Goal: Task Accomplishment & Management: Manage account settings

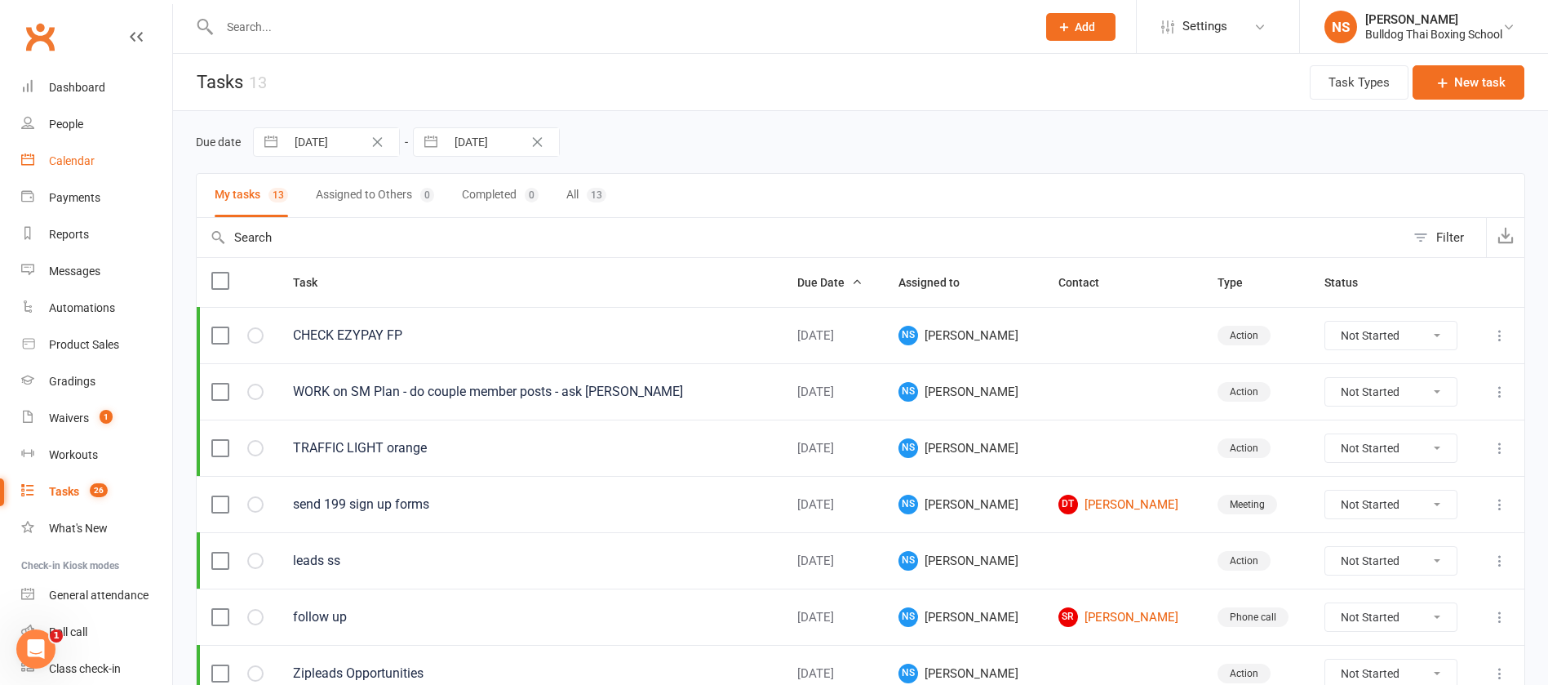
click at [76, 160] on div "Calendar" at bounding box center [72, 160] width 46 height 13
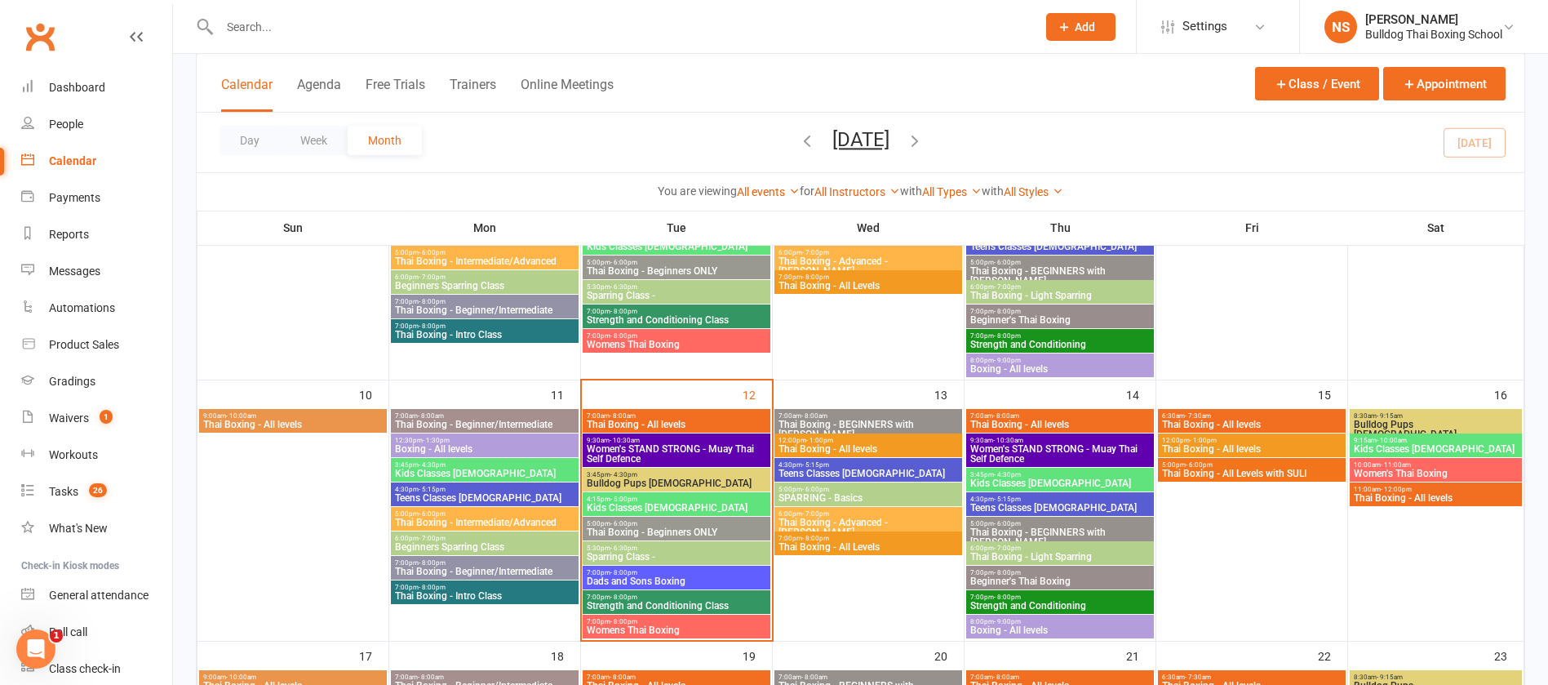
scroll to position [490, 0]
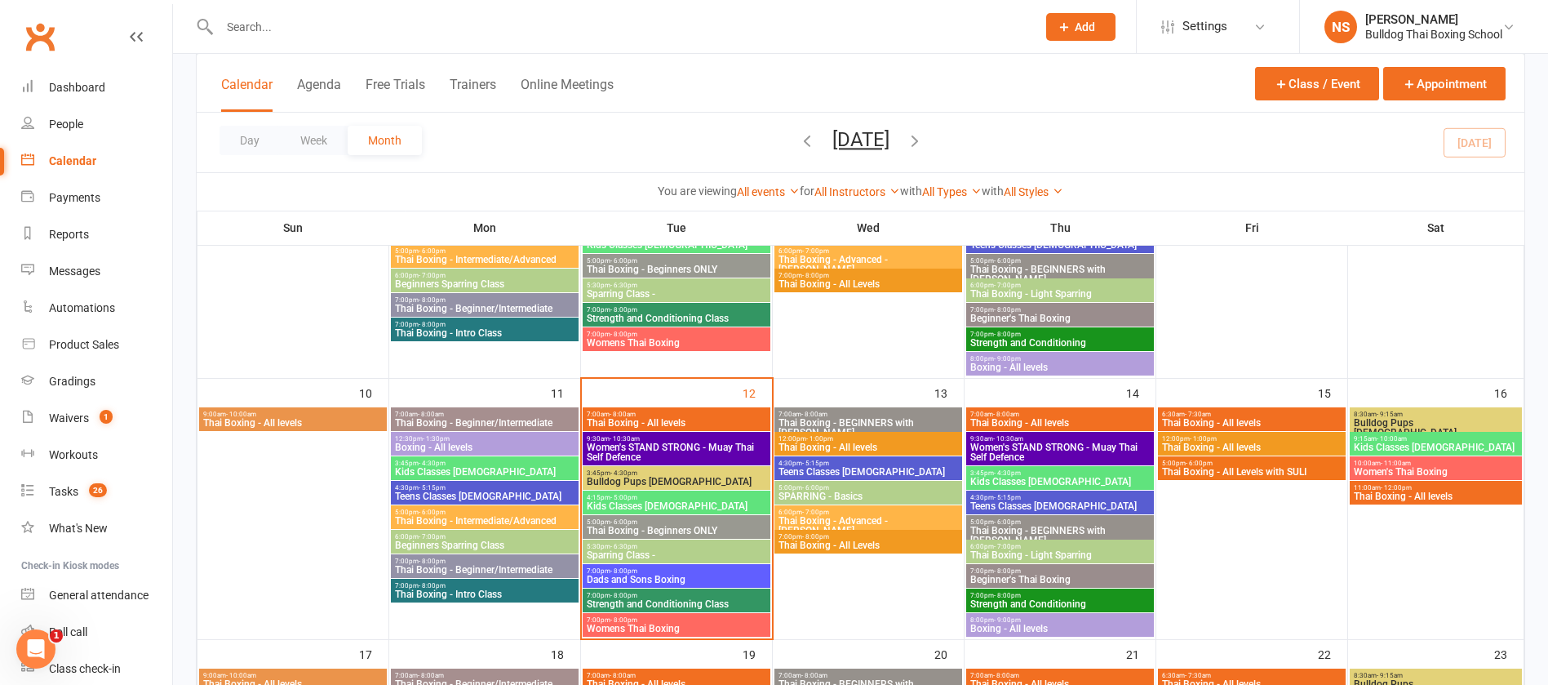
click at [719, 568] on span "7:00pm - 8:00pm" at bounding box center [676, 570] width 181 height 7
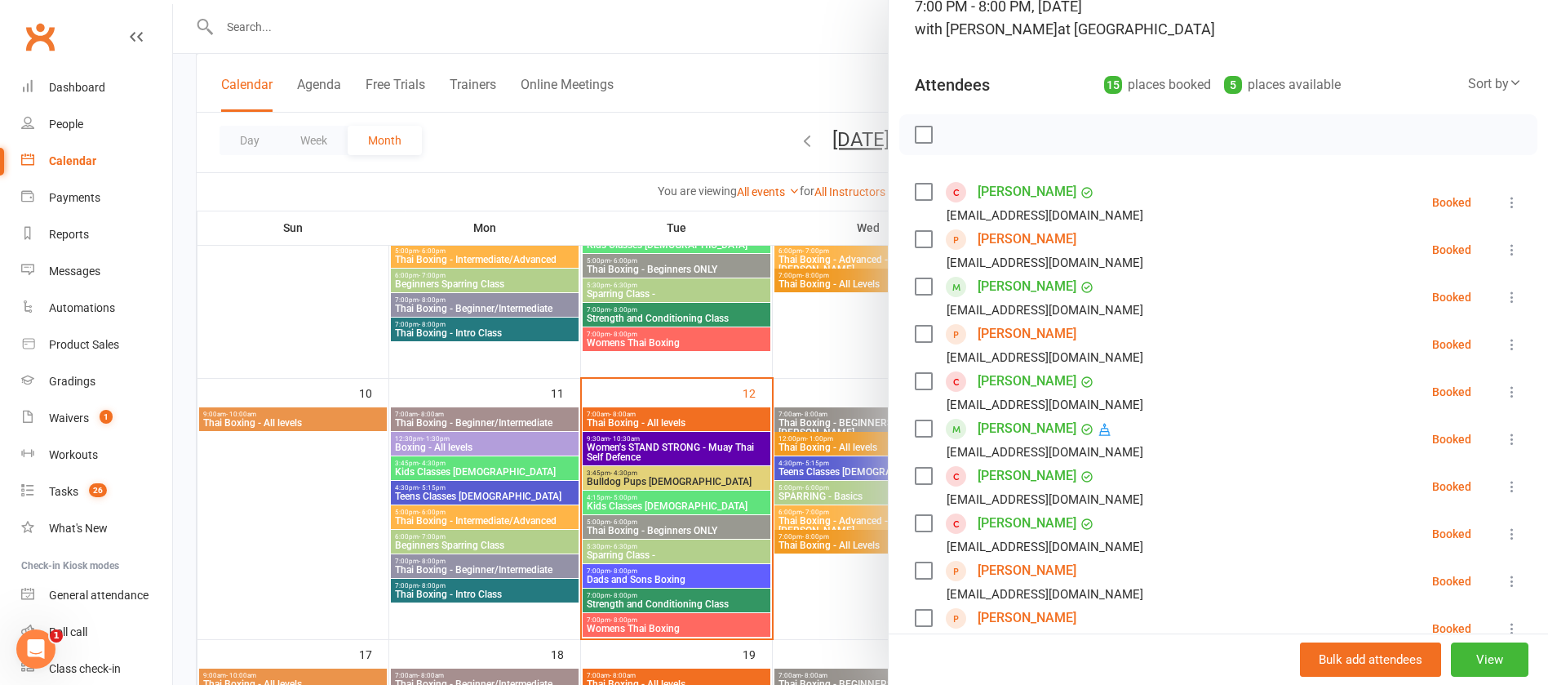
scroll to position [245, 0]
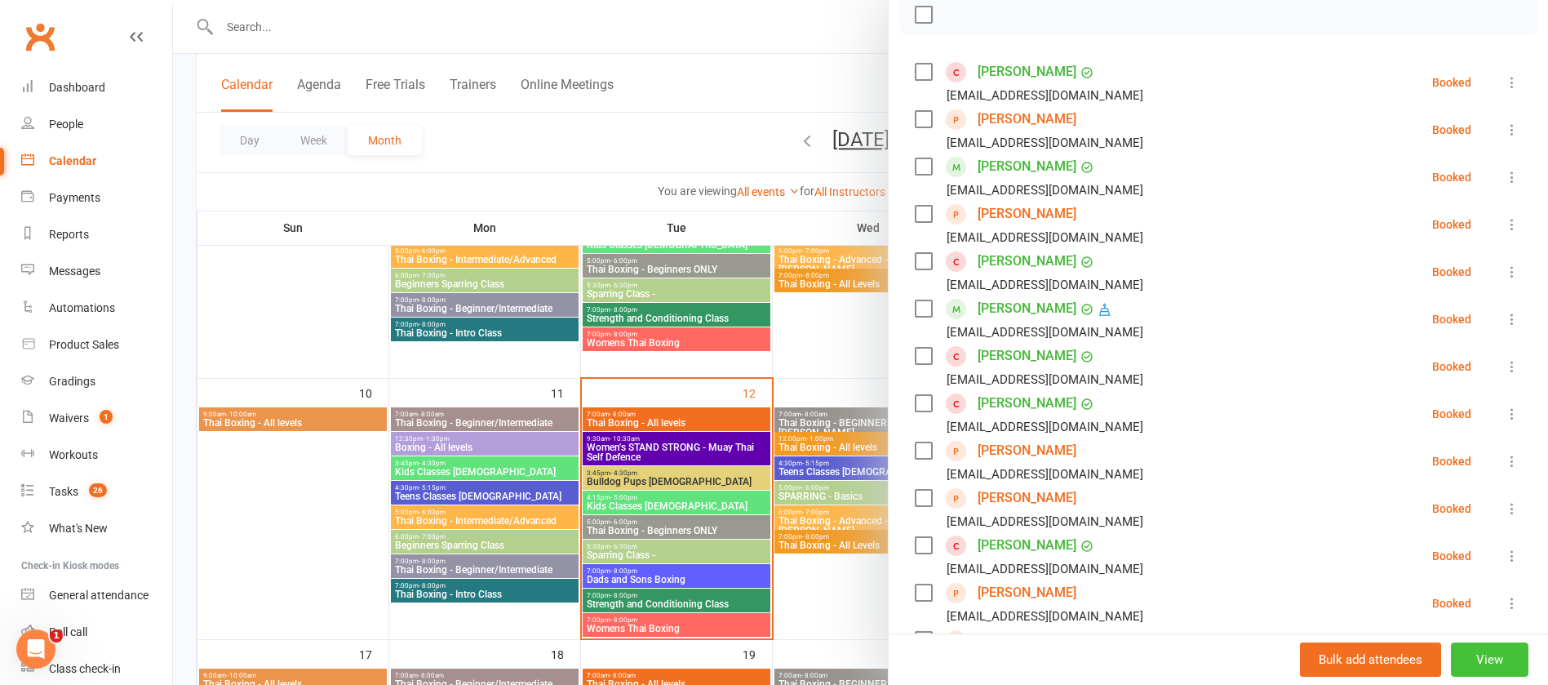
click at [1457, 660] on button "View" at bounding box center [1490, 659] width 78 height 34
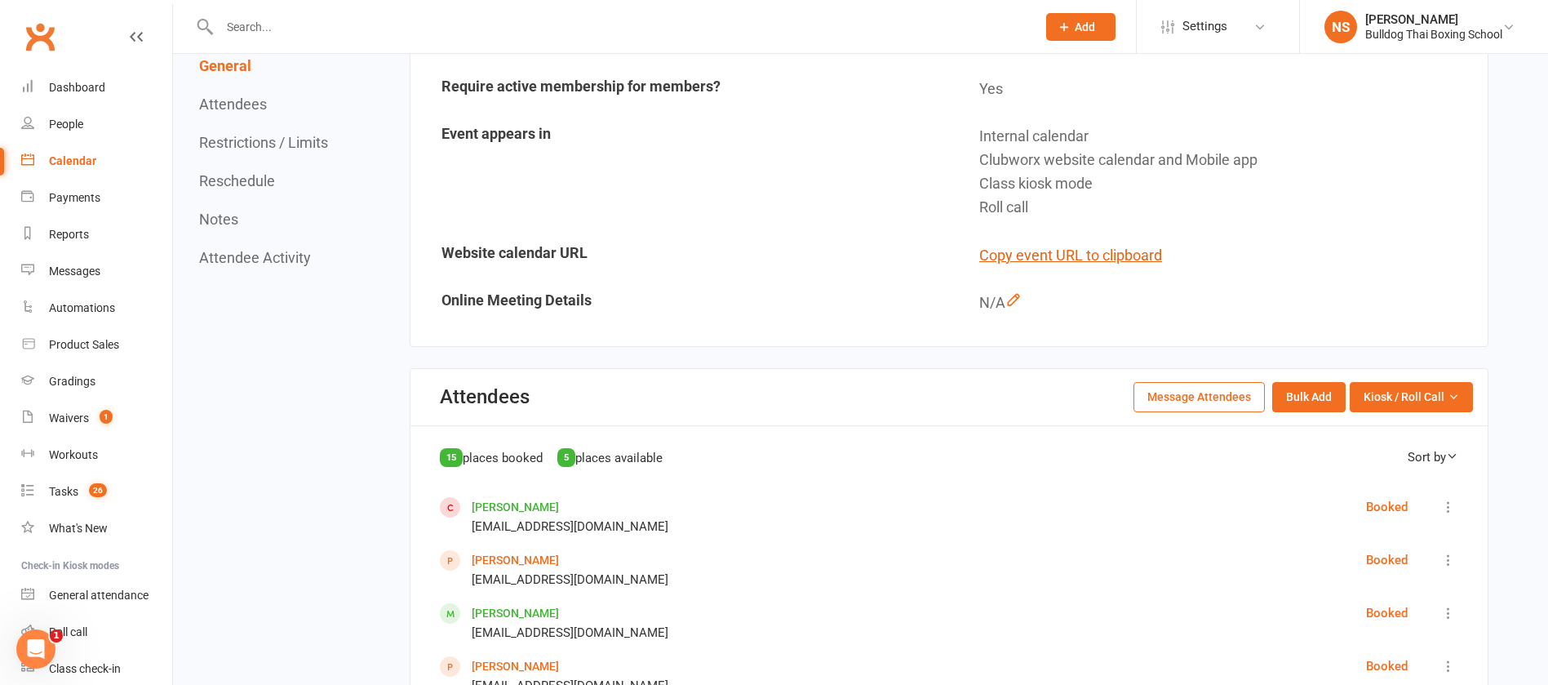
scroll to position [490, 0]
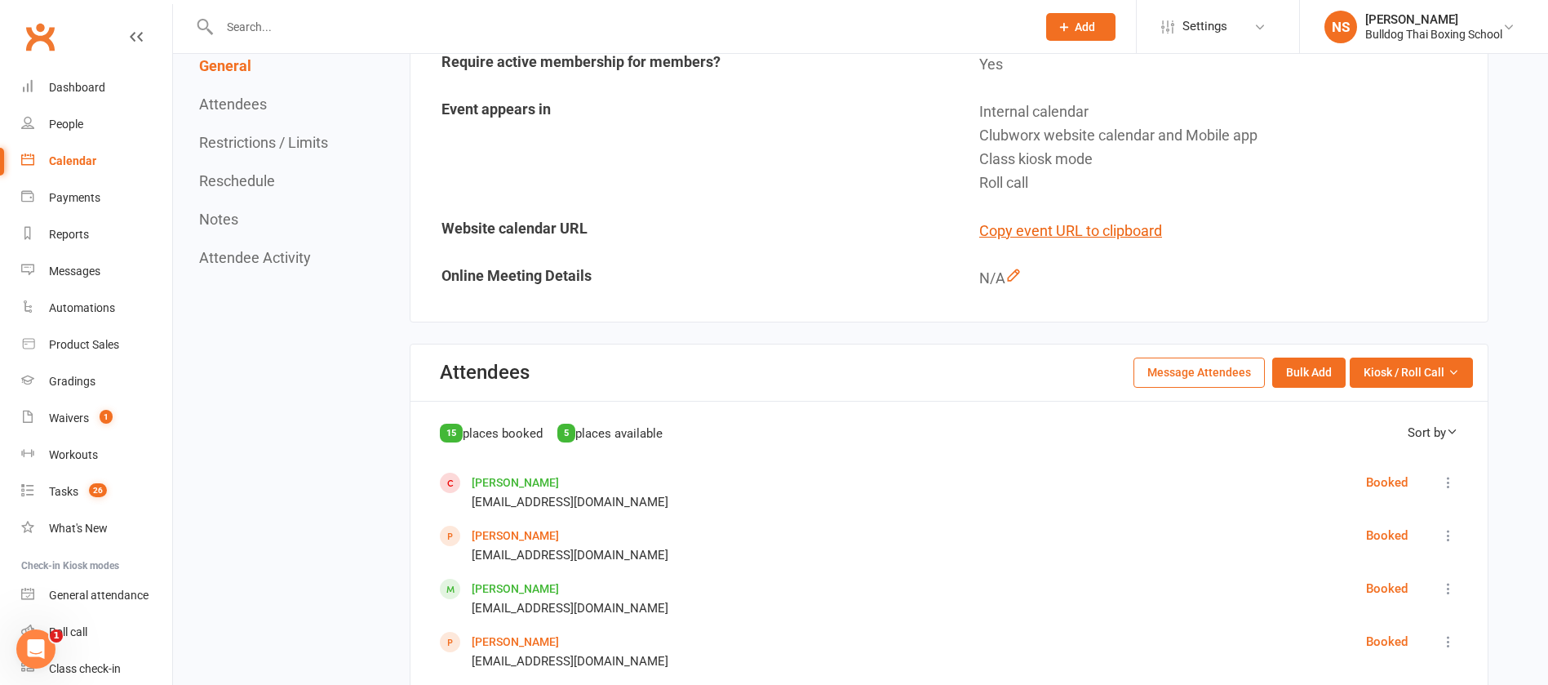
click at [1202, 371] on button "Message Attendees" at bounding box center [1199, 372] width 131 height 29
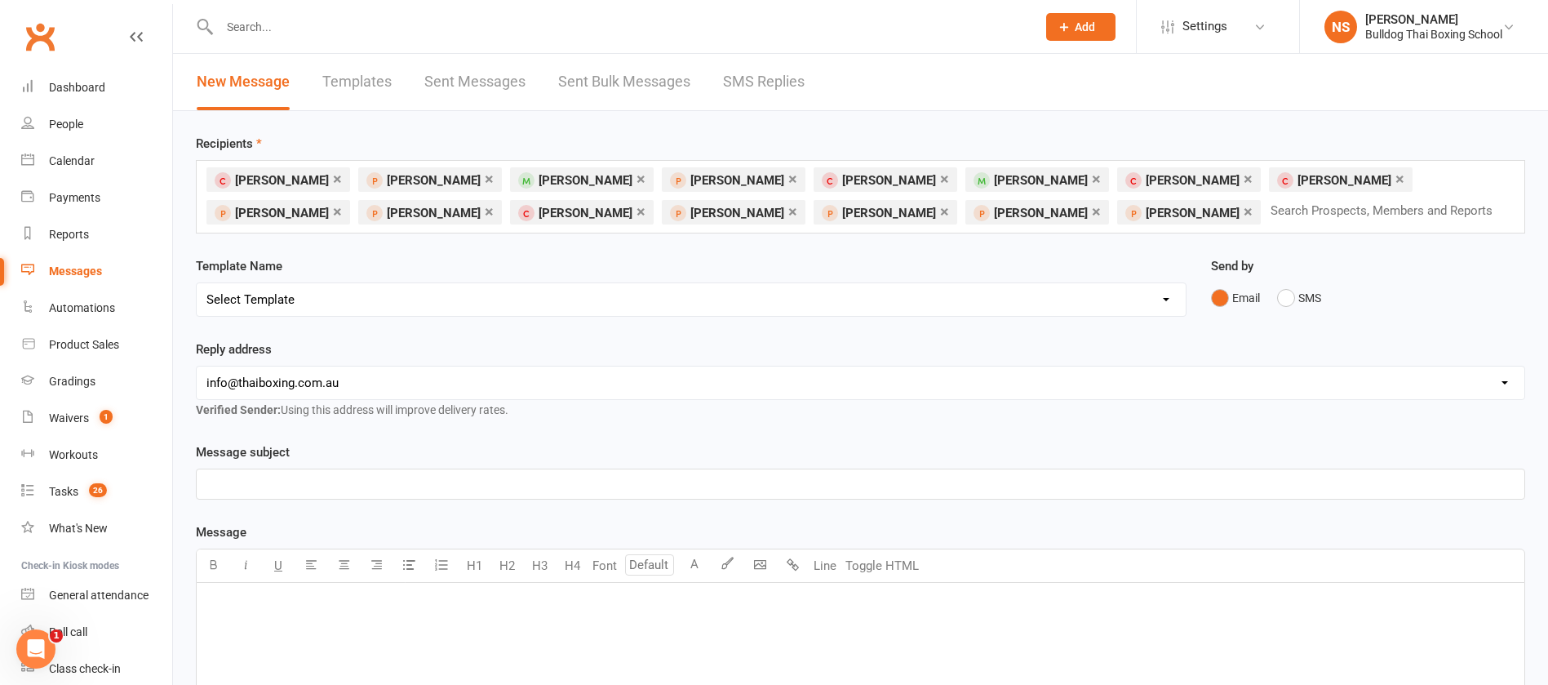
click at [333, 177] on link "×" at bounding box center [337, 179] width 9 height 26
click at [485, 175] on link "×" at bounding box center [489, 179] width 9 height 26
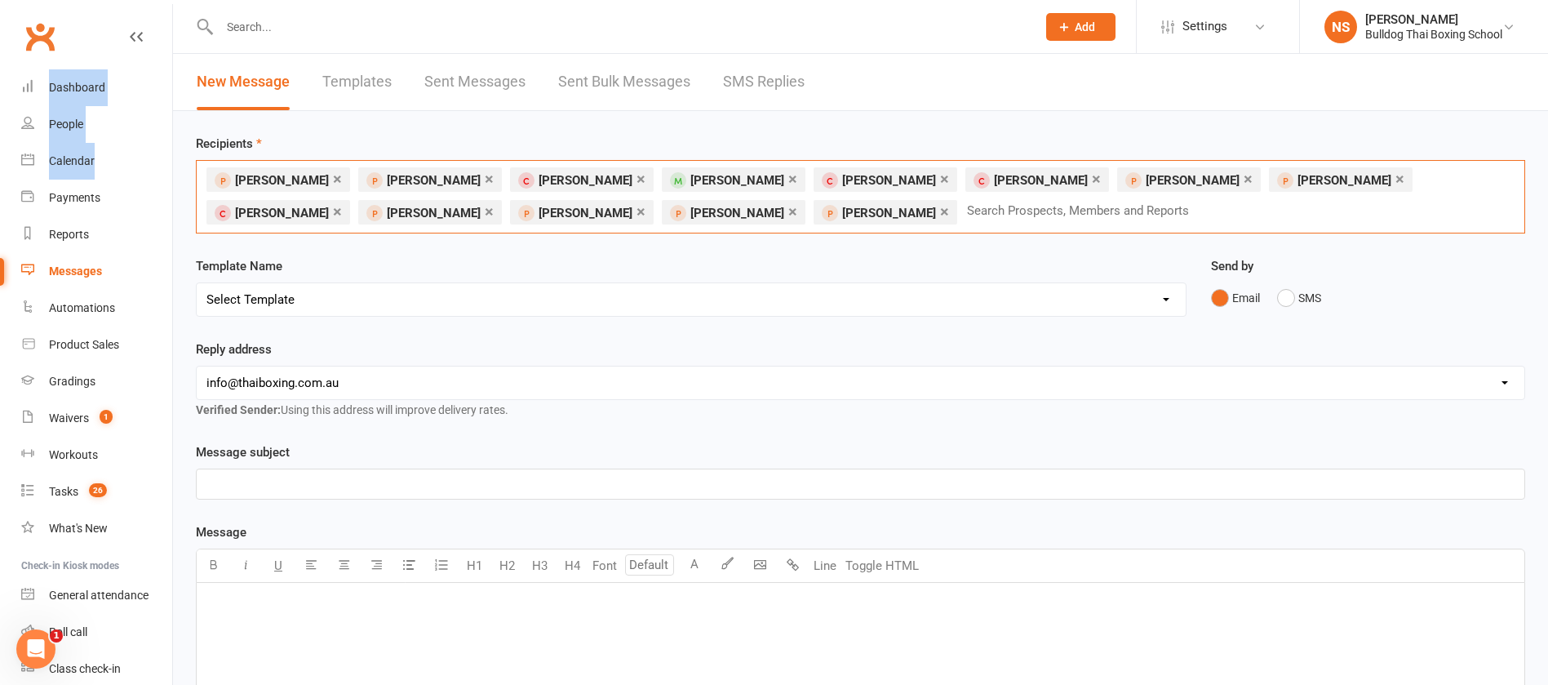
click at [70, 262] on ul "Dashboard People Calendar Payments Reports Messages Automations Product Sales G…" at bounding box center [86, 378] width 172 height 618
click at [637, 177] on link "×" at bounding box center [641, 179] width 9 height 26
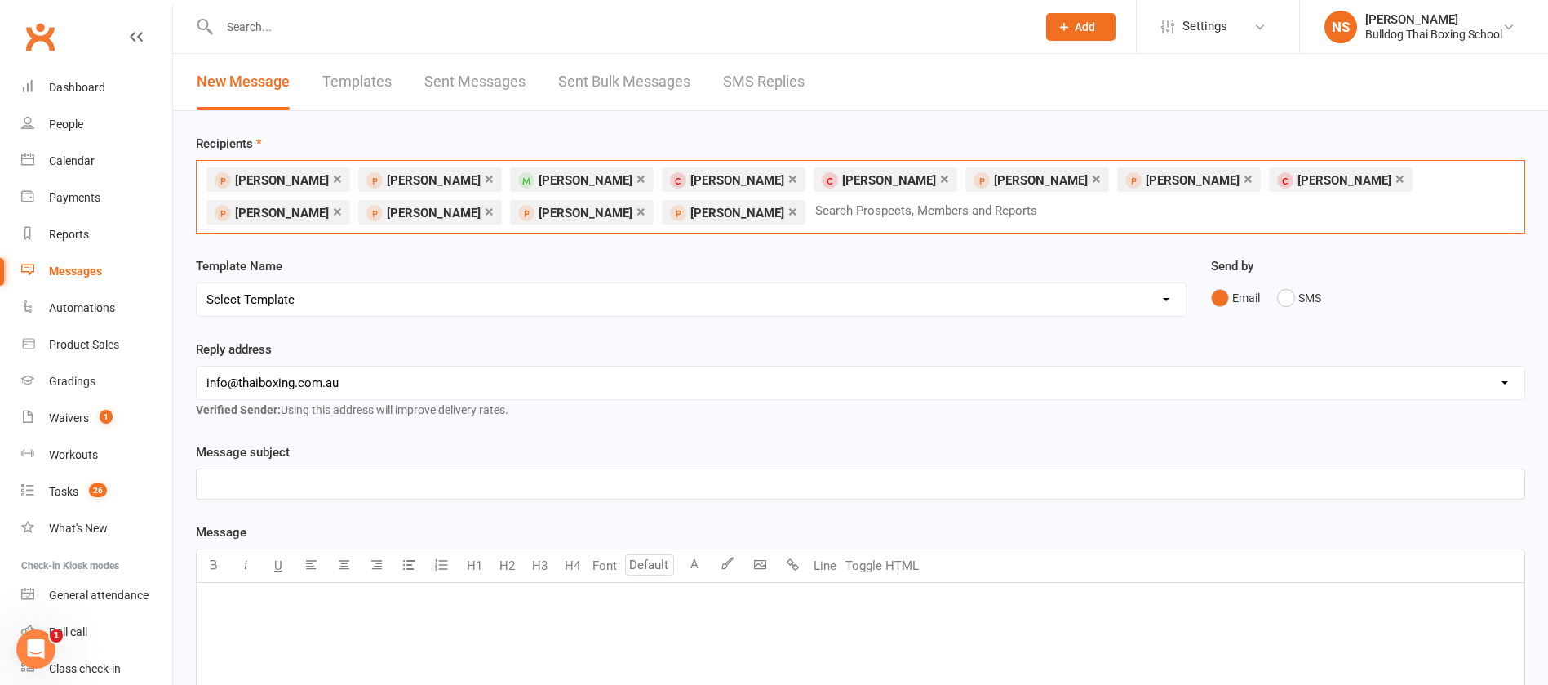
click at [789, 178] on link "×" at bounding box center [793, 179] width 9 height 26
click at [789, 177] on link "×" at bounding box center [793, 179] width 9 height 26
click at [1092, 174] on link "×" at bounding box center [1096, 179] width 9 height 26
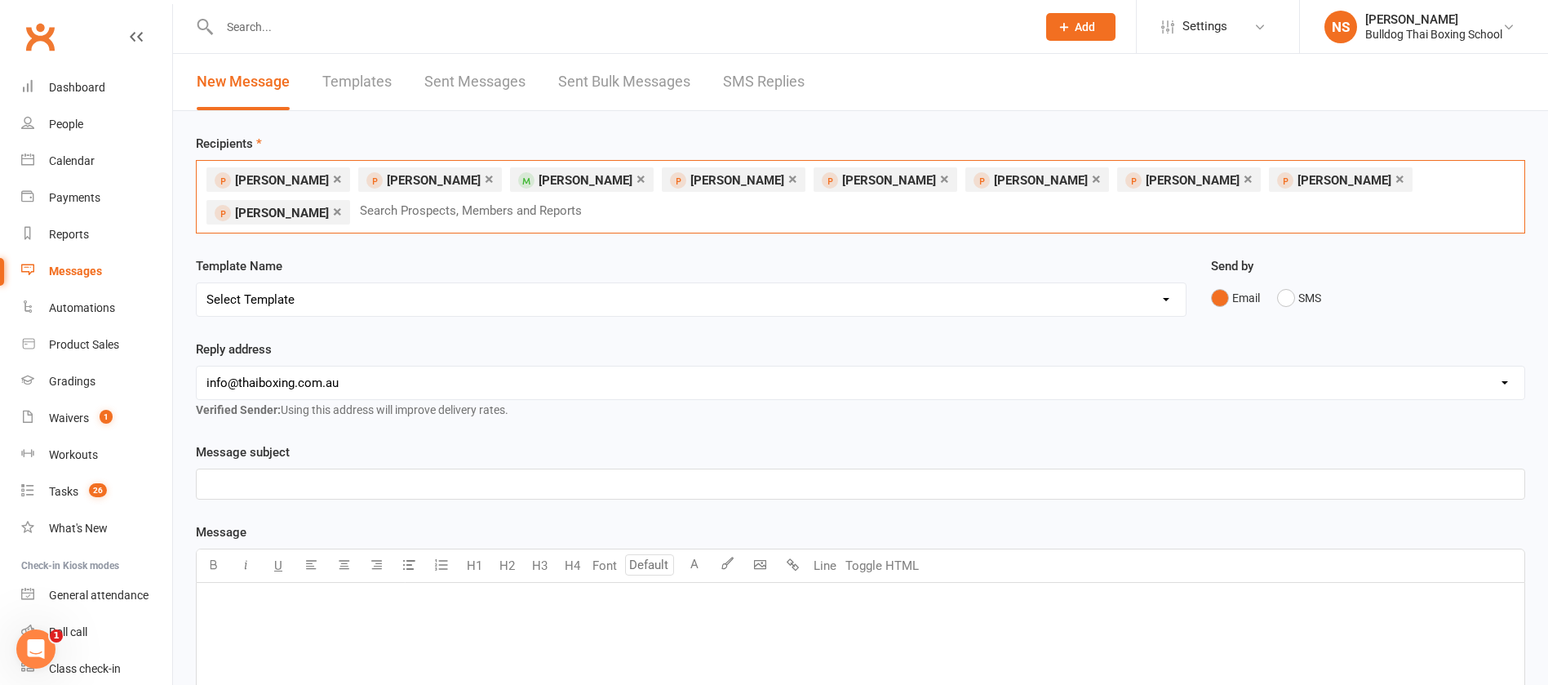
click at [342, 198] on link "×" at bounding box center [337, 211] width 9 height 26
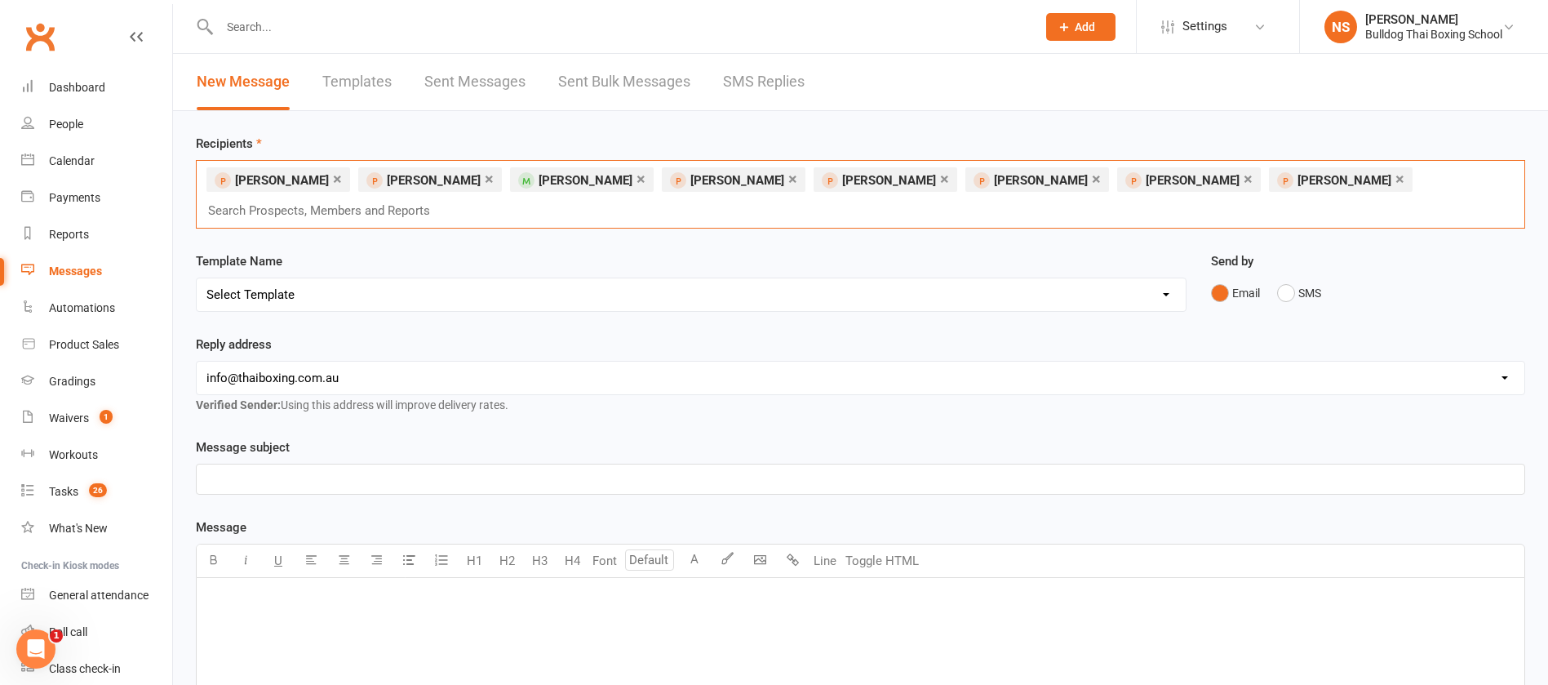
click at [1244, 178] on link "×" at bounding box center [1248, 179] width 9 height 26
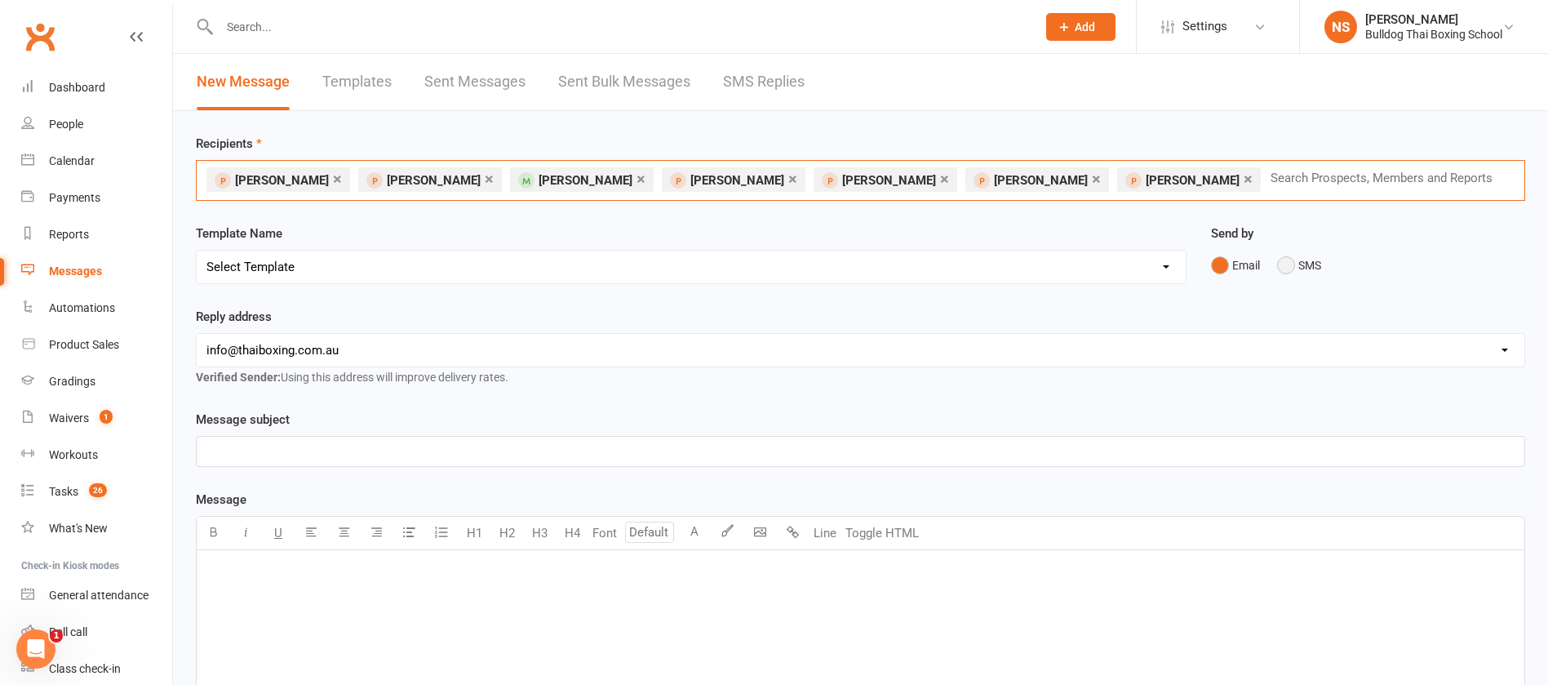
click at [1290, 264] on button "SMS" at bounding box center [1299, 265] width 44 height 31
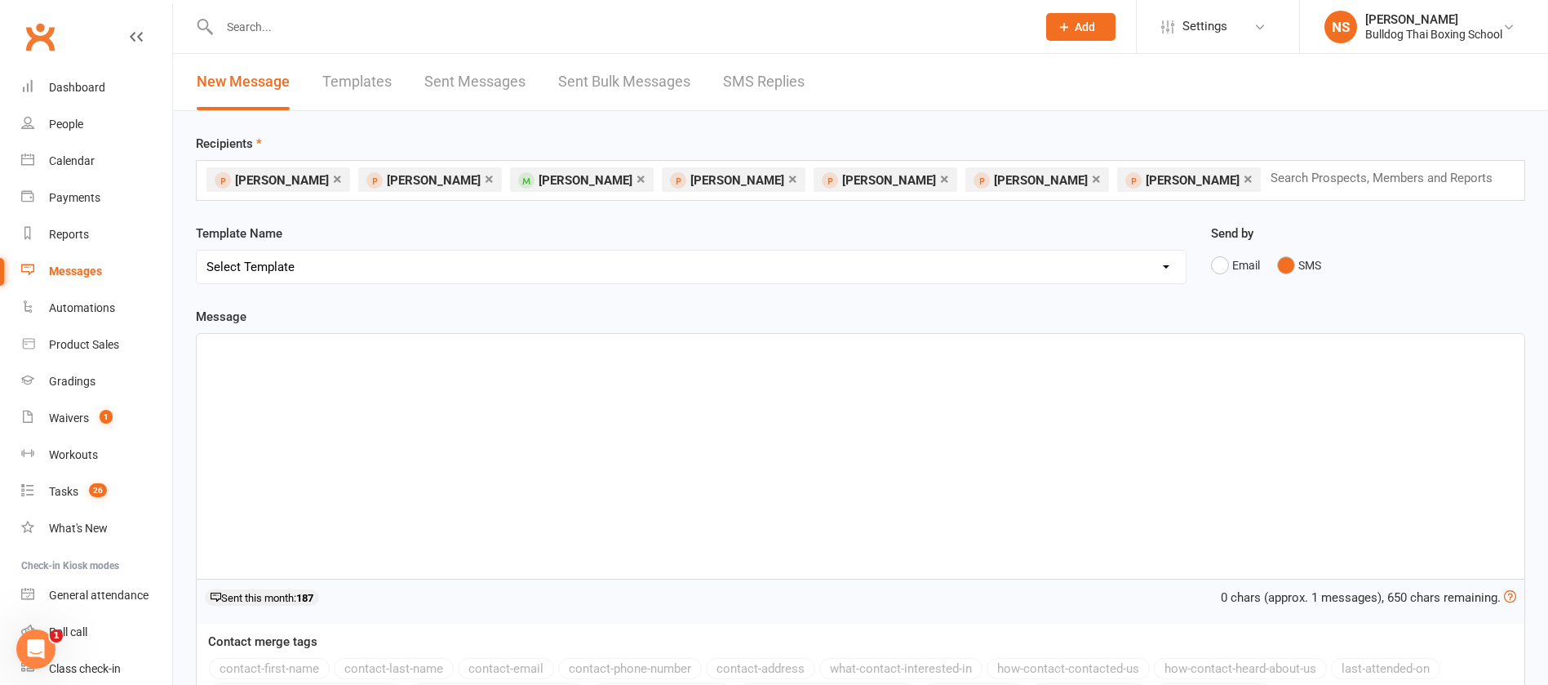
click at [250, 363] on div "﻿" at bounding box center [861, 456] width 1328 height 245
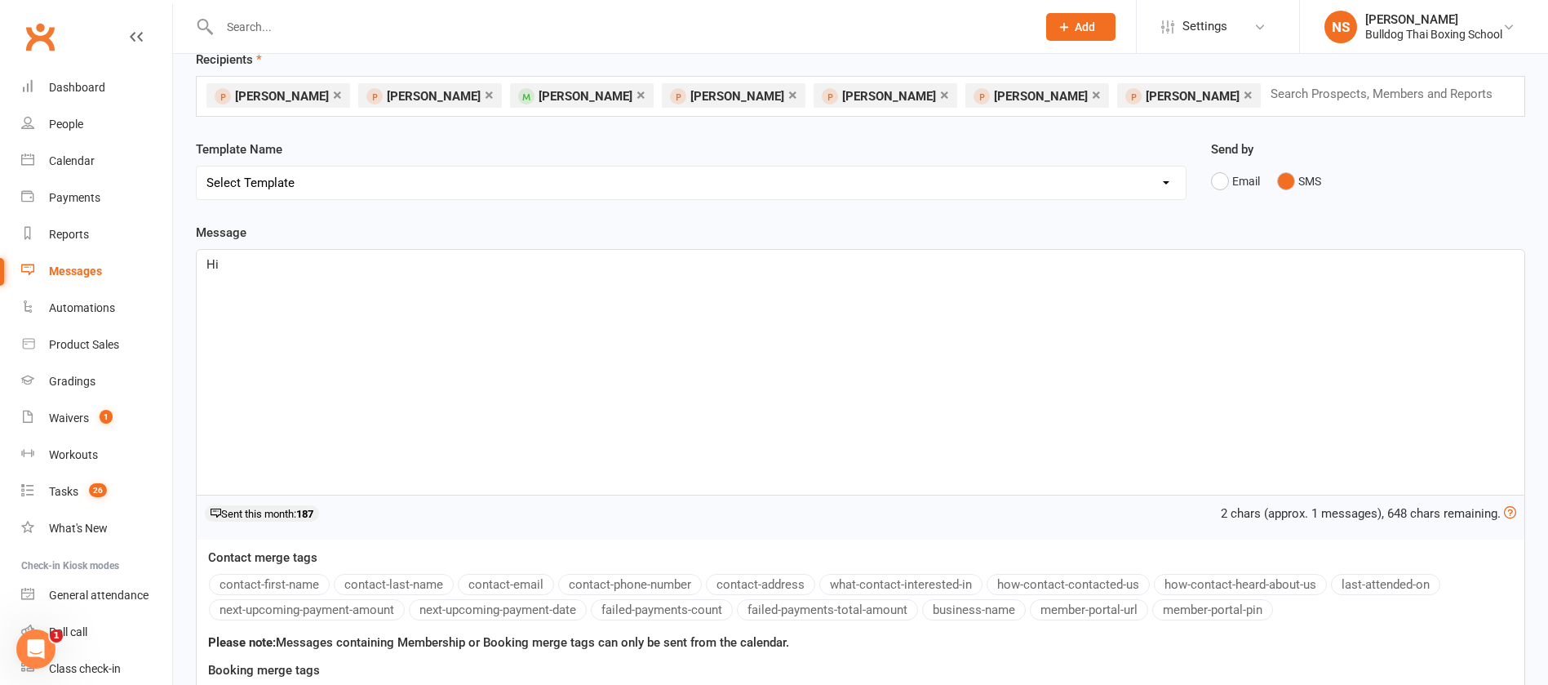
scroll to position [122, 0]
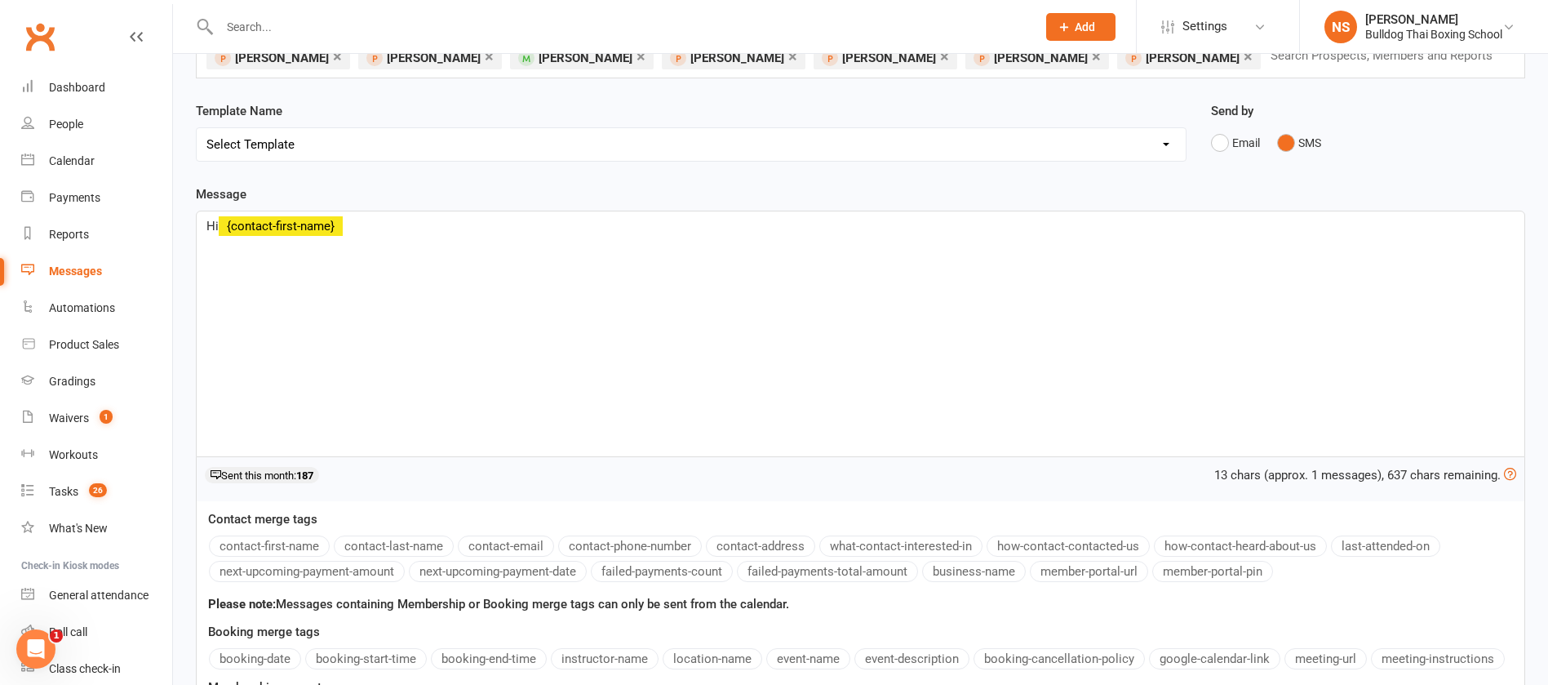
click at [273, 540] on button "contact-first-name" at bounding box center [269, 545] width 121 height 21
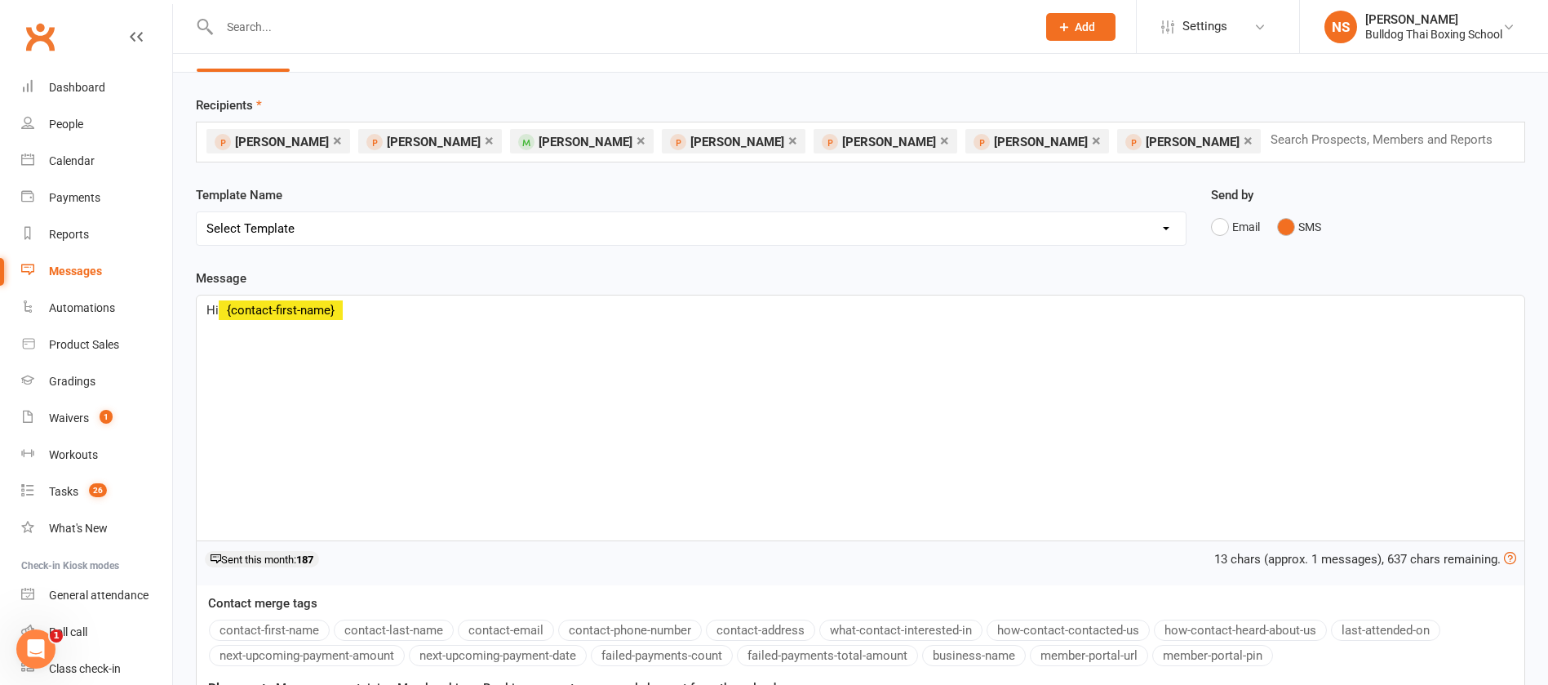
scroll to position [0, 0]
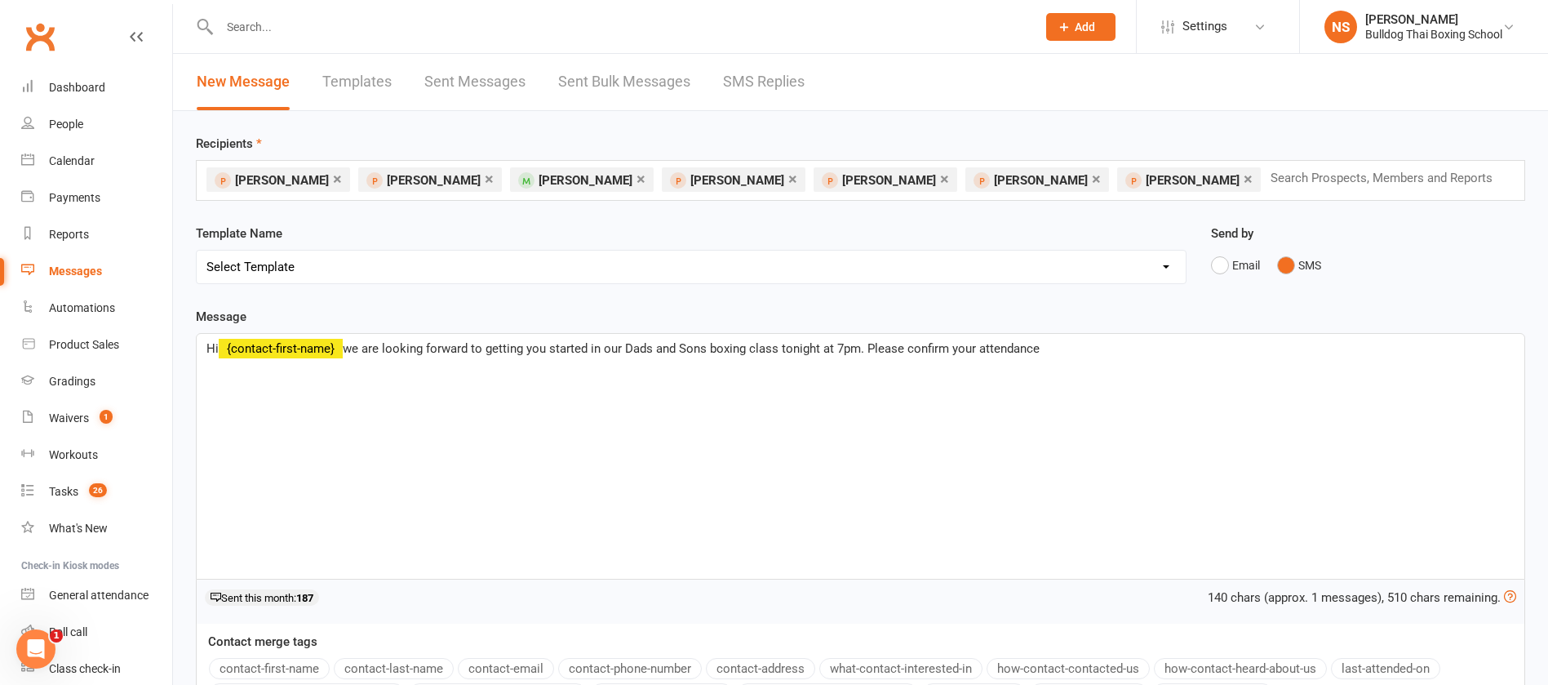
click at [1057, 349] on p "Hi ﻿ {contact-first-name} we are looking forward to getting you started in our …" at bounding box center [861, 349] width 1309 height 20
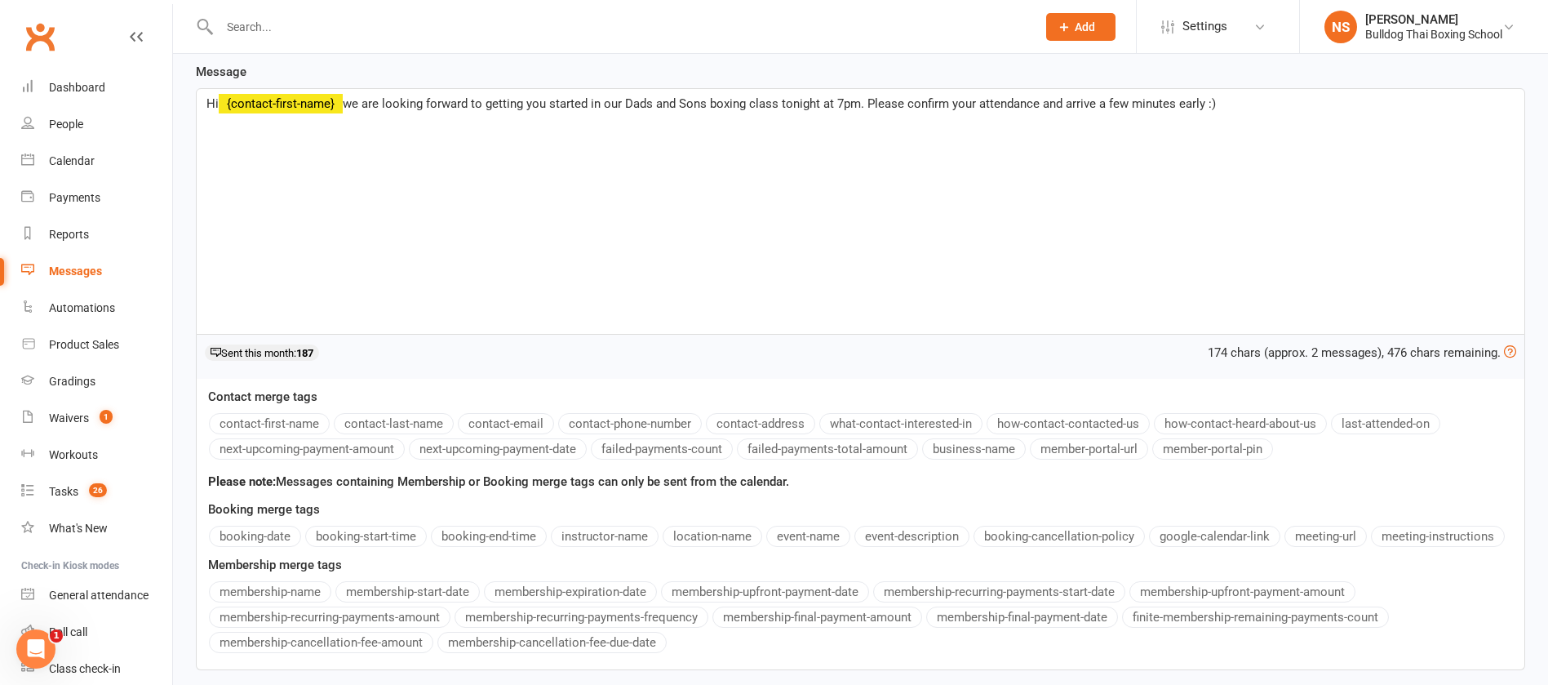
scroll to position [376, 0]
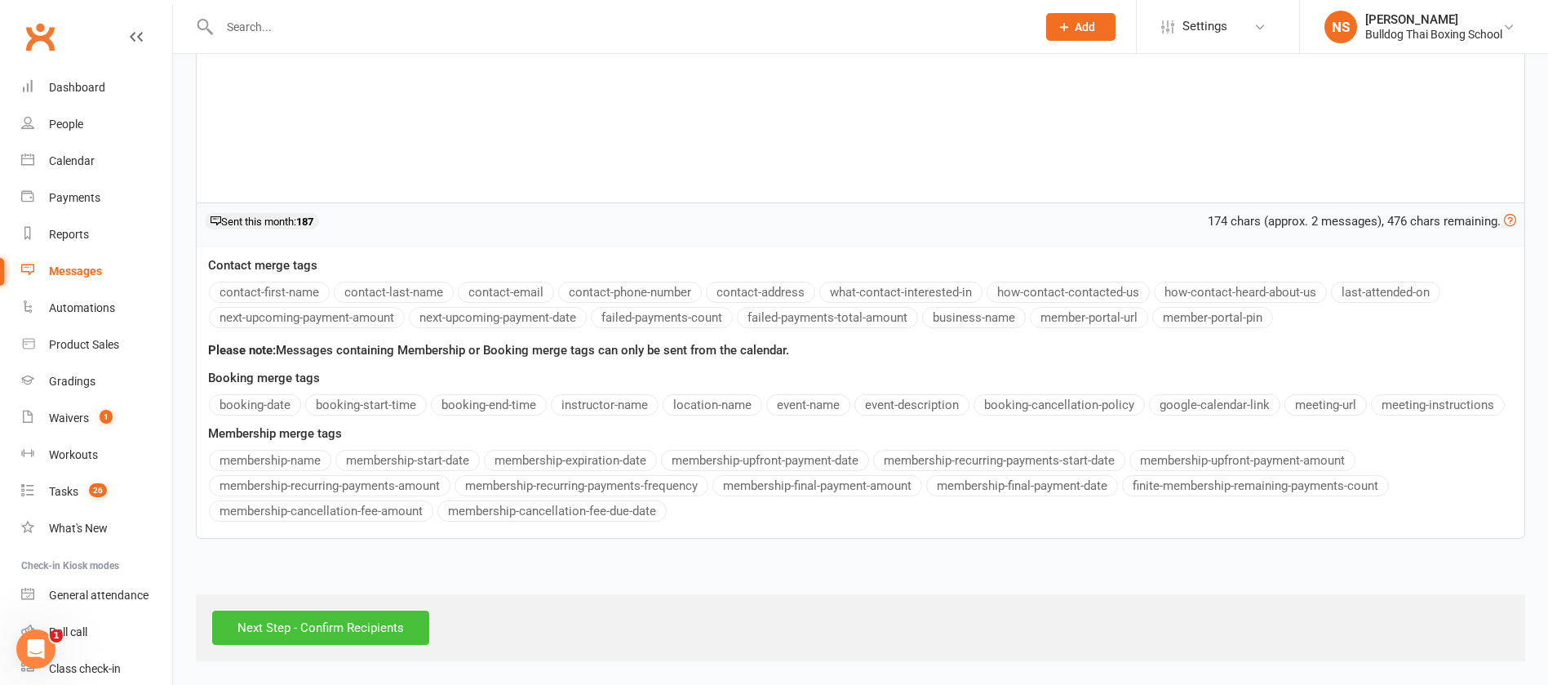
click at [353, 631] on input "Next Step - Confirm Recipients" at bounding box center [320, 628] width 217 height 34
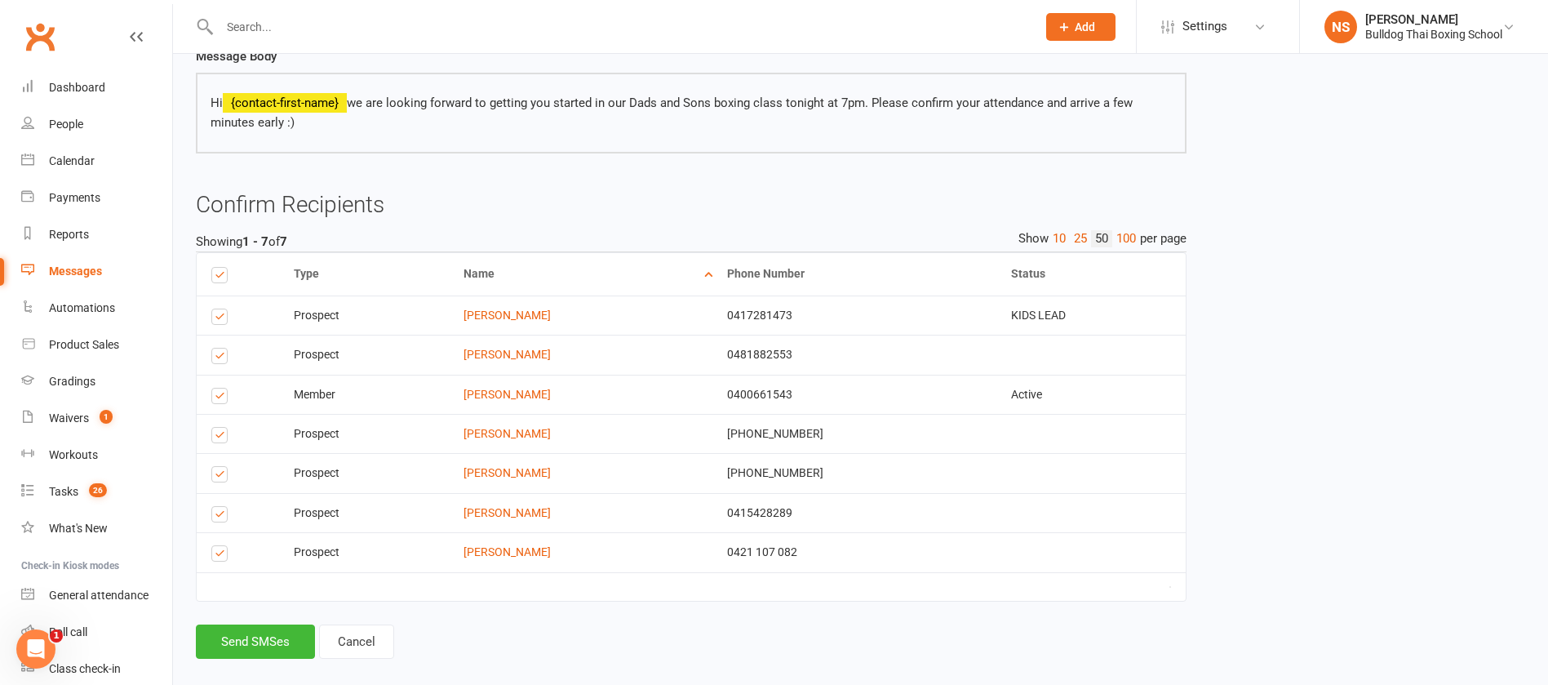
scroll to position [160, 0]
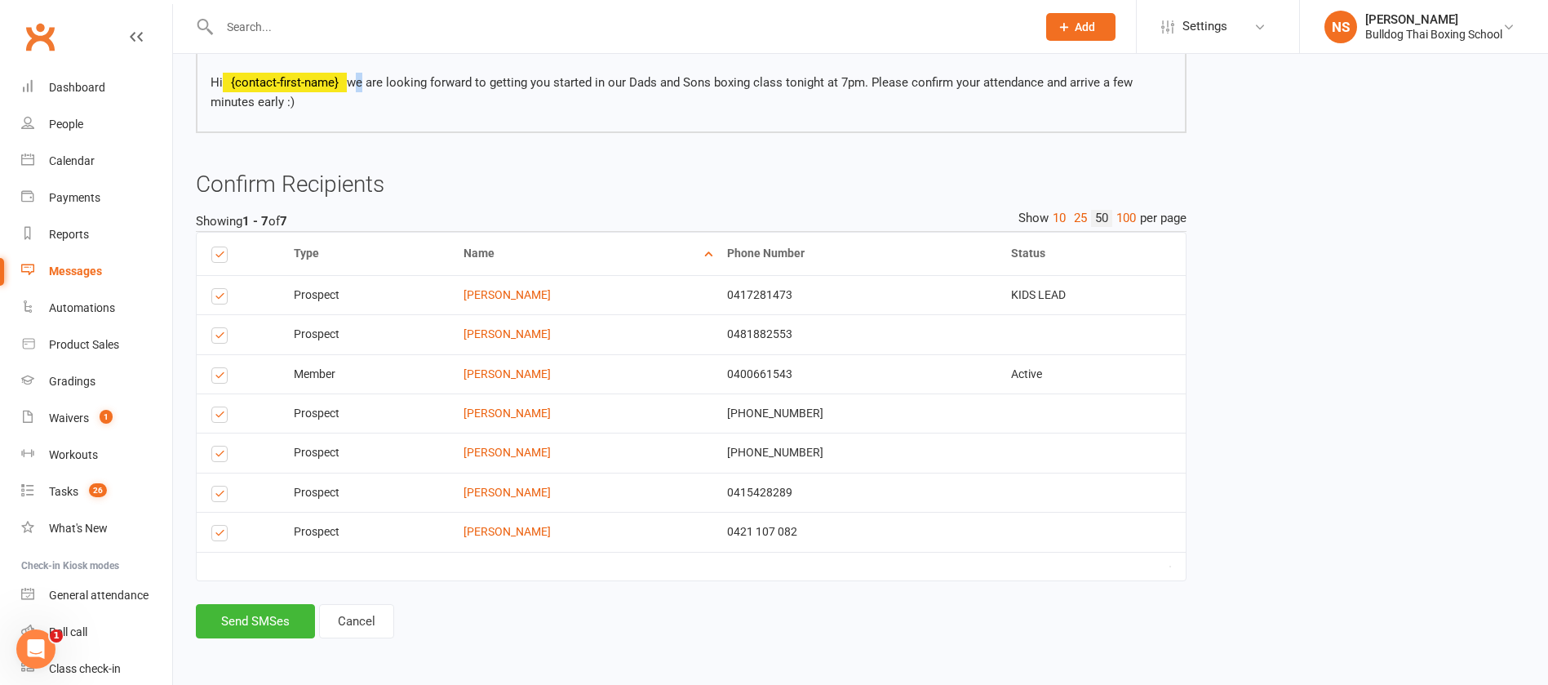
drag, startPoint x: 354, startPoint y: 80, endPoint x: 380, endPoint y: 88, distance: 27.4
click at [359, 79] on p "Hi {contact-first-name} we are looking forward to getting you started in our Da…" at bounding box center [692, 92] width 962 height 39
drag, startPoint x: 380, startPoint y: 88, endPoint x: 402, endPoint y: 107, distance: 28.3
click at [402, 107] on p "Hi {contact-first-name} we are looking forward to getting you started in our Da…" at bounding box center [692, 92] width 962 height 39
drag, startPoint x: 353, startPoint y: 78, endPoint x: 399, endPoint y: 103, distance: 52.2
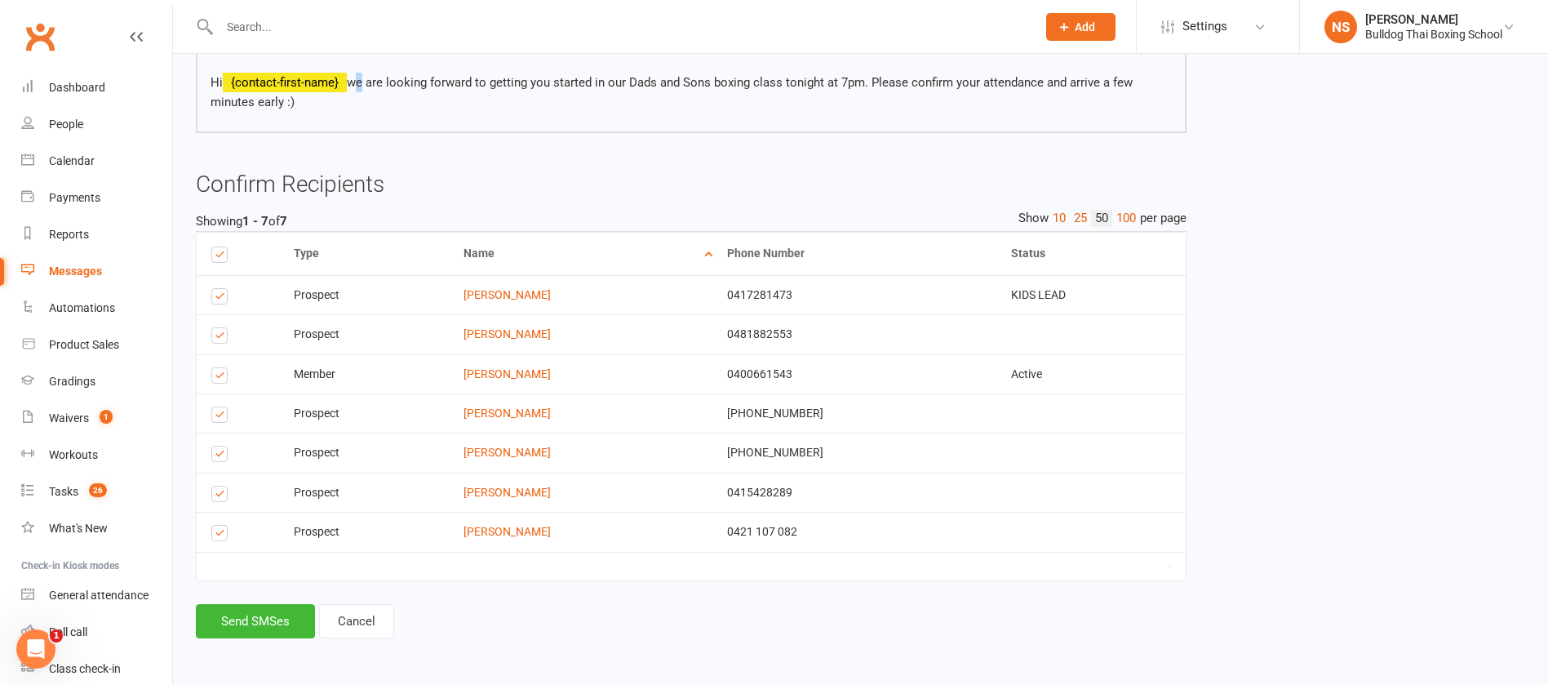
click at [399, 103] on p "Hi {contact-first-name} we are looking forward to getting you started in our Da…" at bounding box center [692, 92] width 962 height 39
copy p "we are looking forward to getting you started in our Dads and Sons boxing class…"
click at [359, 630] on link "Cancel" at bounding box center [356, 621] width 75 height 34
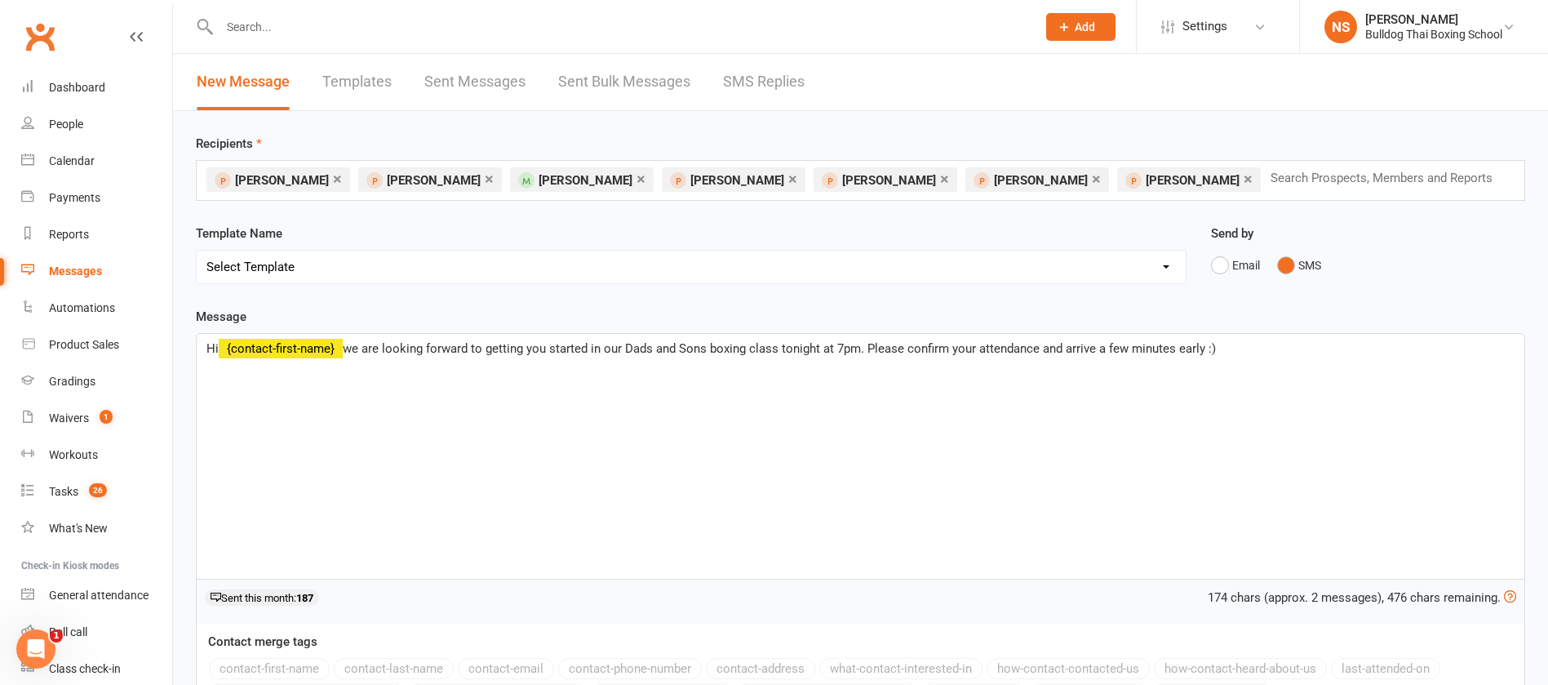
click at [1269, 179] on input "text" at bounding box center [1388, 177] width 239 height 21
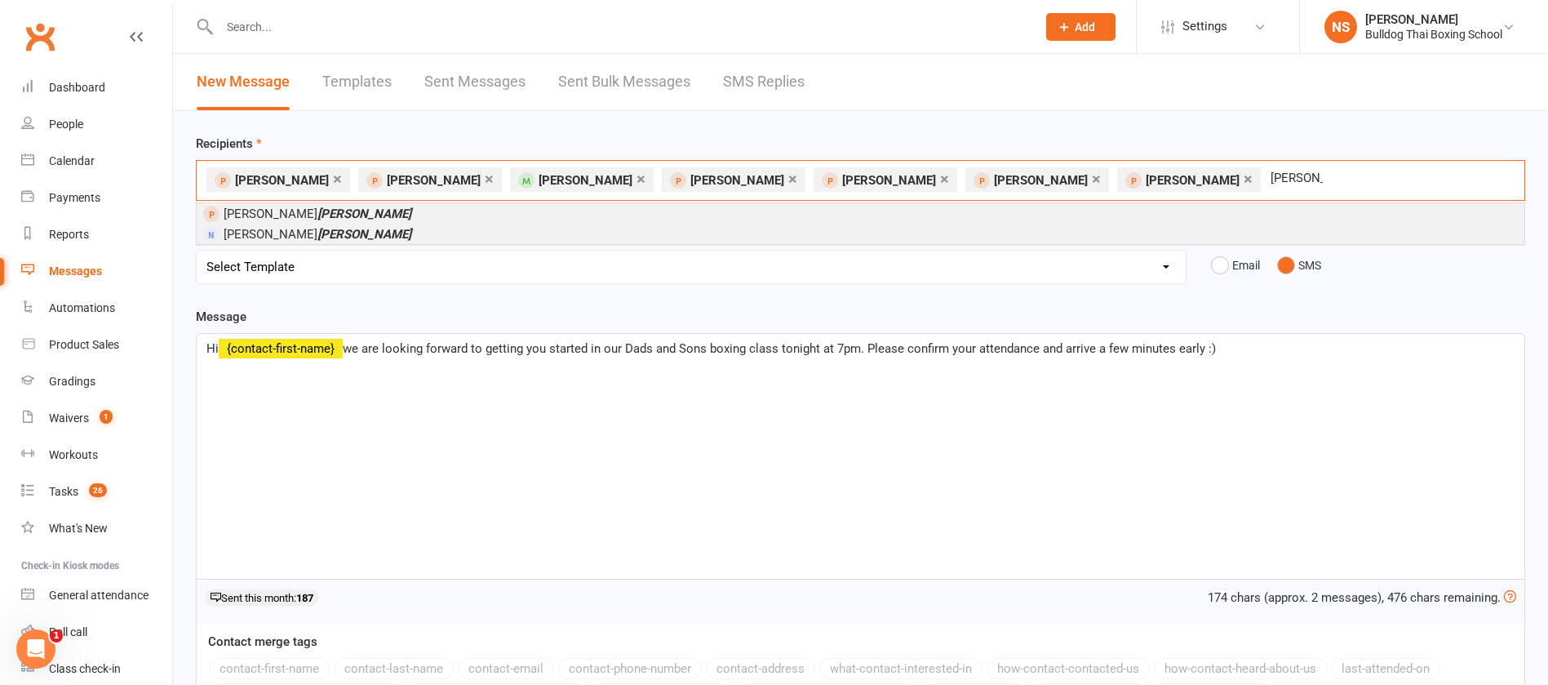
type input "riordan"
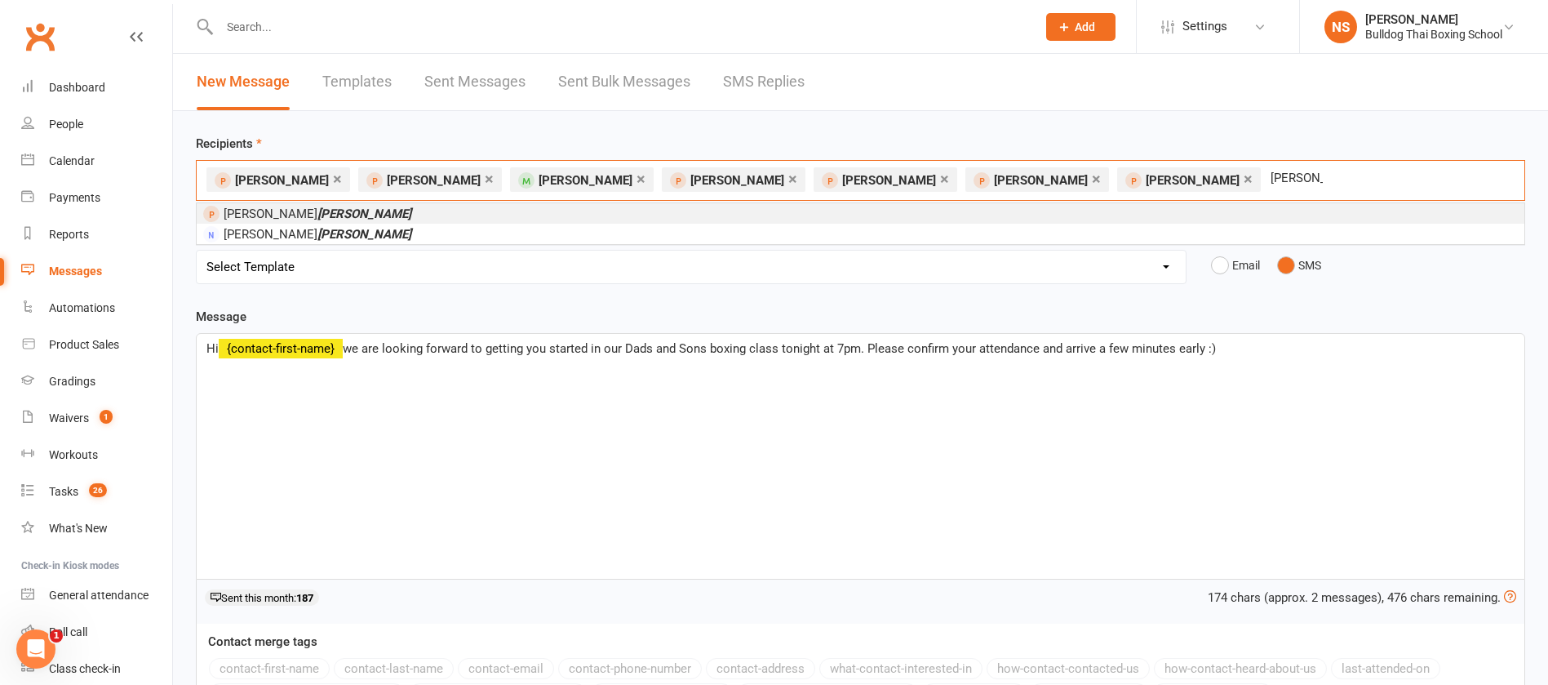
click at [245, 217] on span "Simon Riordan" at bounding box center [318, 214] width 188 height 15
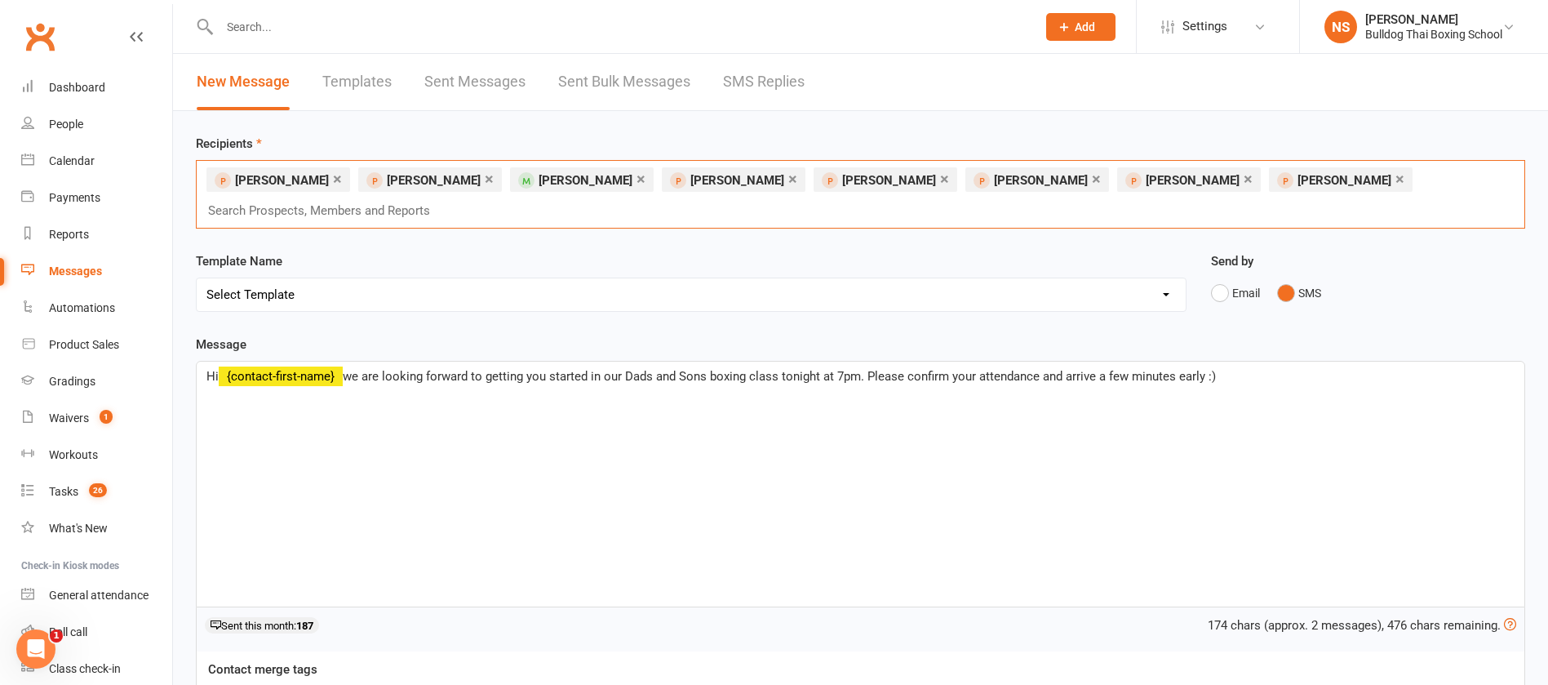
click at [1092, 176] on link "×" at bounding box center [1096, 179] width 9 height 26
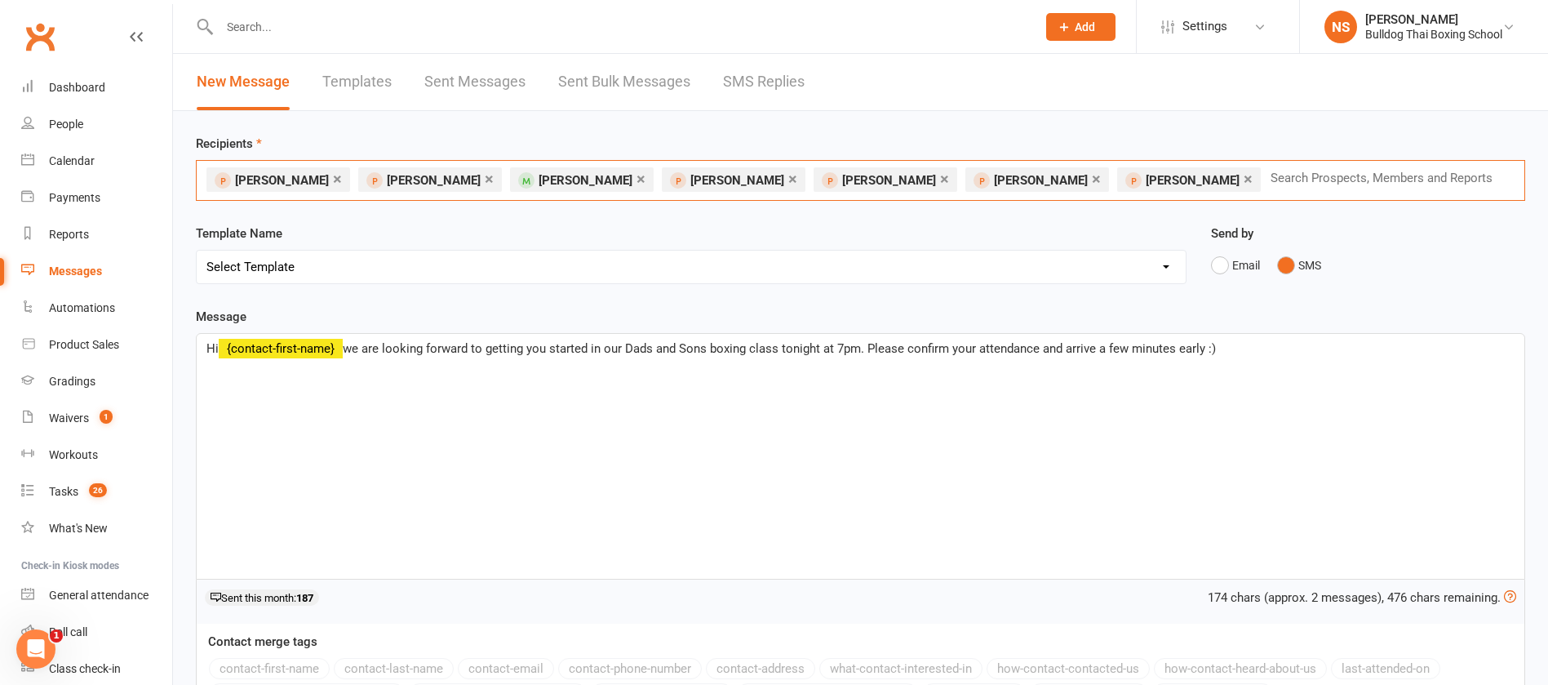
scroll to position [367, 0]
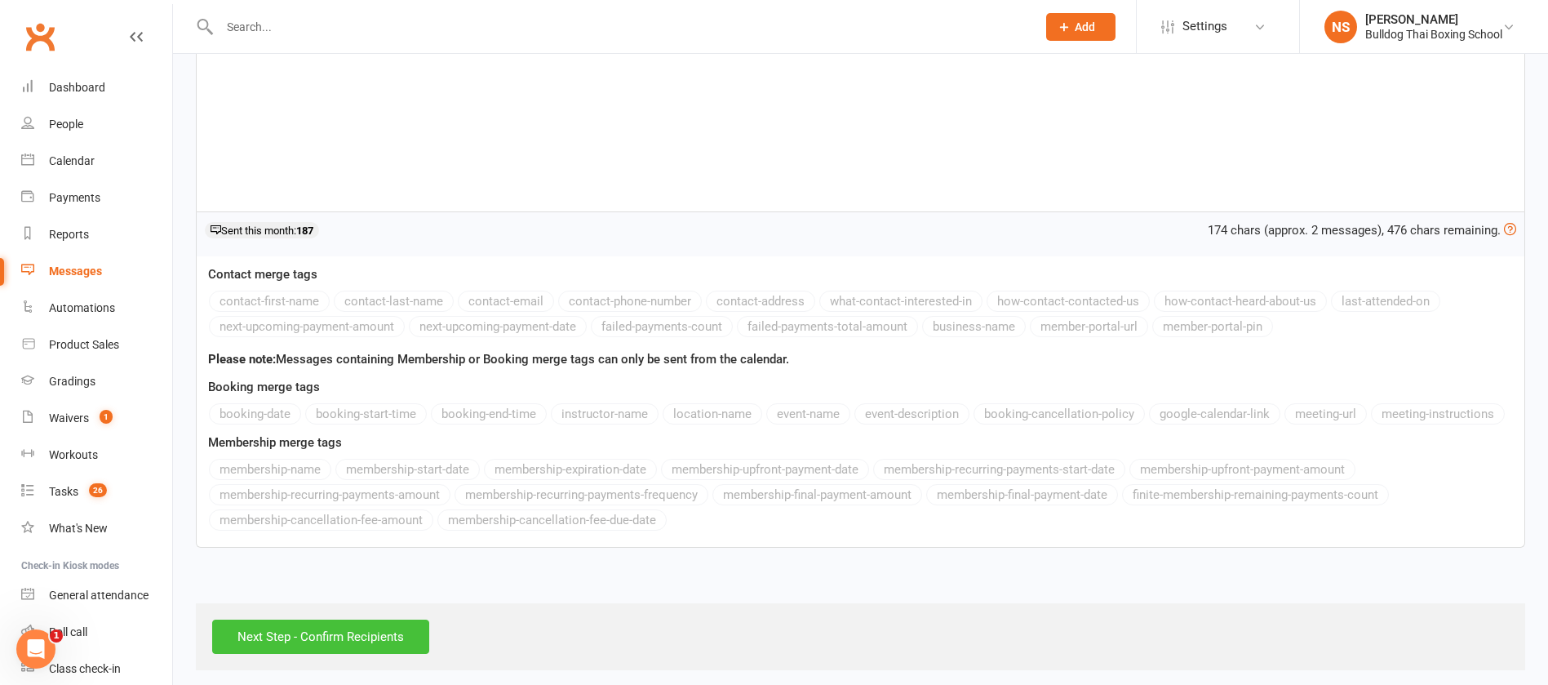
click at [282, 639] on input "Next Step - Confirm Recipients" at bounding box center [320, 637] width 217 height 34
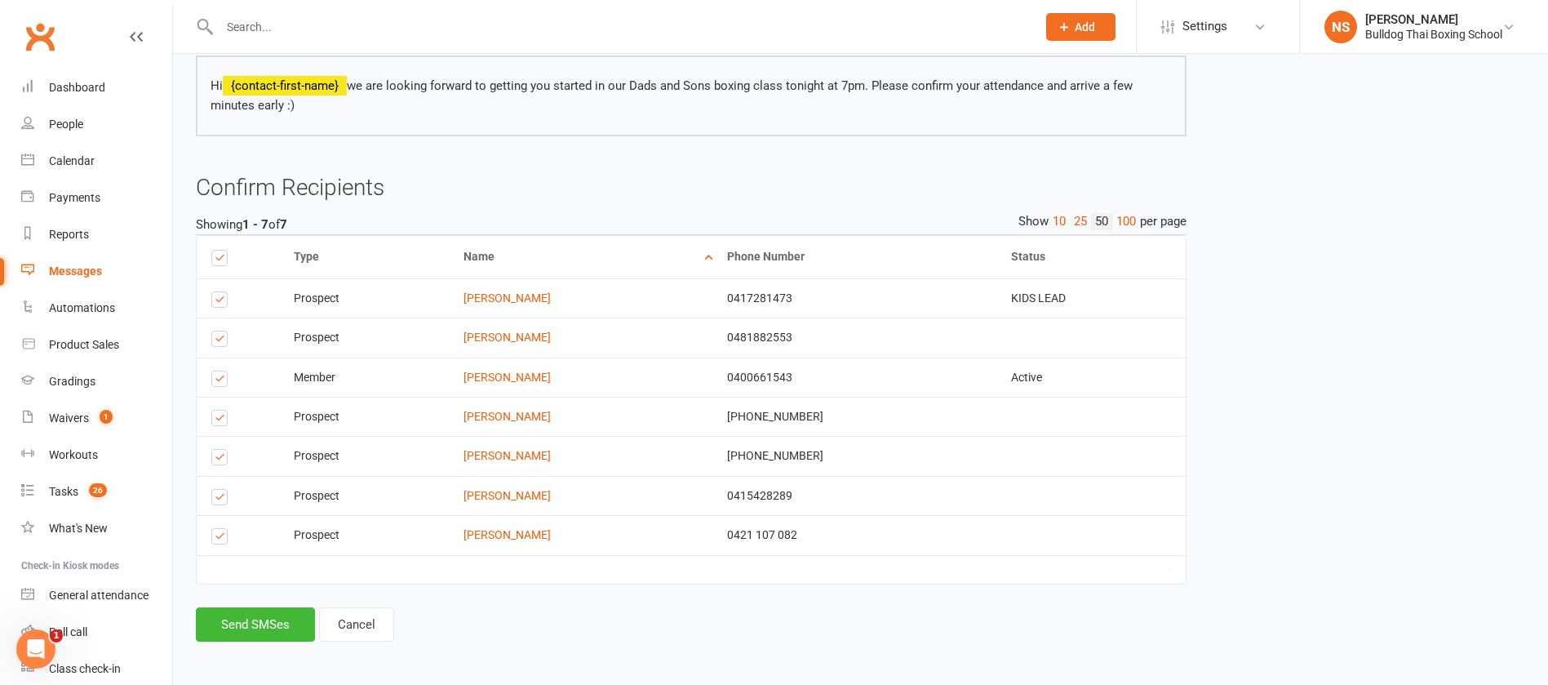
scroll to position [160, 0]
click at [266, 619] on button "Send SMSes" at bounding box center [255, 621] width 119 height 34
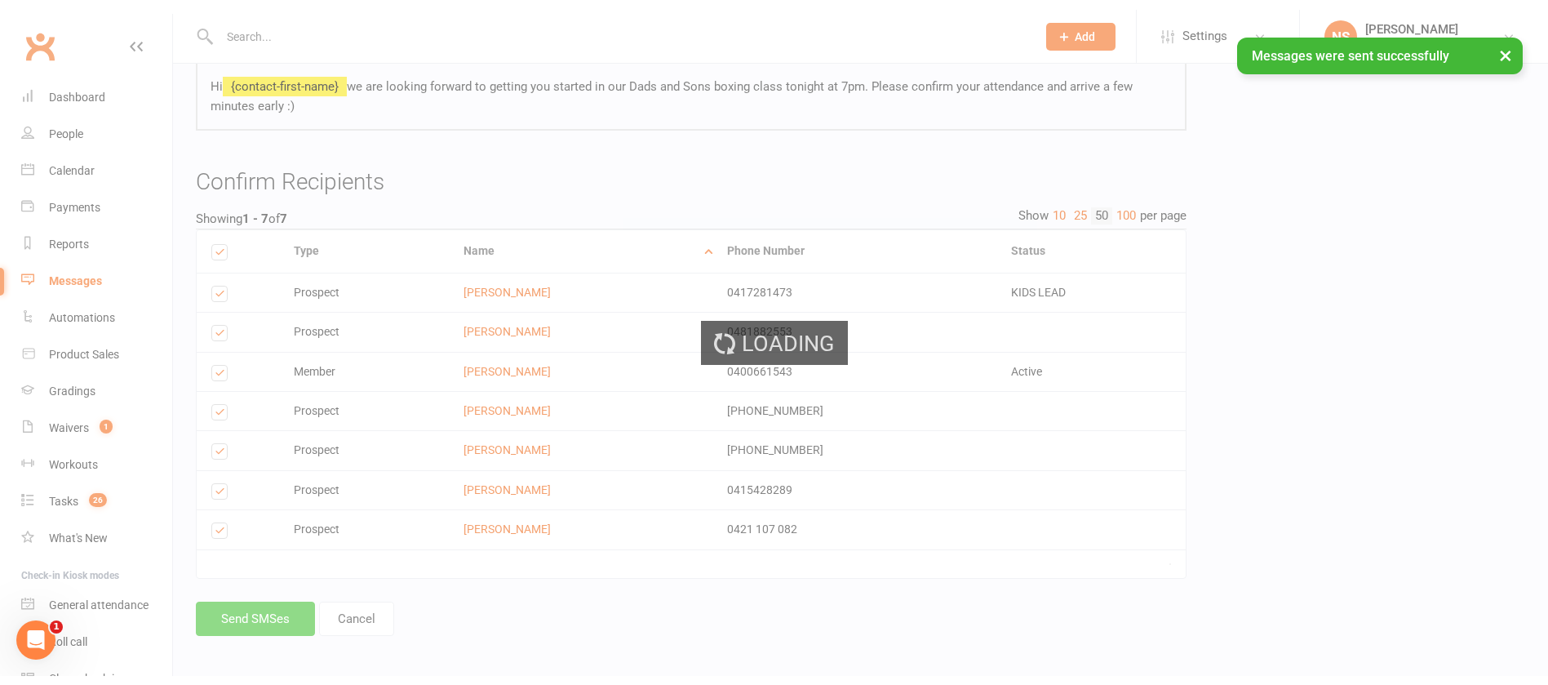
scroll to position [148, 0]
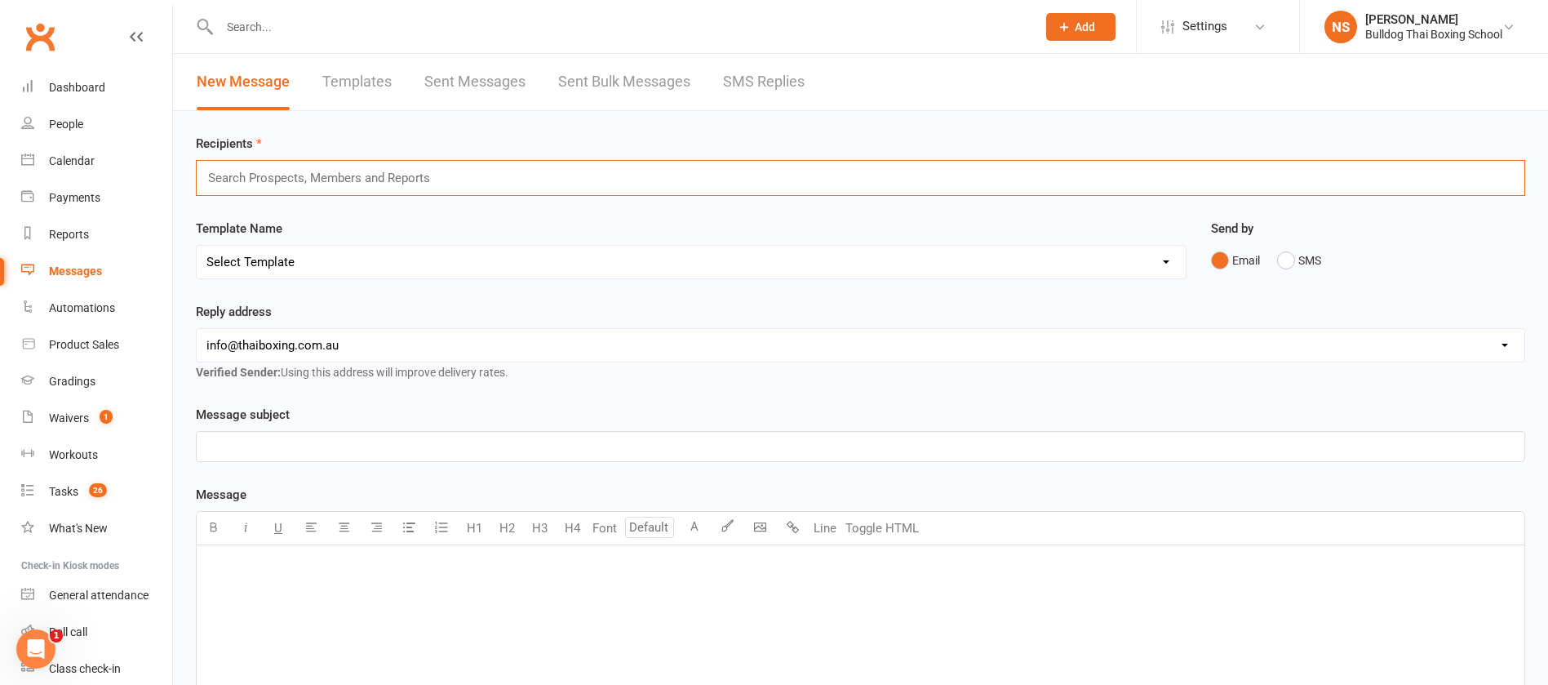
click at [269, 167] on input "text" at bounding box center [326, 177] width 239 height 21
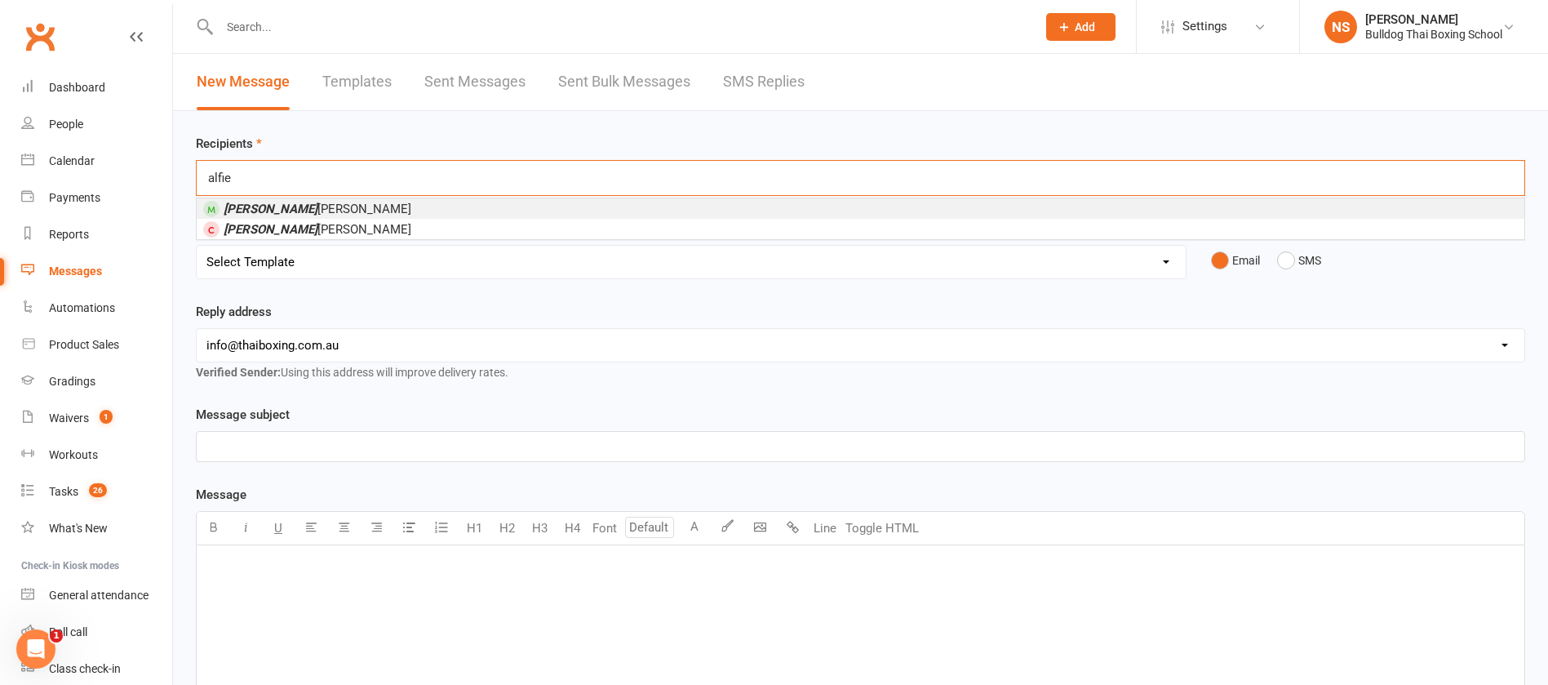
type input "alfie"
click at [318, 210] on span "Alfie Bristow-Norman" at bounding box center [318, 209] width 188 height 15
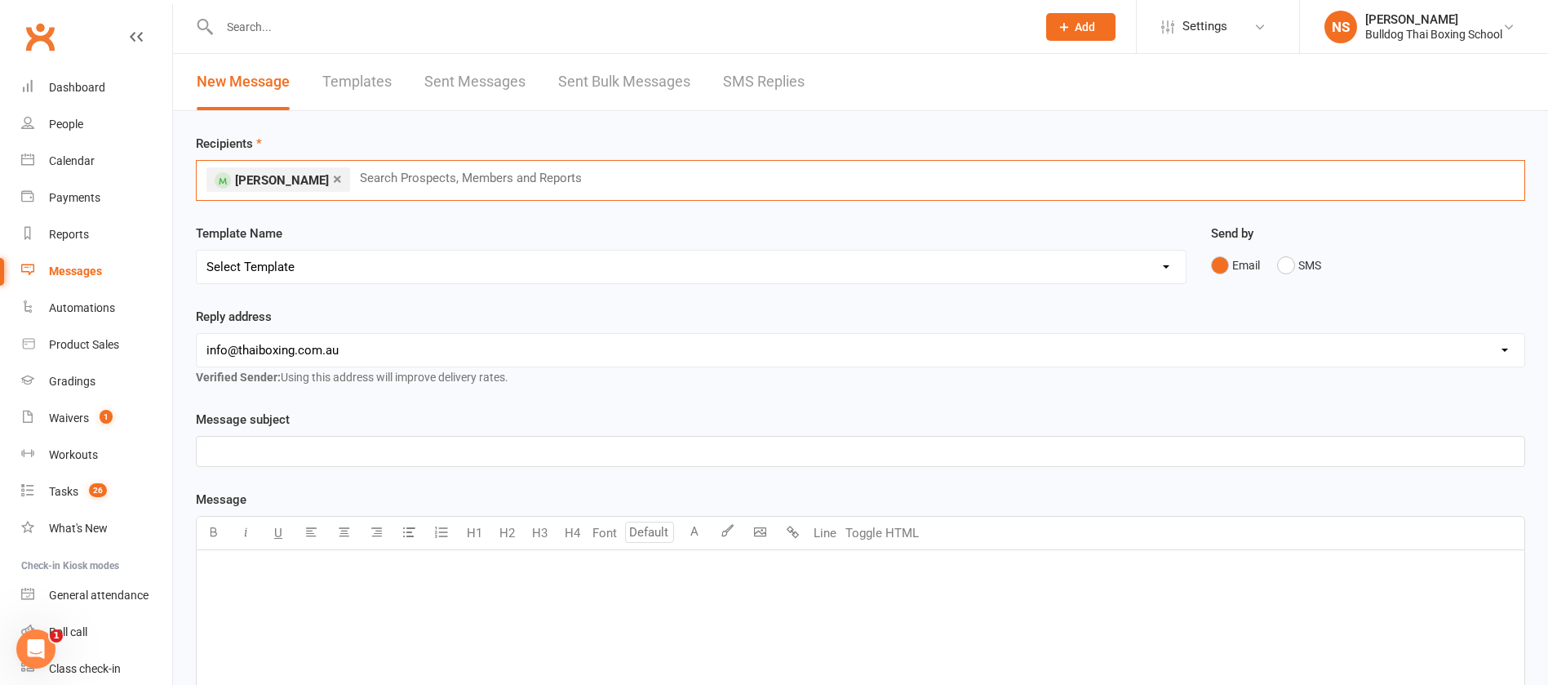
click at [420, 182] on input "text" at bounding box center [477, 177] width 239 height 21
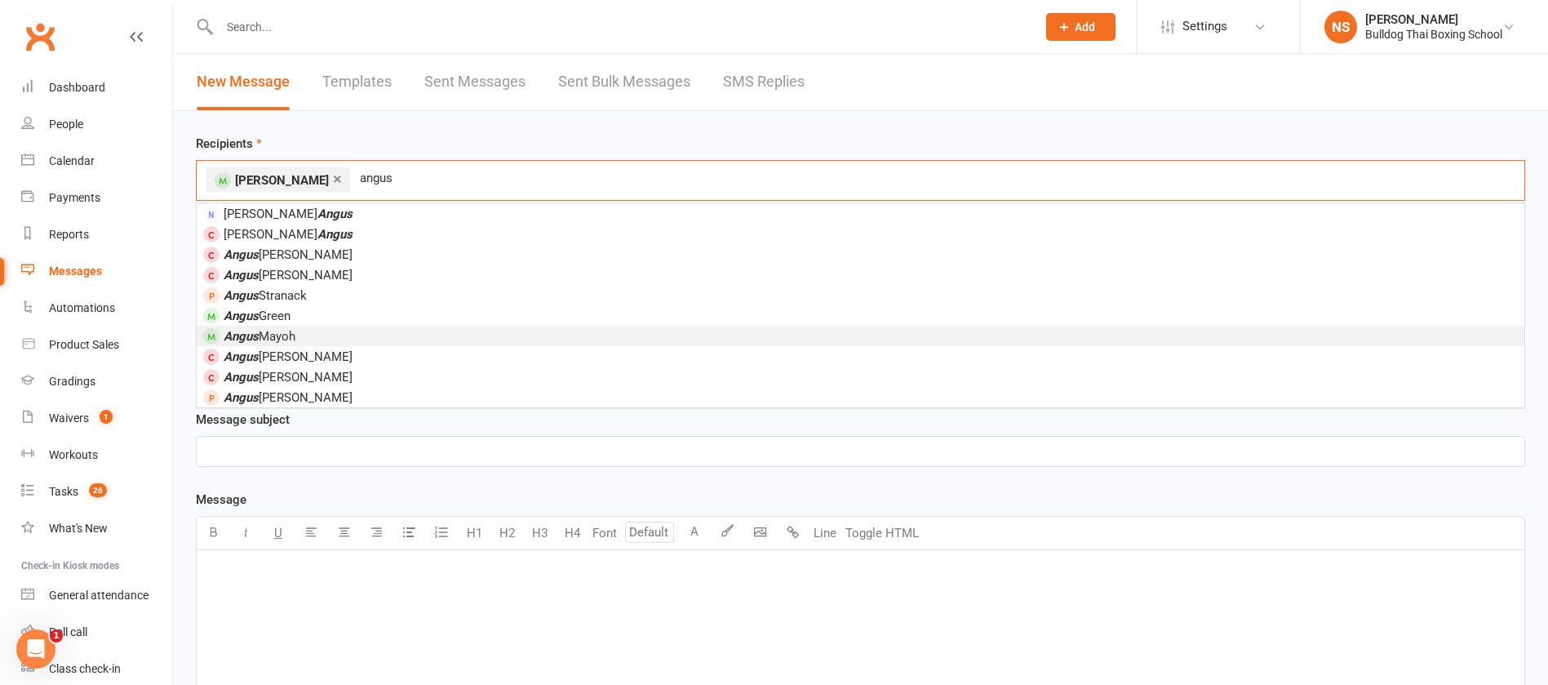
type input "angus"
click at [317, 335] on li "Angus Mayoh" at bounding box center [861, 336] width 1328 height 20
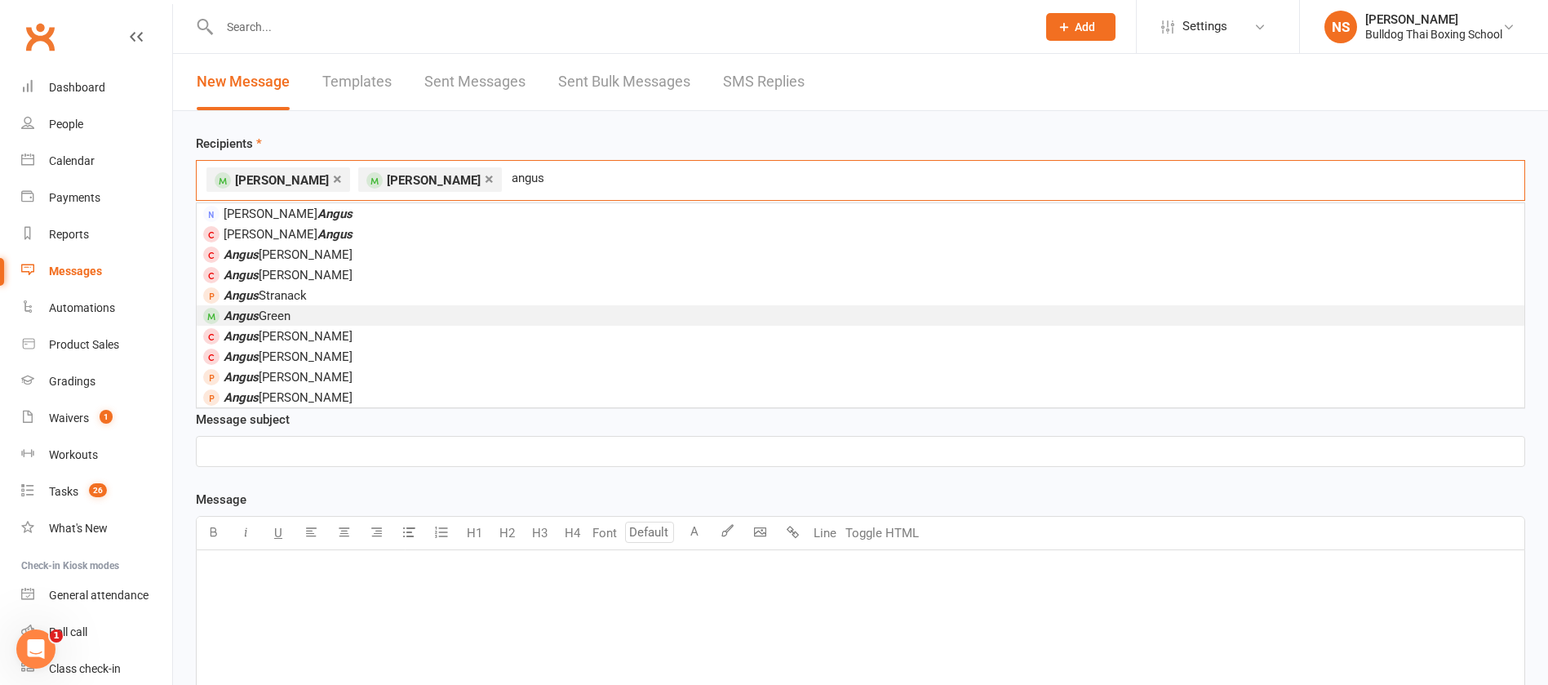
type input "angus"
click at [315, 313] on li "Angus Green" at bounding box center [861, 315] width 1328 height 20
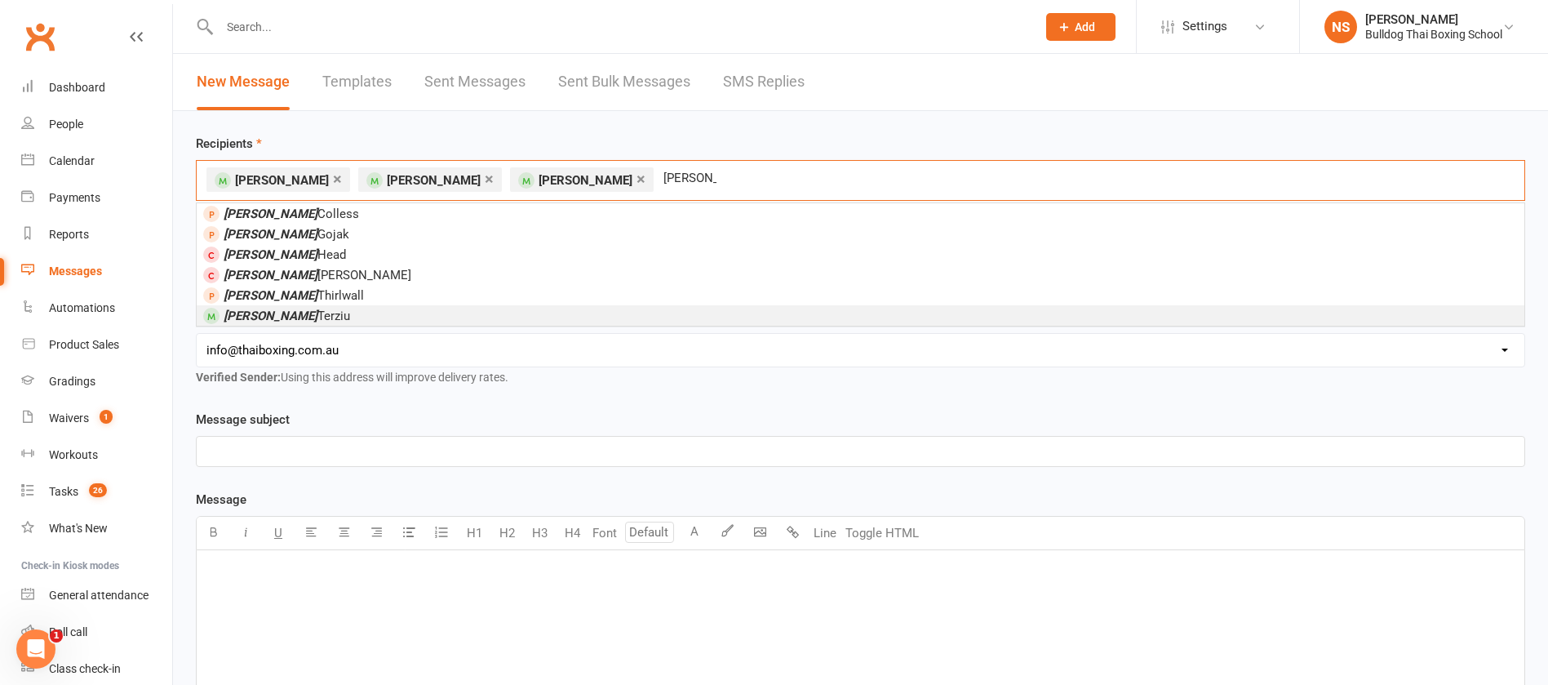
type input "benjamin"
click at [365, 318] on li "Benjamin Terziu" at bounding box center [861, 315] width 1328 height 20
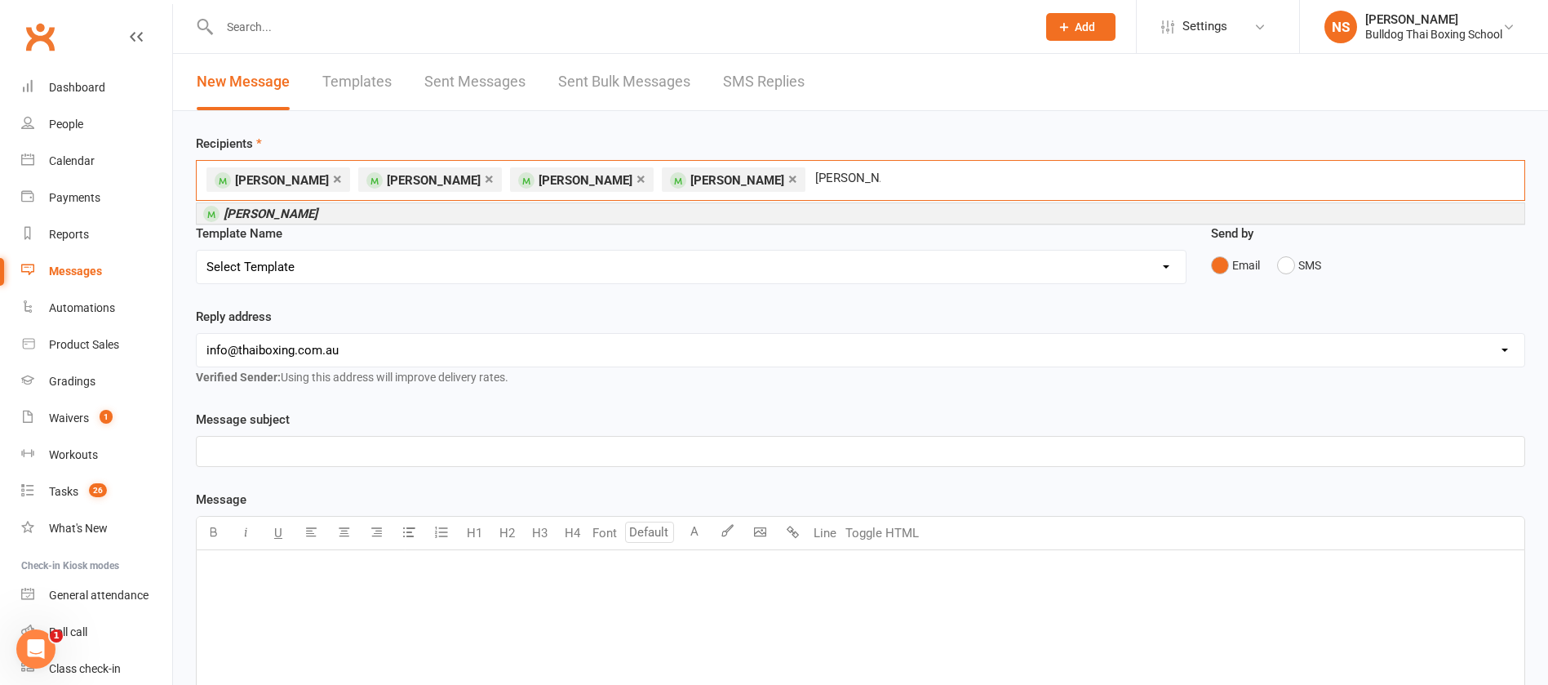
type input "[PERSON_NAME]"
click at [269, 216] on em "[PERSON_NAME]" at bounding box center [271, 214] width 94 height 15
type input "charlie white"
click at [290, 217] on em "Charlie White" at bounding box center [271, 214] width 94 height 15
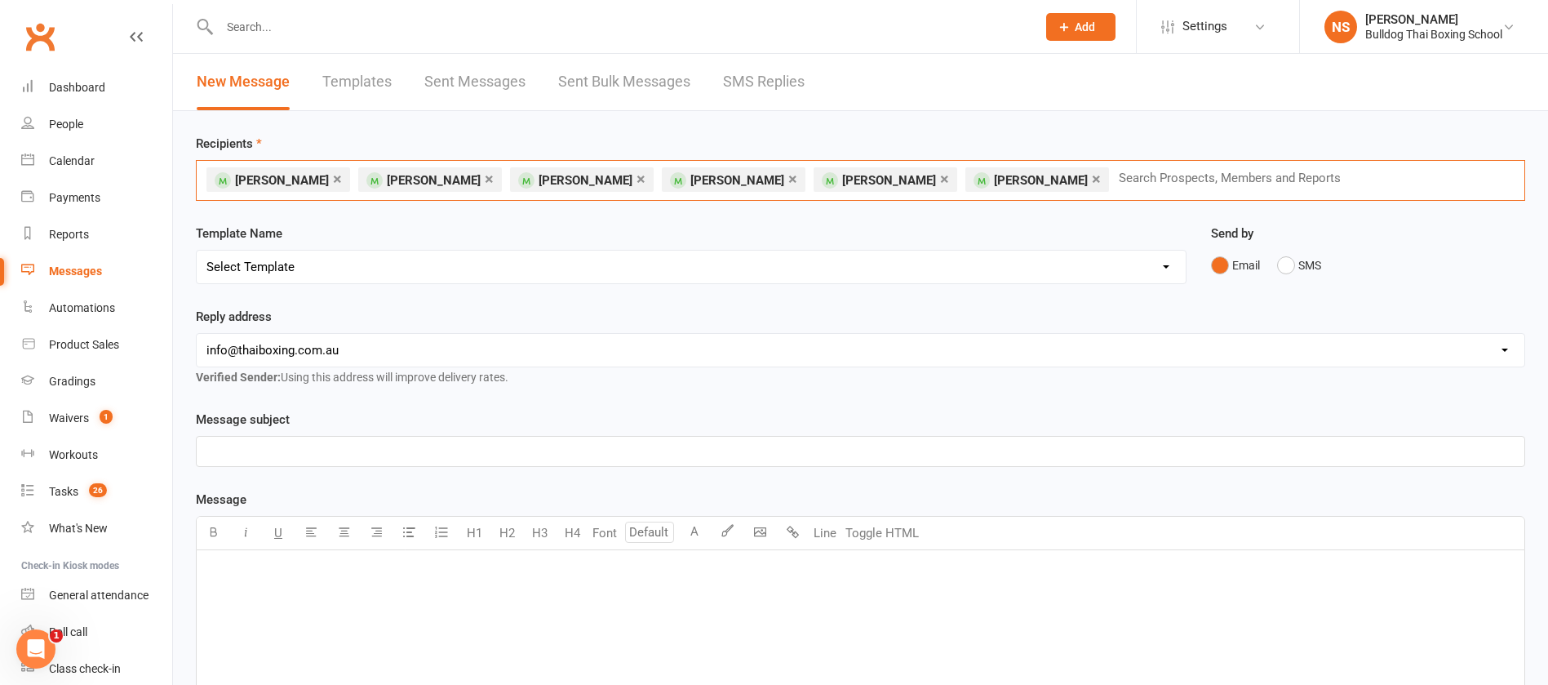
click at [1117, 181] on input "text" at bounding box center [1236, 177] width 239 height 21
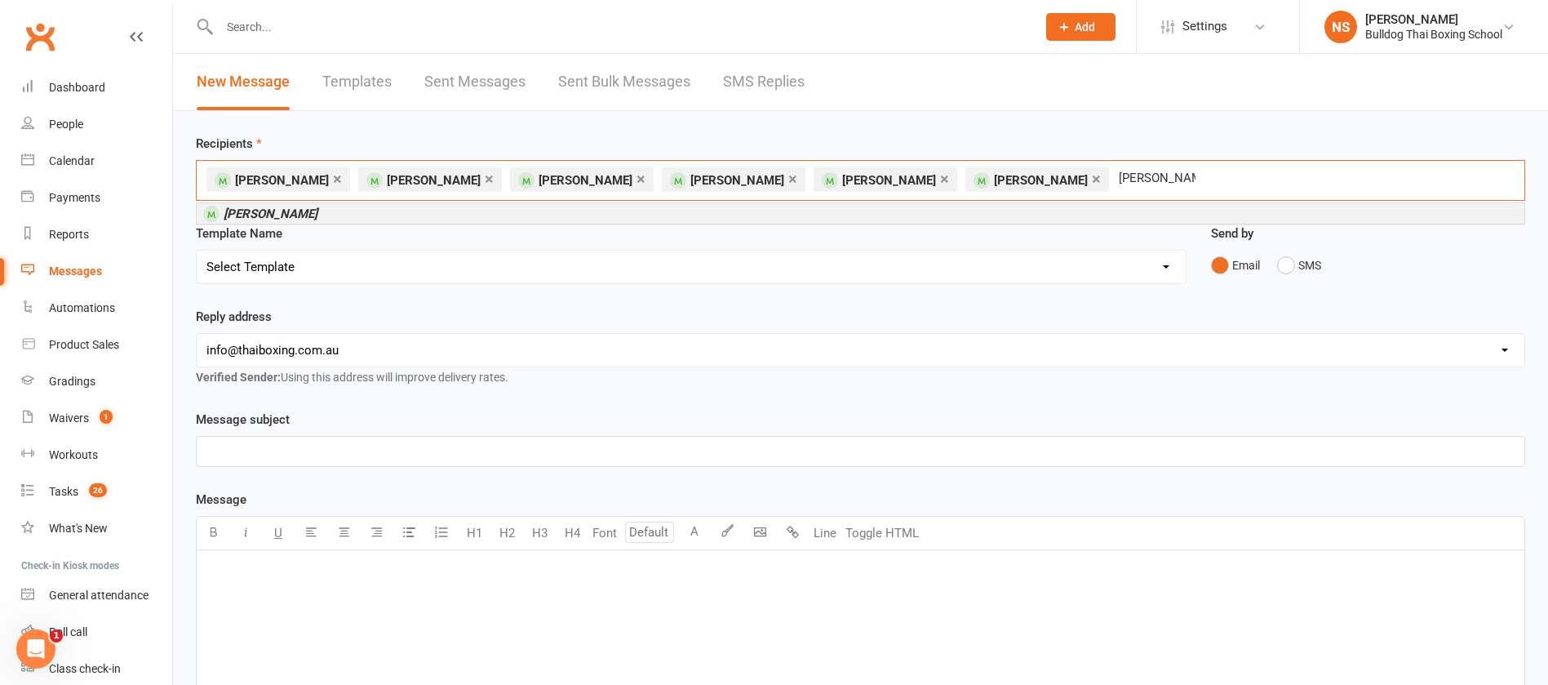
type input "[PERSON_NAME]"
click at [350, 215] on li "[PERSON_NAME]" at bounding box center [861, 213] width 1328 height 20
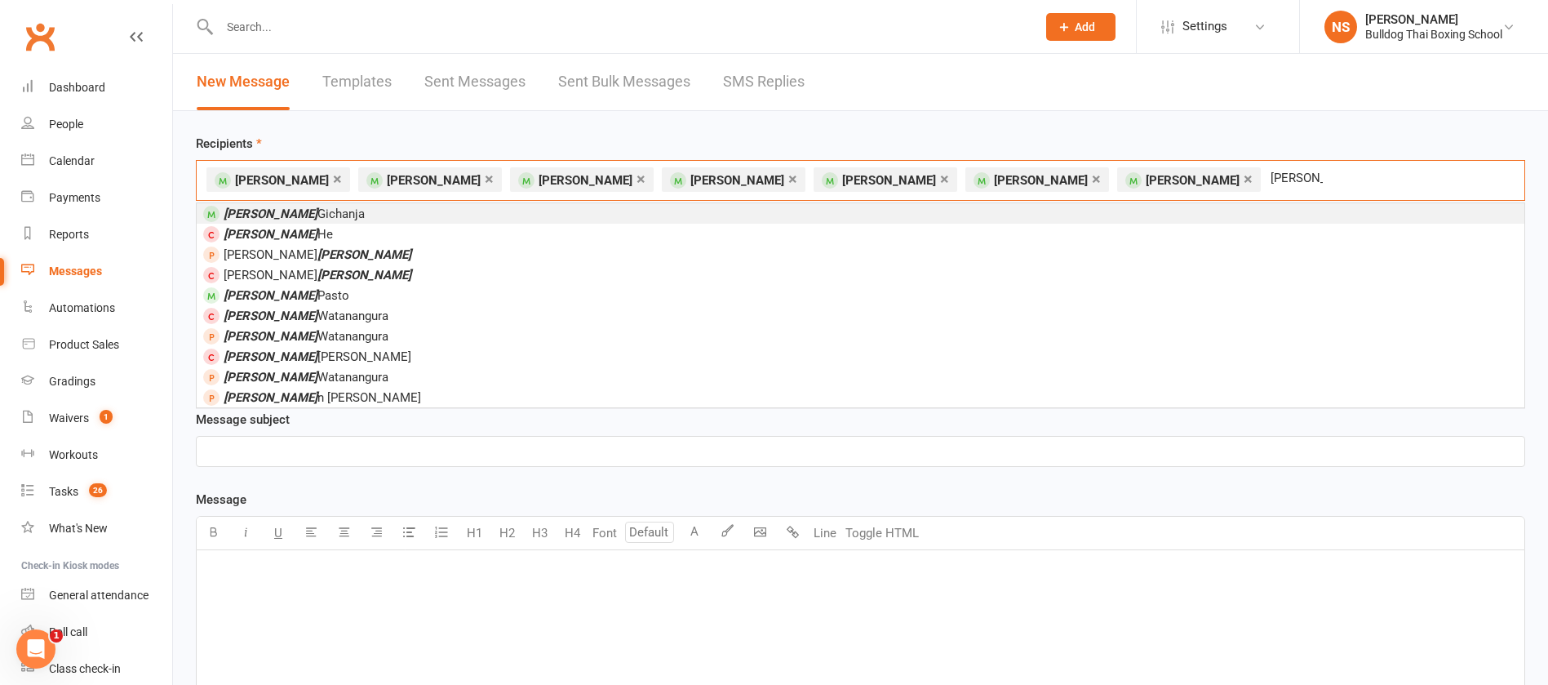
type input "[PERSON_NAME]"
click at [285, 218] on span "Leo Gichanja" at bounding box center [294, 214] width 141 height 15
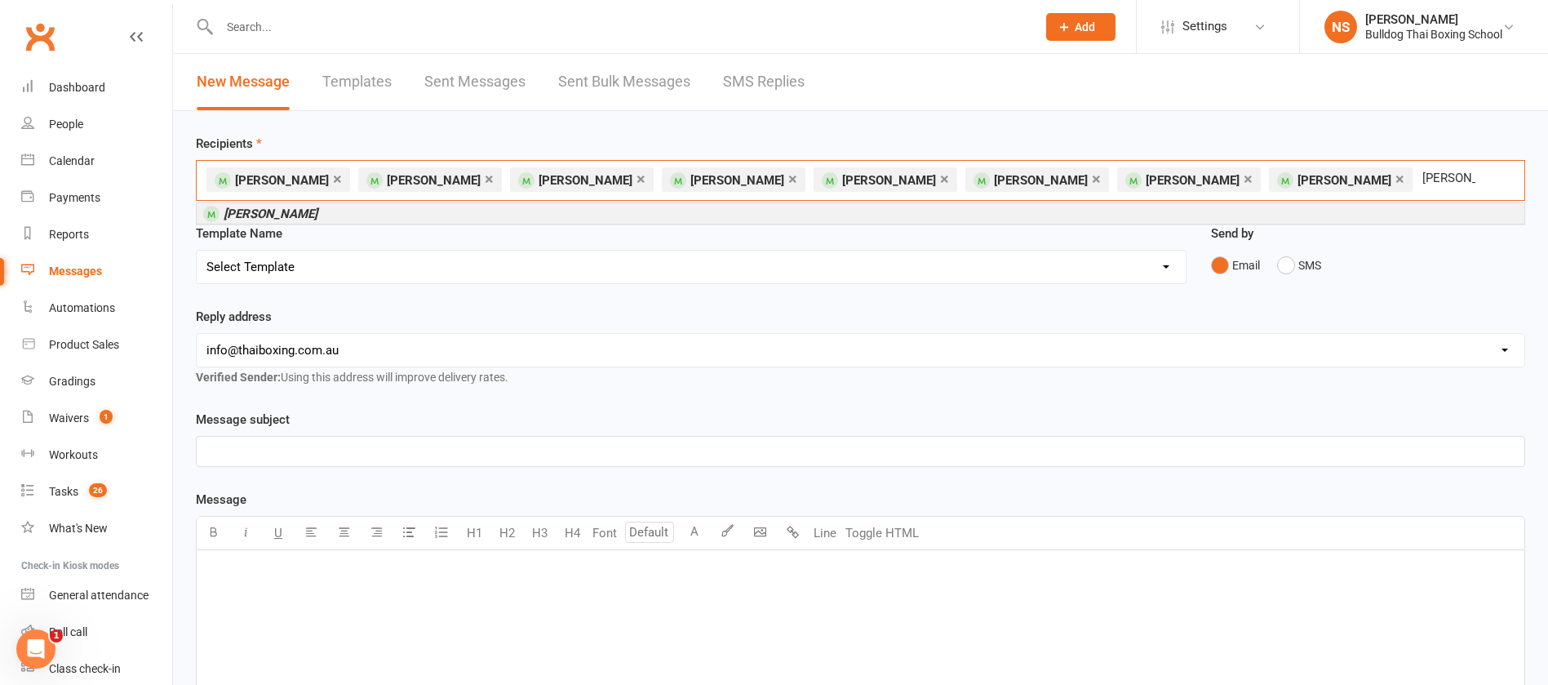
type input "leo pasto"
click at [245, 212] on em "[PERSON_NAME]" at bounding box center [271, 214] width 94 height 15
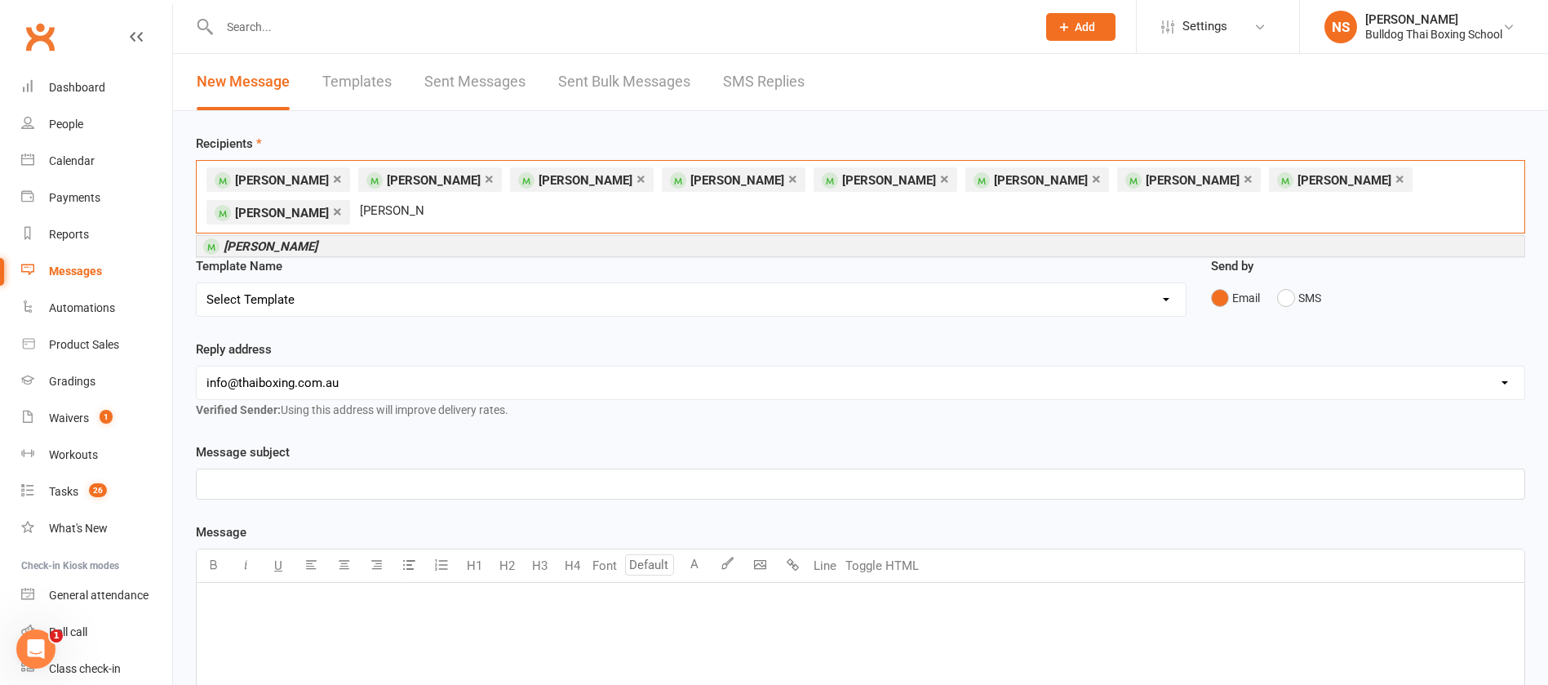
type input "lucas javes"
click at [262, 239] on em "[PERSON_NAME]" at bounding box center [271, 246] width 94 height 15
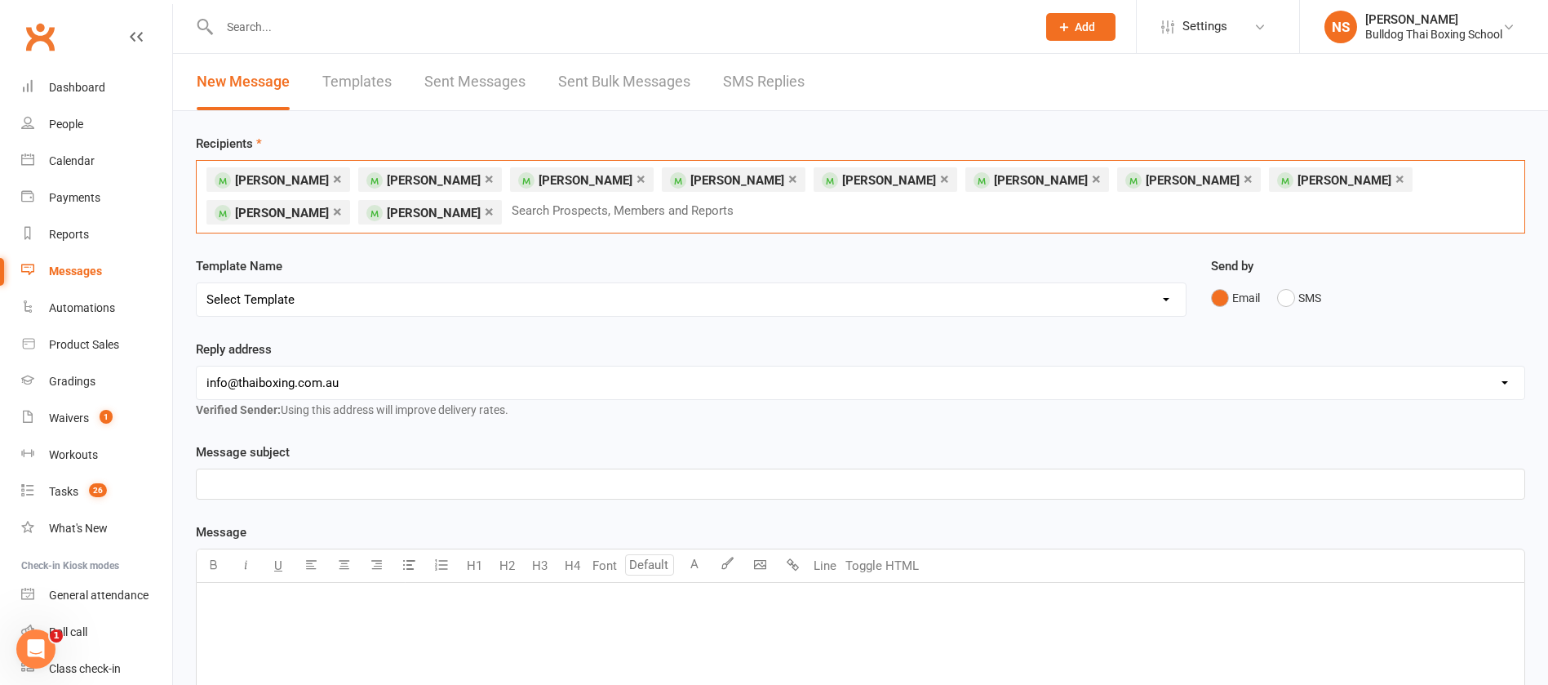
click at [510, 205] on input "text" at bounding box center [629, 210] width 239 height 21
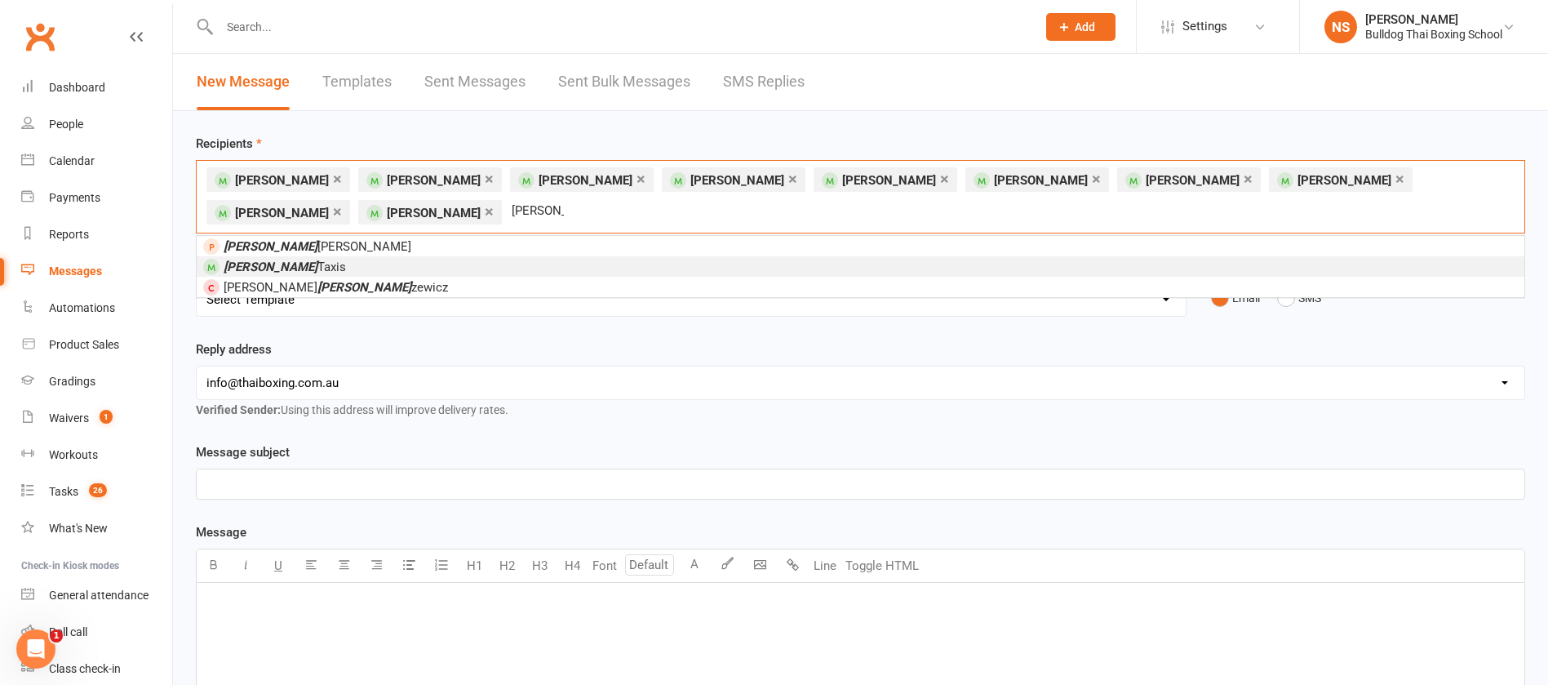
type input "lukas"
click at [273, 267] on span "Lukas Taxis" at bounding box center [285, 267] width 122 height 15
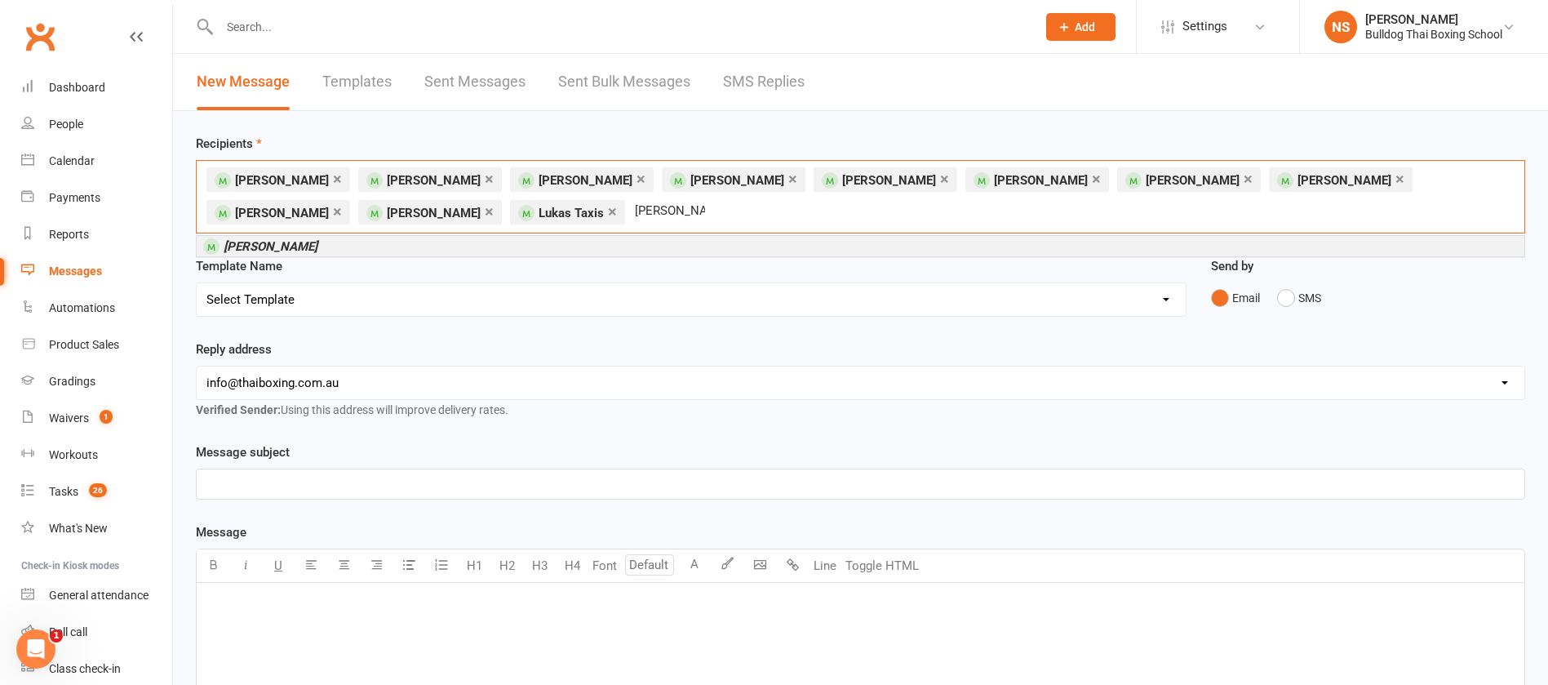
type input "[PERSON_NAME]"
click at [353, 238] on li "[PERSON_NAME]" at bounding box center [861, 246] width 1328 height 20
type input "[PERSON_NAME]"
click at [316, 245] on li "[PERSON_NAME]" at bounding box center [861, 246] width 1328 height 20
type input "ralph"
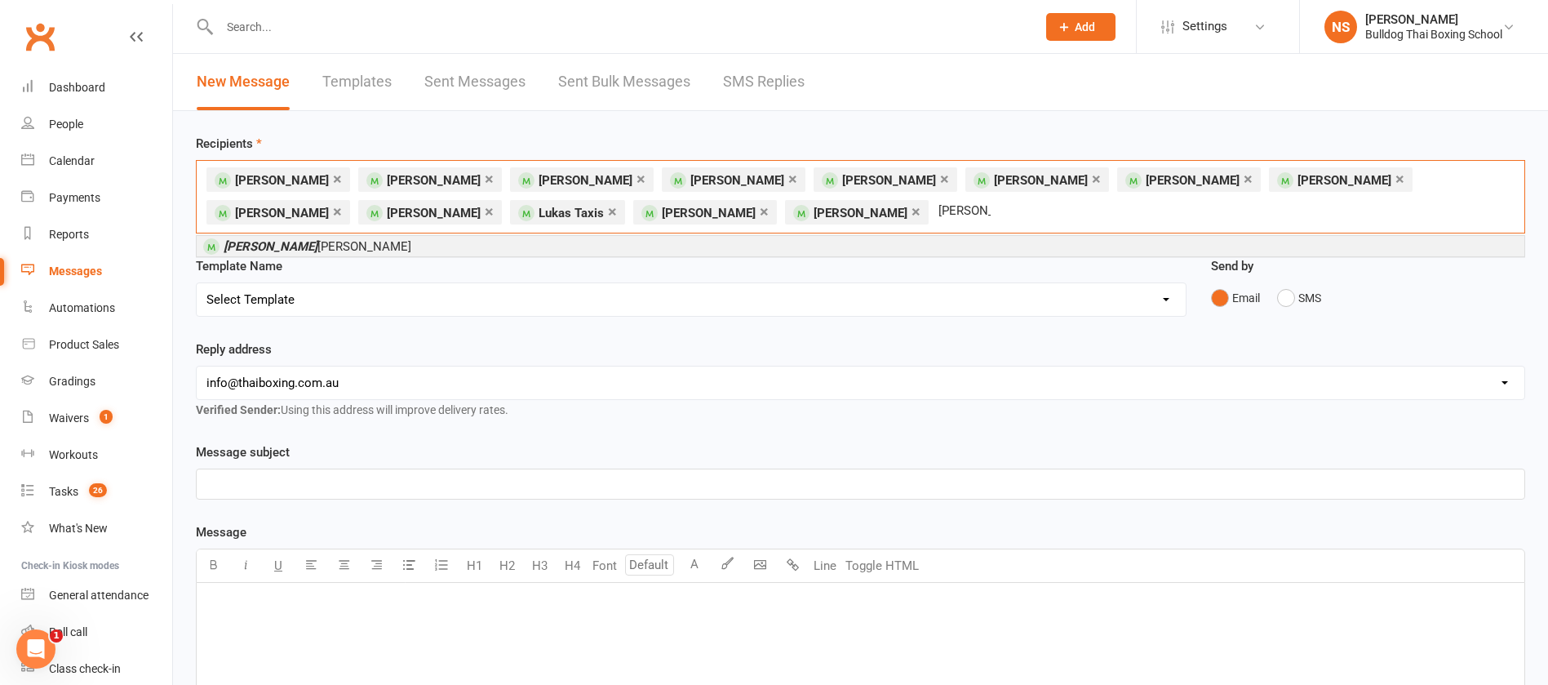
click at [220, 248] on span "Ralph Curtis" at bounding box center [307, 245] width 208 height 15
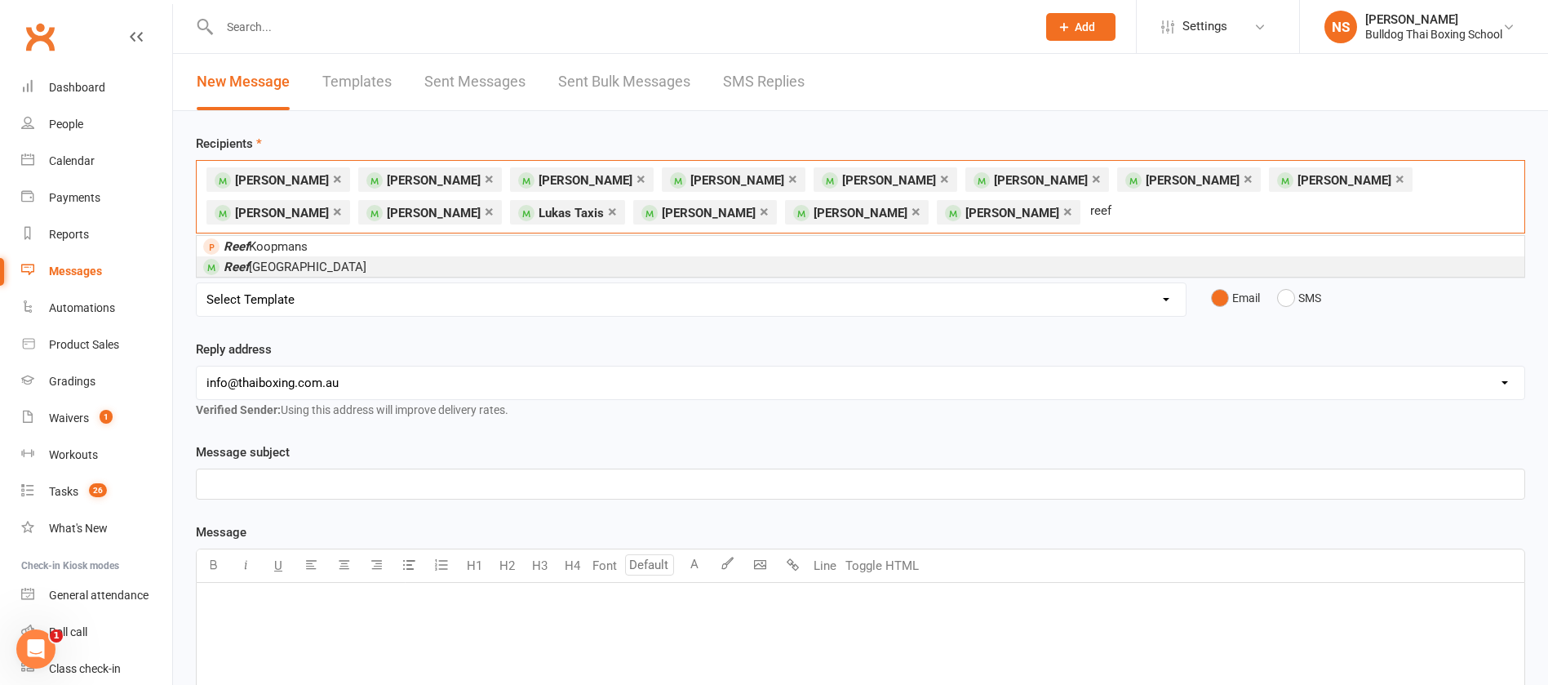
type input "reef"
click at [322, 267] on li "Reef Houston" at bounding box center [861, 266] width 1328 height 20
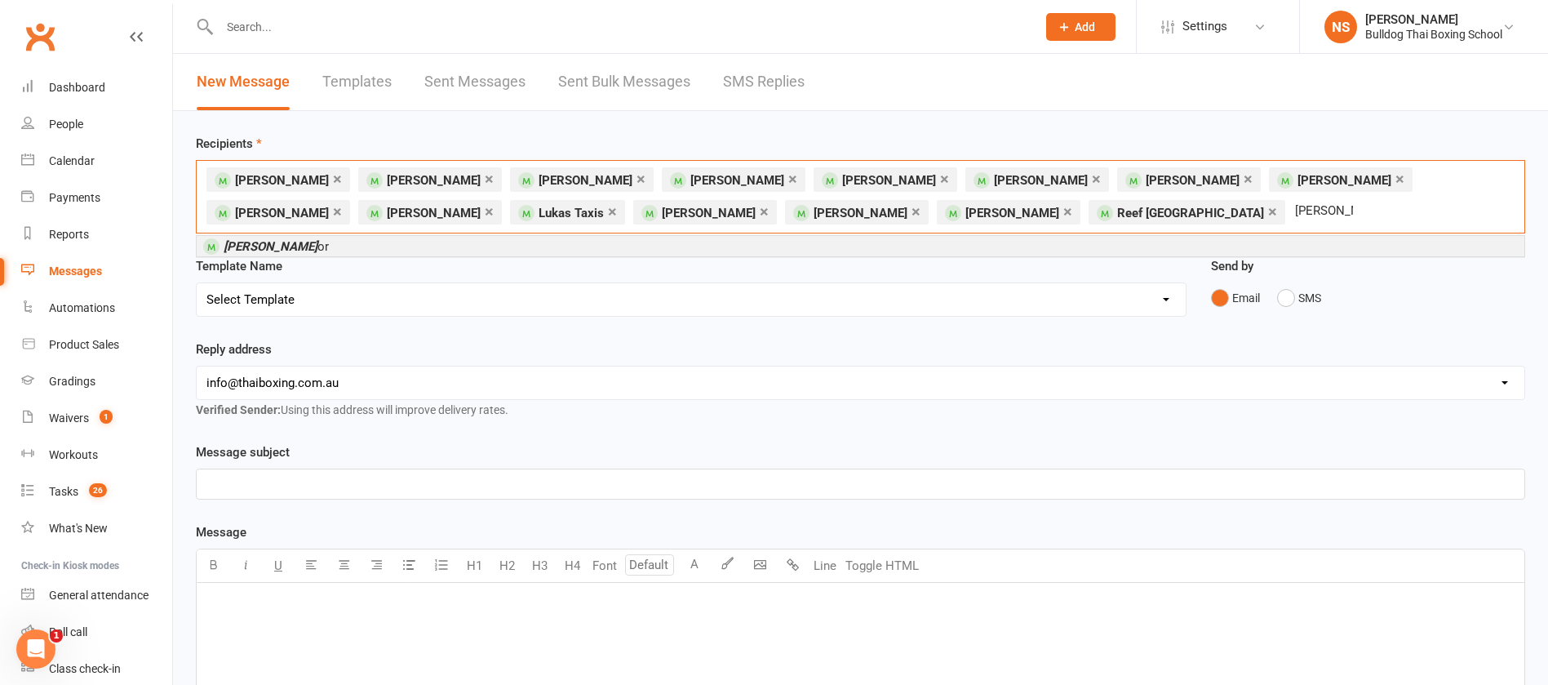
type input "[PERSON_NAME]"
click at [286, 251] on span "Sonny Tayl or" at bounding box center [276, 246] width 105 height 15
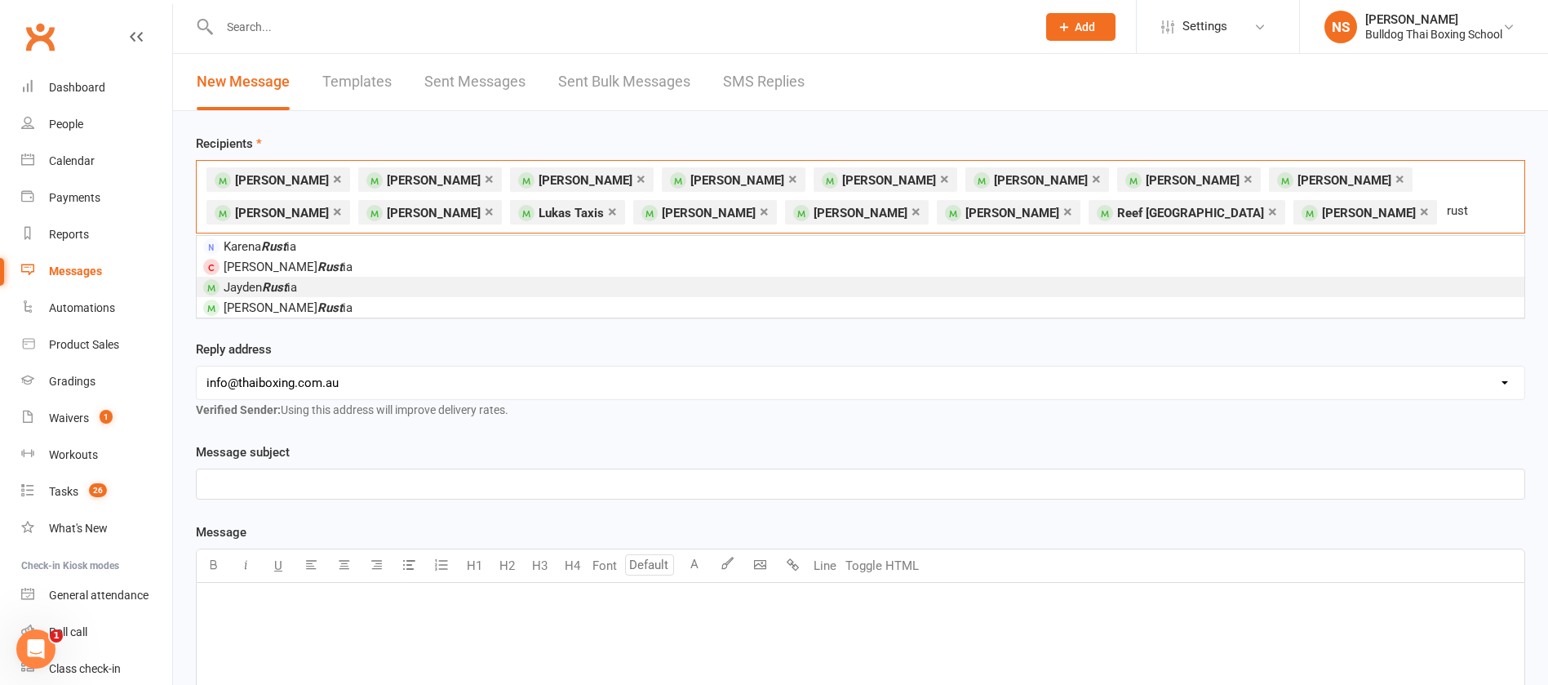
type input "rust"
click at [283, 291] on em "Rust" at bounding box center [274, 287] width 25 height 15
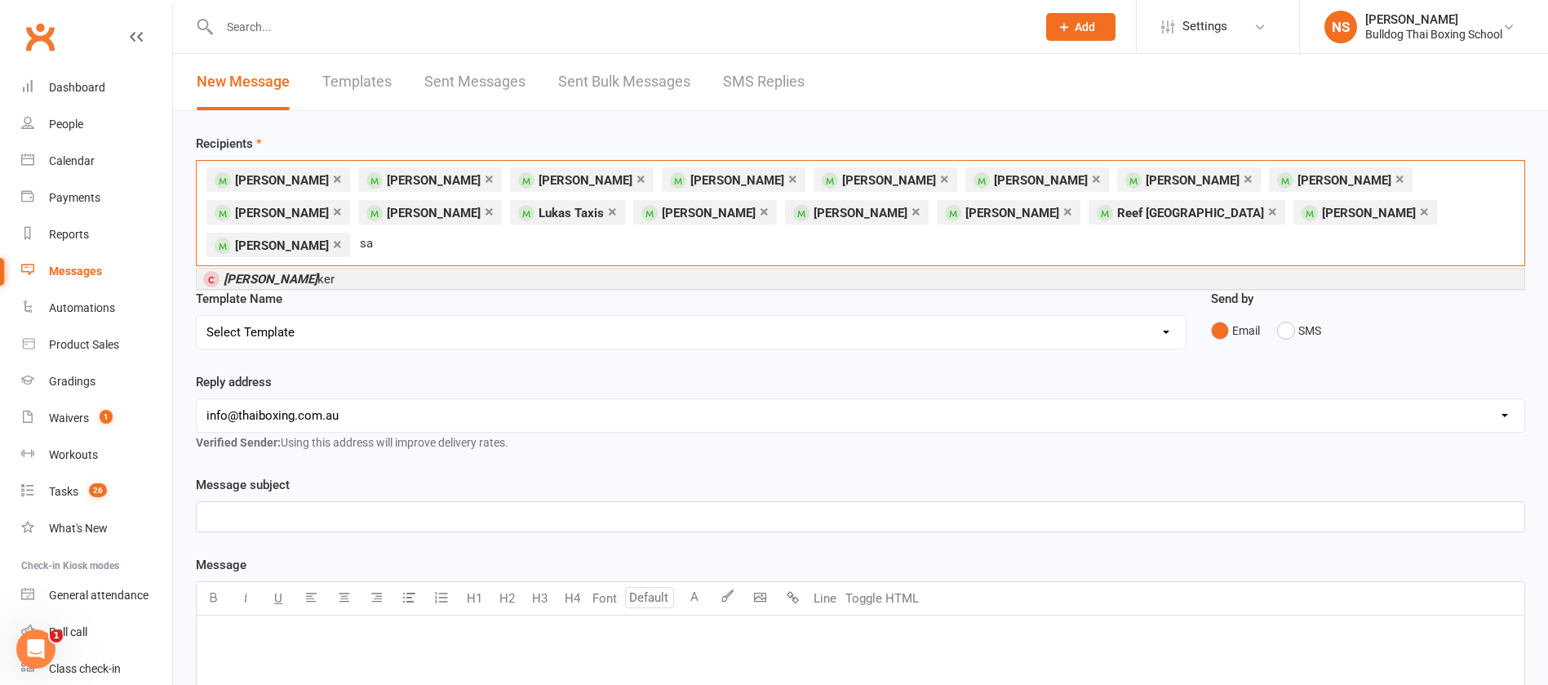
type input "s"
type input "toby broo"
click at [312, 269] on li "Toby Broo k" at bounding box center [861, 279] width 1328 height 20
type input "thani"
click at [338, 269] on li "Thani k Bedford" at bounding box center [861, 279] width 1328 height 20
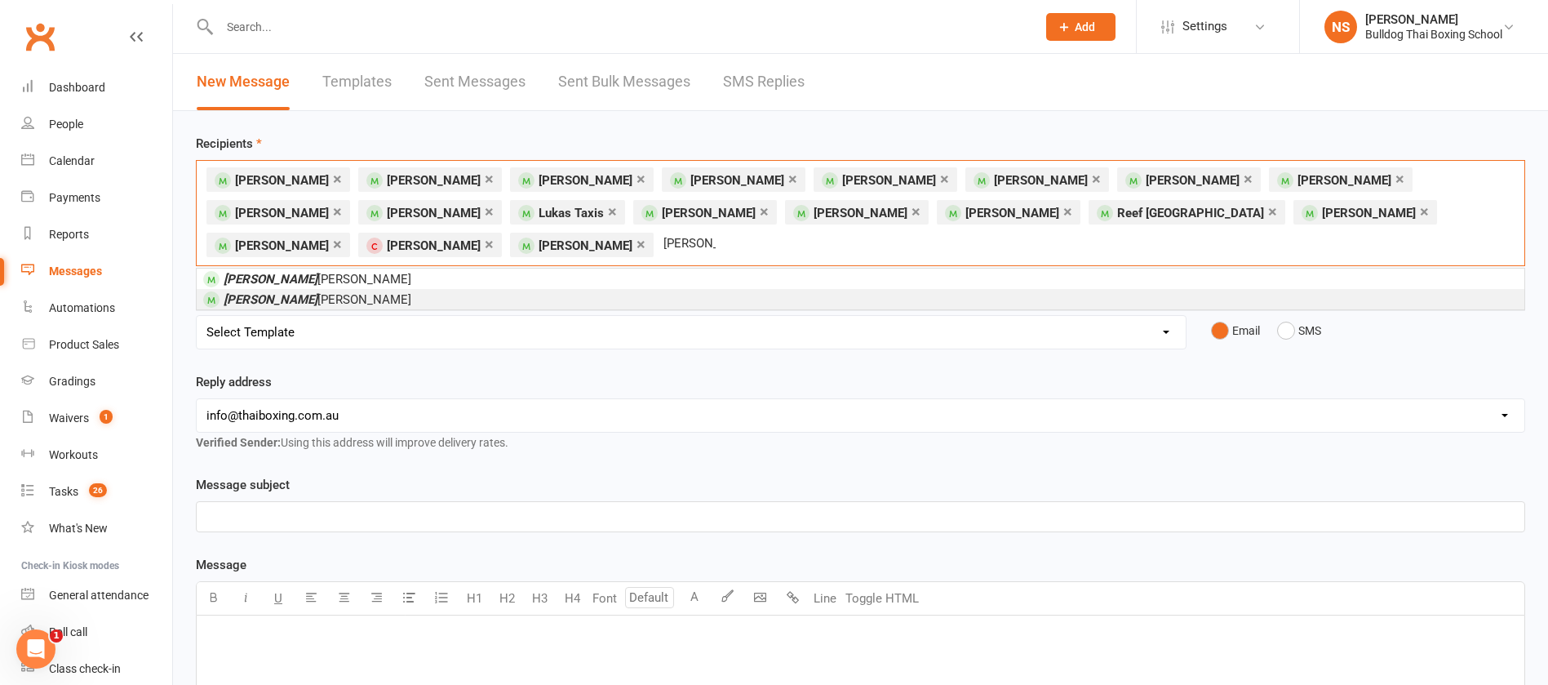
type input "tyson"
click at [281, 298] on span "Tyson McLeod" at bounding box center [318, 299] width 188 height 15
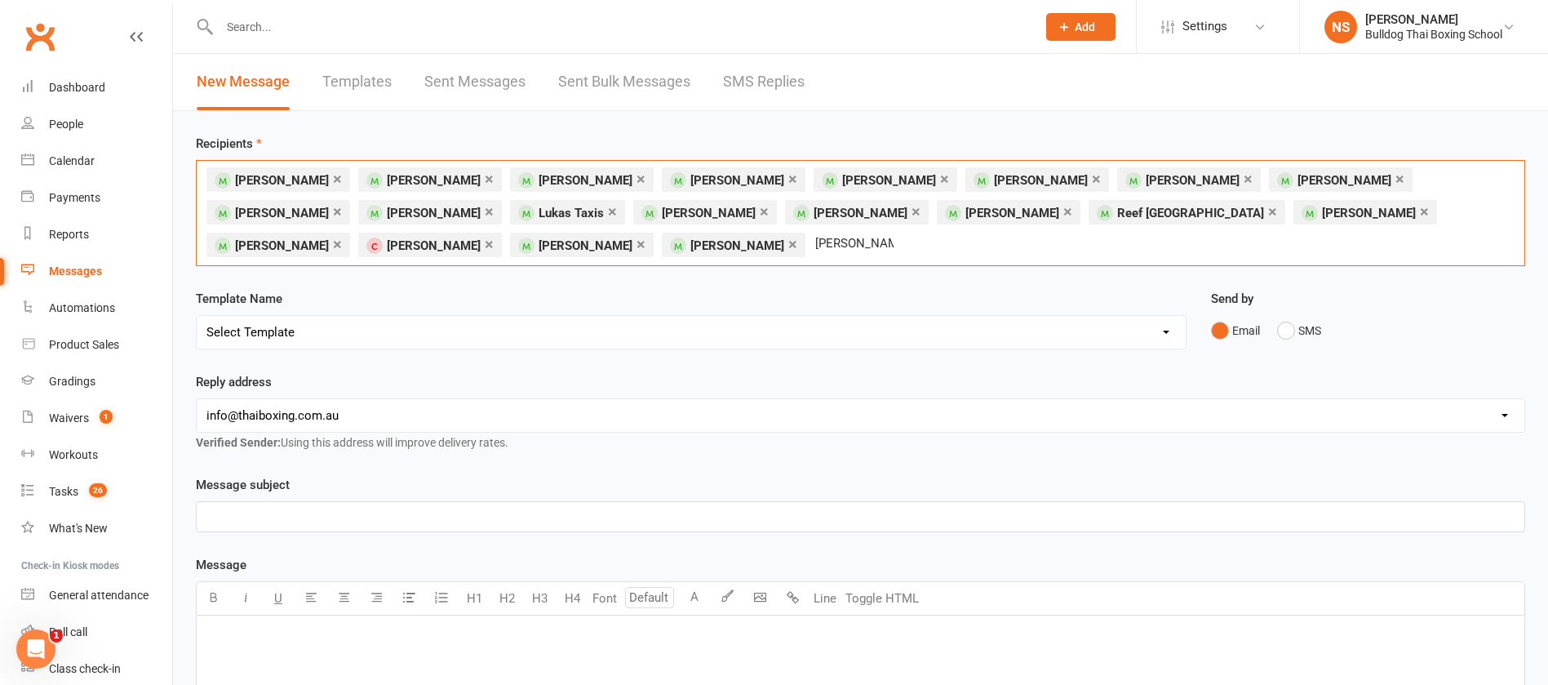
click at [814, 238] on input "[PERSON_NAME]" at bounding box center [855, 243] width 82 height 21
click at [814, 238] on input "wiilliam ferrari" at bounding box center [856, 243] width 85 height 21
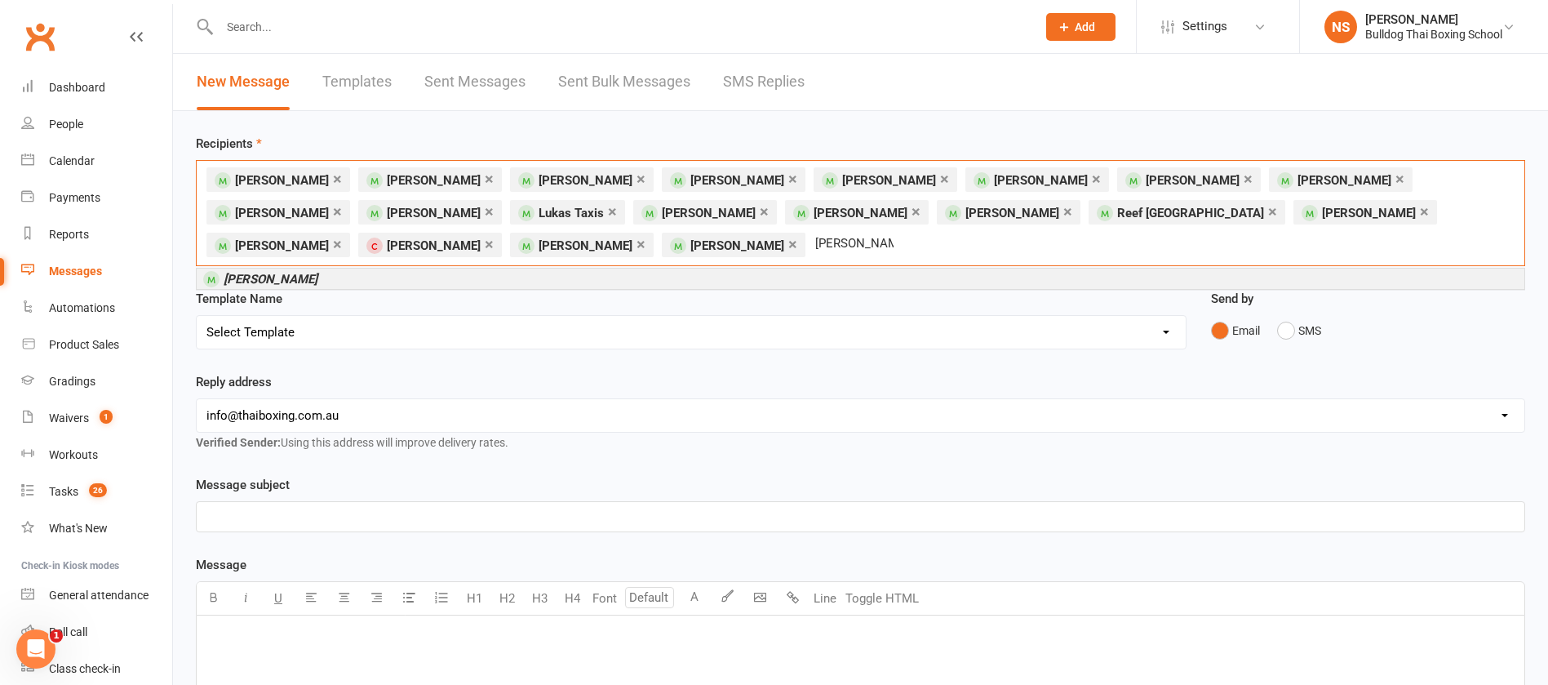
type input "wiiliam ferrari"
click at [324, 278] on li "[PERSON_NAME]" at bounding box center [861, 279] width 1328 height 20
type input "joseph moll"
click at [306, 282] on li "Joseph Moll oy" at bounding box center [861, 279] width 1328 height 20
type input "jack cane"
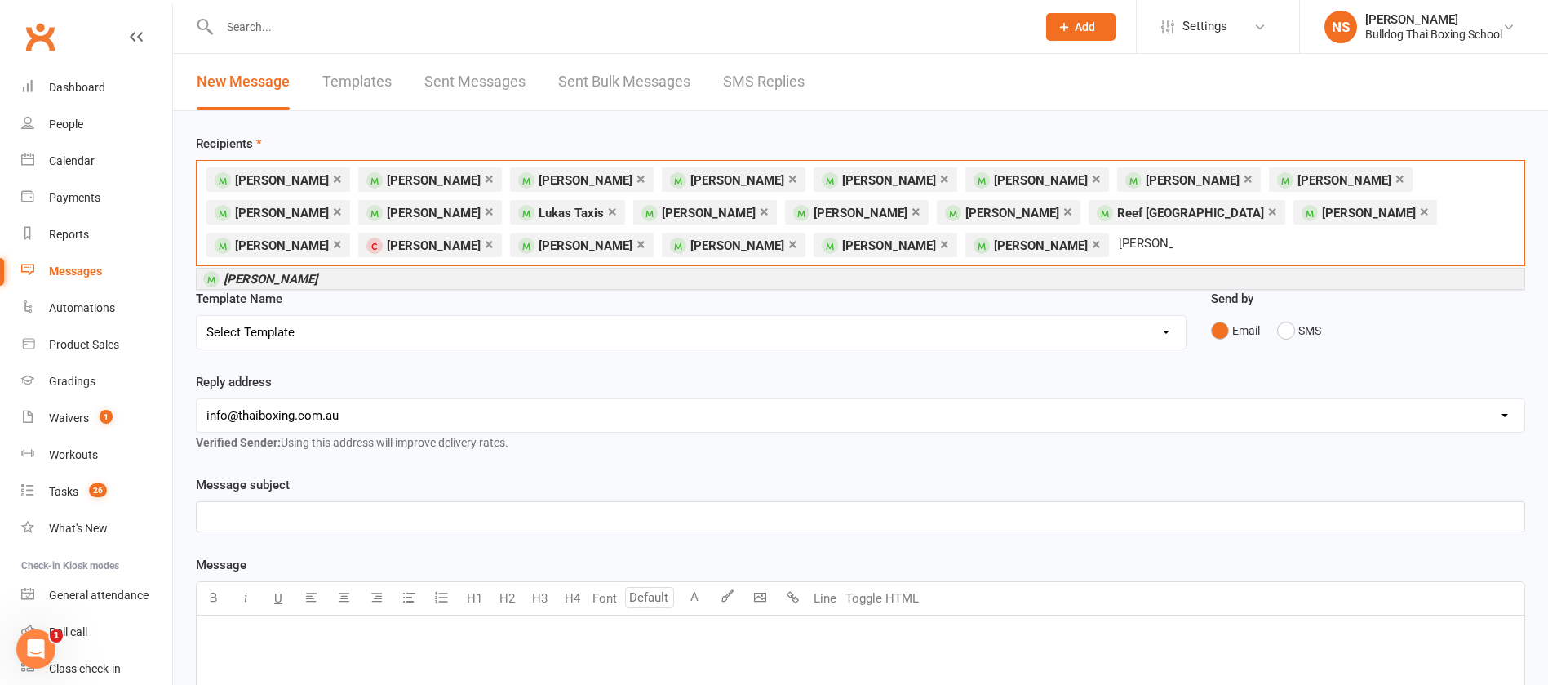
click at [330, 276] on li "[PERSON_NAME]" at bounding box center [861, 279] width 1328 height 20
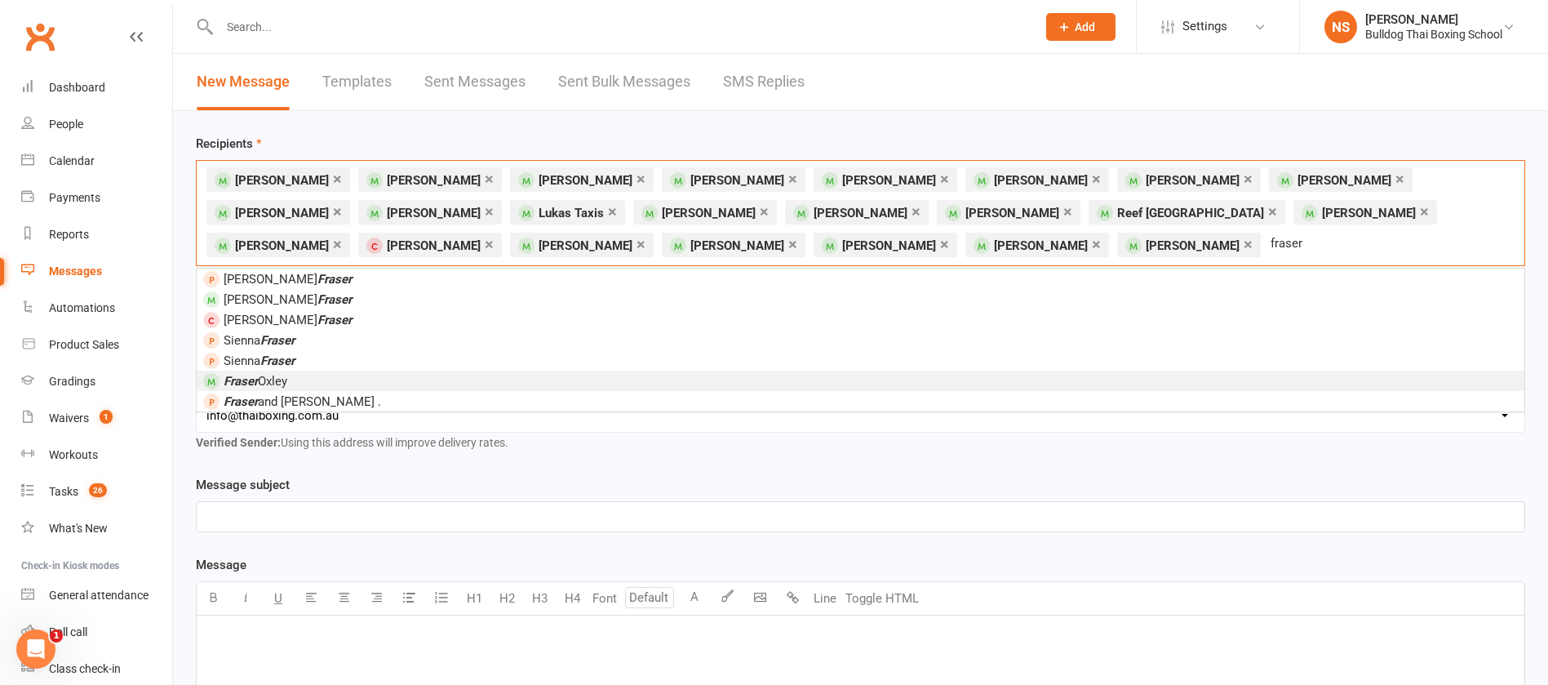
type input "fraser"
click at [297, 380] on li "Fraser Oxley" at bounding box center [861, 381] width 1328 height 20
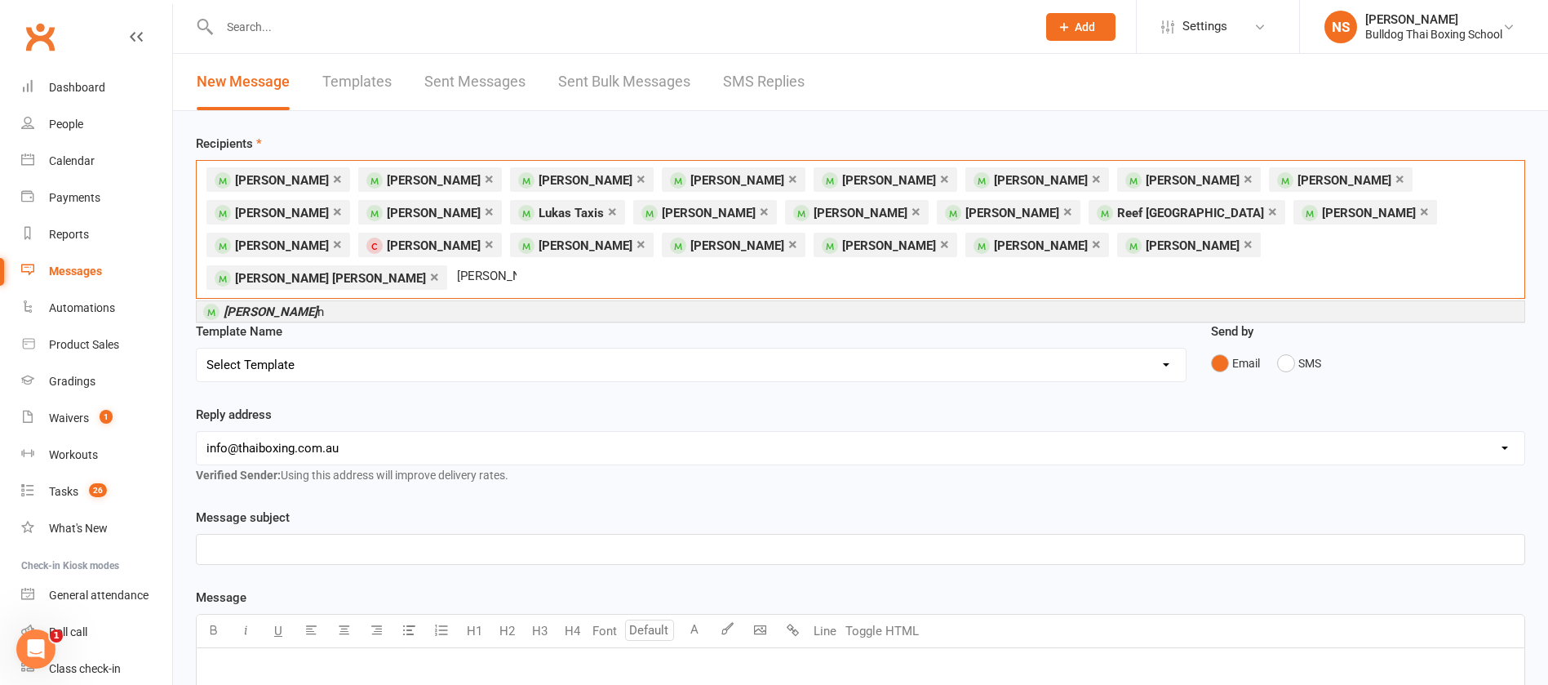
type input "jacob gree"
click at [309, 301] on li "Jacob Gree n" at bounding box center [861, 311] width 1328 height 20
type input "ted knap"
click at [306, 301] on li "Ted Knap man" at bounding box center [861, 311] width 1328 height 20
type input "rufus"
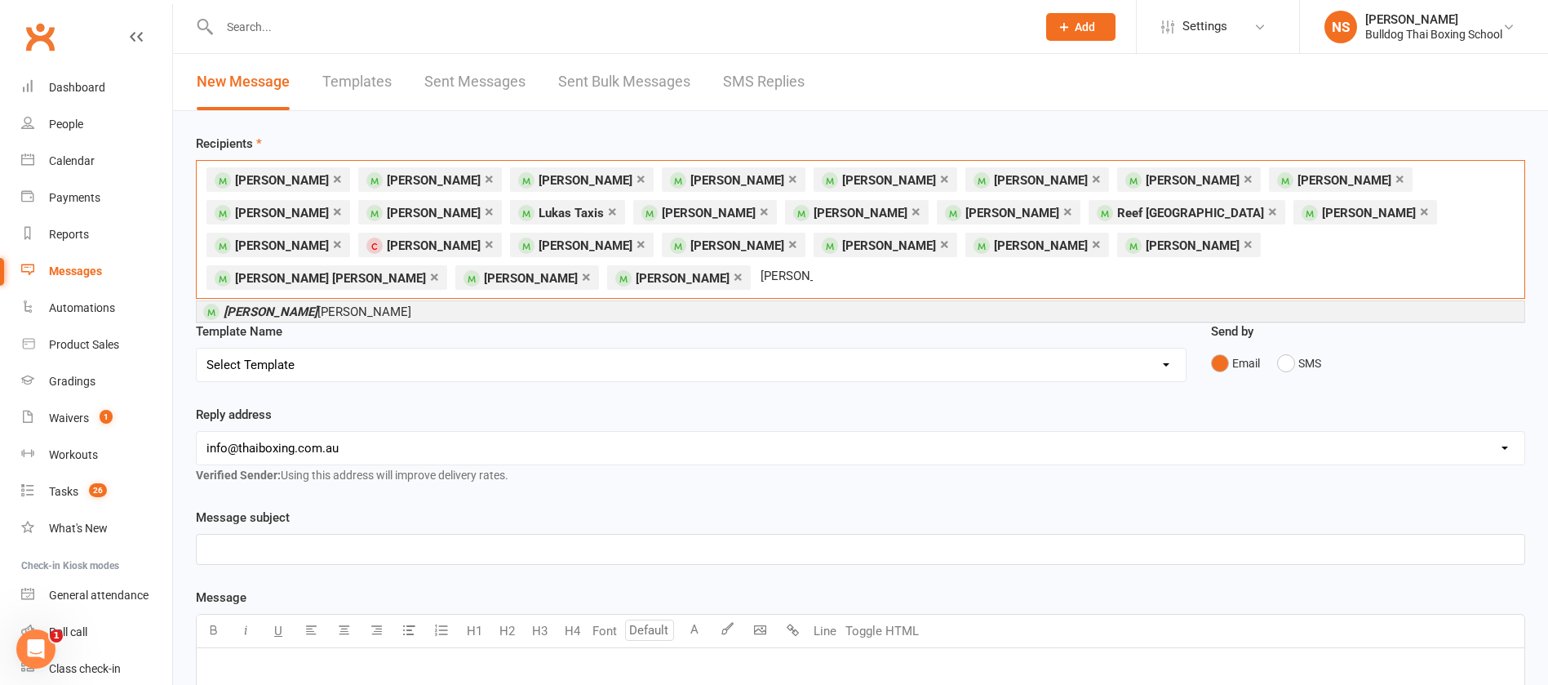
click at [282, 304] on span "Rufus Smith" at bounding box center [318, 311] width 188 height 15
type input "haddon"
click at [233, 304] on em "Haddon" at bounding box center [245, 311] width 42 height 15
type input "lucas bow"
click at [266, 304] on span "Lucas Bow yer" at bounding box center [268, 311] width 131 height 15
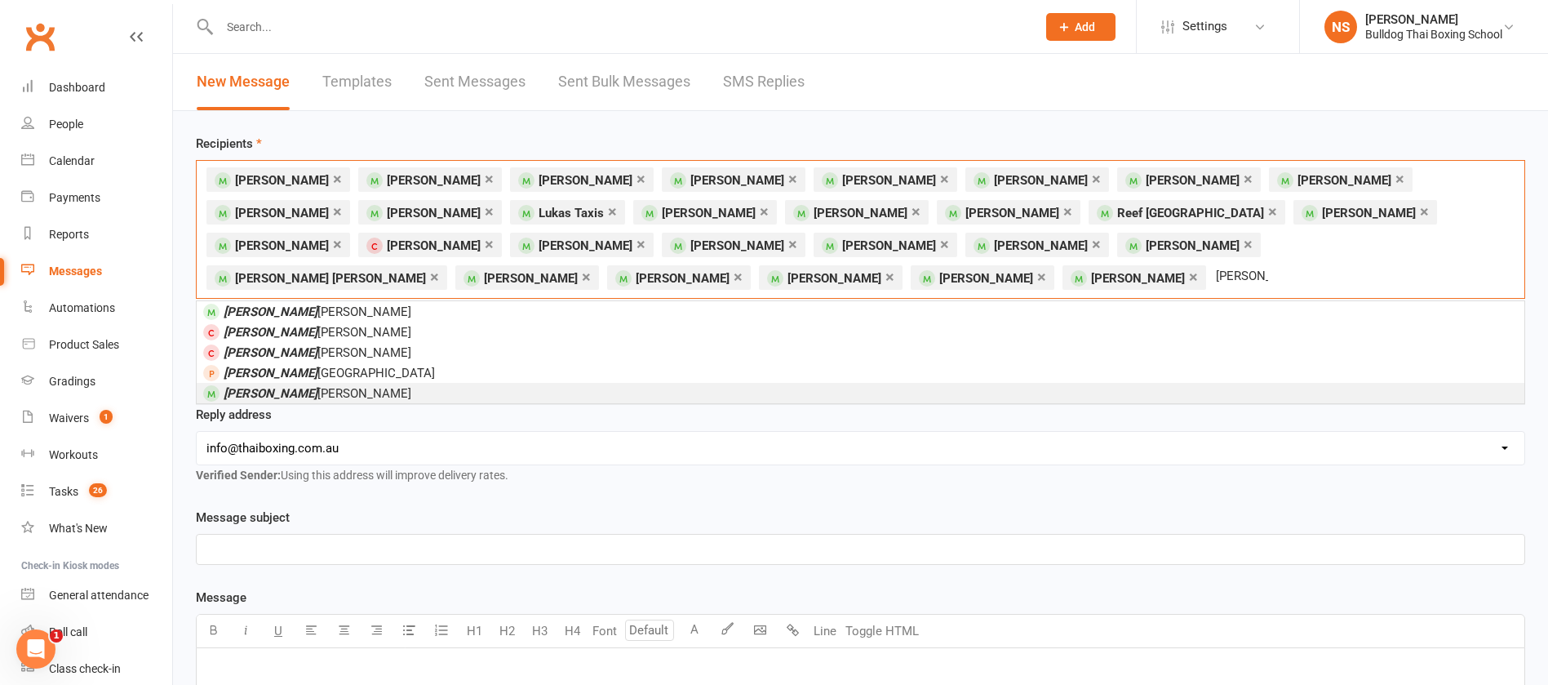
type input "antonio"
click at [296, 394] on span "Antonio Gigliotti" at bounding box center [318, 393] width 188 height 15
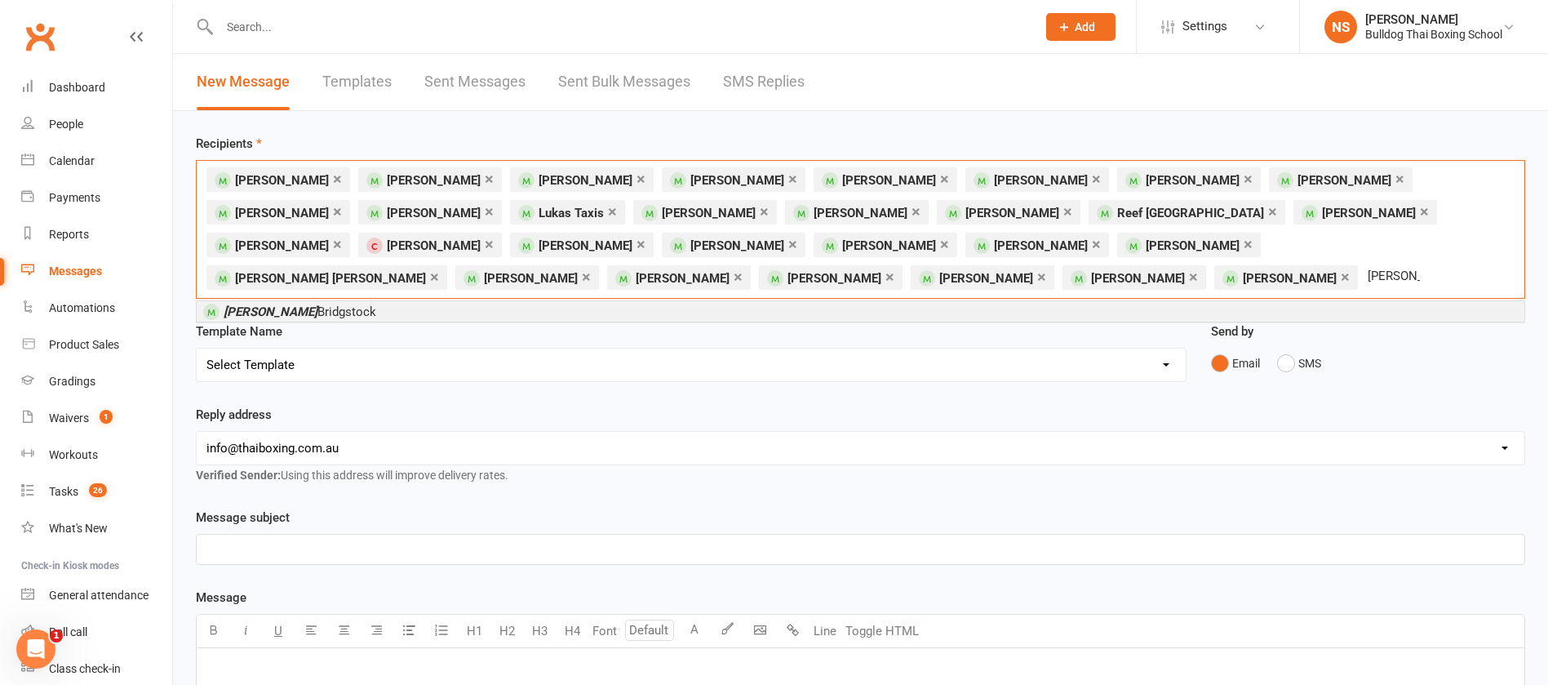
type input "coen"
click at [285, 311] on span "Coen Bridgstock" at bounding box center [300, 311] width 153 height 15
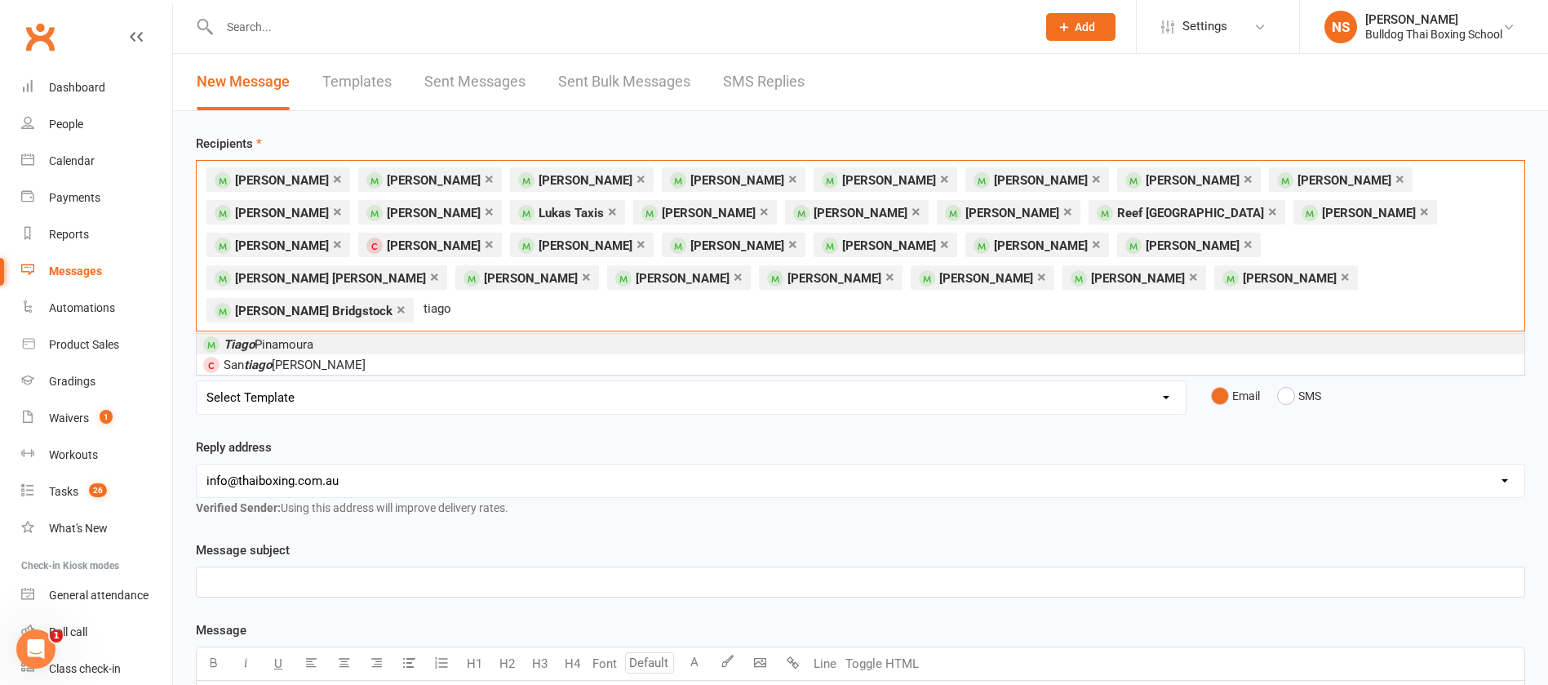
type input "tiago"
click at [296, 337] on span "Tiago Pinamoura" at bounding box center [269, 344] width 90 height 15
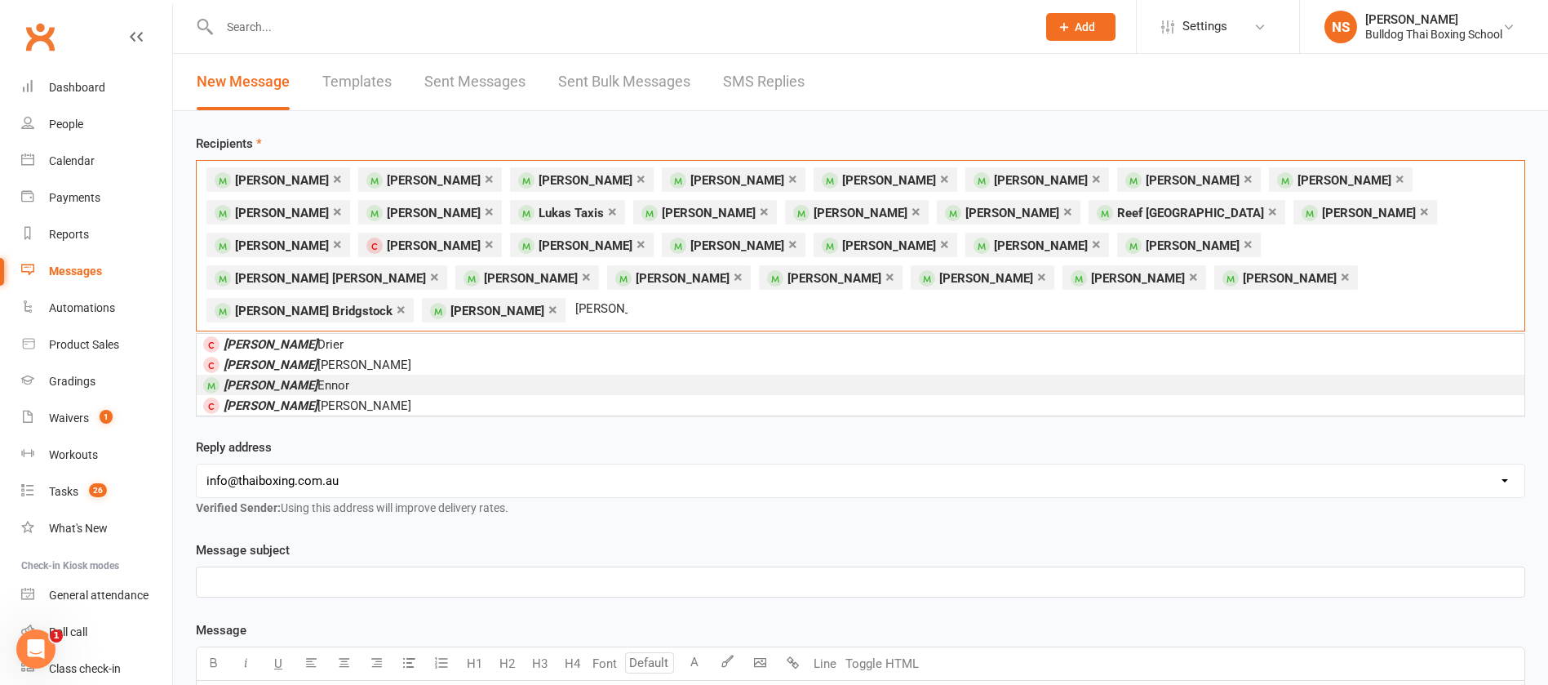
type input "tyler"
click at [304, 375] on li "Tyler Ennor" at bounding box center [861, 385] width 1328 height 20
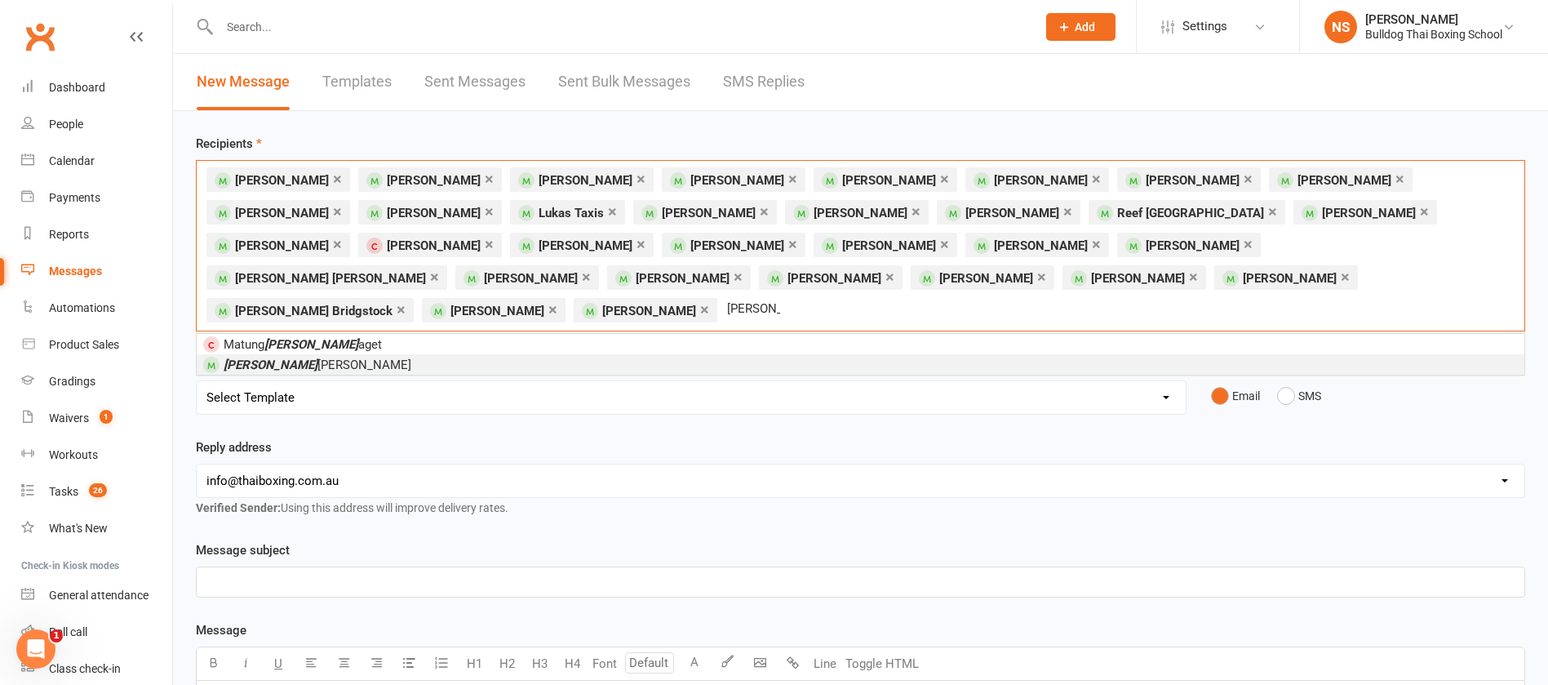
type input "marcus b"
click at [283, 358] on span "Marcus B rooks" at bounding box center [318, 365] width 188 height 15
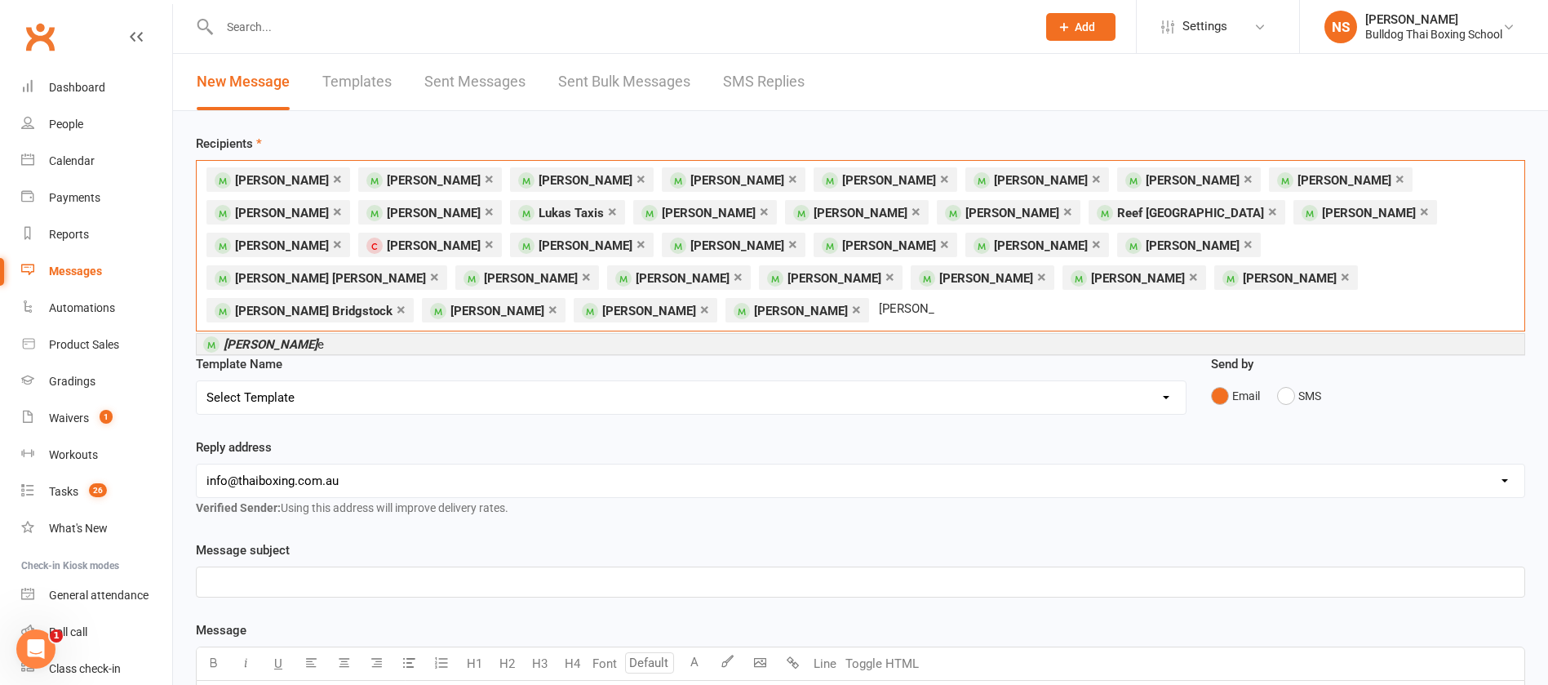
type input "archer lyn"
click at [275, 337] on em "Archer Lyn" at bounding box center [271, 344] width 94 height 15
type input "nate tayl"
click at [358, 334] on li "Nate Tayl or" at bounding box center [861, 344] width 1328 height 20
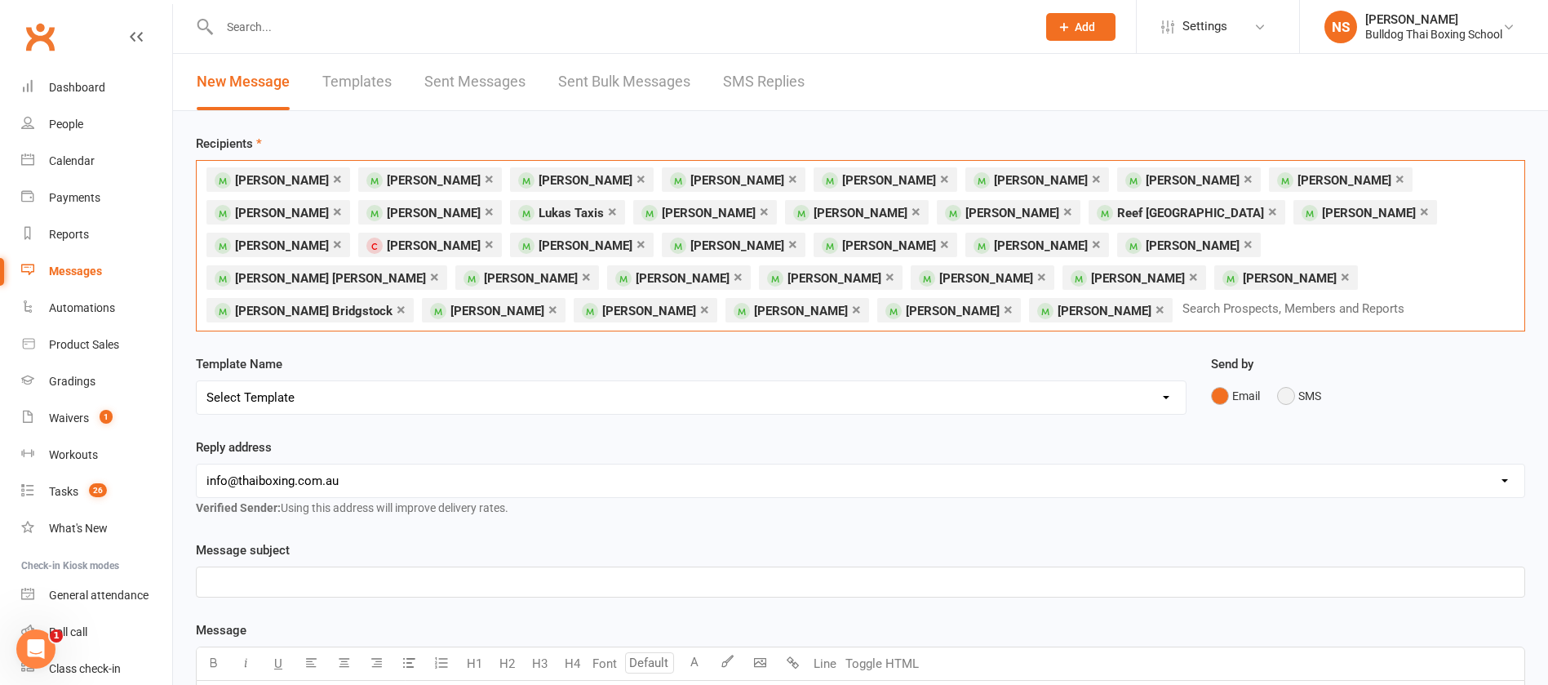
click at [1283, 391] on button "SMS" at bounding box center [1299, 395] width 44 height 31
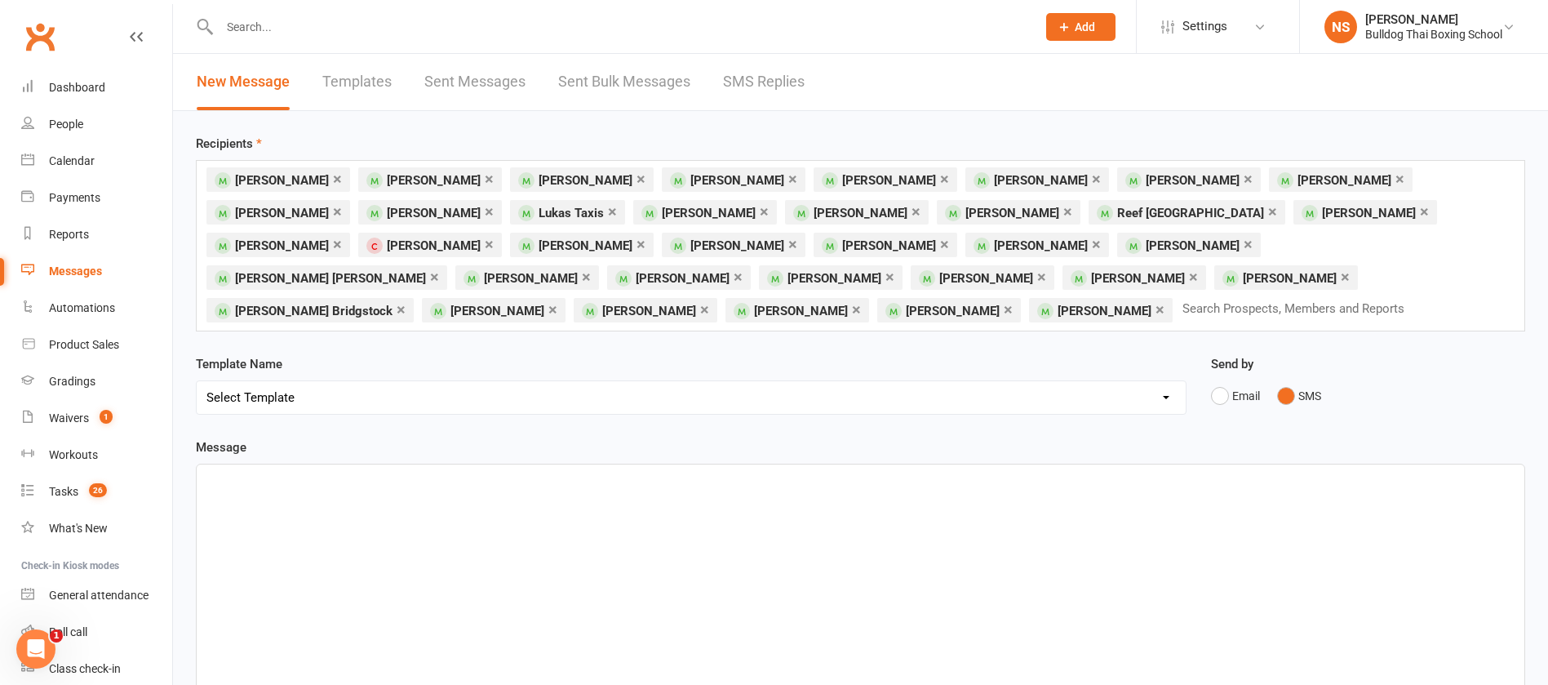
click at [299, 487] on div "﻿" at bounding box center [861, 586] width 1328 height 245
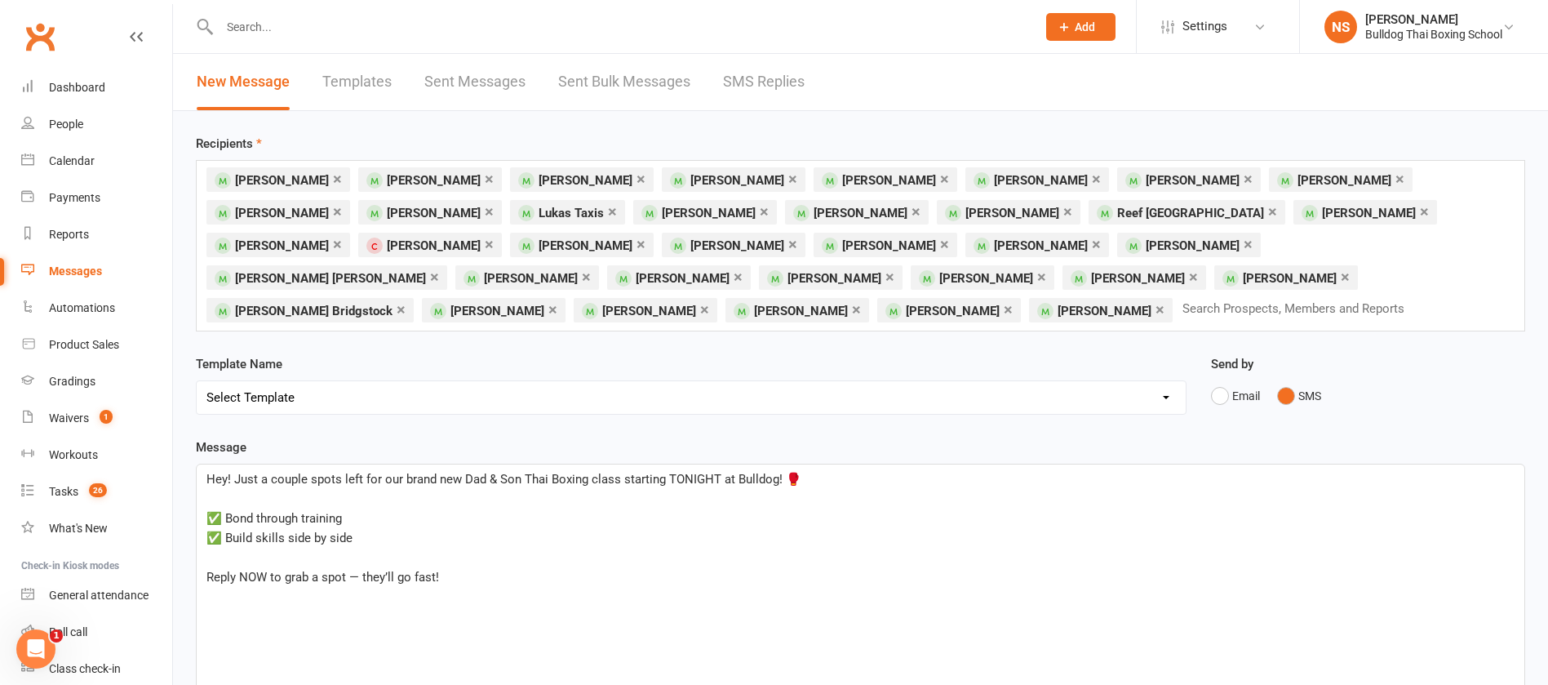
drag, startPoint x: 773, startPoint y: 470, endPoint x: 787, endPoint y: 447, distance: 26.7
click at [773, 472] on span "Hey! Just a couple spots left for our brand new Dad & Son Thai Boxing class sta…" at bounding box center [504, 479] width 595 height 15
click at [826, 471] on p "Hey! Just a couple spots left for our brand new Dad & Son Thai Boxing class sta…" at bounding box center [861, 479] width 1309 height 20
click at [224, 512] on span "✅ Bond through training" at bounding box center [275, 518] width 136 height 15
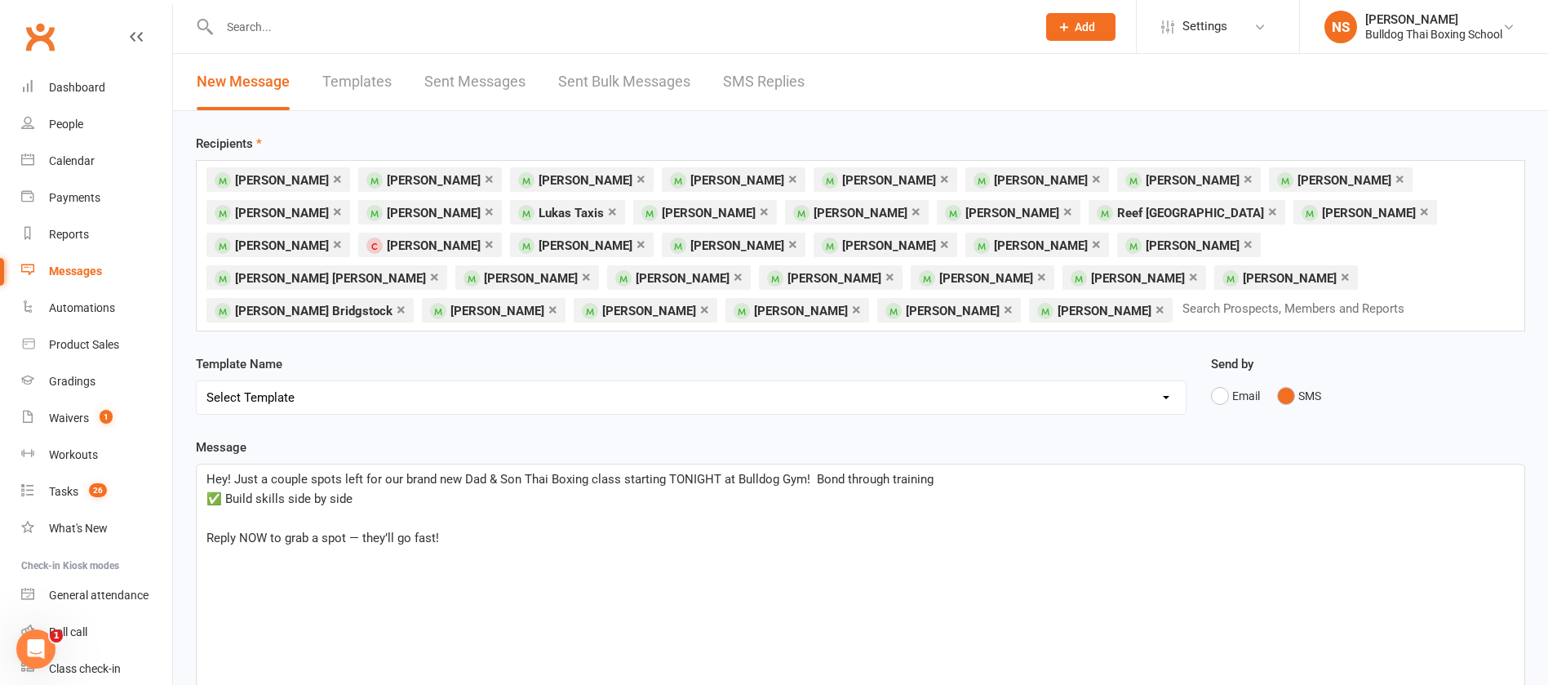
click at [229, 495] on span "✅ Build skills side by side" at bounding box center [280, 498] width 146 height 15
click at [962, 472] on span "Hey! Just a couple spots left for our brand new Dad & Son Thai Boxing class sta…" at bounding box center [647, 479] width 881 height 15
click at [207, 511] on span "Reply NOW to grab a spot — they’ll go fast!" at bounding box center [323, 518] width 233 height 15
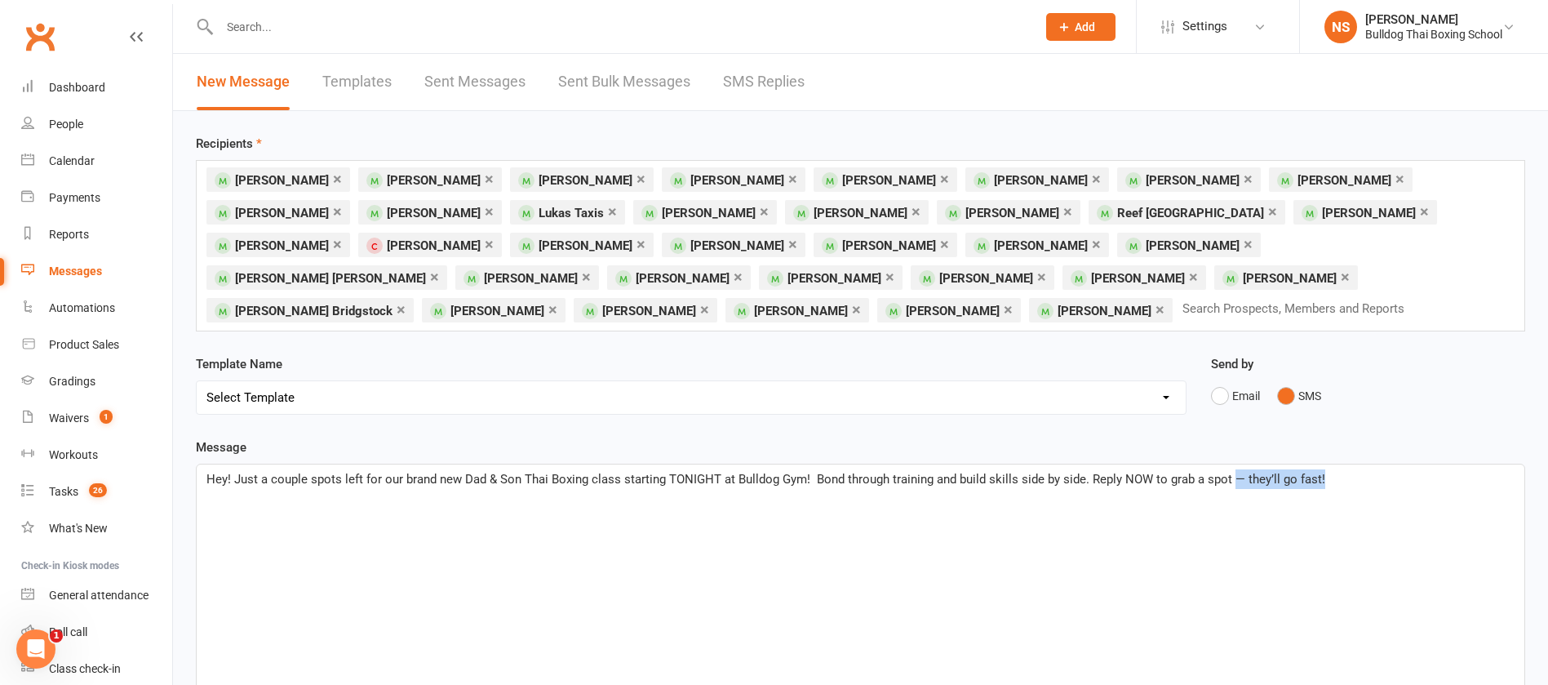
drag, startPoint x: 1317, startPoint y: 478, endPoint x: 1231, endPoint y: 466, distance: 87.3
click at [1231, 469] on p "Hey! Just a couple spots left for our brand new Dad & Son Thai Boxing class sta…" at bounding box center [861, 479] width 1309 height 20
drag, startPoint x: 550, startPoint y: 472, endPoint x: 524, endPoint y: 471, distance: 26.1
click at [524, 472] on span "Hey! Just a couple spots left for our brand new Dad & Son Thai Boxing class sta…" at bounding box center [721, 479] width 1029 height 15
click at [775, 472] on span "Hey! Just a couple spots left for our brand new Dad & Son Boxing class starting…" at bounding box center [732, 479] width 1051 height 15
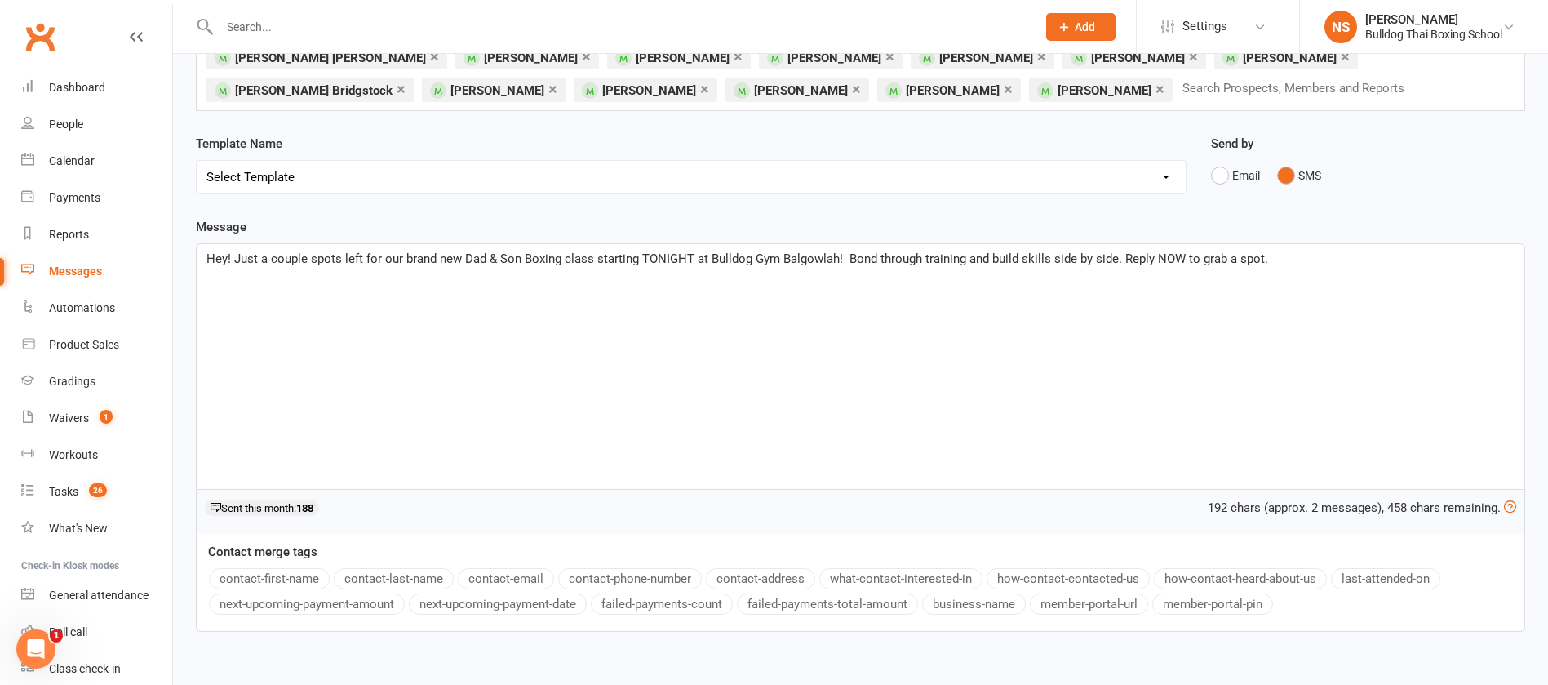
scroll to position [245, 0]
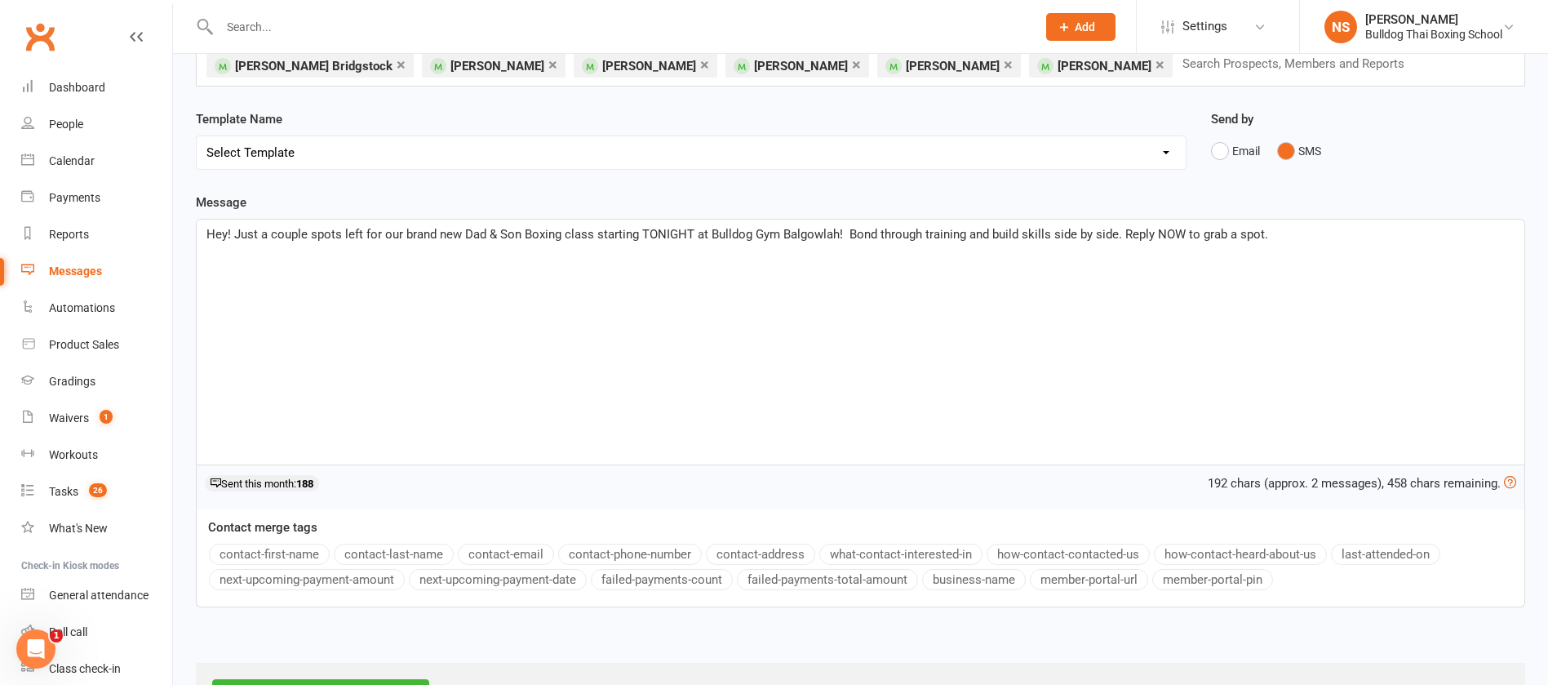
click at [1229, 227] on span "Hey! Just a couple spots left for our brand new Dad & Son Boxing class starting…" at bounding box center [738, 234] width 1062 height 15
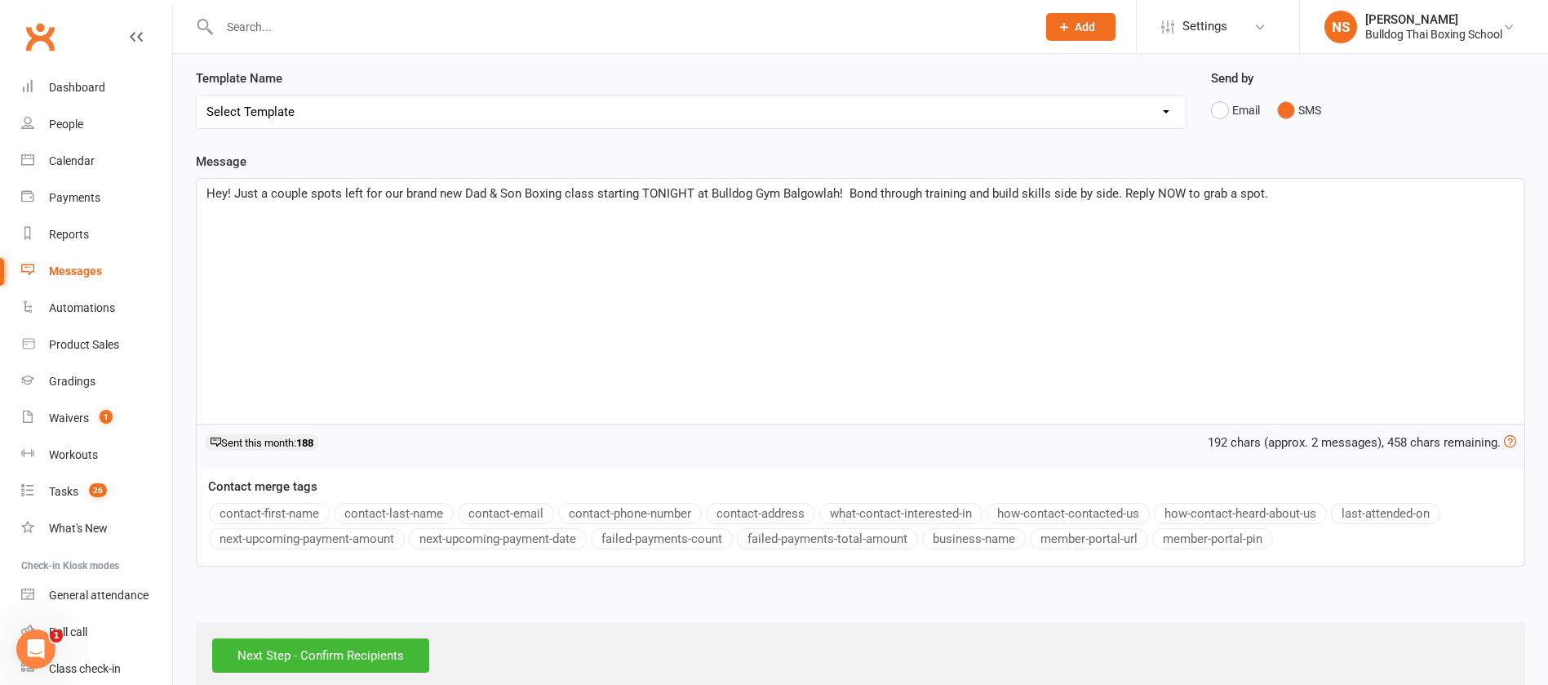
scroll to position [309, 0]
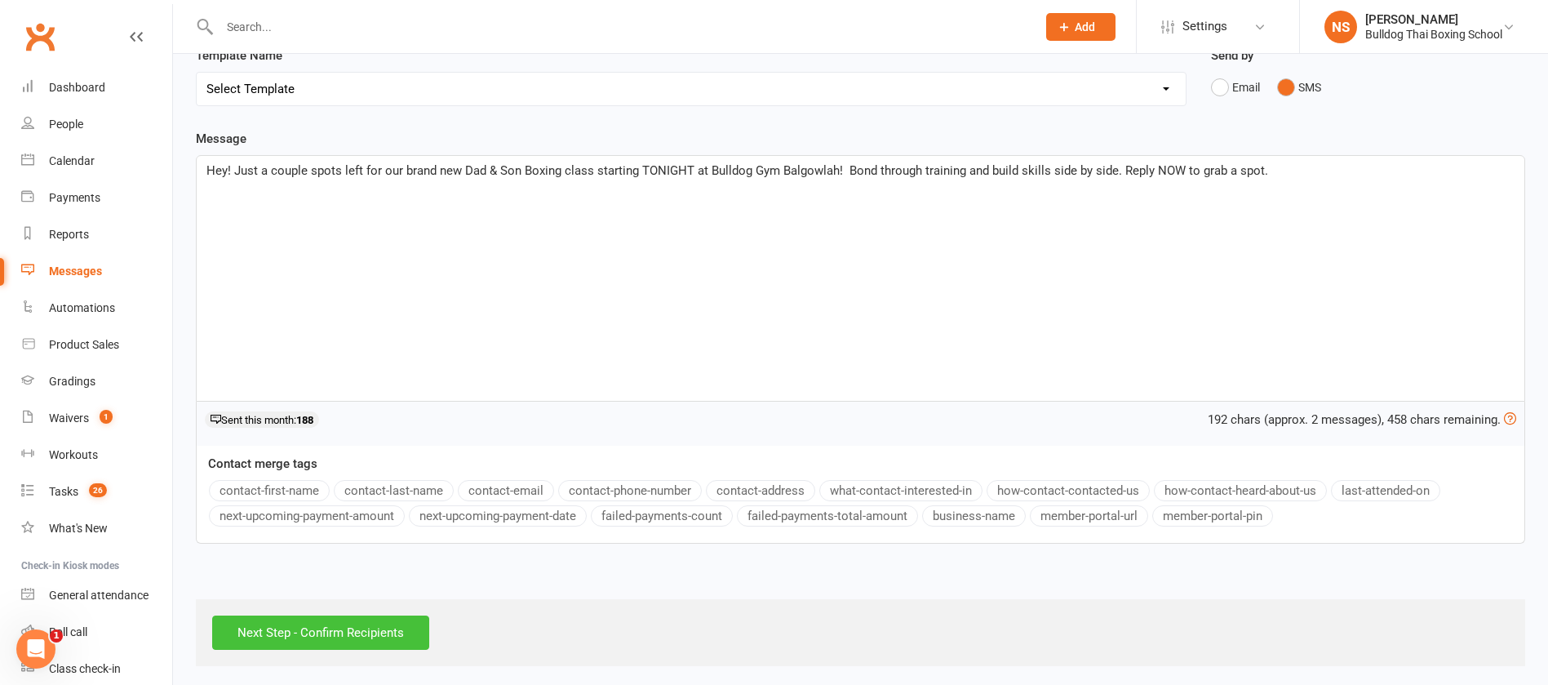
click at [327, 626] on input "Next Step - Confirm Recipients" at bounding box center [320, 632] width 217 height 34
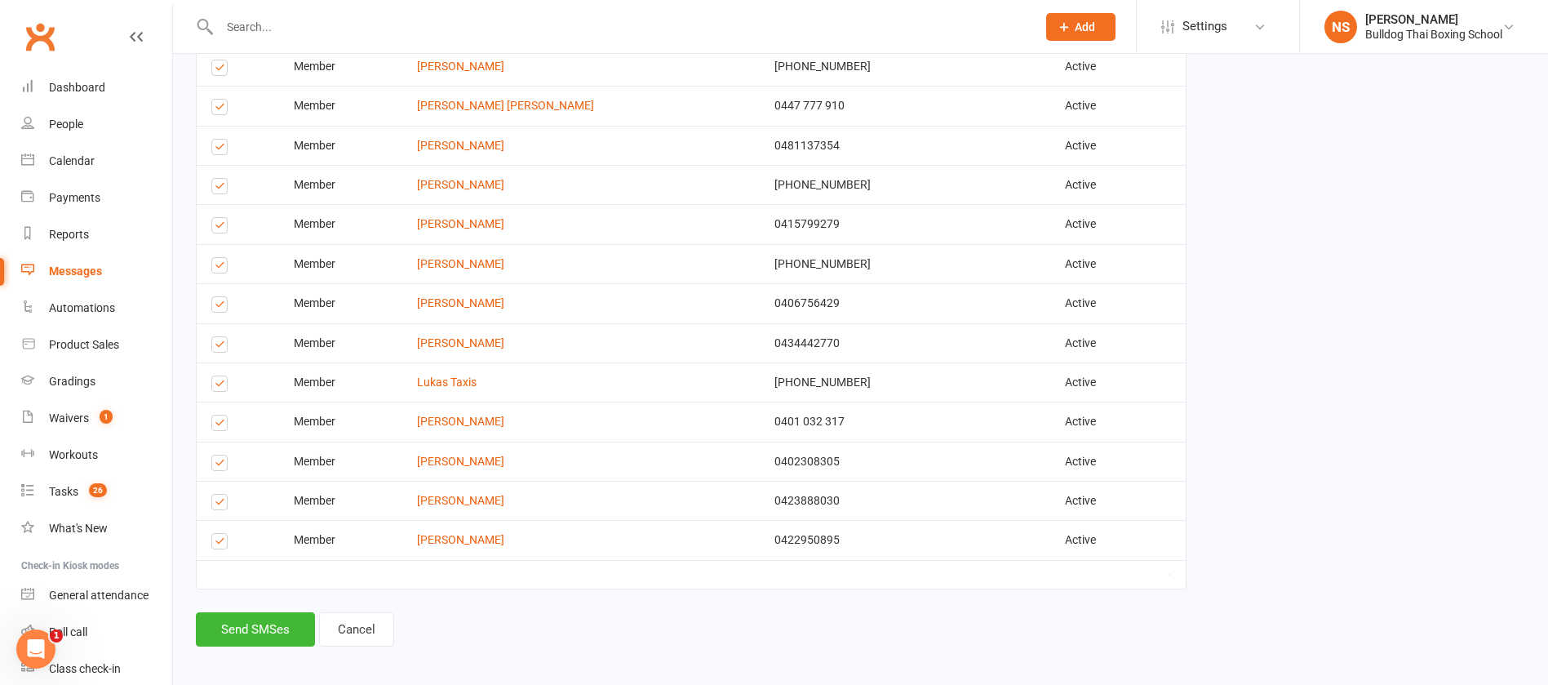
scroll to position [1305, 0]
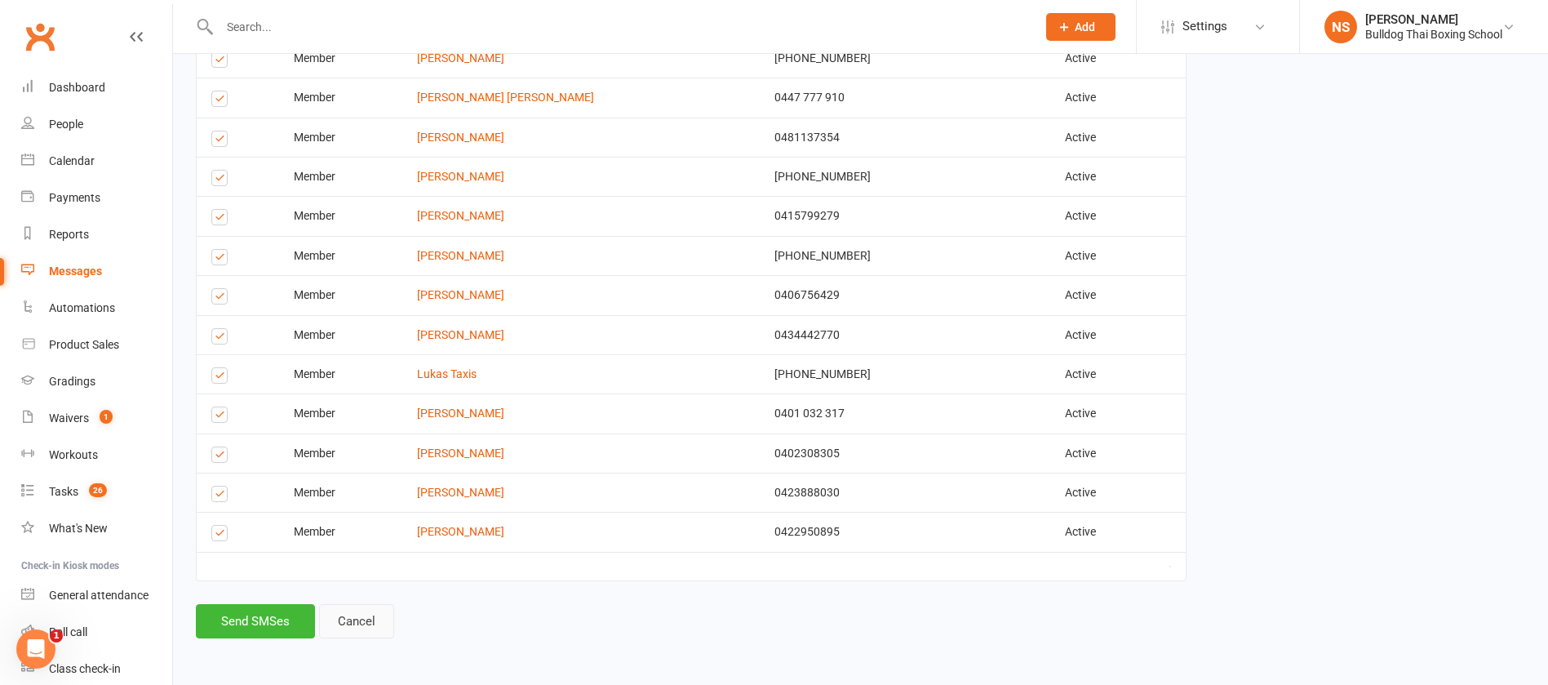
click at [361, 620] on link "Cancel" at bounding box center [356, 621] width 75 height 34
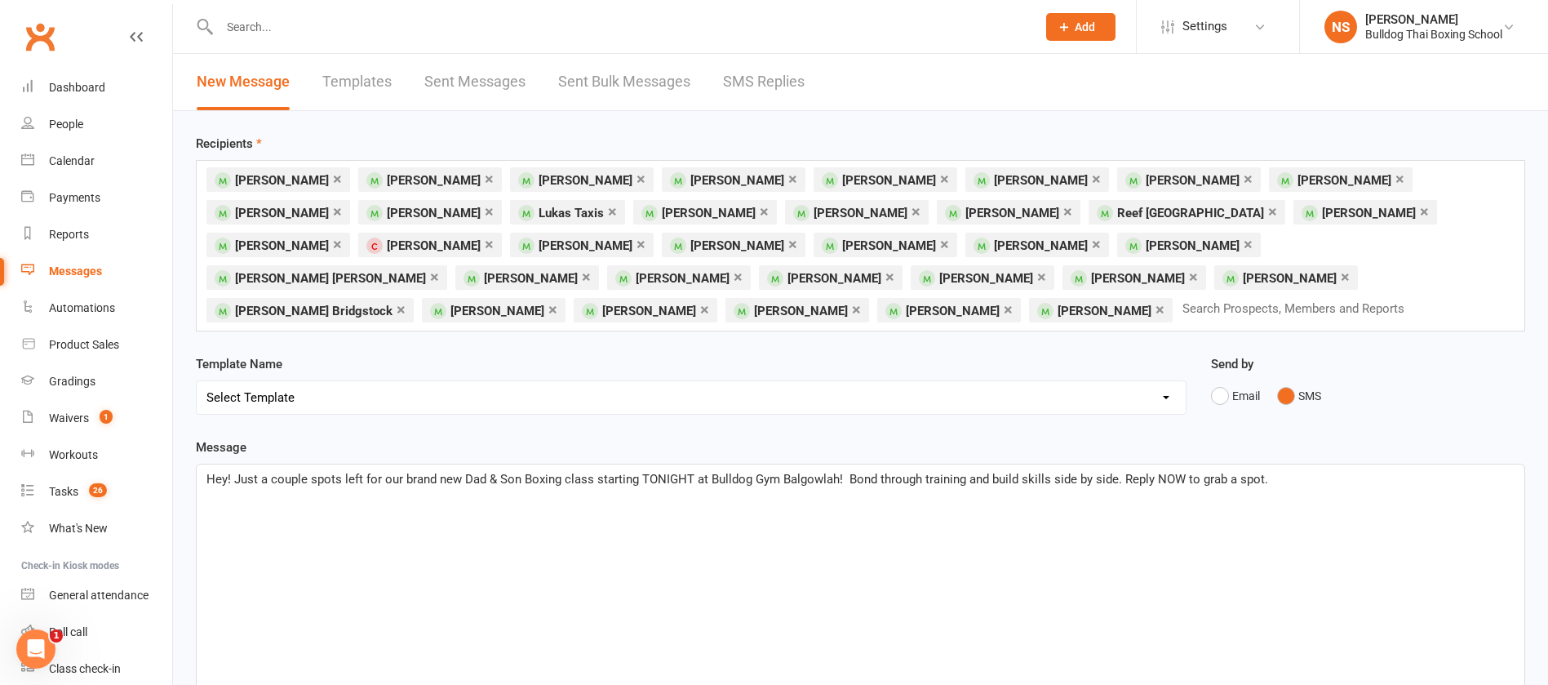
click at [1317, 277] on div "× Alfie Bristow-Norman × Angus Mayoh × Angus Green × Benjamin Terziu × Charlie …" at bounding box center [861, 245] width 1330 height 171
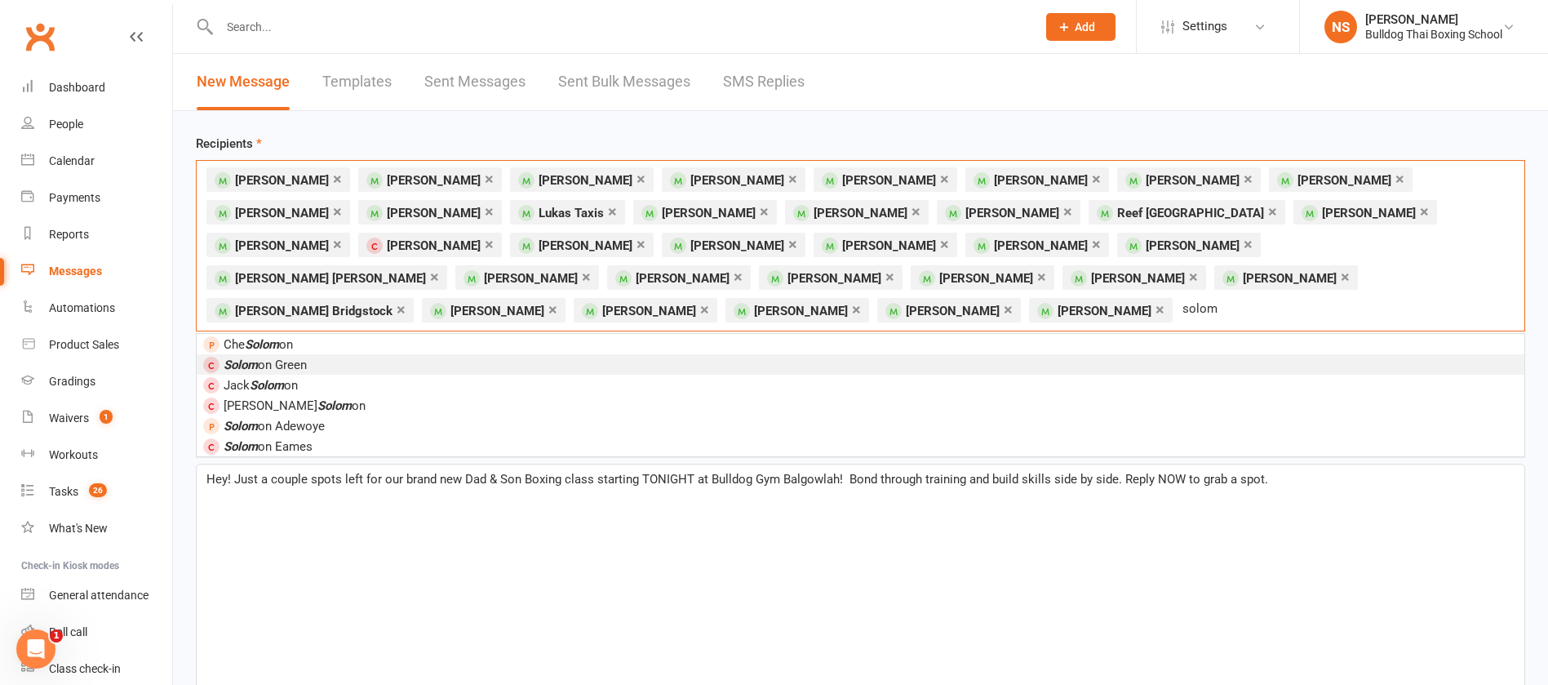
type input "solom"
click at [245, 358] on em "Solom" at bounding box center [241, 365] width 34 height 15
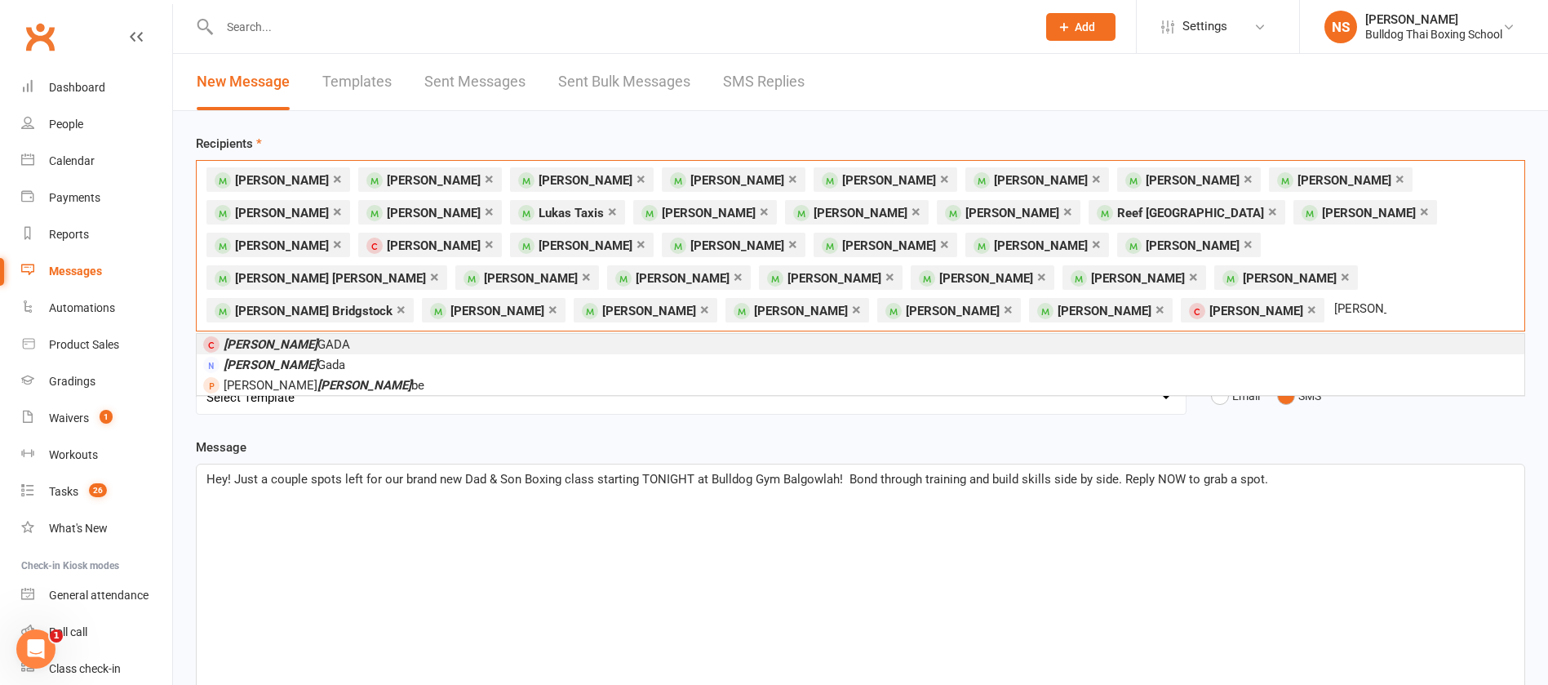
type input "debi"
click at [260, 337] on span "DEBI GADA" at bounding box center [287, 344] width 127 height 15
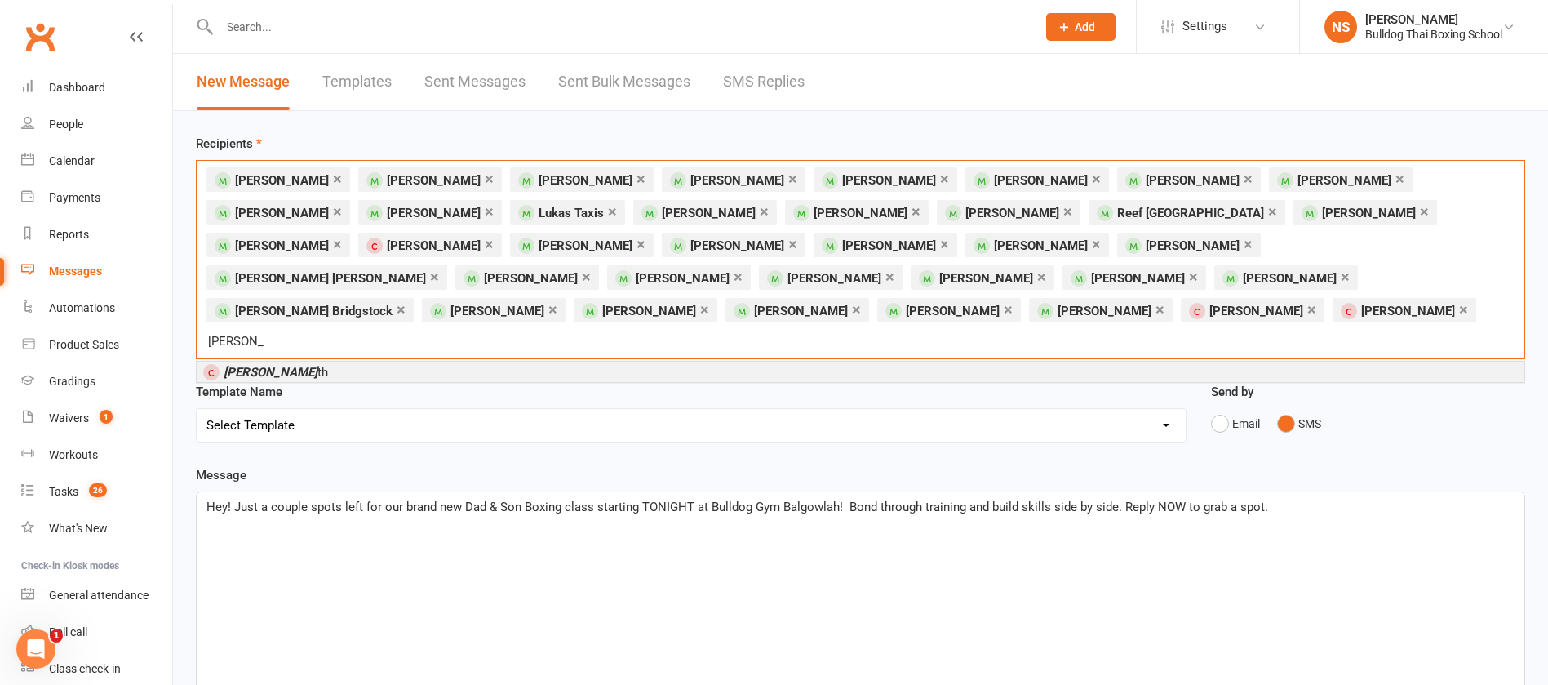
type input "jacob smi"
click at [289, 365] on span "Jacob Smi th" at bounding box center [276, 372] width 104 height 15
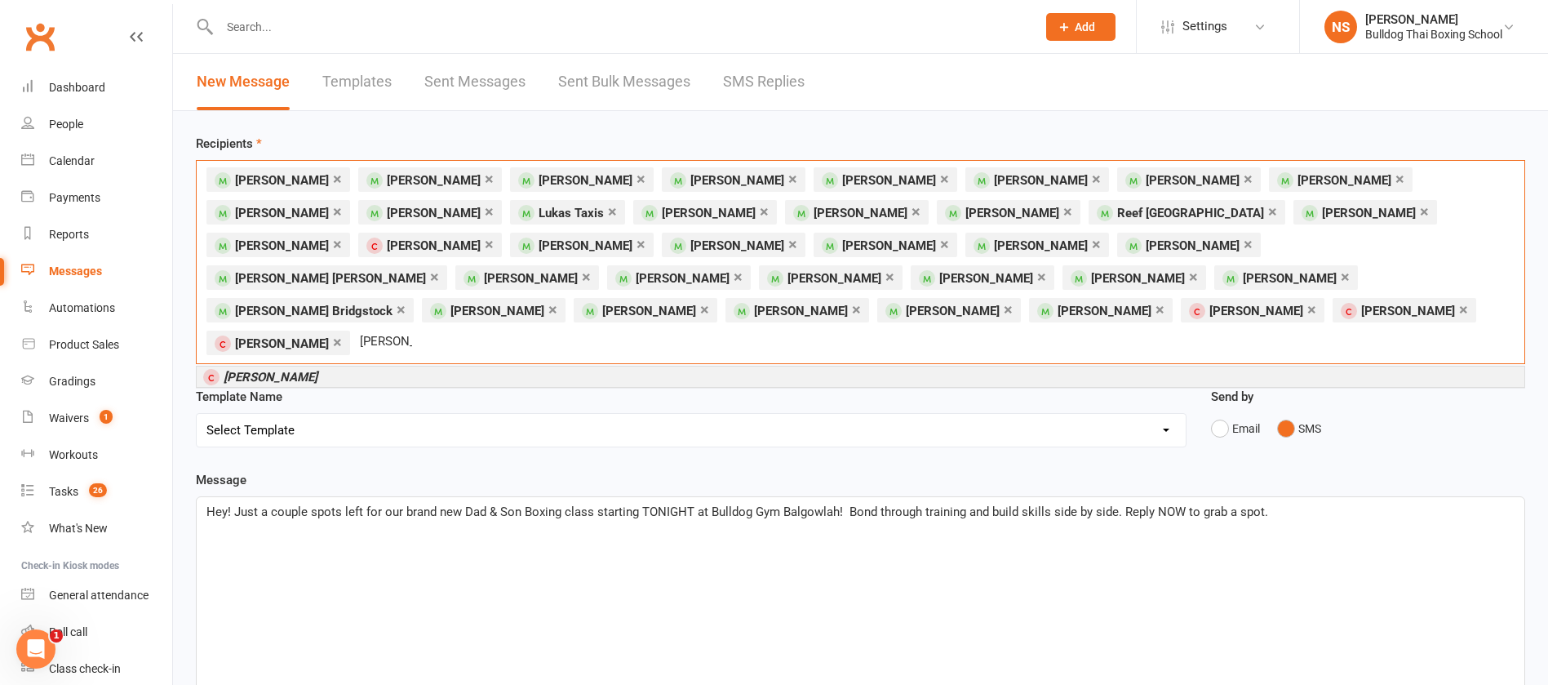
type input "dylan hill"
click at [294, 367] on li "[PERSON_NAME]" at bounding box center [861, 377] width 1328 height 20
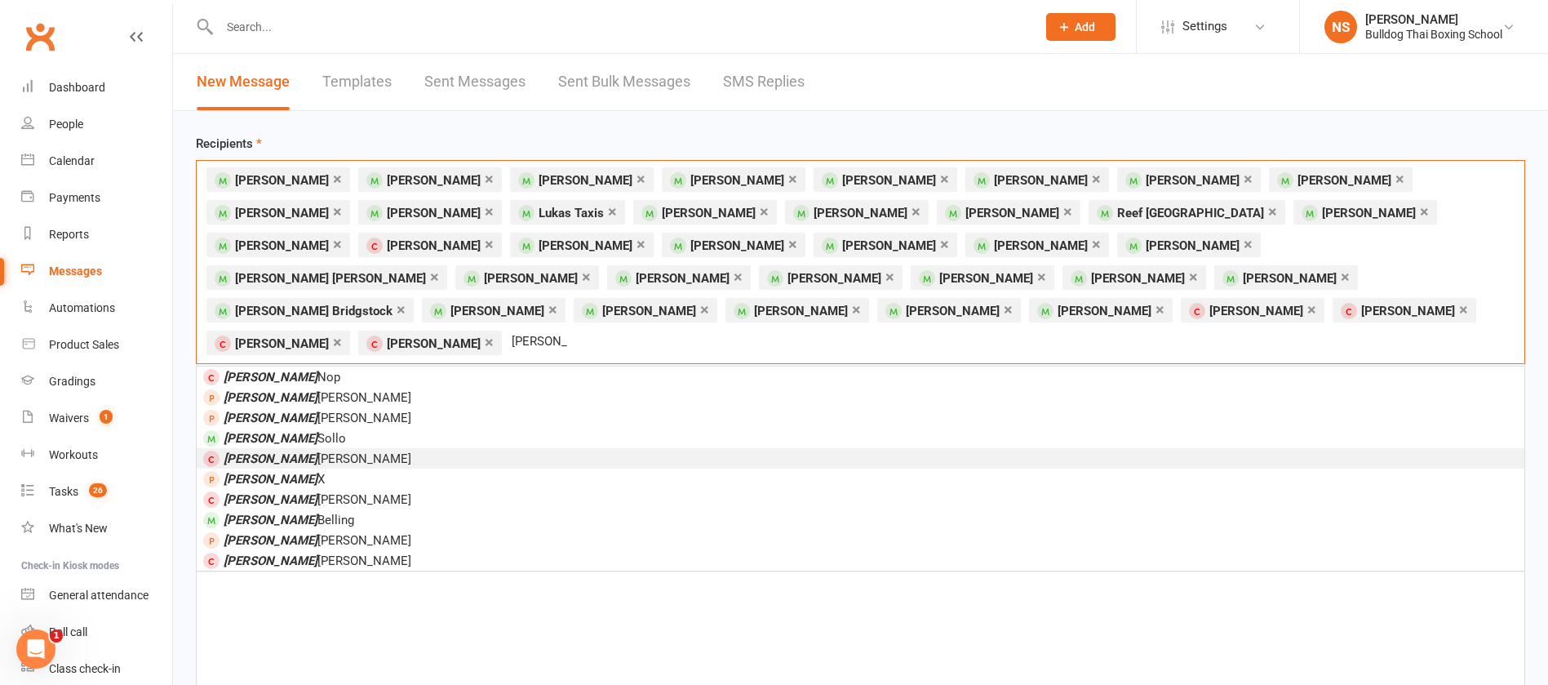
type input "sebastian"
click at [320, 448] on li "Sebastian Kelly" at bounding box center [861, 458] width 1328 height 20
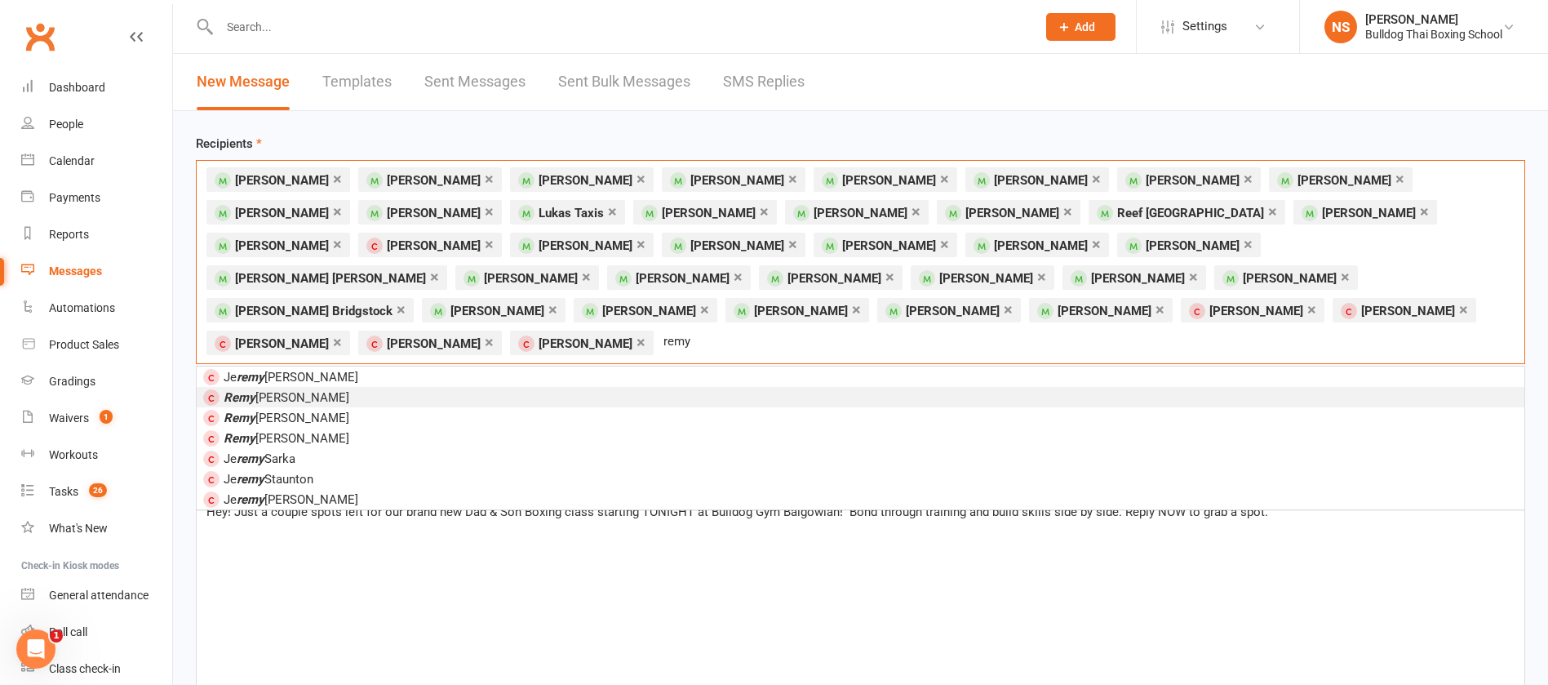
type input "remy"
click at [267, 390] on span "Remy Moreau" at bounding box center [287, 397] width 126 height 15
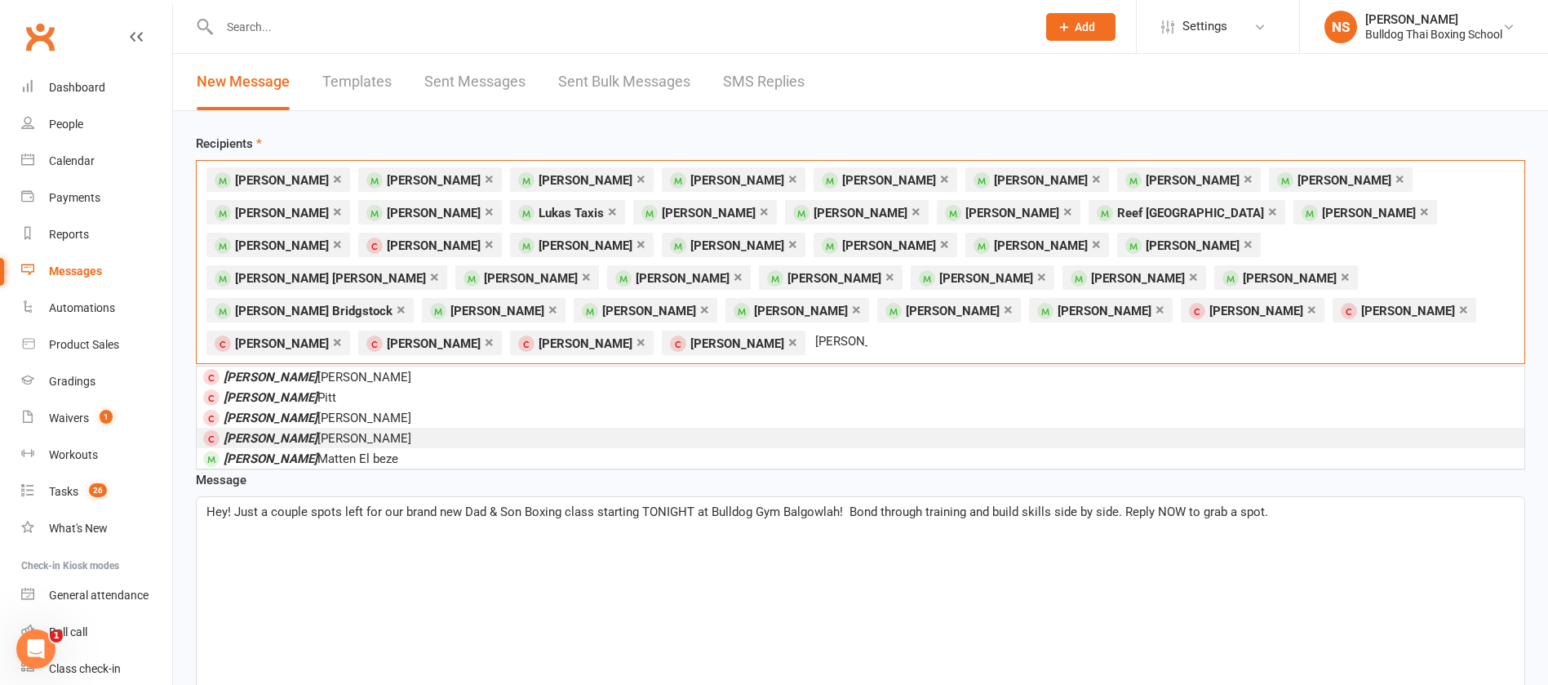
type input "hayden"
click at [326, 431] on span "Hayden Broadhurst" at bounding box center [318, 438] width 188 height 15
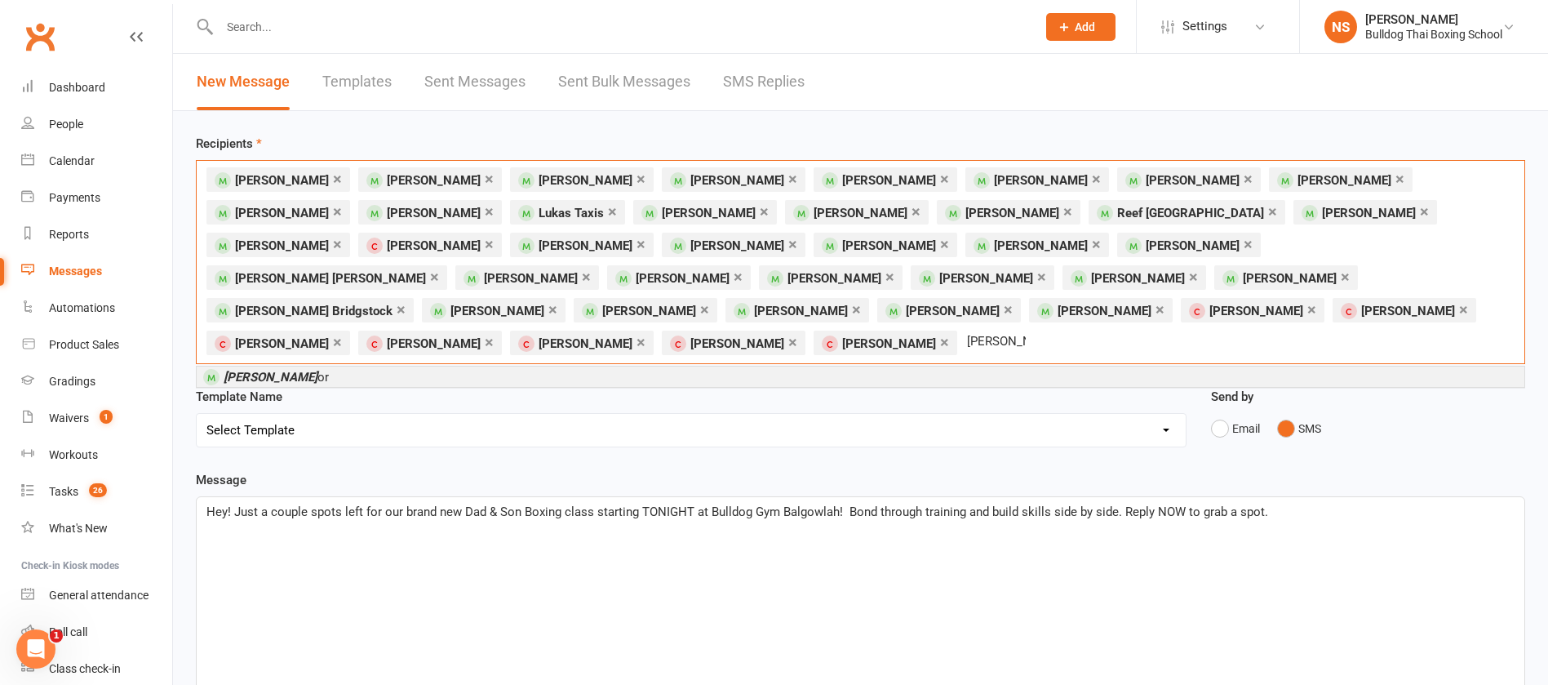
type input "james tayl"
click at [358, 367] on li "James Tayl or" at bounding box center [861, 377] width 1328 height 20
type input "ben gar"
click at [298, 367] on li "Ben Gar cia" at bounding box center [861, 377] width 1328 height 20
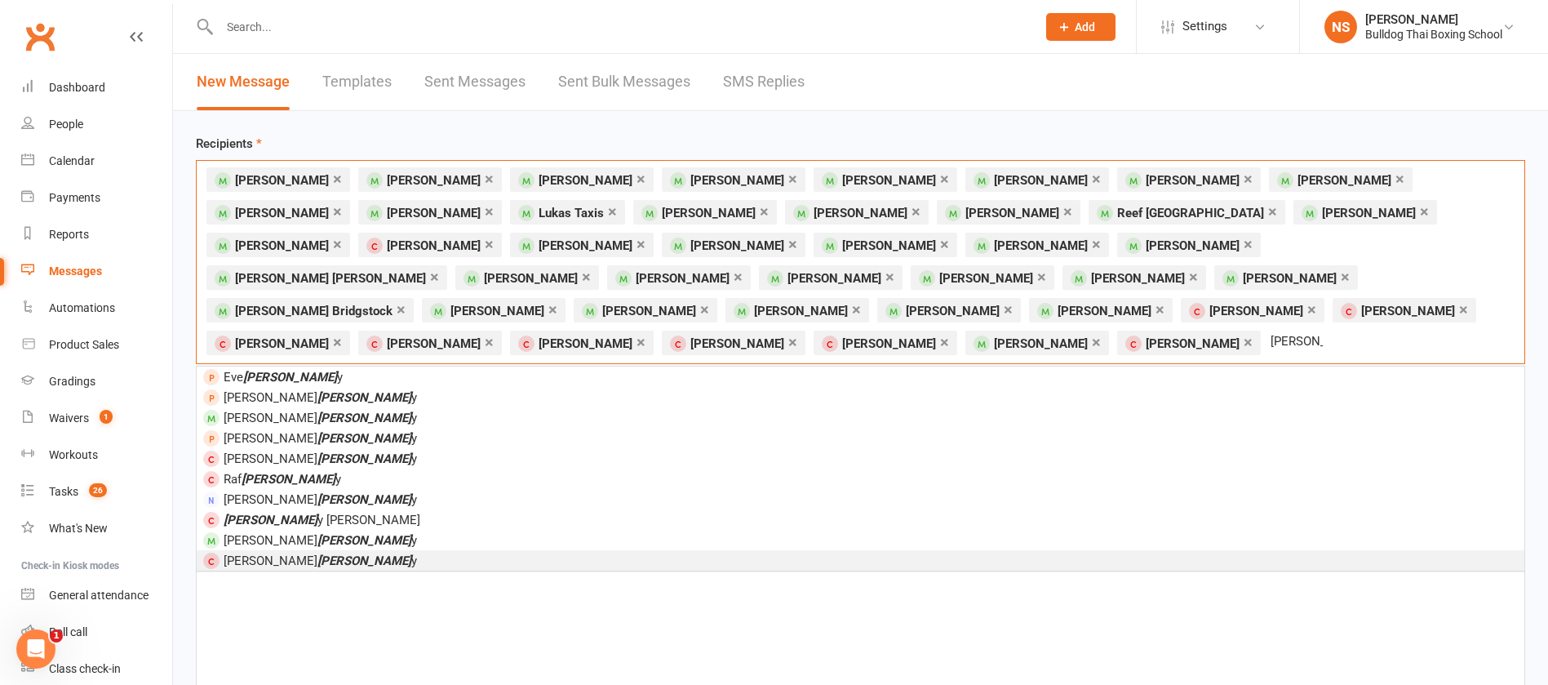
type input "harve"
click at [305, 550] on li "Chris Harve y" at bounding box center [861, 560] width 1328 height 20
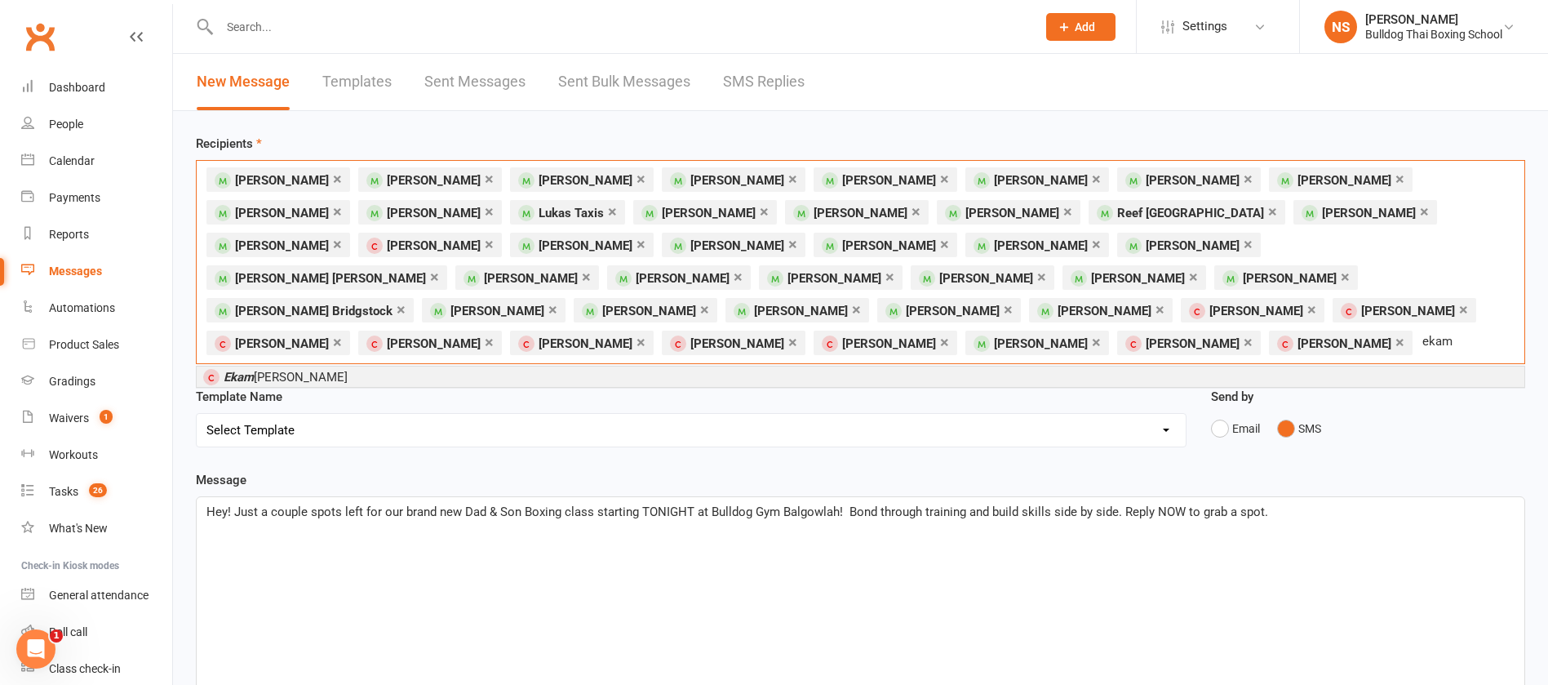
type input "ekam"
click at [252, 370] on em "Ekam" at bounding box center [239, 377] width 30 height 15
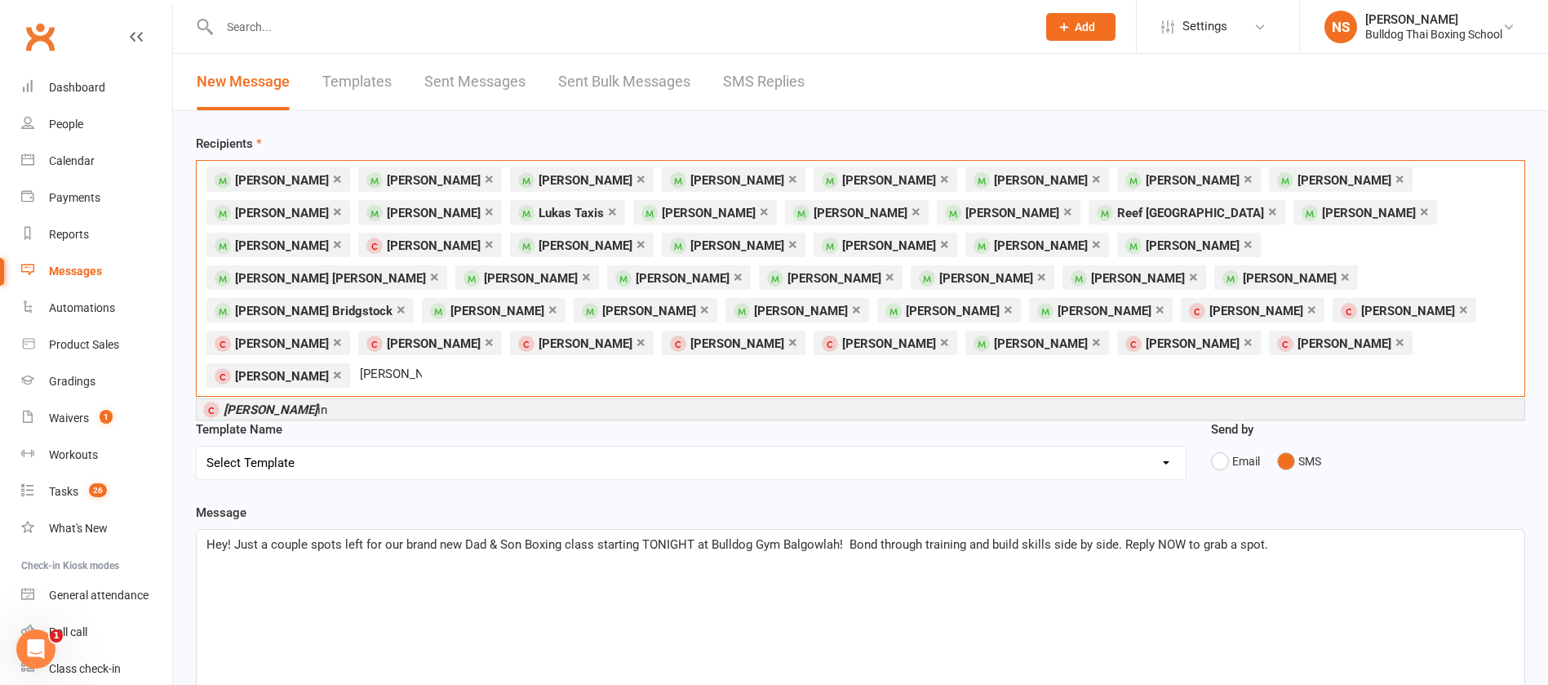
type input "jacob mart"
click at [295, 402] on span "Jacob Mart in" at bounding box center [276, 409] width 104 height 15
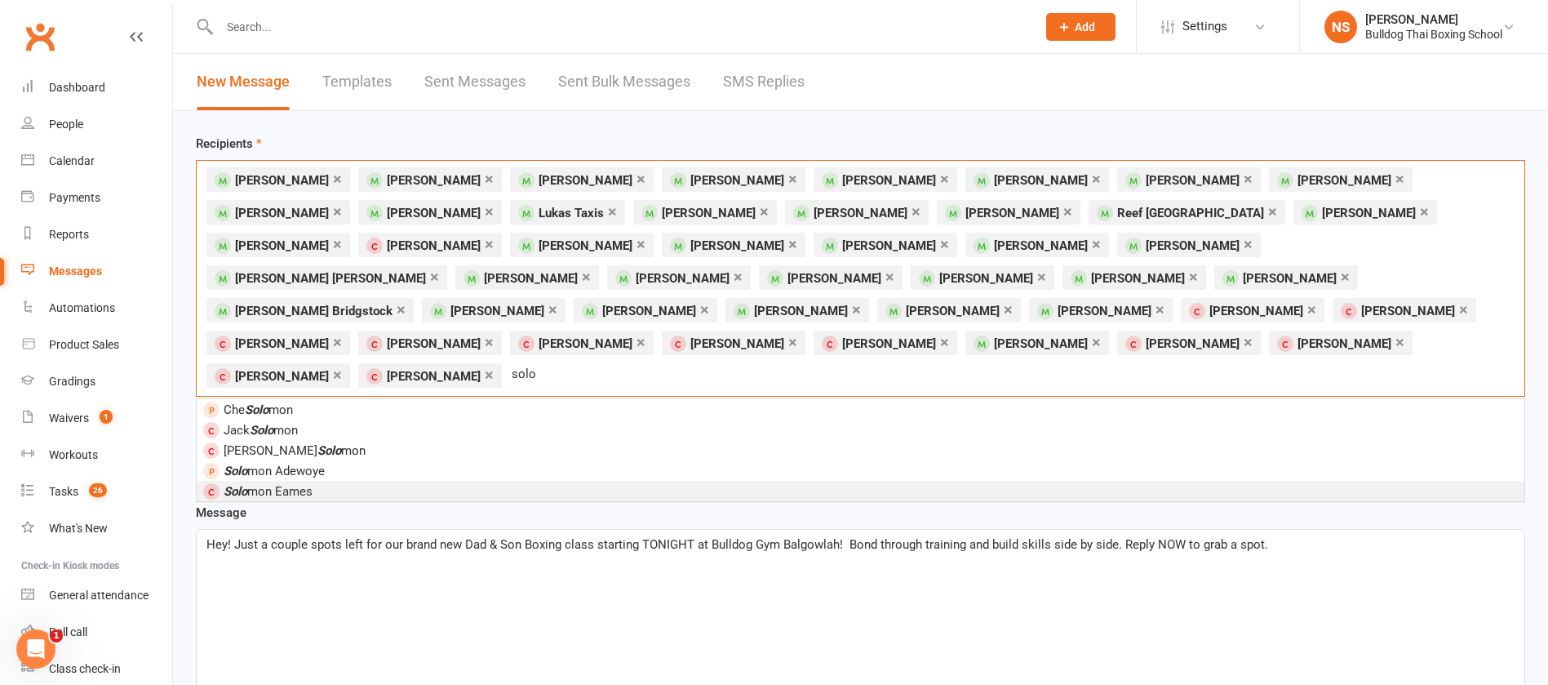
type input "solo"
click at [315, 481] on li "Solo mon Eames" at bounding box center [861, 491] width 1328 height 20
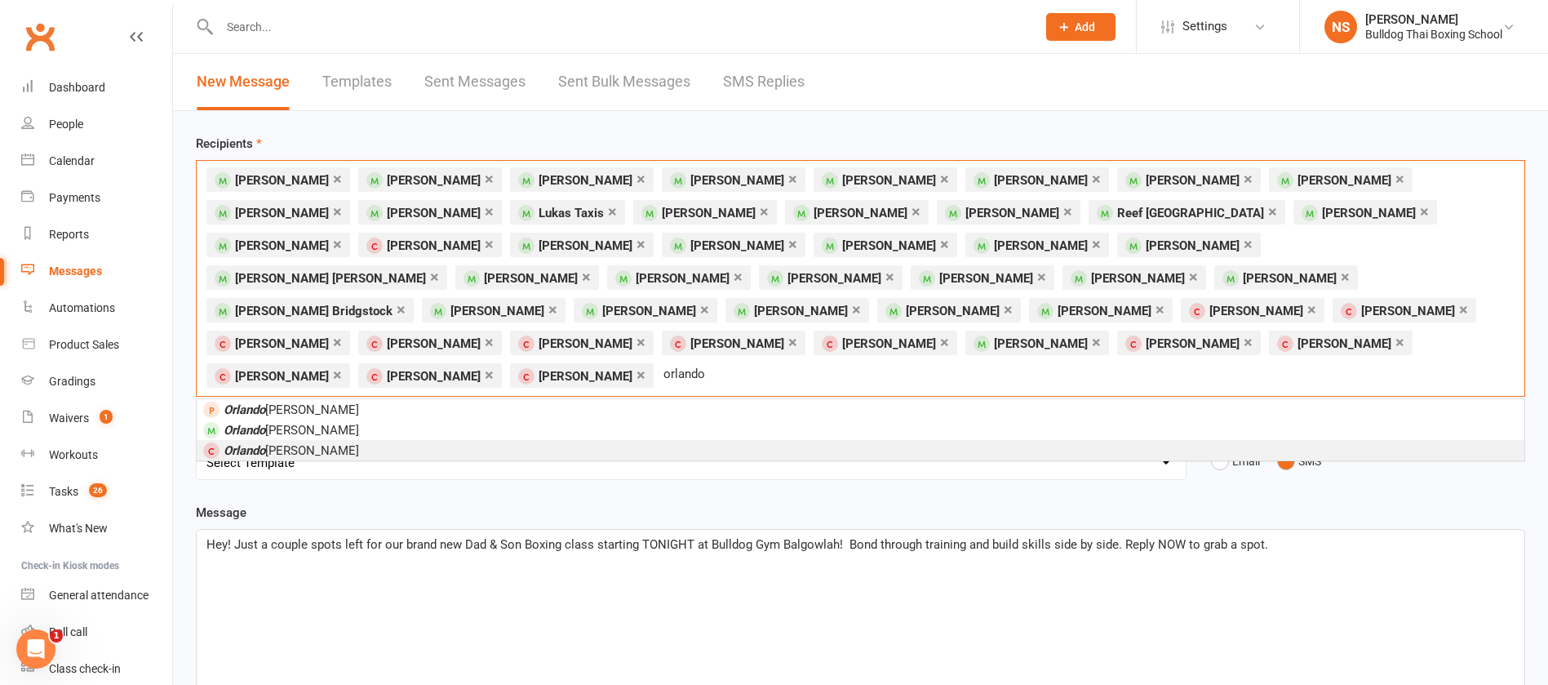
type input "orlando"
click at [287, 443] on span "Orlando Jalali" at bounding box center [292, 450] width 136 height 15
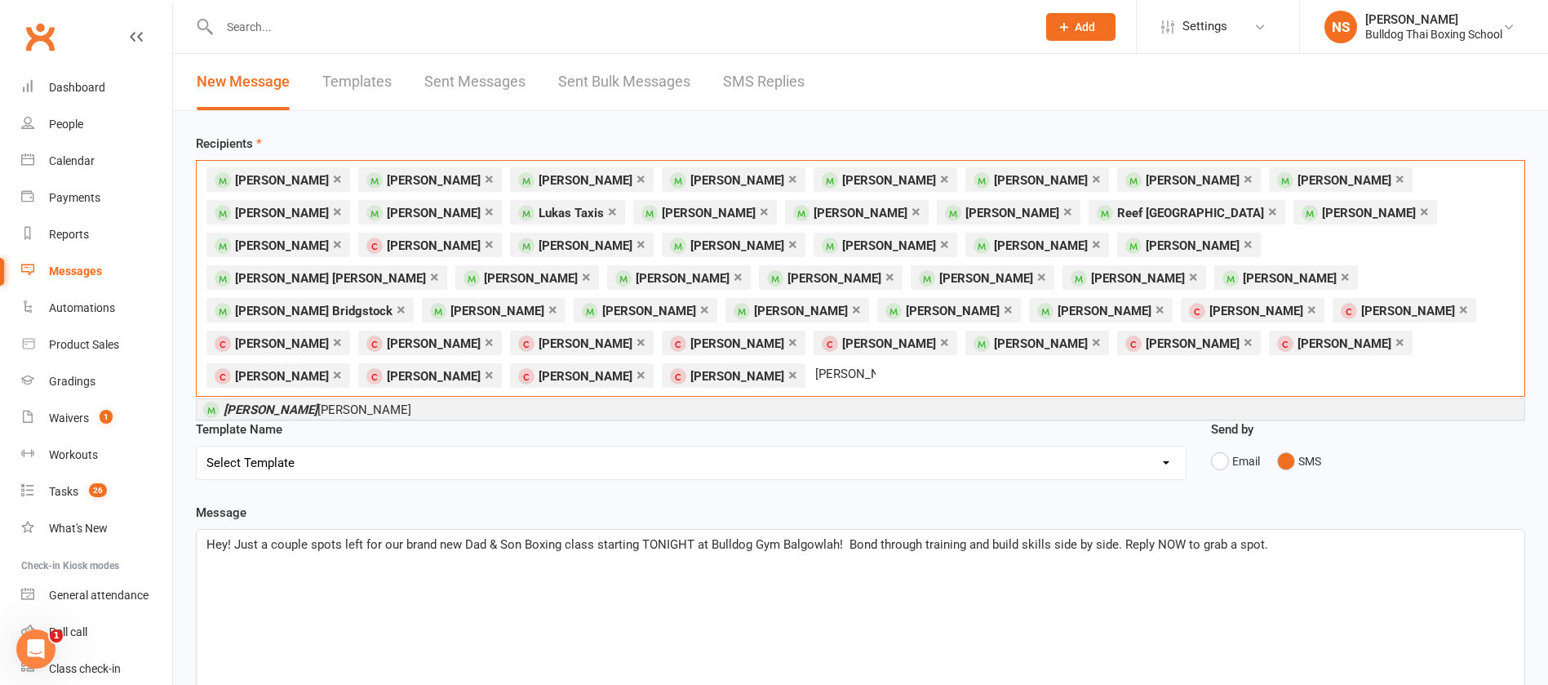
type input "nathan ker"
click at [320, 399] on li "Nathan Ker mann" at bounding box center [861, 409] width 1328 height 20
type input "noah brou"
click at [408, 399] on li "Noah Brou ghton" at bounding box center [861, 409] width 1328 height 20
type input "[PERSON_NAME]"
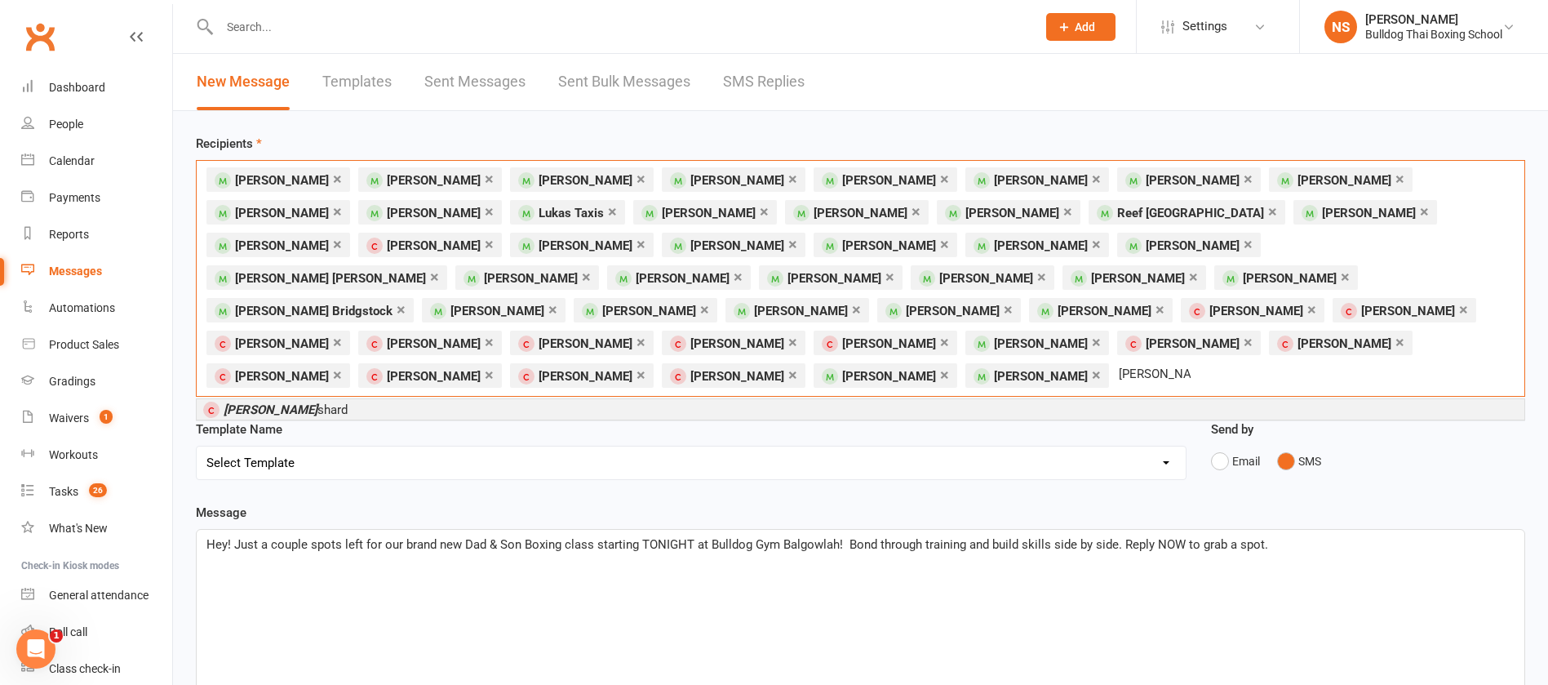
click at [354, 399] on li "Thomas Blan shard" at bounding box center [861, 409] width 1328 height 20
type input "virat"
click at [265, 399] on li "Virat Chakravarty" at bounding box center [861, 409] width 1328 height 20
type input "zavier"
click at [335, 399] on li "Zavier Brooks" at bounding box center [861, 409] width 1328 height 20
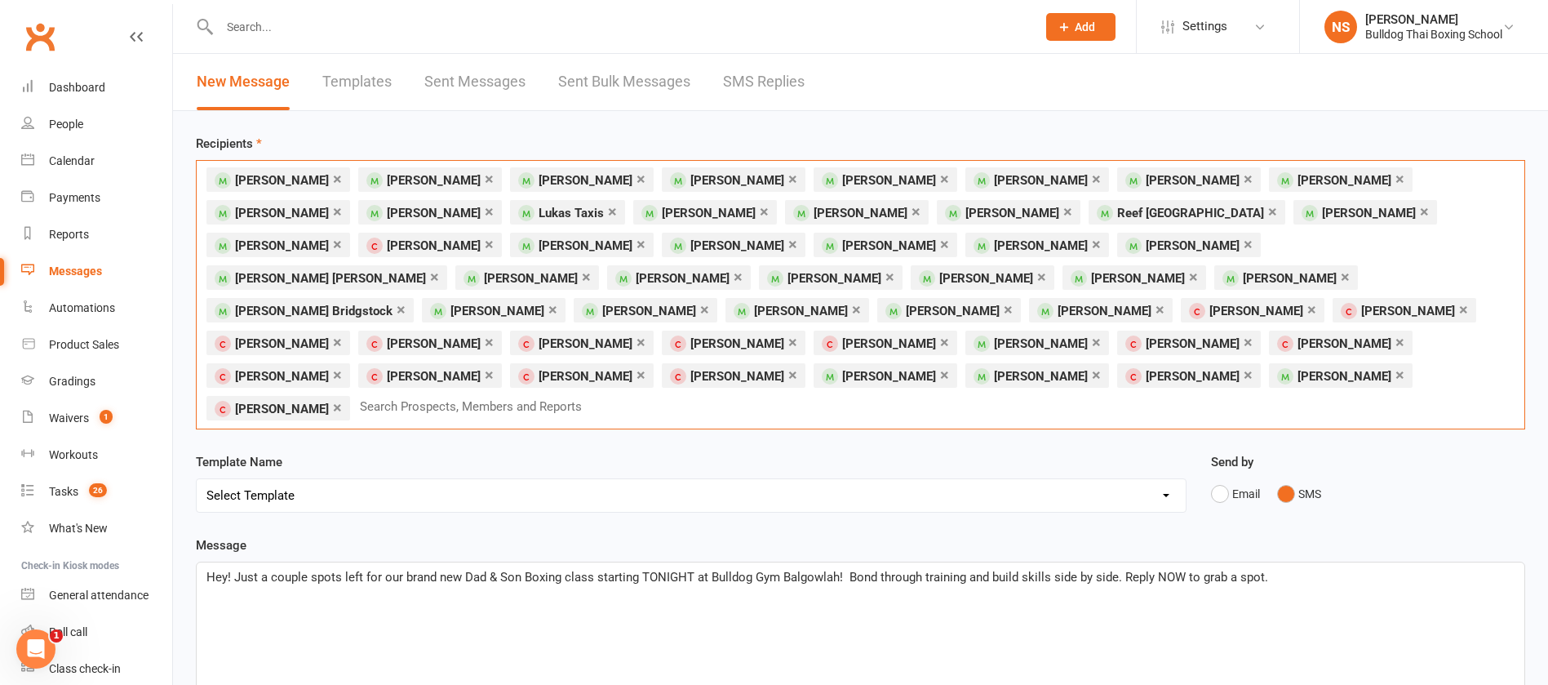
click at [1280, 567] on p "Hey! Just a couple spots left for our brand new Dad & Son Boxing class starting…" at bounding box center [861, 577] width 1309 height 20
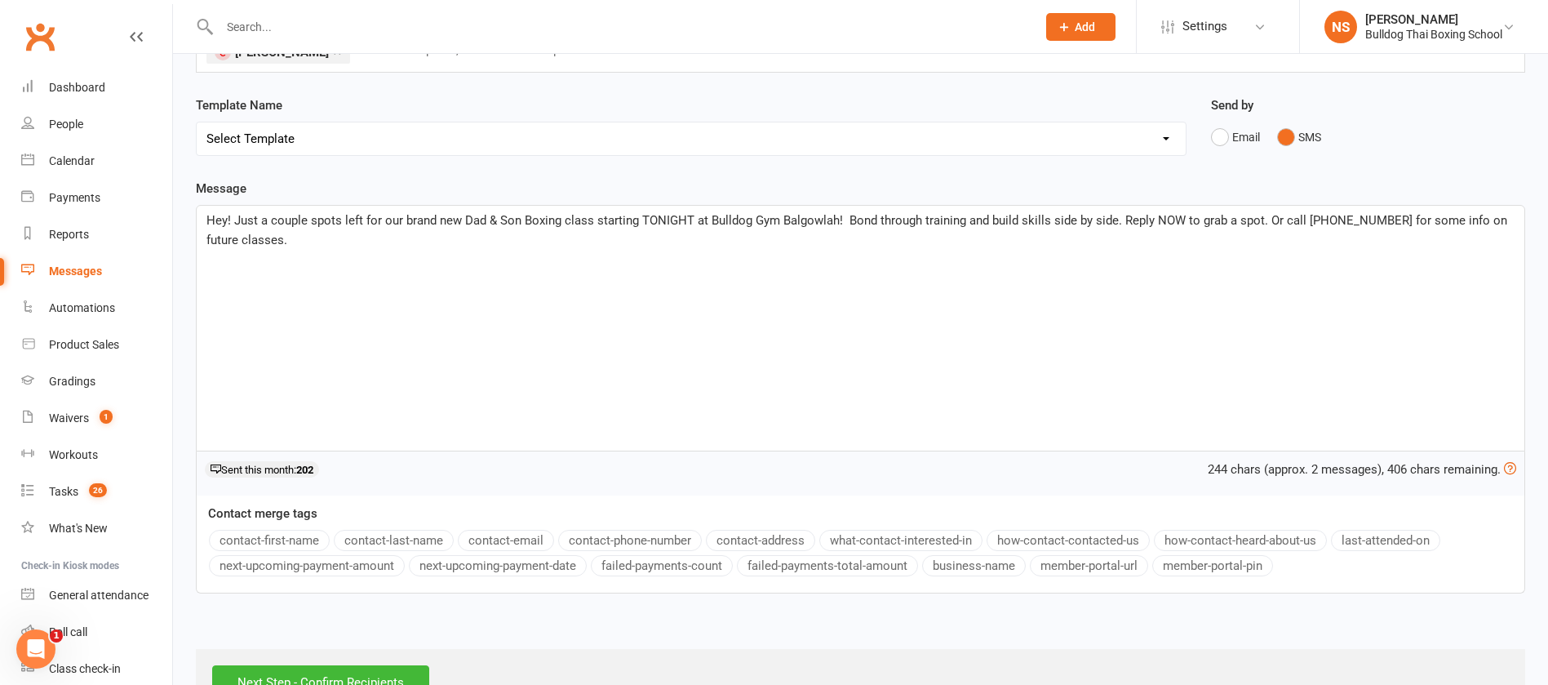
scroll to position [367, 0]
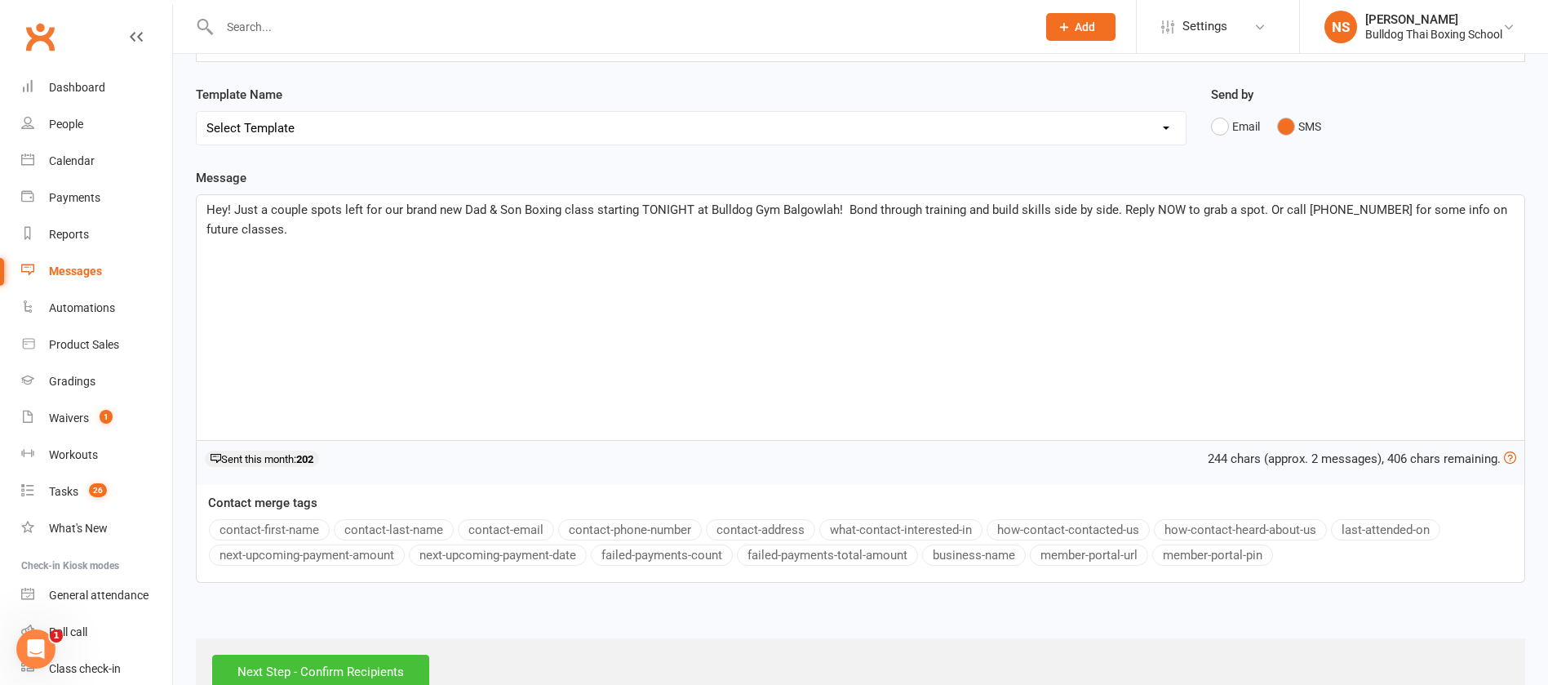
click at [333, 655] on input "Next Step - Confirm Recipients" at bounding box center [320, 672] width 217 height 34
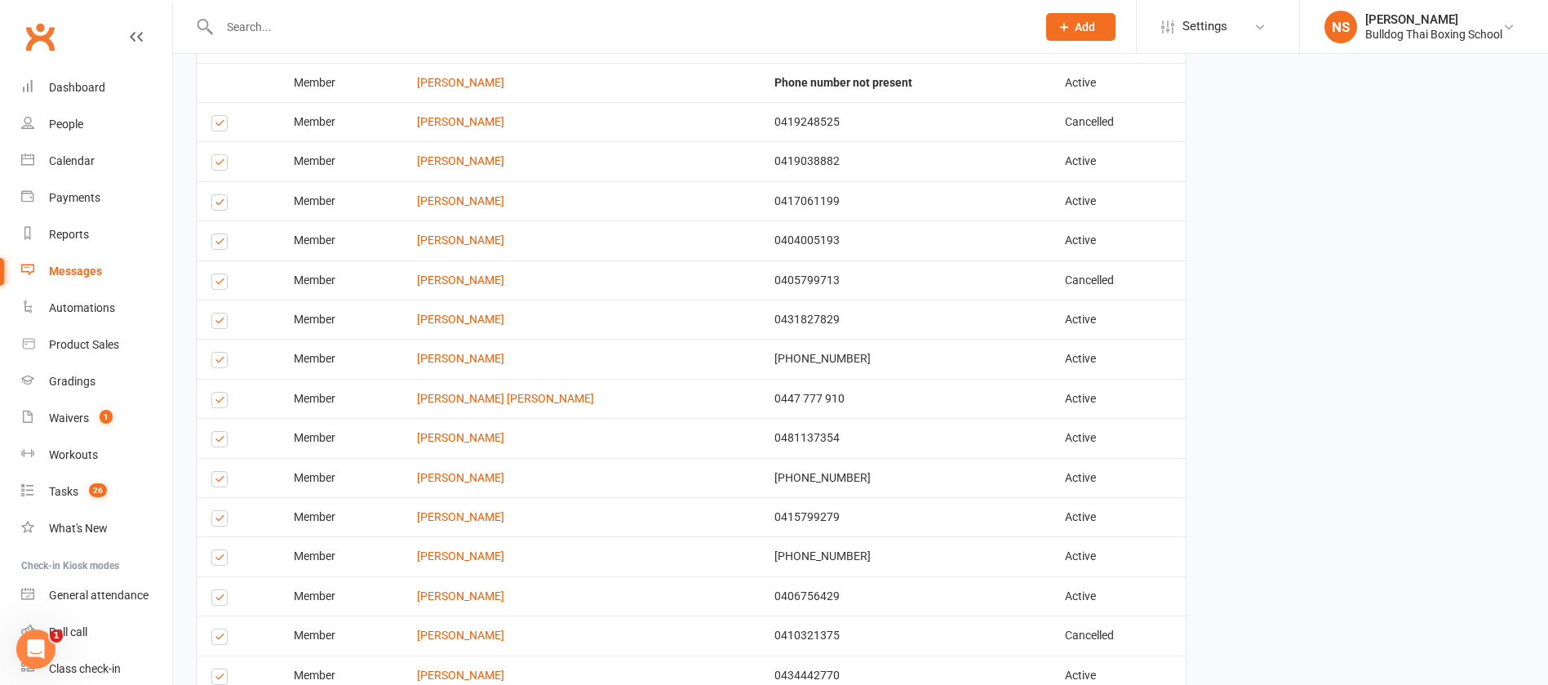
scroll to position [1887, 0]
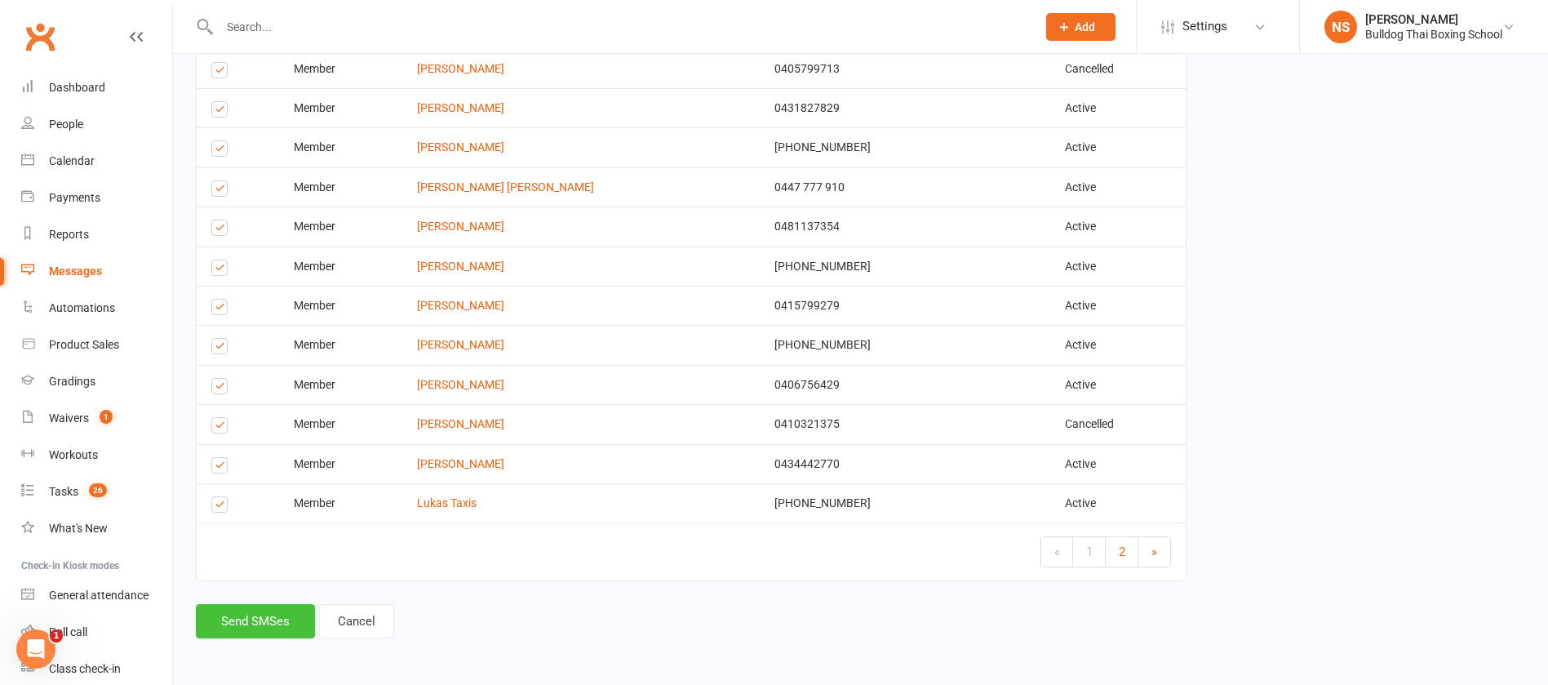
click at [233, 629] on button "Send SMSes" at bounding box center [255, 621] width 119 height 34
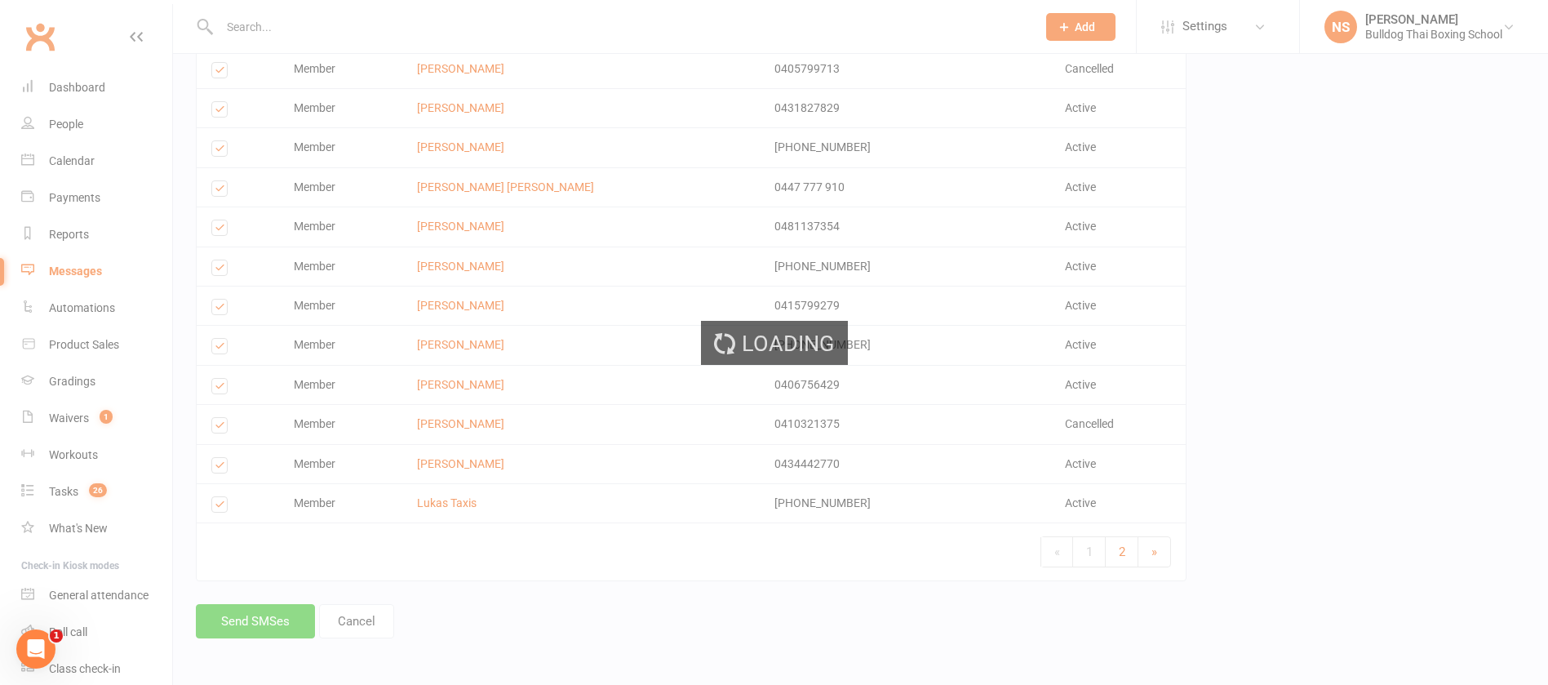
scroll to position [1875, 0]
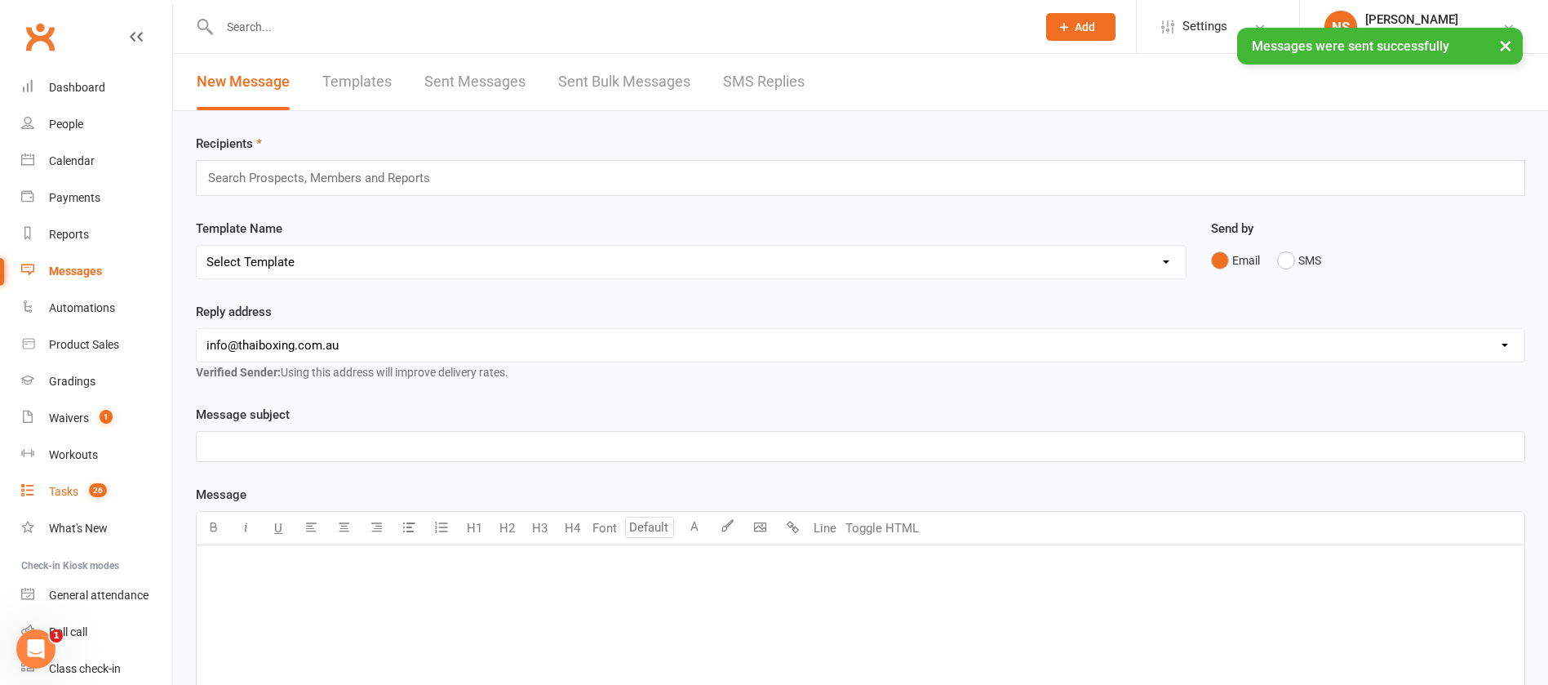
click at [63, 494] on div "Tasks" at bounding box center [63, 491] width 29 height 13
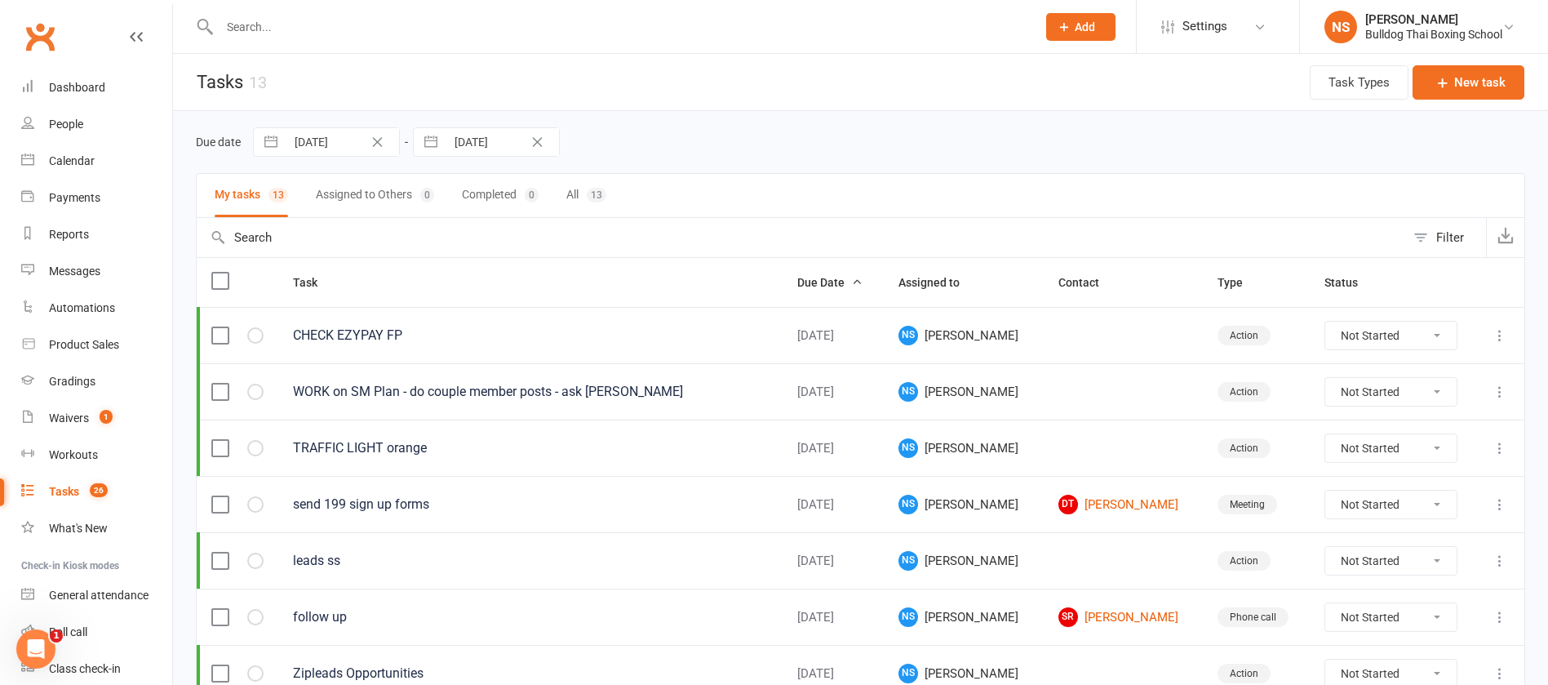
click at [377, 142] on icon "Clear Date" at bounding box center [378, 142] width 10 height 10
select select "6"
select select "2025"
select select "7"
select select "2025"
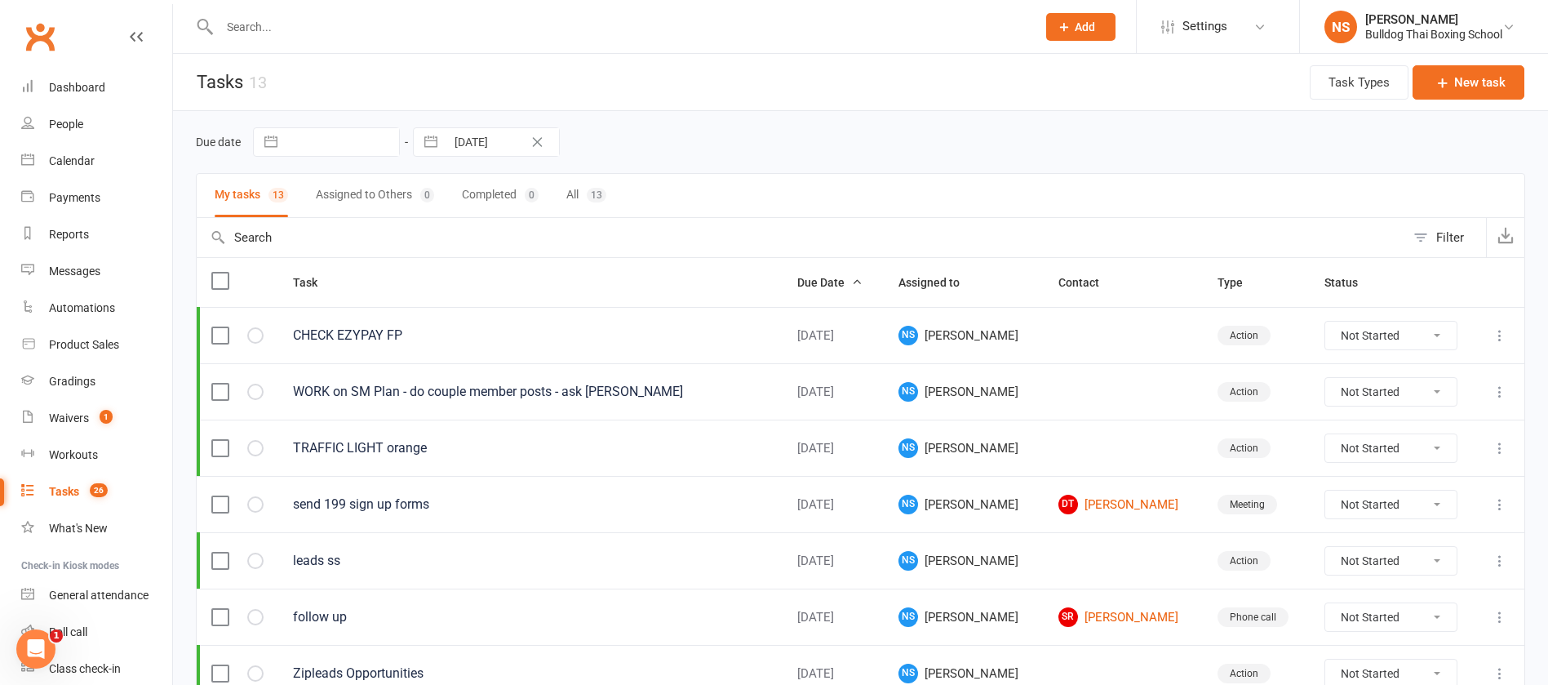
select select "8"
select select "2025"
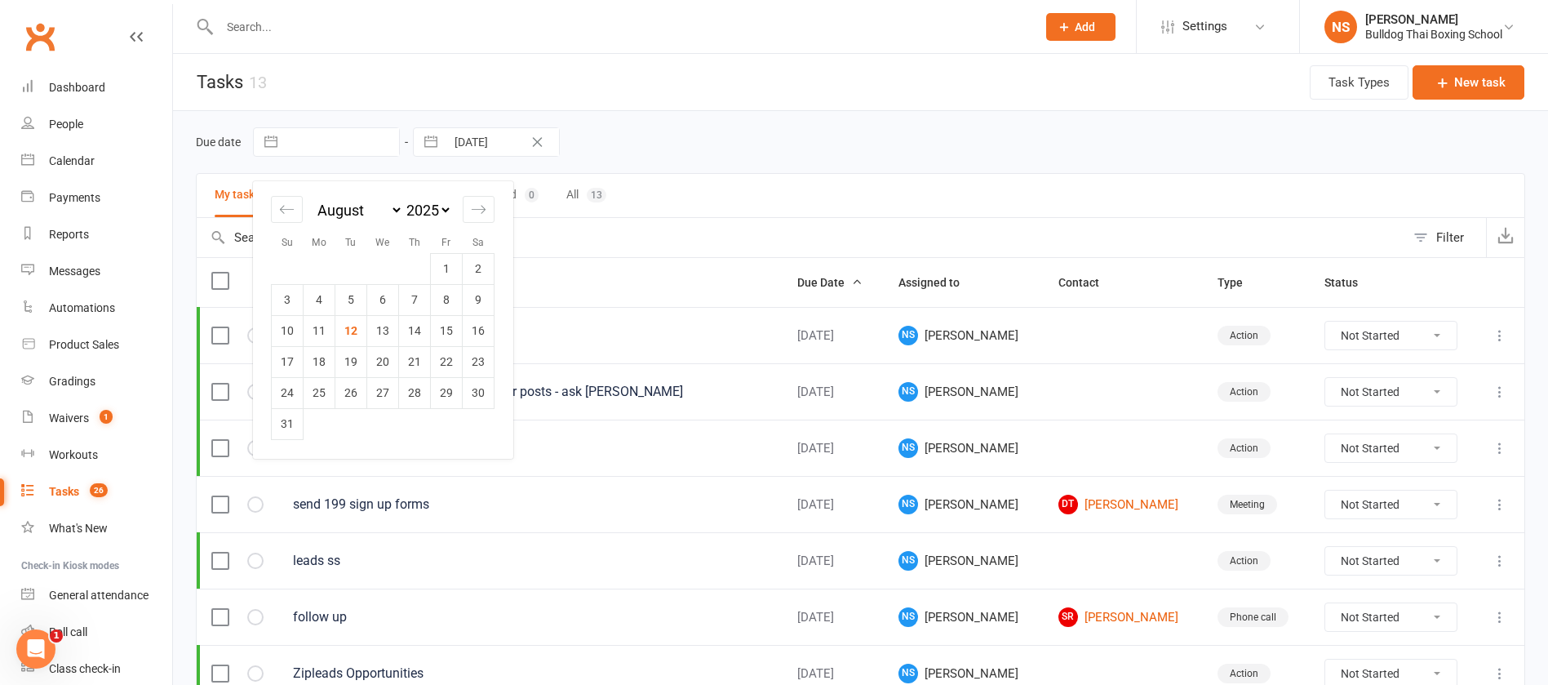
click at [347, 135] on input "text" at bounding box center [342, 142] width 113 height 28
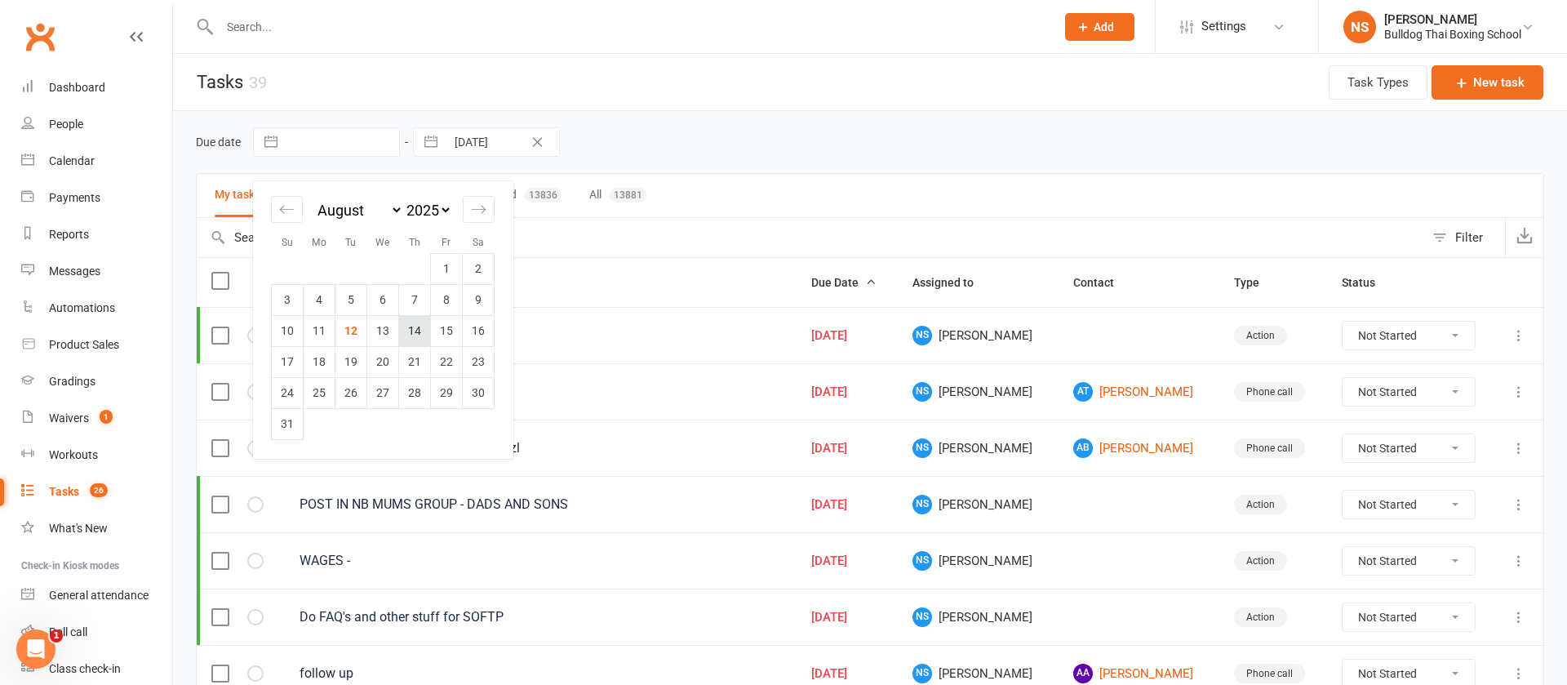
click at [413, 325] on td "14" at bounding box center [415, 330] width 32 height 31
type input "14 Aug 2025"
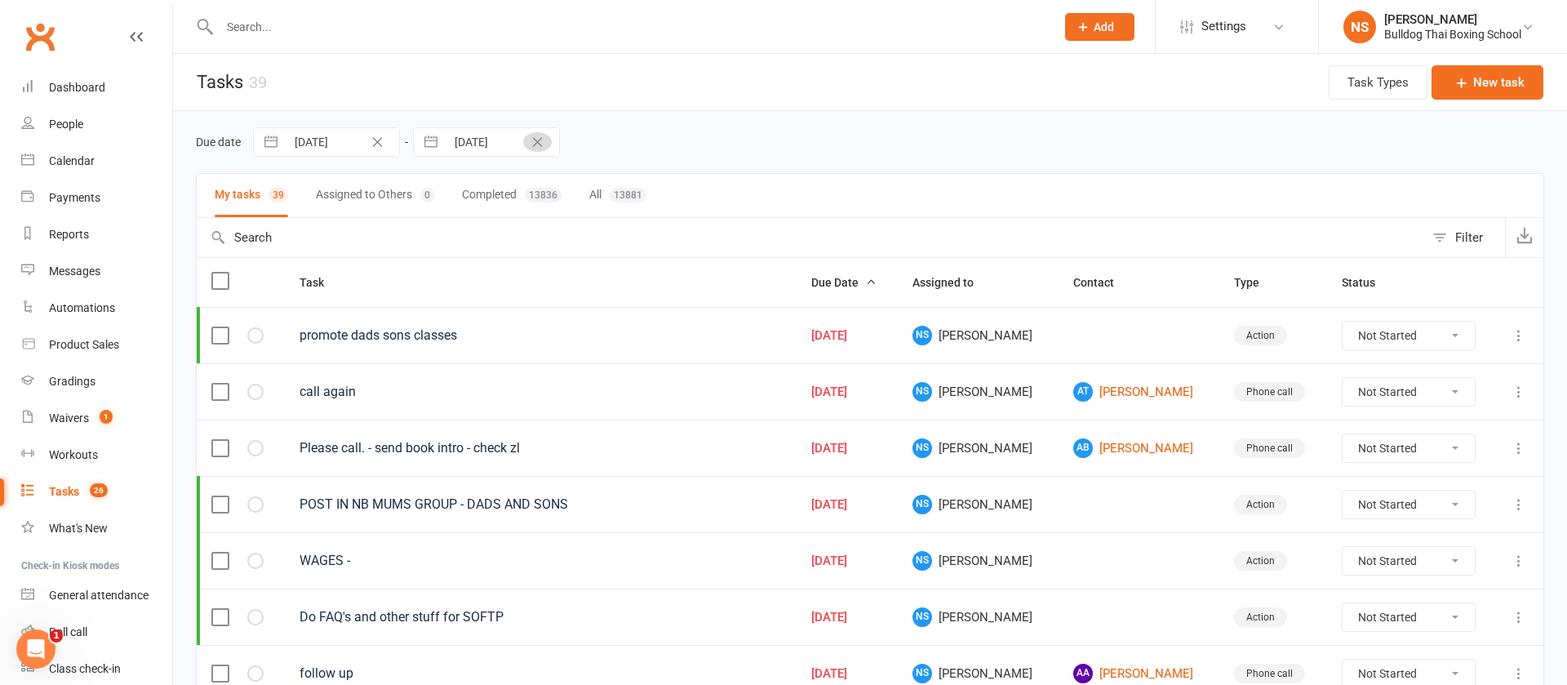
click at [537, 139] on icon "Clear Date" at bounding box center [537, 142] width 12 height 10
click at [482, 136] on input "text" at bounding box center [502, 142] width 113 height 28
select select "6"
select select "2025"
select select "7"
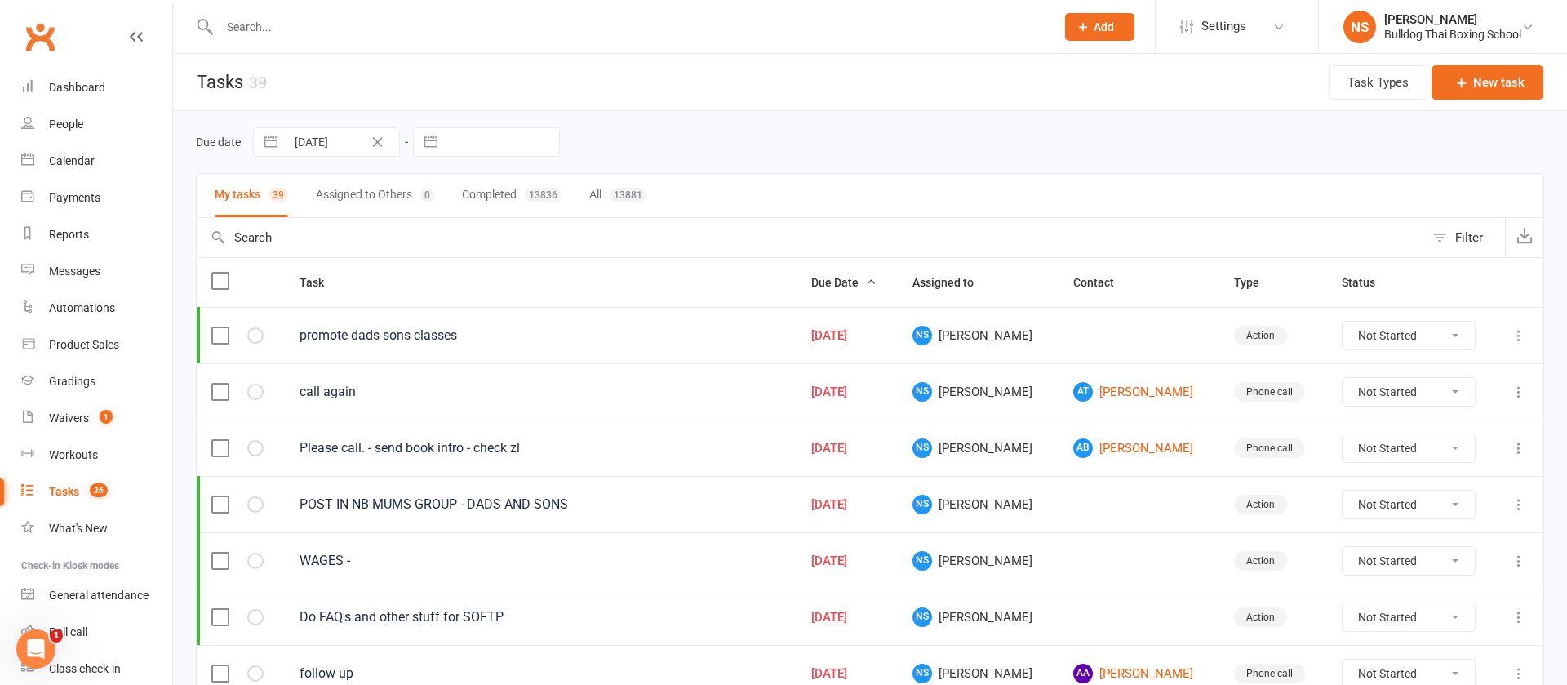
select select "2025"
select select "8"
select select "2025"
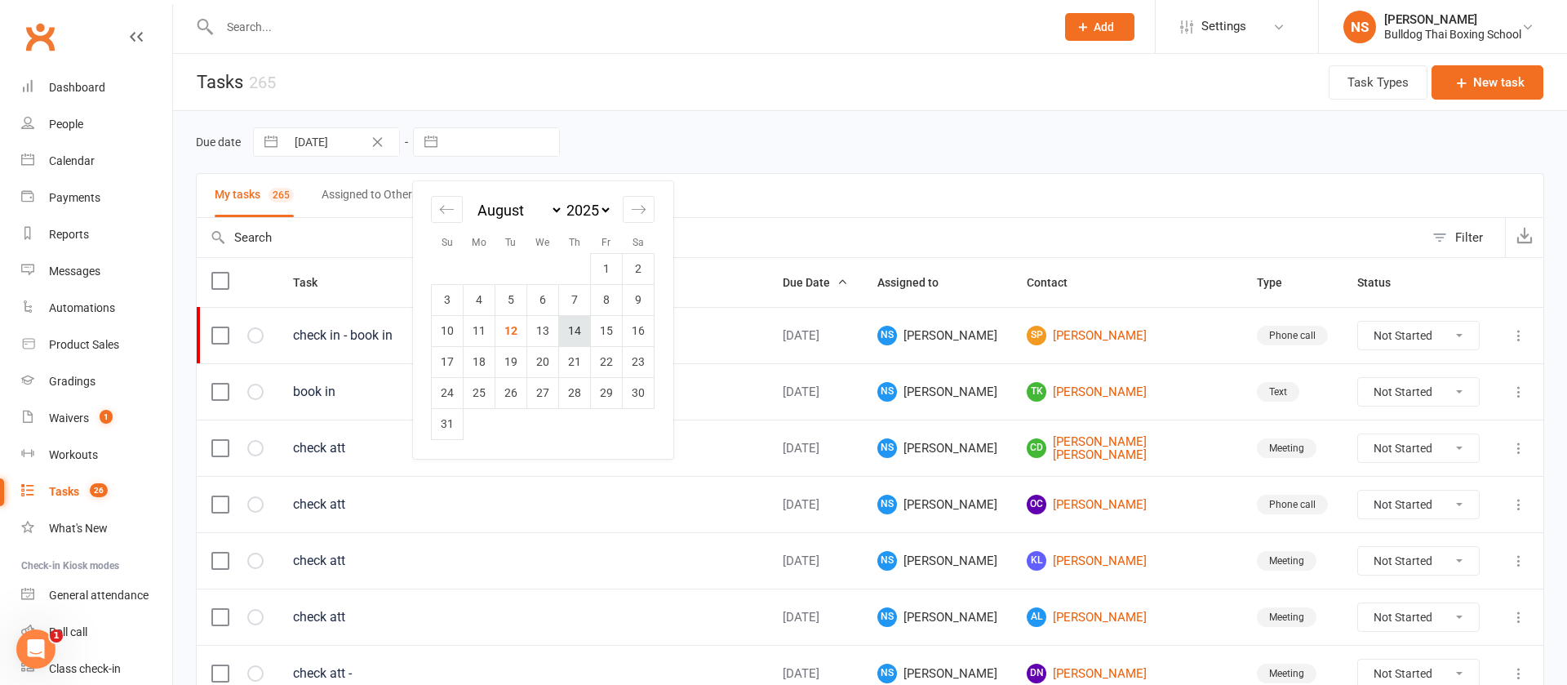
click at [572, 325] on td "14" at bounding box center [575, 330] width 32 height 31
type input "14 Aug 2025"
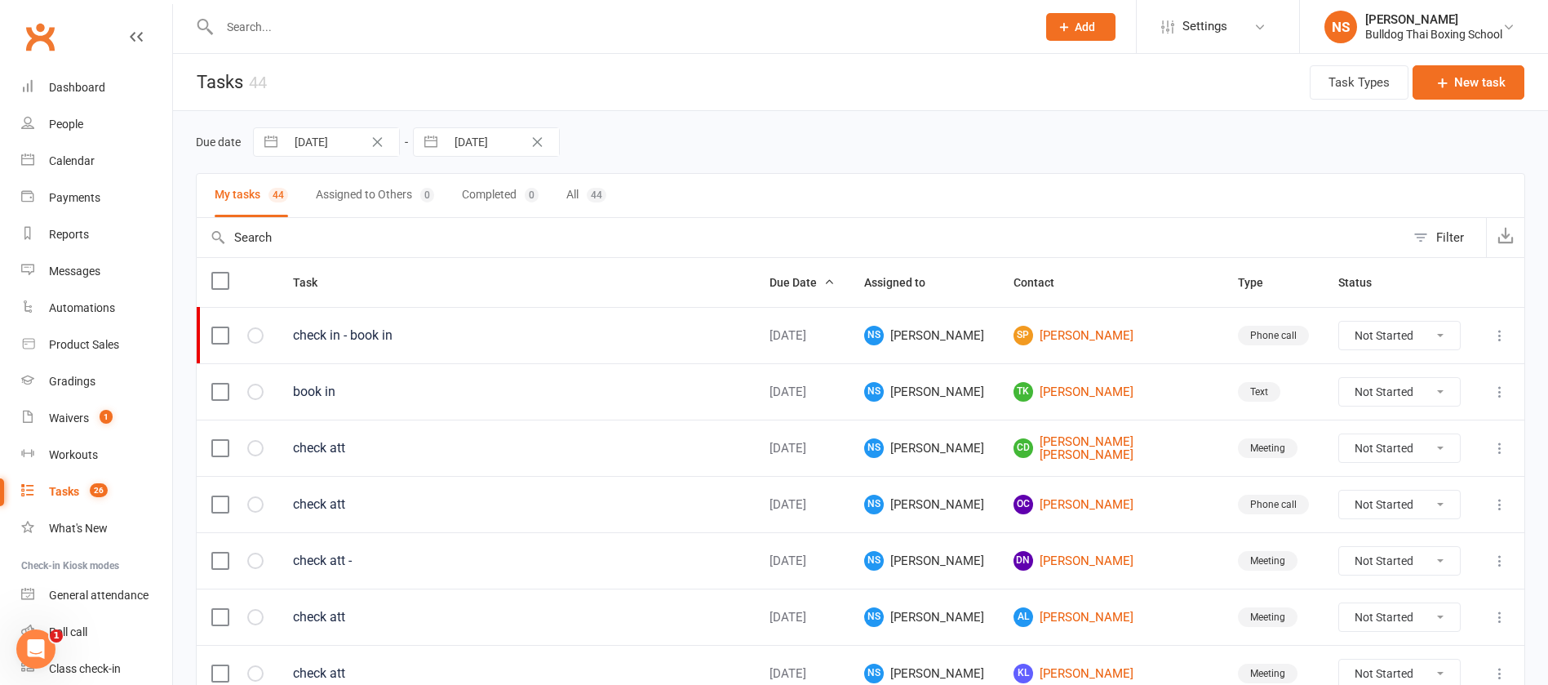
click at [373, 142] on icon "Clear Date" at bounding box center [377, 142] width 12 height 10
click at [340, 141] on input "text" at bounding box center [342, 142] width 113 height 28
select select "6"
select select "2025"
select select "7"
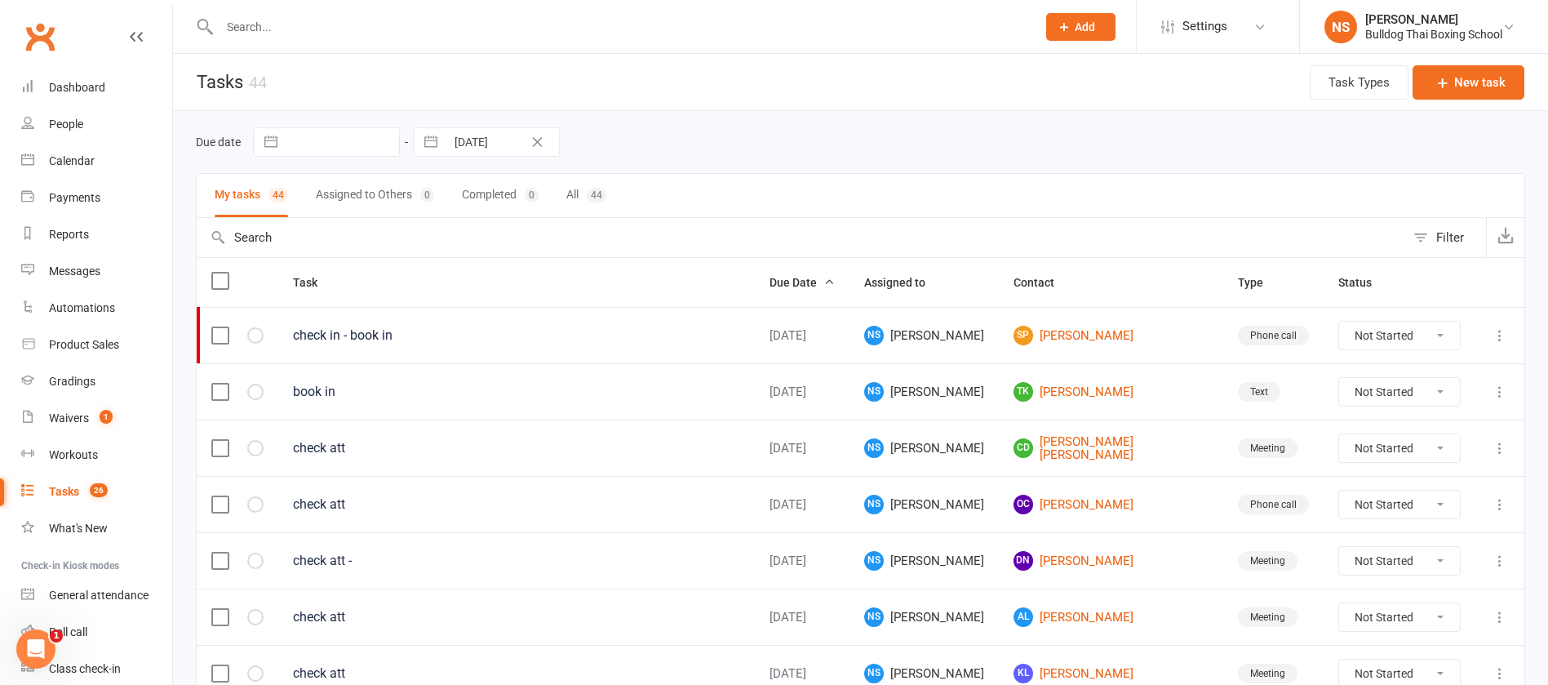
select select "2025"
select select "8"
select select "2025"
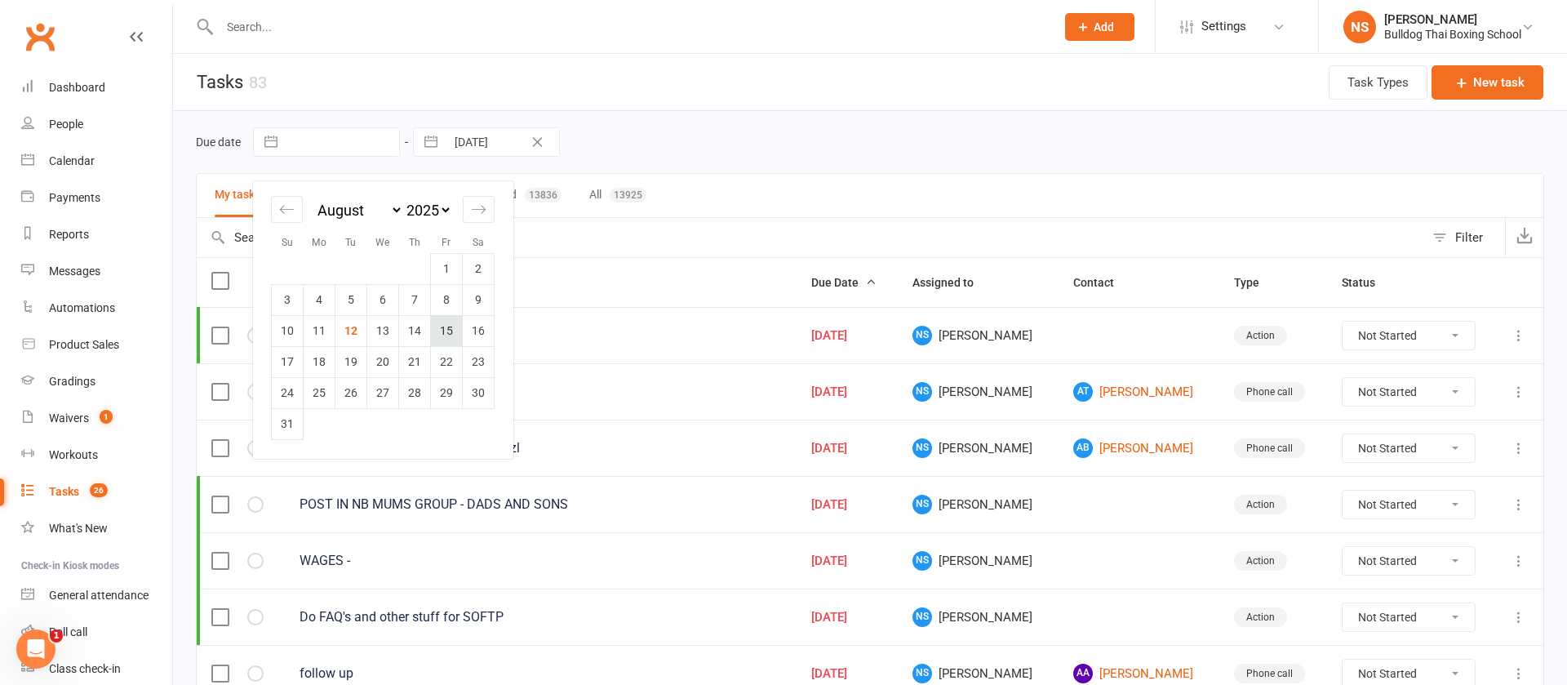
click at [444, 323] on td "15" at bounding box center [447, 330] width 32 height 31
type input "15 Aug 2025"
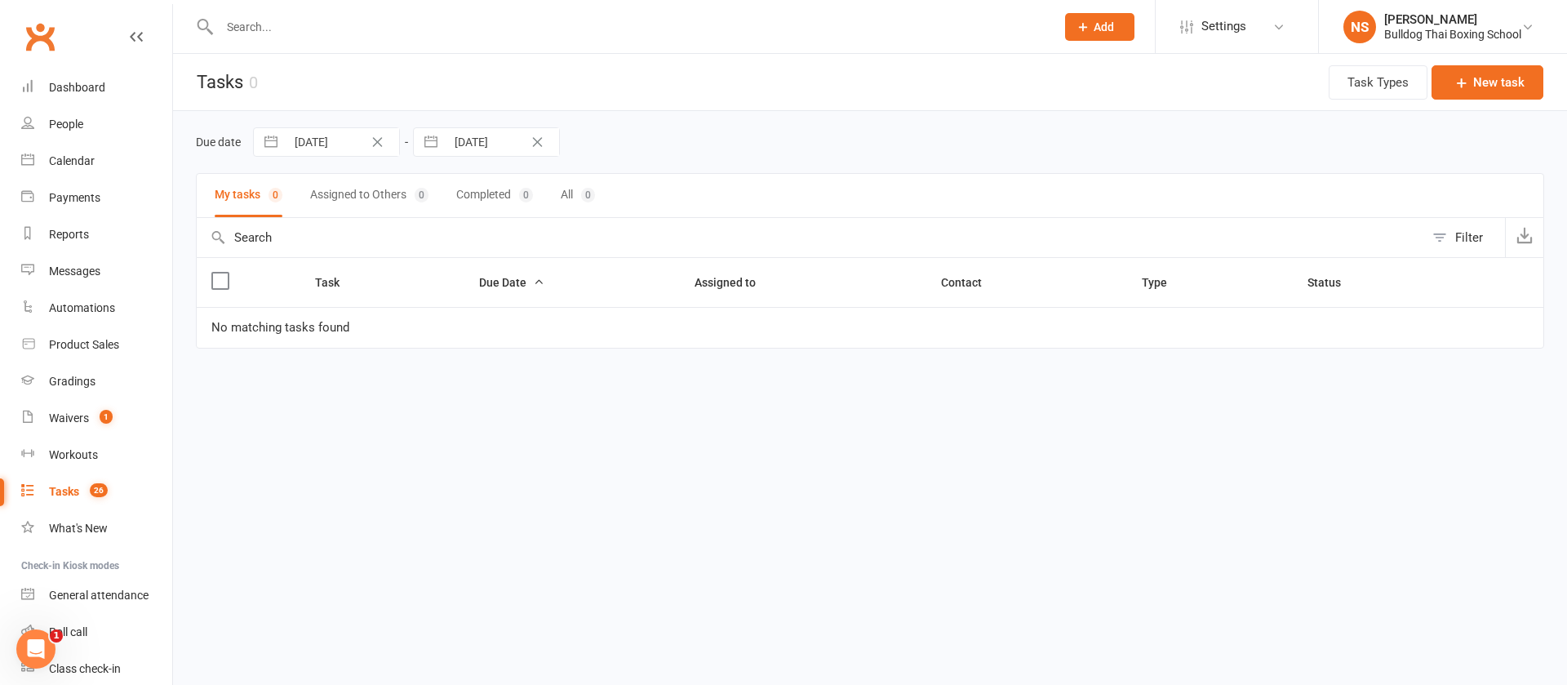
click at [535, 141] on icon "Clear Date" at bounding box center [537, 142] width 12 height 10
click at [520, 140] on input "text" at bounding box center [502, 142] width 113 height 28
select select "6"
select select "2025"
select select "7"
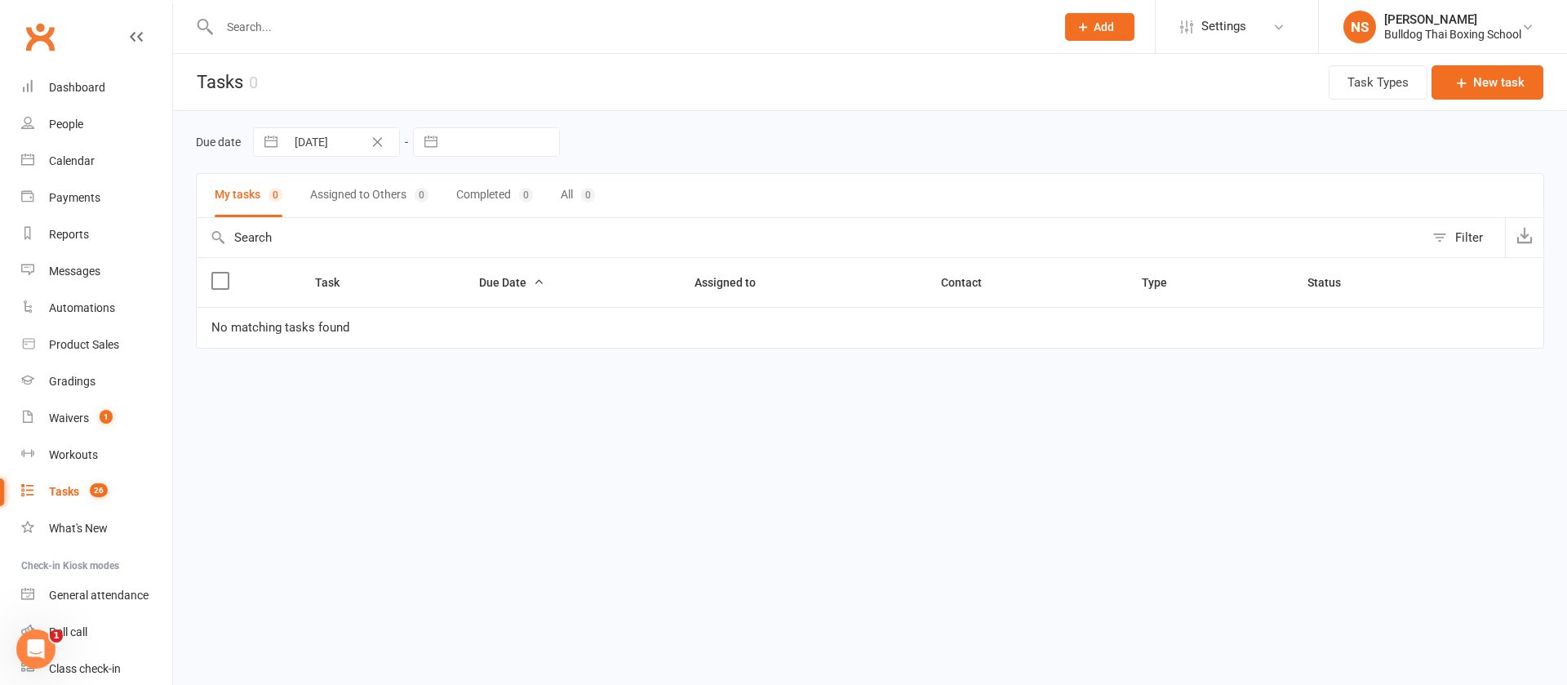
select select "2025"
select select "8"
select select "2025"
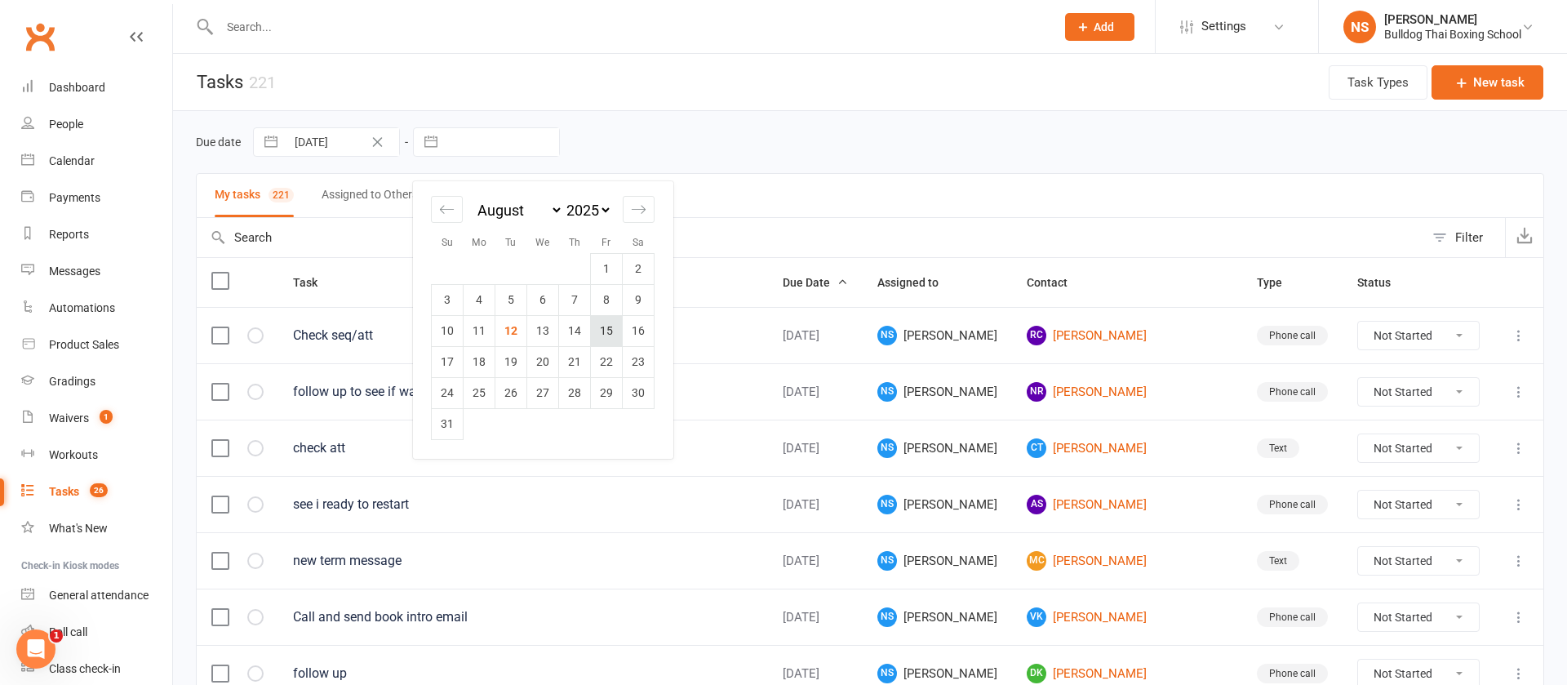
click at [604, 330] on td "15" at bounding box center [607, 330] width 32 height 31
type input "15 Aug 2025"
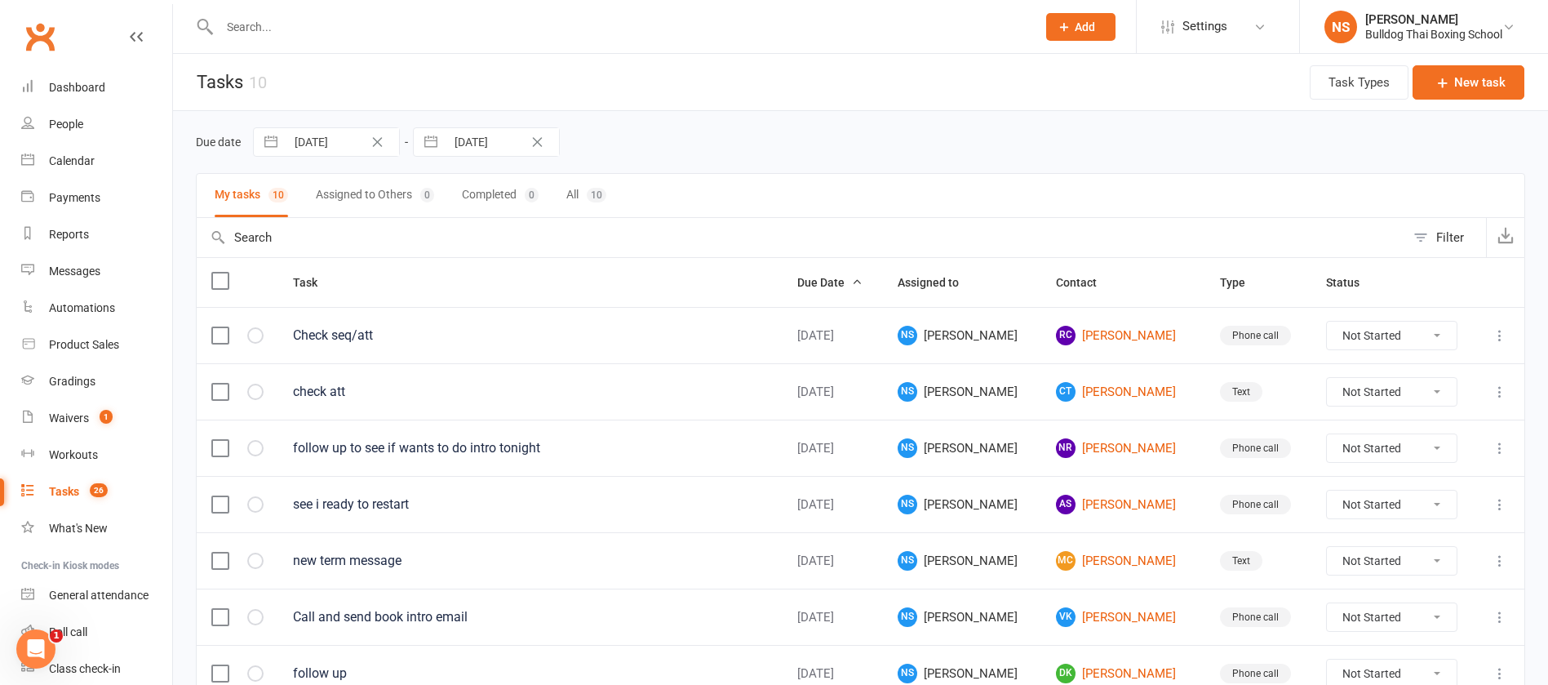
click at [379, 137] on icon "Clear Date" at bounding box center [377, 142] width 12 height 10
click at [348, 144] on input "text" at bounding box center [342, 142] width 113 height 28
select select "6"
select select "2025"
select select "7"
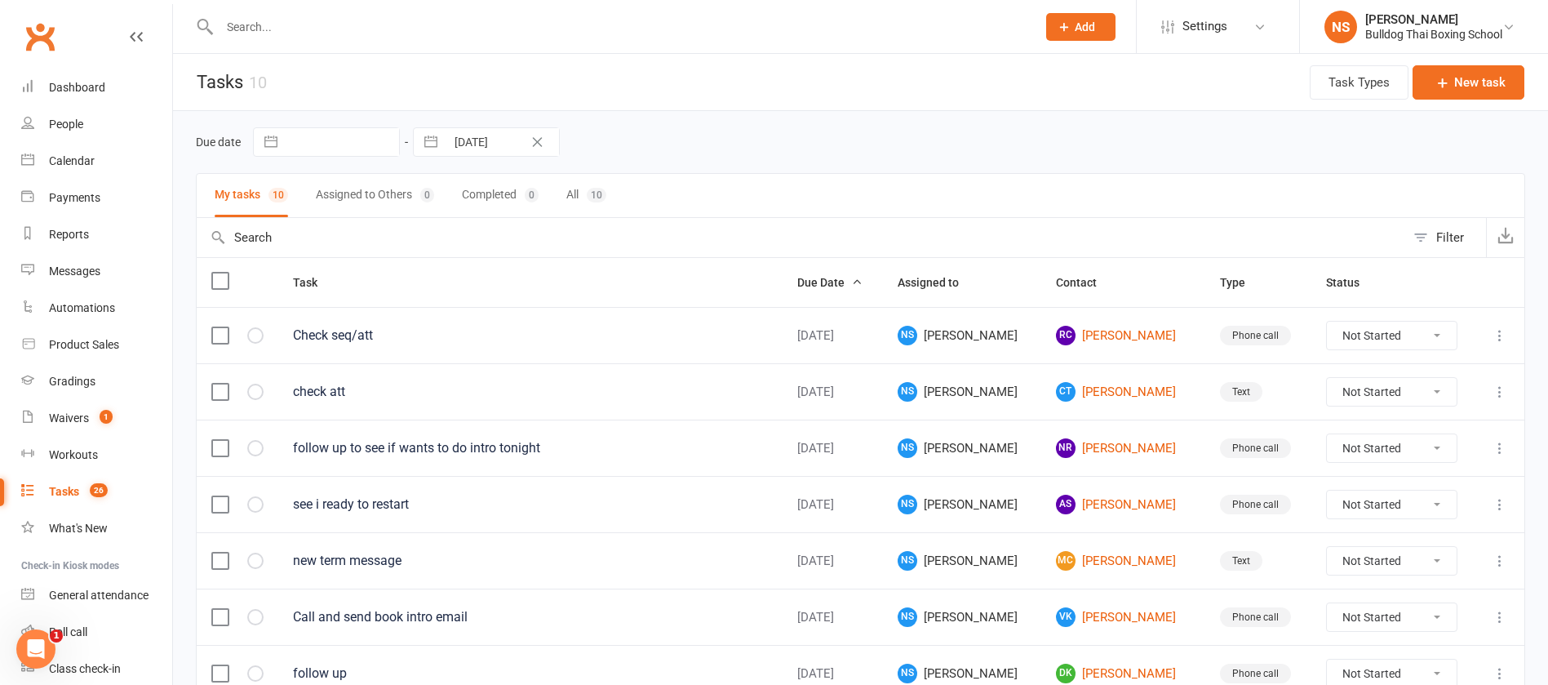
select select "2025"
select select "8"
select select "2025"
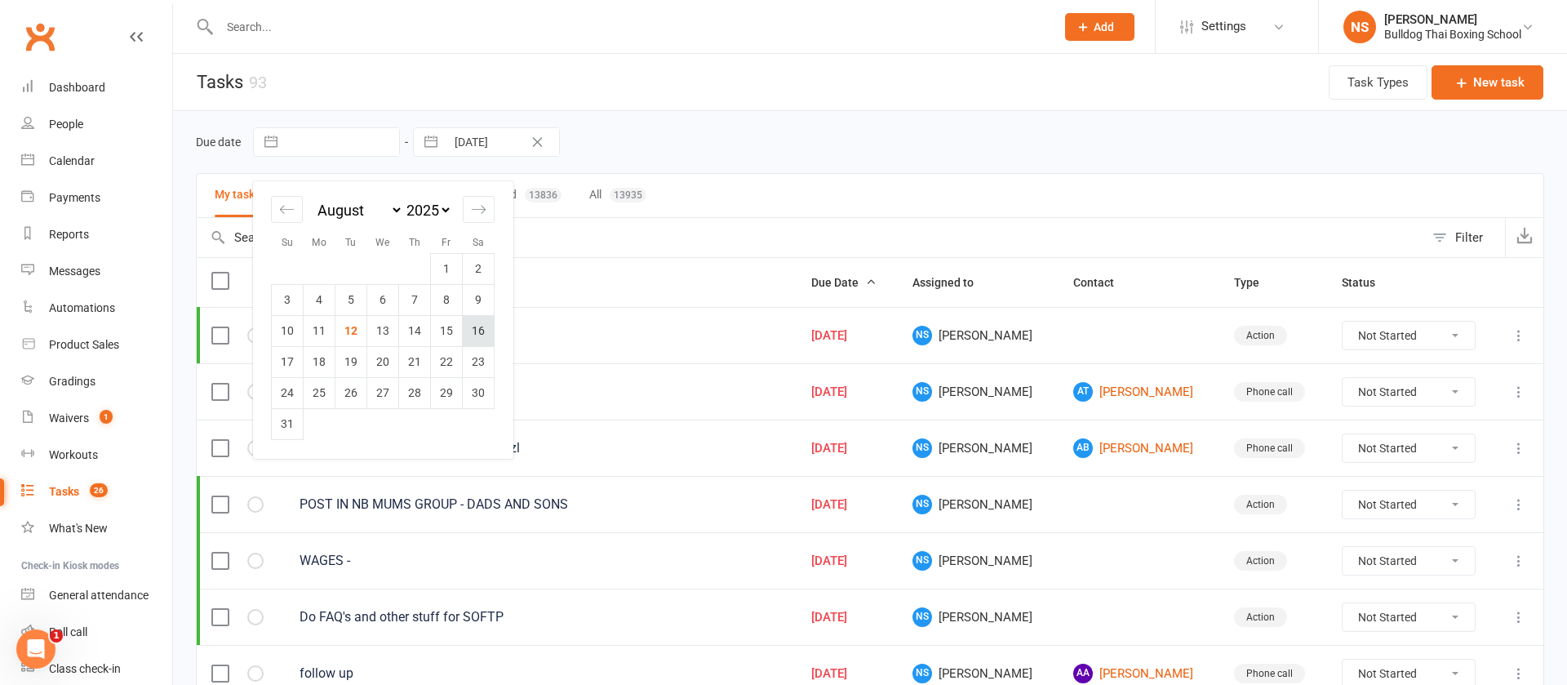
click at [479, 327] on td "16" at bounding box center [479, 330] width 32 height 31
type input "16 Aug 2025"
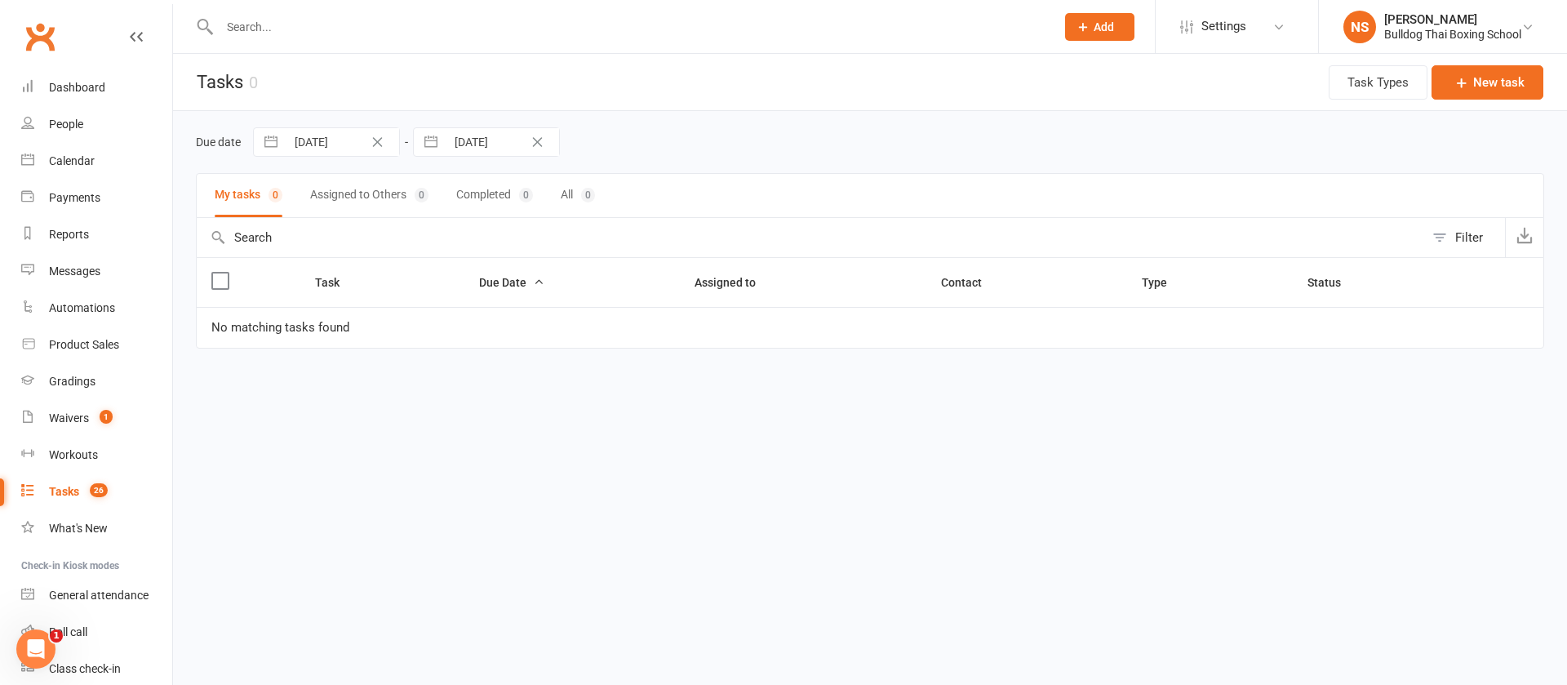
select select "6"
select select "2025"
select select "7"
select select "2025"
select select "8"
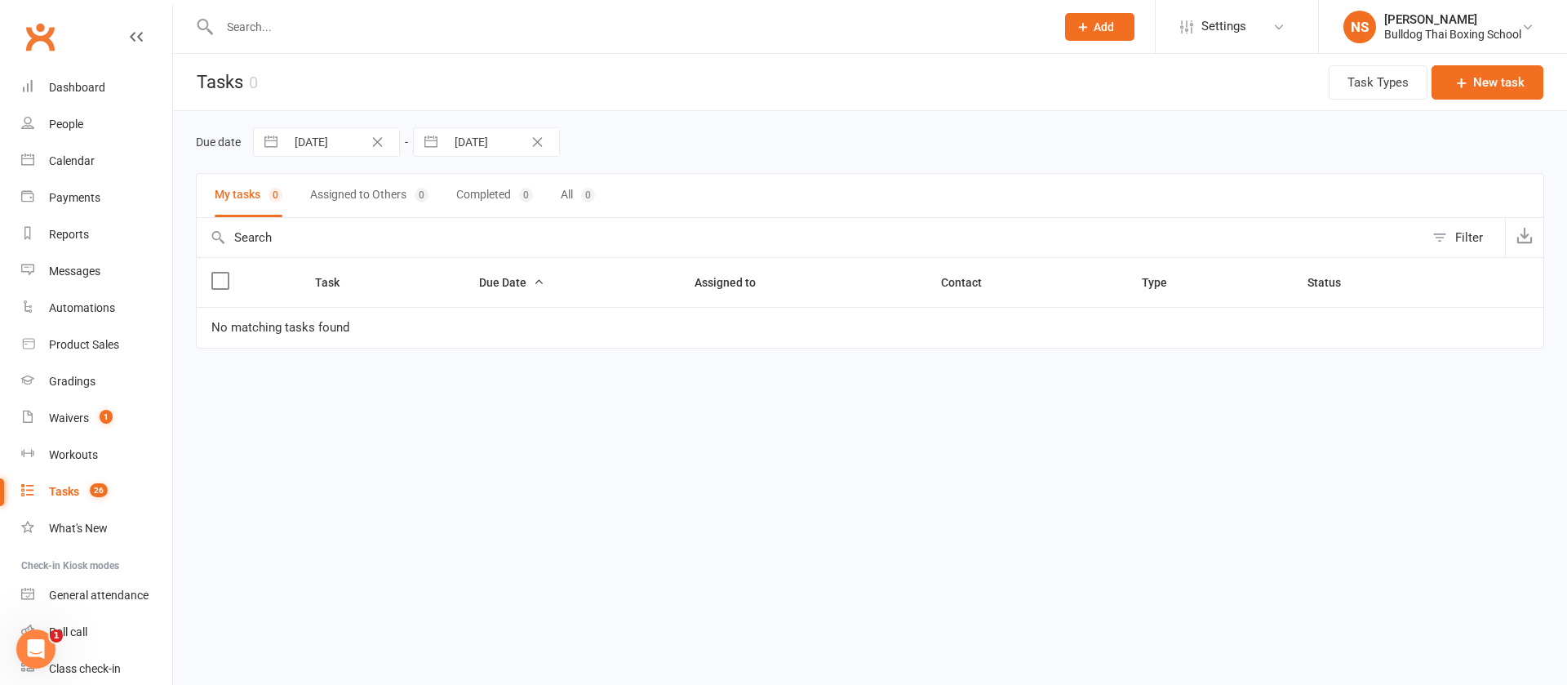
select select "2025"
click at [515, 133] on input "15 Aug 2025" at bounding box center [502, 142] width 113 height 28
click at [642, 327] on td "16" at bounding box center [639, 330] width 32 height 31
type input "16 Aug 2025"
click at [380, 138] on icon "Clear Date" at bounding box center [377, 142] width 12 height 10
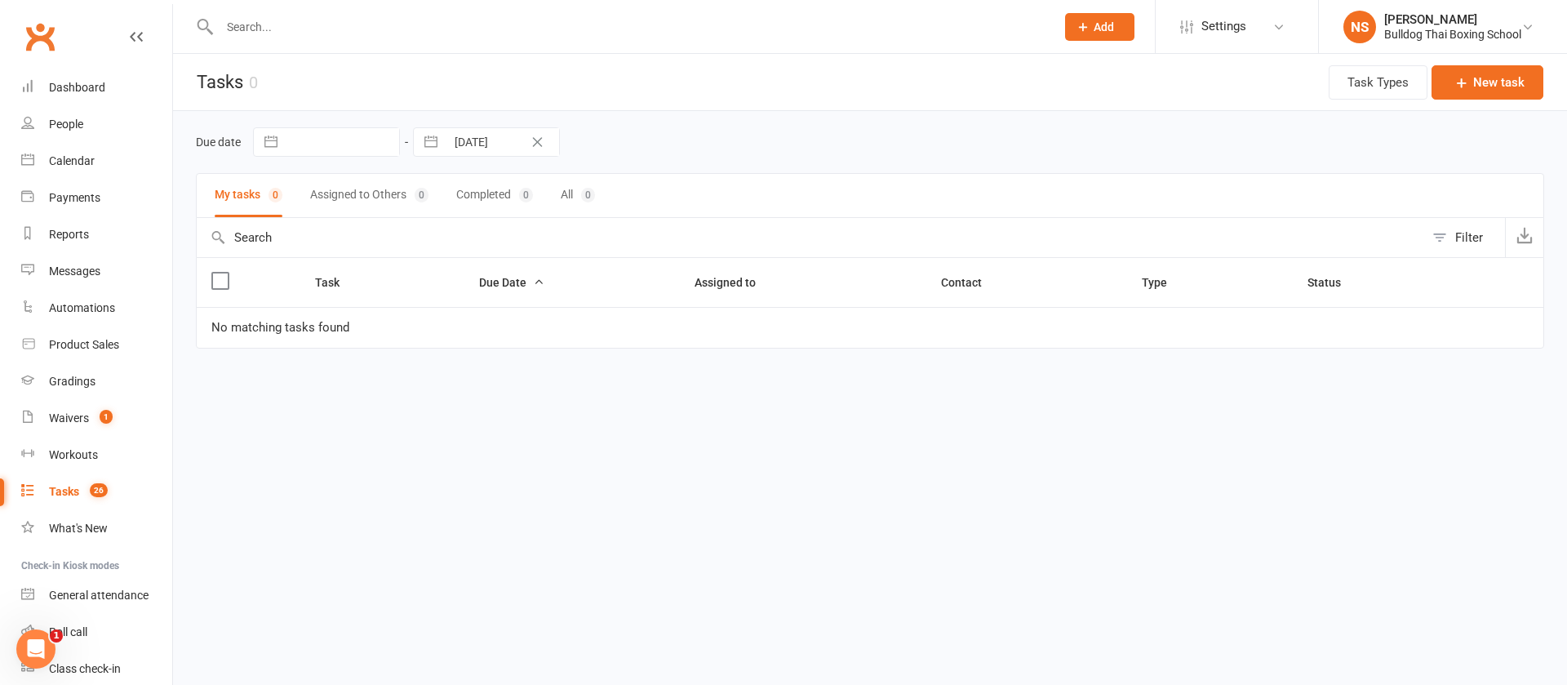
select select "6"
select select "2025"
select select "7"
select select "2025"
select select "8"
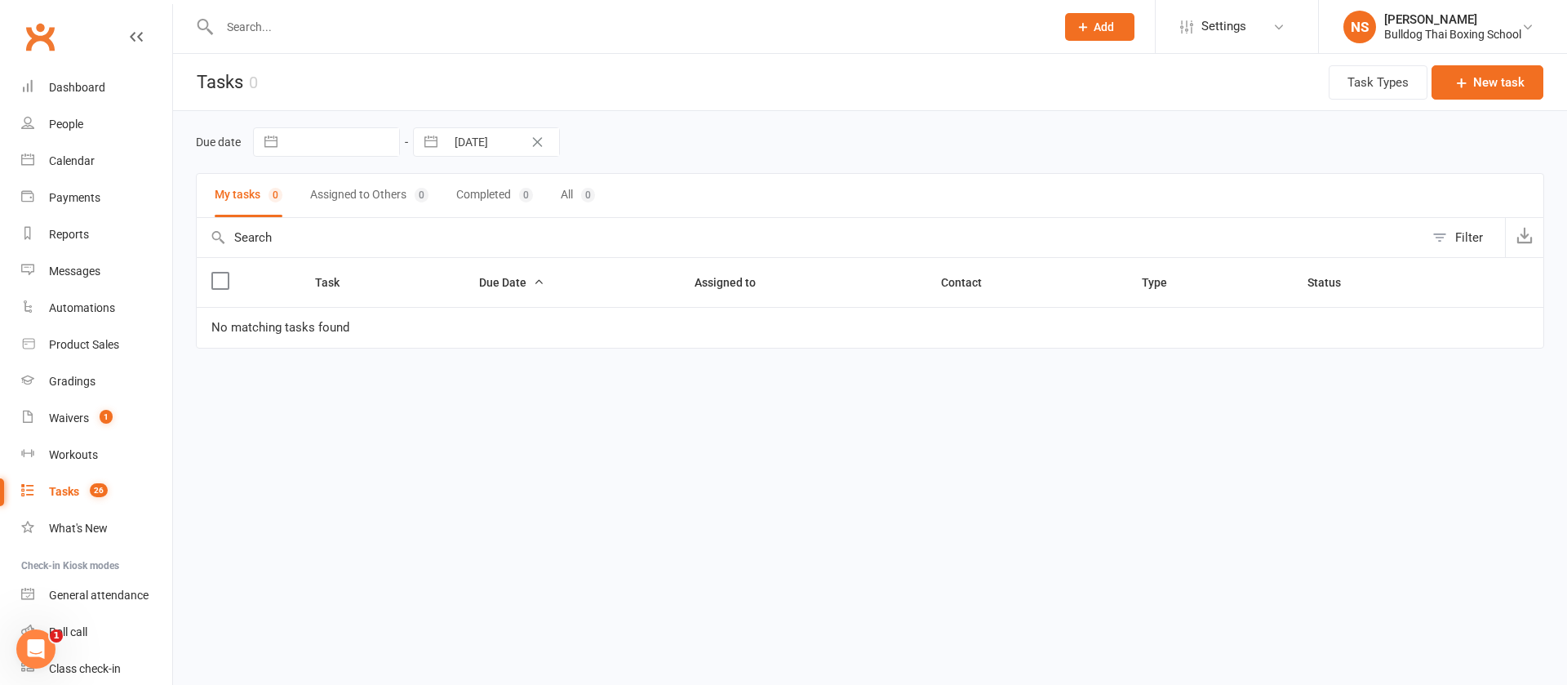
select select "2025"
click at [335, 140] on input "text" at bounding box center [342, 142] width 113 height 28
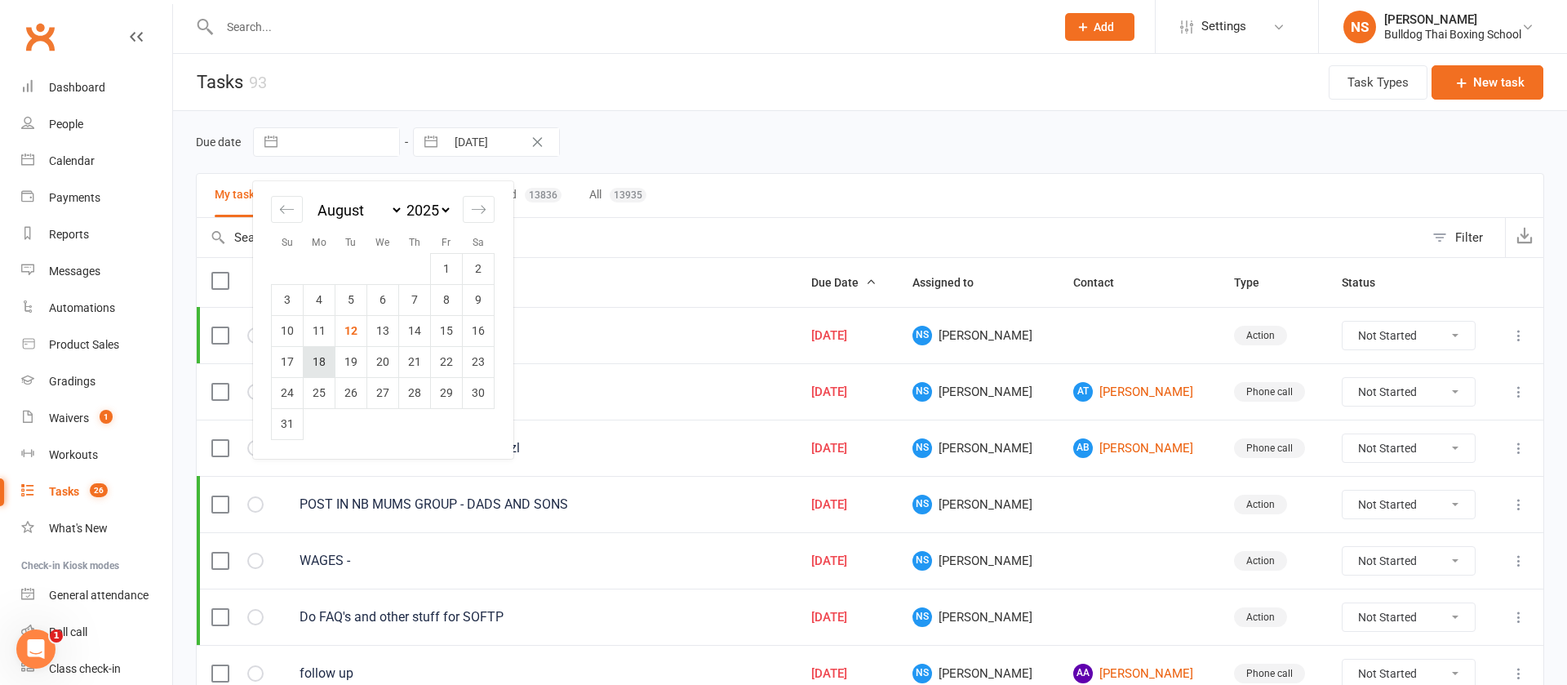
click at [318, 358] on td "18" at bounding box center [320, 361] width 32 height 31
type input "18 Aug 2025"
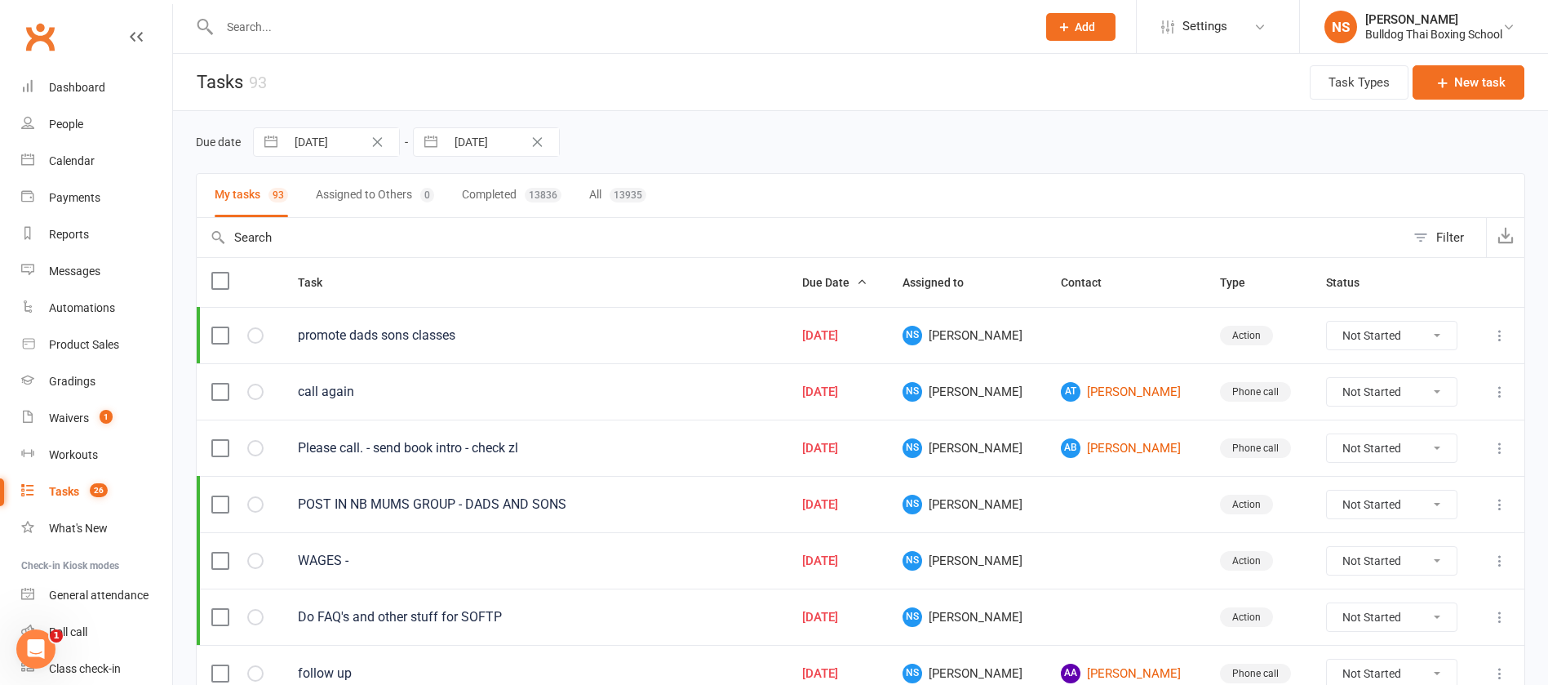
click at [483, 142] on input "16 Aug 2025" at bounding box center [502, 142] width 113 height 28
select select "6"
select select "2025"
select select "7"
select select "2025"
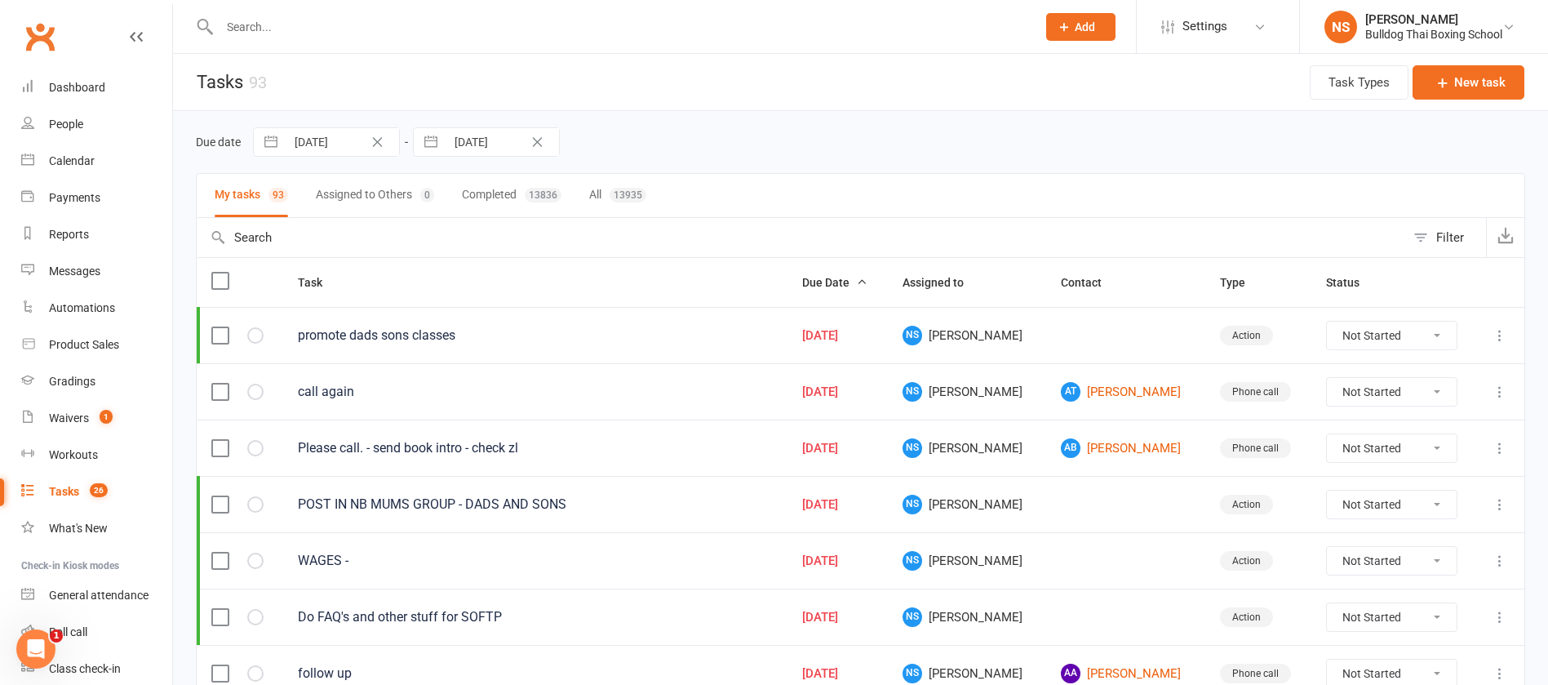
select select "8"
select select "2025"
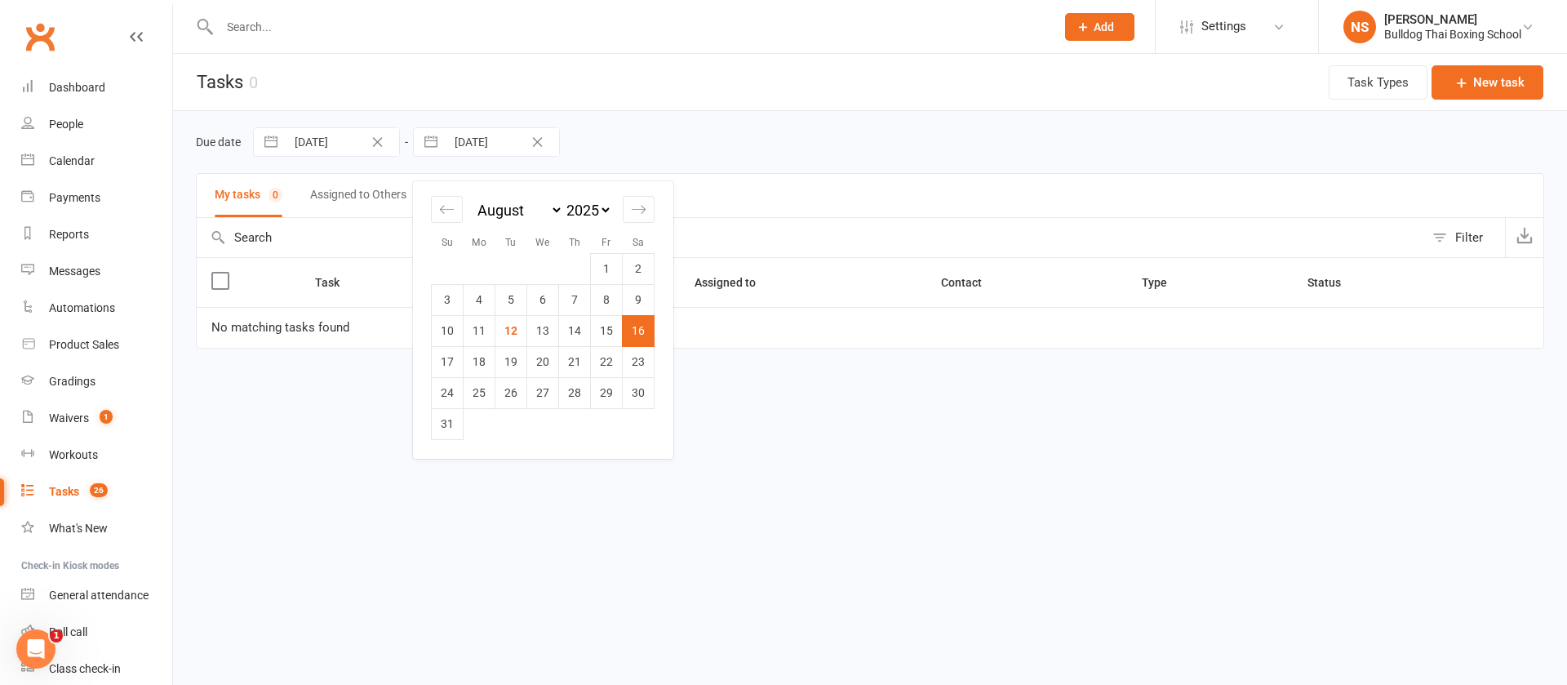
click at [539, 139] on icon "Clear Date" at bounding box center [537, 142] width 12 height 10
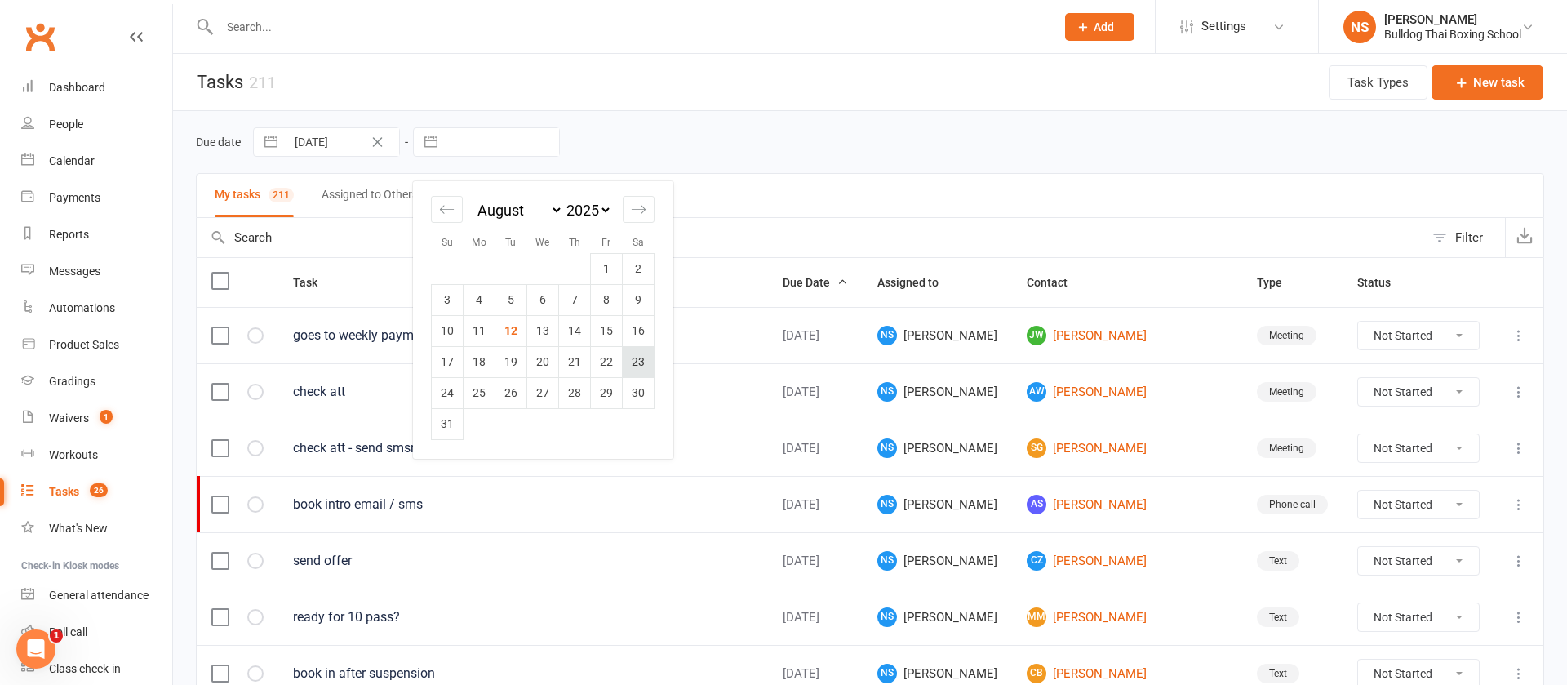
click at [639, 359] on td "23" at bounding box center [639, 361] width 32 height 31
type input "23 Aug 2025"
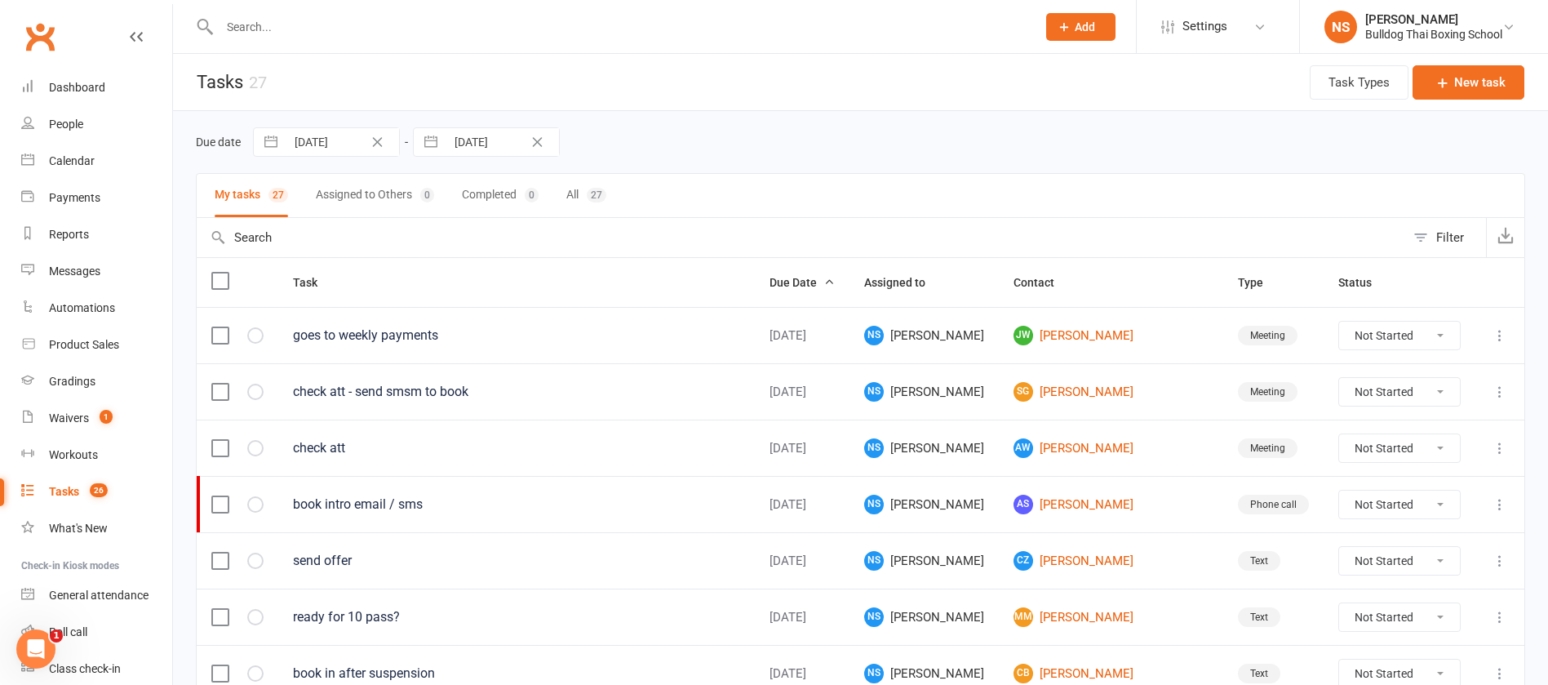
click at [73, 482] on link "Tasks 26" at bounding box center [96, 491] width 151 height 37
click at [69, 494] on div "Tasks" at bounding box center [64, 491] width 30 height 13
click at [378, 138] on icon "Clear Date" at bounding box center [377, 142] width 12 height 10
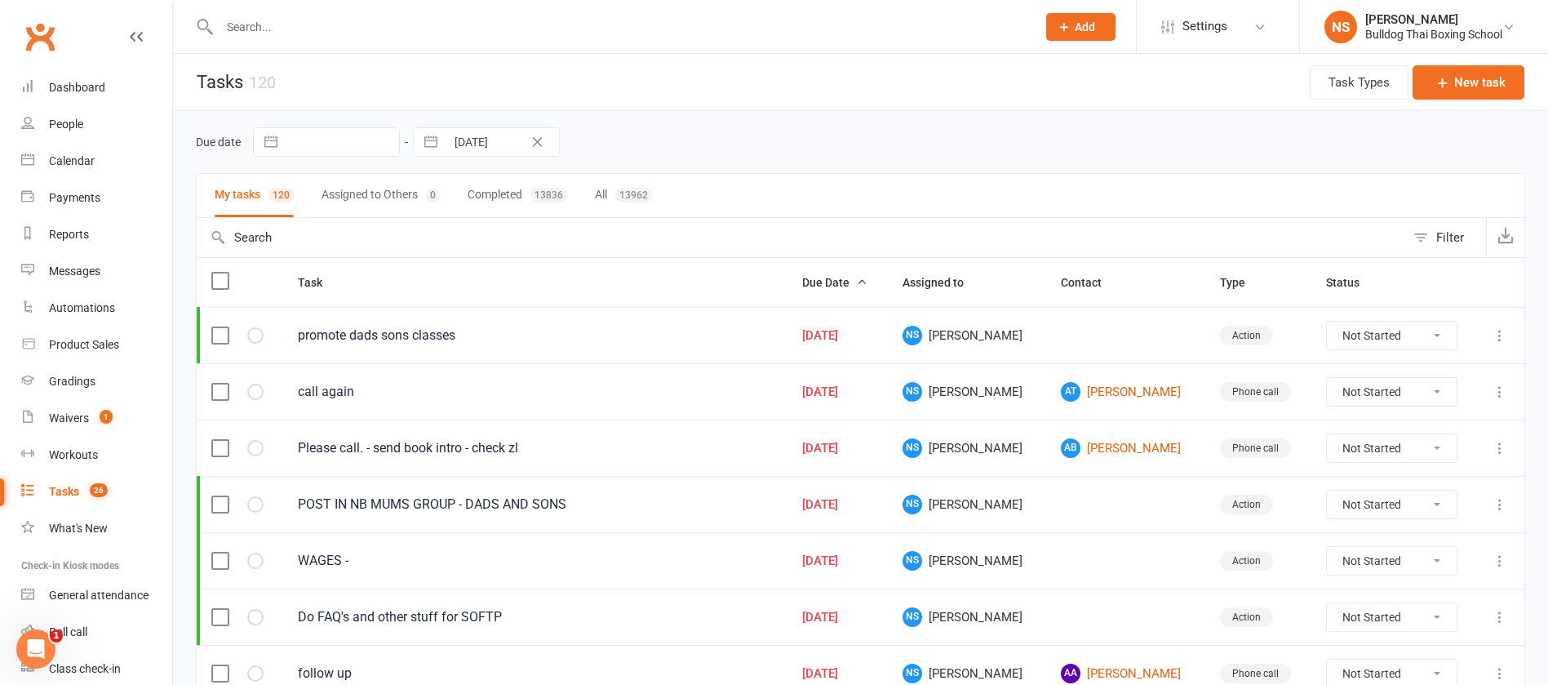
click at [539, 139] on icon "Clear Date" at bounding box center [537, 142] width 12 height 10
click at [513, 137] on input "text" at bounding box center [502, 142] width 113 height 28
select select "6"
select select "2025"
select select "7"
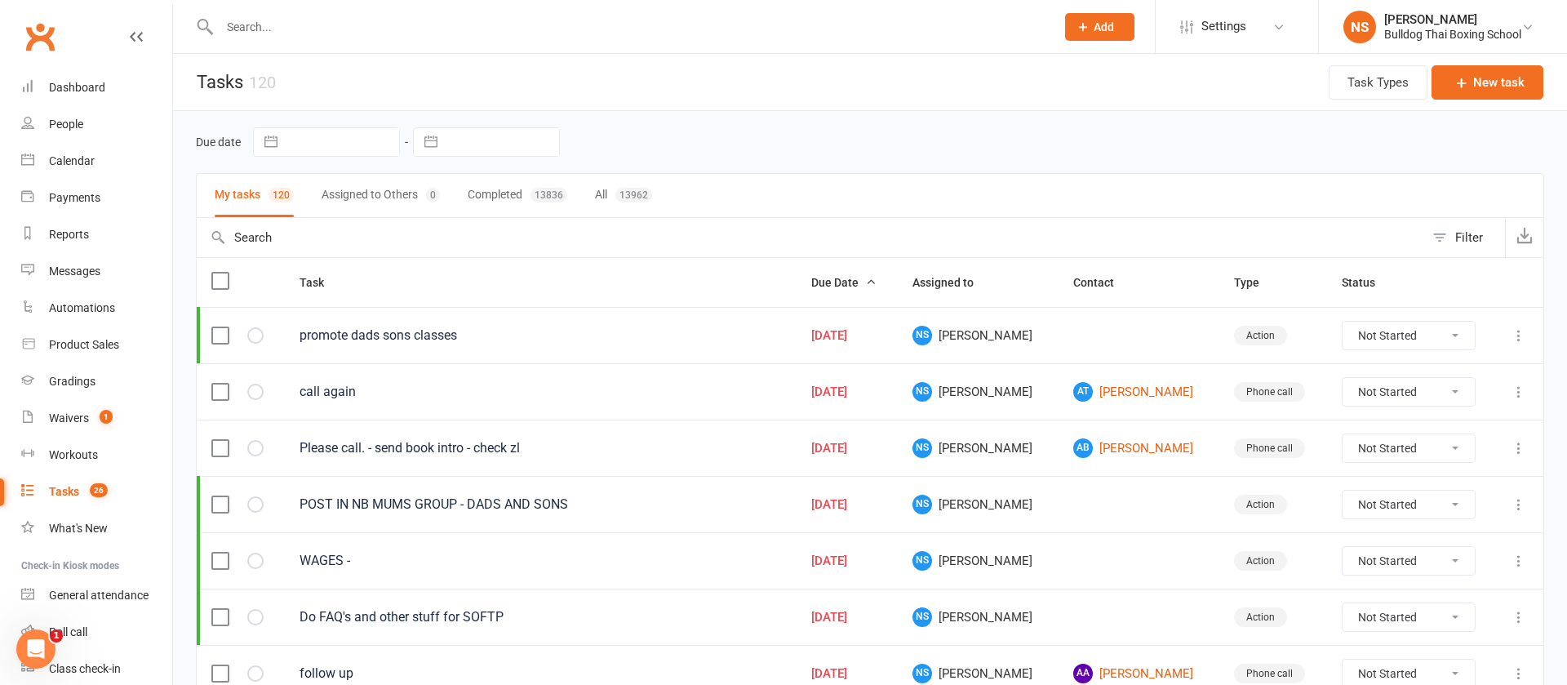
select select "2025"
select select "8"
select select "2025"
click at [513, 331] on td "12" at bounding box center [511, 330] width 32 height 31
type input "12 Aug 2025"
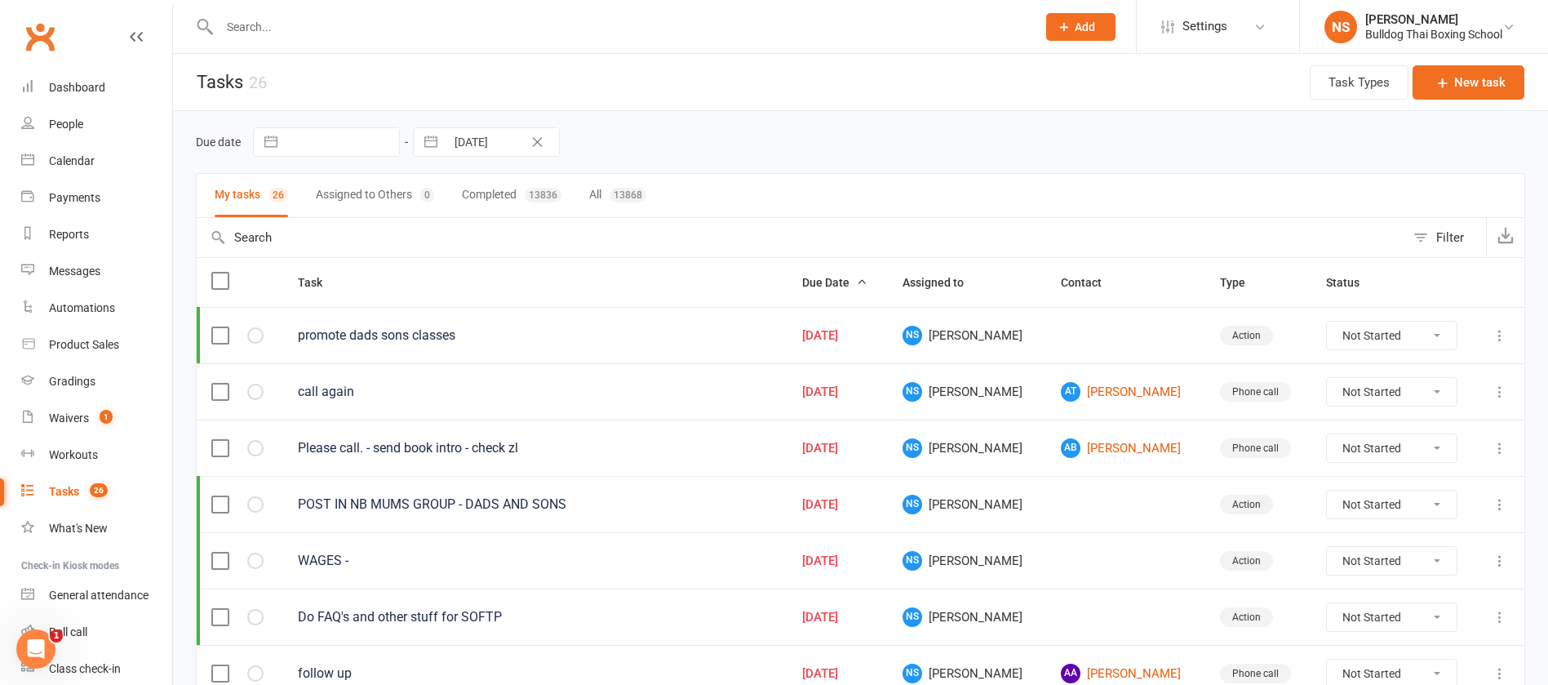
click at [1499, 335] on icon at bounding box center [1500, 335] width 16 height 16
click at [1380, 398] on link "Edit" at bounding box center [1410, 399] width 162 height 33
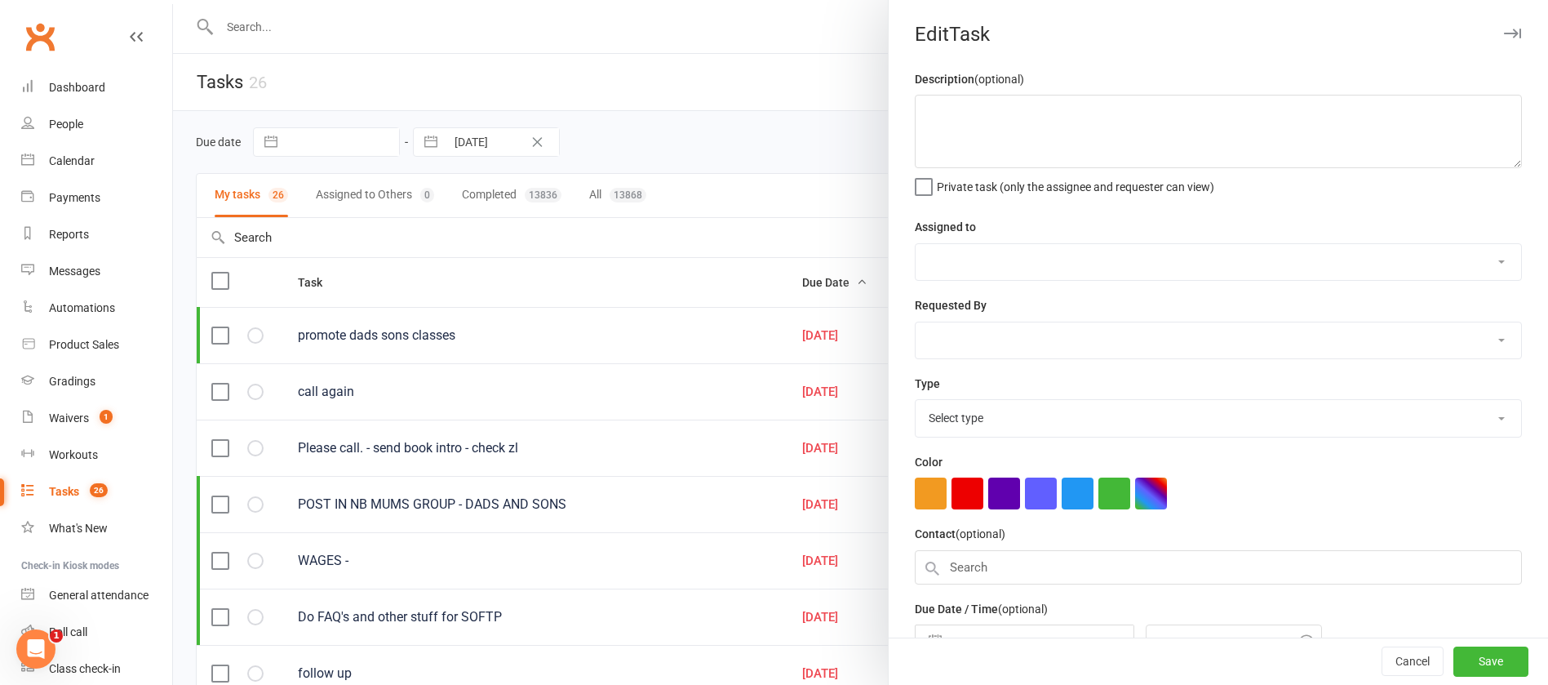
type textarea "promote dads sons classes"
select select "12940"
type input "06 Aug 2025"
type input "3:30pm"
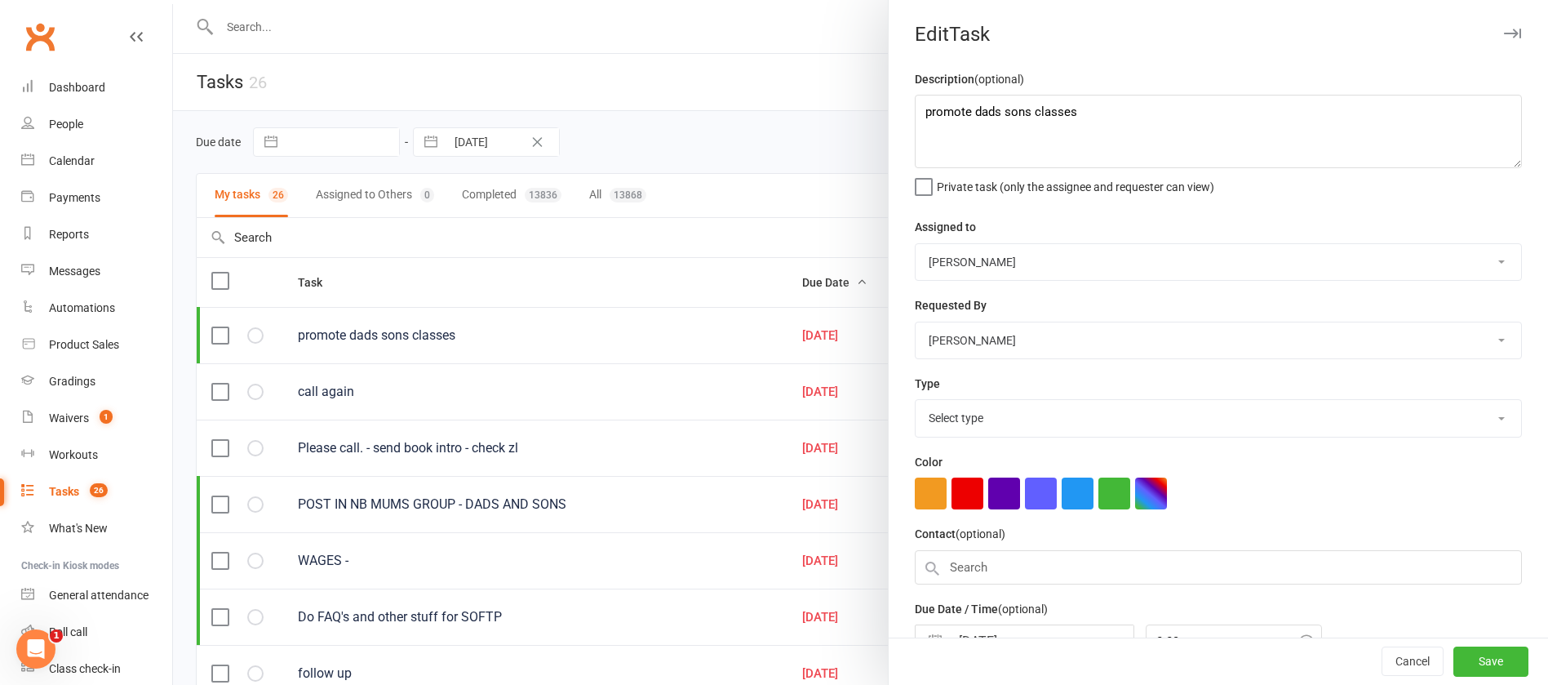
select select "26436"
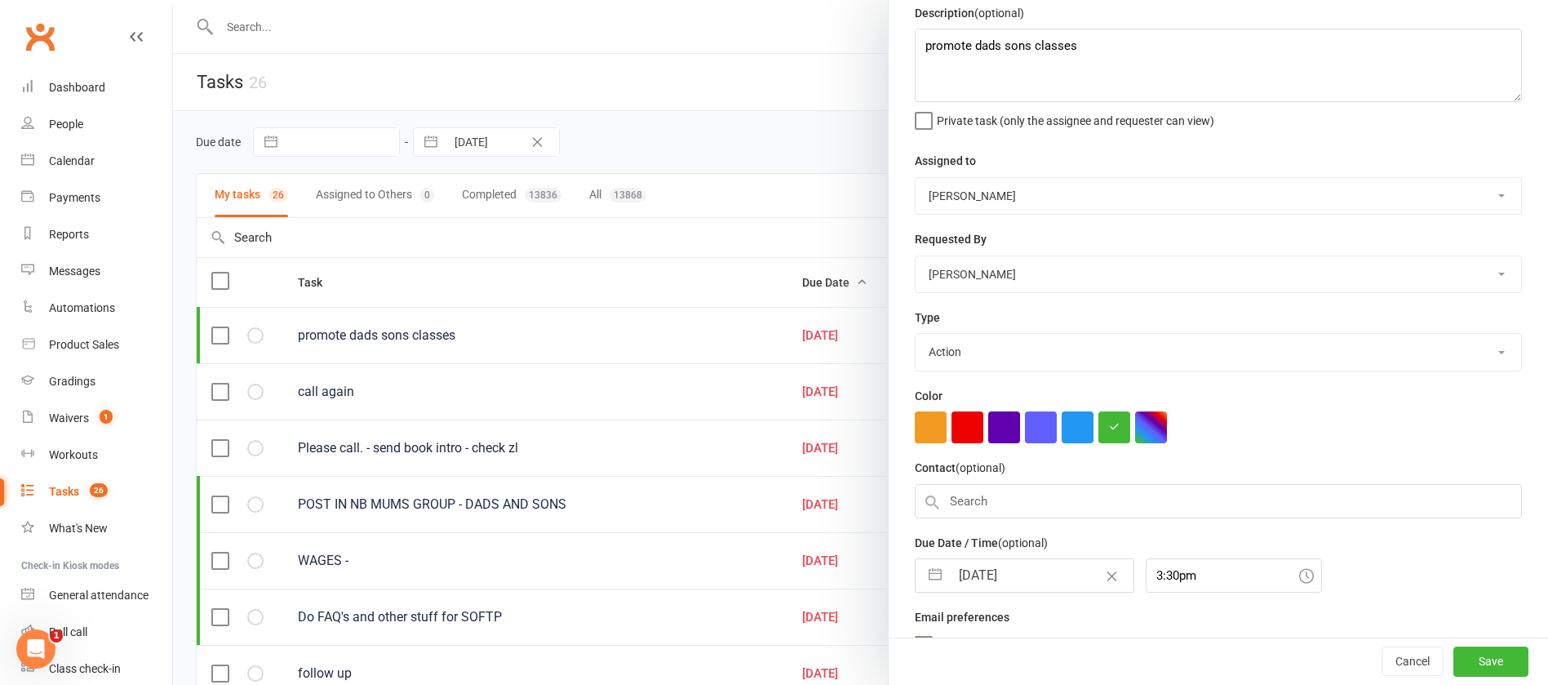
scroll to position [102, 0]
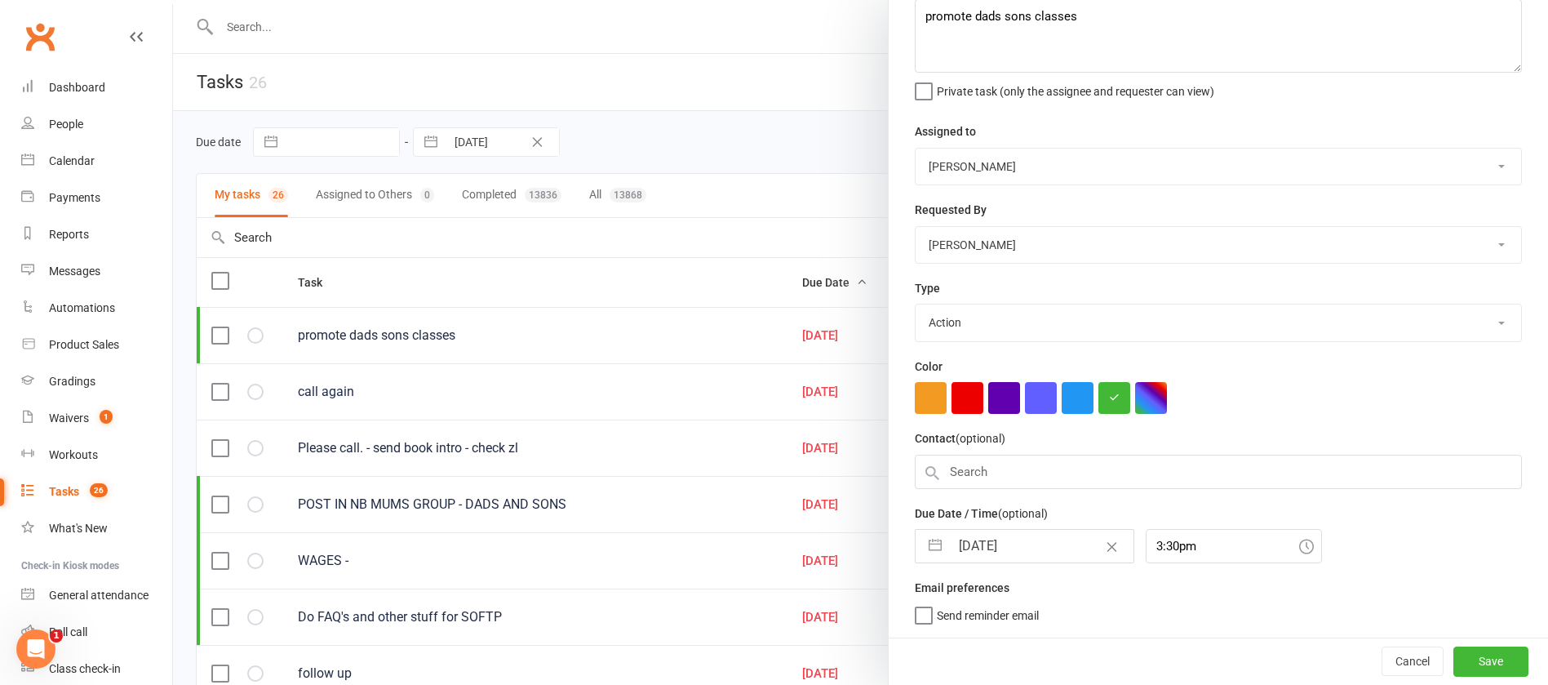
select select "6"
select select "2025"
select select "7"
select select "2025"
select select "8"
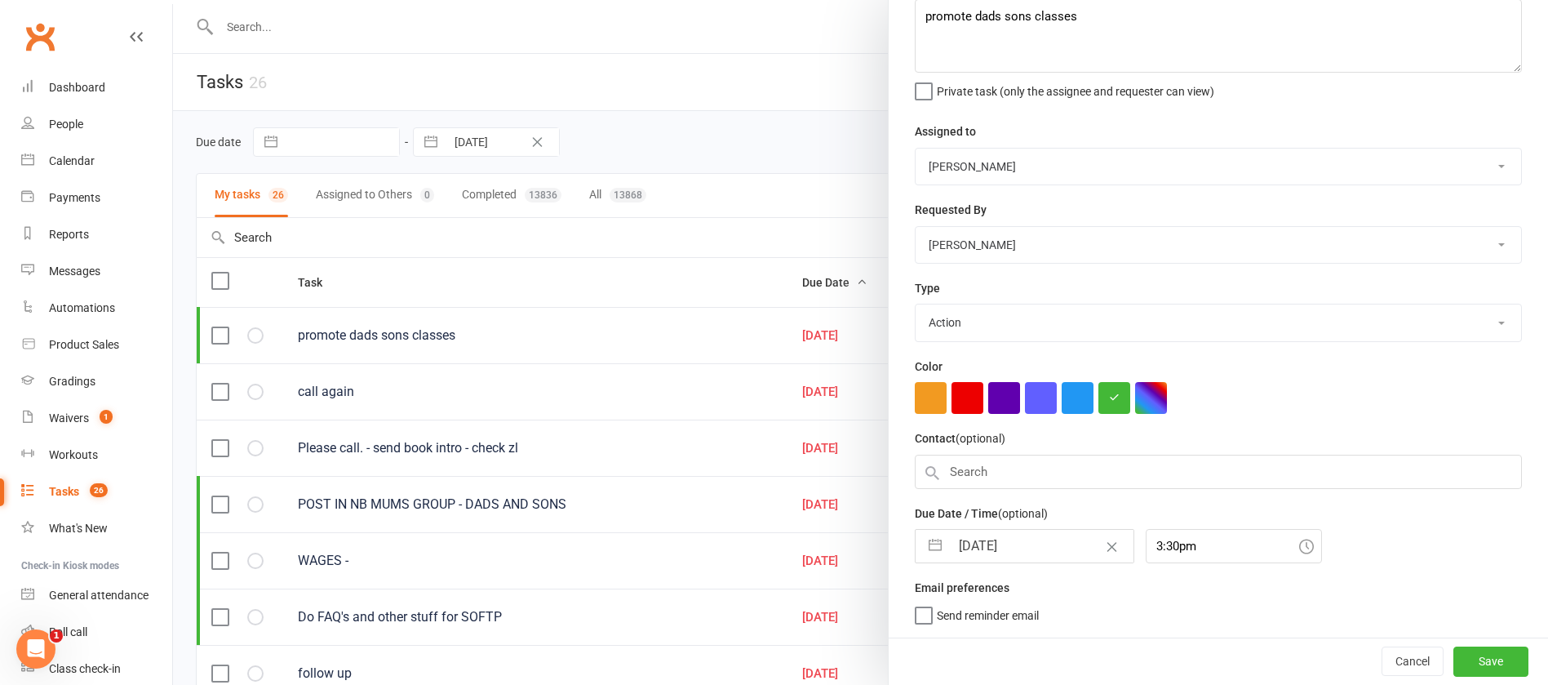
select select "2025"
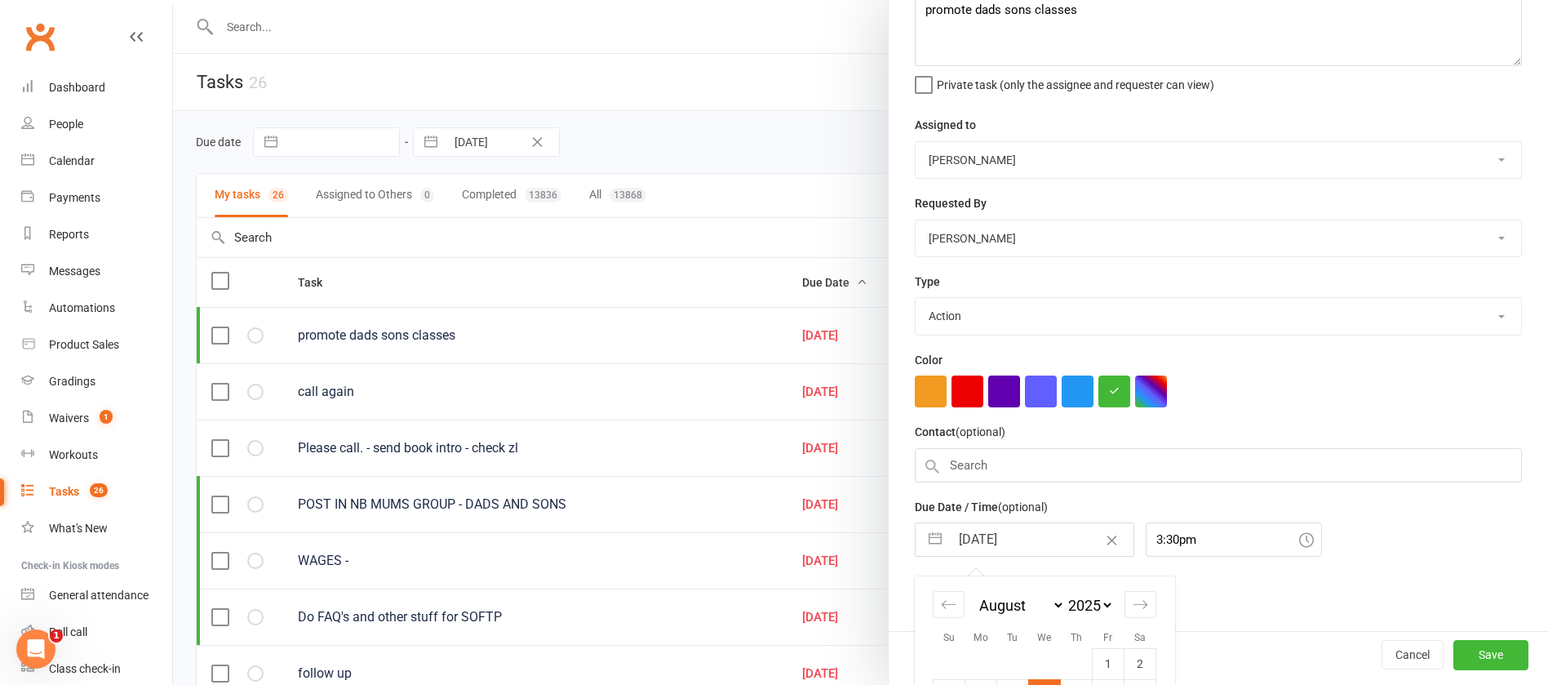
click at [1029, 535] on input "06 Aug 2025" at bounding box center [1042, 539] width 184 height 33
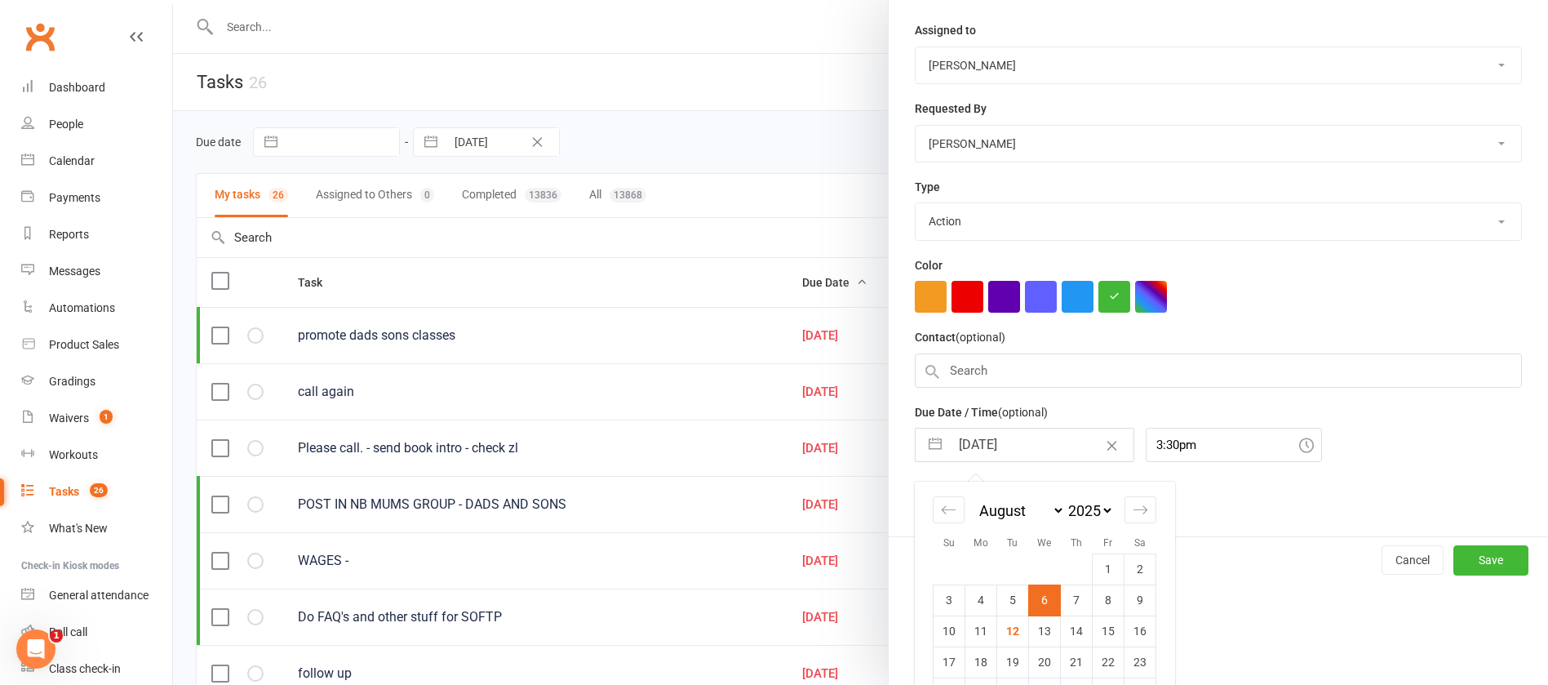
scroll to position [277, 0]
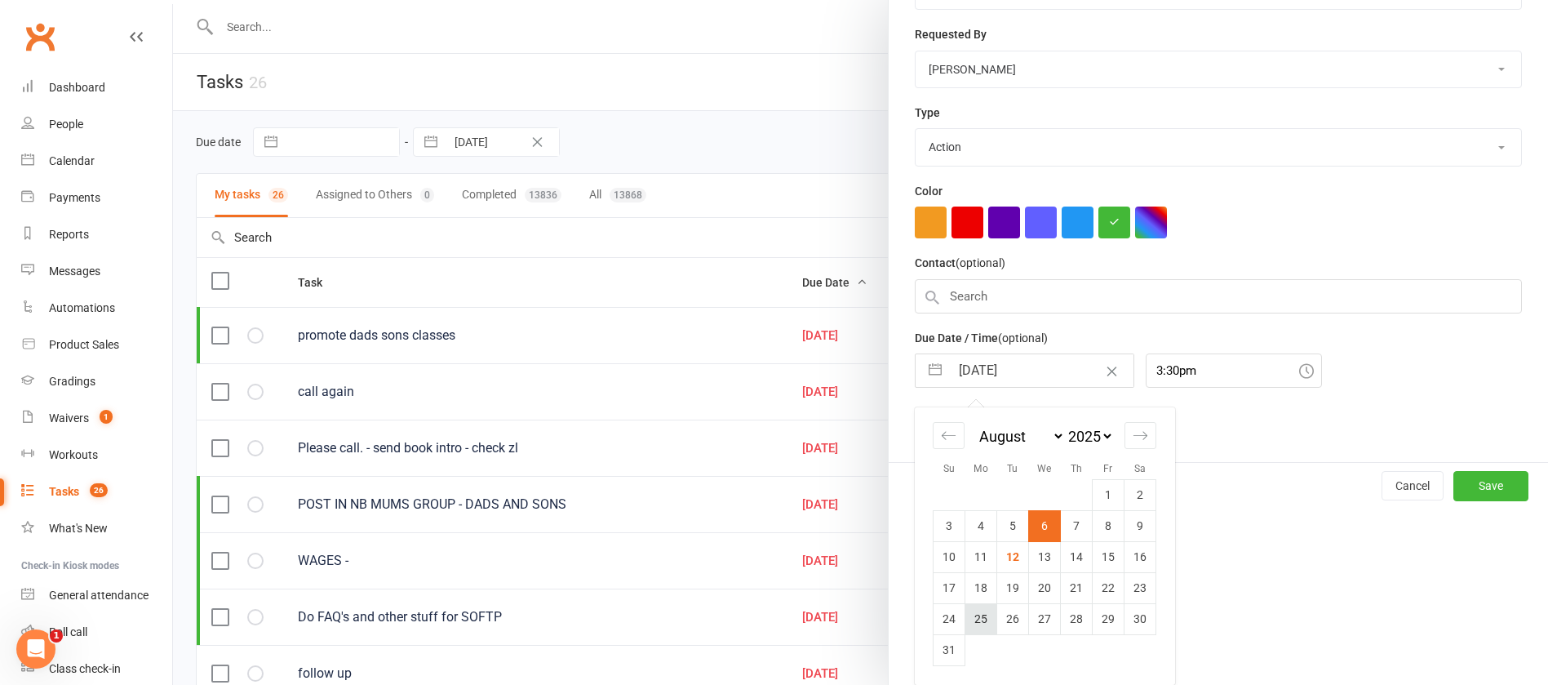
click at [975, 621] on td "25" at bounding box center [982, 618] width 32 height 31
type input "25 Aug 2025"
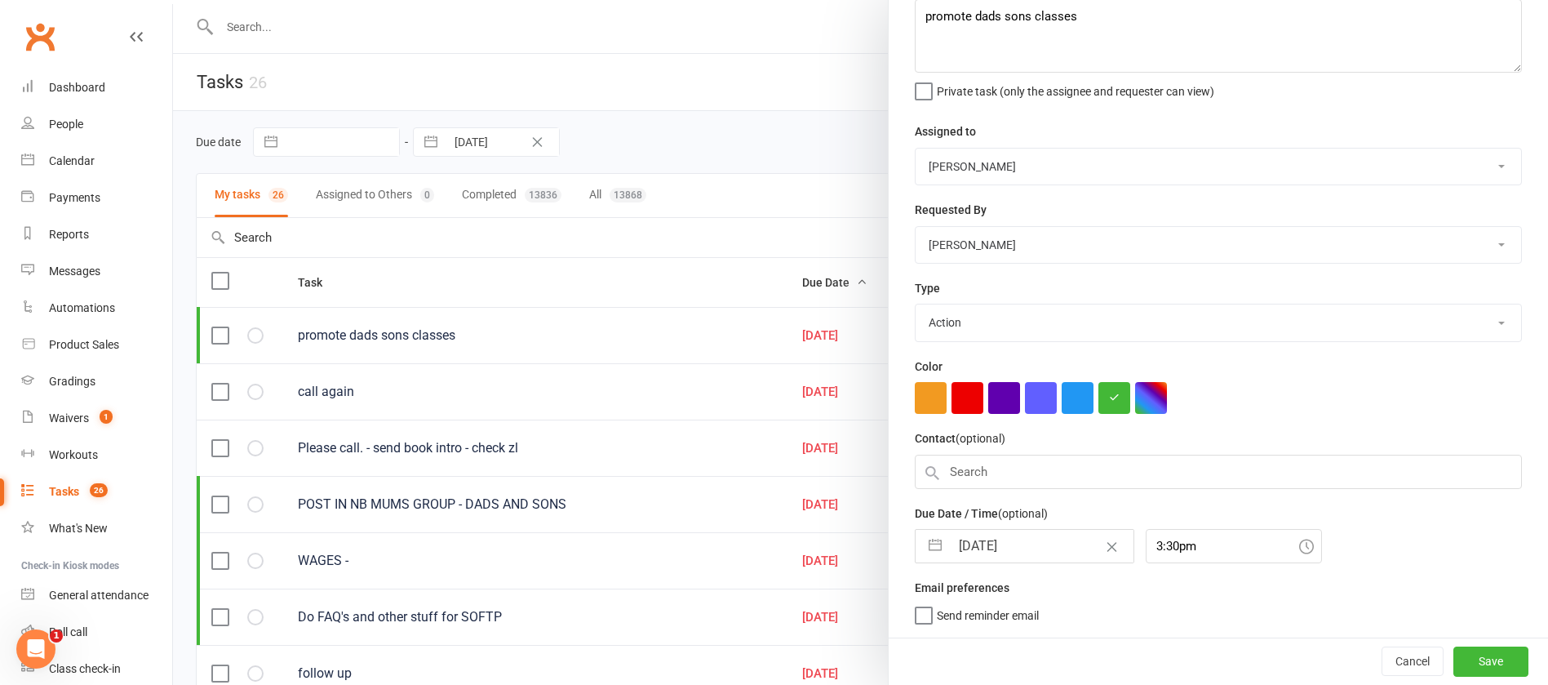
scroll to position [102, 0]
click at [1456, 660] on button "Save" at bounding box center [1491, 660] width 75 height 29
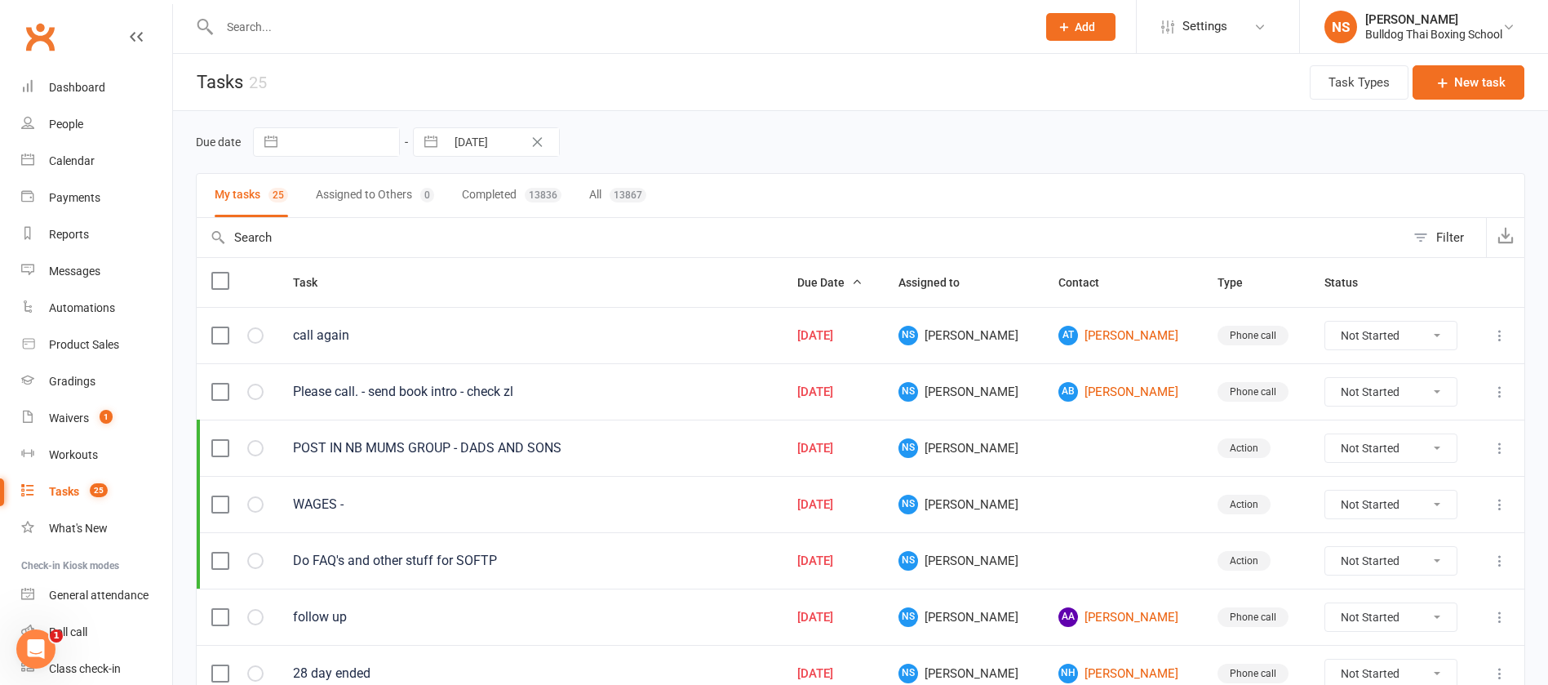
click at [335, 27] on input "text" at bounding box center [620, 27] width 811 height 23
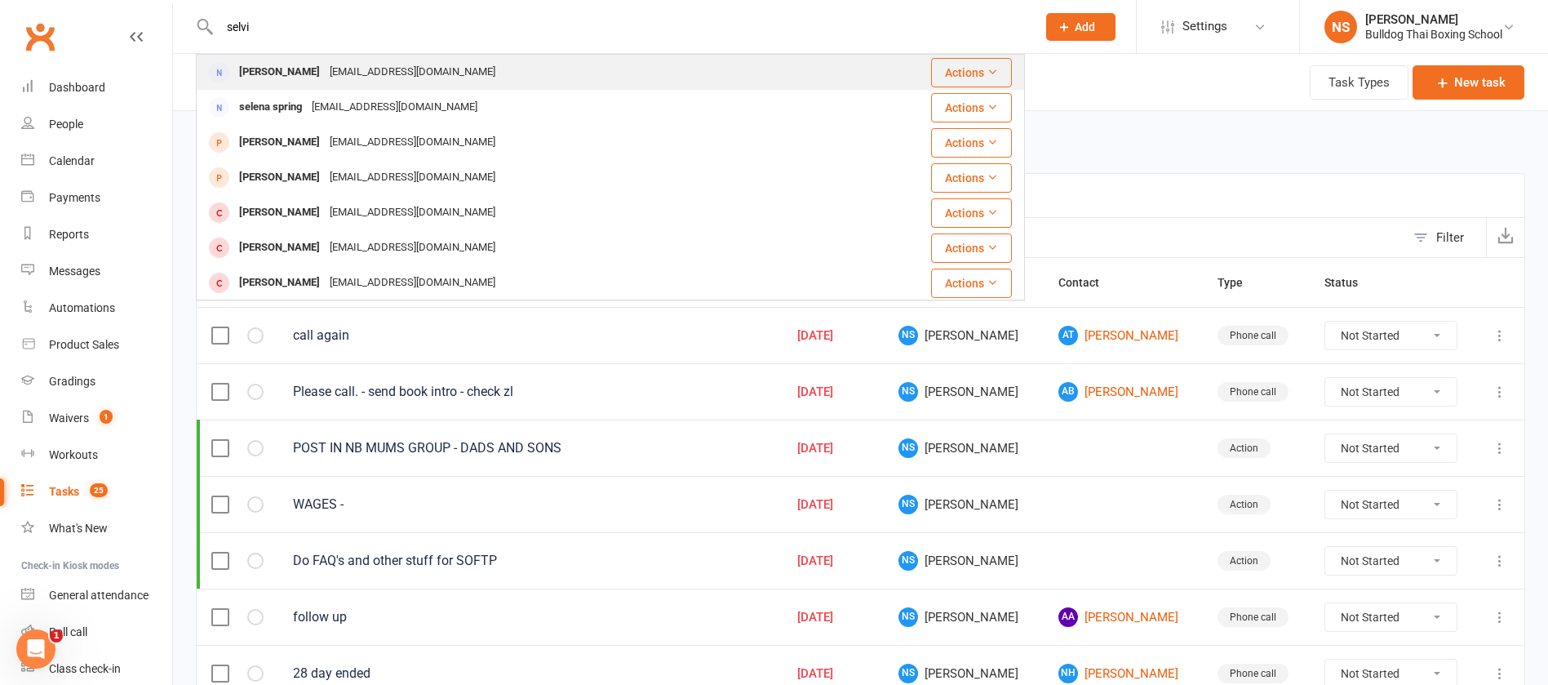
type input "selvi"
click at [351, 72] on div "[EMAIL_ADDRESS][DOMAIN_NAME]" at bounding box center [413, 72] width 176 height 24
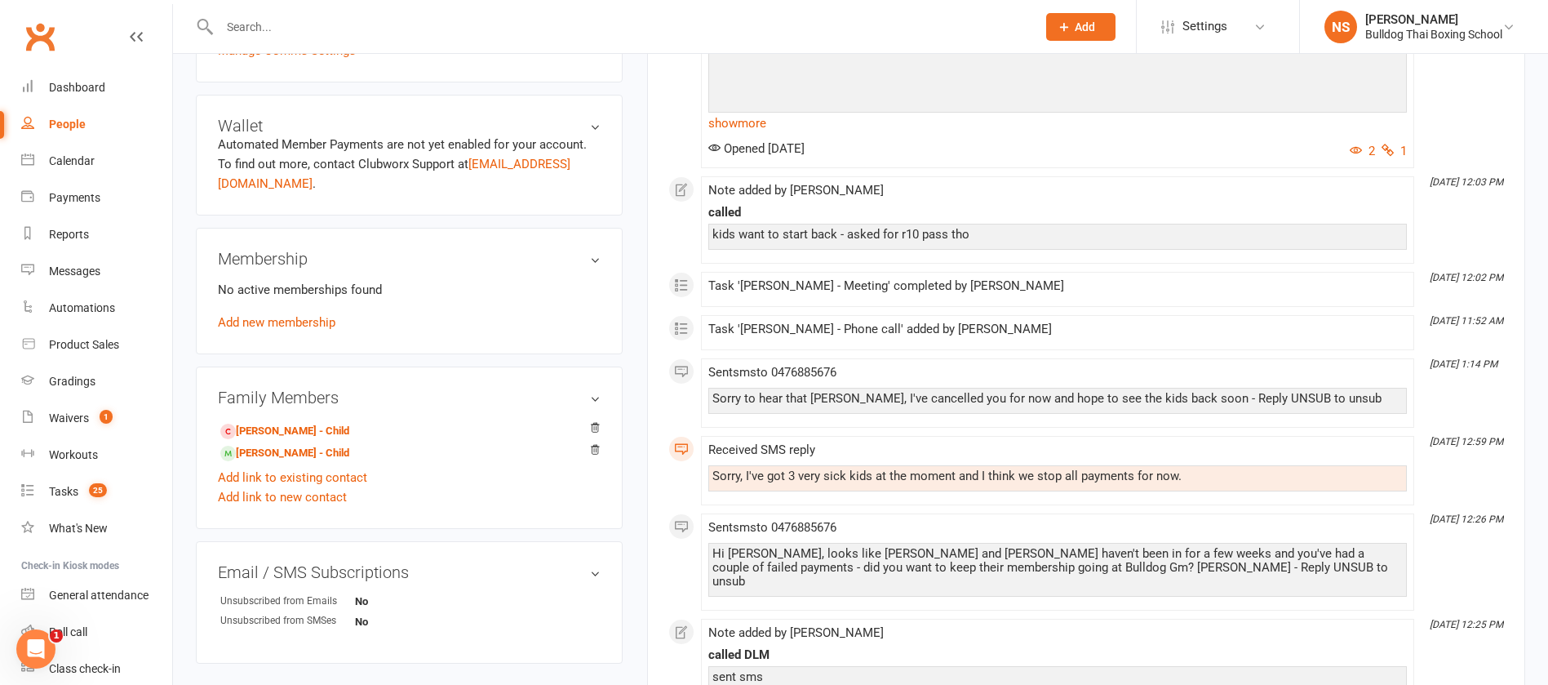
scroll to position [490, 0]
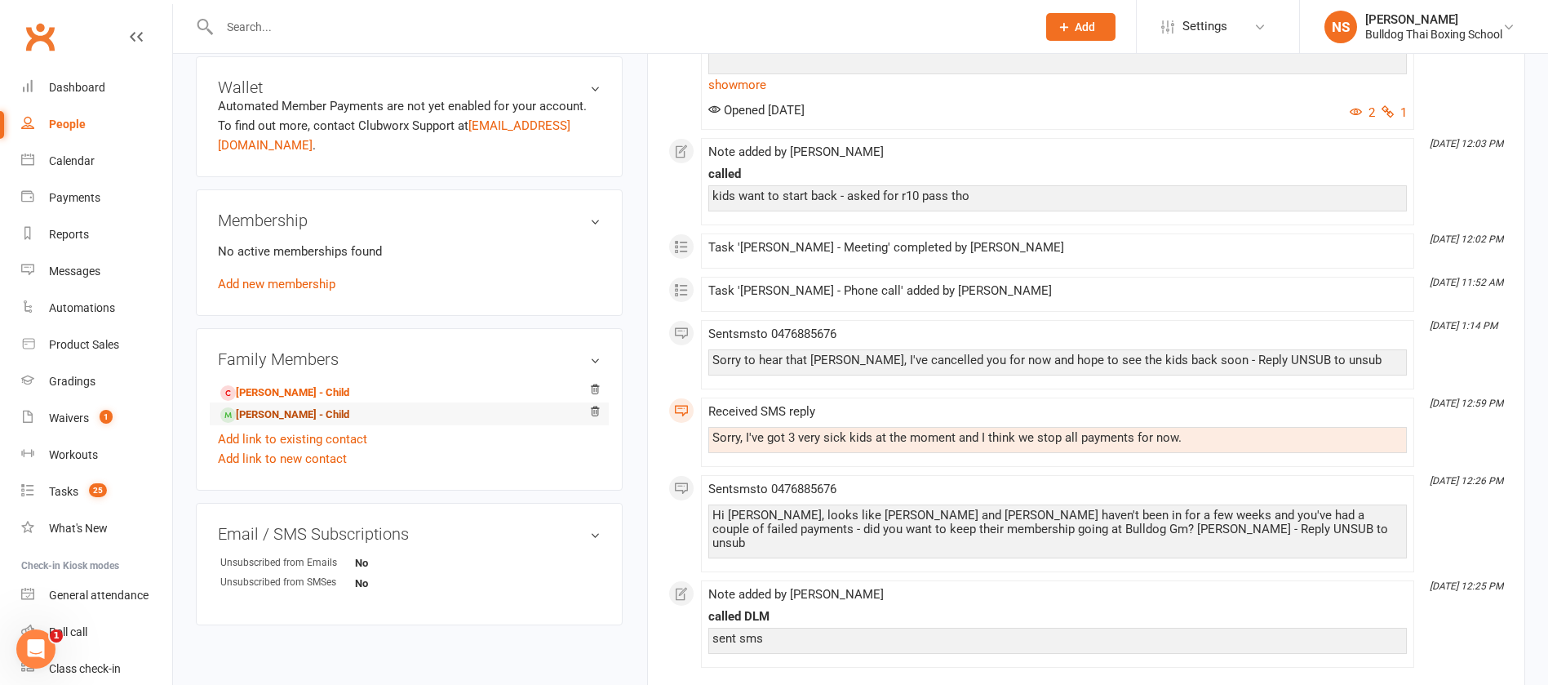
click at [349, 420] on link "Violet Broadhurst - Child" at bounding box center [284, 415] width 129 height 17
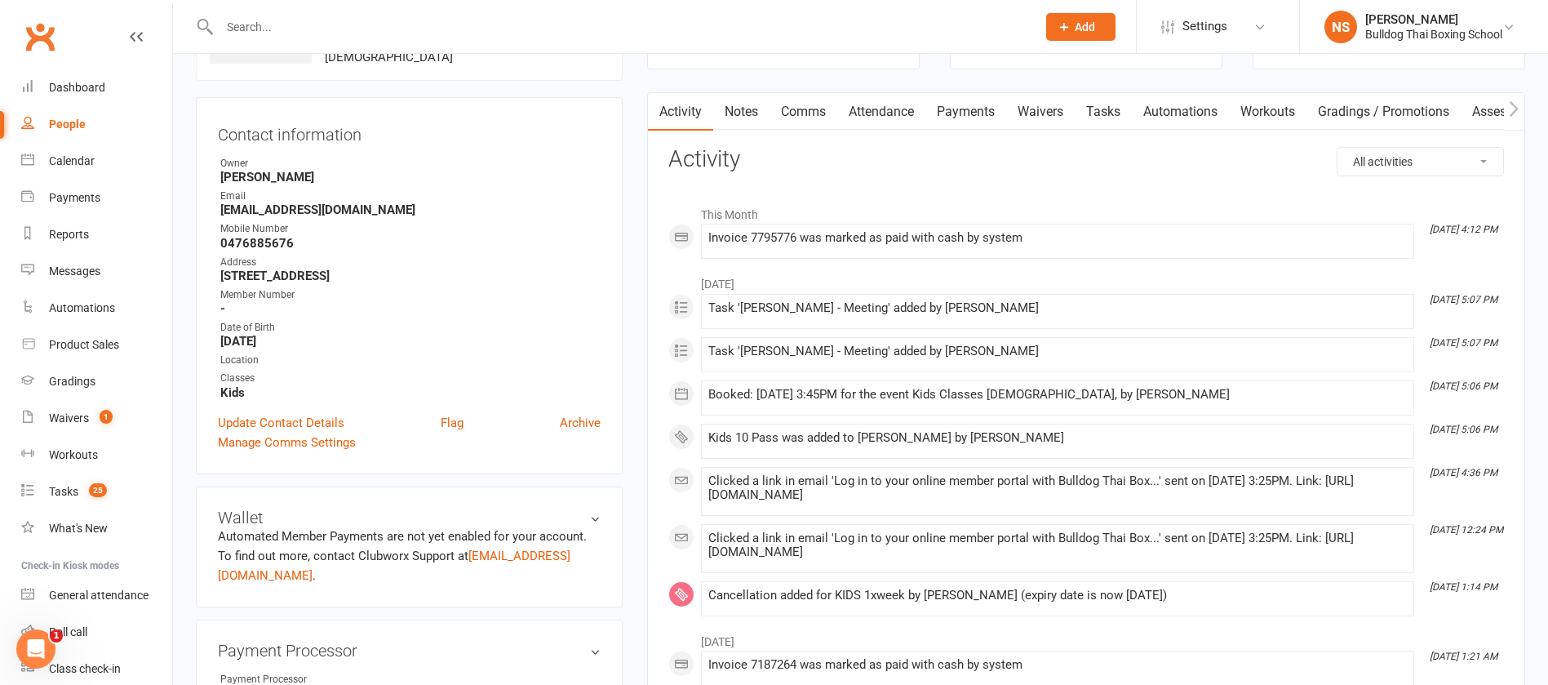
scroll to position [122, 0]
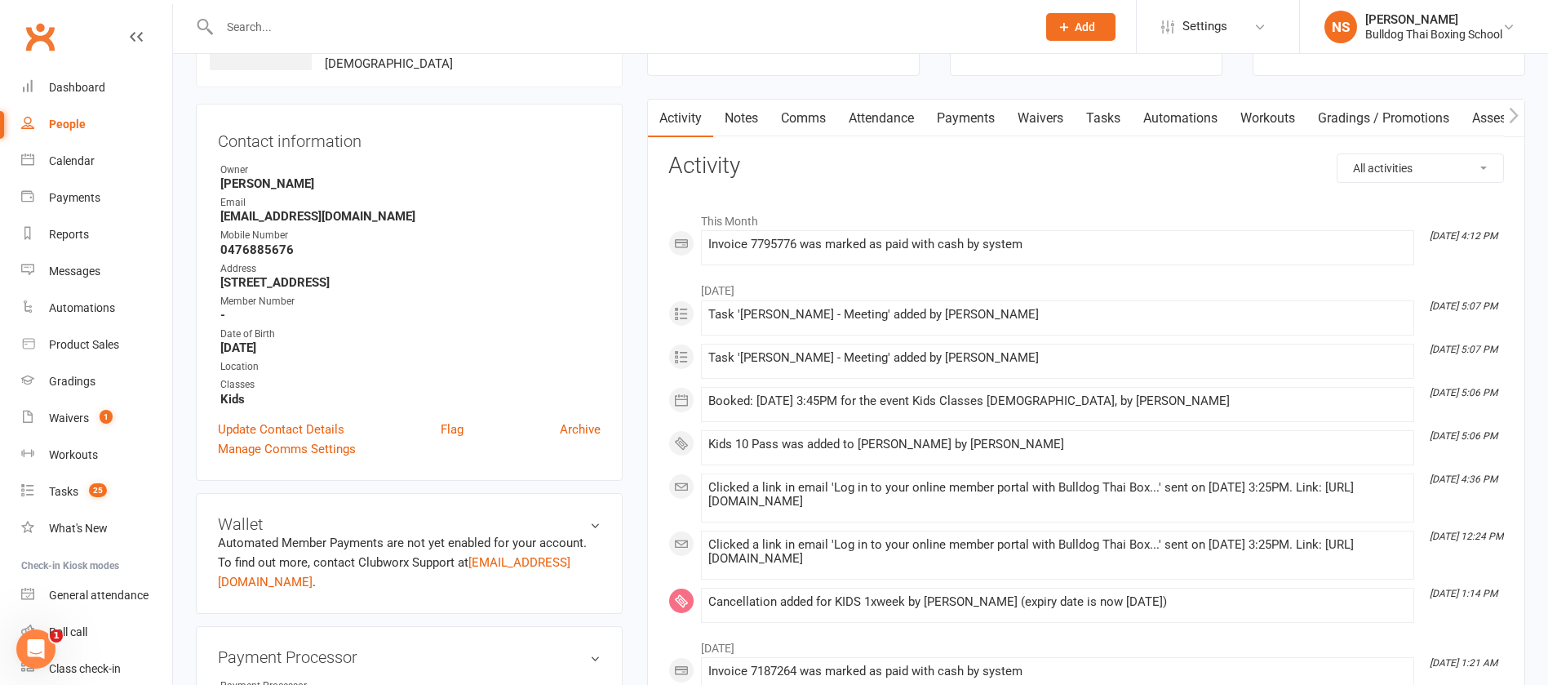
click at [265, 5] on div at bounding box center [610, 26] width 829 height 53
click at [260, 21] on input "text" at bounding box center [620, 27] width 811 height 23
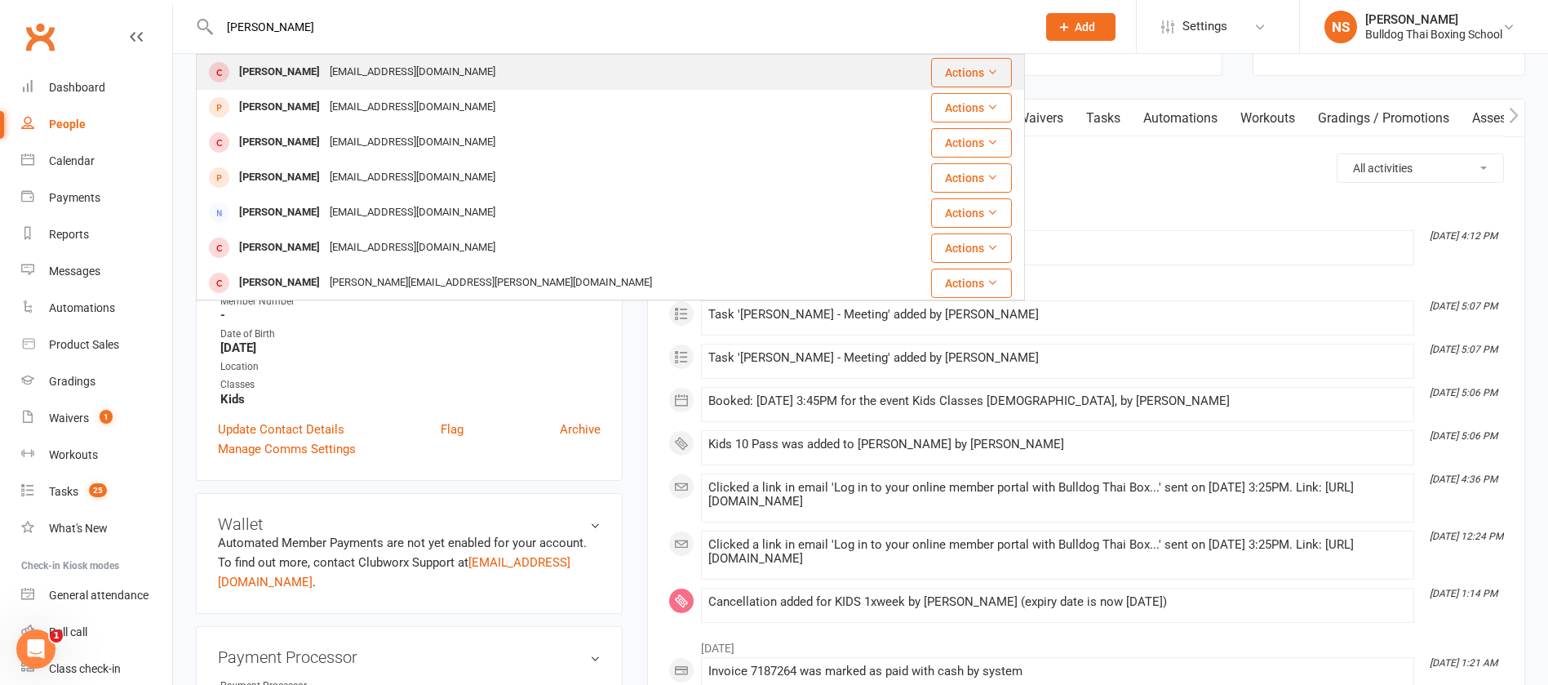
type input "HENRY REMB"
click at [287, 71] on div "Henry Remblance" at bounding box center [279, 72] width 91 height 24
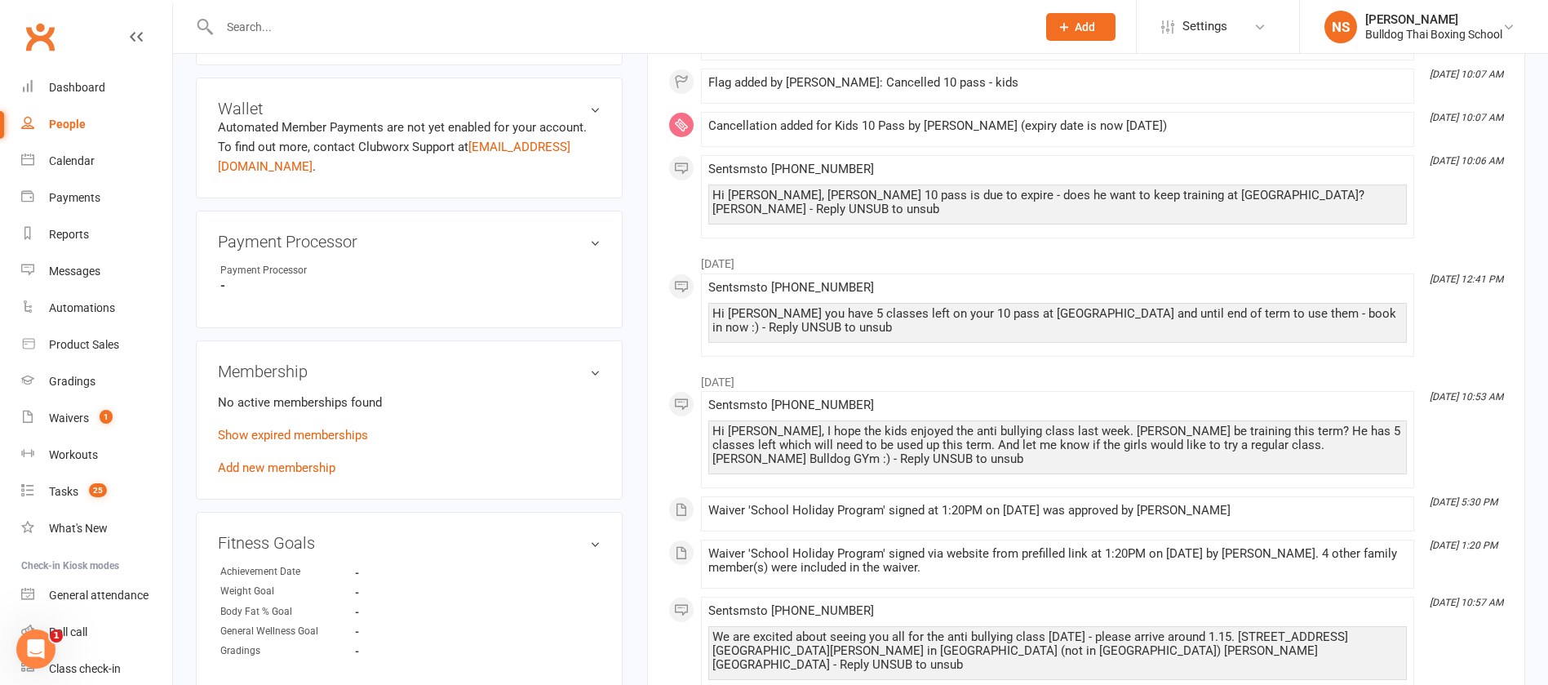
scroll to position [612, 0]
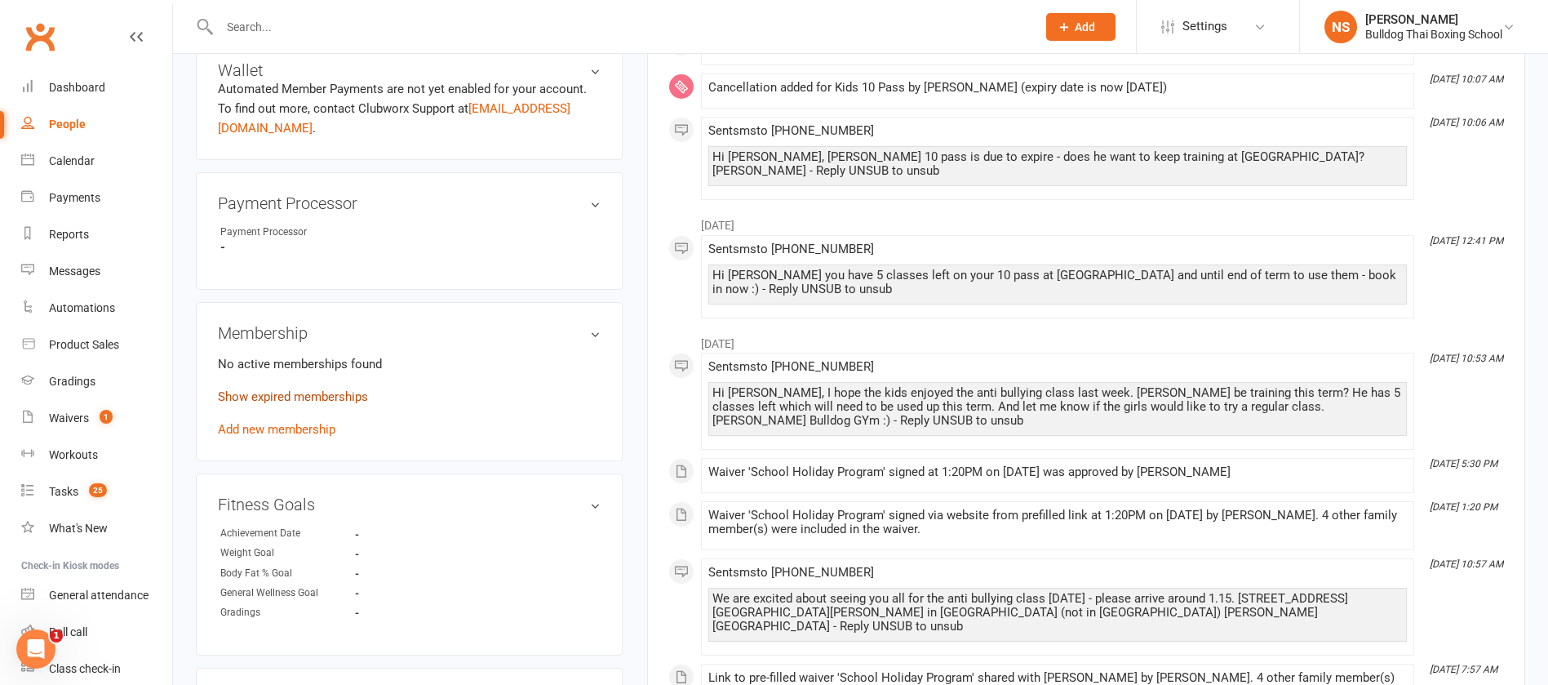
click at [290, 392] on link "Show expired memberships" at bounding box center [293, 396] width 150 height 15
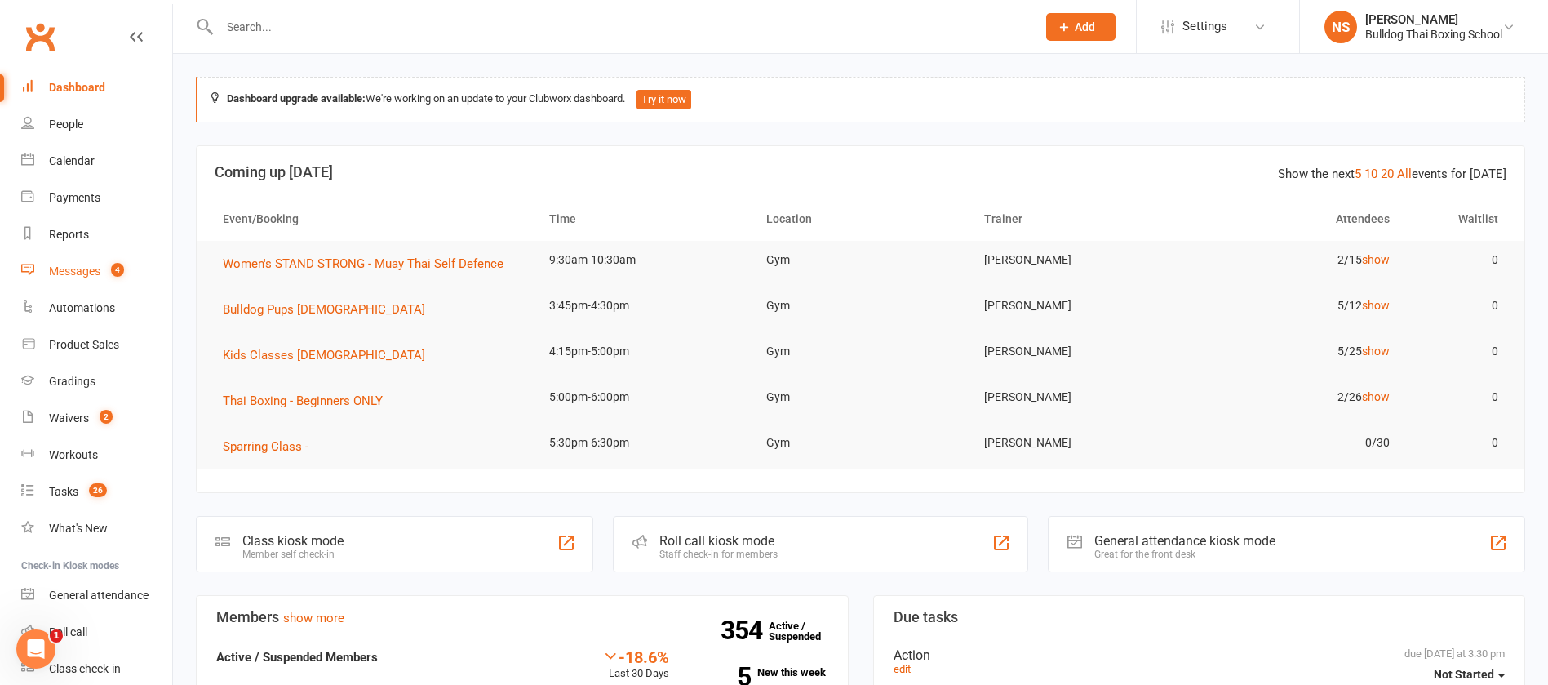
click at [79, 276] on div "Messages" at bounding box center [74, 270] width 51 height 13
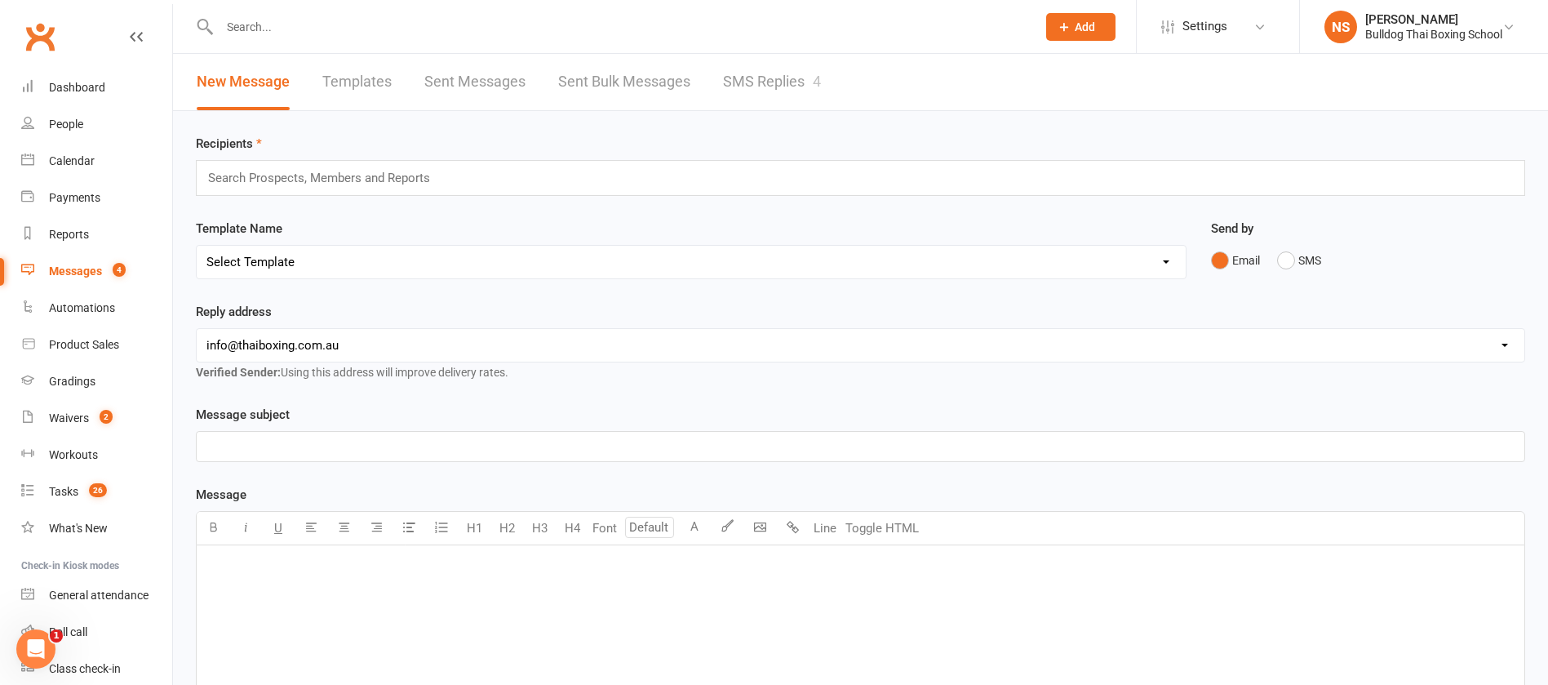
click at [776, 75] on link "SMS Replies 4" at bounding box center [772, 82] width 98 height 56
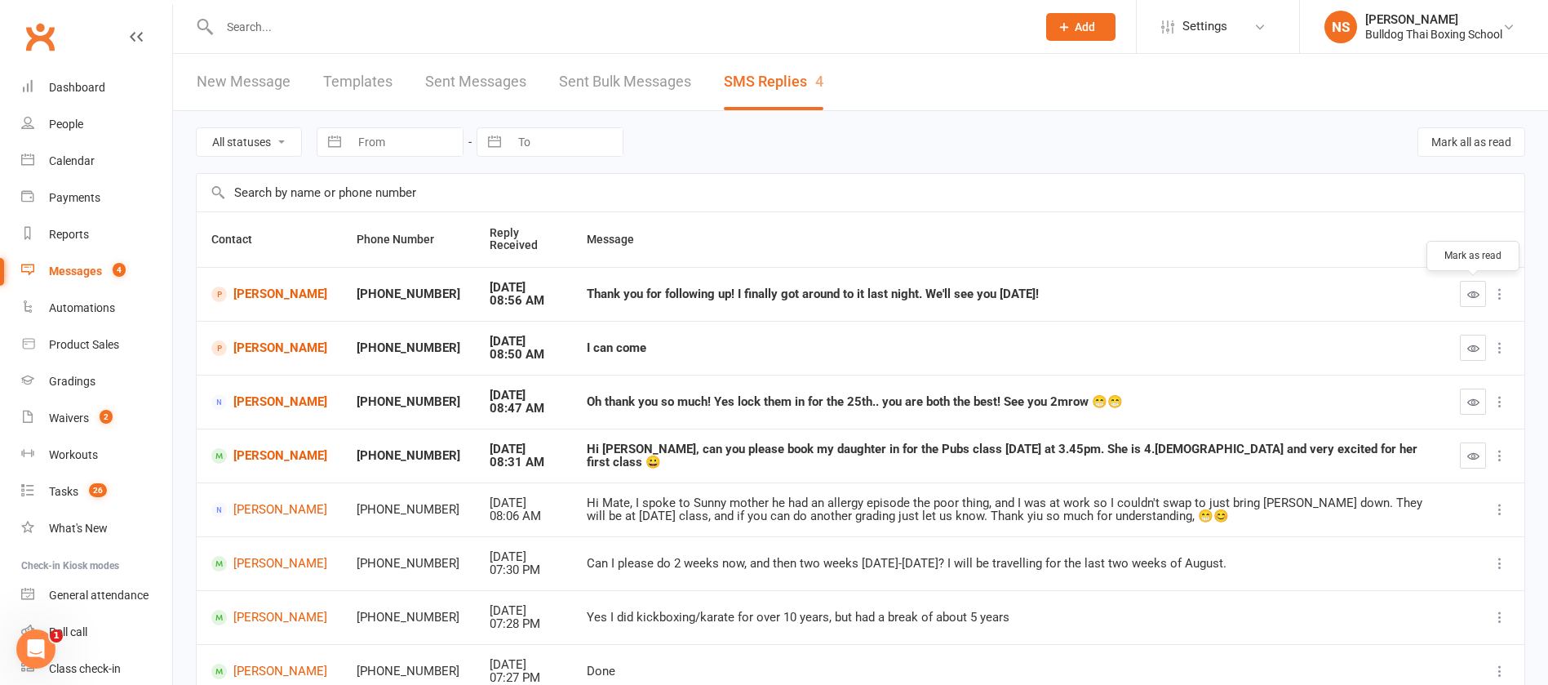
click at [1476, 286] on button "button" at bounding box center [1473, 294] width 26 height 26
click at [1477, 342] on button "button" at bounding box center [1473, 348] width 26 height 26
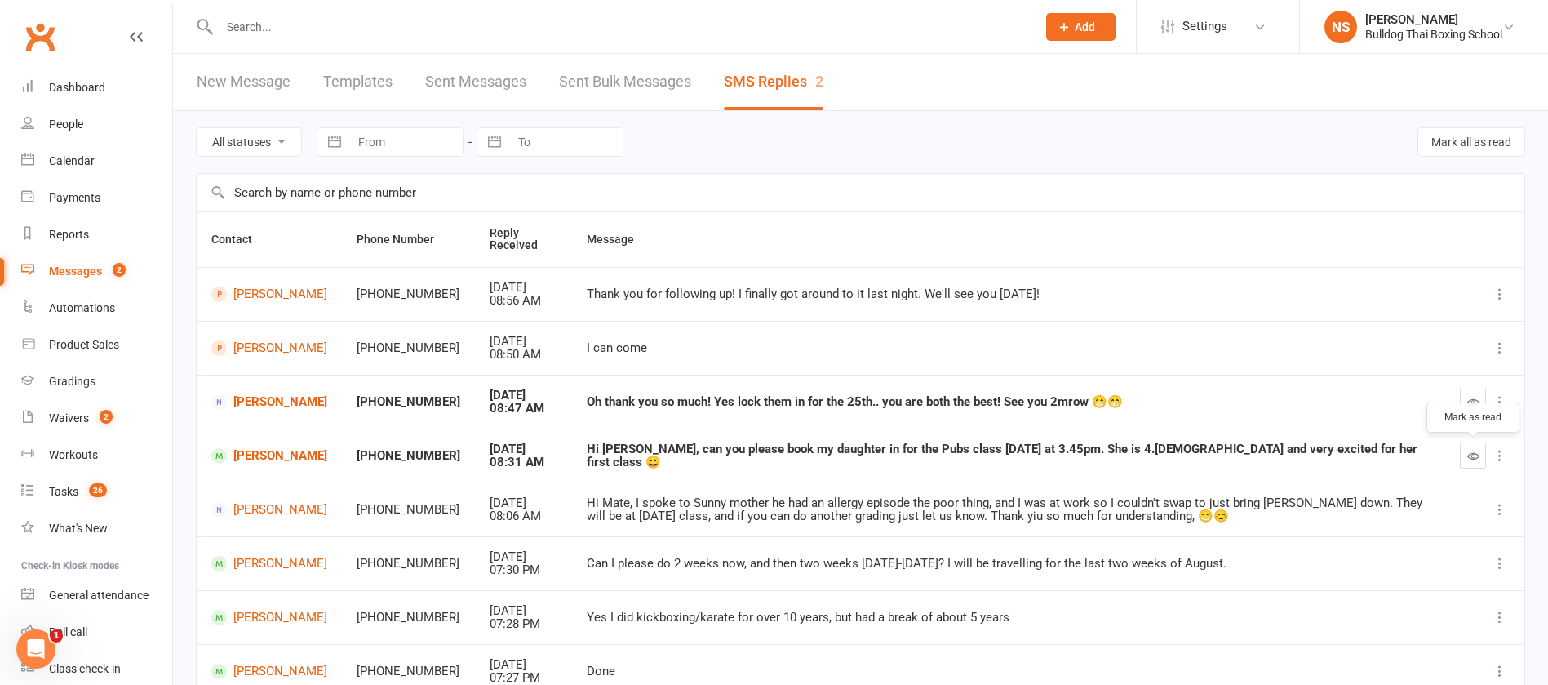
click at [1473, 454] on icon "button" at bounding box center [1474, 456] width 12 height 12
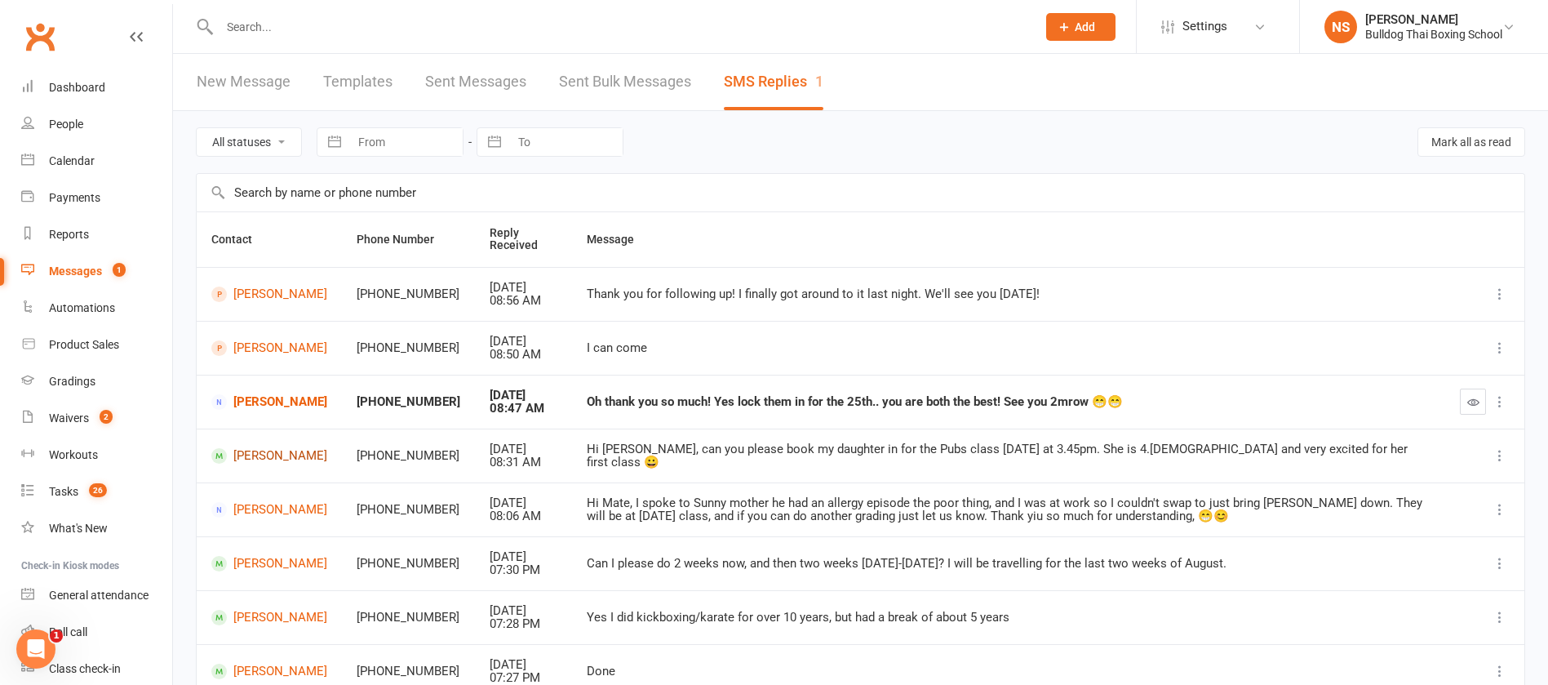
click at [261, 459] on link "[PERSON_NAME]" at bounding box center [269, 456] width 116 height 16
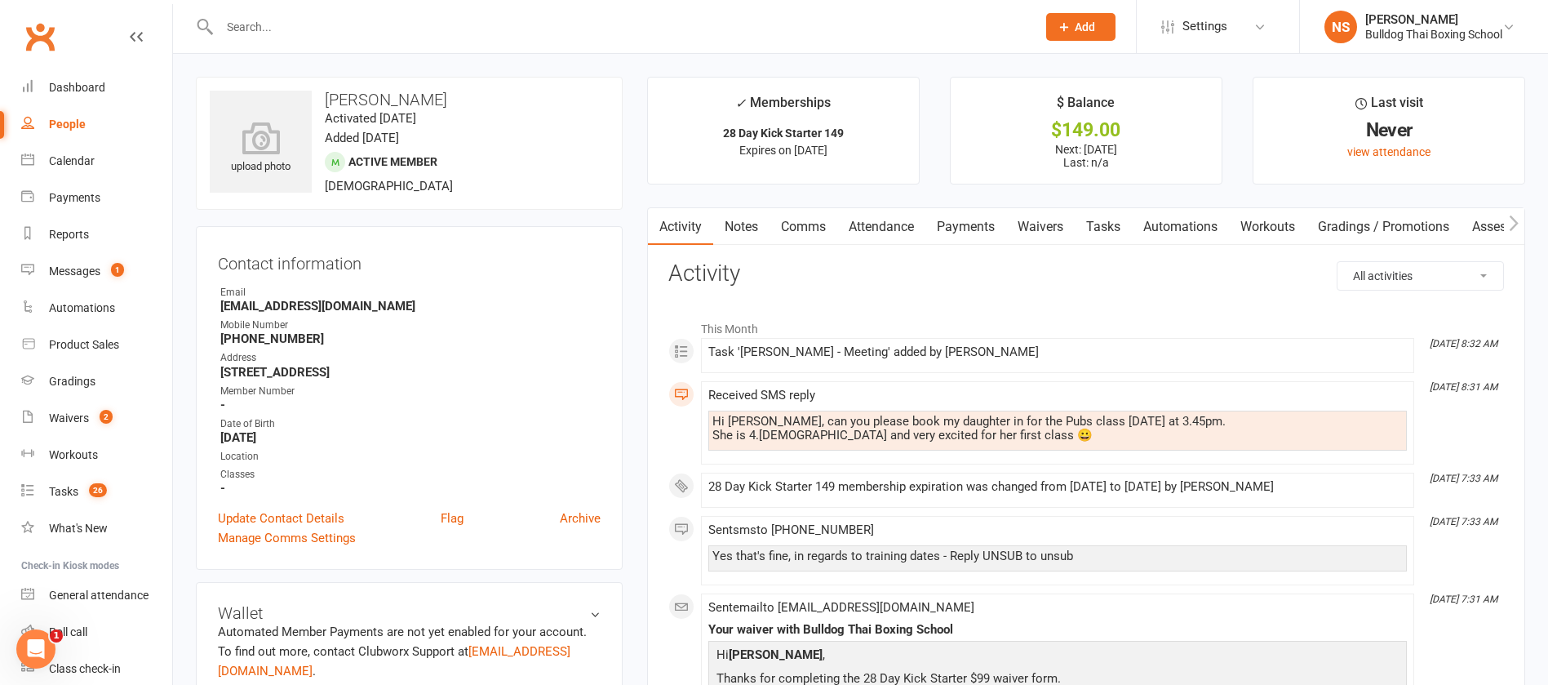
click at [811, 231] on link "Comms" at bounding box center [804, 227] width 68 height 38
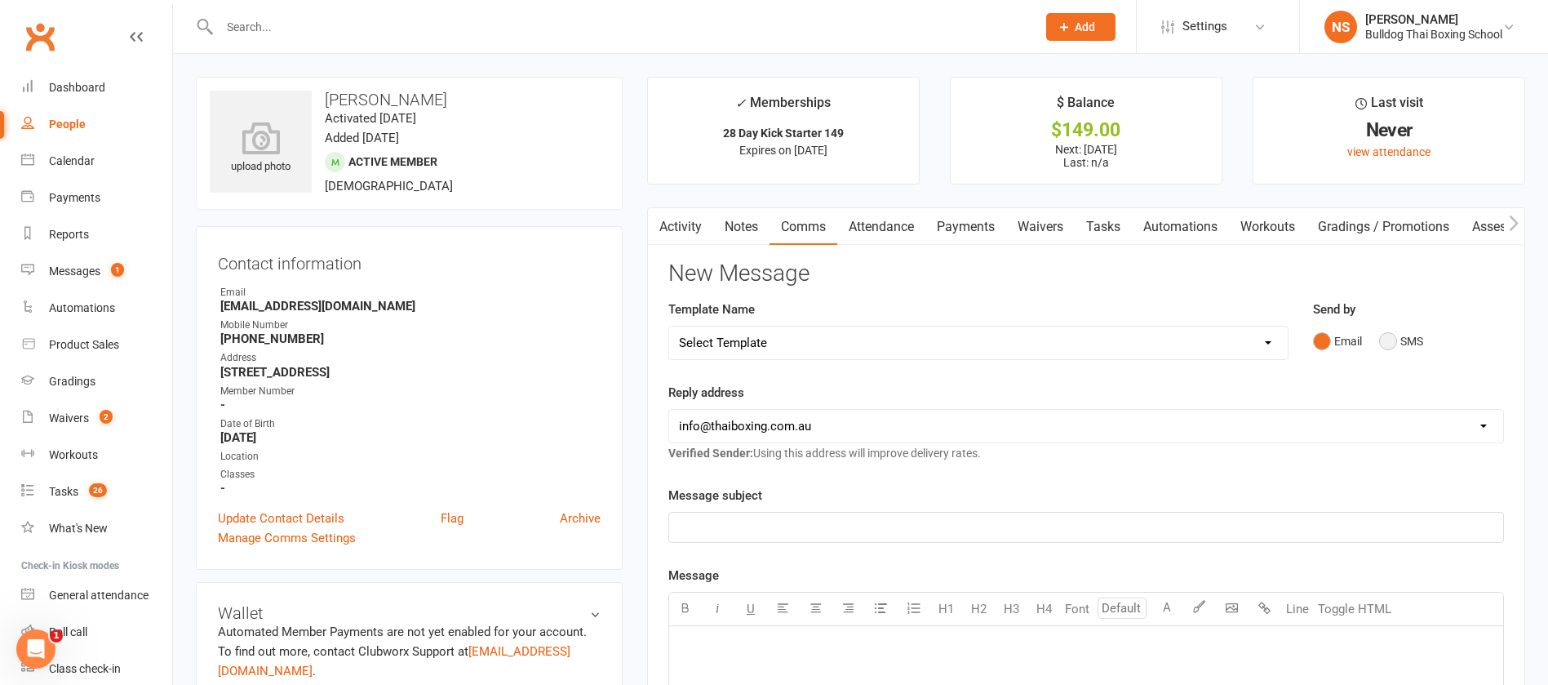
click at [1389, 340] on button "SMS" at bounding box center [1402, 341] width 44 height 31
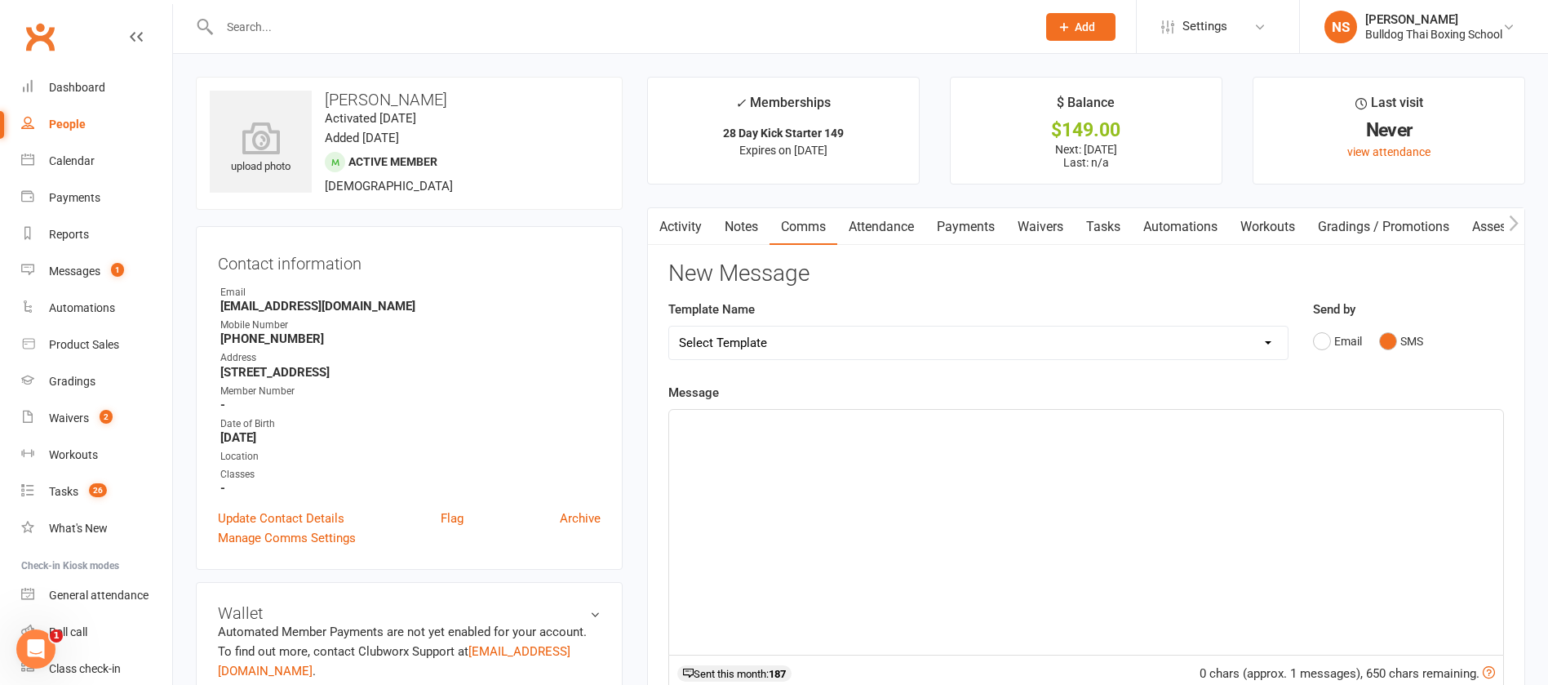
click at [726, 430] on p "﻿" at bounding box center [1086, 425] width 815 height 20
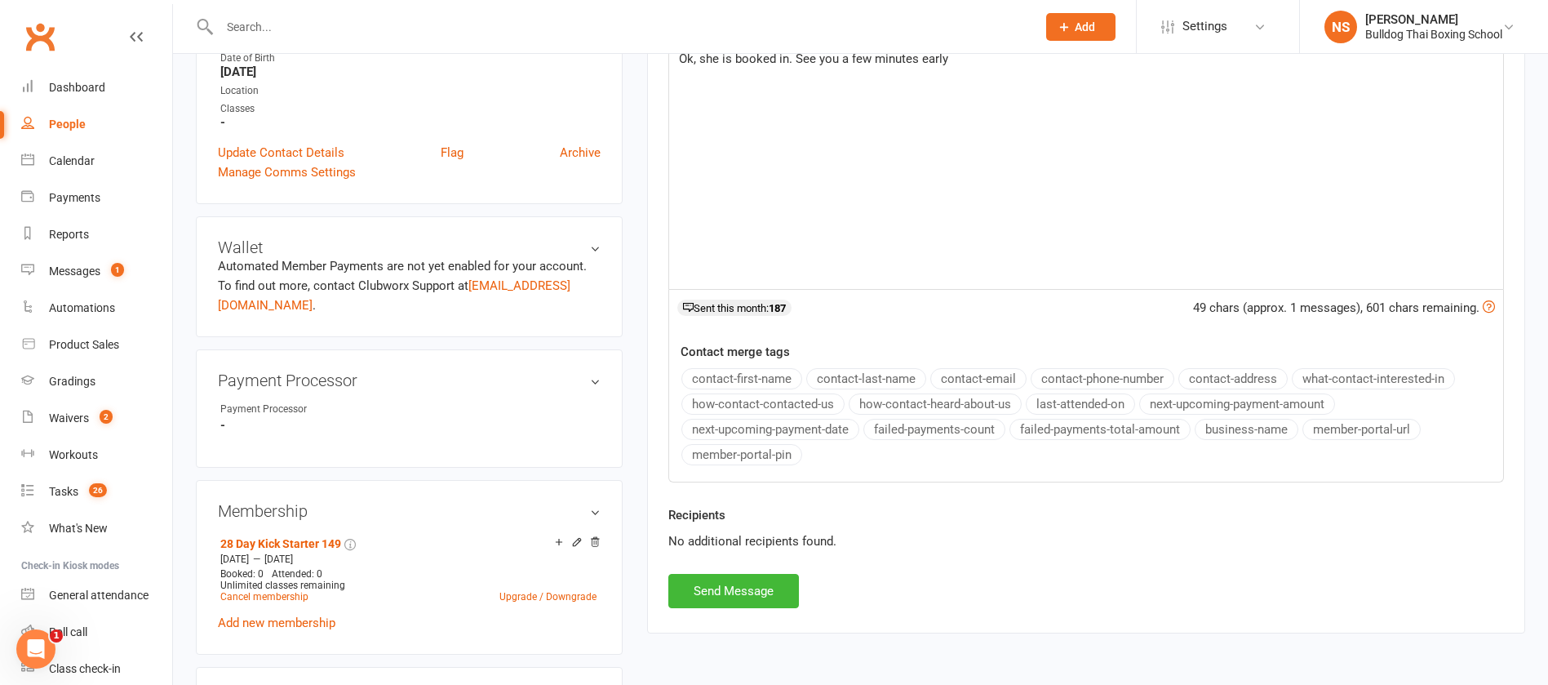
scroll to position [367, 0]
click at [750, 596] on button "Send Message" at bounding box center [734, 589] width 131 height 34
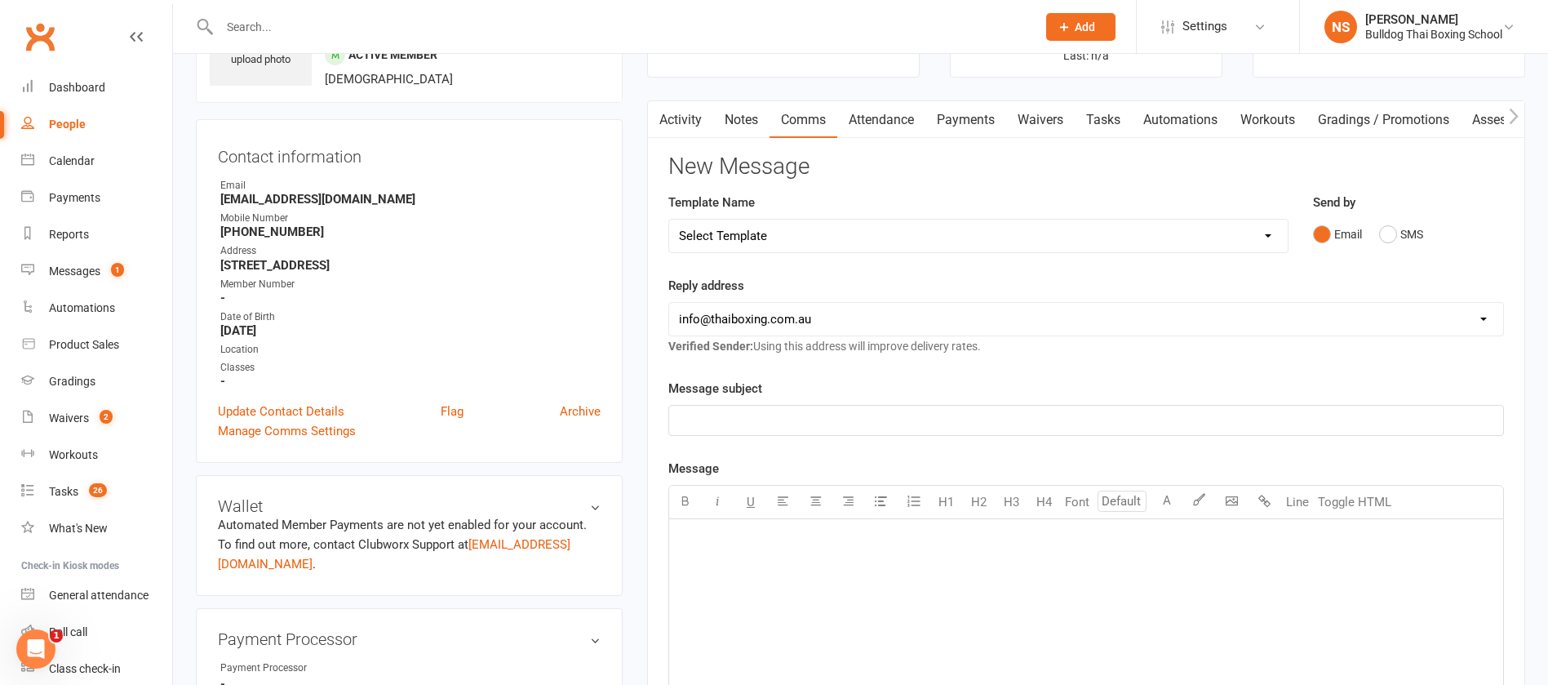
scroll to position [0, 0]
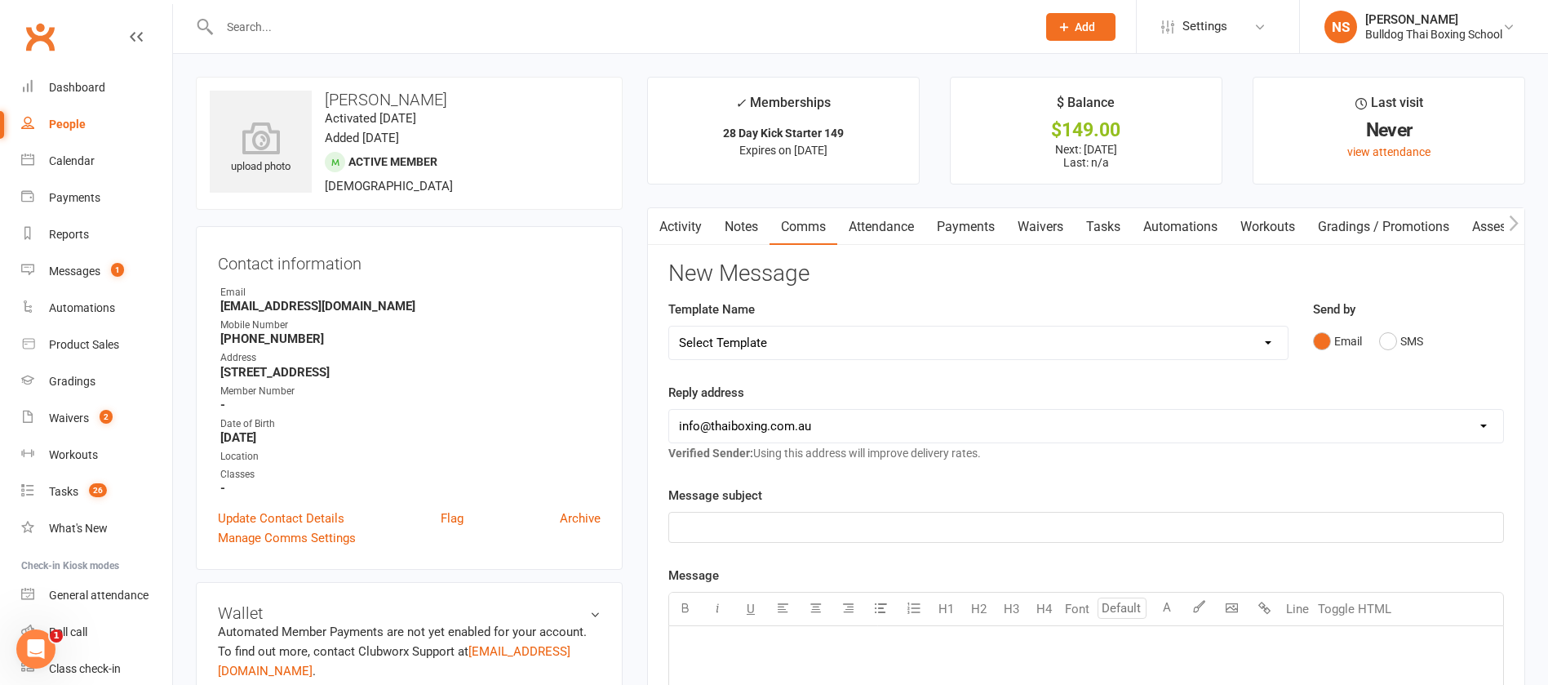
click at [1115, 228] on link "Tasks" at bounding box center [1103, 227] width 57 height 38
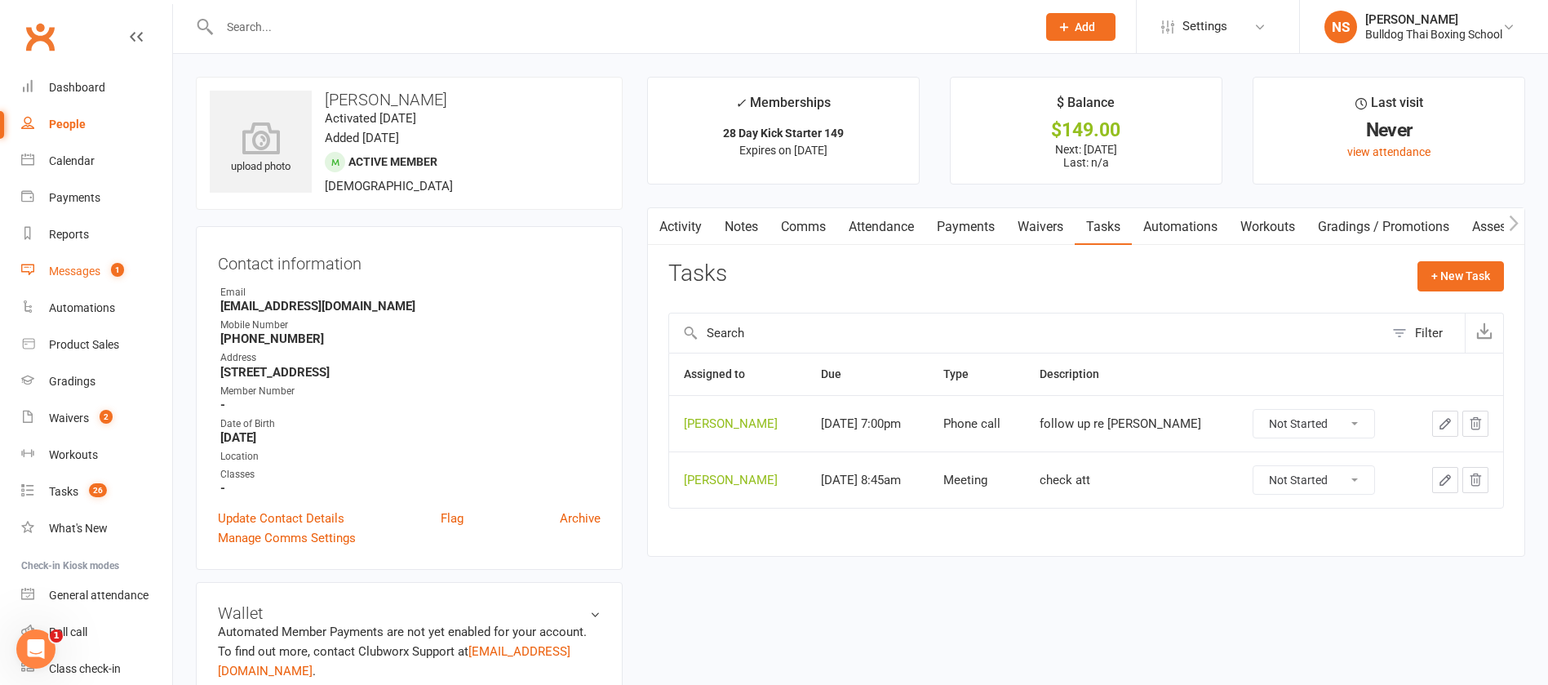
click at [90, 261] on link "Messages 1" at bounding box center [96, 271] width 151 height 37
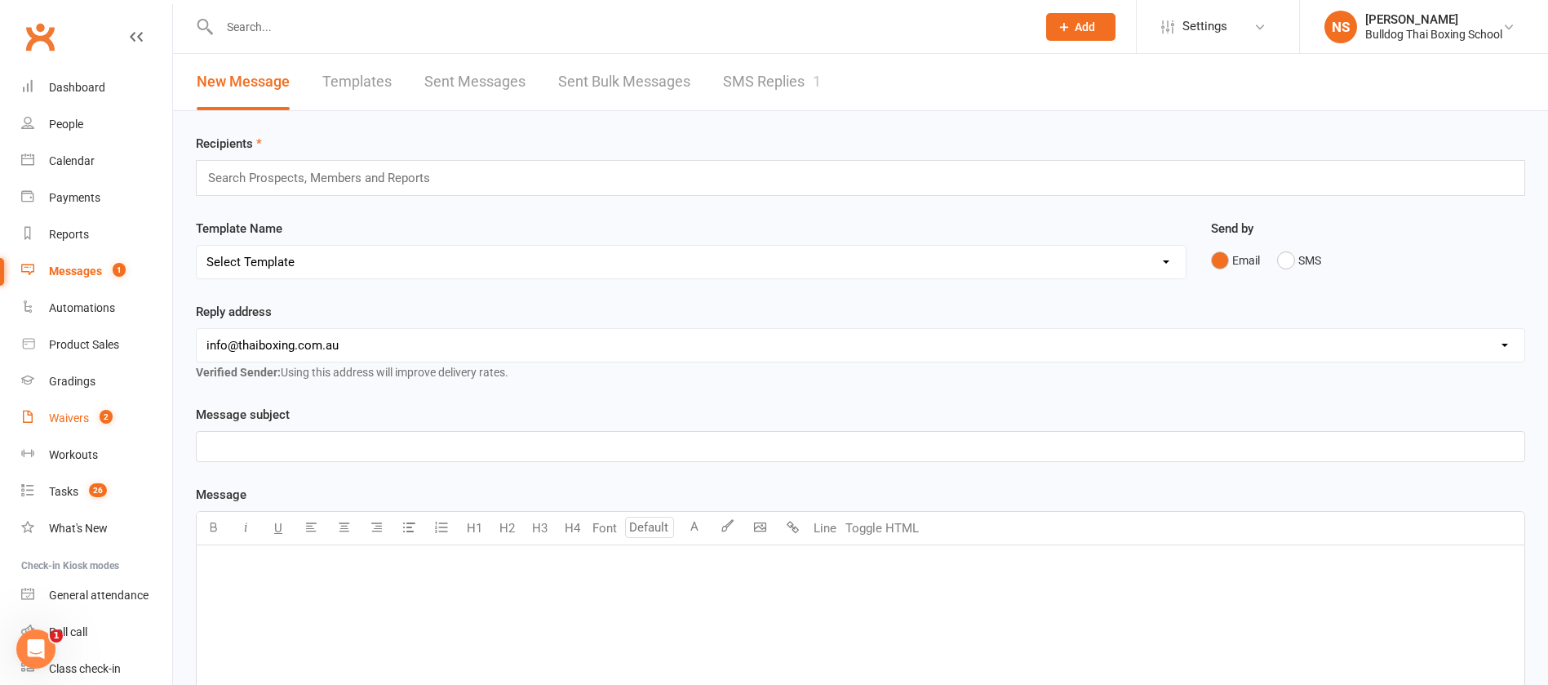
click at [70, 409] on link "Waivers 2" at bounding box center [96, 418] width 151 height 37
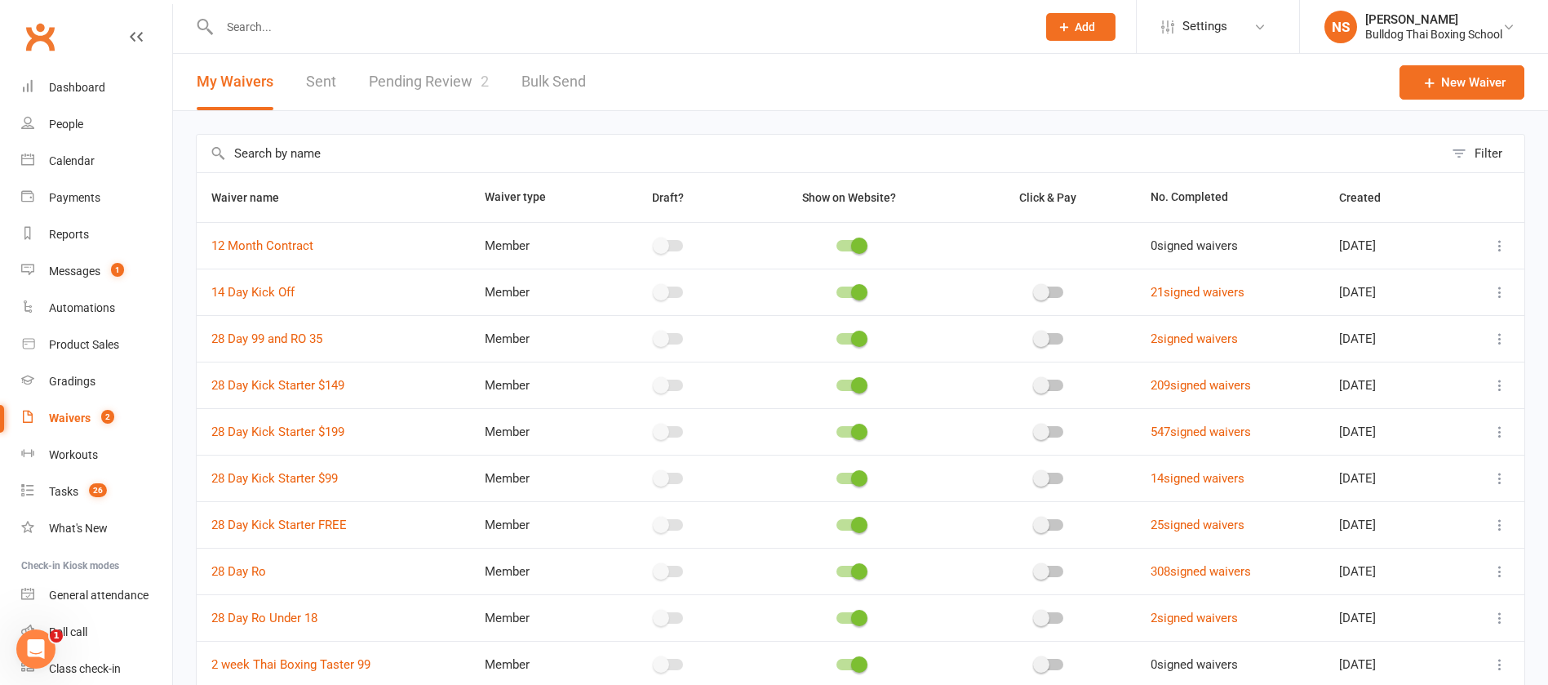
click at [458, 81] on link "Pending Review 2" at bounding box center [429, 82] width 120 height 56
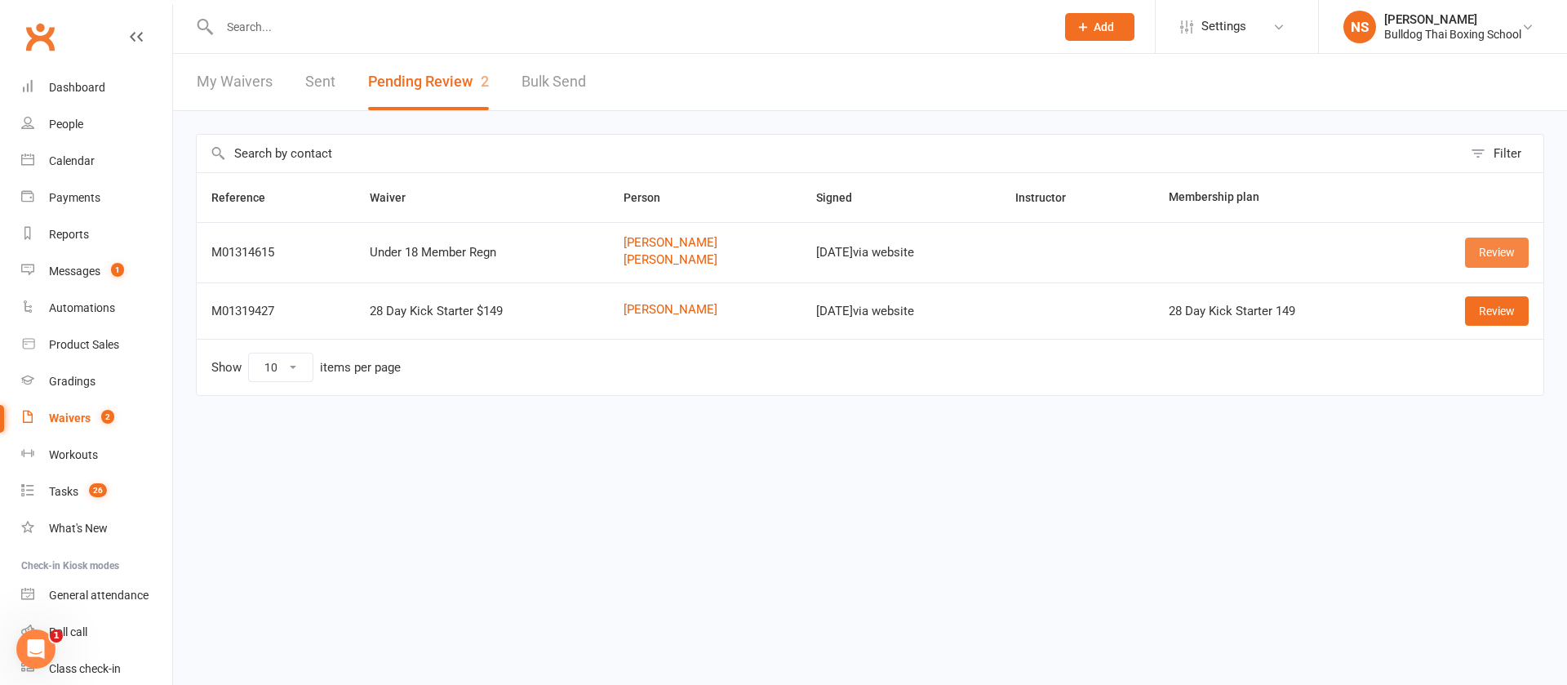
click at [1499, 248] on link "Review" at bounding box center [1497, 252] width 64 height 29
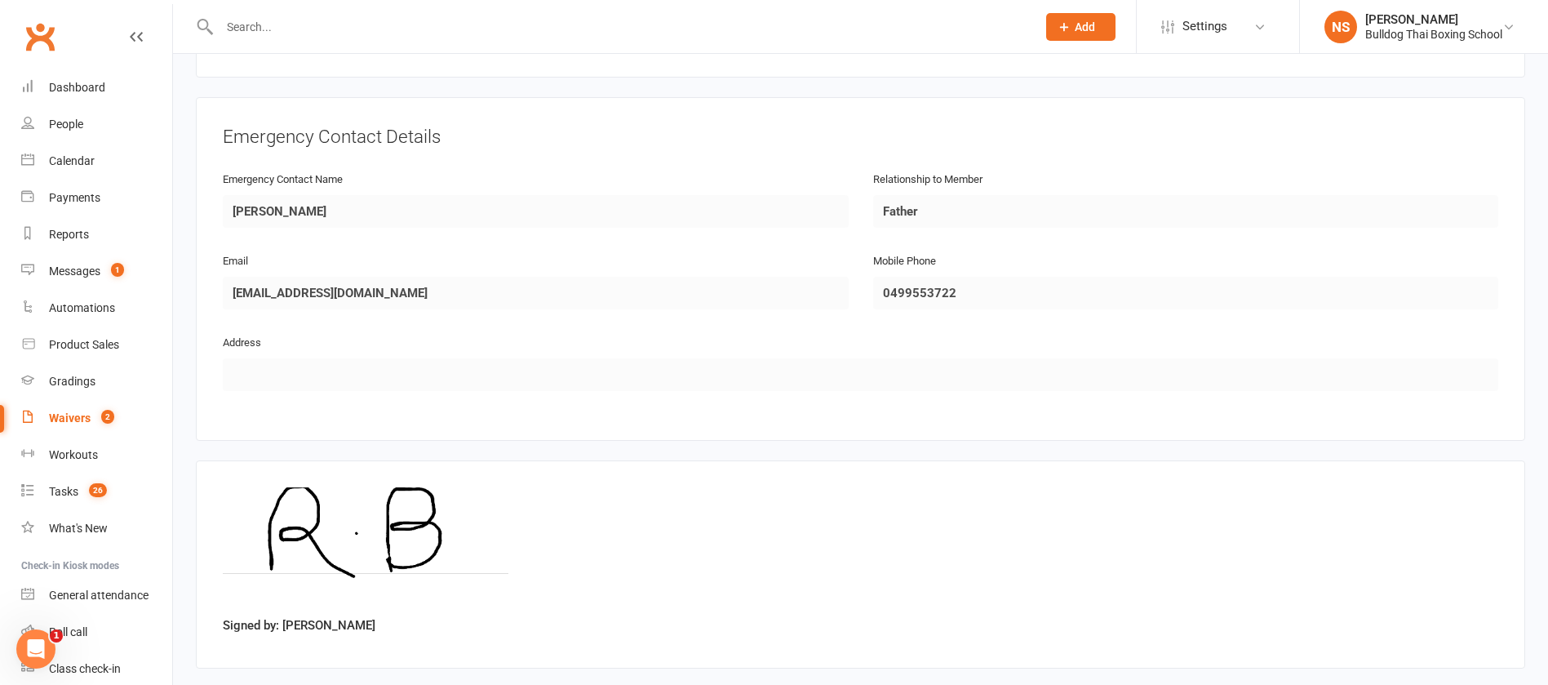
scroll to position [1392, 0]
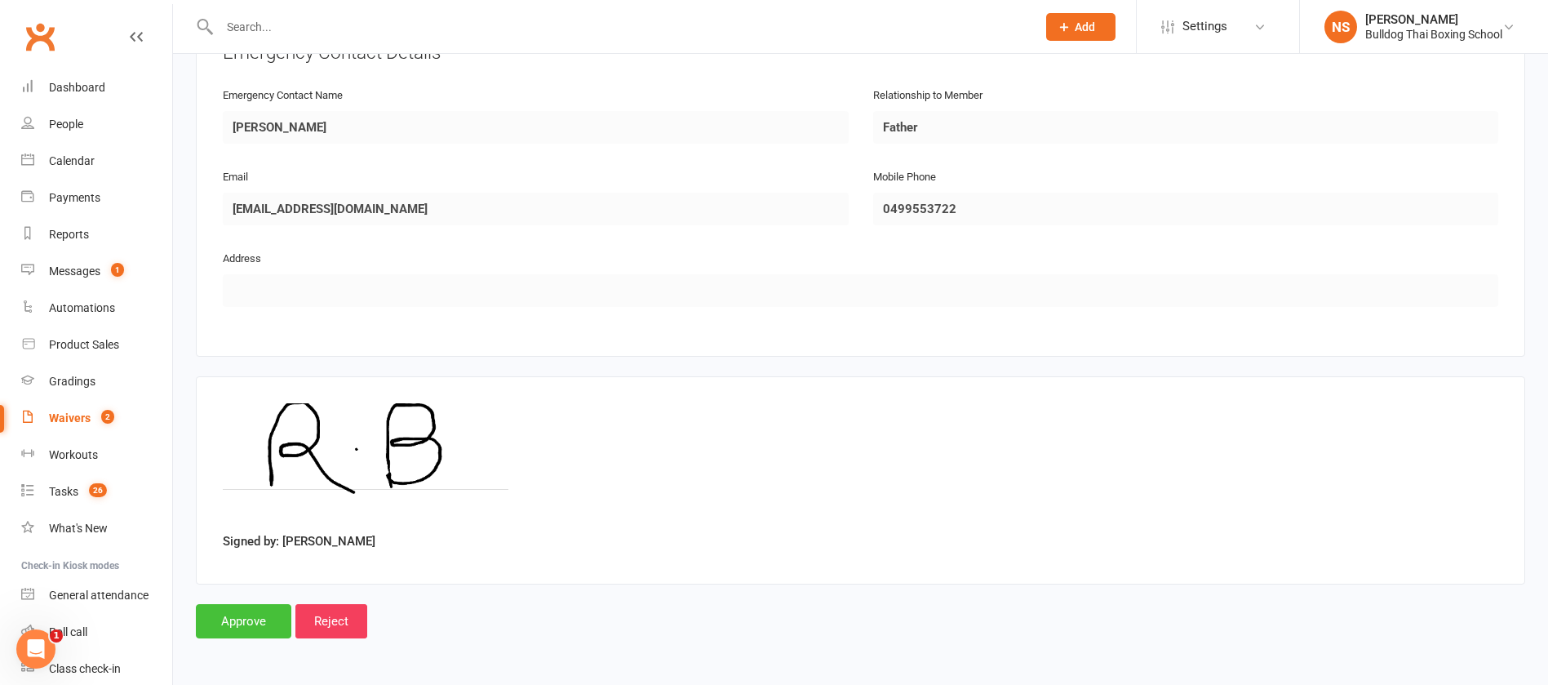
click at [252, 615] on input "Approve" at bounding box center [244, 621] width 96 height 34
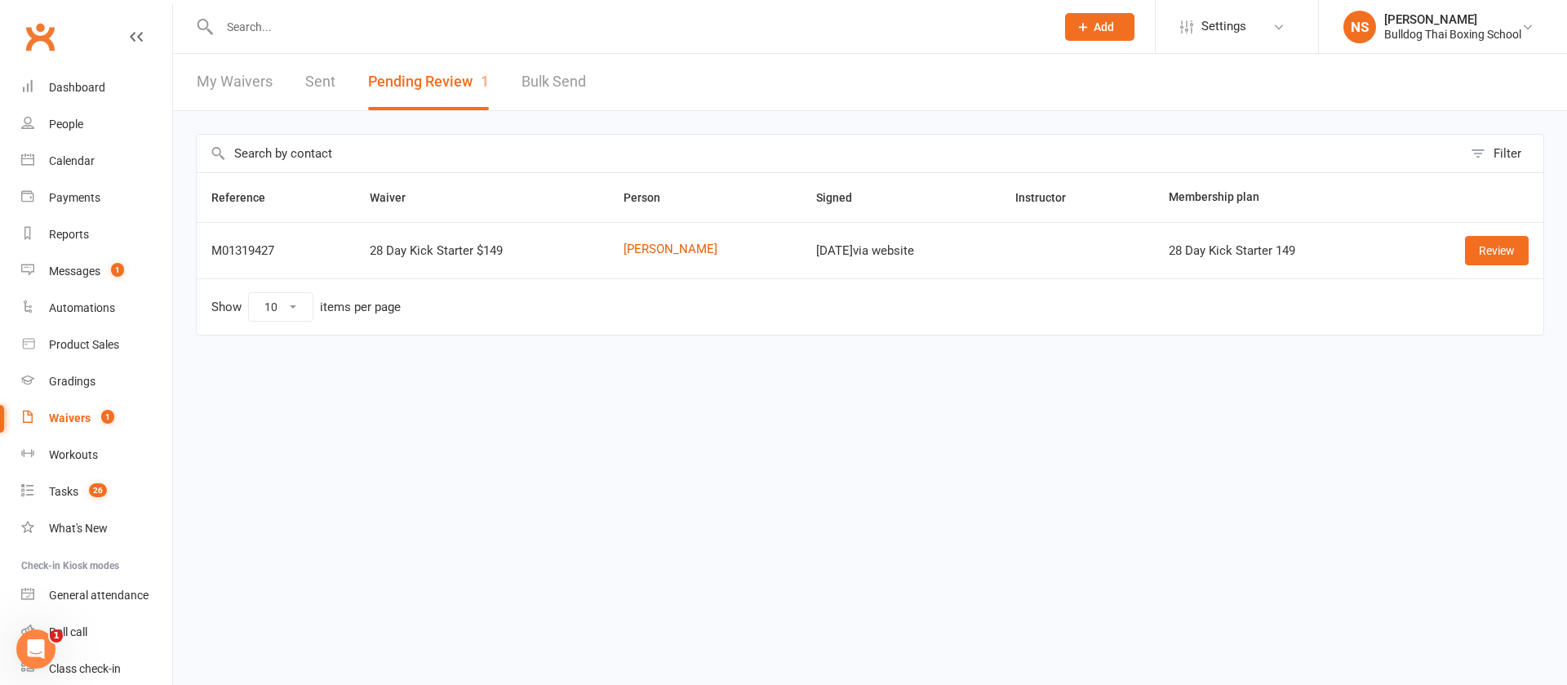
click at [75, 415] on div "Waivers" at bounding box center [70, 417] width 42 height 13
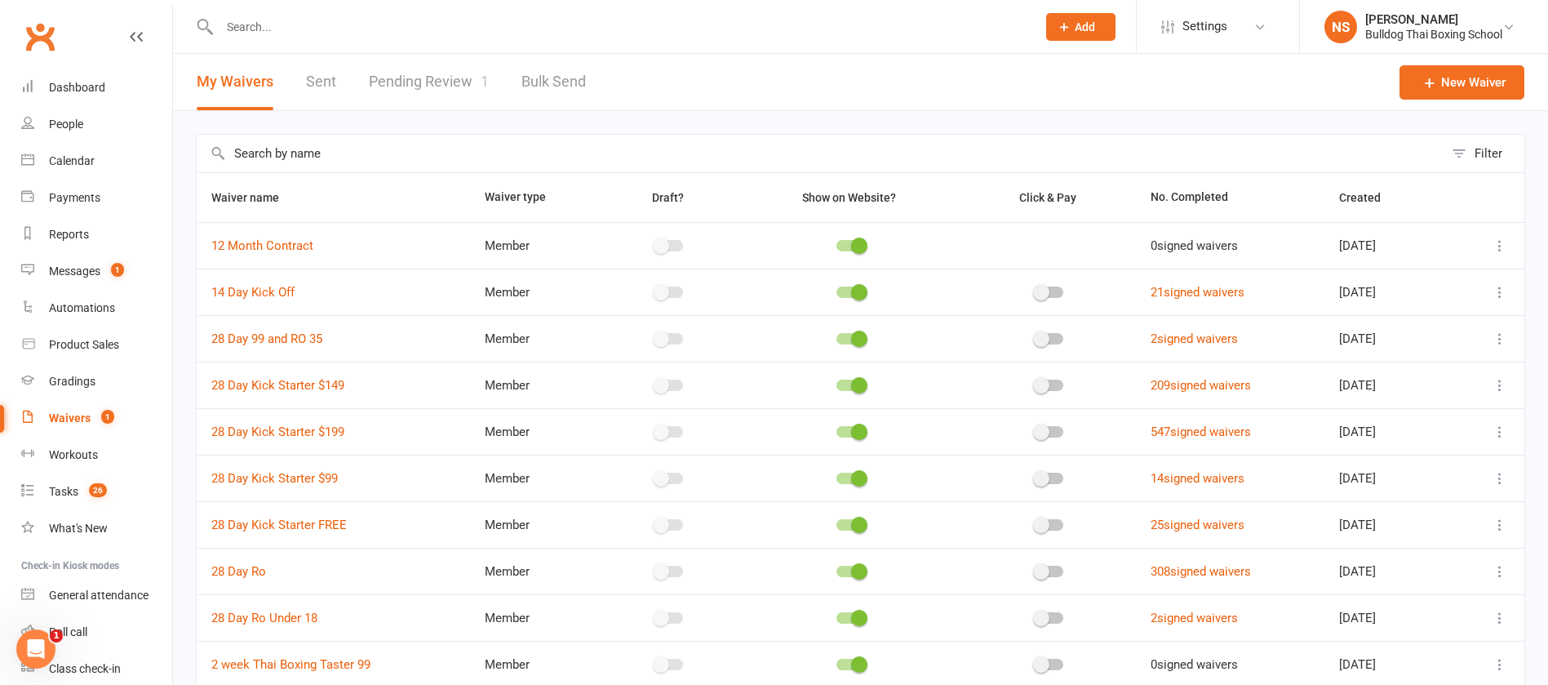
click at [255, 30] on input "text" at bounding box center [620, 27] width 811 height 23
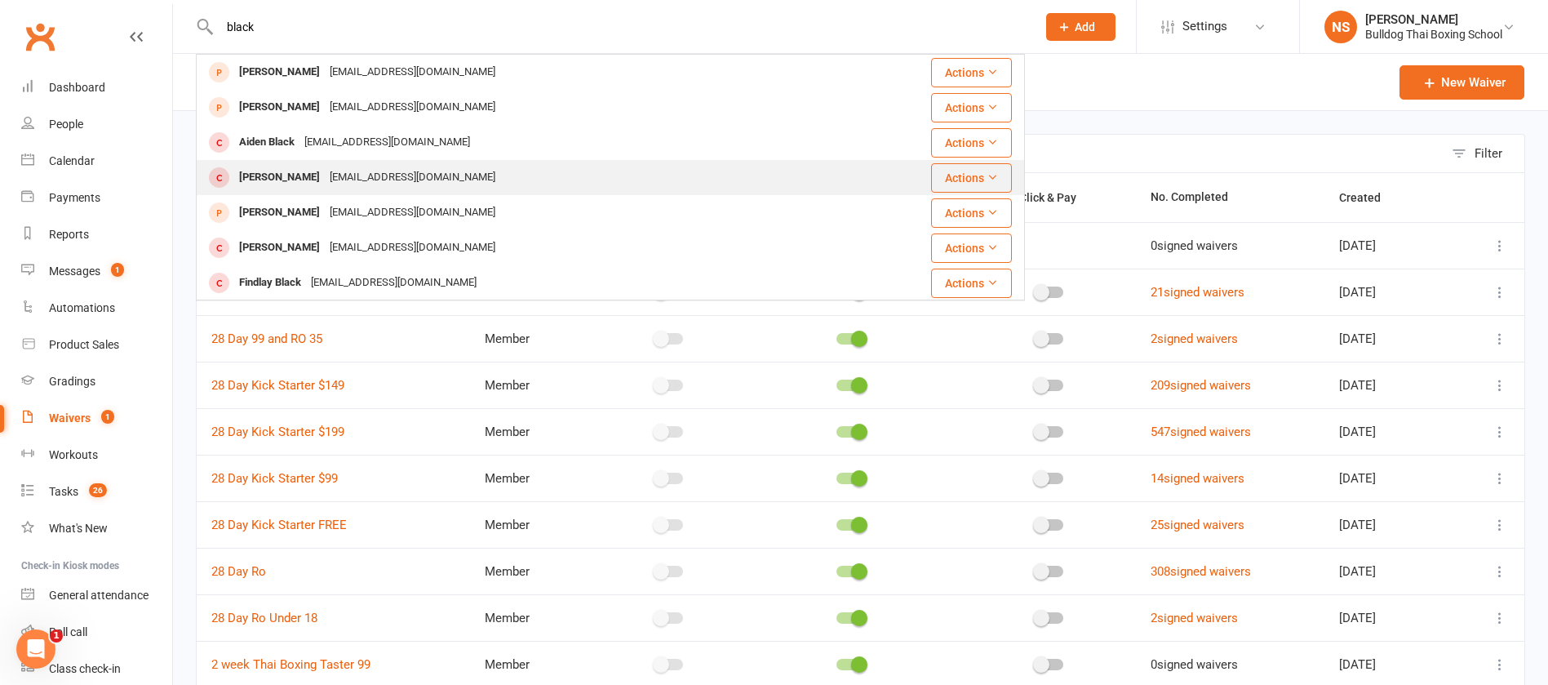
type input "black"
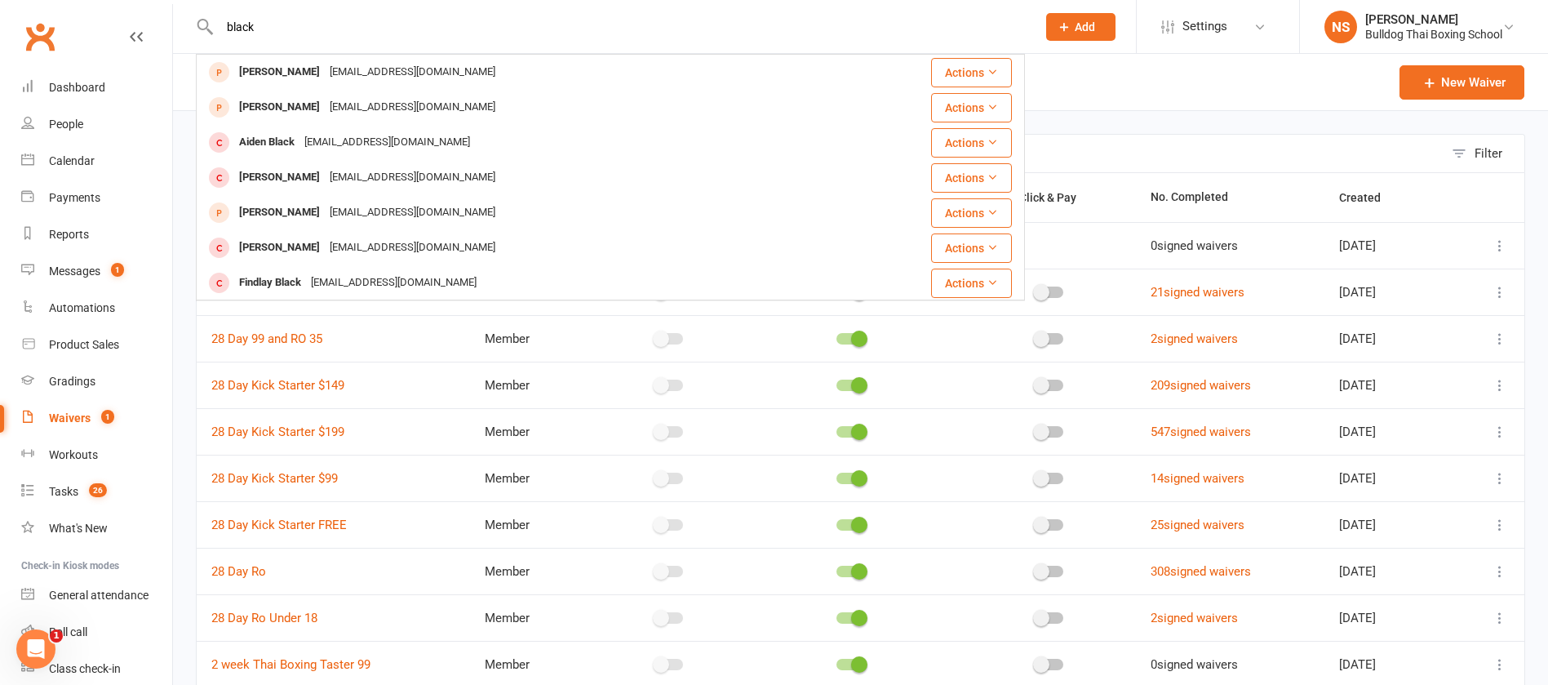
click at [325, 180] on div "[EMAIL_ADDRESS][DOMAIN_NAME]" at bounding box center [413, 178] width 176 height 24
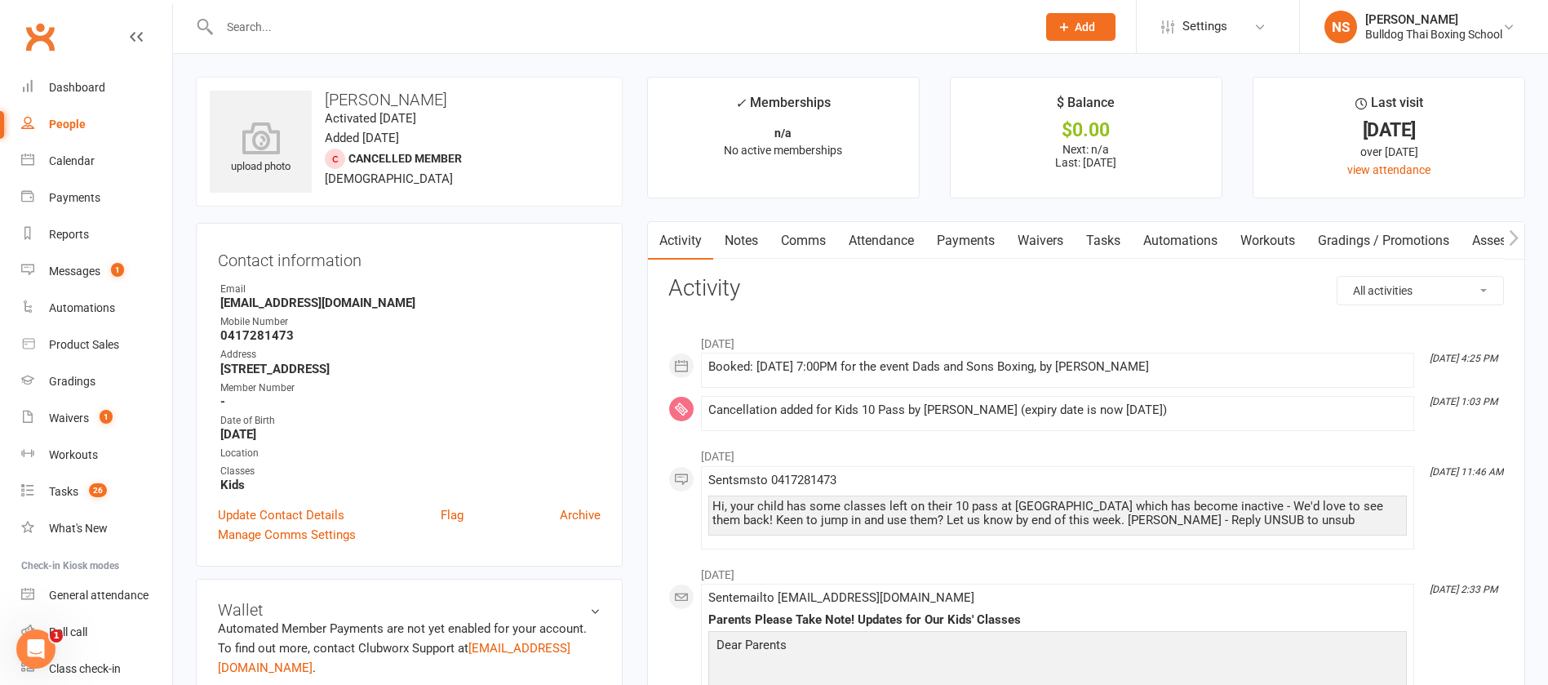
click at [300, 16] on input "text" at bounding box center [620, 27] width 811 height 23
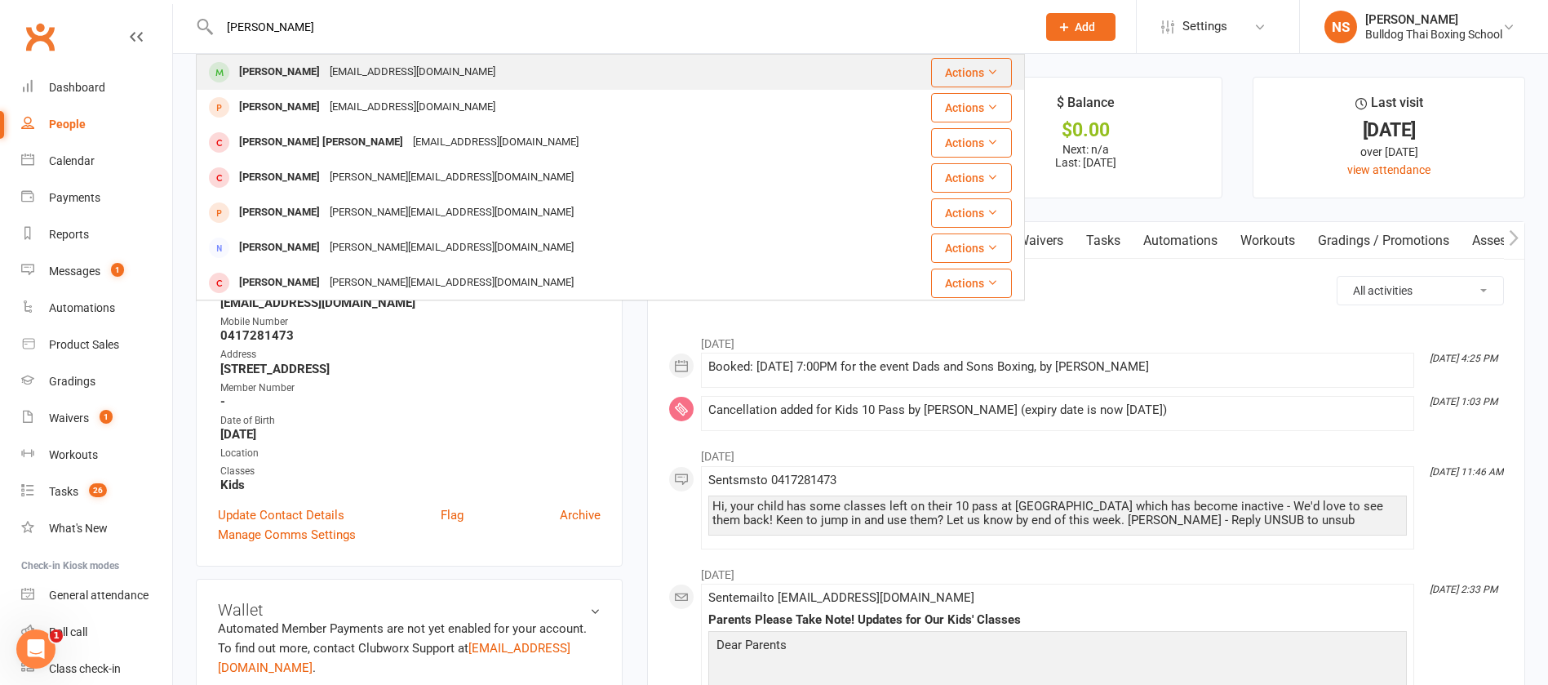
type input "[PERSON_NAME]"
click at [364, 69] on div "[EMAIL_ADDRESS][DOMAIN_NAME]" at bounding box center [413, 72] width 176 height 24
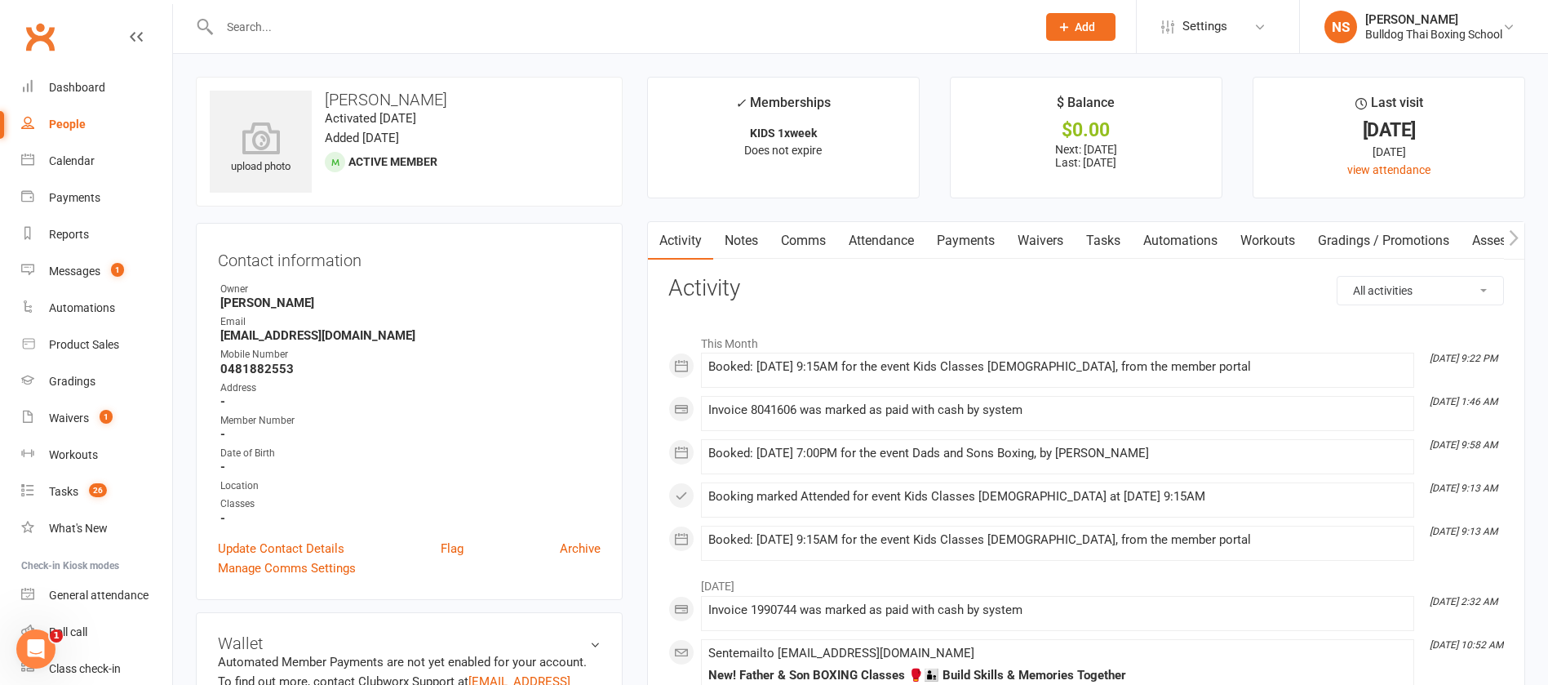
click at [278, 26] on input "text" at bounding box center [620, 27] width 811 height 23
click at [409, 27] on input "text" at bounding box center [620, 27] width 811 height 23
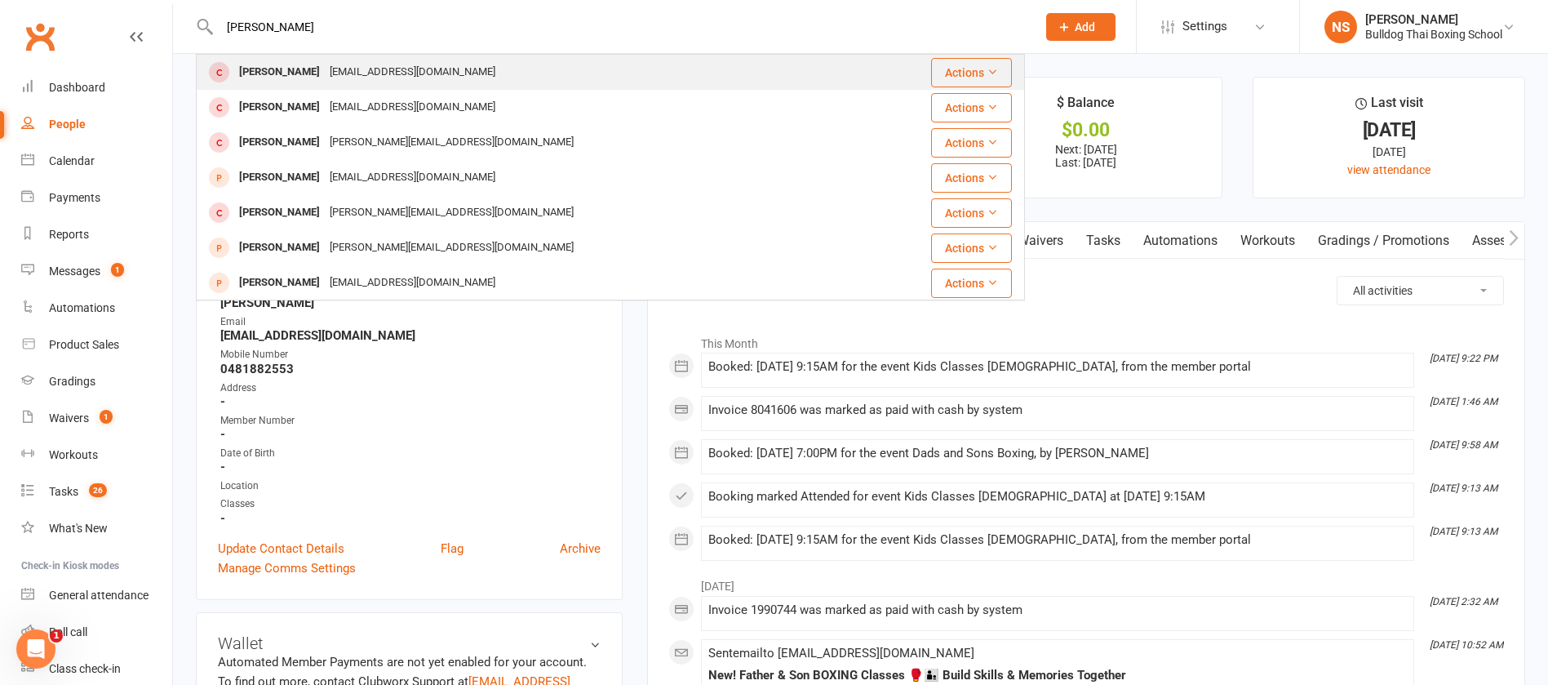
type input "[PERSON_NAME]"
click at [325, 73] on div "[EMAIL_ADDRESS][DOMAIN_NAME]" at bounding box center [413, 72] width 176 height 24
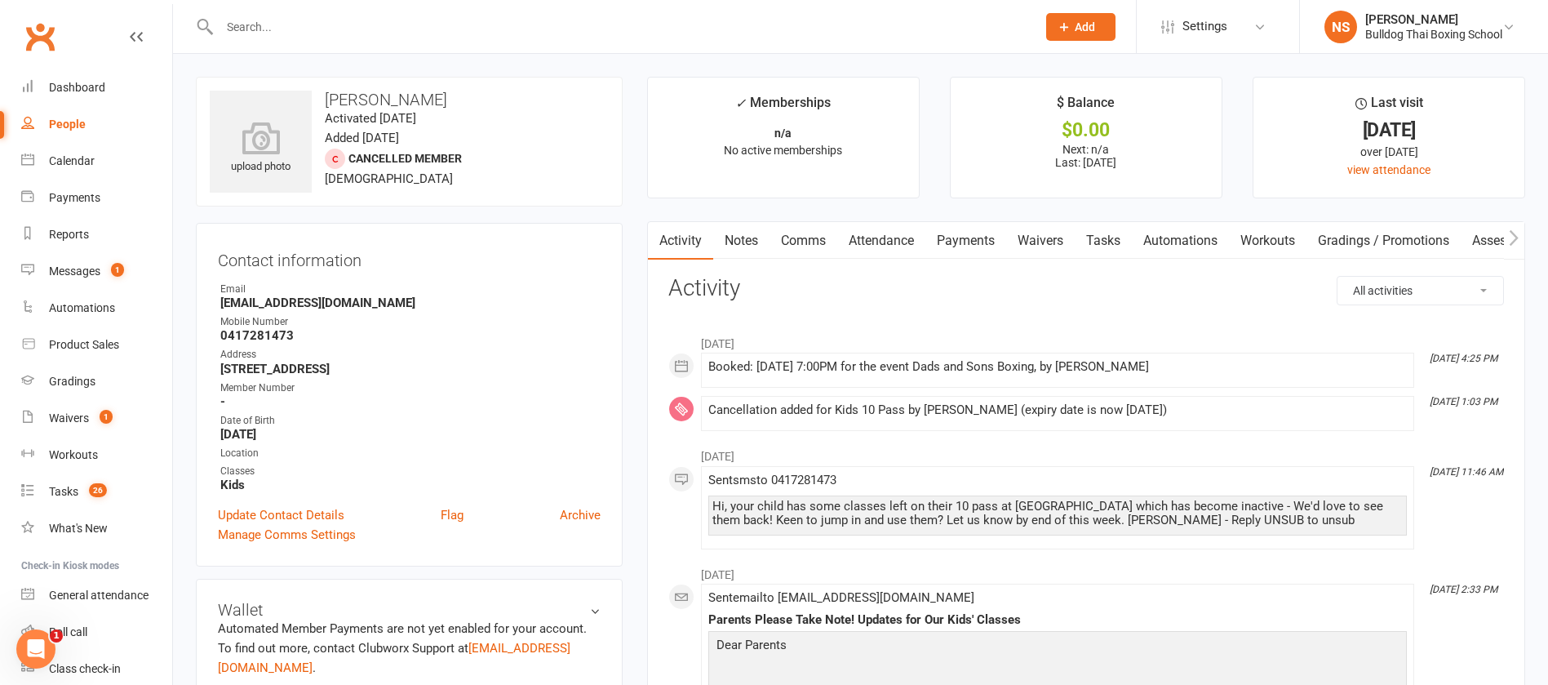
click at [299, 17] on input "text" at bounding box center [620, 27] width 811 height 23
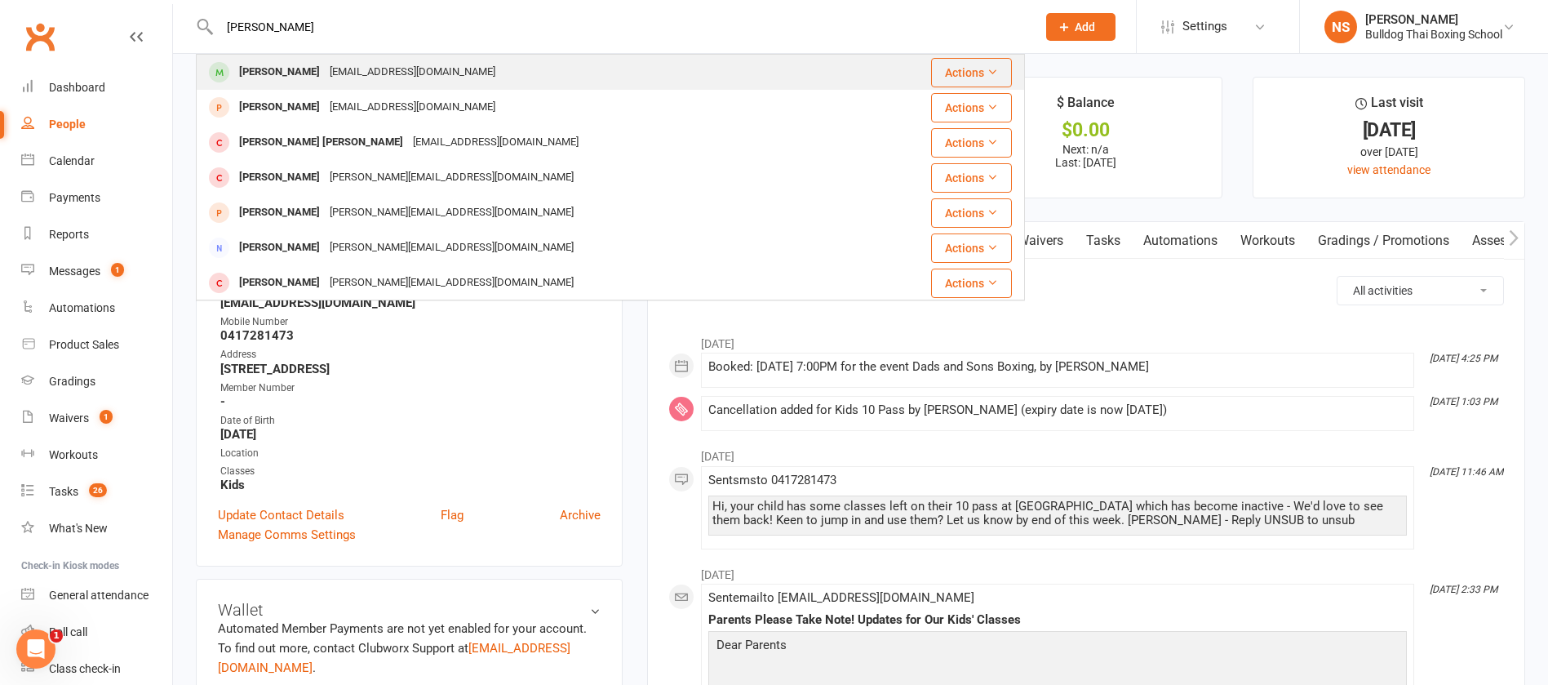
type input "[PERSON_NAME]"
click at [291, 67] on div "[PERSON_NAME]" at bounding box center [279, 72] width 91 height 24
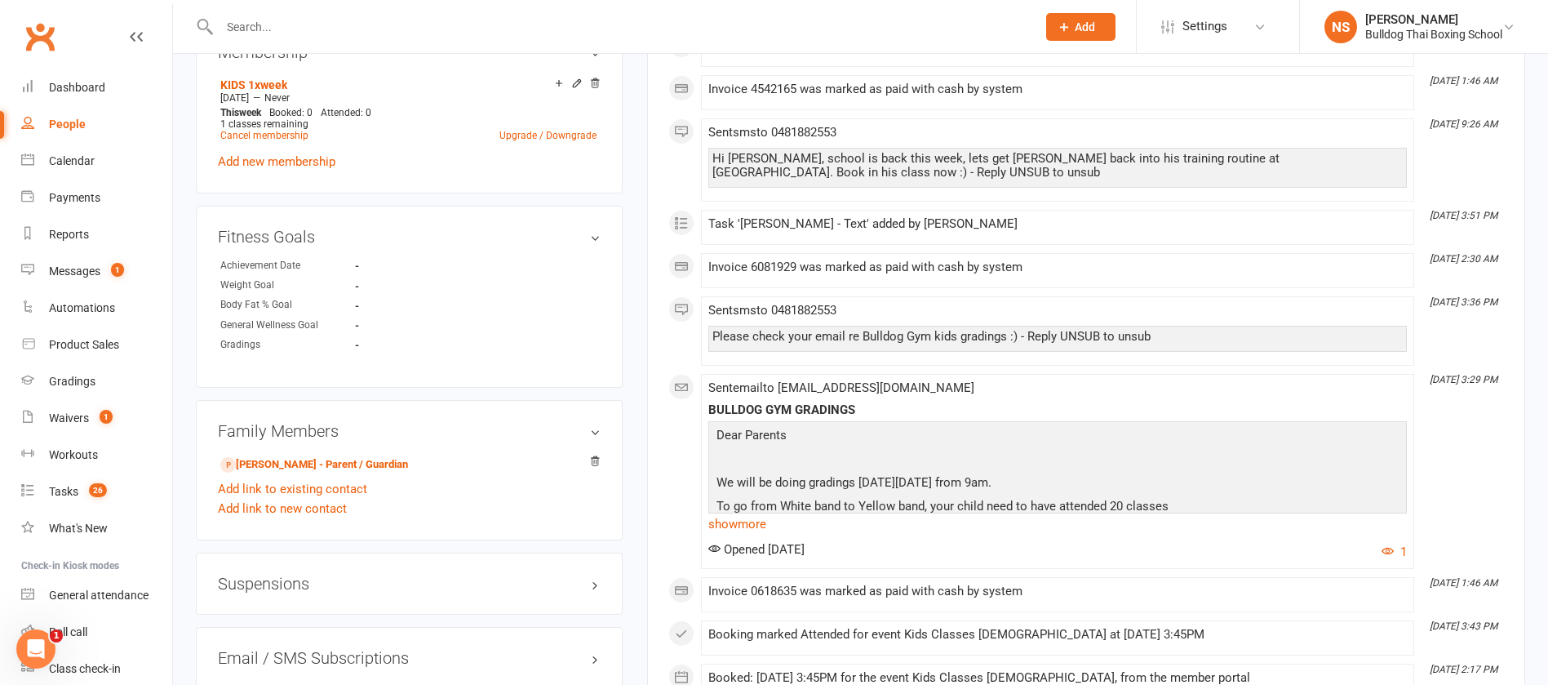
scroll to position [857, 0]
click at [302, 463] on link "[PERSON_NAME] - Parent / Guardian" at bounding box center [314, 461] width 188 height 17
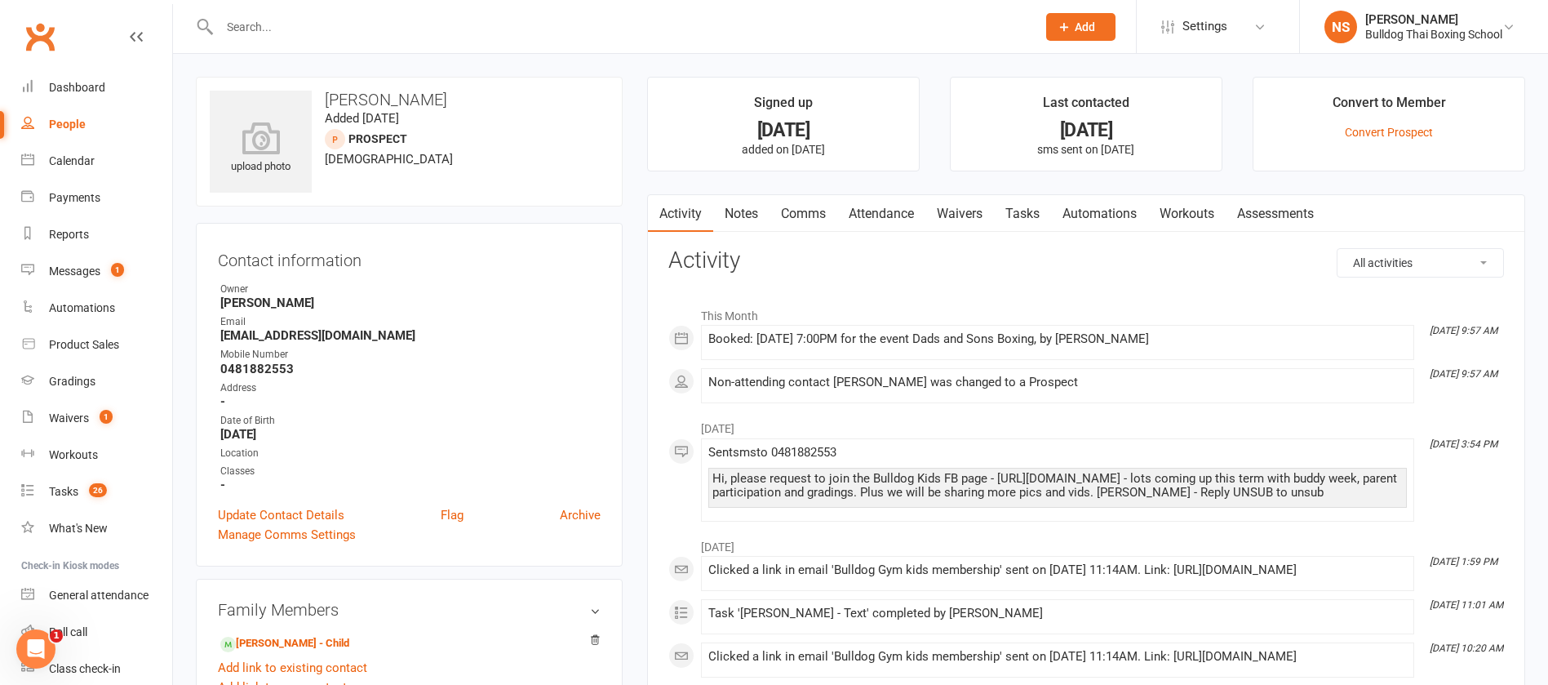
click at [738, 215] on link "Notes" at bounding box center [741, 214] width 56 height 38
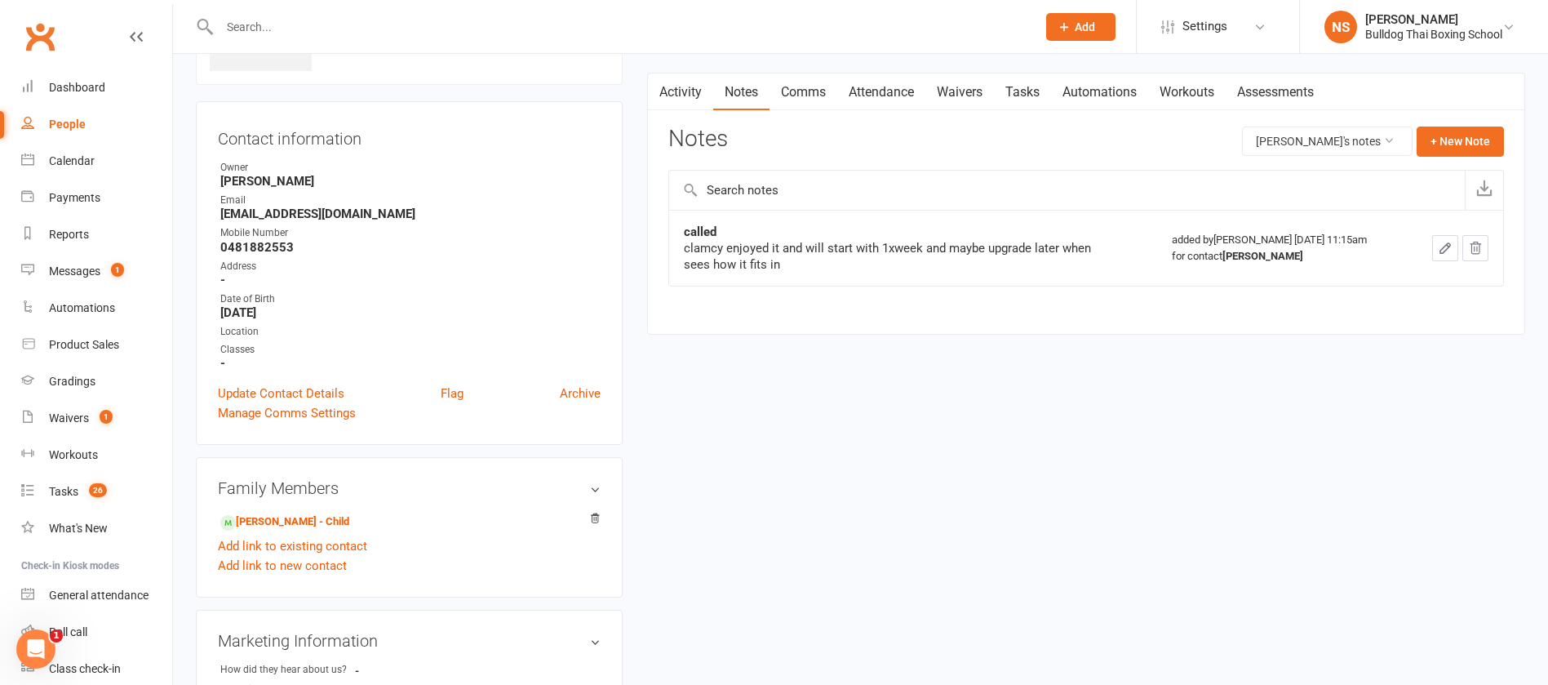
scroll to position [245, 0]
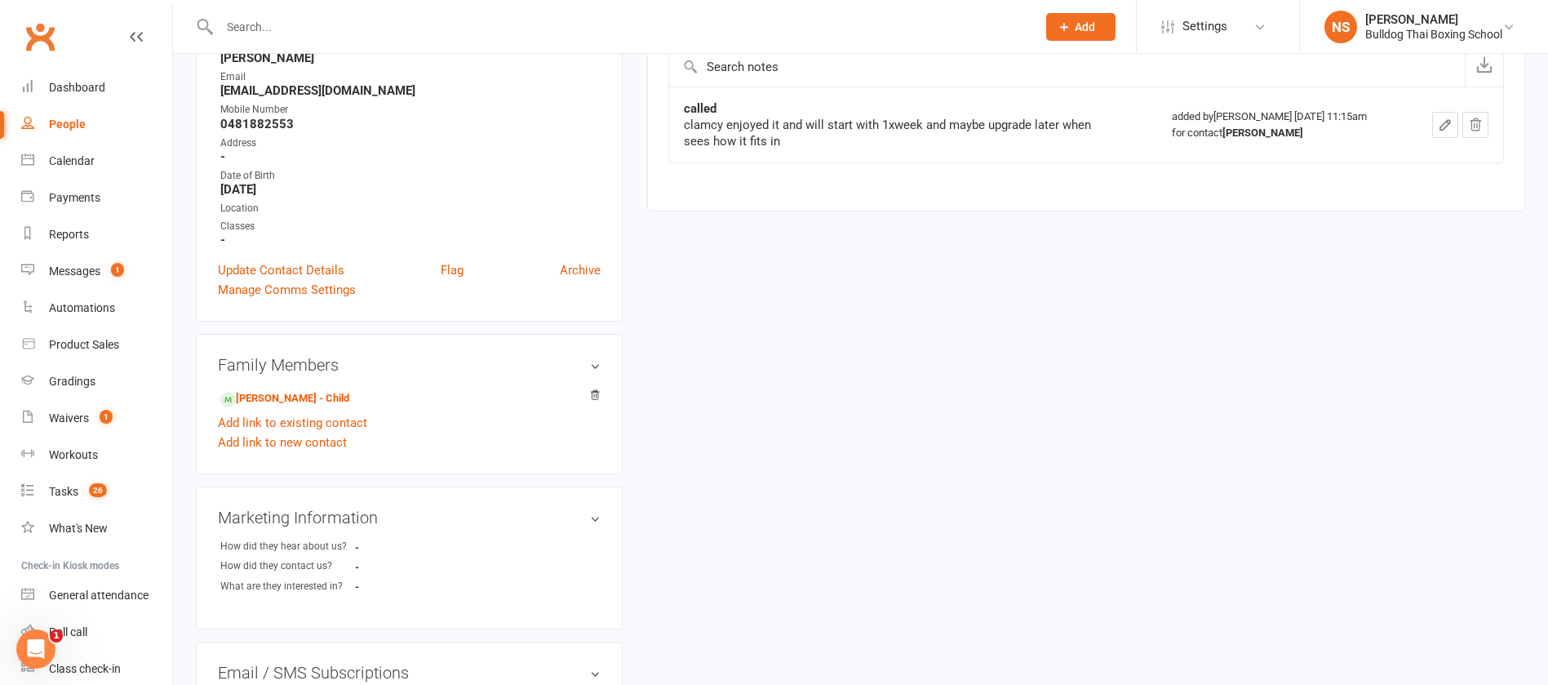
click at [325, 382] on div "Family Members [PERSON_NAME] - Child Add link to existing contact Add link to n…" at bounding box center [409, 404] width 427 height 140
click at [323, 405] on link "[PERSON_NAME] - Child" at bounding box center [284, 398] width 129 height 17
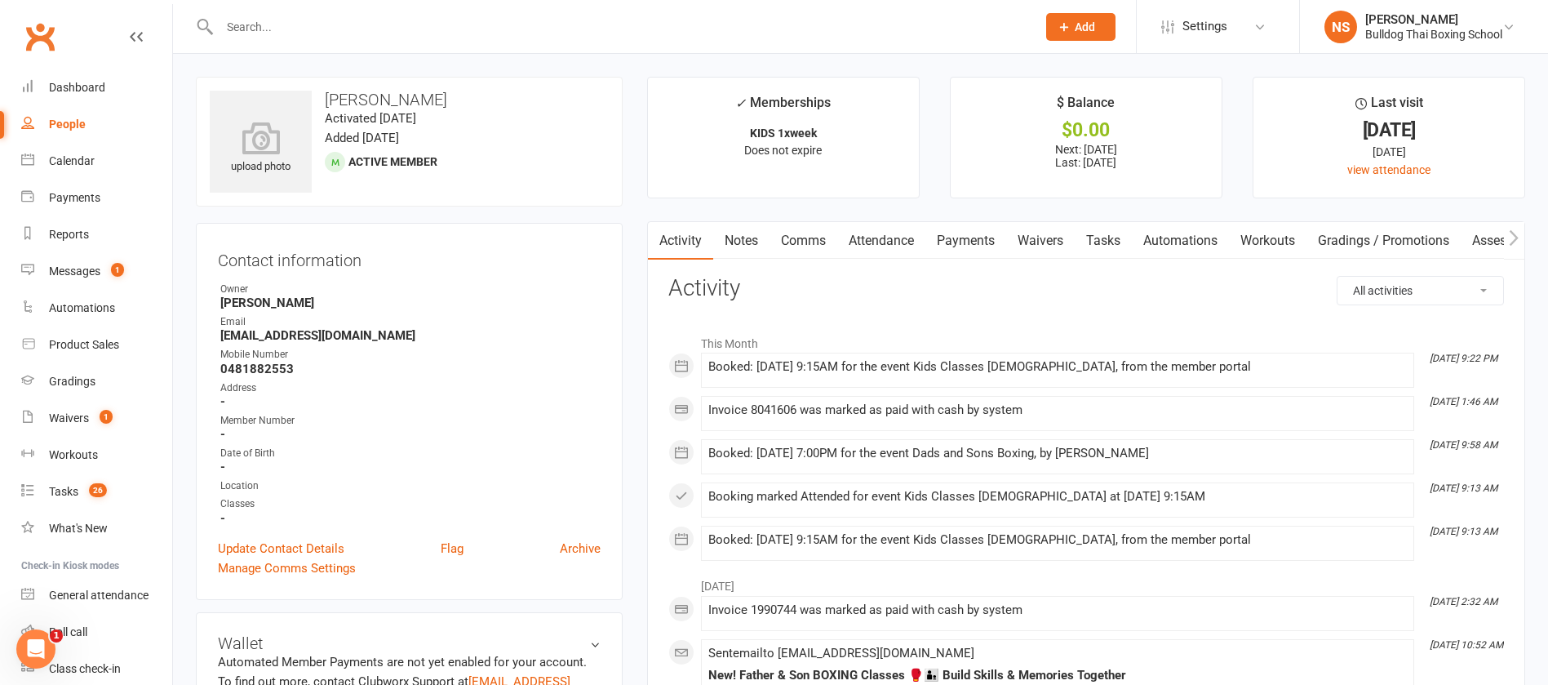
click at [749, 240] on link "Notes" at bounding box center [741, 241] width 56 height 38
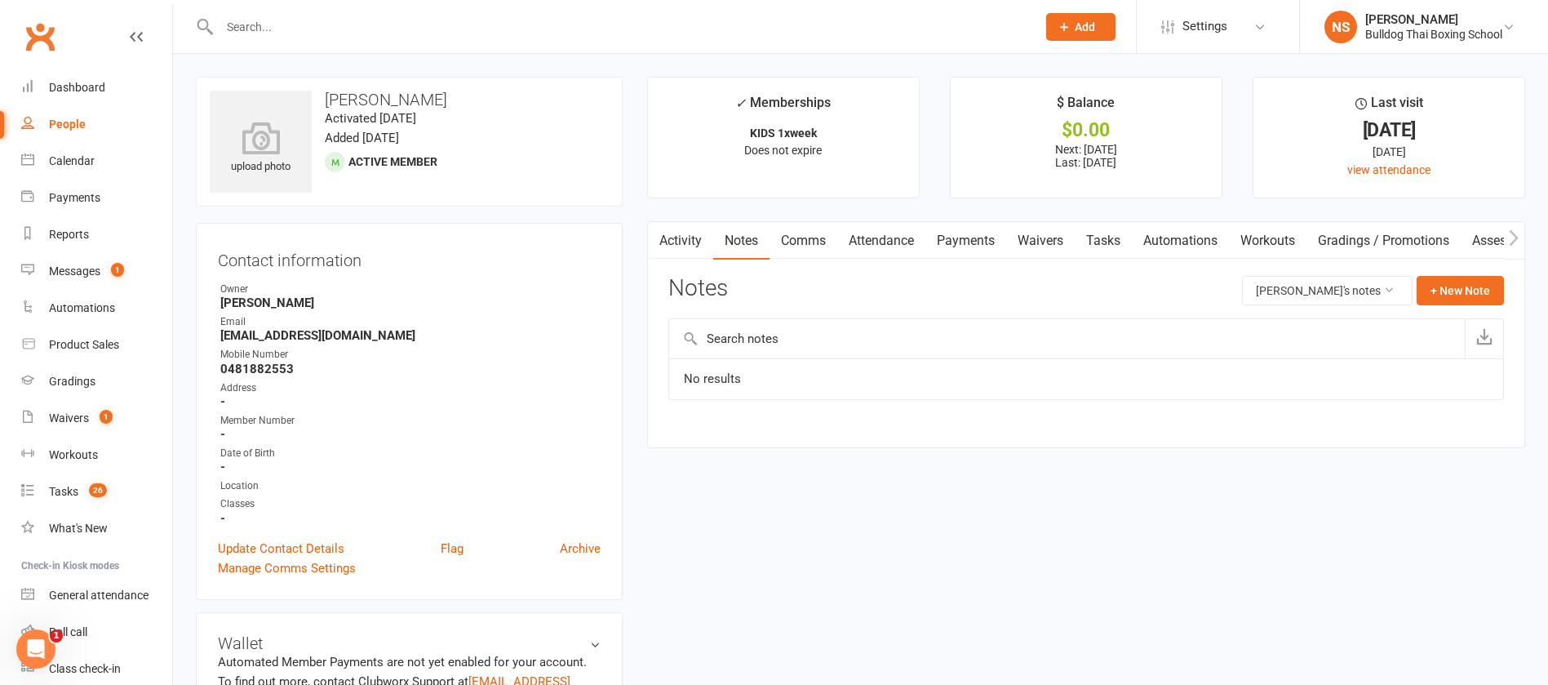
click at [309, 17] on input "text" at bounding box center [620, 27] width 811 height 23
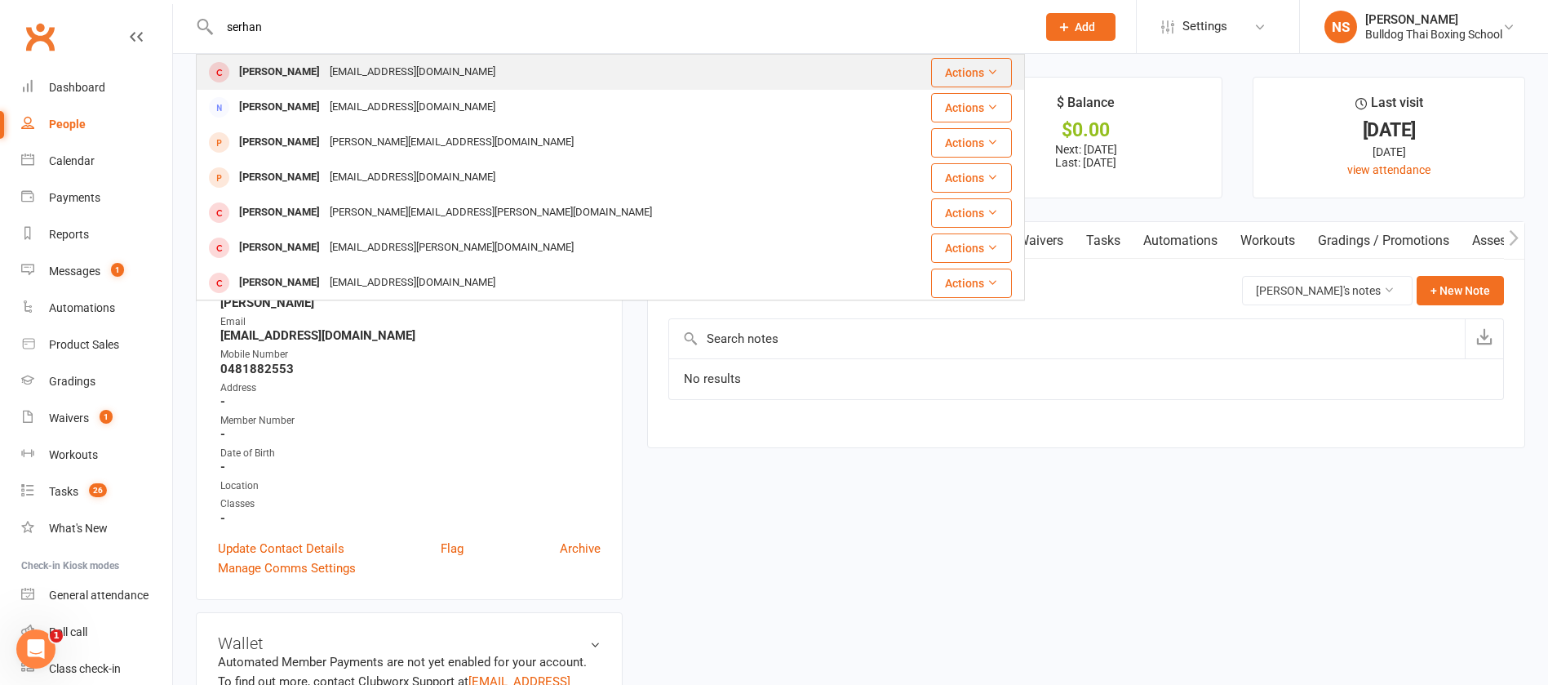
type input "serhan"
click at [325, 71] on div "[EMAIL_ADDRESS][DOMAIN_NAME]" at bounding box center [413, 72] width 176 height 24
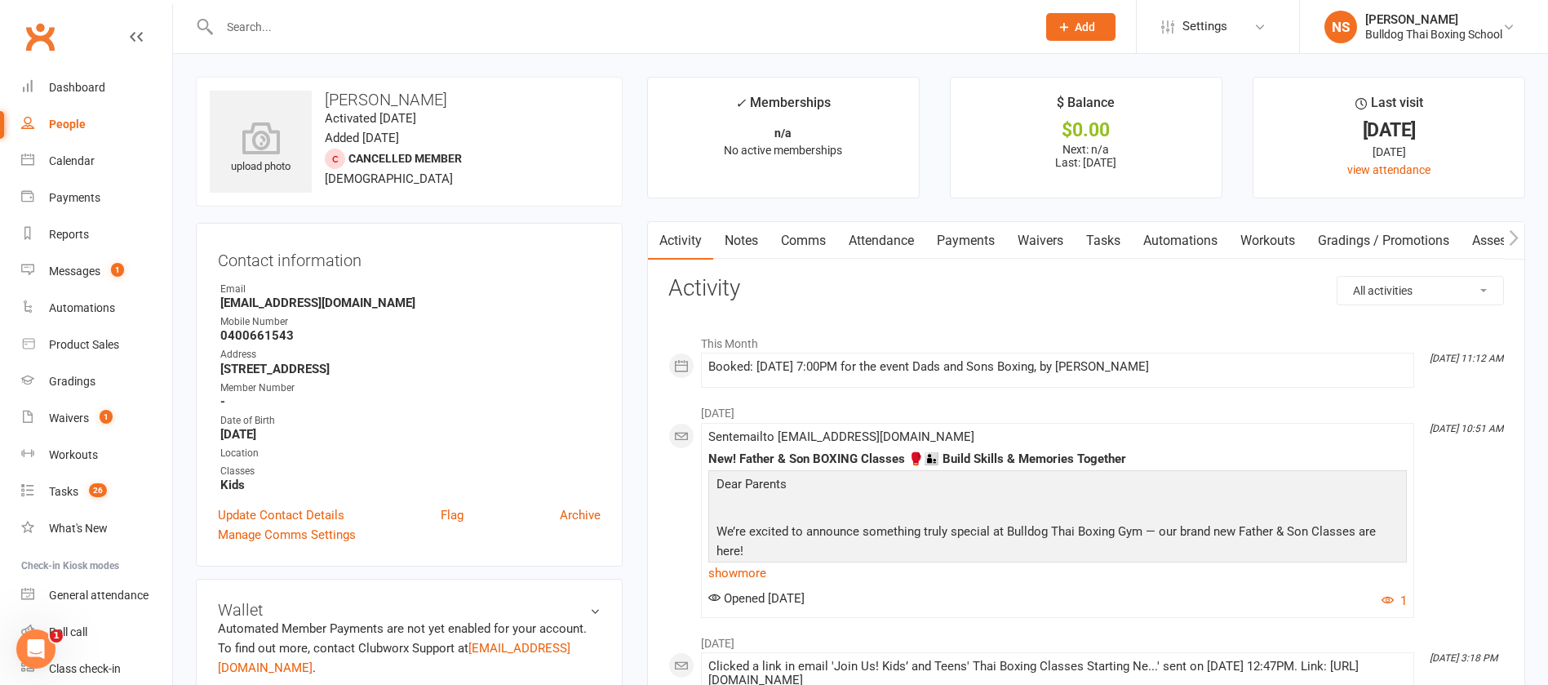
click at [340, 25] on input "text" at bounding box center [620, 27] width 811 height 23
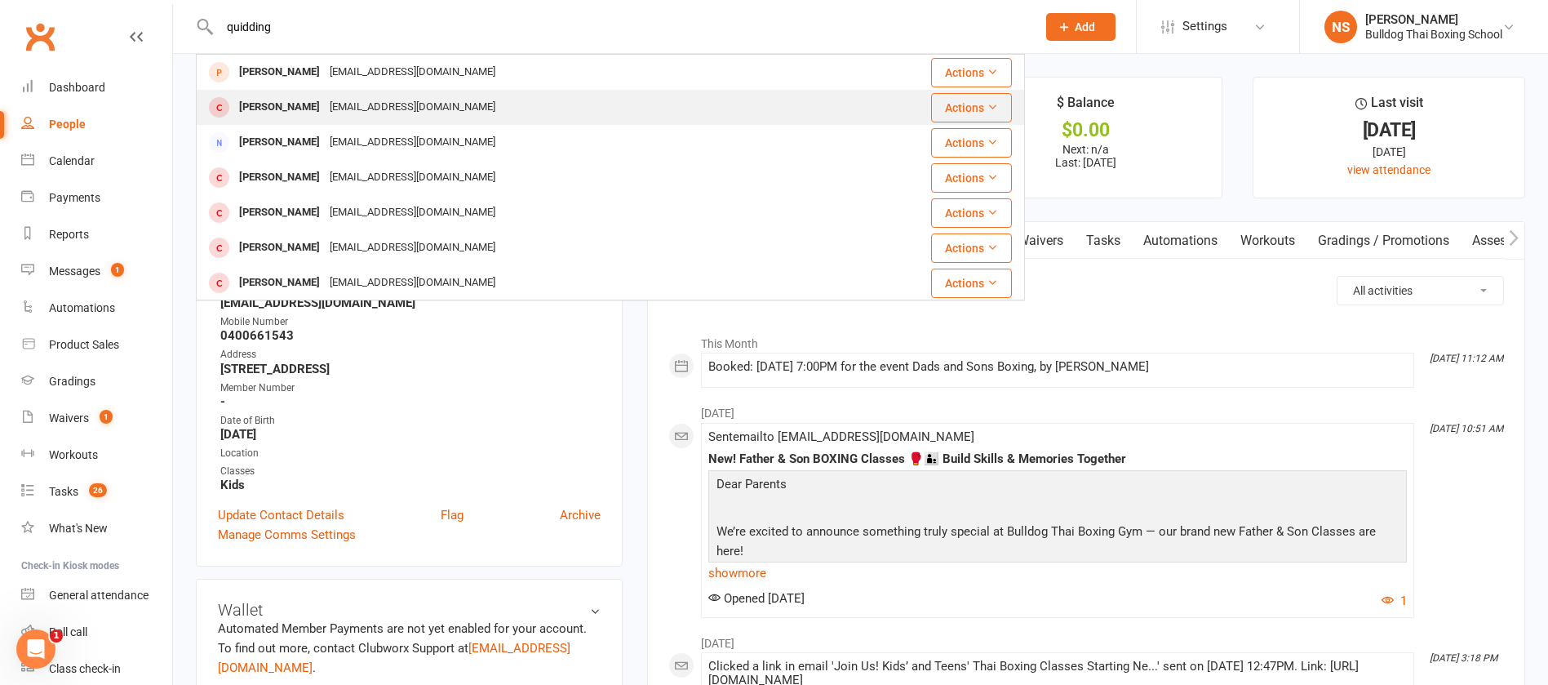
type input "quidding"
click at [325, 98] on div "[PERSON_NAME]" at bounding box center [279, 108] width 91 height 24
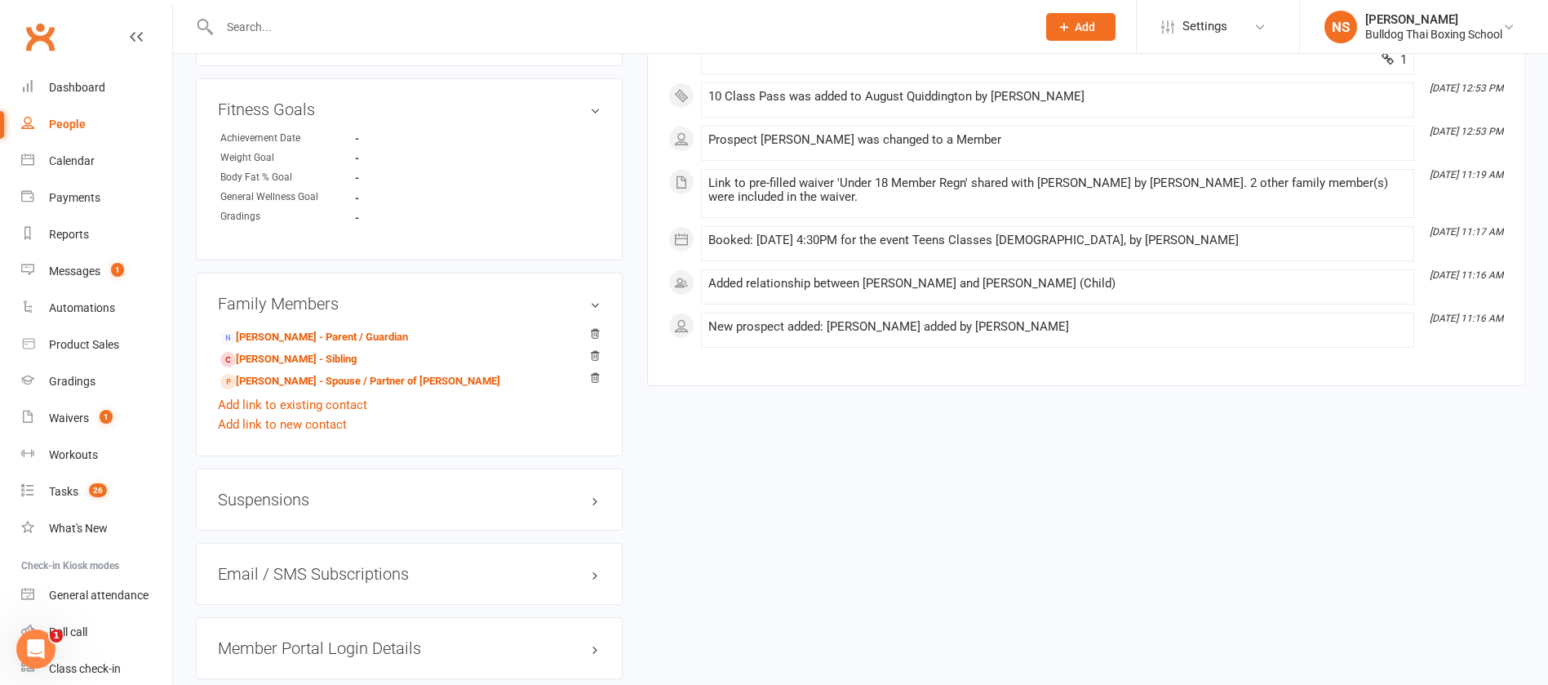
scroll to position [980, 0]
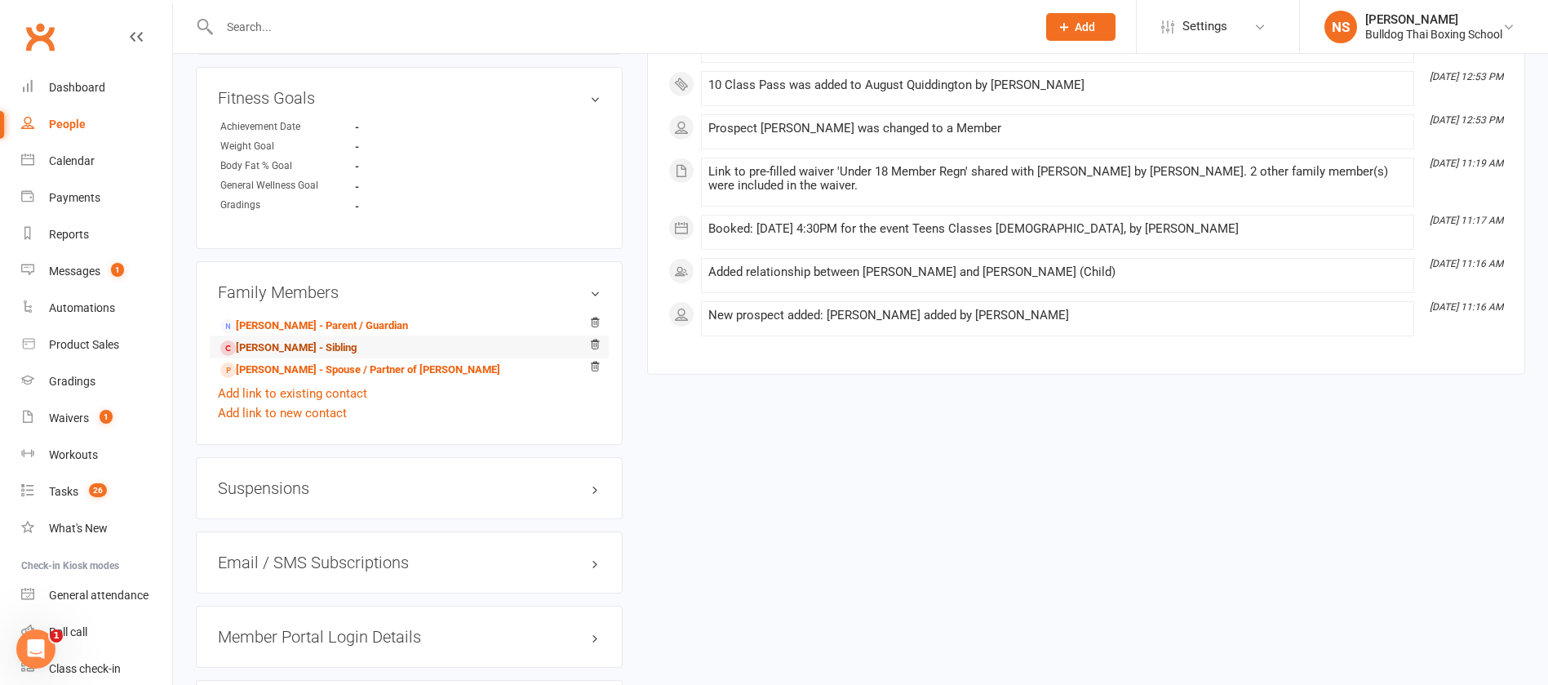
click at [322, 350] on link "[PERSON_NAME] - Sibling" at bounding box center [288, 348] width 136 height 17
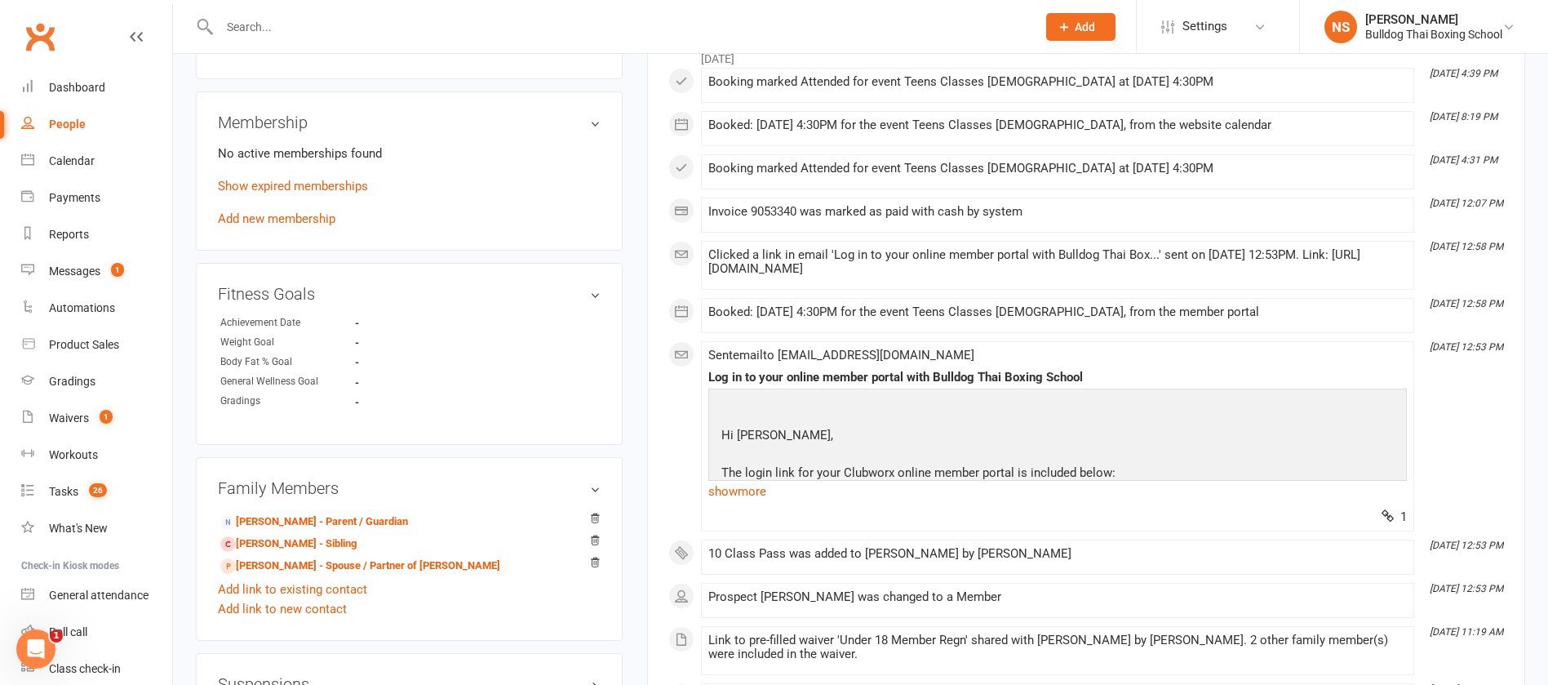
scroll to position [857, 0]
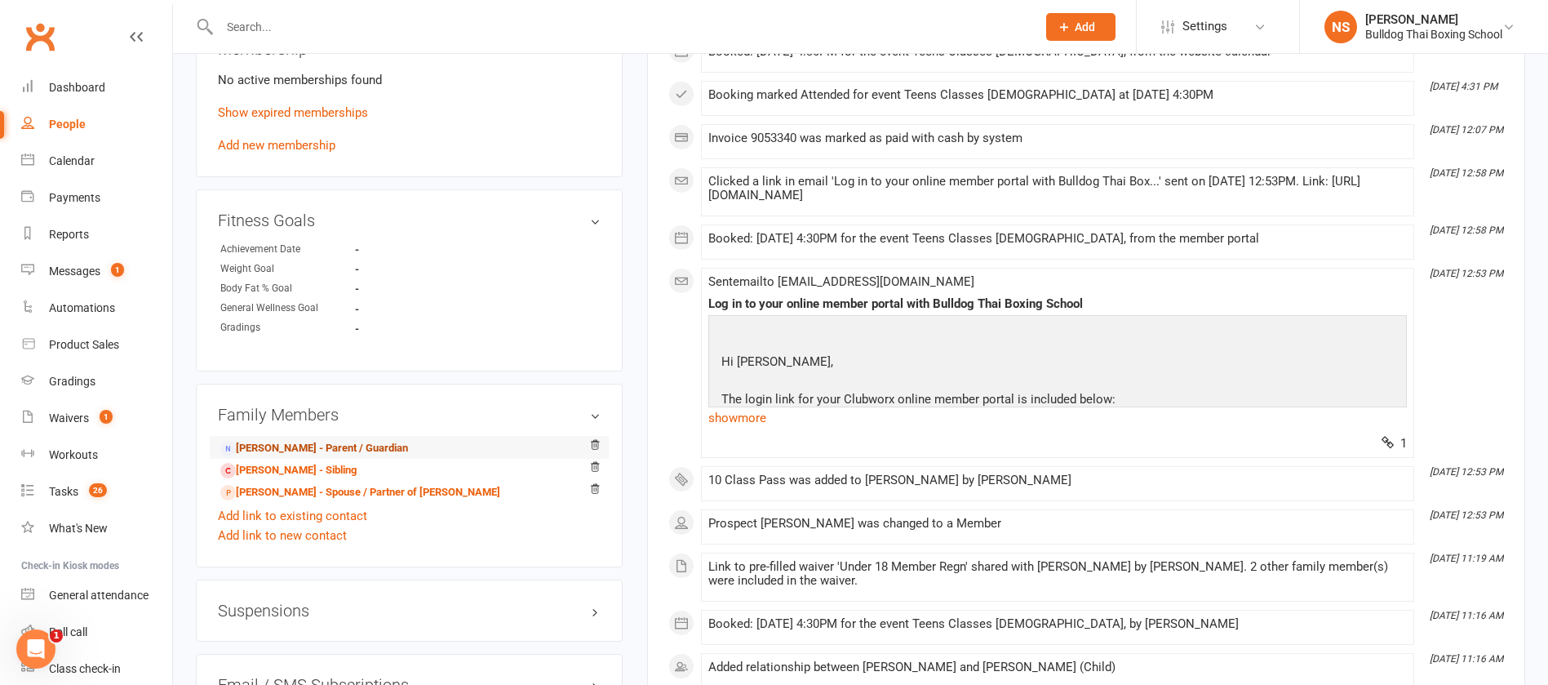
click at [346, 443] on link "[PERSON_NAME] - Parent / Guardian" at bounding box center [314, 448] width 188 height 17
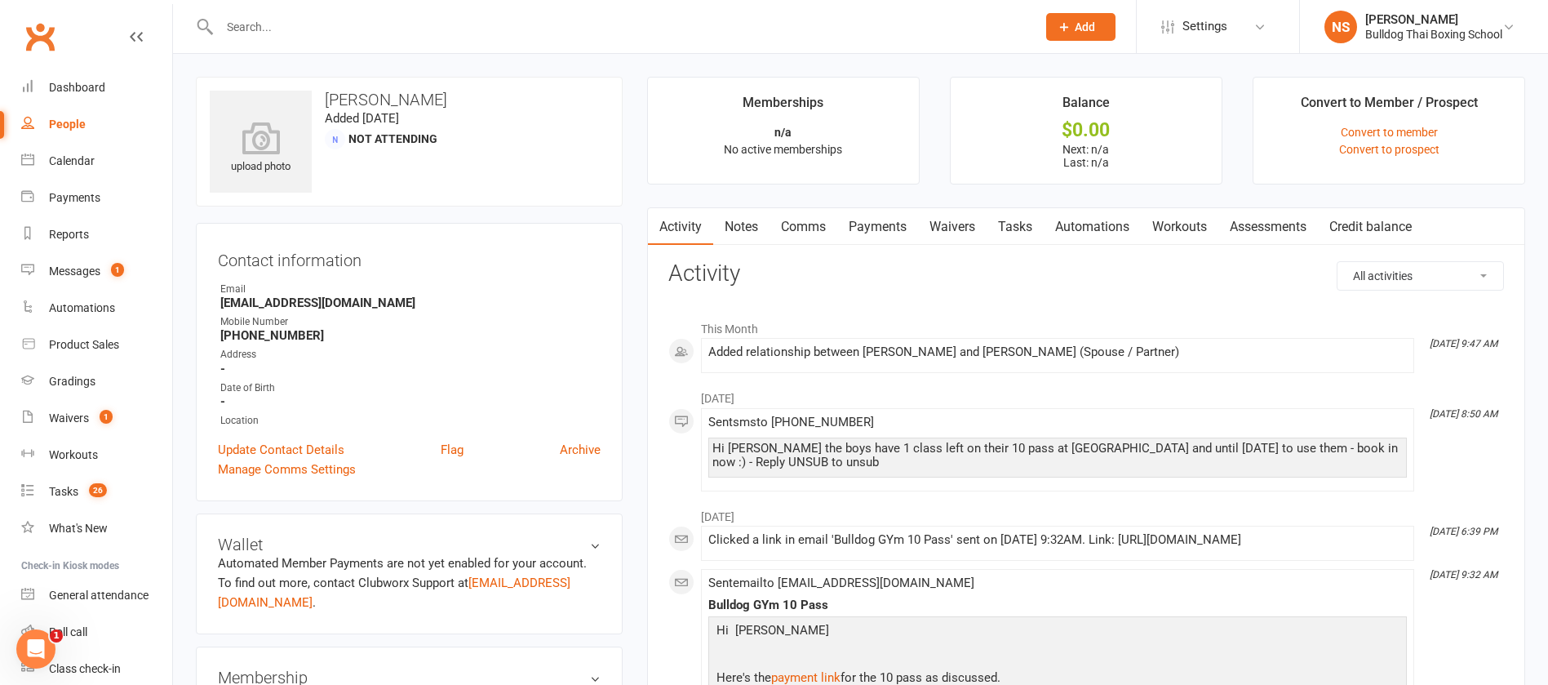
click at [750, 228] on link "Notes" at bounding box center [741, 227] width 56 height 38
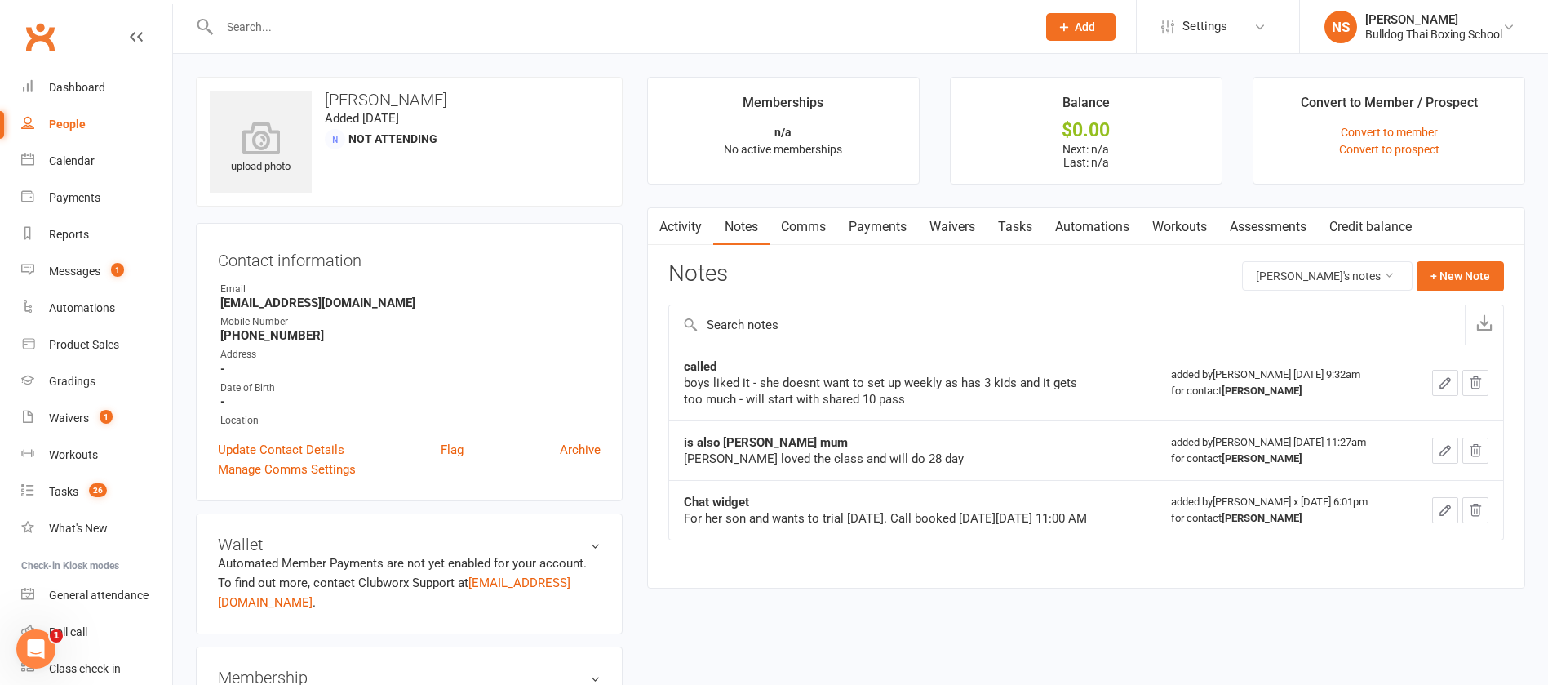
click at [246, 11] on div at bounding box center [610, 26] width 829 height 53
click at [246, 16] on input "text" at bounding box center [620, 27] width 811 height 23
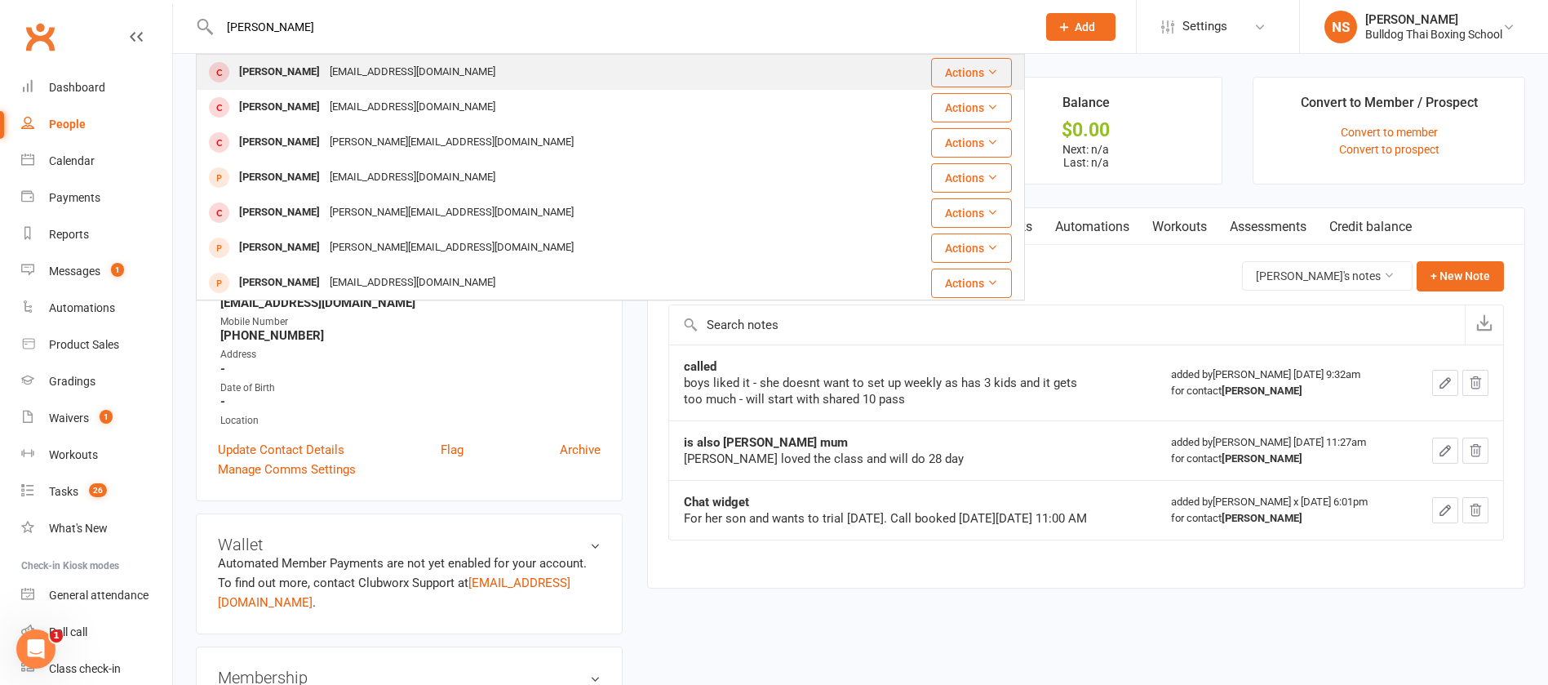
type input "[PERSON_NAME]"
click at [344, 77] on div "[EMAIL_ADDRESS][DOMAIN_NAME]" at bounding box center [413, 72] width 176 height 24
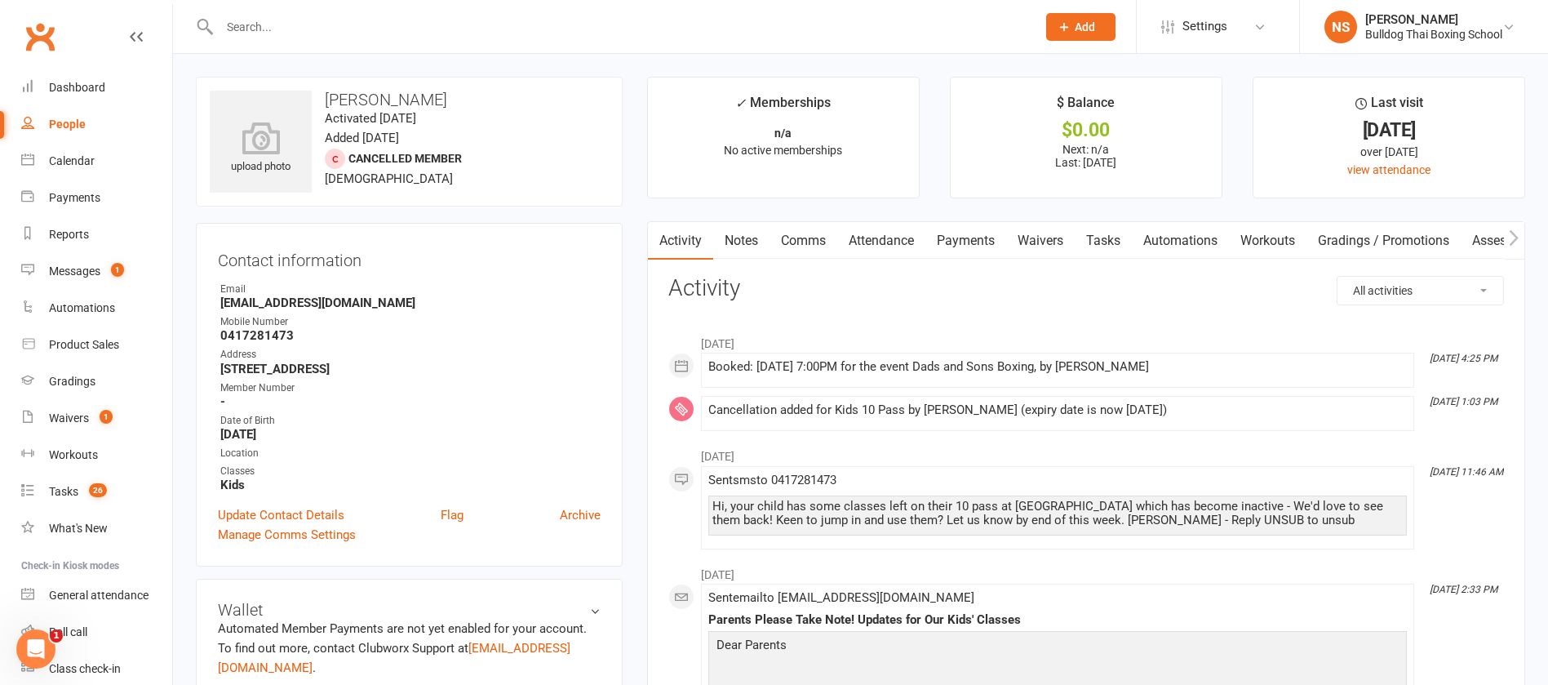
click at [866, 235] on link "Attendance" at bounding box center [882, 241] width 88 height 38
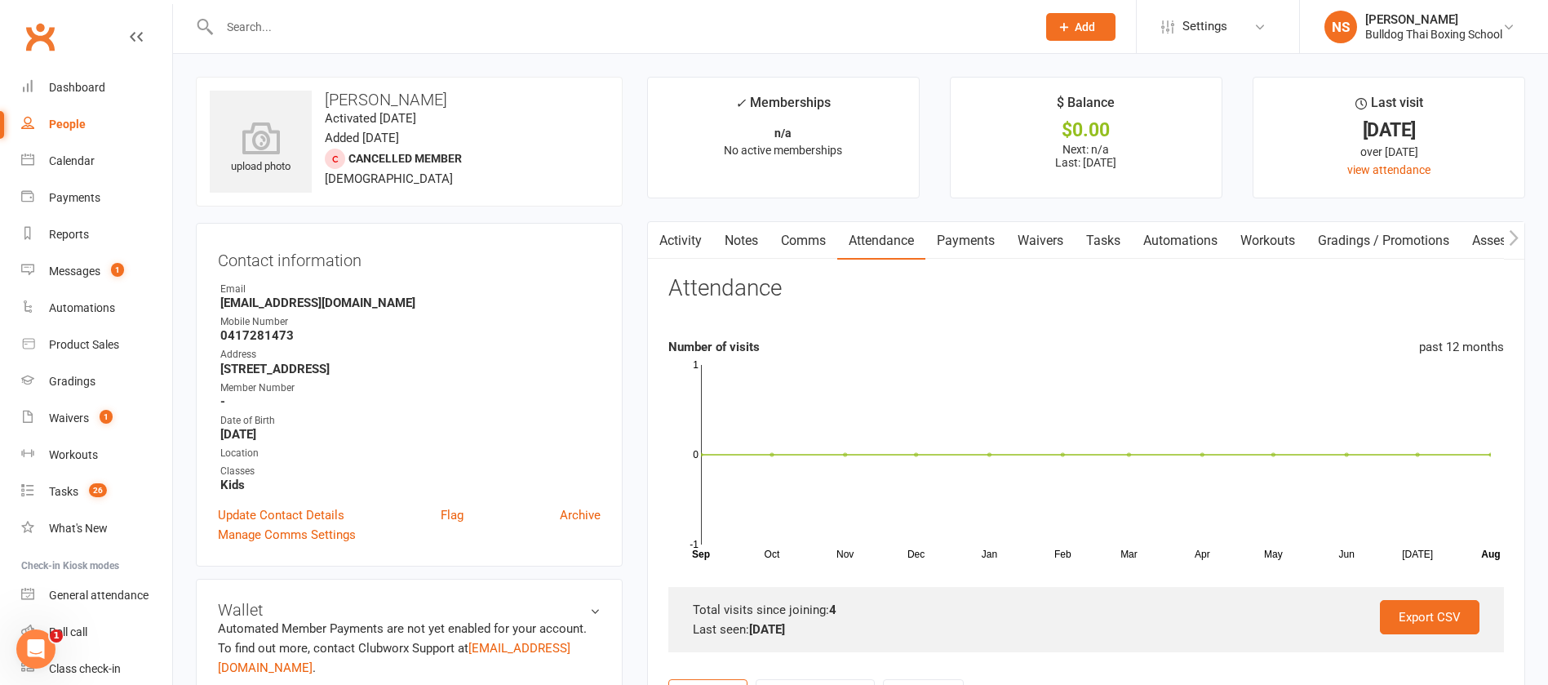
drag, startPoint x: 245, startPoint y: 35, endPoint x: 310, endPoint y: 5, distance: 71.9
click at [246, 34] on input "text" at bounding box center [620, 27] width 811 height 23
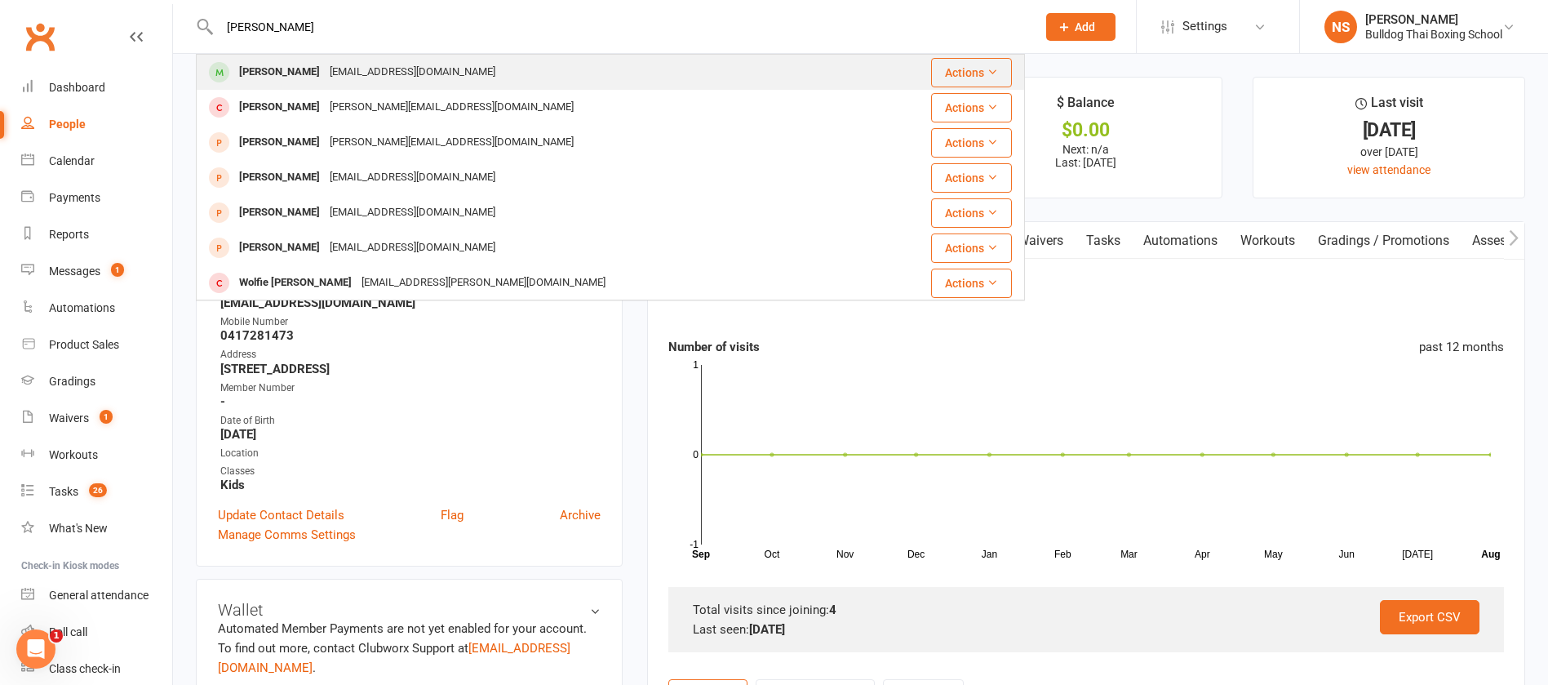
type input "[PERSON_NAME]"
click at [377, 67] on div "[EMAIL_ADDRESS][DOMAIN_NAME]" at bounding box center [413, 72] width 176 height 24
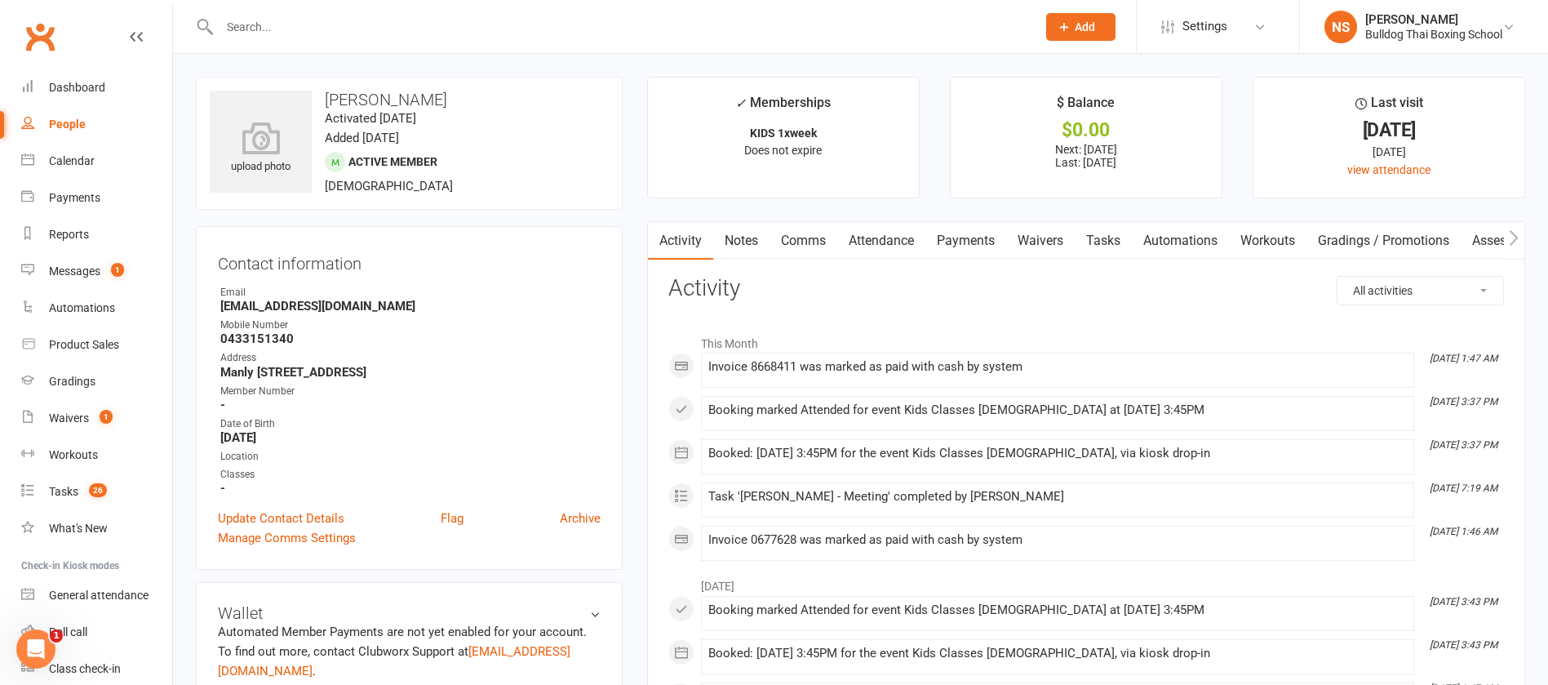
click at [279, 16] on input "text" at bounding box center [620, 27] width 811 height 23
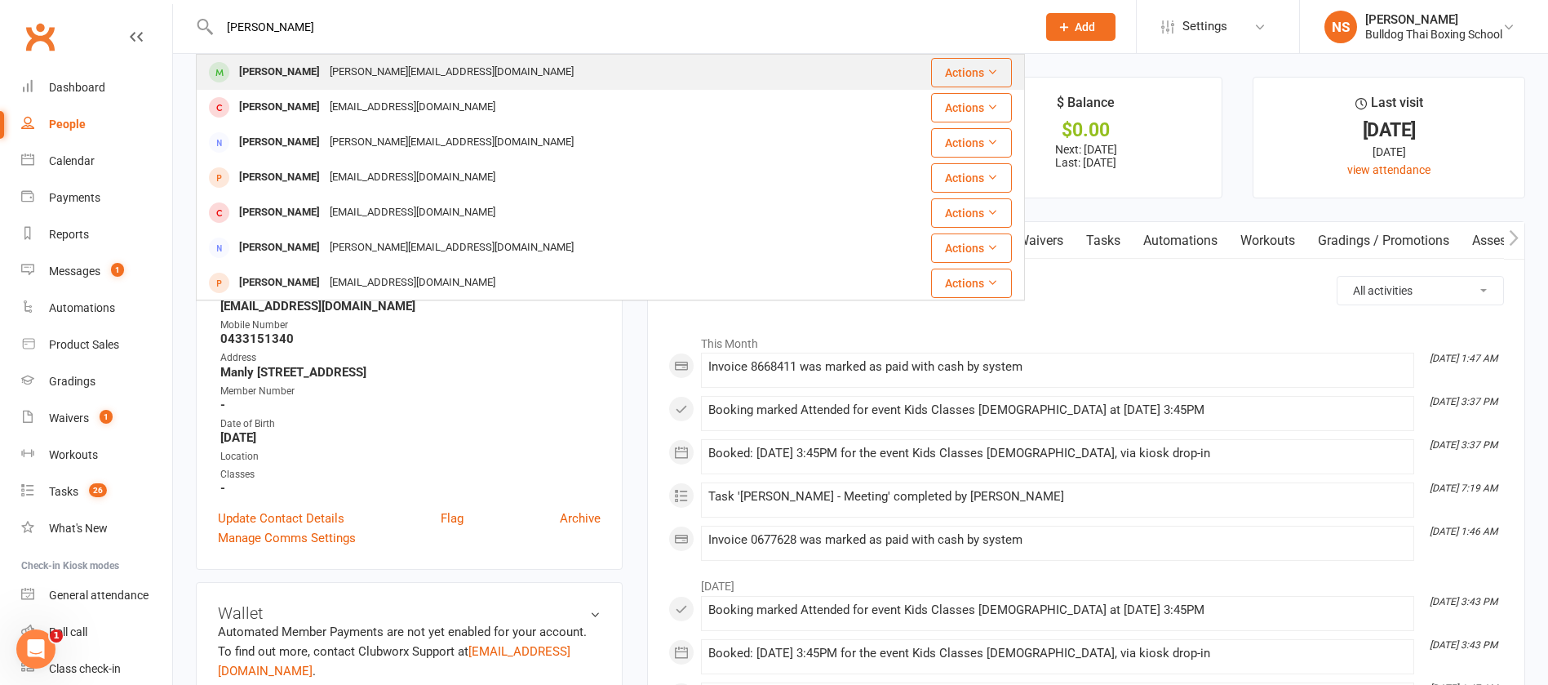
type input "[PERSON_NAME]"
click at [303, 69] on div "[PERSON_NAME]" at bounding box center [279, 72] width 91 height 24
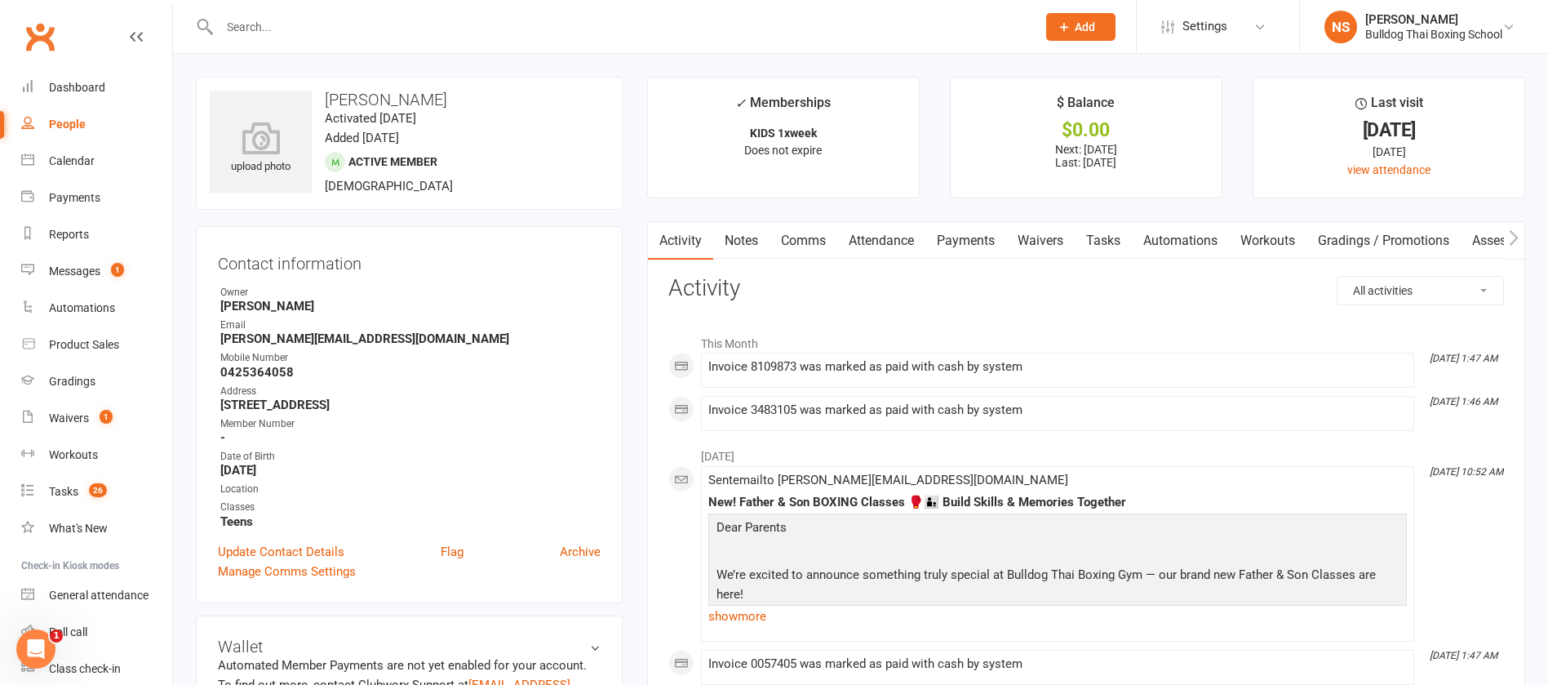
click at [269, 26] on input "text" at bounding box center [620, 27] width 811 height 23
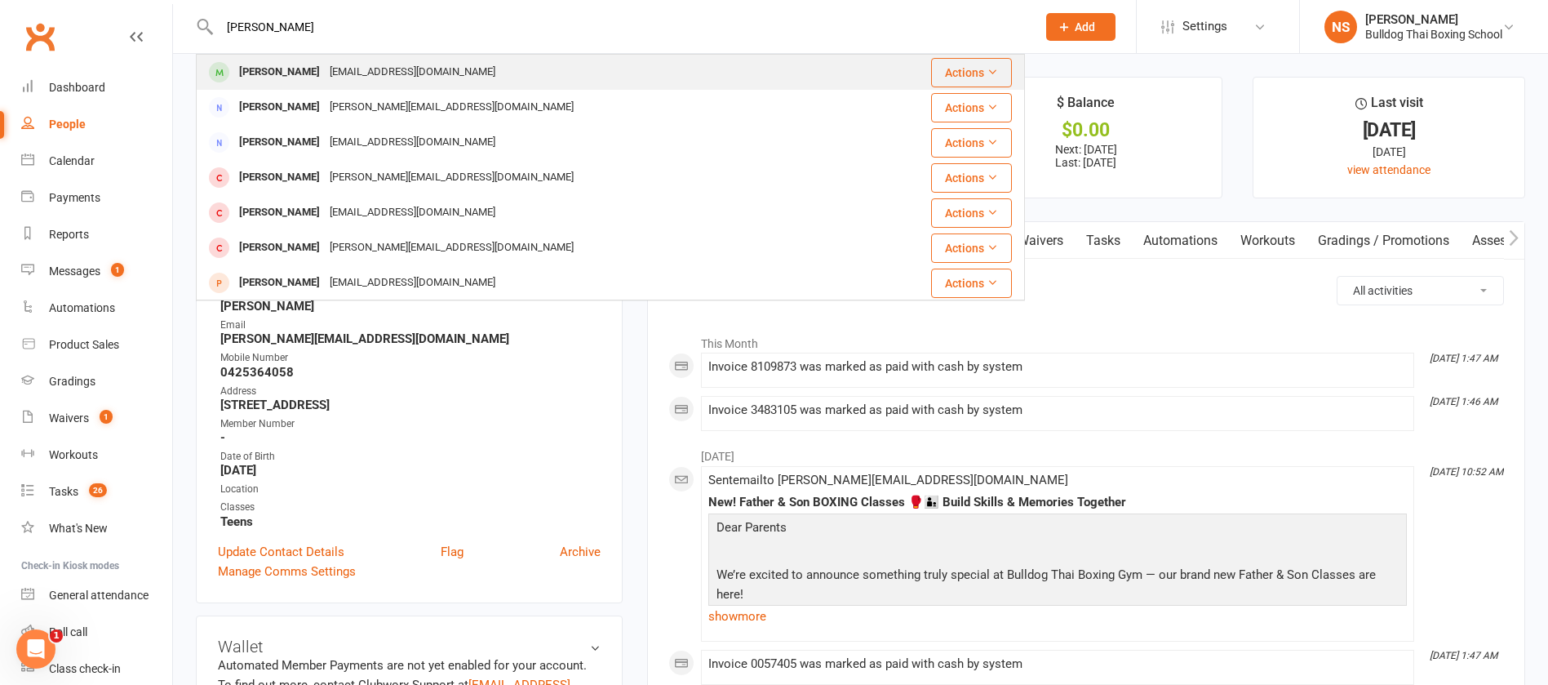
type input "[PERSON_NAME]"
click at [331, 74] on div "[EMAIL_ADDRESS][DOMAIN_NAME]" at bounding box center [413, 72] width 176 height 24
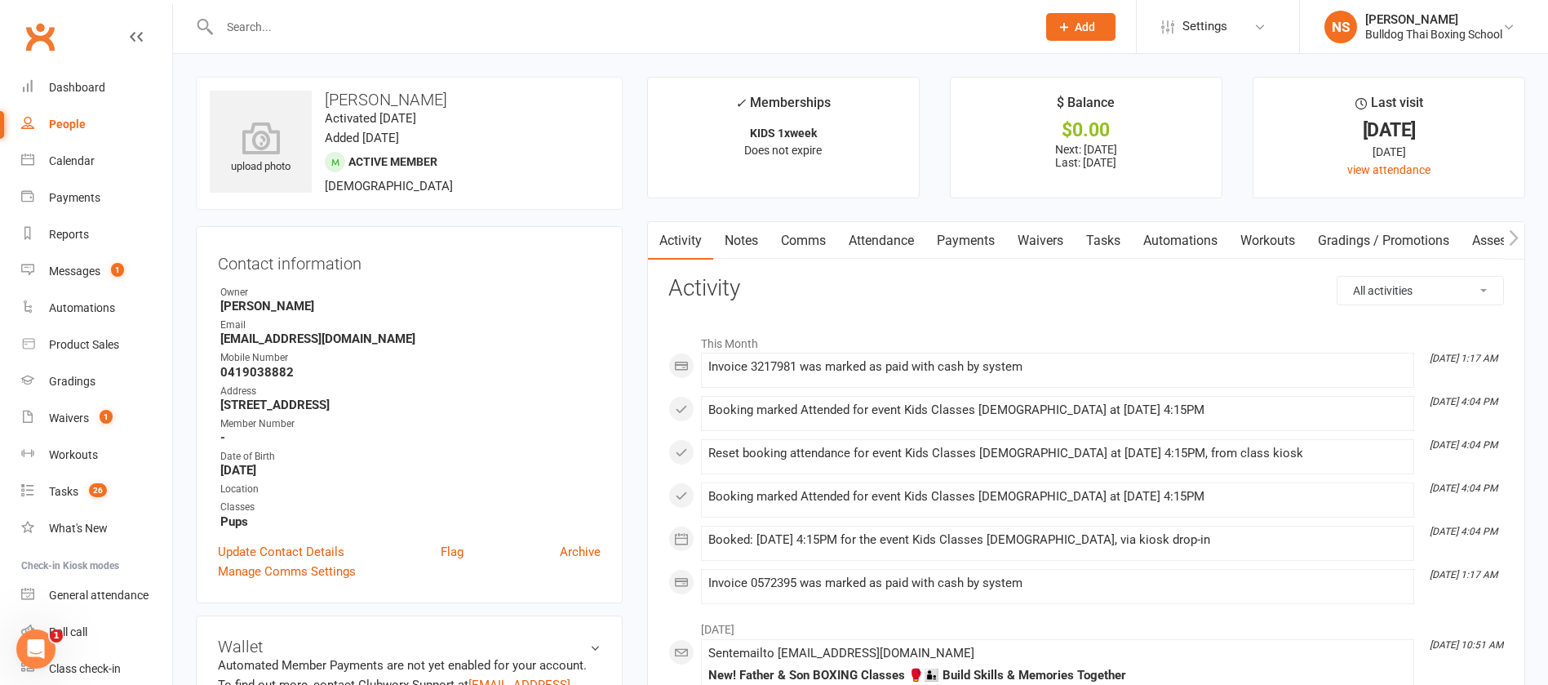
click at [324, 31] on input "text" at bounding box center [620, 27] width 811 height 23
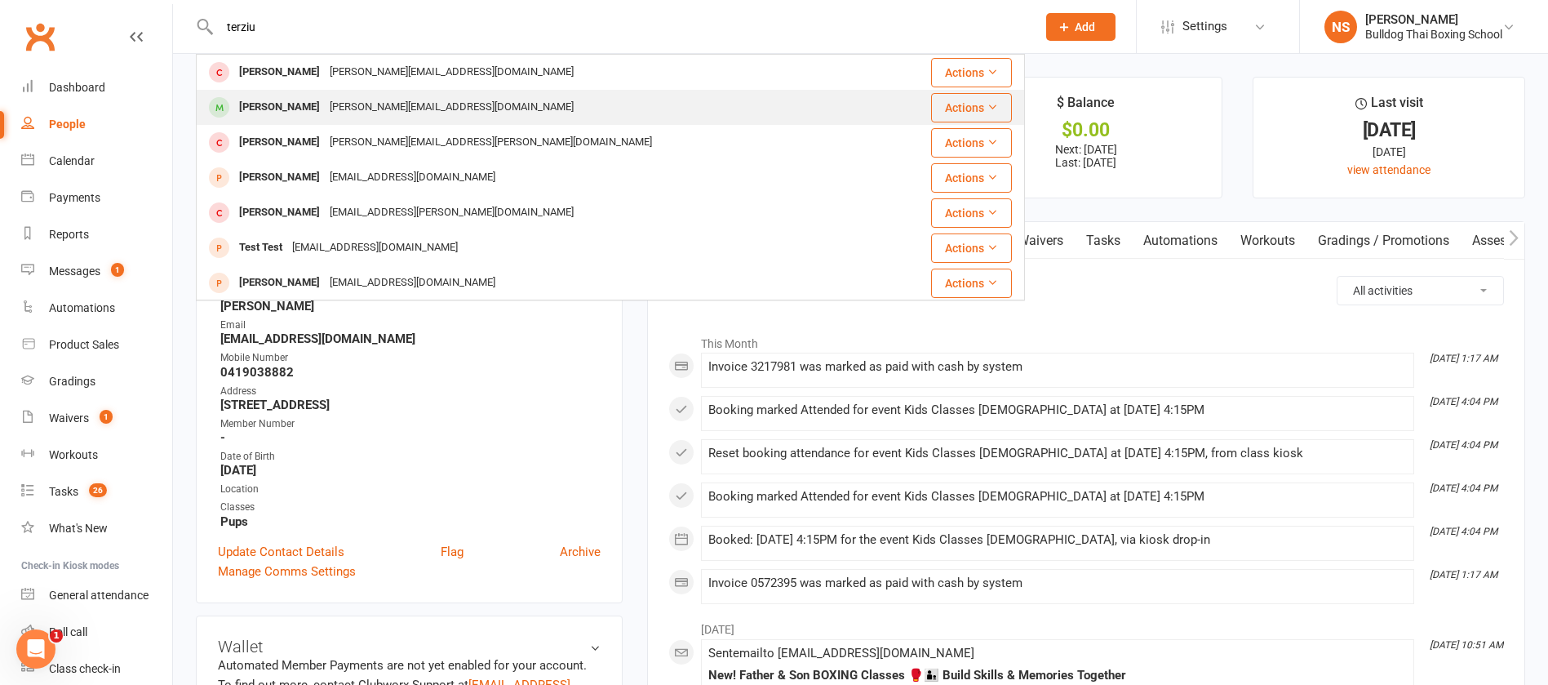
type input "terziu"
click at [340, 99] on div "[PERSON_NAME][EMAIL_ADDRESS][DOMAIN_NAME]" at bounding box center [452, 108] width 254 height 24
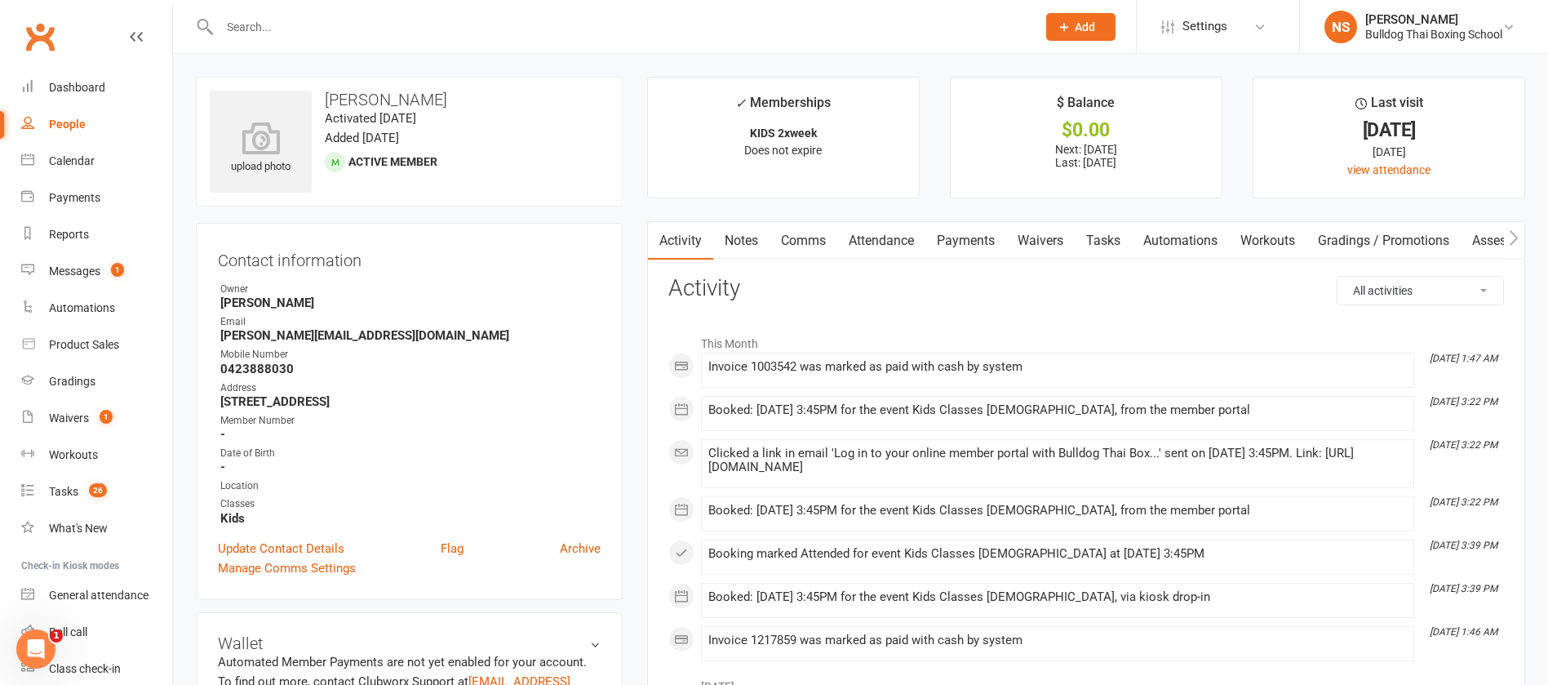
click at [752, 235] on link "Notes" at bounding box center [741, 241] width 56 height 38
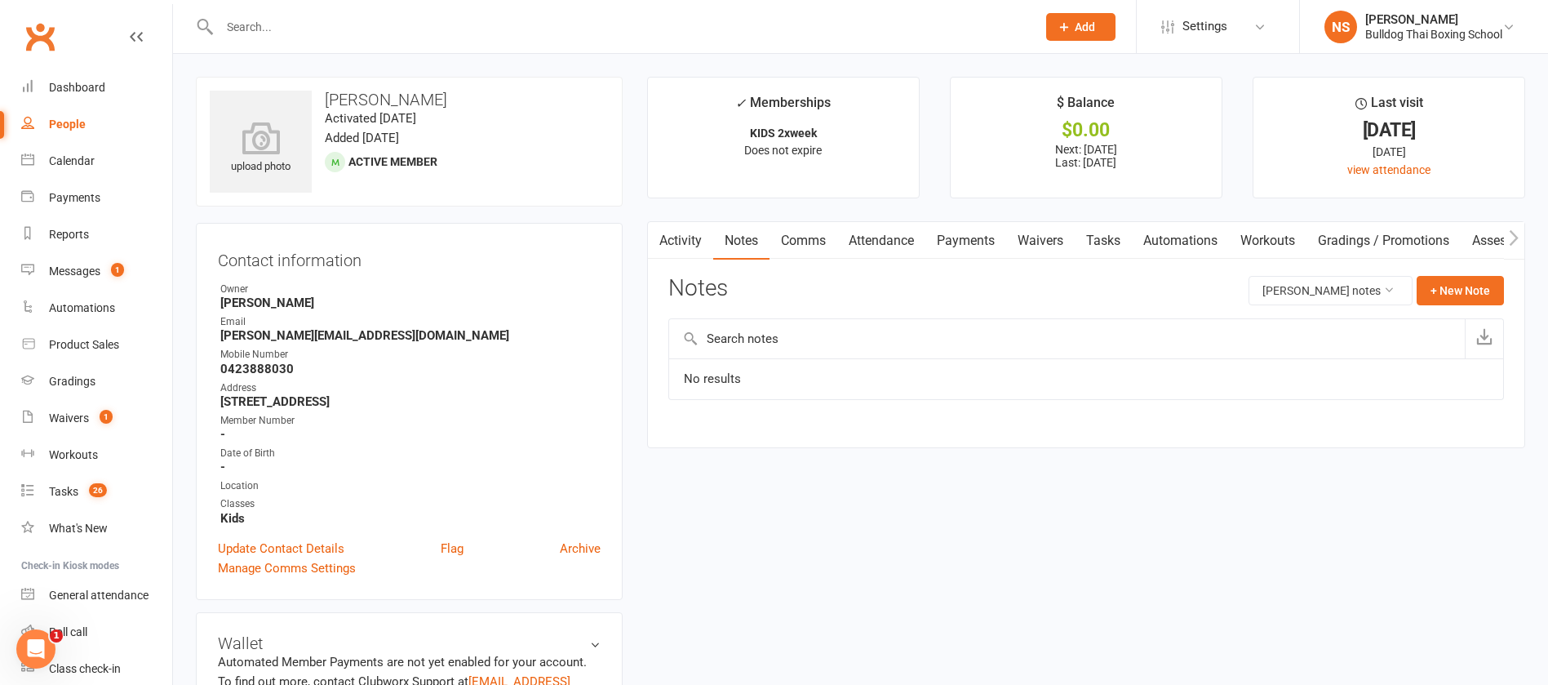
click at [691, 234] on link "Activity" at bounding box center [680, 241] width 65 height 38
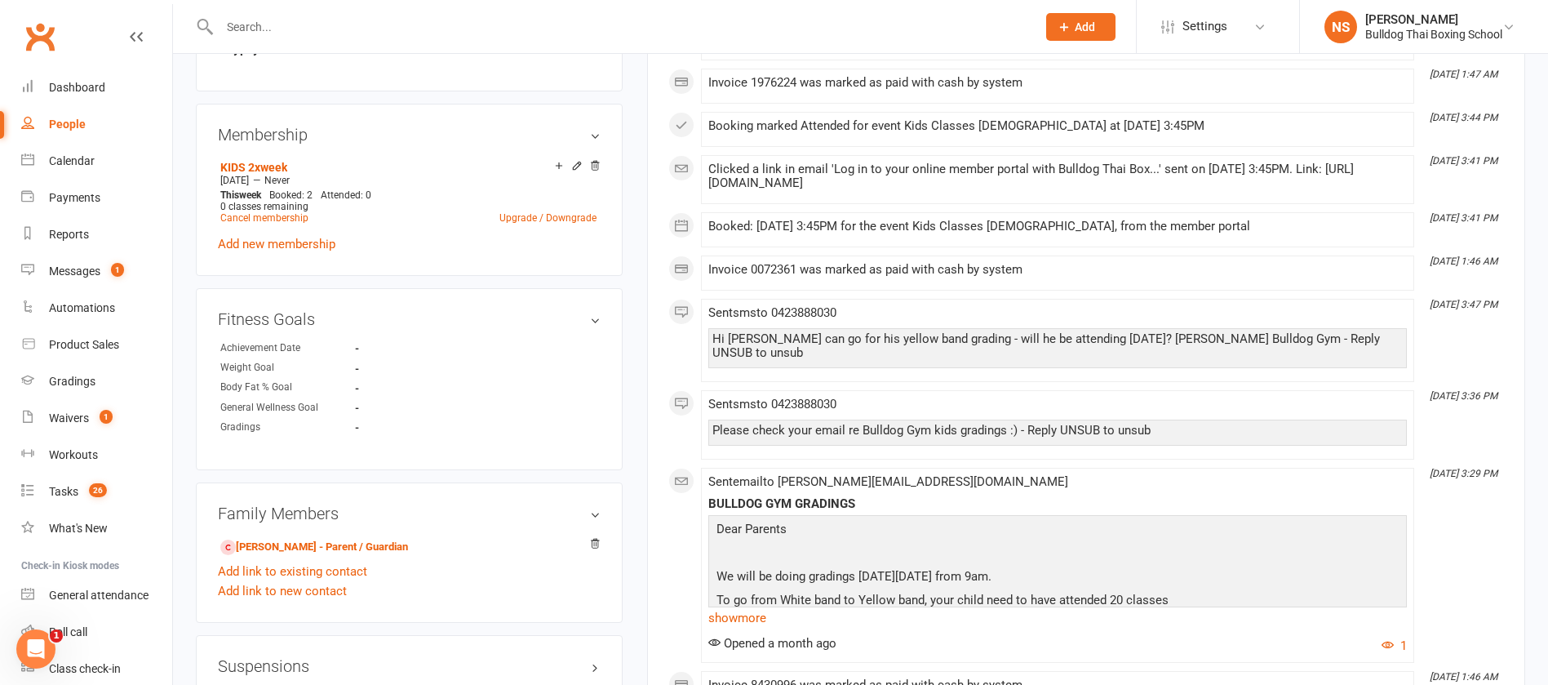
scroll to position [857, 0]
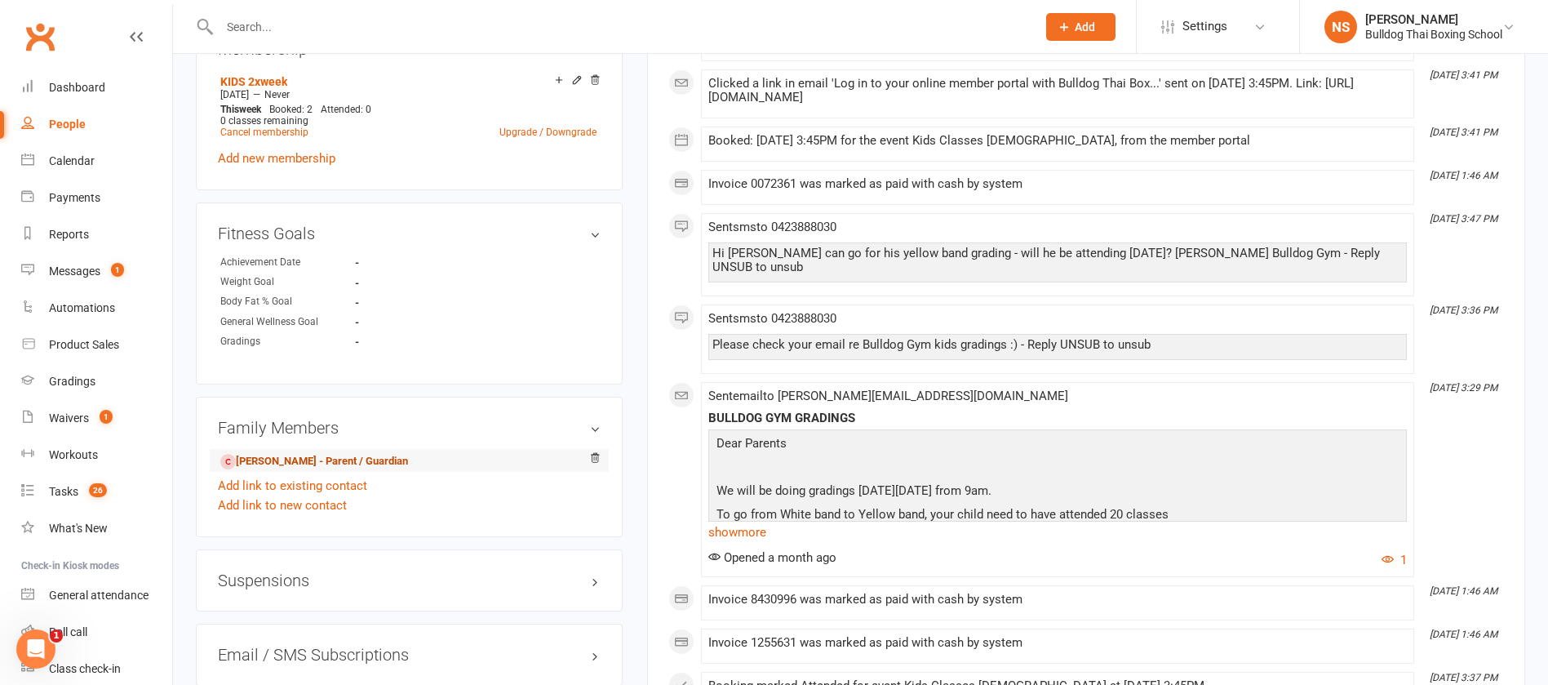
click at [366, 460] on link "[PERSON_NAME] - Parent / Guardian" at bounding box center [314, 461] width 188 height 17
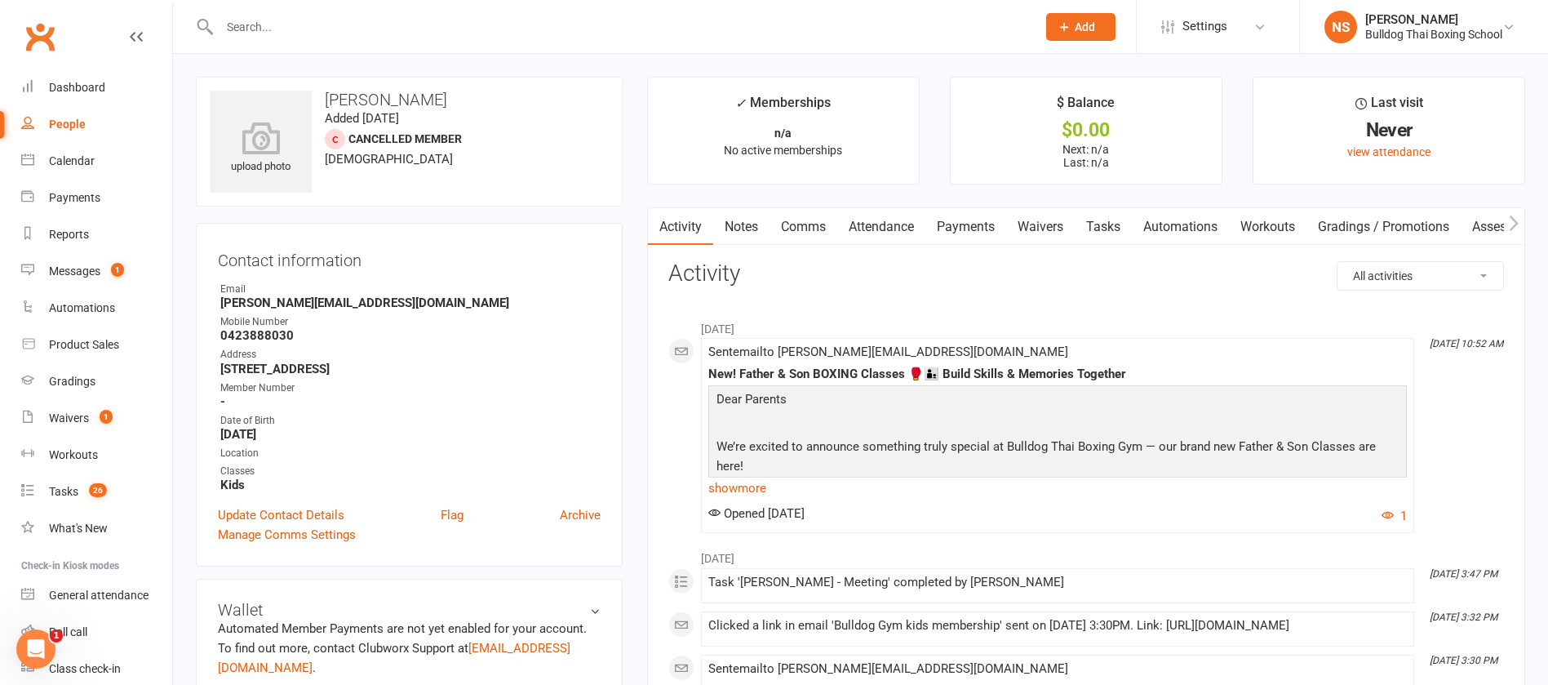
click at [740, 226] on link "Notes" at bounding box center [741, 227] width 56 height 38
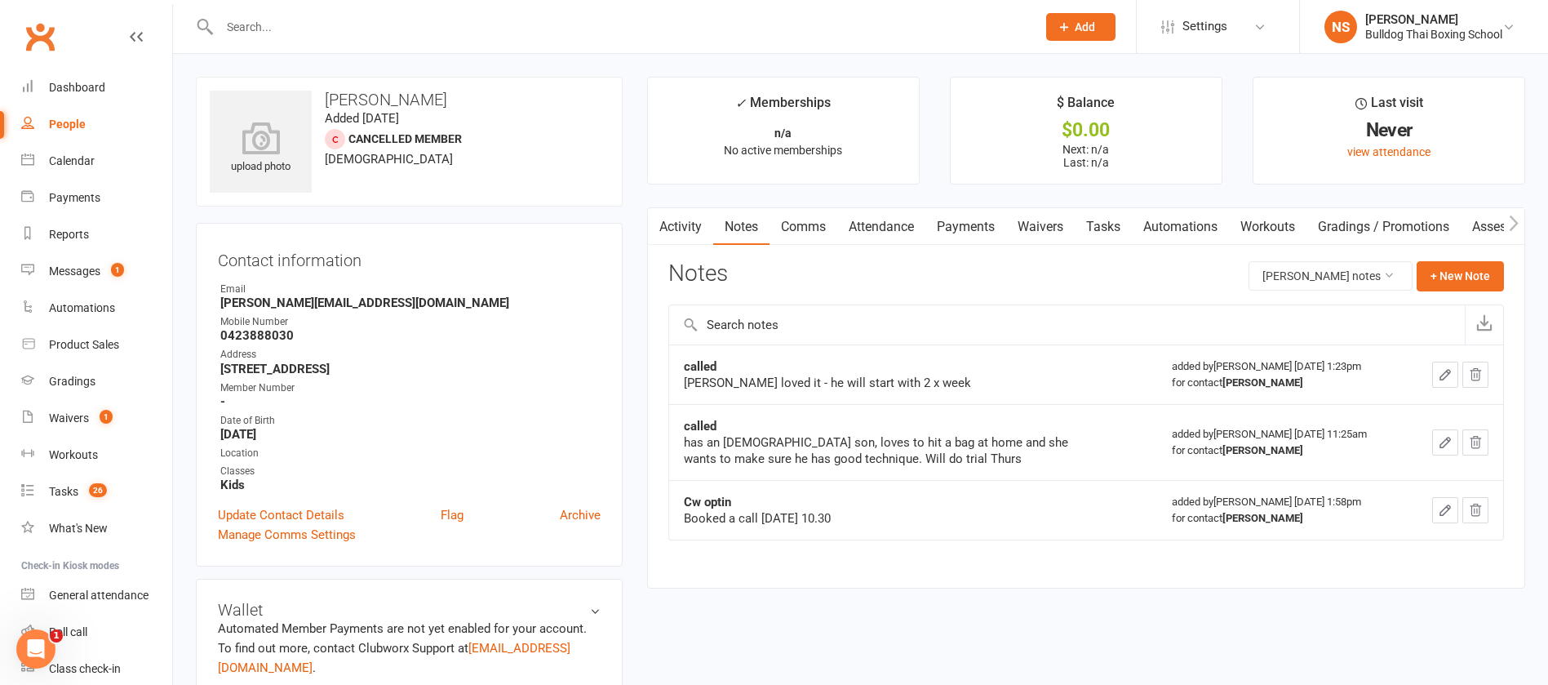
click at [264, 30] on input "text" at bounding box center [620, 27] width 811 height 23
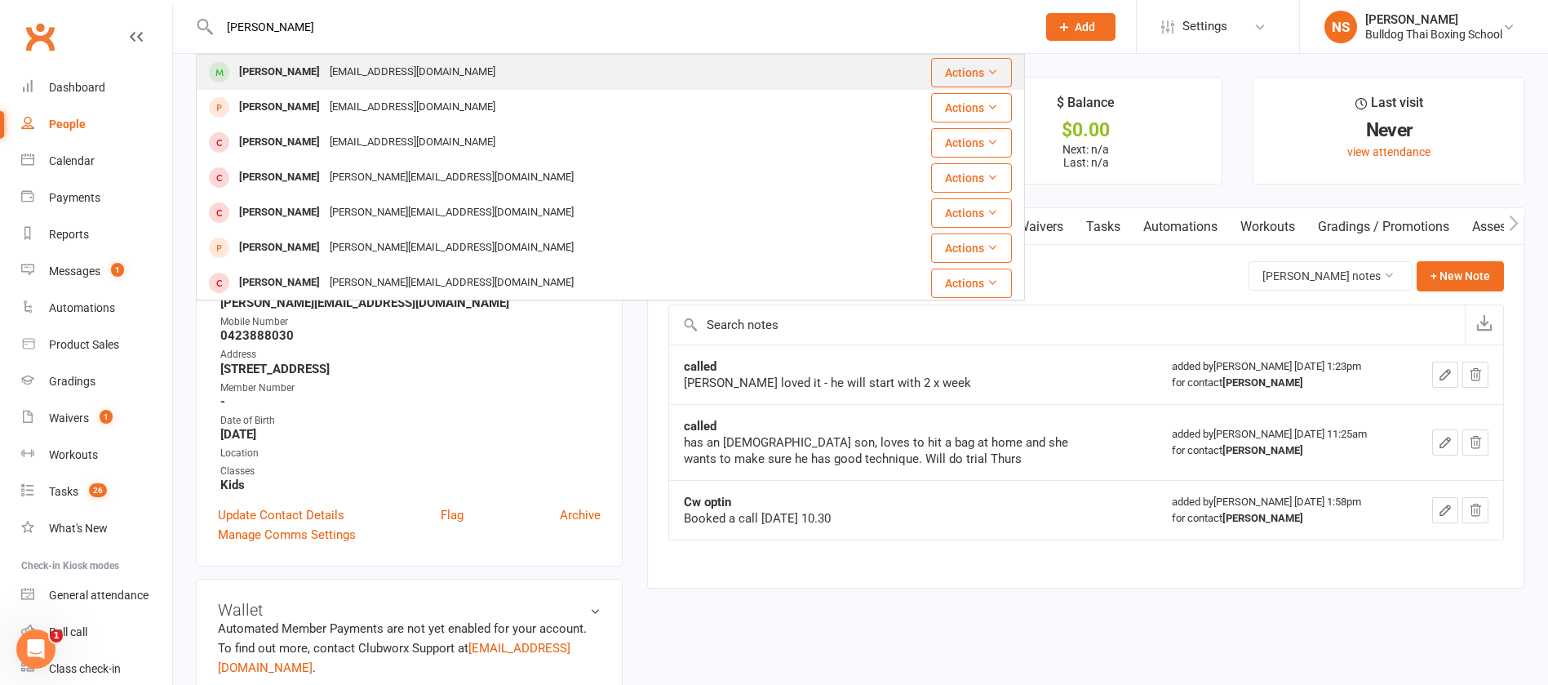
type input "[PERSON_NAME]"
click at [325, 75] on div "[EMAIL_ADDRESS][DOMAIN_NAME]" at bounding box center [413, 72] width 176 height 24
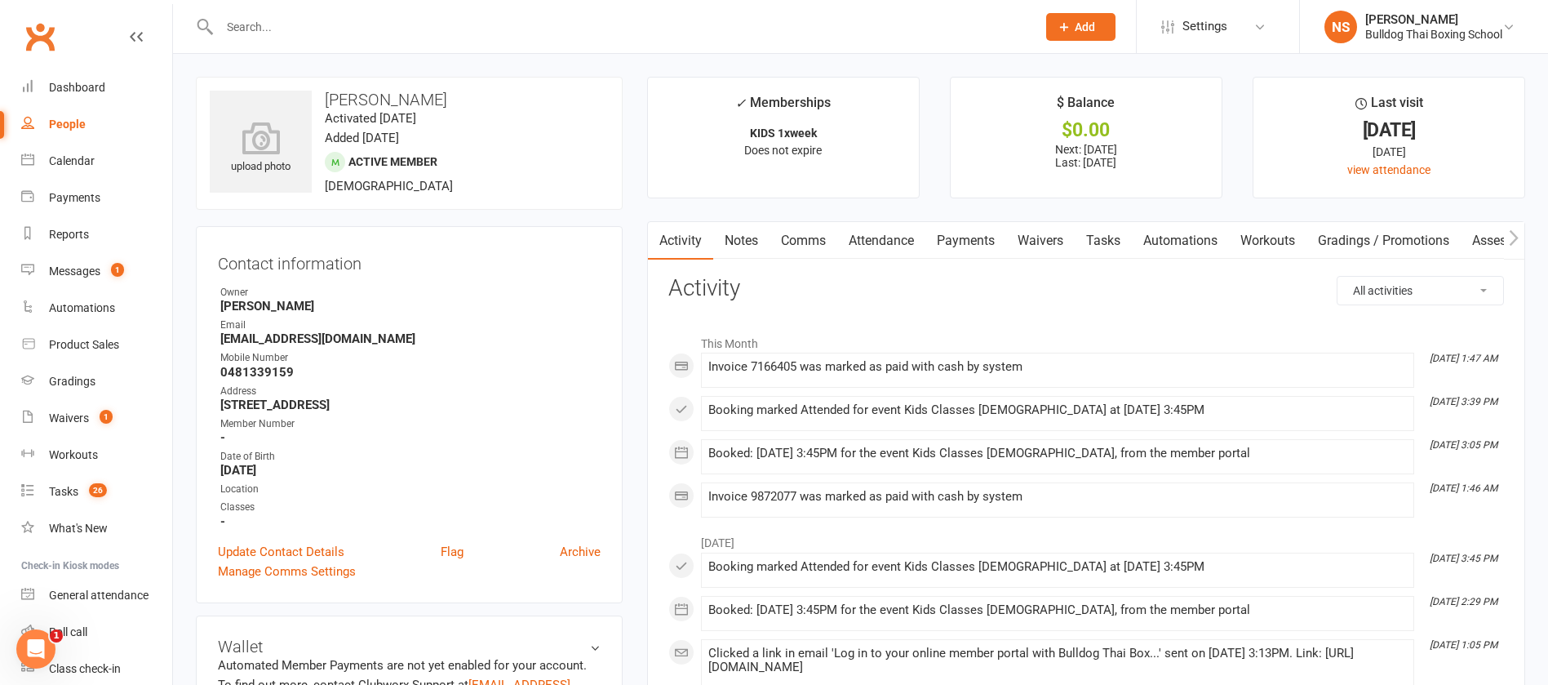
click at [336, 29] on input "text" at bounding box center [620, 27] width 811 height 23
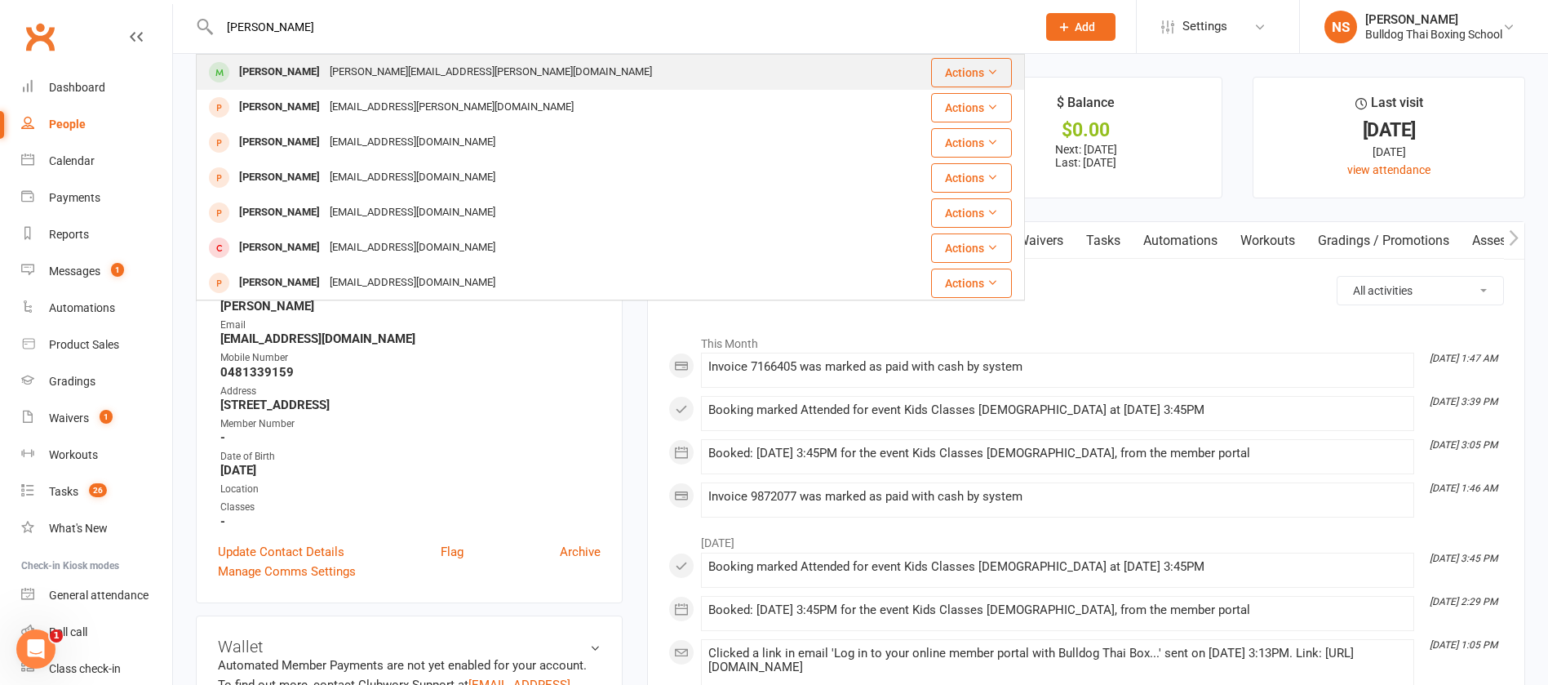
type input "[PERSON_NAME]"
click at [372, 78] on div "[PERSON_NAME][EMAIL_ADDRESS][PERSON_NAME][DOMAIN_NAME]" at bounding box center [491, 72] width 332 height 24
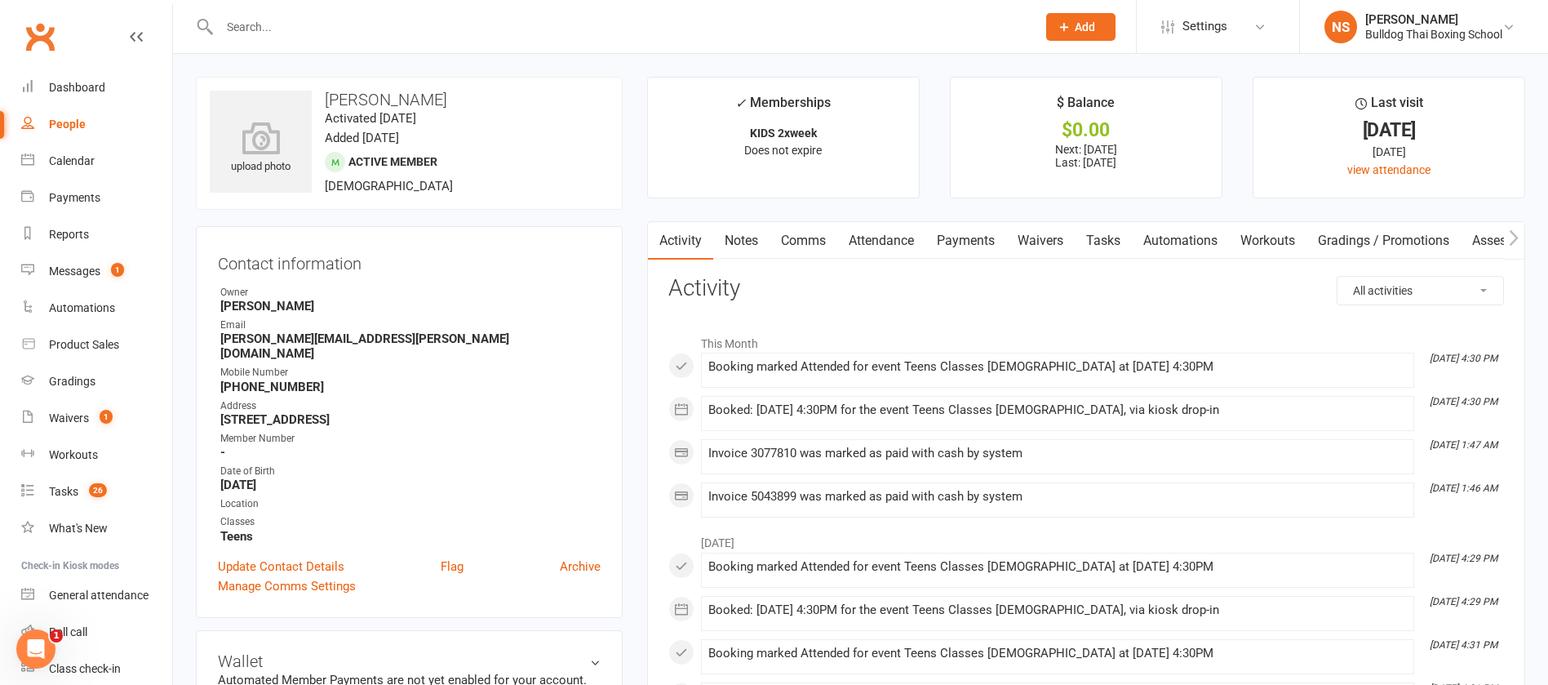
click at [287, 29] on input "text" at bounding box center [620, 27] width 811 height 23
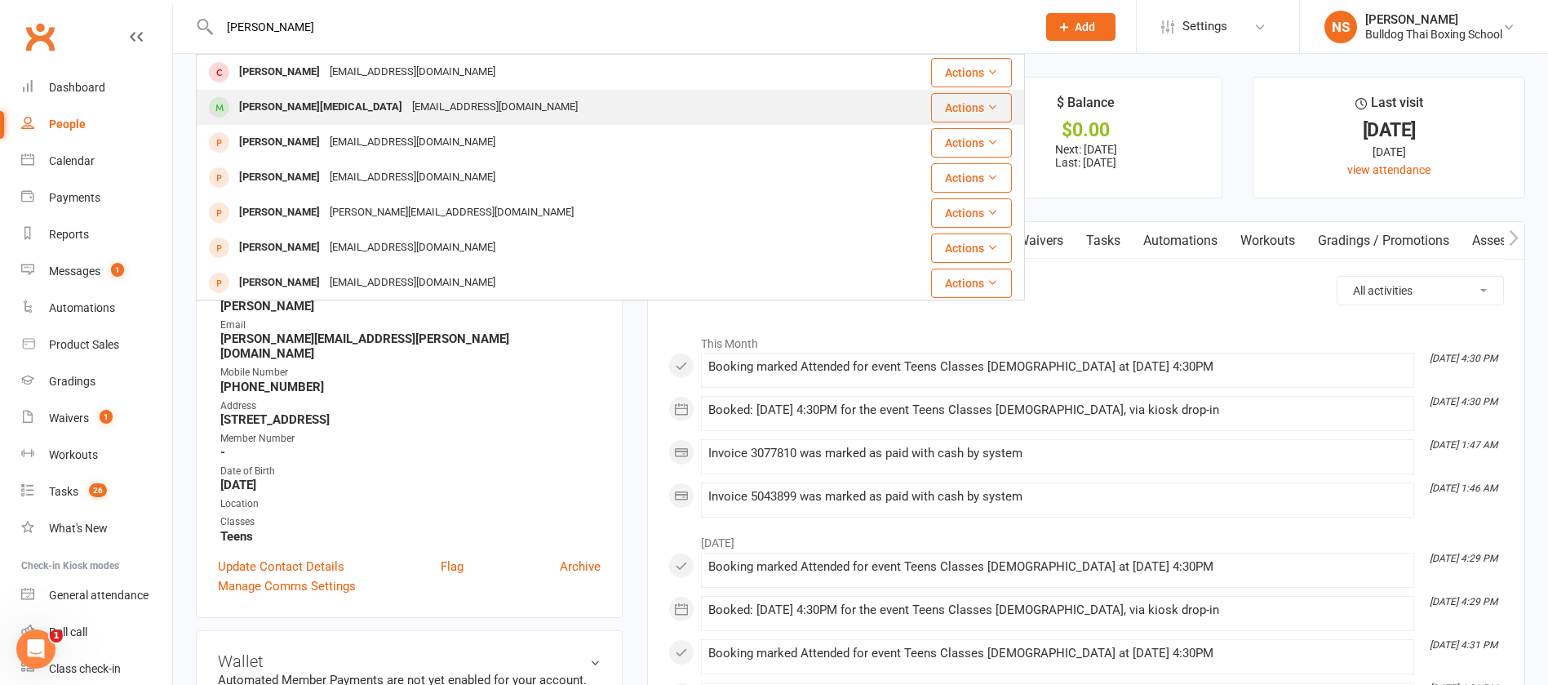
type input "[PERSON_NAME]"
click at [321, 111] on div "[PERSON_NAME][MEDICAL_DATA]" at bounding box center [320, 108] width 173 height 24
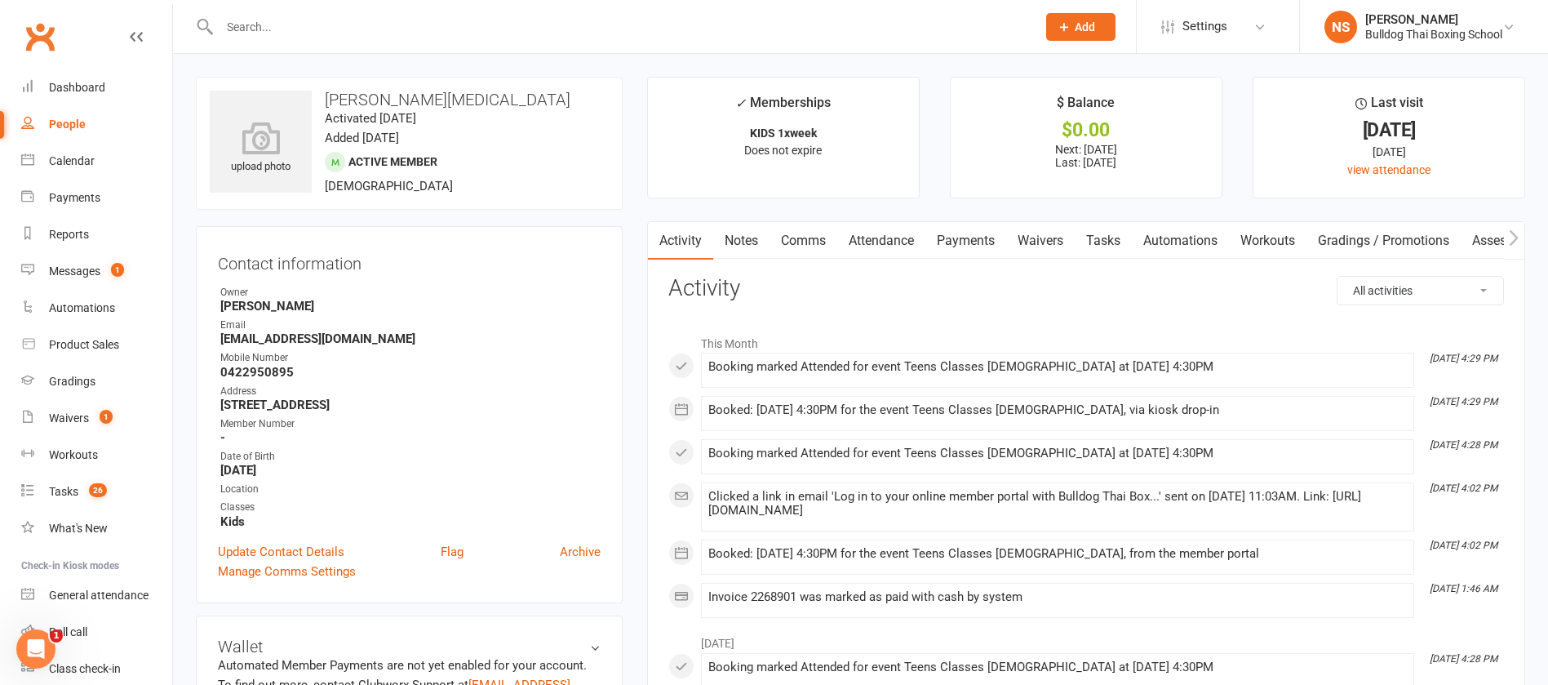
drag, startPoint x: 250, startPoint y: 29, endPoint x: 267, endPoint y: 11, distance: 24.2
click at [255, 22] on input "text" at bounding box center [620, 27] width 811 height 23
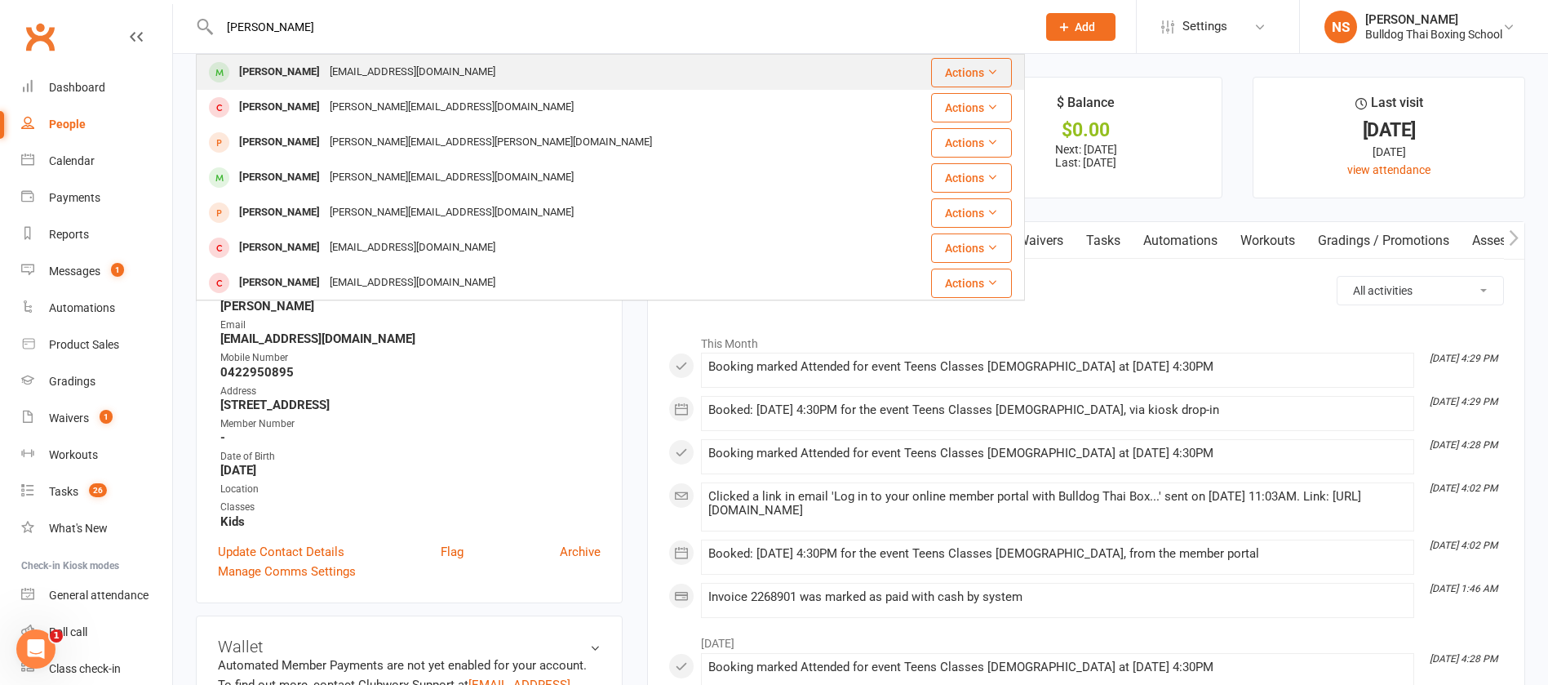
type input "[PERSON_NAME]"
click at [328, 80] on div "[EMAIL_ADDRESS][DOMAIN_NAME]" at bounding box center [413, 72] width 176 height 24
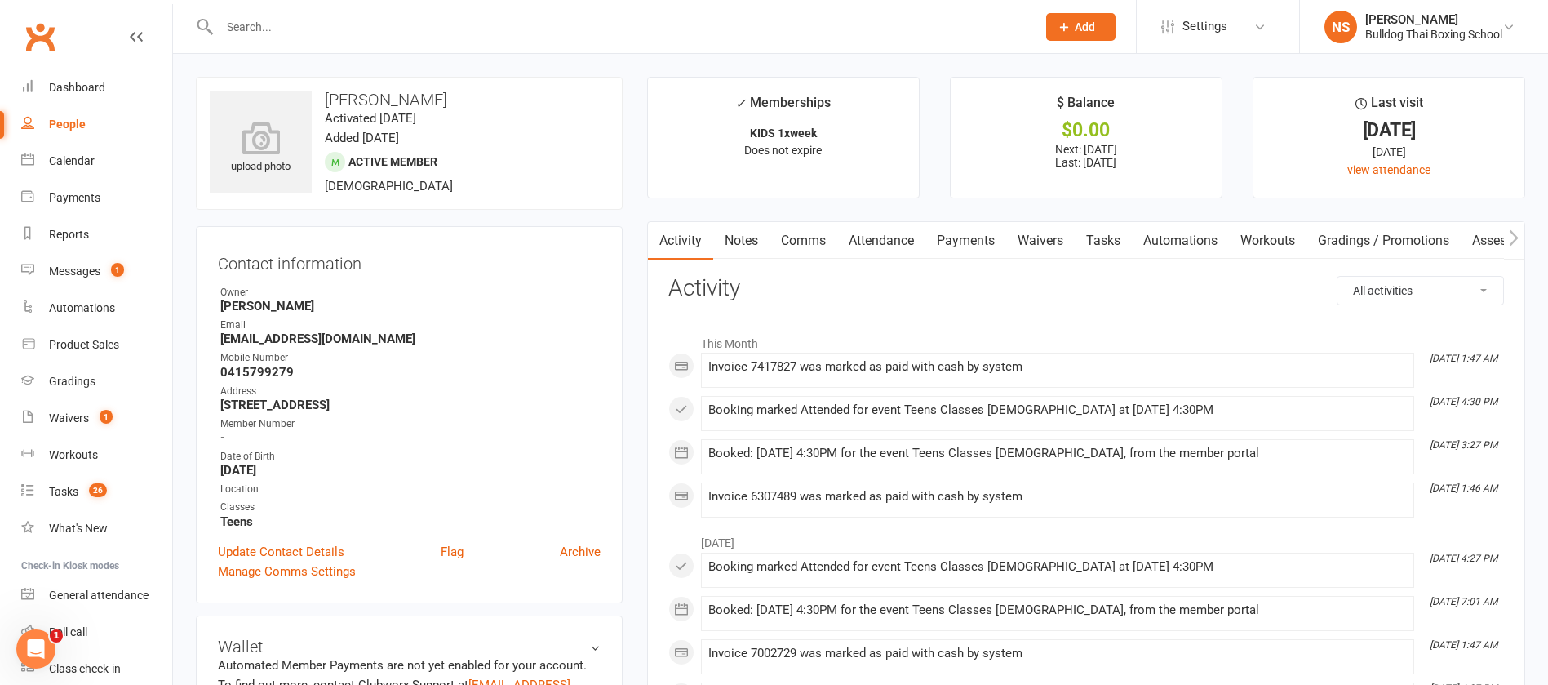
click at [375, 27] on input "text" at bounding box center [620, 27] width 811 height 23
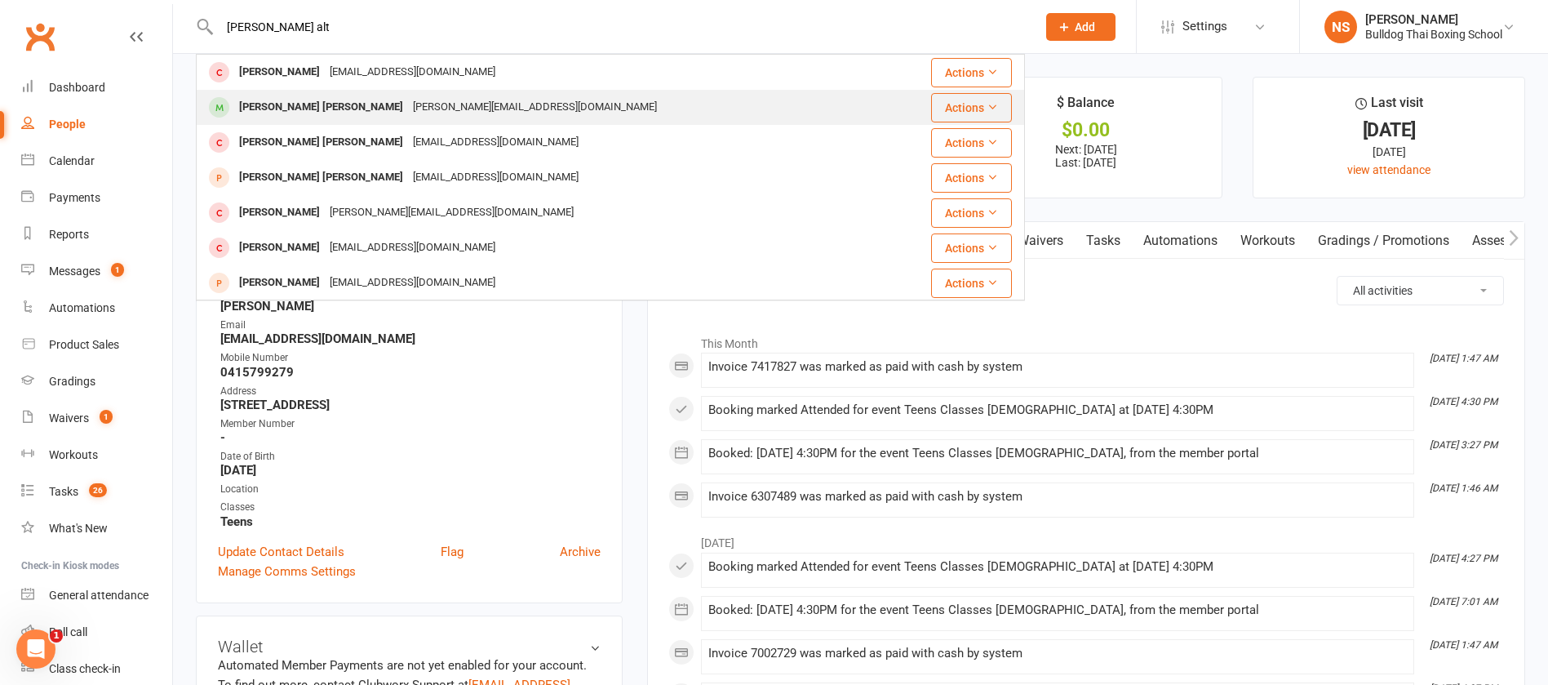
type input "[PERSON_NAME] alt"
click at [408, 109] on div "[PERSON_NAME][EMAIL_ADDRESS][DOMAIN_NAME]" at bounding box center [535, 108] width 254 height 24
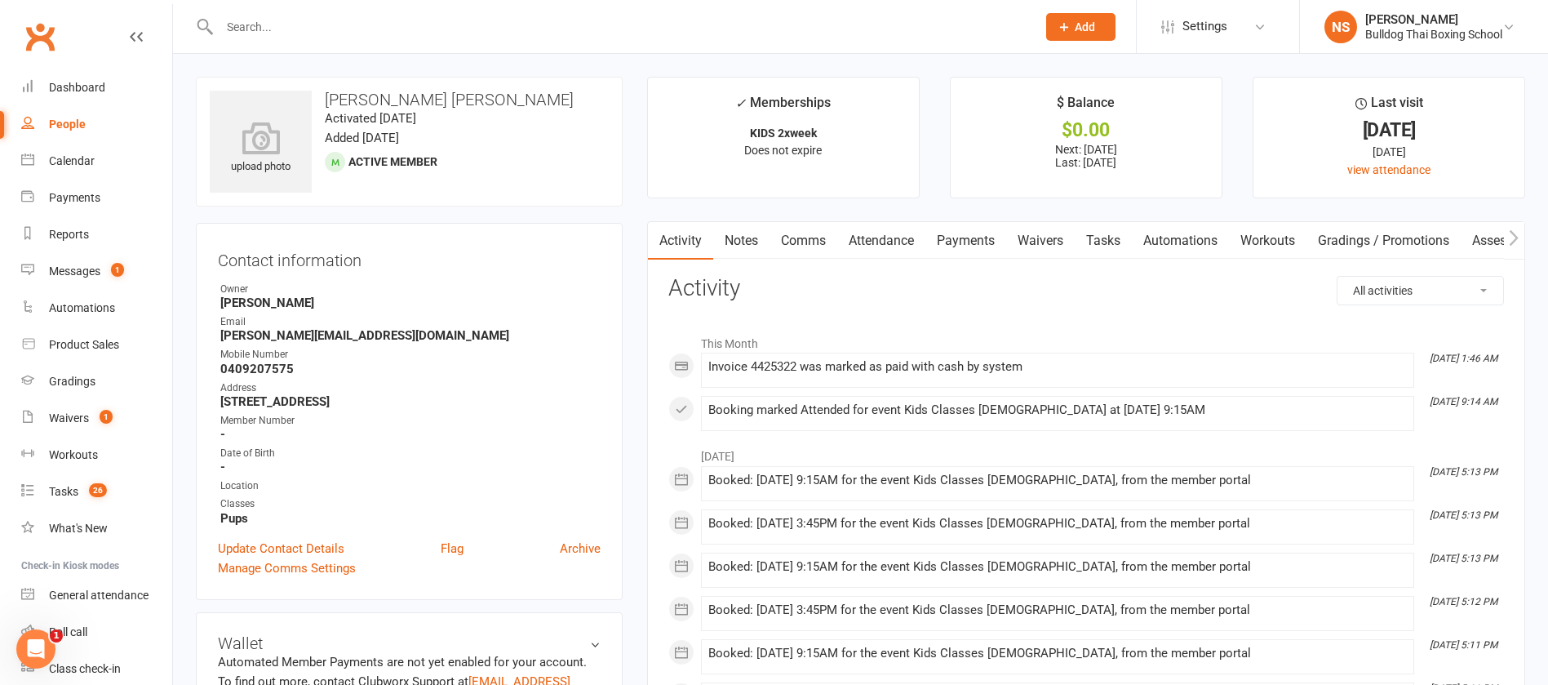
click at [757, 246] on link "Notes" at bounding box center [741, 241] width 56 height 38
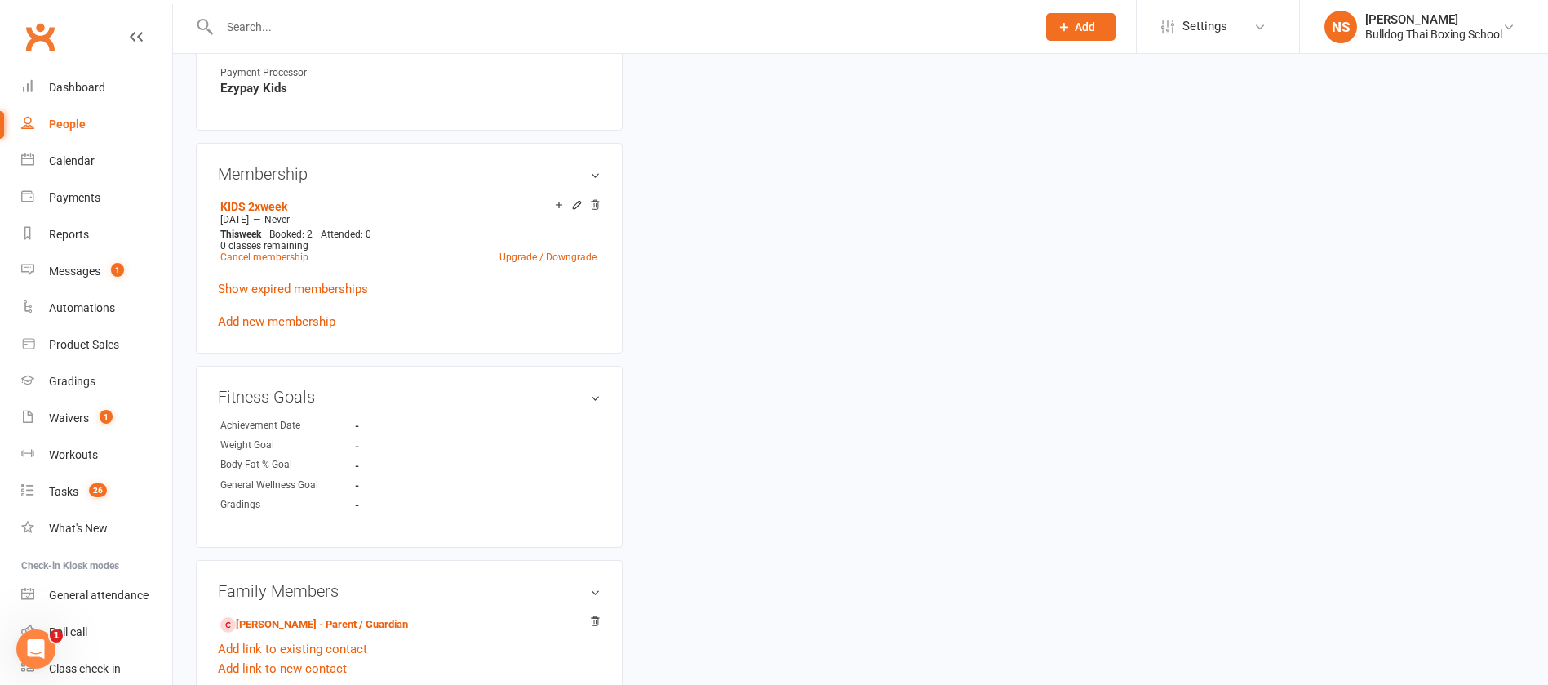
scroll to position [980, 0]
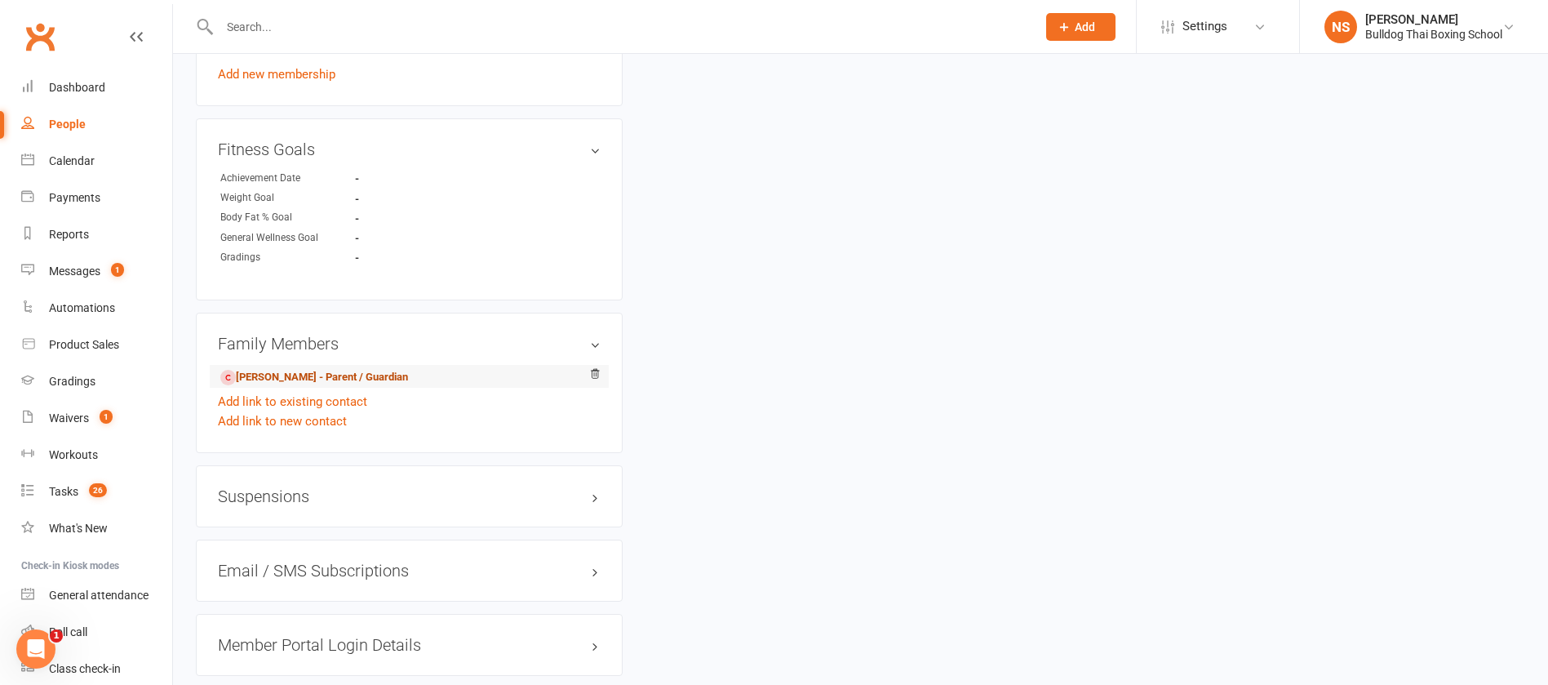
click at [287, 372] on link "[PERSON_NAME] - Parent / Guardian" at bounding box center [314, 377] width 188 height 17
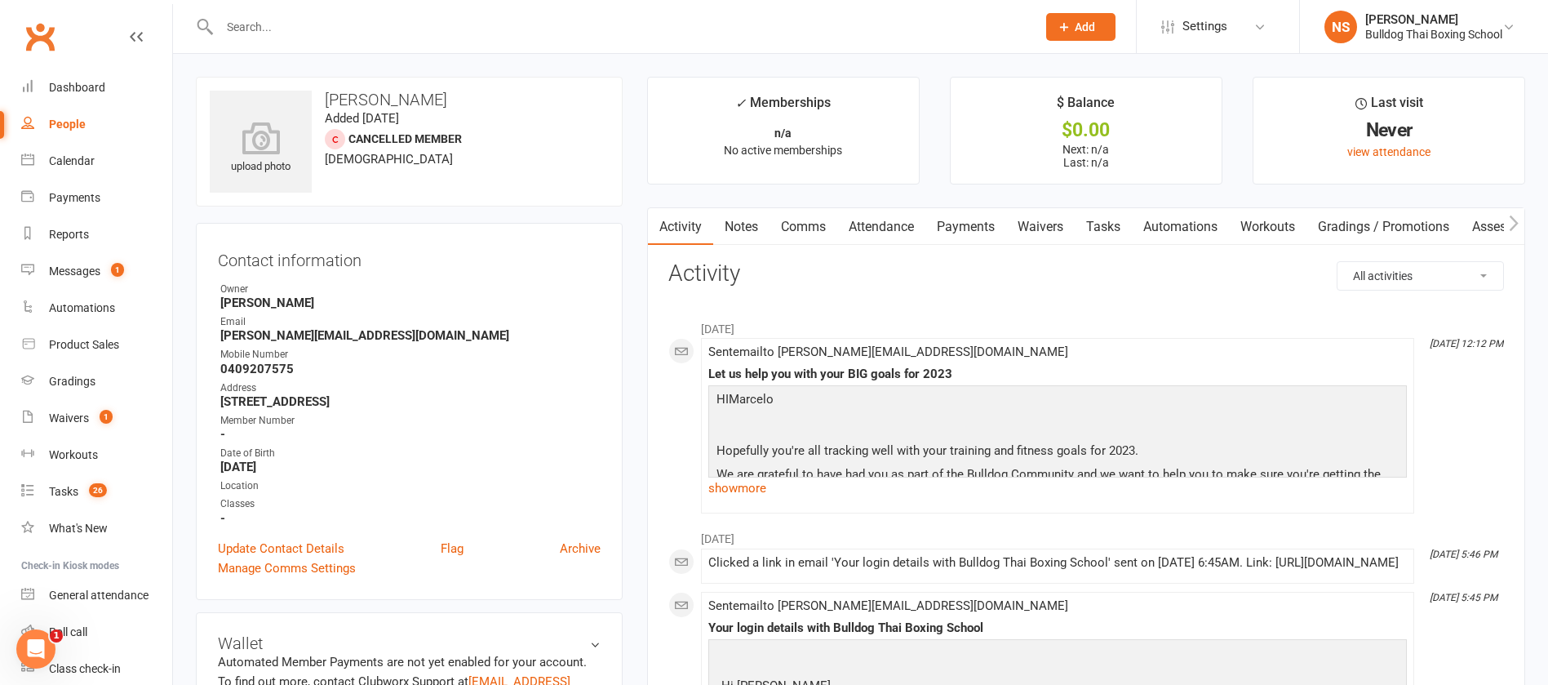
click at [735, 222] on link "Notes" at bounding box center [741, 227] width 56 height 38
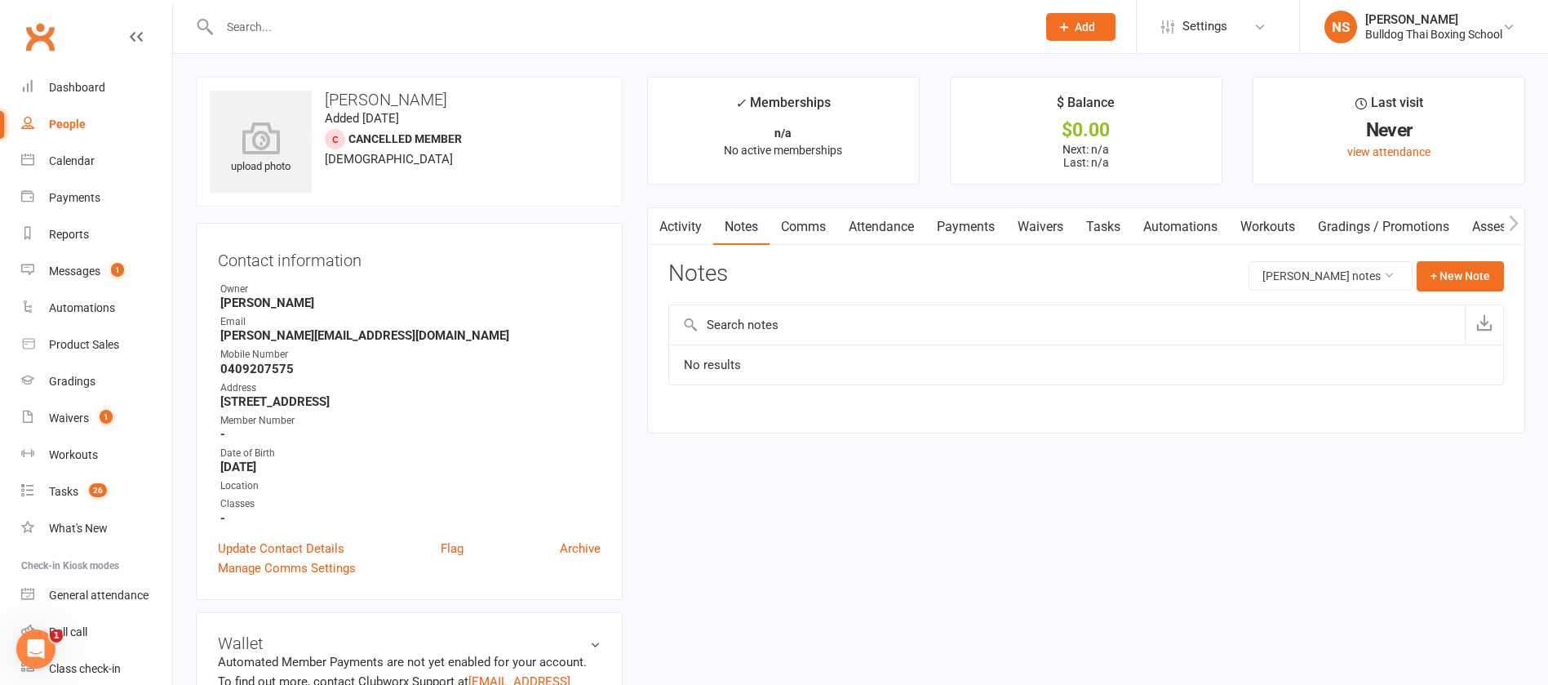
click at [287, 28] on input "text" at bounding box center [620, 27] width 811 height 23
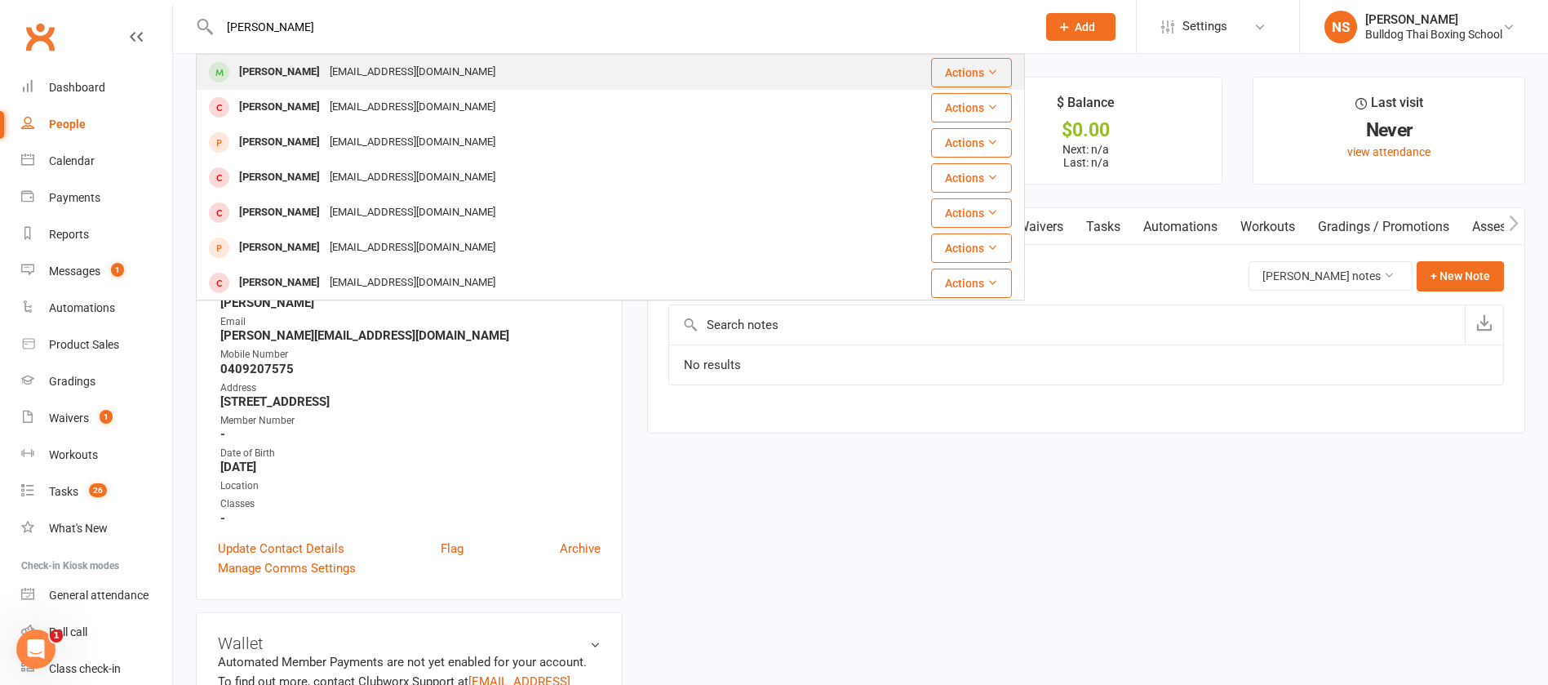
type input "[PERSON_NAME]"
click at [354, 74] on div "[EMAIL_ADDRESS][DOMAIN_NAME]" at bounding box center [413, 72] width 176 height 24
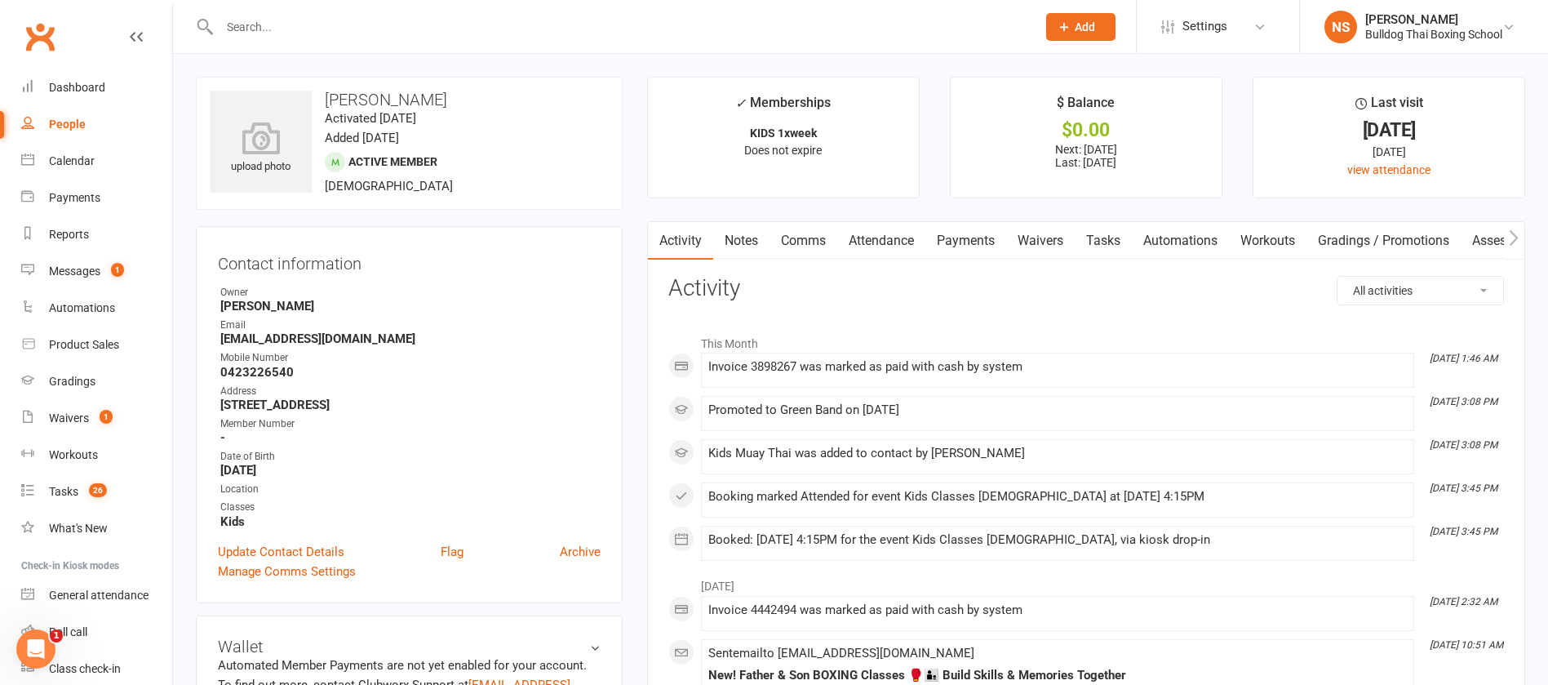
click at [403, 20] on input "text" at bounding box center [620, 27] width 811 height 23
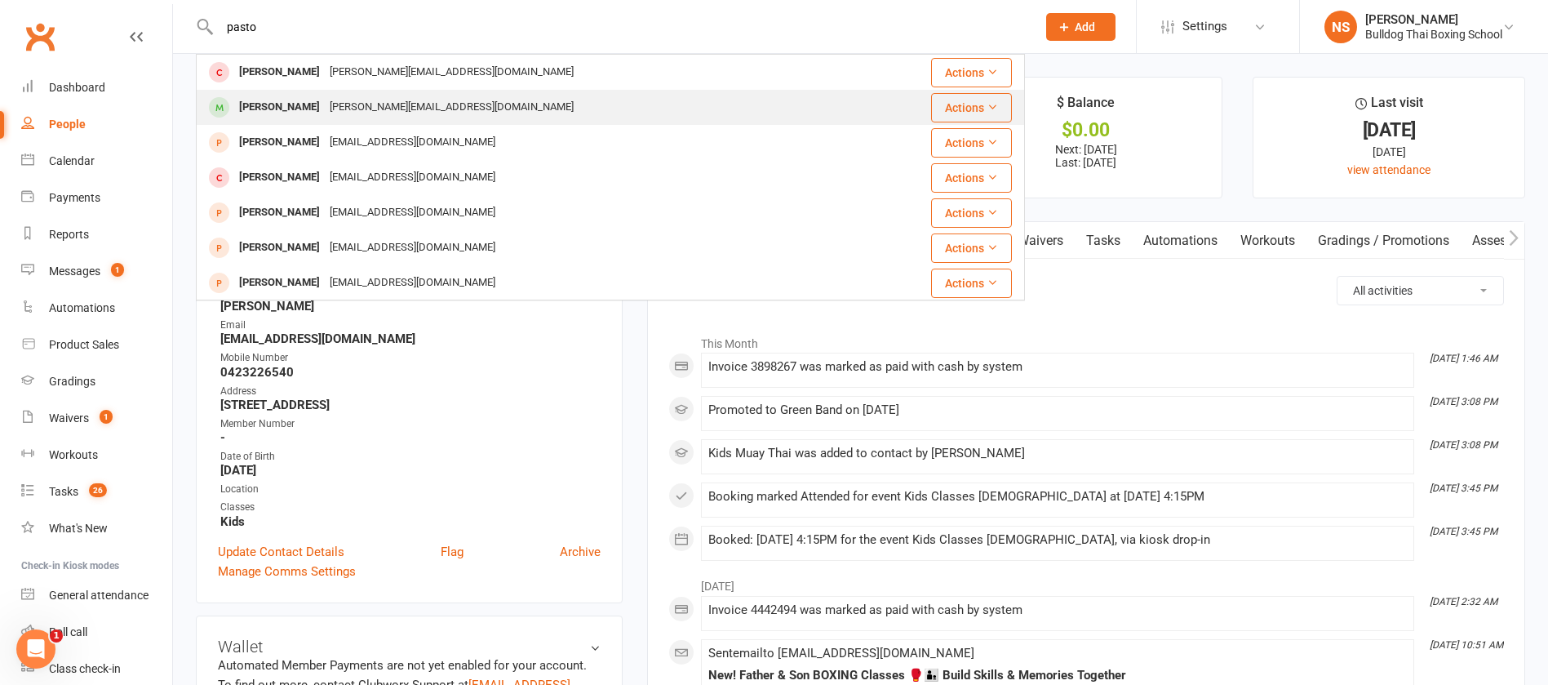
type input "pasto"
click at [325, 105] on div "[PERSON_NAME][EMAIL_ADDRESS][DOMAIN_NAME]" at bounding box center [452, 108] width 254 height 24
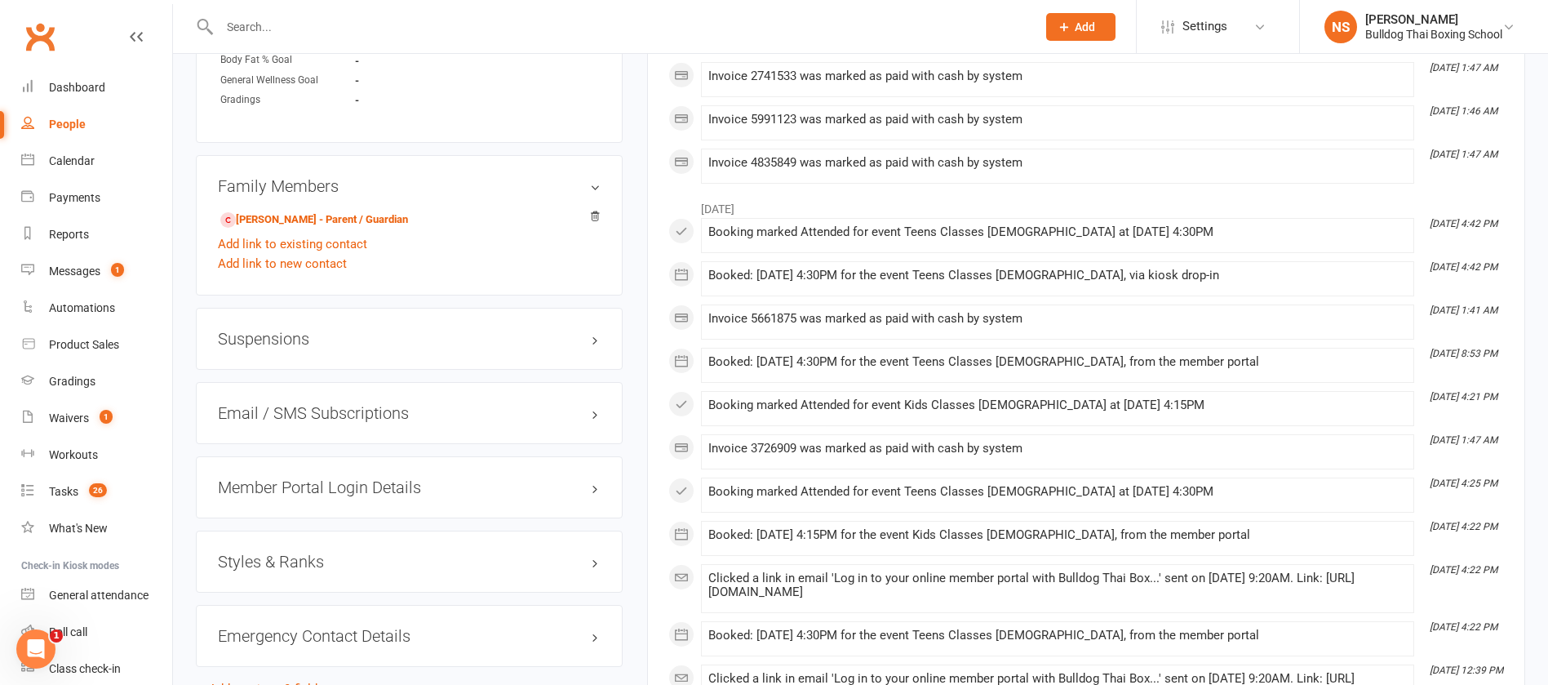
scroll to position [245, 0]
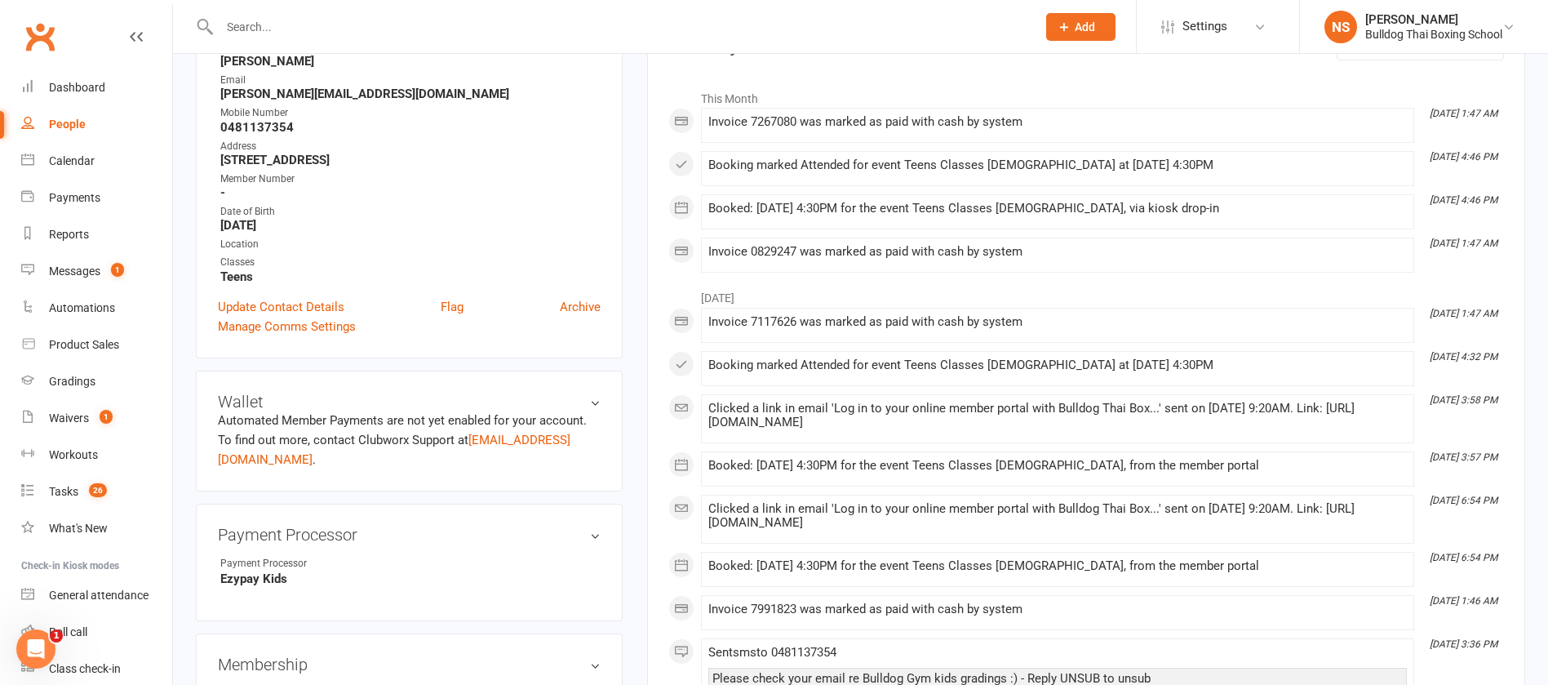
click at [322, 36] on input "text" at bounding box center [620, 27] width 811 height 23
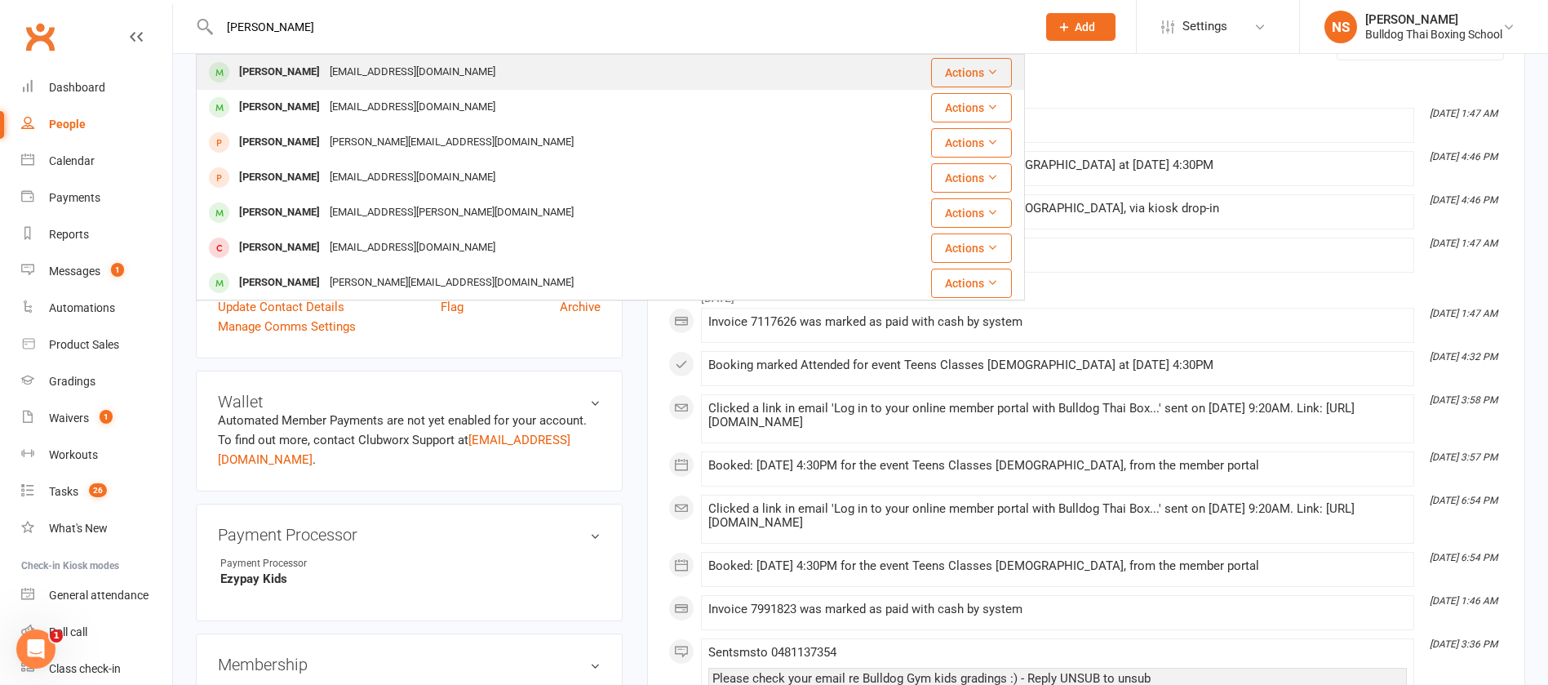
type input "[PERSON_NAME]"
click at [347, 71] on div "[EMAIL_ADDRESS][DOMAIN_NAME]" at bounding box center [413, 72] width 176 height 24
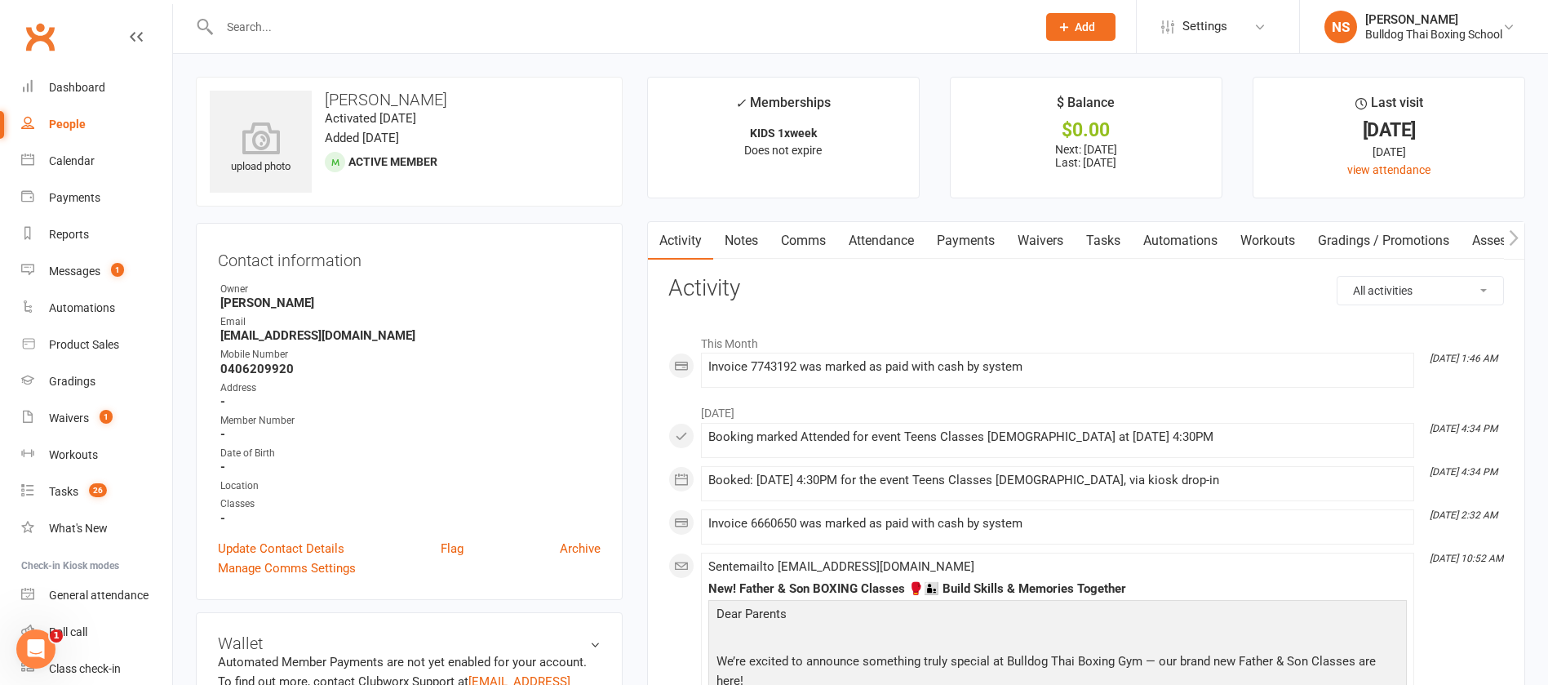
click at [328, 24] on input "text" at bounding box center [620, 27] width 811 height 23
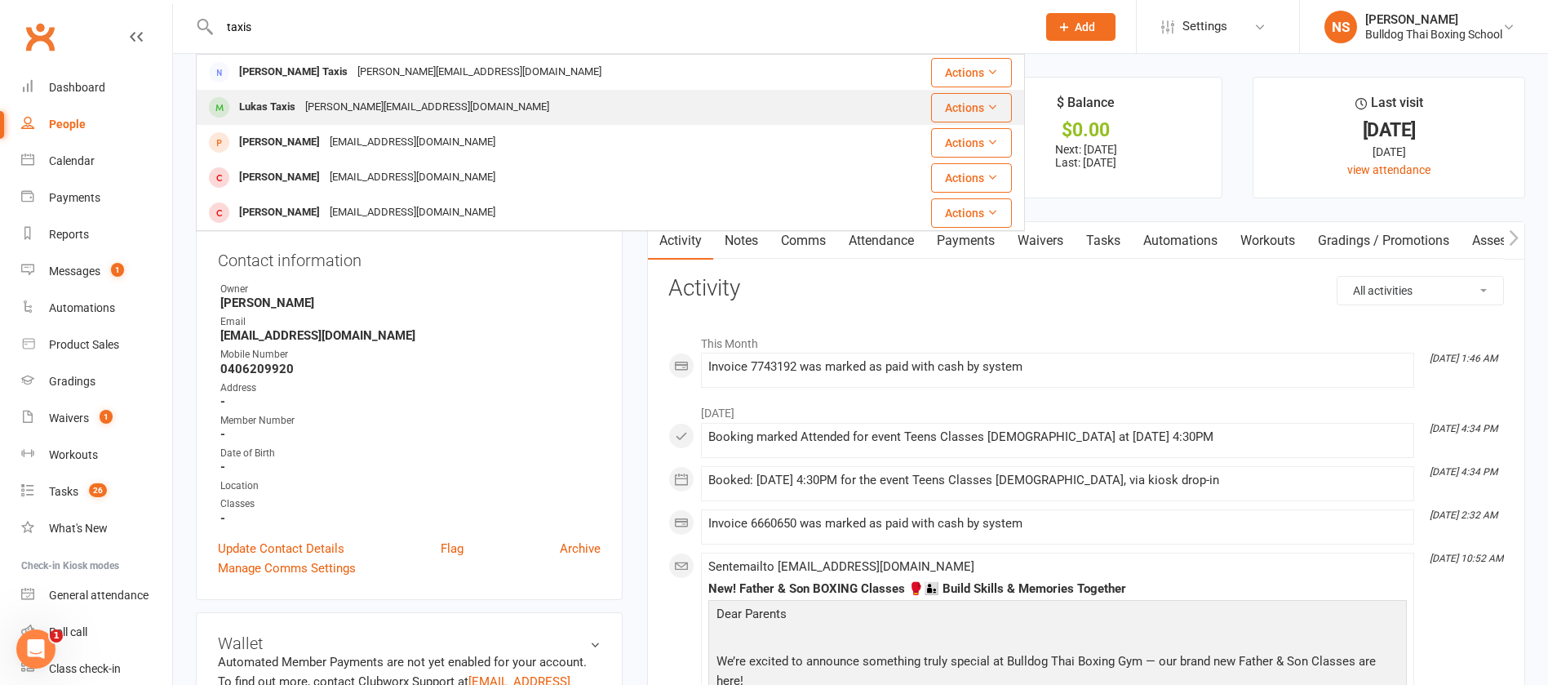
type input "taxis"
click at [352, 105] on div "[PERSON_NAME][EMAIL_ADDRESS][DOMAIN_NAME]" at bounding box center [427, 108] width 254 height 24
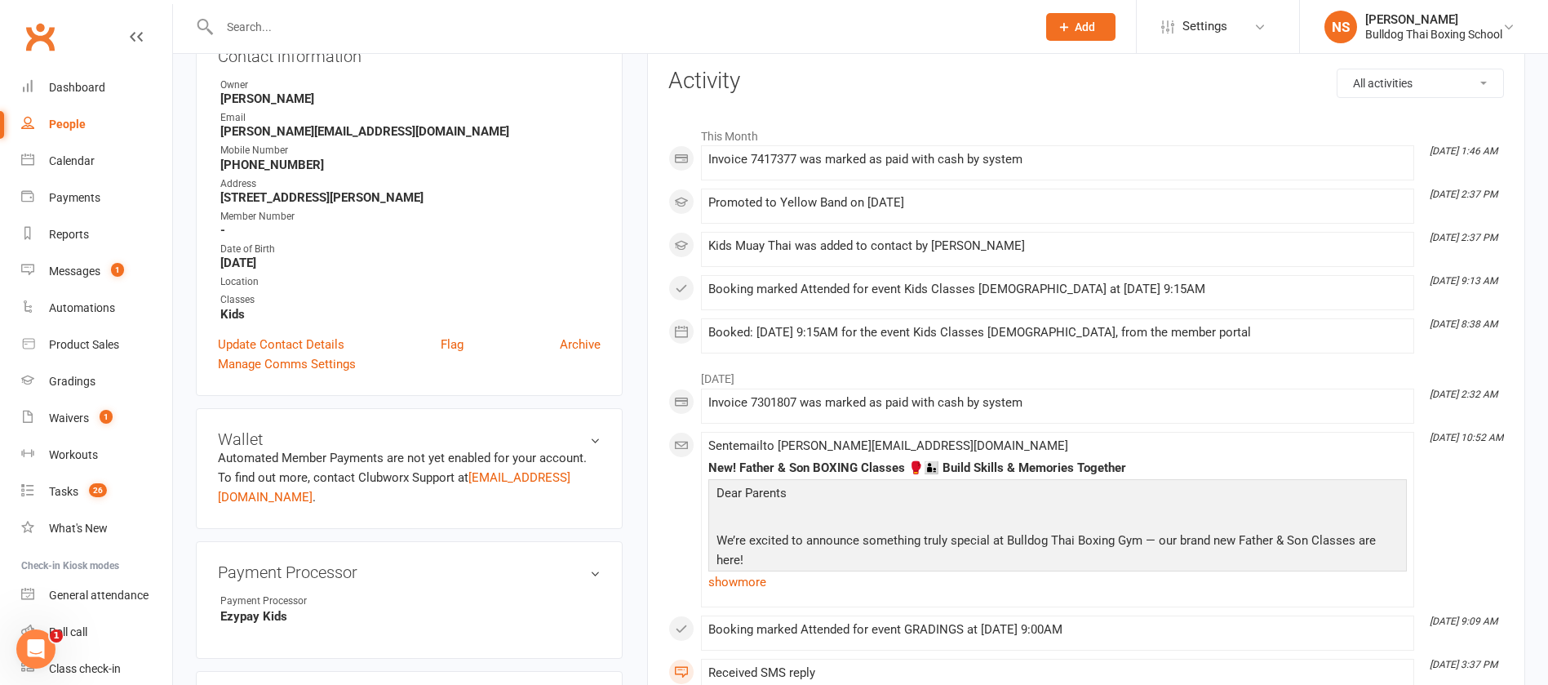
scroll to position [245, 0]
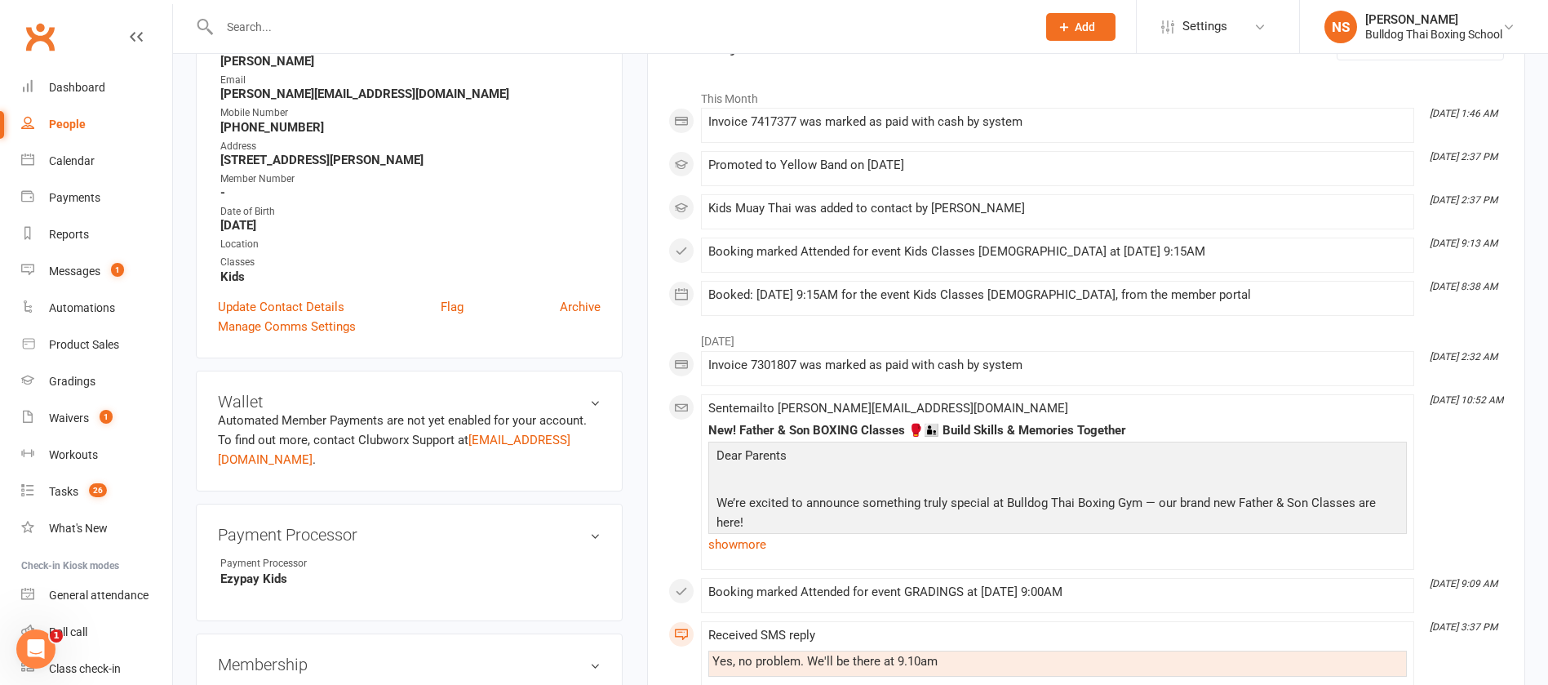
click at [379, 26] on input "text" at bounding box center [620, 27] width 811 height 23
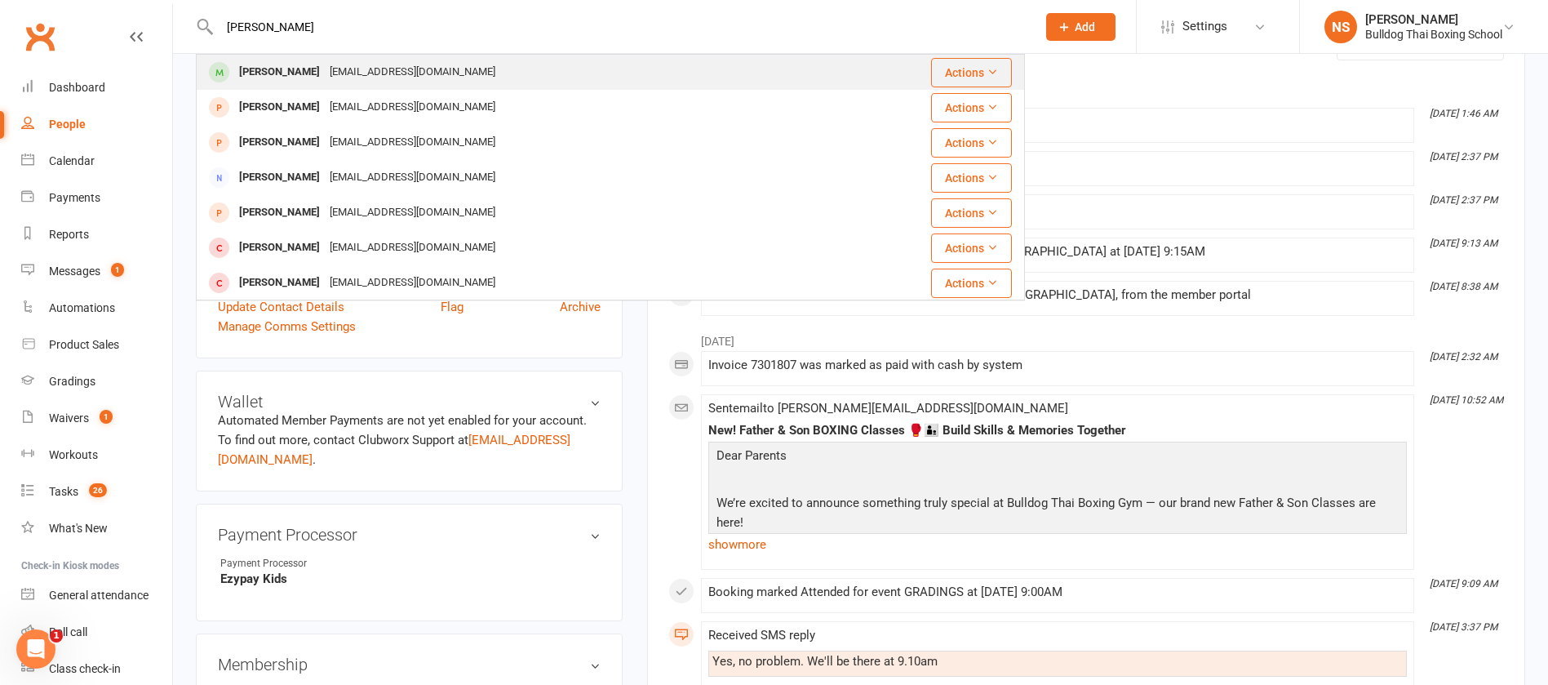
type input "[PERSON_NAME]"
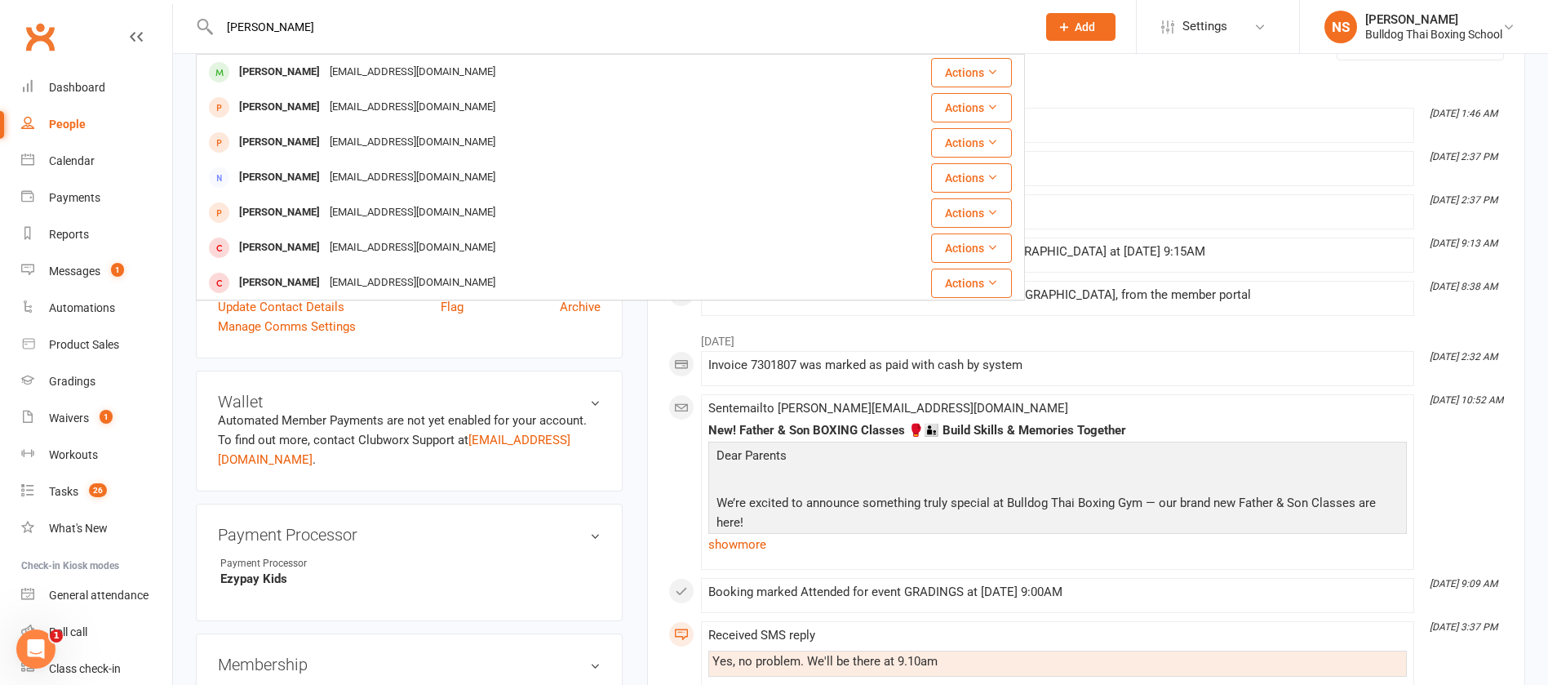
click at [325, 82] on div "[EMAIL_ADDRESS][DOMAIN_NAME]" at bounding box center [413, 72] width 176 height 24
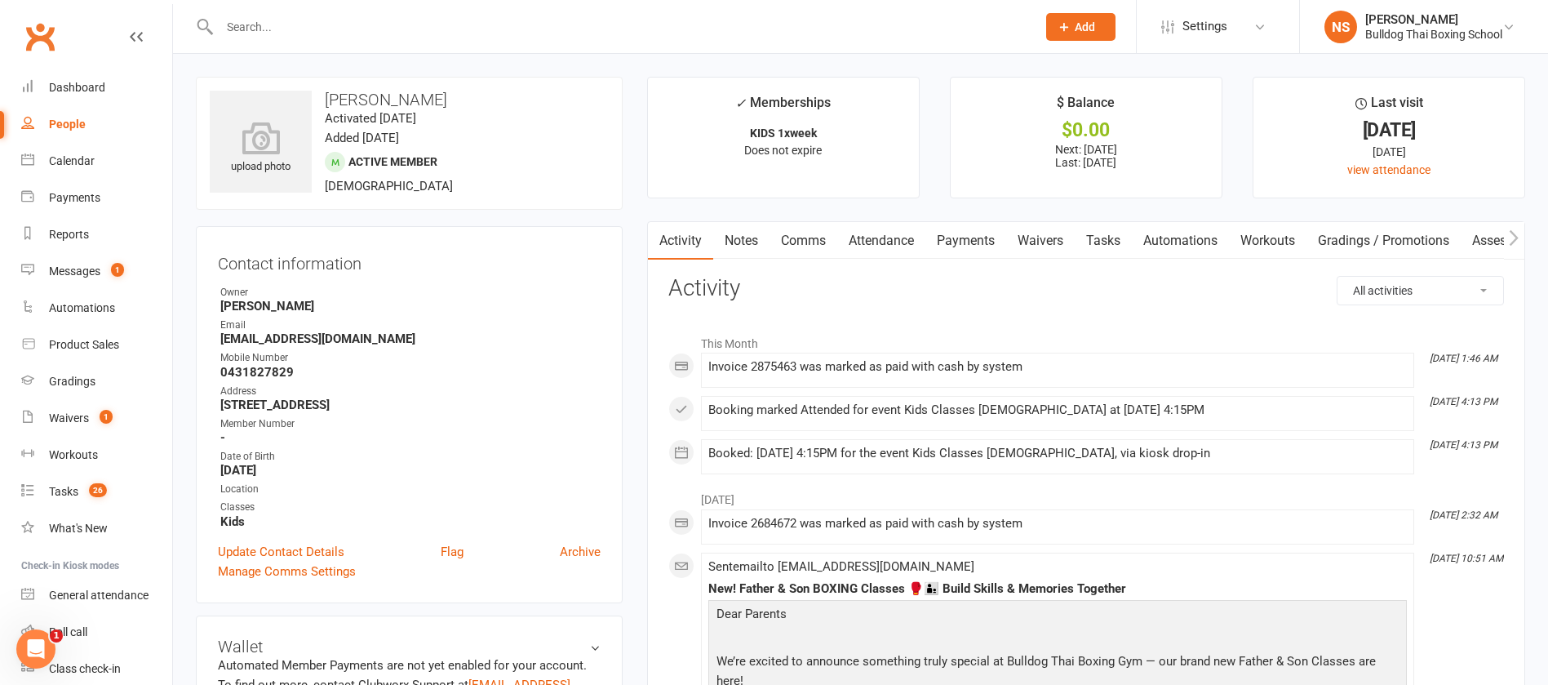
click at [307, 32] on input "text" at bounding box center [620, 27] width 811 height 23
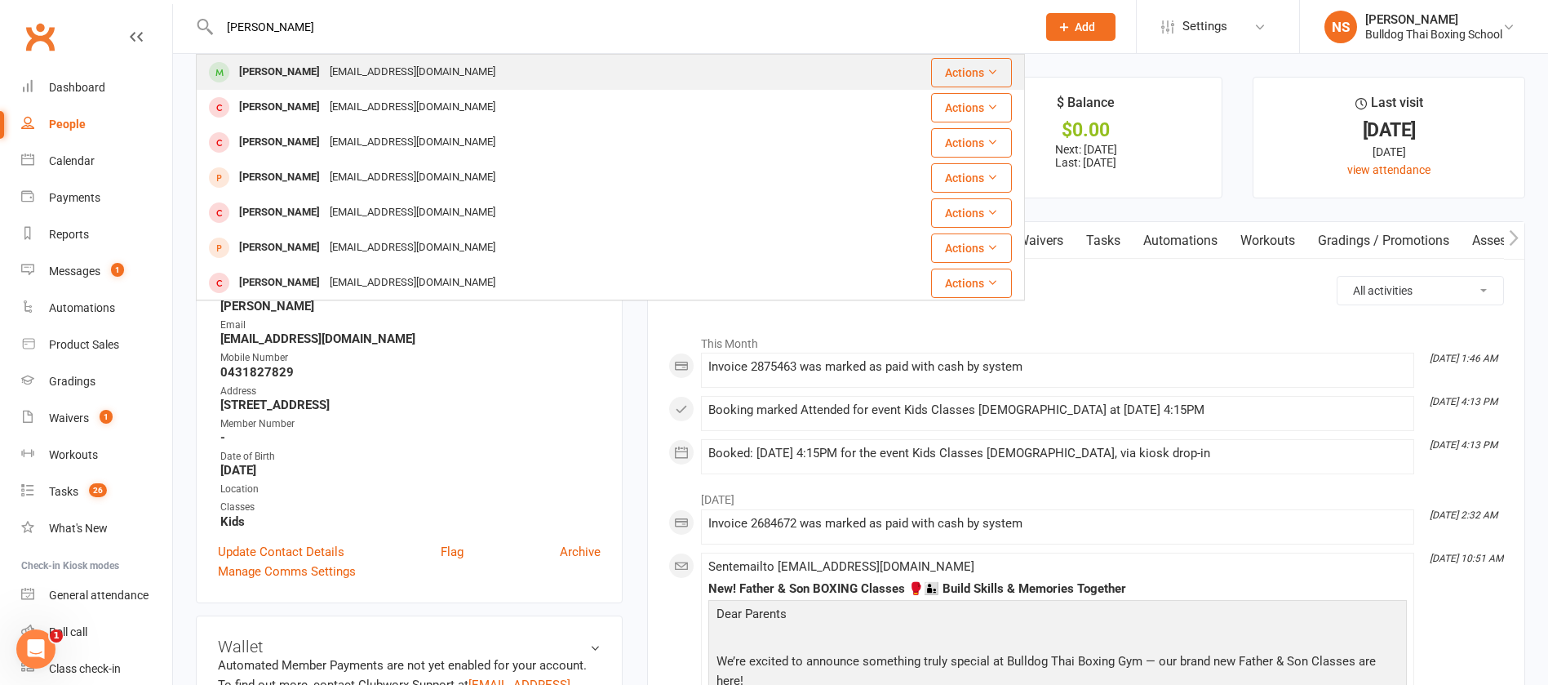
type input "[PERSON_NAME]"
click at [300, 70] on div "[PERSON_NAME]" at bounding box center [279, 72] width 91 height 24
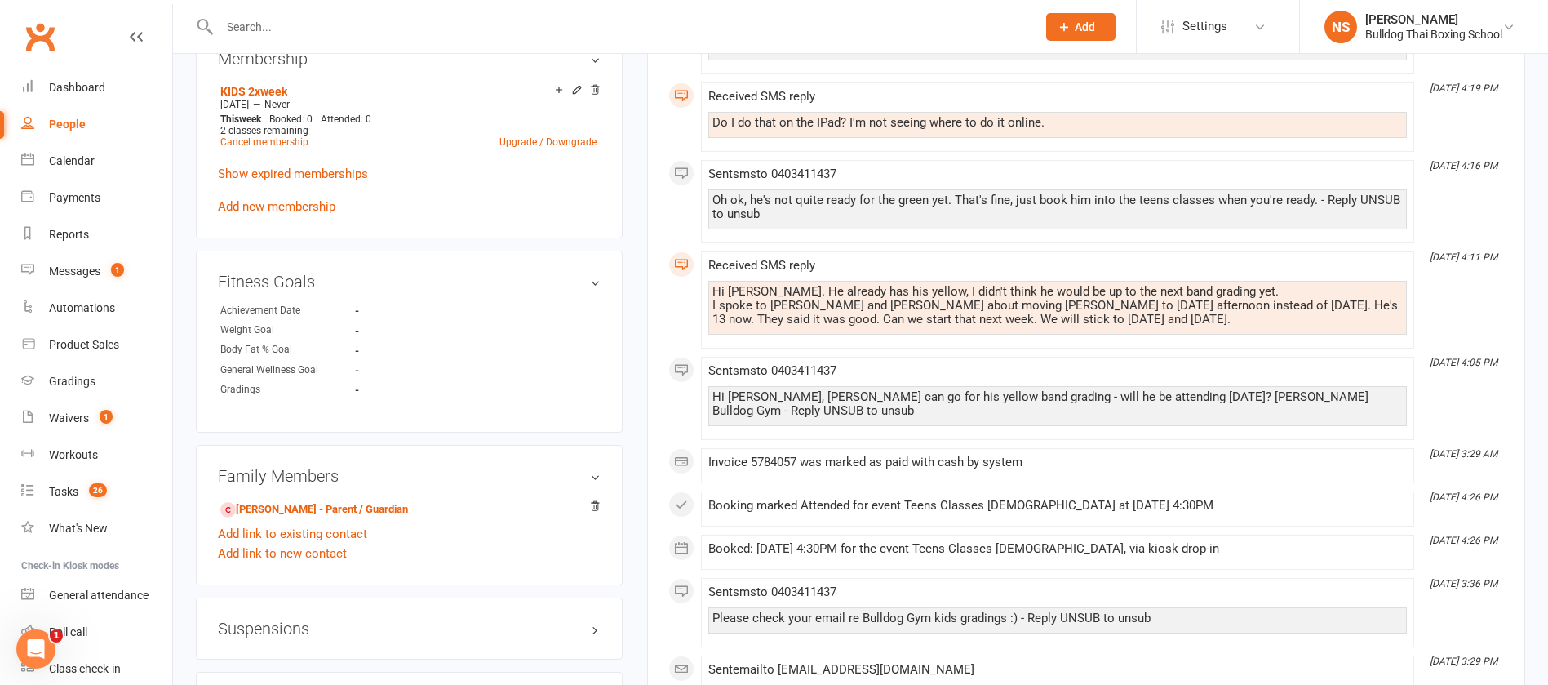
scroll to position [857, 0]
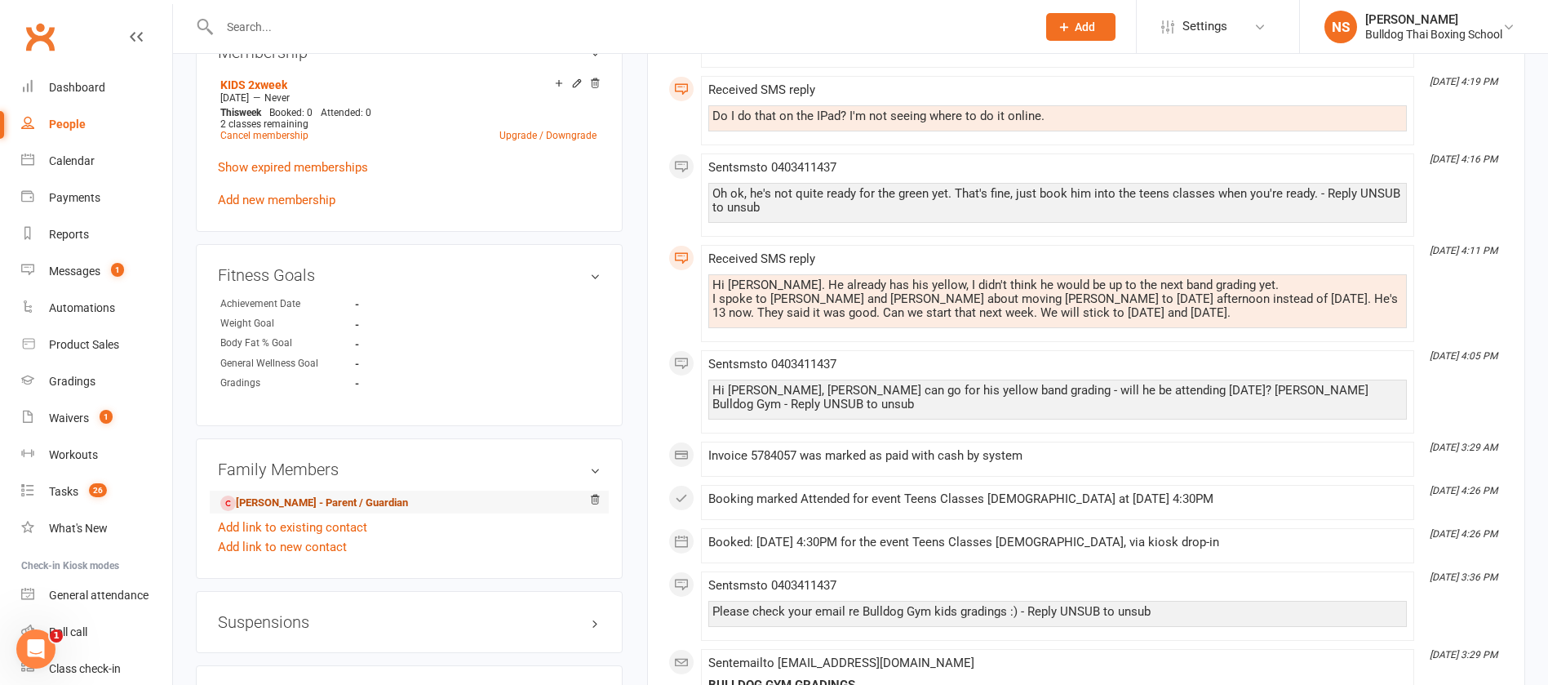
click at [300, 501] on link "[PERSON_NAME] - Parent / Guardian" at bounding box center [314, 503] width 188 height 17
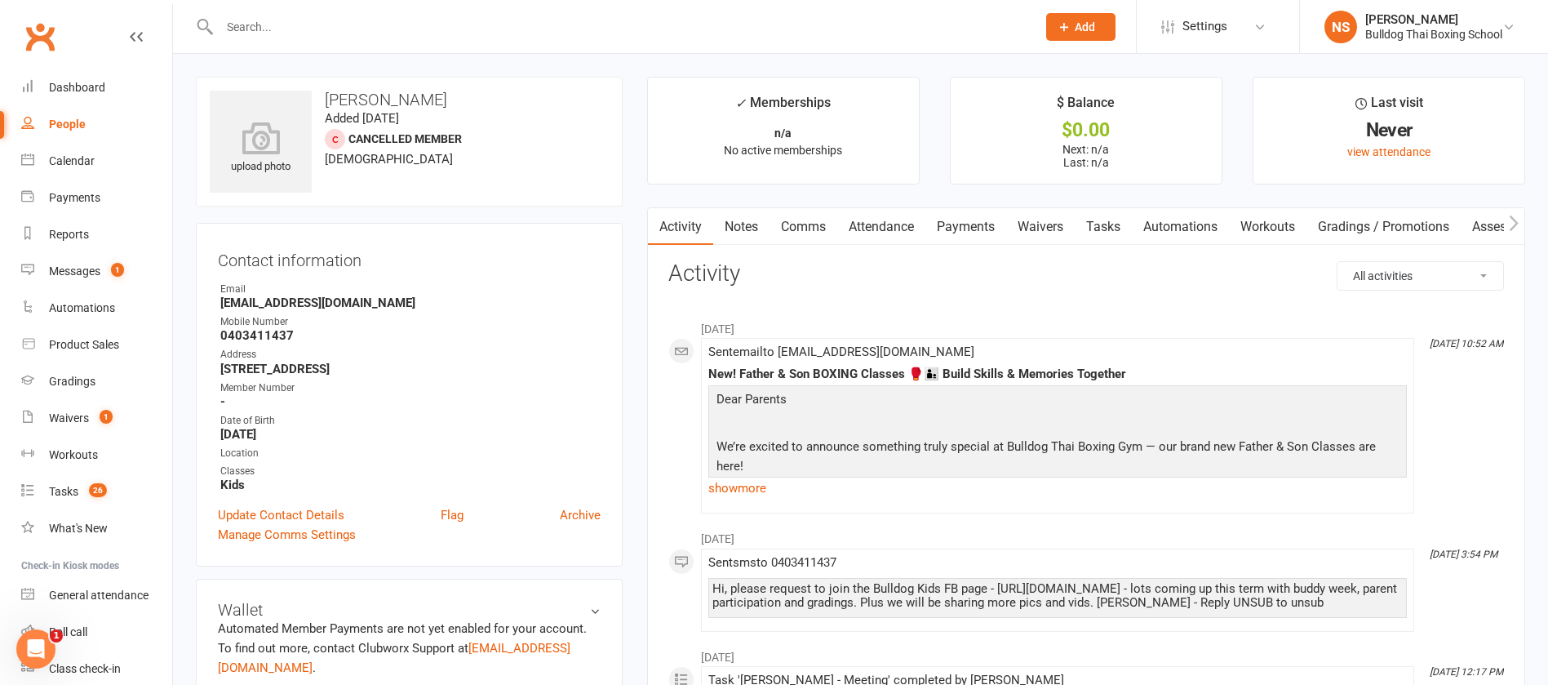
click at [293, 29] on input "text" at bounding box center [620, 27] width 811 height 23
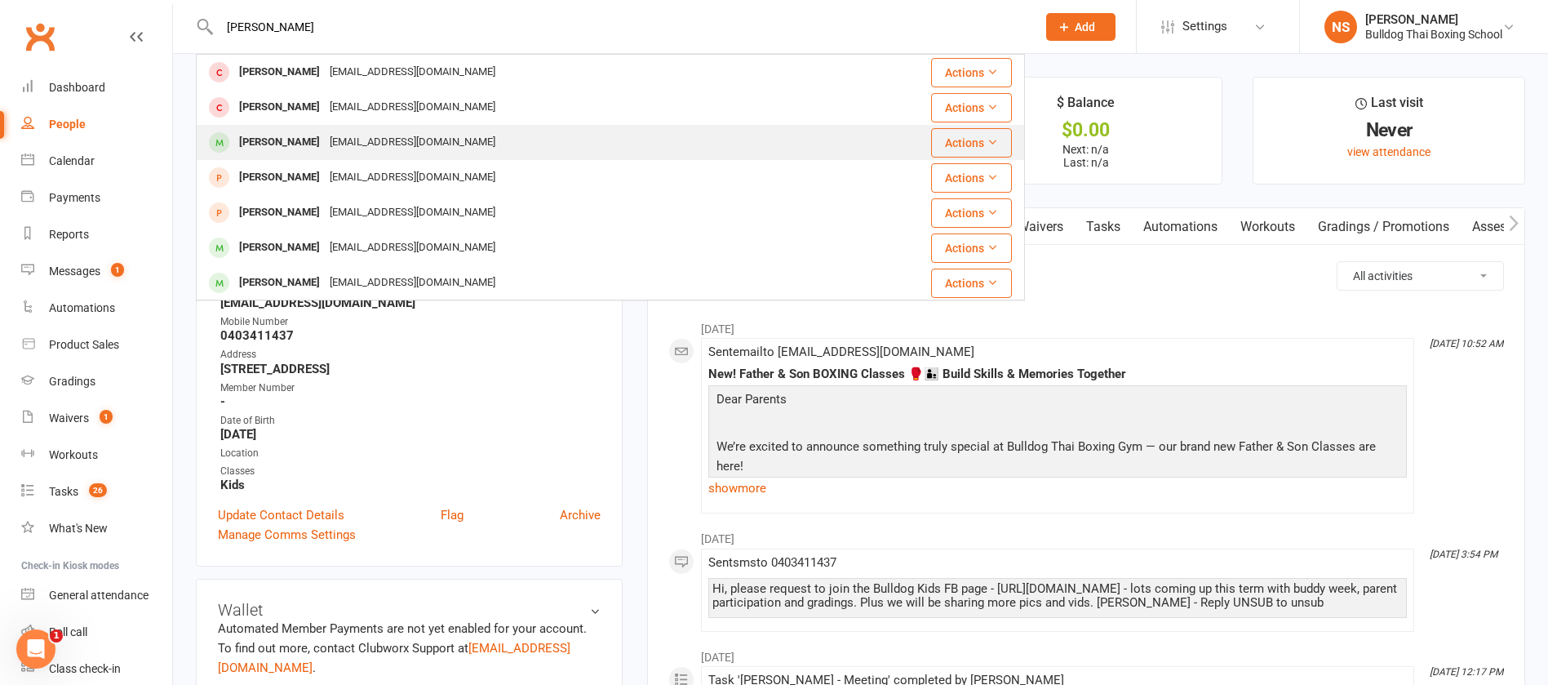
type input "[PERSON_NAME]"
click at [345, 137] on div "[EMAIL_ADDRESS][DOMAIN_NAME]" at bounding box center [413, 143] width 176 height 24
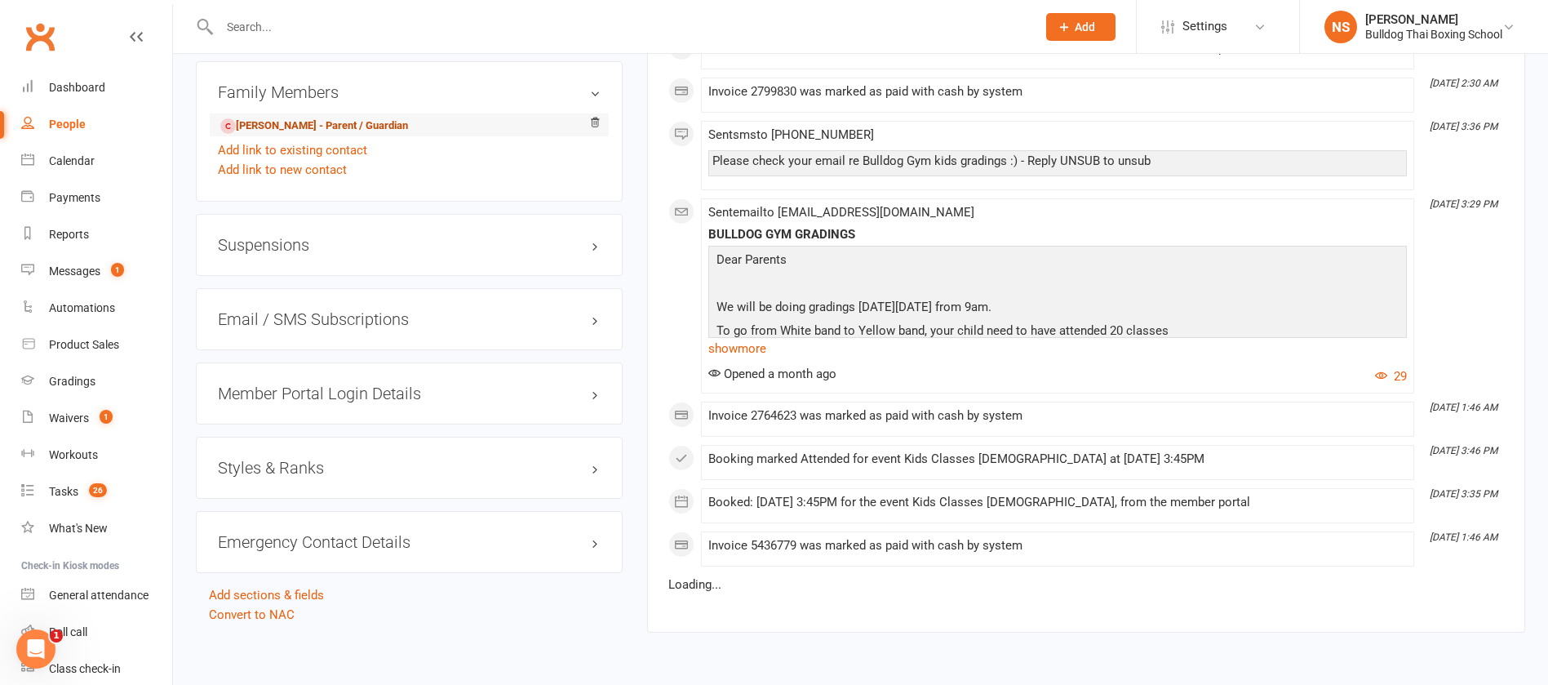
scroll to position [1173, 0]
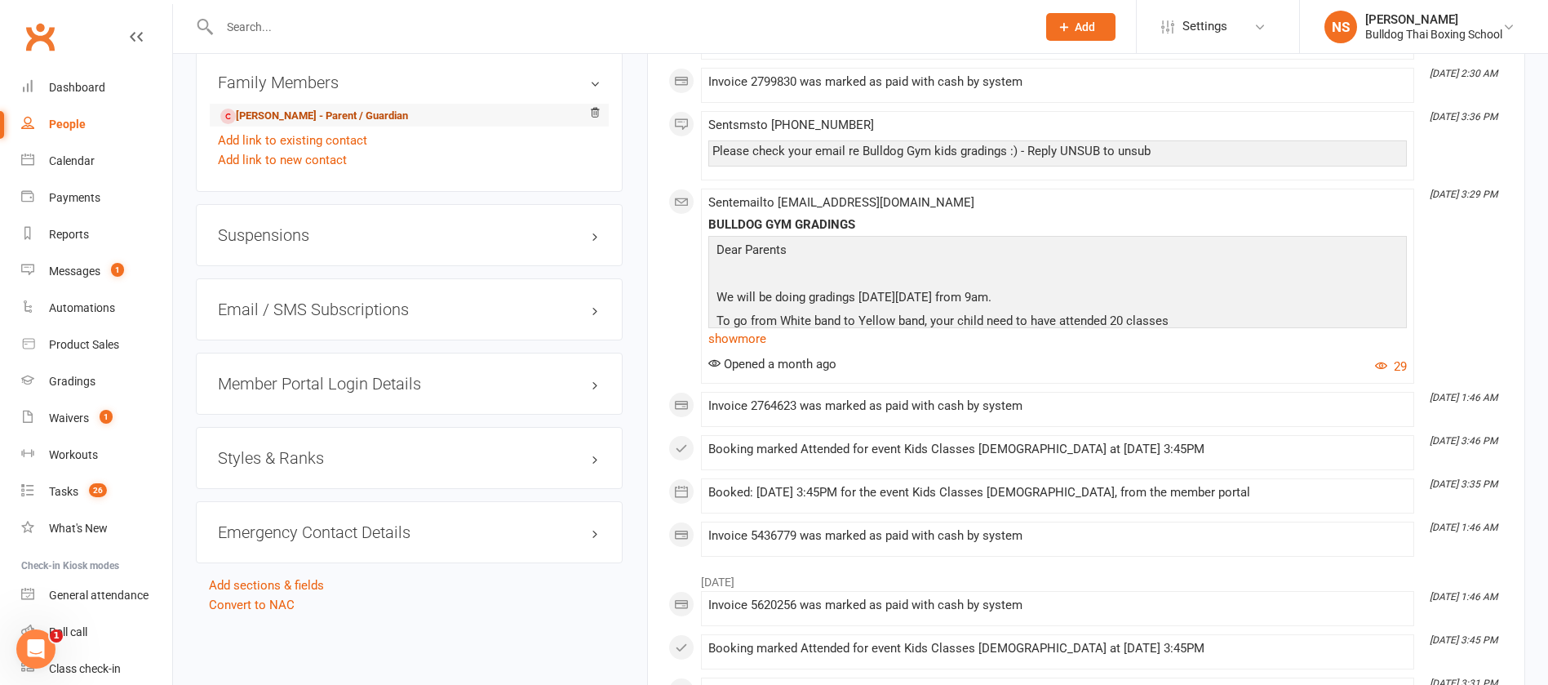
click at [323, 117] on link "[PERSON_NAME] - Parent / Guardian" at bounding box center [314, 116] width 188 height 17
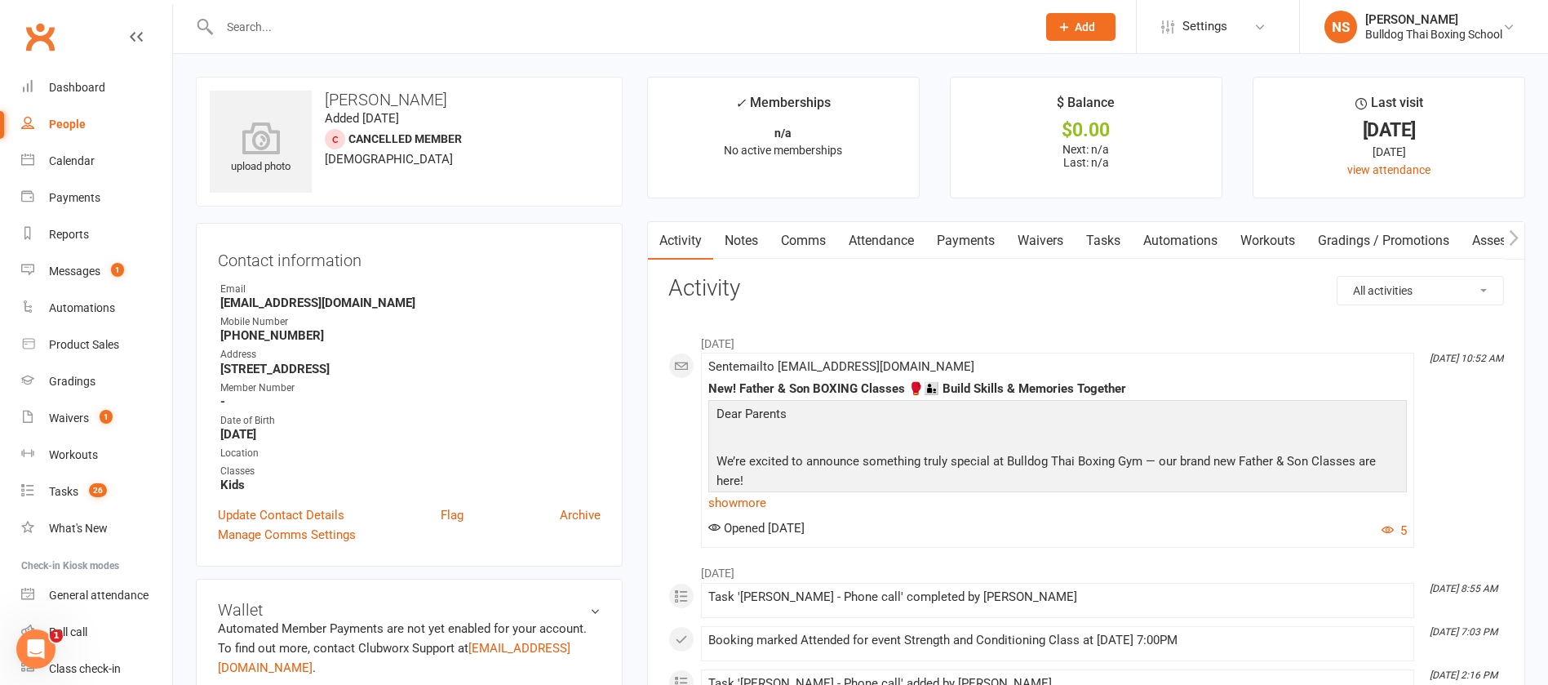
click at [375, 19] on input "text" at bounding box center [620, 27] width 811 height 23
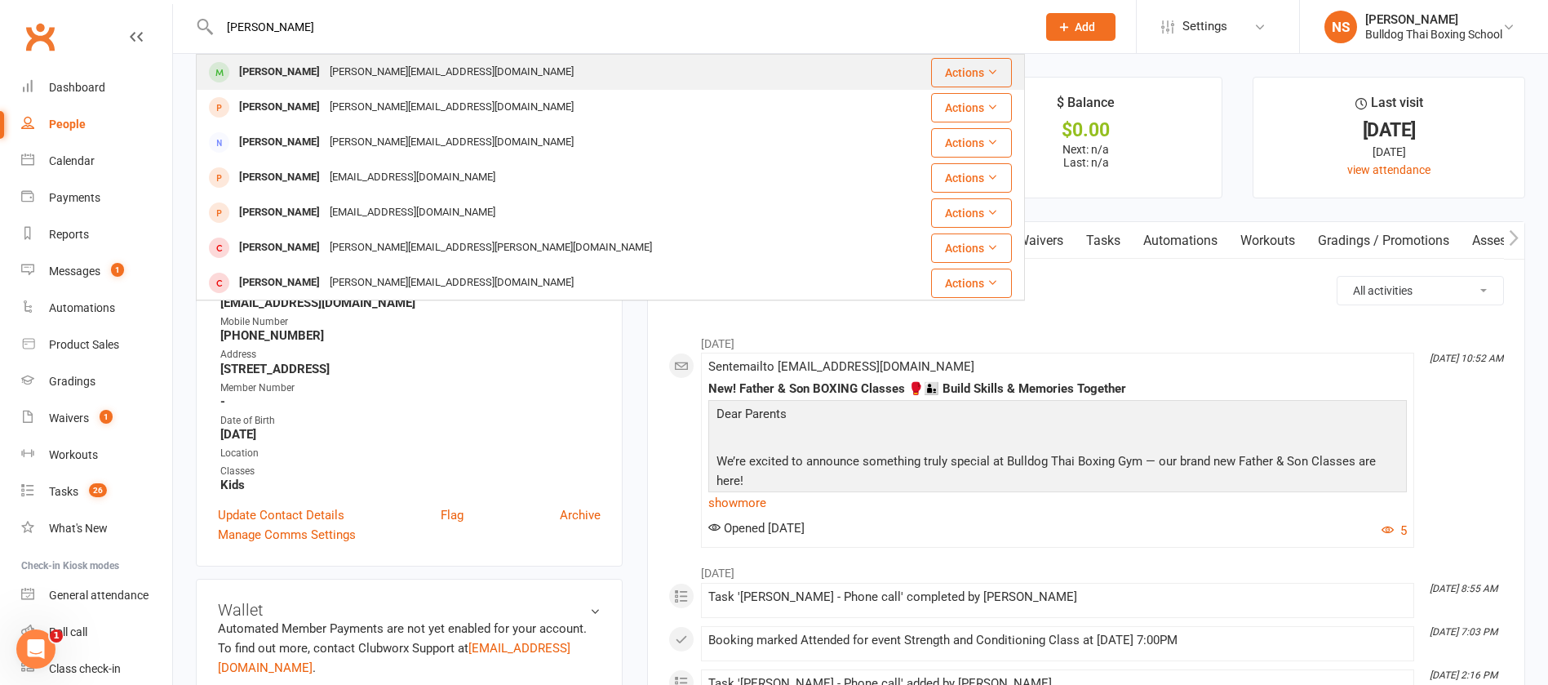
type input "[PERSON_NAME]"
click at [344, 80] on div "[PERSON_NAME][EMAIL_ADDRESS][DOMAIN_NAME]" at bounding box center [452, 72] width 254 height 24
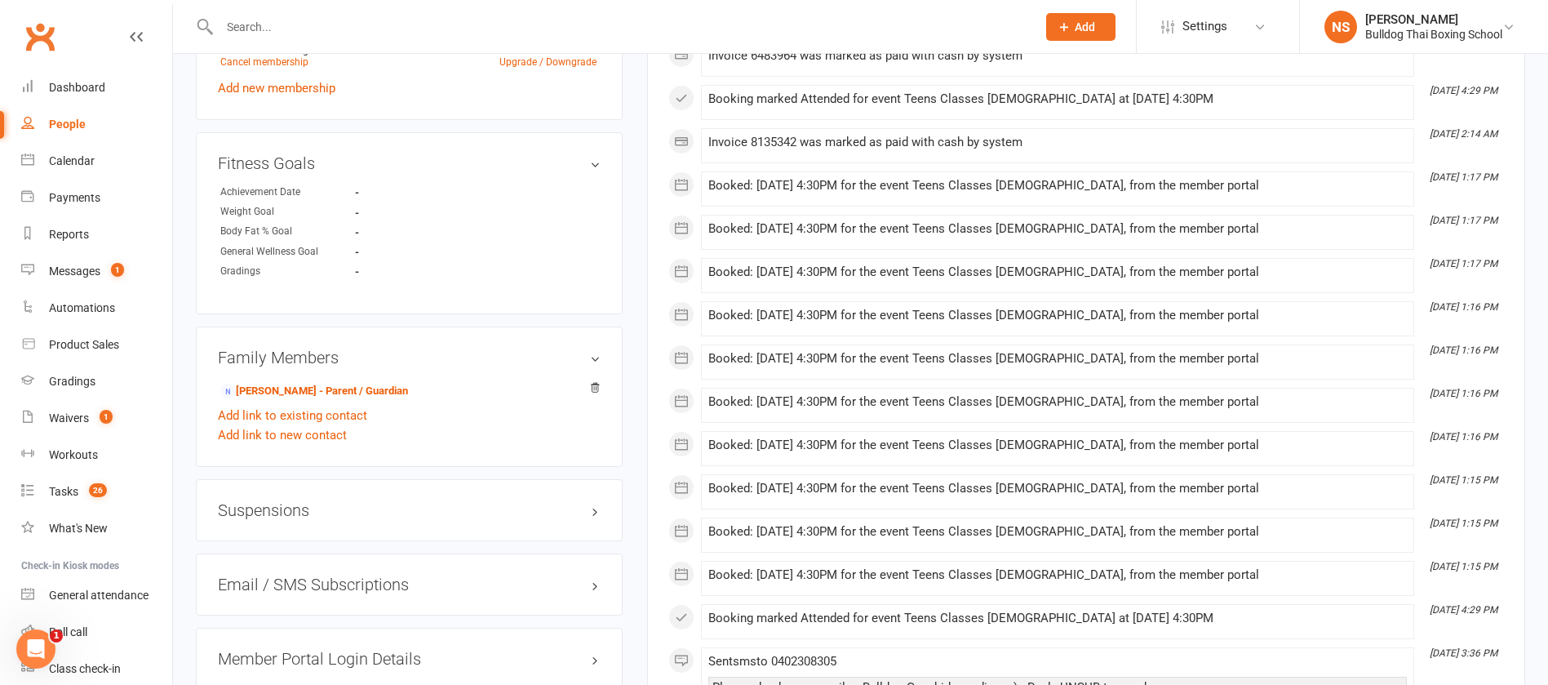
scroll to position [980, 0]
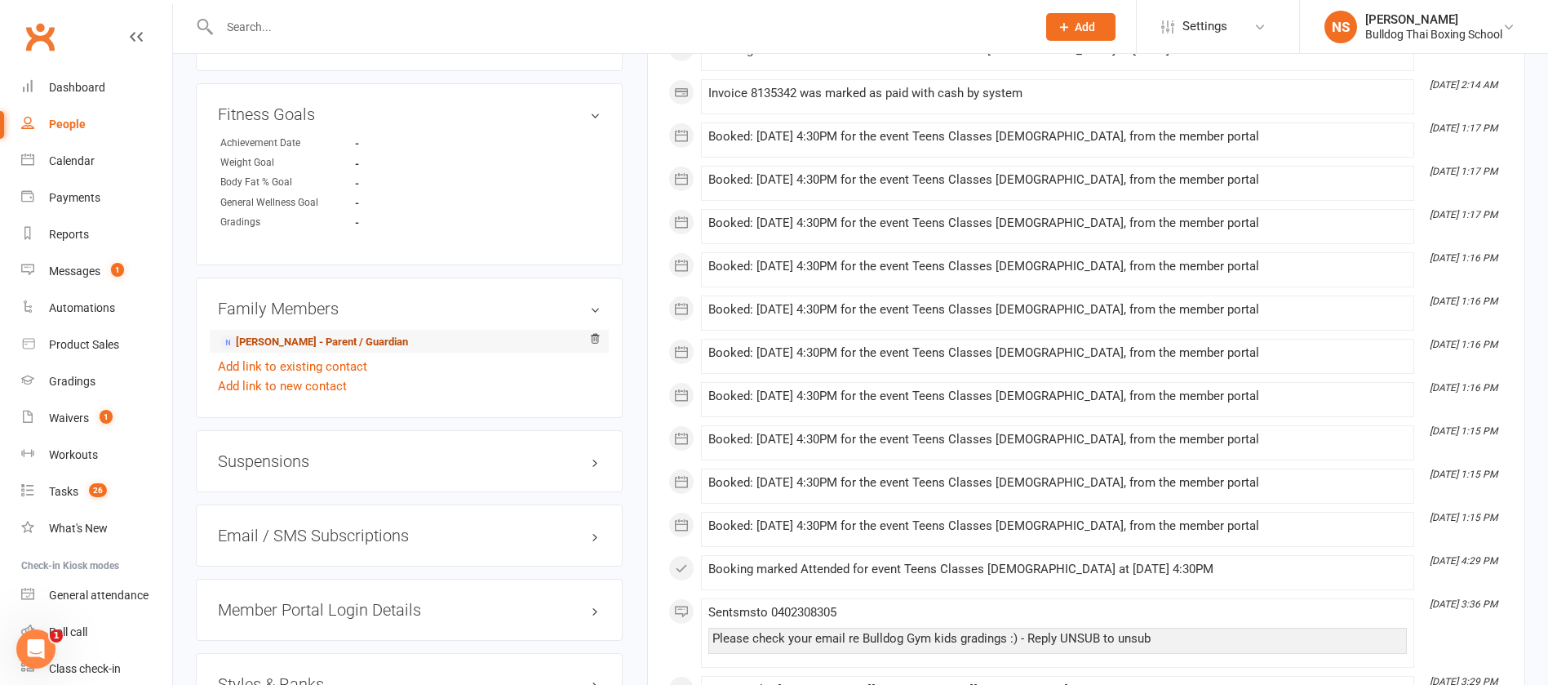
click at [311, 341] on link "[PERSON_NAME] - Parent / Guardian" at bounding box center [314, 342] width 188 height 17
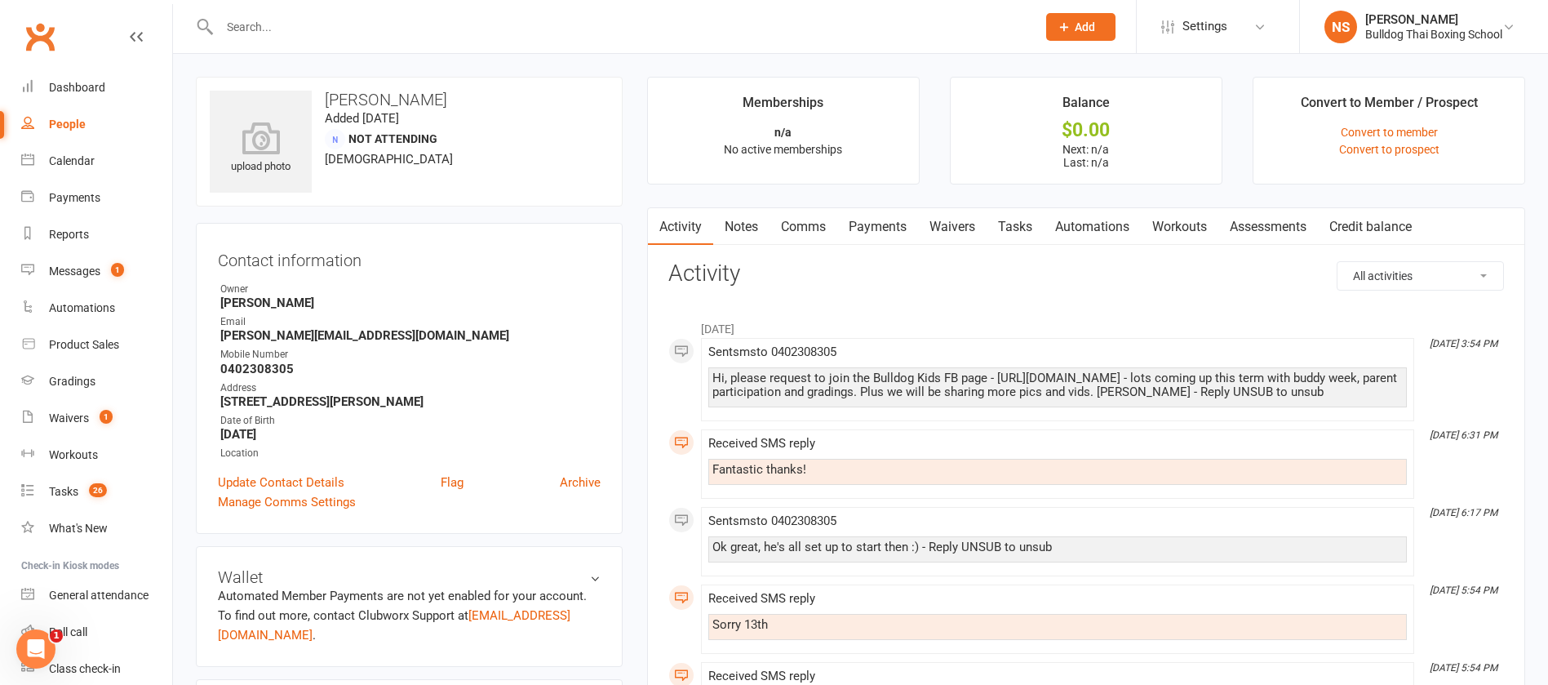
drag, startPoint x: 321, startPoint y: 29, endPoint x: 308, endPoint y: 42, distance: 18.5
click at [321, 29] on input "text" at bounding box center [620, 27] width 811 height 23
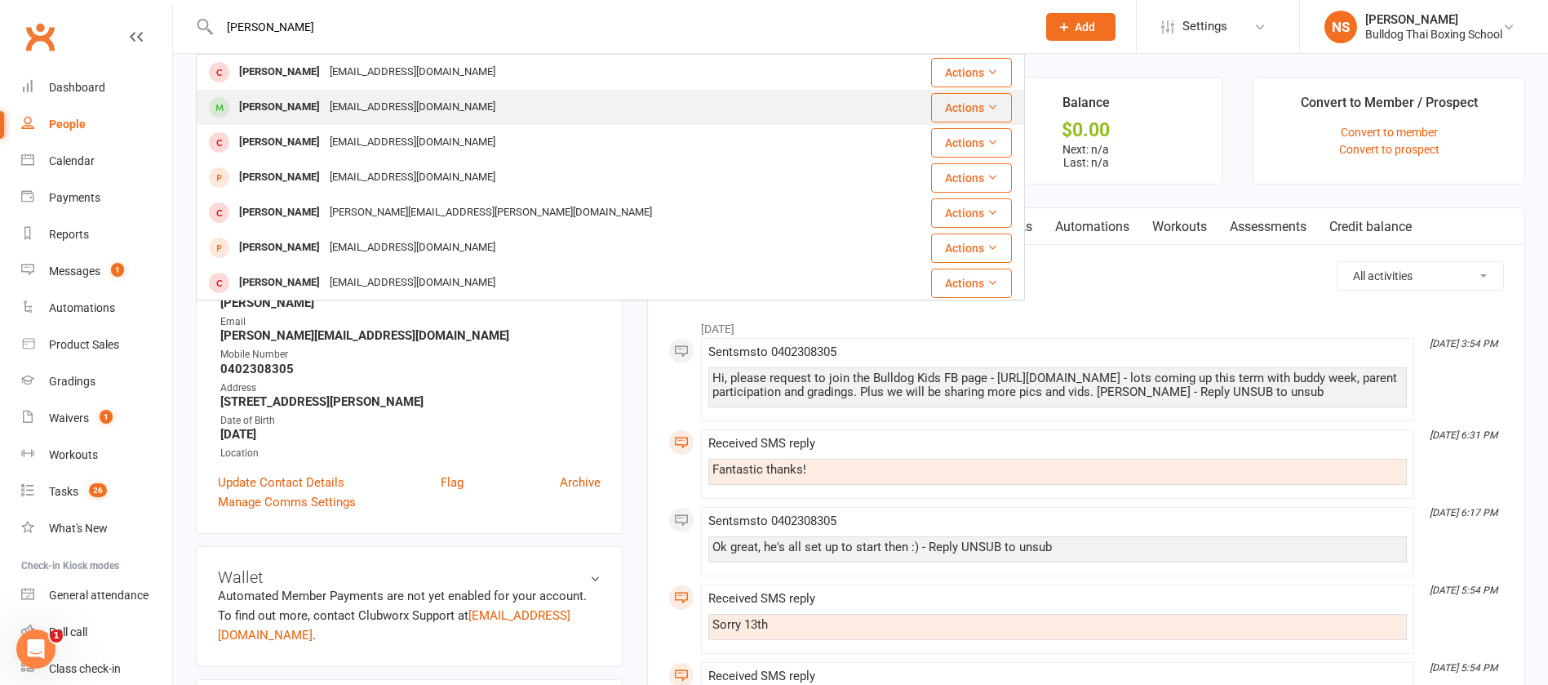
type input "[PERSON_NAME]"
click at [327, 107] on div "[EMAIL_ADDRESS][DOMAIN_NAME]" at bounding box center [413, 108] width 176 height 24
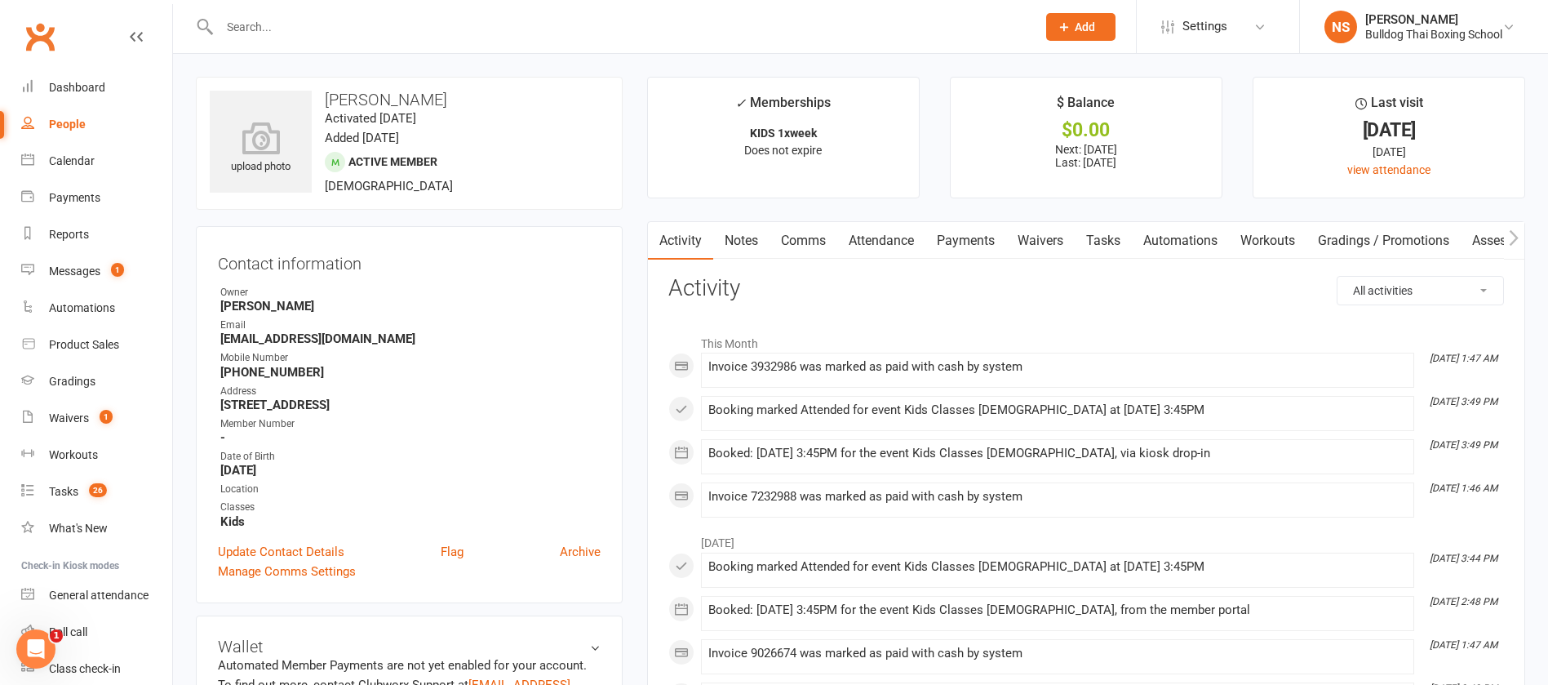
click at [332, 39] on div at bounding box center [610, 26] width 829 height 53
click at [371, 25] on input "text" at bounding box center [620, 27] width 811 height 23
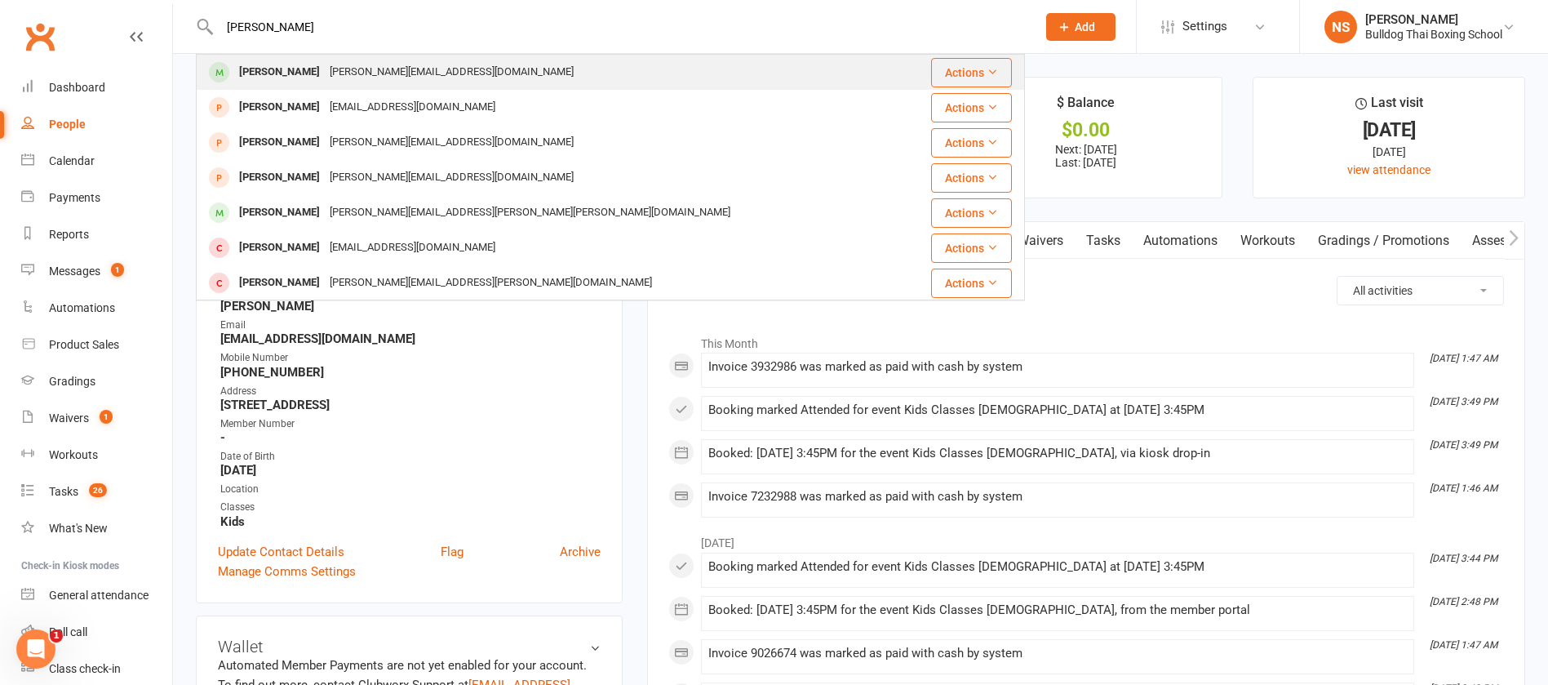
type input "[PERSON_NAME]"
click at [298, 67] on div "[PERSON_NAME]" at bounding box center [279, 72] width 91 height 24
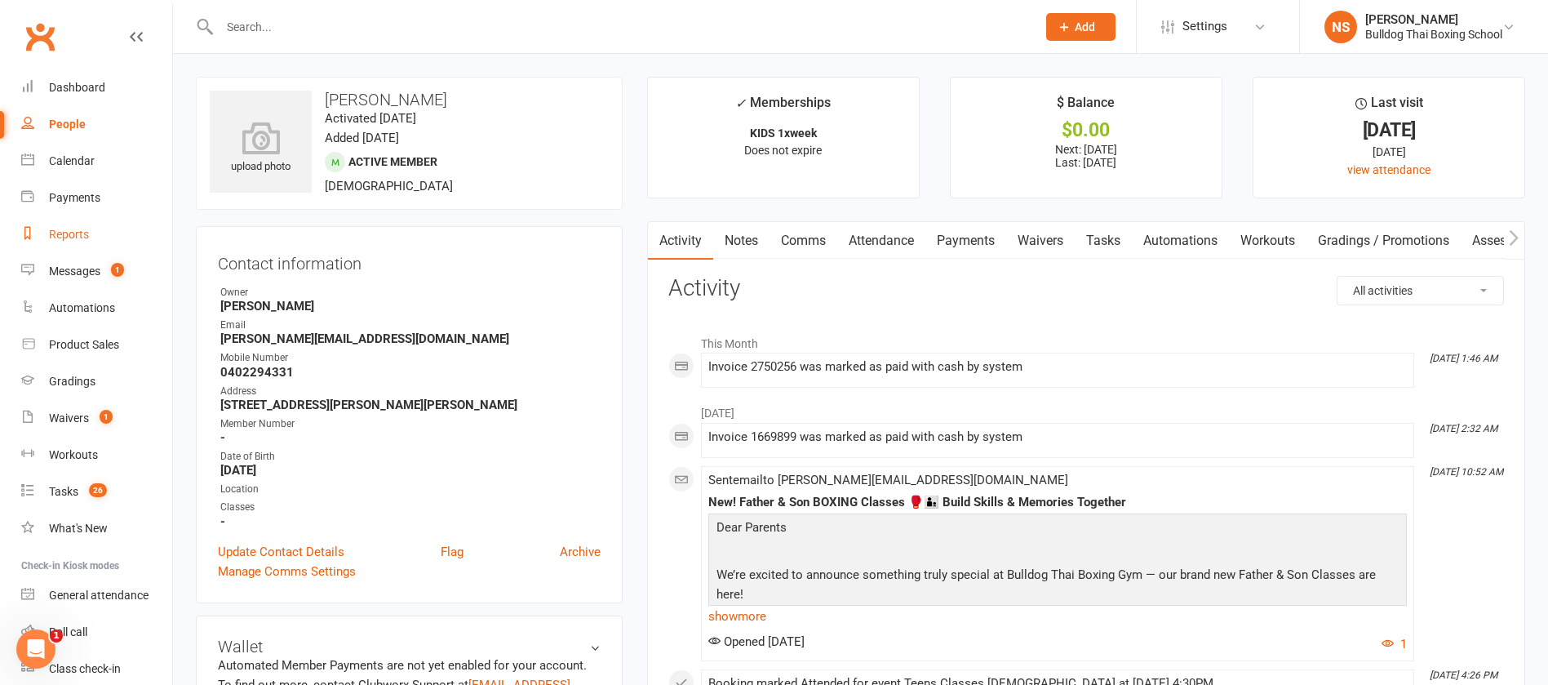
click at [73, 237] on div "Reports" at bounding box center [69, 234] width 40 height 13
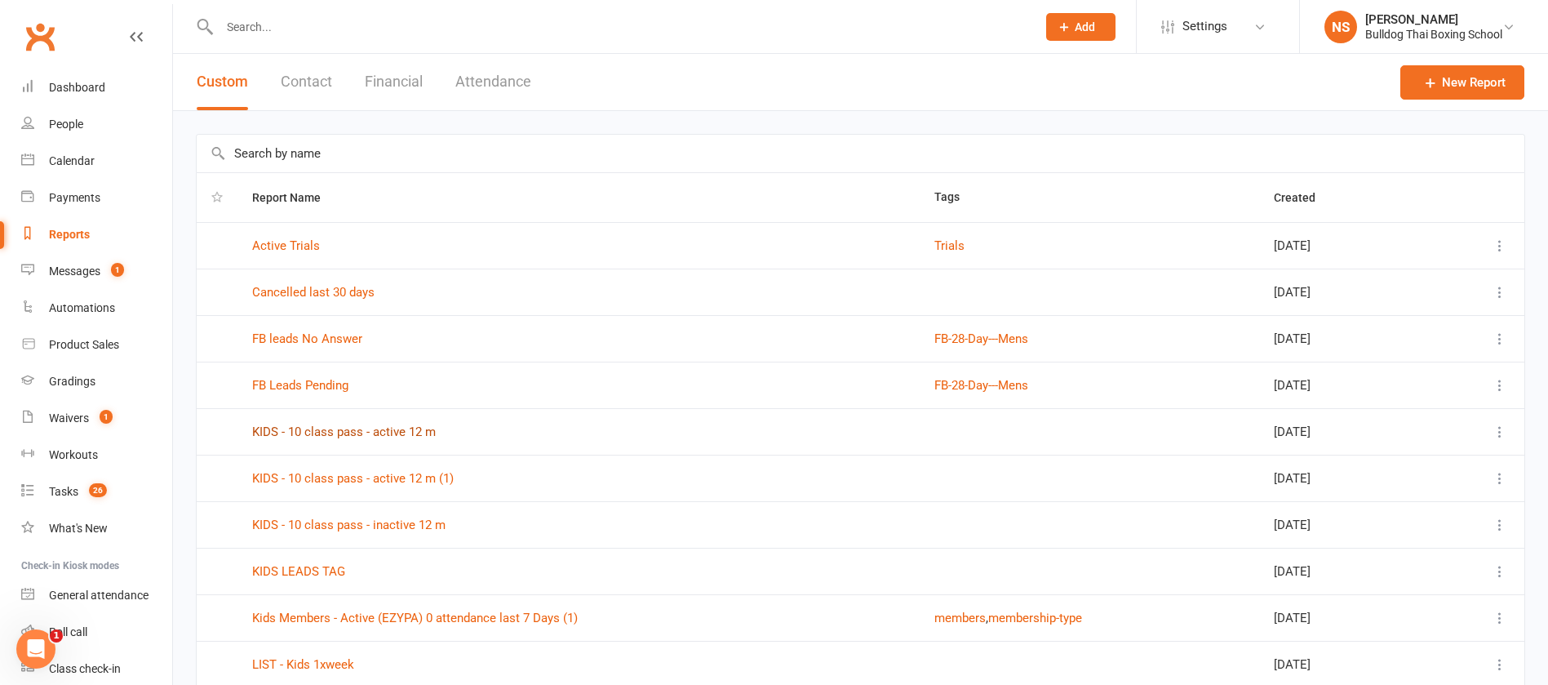
click at [377, 434] on link "KIDS - 10 class pass - active 12 m" at bounding box center [344, 431] width 184 height 15
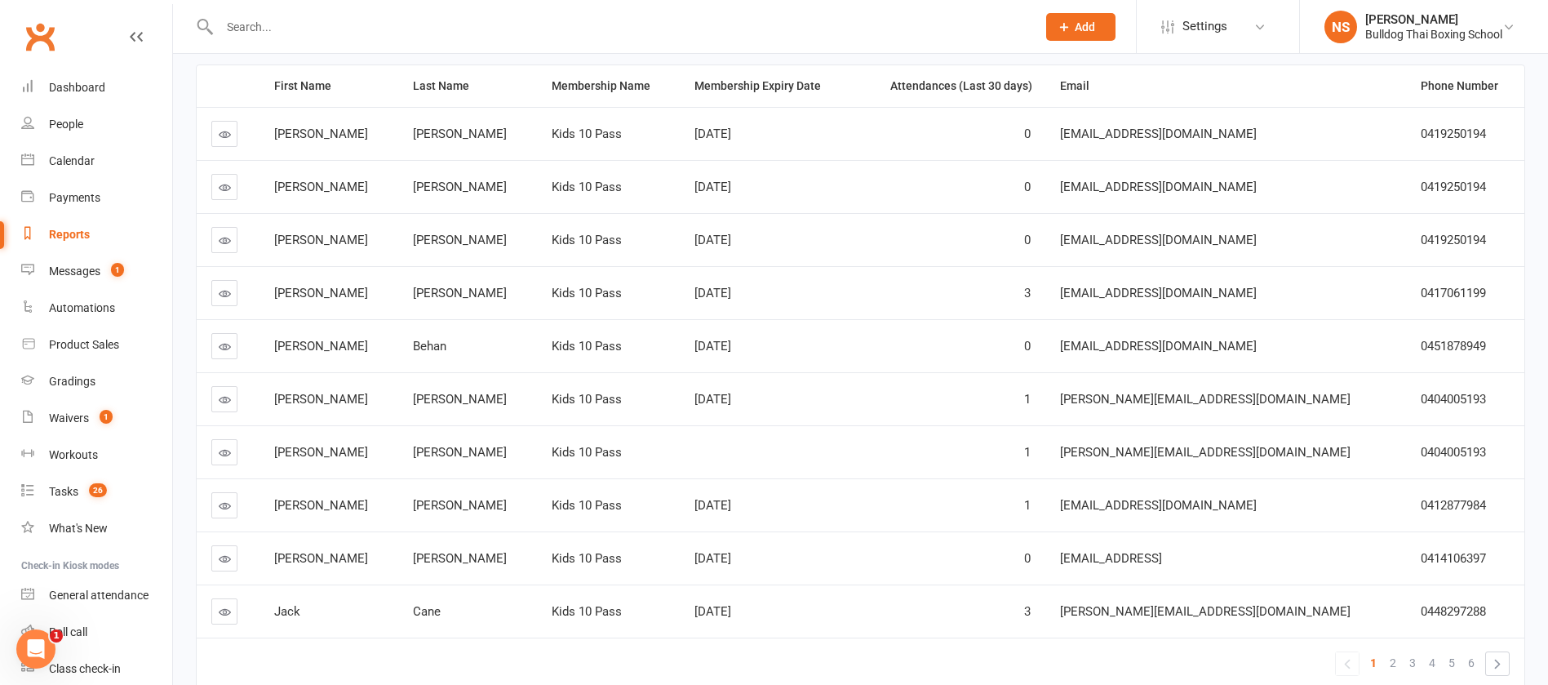
scroll to position [245, 0]
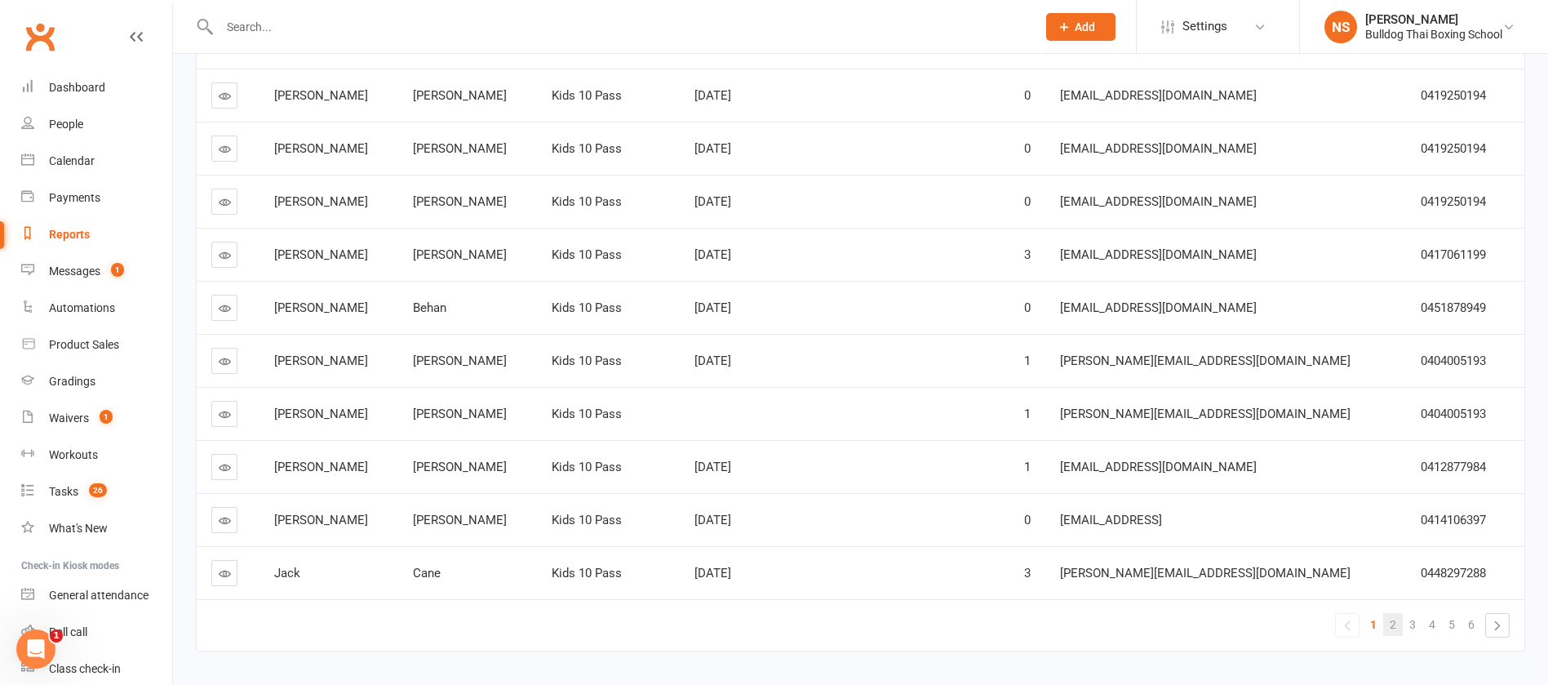
click at [1391, 625] on span "2" at bounding box center [1393, 624] width 7 height 23
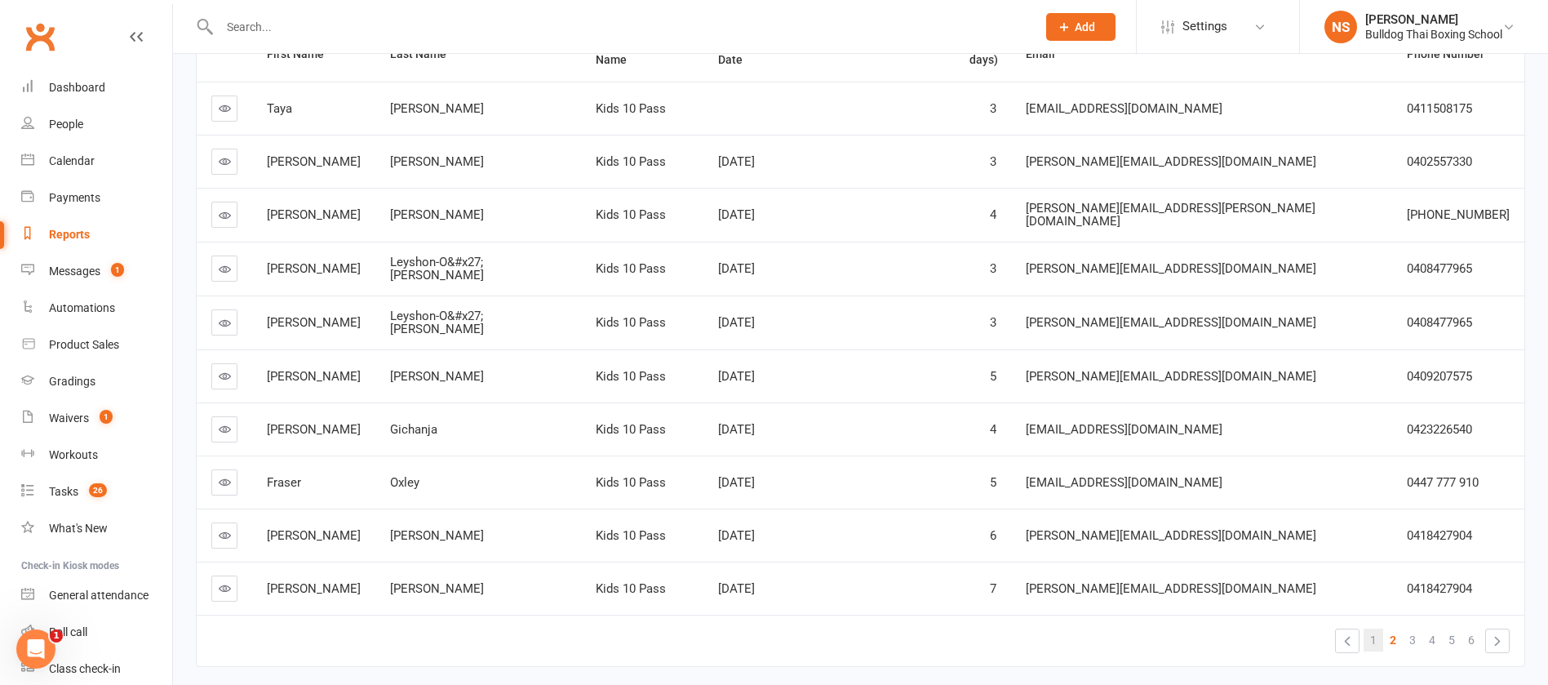
click at [1373, 629] on span "1" at bounding box center [1374, 640] width 7 height 23
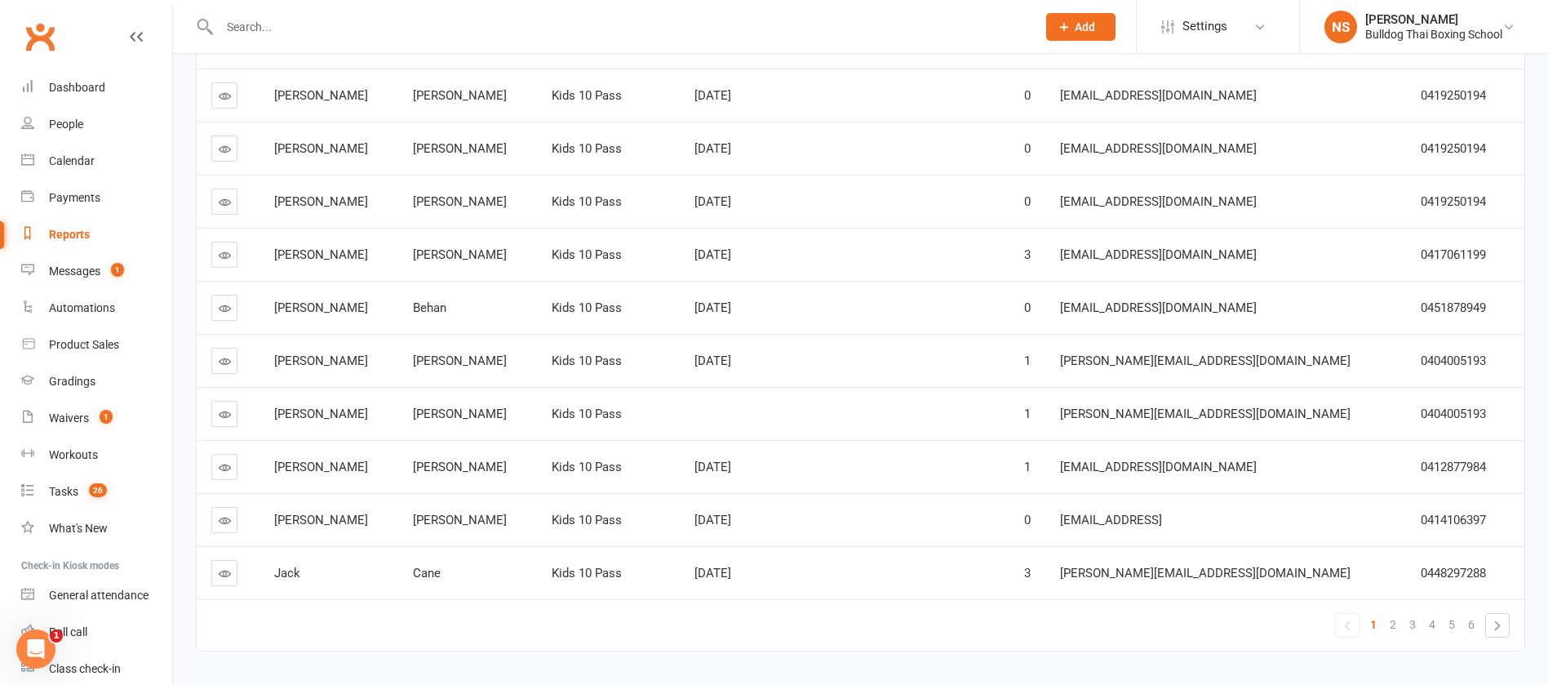
click at [228, 572] on icon at bounding box center [225, 573] width 12 height 12
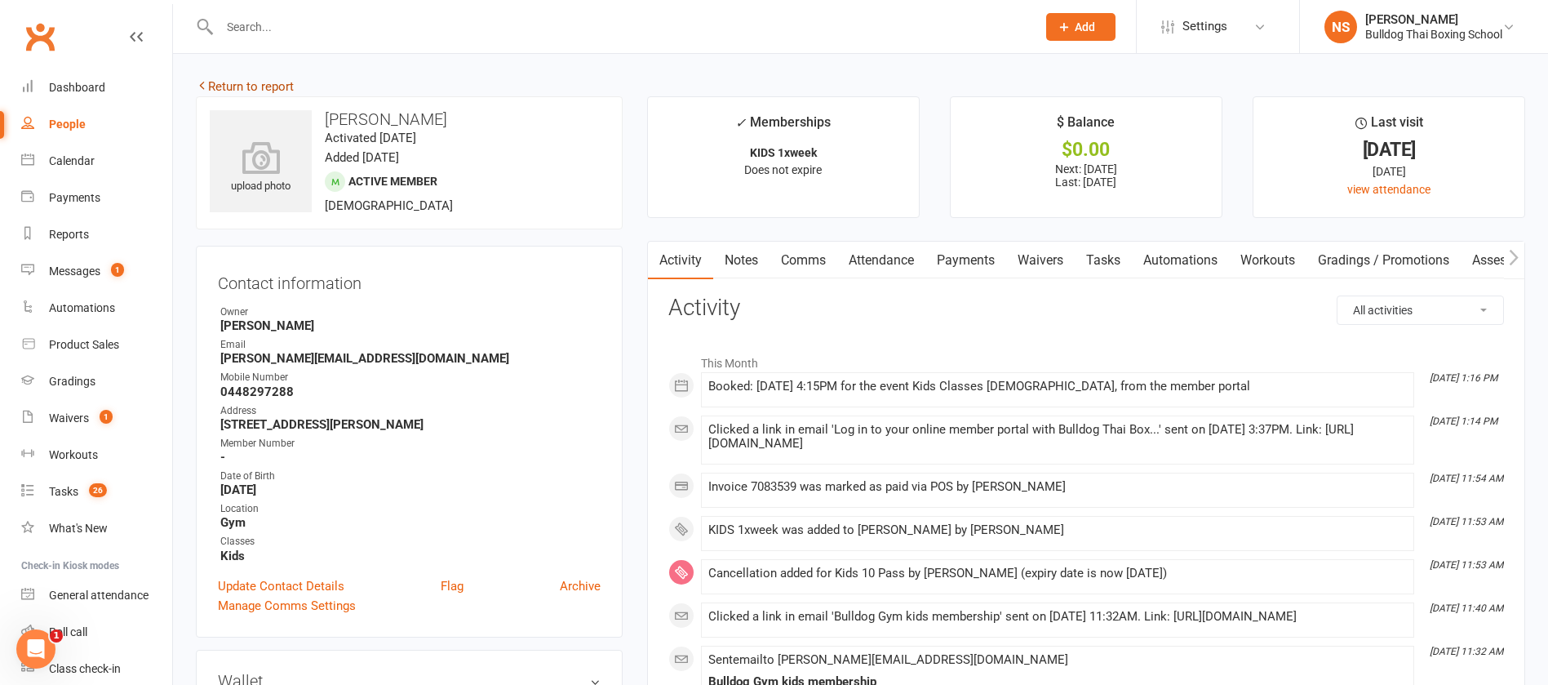
click at [216, 81] on link "Return to report" at bounding box center [245, 86] width 98 height 15
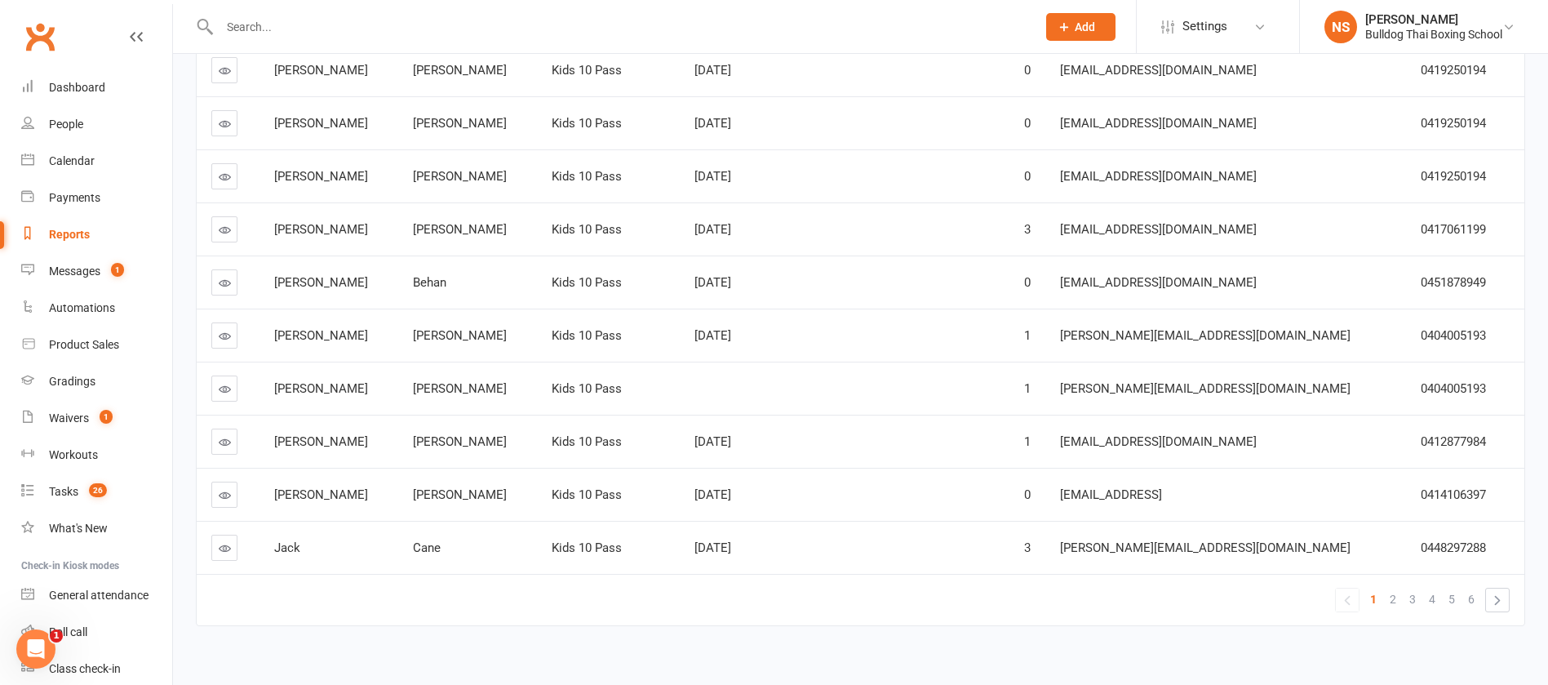
scroll to position [289, 0]
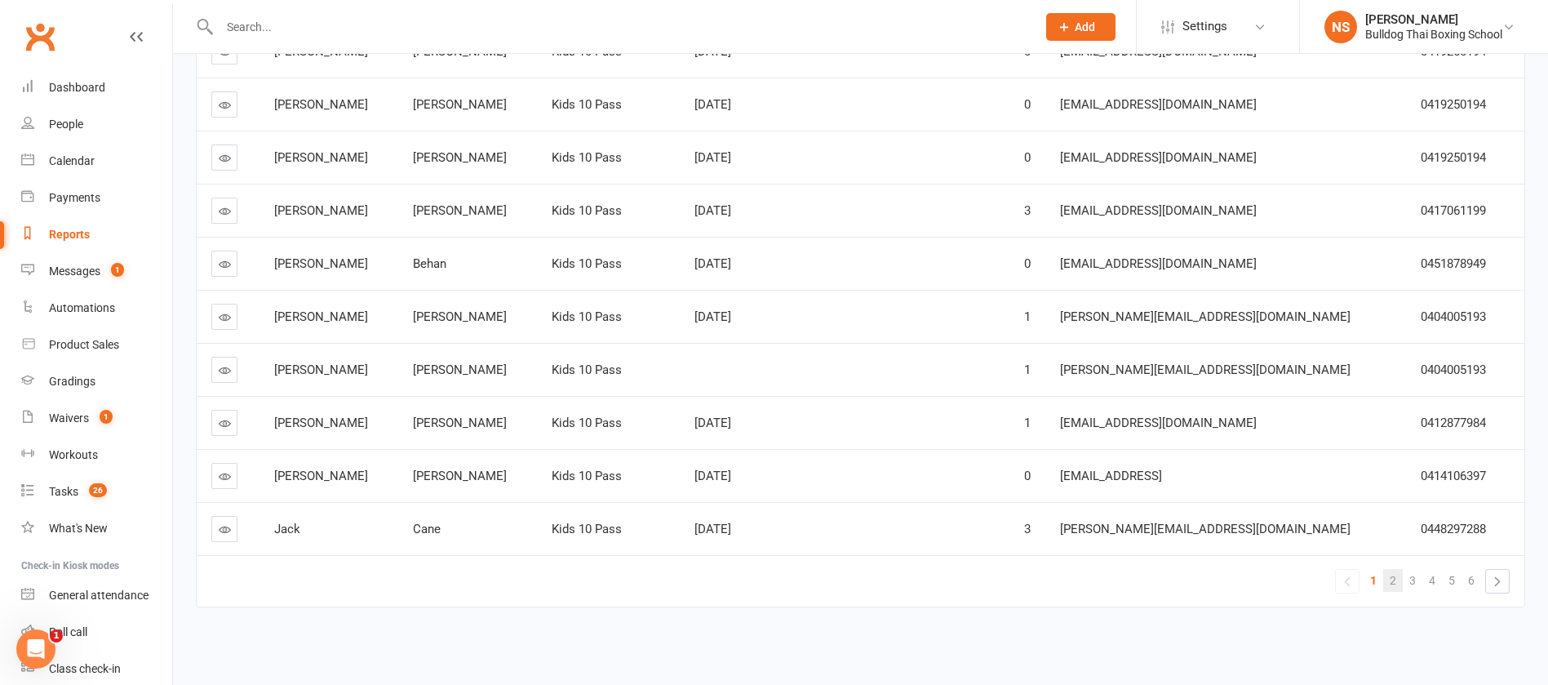
click at [1393, 581] on span "2" at bounding box center [1393, 580] width 7 height 23
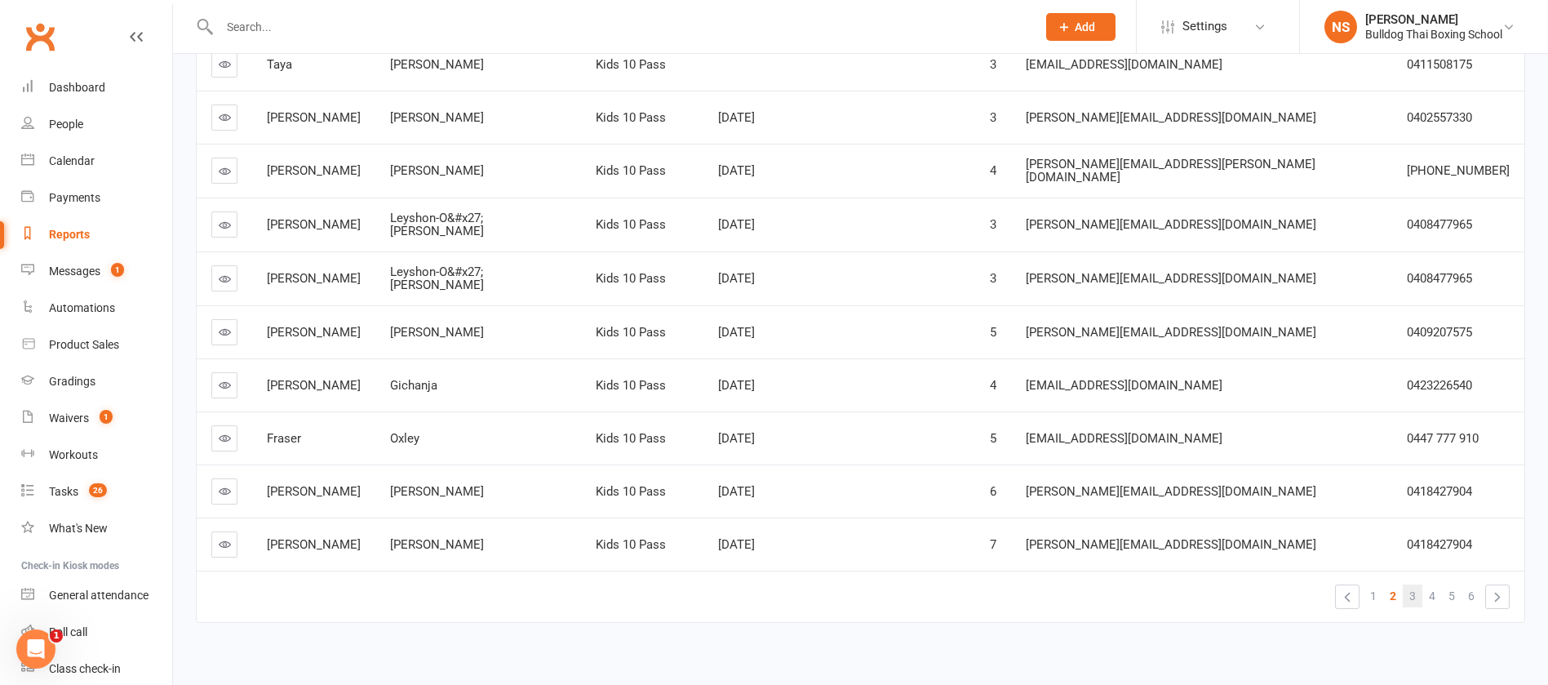
click at [1411, 585] on span "3" at bounding box center [1413, 595] width 7 height 23
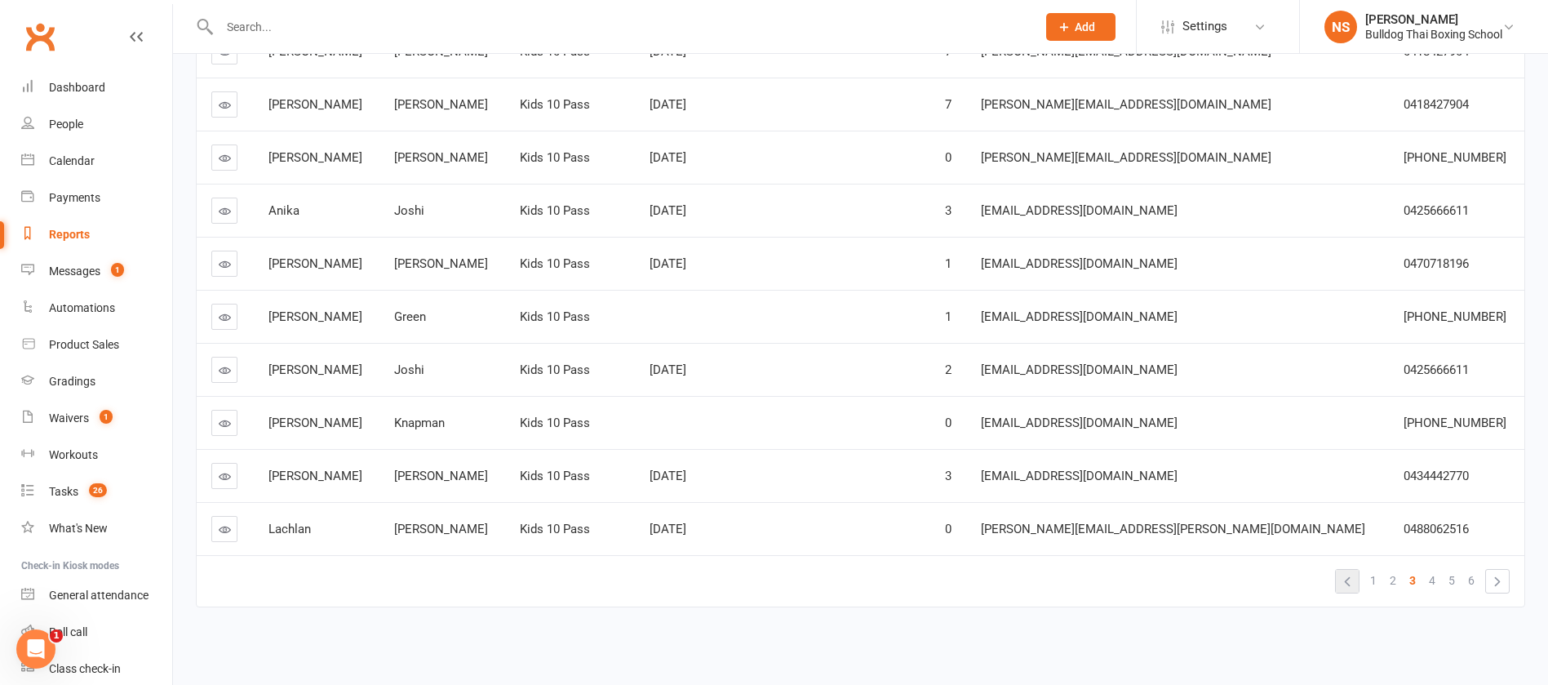
click at [1345, 579] on link "«" at bounding box center [1347, 581] width 23 height 23
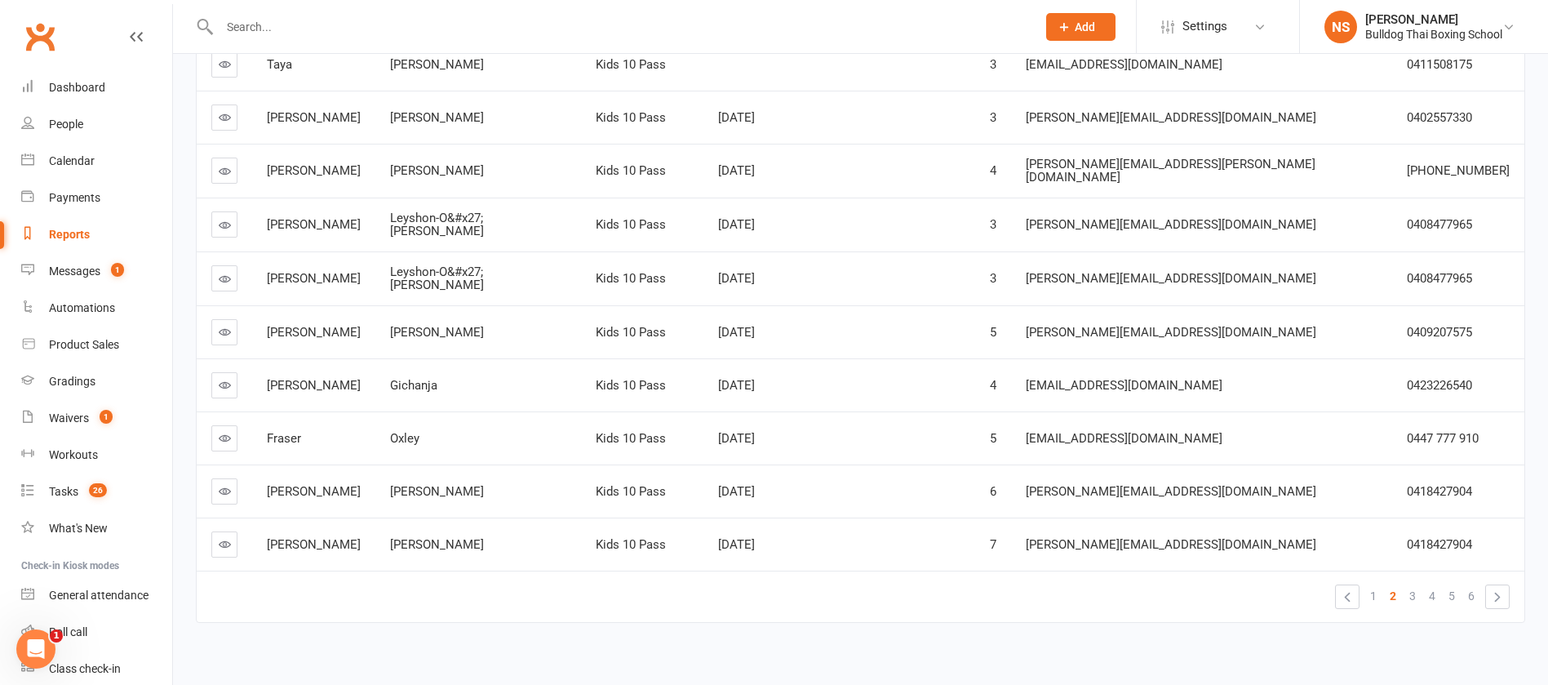
click at [229, 432] on icon at bounding box center [225, 438] width 12 height 12
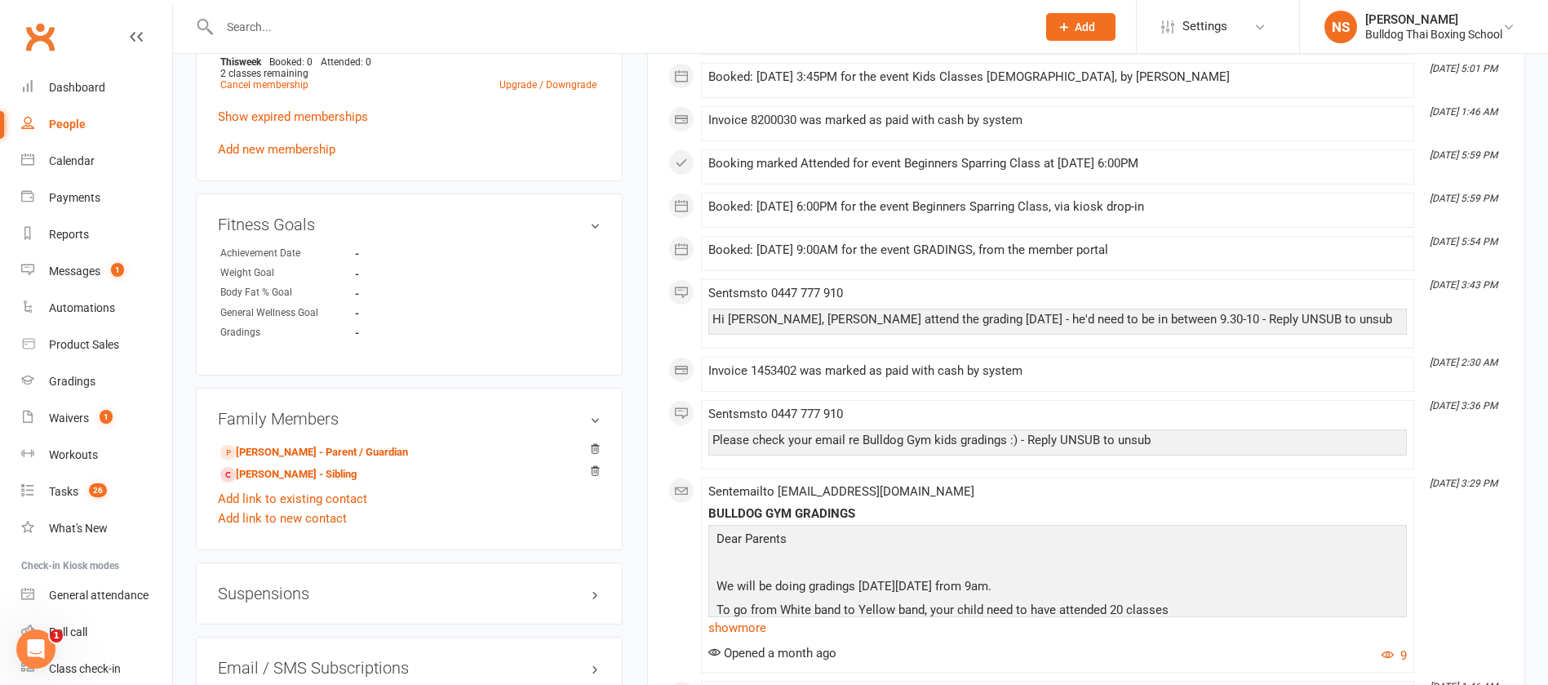
scroll to position [980, 0]
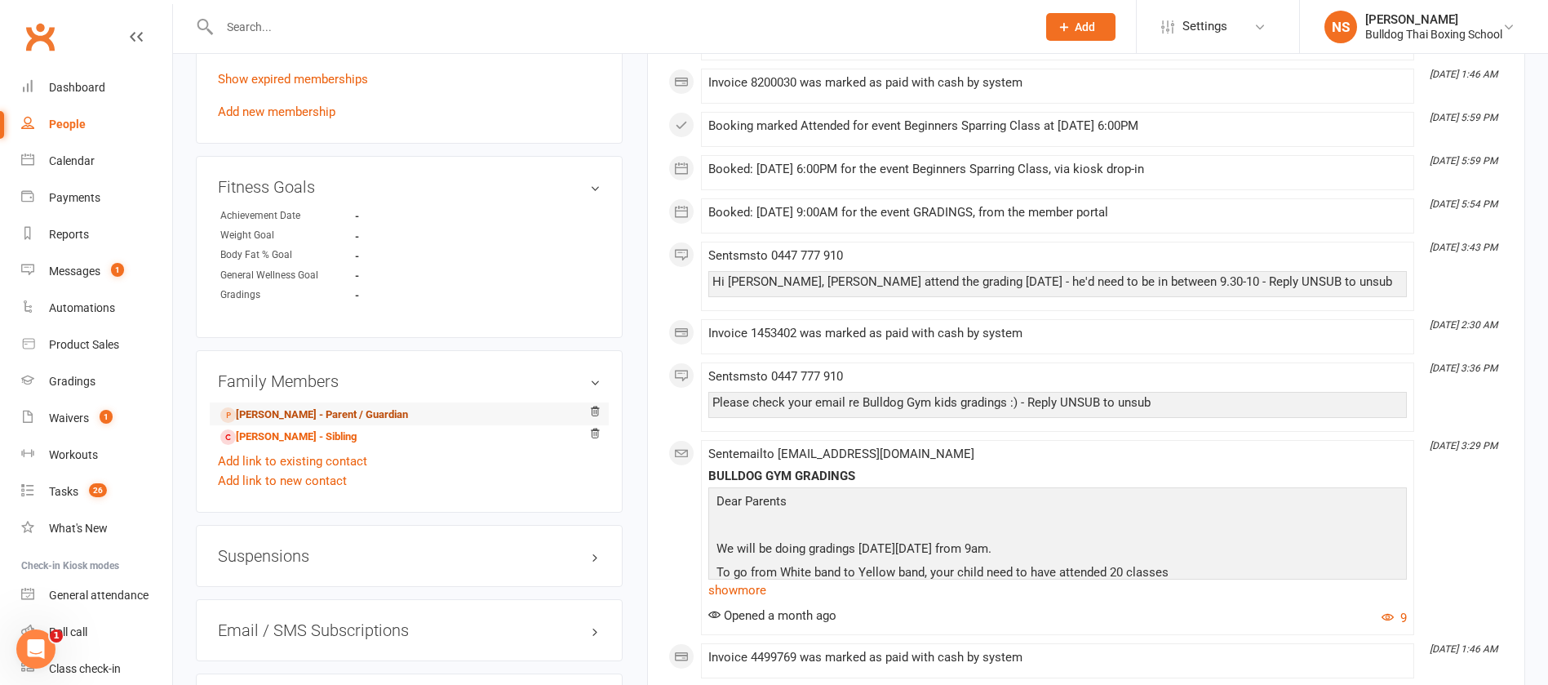
click at [308, 415] on link "[PERSON_NAME] - Parent / Guardian" at bounding box center [314, 415] width 188 height 17
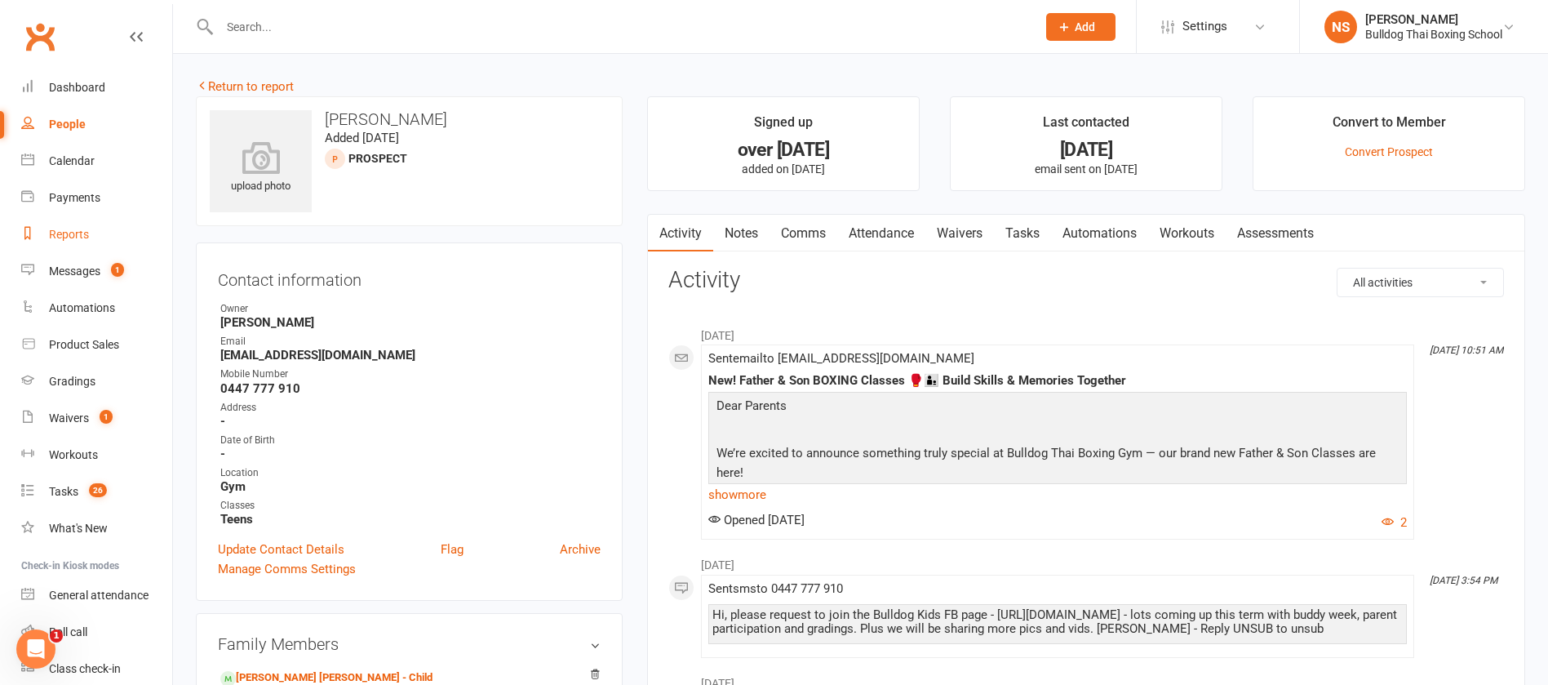
click at [92, 230] on link "Reports" at bounding box center [96, 234] width 151 height 37
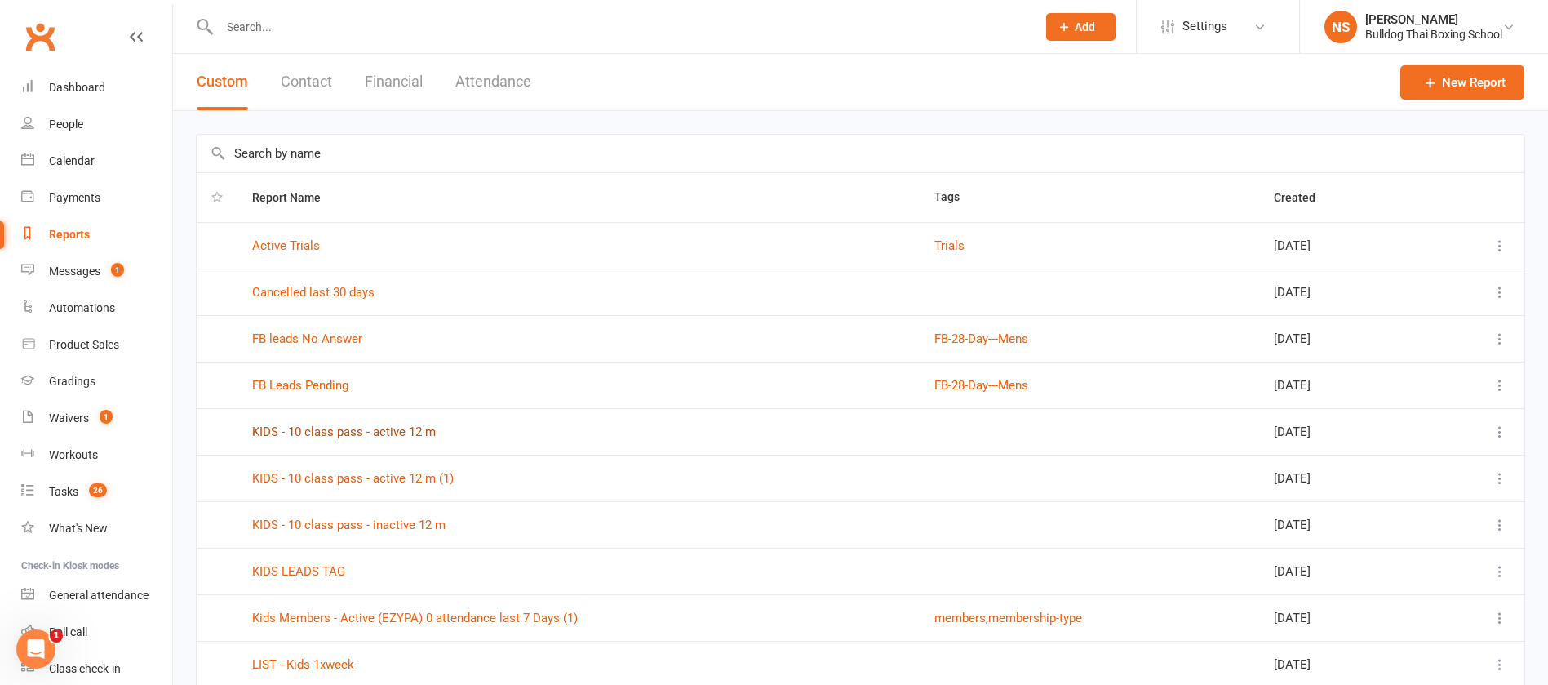
click at [346, 428] on link "KIDS - 10 class pass - active 12 m" at bounding box center [344, 431] width 184 height 15
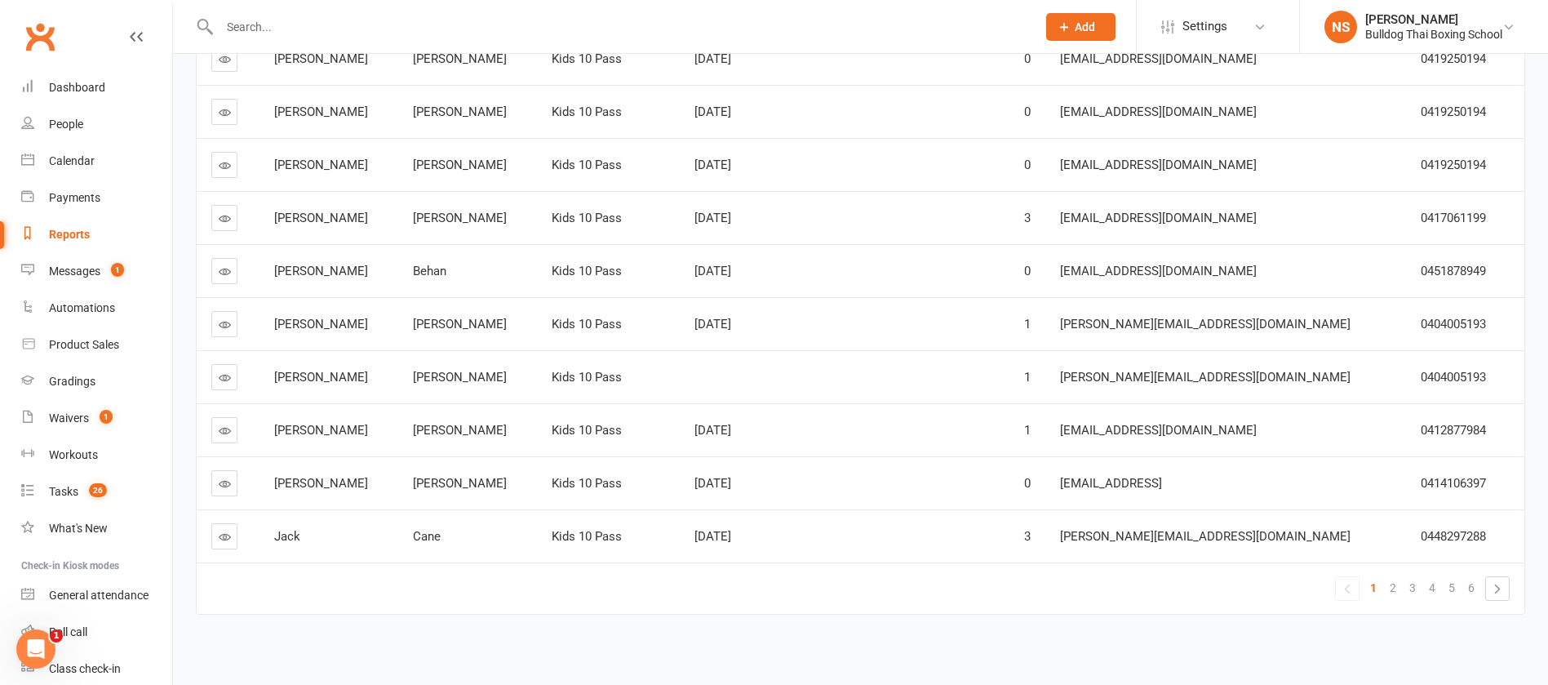
scroll to position [289, 0]
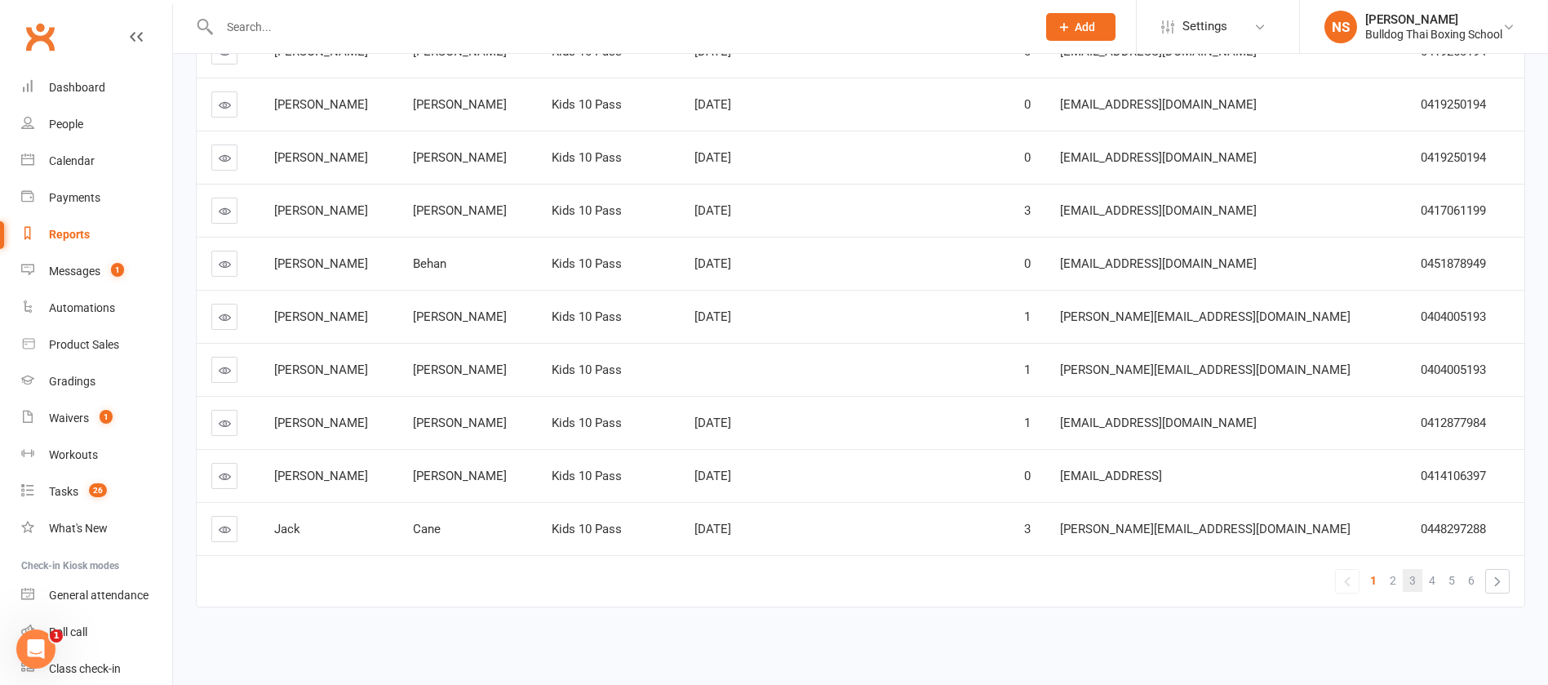
click at [1415, 576] on span "3" at bounding box center [1413, 580] width 7 height 23
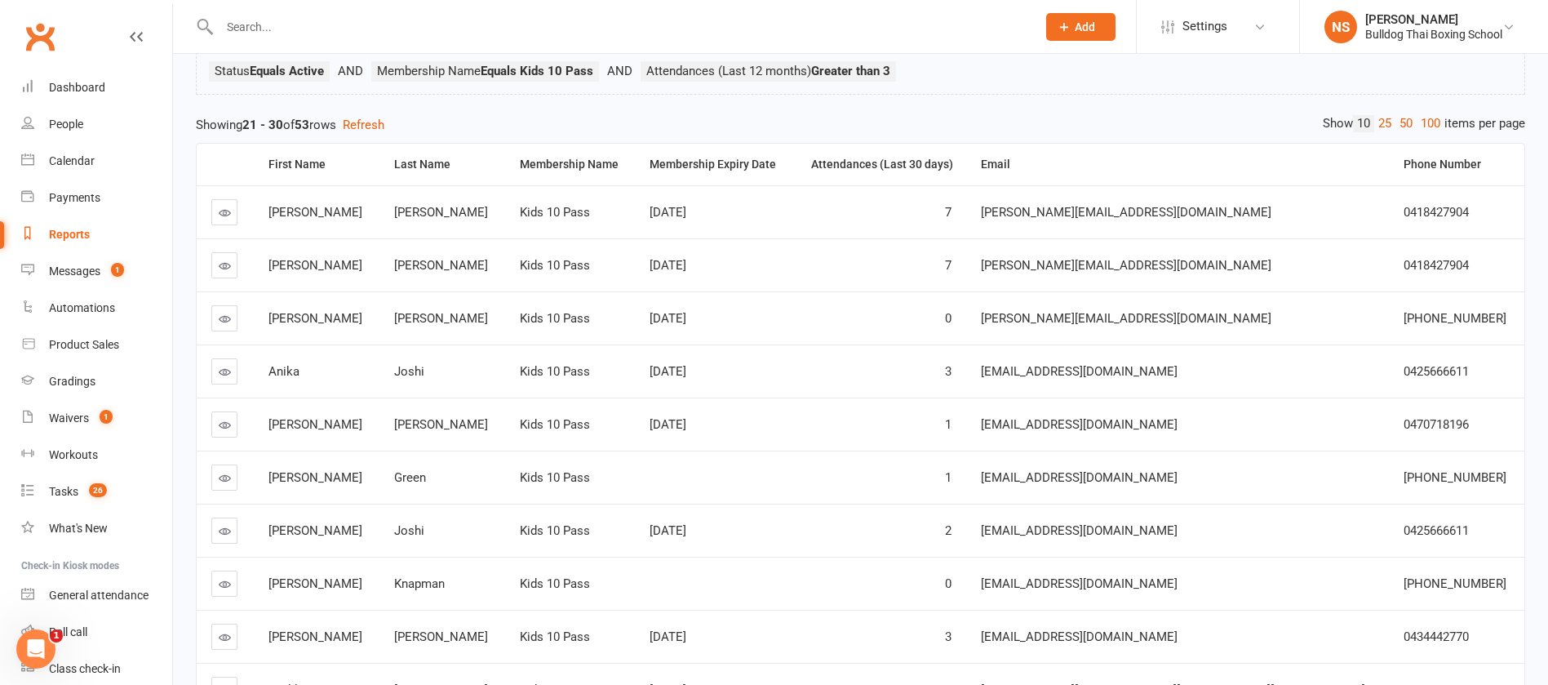
scroll to position [167, 0]
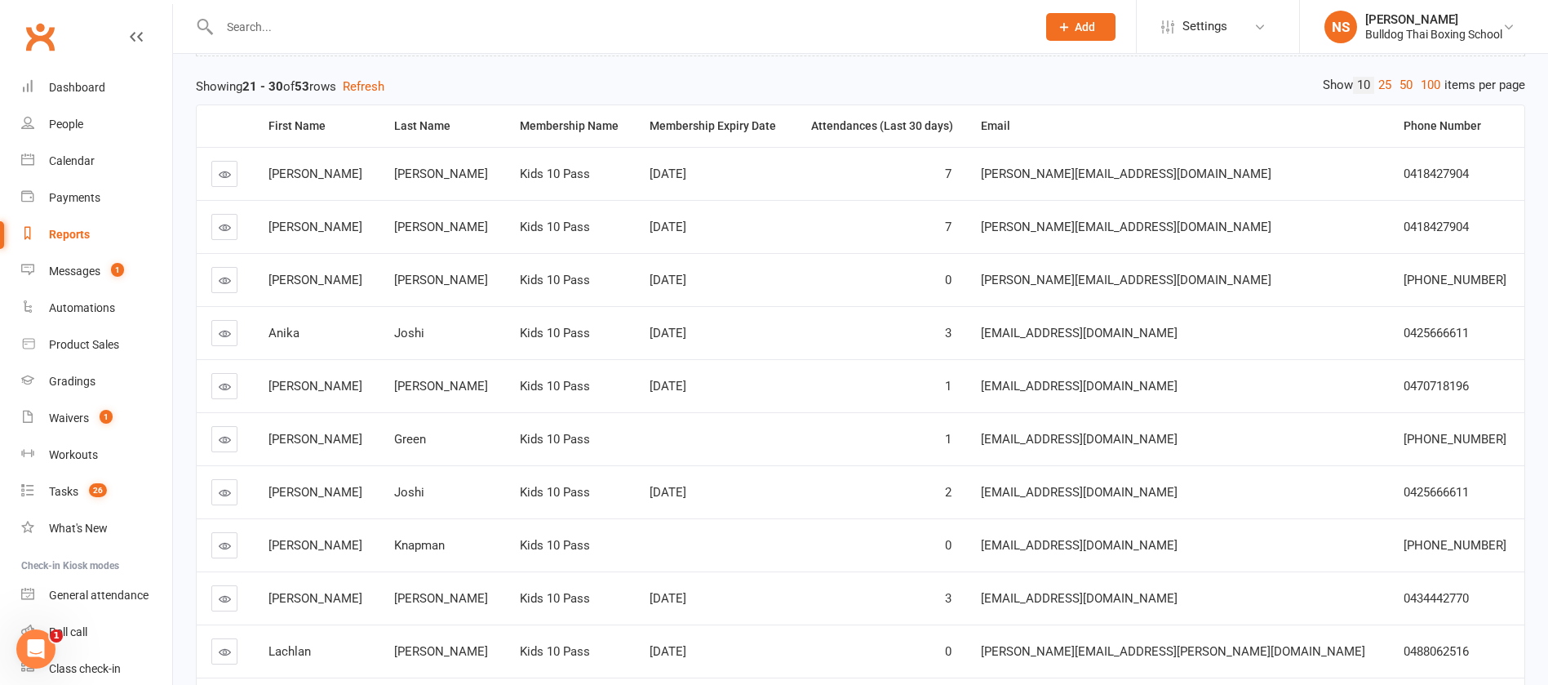
click at [230, 386] on icon at bounding box center [225, 386] width 12 height 12
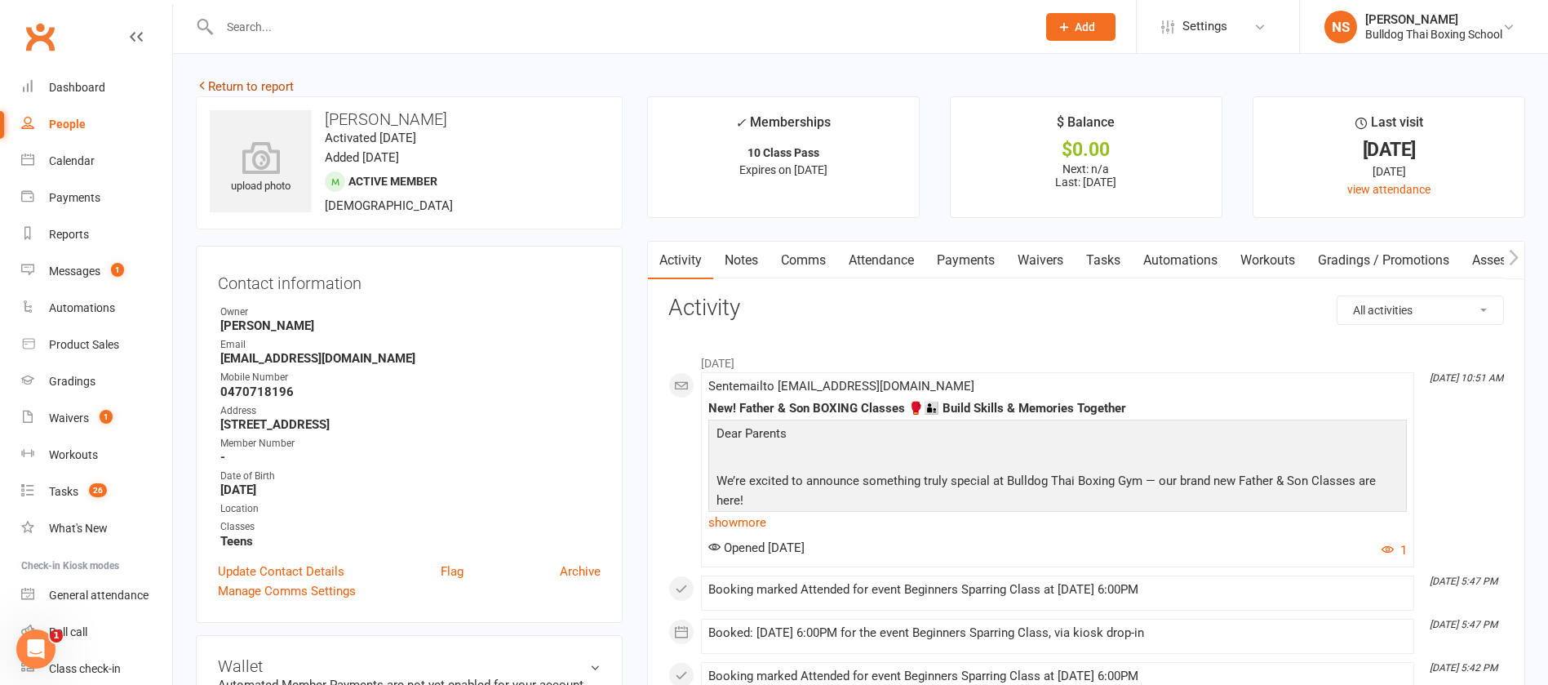
click at [216, 81] on link "Return to report" at bounding box center [245, 86] width 98 height 15
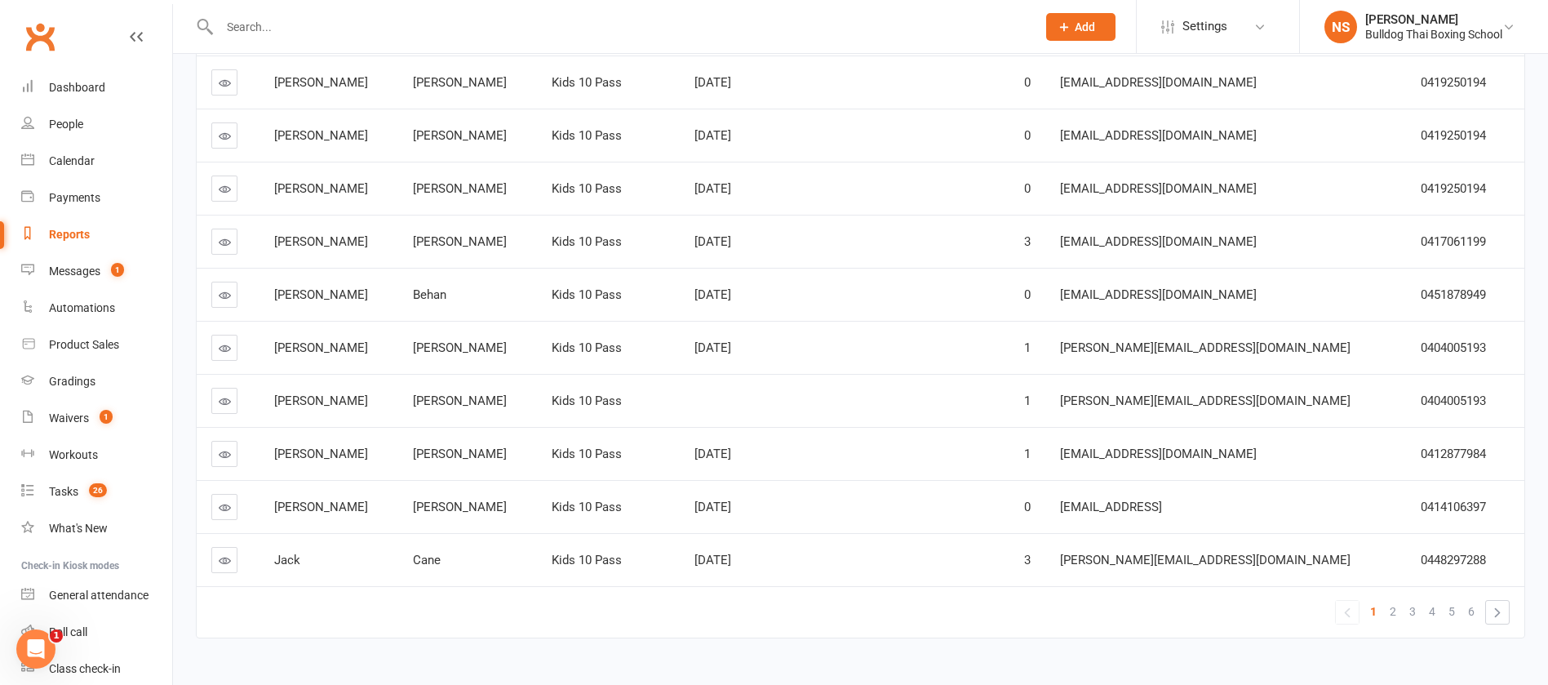
scroll to position [289, 0]
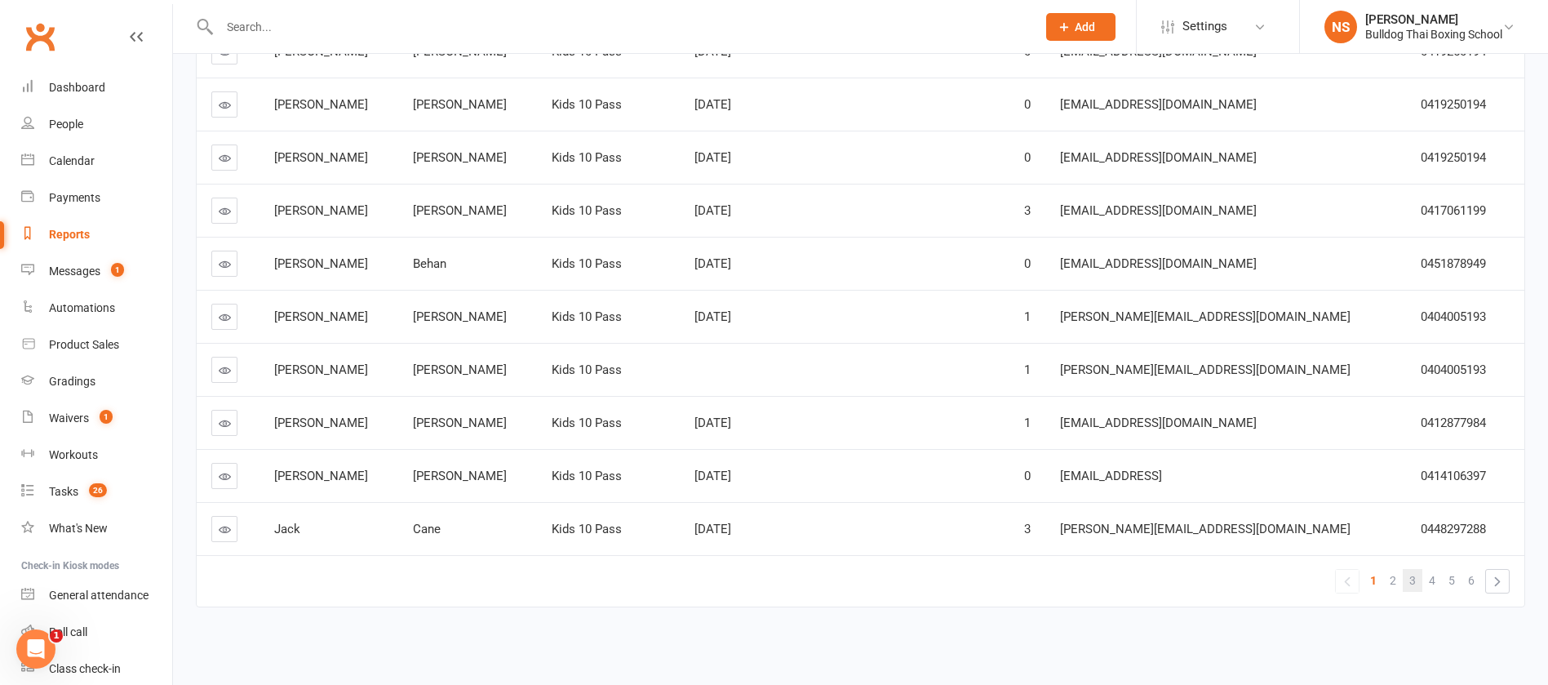
click at [1417, 577] on link "3" at bounding box center [1413, 580] width 20 height 23
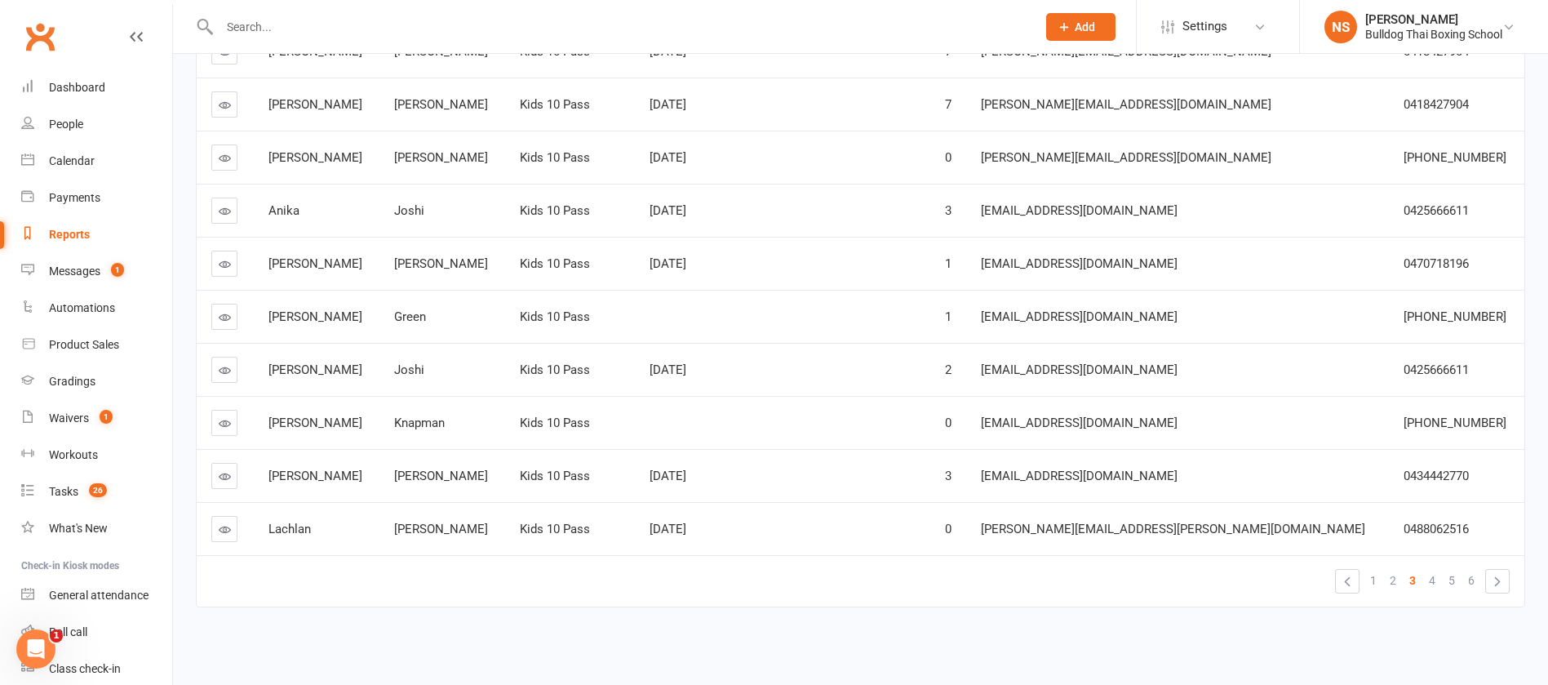
click at [216, 310] on link at bounding box center [224, 317] width 26 height 26
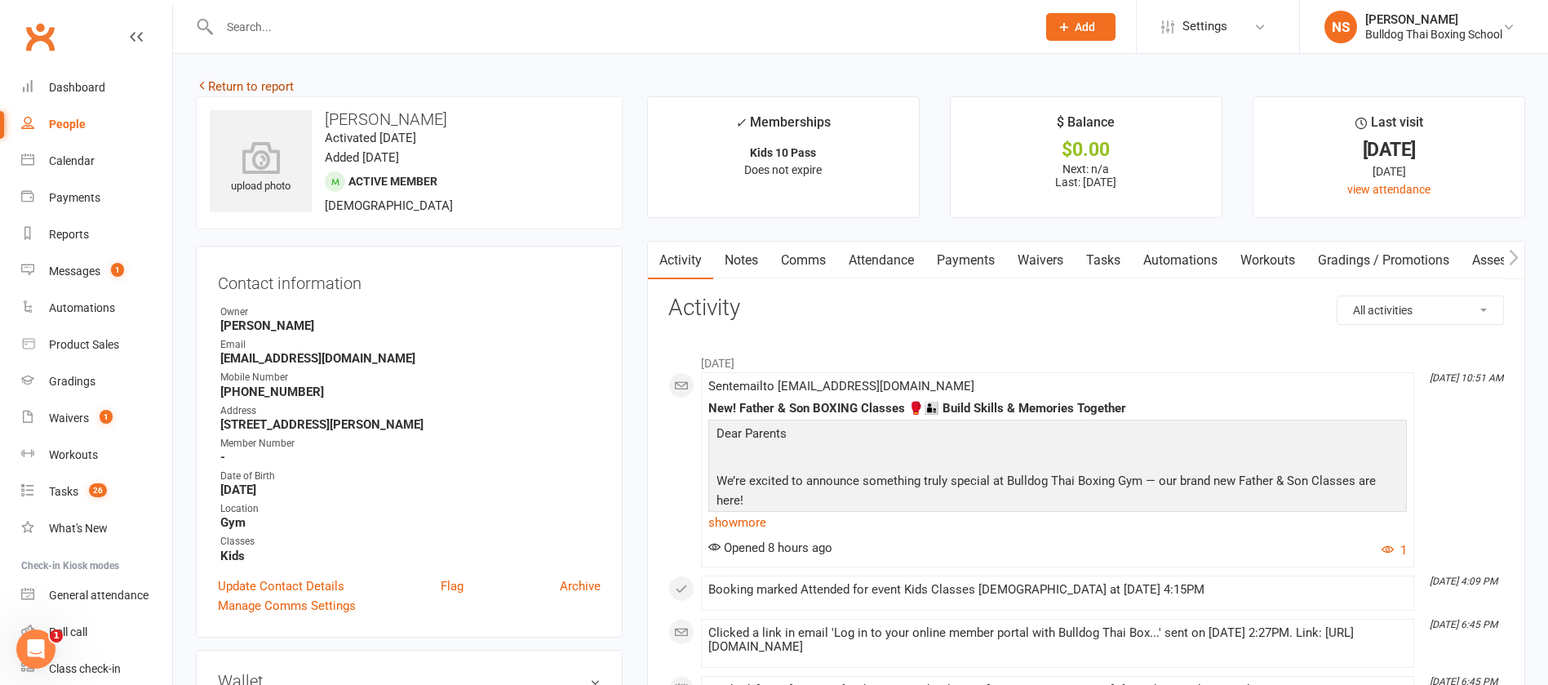
click at [242, 85] on link "Return to report" at bounding box center [245, 86] width 98 height 15
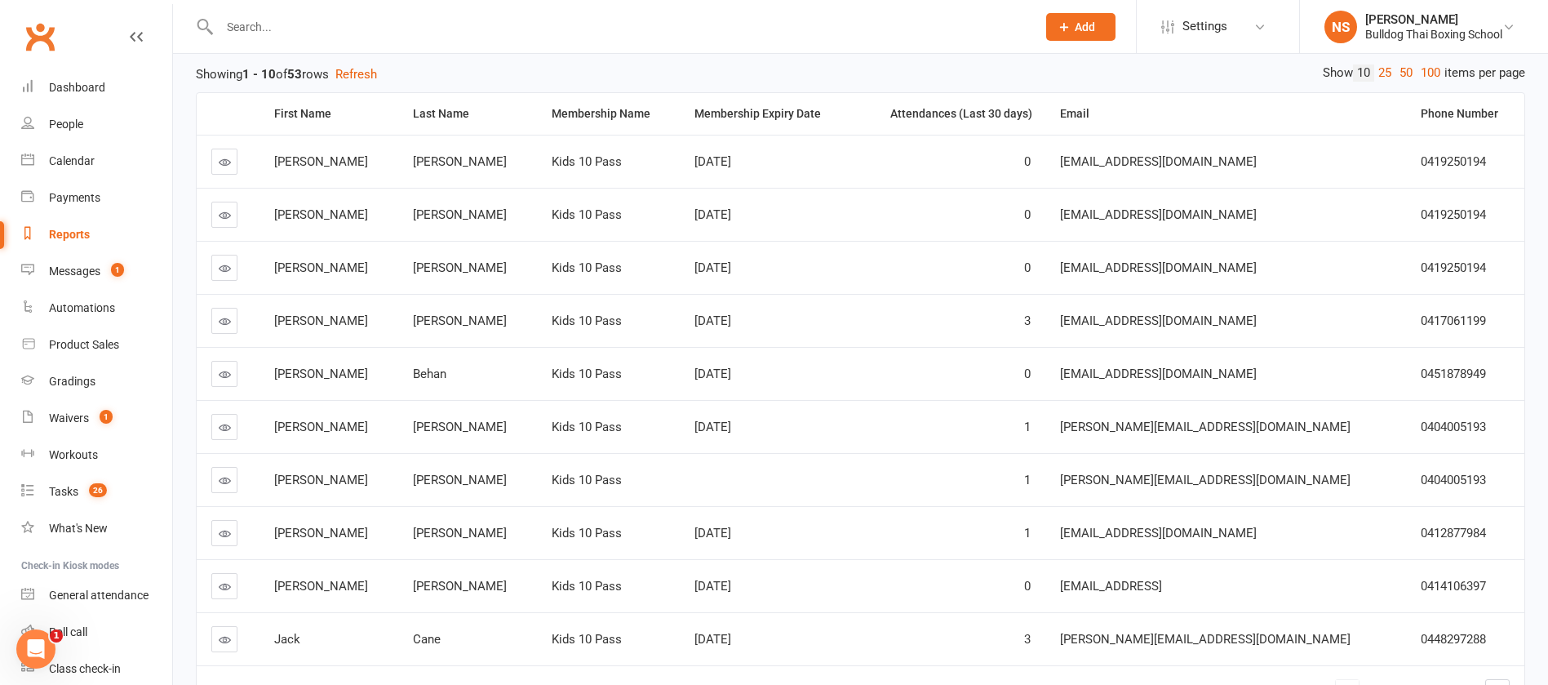
scroll to position [289, 0]
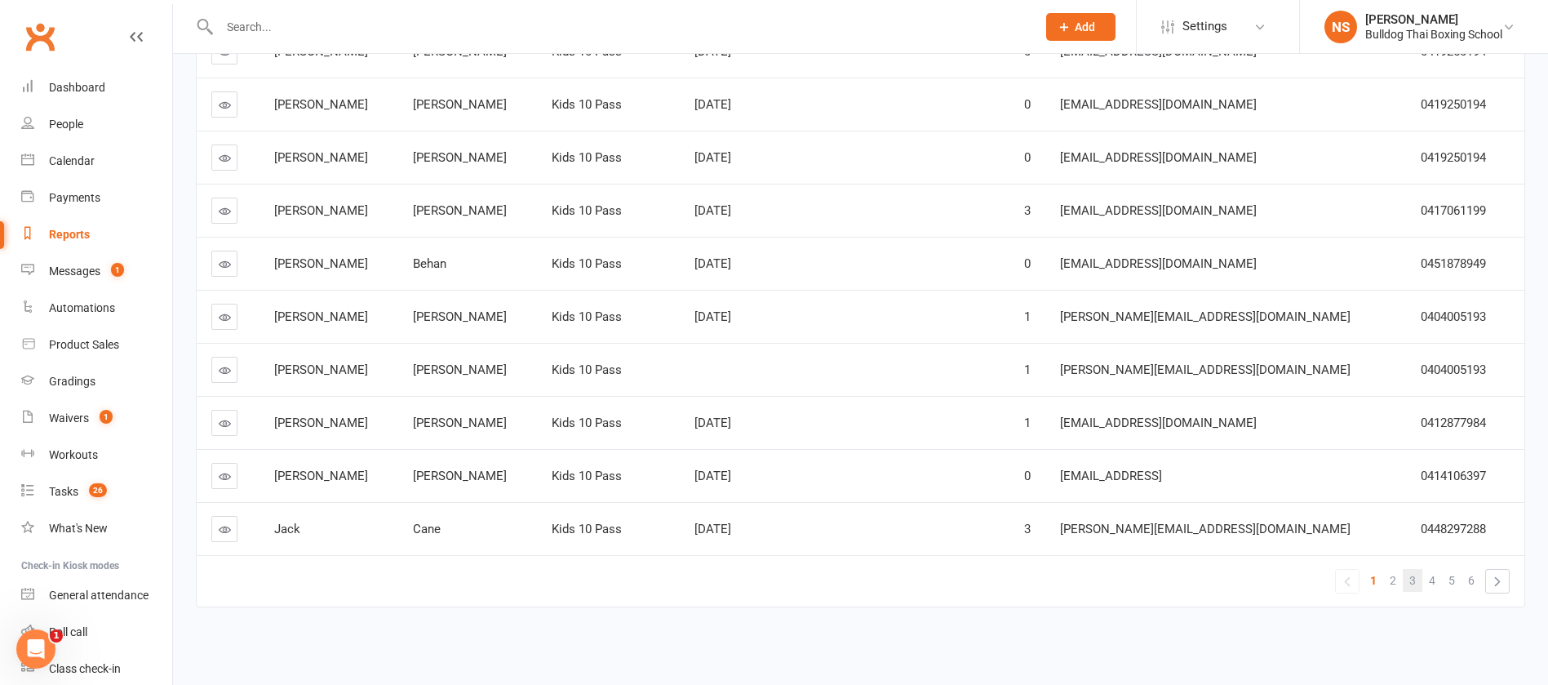
click at [1415, 579] on span "3" at bounding box center [1413, 580] width 7 height 23
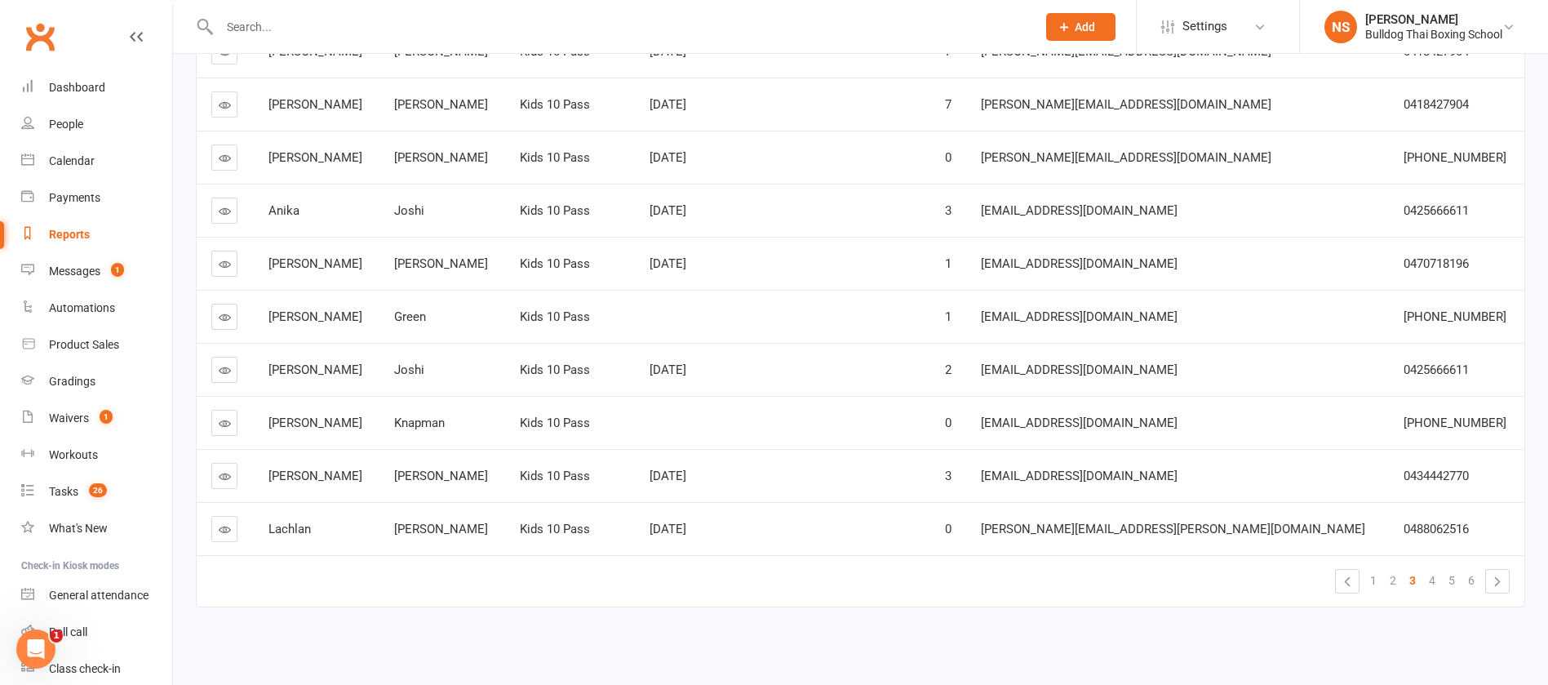
click at [224, 424] on icon at bounding box center [225, 423] width 12 height 12
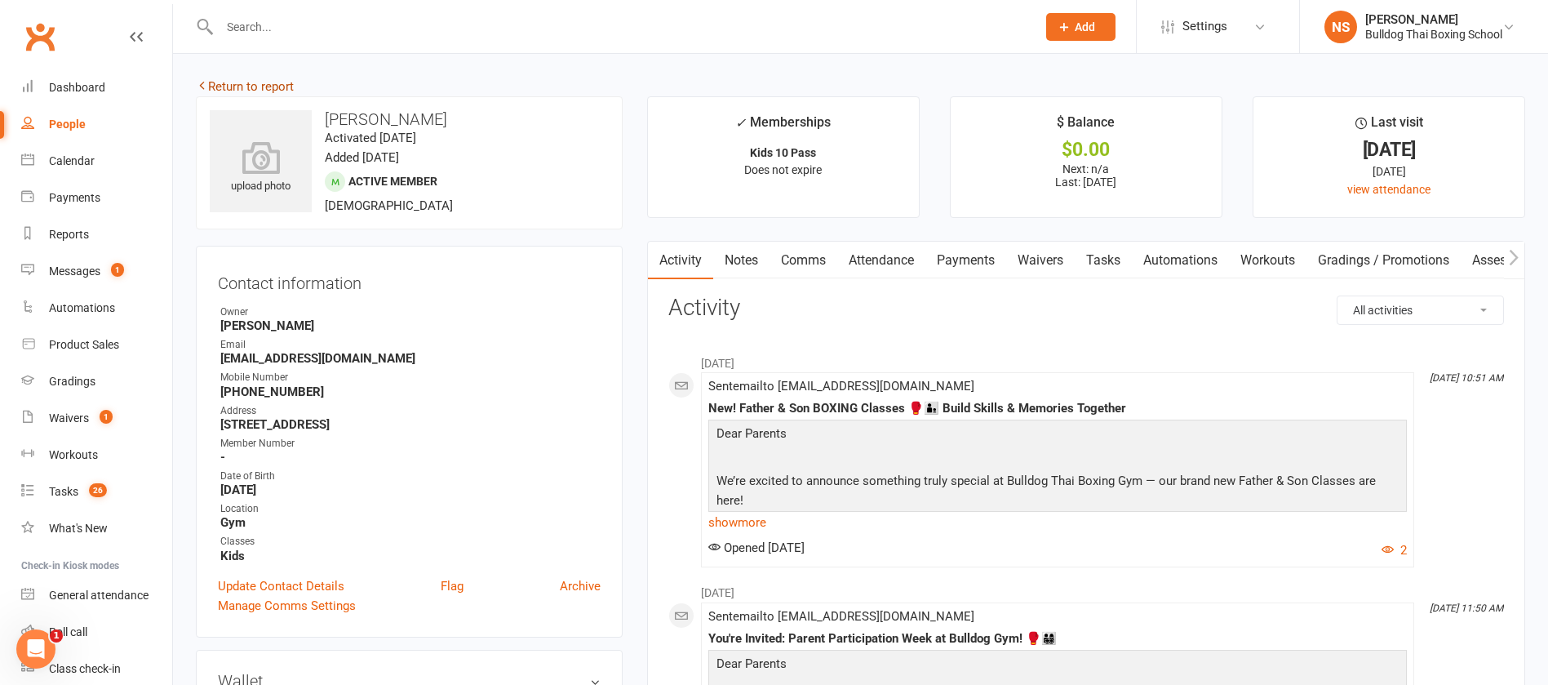
click at [202, 83] on icon at bounding box center [202, 85] width 12 height 12
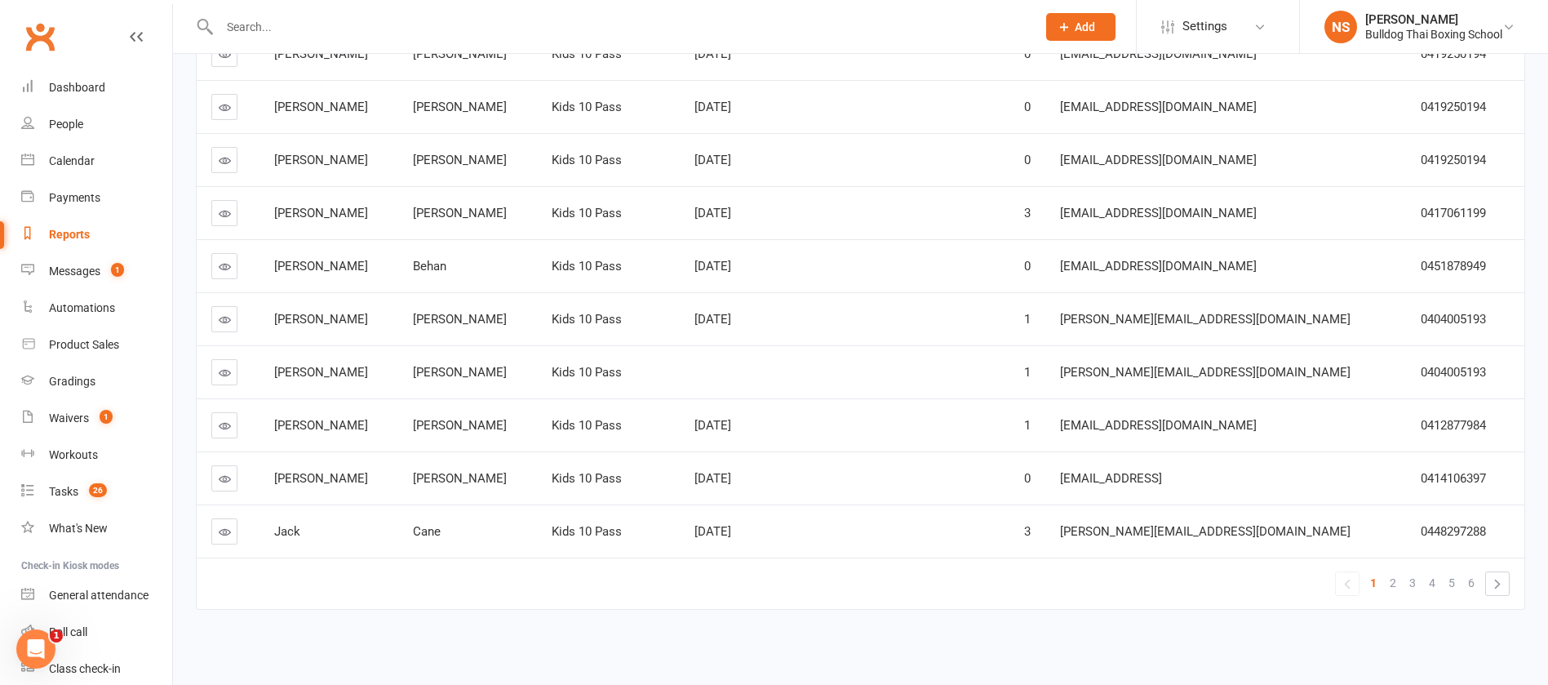
scroll to position [289, 0]
click at [1415, 581] on span "3" at bounding box center [1413, 580] width 7 height 23
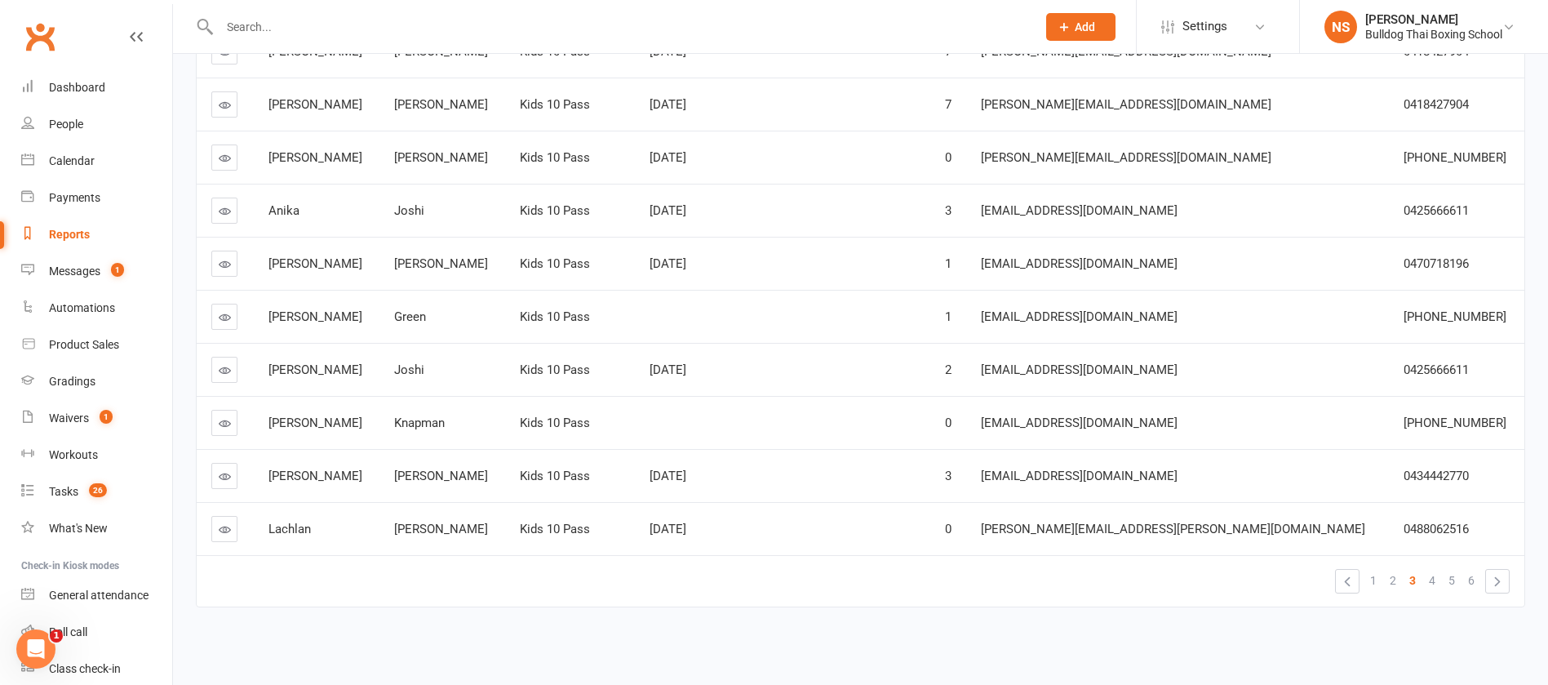
click at [225, 474] on icon at bounding box center [225, 476] width 12 height 12
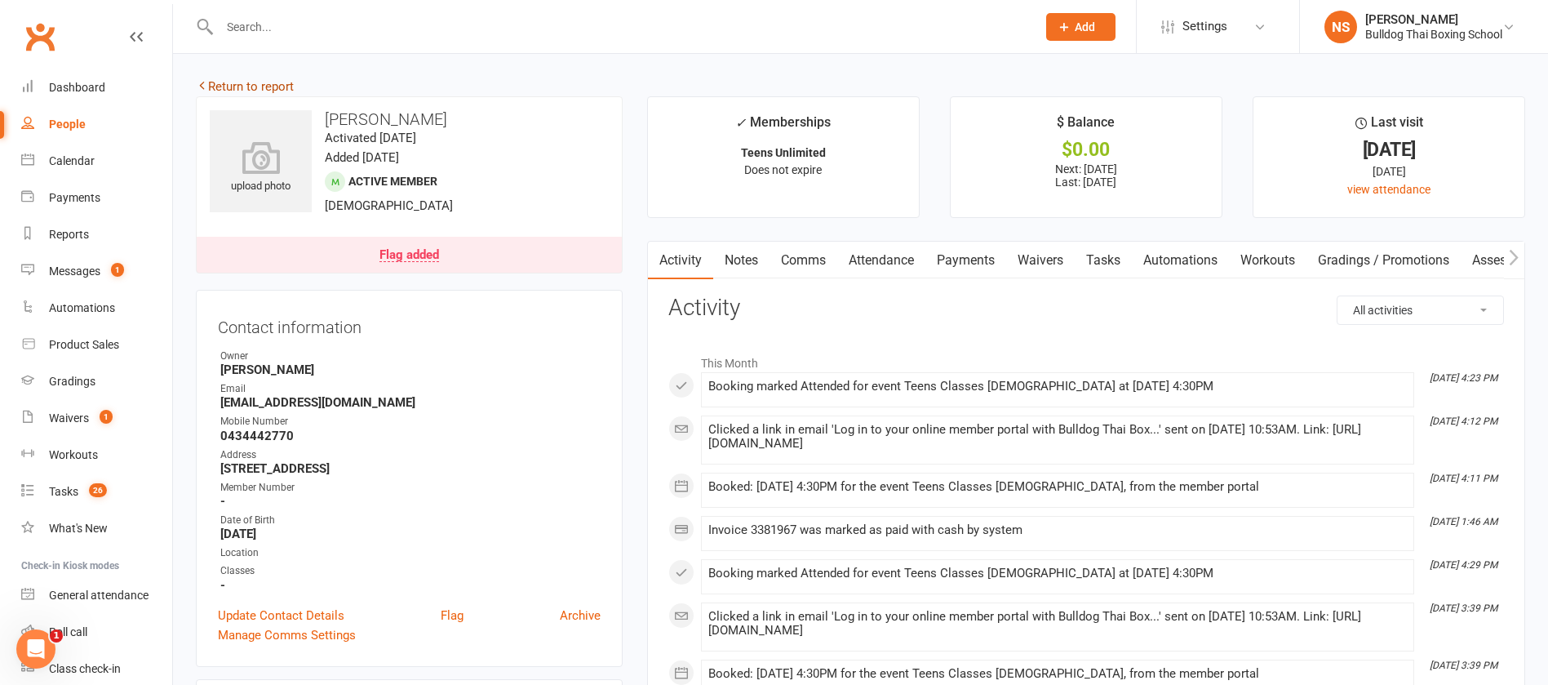
click at [224, 90] on link "Return to report" at bounding box center [245, 86] width 98 height 15
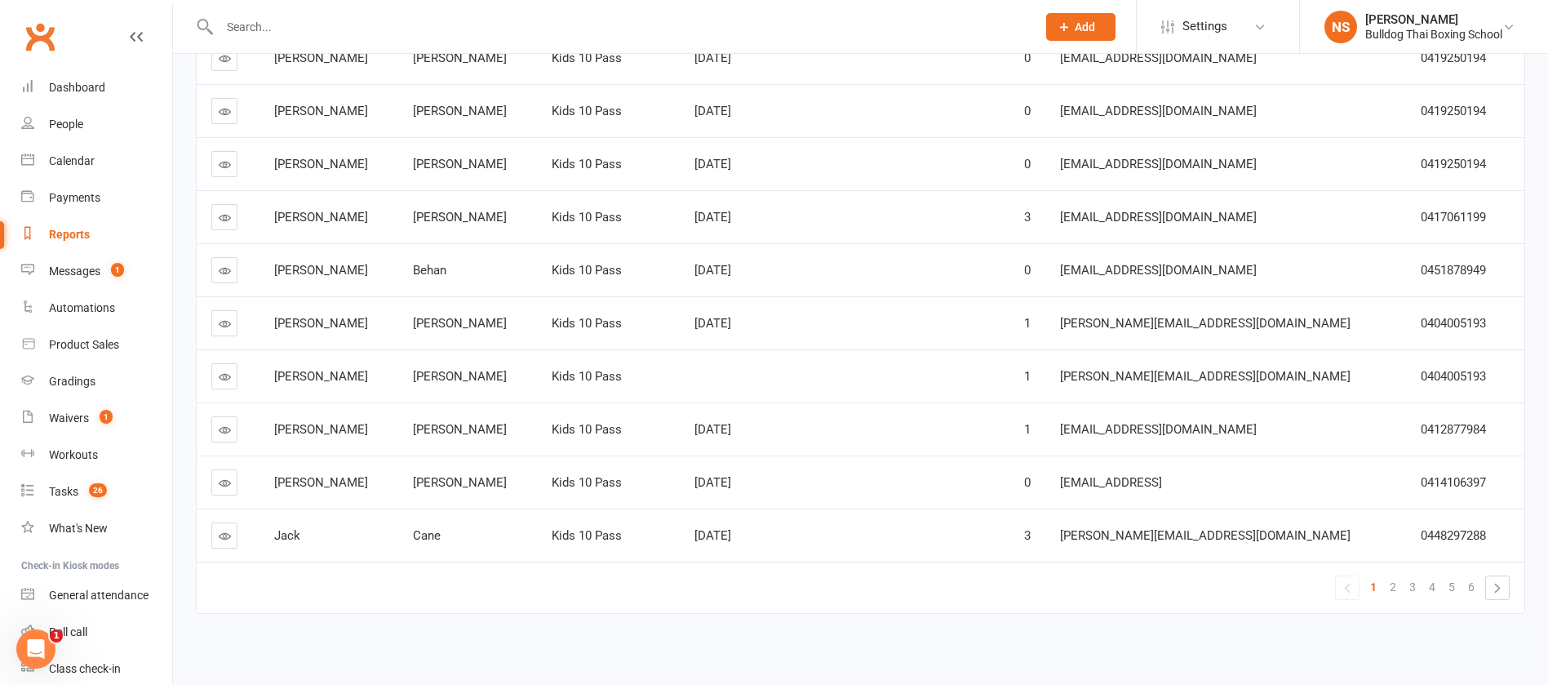
scroll to position [289, 0]
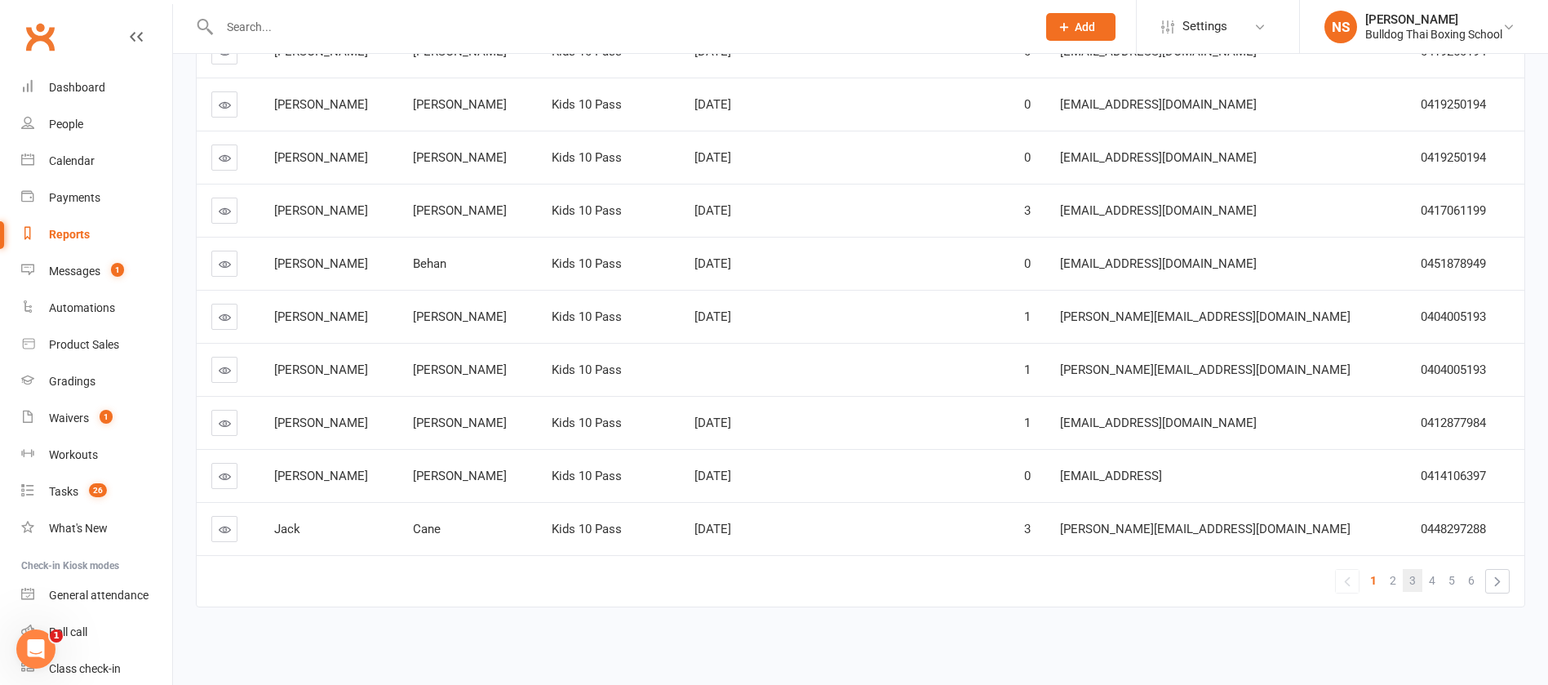
click at [1419, 581] on link "3" at bounding box center [1413, 580] width 20 height 23
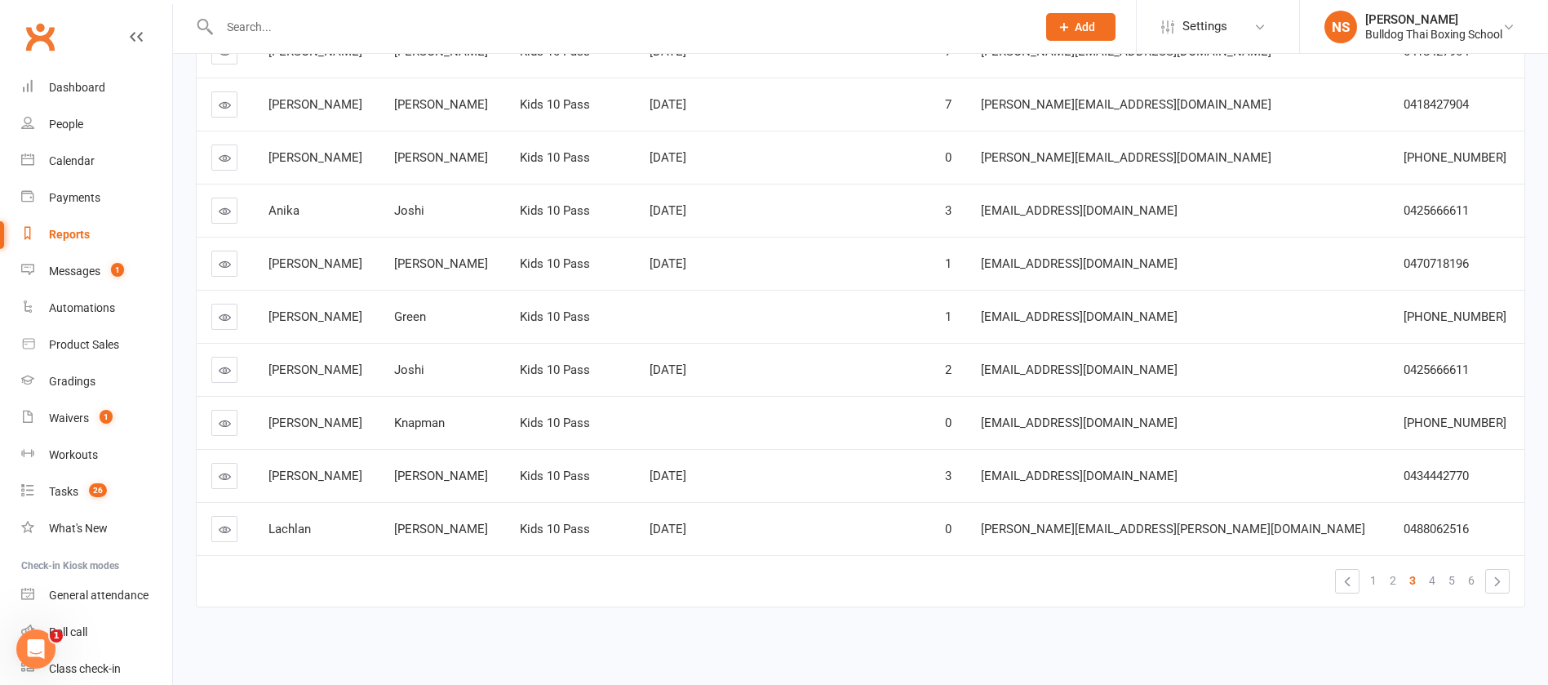
click at [215, 482] on link at bounding box center [224, 476] width 26 height 26
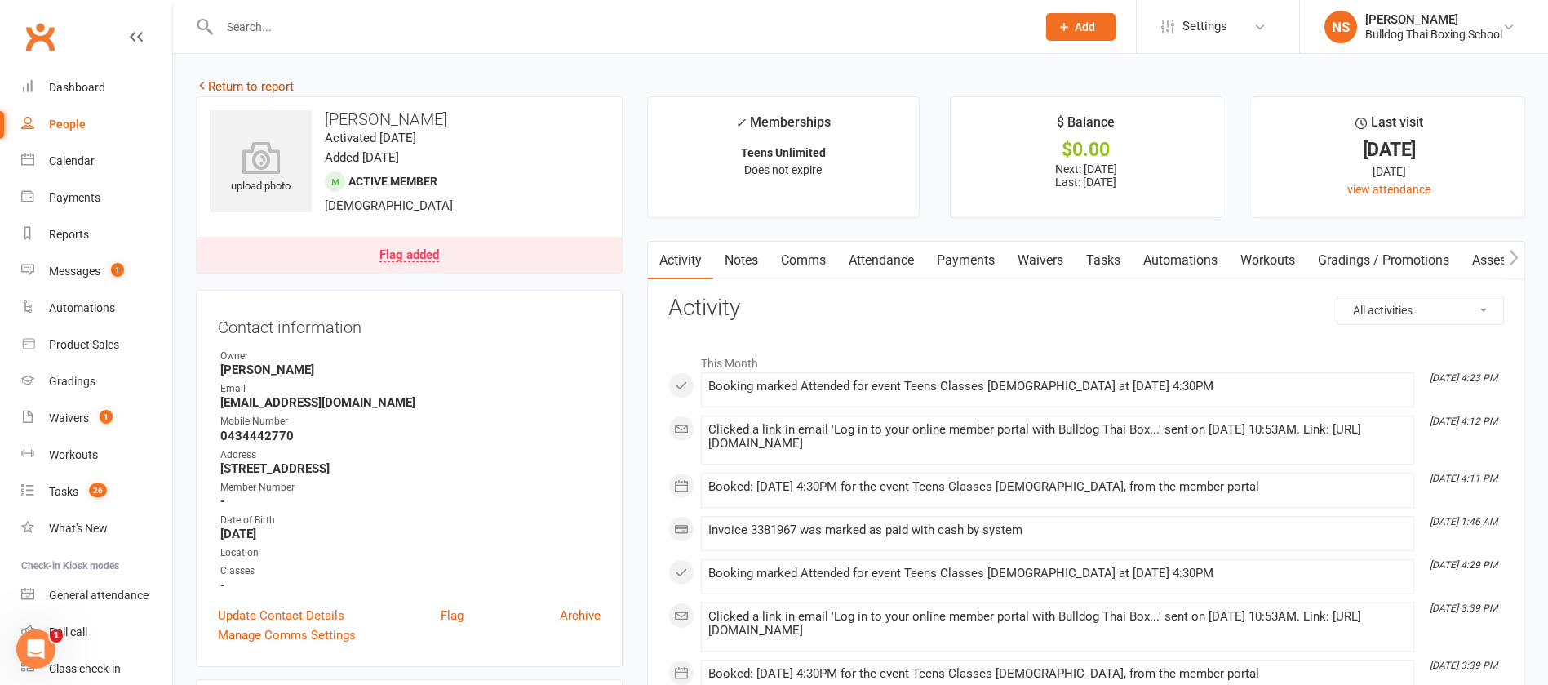
click at [215, 79] on link "Return to report" at bounding box center [245, 86] width 98 height 15
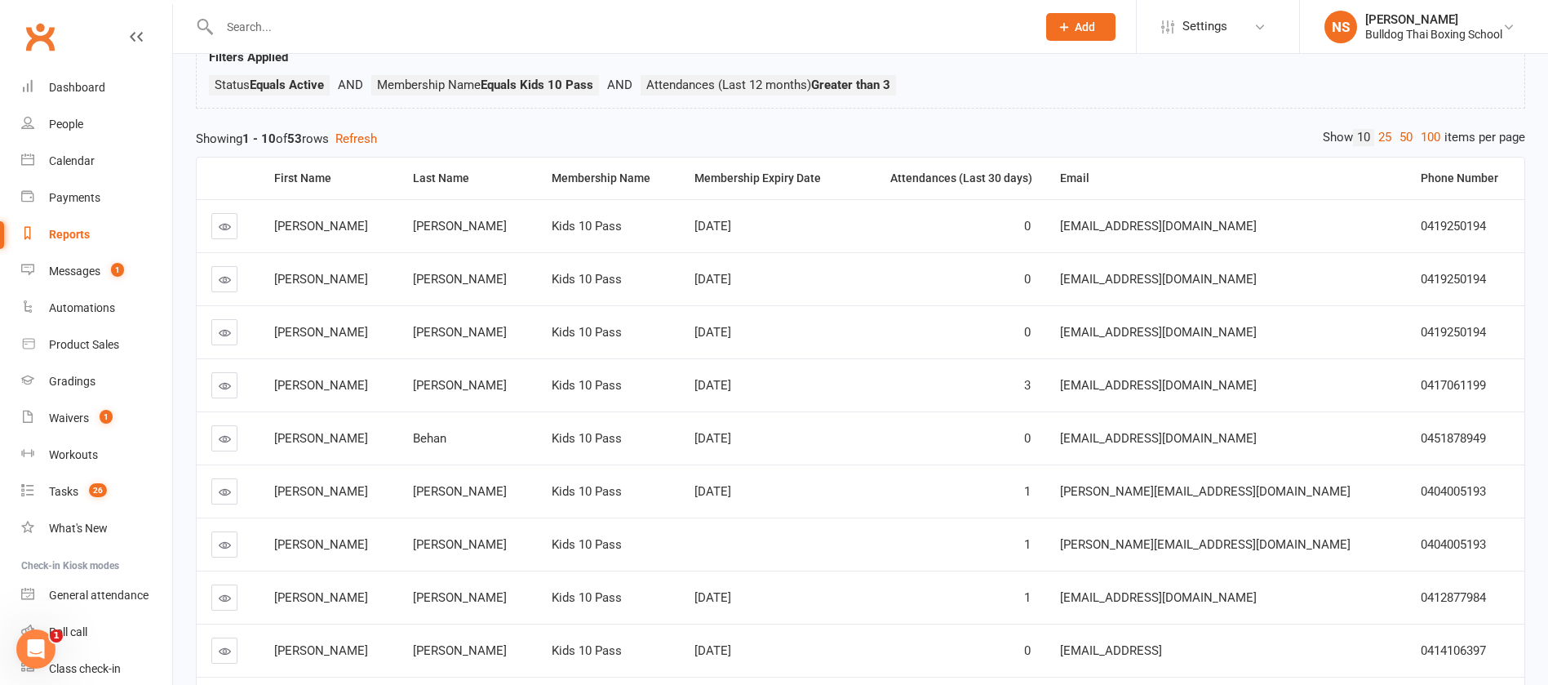
scroll to position [289, 0]
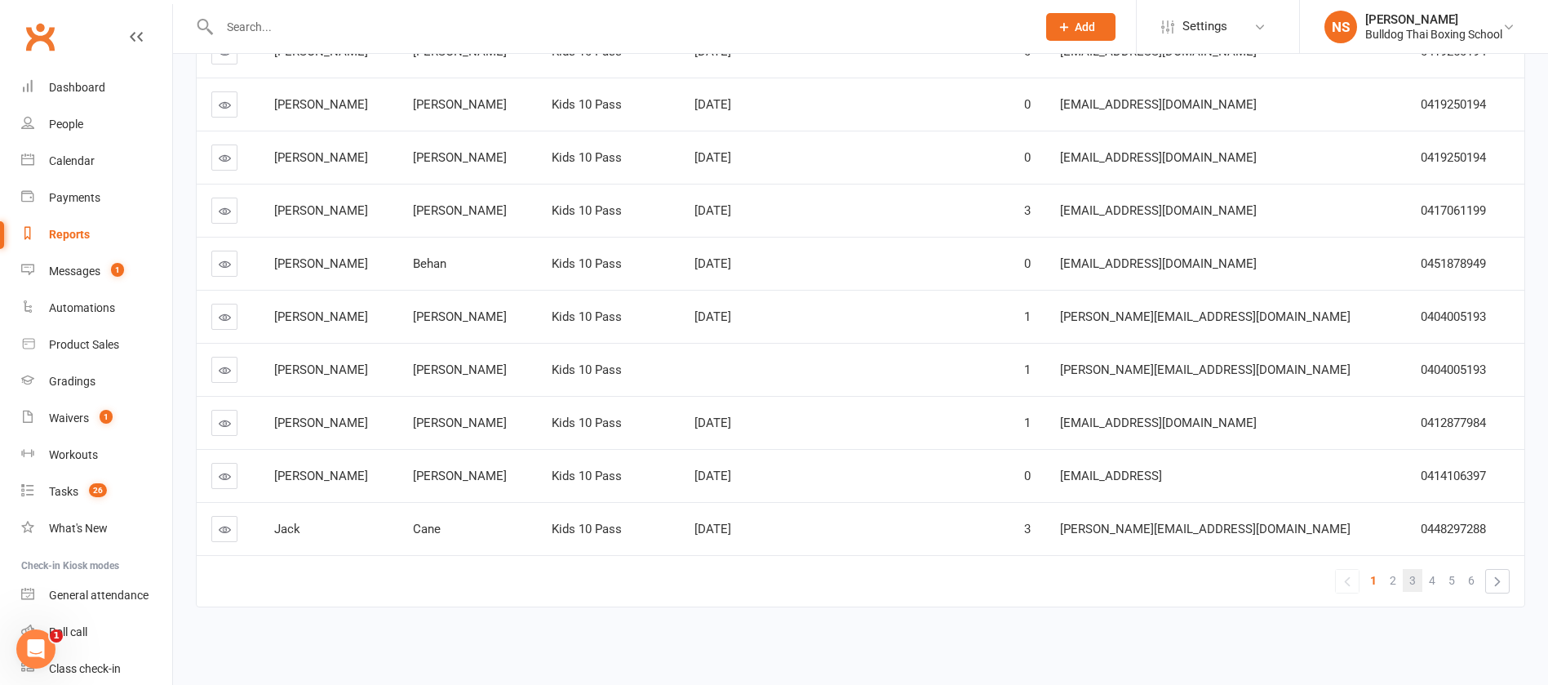
click at [1415, 578] on span "3" at bounding box center [1413, 580] width 7 height 23
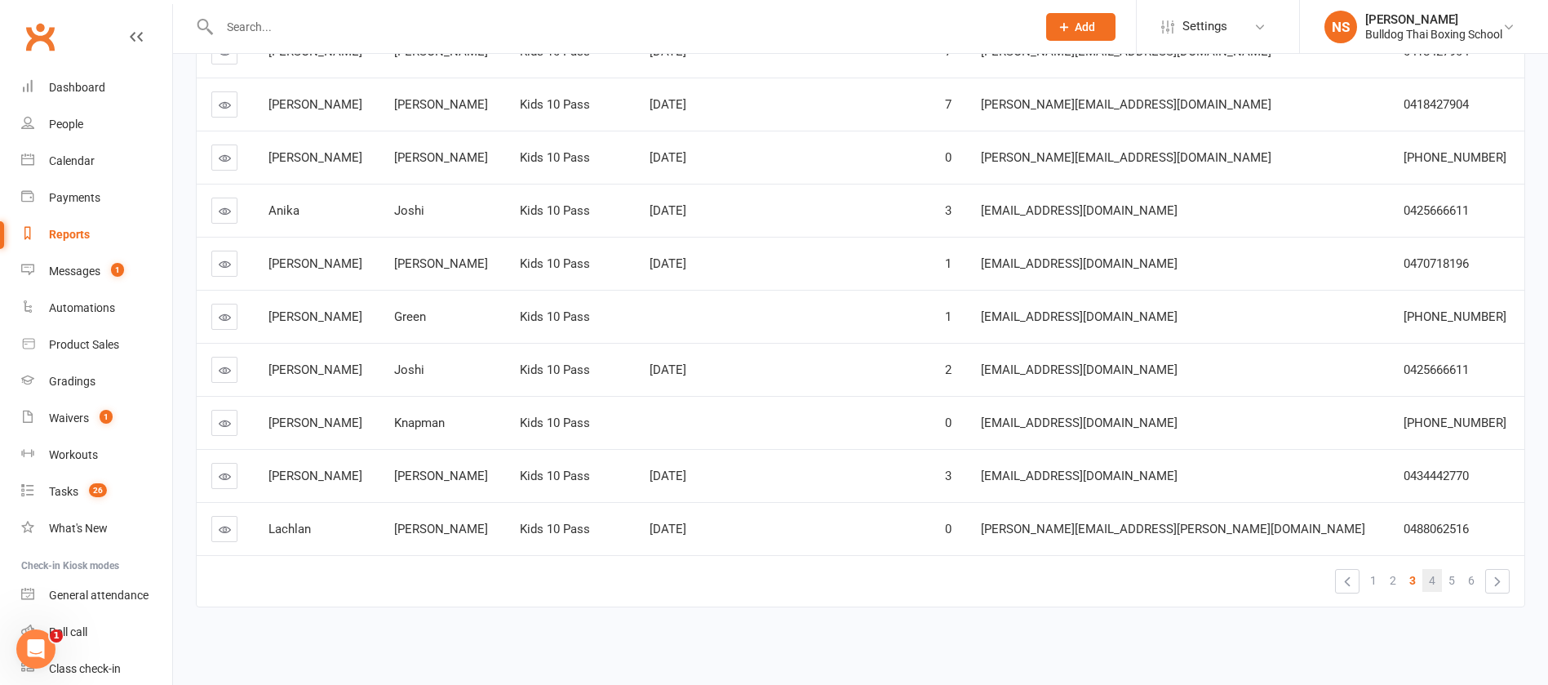
click at [1430, 583] on span "4" at bounding box center [1432, 580] width 7 height 23
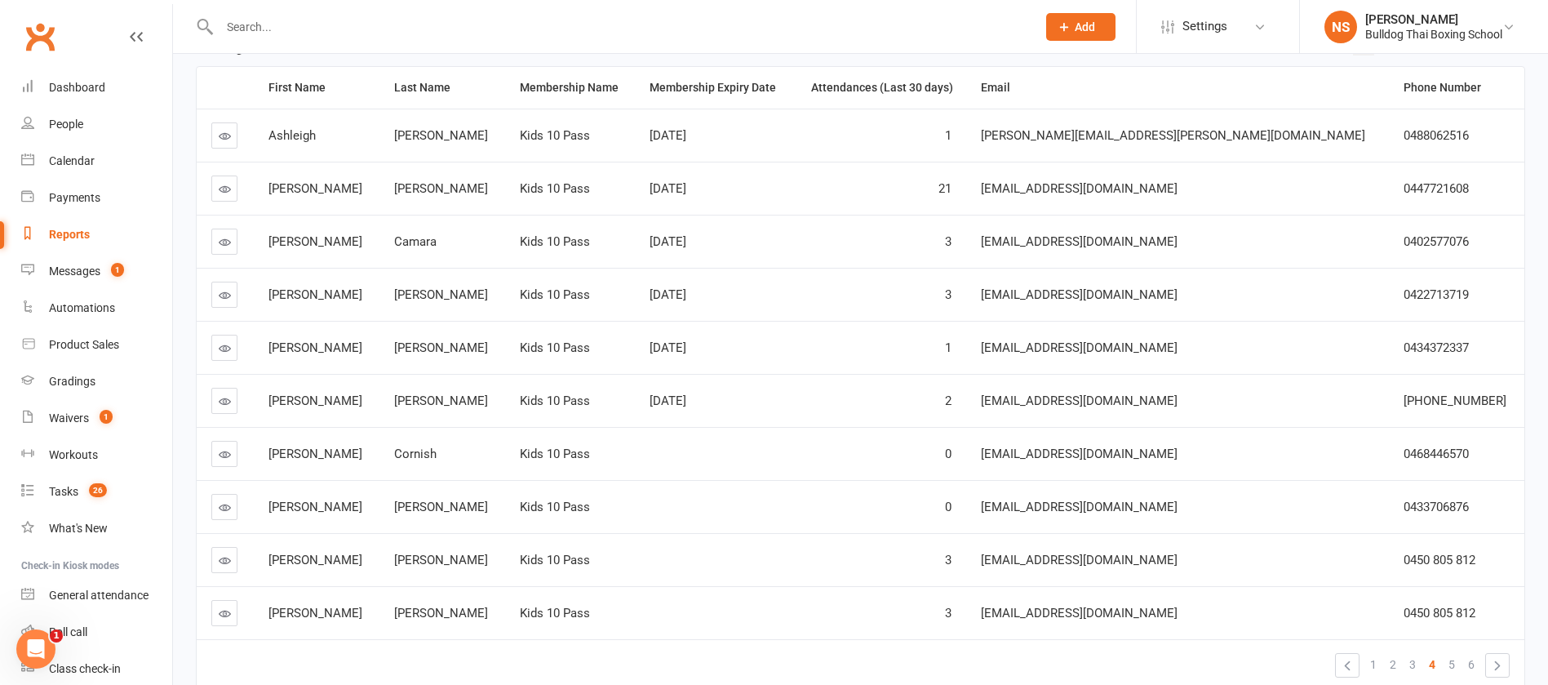
scroll to position [167, 0]
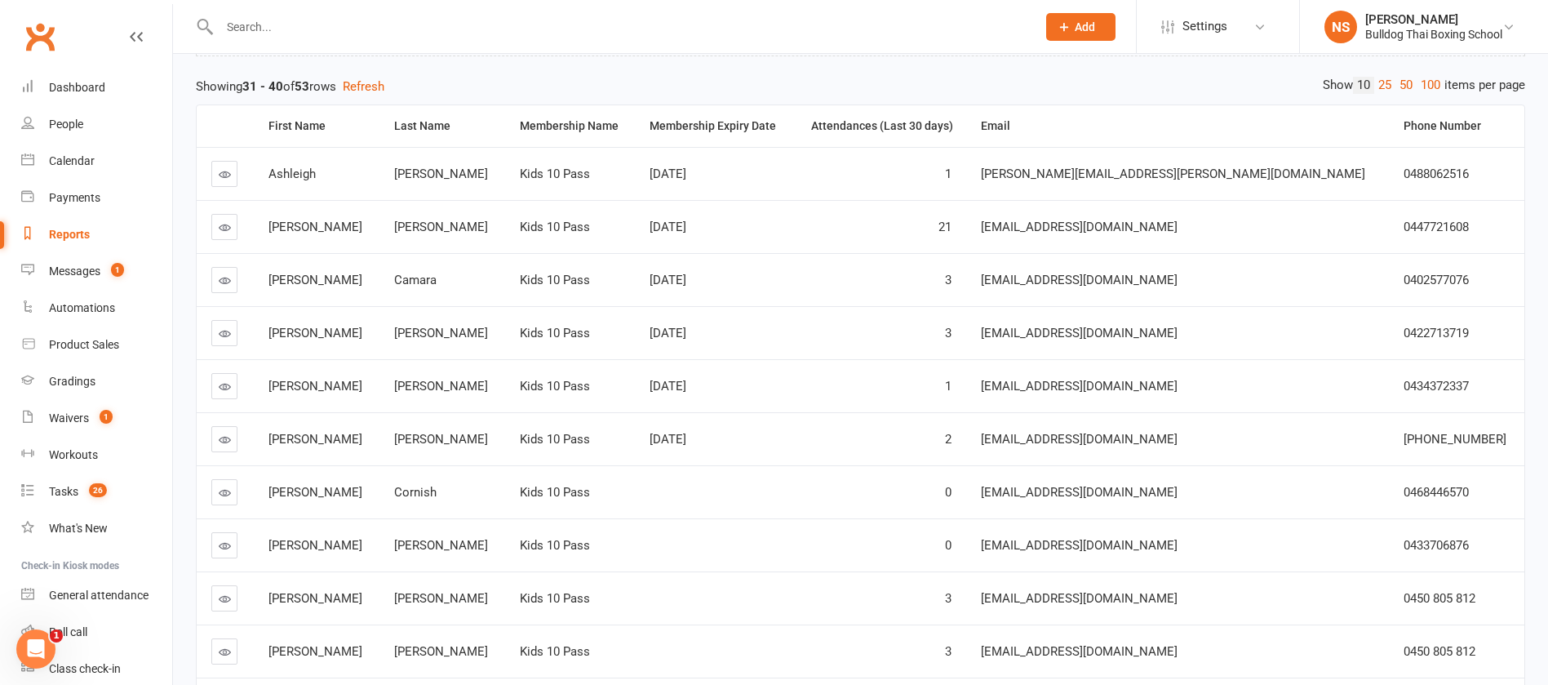
click at [220, 487] on icon at bounding box center [225, 493] width 12 height 12
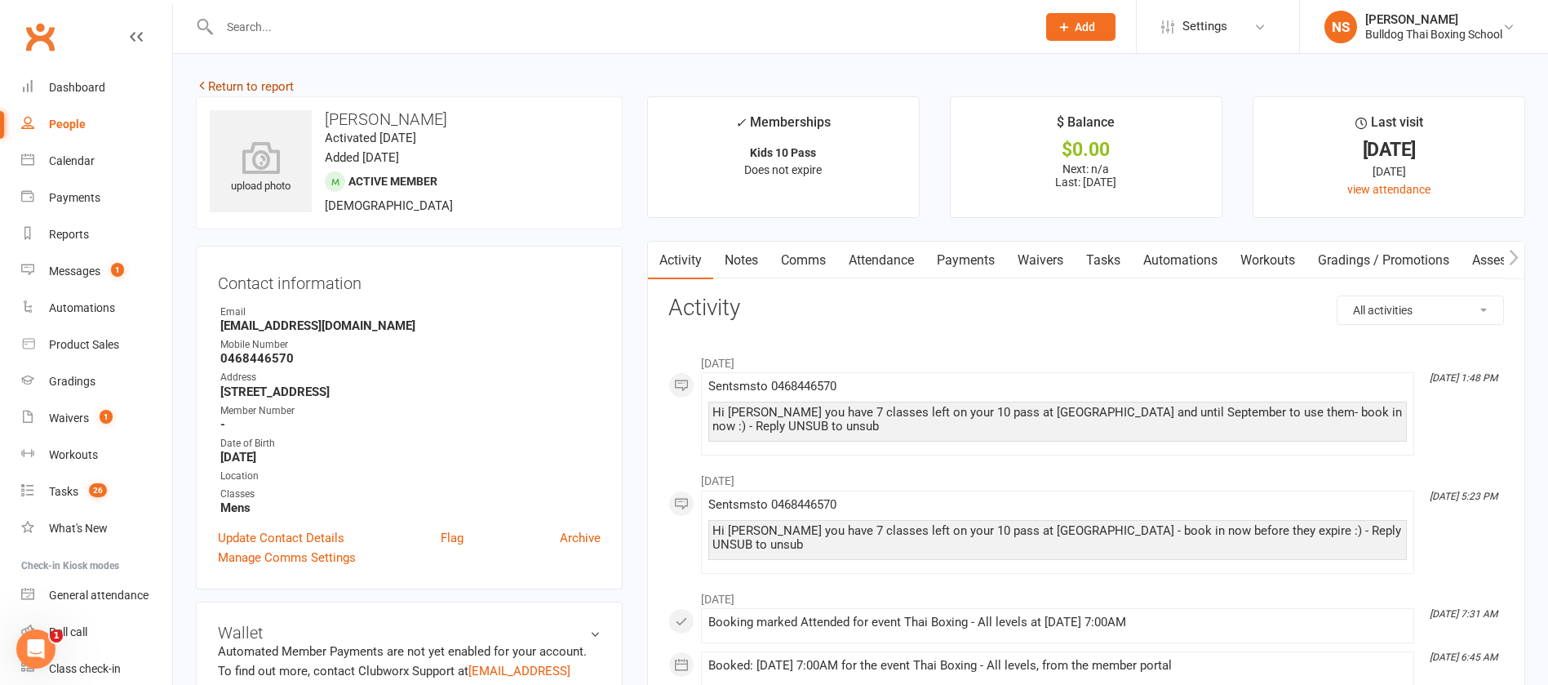
click at [249, 91] on link "Return to report" at bounding box center [245, 86] width 98 height 15
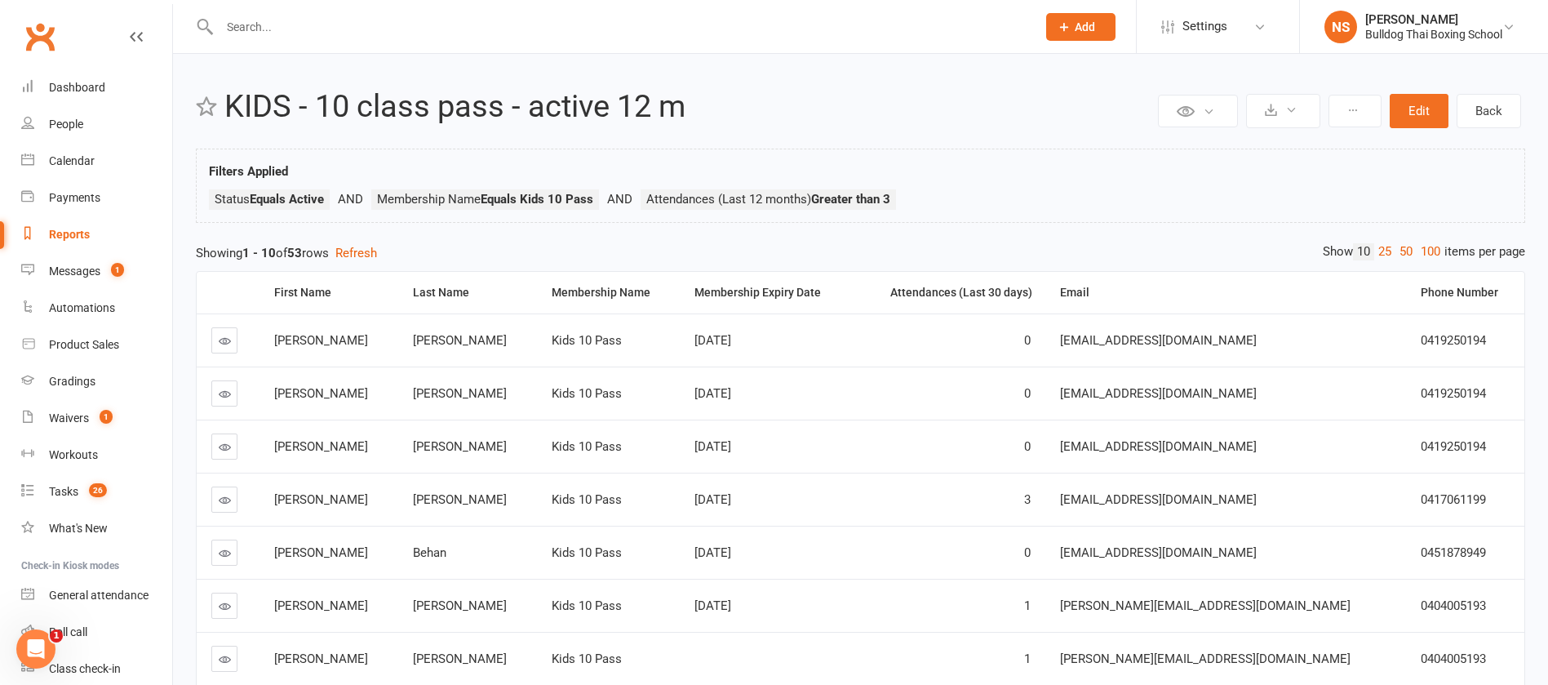
scroll to position [289, 0]
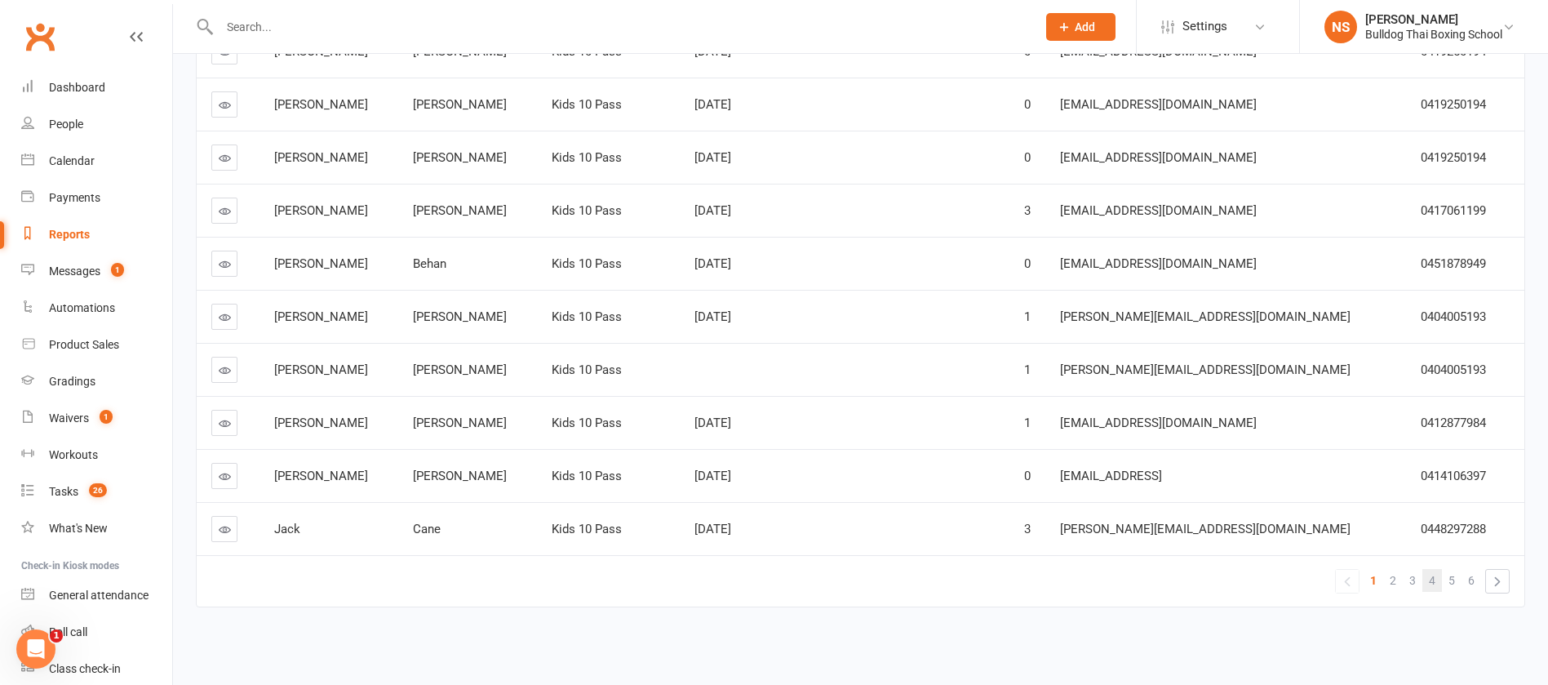
click at [1436, 581] on span "4" at bounding box center [1432, 580] width 7 height 23
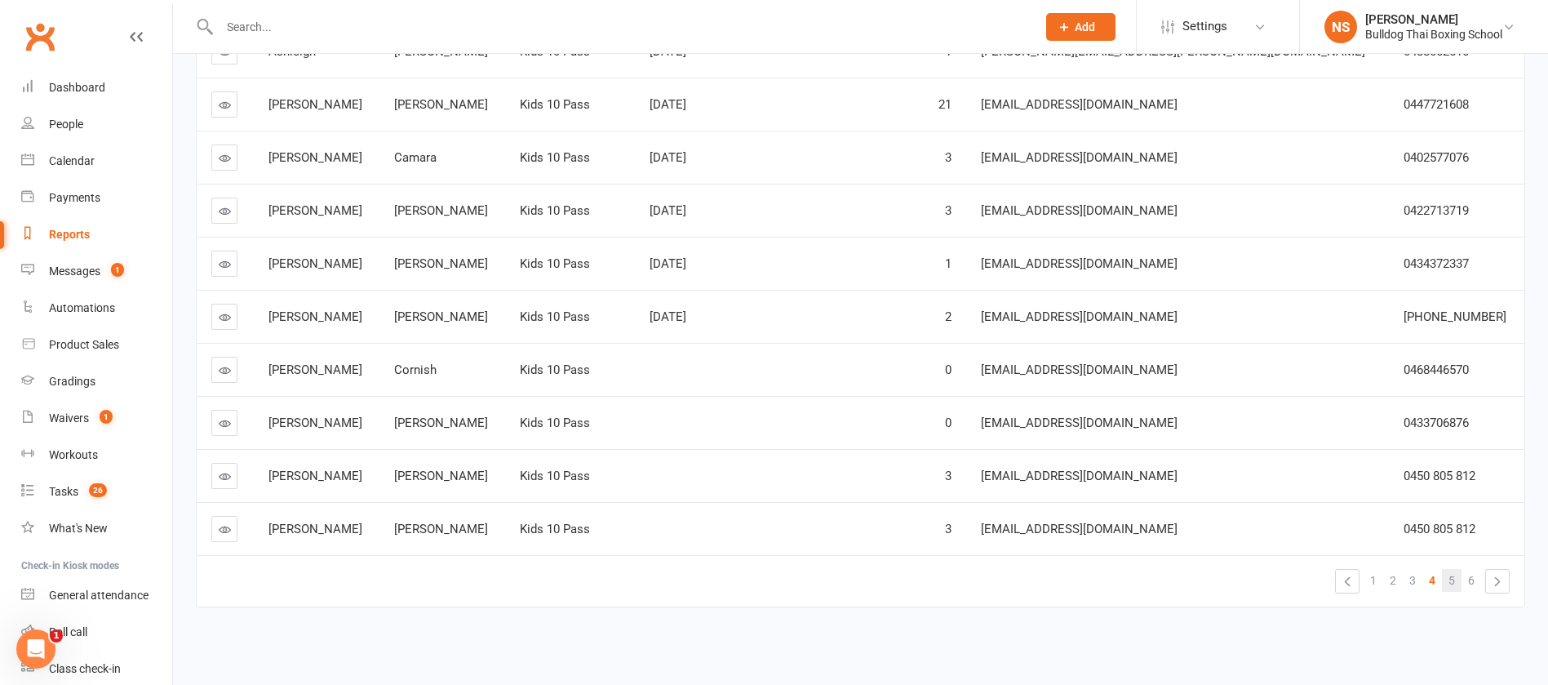
click at [1451, 583] on span "5" at bounding box center [1452, 580] width 7 height 23
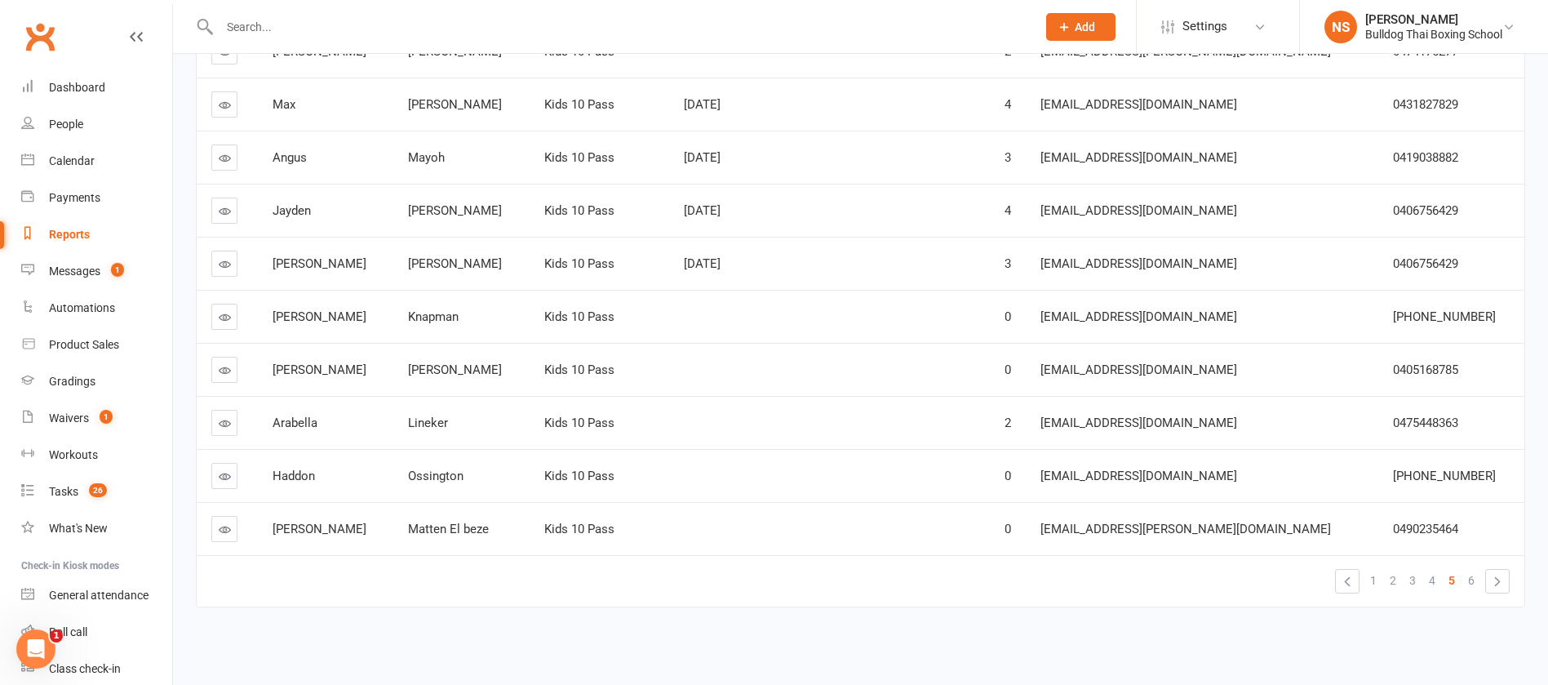
click at [229, 472] on icon at bounding box center [225, 476] width 12 height 12
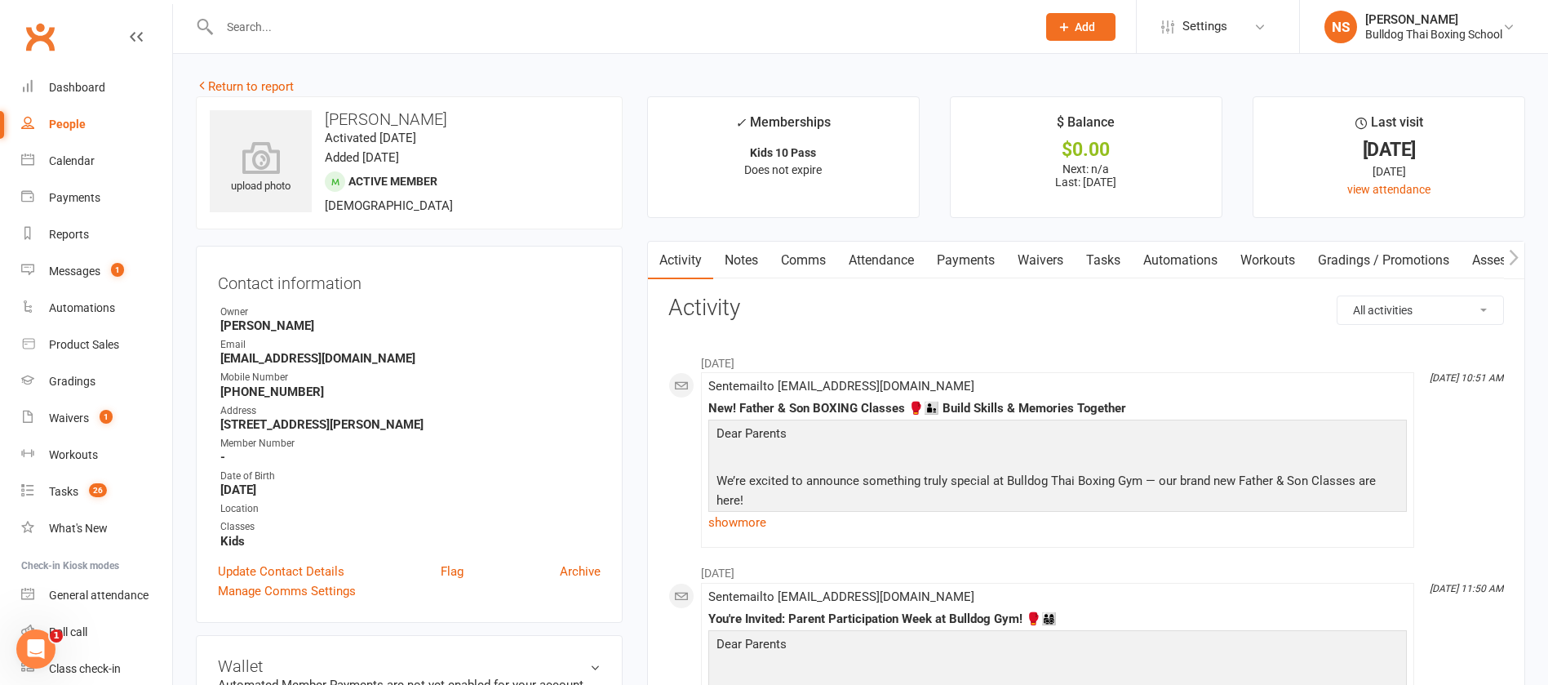
click at [273, 82] on link "Return to report" at bounding box center [245, 86] width 98 height 15
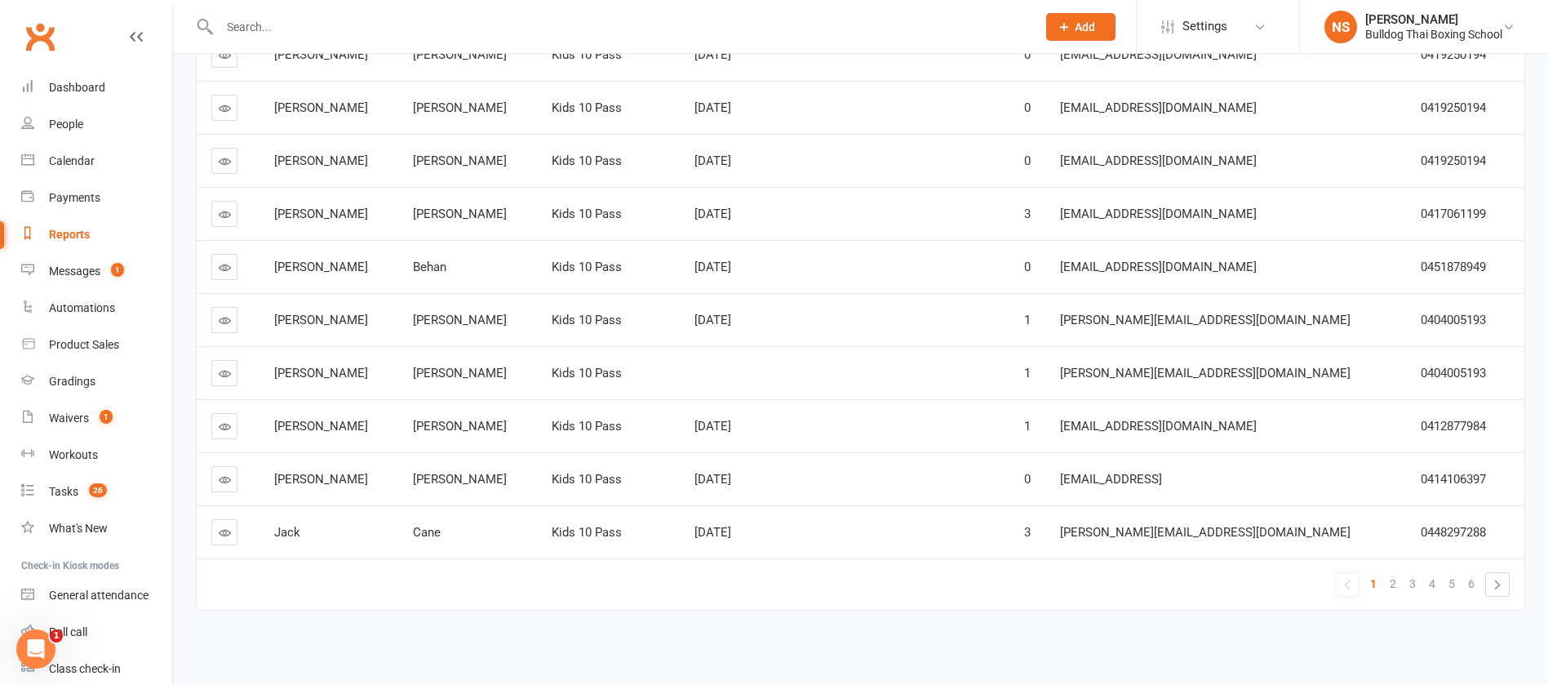
scroll to position [289, 0]
click at [1430, 585] on span "4" at bounding box center [1432, 580] width 7 height 23
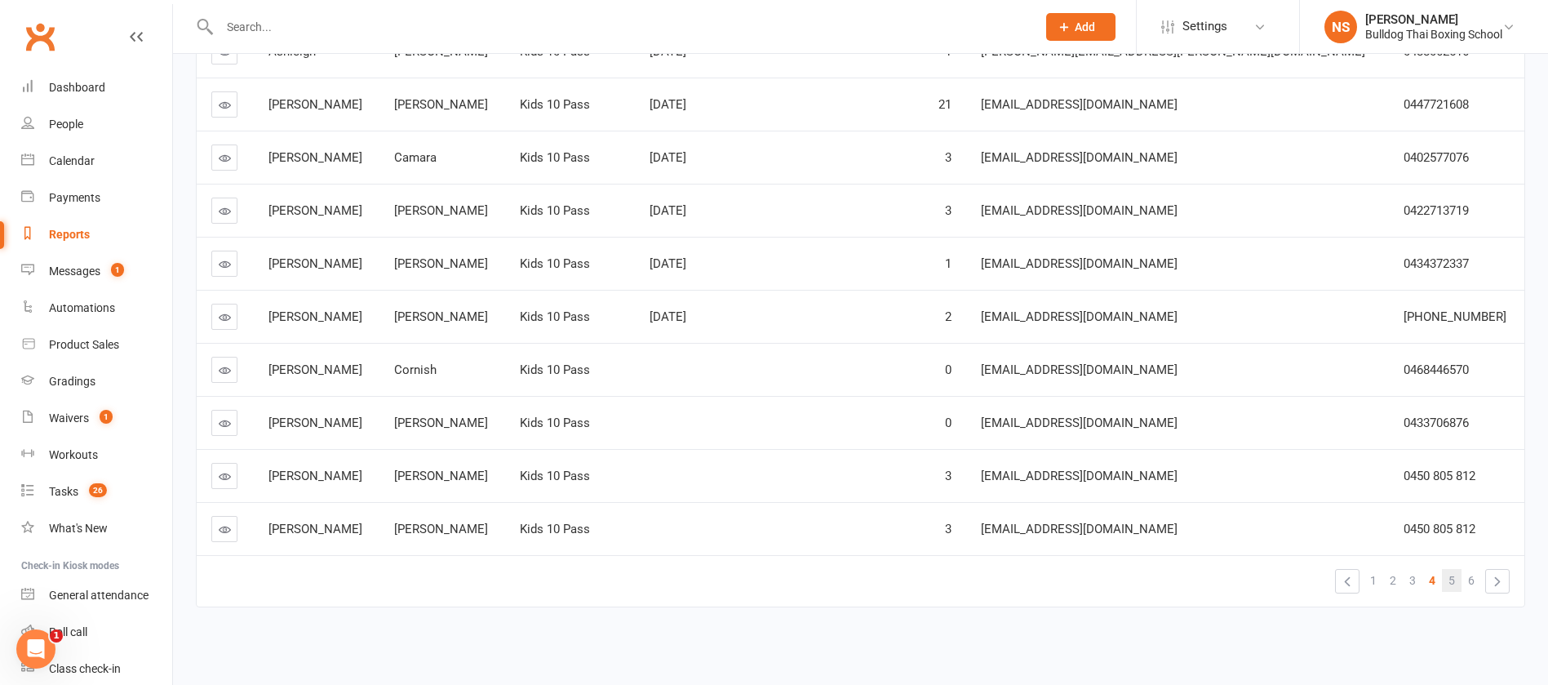
click at [1450, 580] on span "5" at bounding box center [1452, 580] width 7 height 23
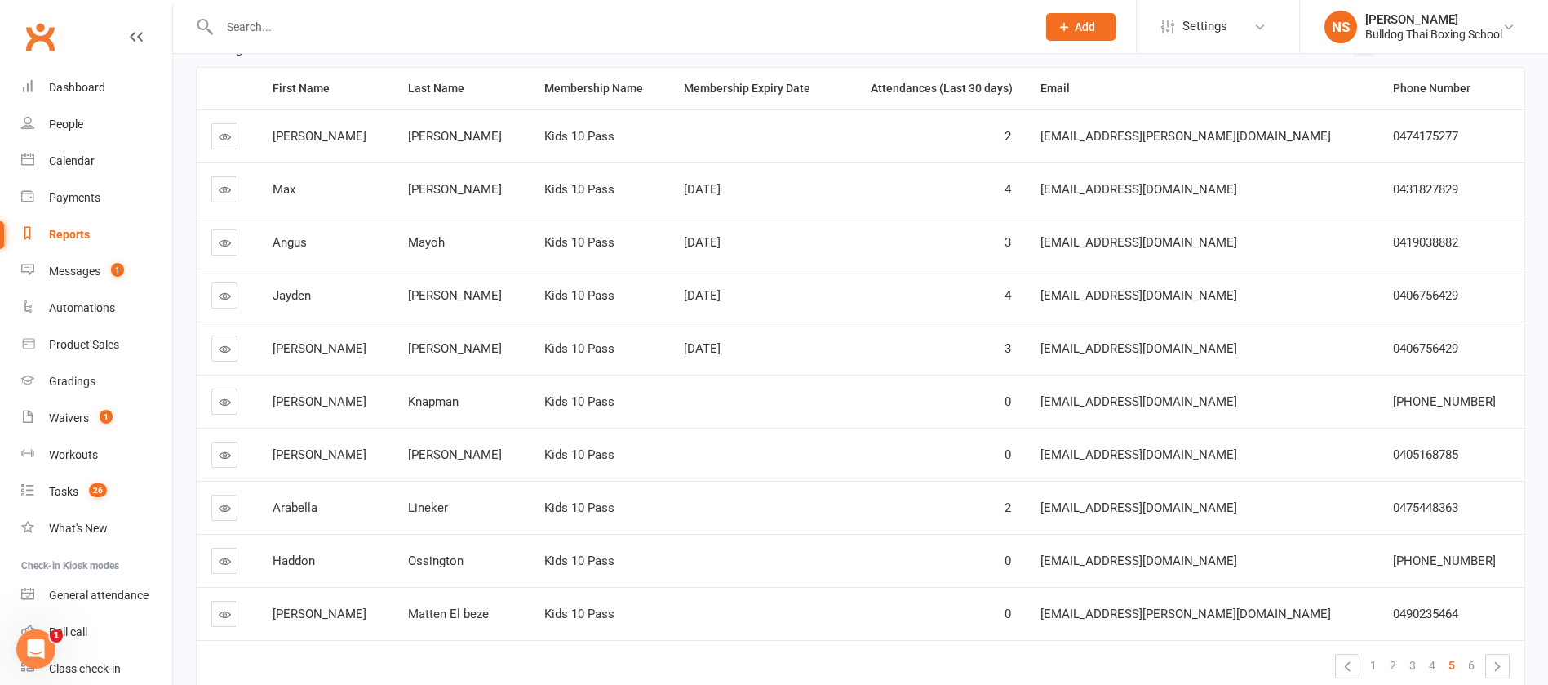
scroll to position [167, 0]
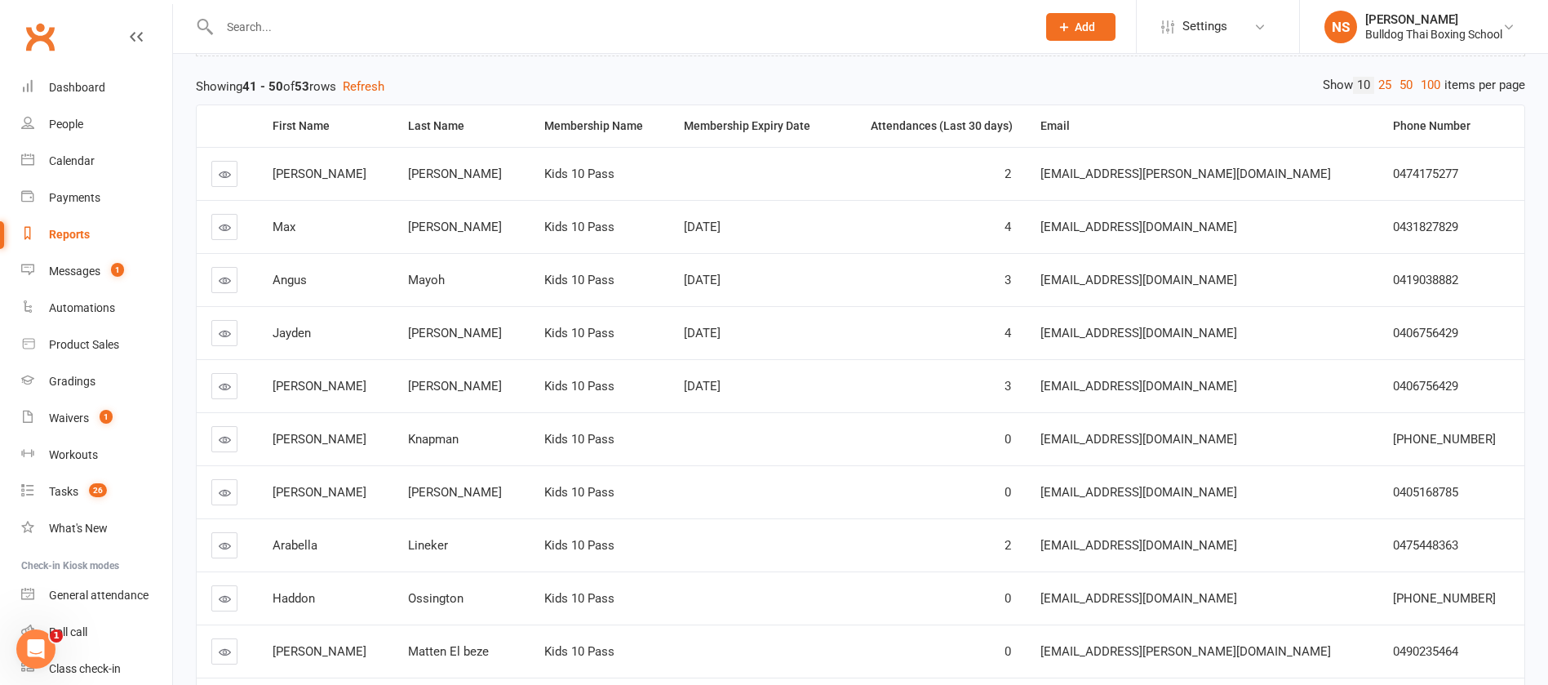
click at [227, 168] on icon at bounding box center [225, 174] width 12 height 12
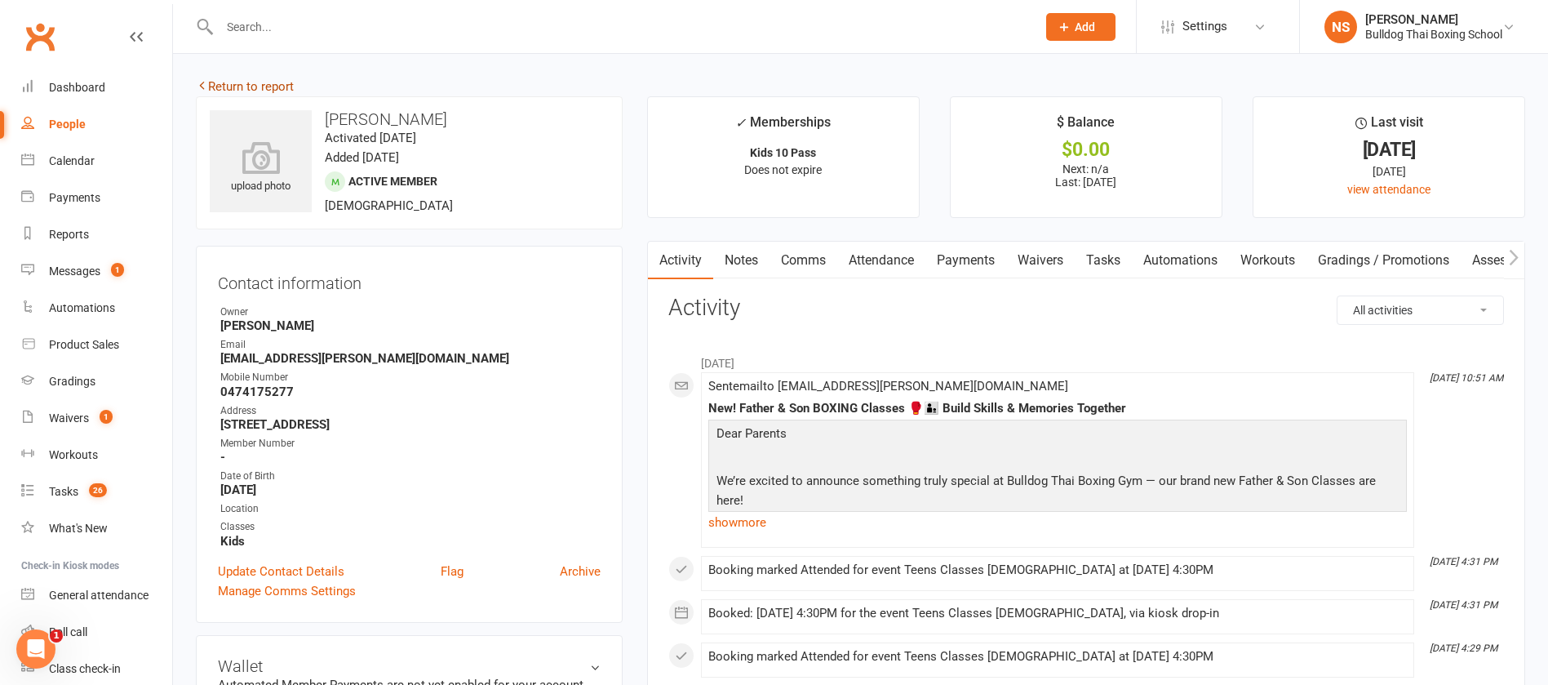
click at [237, 89] on link "Return to report" at bounding box center [245, 86] width 98 height 15
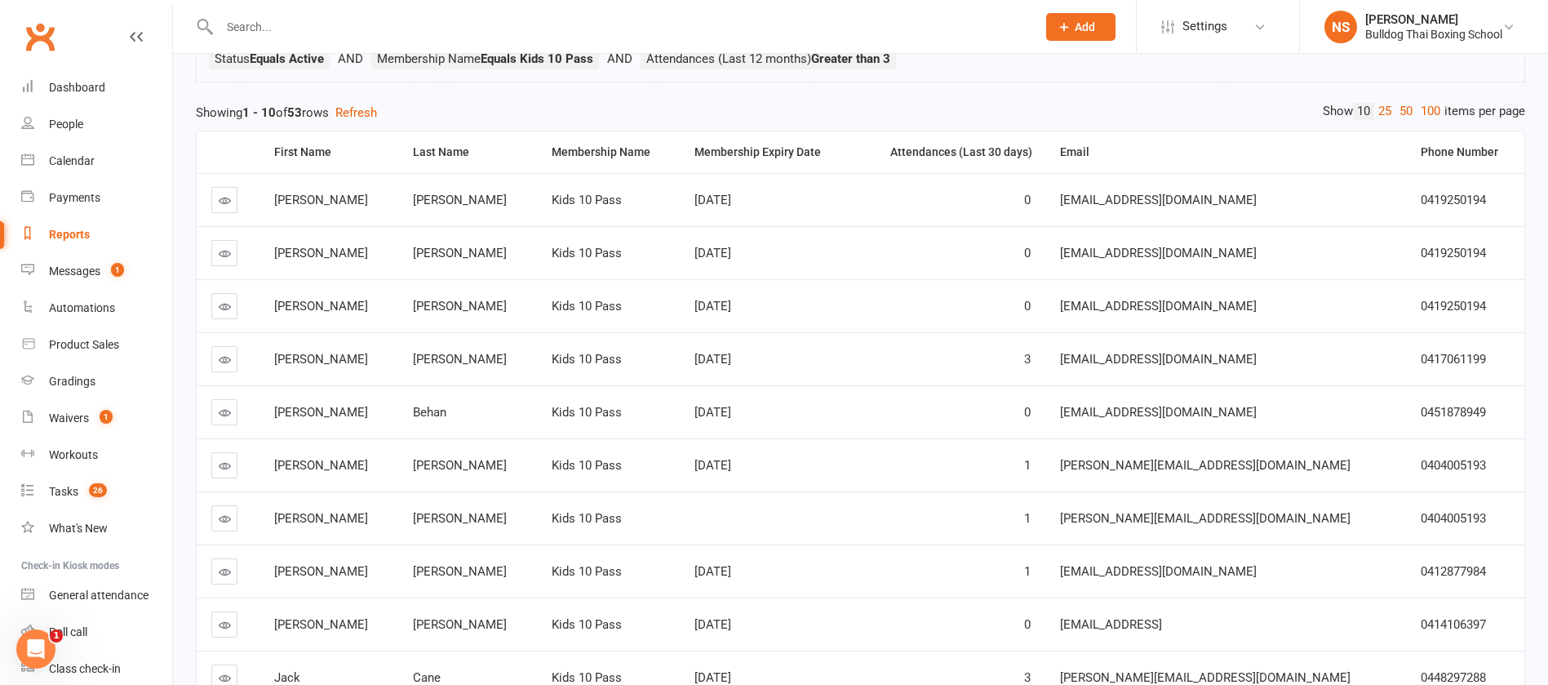
scroll to position [289, 0]
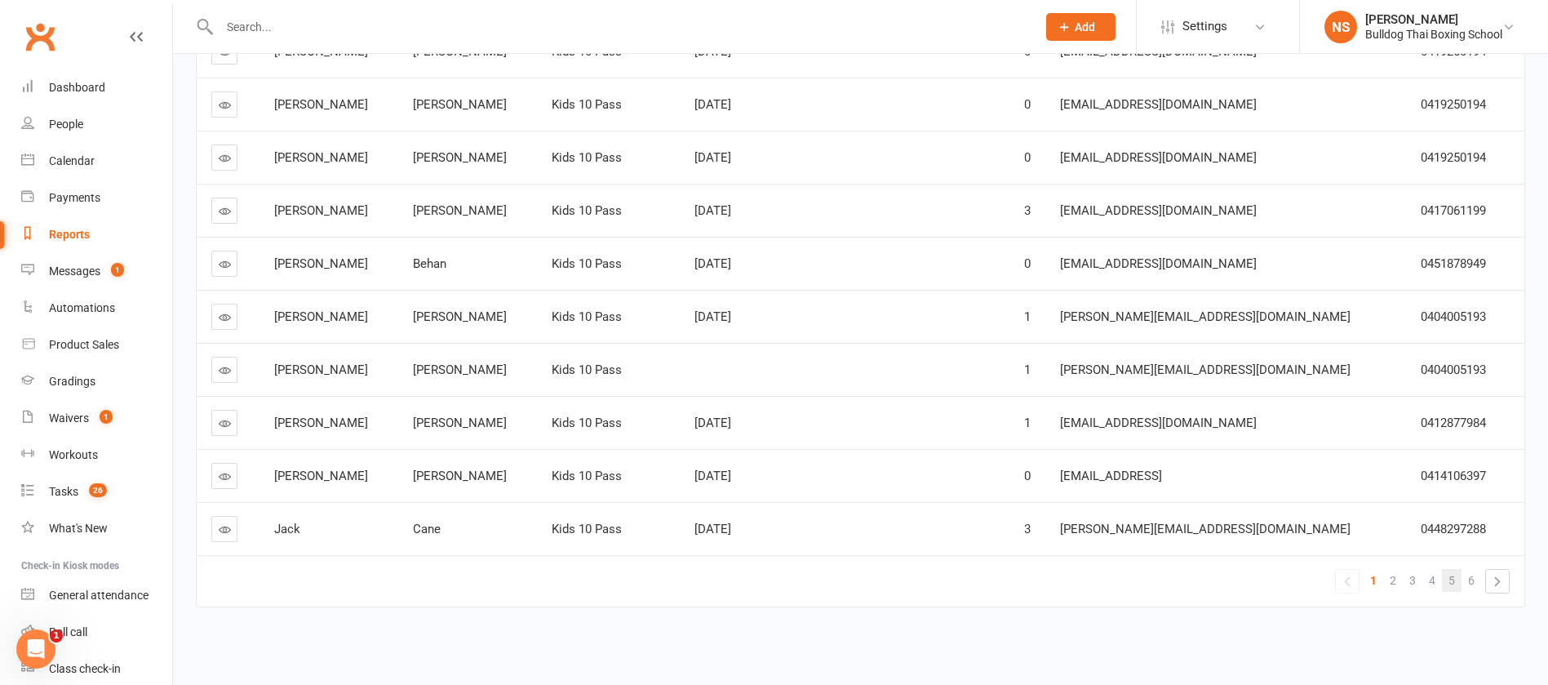
click at [1457, 577] on link "5" at bounding box center [1452, 580] width 20 height 23
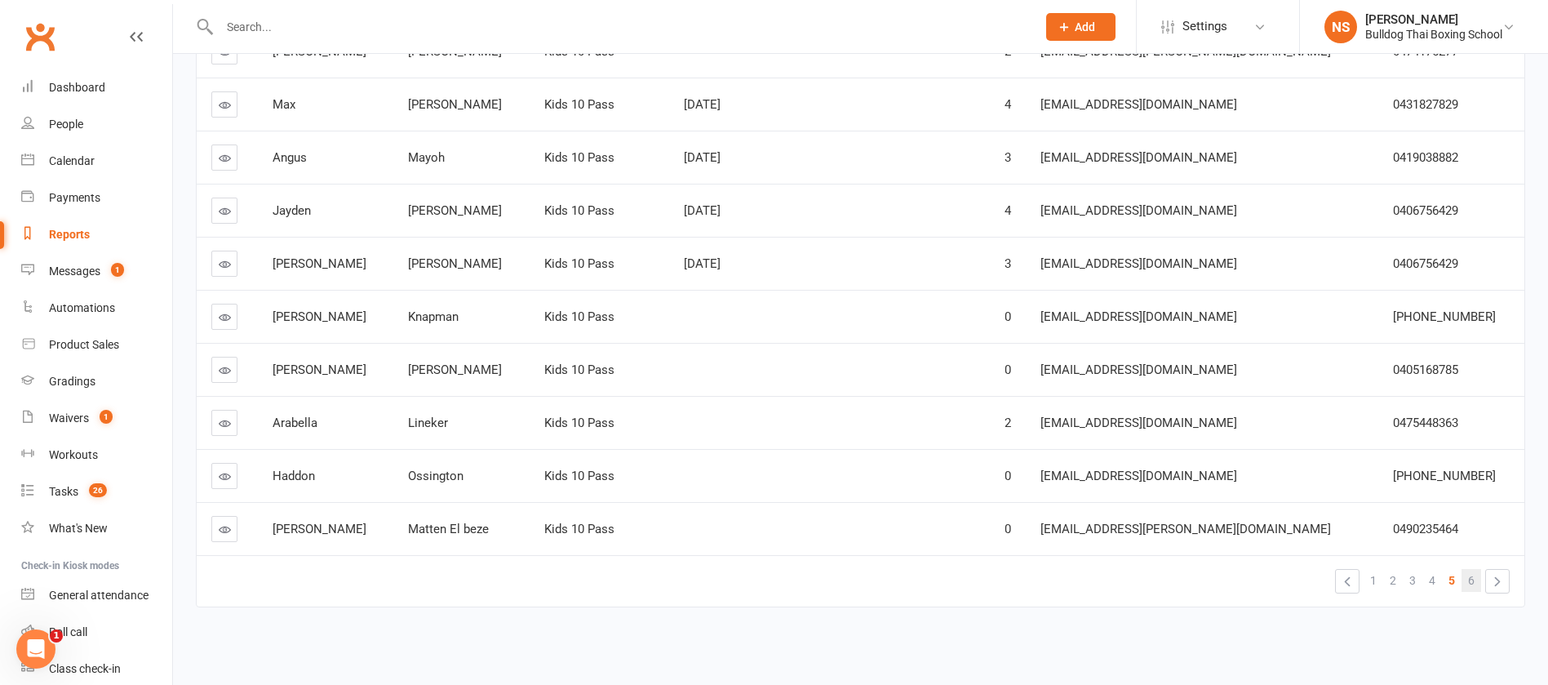
click at [1477, 580] on link "6" at bounding box center [1472, 580] width 20 height 23
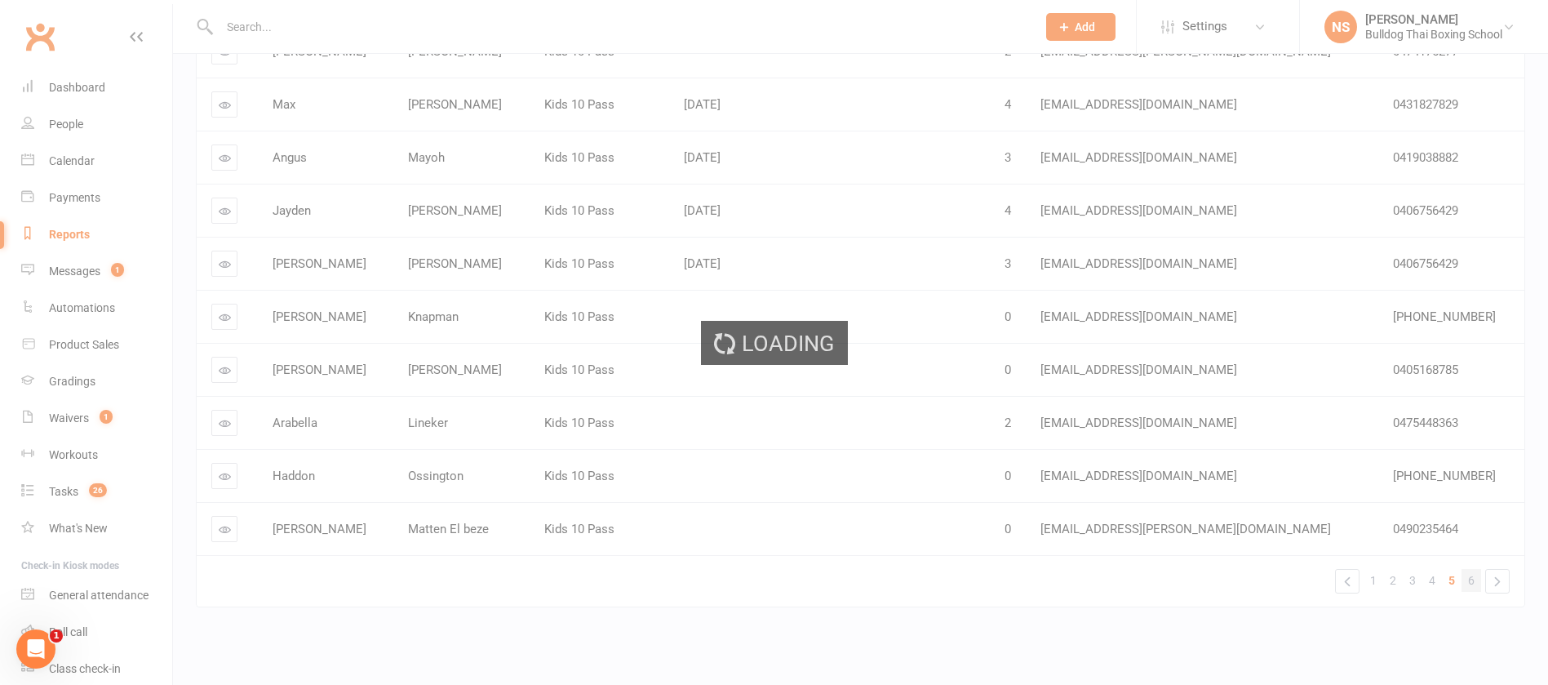
scroll to position [0, 0]
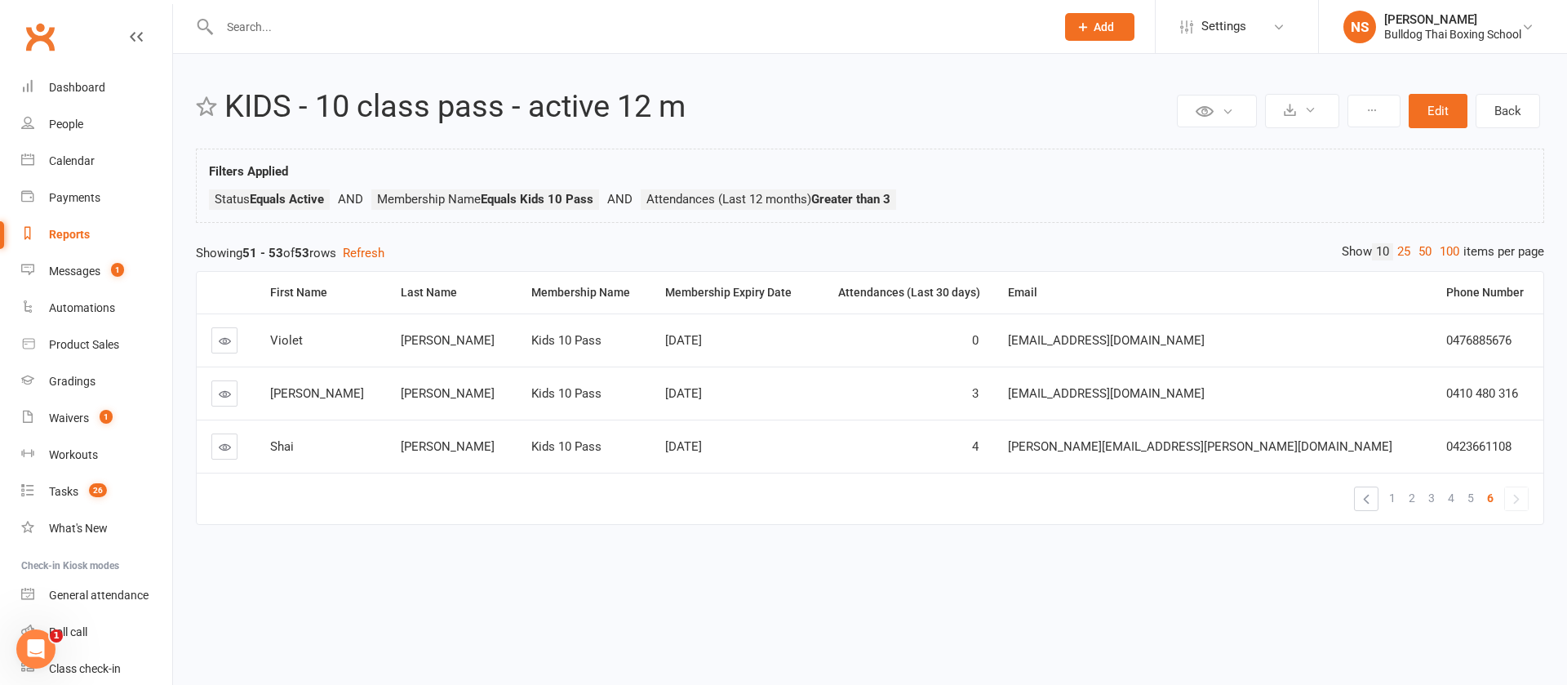
click at [323, 400] on span "[PERSON_NAME]" at bounding box center [317, 393] width 94 height 15
click at [217, 390] on link at bounding box center [224, 393] width 26 height 26
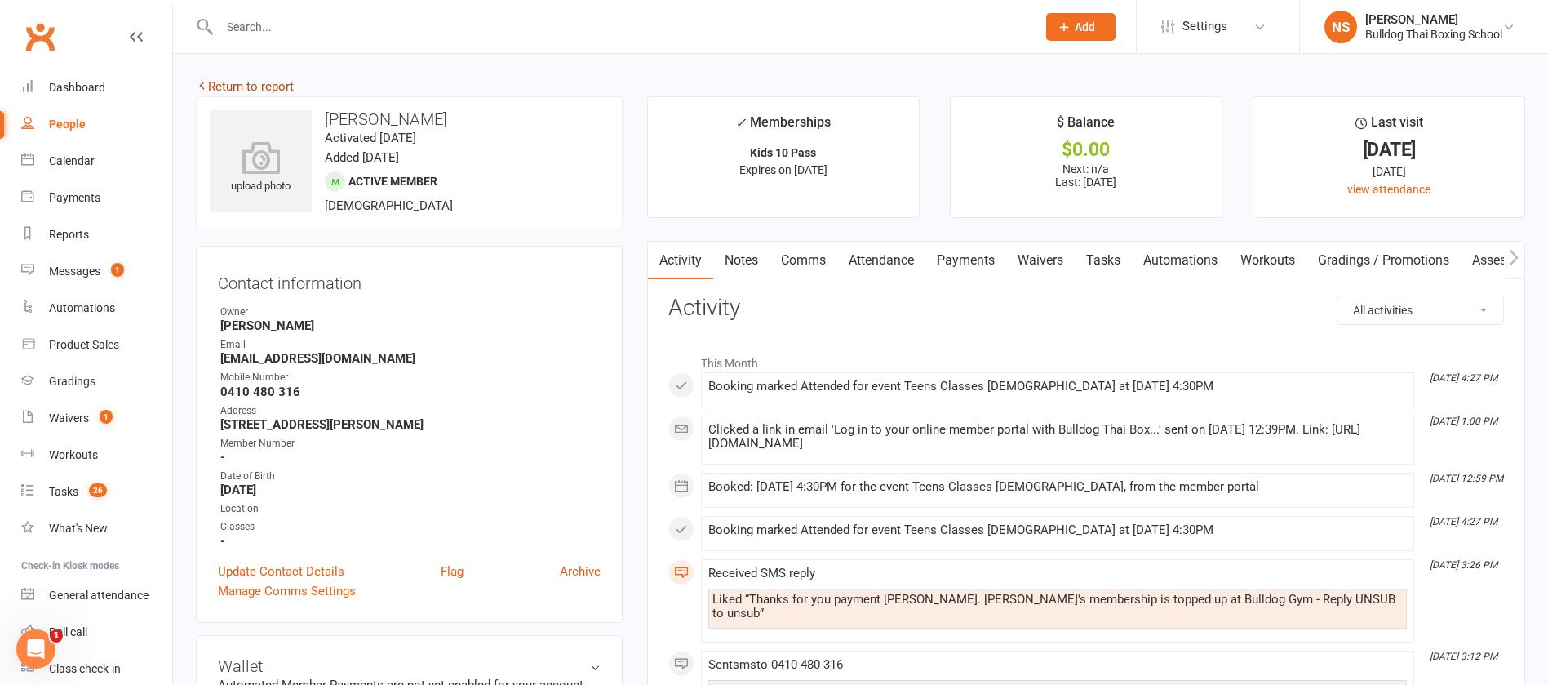
click at [264, 88] on link "Return to report" at bounding box center [245, 86] width 98 height 15
click at [87, 233] on div "Reports" at bounding box center [69, 234] width 40 height 13
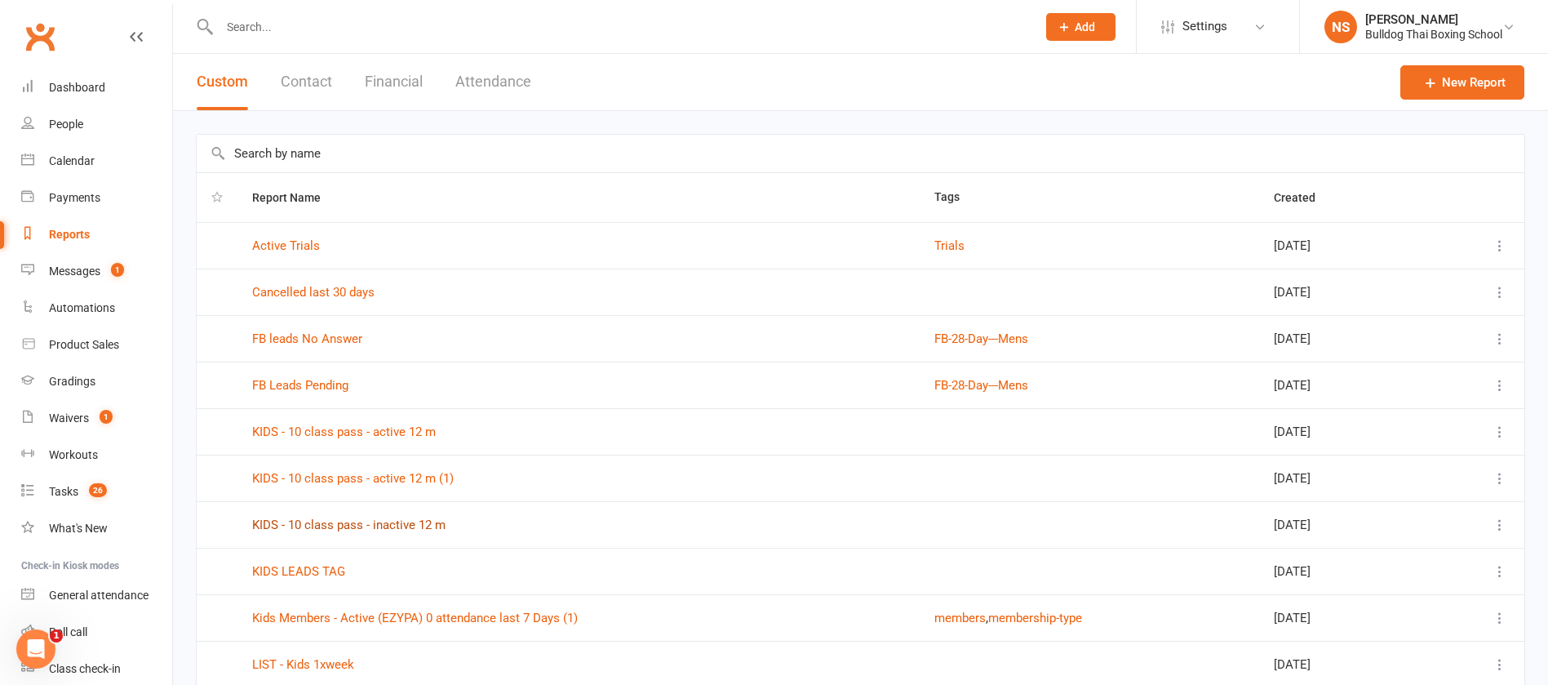
click at [419, 524] on link "KIDS - 10 class pass - inactive 12 m" at bounding box center [348, 525] width 193 height 15
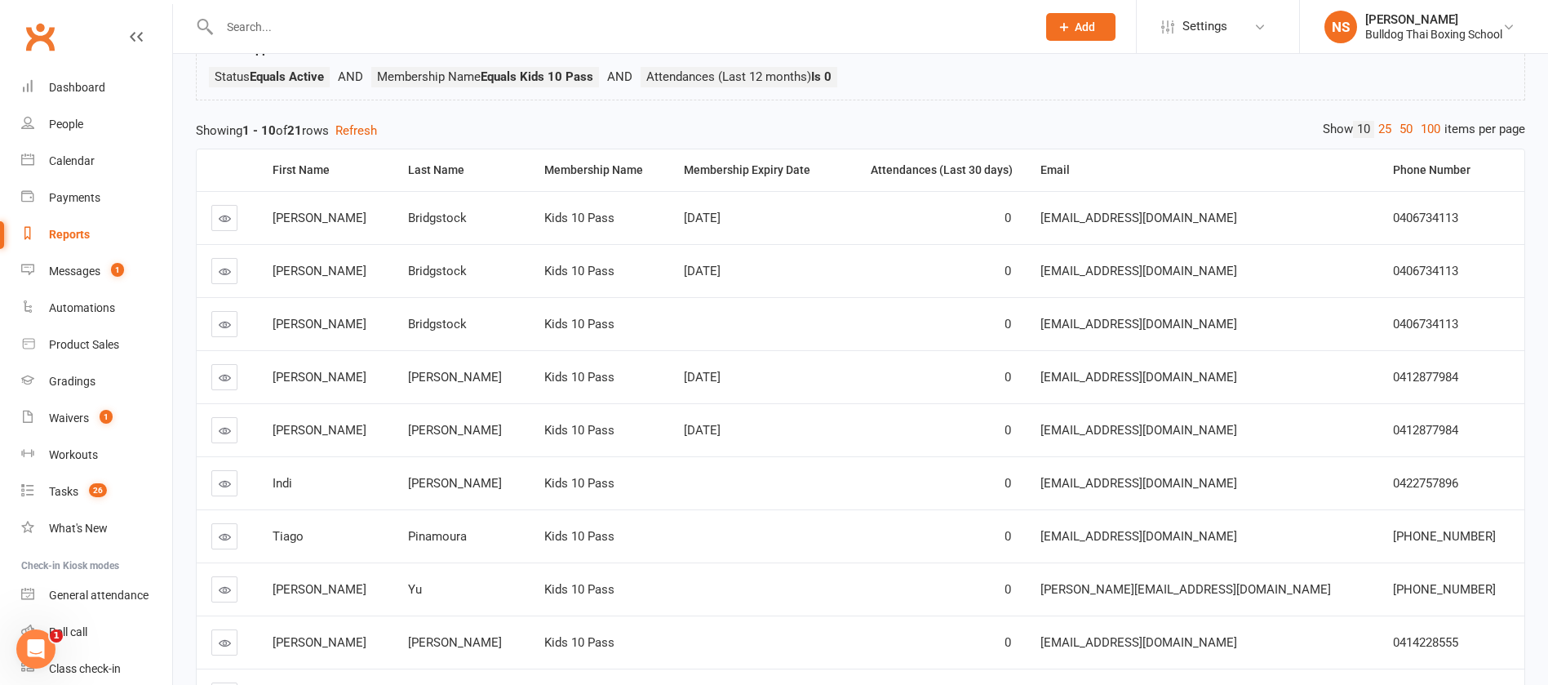
scroll to position [245, 0]
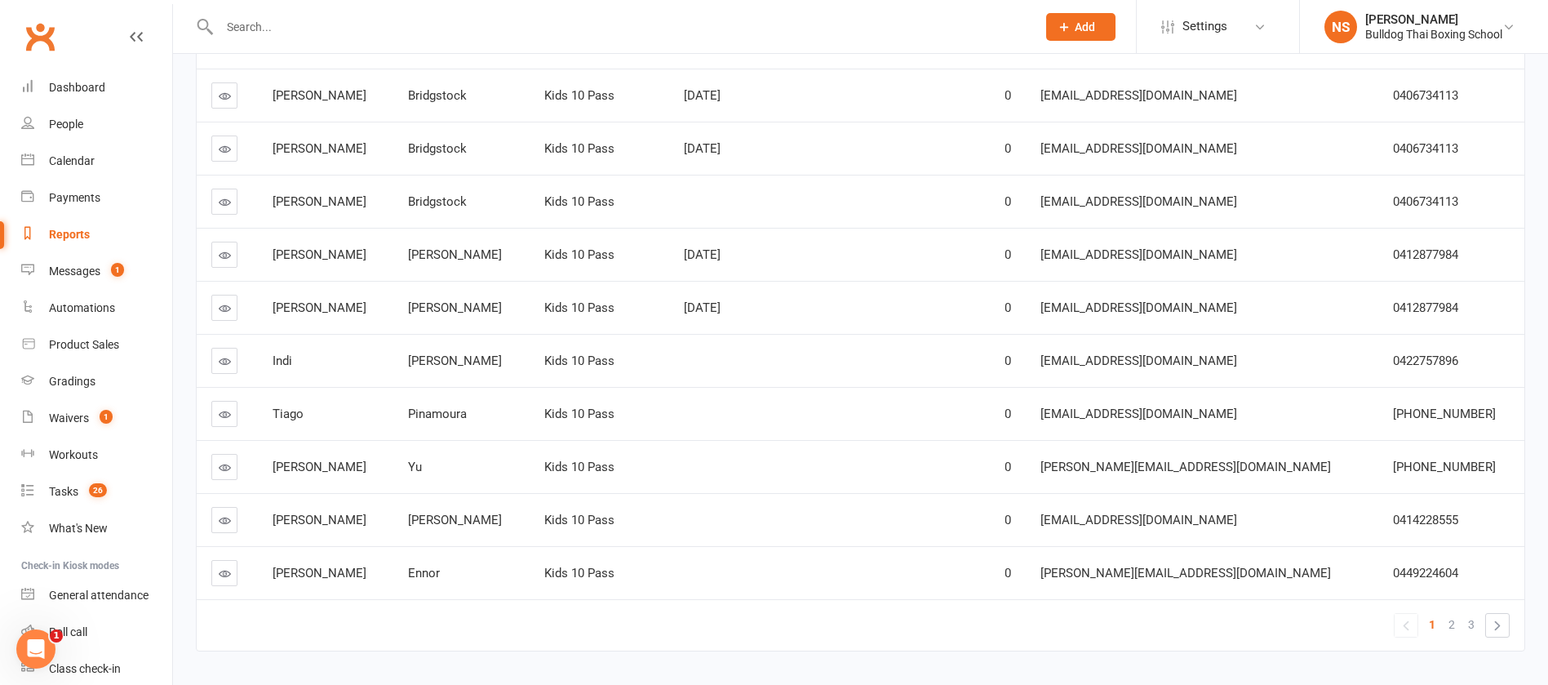
click at [224, 417] on icon at bounding box center [225, 414] width 12 height 12
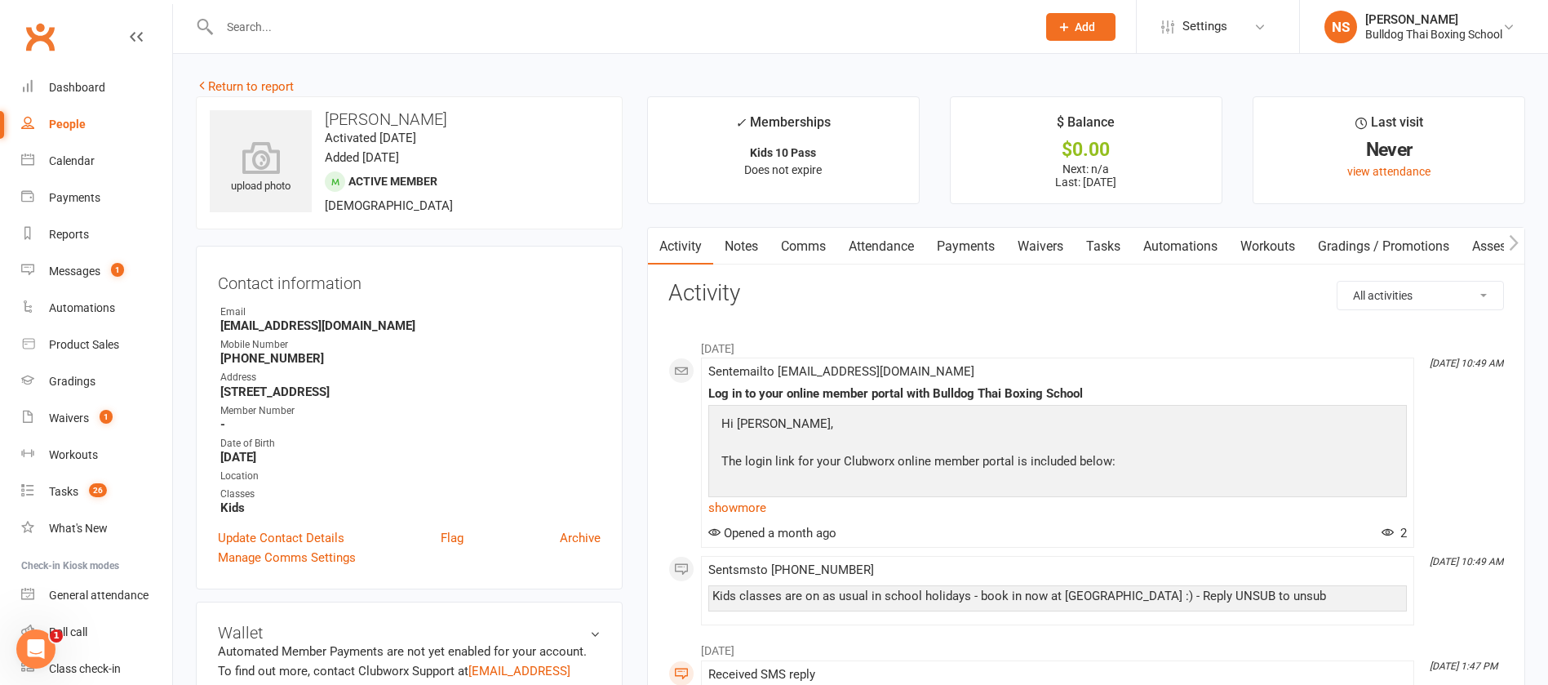
click at [284, 83] on link "Return to report" at bounding box center [245, 86] width 98 height 15
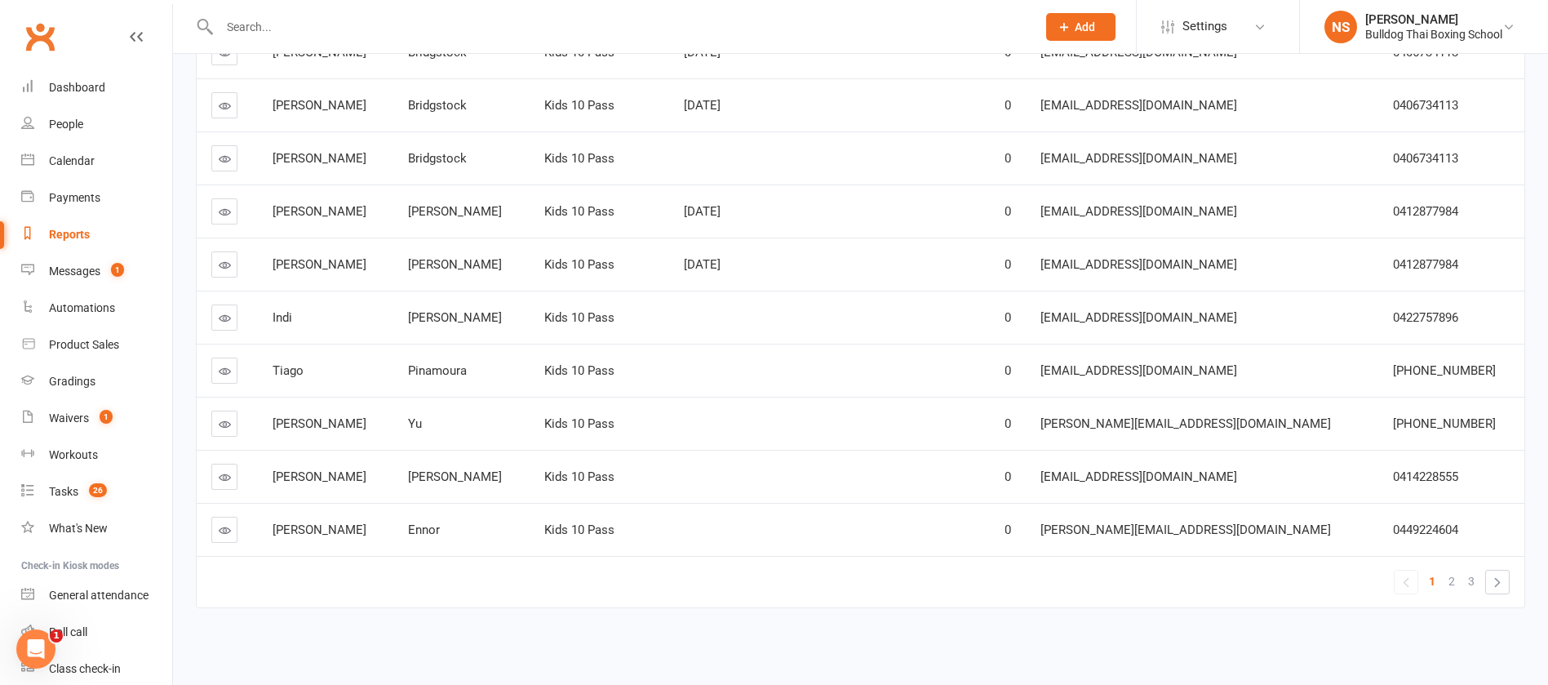
scroll to position [289, 0]
click at [216, 535] on link at bounding box center [224, 529] width 26 height 26
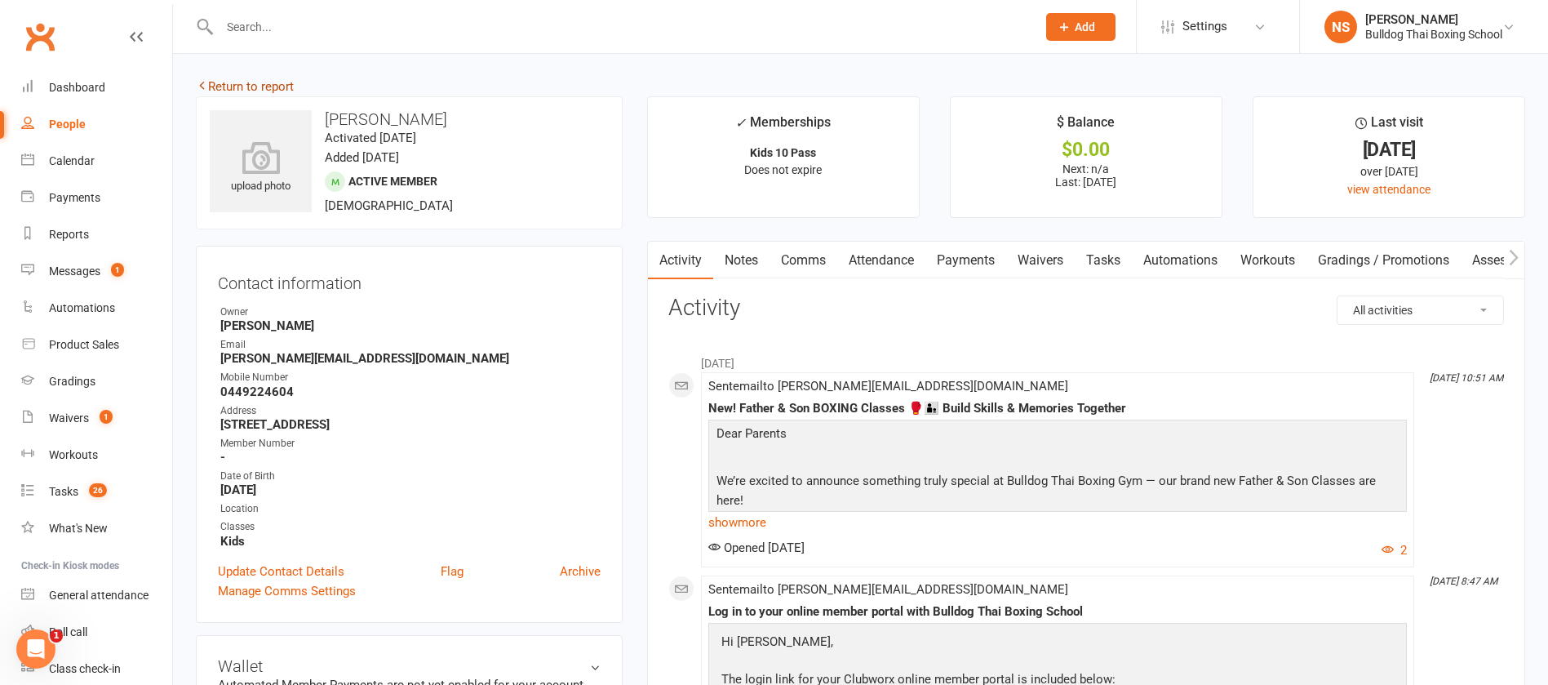
click at [220, 87] on link "Return to report" at bounding box center [245, 86] width 98 height 15
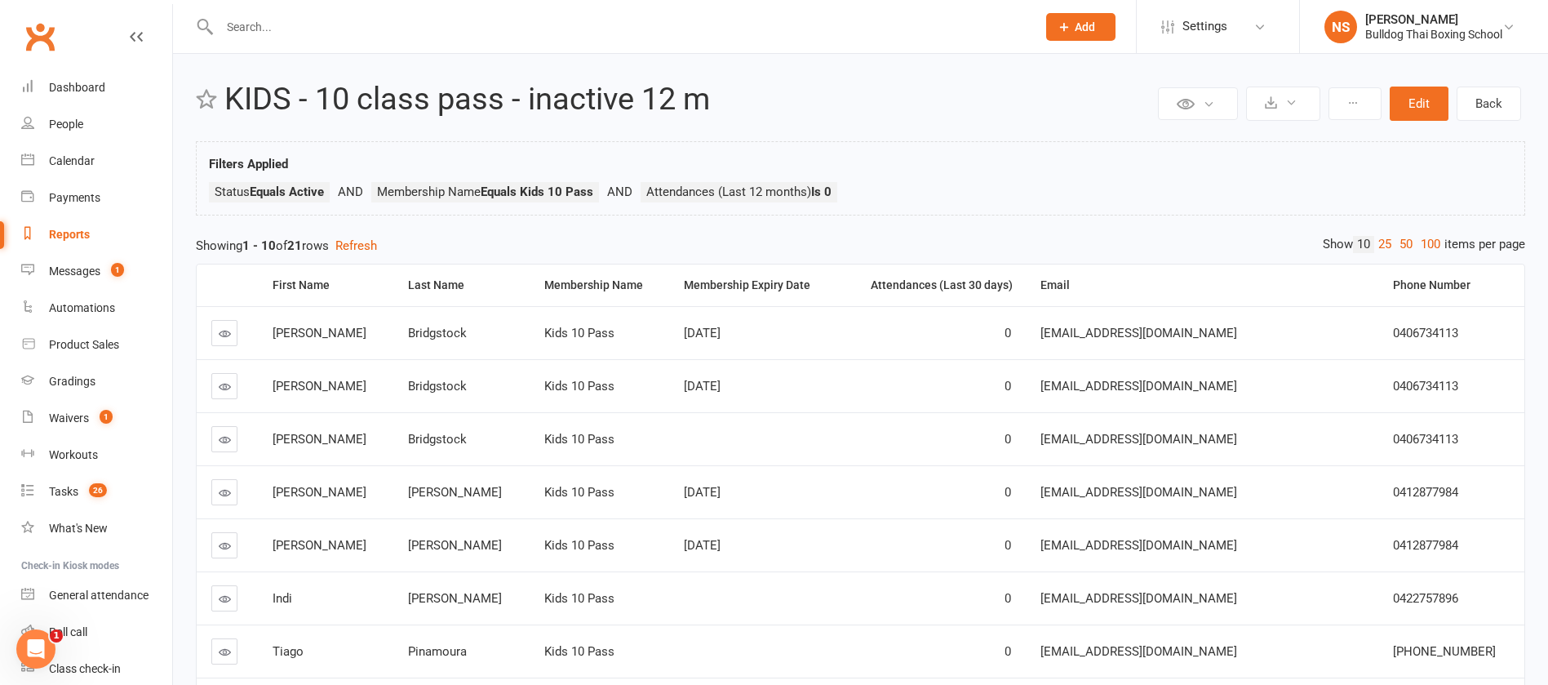
scroll to position [289, 0]
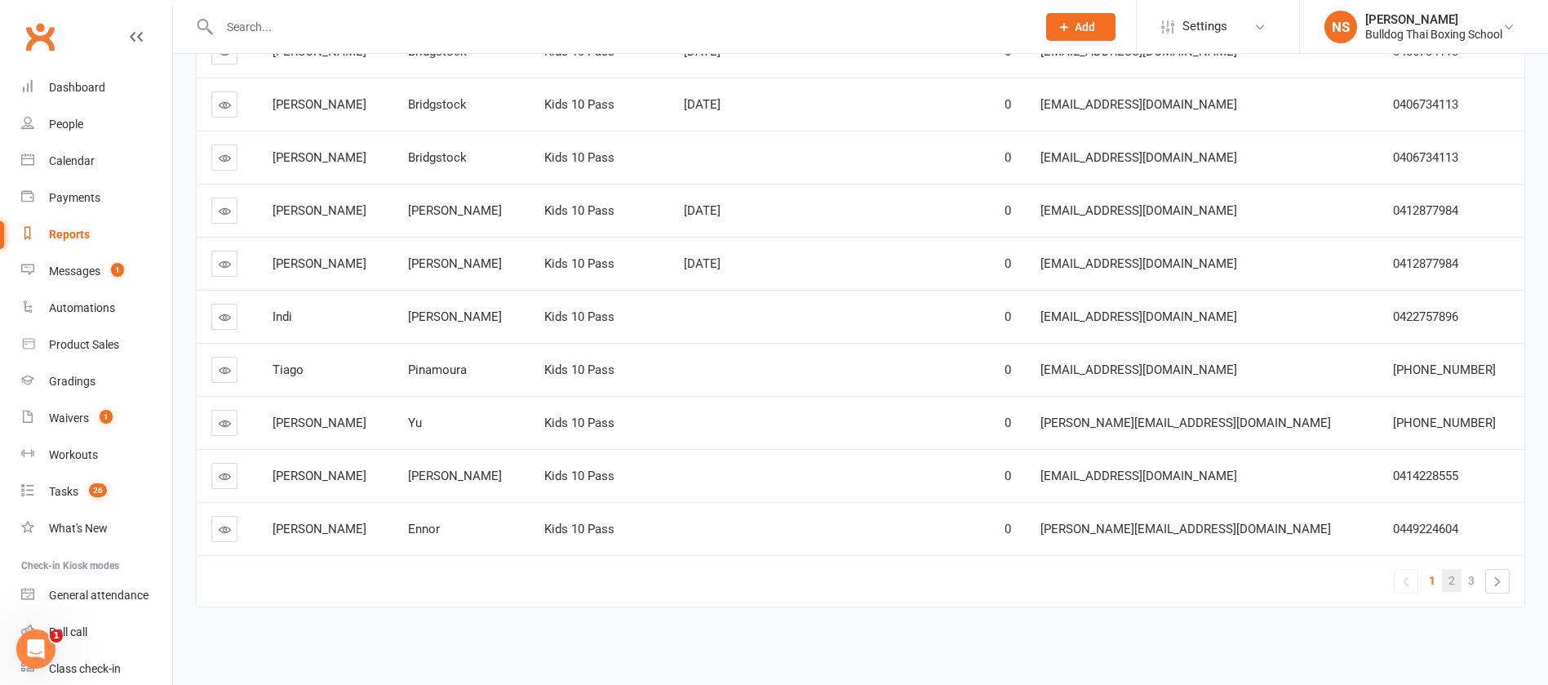
click at [1453, 572] on span "2" at bounding box center [1452, 580] width 7 height 23
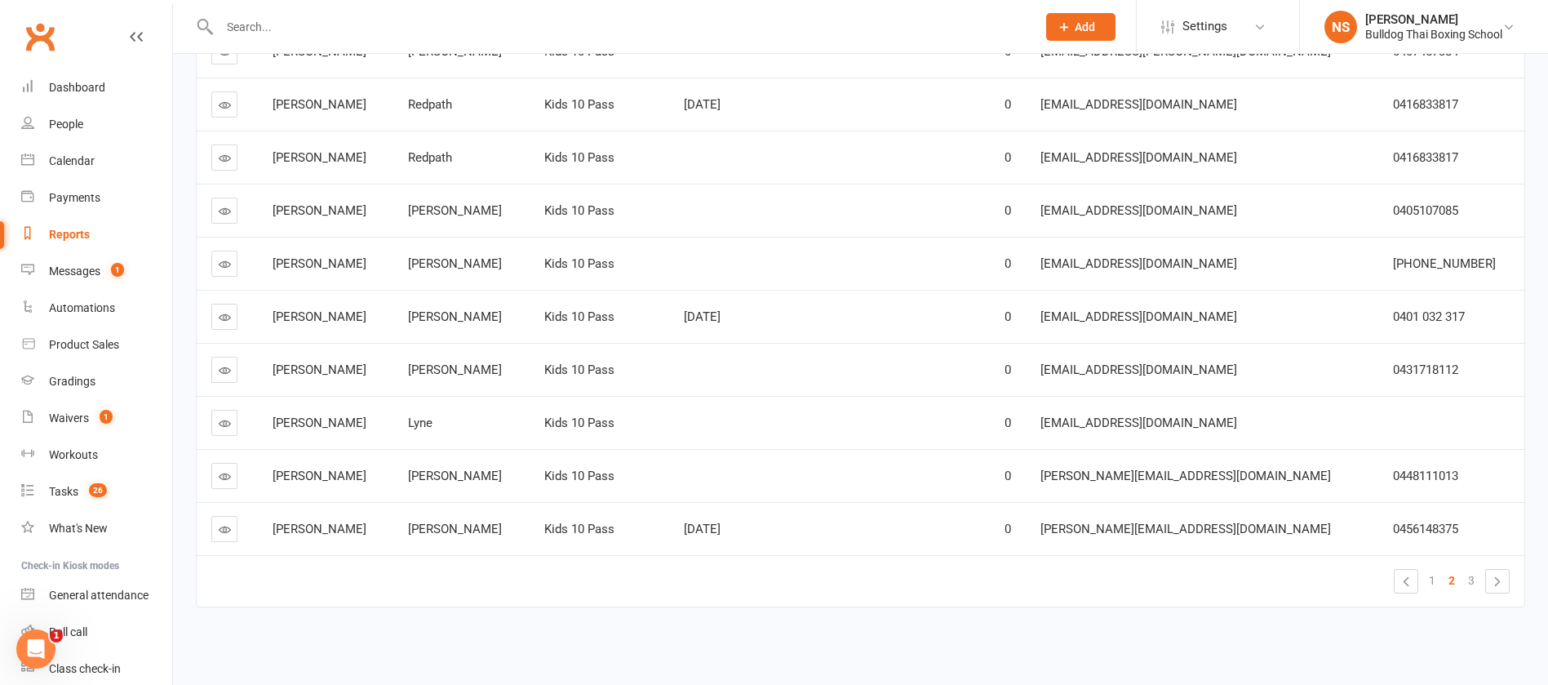
click at [231, 473] on link at bounding box center [224, 476] width 26 height 26
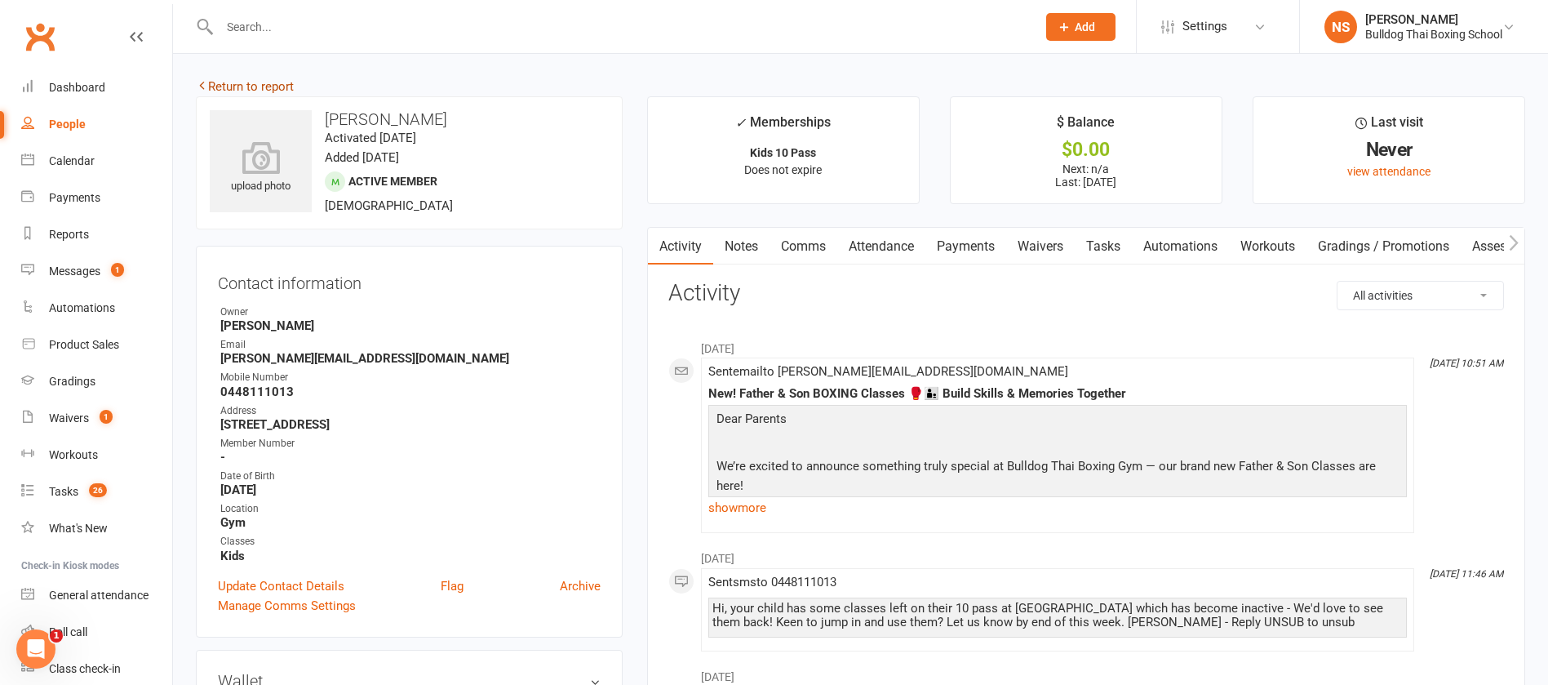
click at [275, 84] on link "Return to report" at bounding box center [245, 86] width 98 height 15
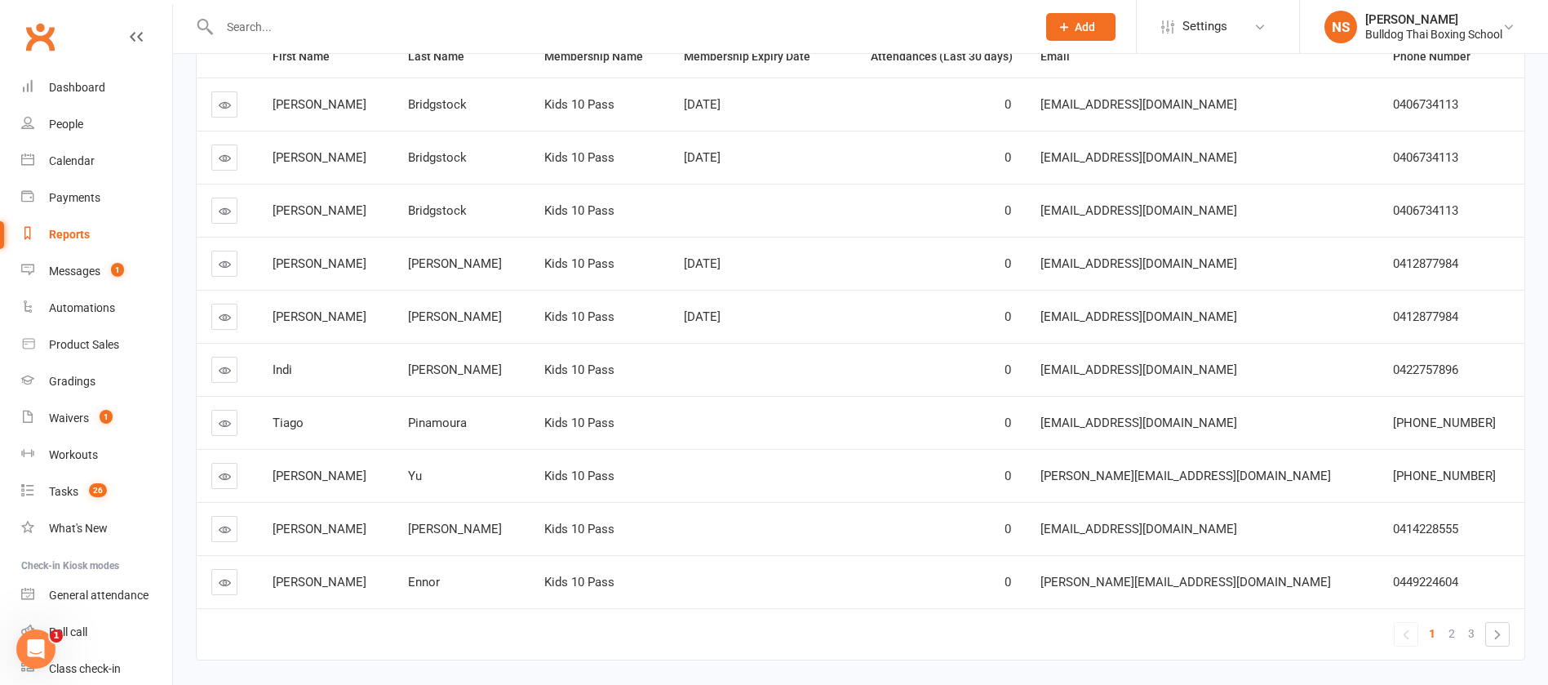
scroll to position [289, 0]
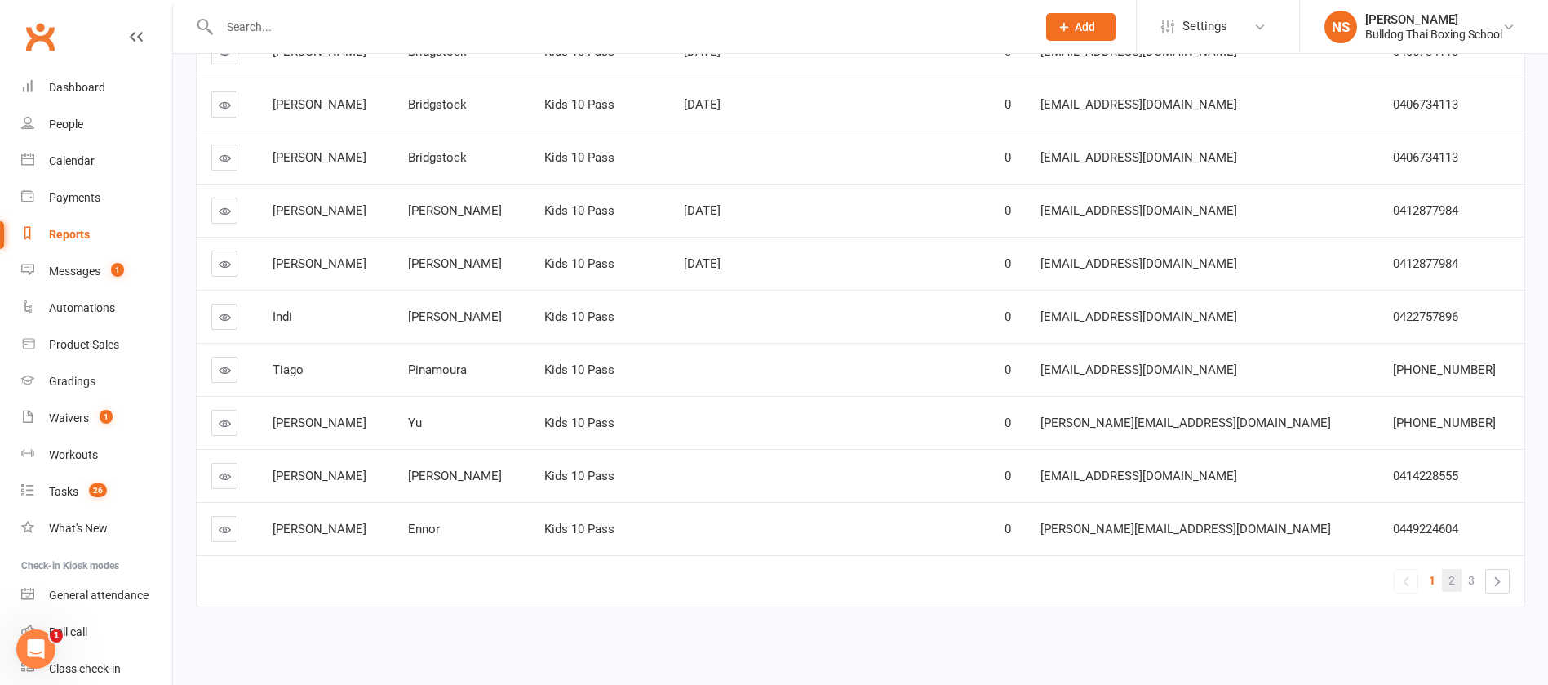
click at [1449, 579] on link "2" at bounding box center [1452, 580] width 20 height 23
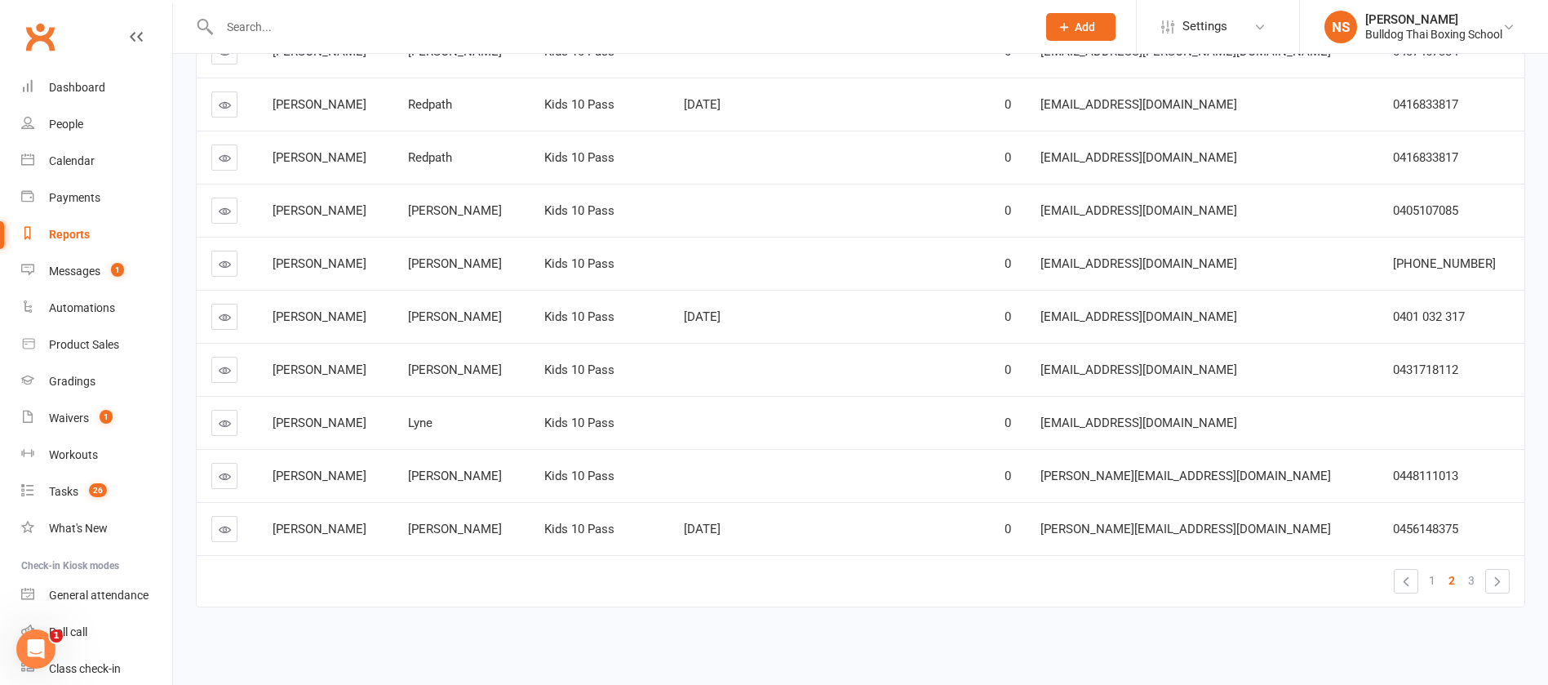
click at [226, 424] on icon at bounding box center [225, 423] width 12 height 12
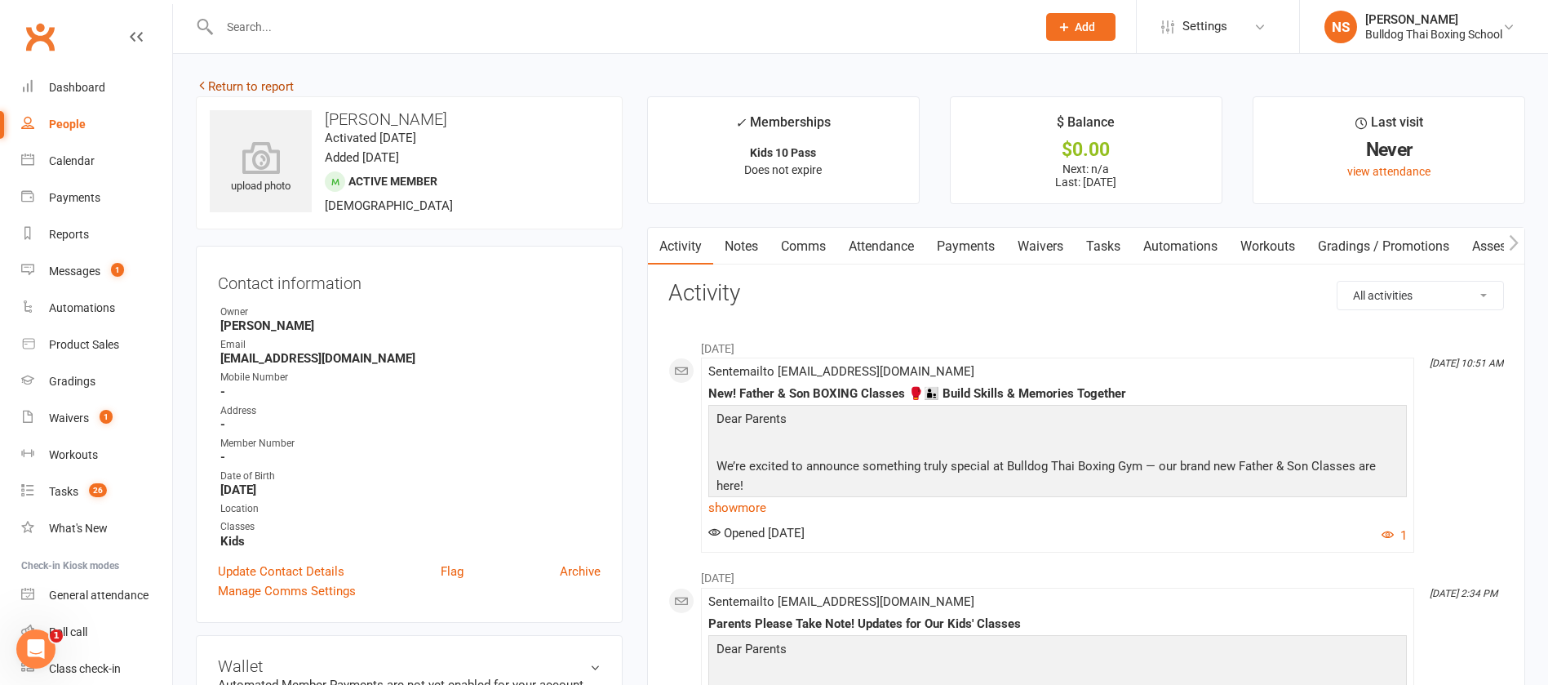
click at [215, 87] on link "Return to report" at bounding box center [245, 86] width 98 height 15
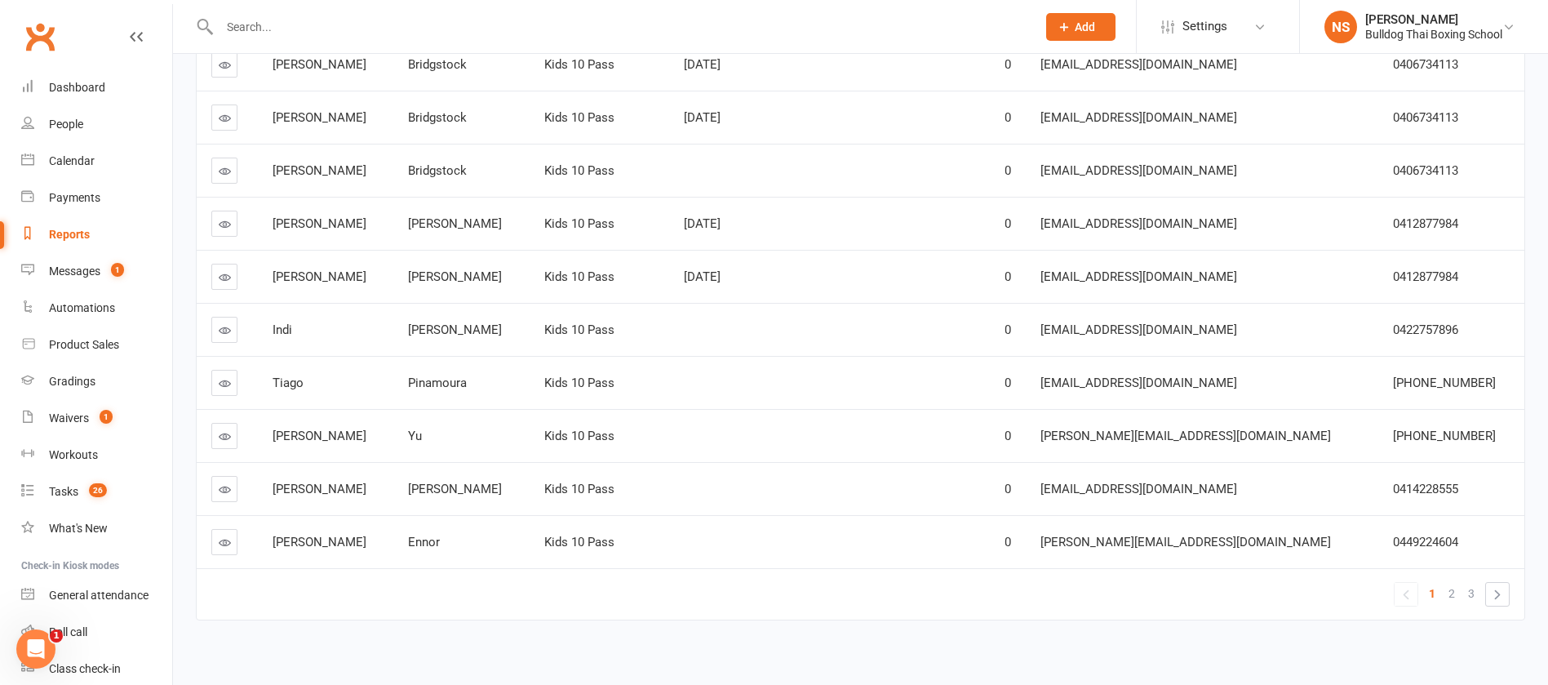
scroll to position [289, 0]
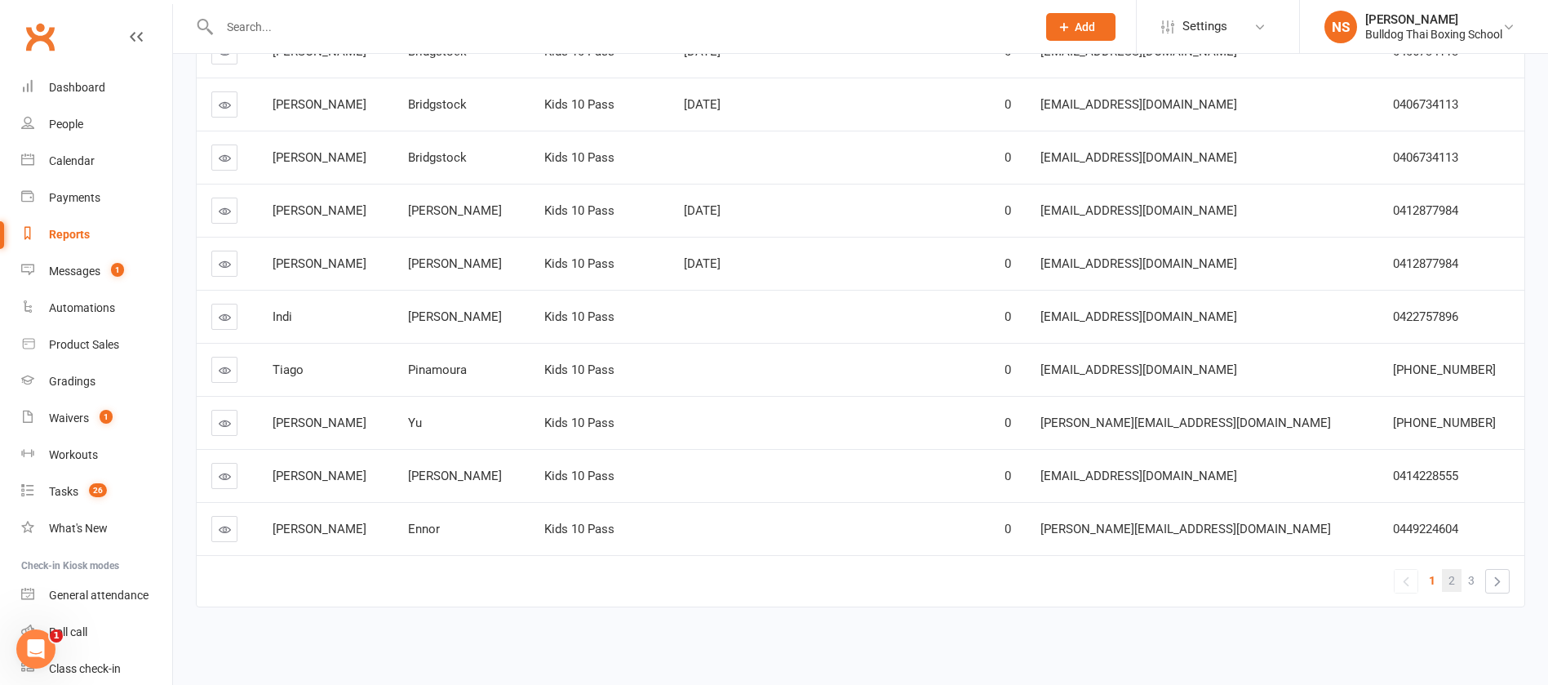
click at [1450, 579] on span "2" at bounding box center [1452, 580] width 7 height 23
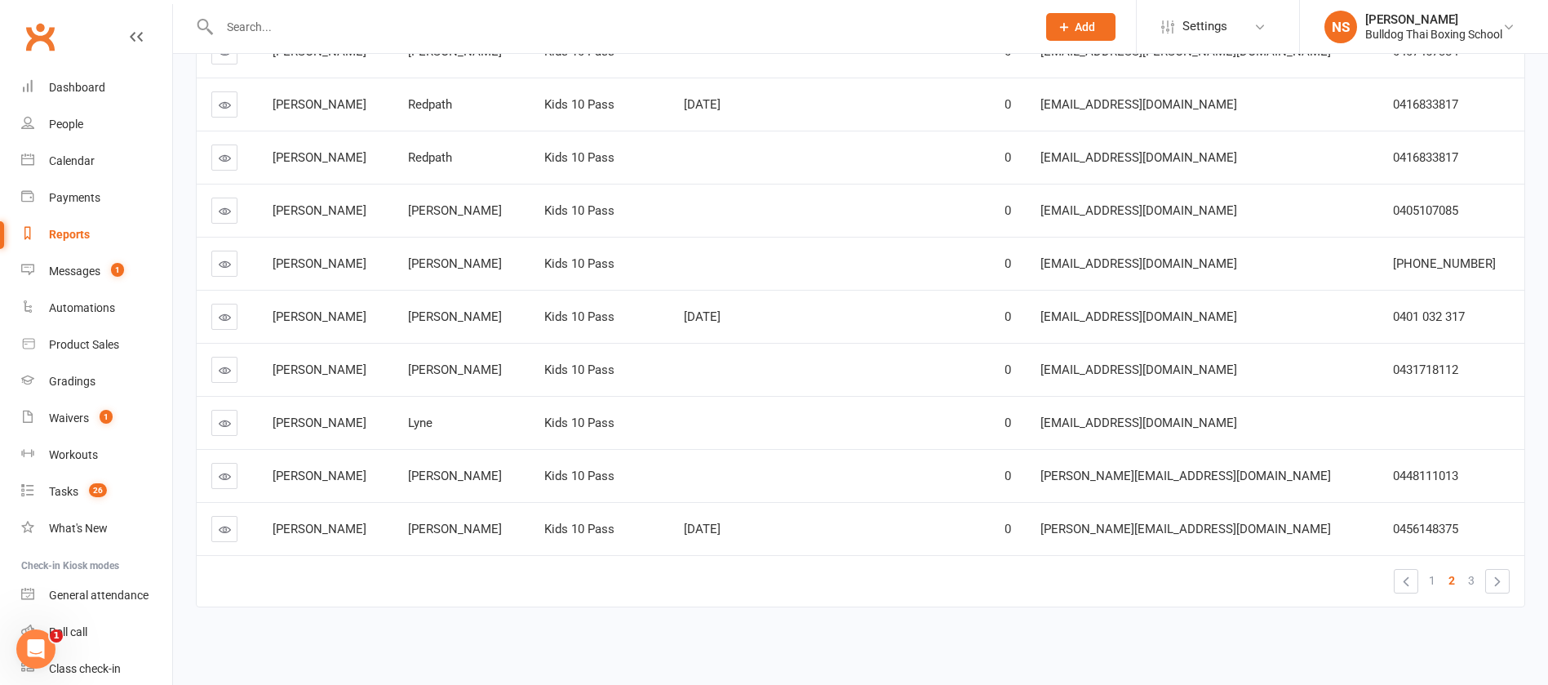
click at [223, 313] on icon at bounding box center [225, 317] width 12 height 12
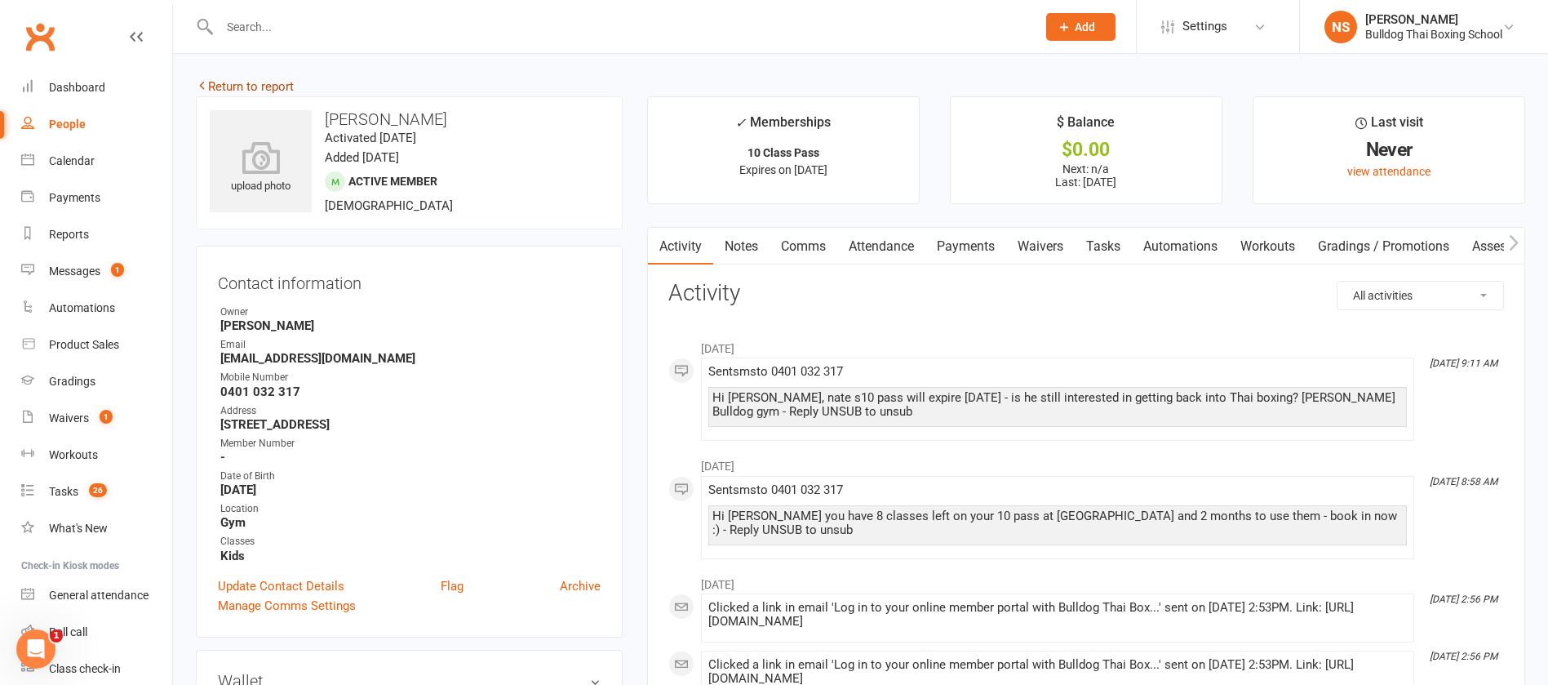
click at [253, 87] on link "Return to report" at bounding box center [245, 86] width 98 height 15
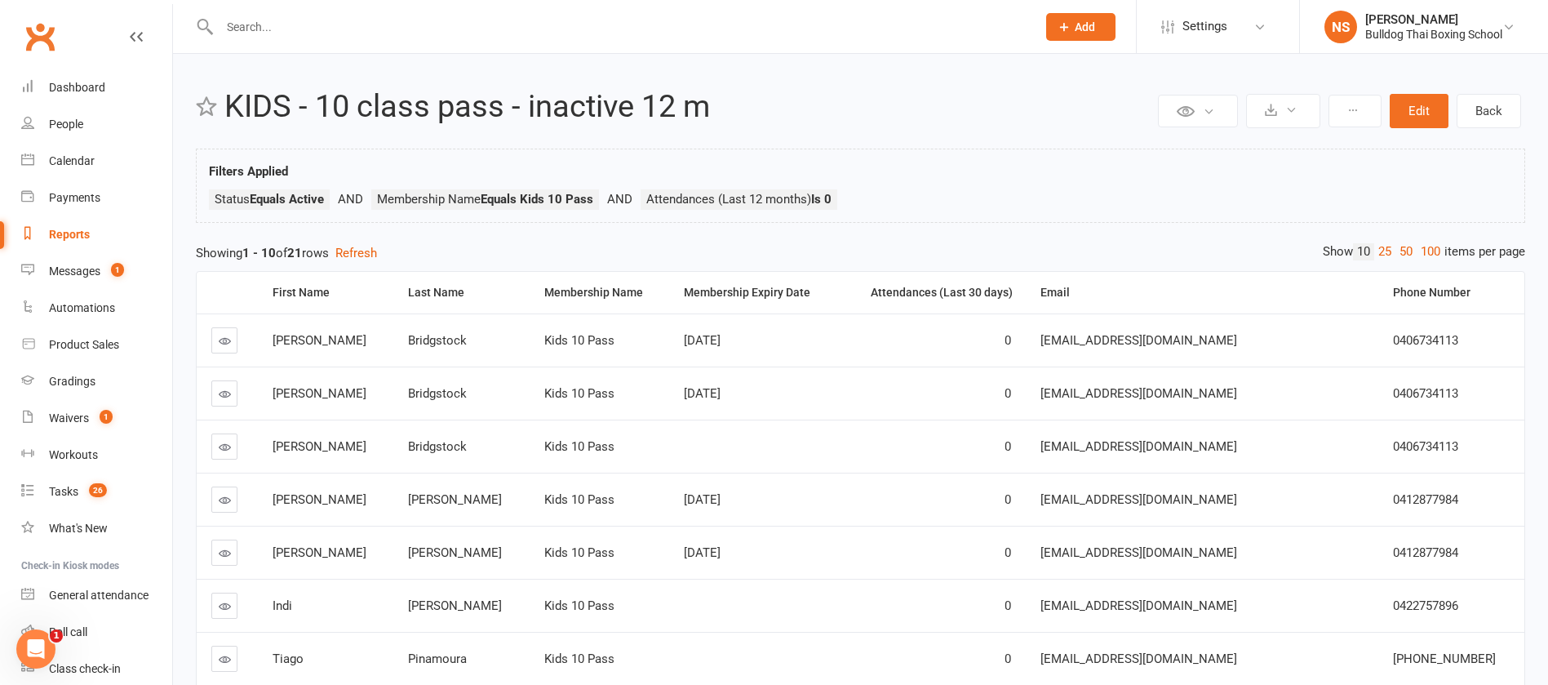
scroll to position [289, 0]
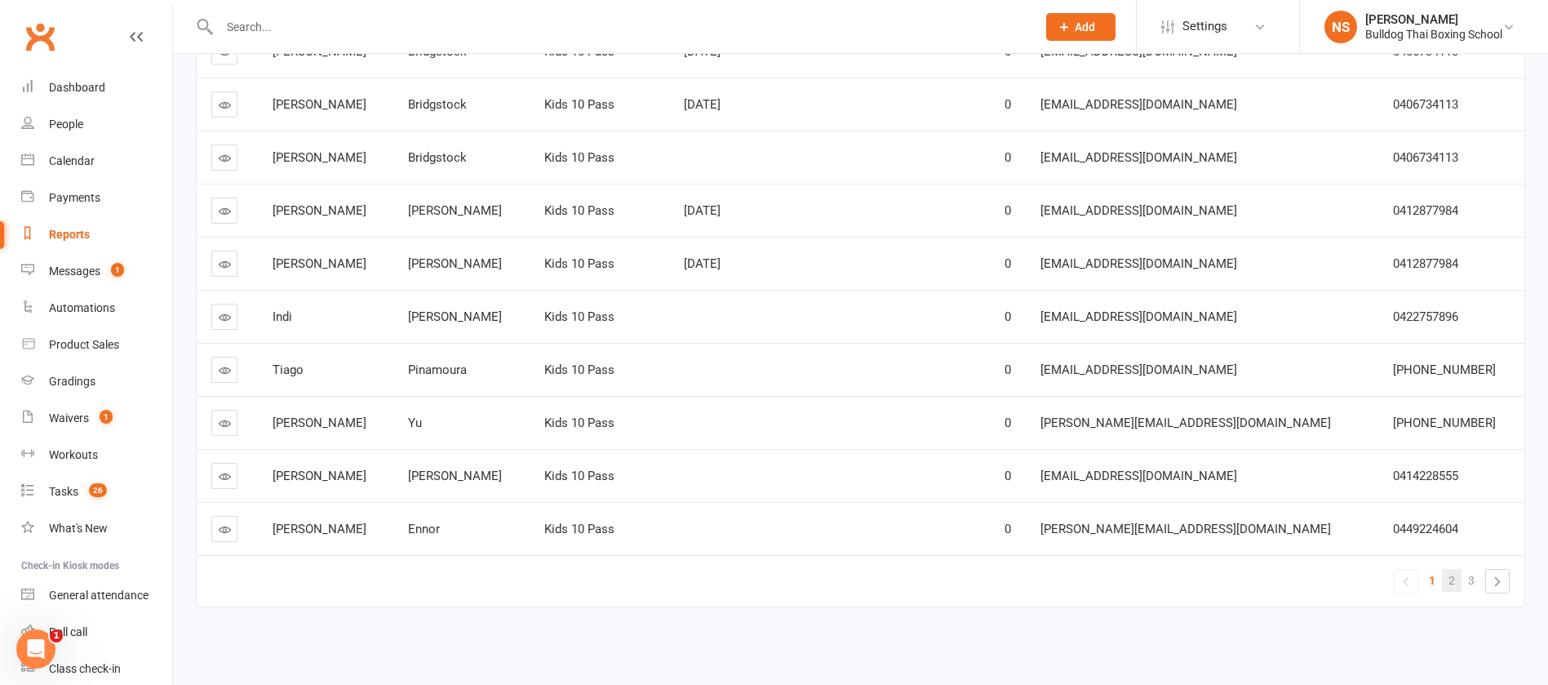
click at [1450, 580] on span "2" at bounding box center [1452, 580] width 7 height 23
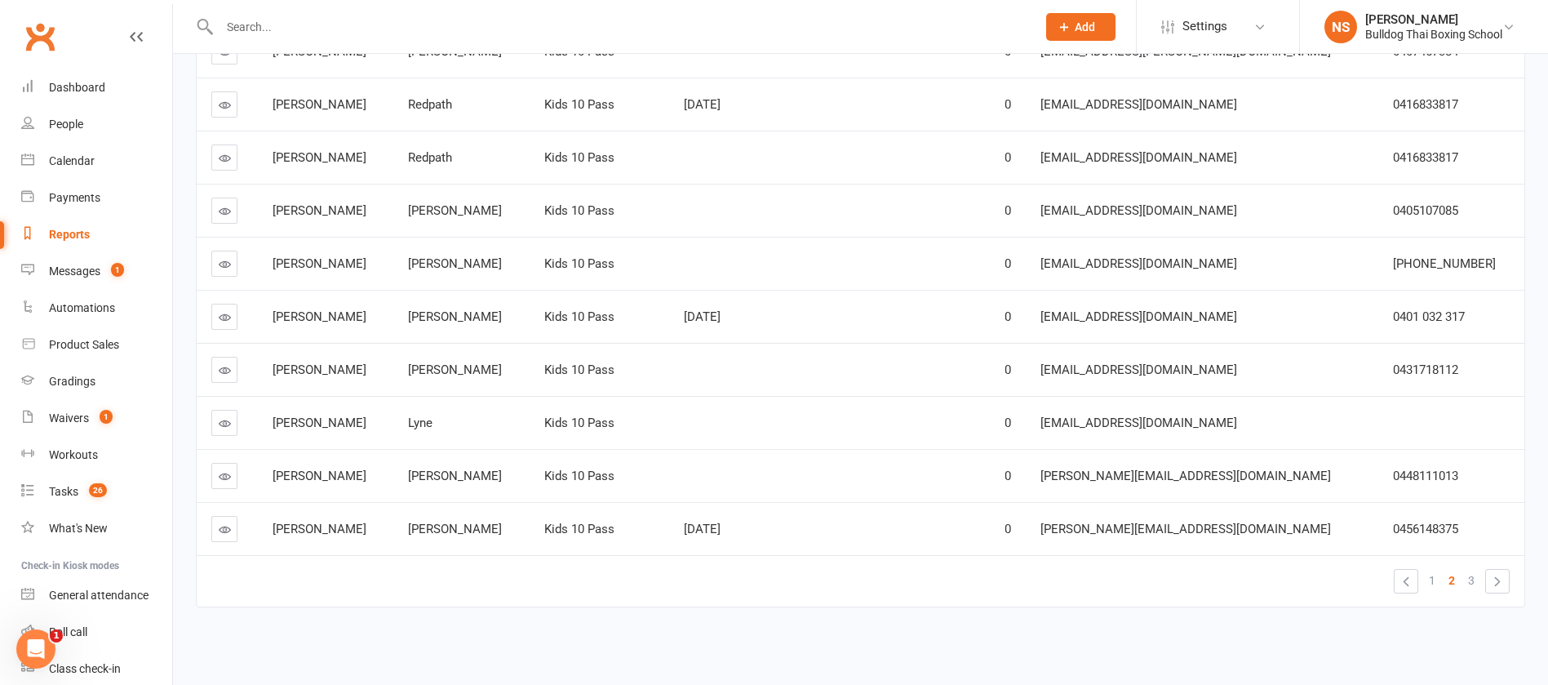
click at [224, 207] on icon at bounding box center [225, 211] width 12 height 12
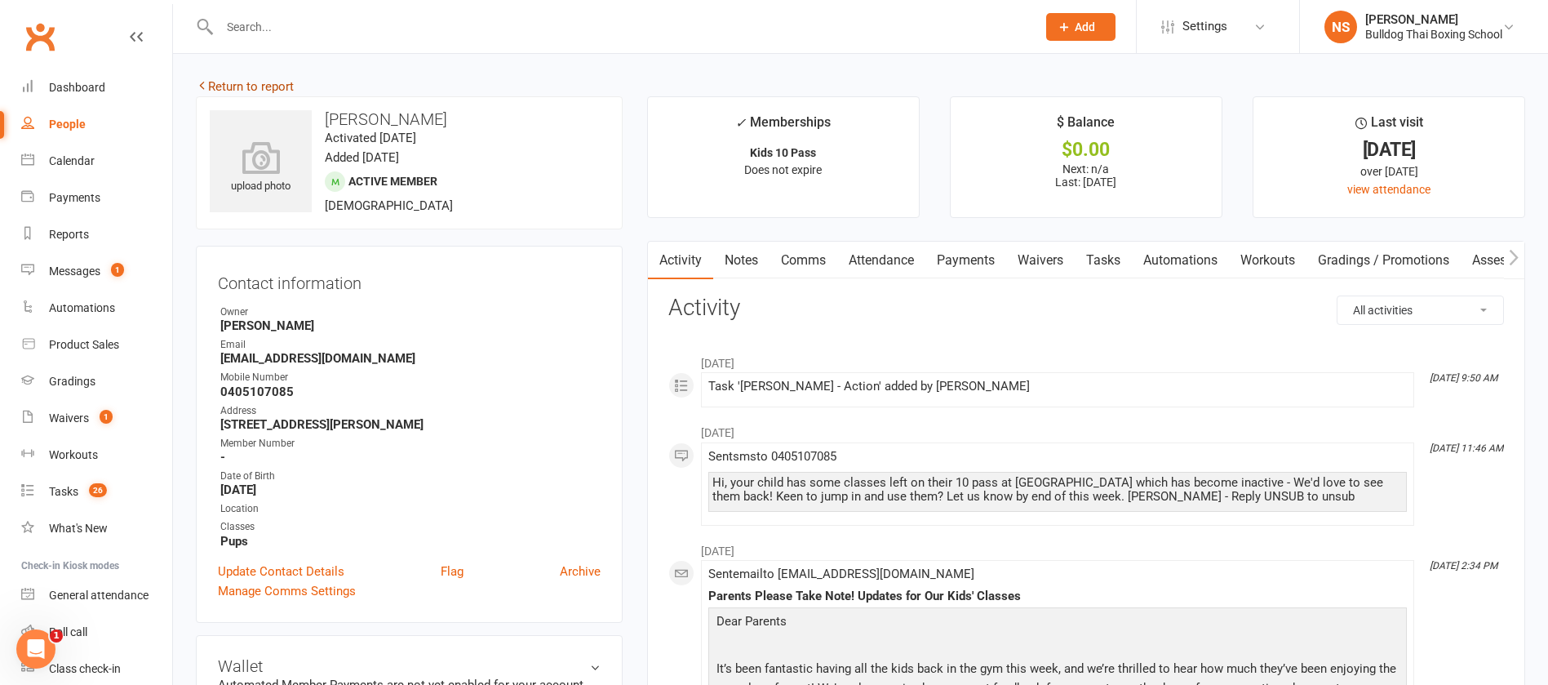
click at [225, 80] on link "Return to report" at bounding box center [245, 86] width 98 height 15
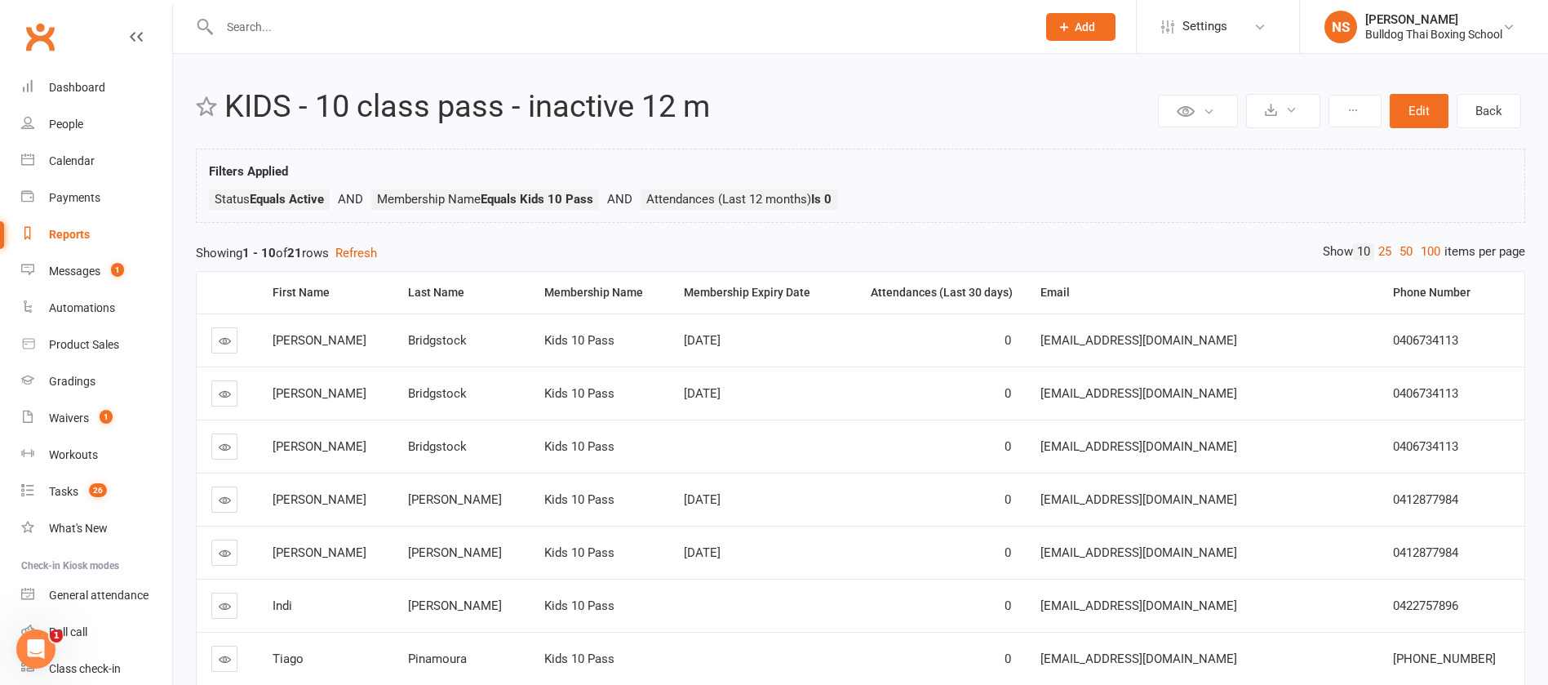
scroll to position [289, 0]
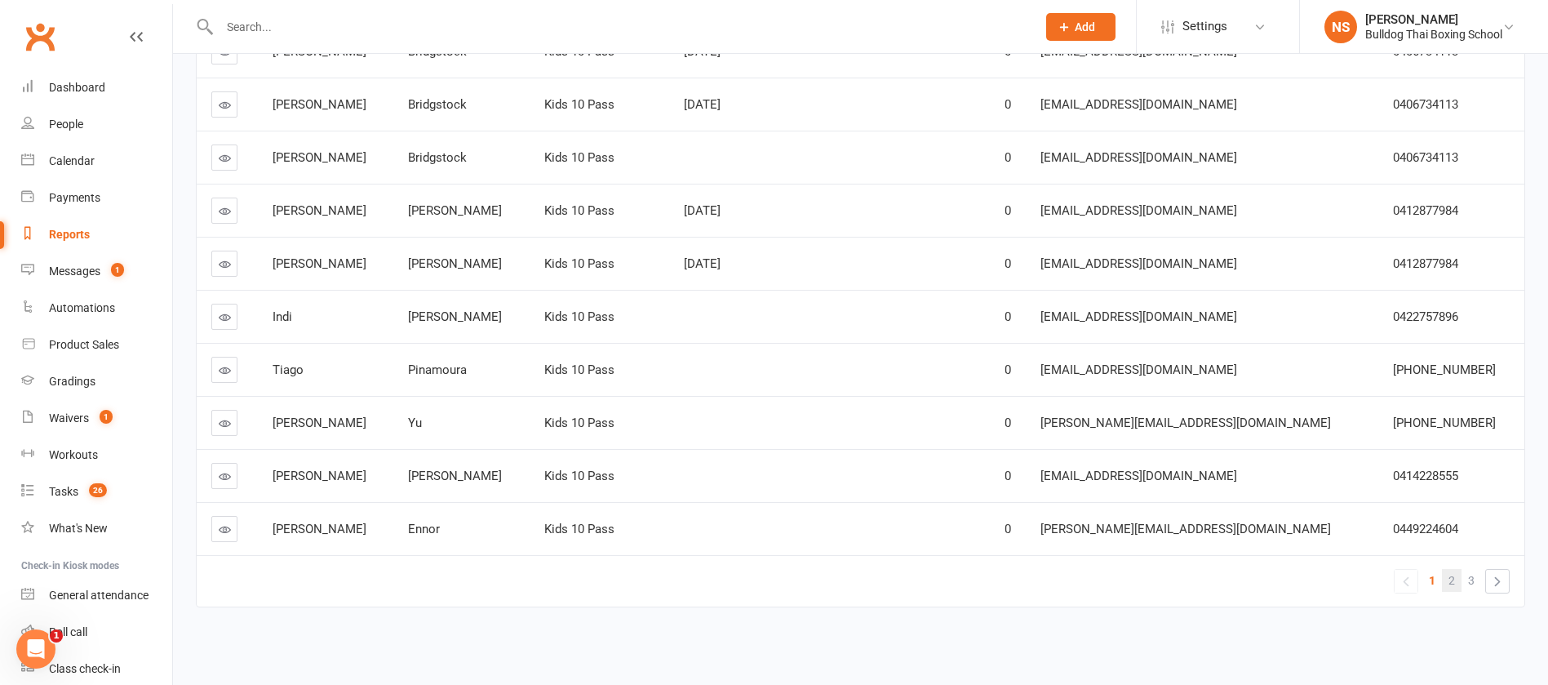
click at [1454, 580] on span "2" at bounding box center [1452, 580] width 7 height 23
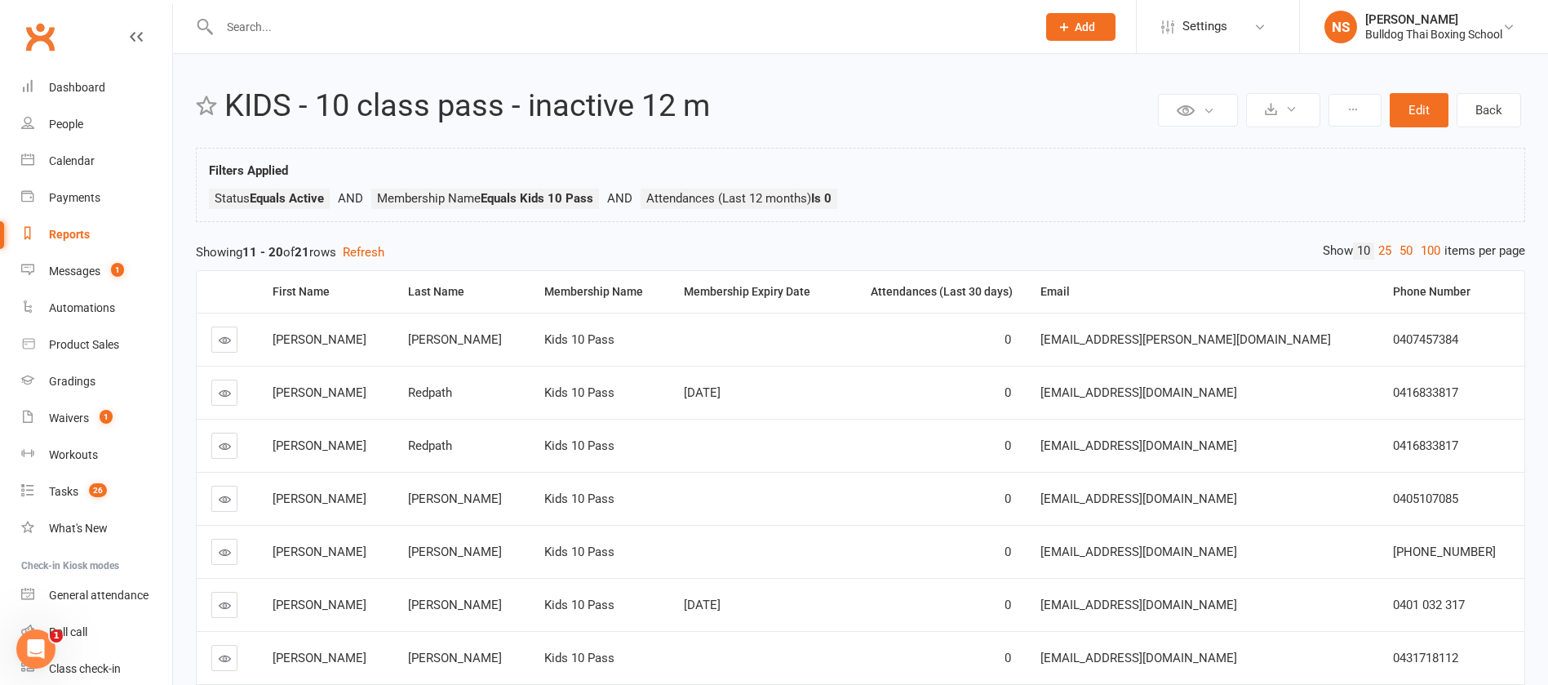
scroll to position [0, 0]
click at [233, 391] on link at bounding box center [224, 393] width 26 height 26
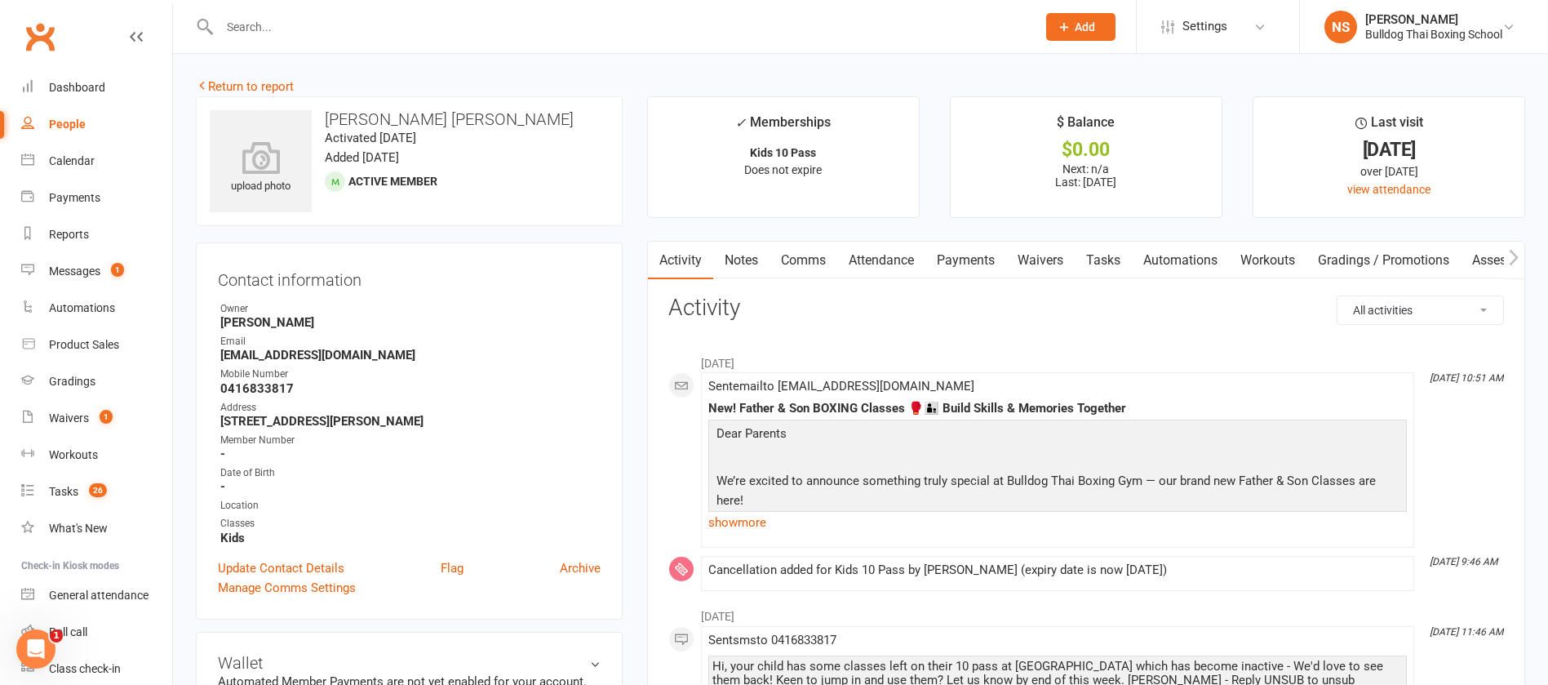
click at [759, 262] on link "Notes" at bounding box center [741, 261] width 56 height 38
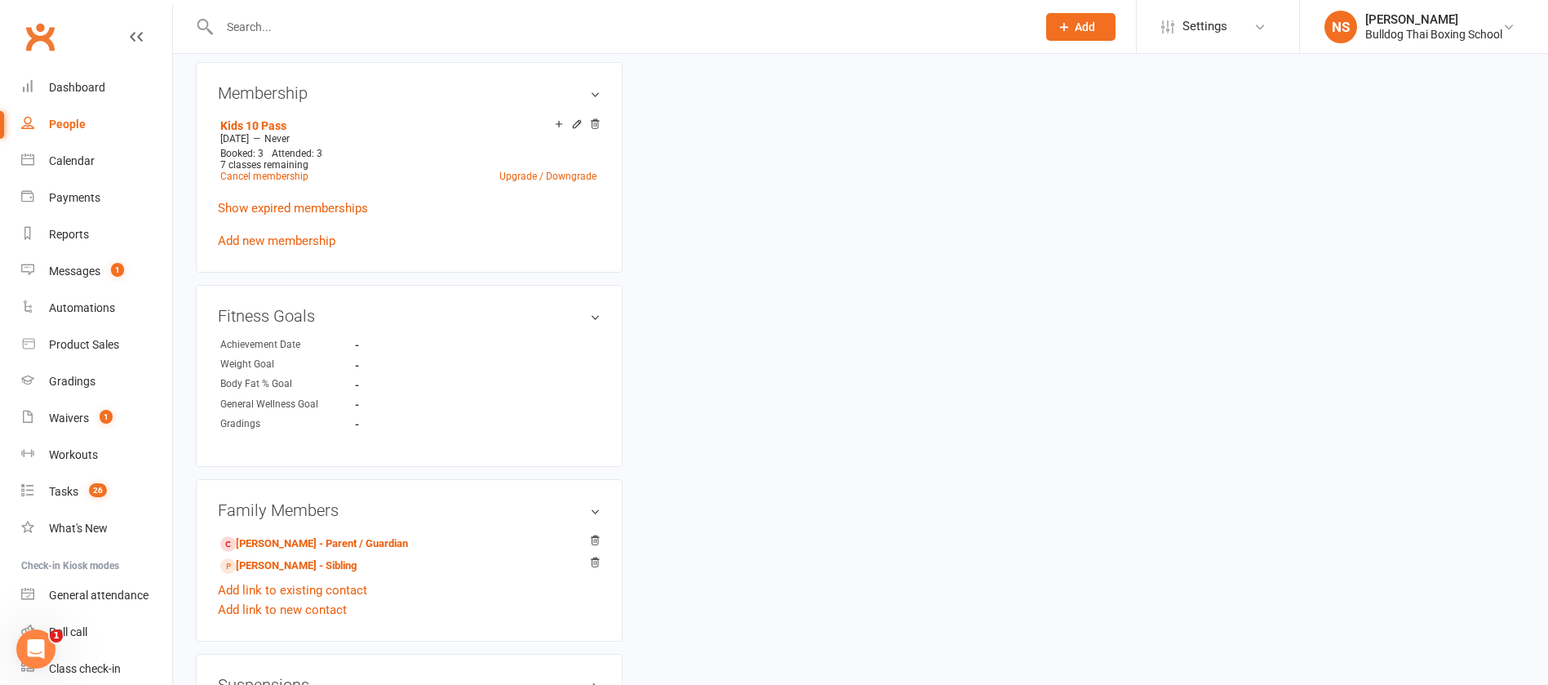
scroll to position [1102, 0]
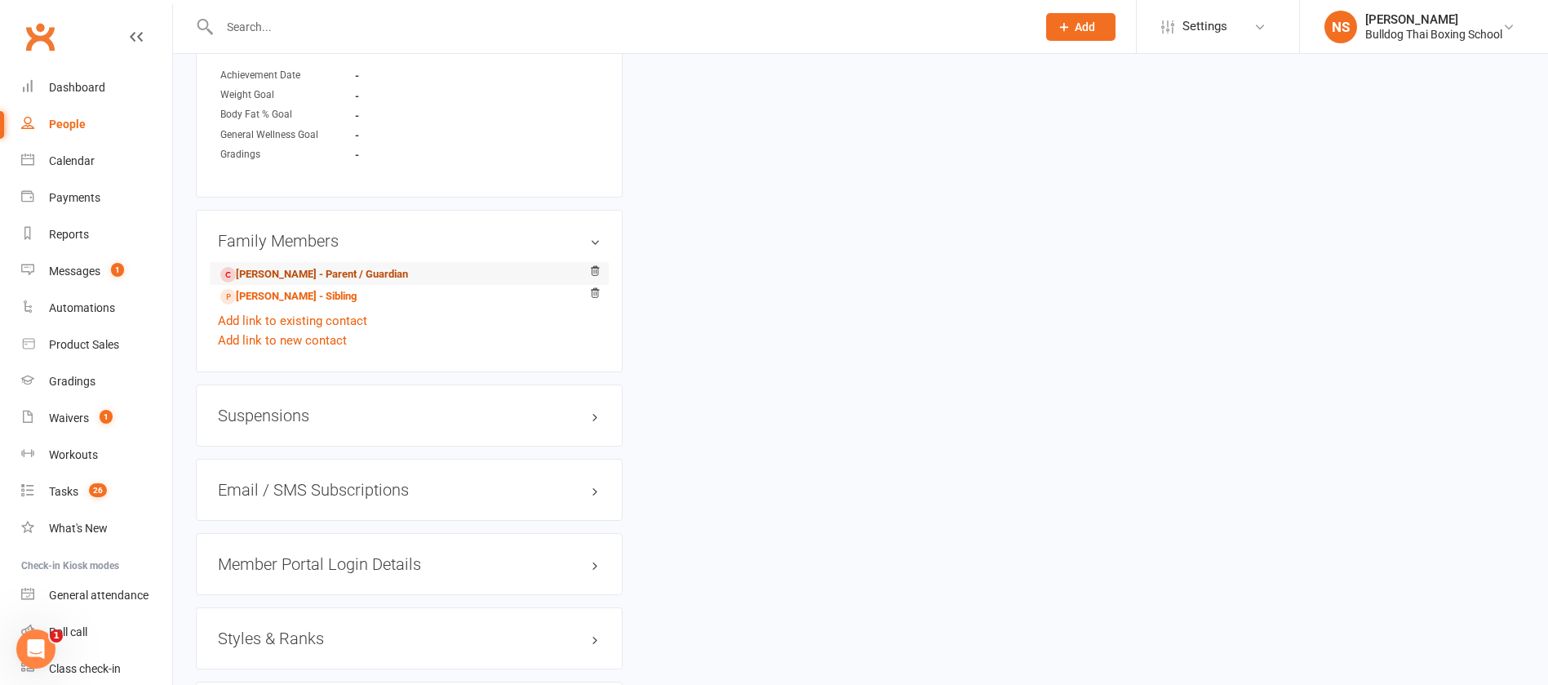
click at [283, 270] on link "[PERSON_NAME] - Parent / Guardian" at bounding box center [314, 274] width 188 height 17
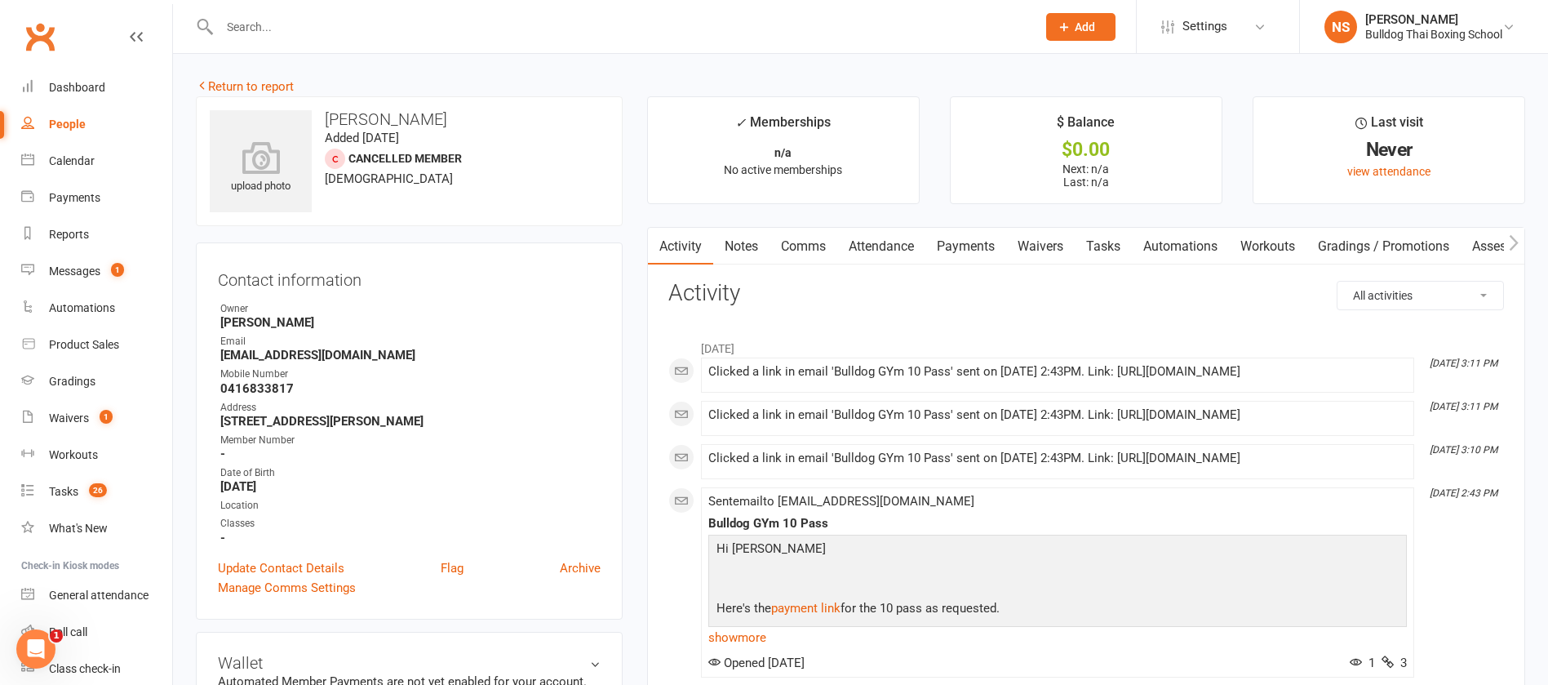
click at [742, 246] on link "Notes" at bounding box center [741, 247] width 56 height 38
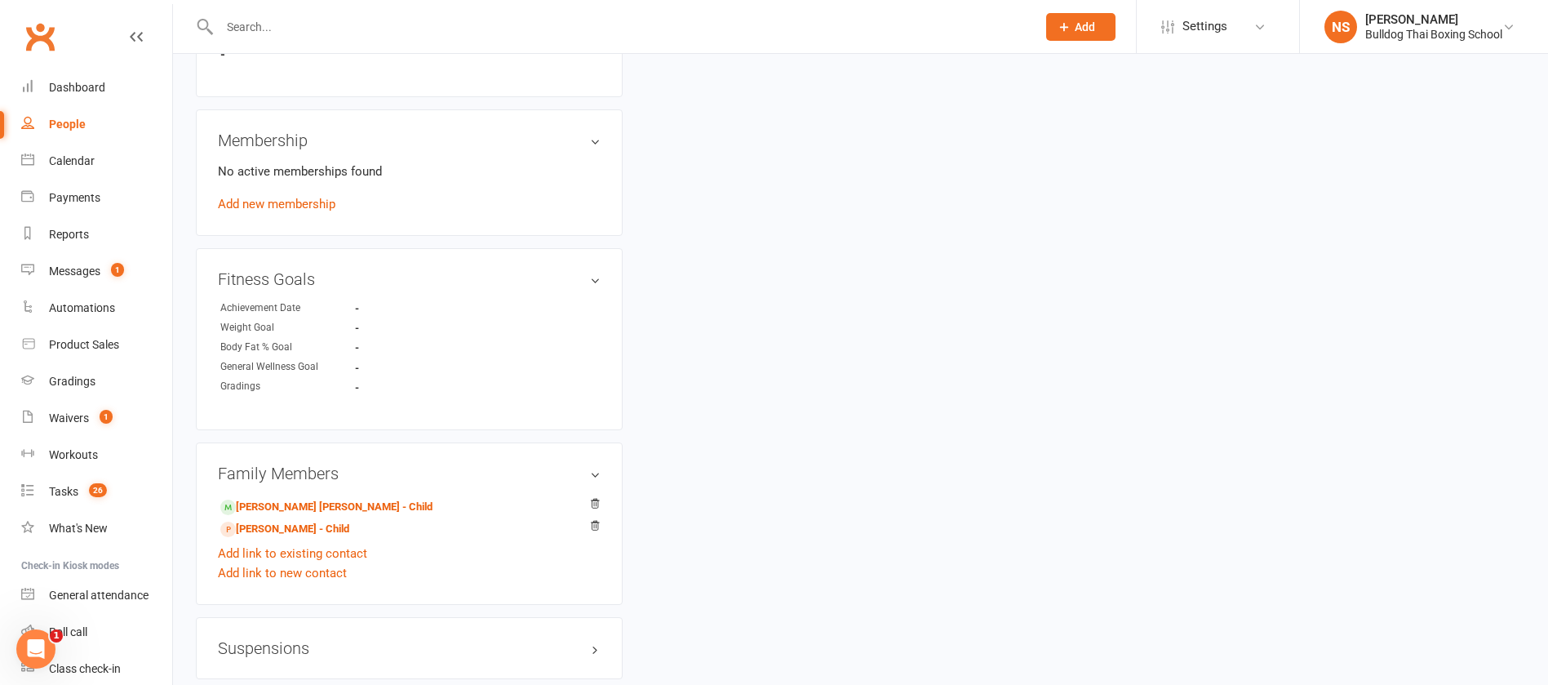
scroll to position [857, 0]
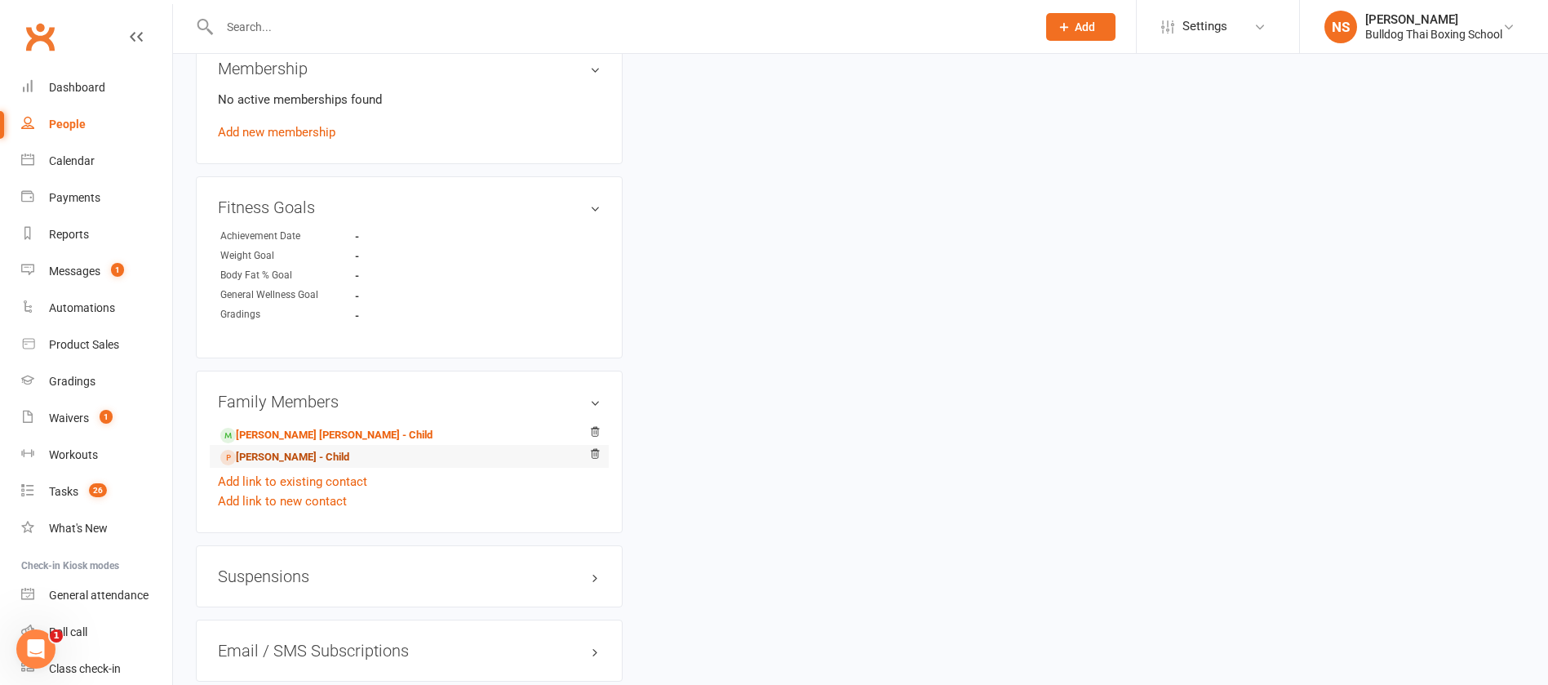
click at [299, 459] on link "[PERSON_NAME] - Child" at bounding box center [284, 457] width 129 height 17
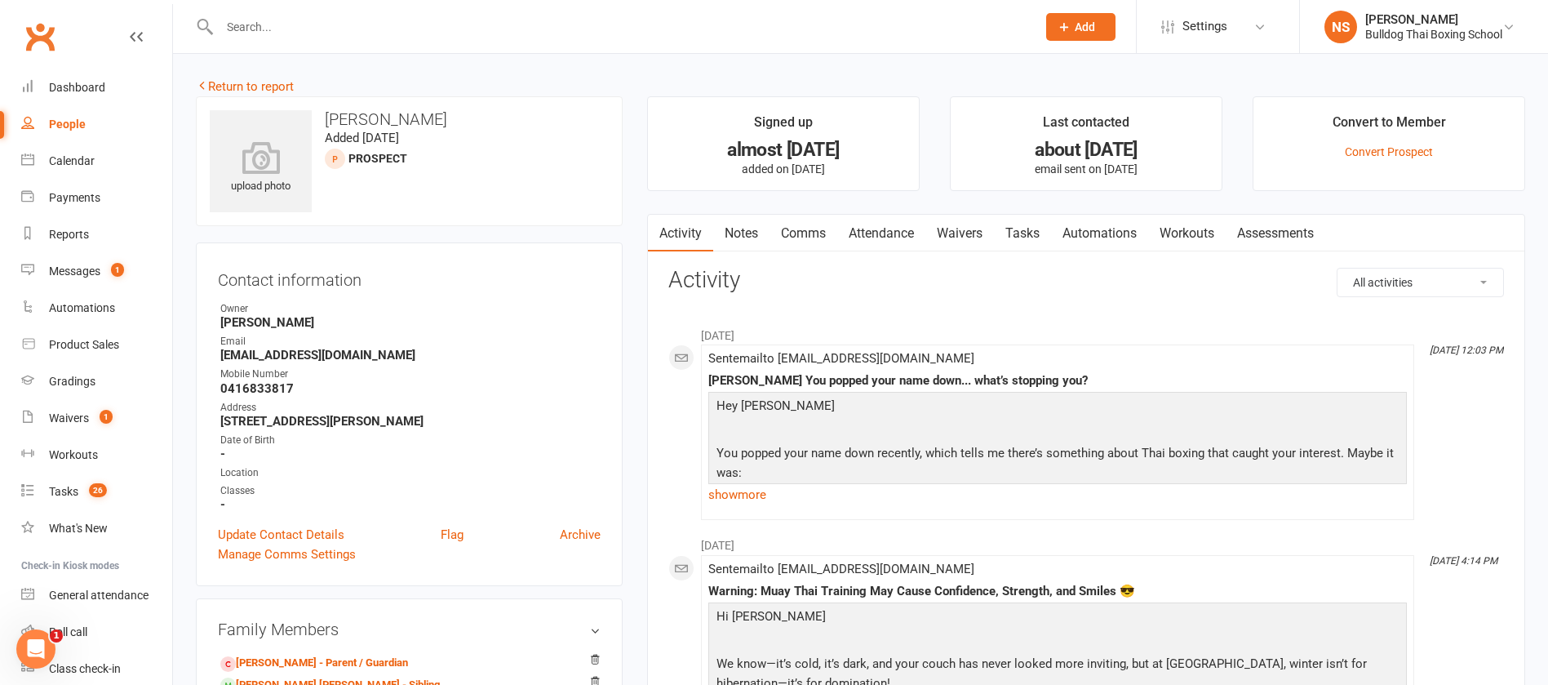
click at [751, 235] on link "Notes" at bounding box center [741, 234] width 56 height 38
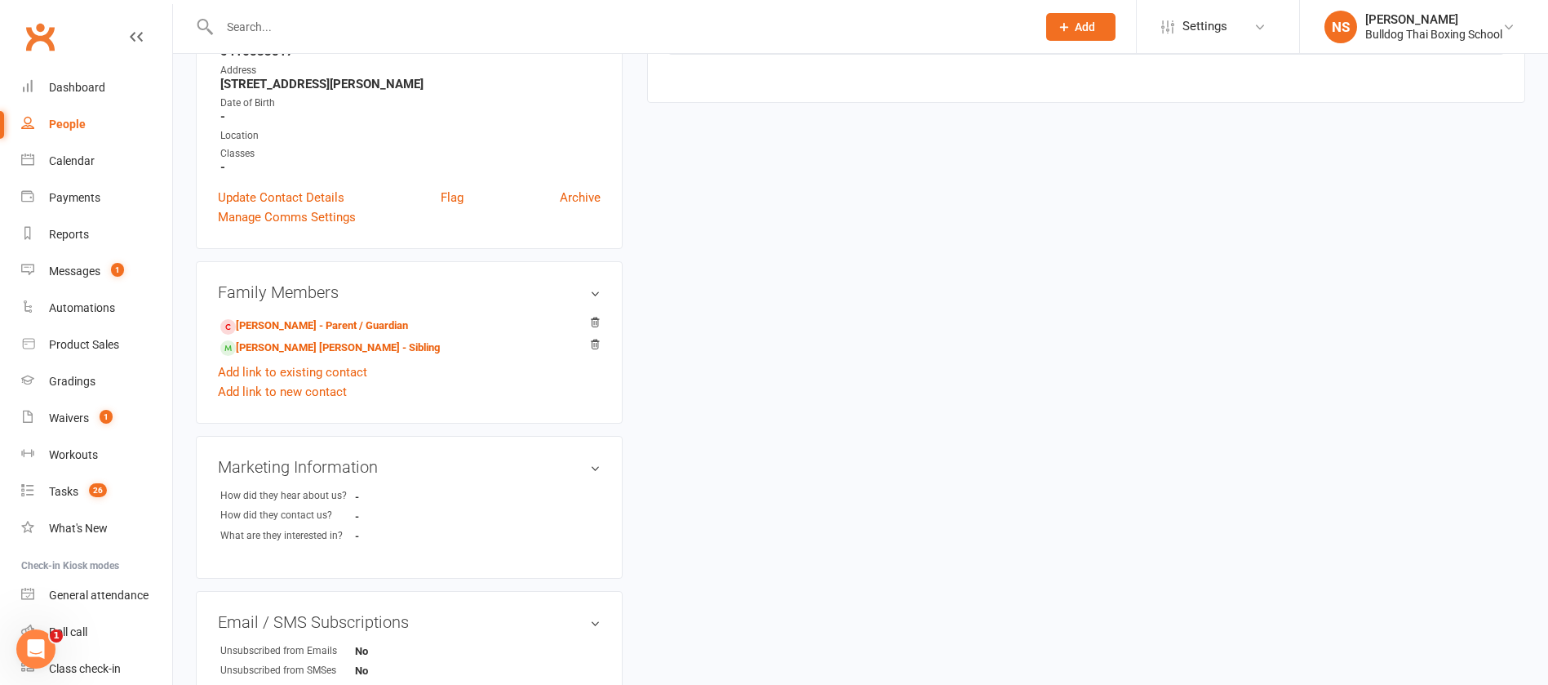
scroll to position [367, 0]
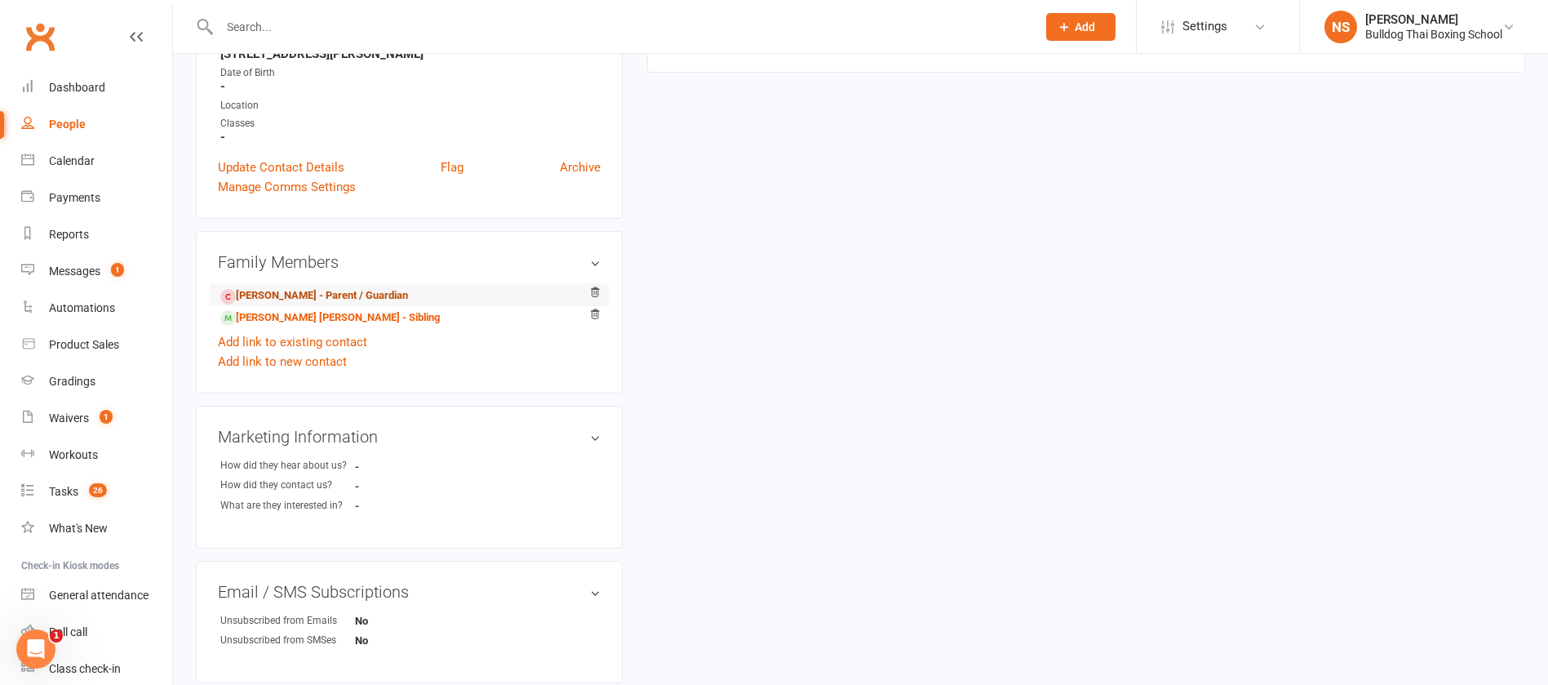
click at [304, 294] on link "[PERSON_NAME] - Parent / Guardian" at bounding box center [314, 295] width 188 height 17
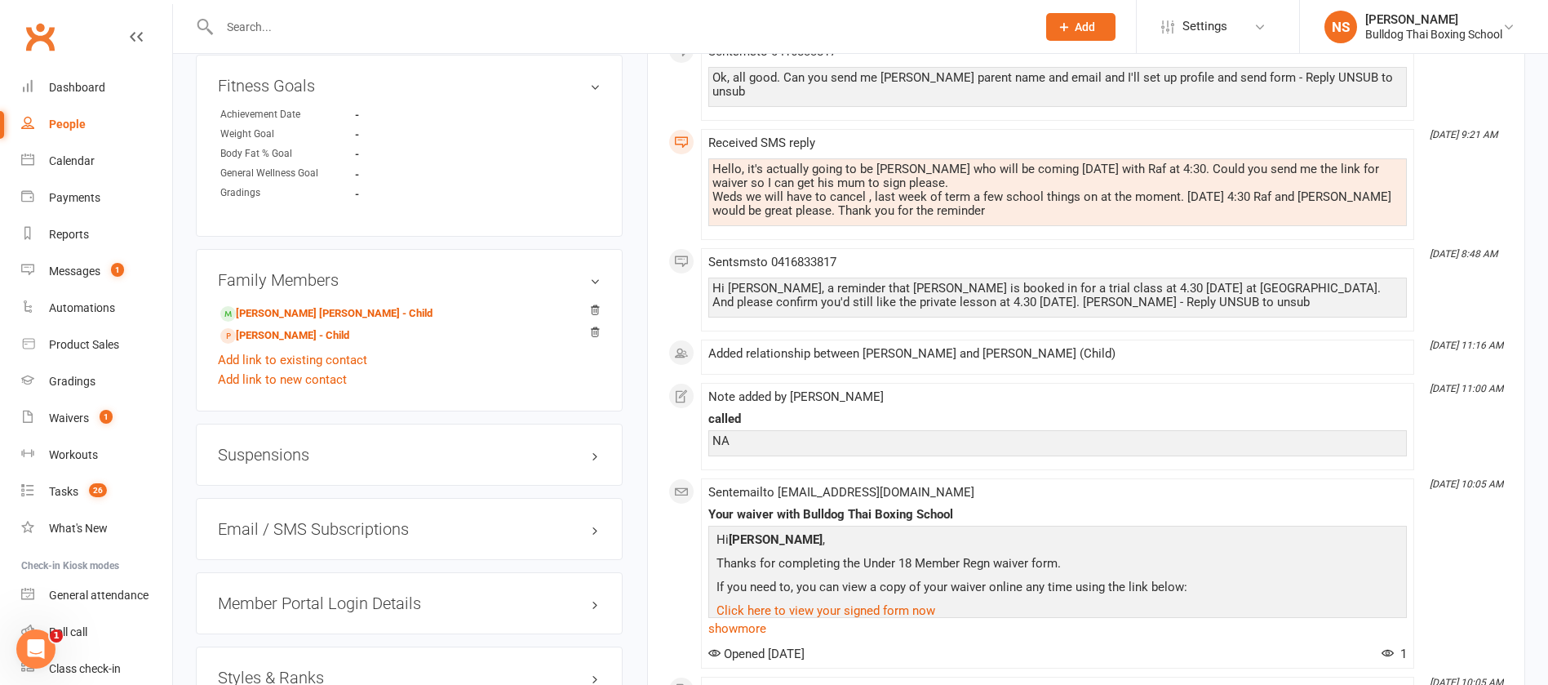
scroll to position [980, 0]
click at [288, 313] on link "[PERSON_NAME] [PERSON_NAME] - Child" at bounding box center [326, 312] width 212 height 17
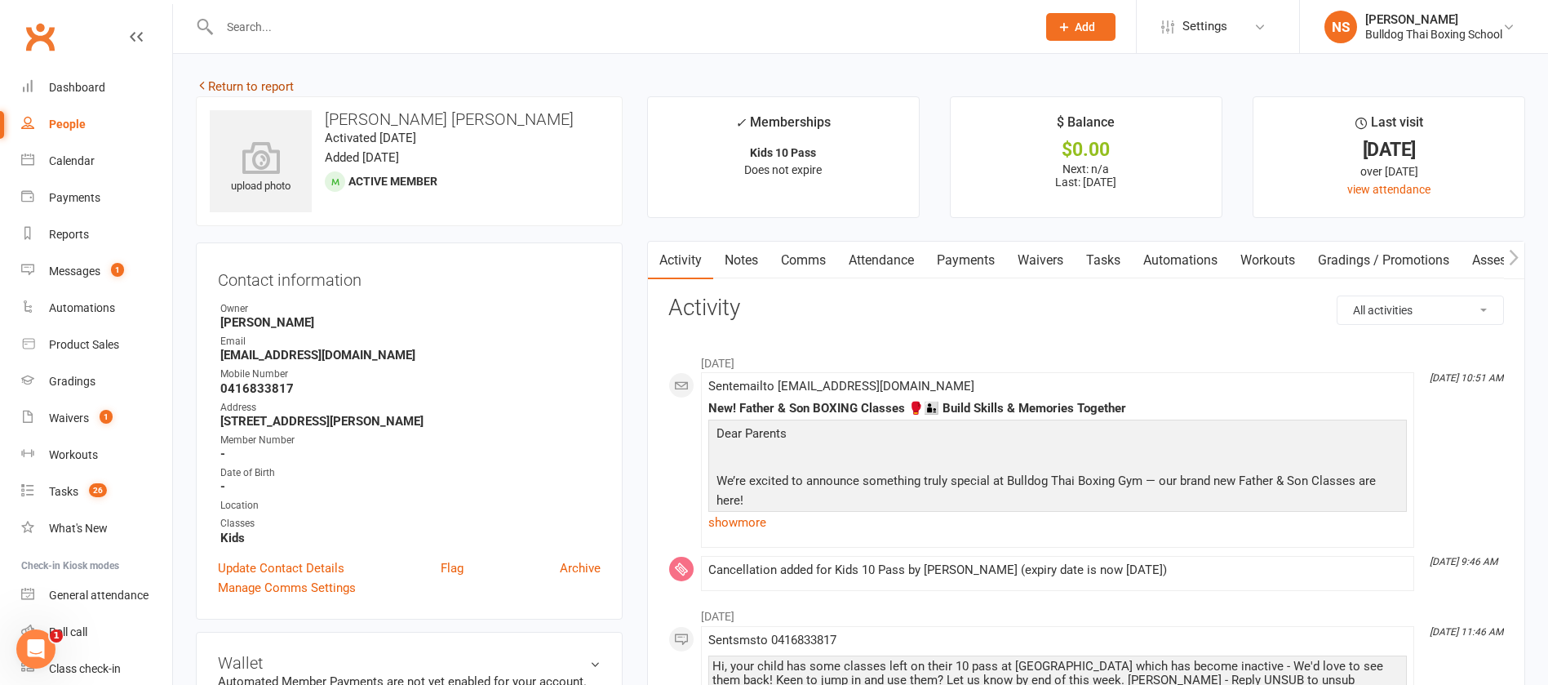
click at [255, 89] on link "Return to report" at bounding box center [245, 86] width 98 height 15
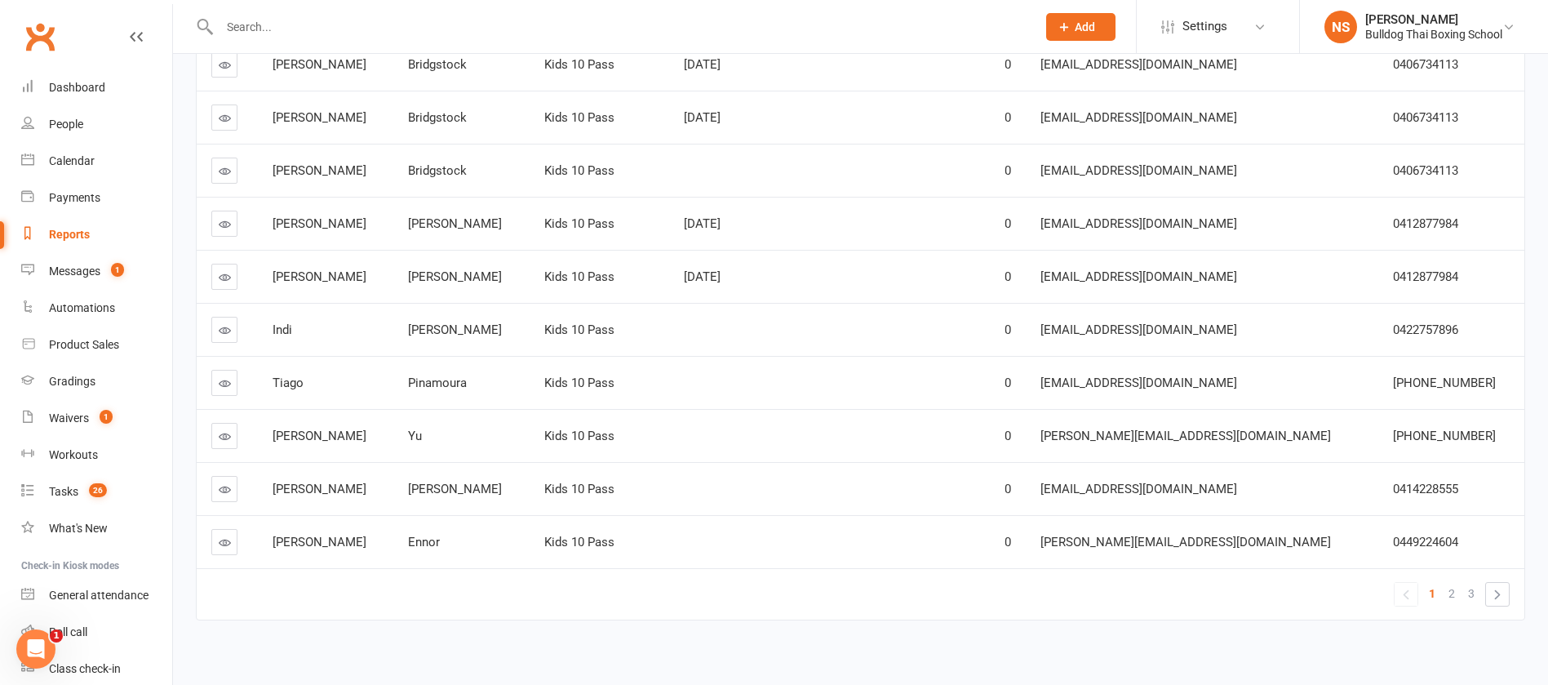
scroll to position [289, 0]
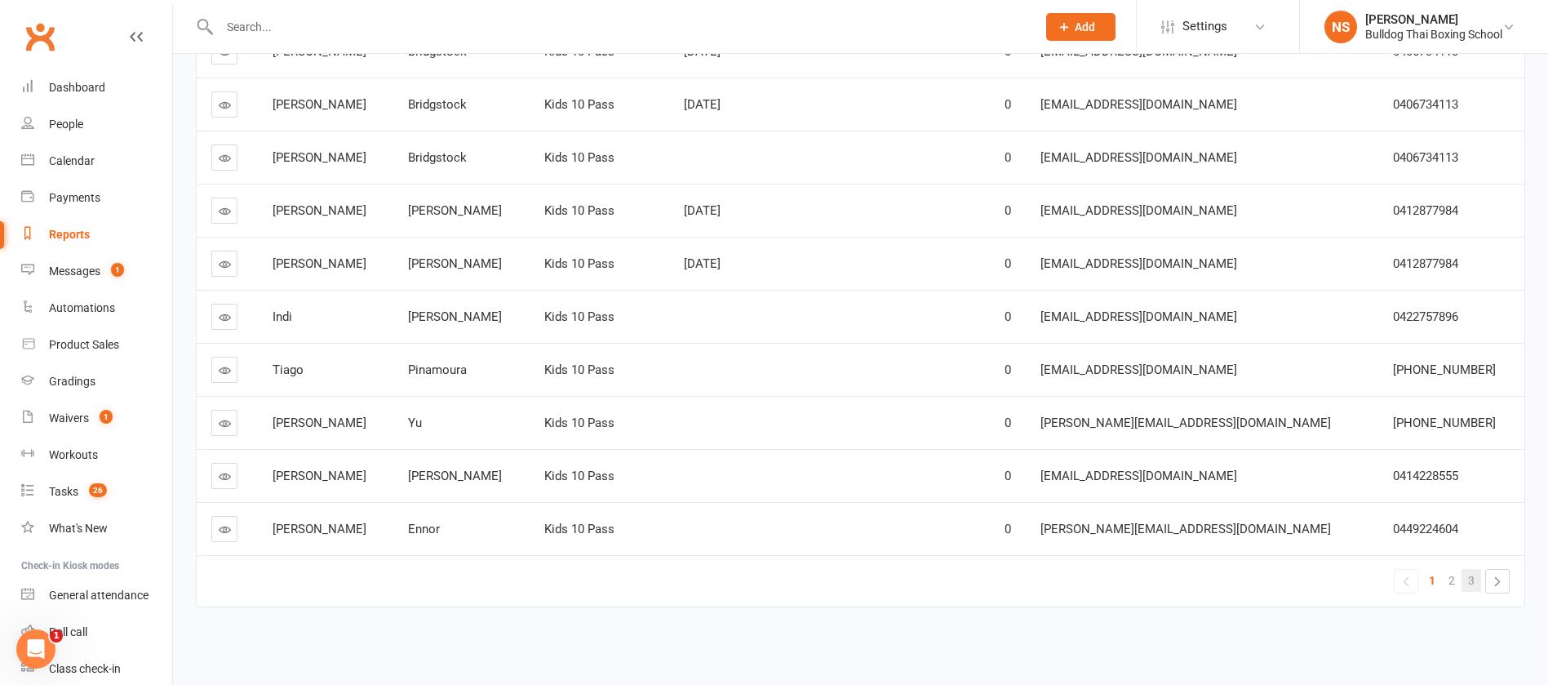
click at [1466, 578] on link "3" at bounding box center [1472, 580] width 20 height 23
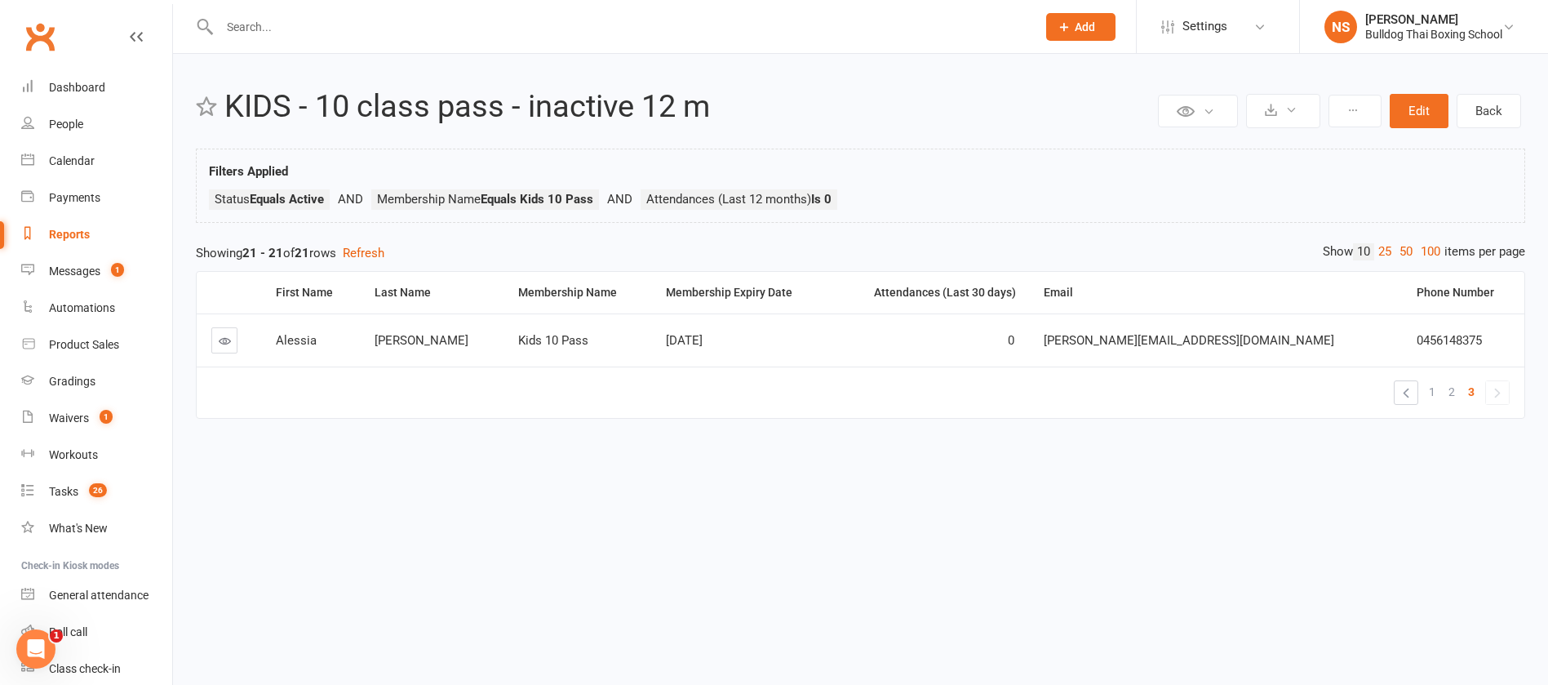
scroll to position [0, 0]
click at [1469, 393] on span "2" at bounding box center [1471, 391] width 7 height 23
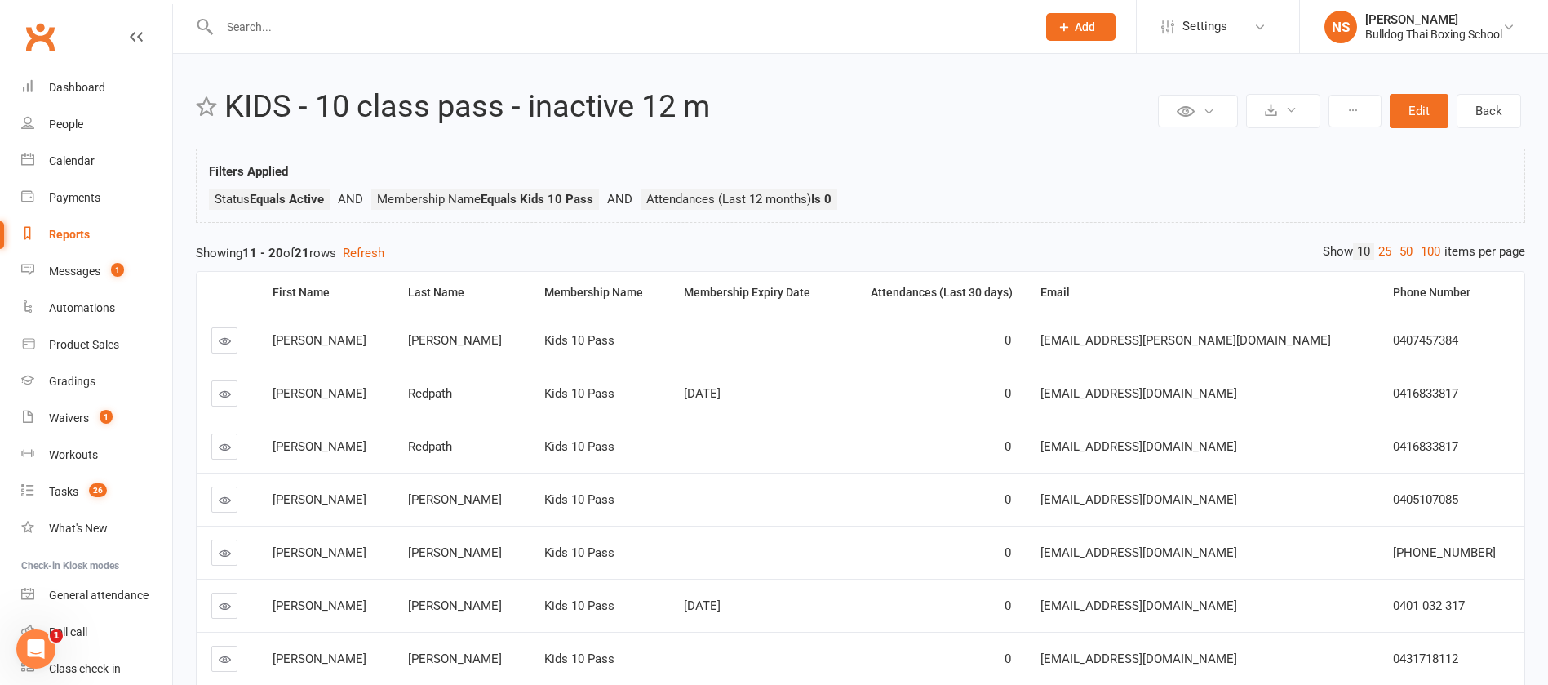
click at [223, 338] on icon at bounding box center [225, 341] width 12 height 12
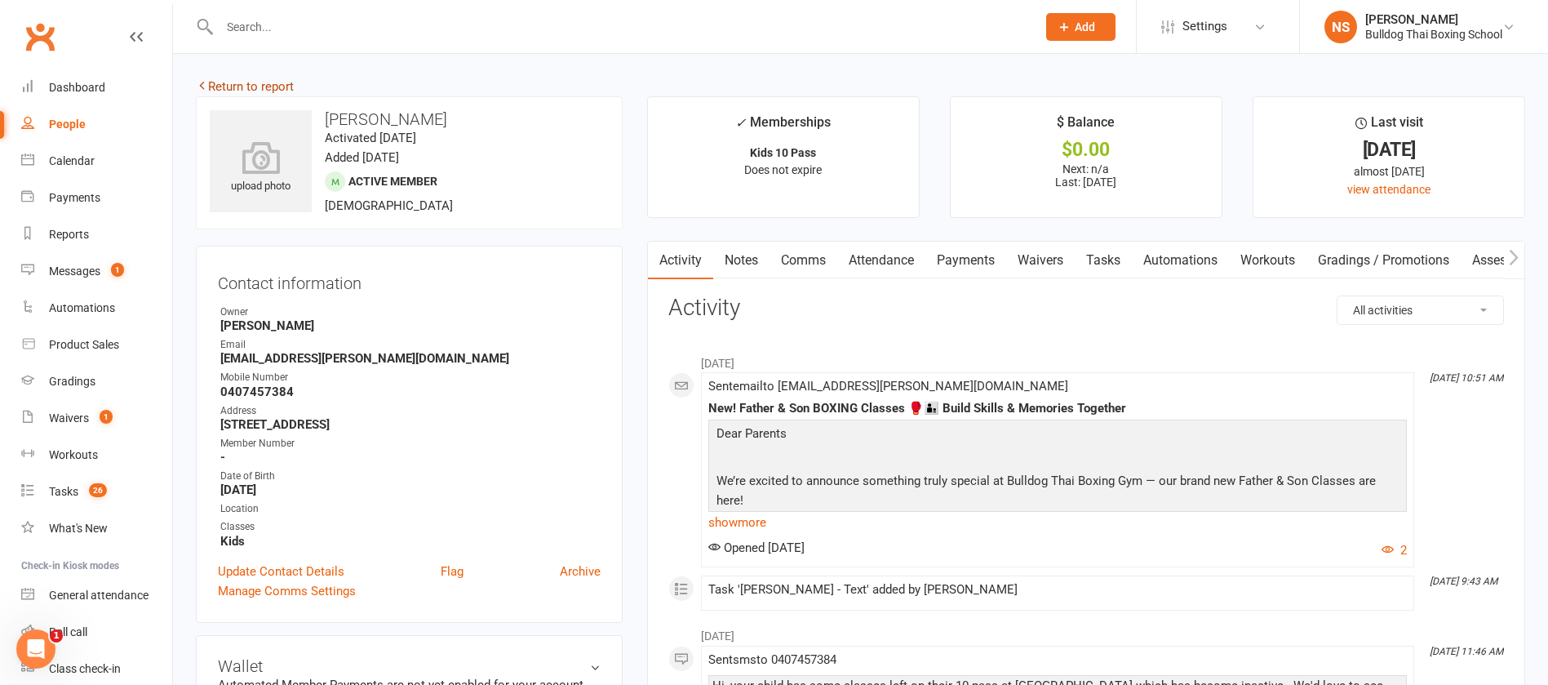
click at [216, 84] on link "Return to report" at bounding box center [245, 86] width 98 height 15
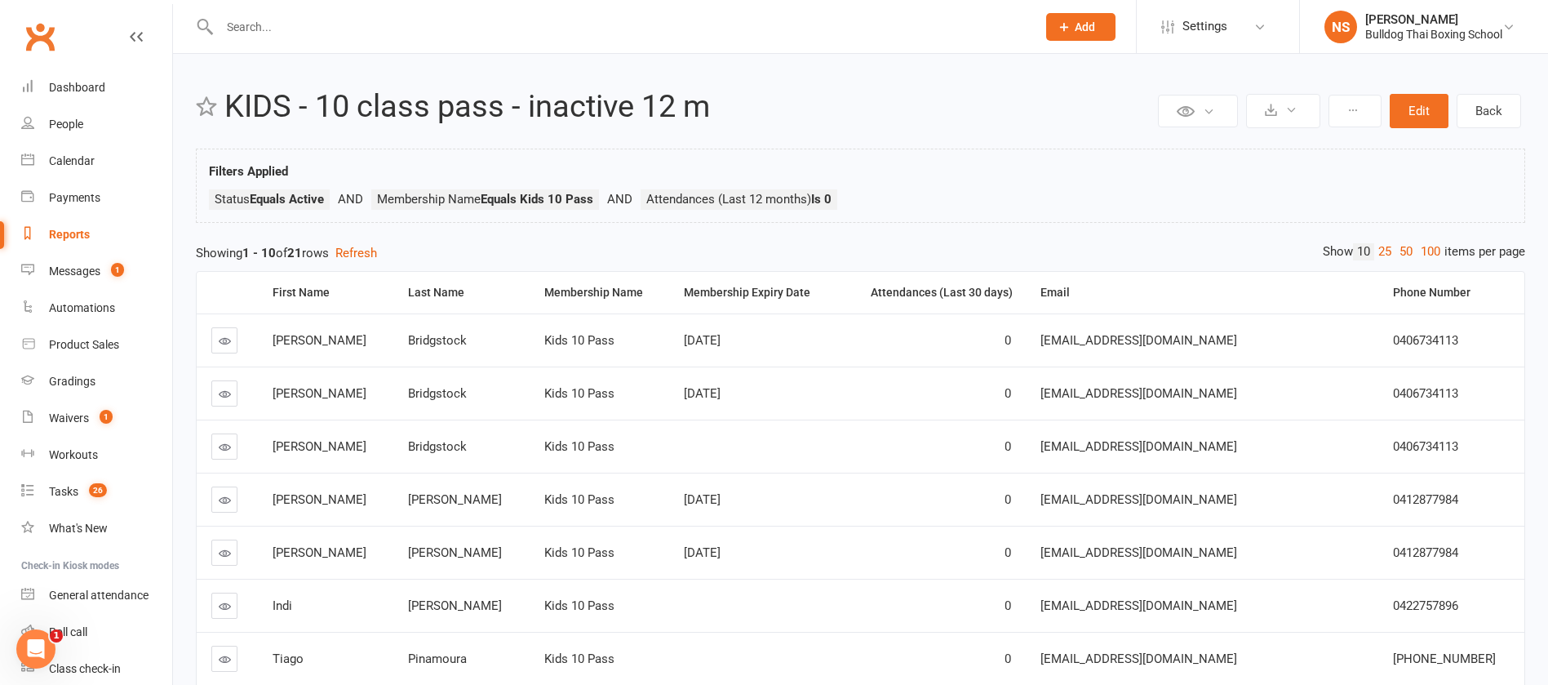
click at [64, 230] on div "Reports" at bounding box center [69, 234] width 41 height 13
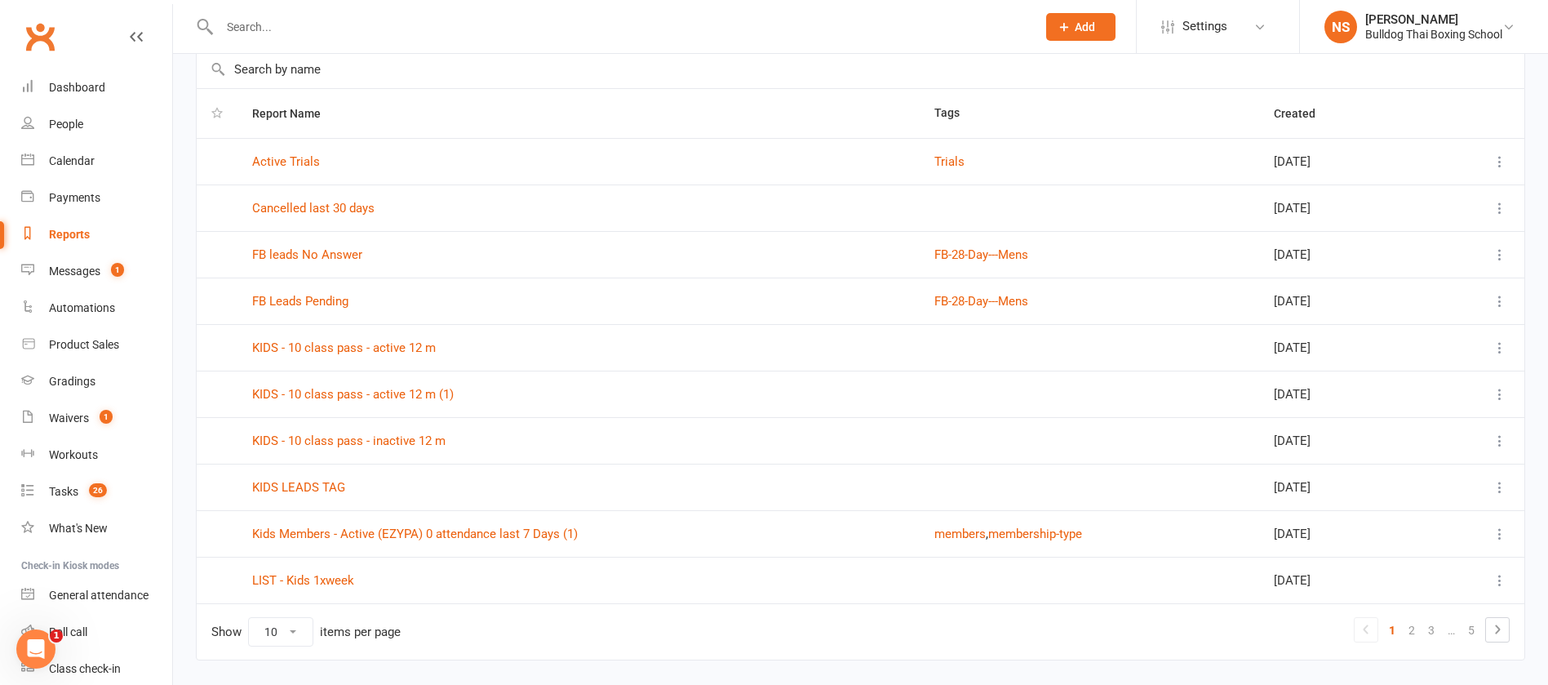
scroll to position [129, 0]
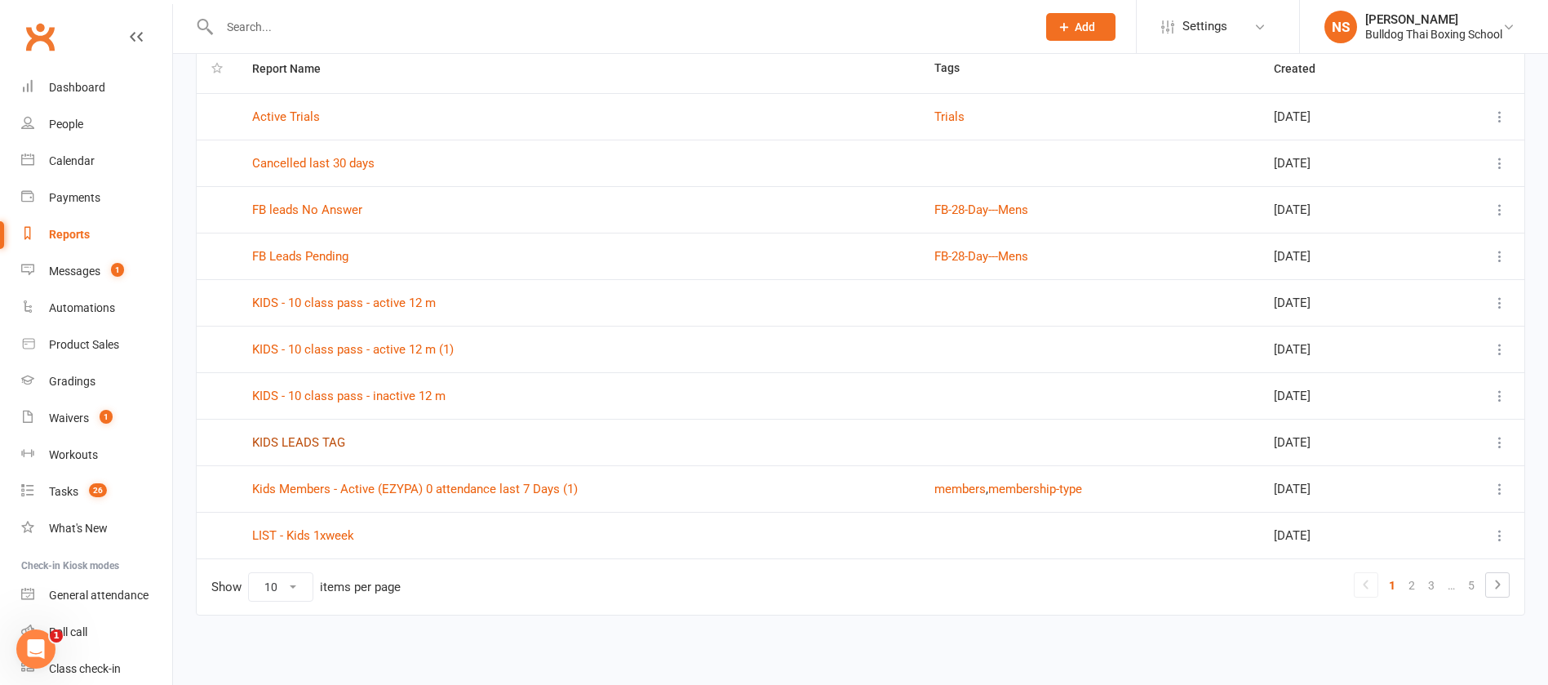
click at [328, 445] on link "KIDS LEADS TAG" at bounding box center [298, 442] width 93 height 15
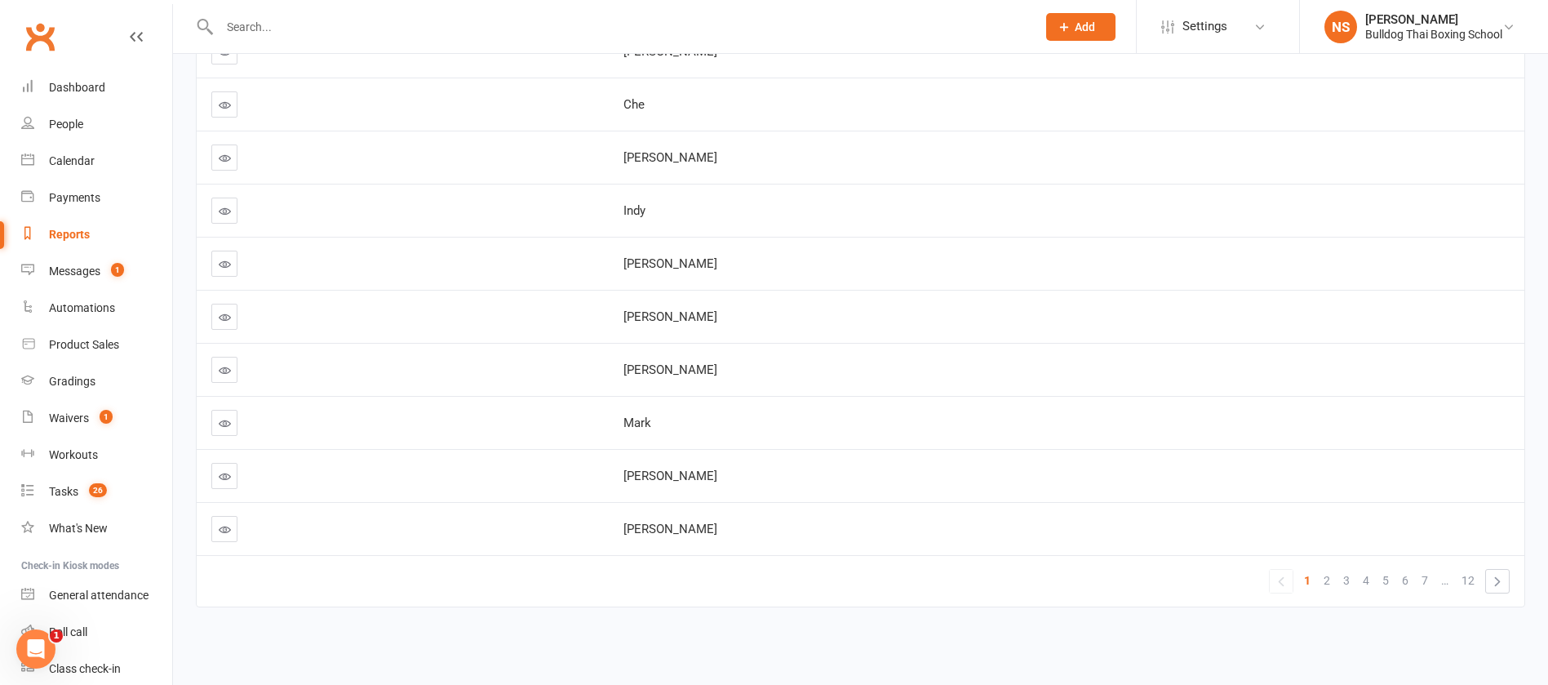
scroll to position [44, 0]
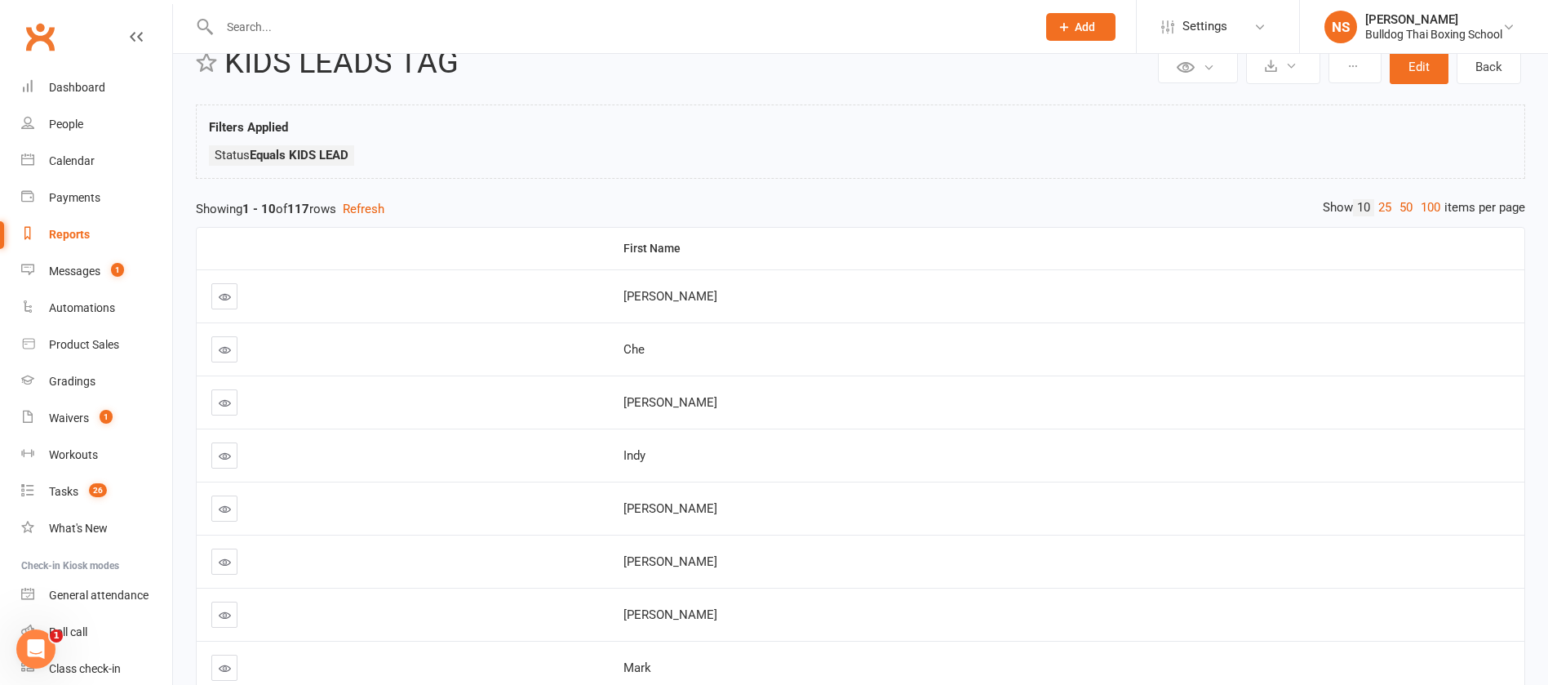
click at [225, 347] on icon at bounding box center [225, 350] width 12 height 12
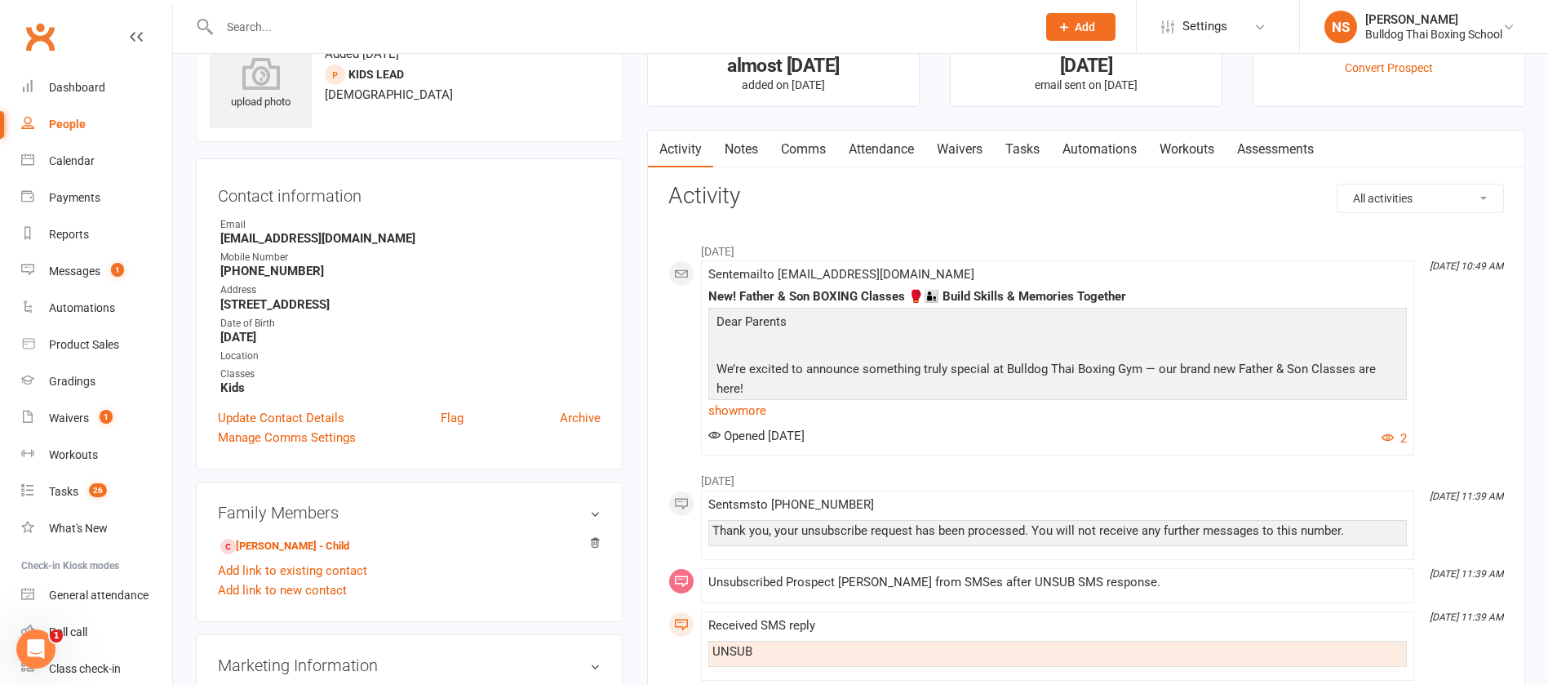
scroll to position [122, 0]
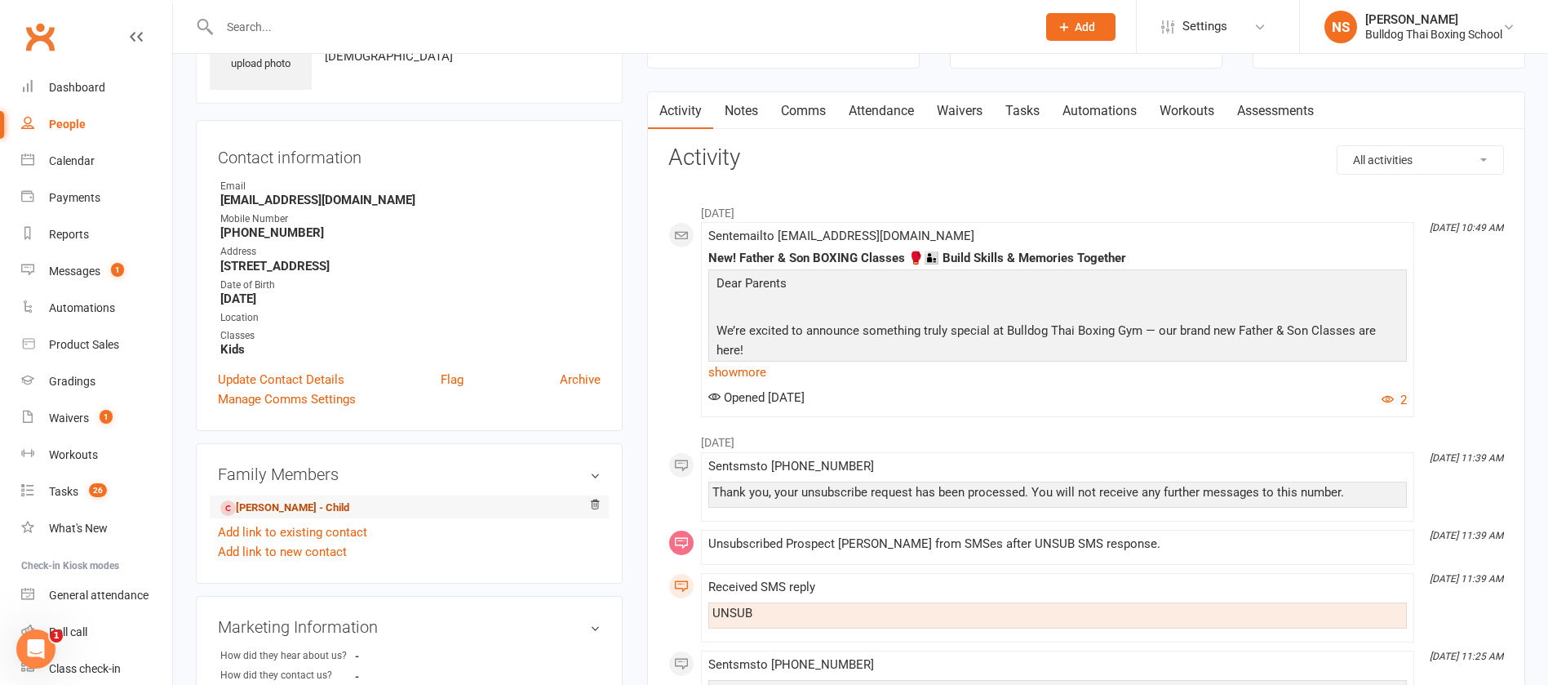
click at [287, 505] on link "[PERSON_NAME] - Child" at bounding box center [284, 508] width 129 height 17
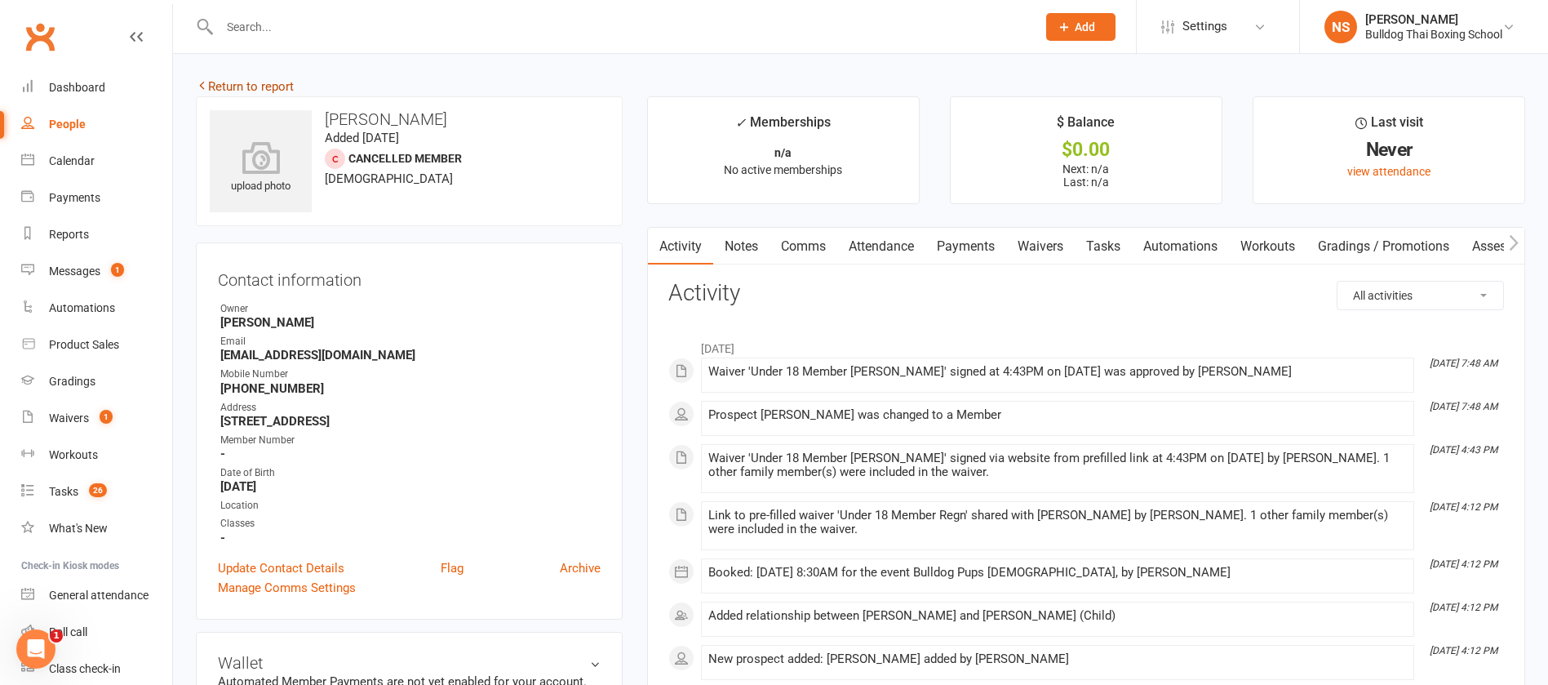
click at [229, 88] on link "Return to report" at bounding box center [245, 86] width 98 height 15
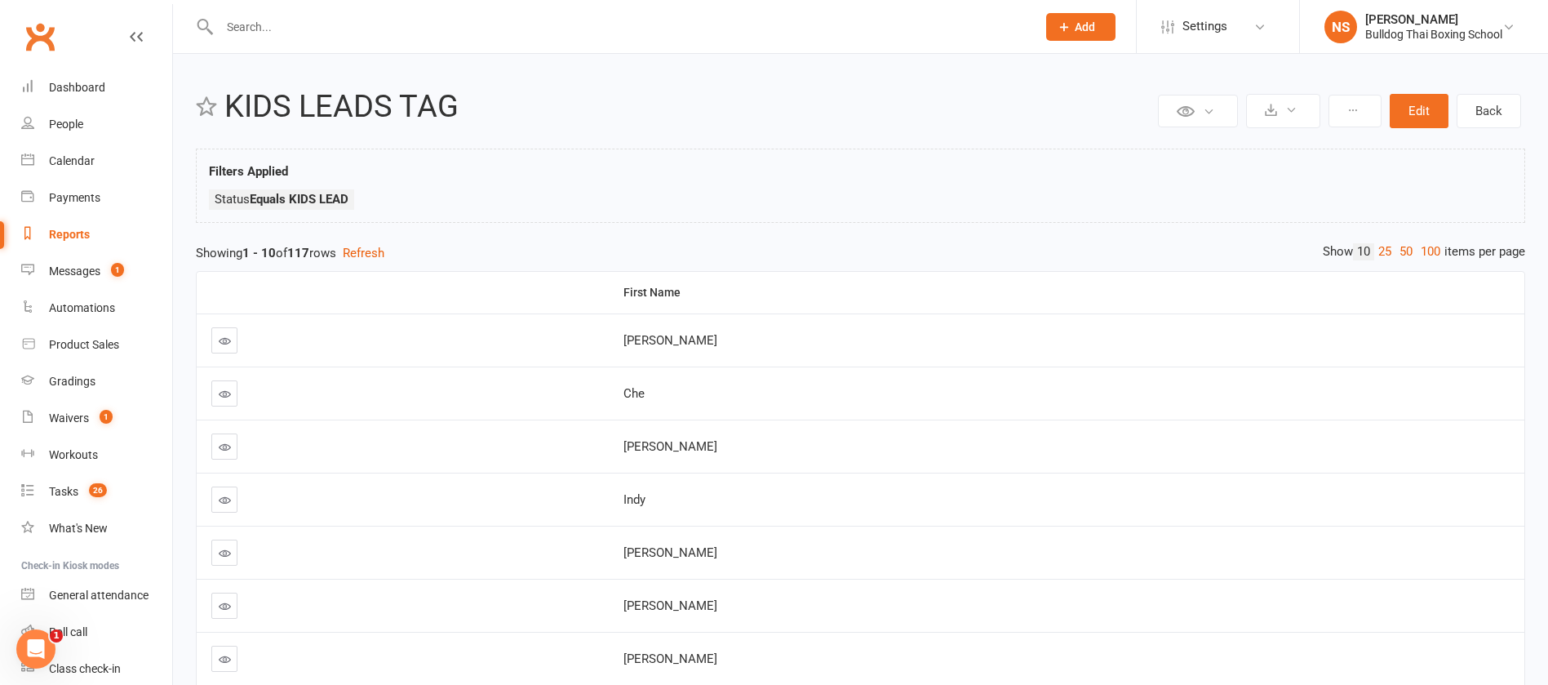
click at [224, 335] on icon at bounding box center [225, 341] width 12 height 12
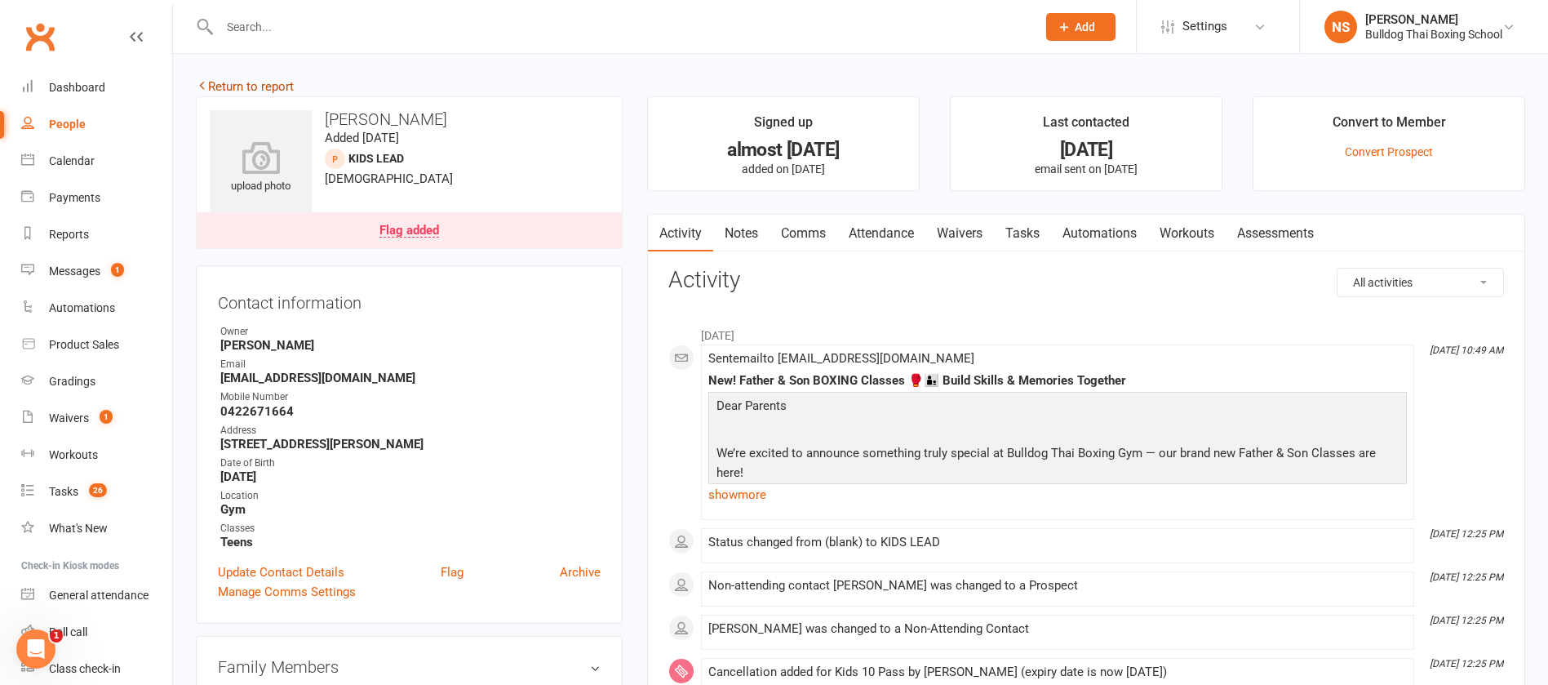
click at [211, 86] on link "Return to report" at bounding box center [245, 86] width 98 height 15
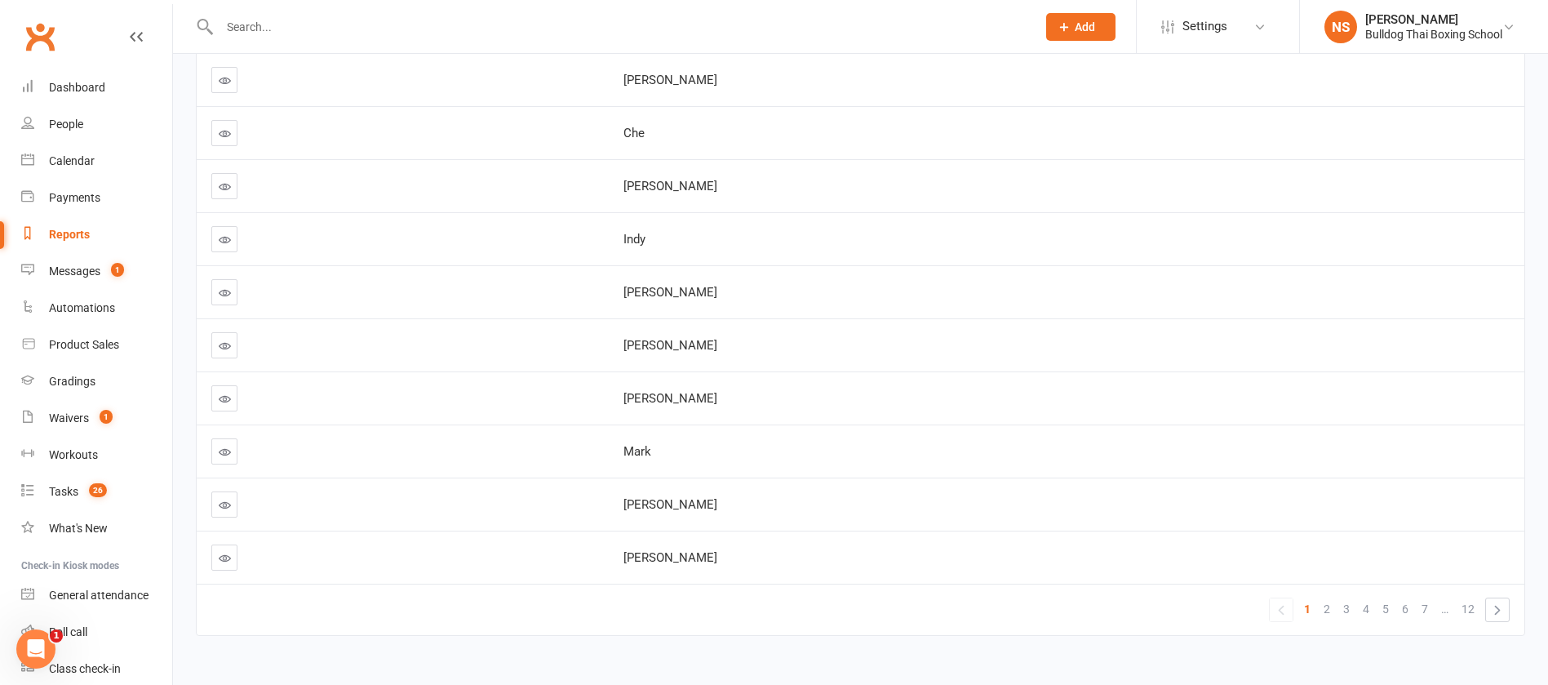
scroll to position [289, 0]
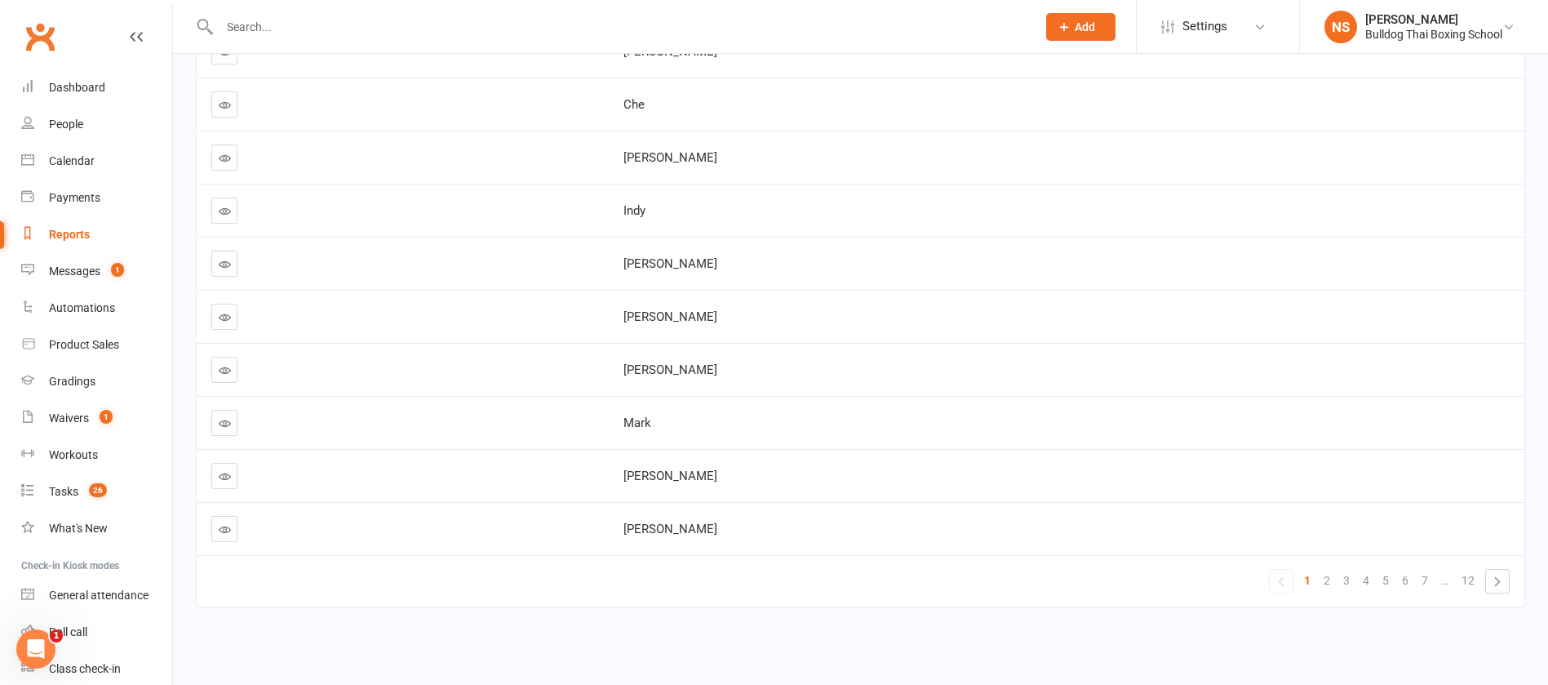
click at [226, 367] on icon at bounding box center [225, 370] width 12 height 12
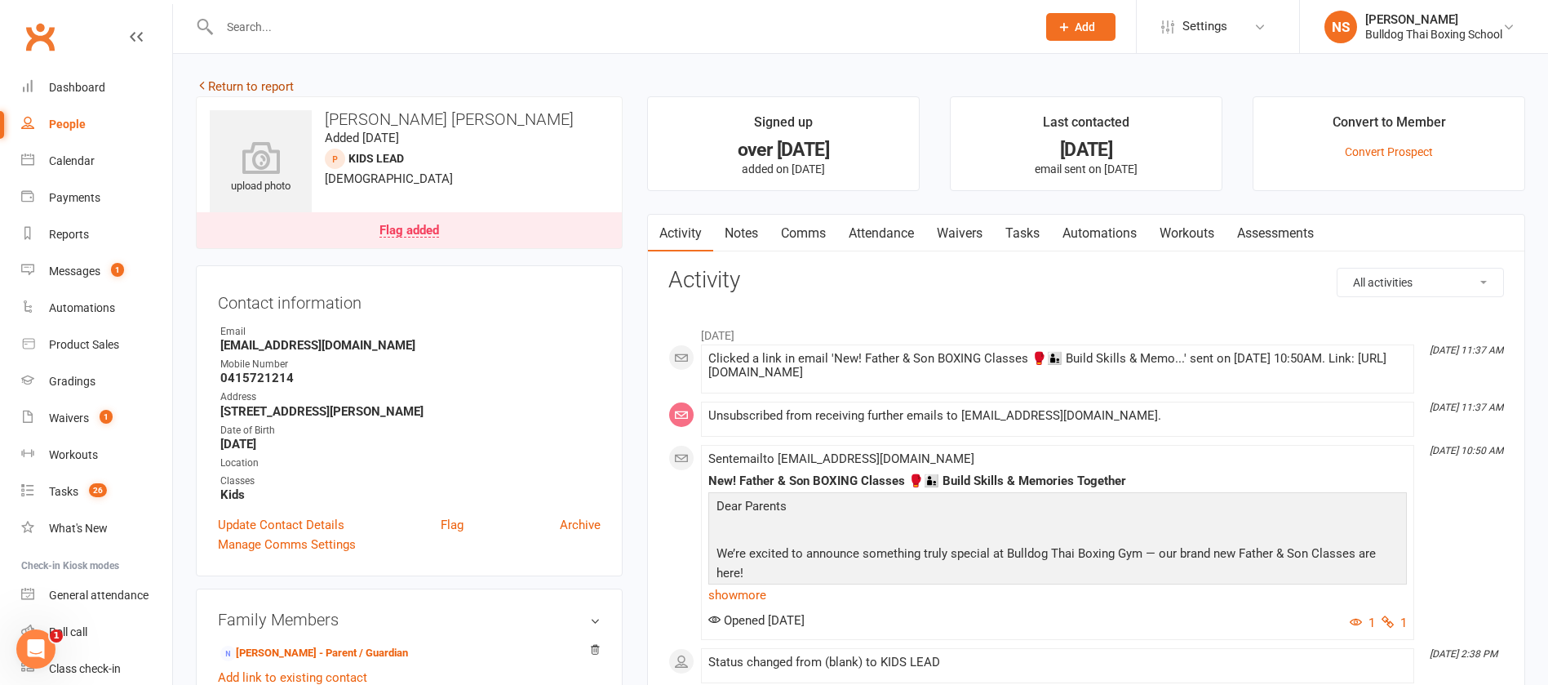
click at [284, 82] on link "Return to report" at bounding box center [245, 86] width 98 height 15
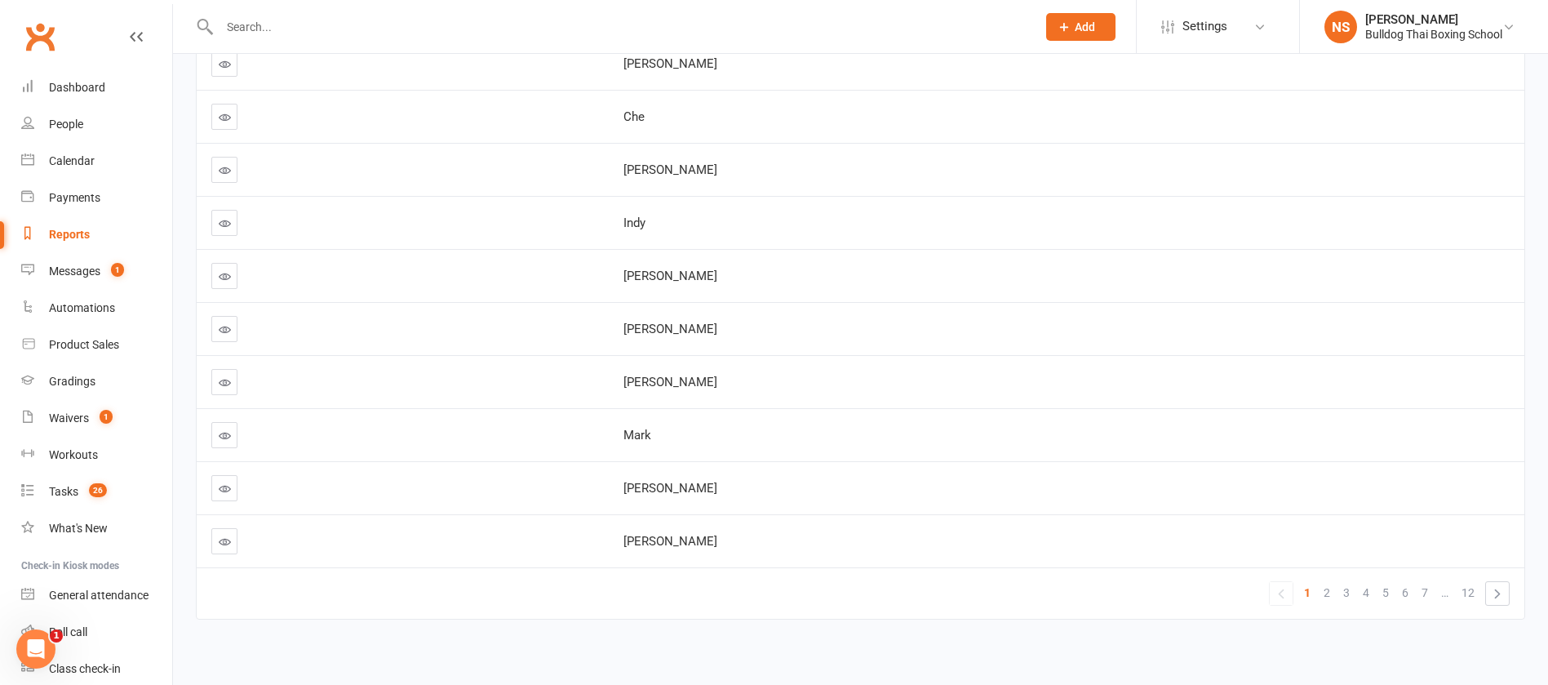
scroll to position [289, 0]
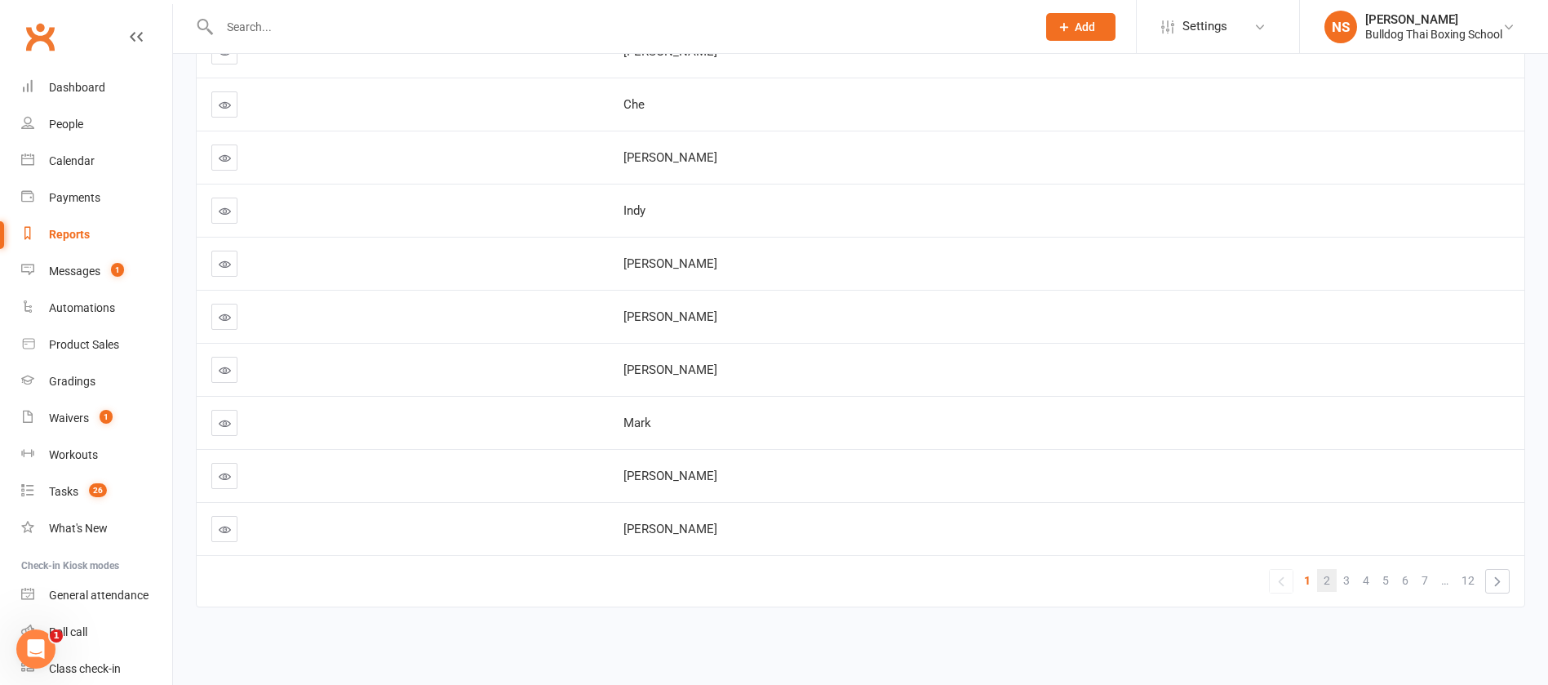
click at [1329, 579] on span "2" at bounding box center [1327, 580] width 7 height 23
click at [220, 478] on icon at bounding box center [225, 476] width 12 height 12
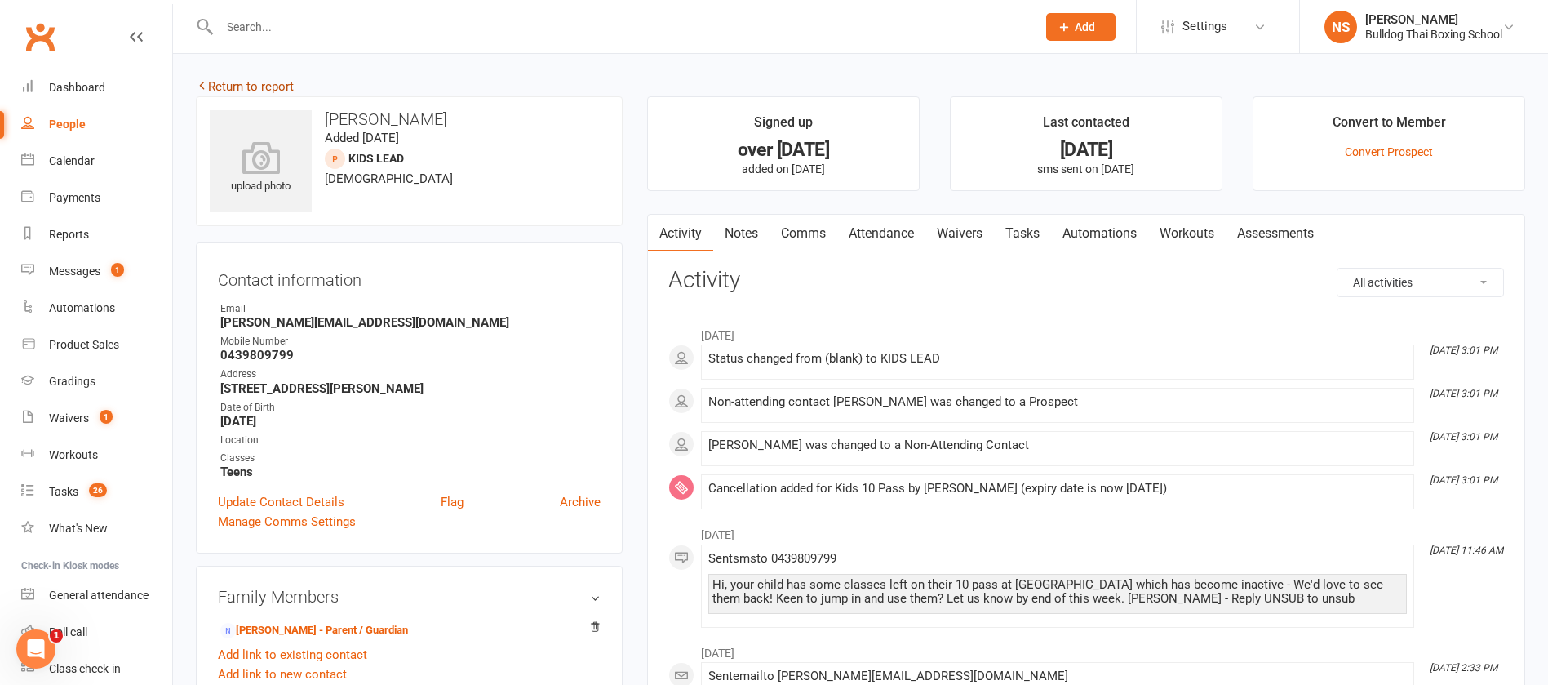
click at [247, 88] on link "Return to report" at bounding box center [245, 86] width 98 height 15
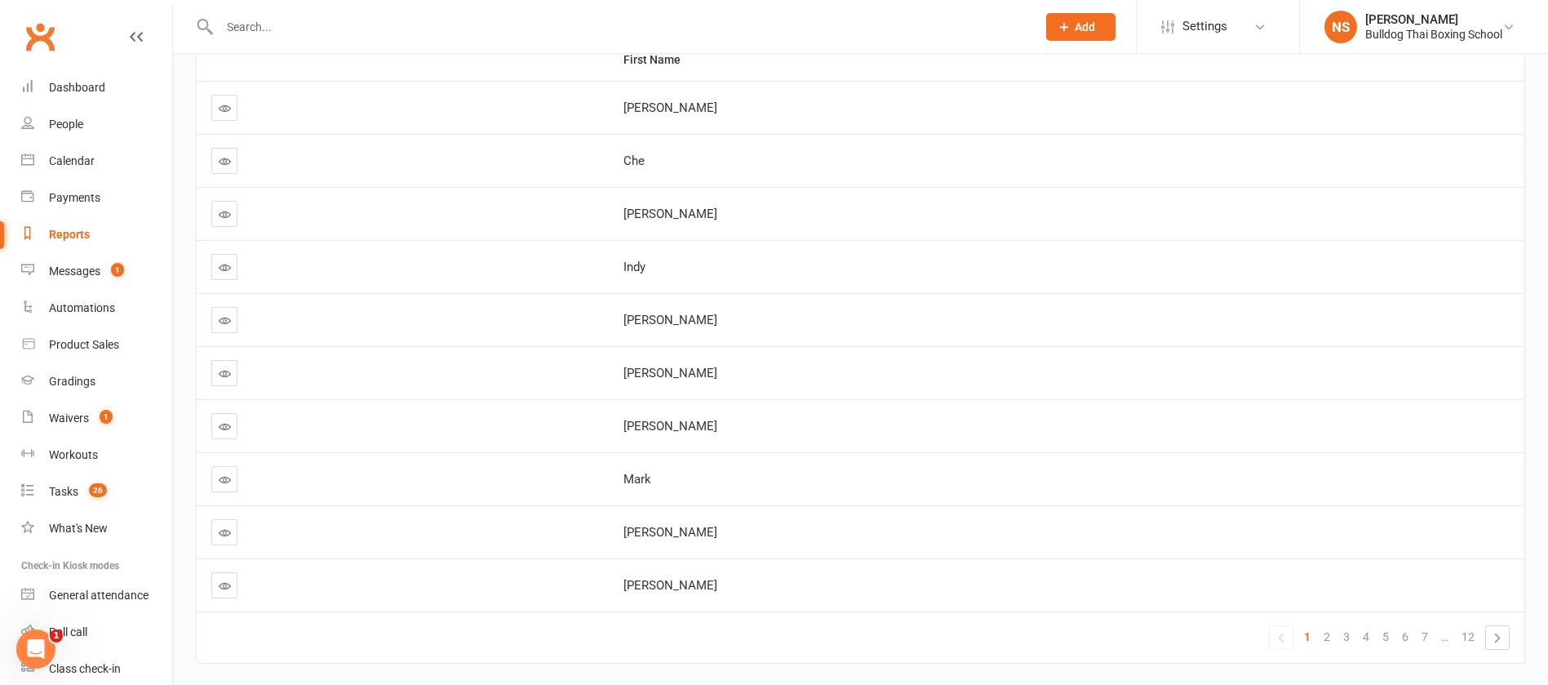
scroll to position [289, 0]
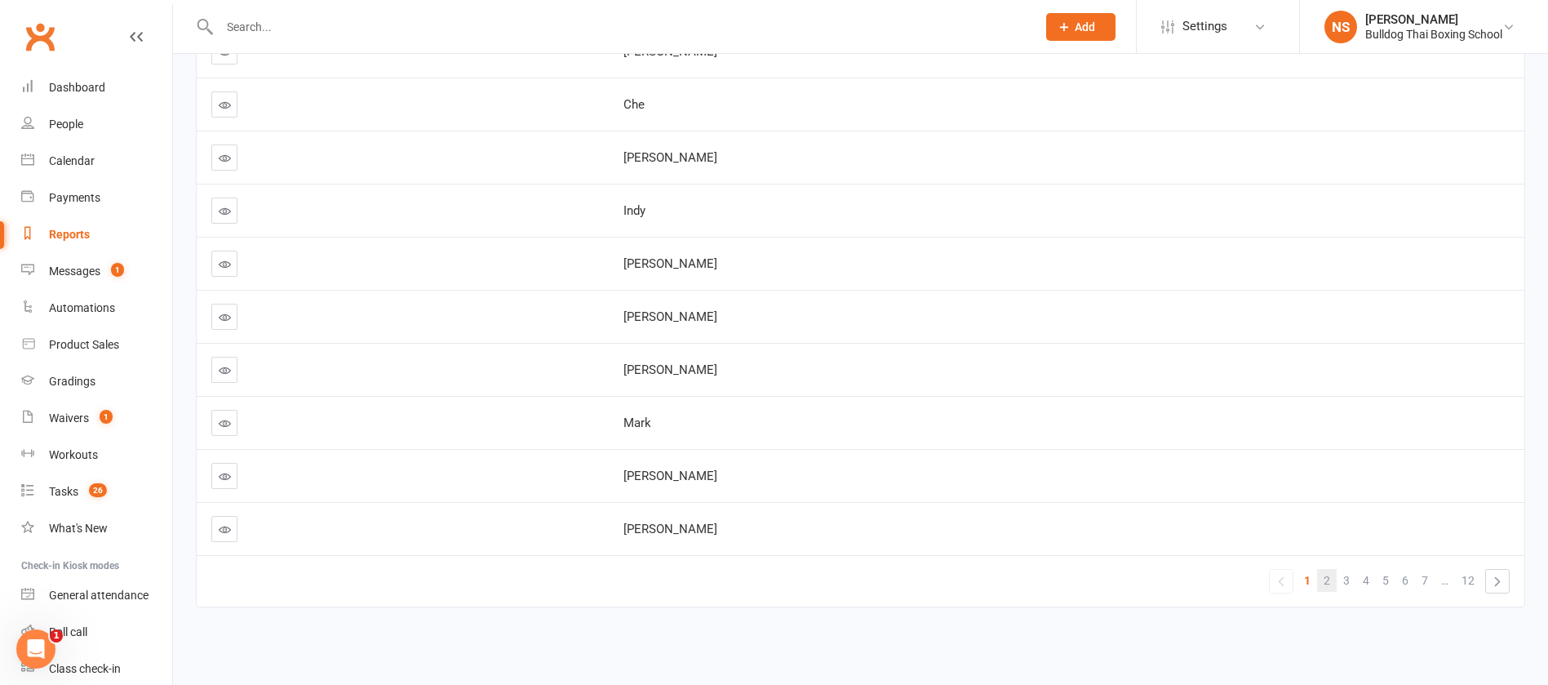
click at [1323, 585] on link "2" at bounding box center [1327, 580] width 20 height 23
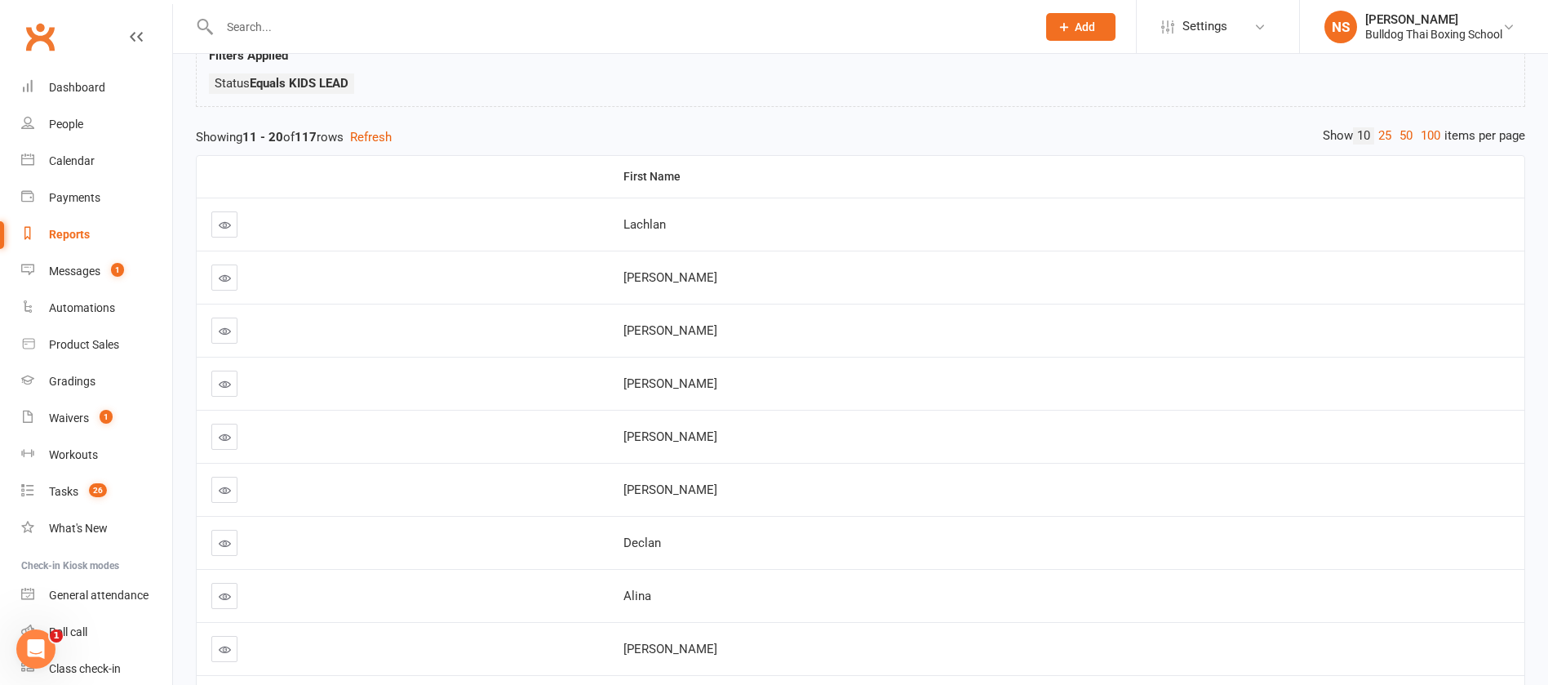
scroll to position [0, 0]
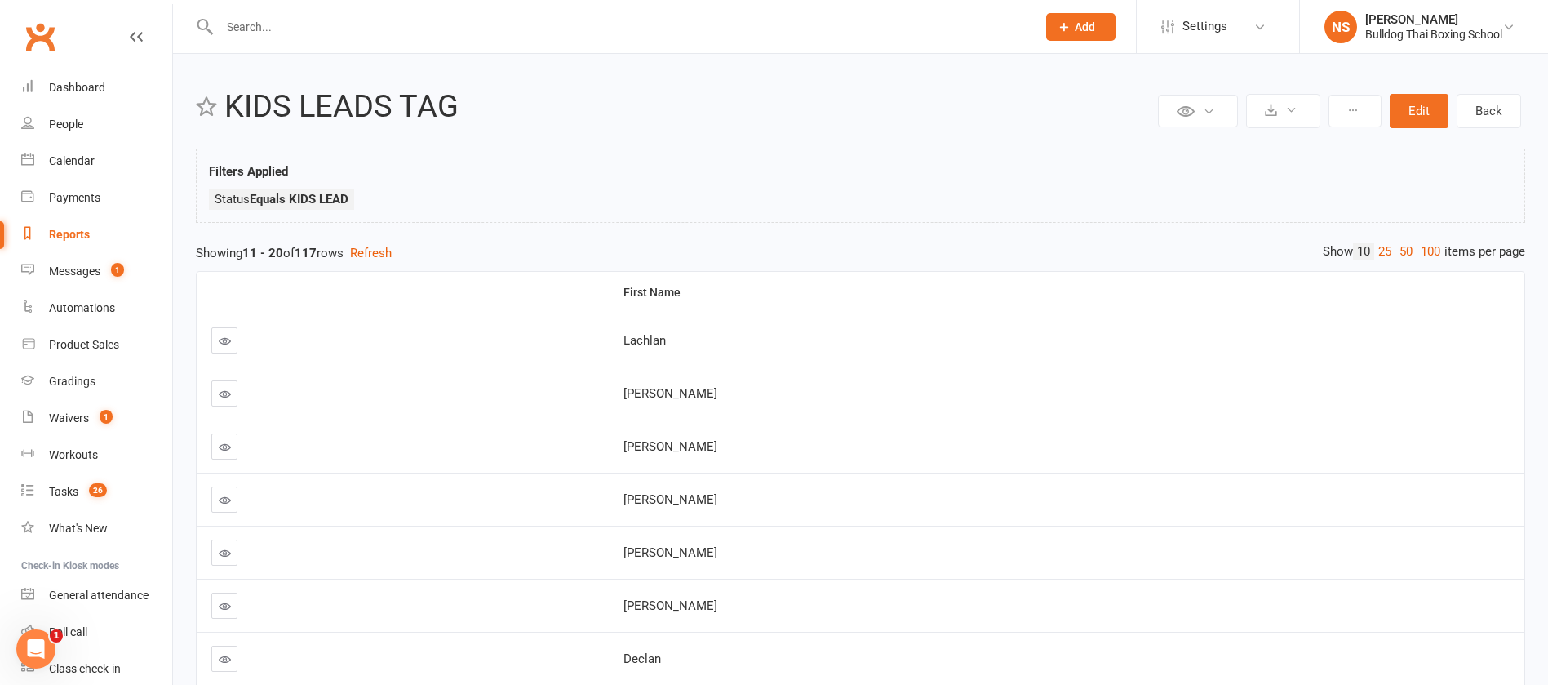
click at [69, 231] on div "Reports" at bounding box center [69, 234] width 41 height 13
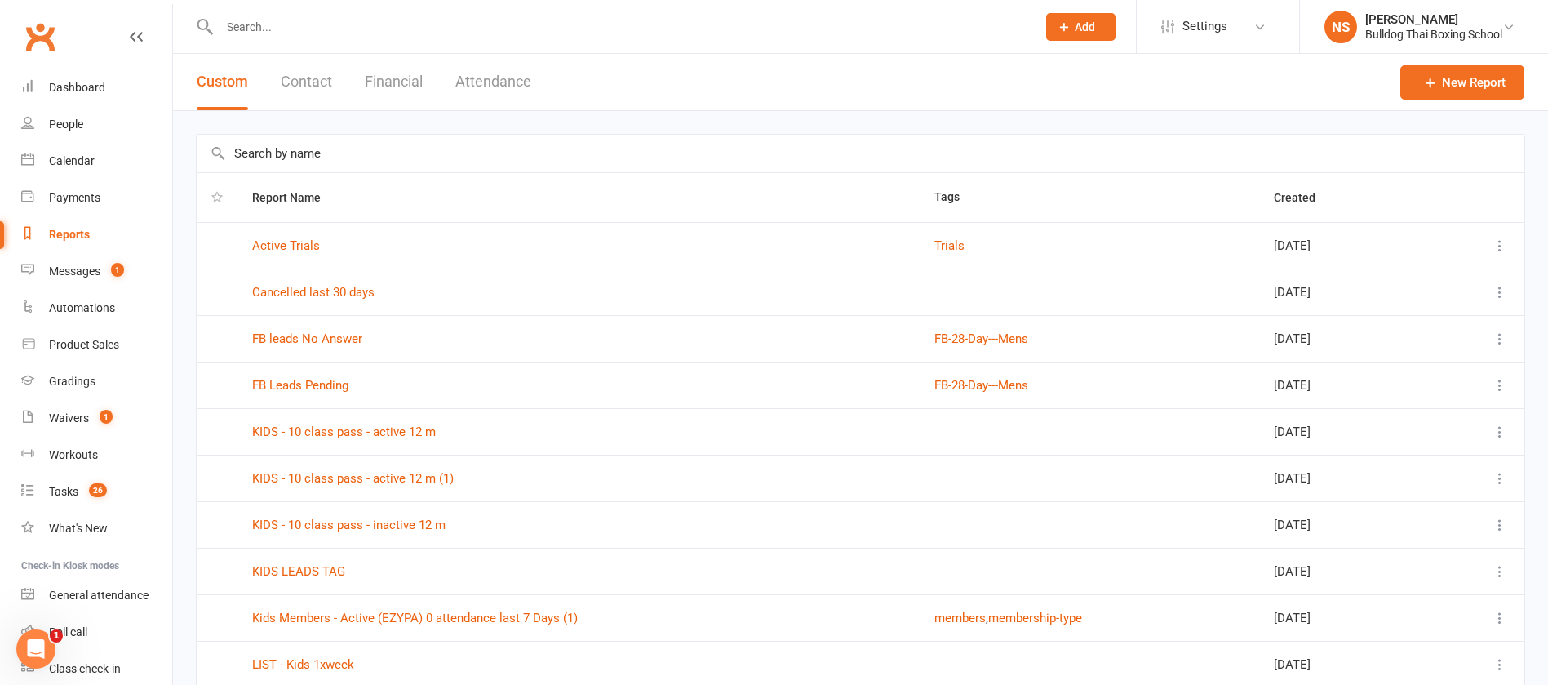
scroll to position [129, 0]
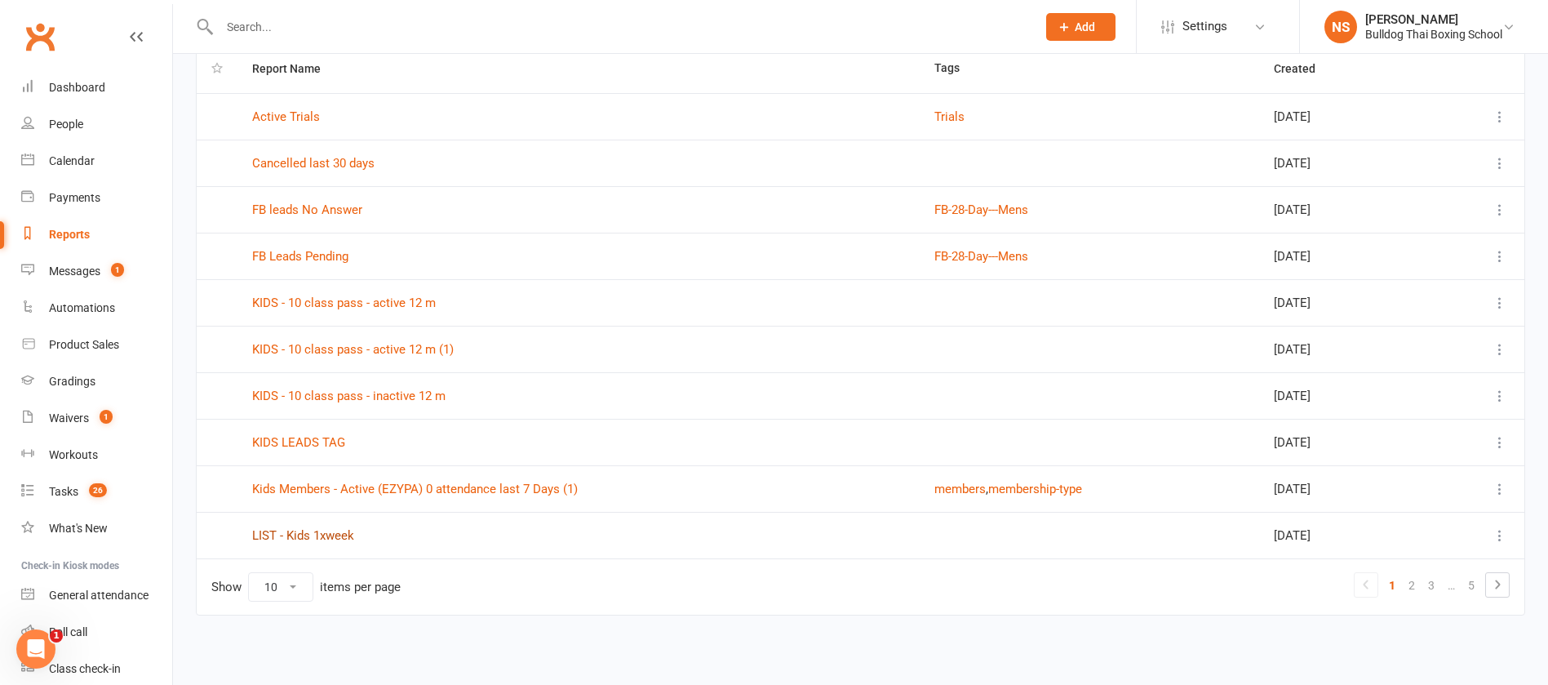
click at [317, 538] on link "LIST - Kids 1xweek" at bounding box center [303, 535] width 102 height 15
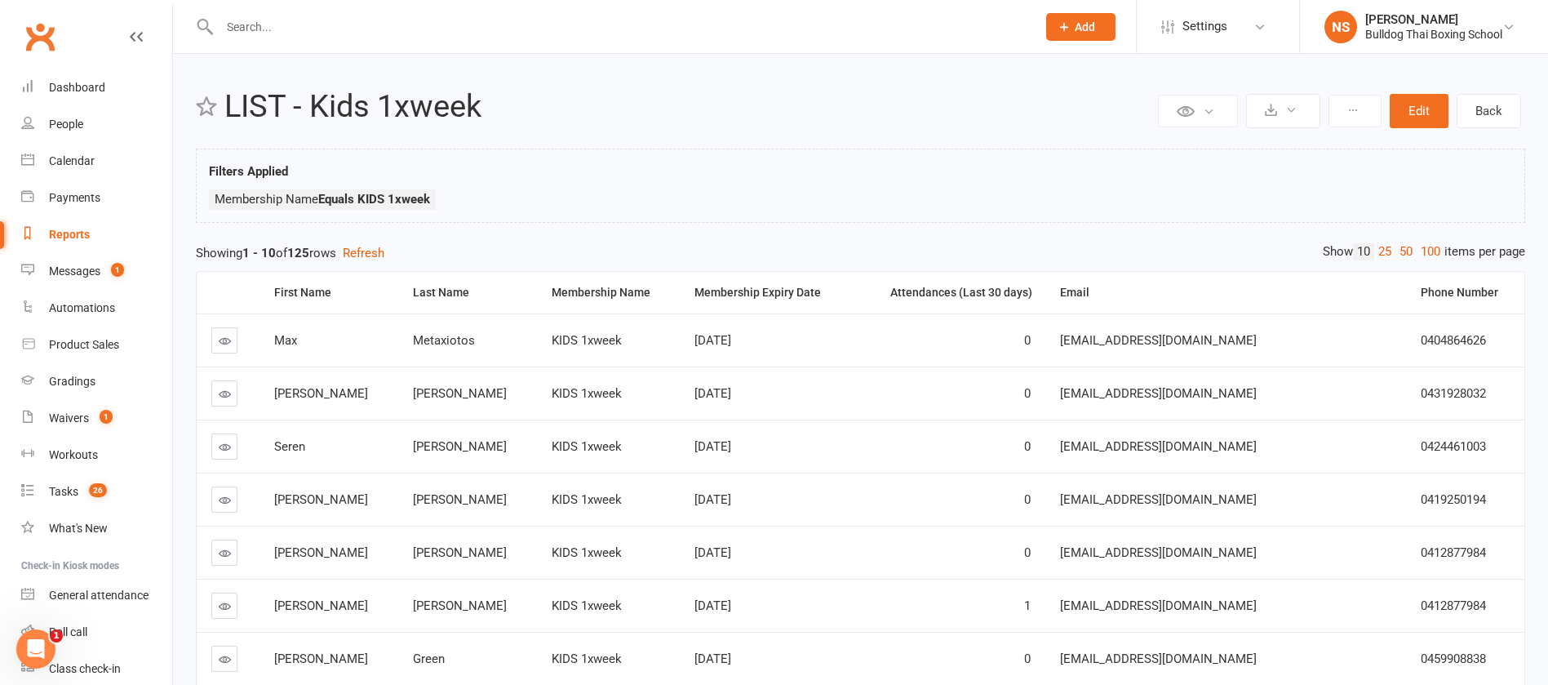
click at [224, 391] on icon at bounding box center [225, 394] width 12 height 12
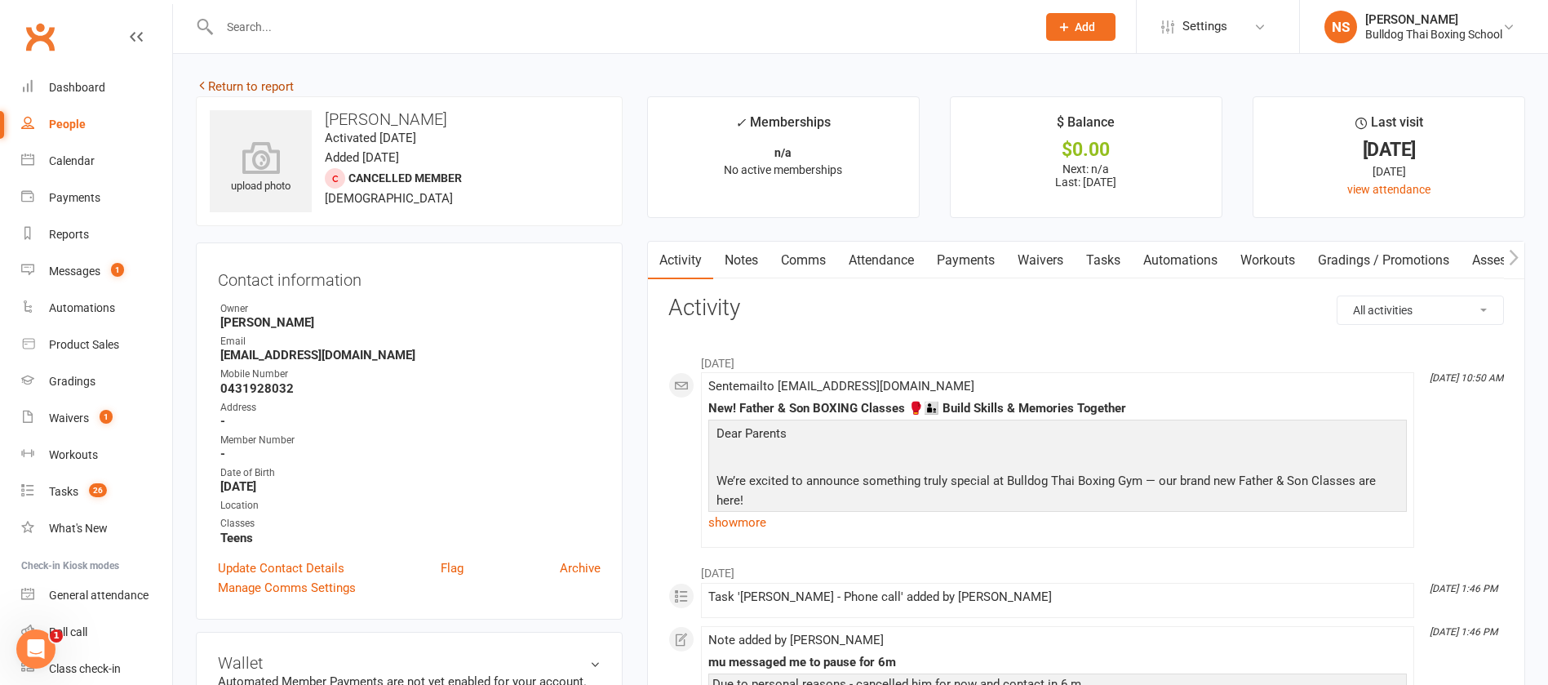
click at [241, 85] on link "Return to report" at bounding box center [245, 86] width 98 height 15
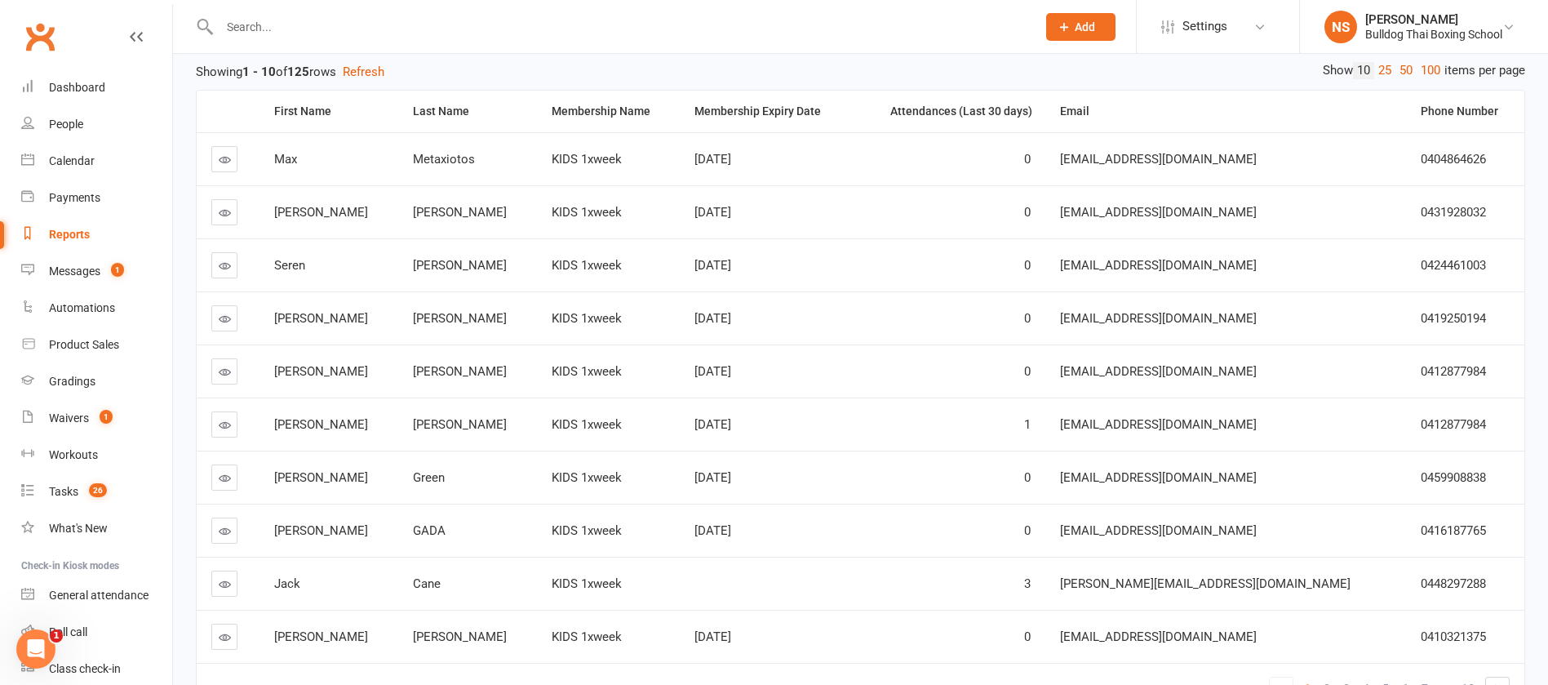
scroll to position [245, 0]
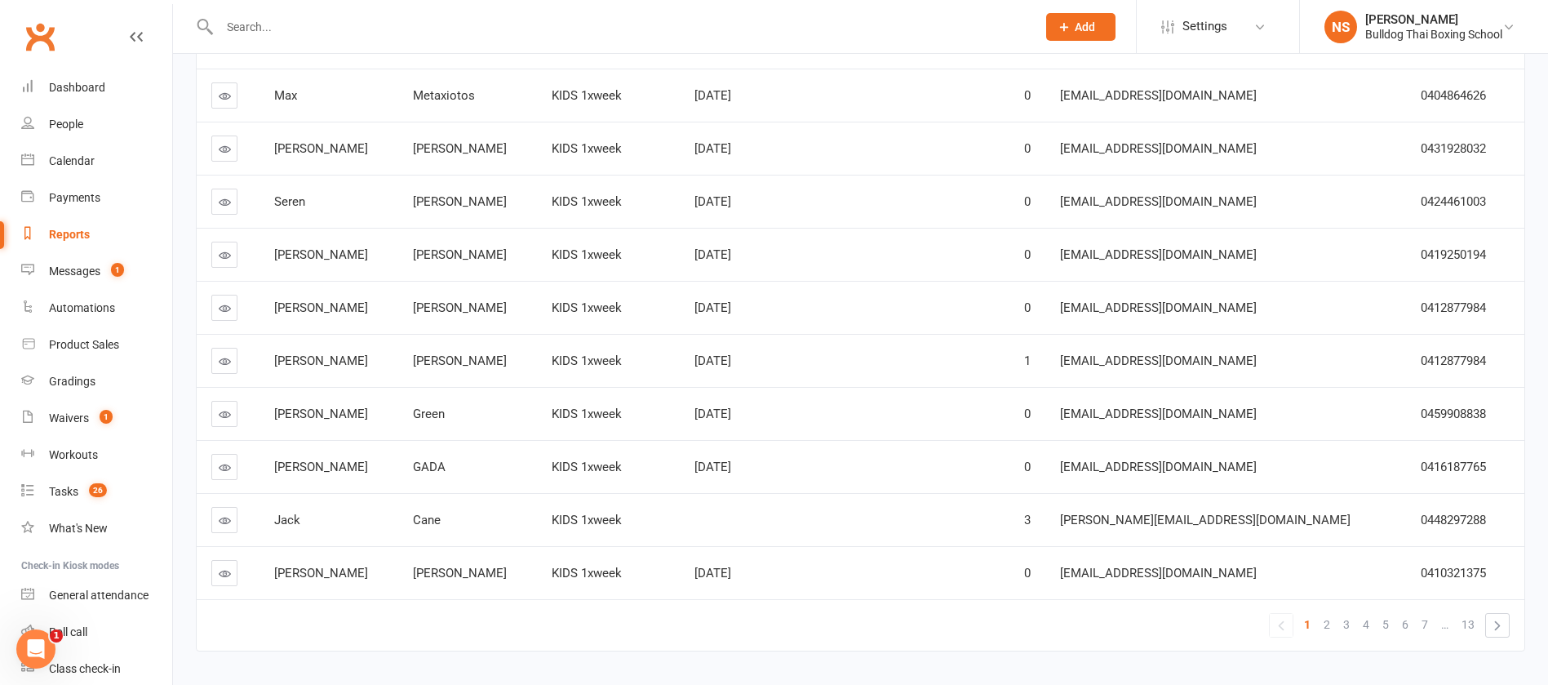
click at [225, 410] on icon at bounding box center [225, 414] width 12 height 12
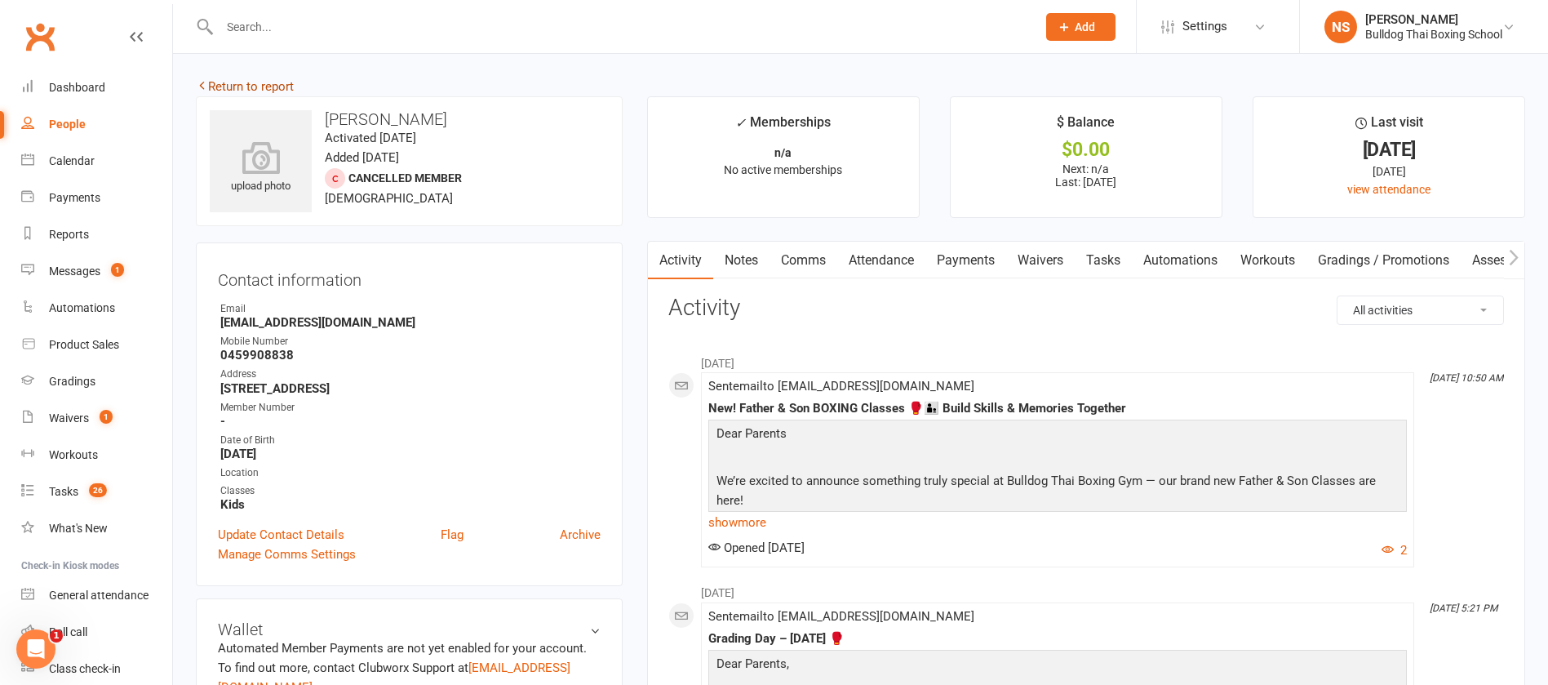
click at [262, 83] on link "Return to report" at bounding box center [245, 86] width 98 height 15
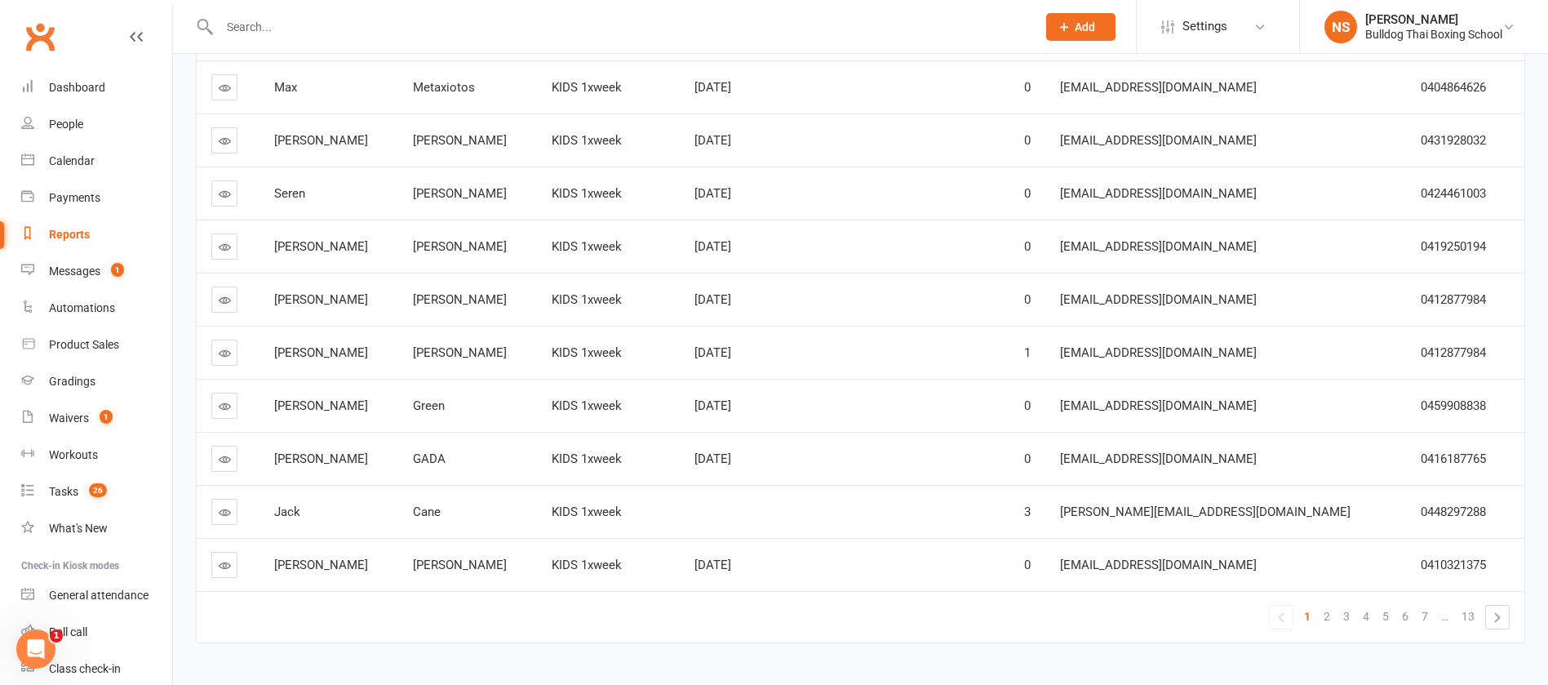
scroll to position [289, 0]
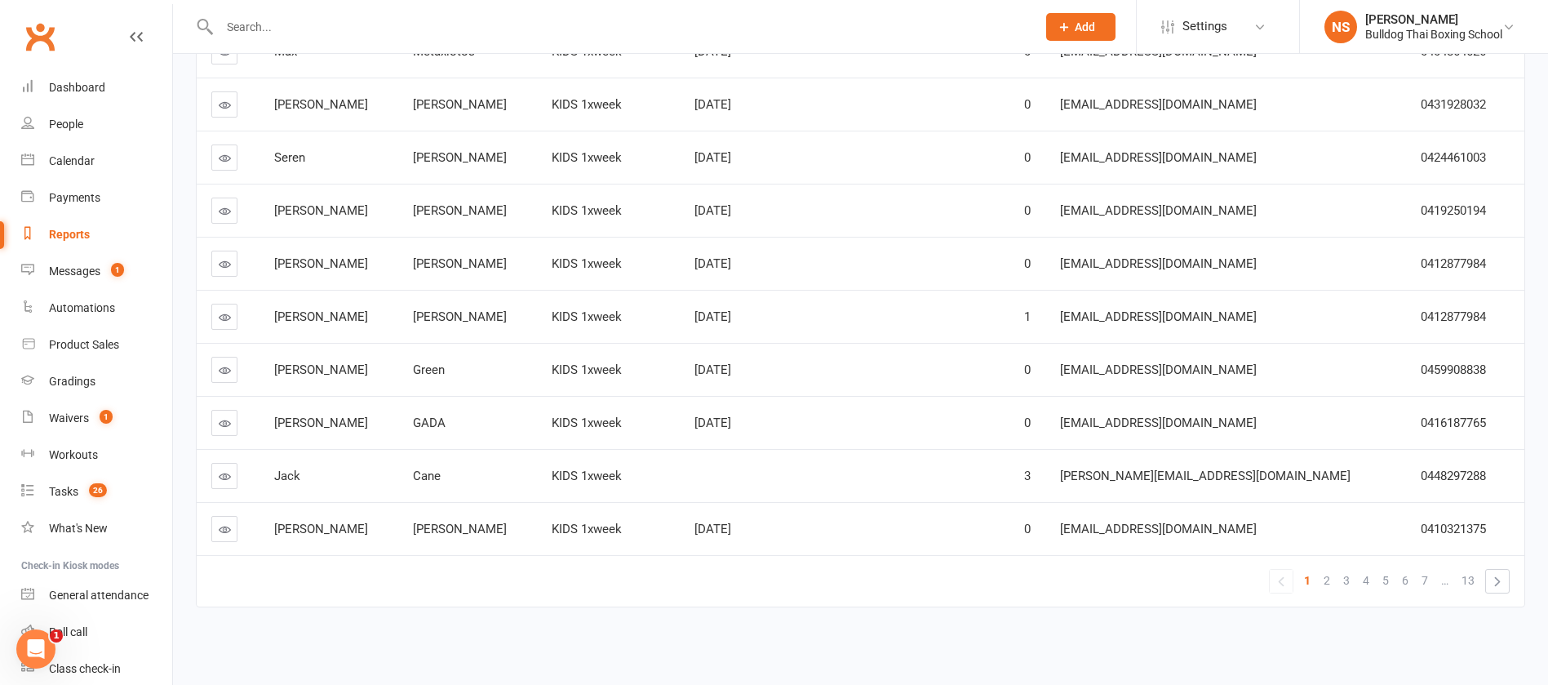
click at [220, 424] on icon at bounding box center [225, 423] width 12 height 12
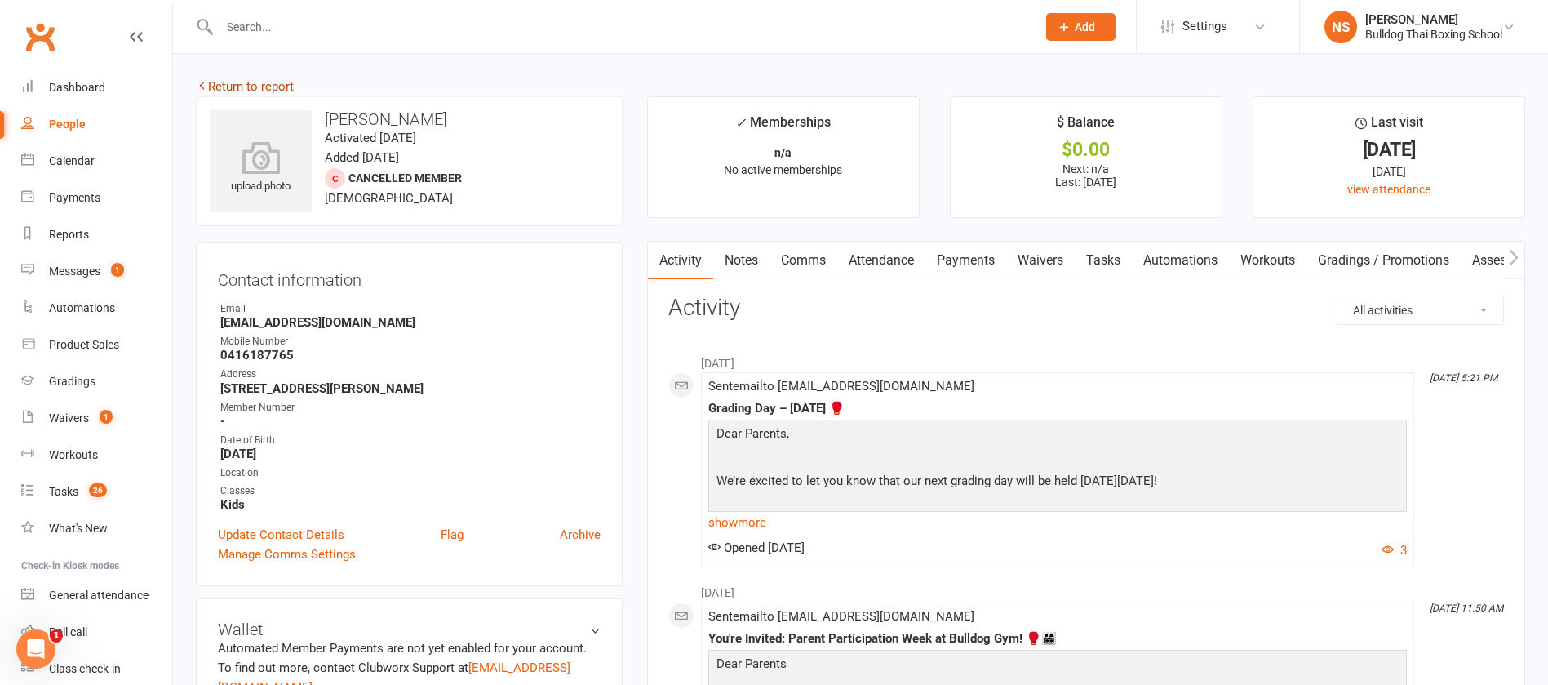
click at [260, 89] on link "Return to report" at bounding box center [245, 86] width 98 height 15
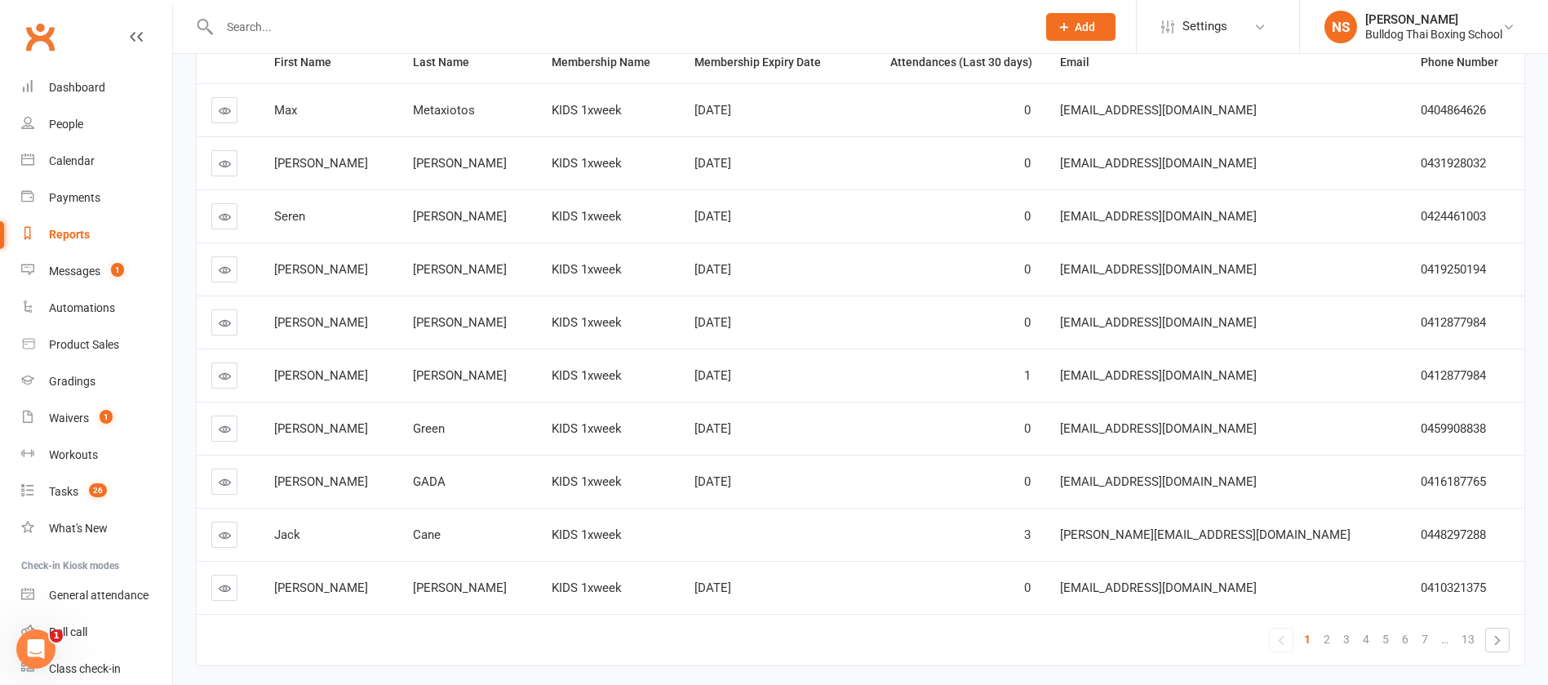
scroll to position [245, 0]
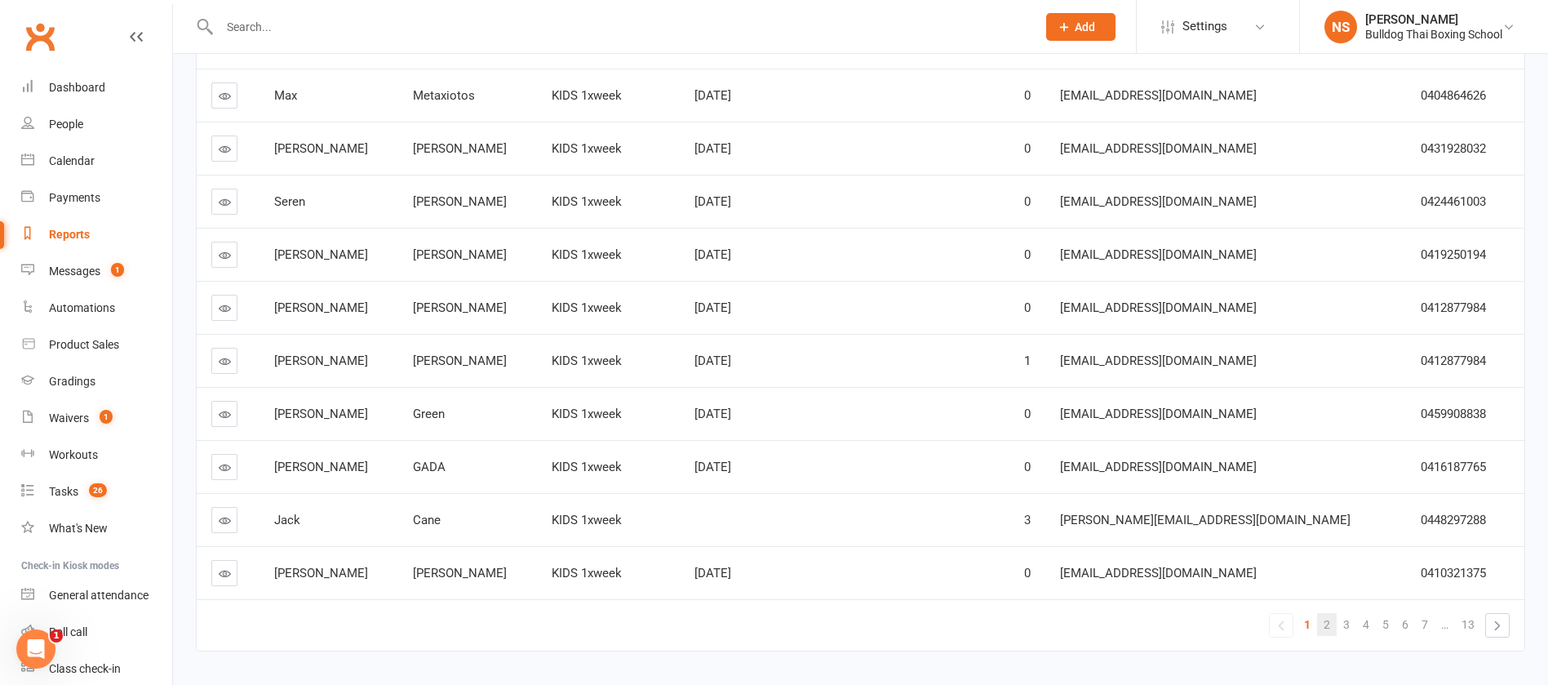
click at [1327, 624] on span "2" at bounding box center [1327, 624] width 7 height 23
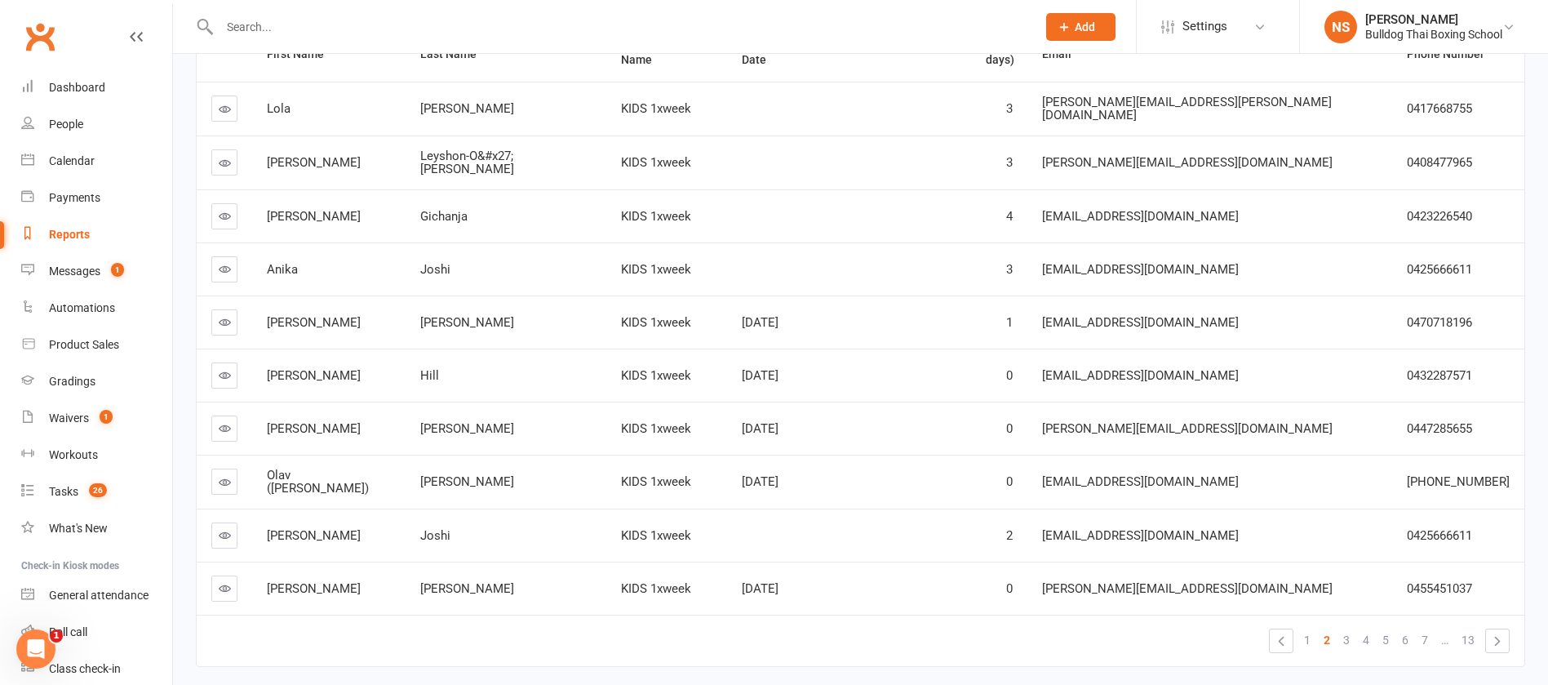
click at [226, 369] on icon at bounding box center [225, 375] width 12 height 12
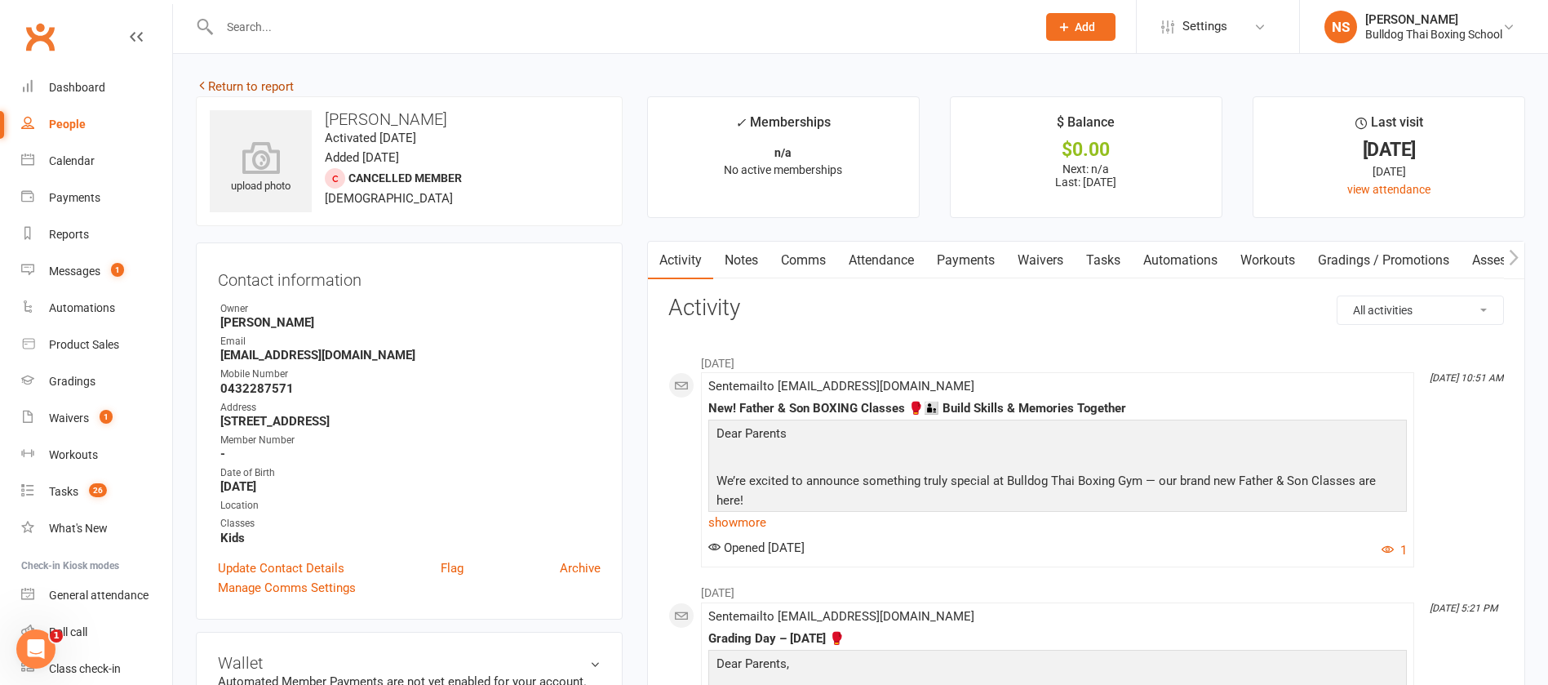
click at [213, 91] on link "Return to report" at bounding box center [245, 86] width 98 height 15
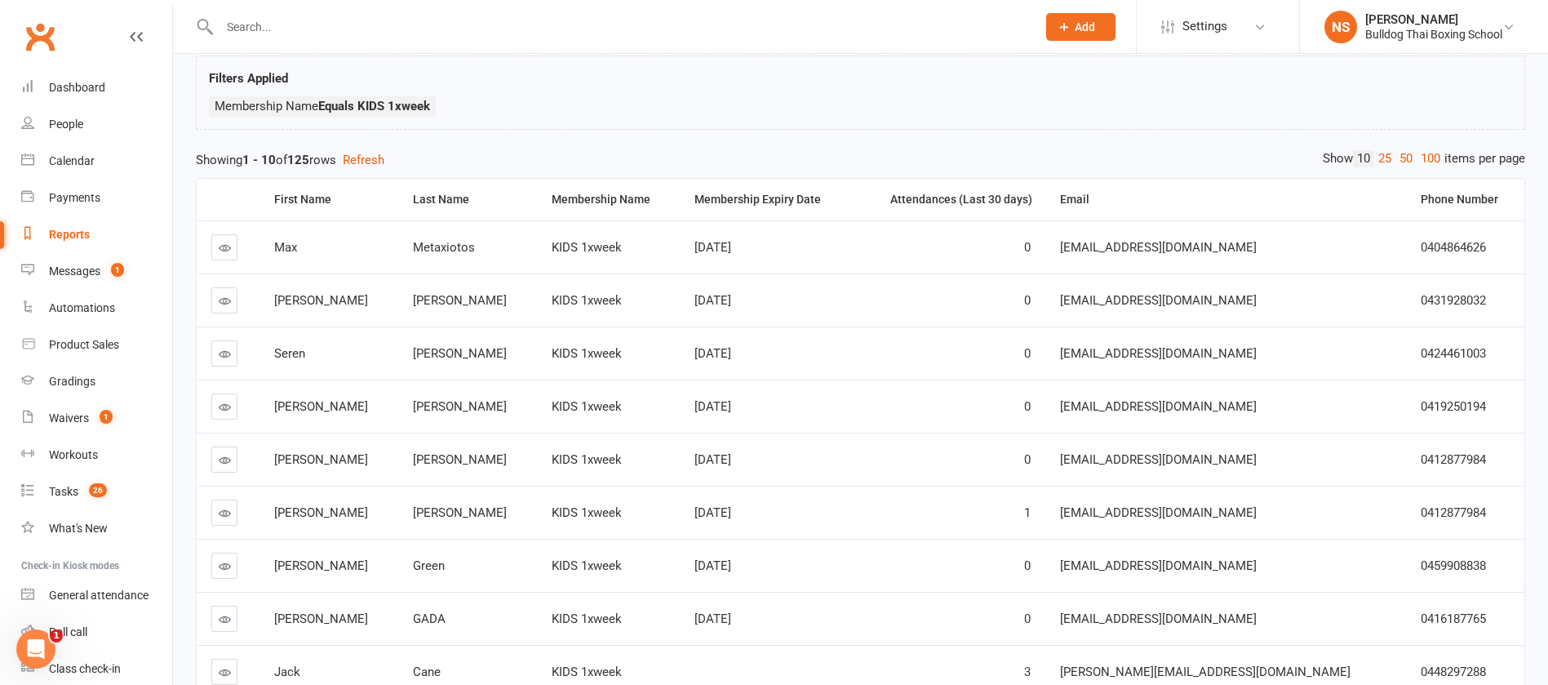
scroll to position [289, 0]
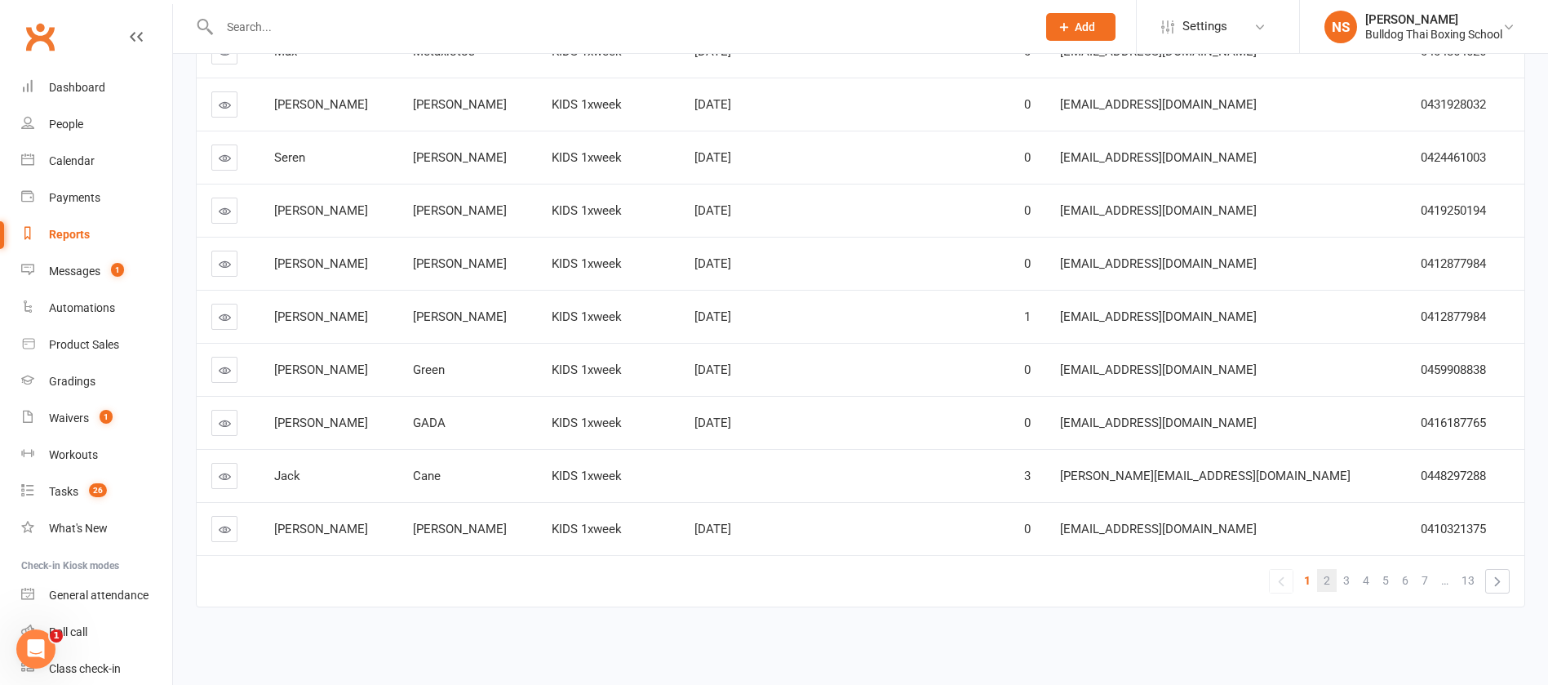
click at [1330, 578] on span "2" at bounding box center [1327, 580] width 7 height 23
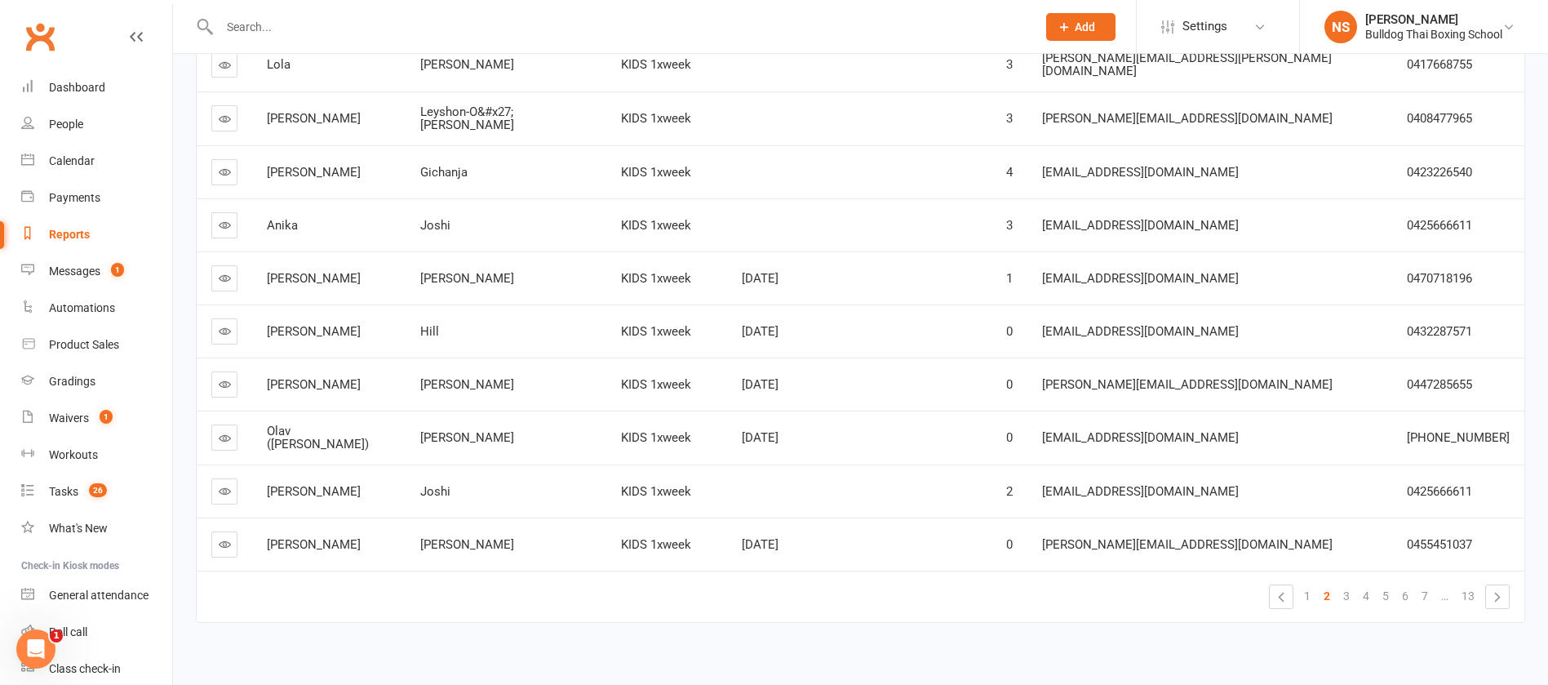
click at [223, 378] on icon at bounding box center [225, 384] width 12 height 12
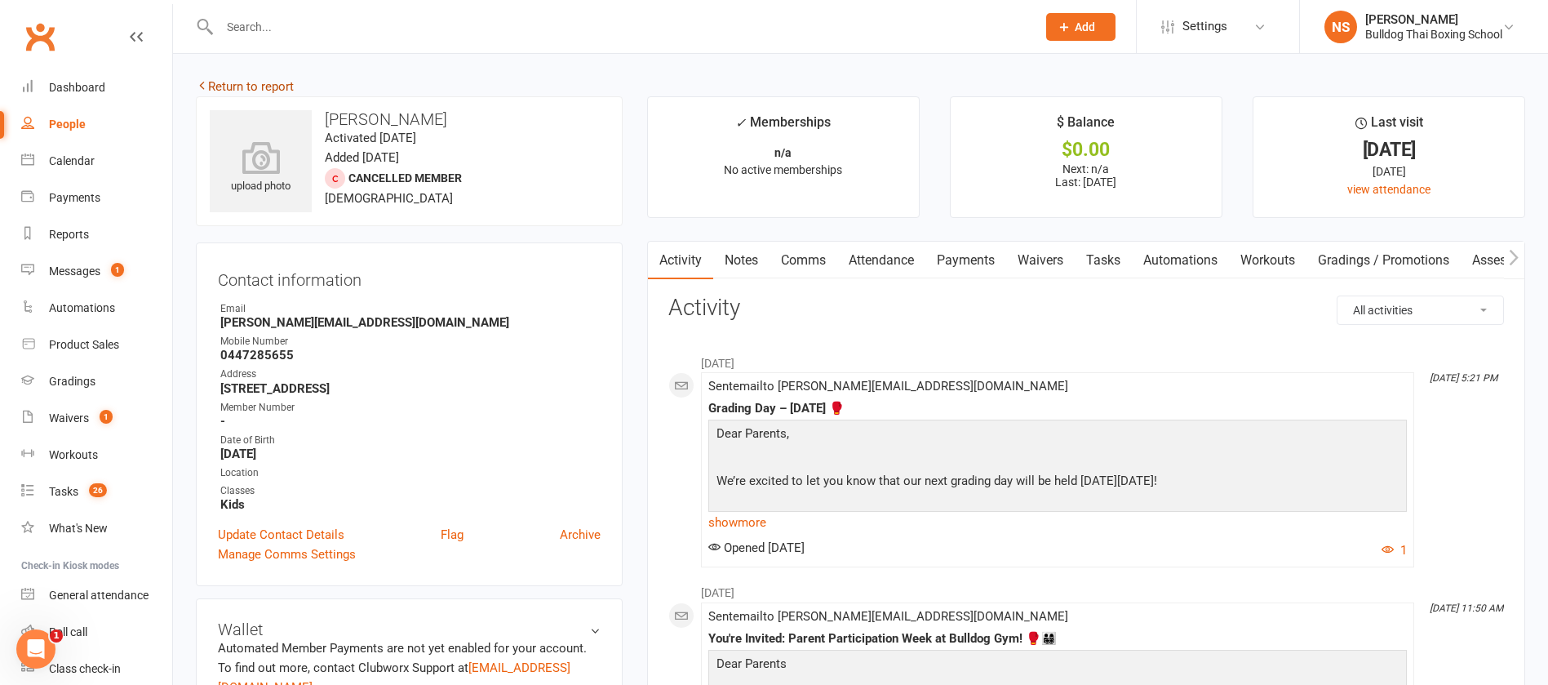
click at [286, 85] on link "Return to report" at bounding box center [245, 86] width 98 height 15
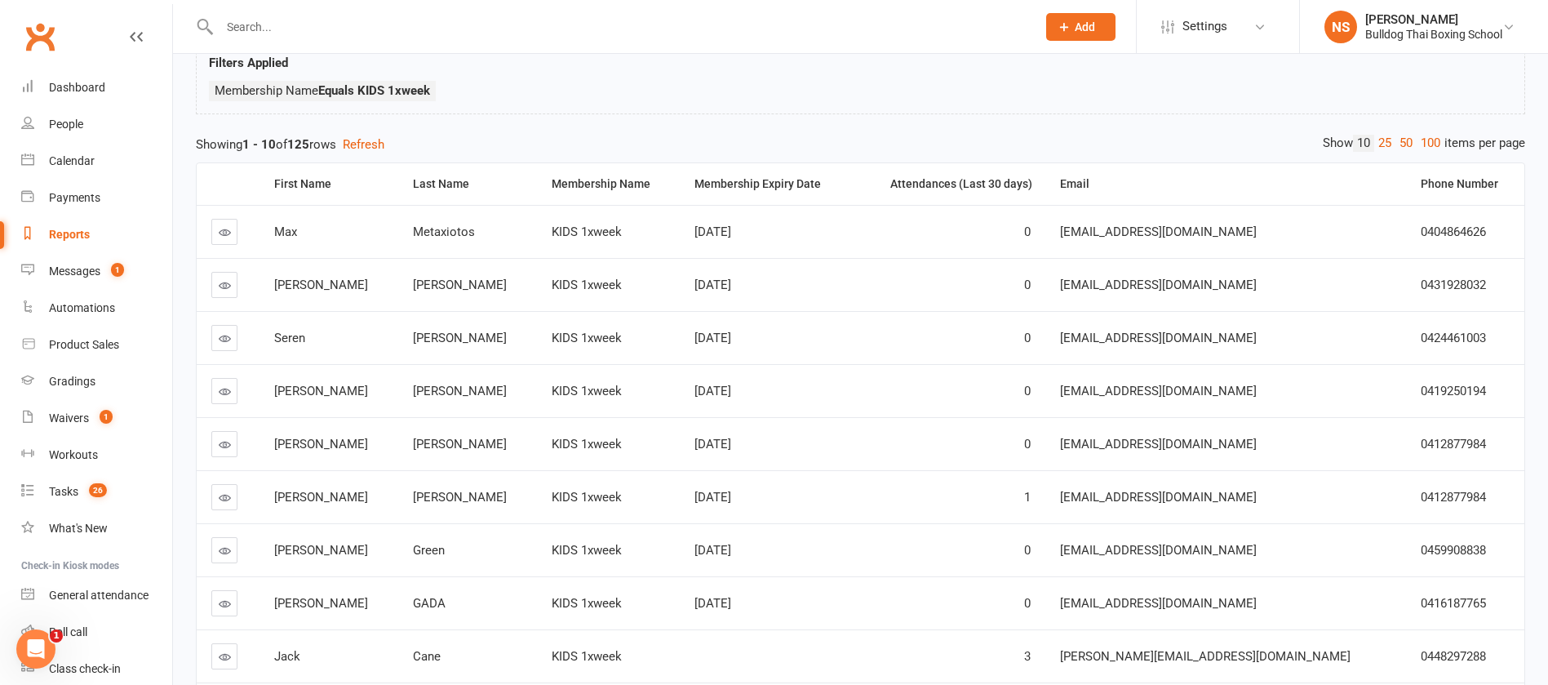
scroll to position [289, 0]
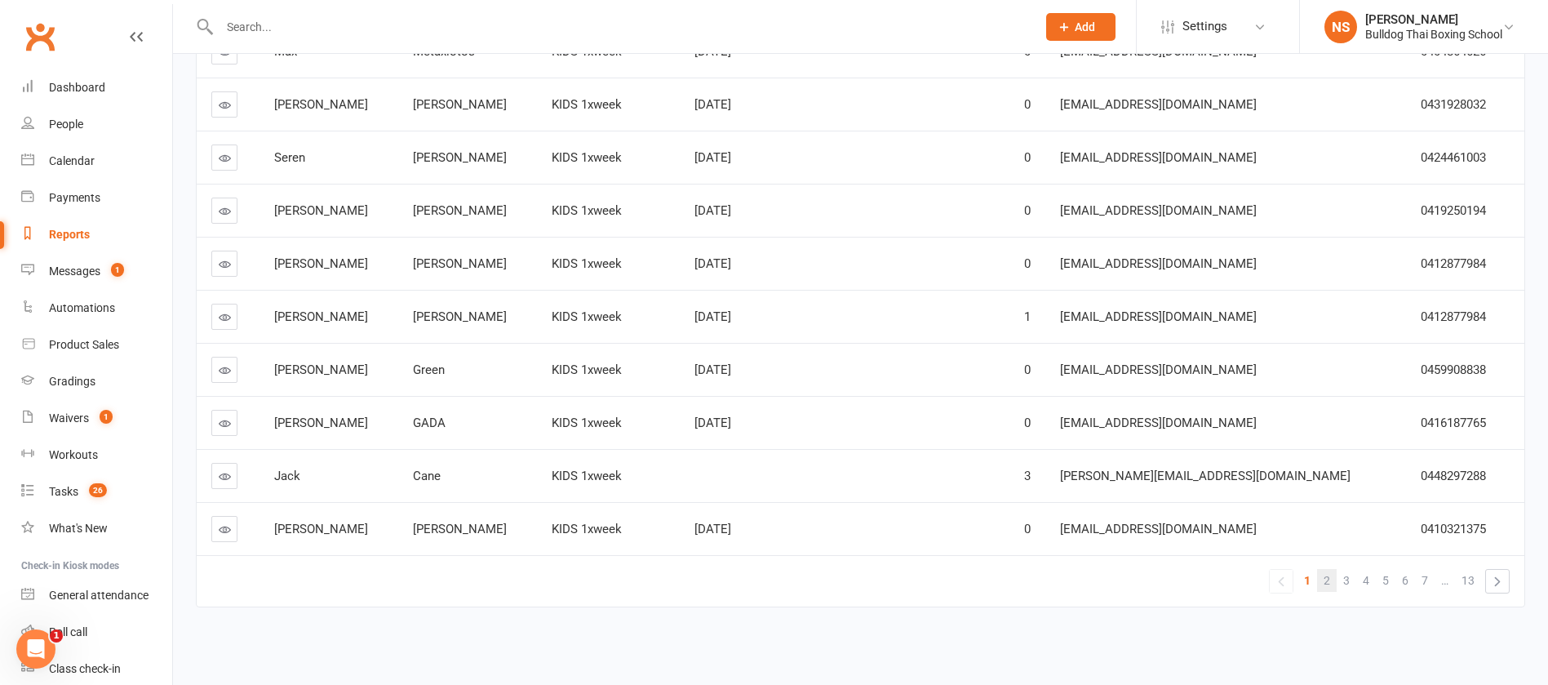
click at [1327, 574] on span "2" at bounding box center [1327, 580] width 7 height 23
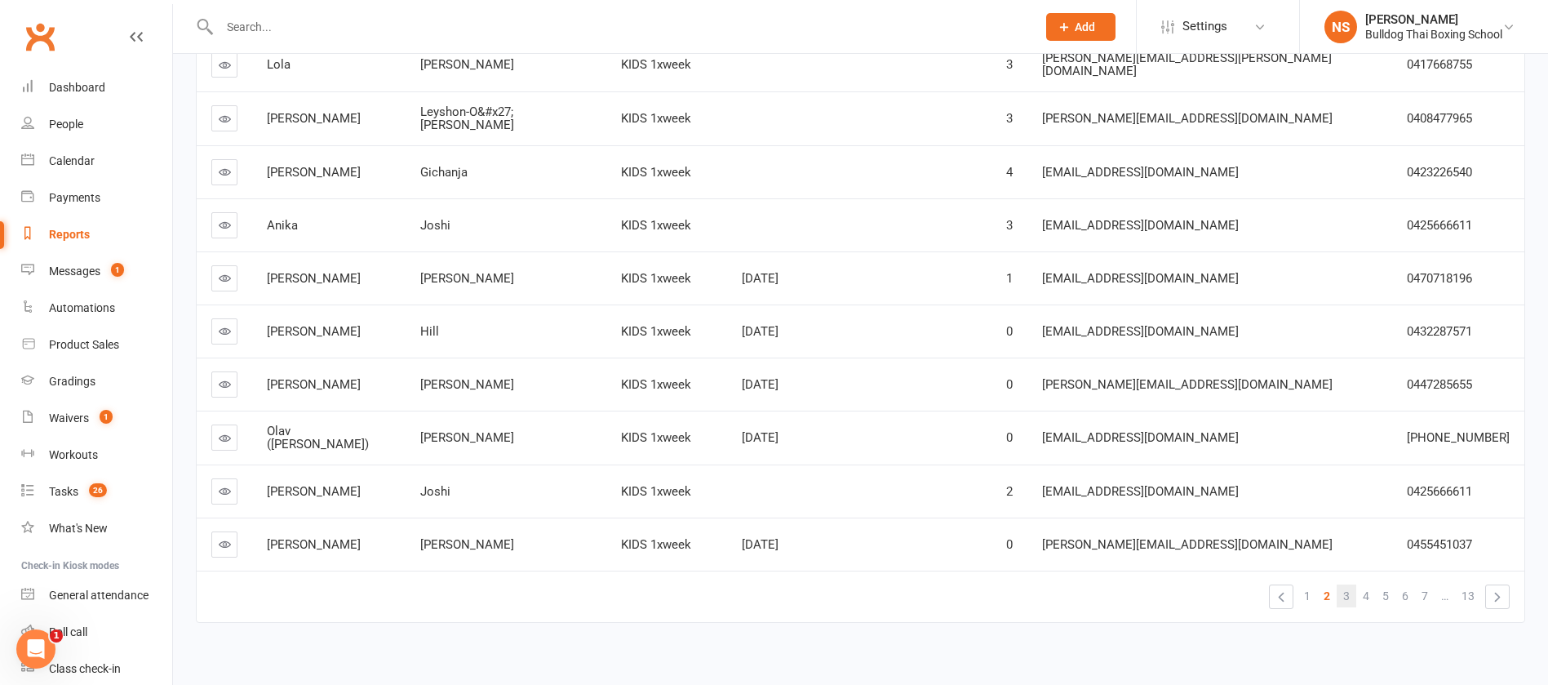
click at [1349, 584] on span "3" at bounding box center [1347, 595] width 7 height 23
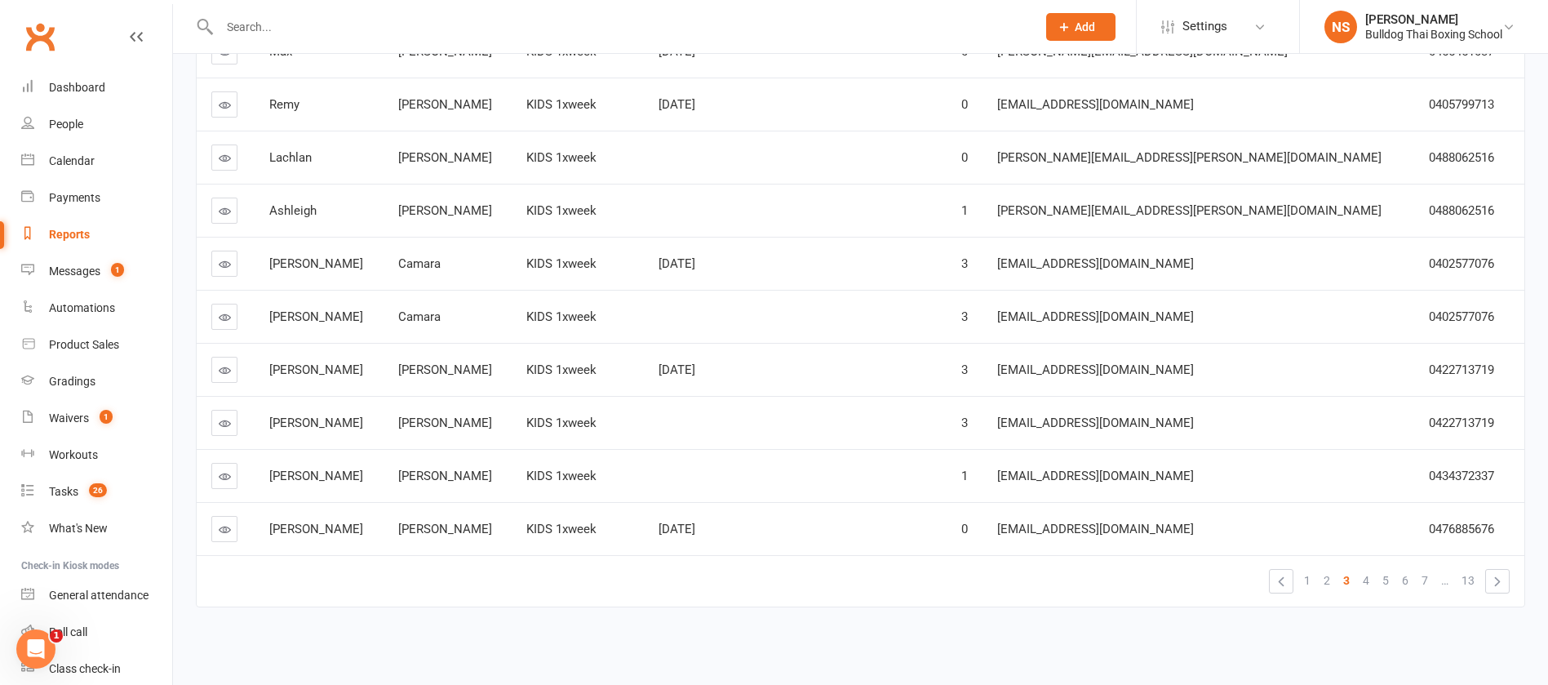
scroll to position [44, 0]
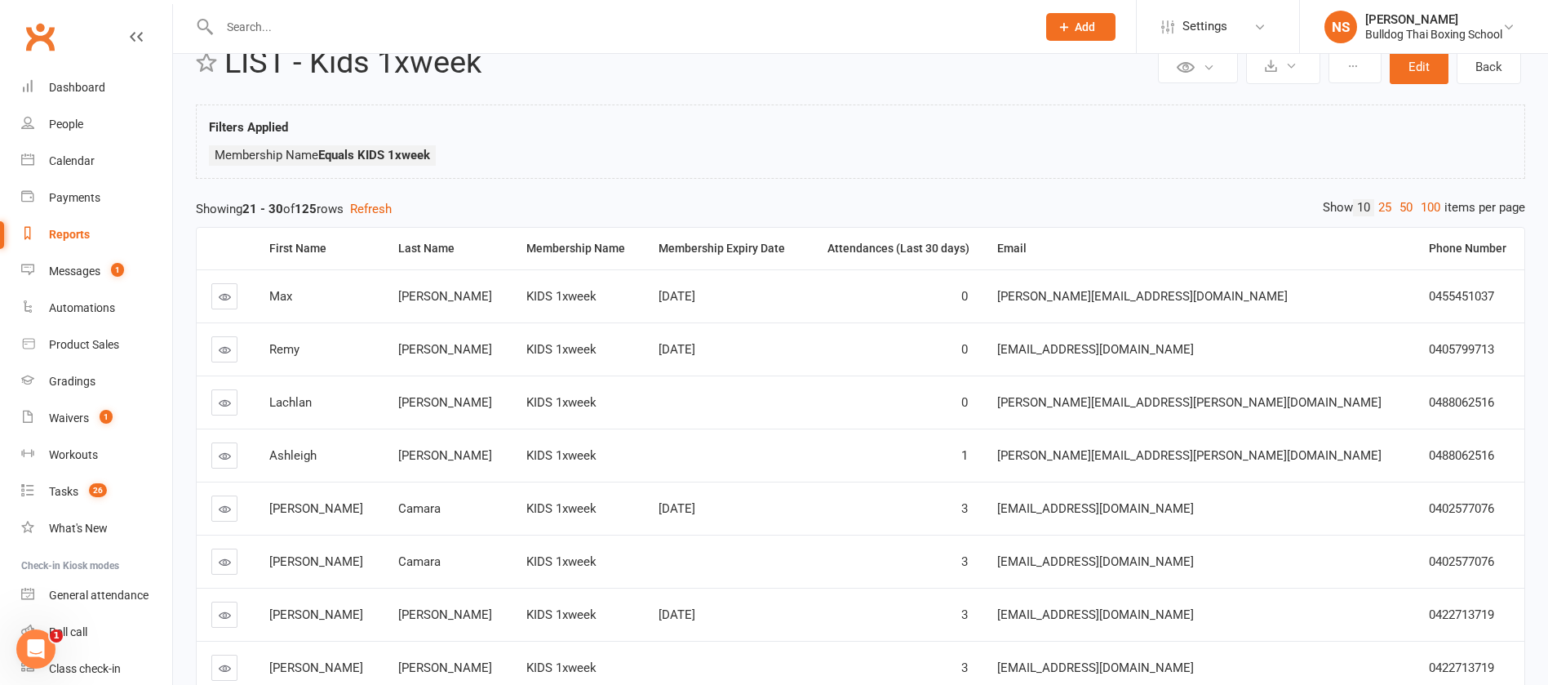
click at [224, 349] on icon at bounding box center [225, 350] width 12 height 12
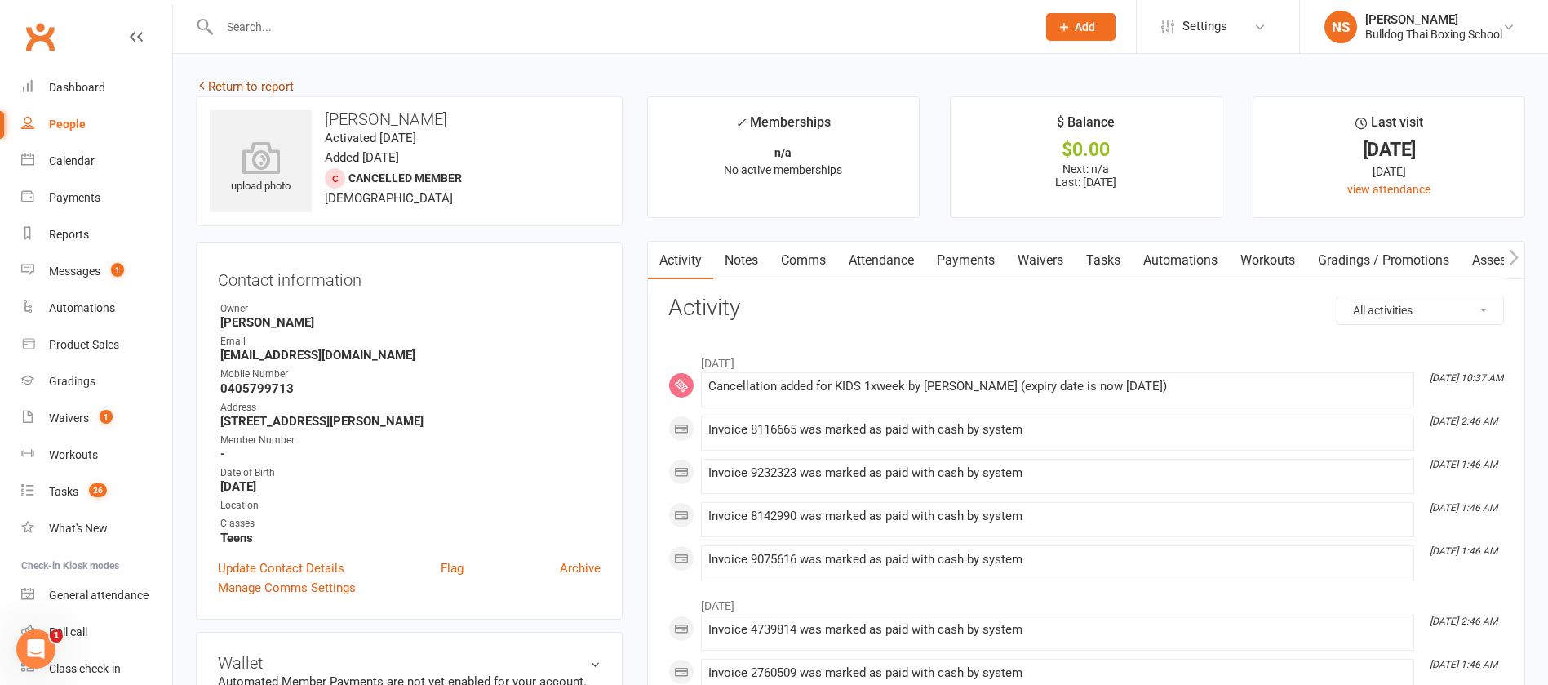
click at [253, 82] on link "Return to report" at bounding box center [245, 86] width 98 height 15
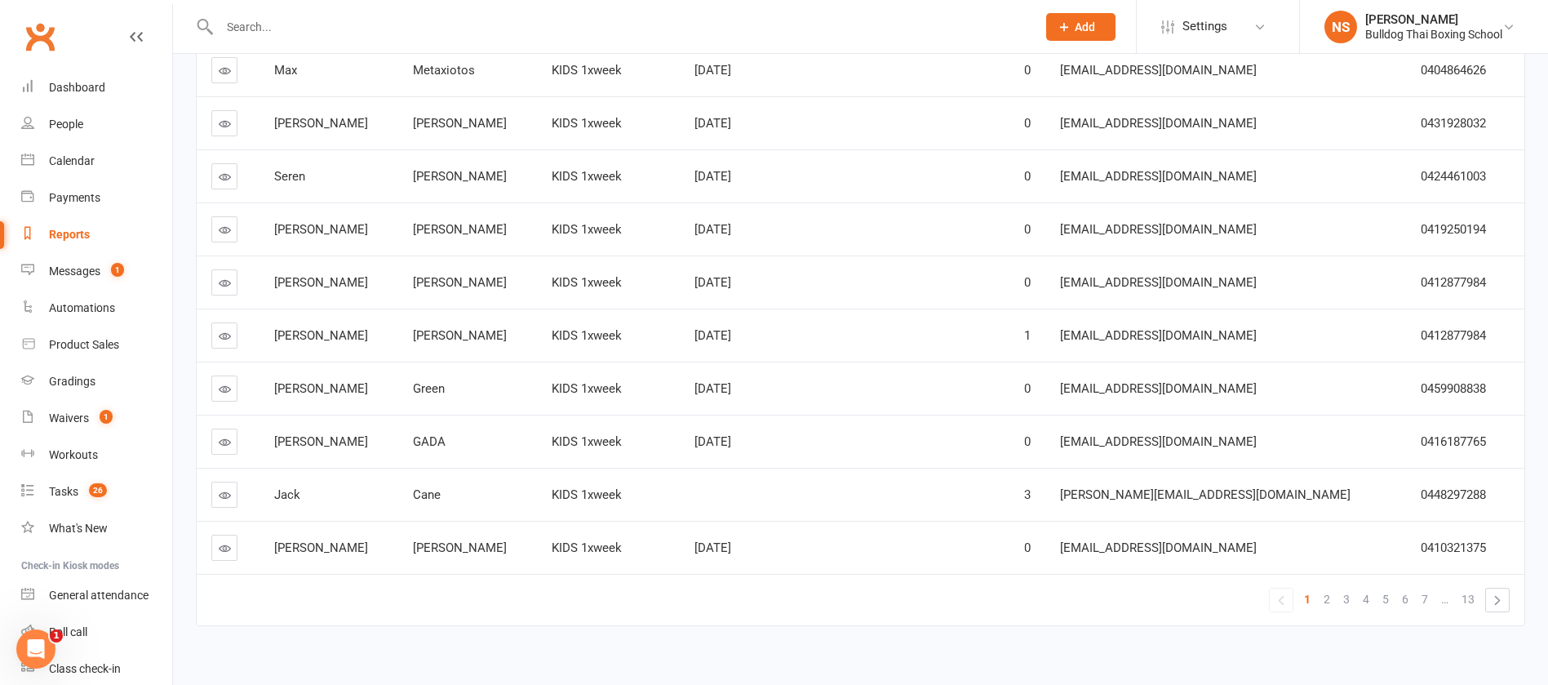
scroll to position [289, 0]
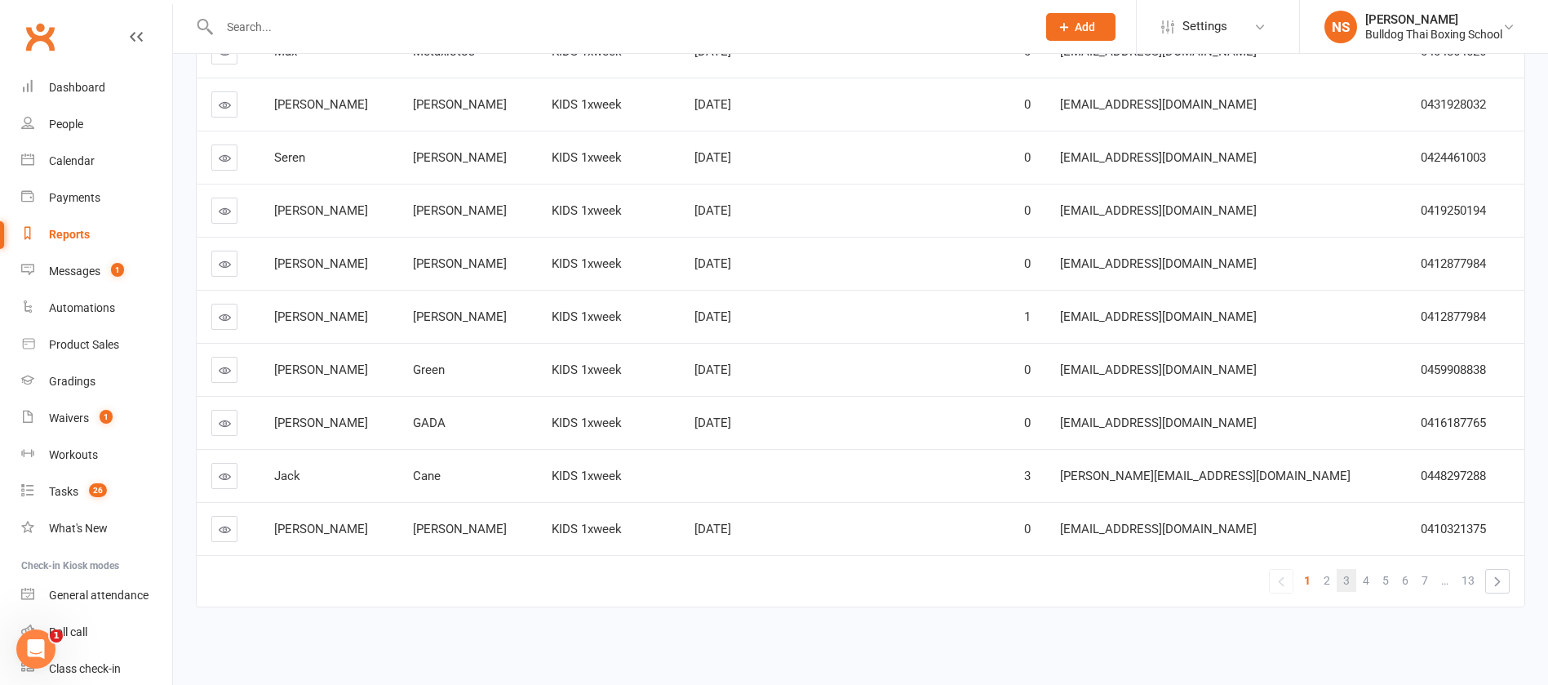
click at [1343, 579] on link "3" at bounding box center [1347, 580] width 20 height 23
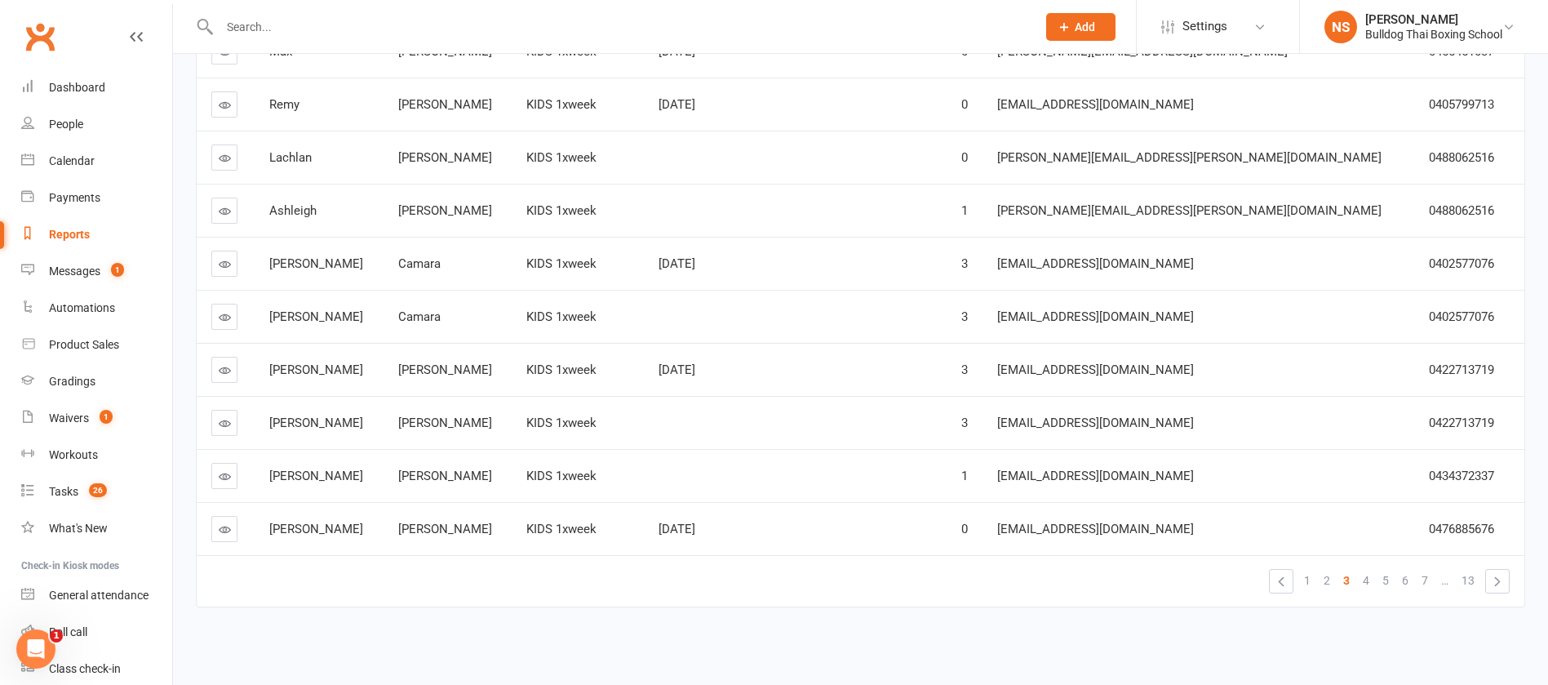
click at [221, 525] on icon at bounding box center [225, 529] width 12 height 12
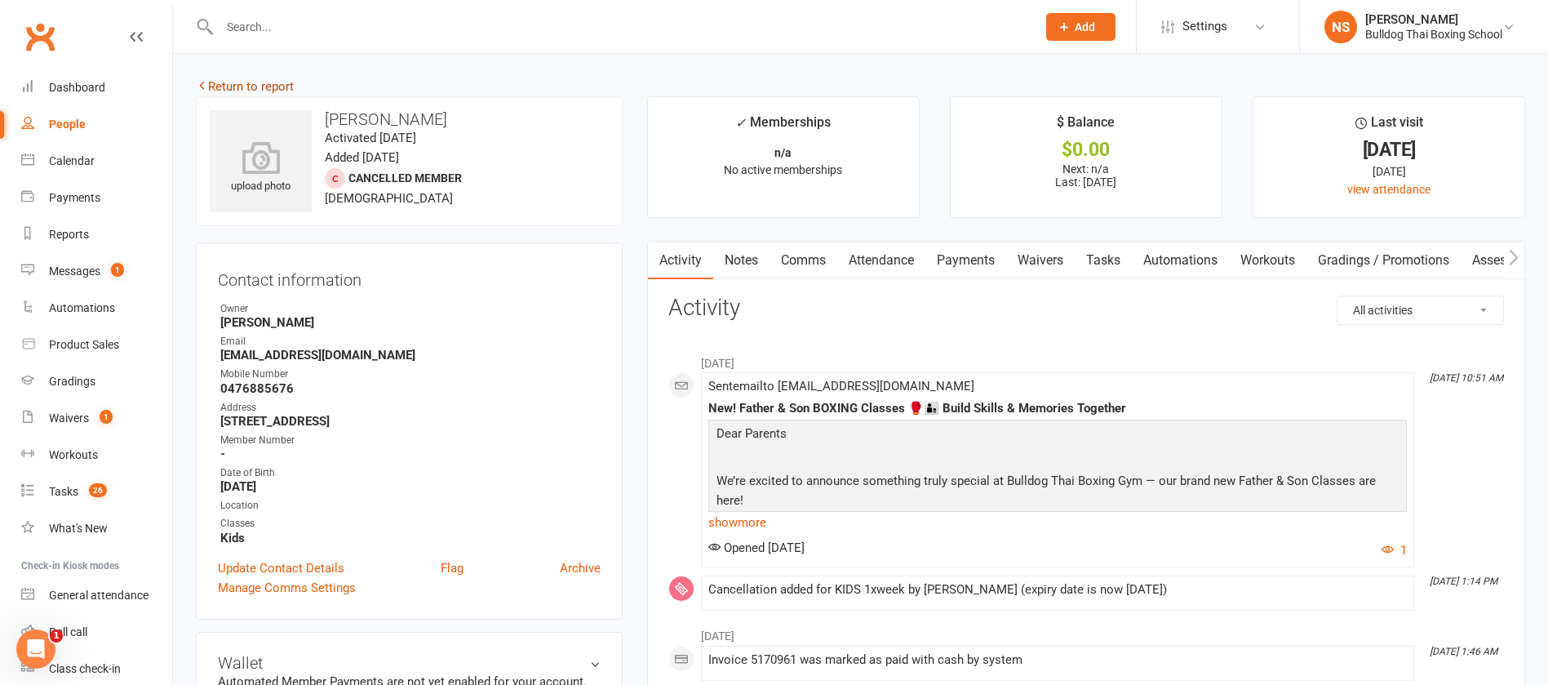
click at [277, 86] on link "Return to report" at bounding box center [245, 86] width 98 height 15
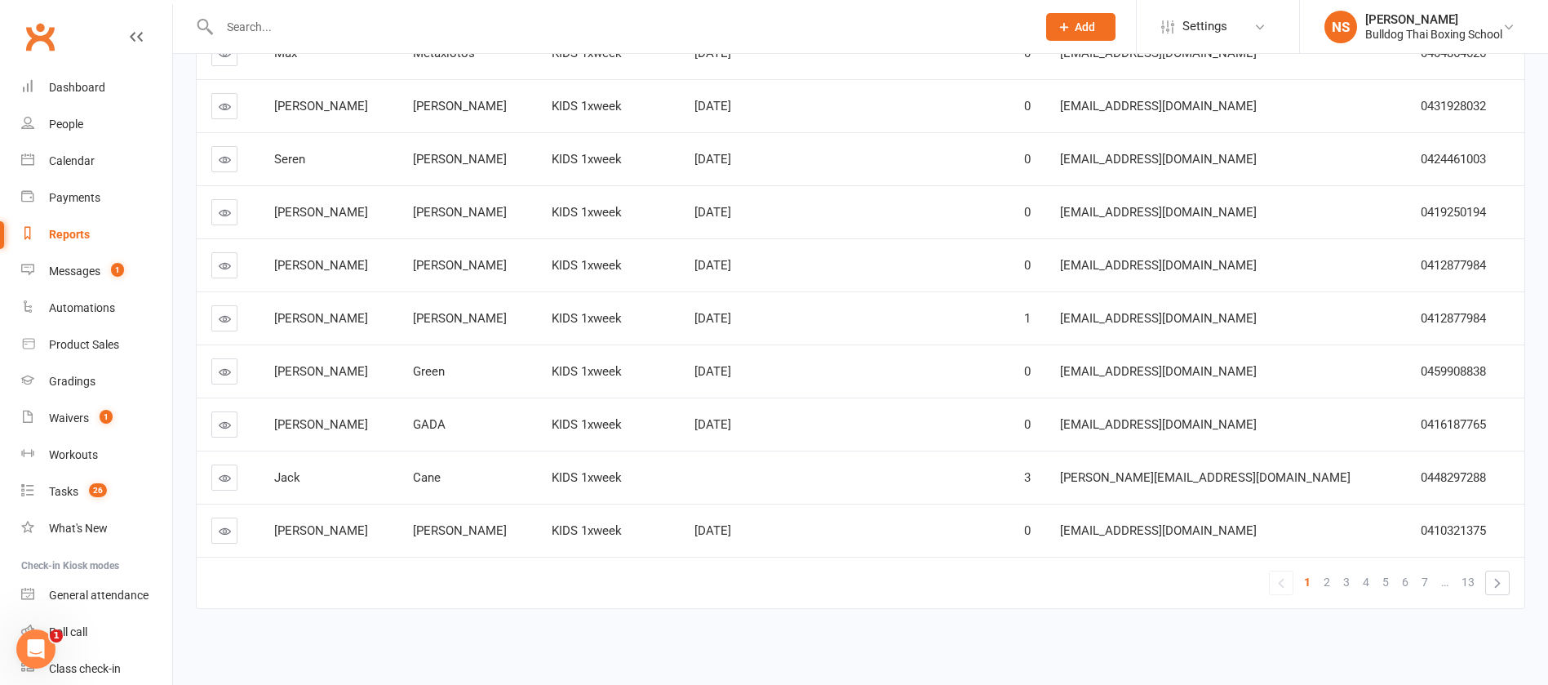
scroll to position [289, 0]
click at [1348, 582] on span "3" at bounding box center [1347, 580] width 7 height 23
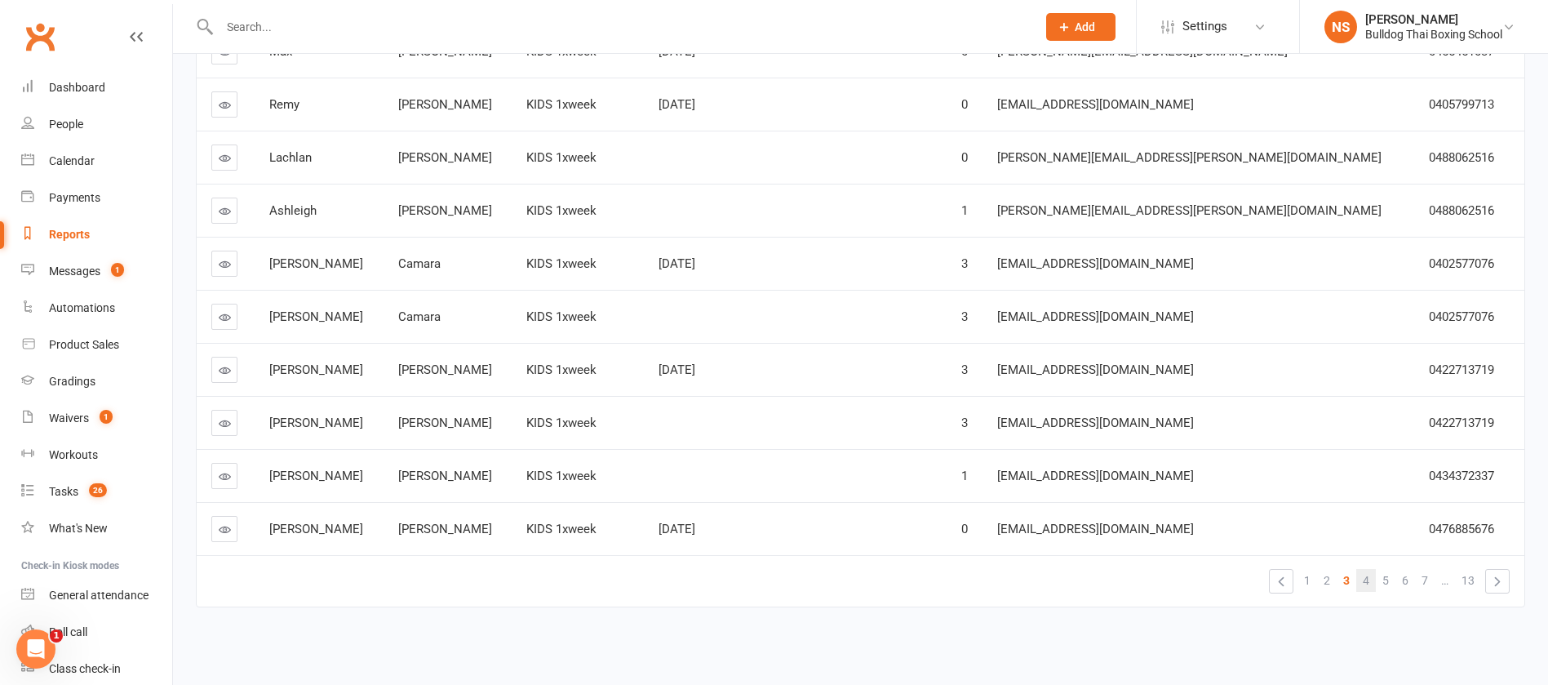
click at [1363, 582] on span "4" at bounding box center [1366, 580] width 7 height 23
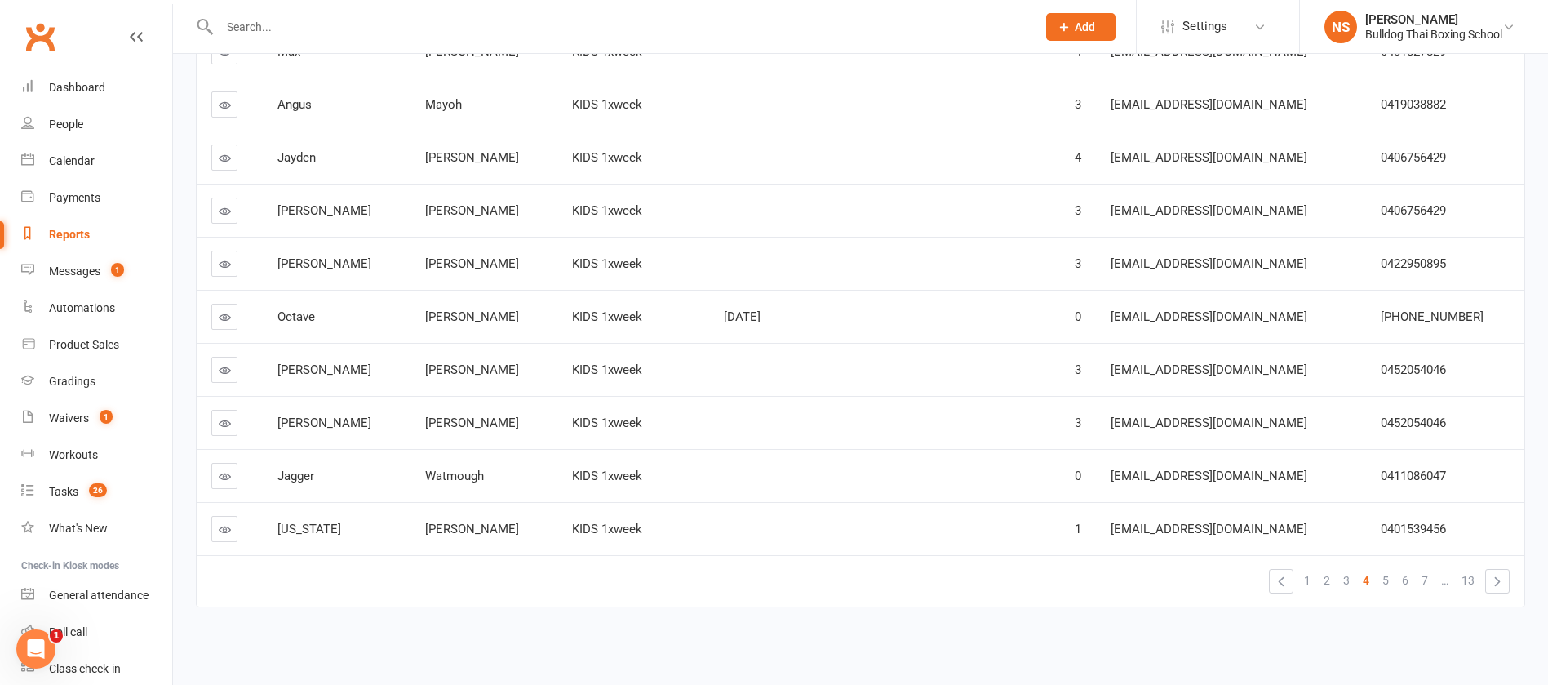
click at [225, 371] on icon at bounding box center [225, 370] width 12 height 12
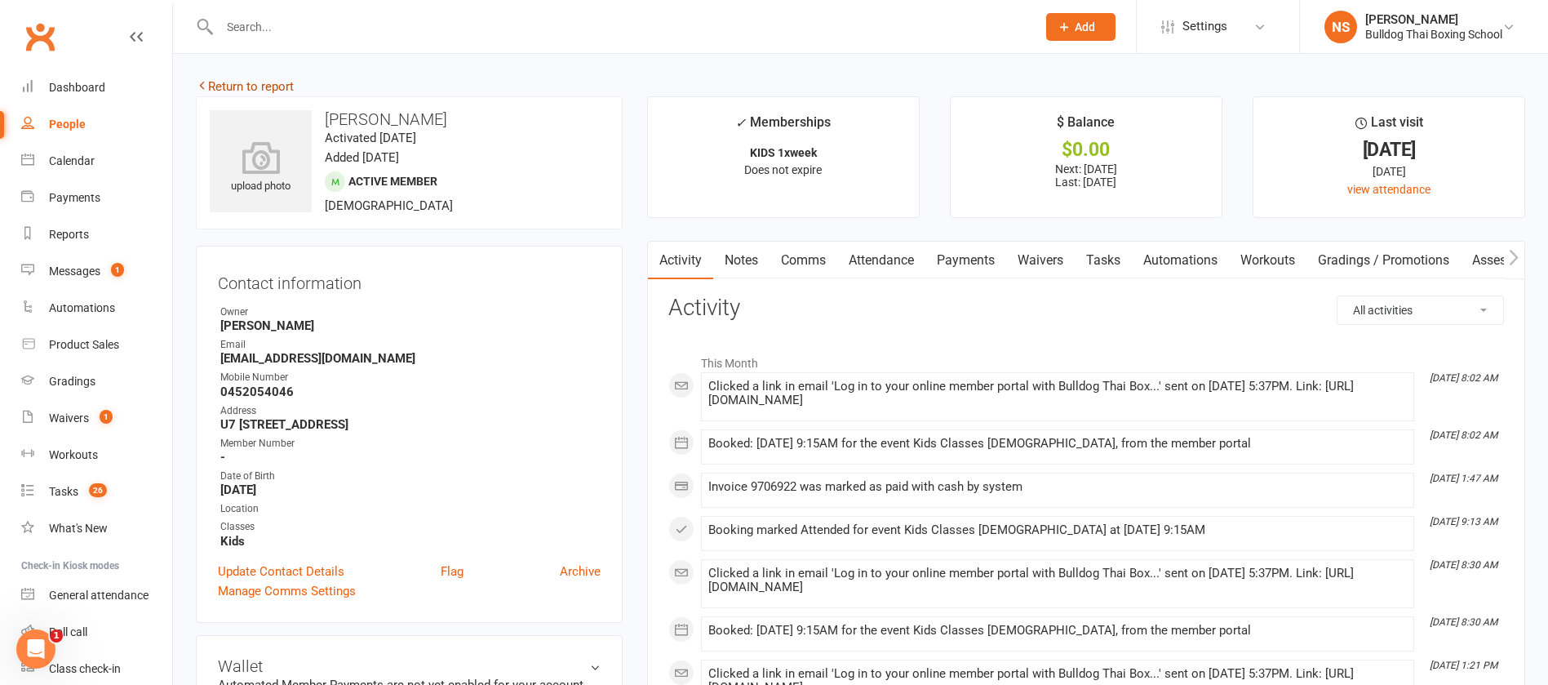
click at [215, 85] on link "Return to report" at bounding box center [245, 86] width 98 height 15
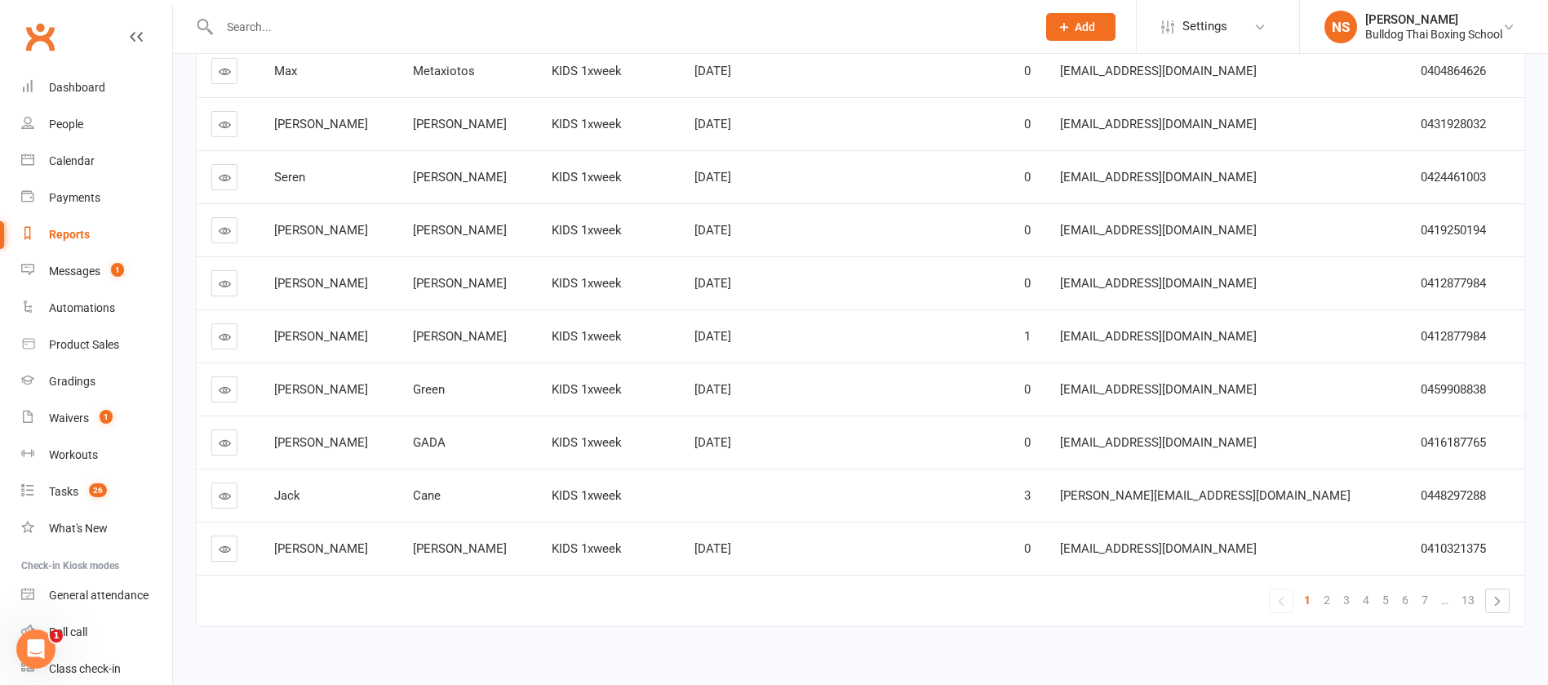
scroll to position [289, 0]
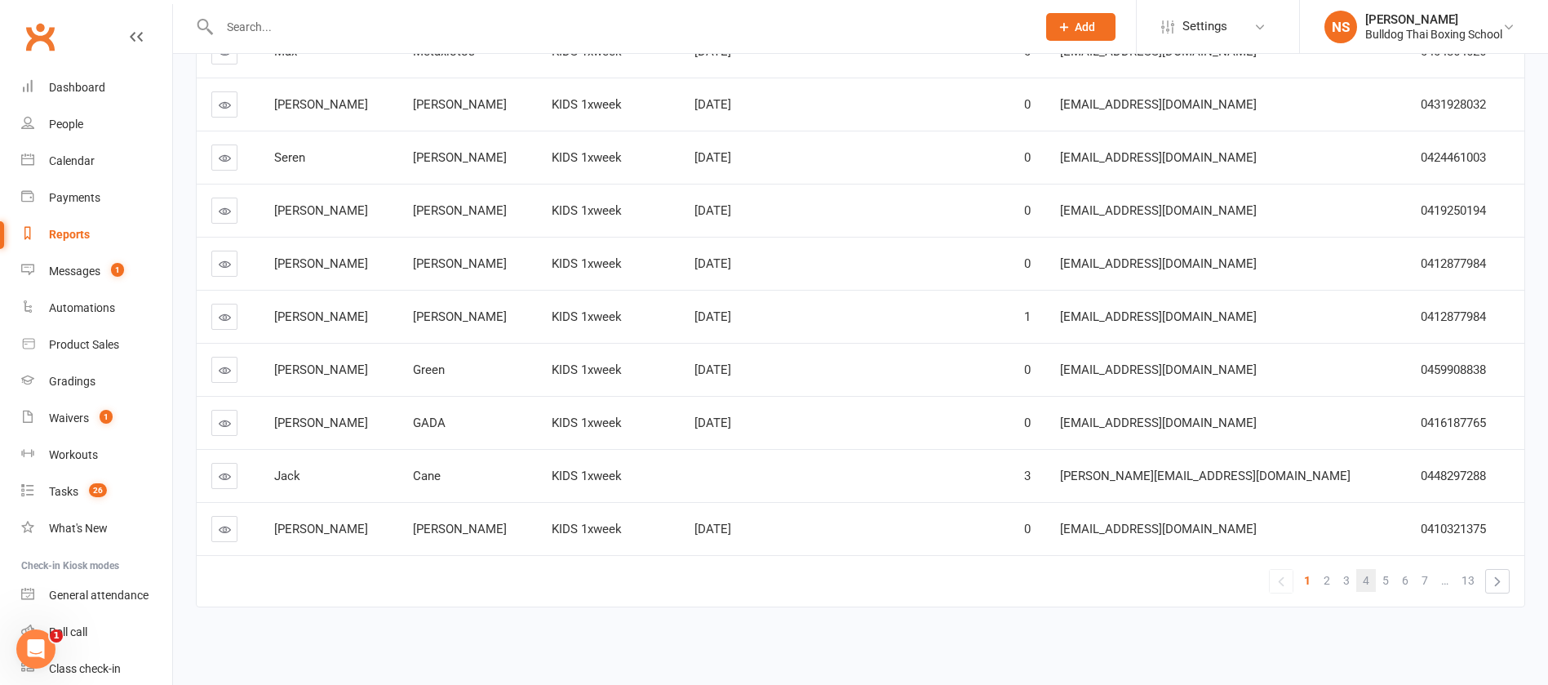
click at [1364, 572] on span "4" at bounding box center [1366, 580] width 7 height 23
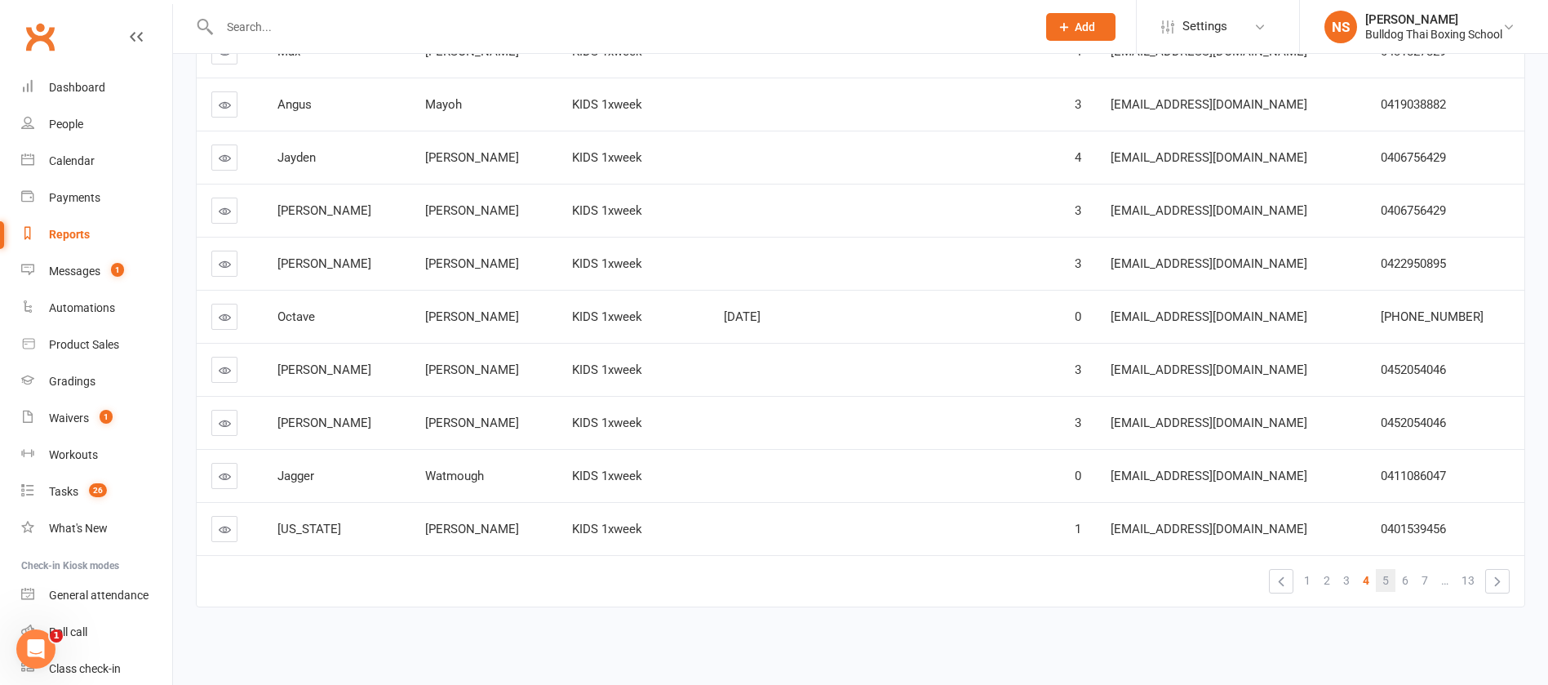
click at [1389, 584] on span "5" at bounding box center [1386, 580] width 7 height 23
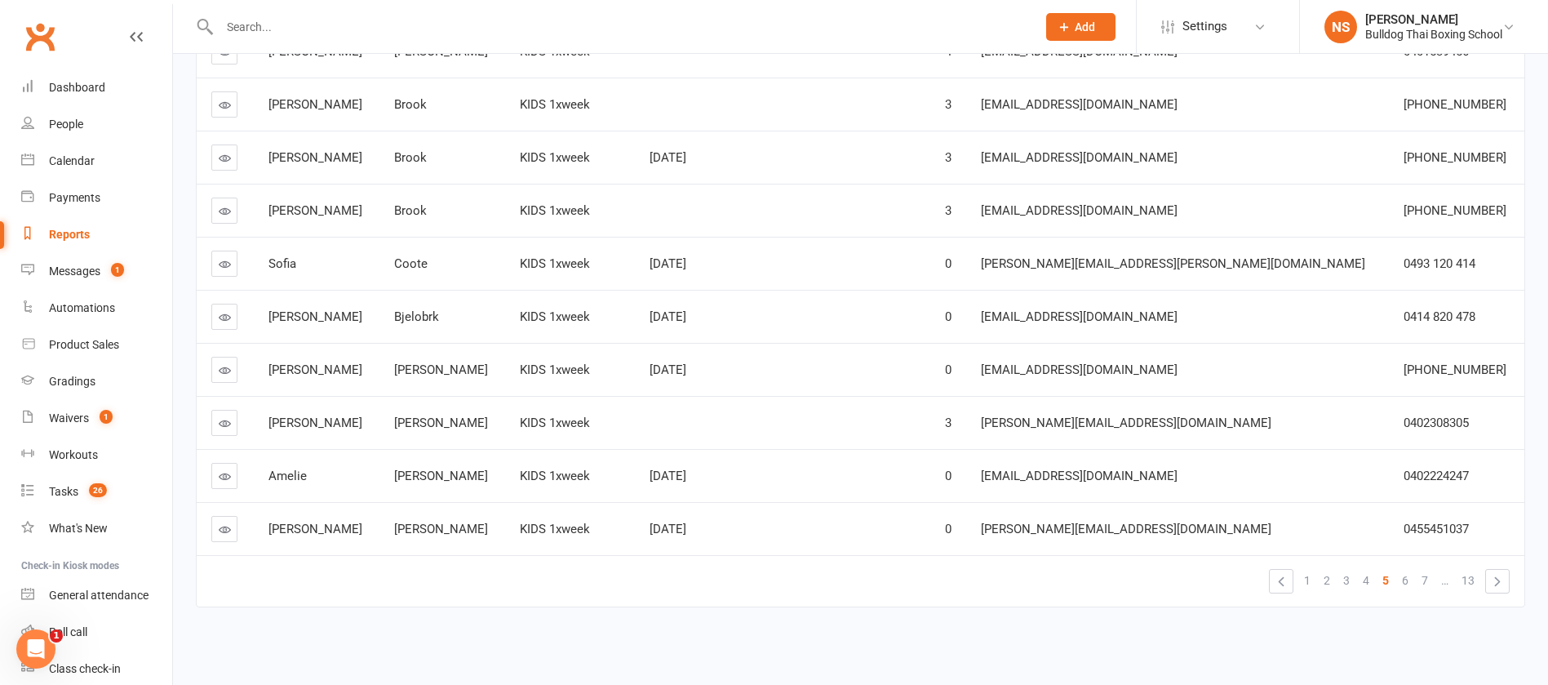
click at [225, 527] on icon at bounding box center [225, 529] width 12 height 12
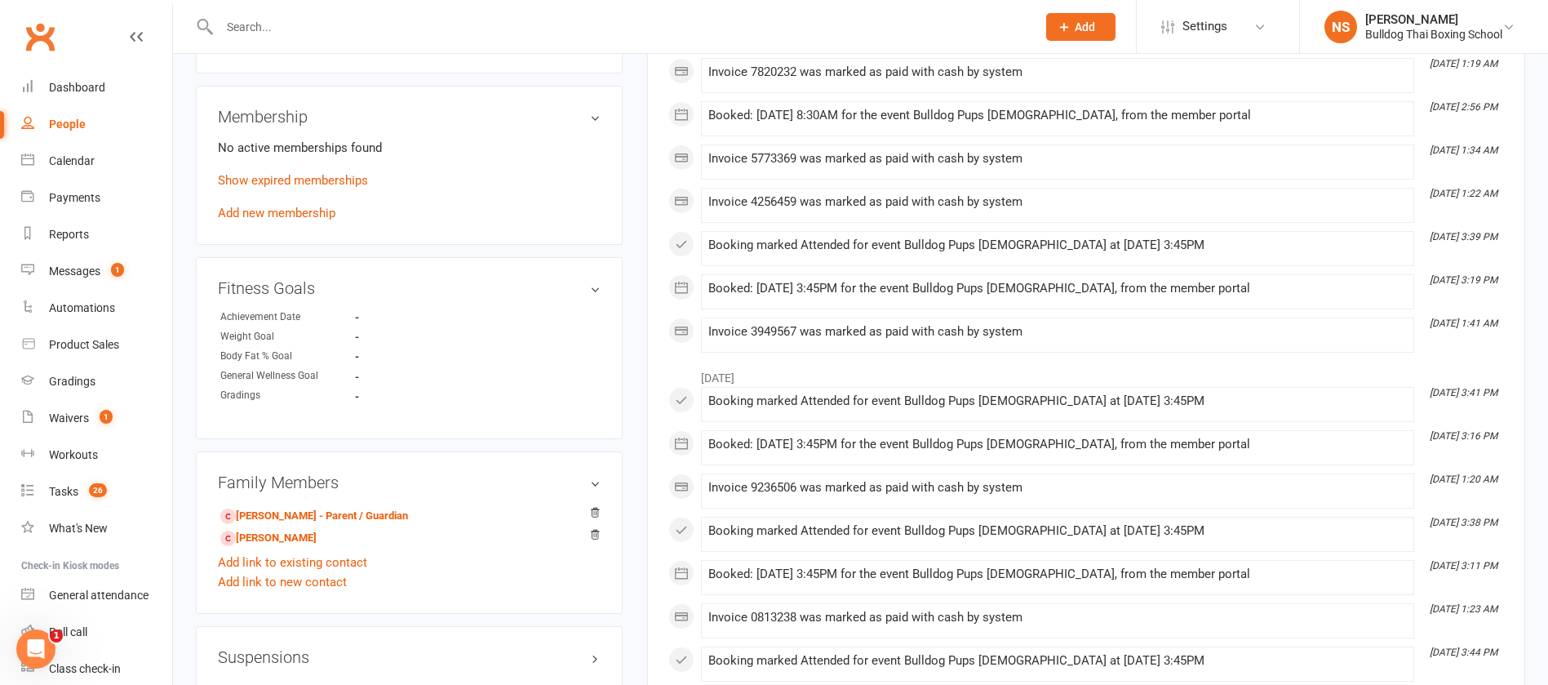
scroll to position [857, 0]
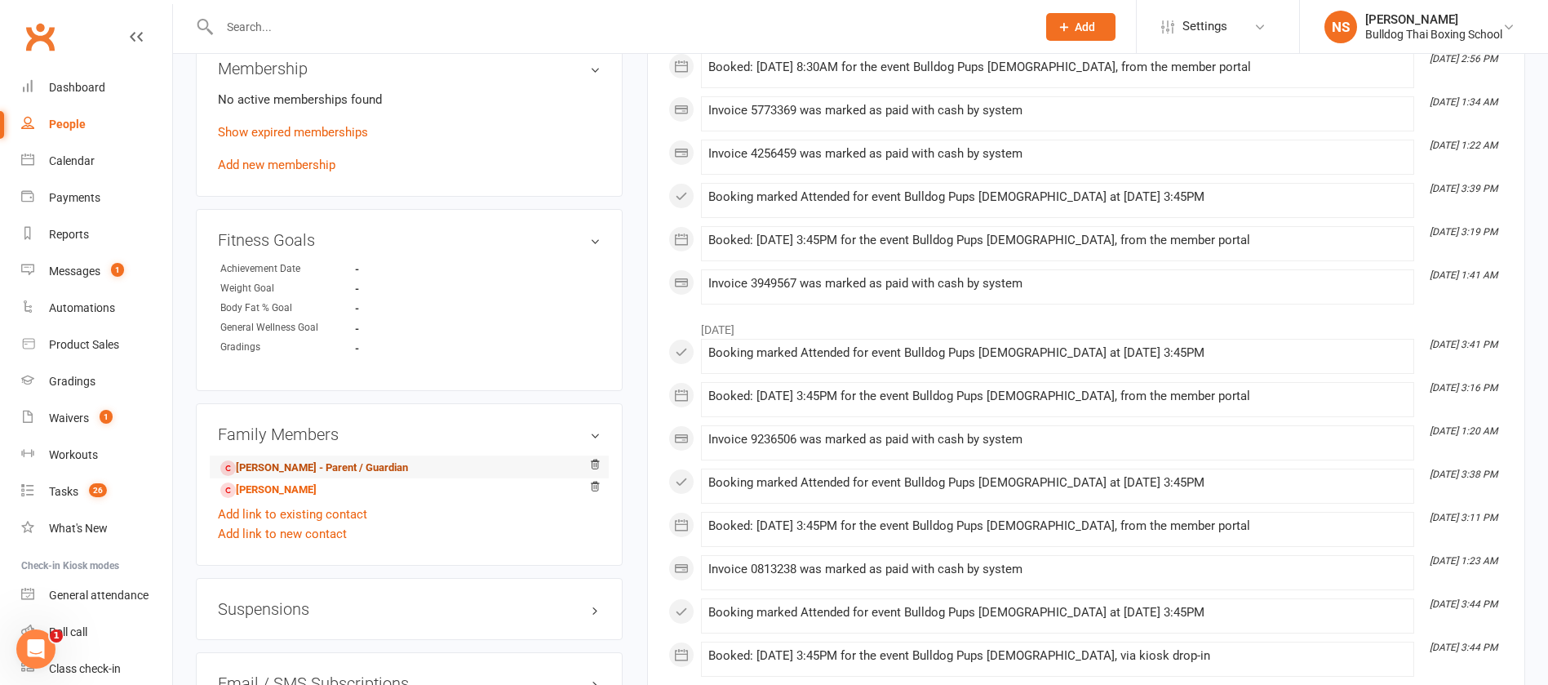
click at [333, 471] on link "[PERSON_NAME] - Parent / Guardian" at bounding box center [314, 468] width 188 height 17
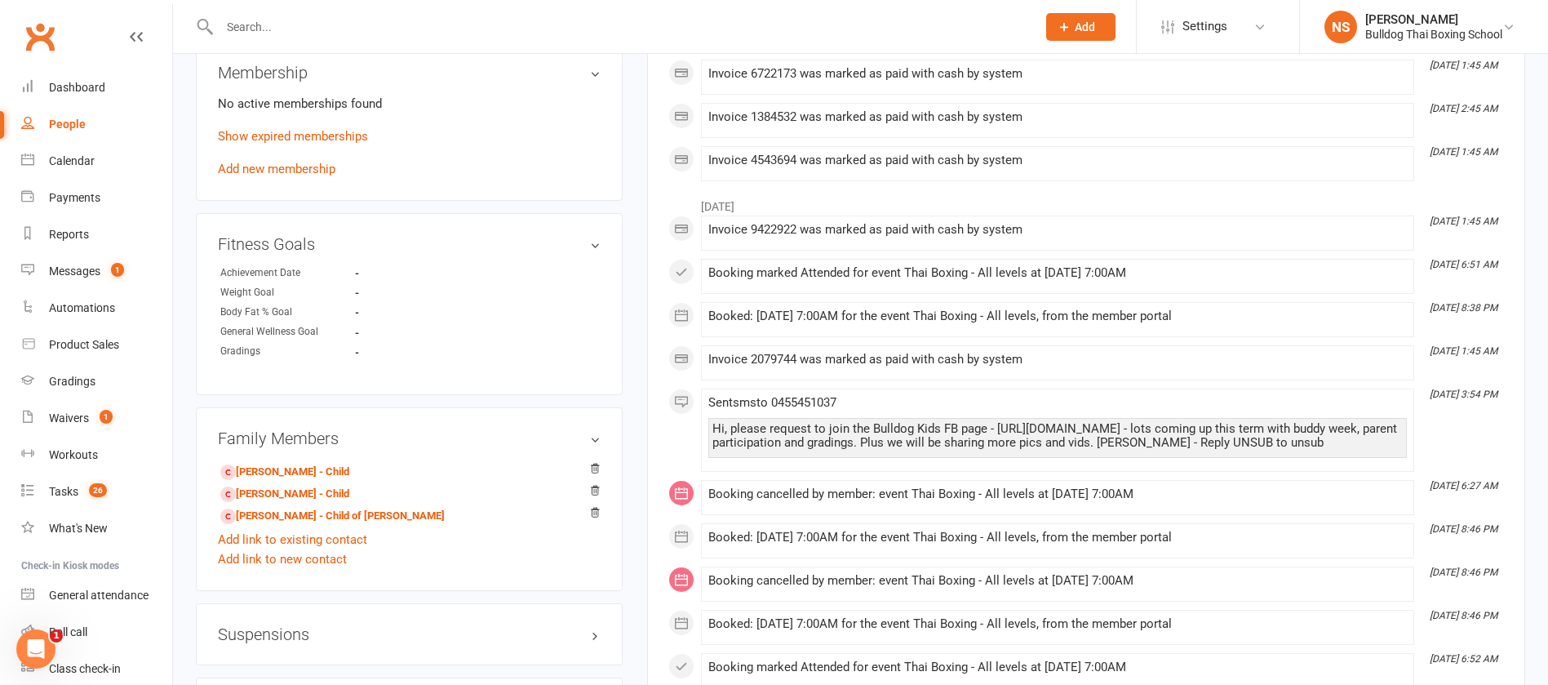
scroll to position [1102, 0]
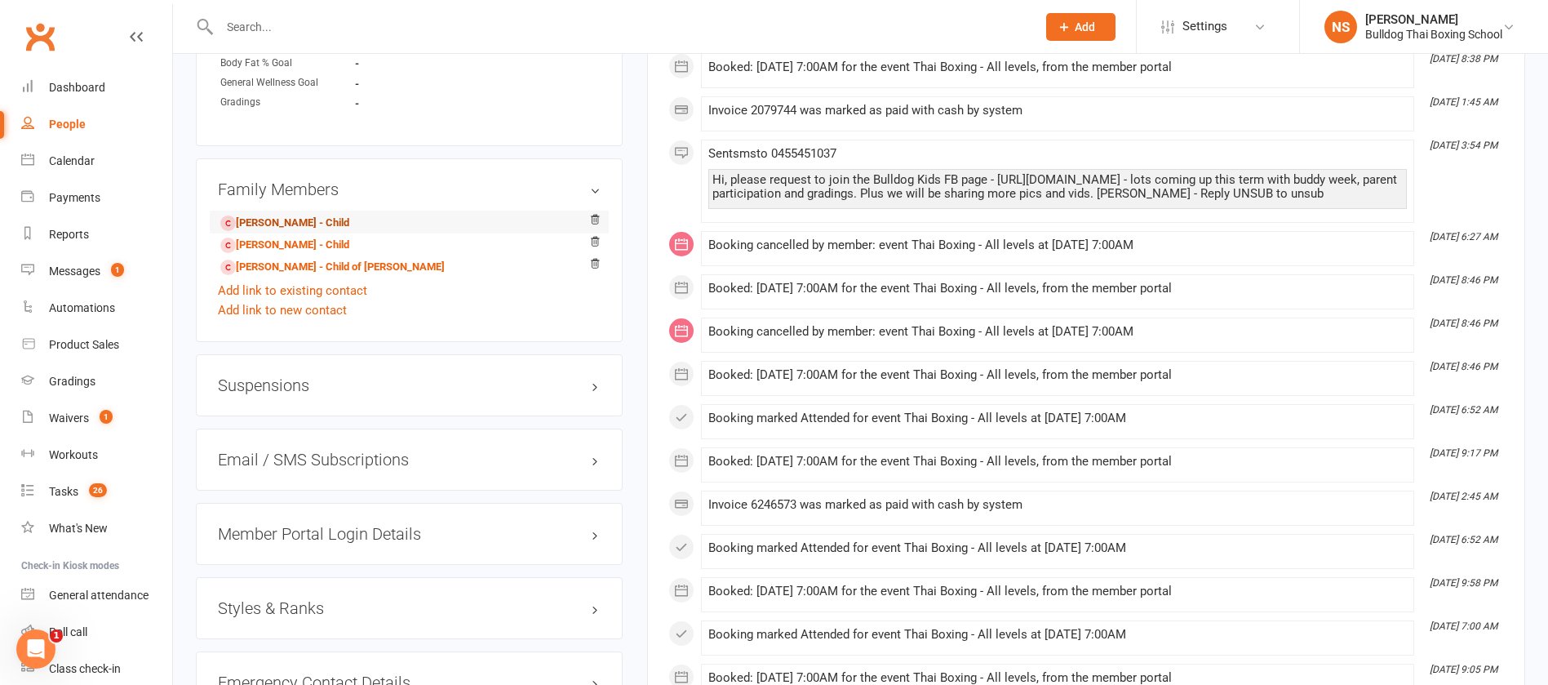
click at [265, 223] on link "[PERSON_NAME] - Child" at bounding box center [284, 223] width 129 height 17
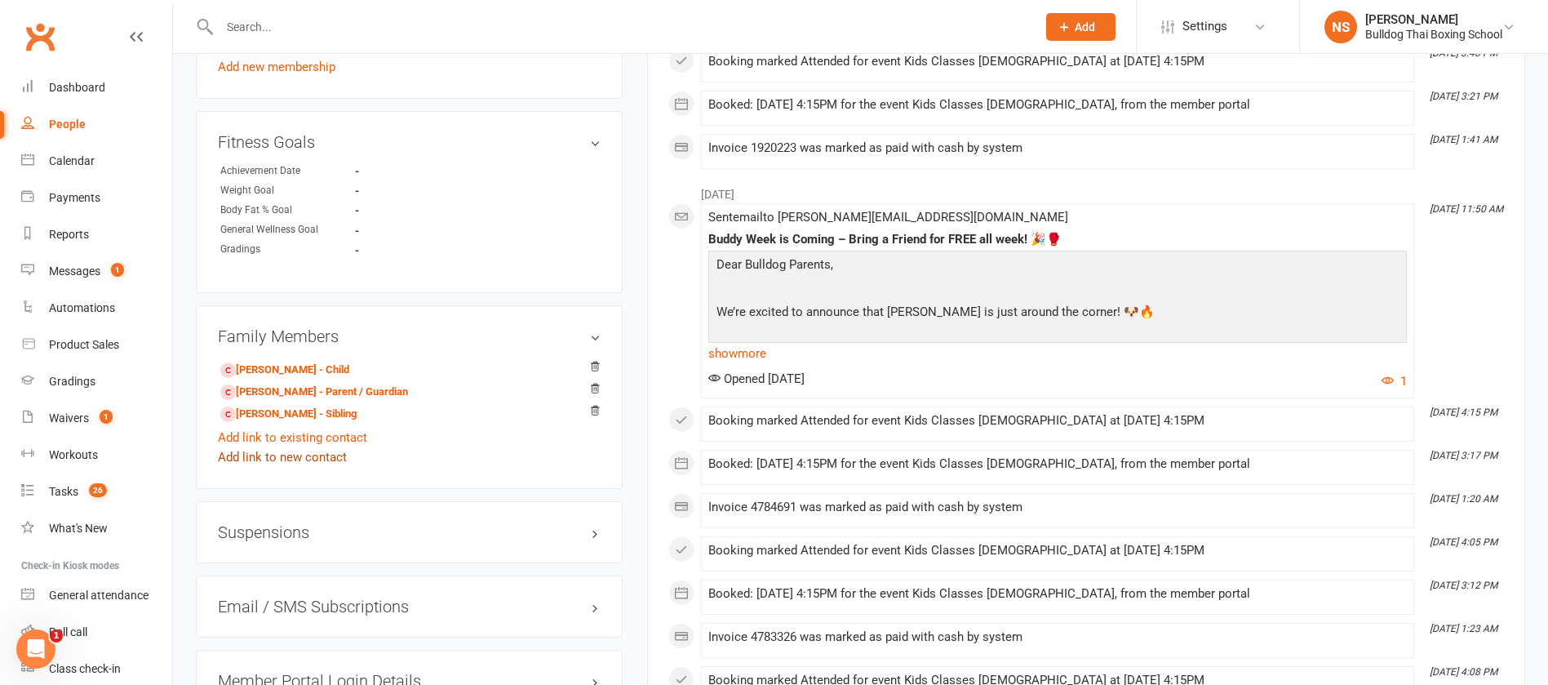
scroll to position [980, 0]
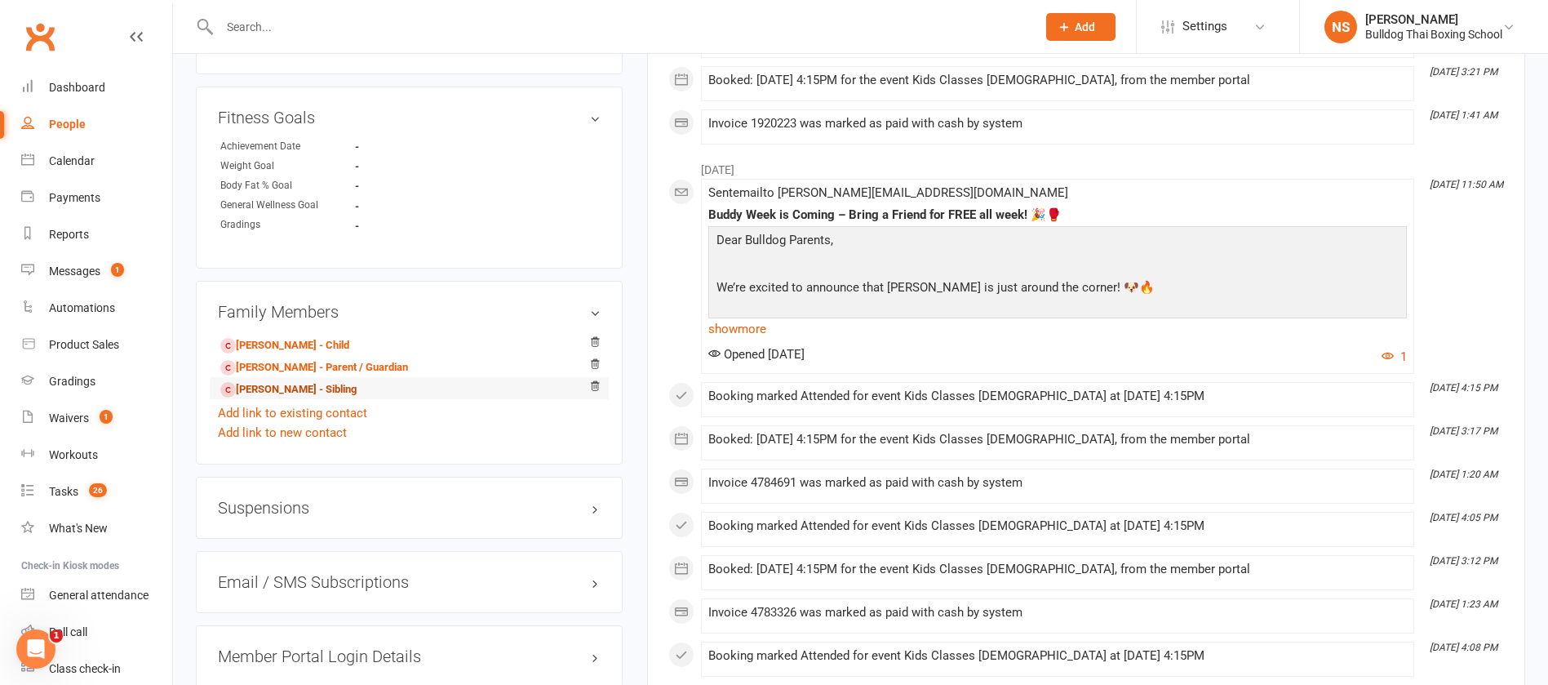
click at [257, 391] on link "[PERSON_NAME] - Sibling" at bounding box center [288, 389] width 136 height 17
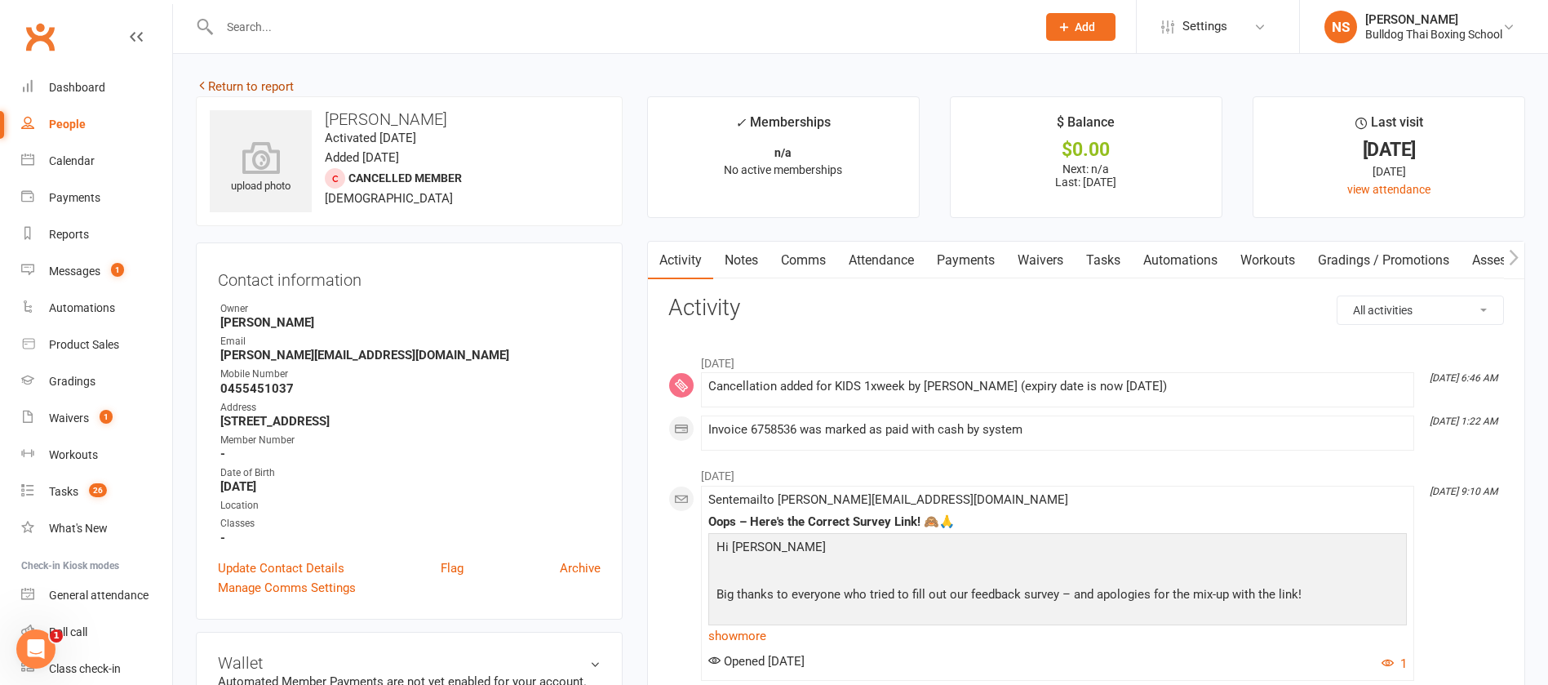
click at [201, 82] on icon at bounding box center [202, 85] width 12 height 12
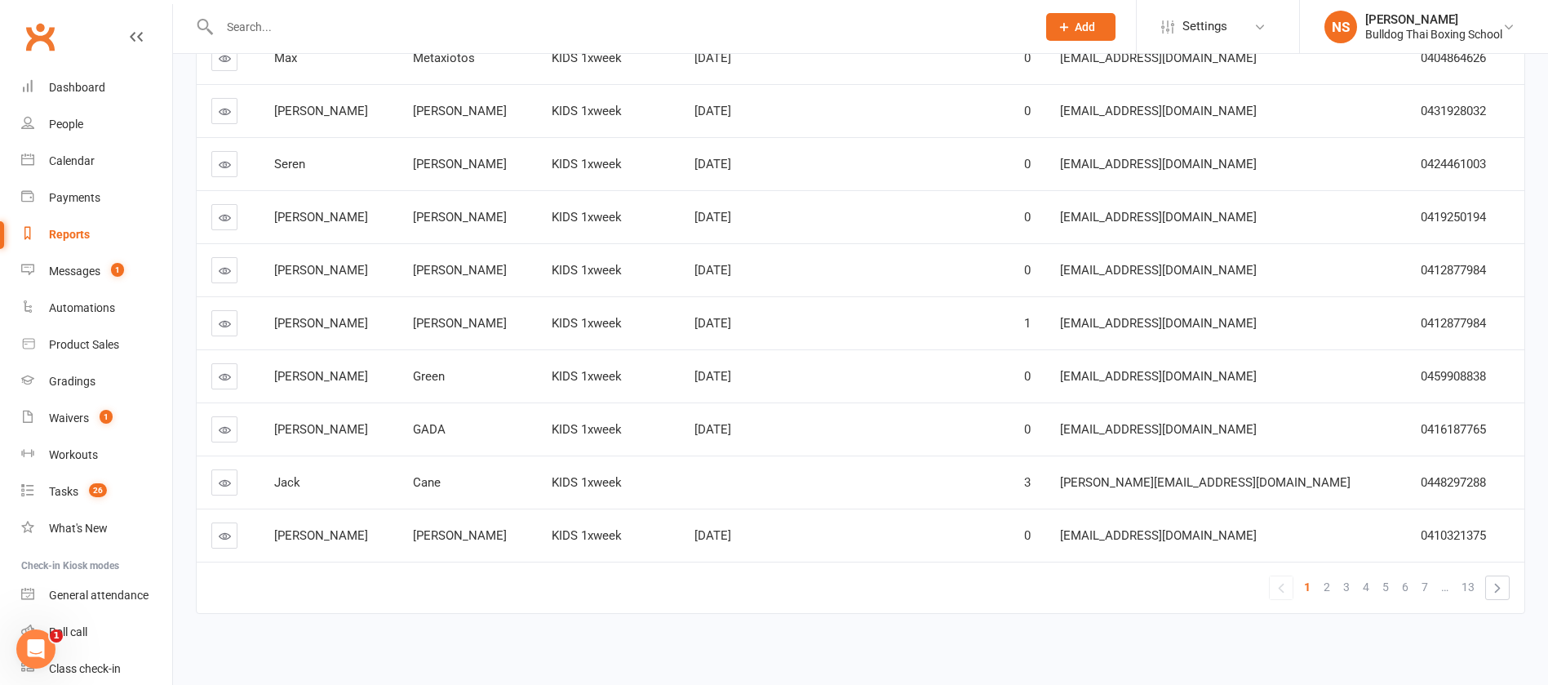
scroll to position [289, 0]
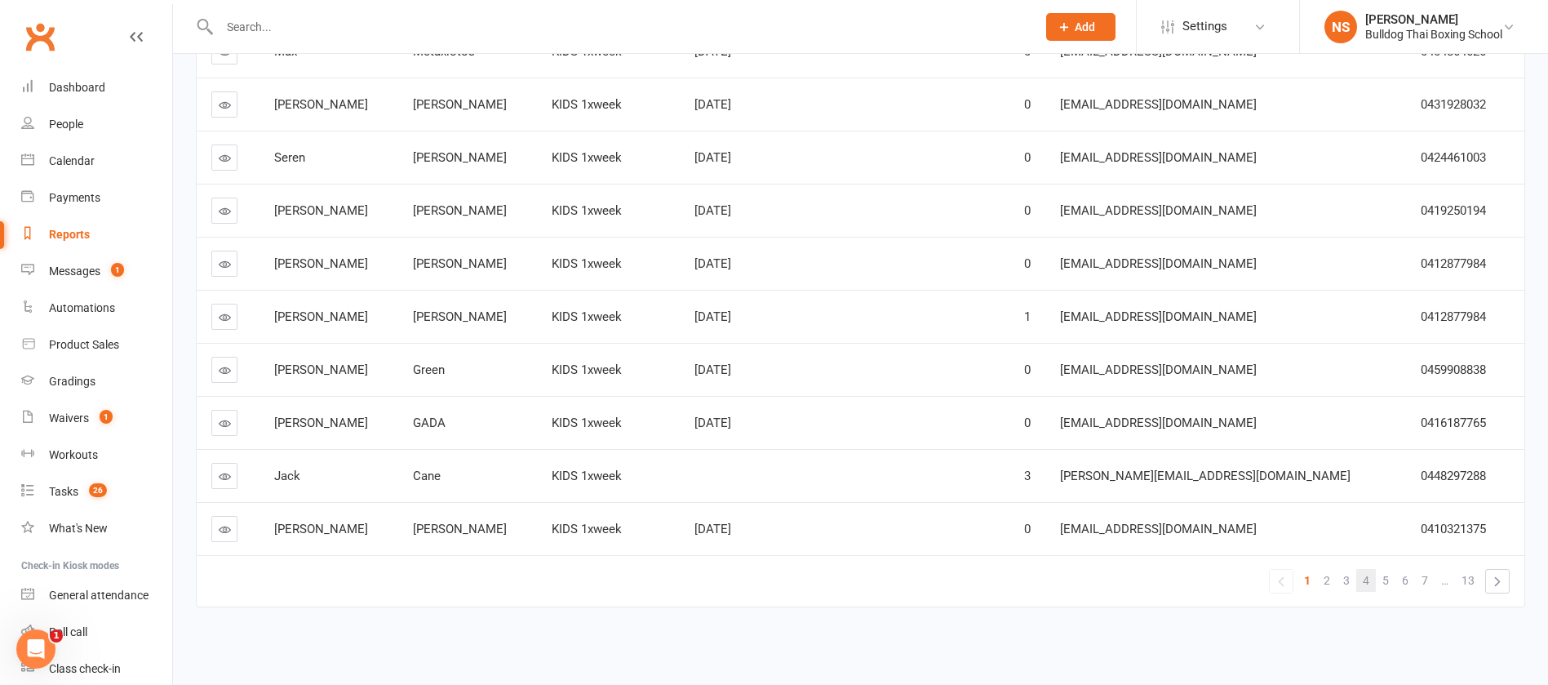
click at [1365, 580] on span "4" at bounding box center [1366, 580] width 7 height 23
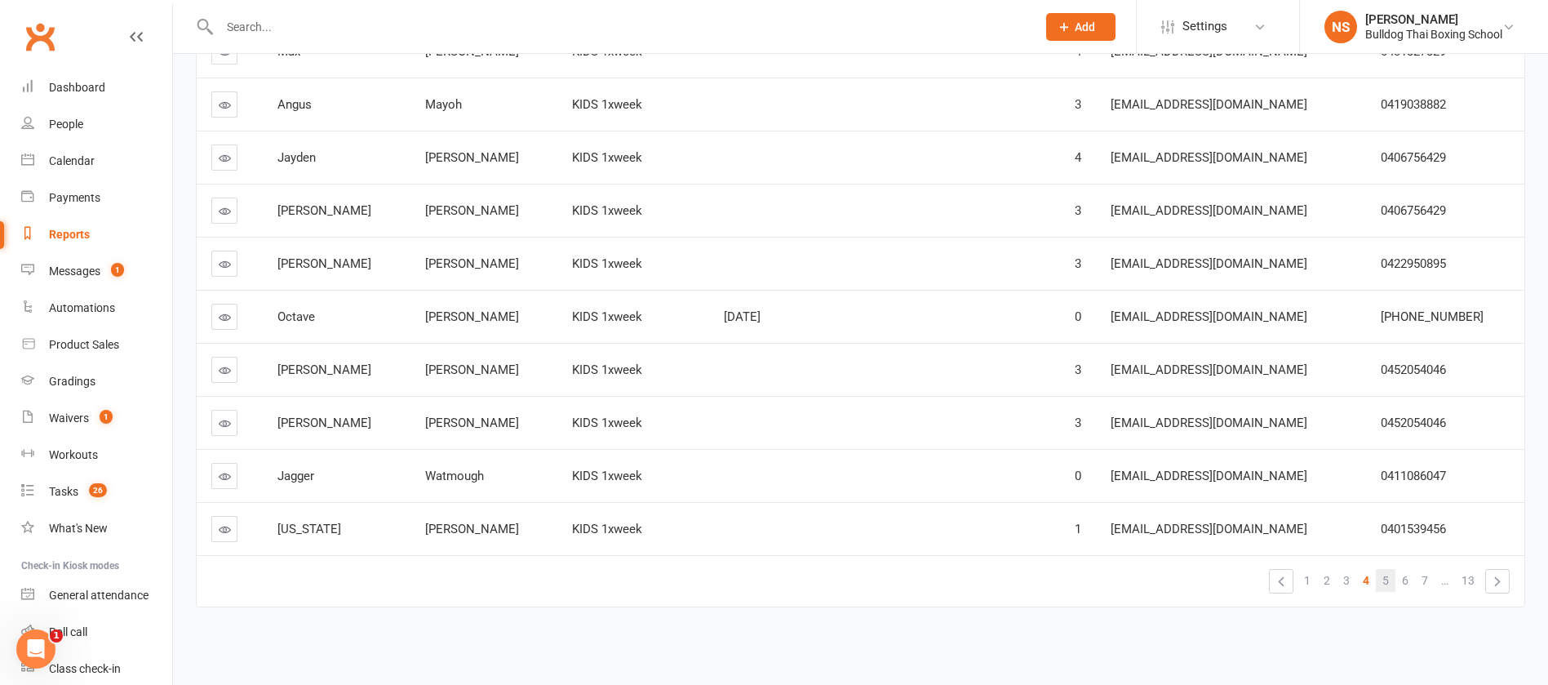
click at [1391, 582] on link "5" at bounding box center [1386, 580] width 20 height 23
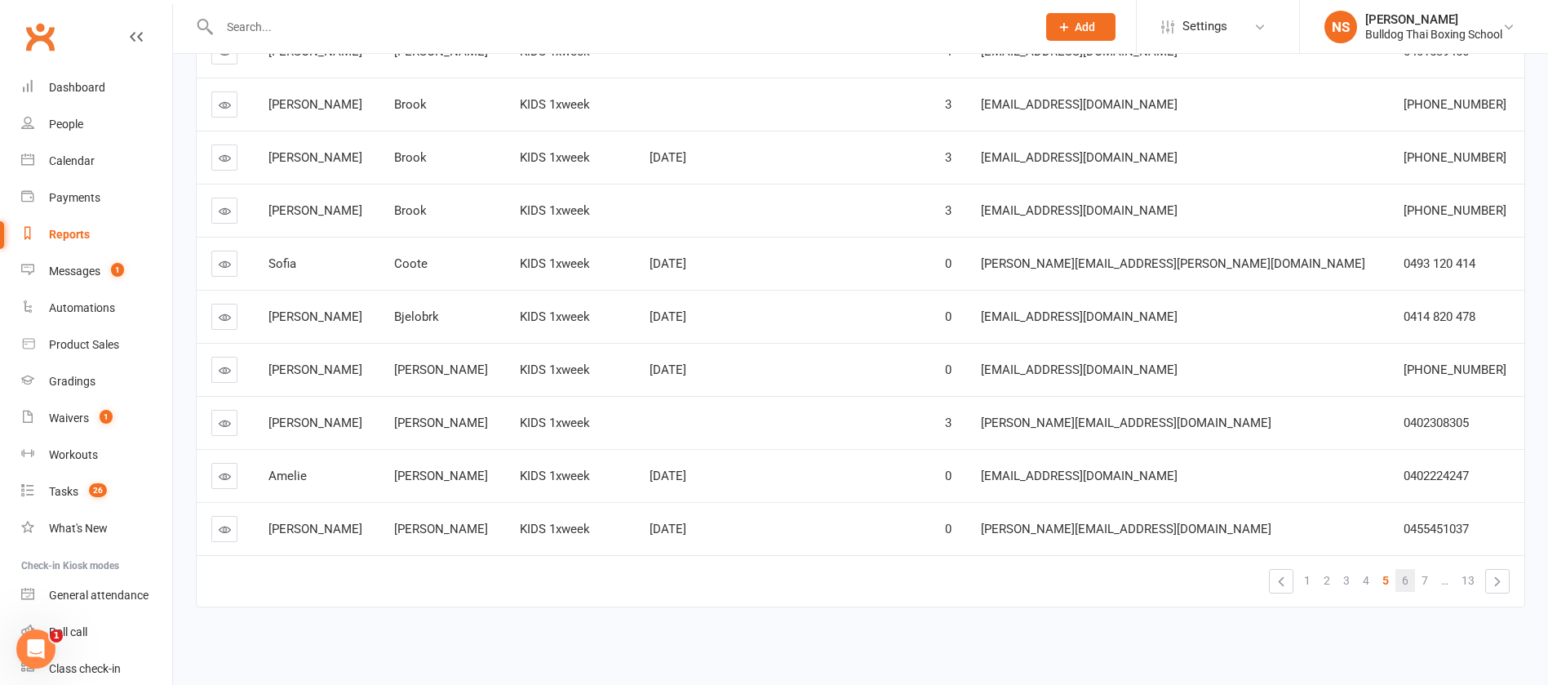
click at [1408, 579] on span "6" at bounding box center [1405, 580] width 7 height 23
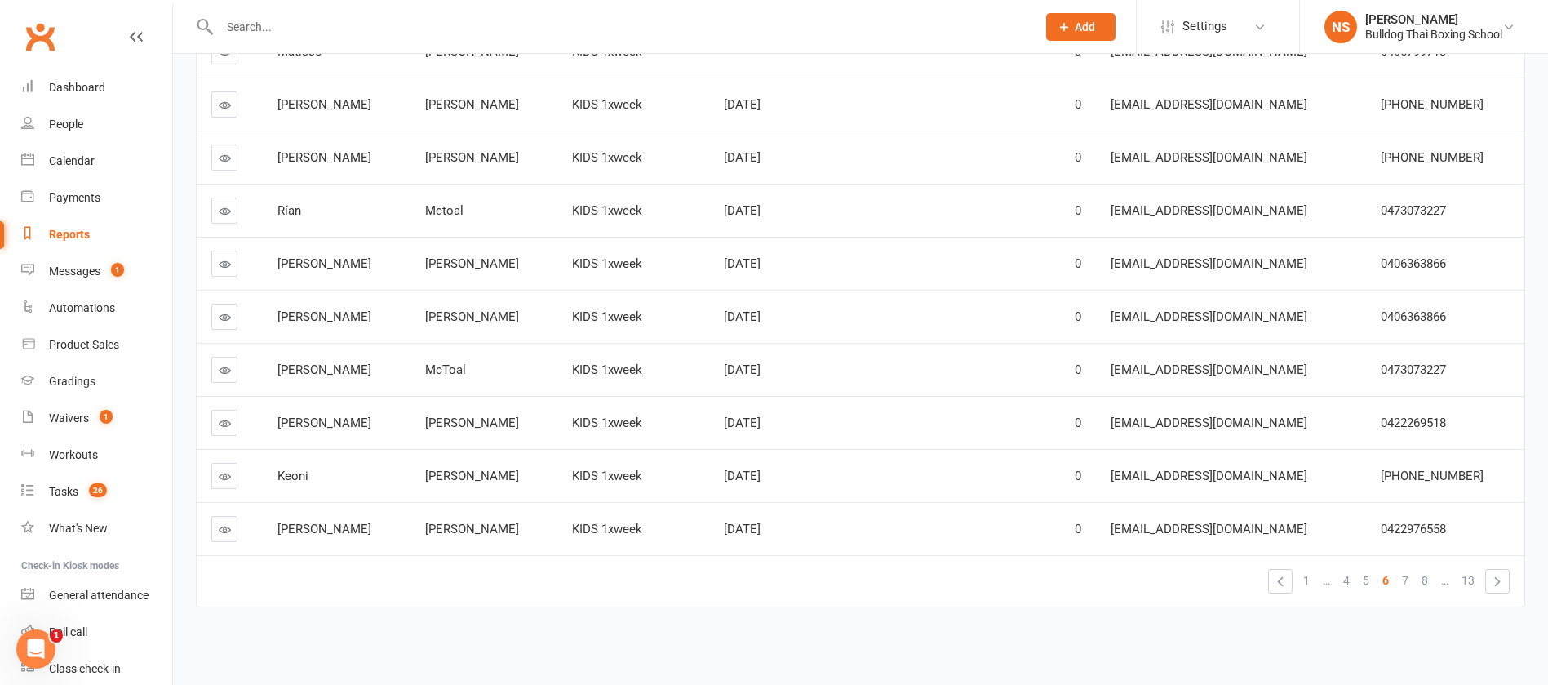
scroll to position [167, 0]
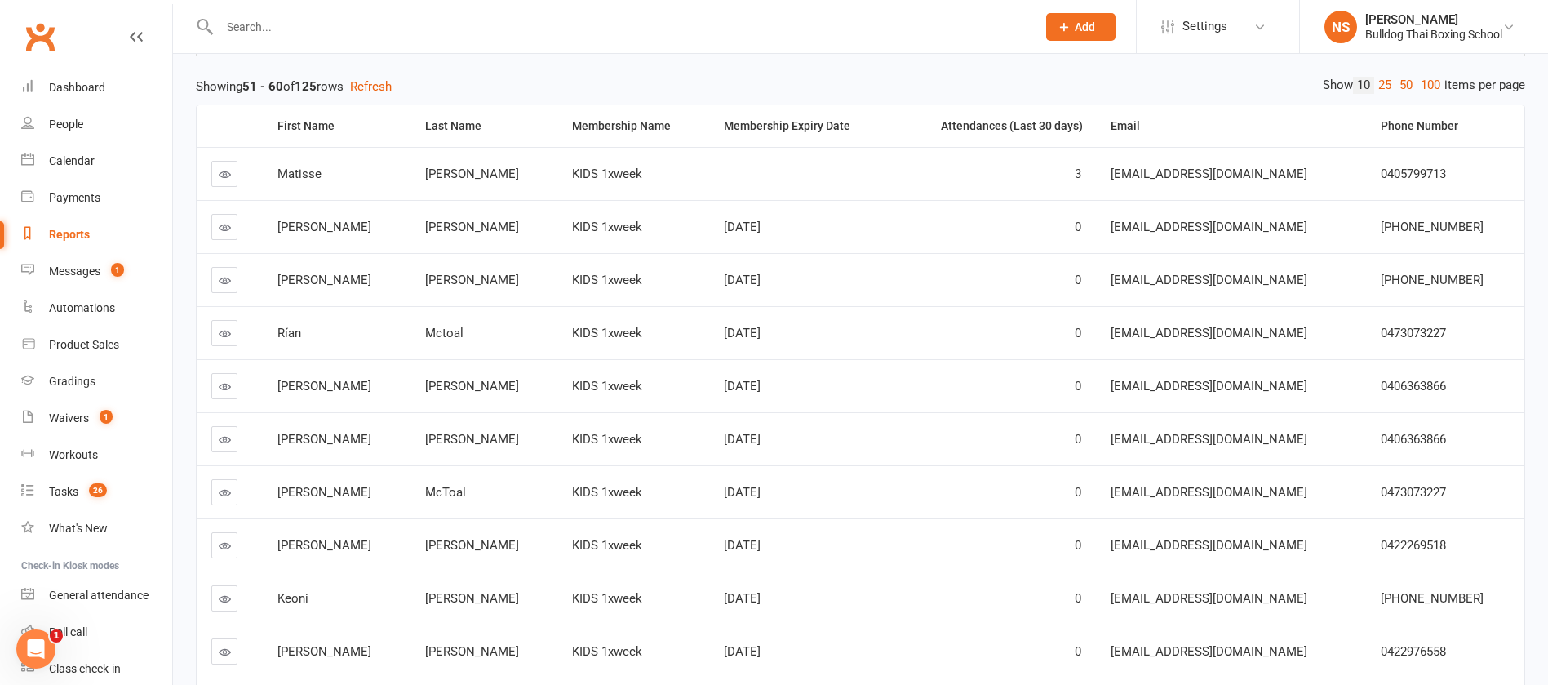
click at [224, 225] on icon at bounding box center [225, 227] width 12 height 12
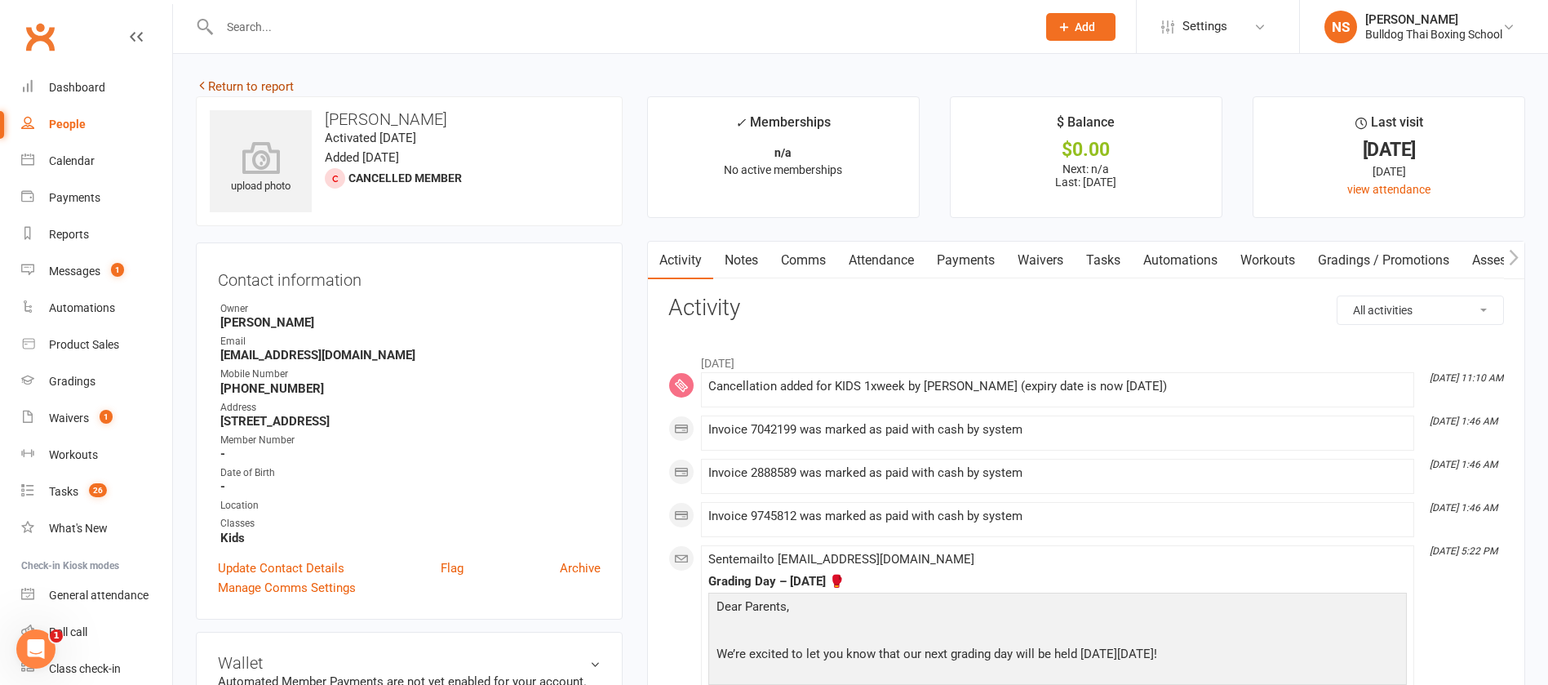
click at [248, 88] on link "Return to report" at bounding box center [245, 86] width 98 height 15
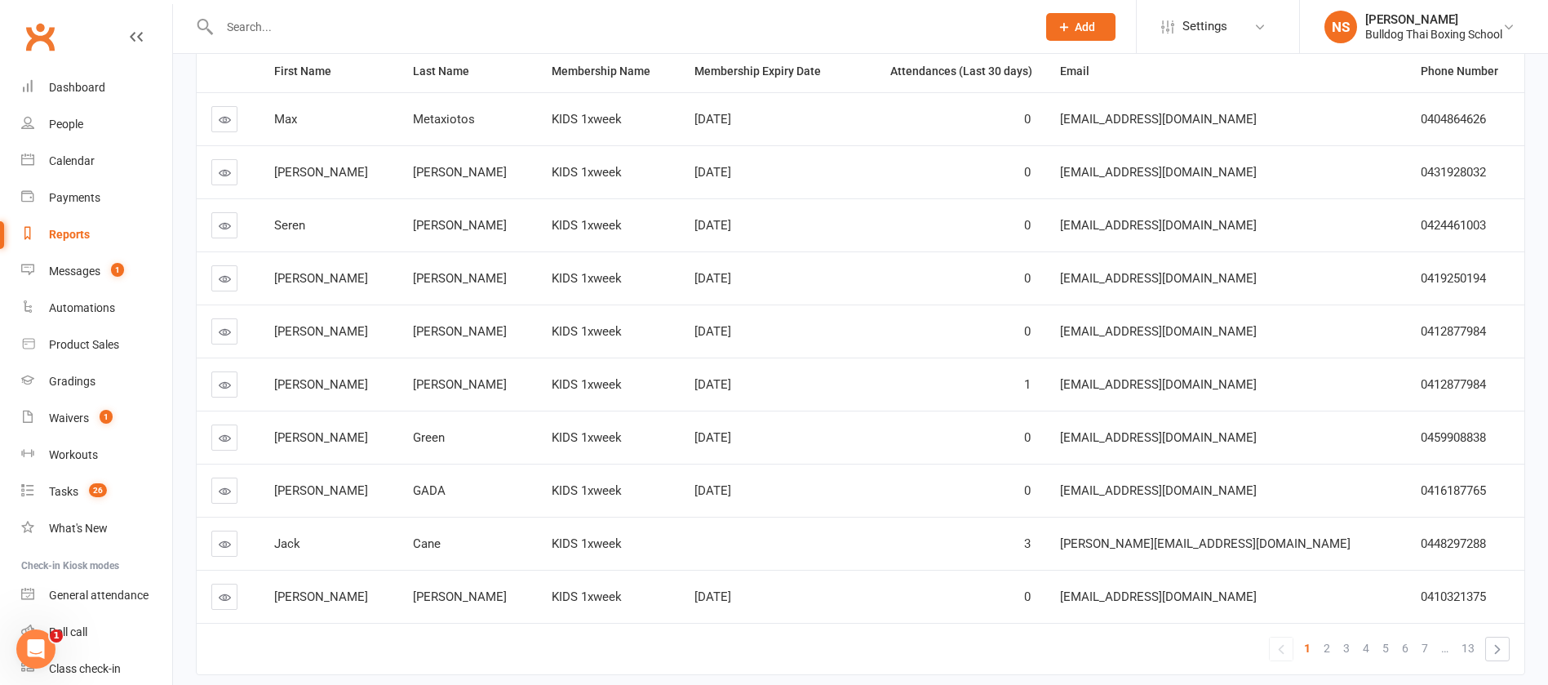
scroll to position [289, 0]
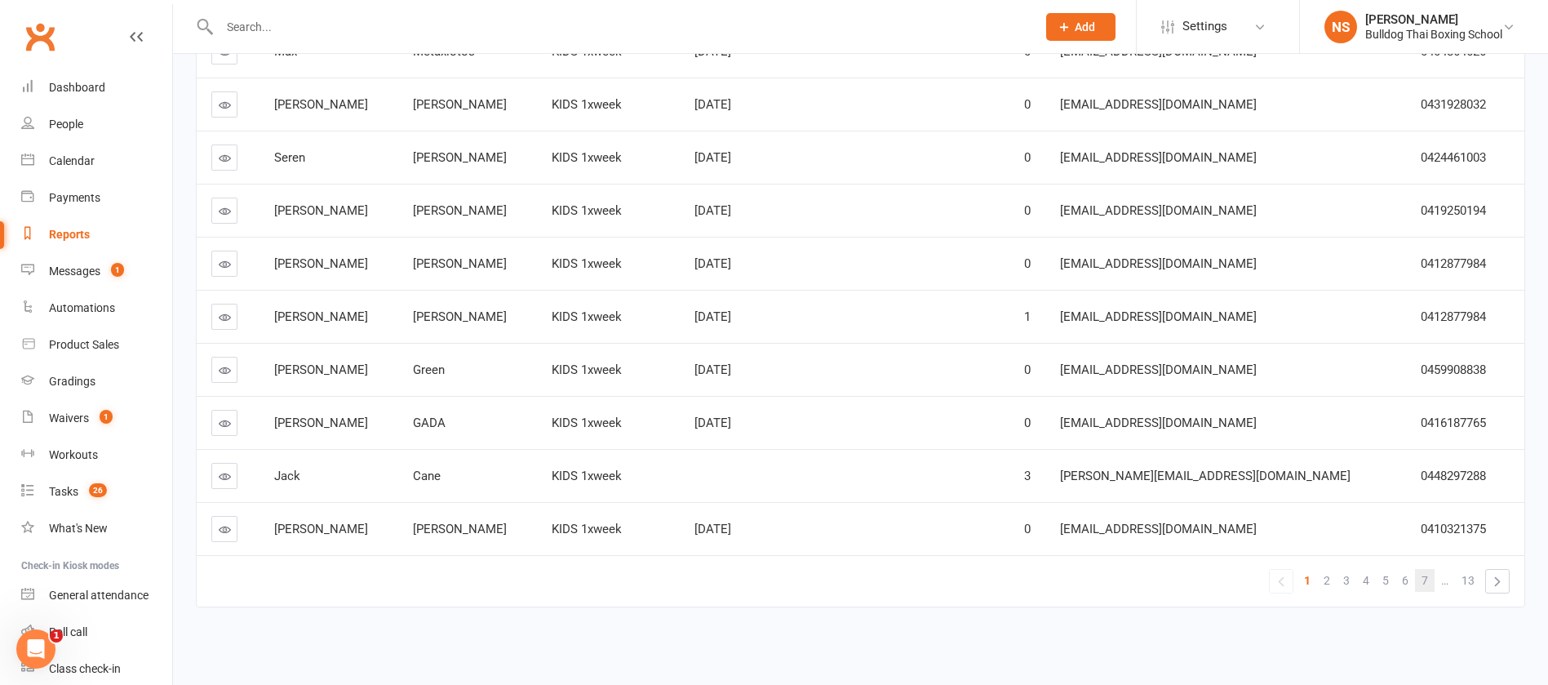
click at [1426, 582] on span "7" at bounding box center [1425, 580] width 7 height 23
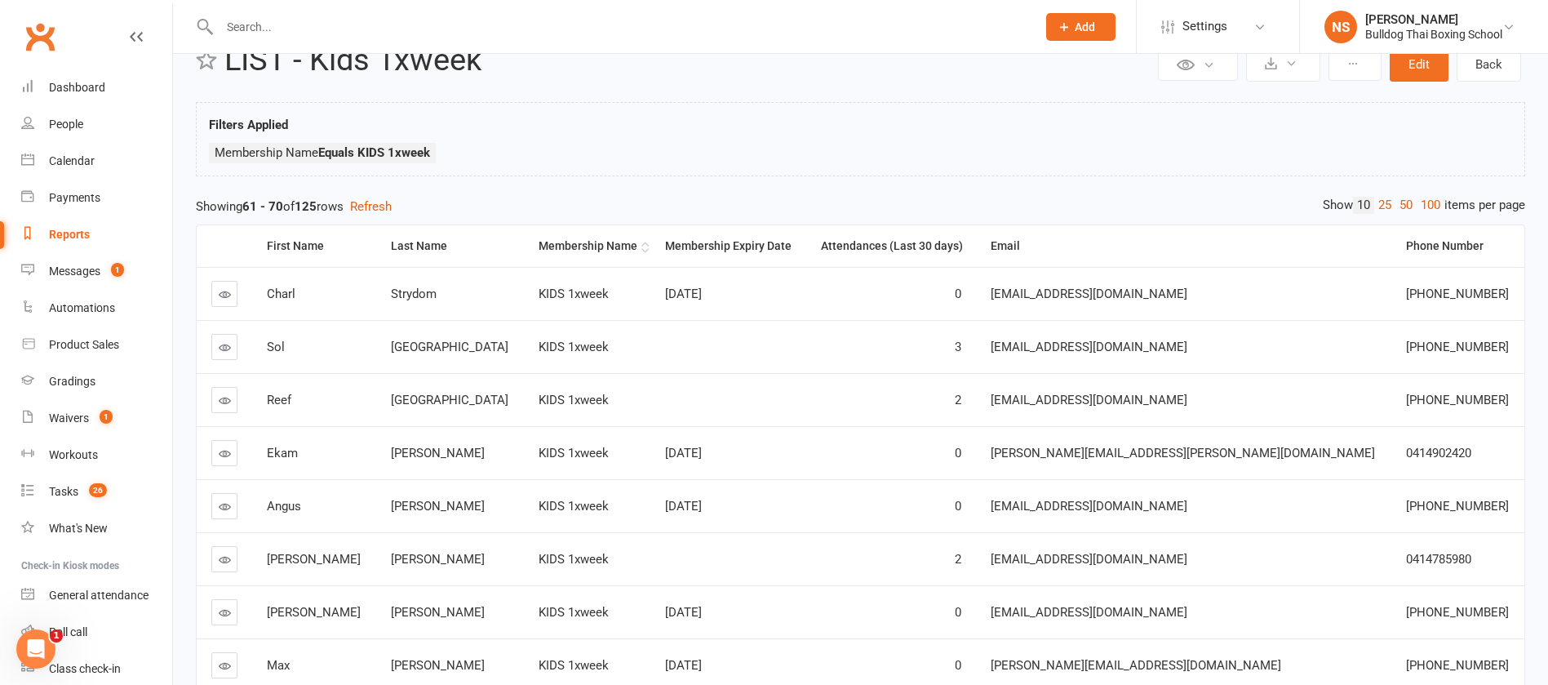
scroll to position [44, 0]
click at [222, 455] on icon at bounding box center [225, 456] width 12 height 12
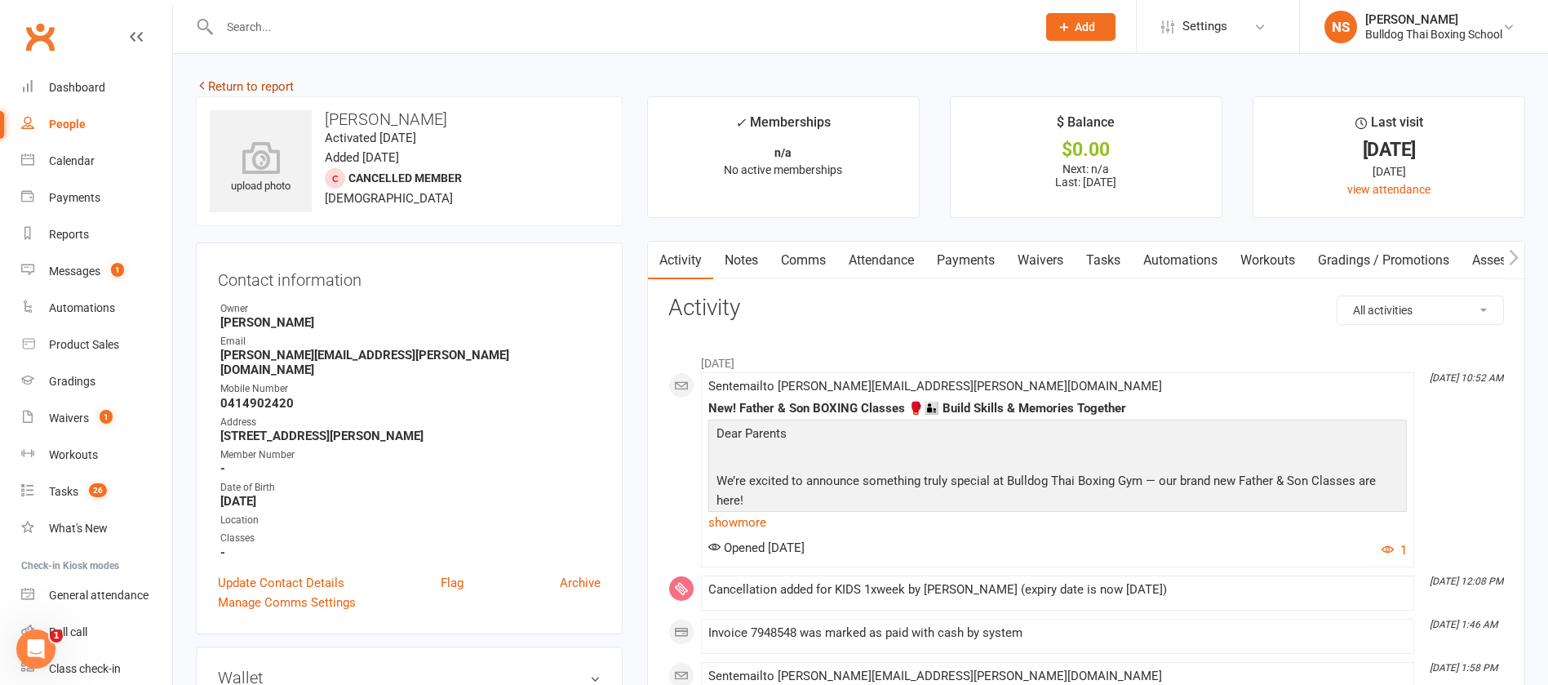
click at [287, 86] on link "Return to report" at bounding box center [245, 86] width 98 height 15
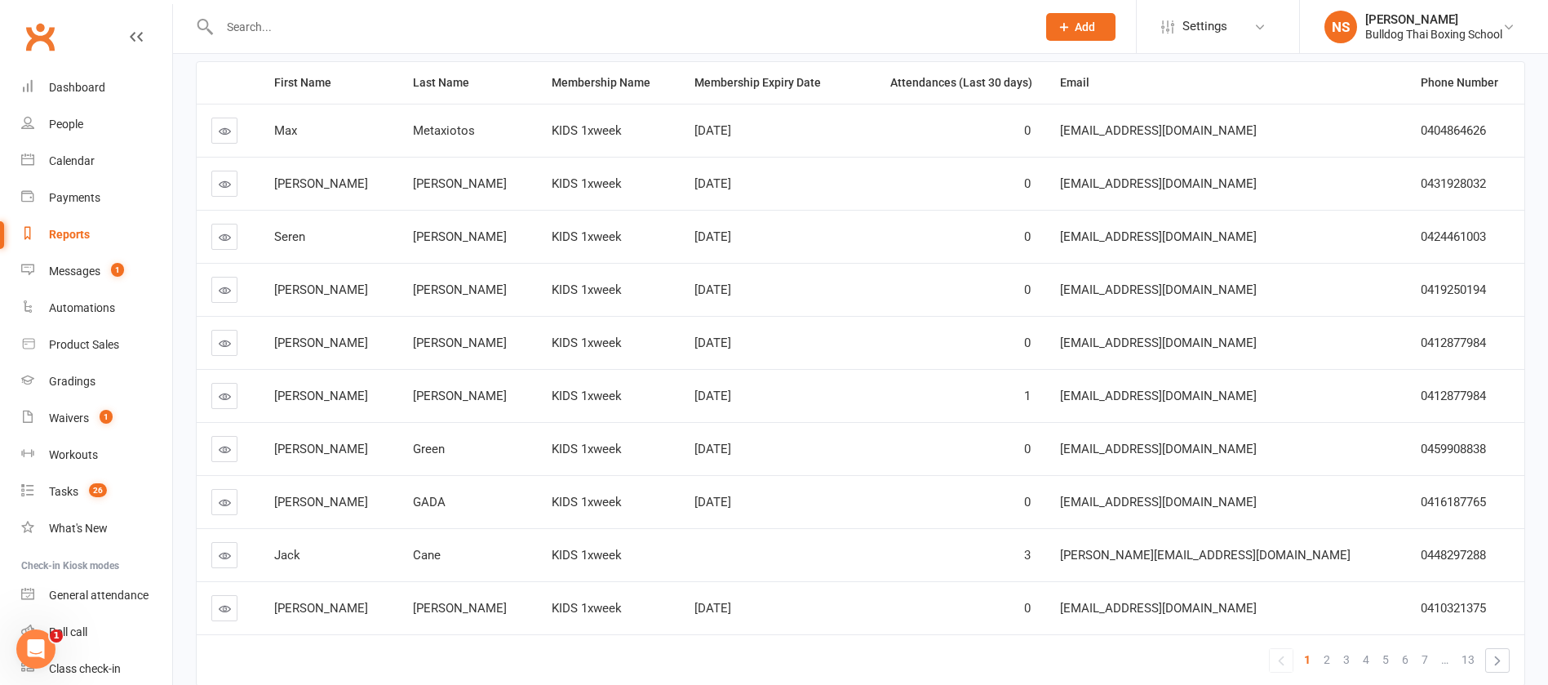
scroll to position [289, 0]
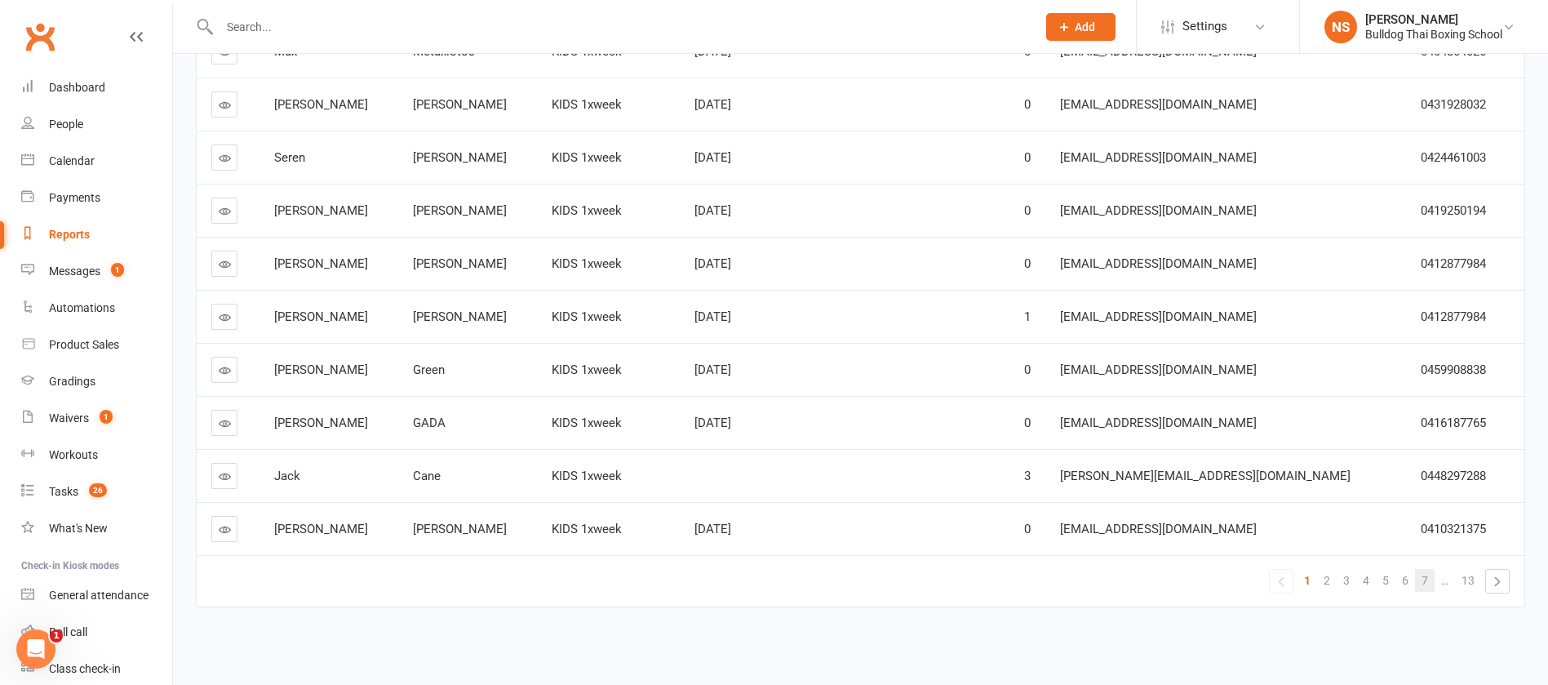
click at [1426, 576] on span "7" at bounding box center [1425, 580] width 7 height 23
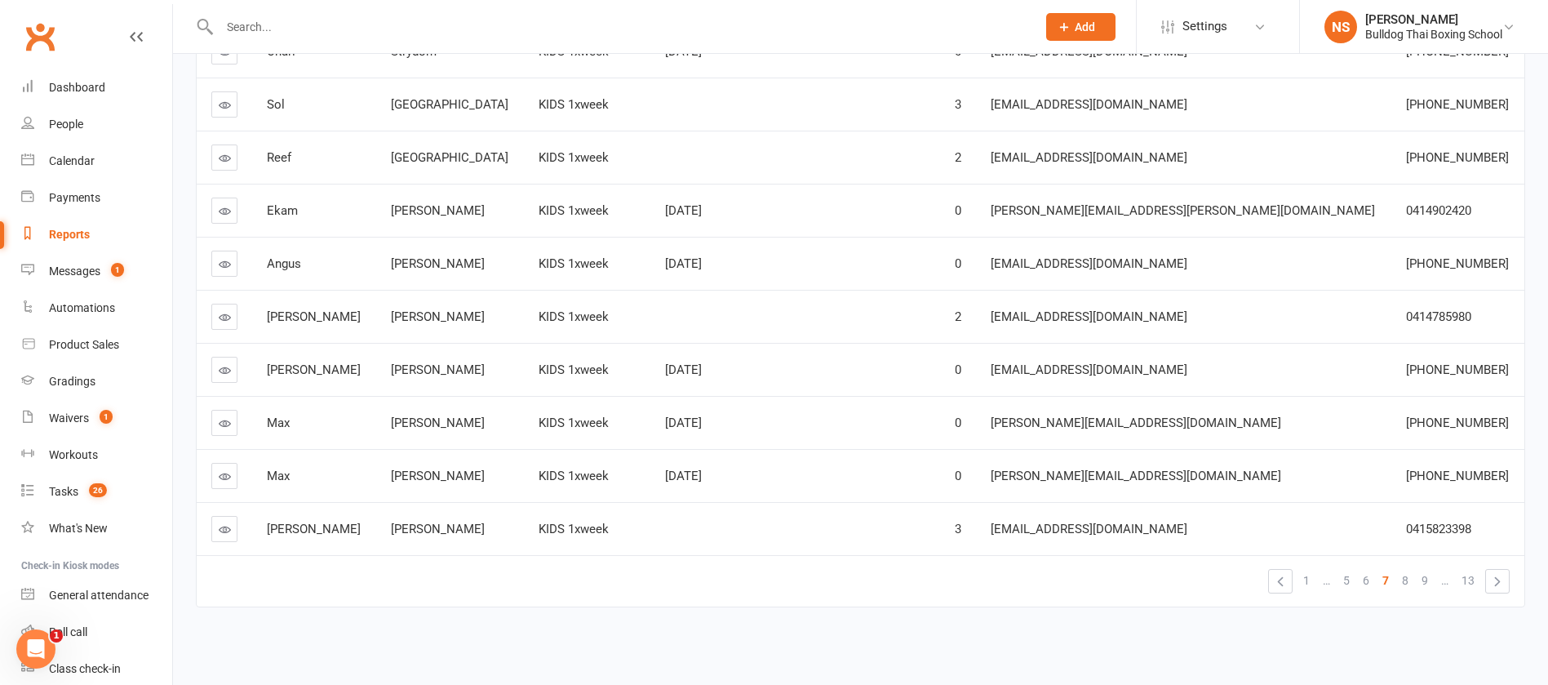
click at [224, 264] on icon at bounding box center [225, 264] width 12 height 12
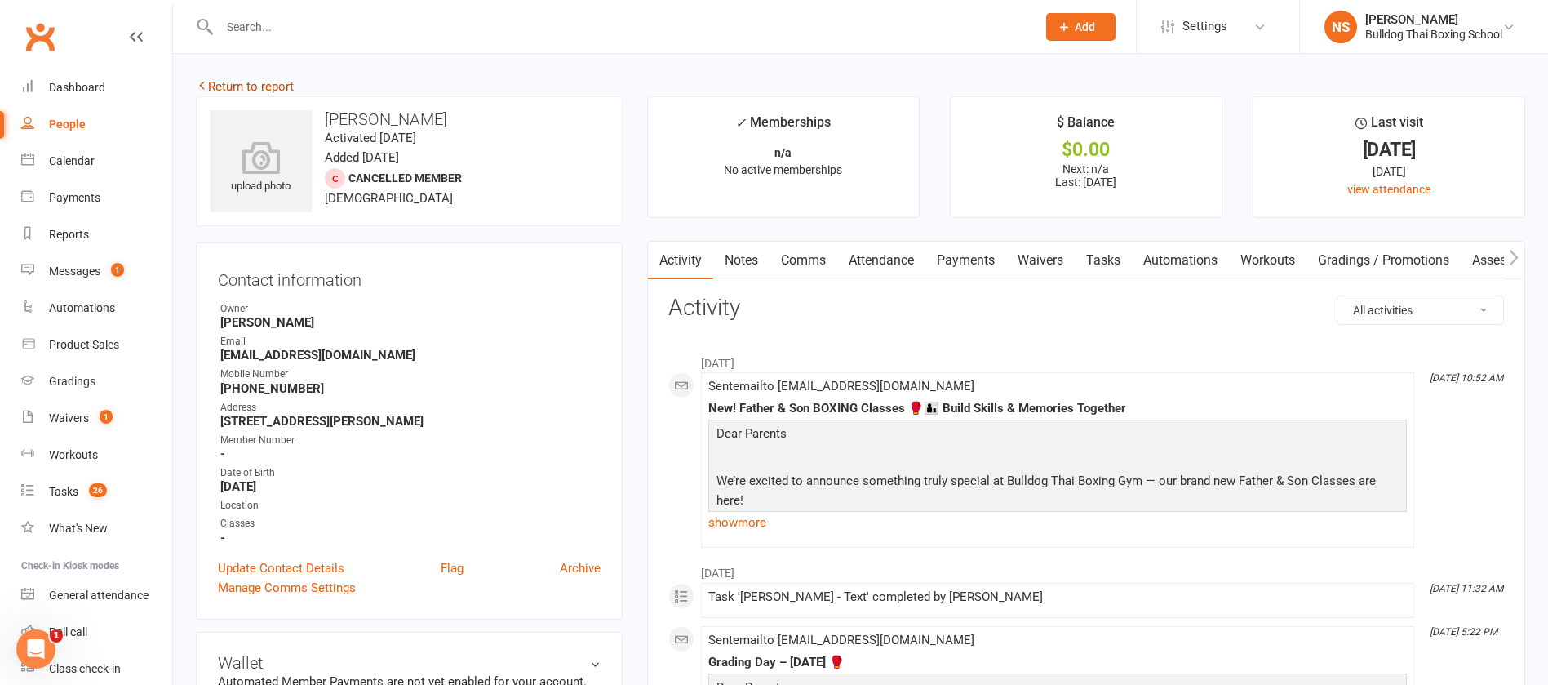
click at [250, 86] on link "Return to report" at bounding box center [245, 86] width 98 height 15
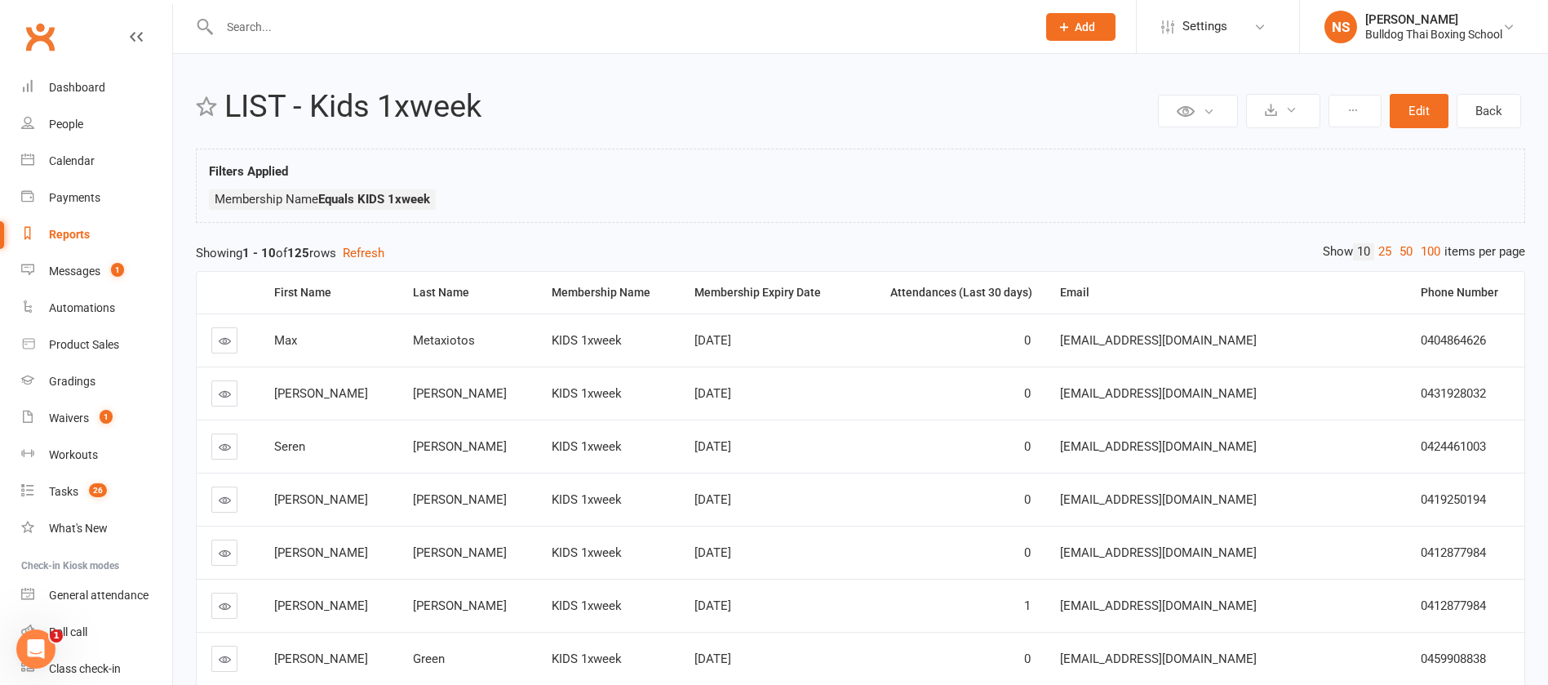
scroll to position [289, 0]
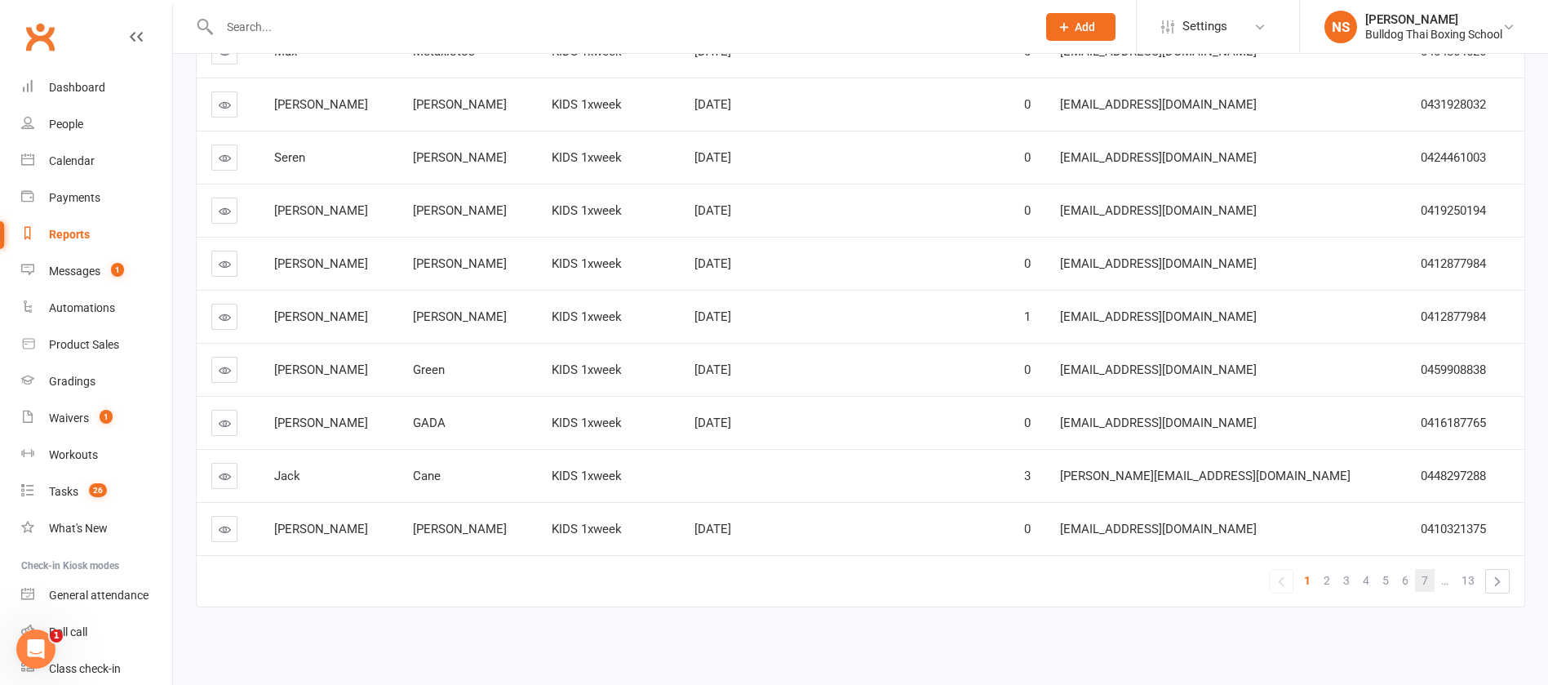
click at [1426, 572] on span "7" at bounding box center [1425, 580] width 7 height 23
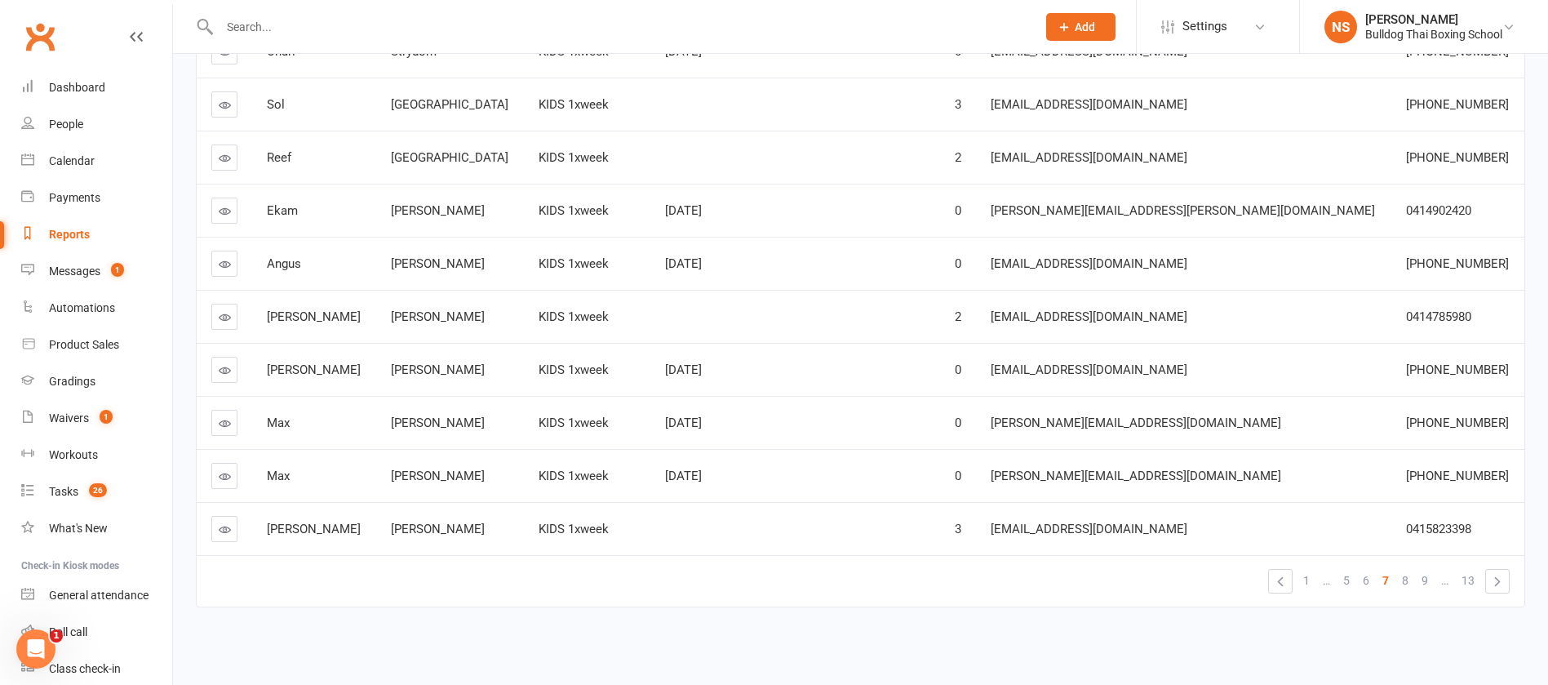
click at [220, 428] on icon at bounding box center [225, 423] width 12 height 12
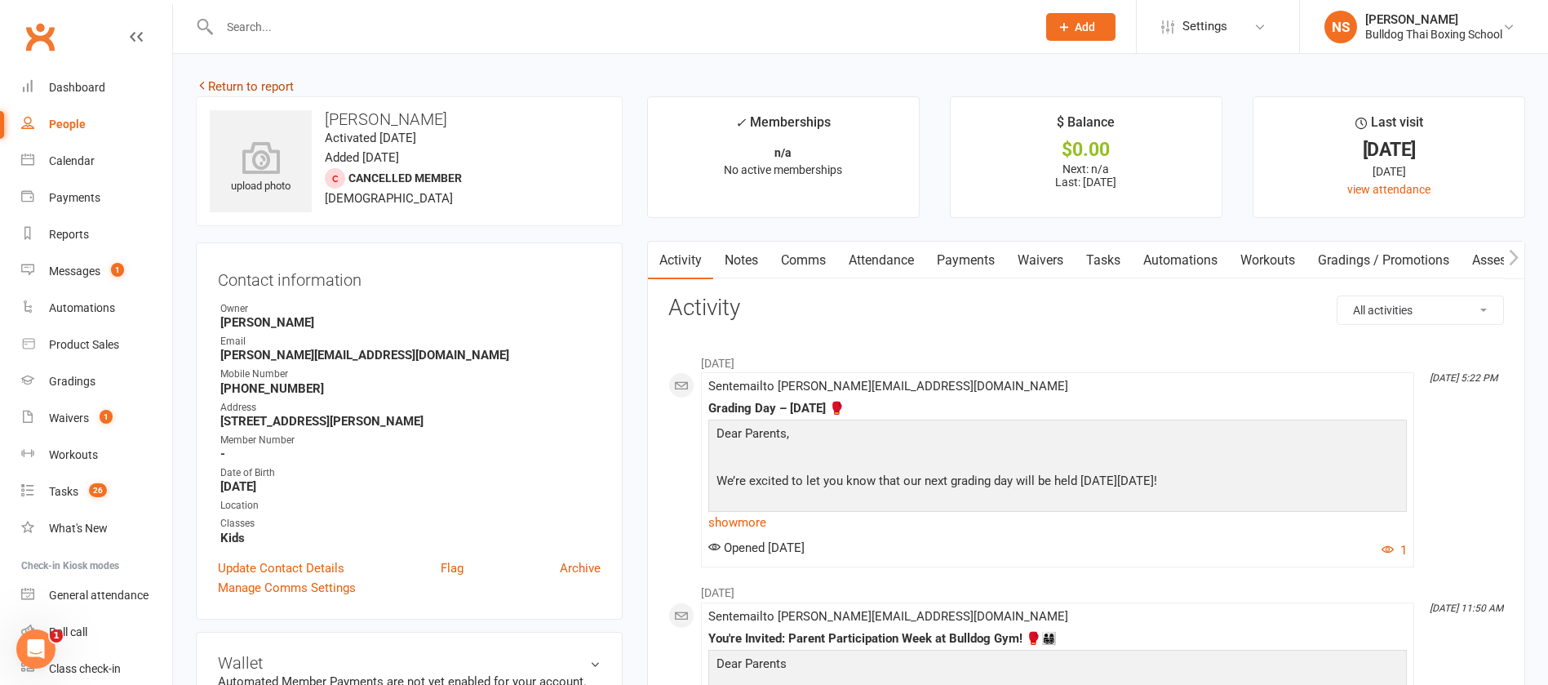
click at [215, 83] on link "Return to report" at bounding box center [245, 86] width 98 height 15
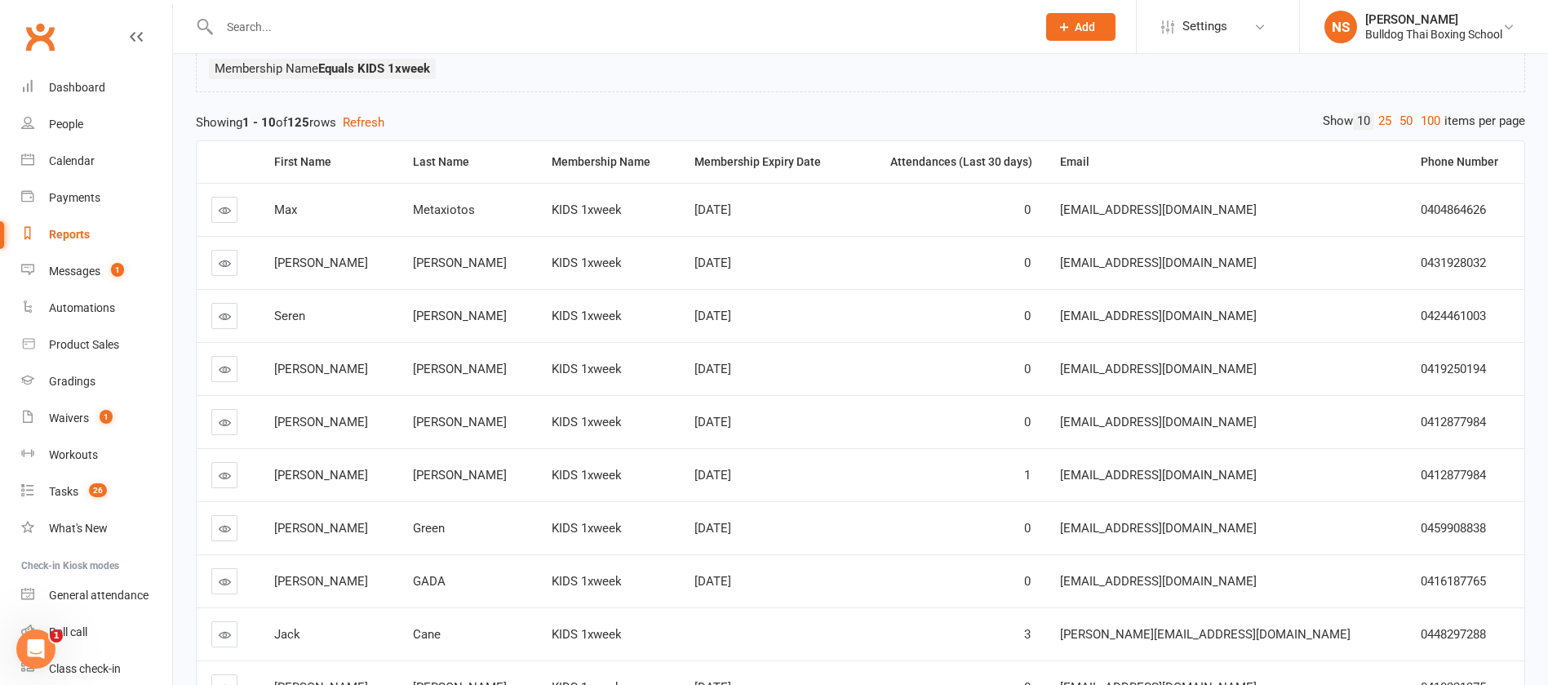
scroll to position [289, 0]
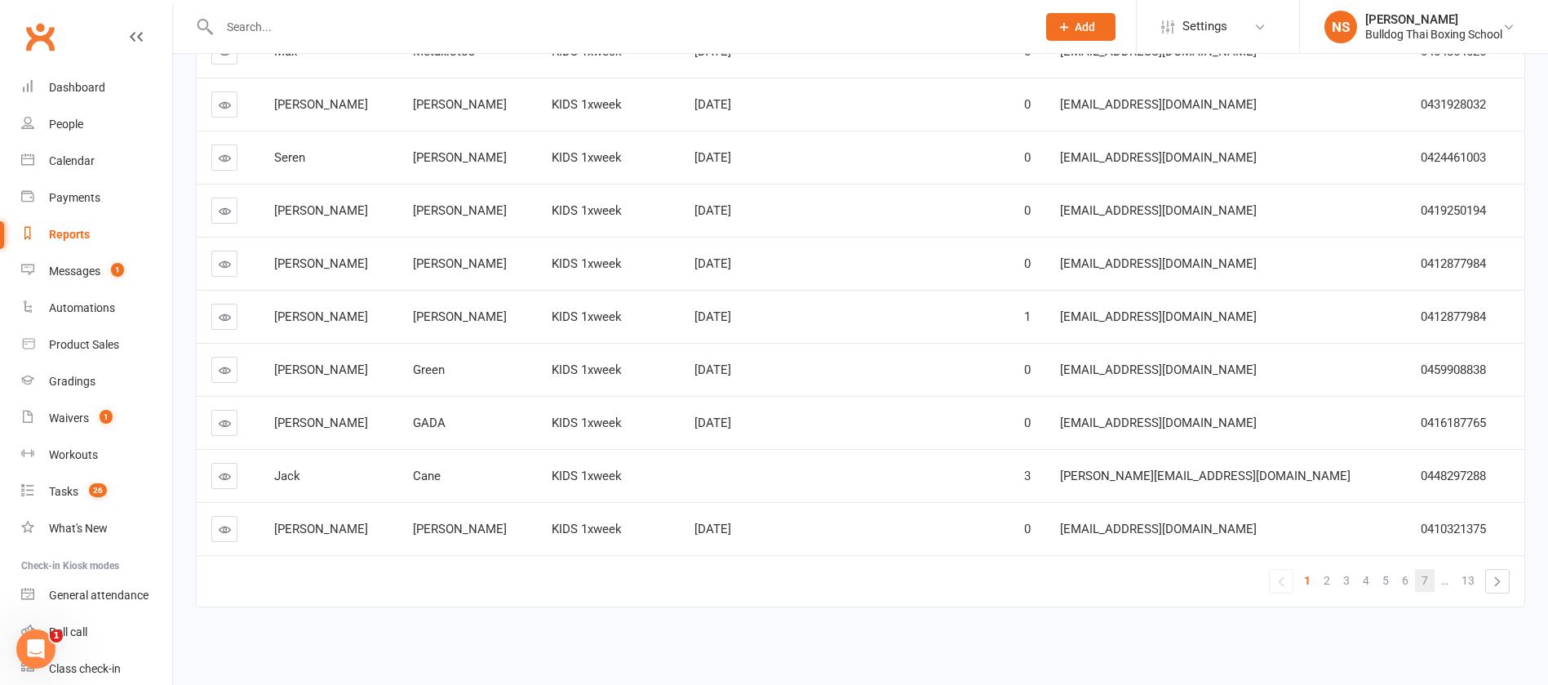
click at [1425, 581] on span "7" at bounding box center [1425, 580] width 7 height 23
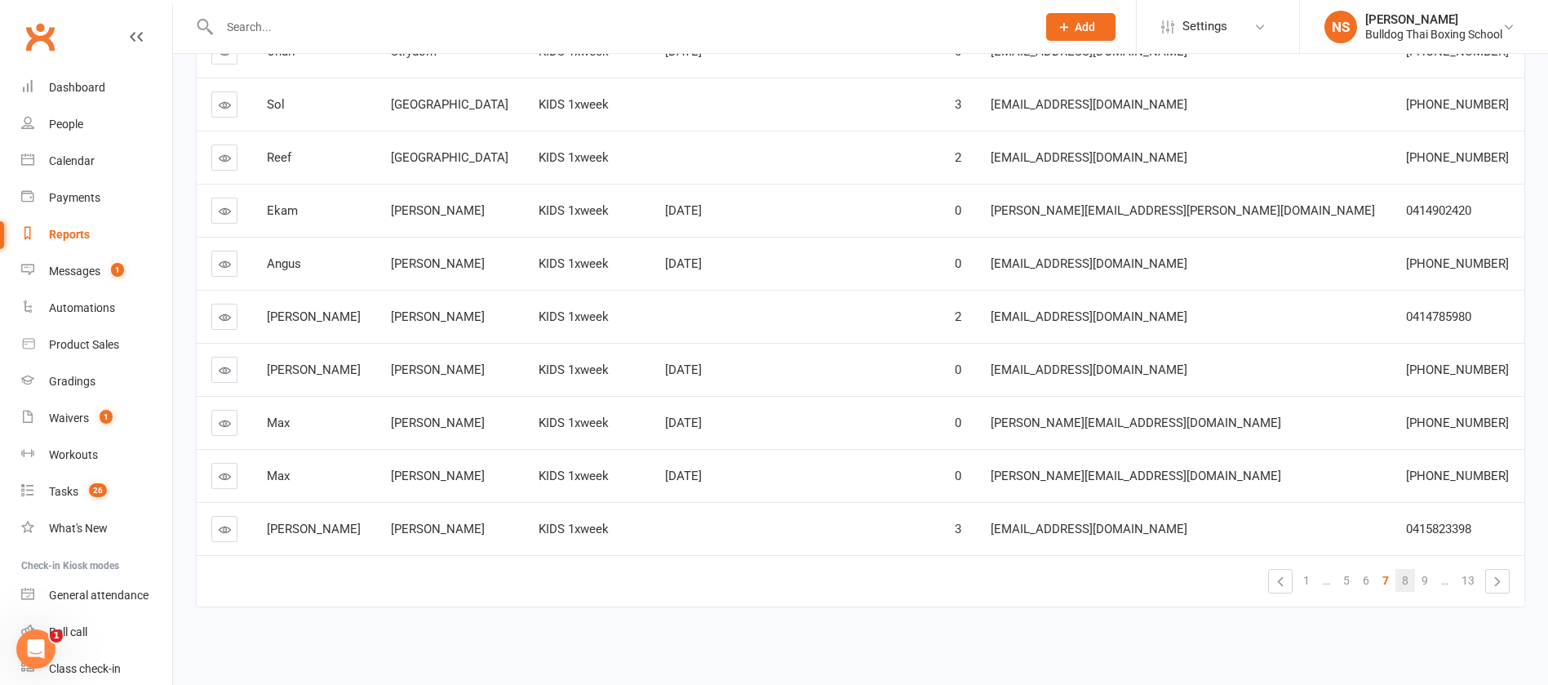
click at [1407, 577] on span "8" at bounding box center [1405, 580] width 7 height 23
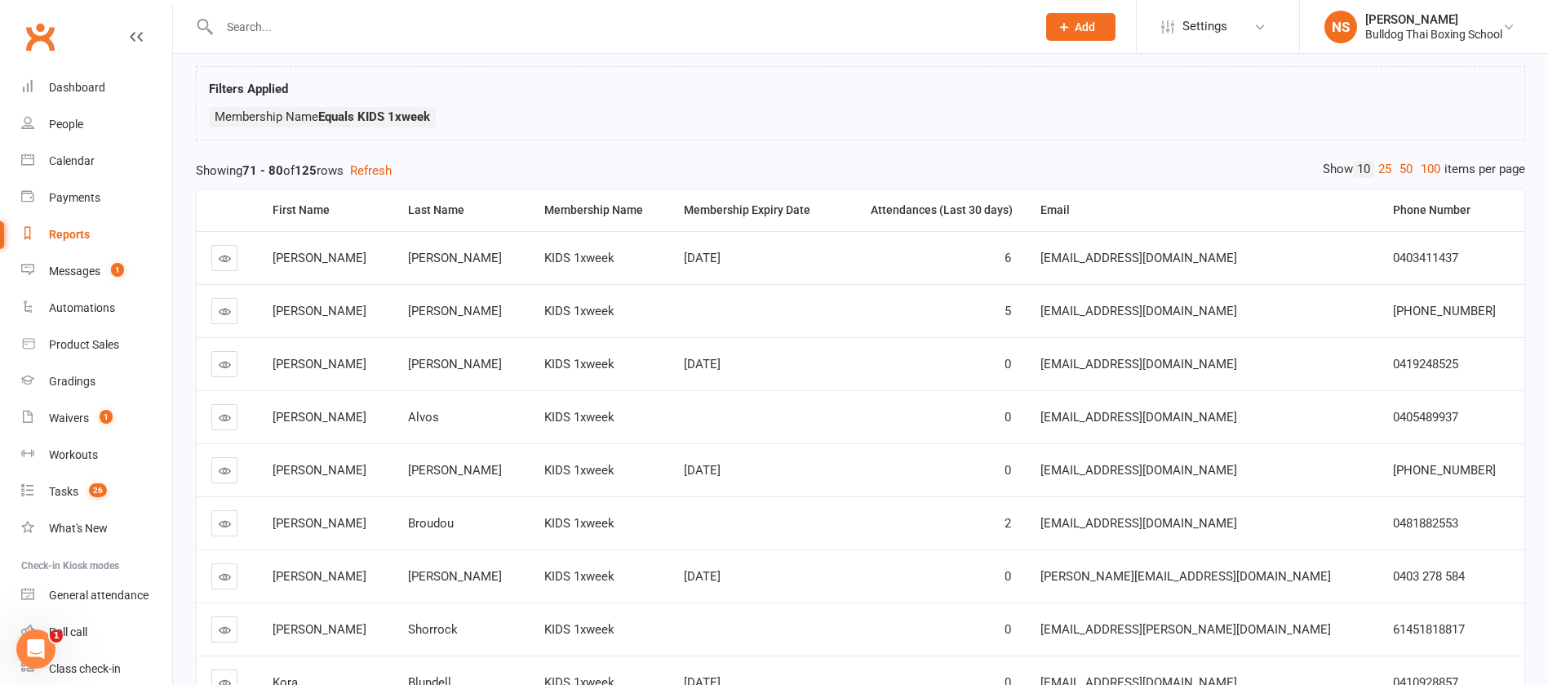
scroll to position [44, 0]
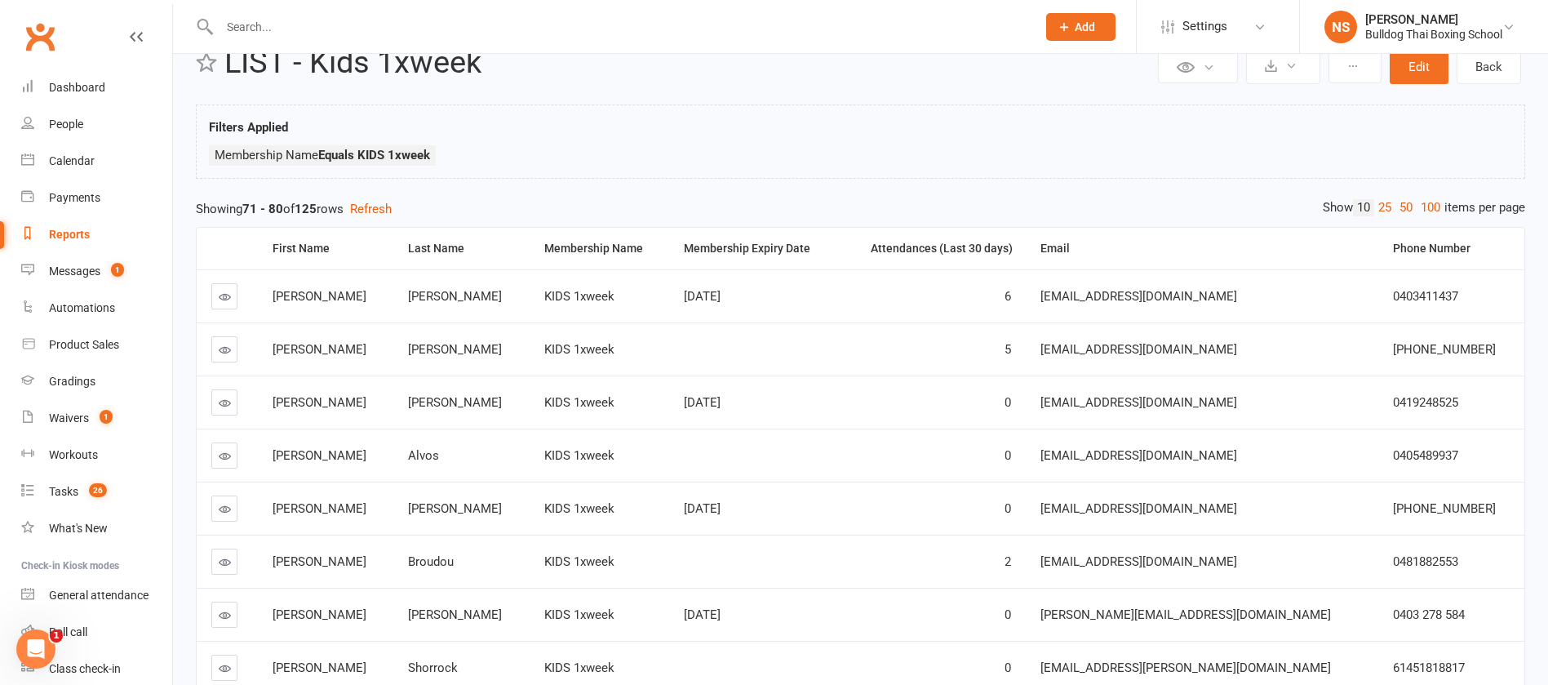
click at [223, 401] on icon at bounding box center [225, 403] width 12 height 12
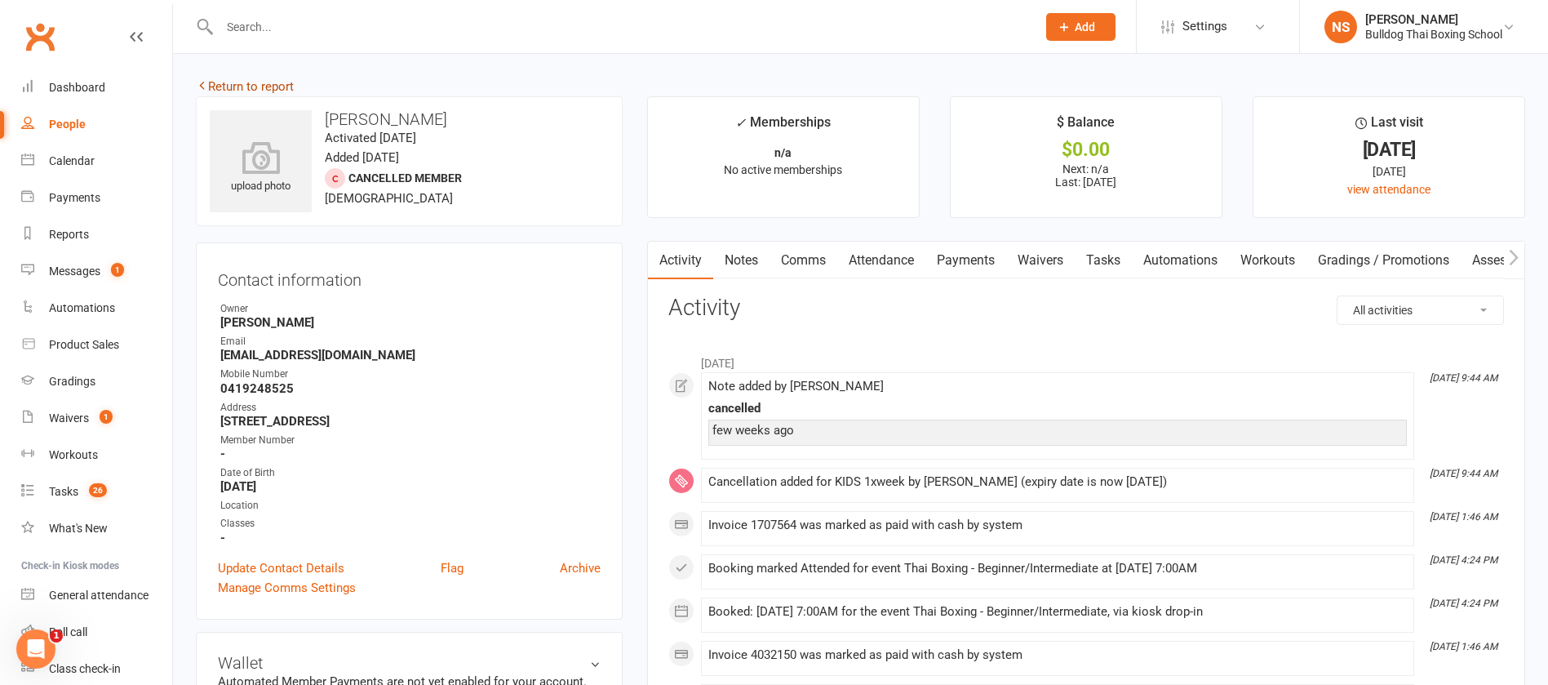
click at [248, 86] on link "Return to report" at bounding box center [245, 86] width 98 height 15
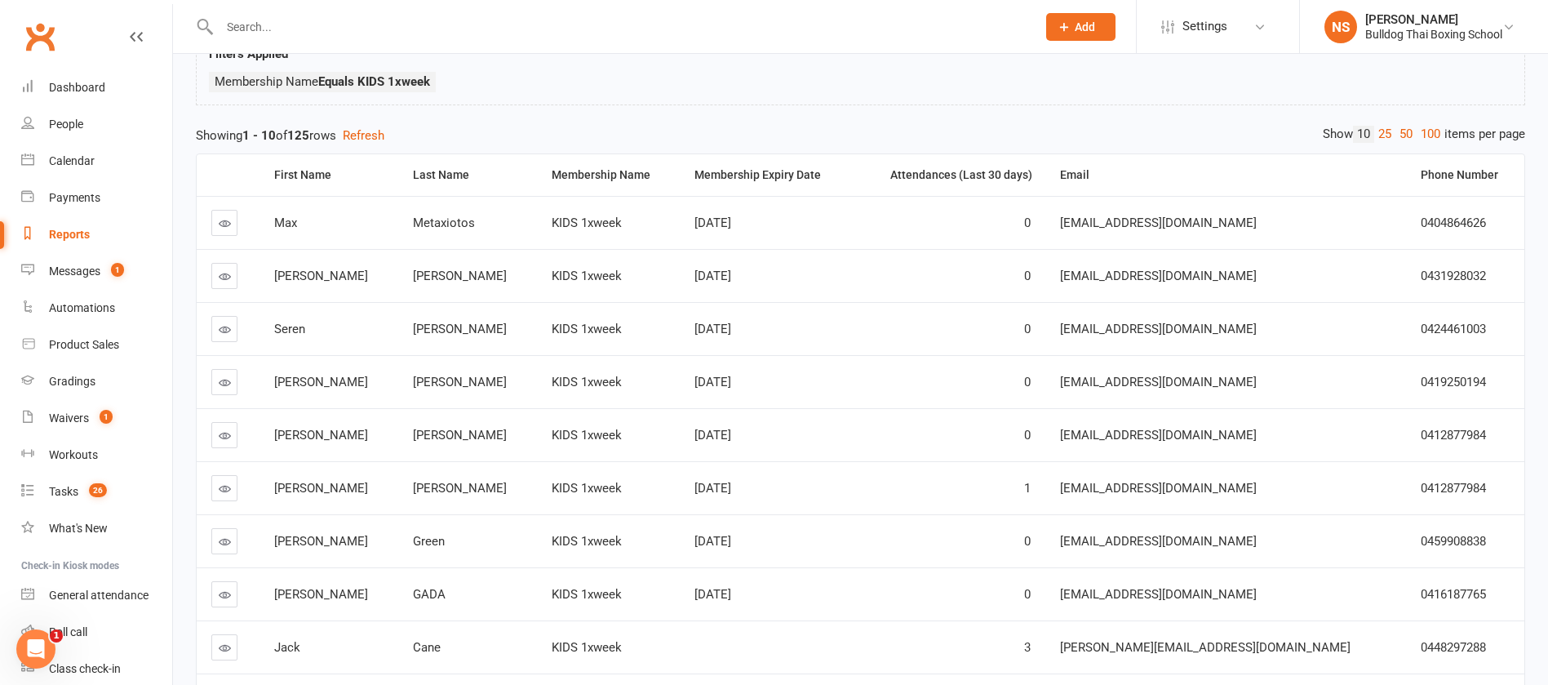
scroll to position [289, 0]
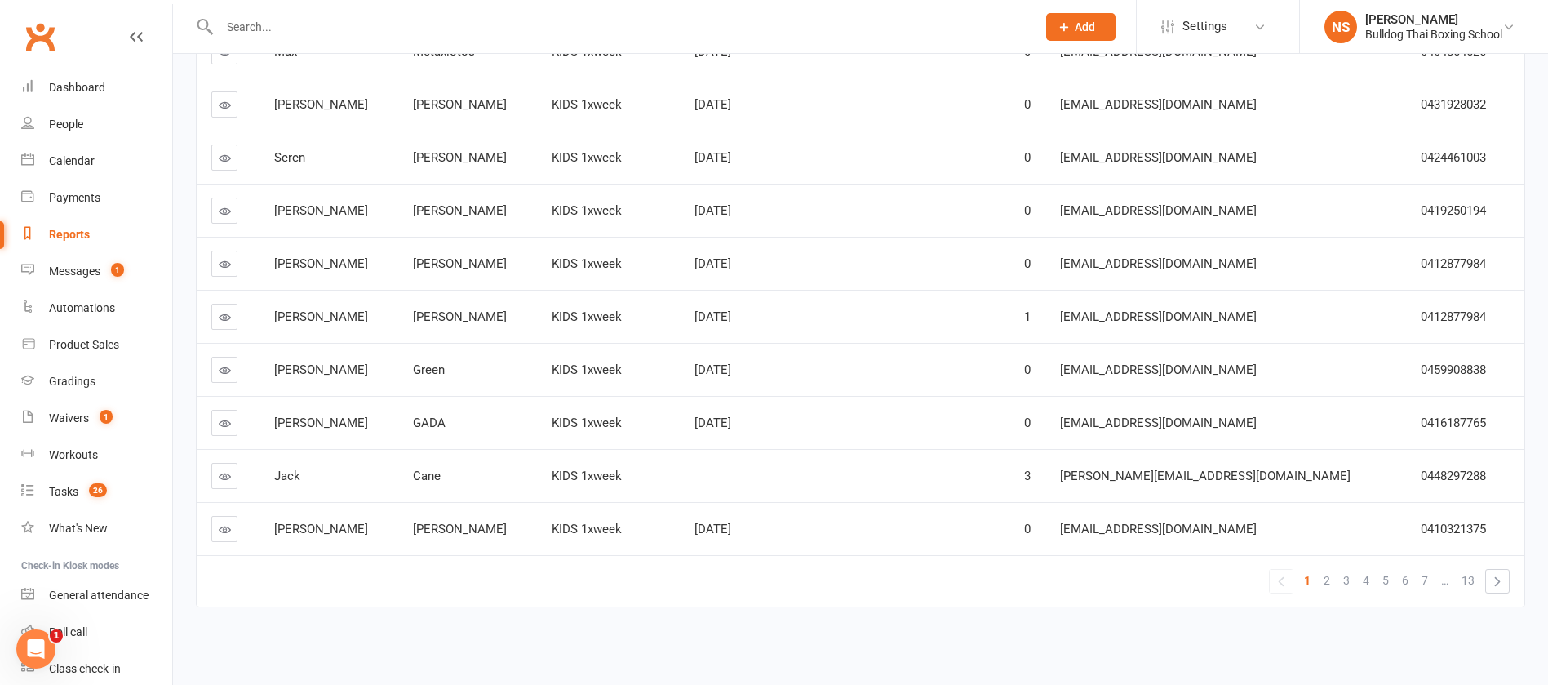
click at [1424, 579] on span "7" at bounding box center [1425, 580] width 7 height 23
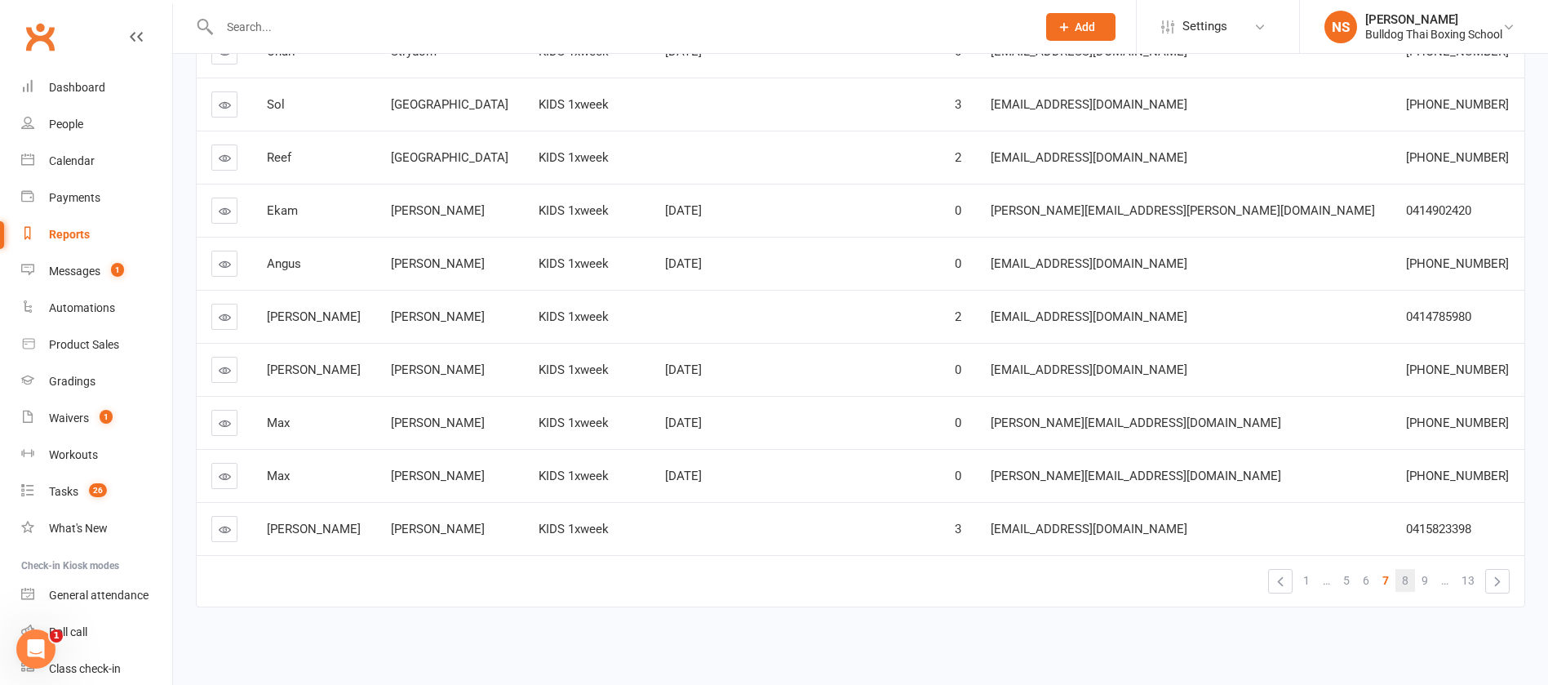
click at [1410, 580] on link "8" at bounding box center [1406, 580] width 20 height 23
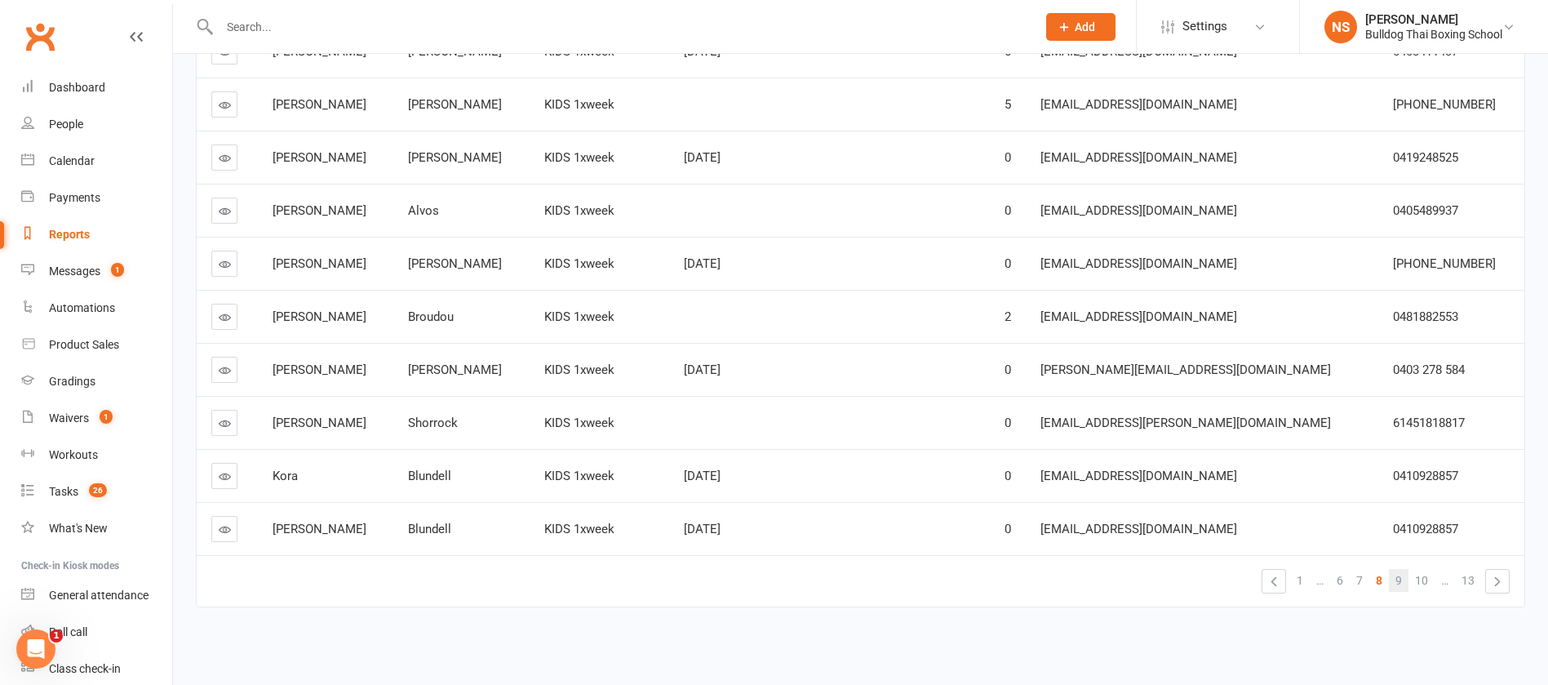
click at [1400, 579] on span "9" at bounding box center [1399, 580] width 7 height 23
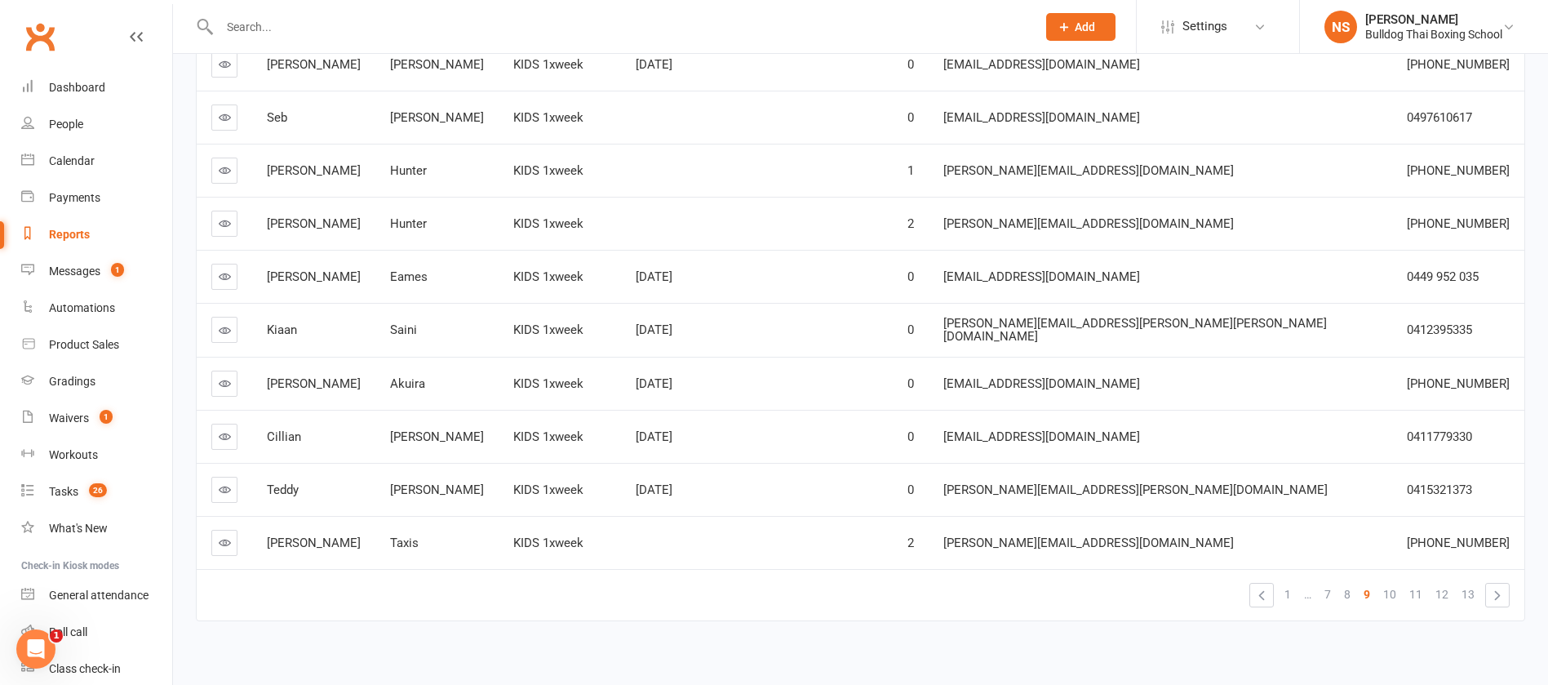
click at [226, 483] on icon at bounding box center [225, 489] width 12 height 12
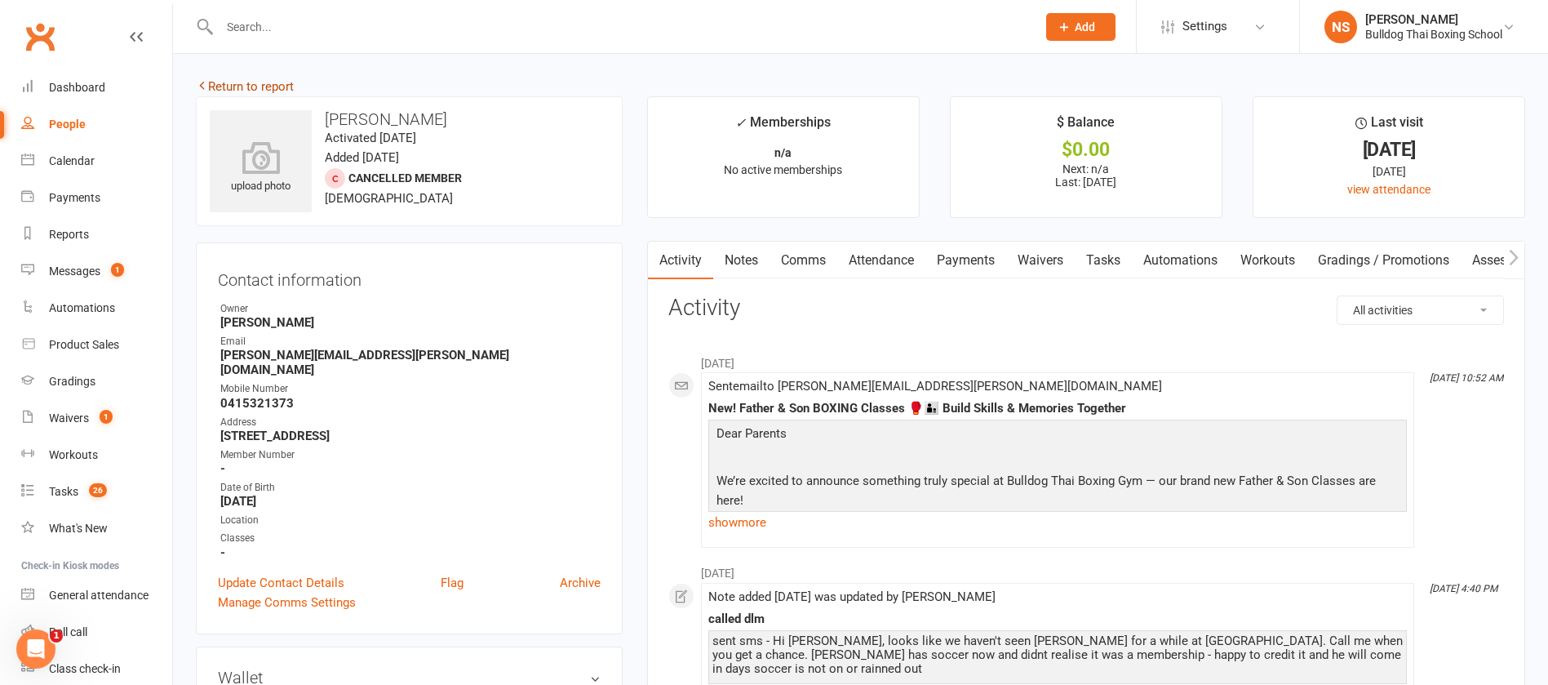
click at [209, 84] on link "Return to report" at bounding box center [245, 86] width 98 height 15
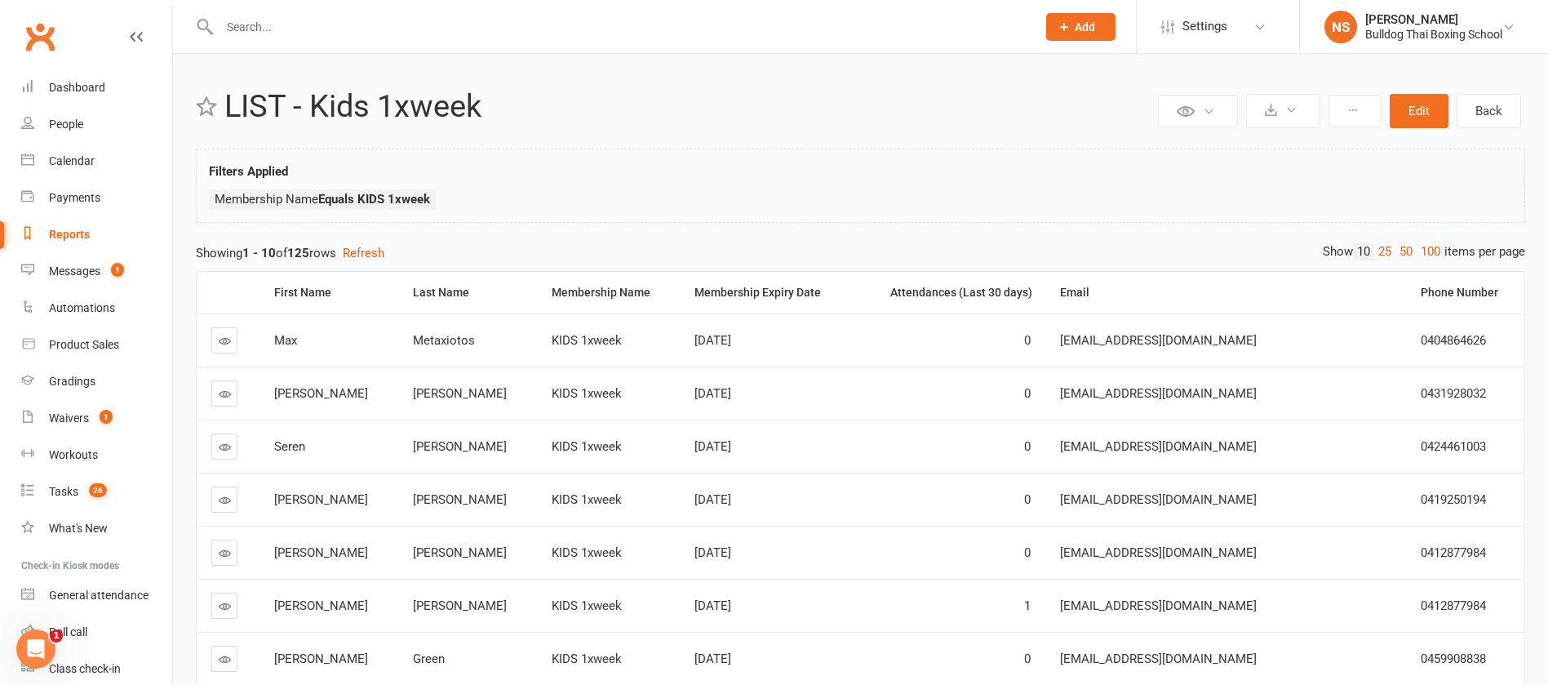
scroll to position [289, 0]
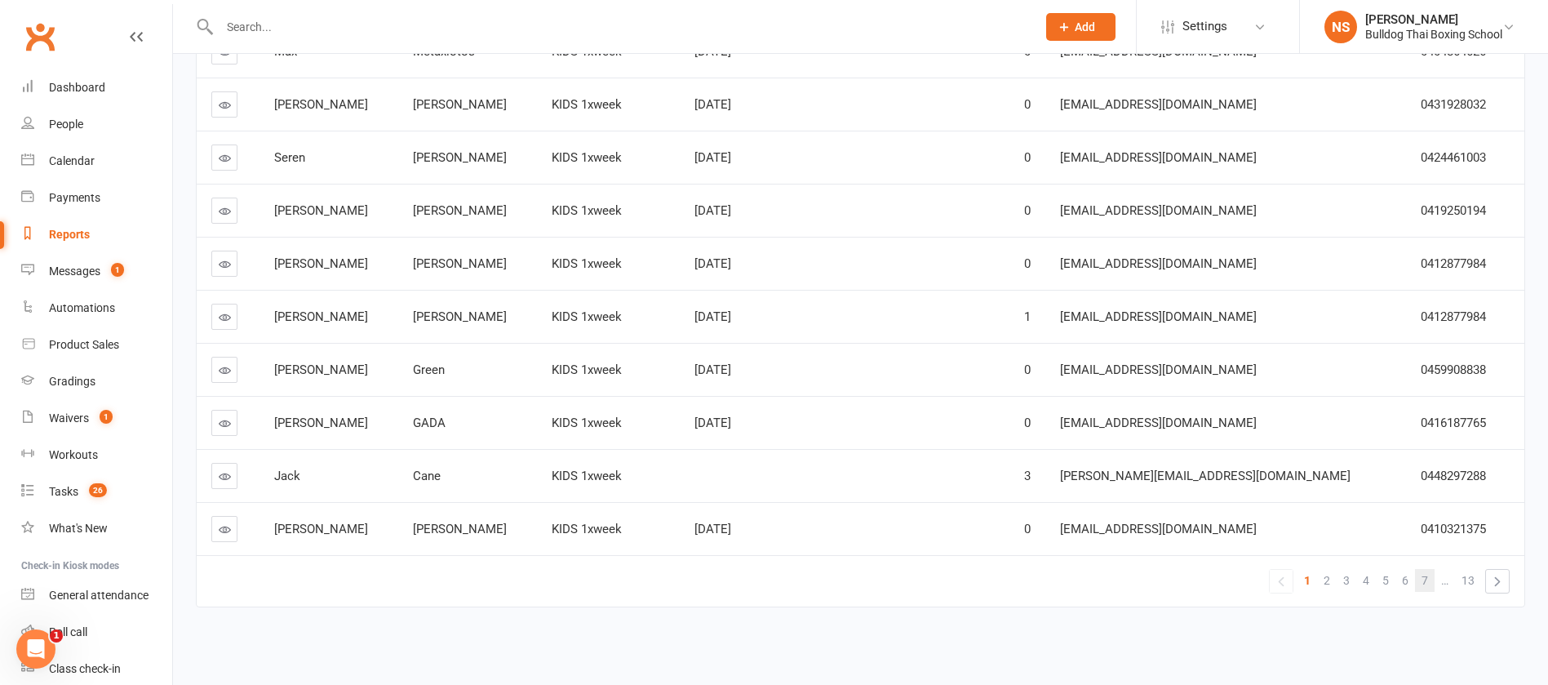
click at [1424, 583] on span "7" at bounding box center [1425, 580] width 7 height 23
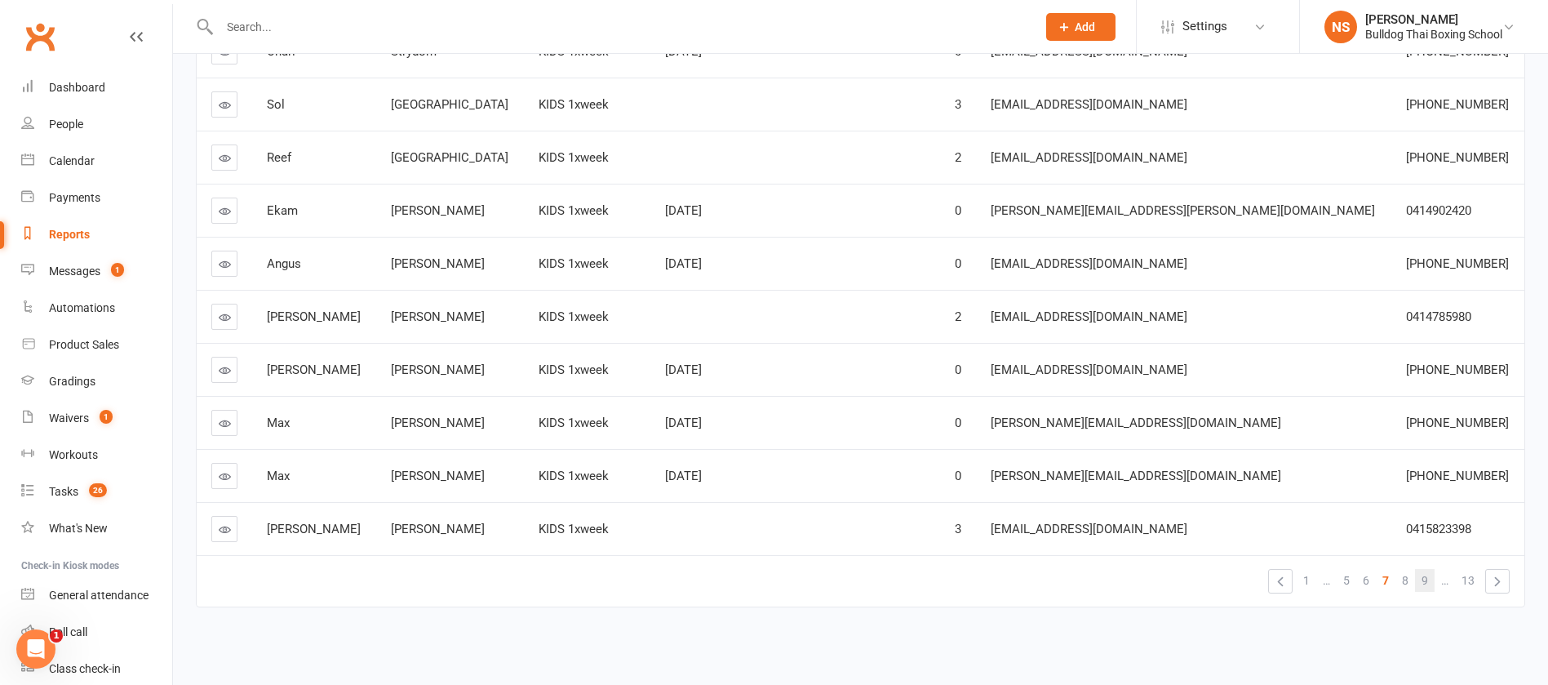
click at [1429, 582] on link "9" at bounding box center [1425, 580] width 20 height 23
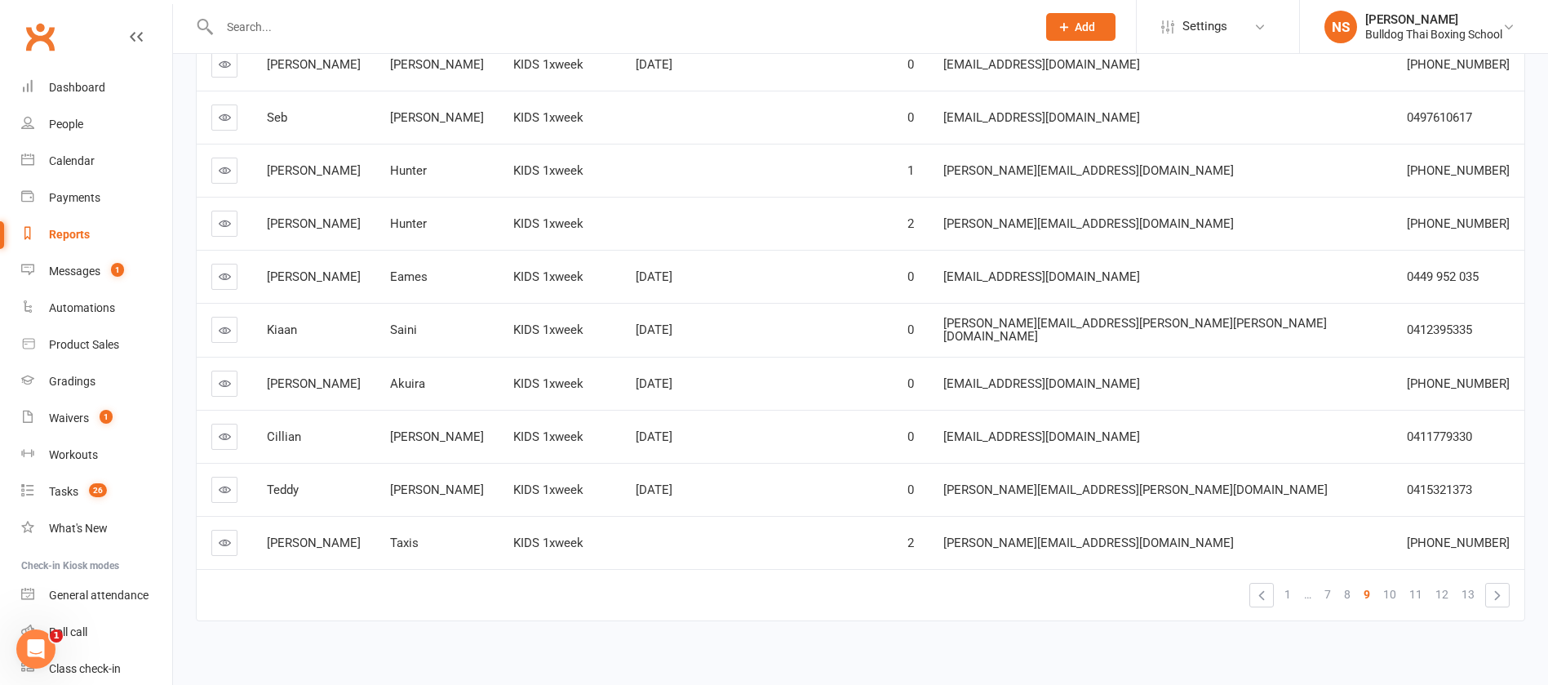
click at [221, 430] on icon at bounding box center [225, 436] width 12 height 12
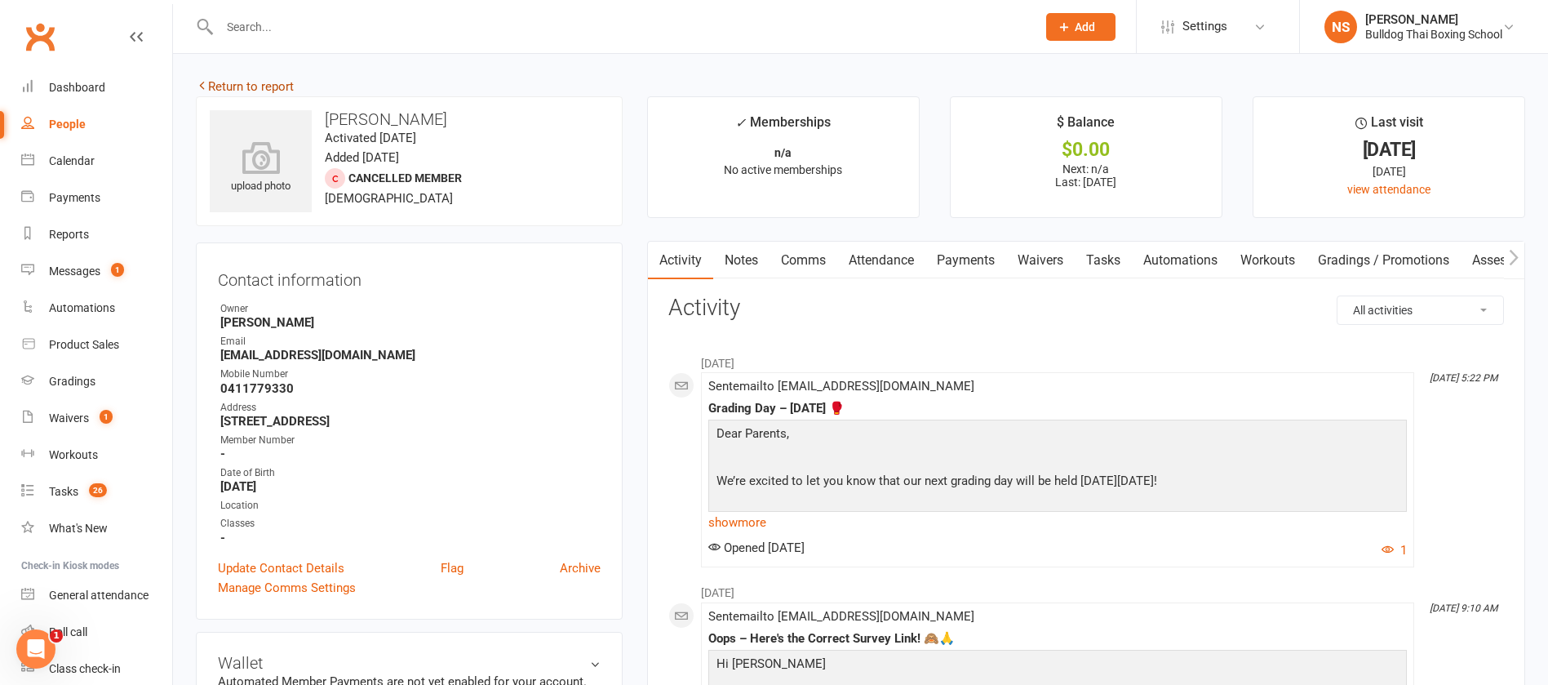
click at [242, 82] on link "Return to report" at bounding box center [245, 86] width 98 height 15
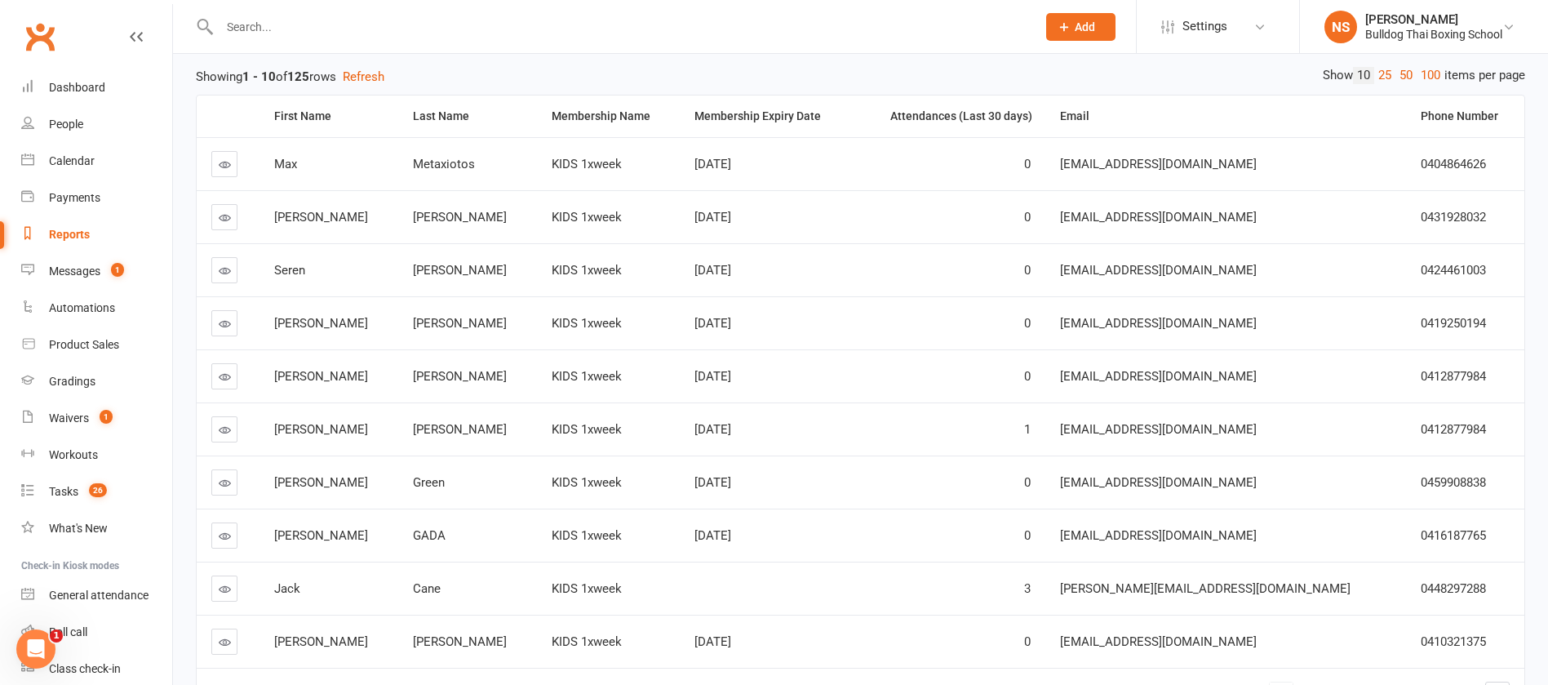
scroll to position [289, 0]
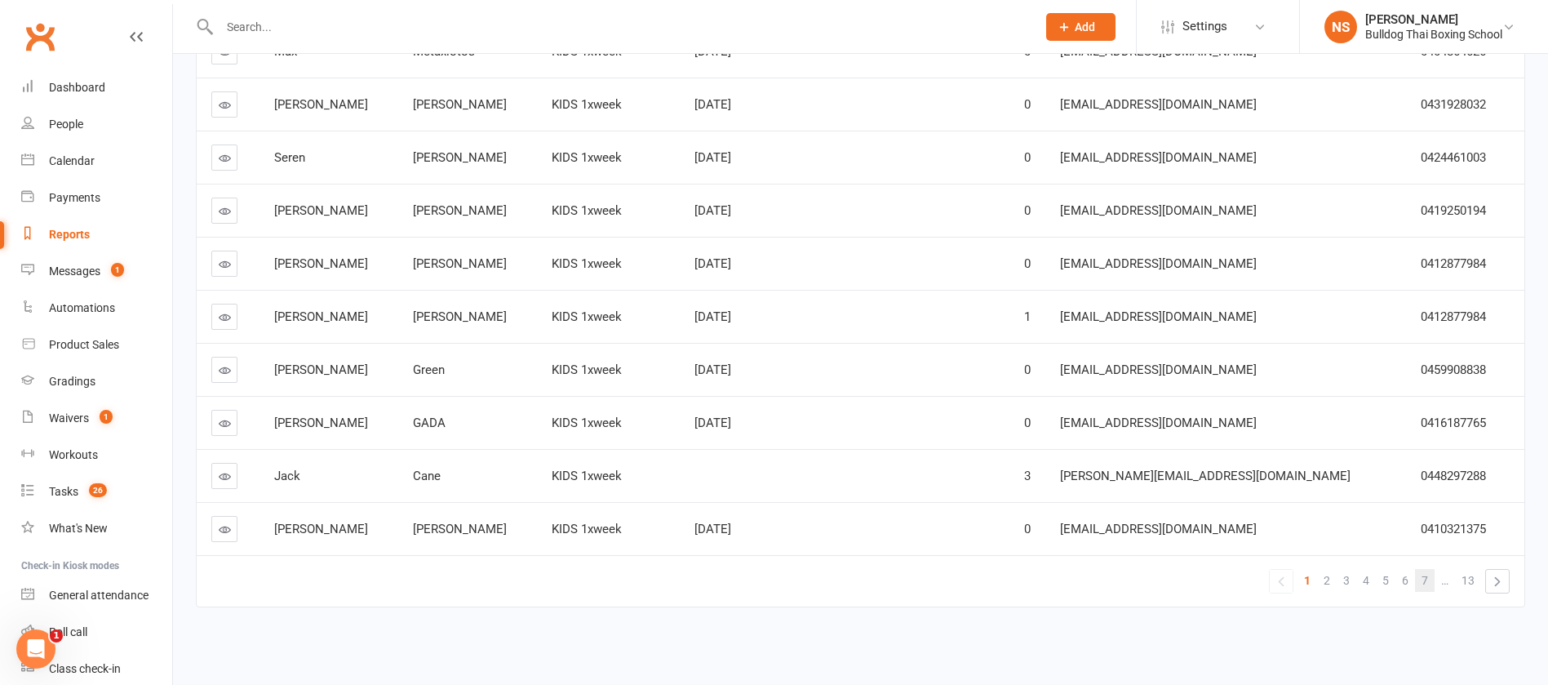
click at [1424, 578] on span "7" at bounding box center [1425, 580] width 7 height 23
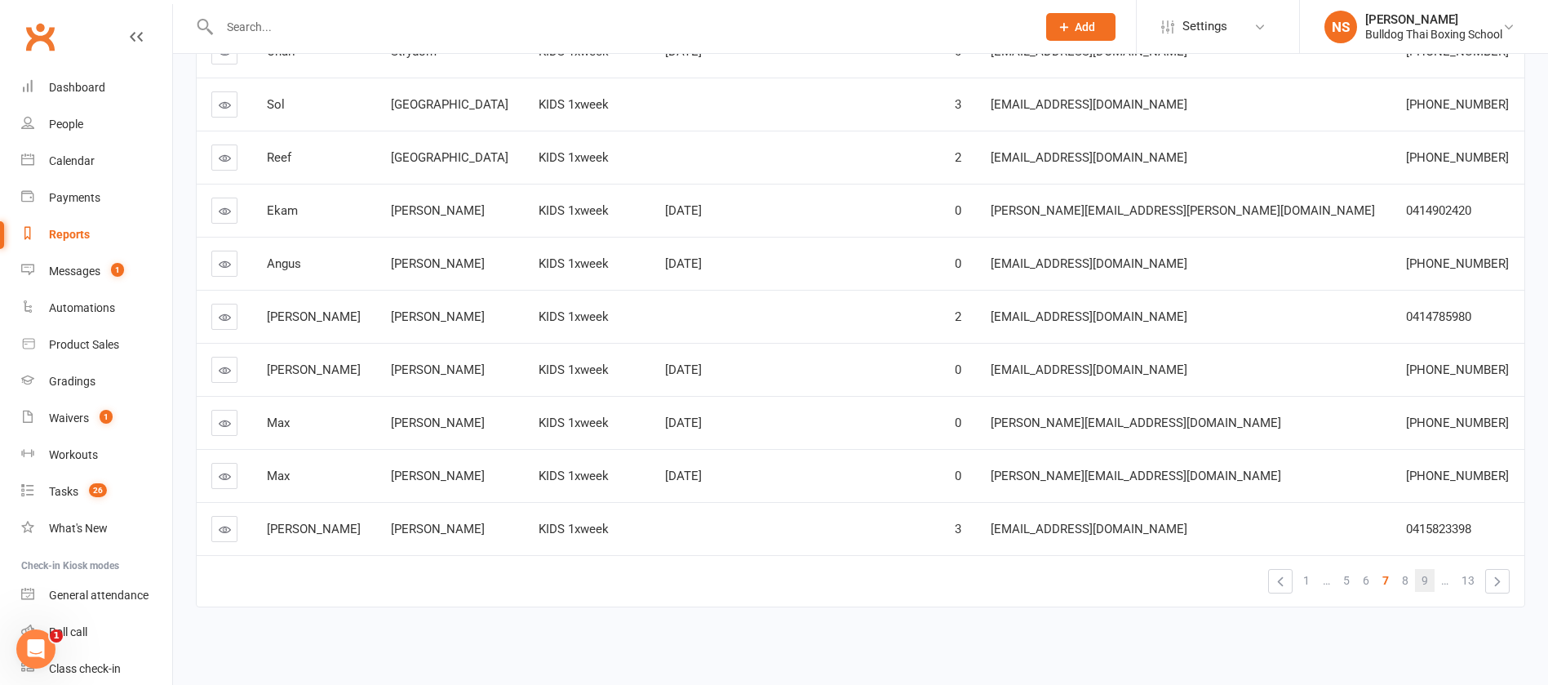
click at [1426, 583] on span "9" at bounding box center [1425, 580] width 7 height 23
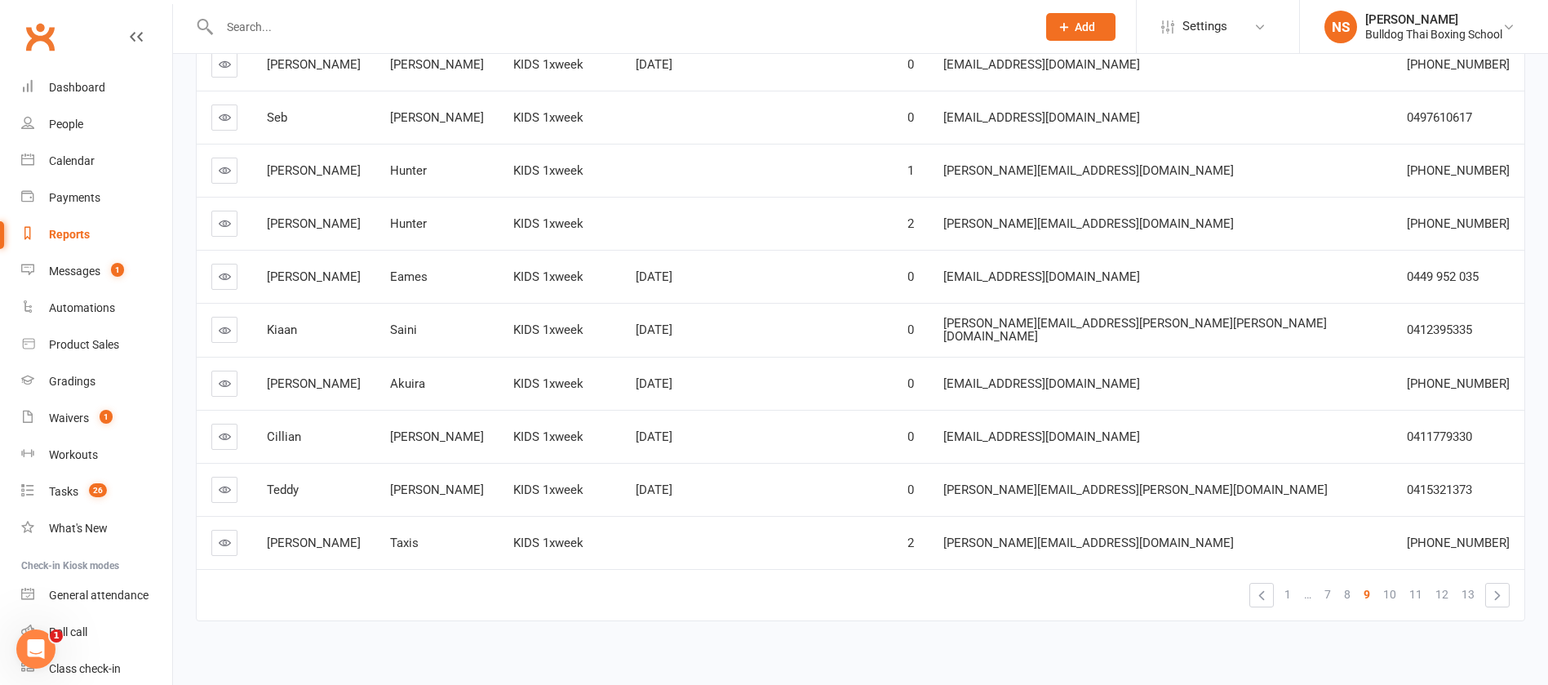
click at [224, 324] on icon at bounding box center [225, 330] width 12 height 12
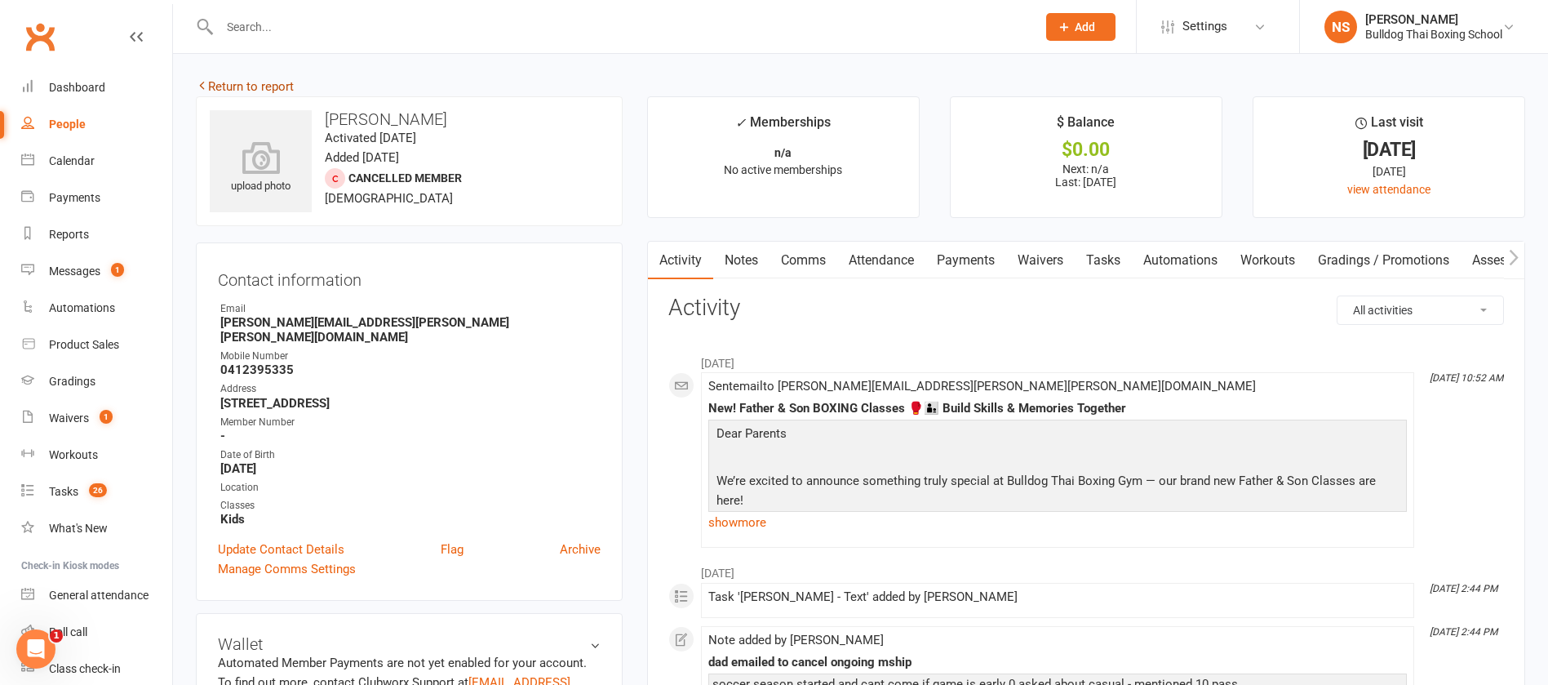
click at [224, 82] on link "Return to report" at bounding box center [245, 86] width 98 height 15
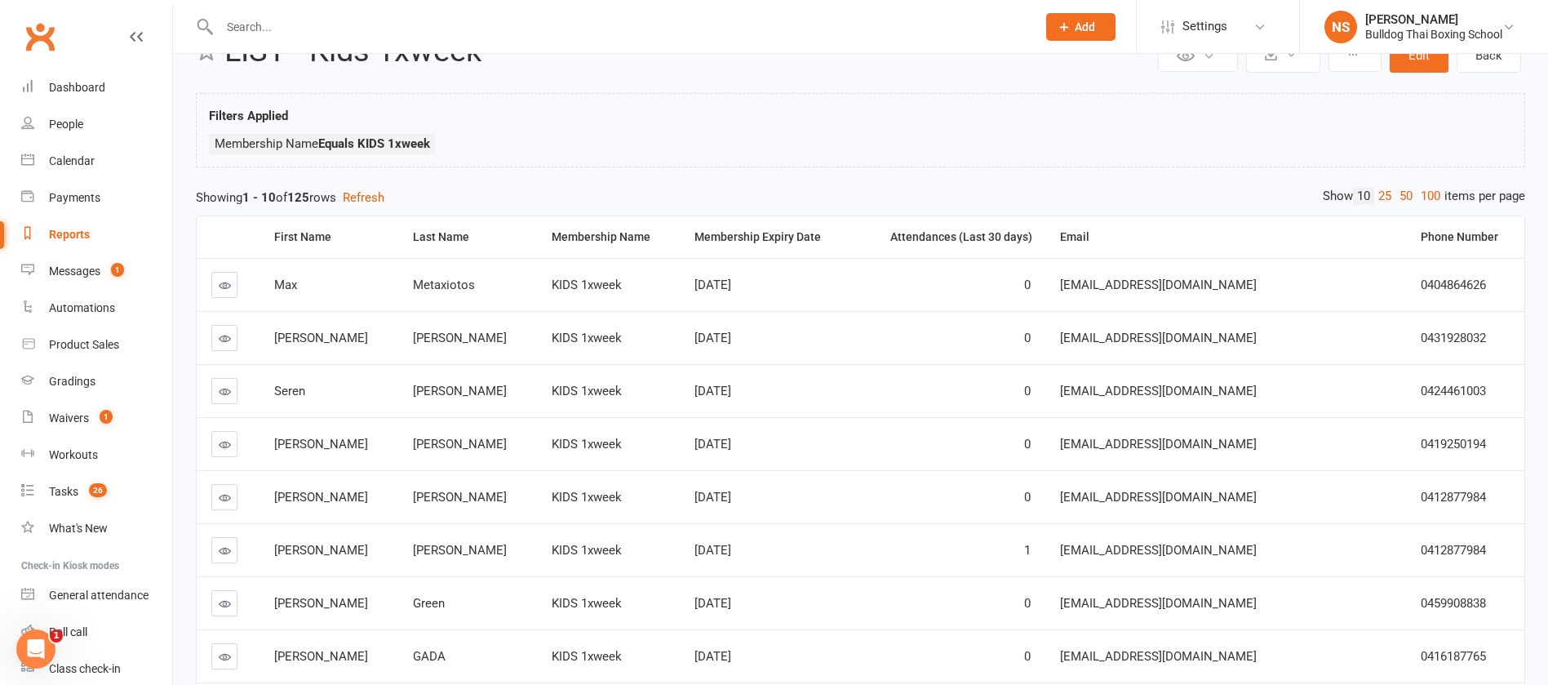
scroll to position [289, 0]
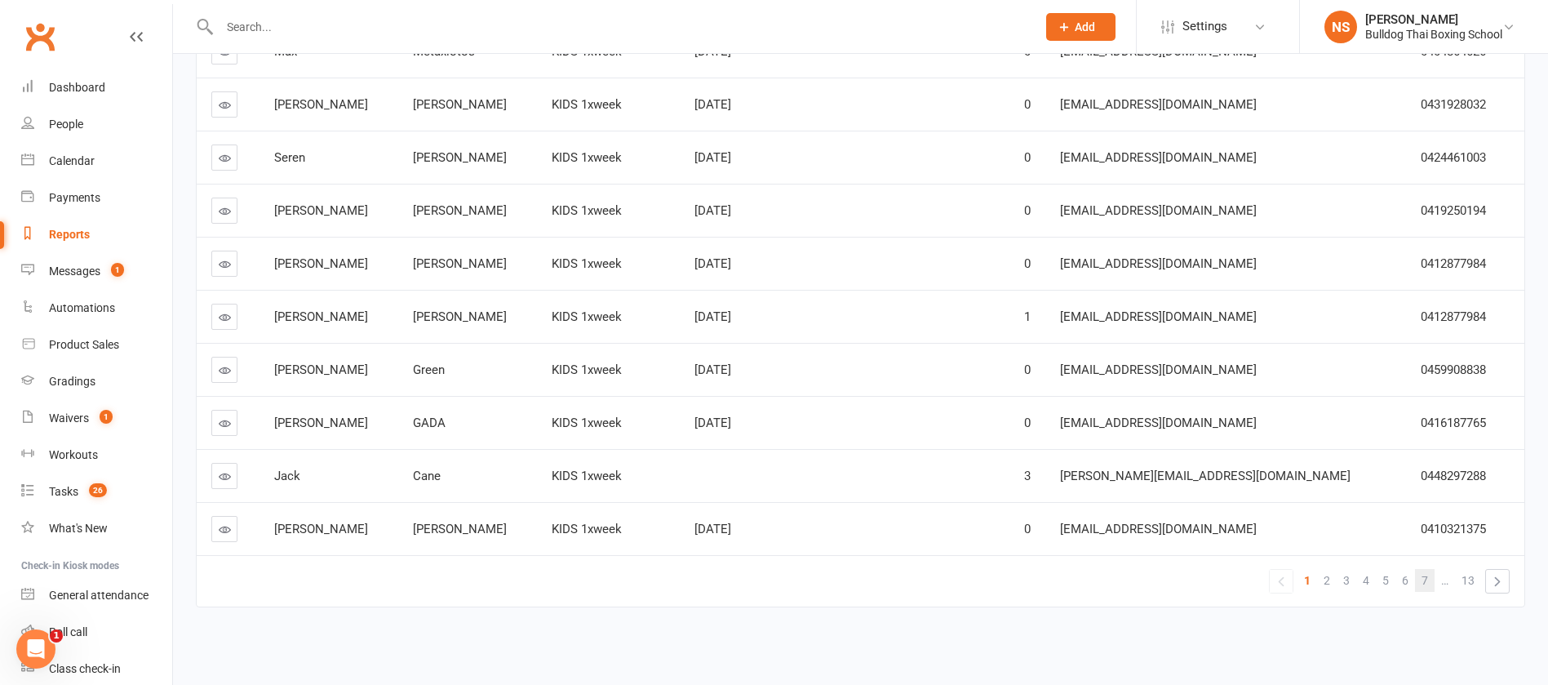
click at [1424, 580] on span "7" at bounding box center [1425, 580] width 7 height 23
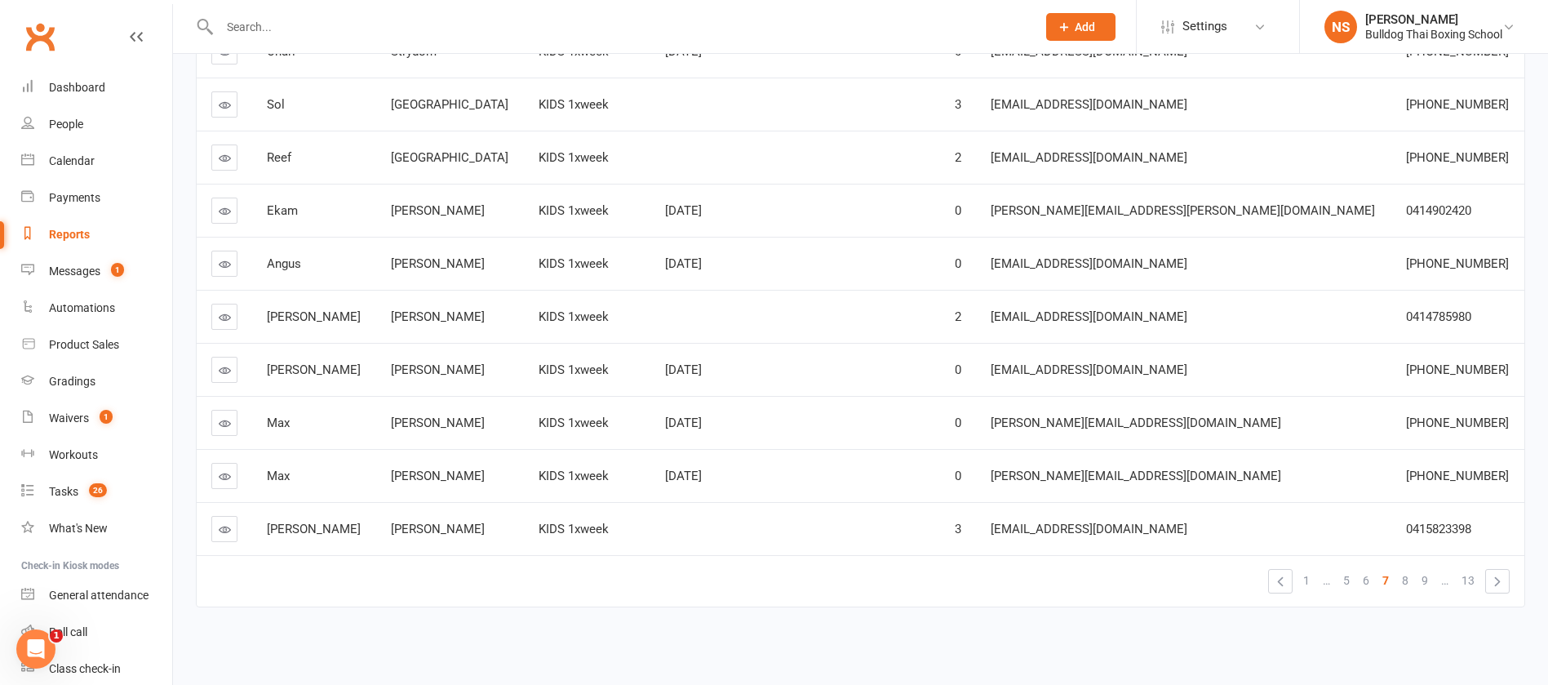
click at [1423, 579] on span "9" at bounding box center [1425, 580] width 7 height 23
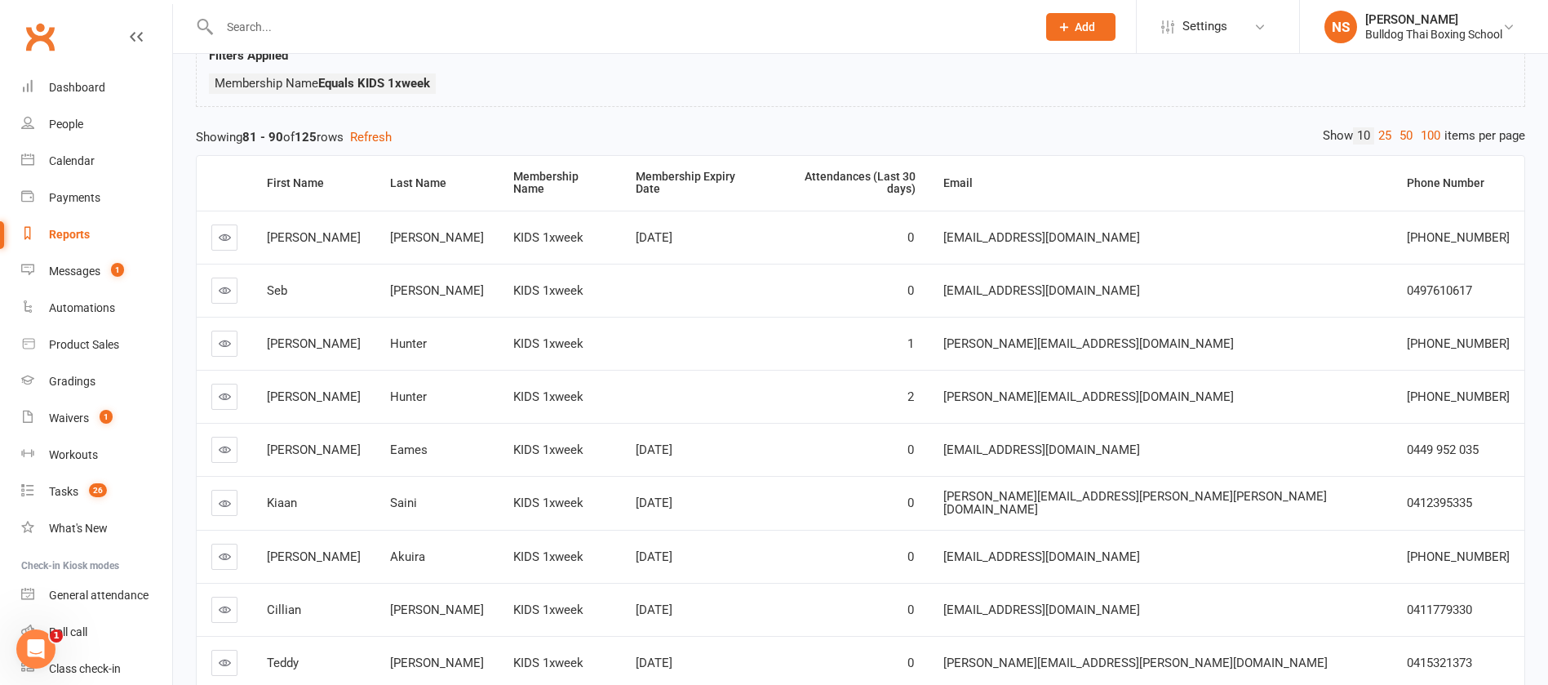
scroll to position [167, 0]
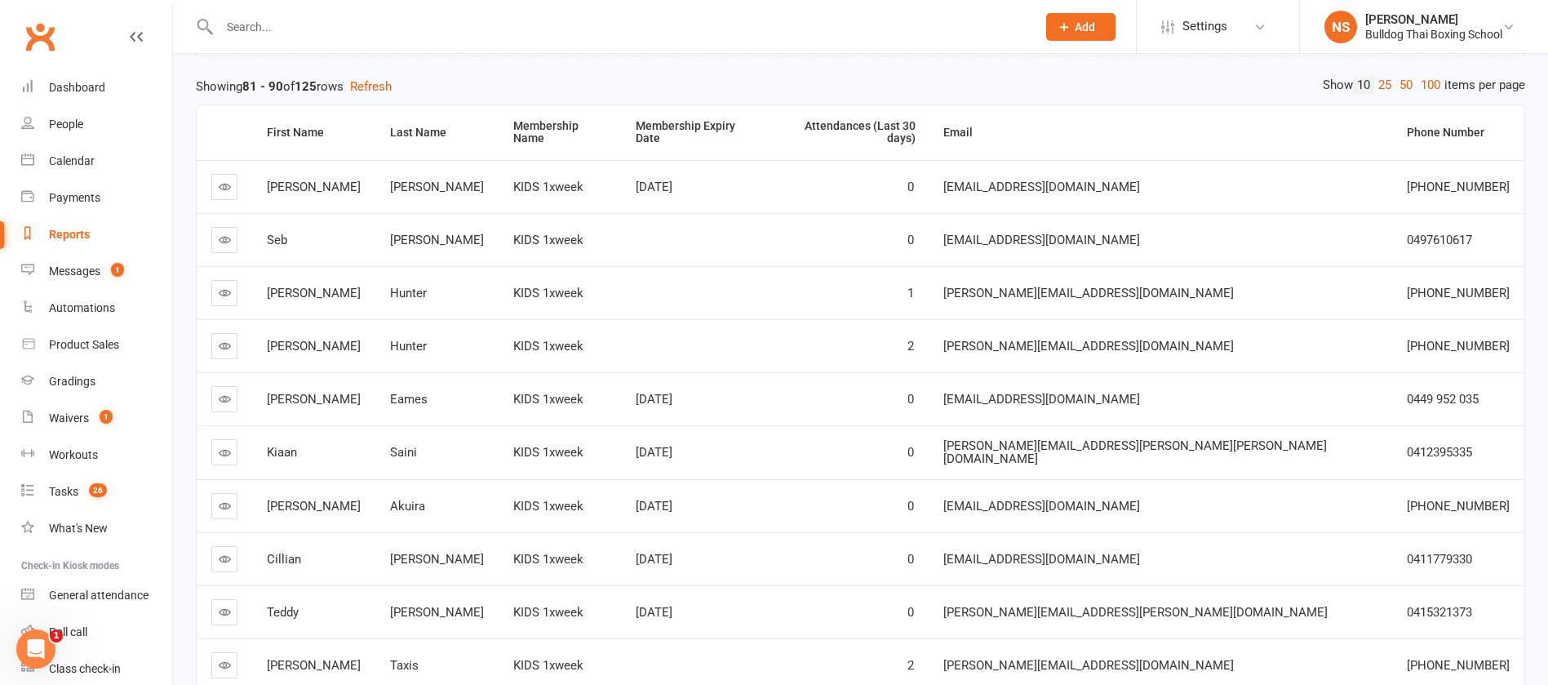
click at [224, 393] on icon at bounding box center [225, 399] width 12 height 12
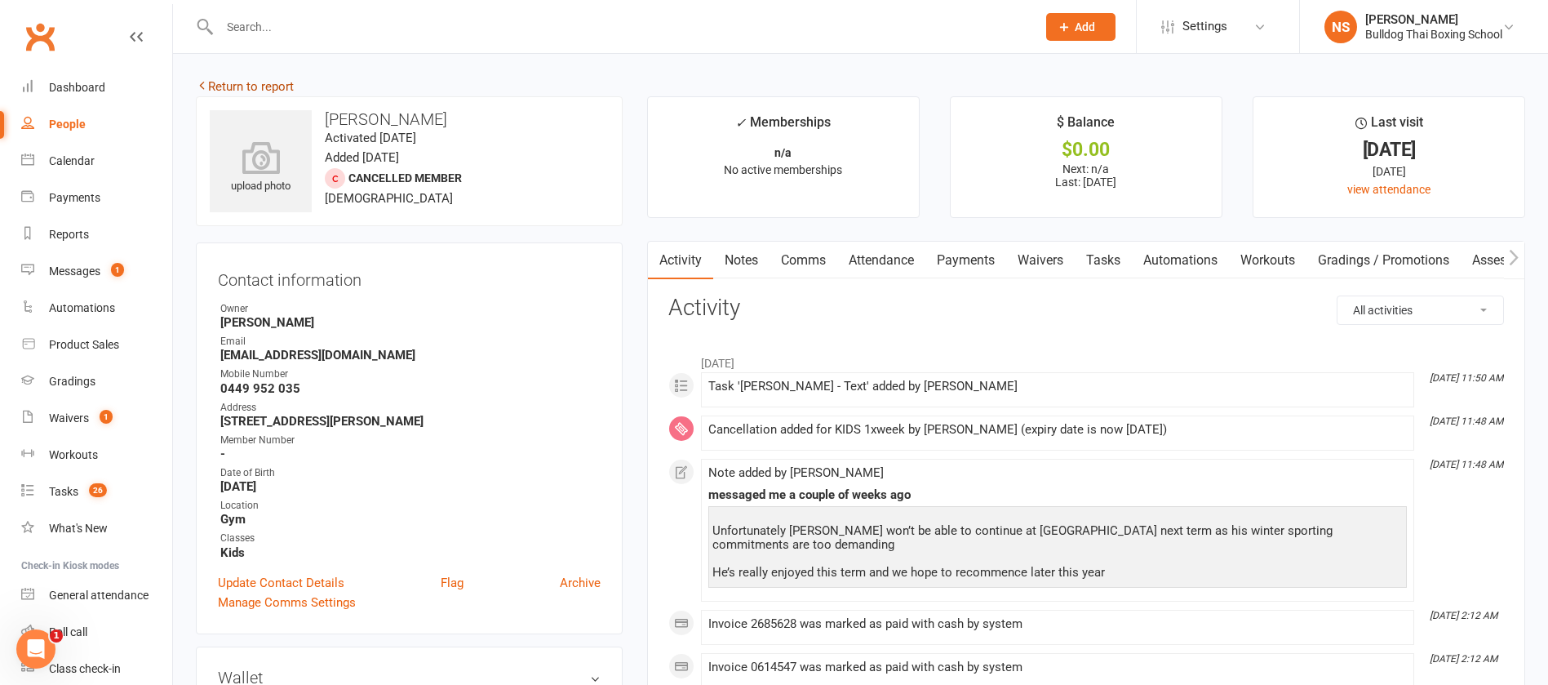
click at [220, 85] on link "Return to report" at bounding box center [245, 86] width 98 height 15
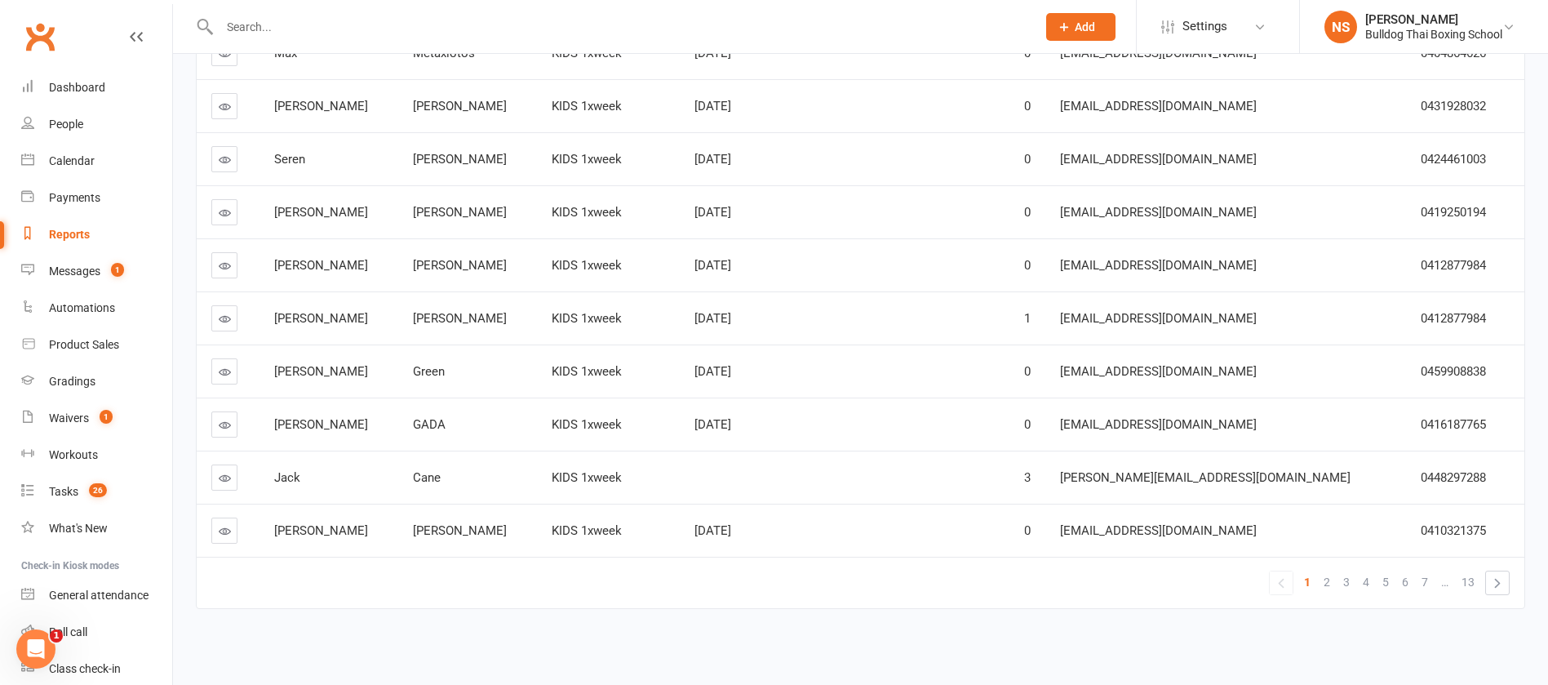
scroll to position [289, 0]
click at [1428, 577] on link "7" at bounding box center [1425, 580] width 20 height 23
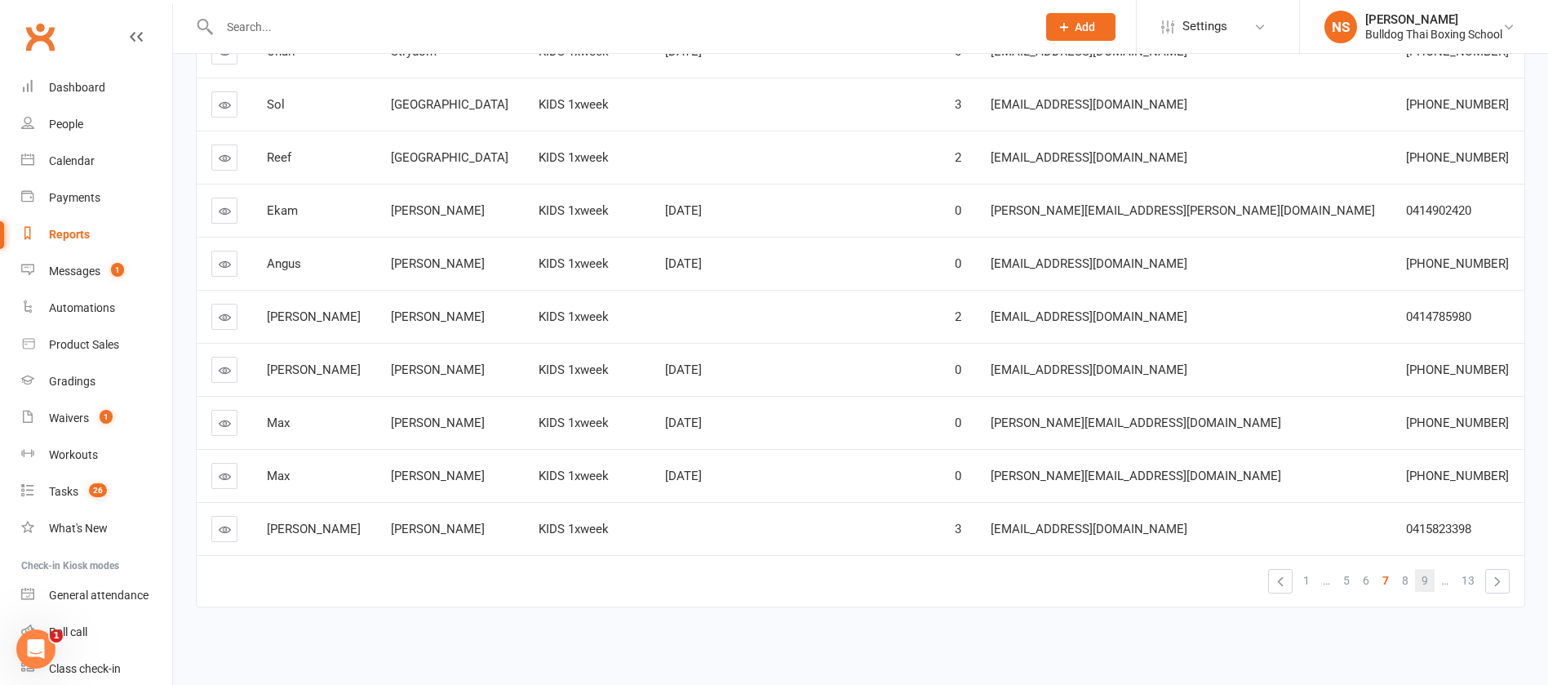
click at [1428, 580] on span "9" at bounding box center [1425, 580] width 7 height 23
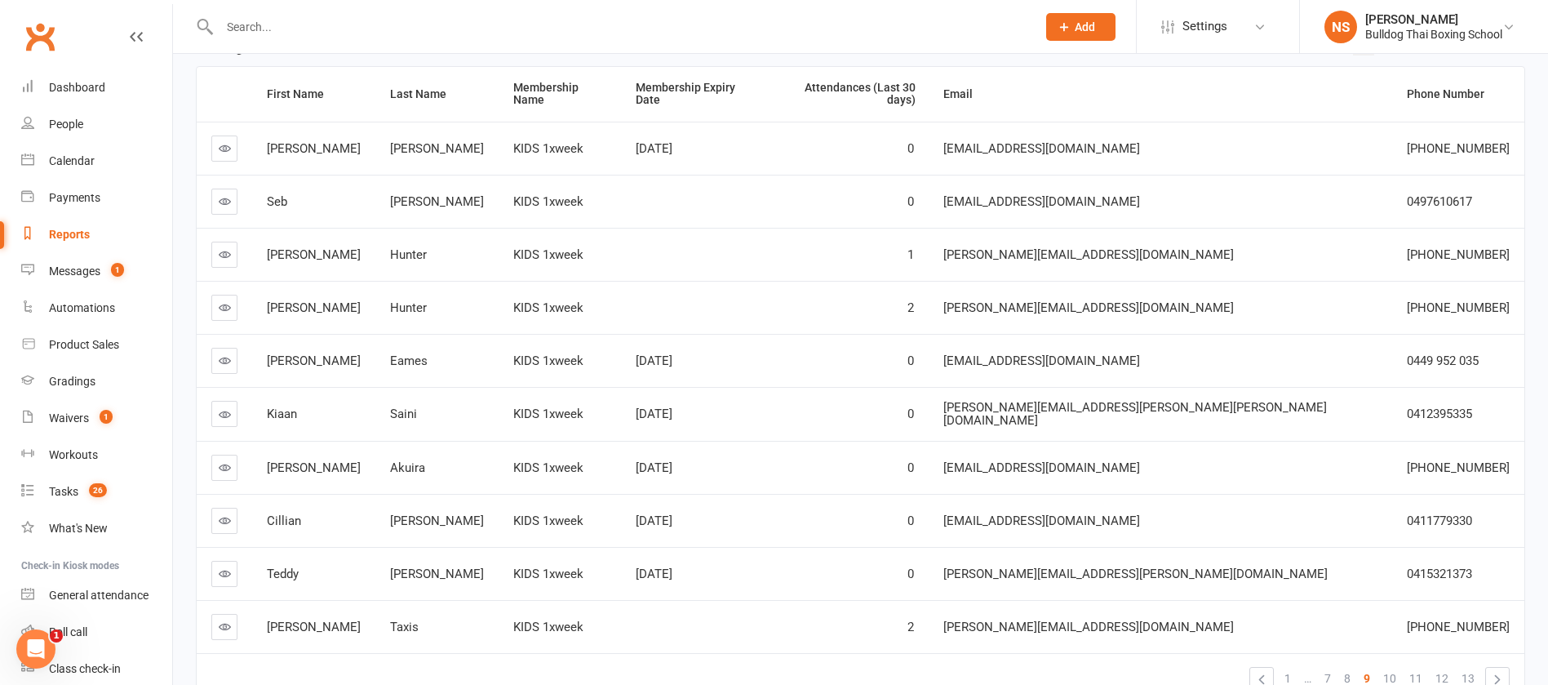
scroll to position [167, 0]
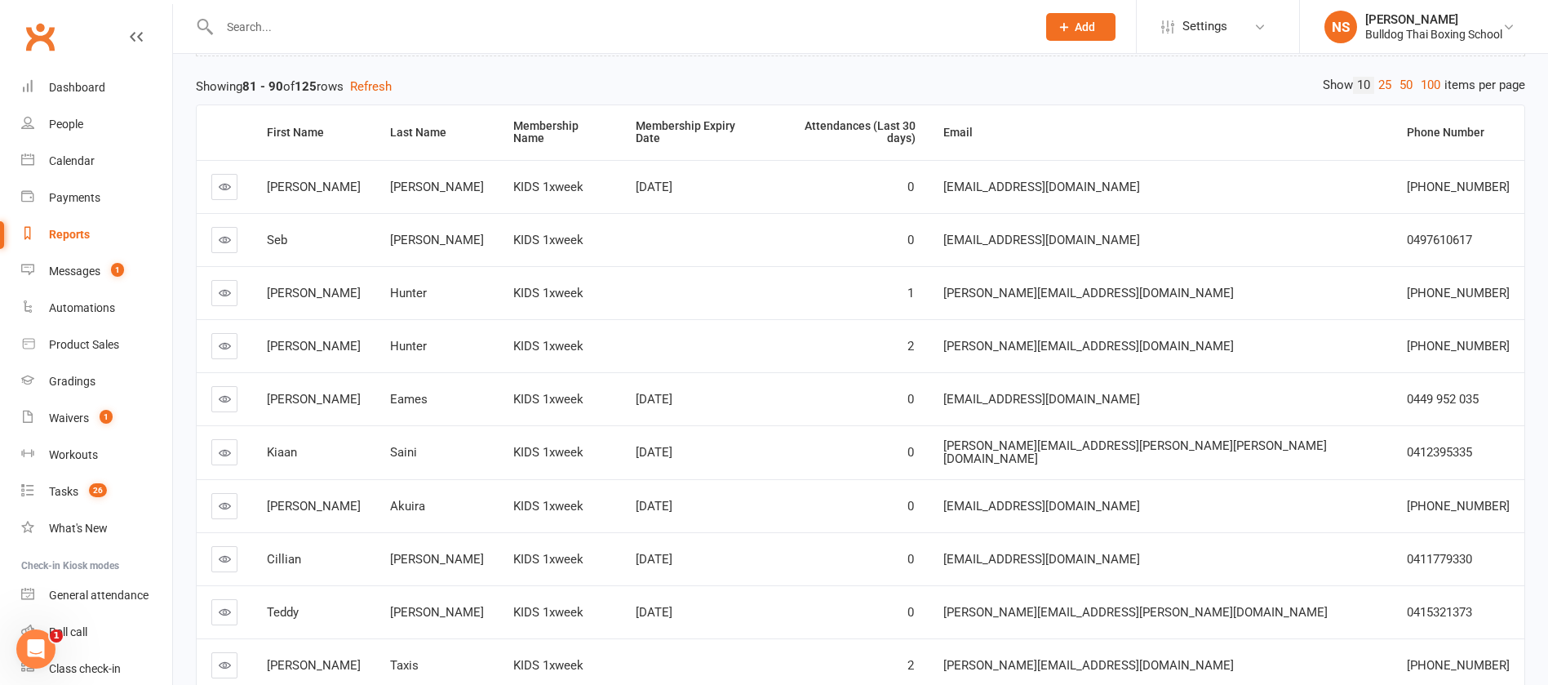
click at [224, 233] on icon at bounding box center [225, 239] width 12 height 12
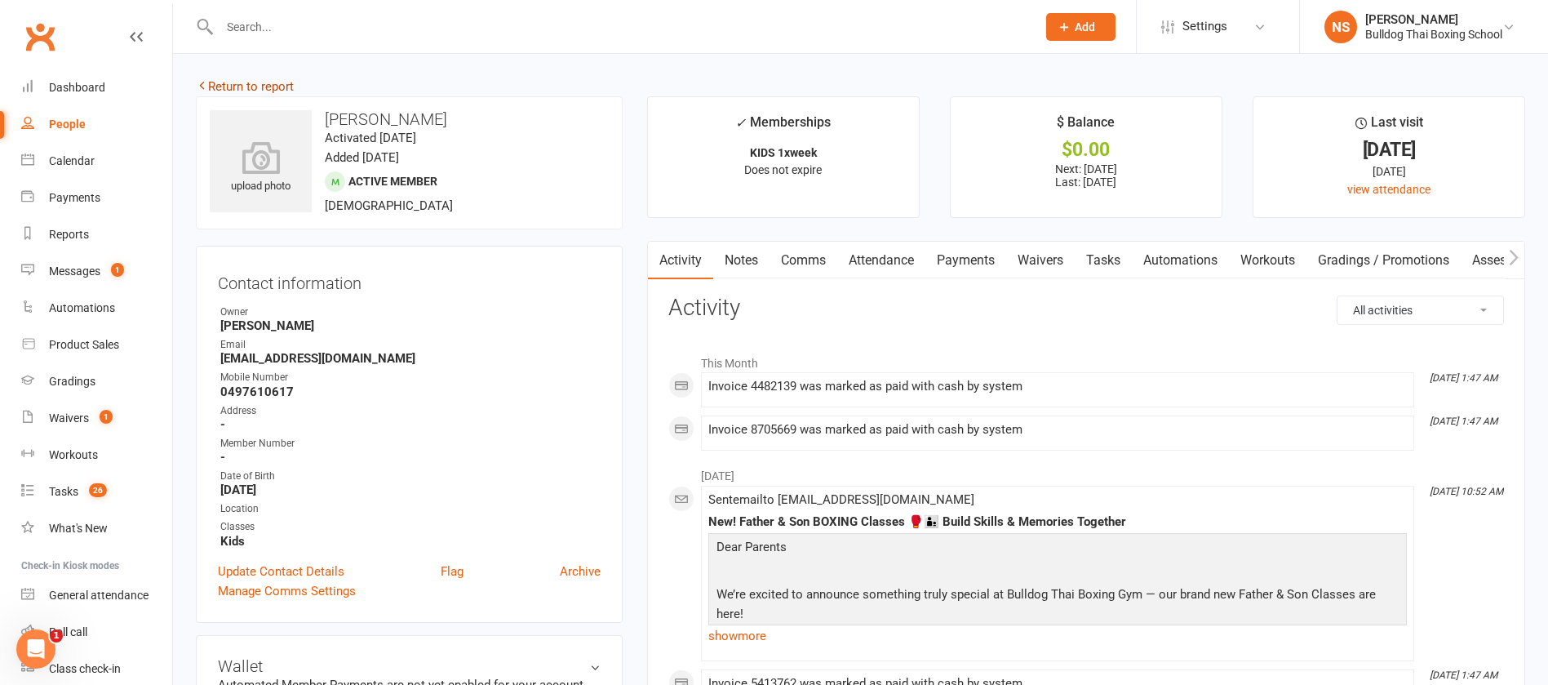
click at [233, 86] on link "Return to report" at bounding box center [245, 86] width 98 height 15
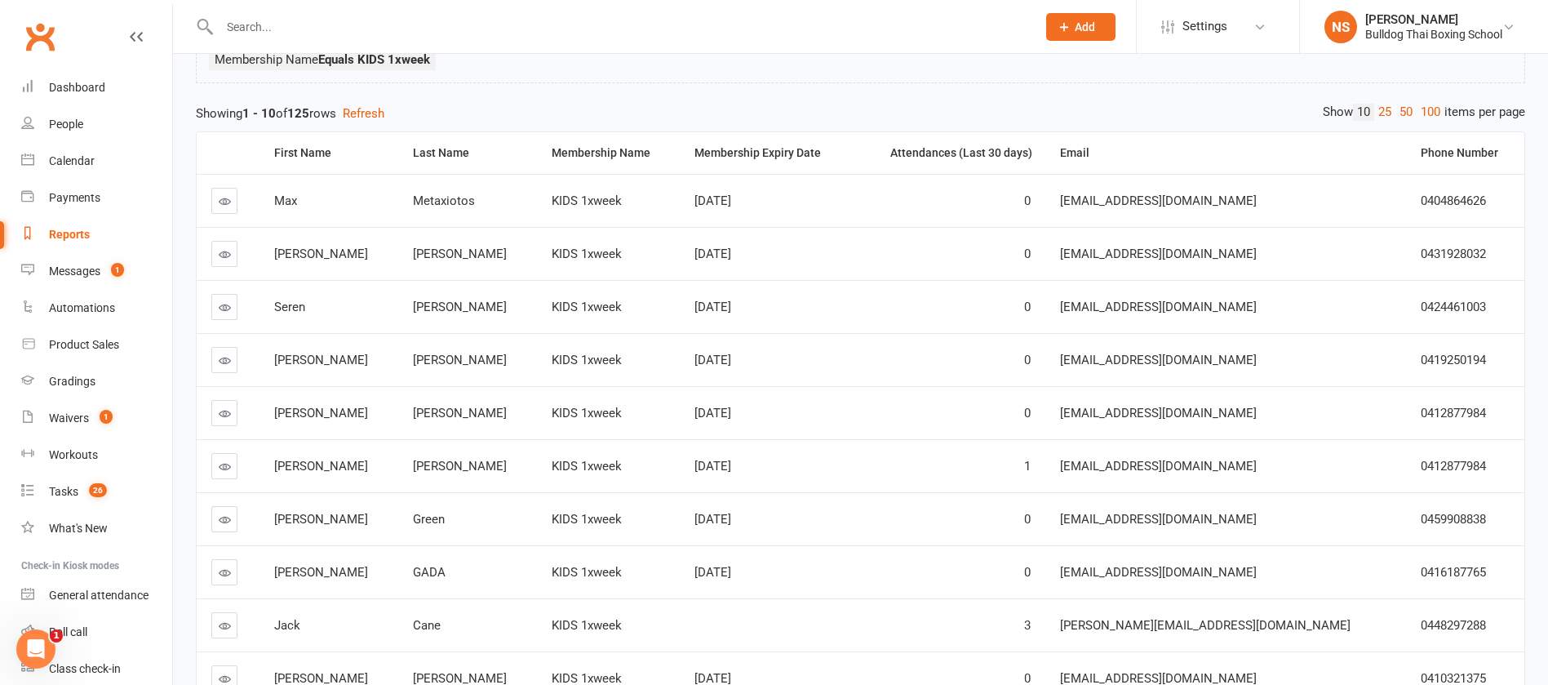
scroll to position [289, 0]
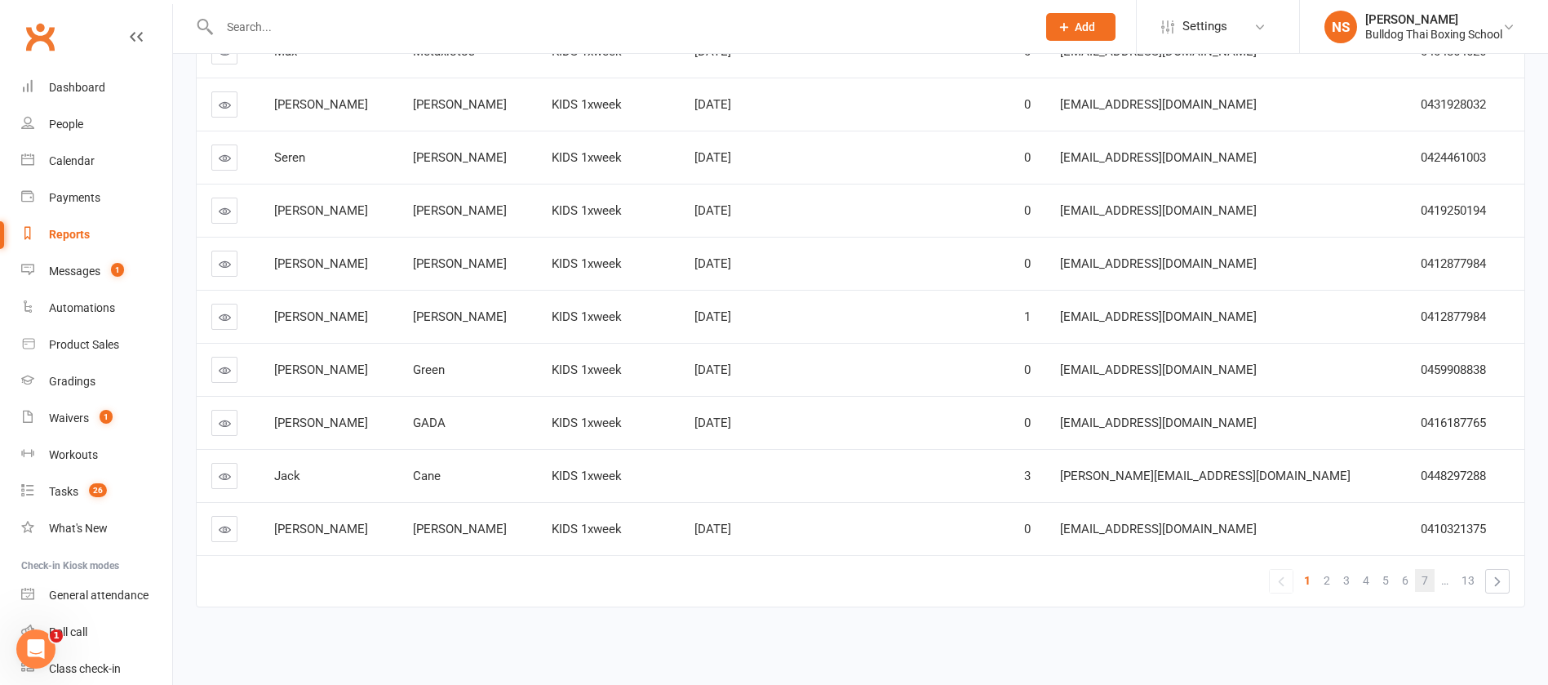
click at [1422, 582] on span "7" at bounding box center [1425, 580] width 7 height 23
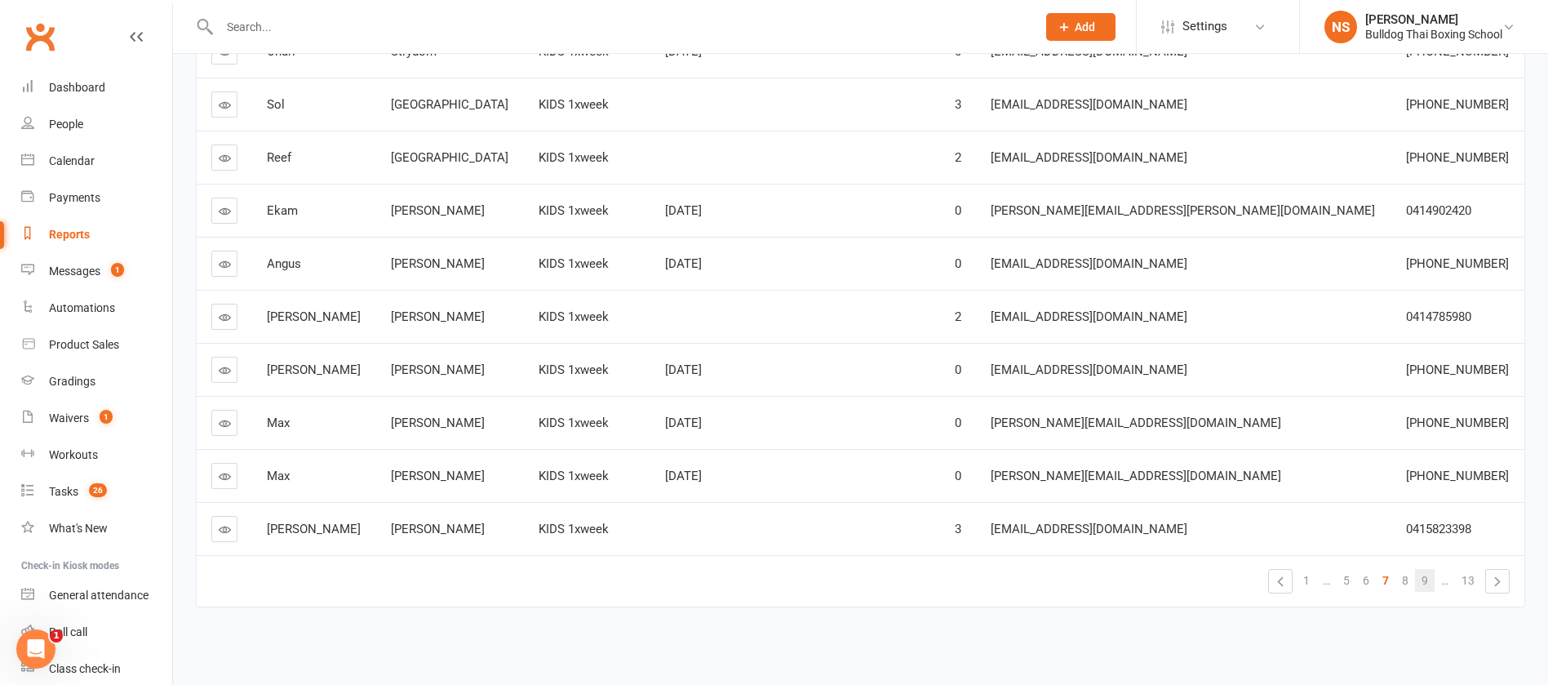
click at [1425, 577] on span "9" at bounding box center [1425, 580] width 7 height 23
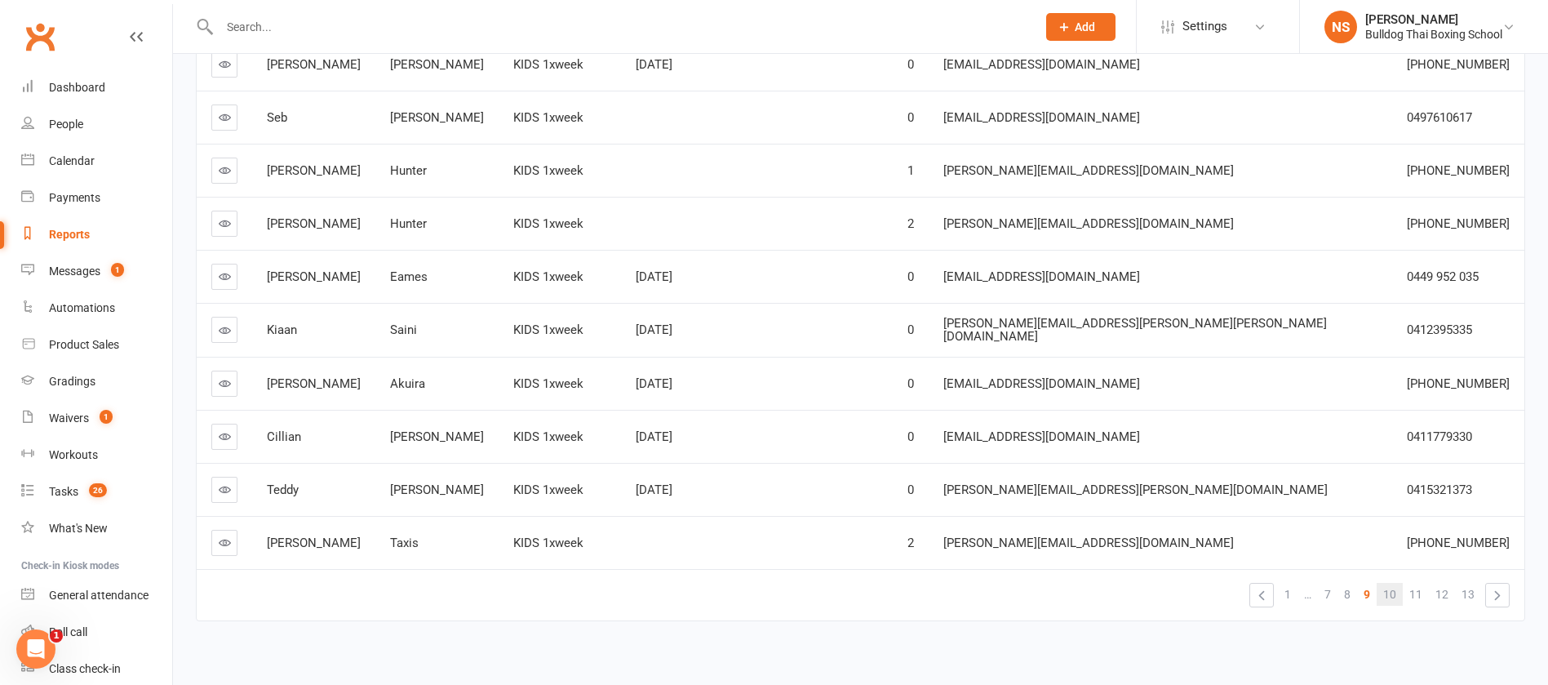
click at [1394, 583] on span "10" at bounding box center [1390, 594] width 13 height 23
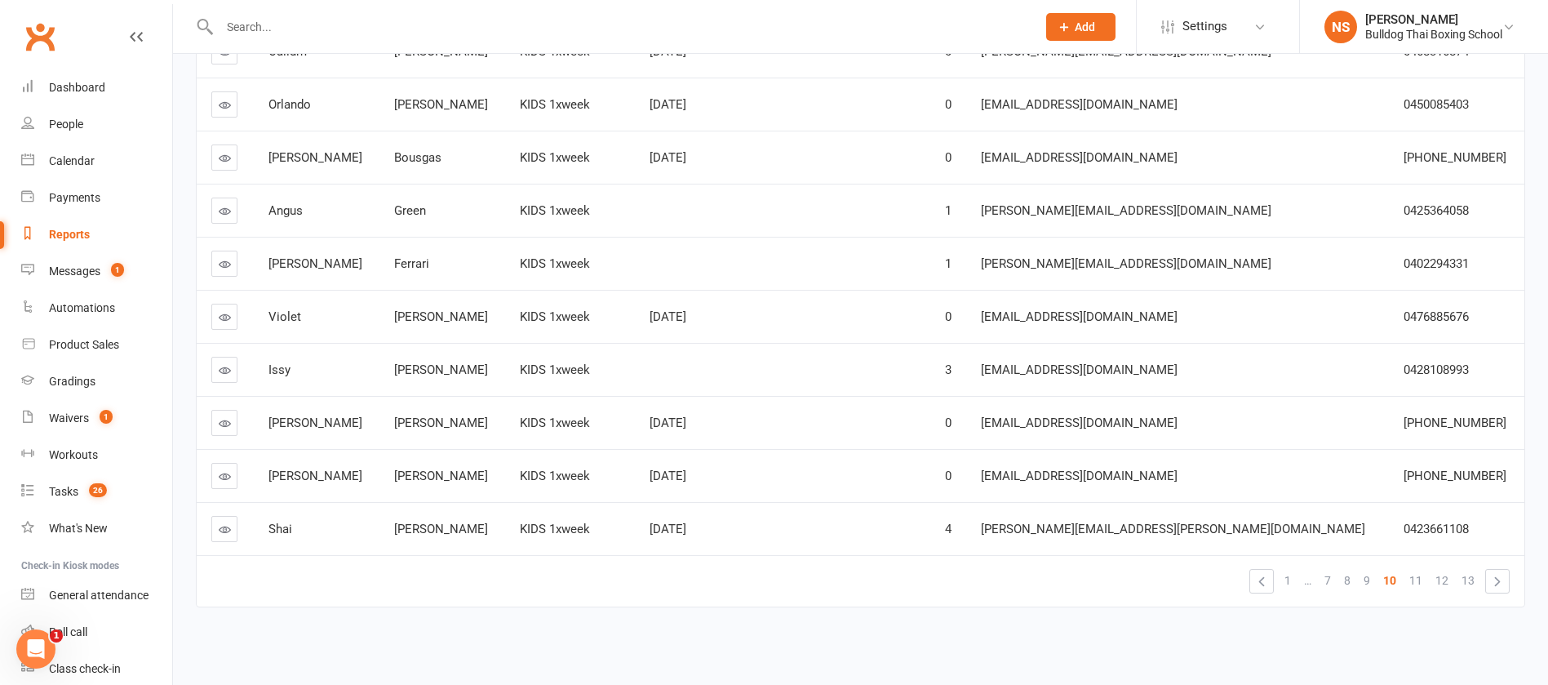
click at [219, 471] on icon at bounding box center [225, 476] width 12 height 12
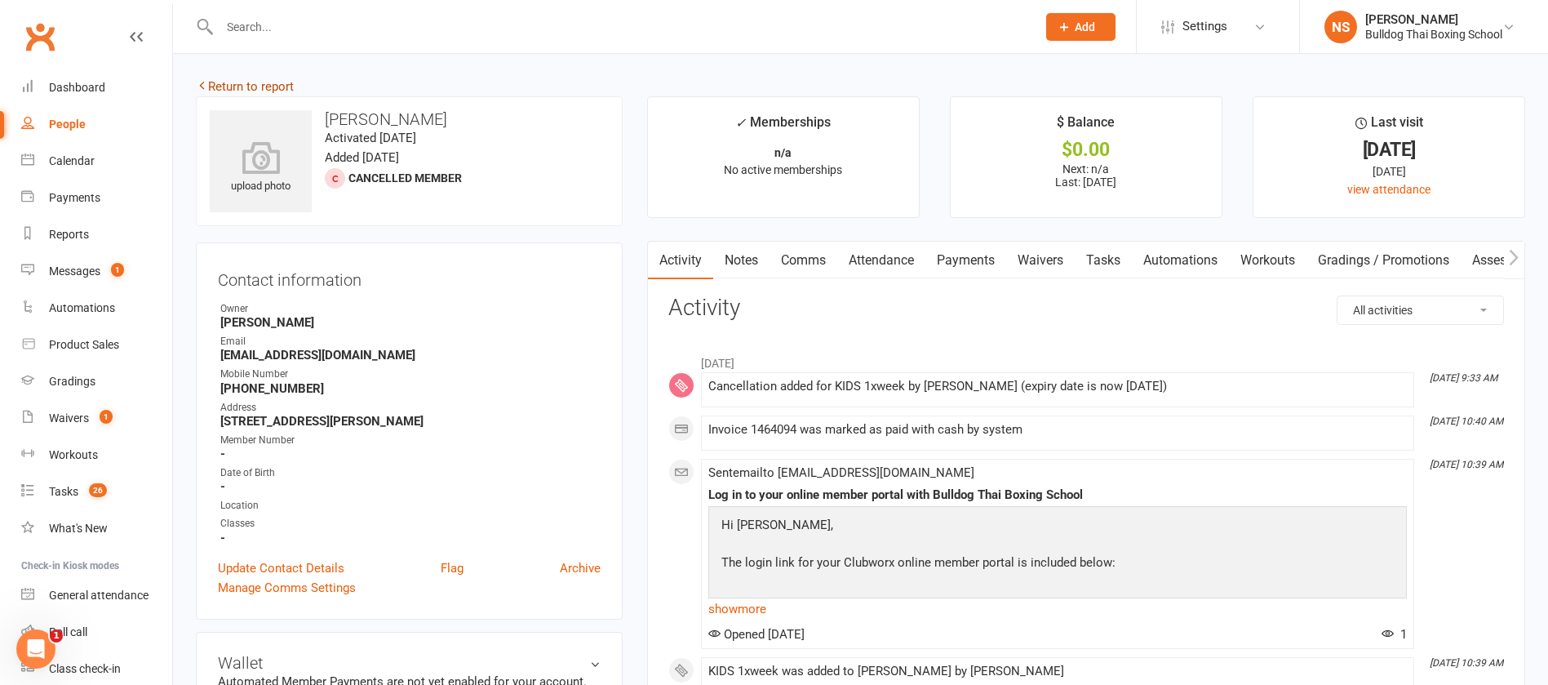
click at [215, 88] on link "Return to report" at bounding box center [245, 86] width 98 height 15
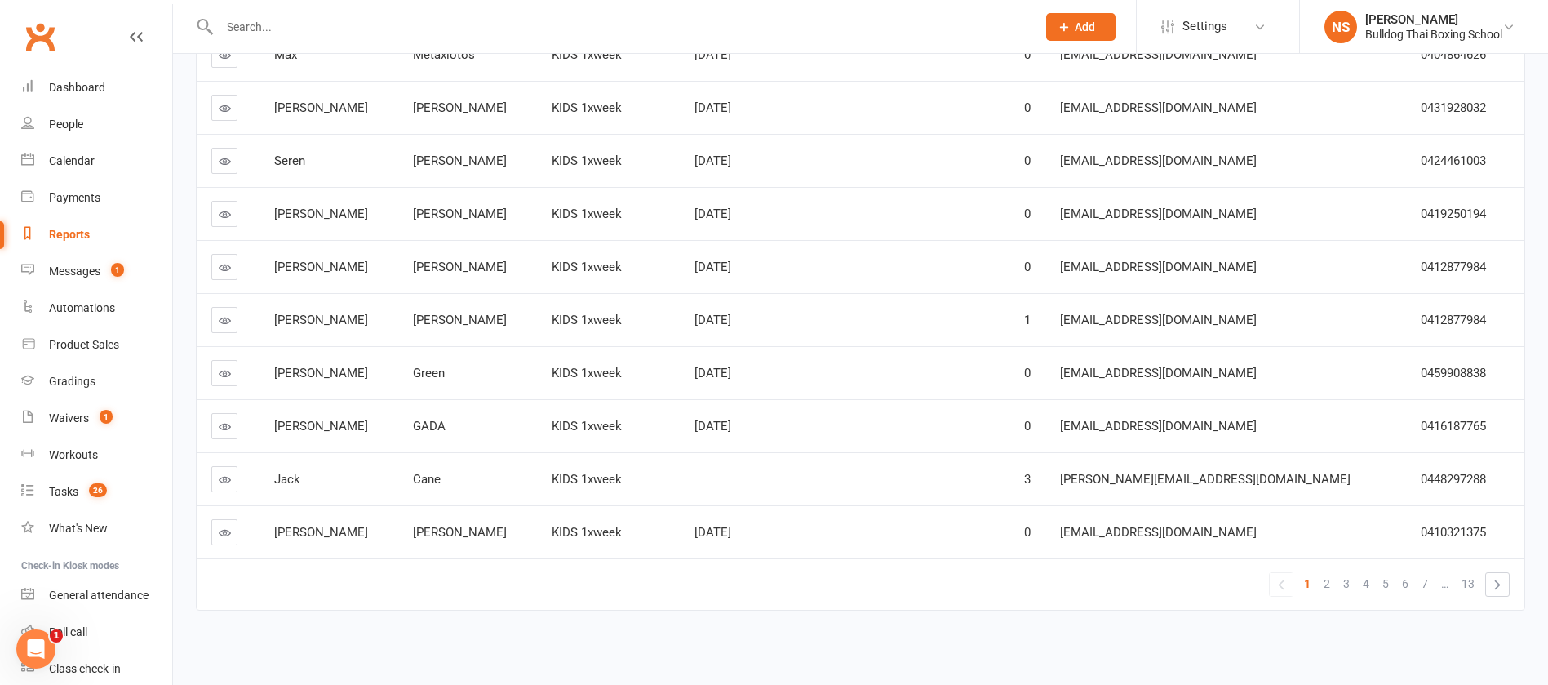
scroll to position [289, 0]
click at [1424, 579] on span "7" at bounding box center [1425, 580] width 7 height 23
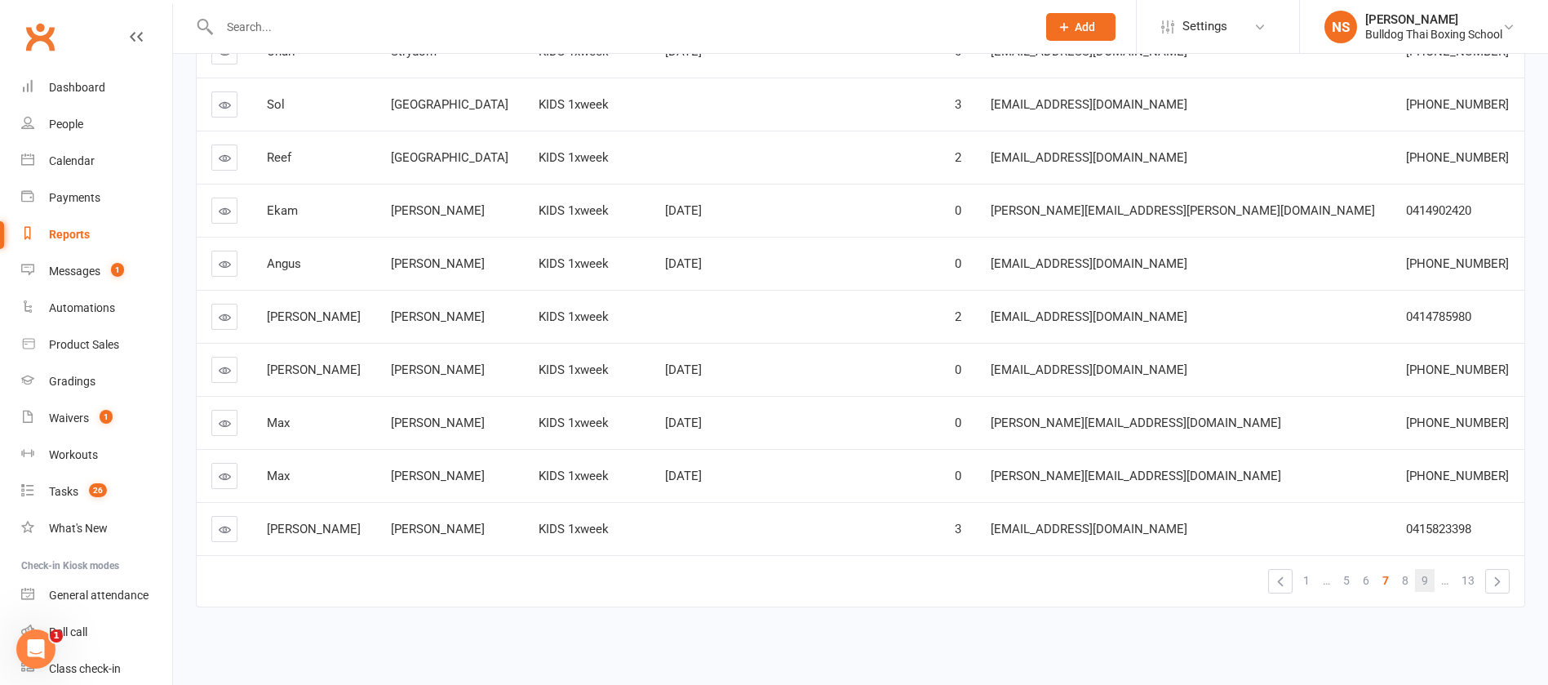
click at [1425, 580] on span "9" at bounding box center [1425, 580] width 7 height 23
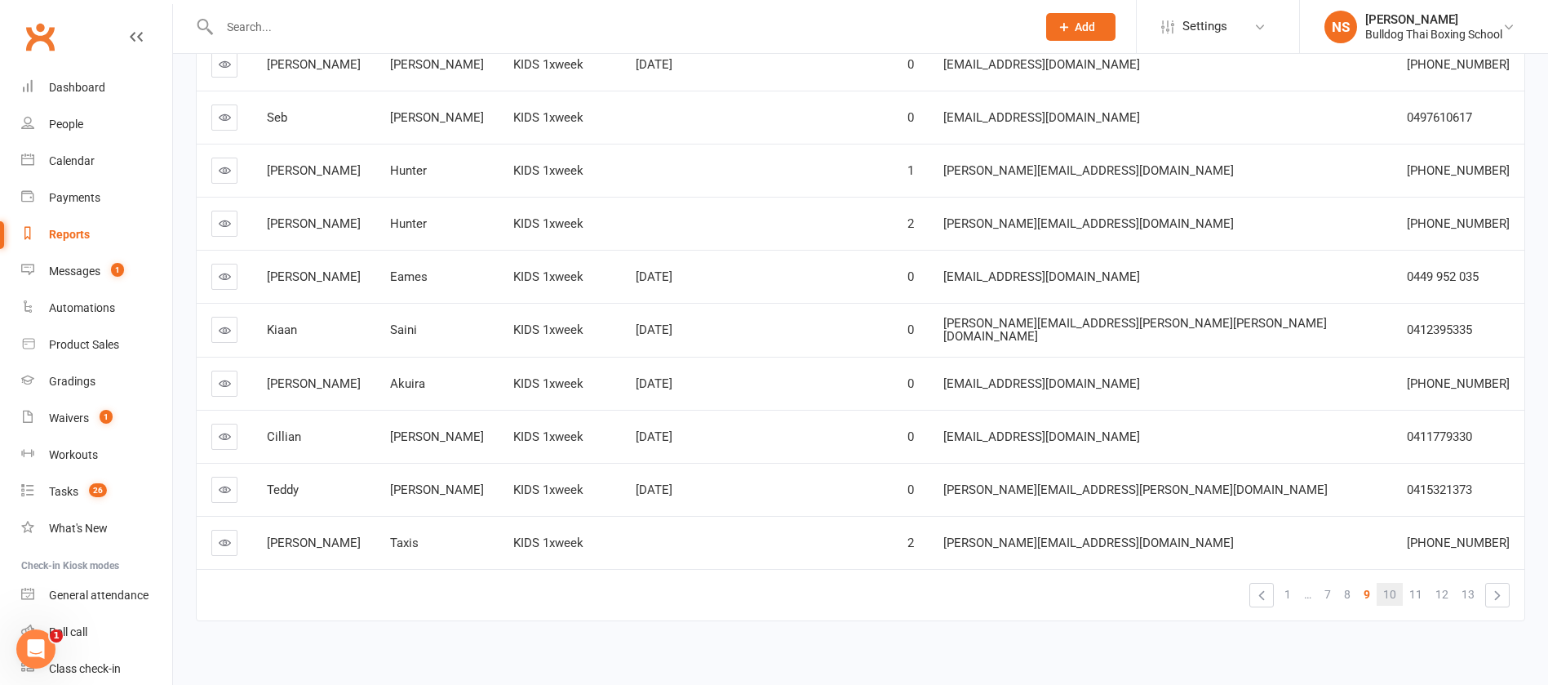
click at [1396, 583] on span "10" at bounding box center [1390, 594] width 13 height 23
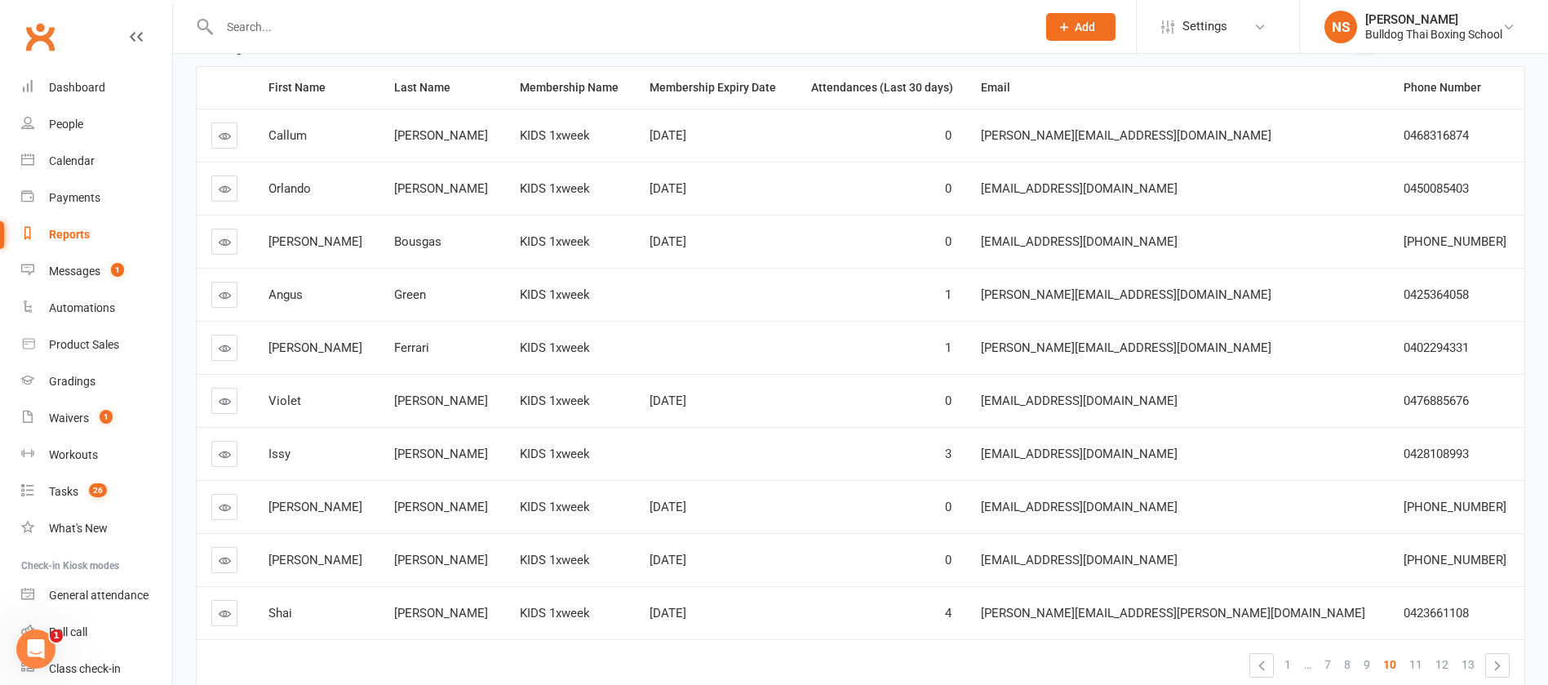
scroll to position [167, 0]
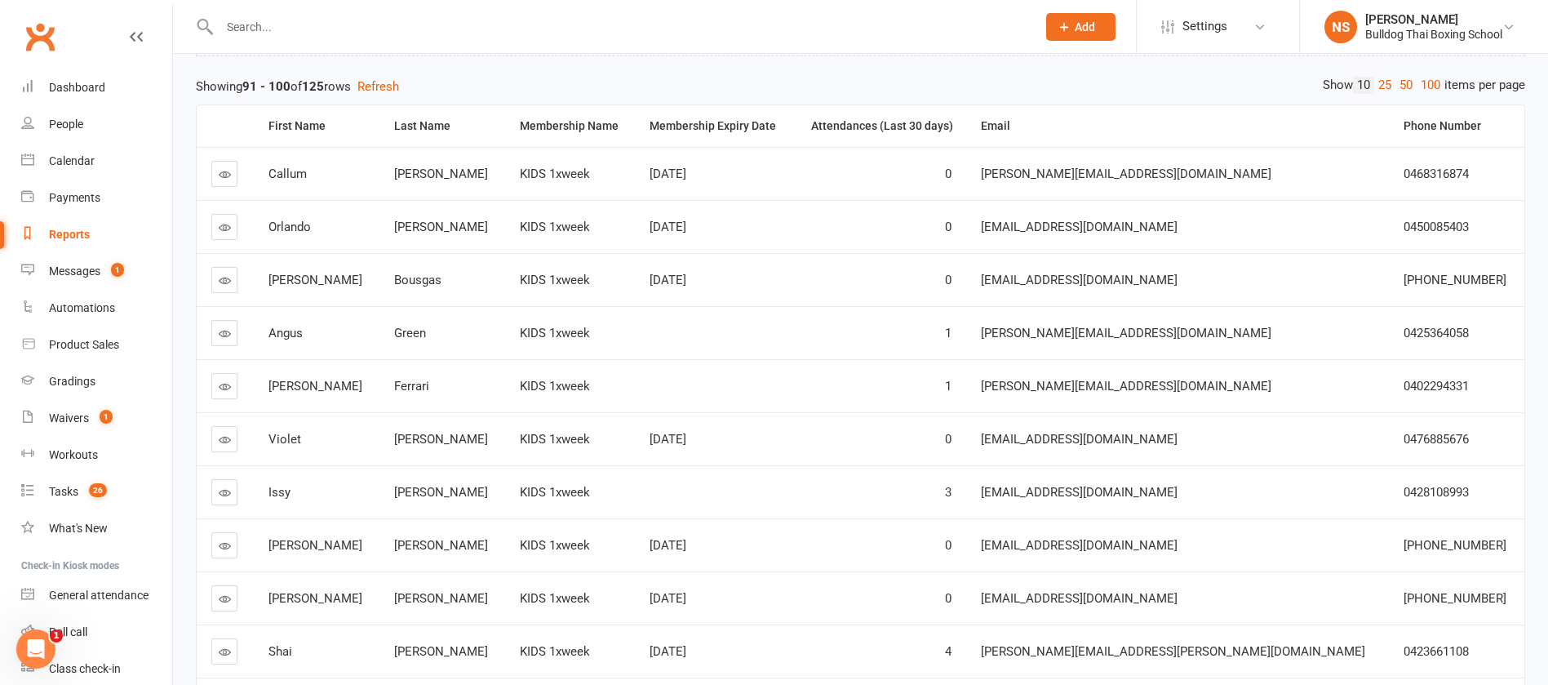
click at [226, 223] on icon at bounding box center [225, 227] width 12 height 12
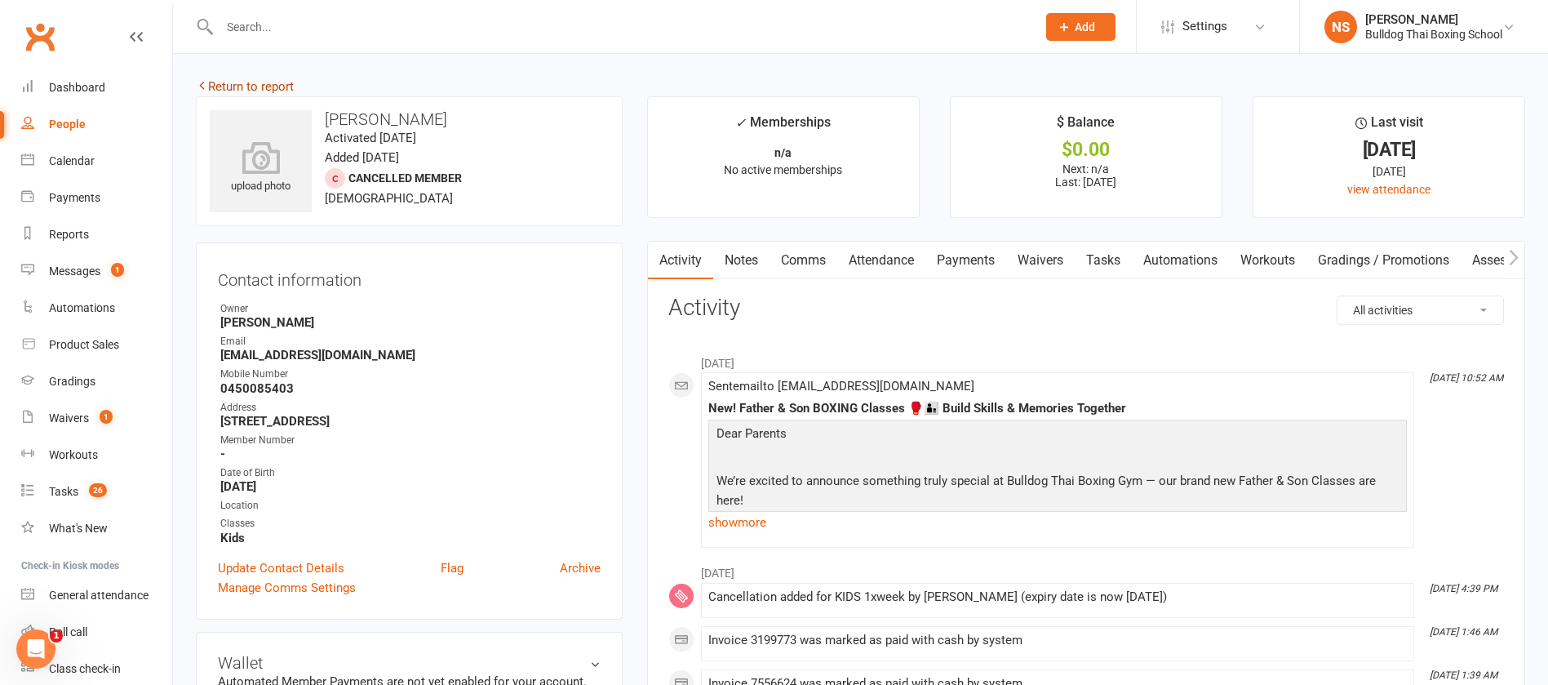
click at [276, 85] on link "Return to report" at bounding box center [245, 86] width 98 height 15
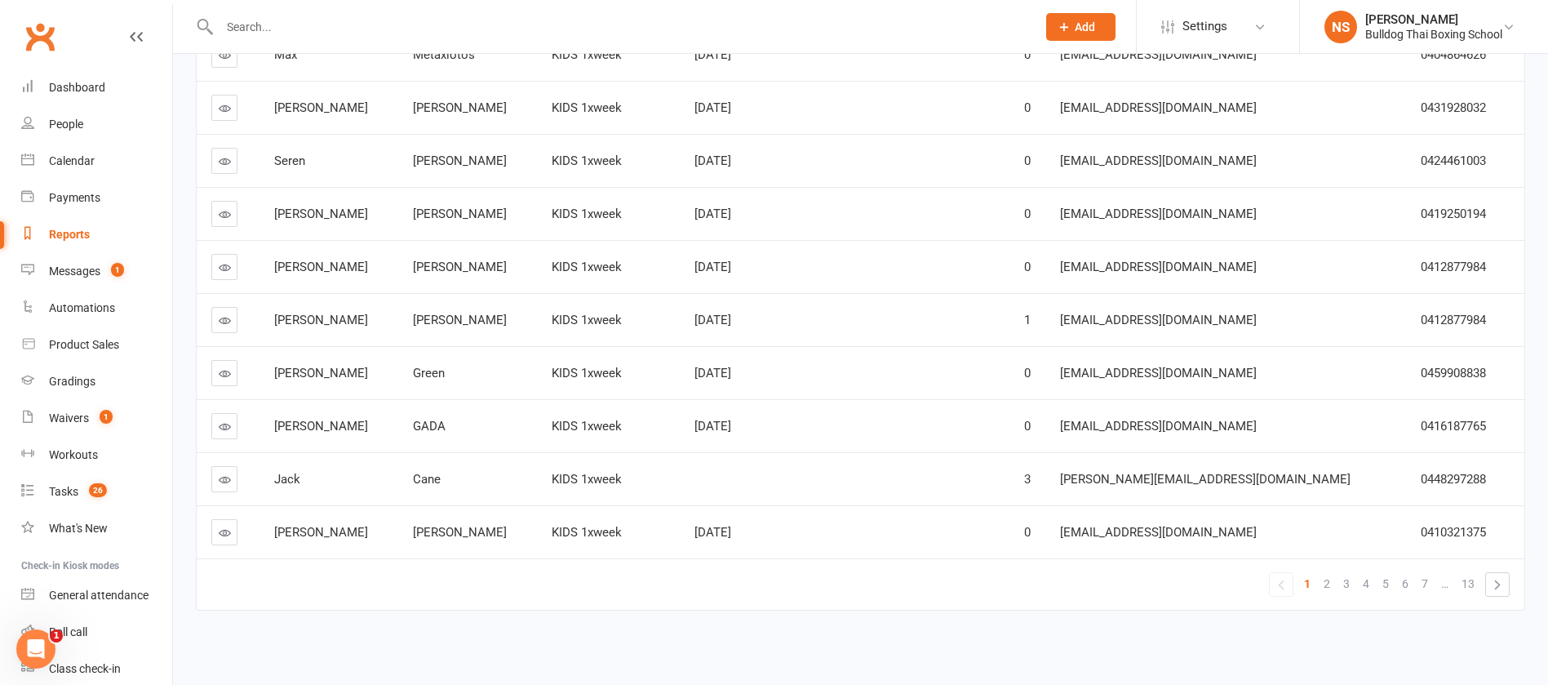
scroll to position [289, 0]
click at [1428, 584] on span "7" at bounding box center [1425, 580] width 7 height 23
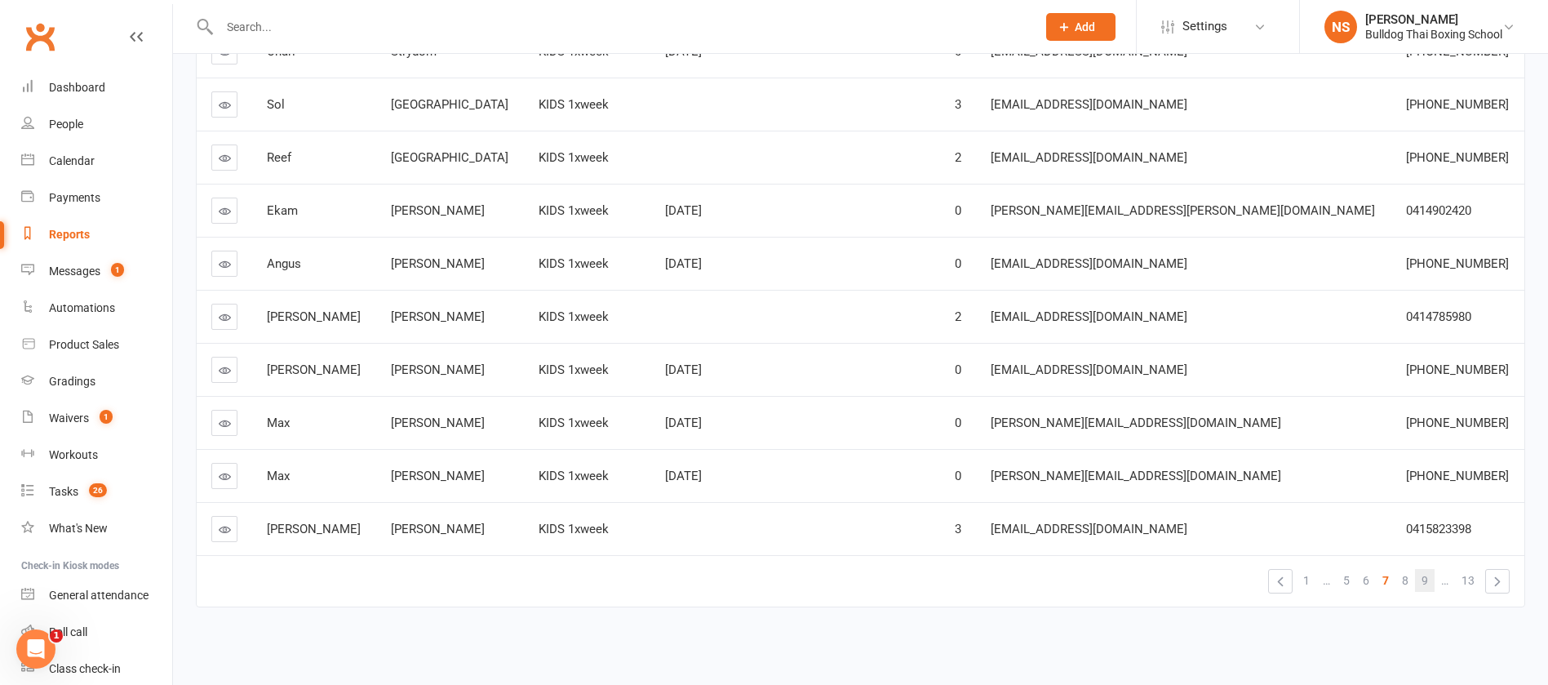
click at [1424, 583] on span "9" at bounding box center [1425, 580] width 7 height 23
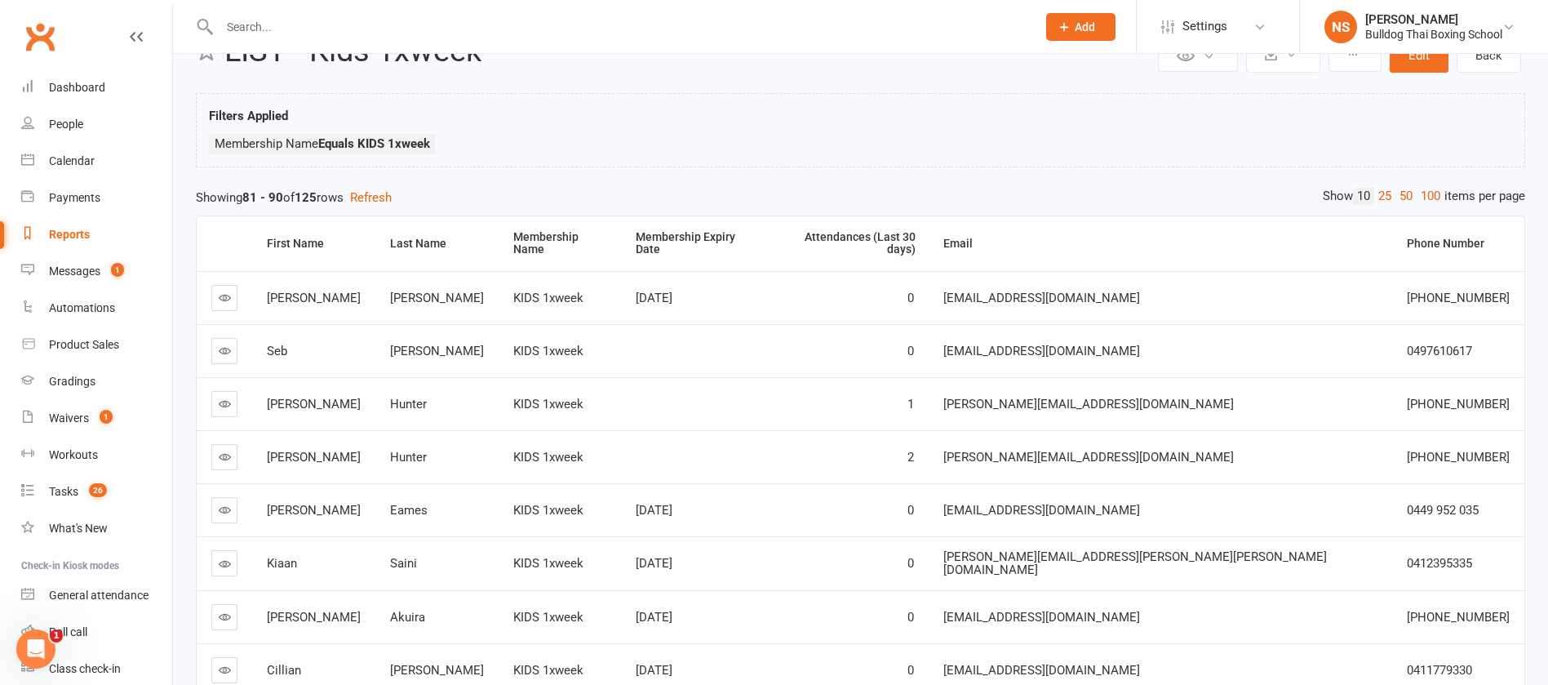
scroll to position [44, 0]
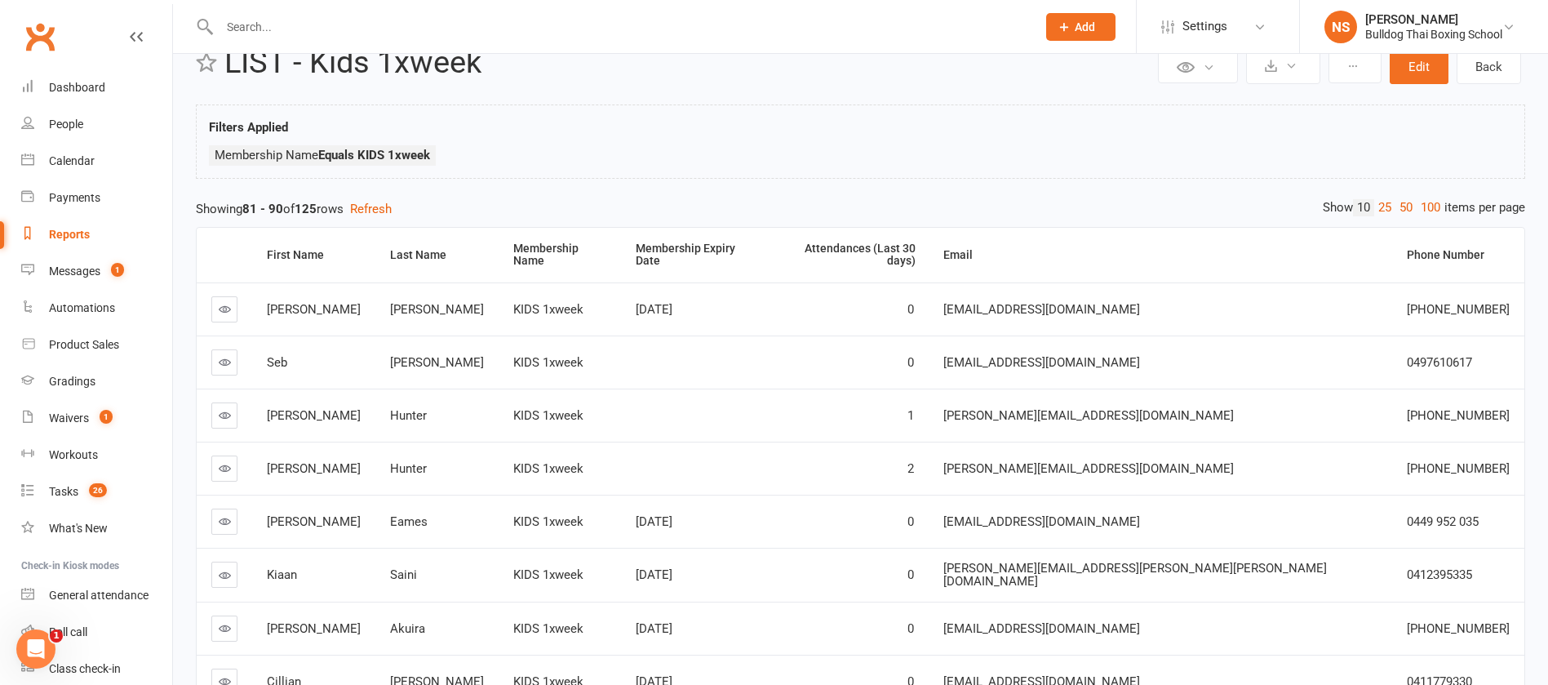
click at [217, 349] on link at bounding box center [224, 362] width 26 height 26
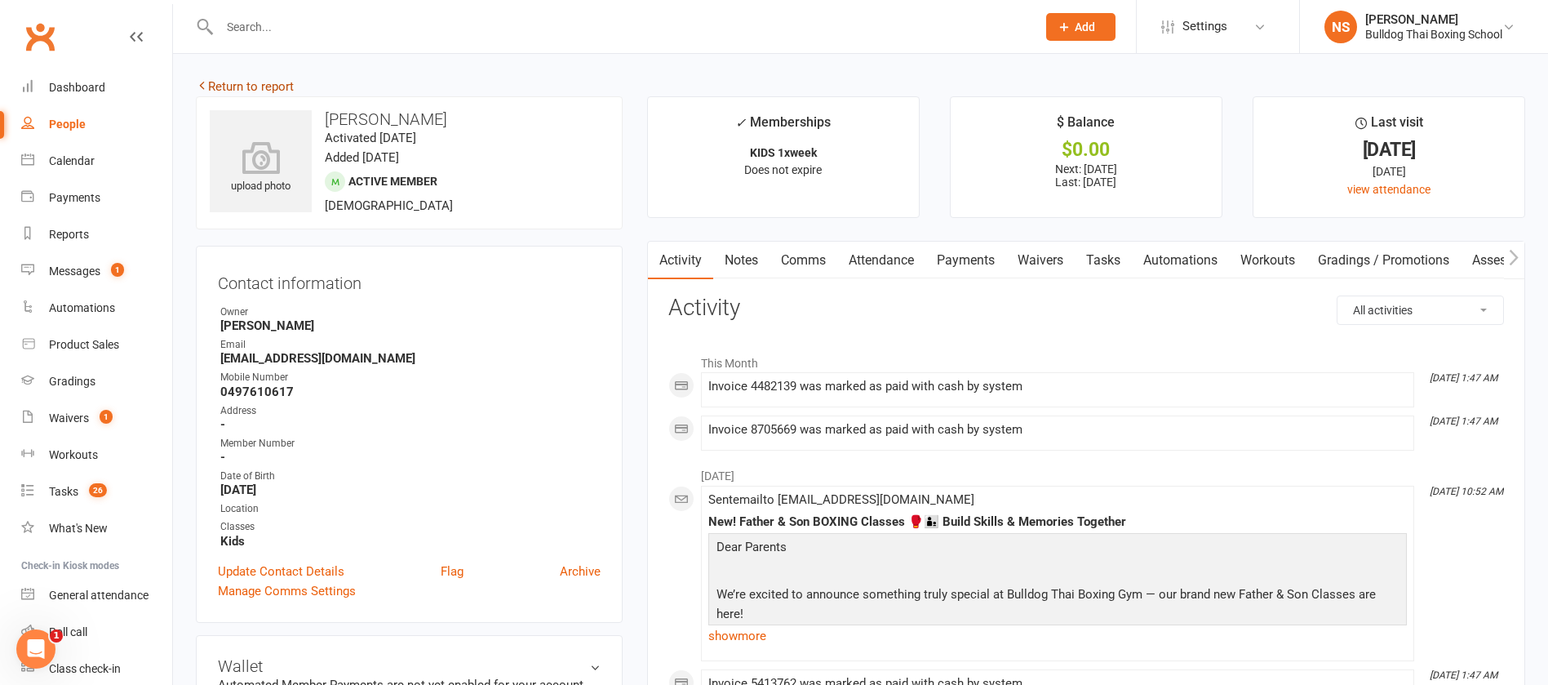
click at [230, 85] on link "Return to report" at bounding box center [245, 86] width 98 height 15
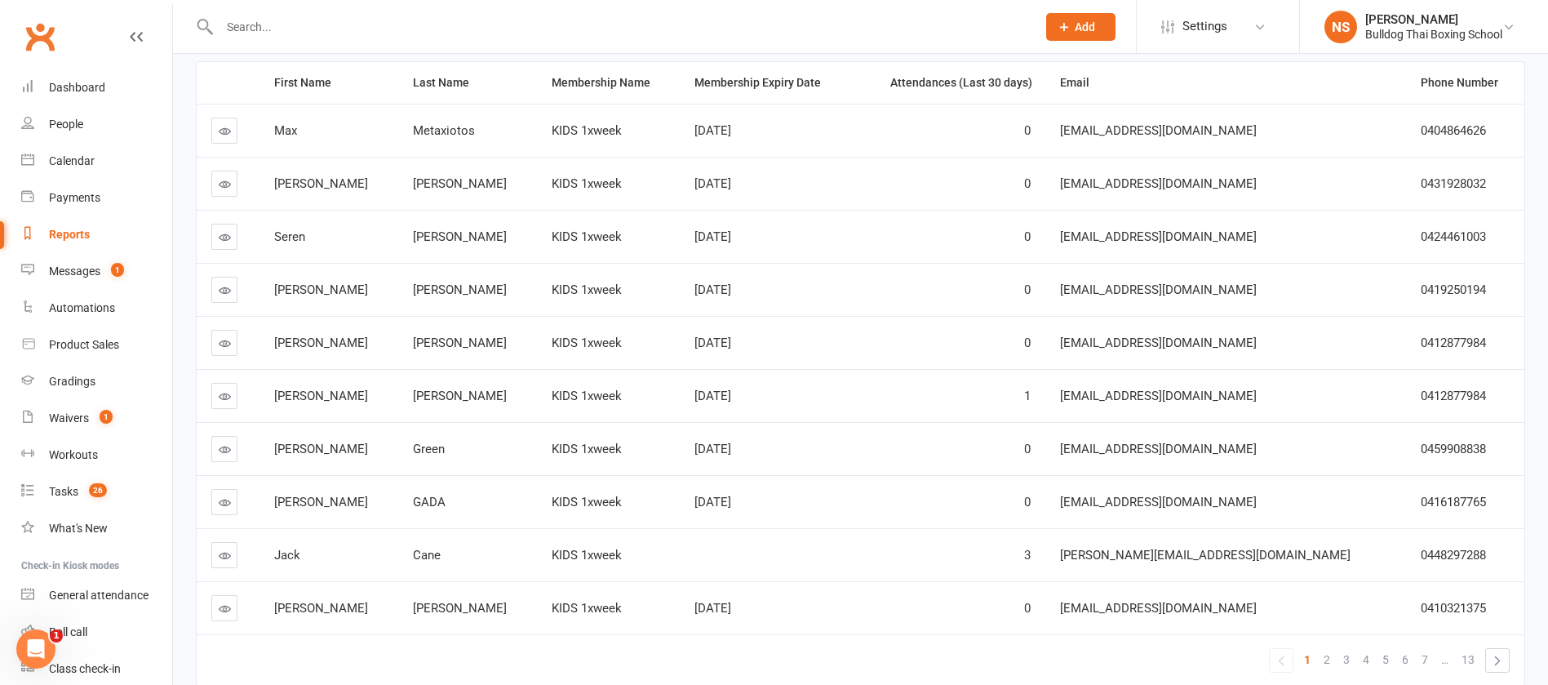
scroll to position [289, 0]
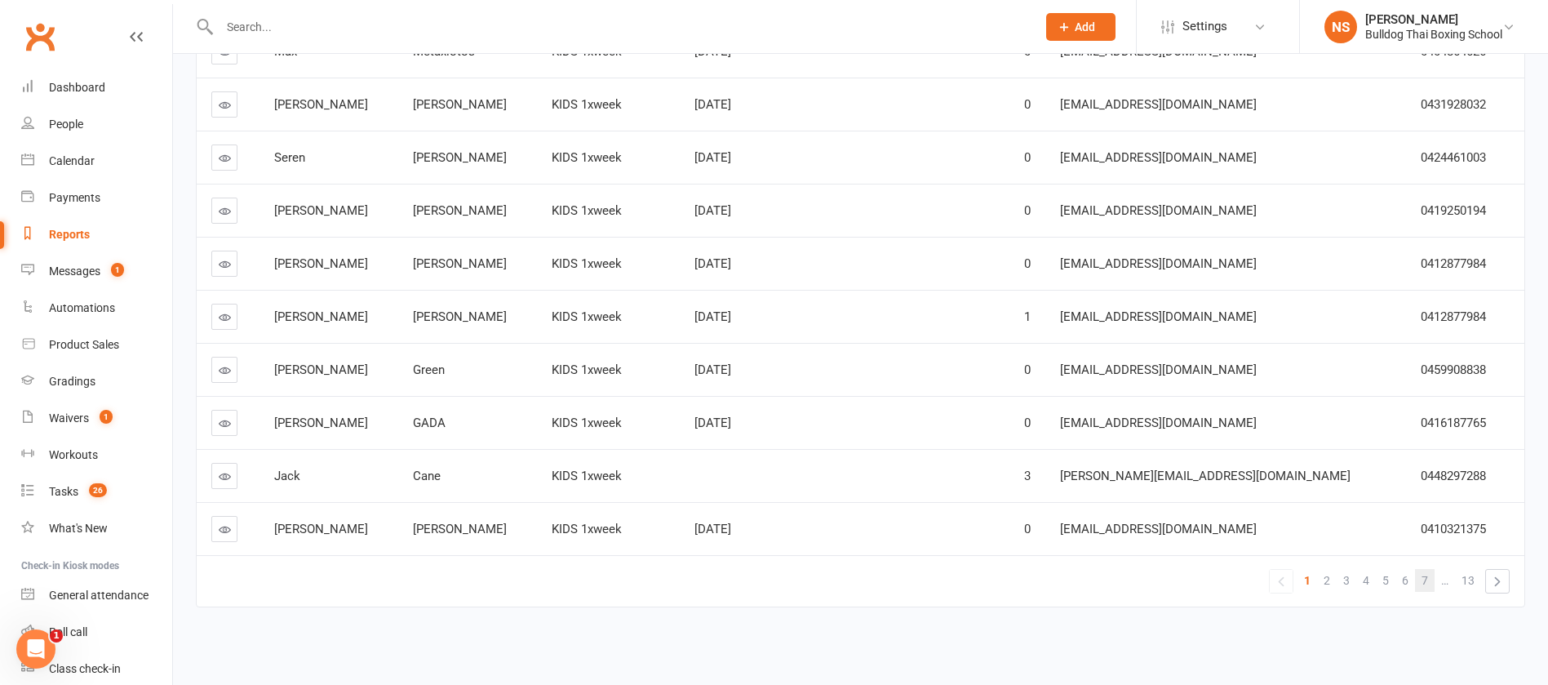
click at [1424, 576] on span "7" at bounding box center [1425, 580] width 7 height 23
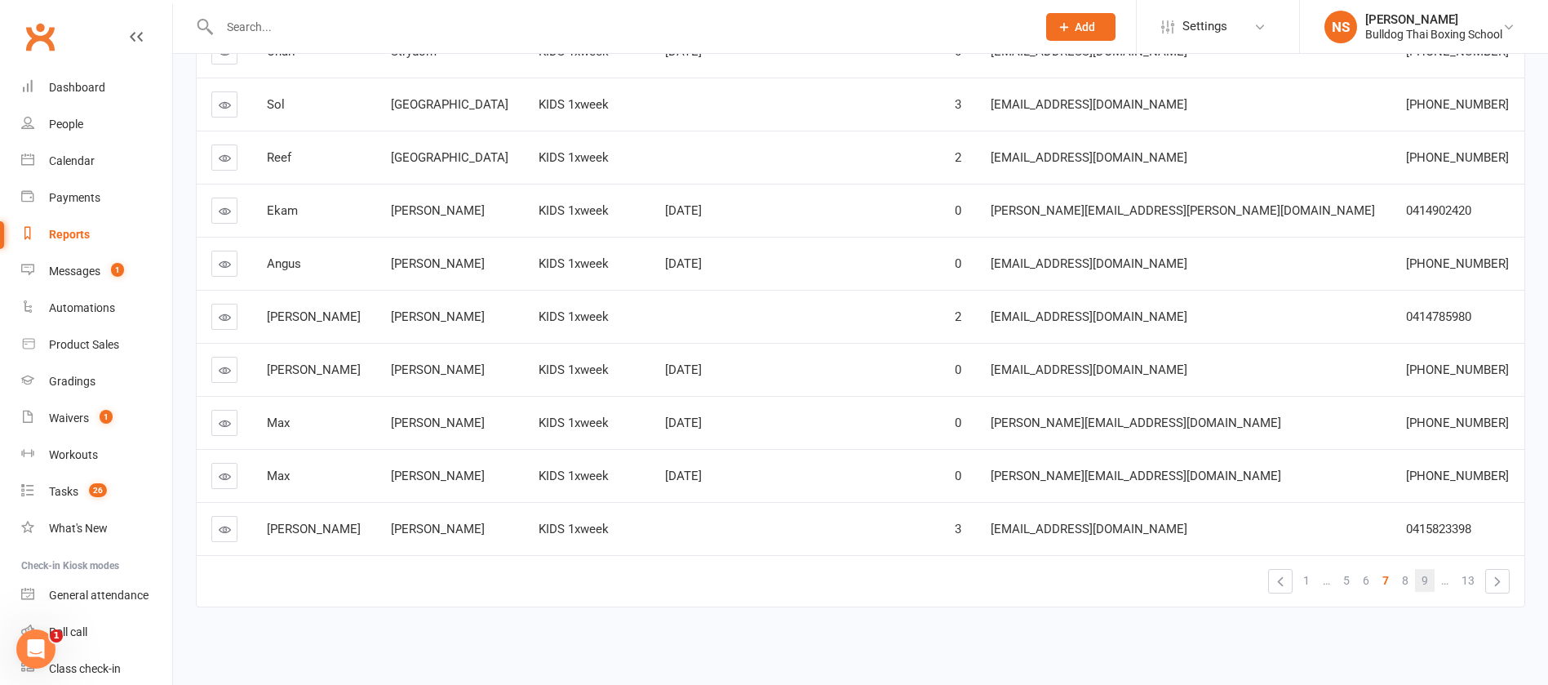
click at [1421, 580] on link "9" at bounding box center [1425, 580] width 20 height 23
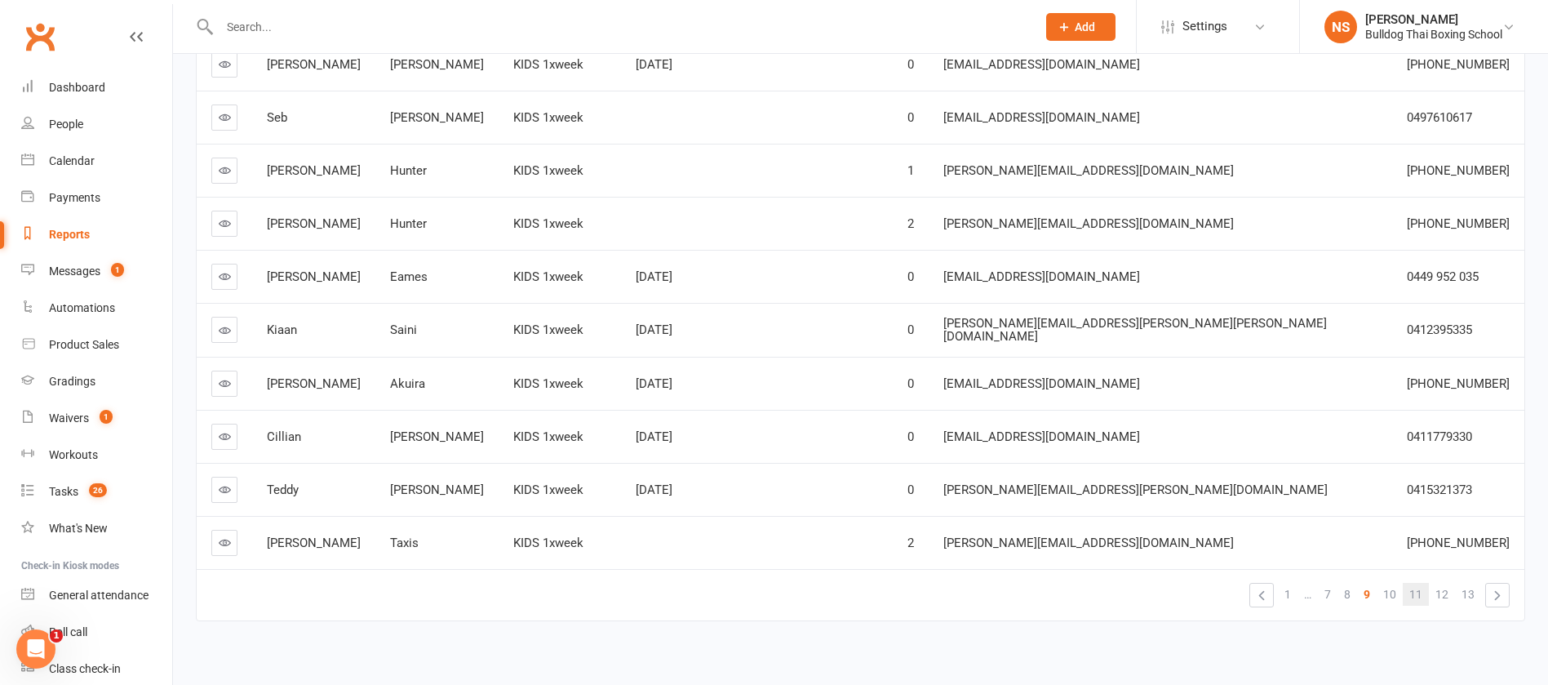
click at [1417, 583] on span "11" at bounding box center [1416, 594] width 13 height 23
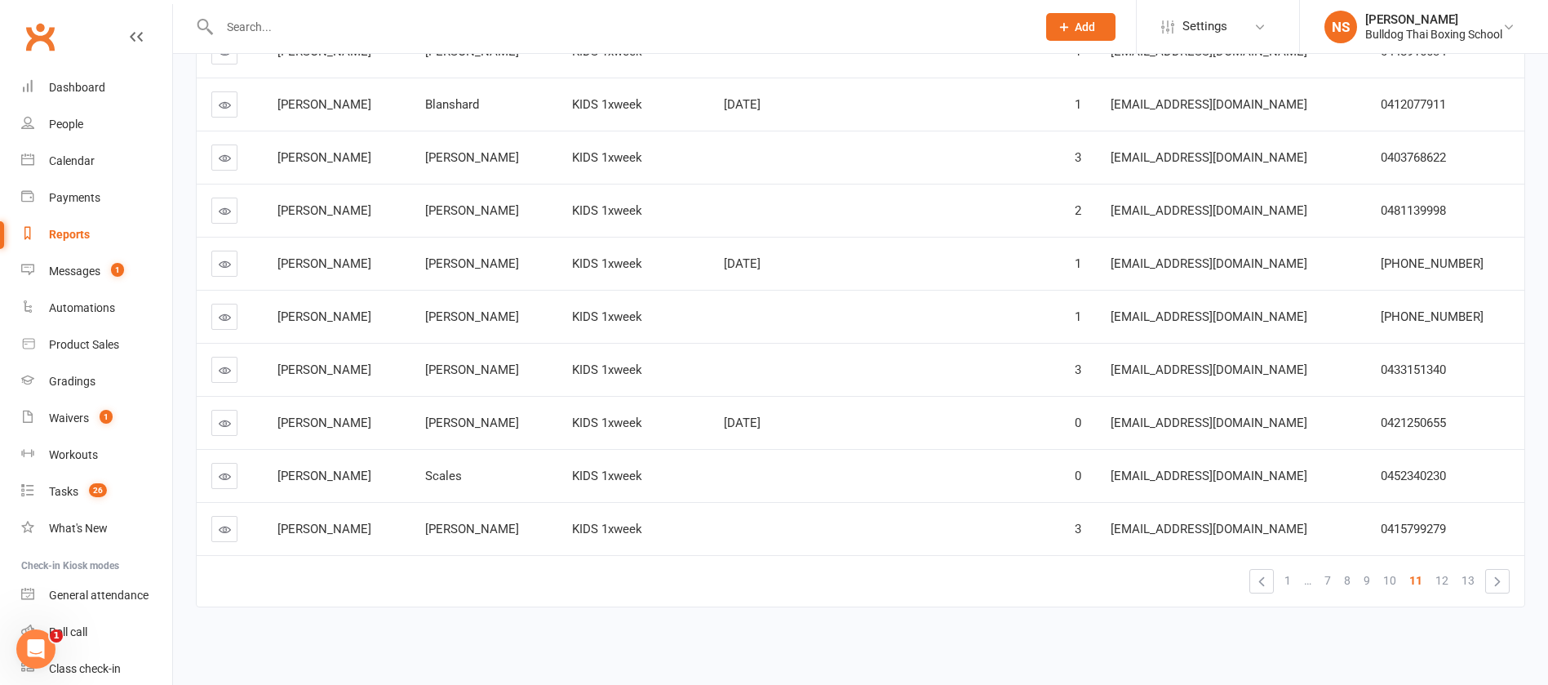
click at [222, 470] on icon at bounding box center [225, 476] width 12 height 12
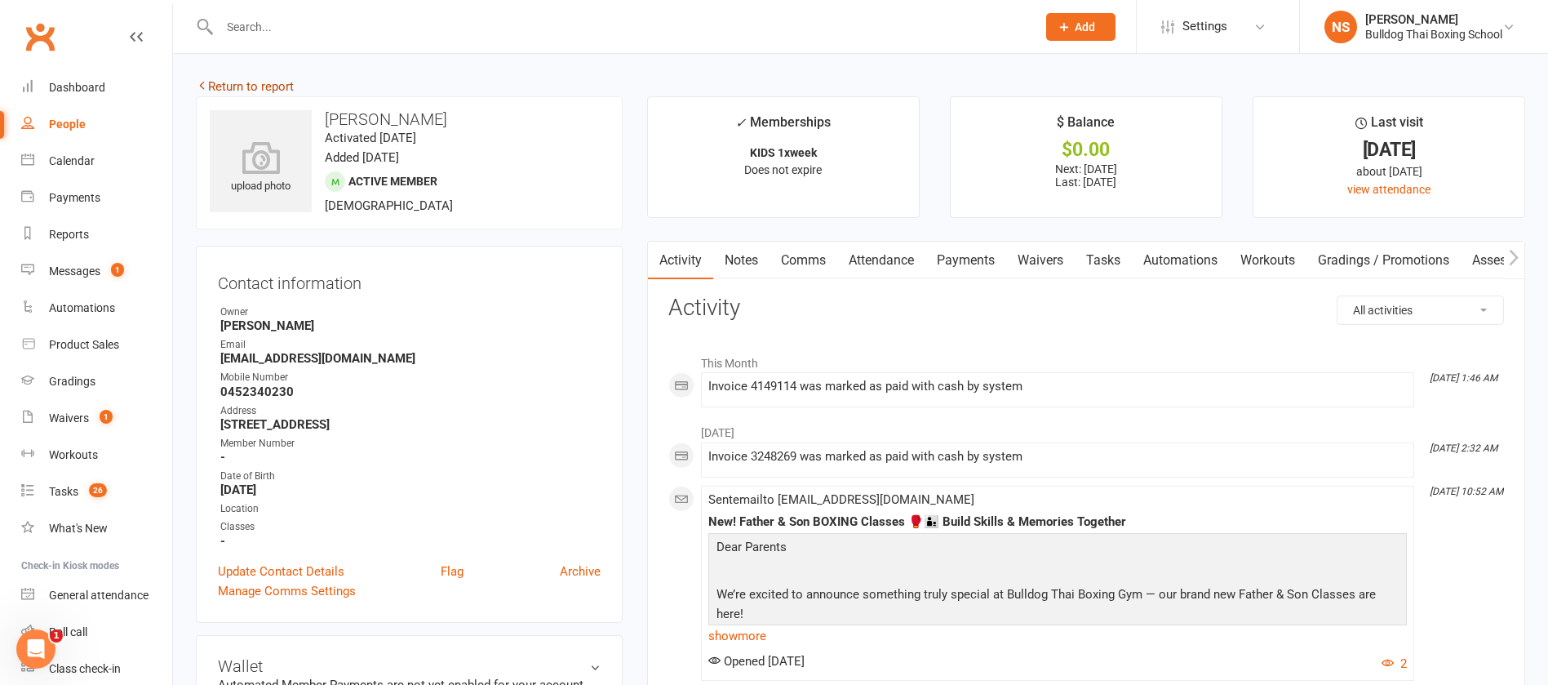
click at [257, 83] on link "Return to report" at bounding box center [245, 86] width 98 height 15
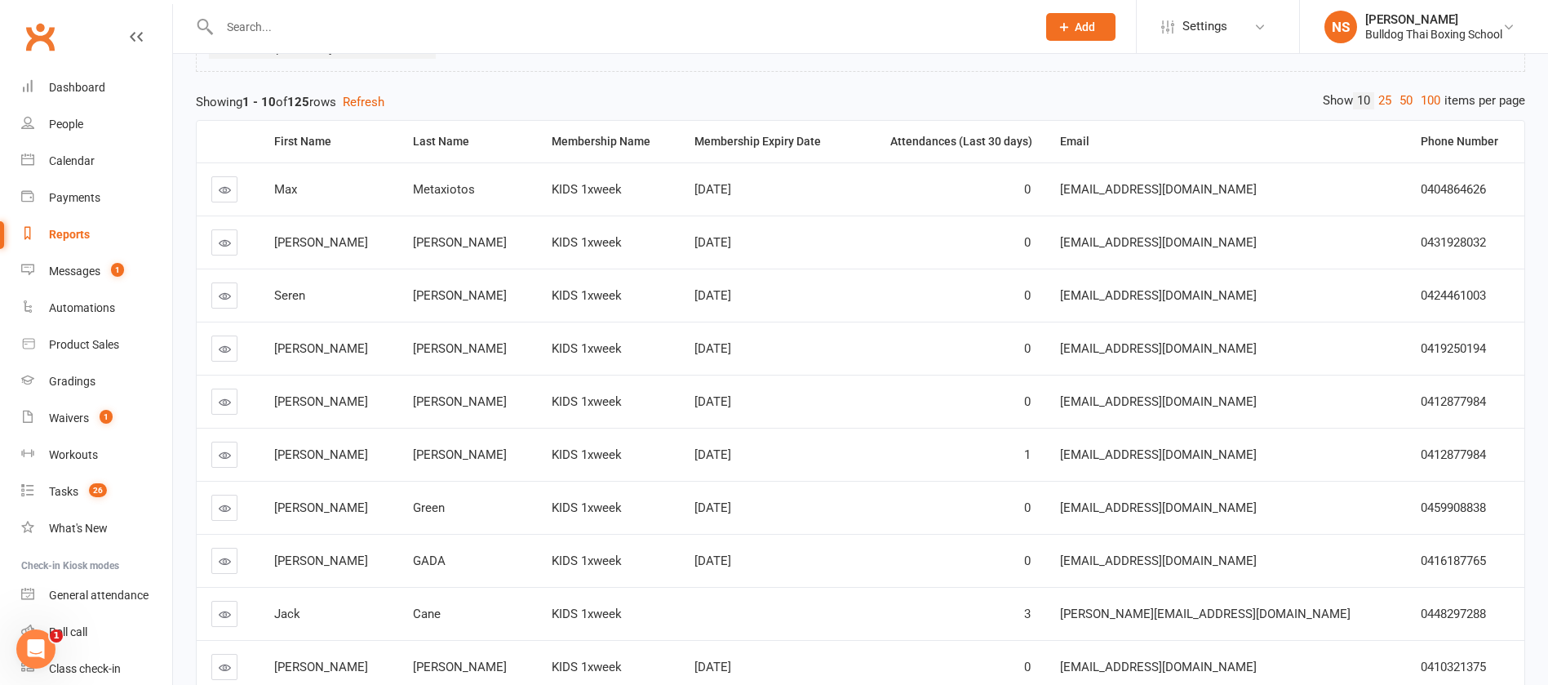
scroll to position [289, 0]
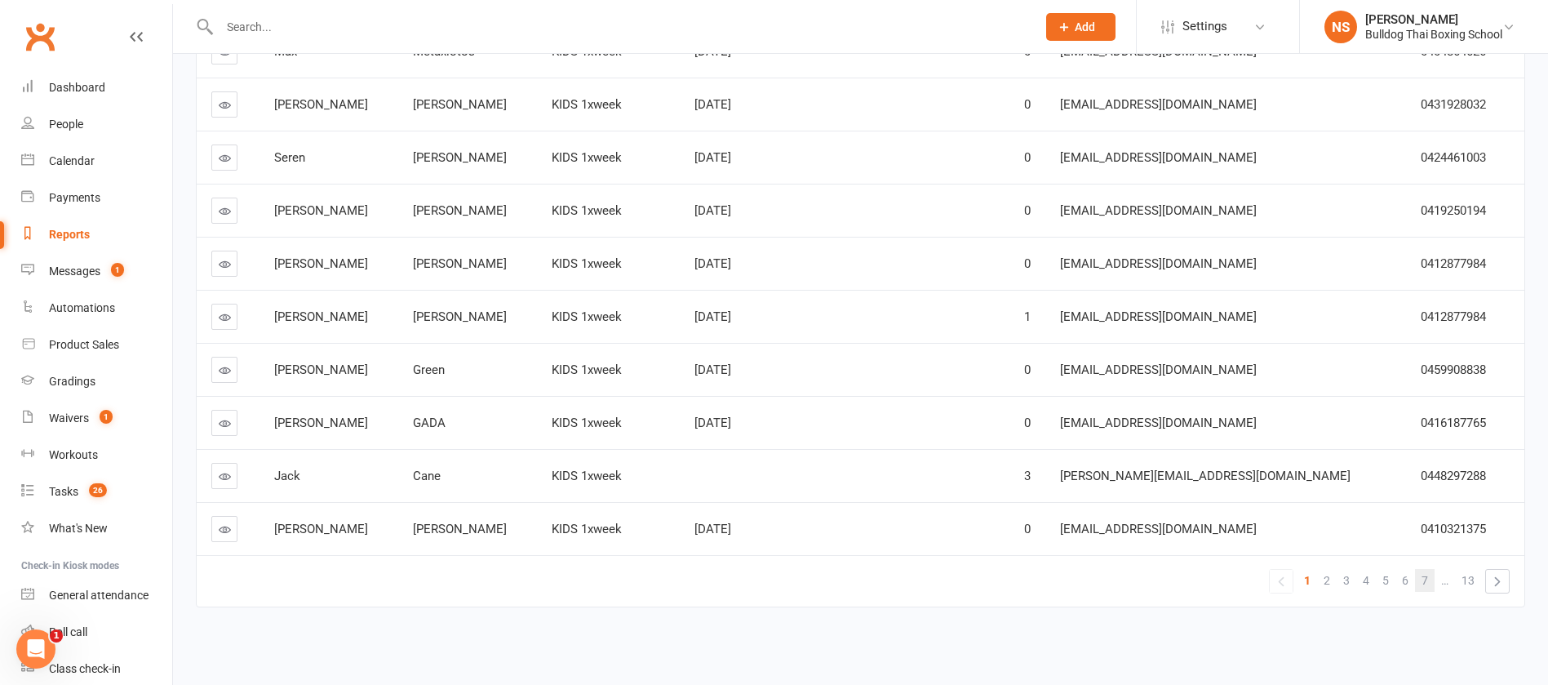
click at [1424, 580] on span "7" at bounding box center [1425, 580] width 7 height 23
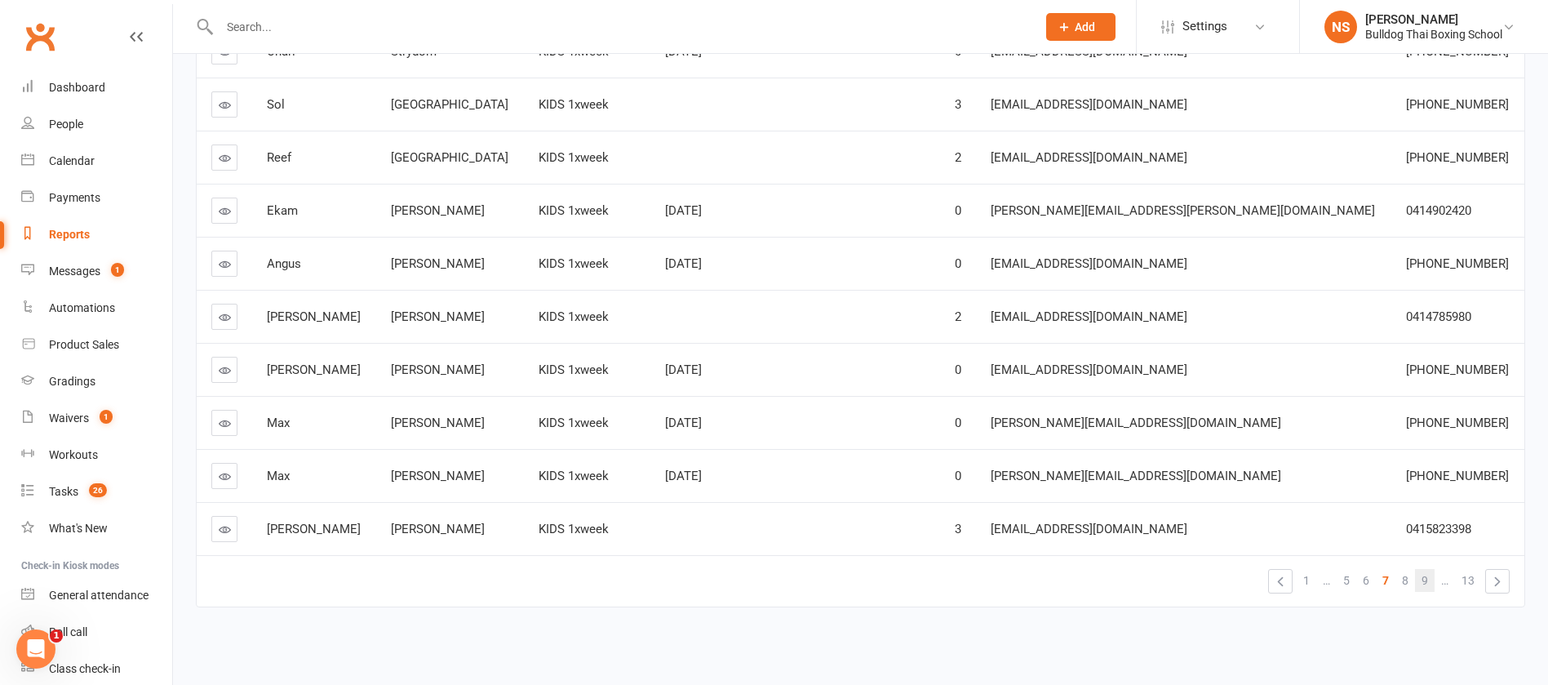
click at [1424, 579] on span "9" at bounding box center [1425, 580] width 7 height 23
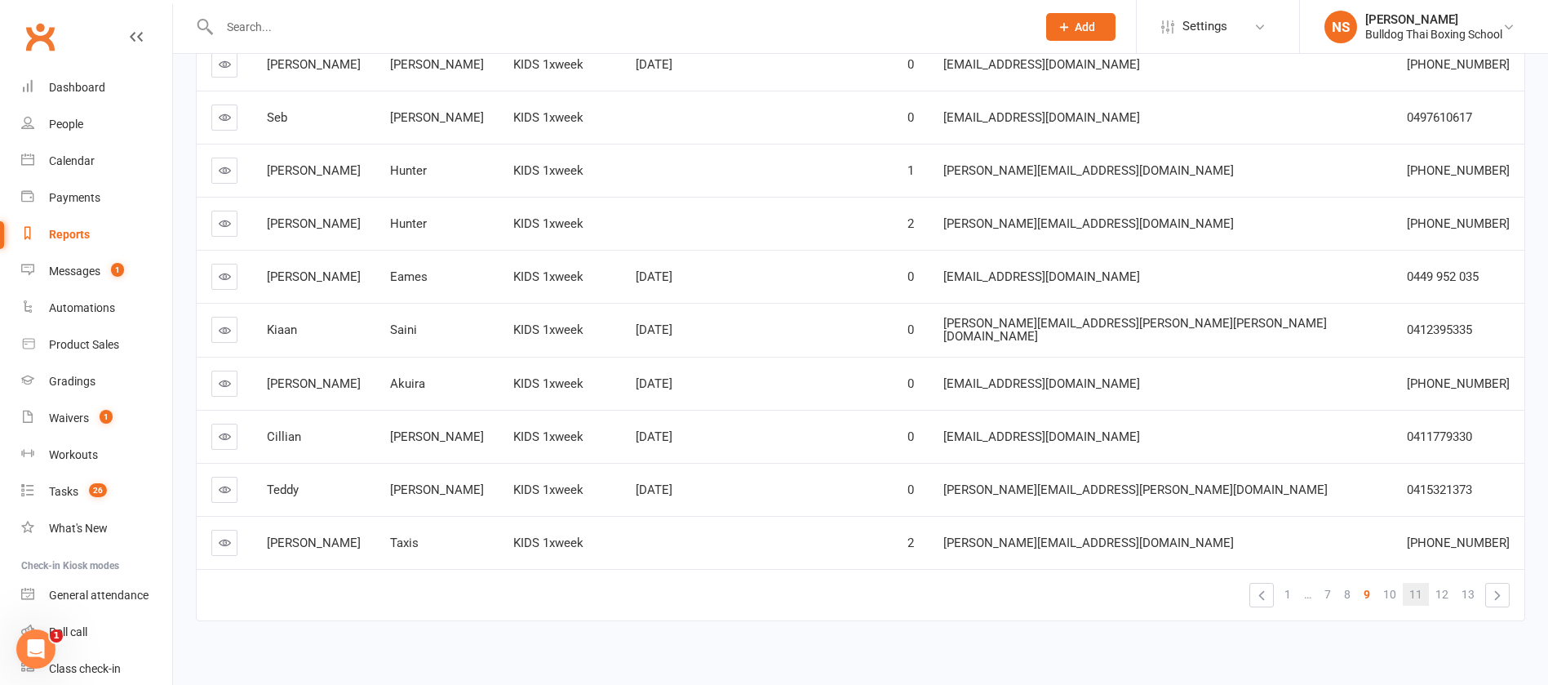
click at [1423, 583] on span "11" at bounding box center [1416, 594] width 13 height 23
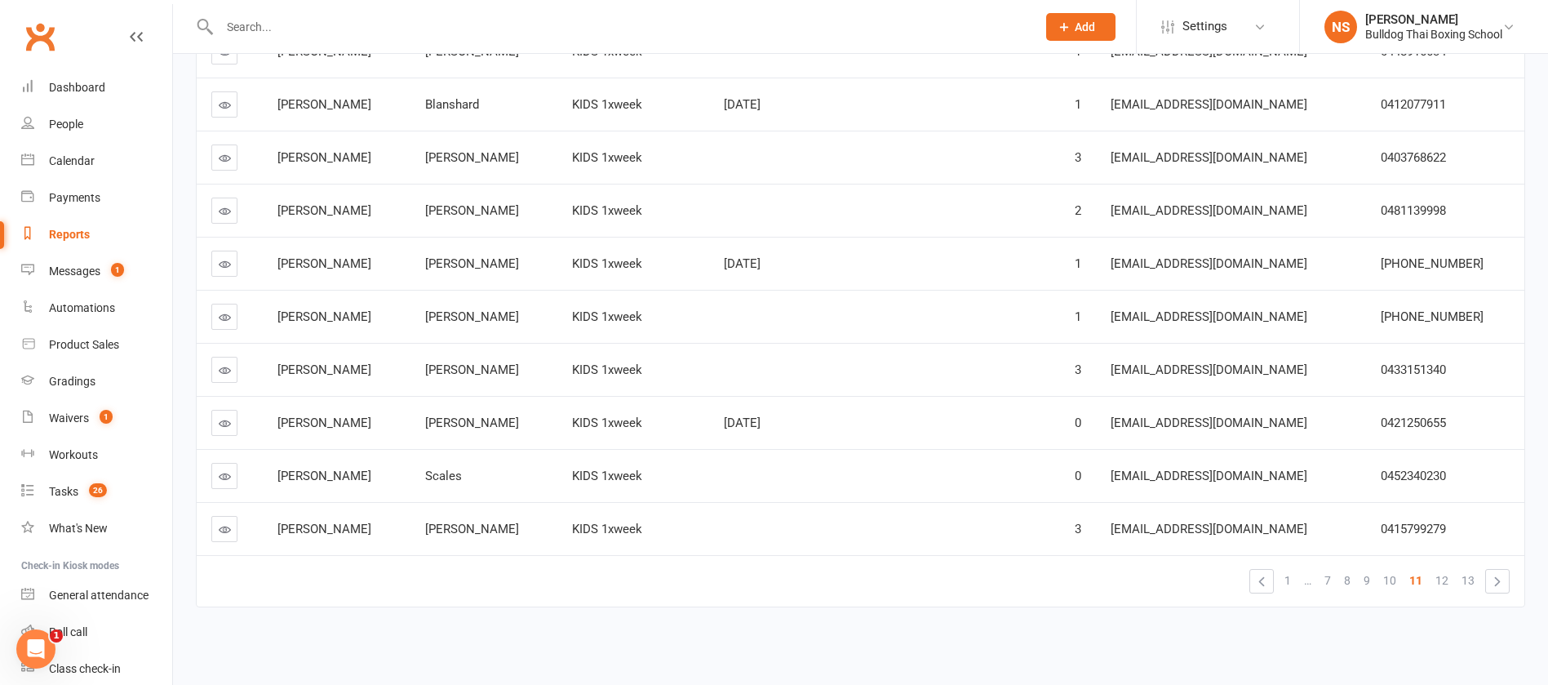
click at [229, 267] on icon at bounding box center [225, 264] width 12 height 12
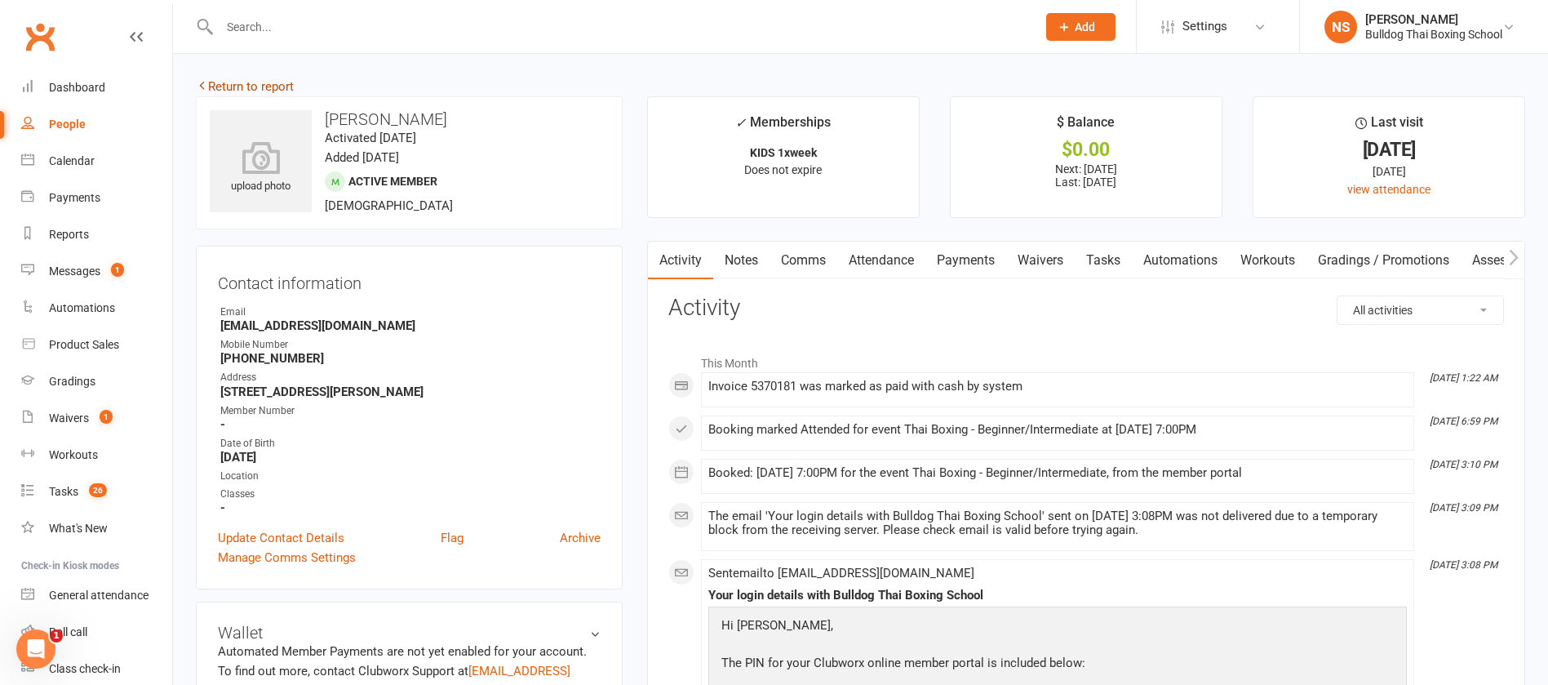
click at [273, 86] on link "Return to report" at bounding box center [245, 86] width 98 height 15
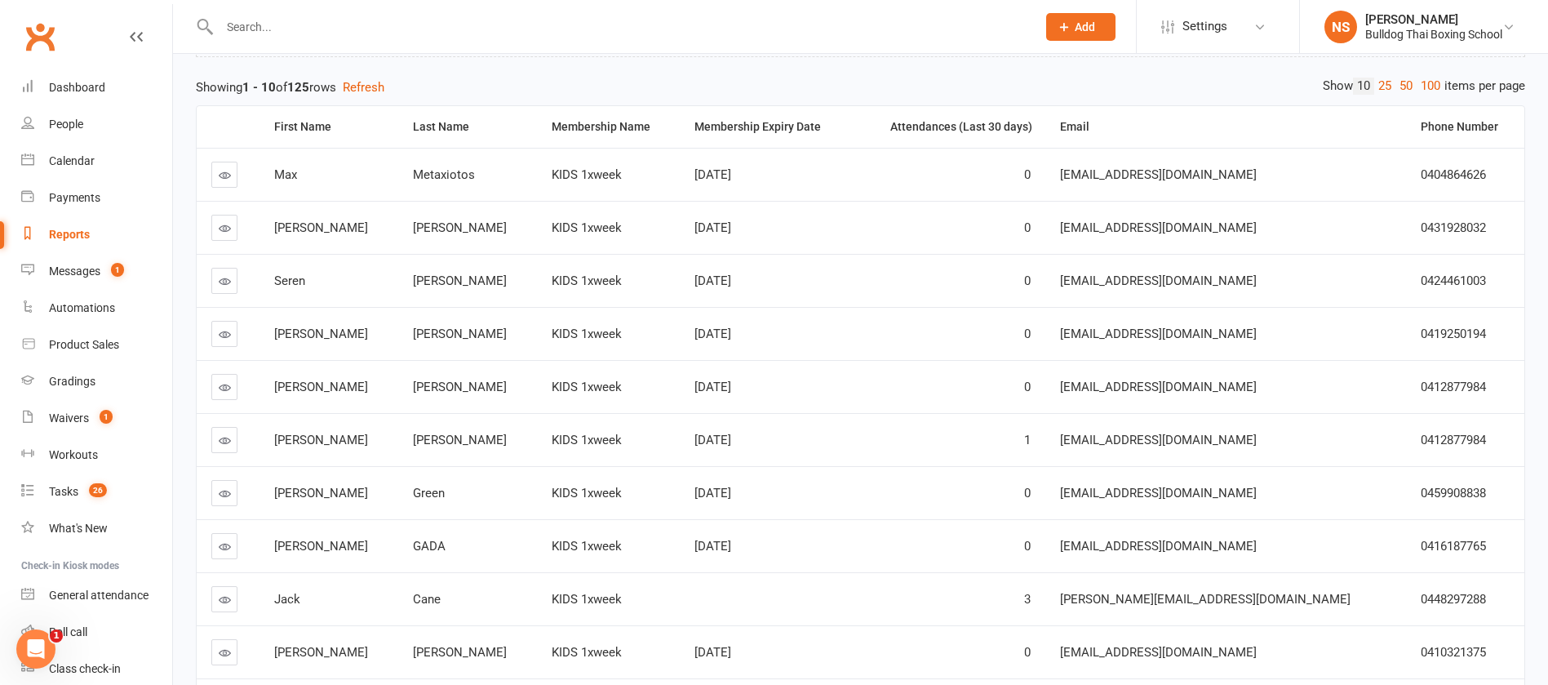
scroll to position [289, 0]
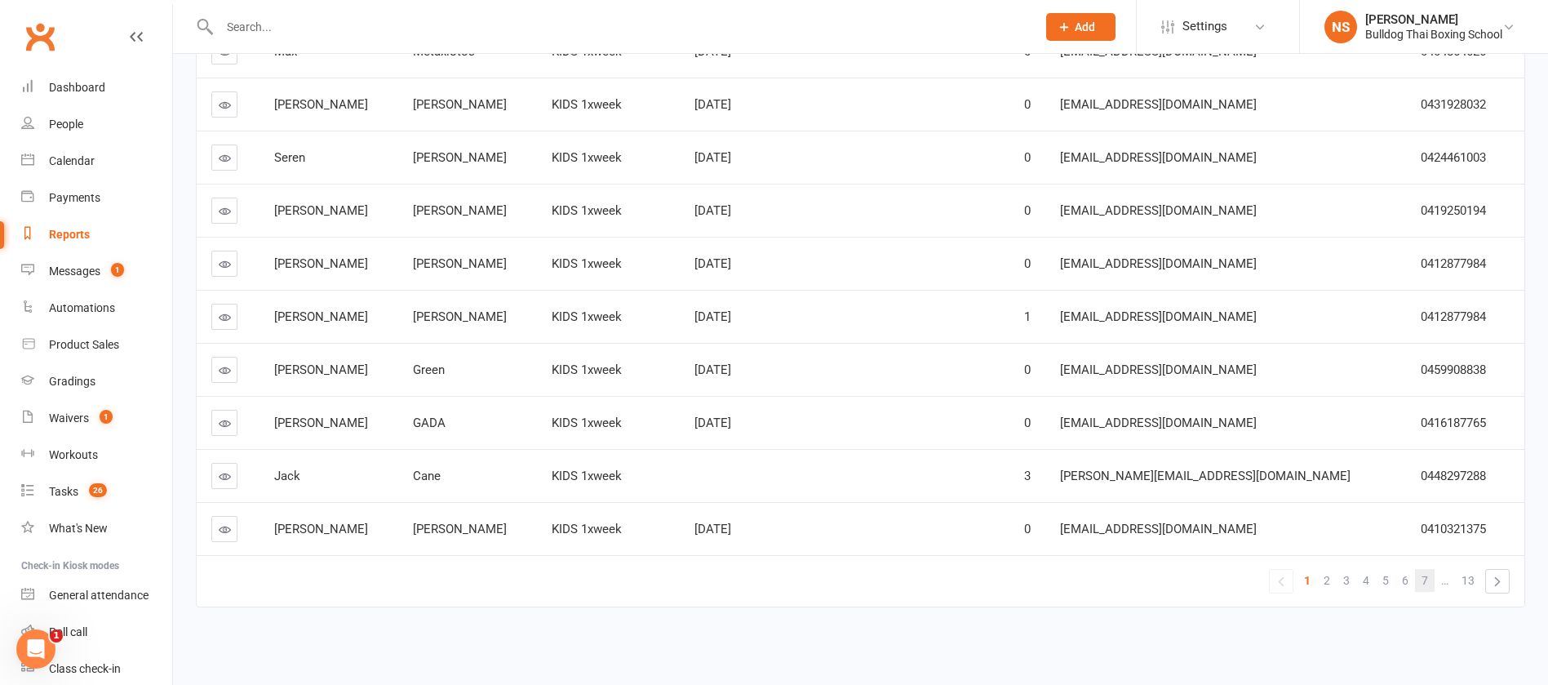
click at [1428, 584] on span "7" at bounding box center [1425, 580] width 7 height 23
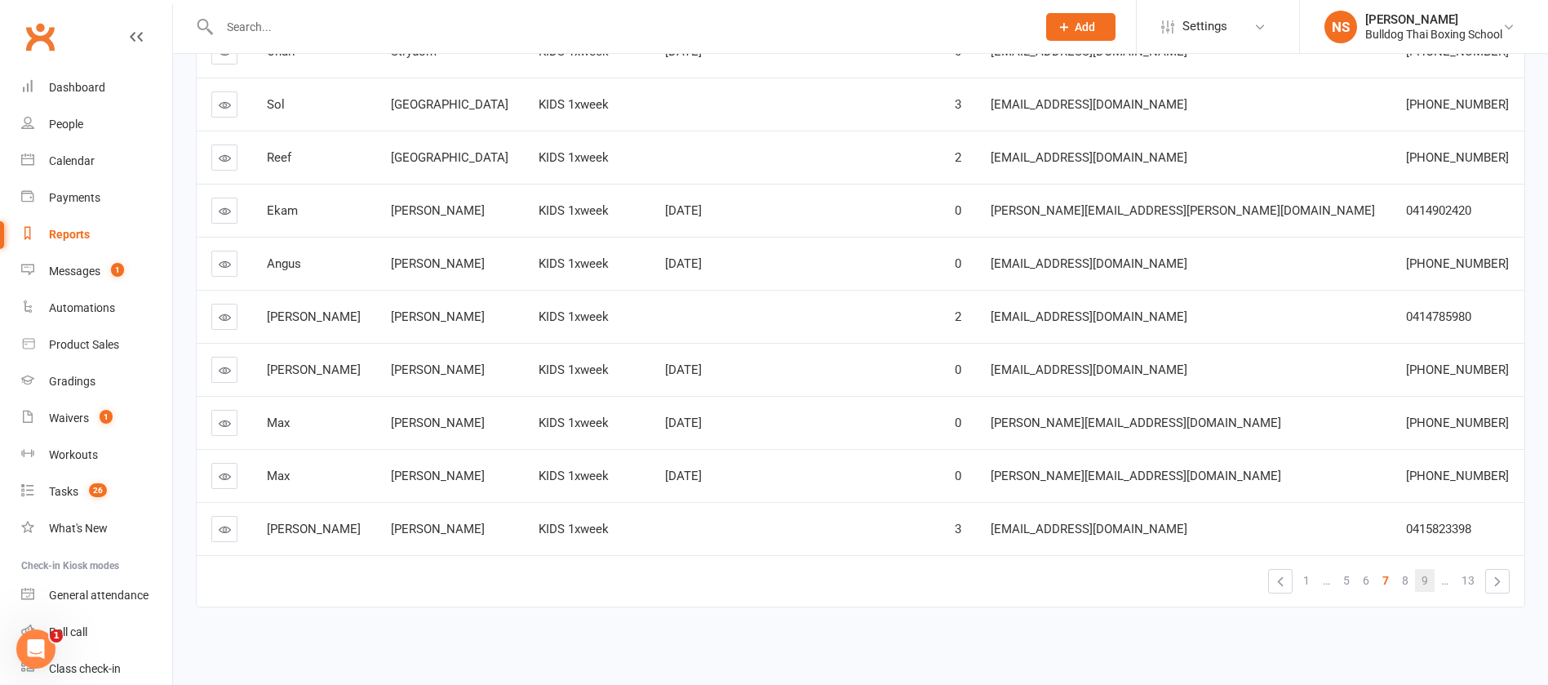
click at [1424, 578] on span "9" at bounding box center [1425, 580] width 7 height 23
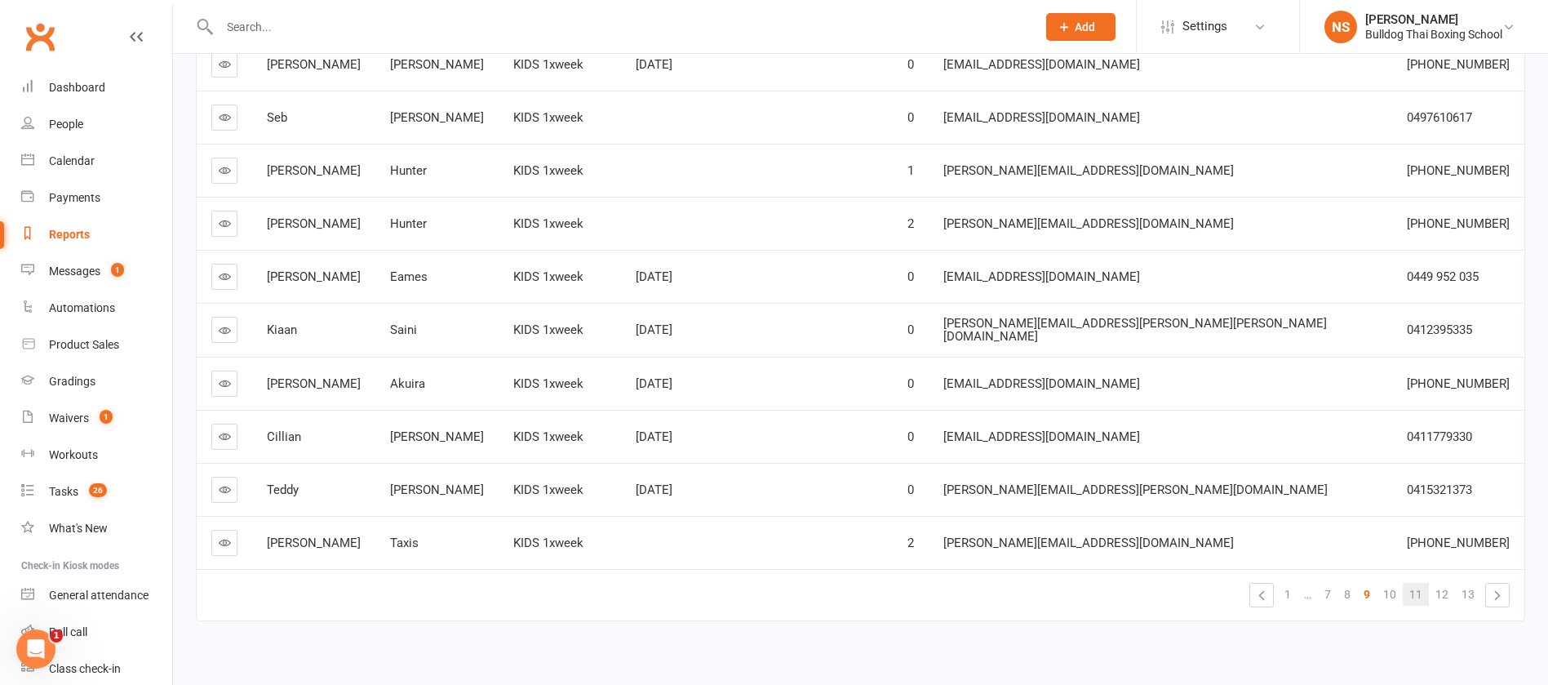
click at [1423, 583] on span "11" at bounding box center [1416, 594] width 13 height 23
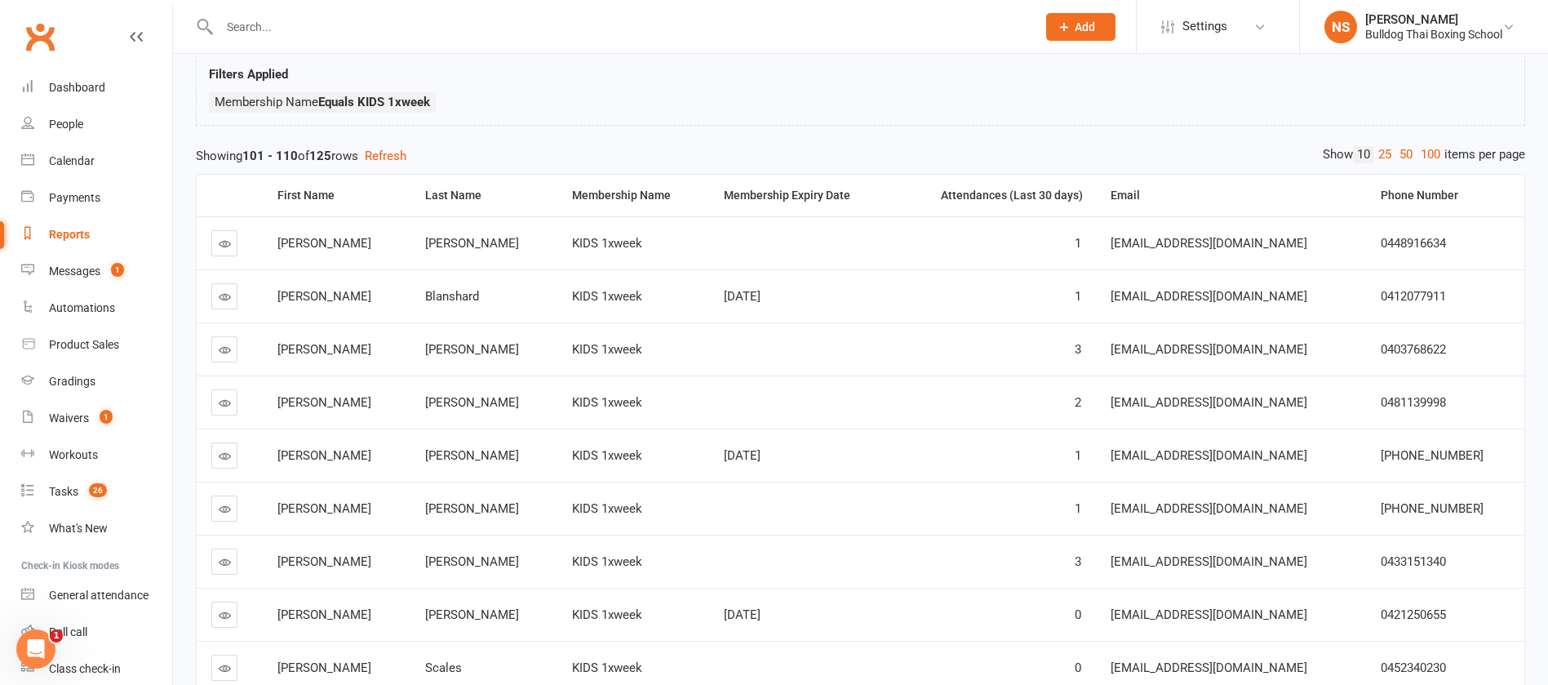
scroll to position [44, 0]
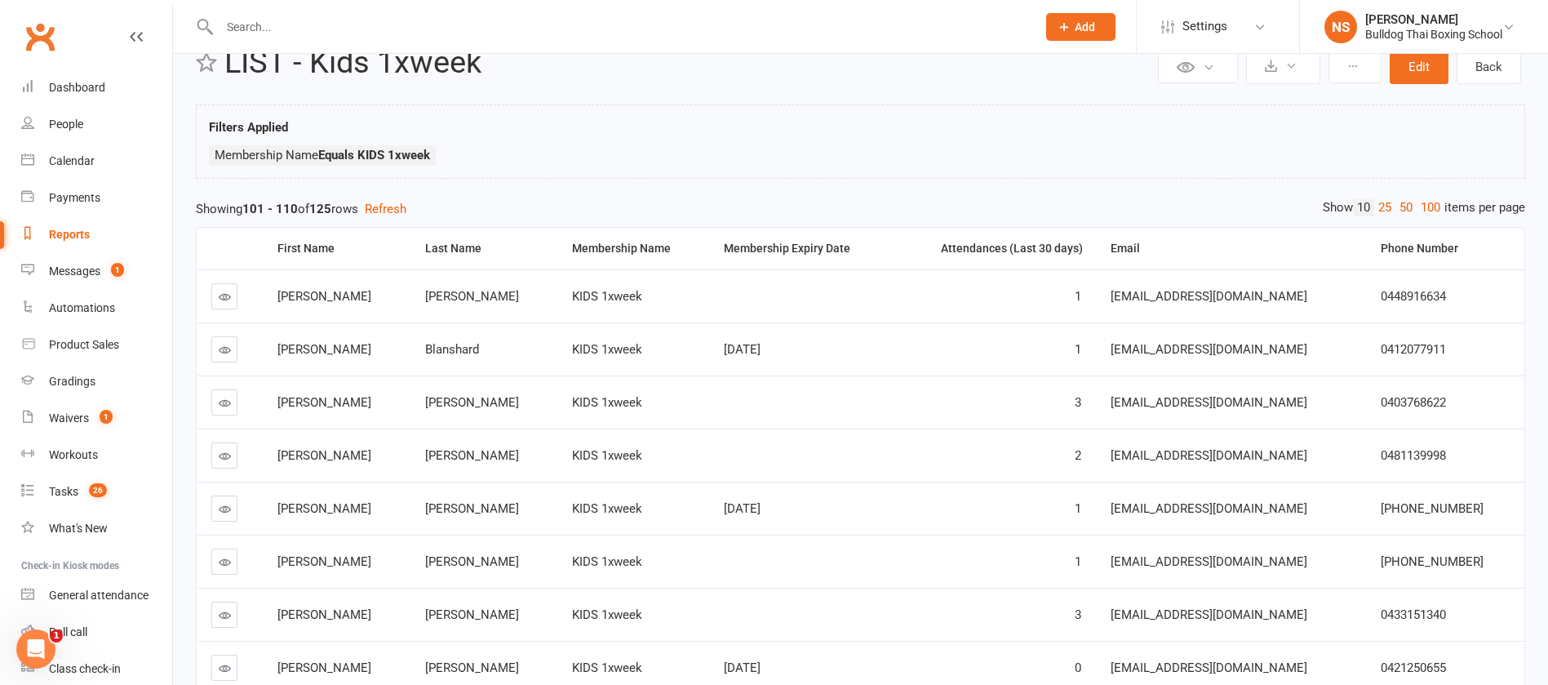
click at [224, 454] on icon at bounding box center [225, 456] width 12 height 12
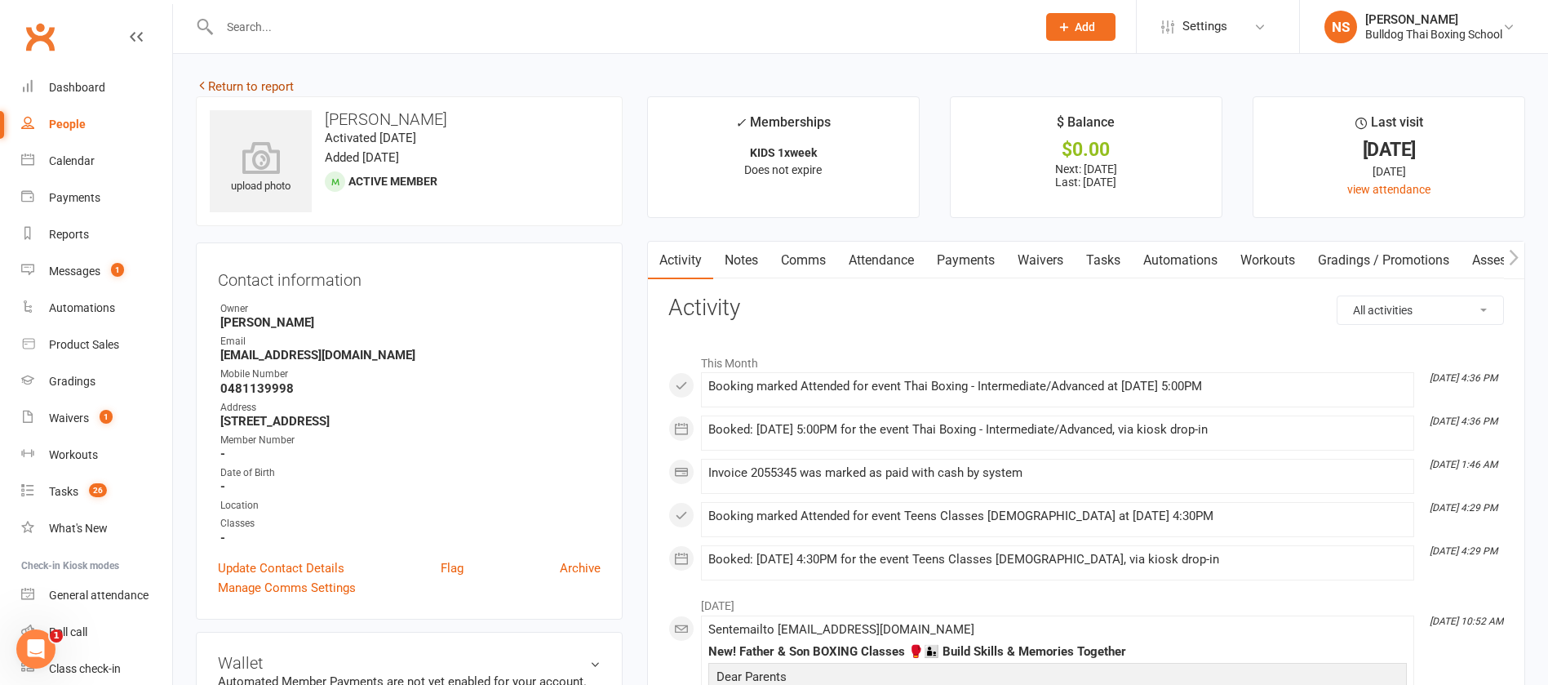
click at [282, 80] on link "Return to report" at bounding box center [245, 86] width 98 height 15
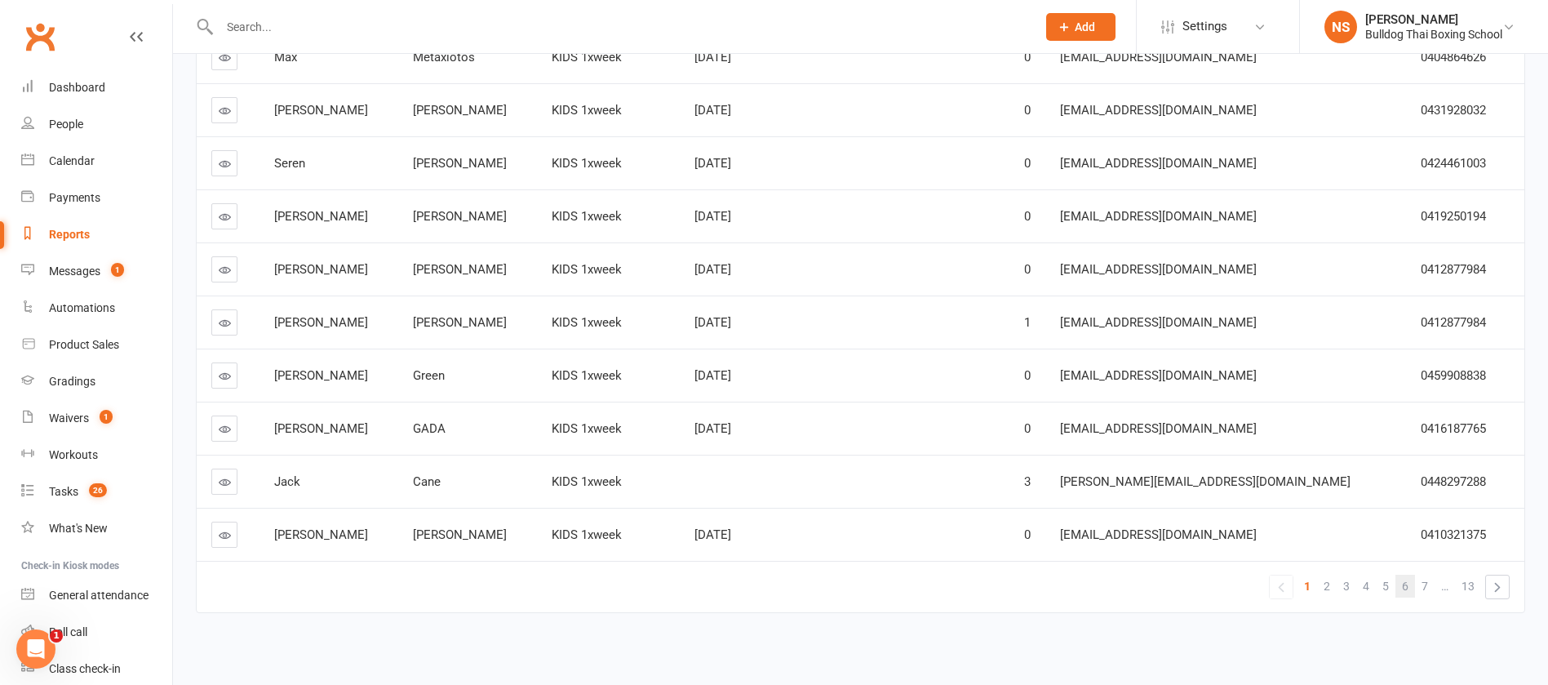
scroll to position [289, 0]
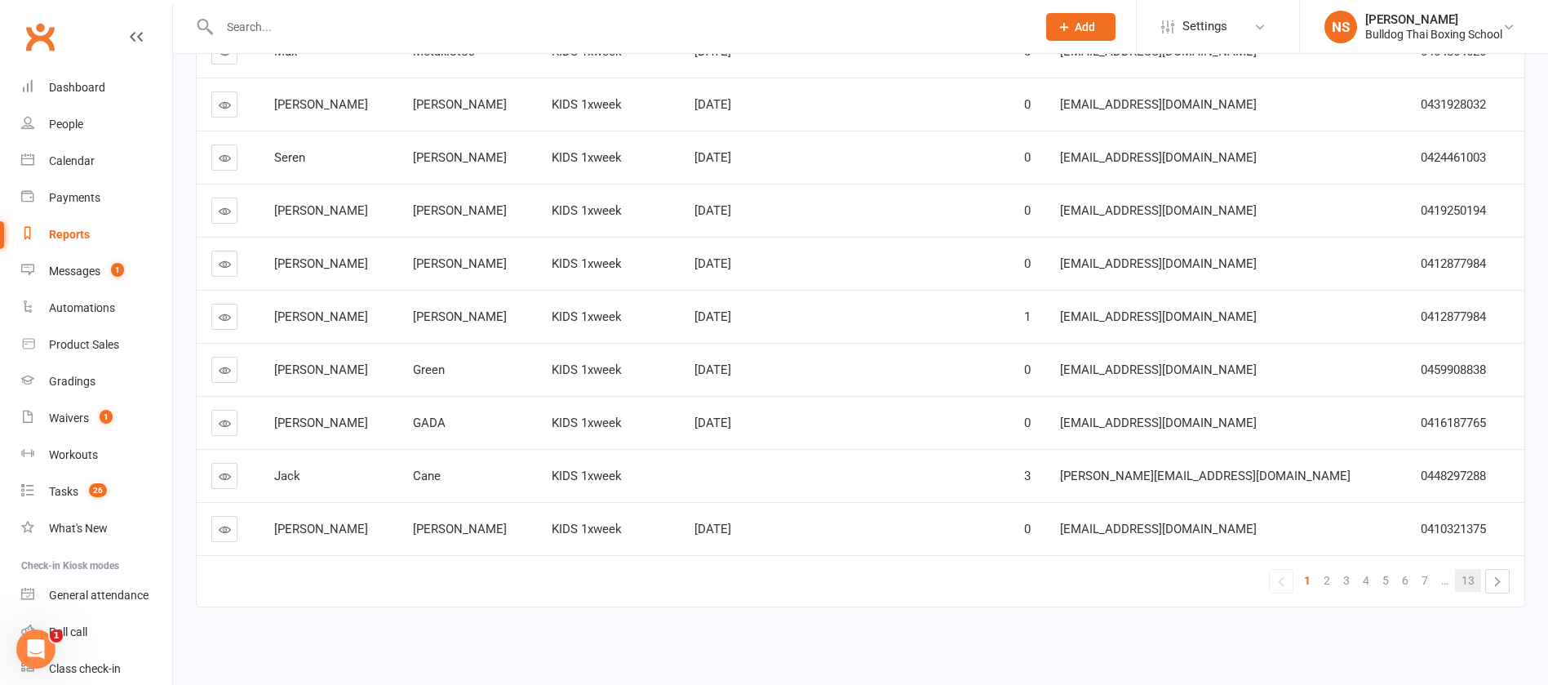
click at [1468, 578] on span "13" at bounding box center [1468, 580] width 13 height 23
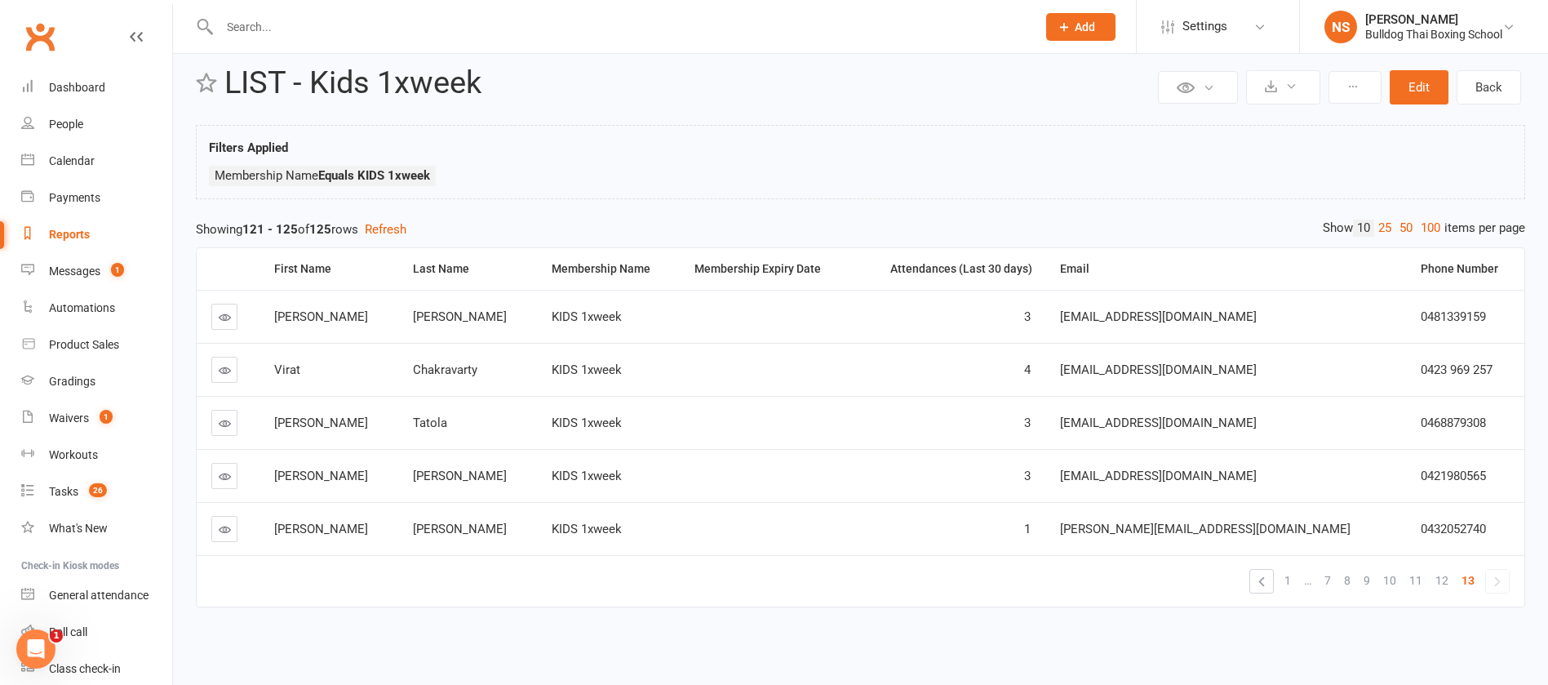
scroll to position [24, 0]
click at [1419, 577] on span "11" at bounding box center [1416, 580] width 13 height 23
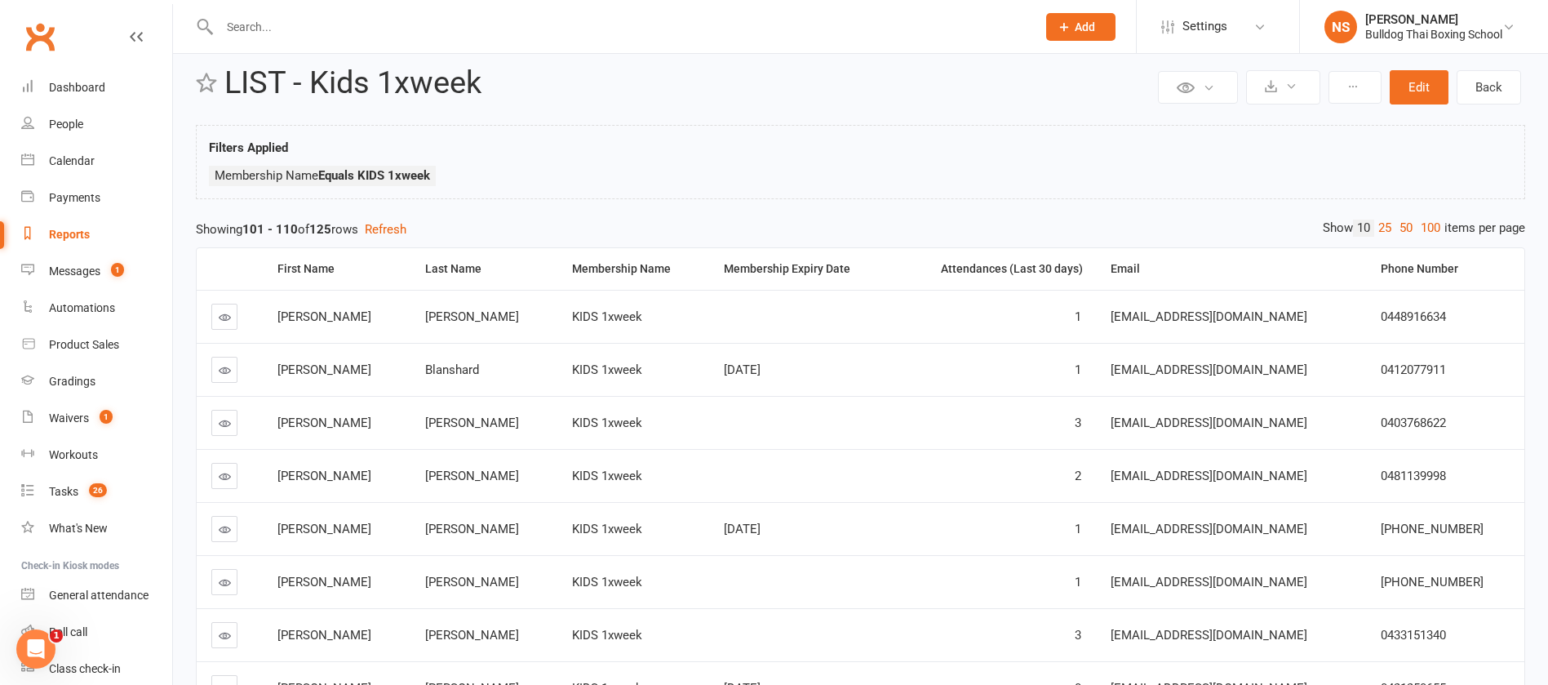
click at [224, 313] on icon at bounding box center [225, 317] width 12 height 12
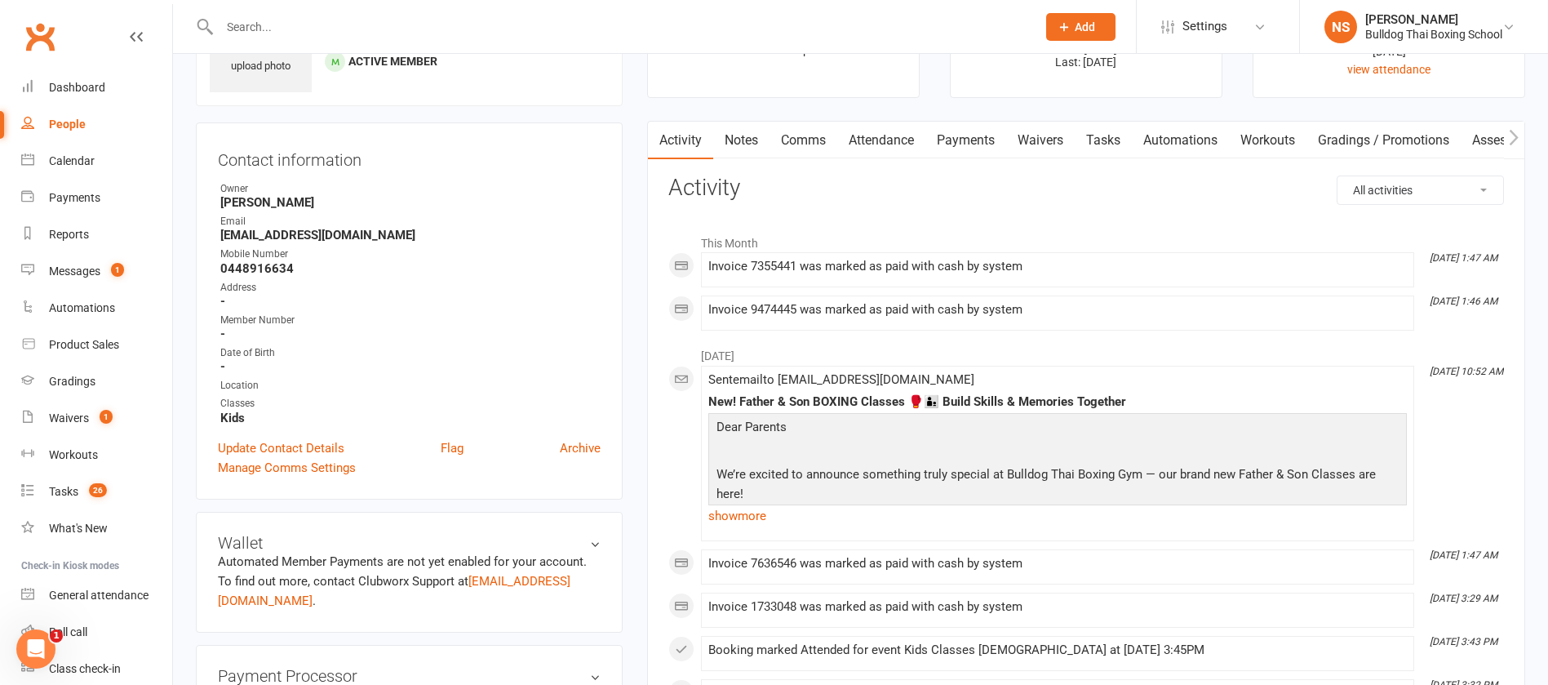
scroll to position [245, 0]
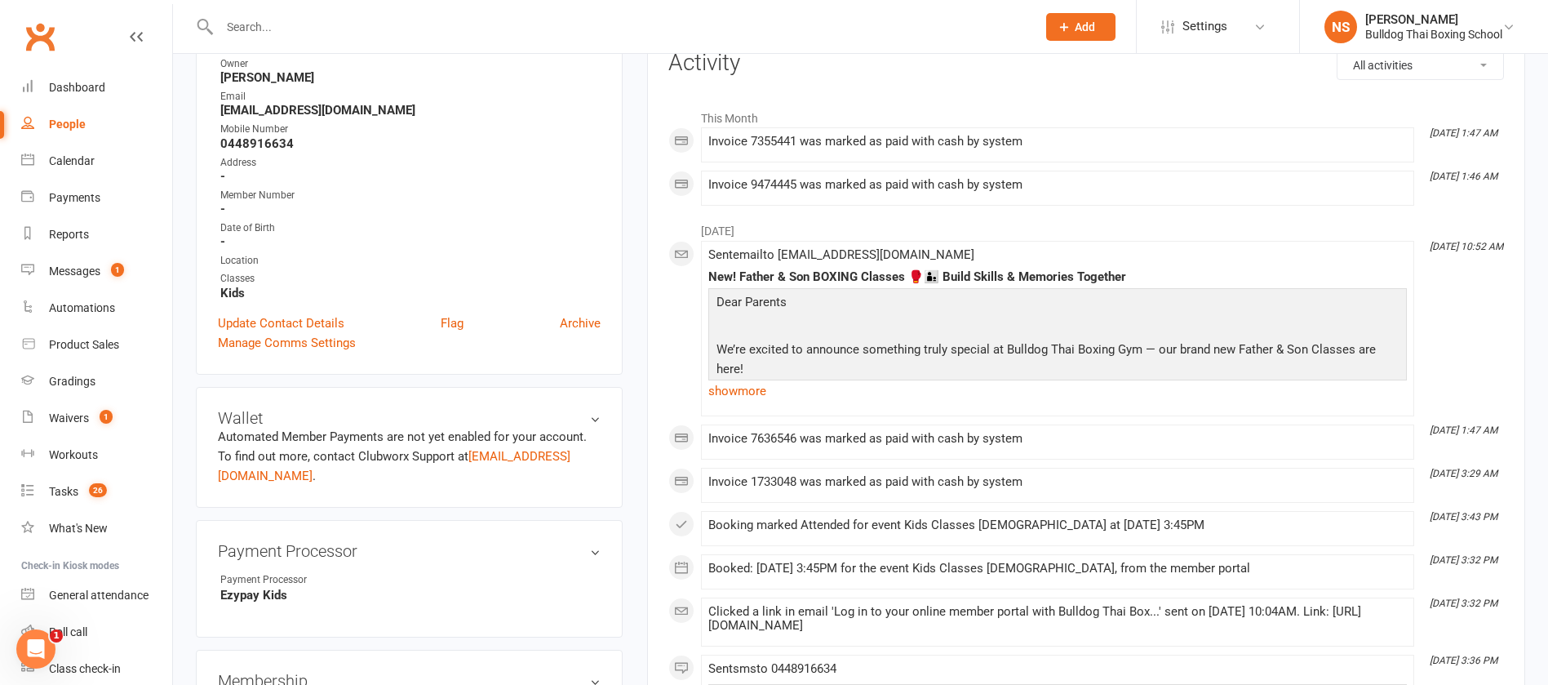
click at [233, 23] on input "text" at bounding box center [620, 27] width 811 height 23
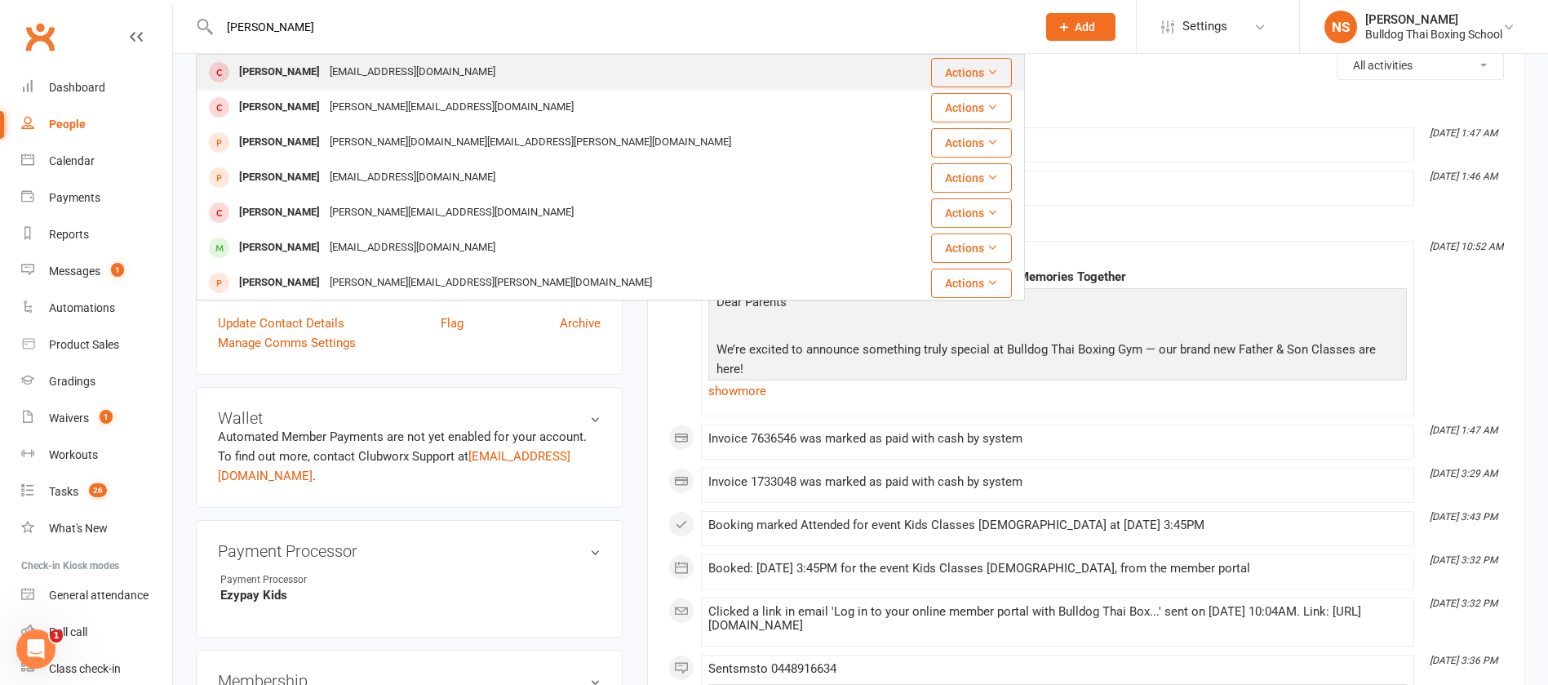
type input "[PERSON_NAME]"
click at [322, 64] on div "[PERSON_NAME]" at bounding box center [279, 72] width 91 height 24
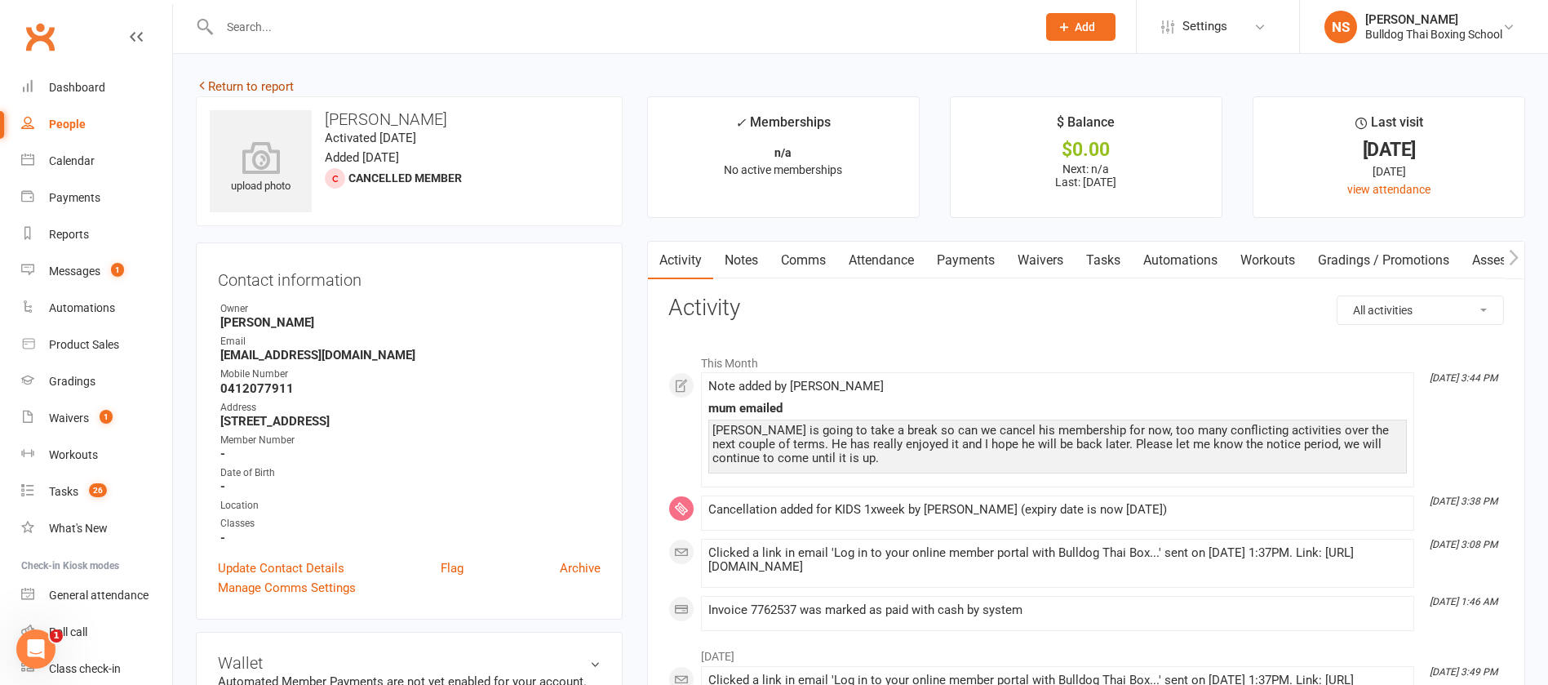
click at [258, 82] on link "Return to report" at bounding box center [245, 86] width 98 height 15
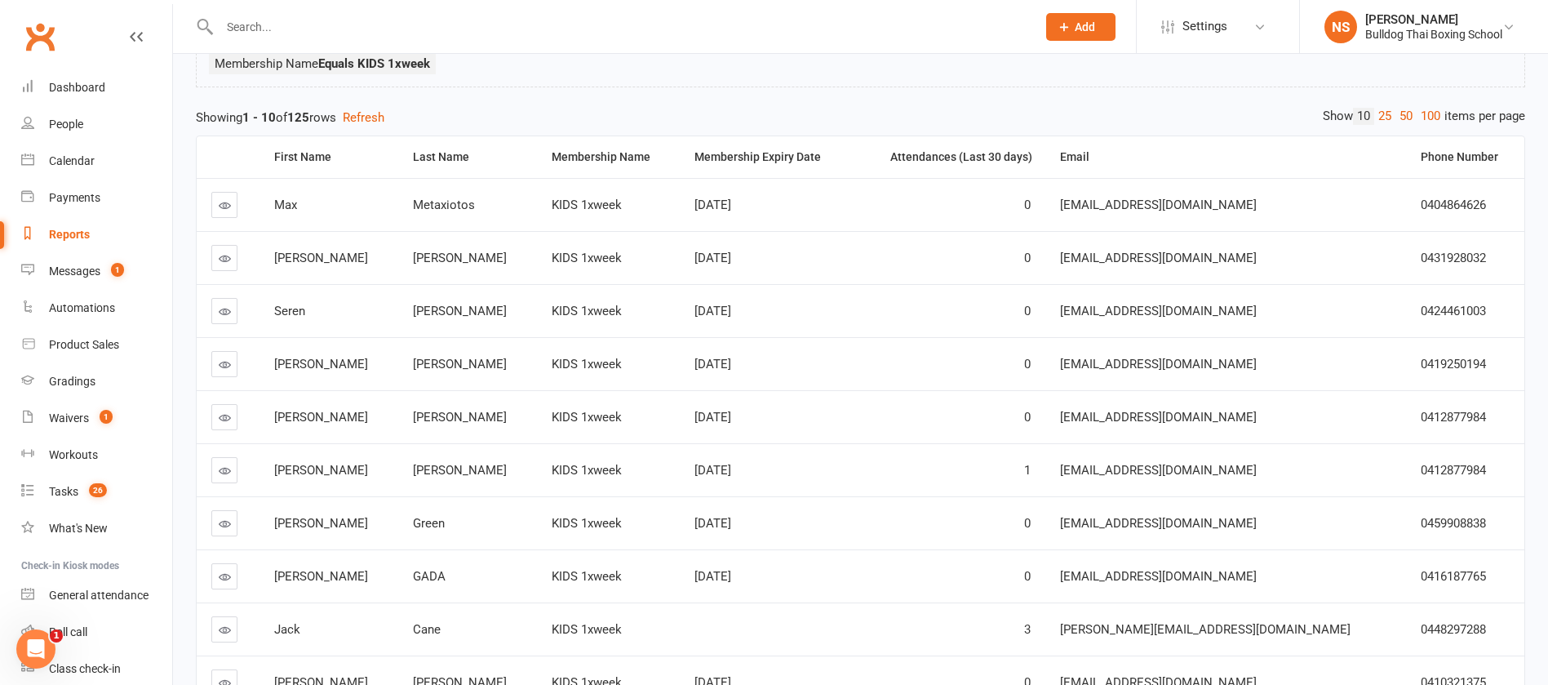
scroll to position [289, 0]
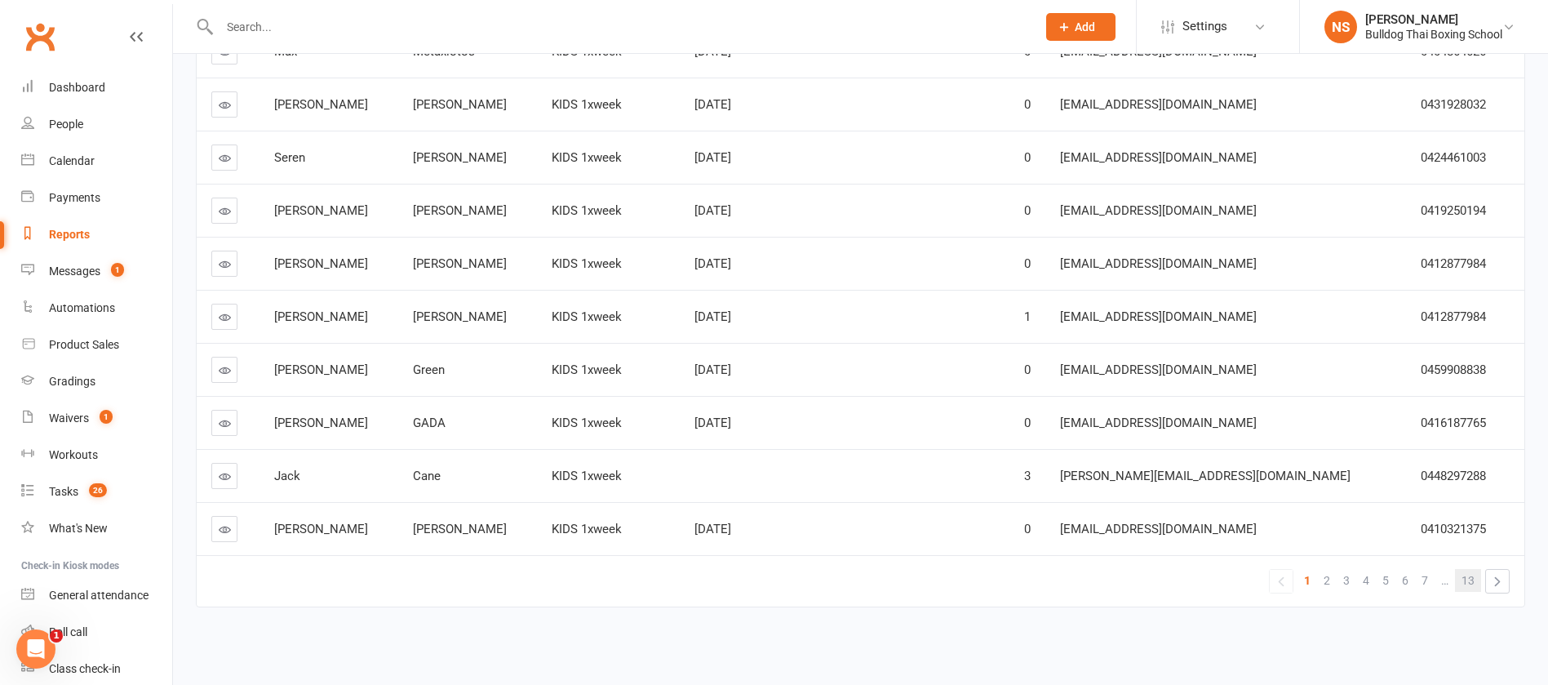
click at [1471, 582] on span "13" at bounding box center [1468, 580] width 13 height 23
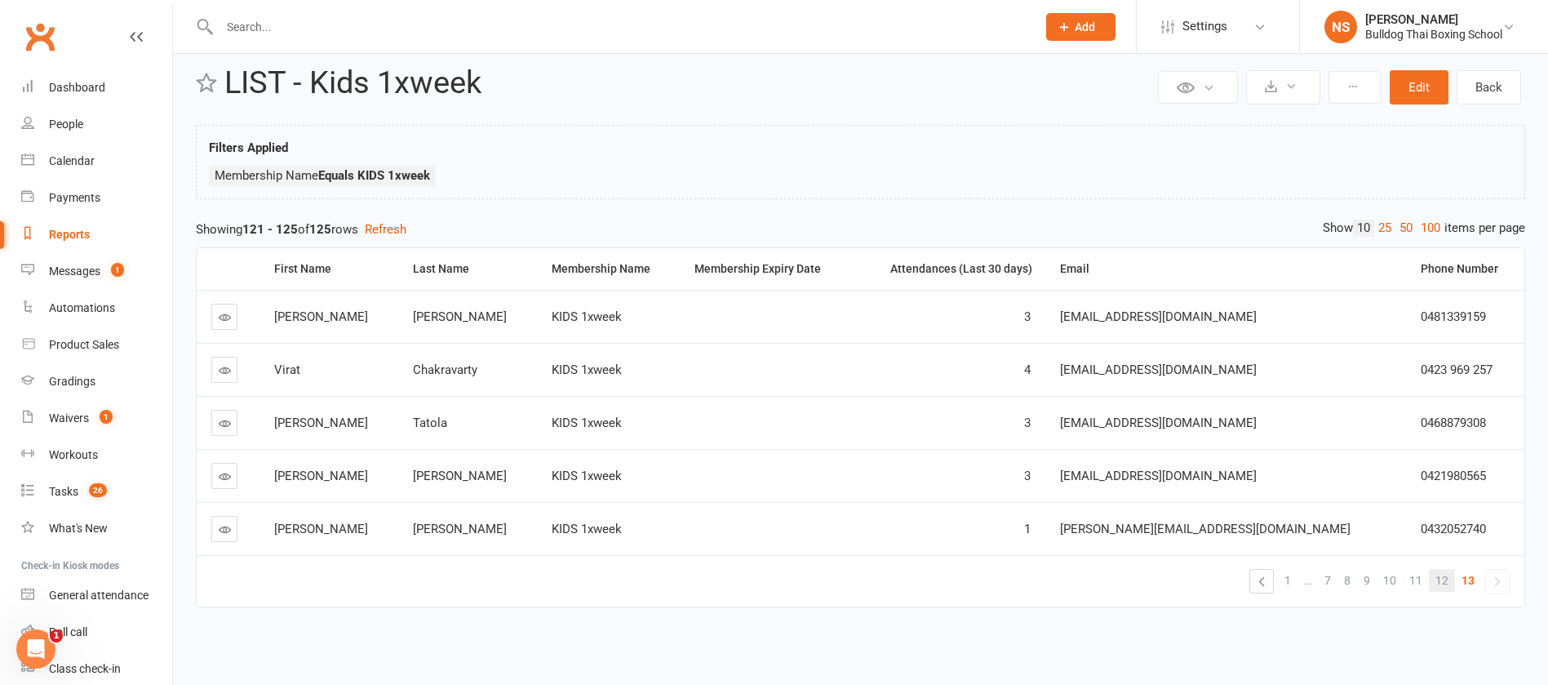
scroll to position [24, 0]
click at [1443, 580] on span "12" at bounding box center [1442, 580] width 13 height 23
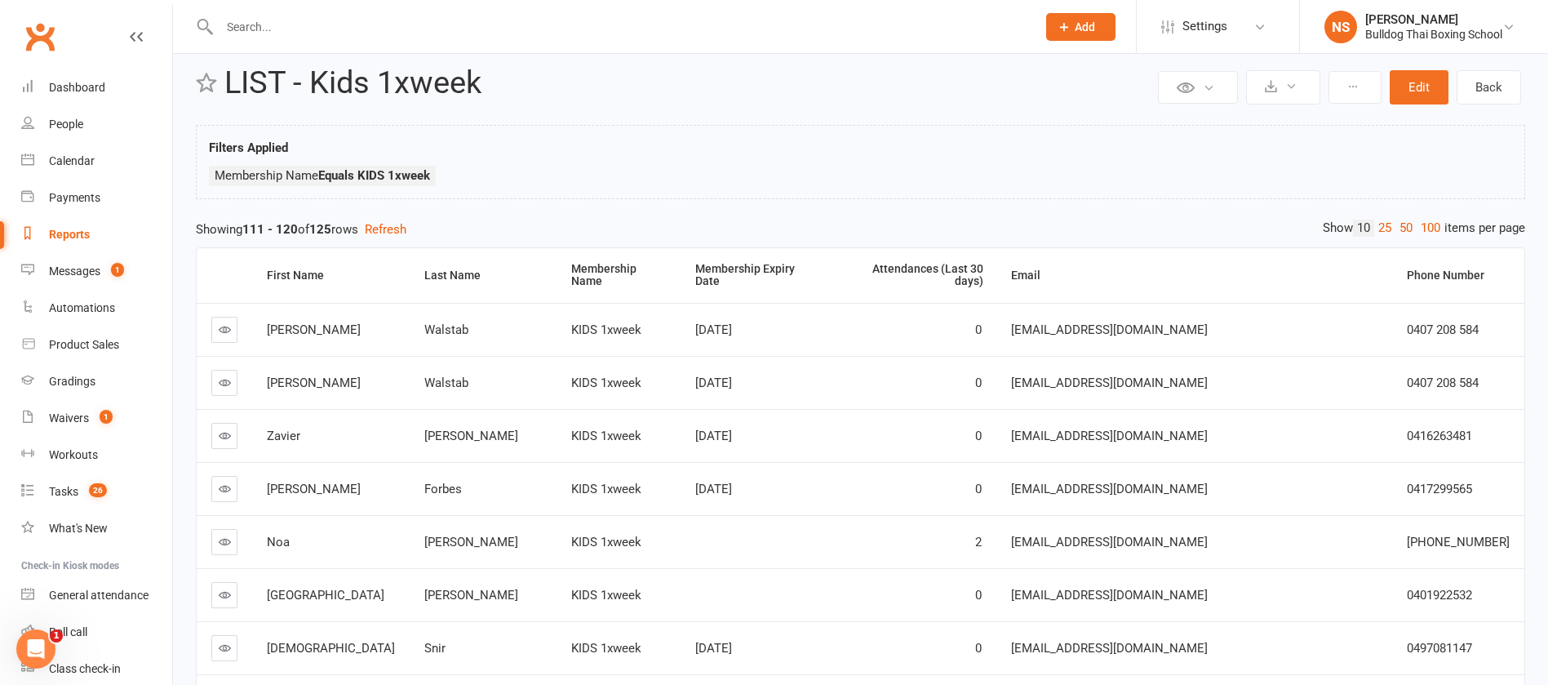
click at [232, 317] on link at bounding box center [224, 330] width 26 height 26
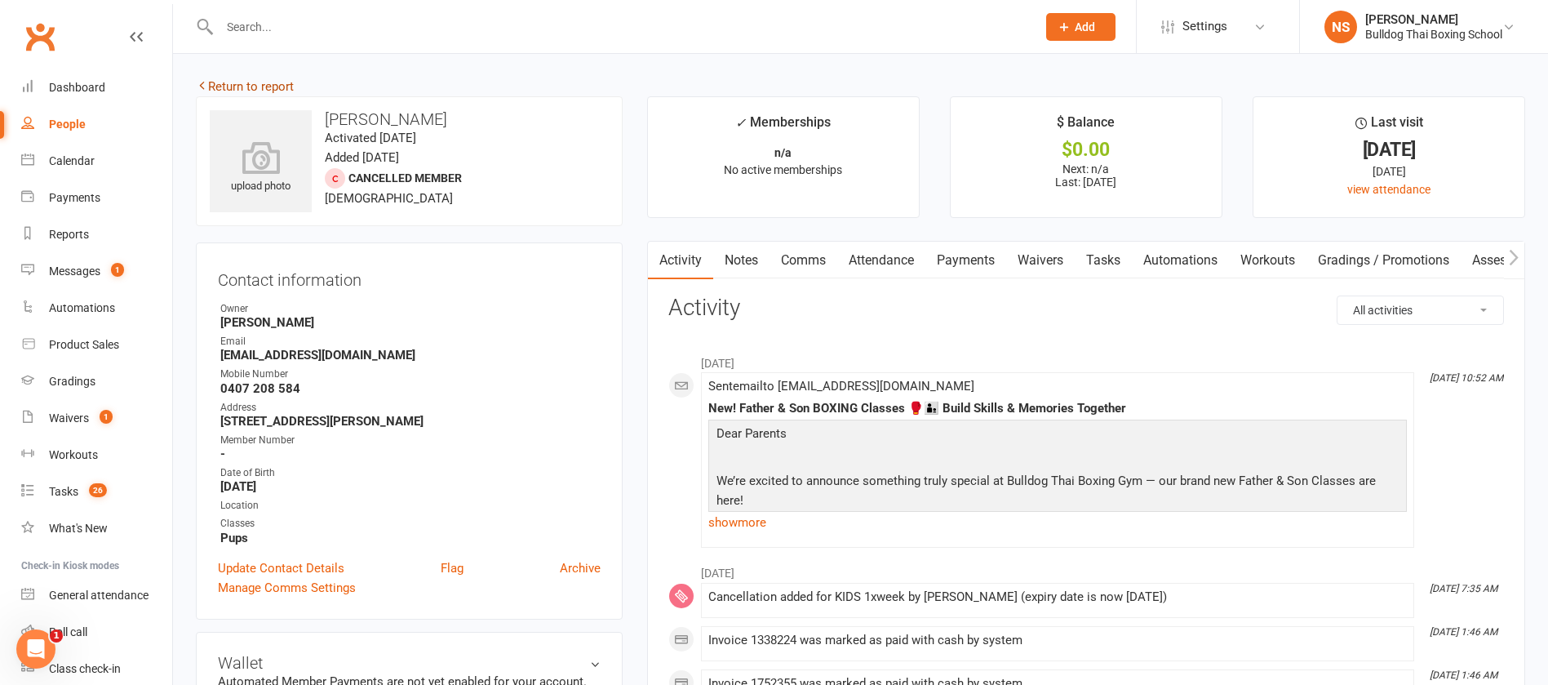
click at [222, 85] on link "Return to report" at bounding box center [245, 86] width 98 height 15
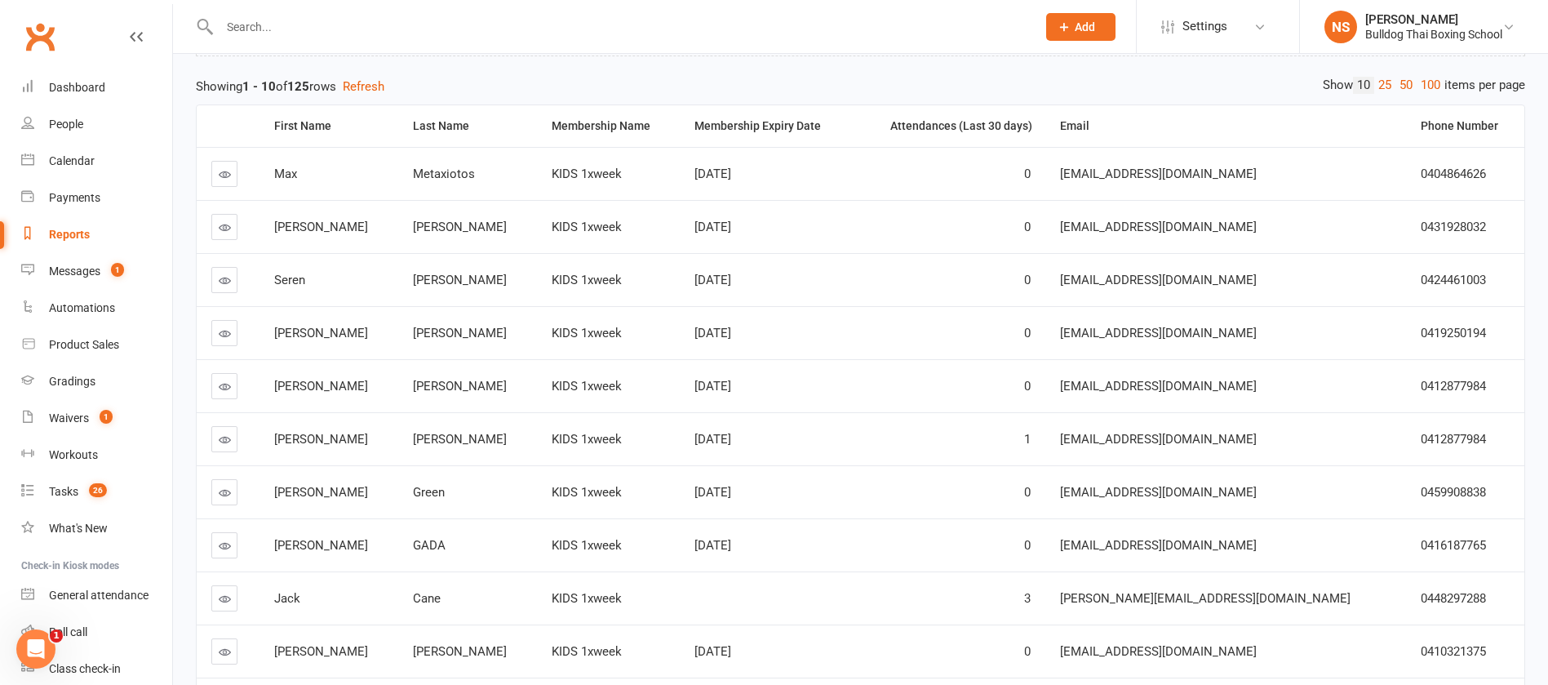
scroll to position [289, 0]
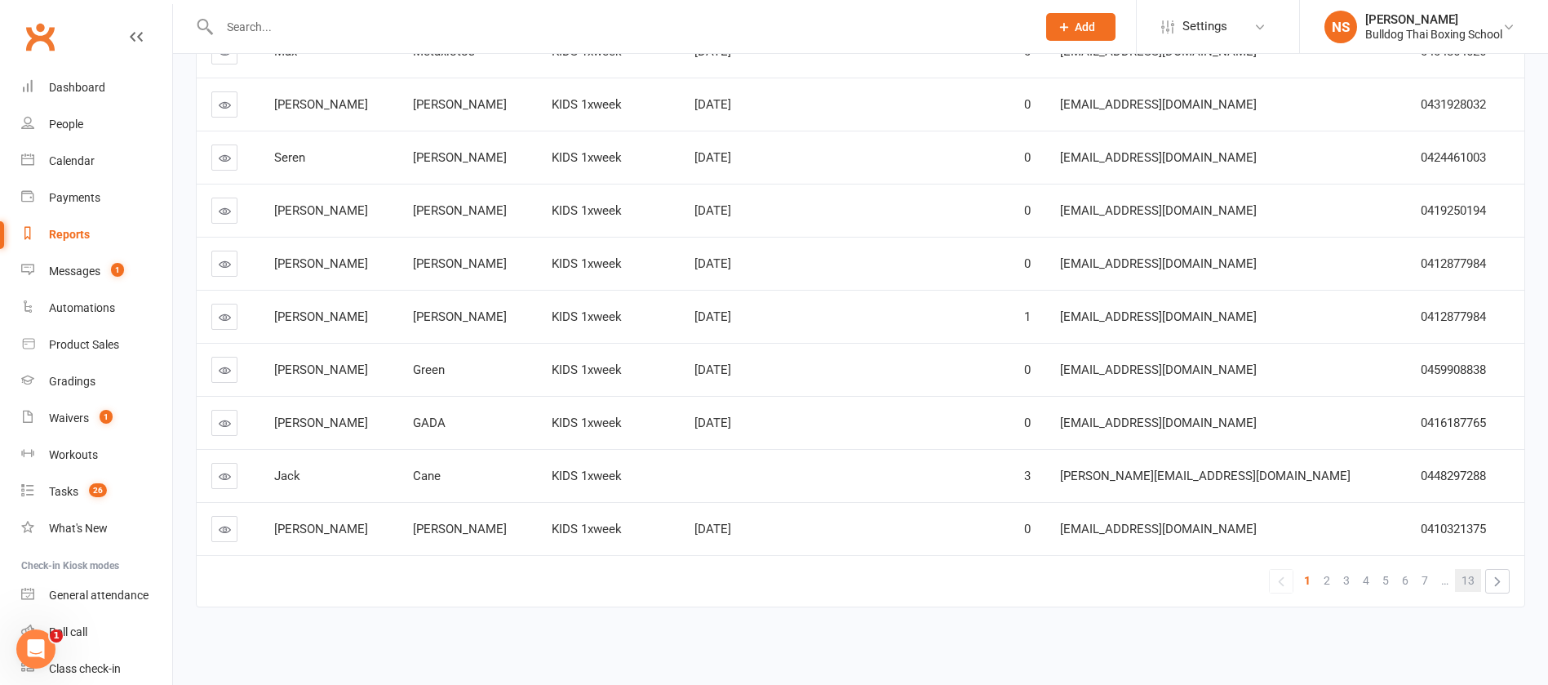
click at [1472, 577] on span "13" at bounding box center [1468, 580] width 13 height 23
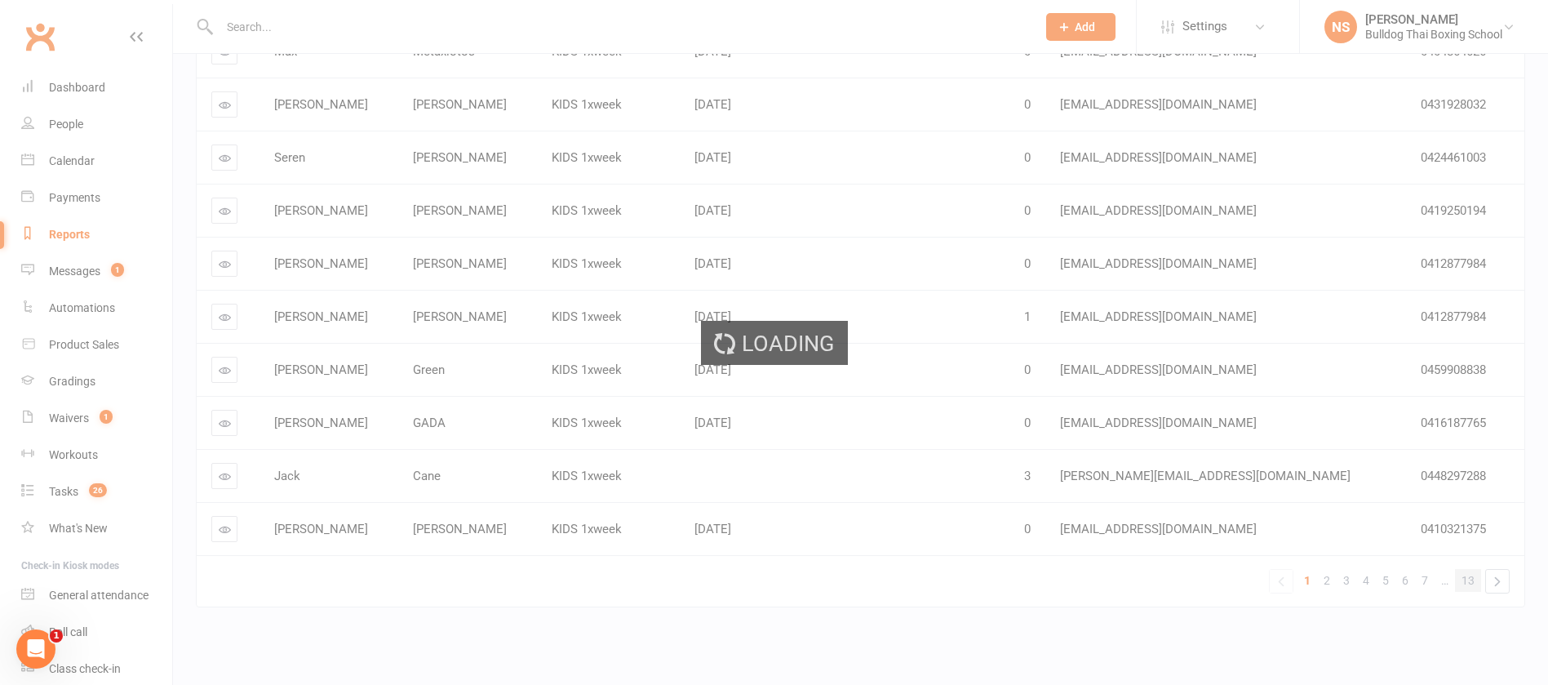
scroll to position [24, 0]
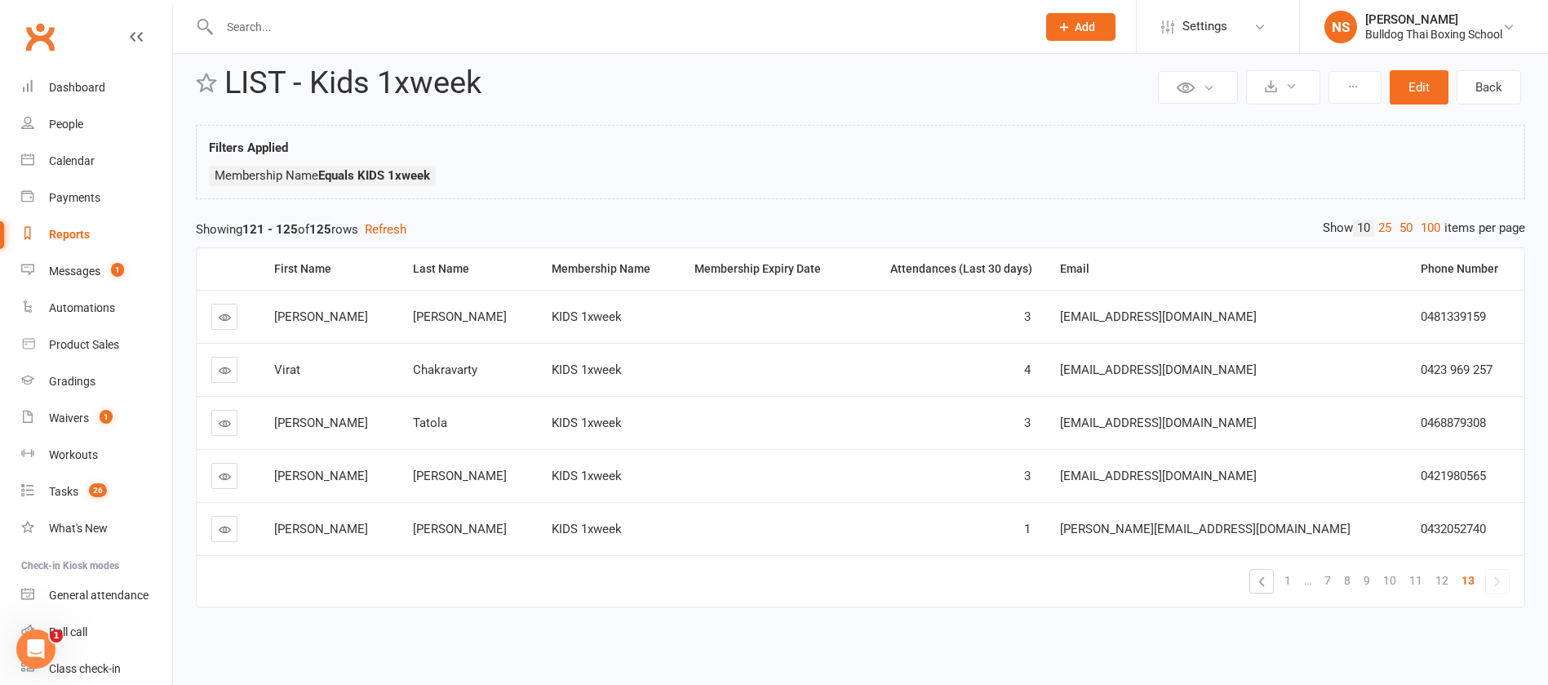
click at [224, 365] on icon at bounding box center [225, 370] width 12 height 12
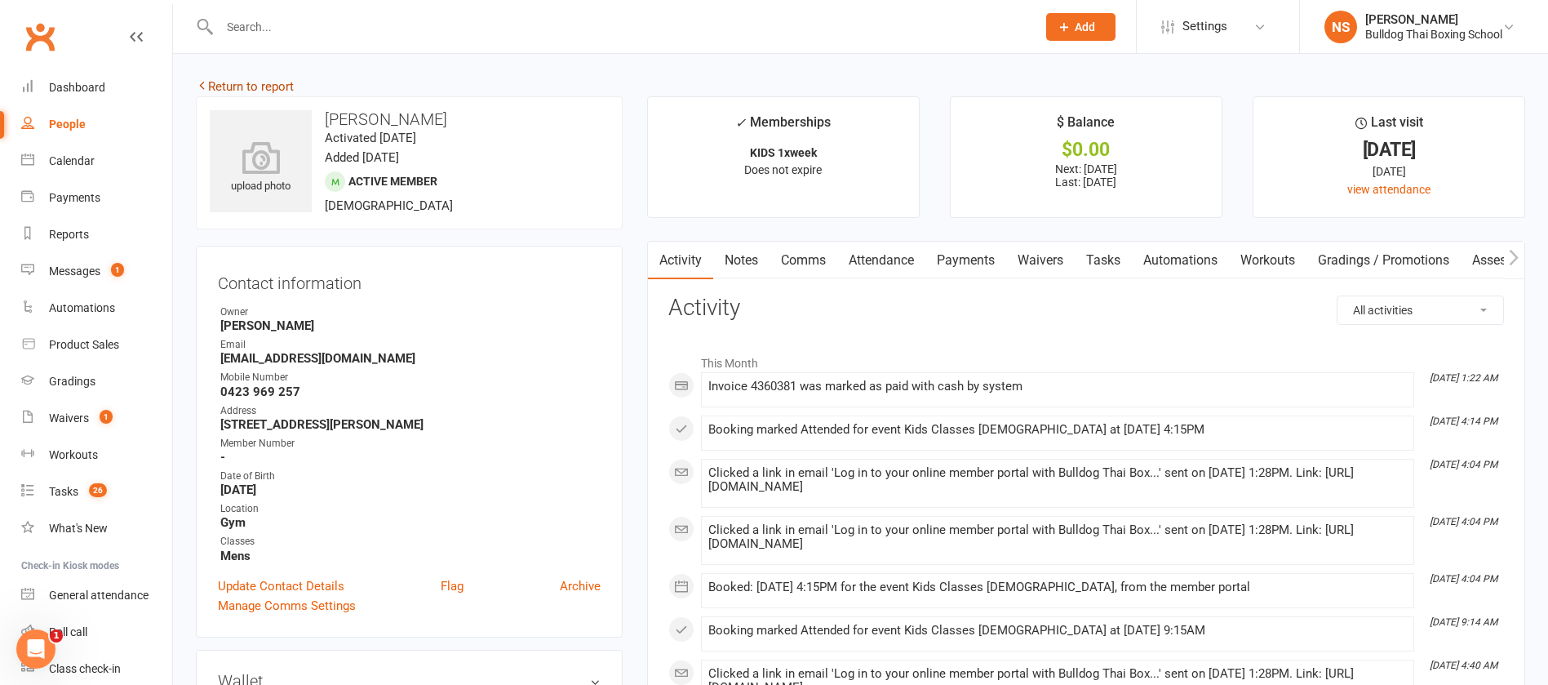
click at [270, 86] on link "Return to report" at bounding box center [245, 86] width 98 height 15
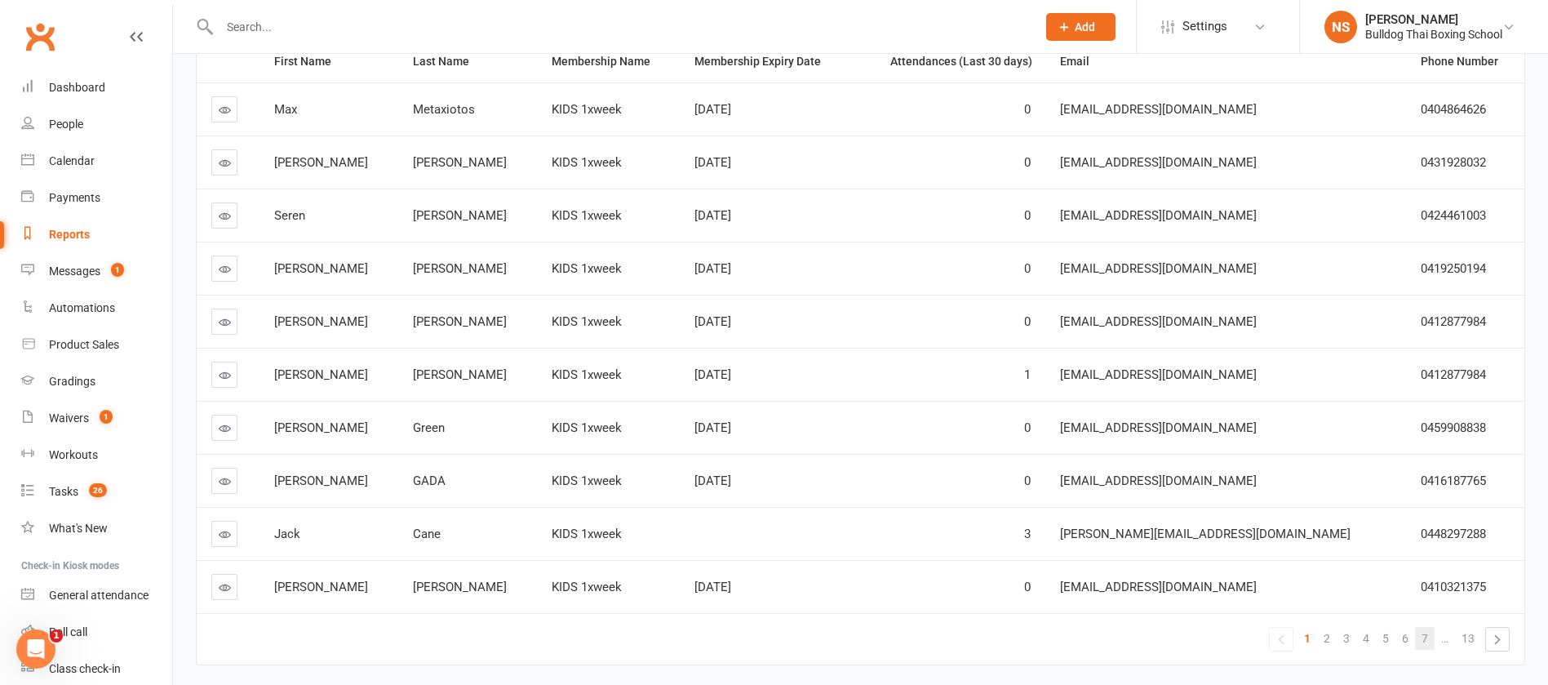
scroll to position [289, 0]
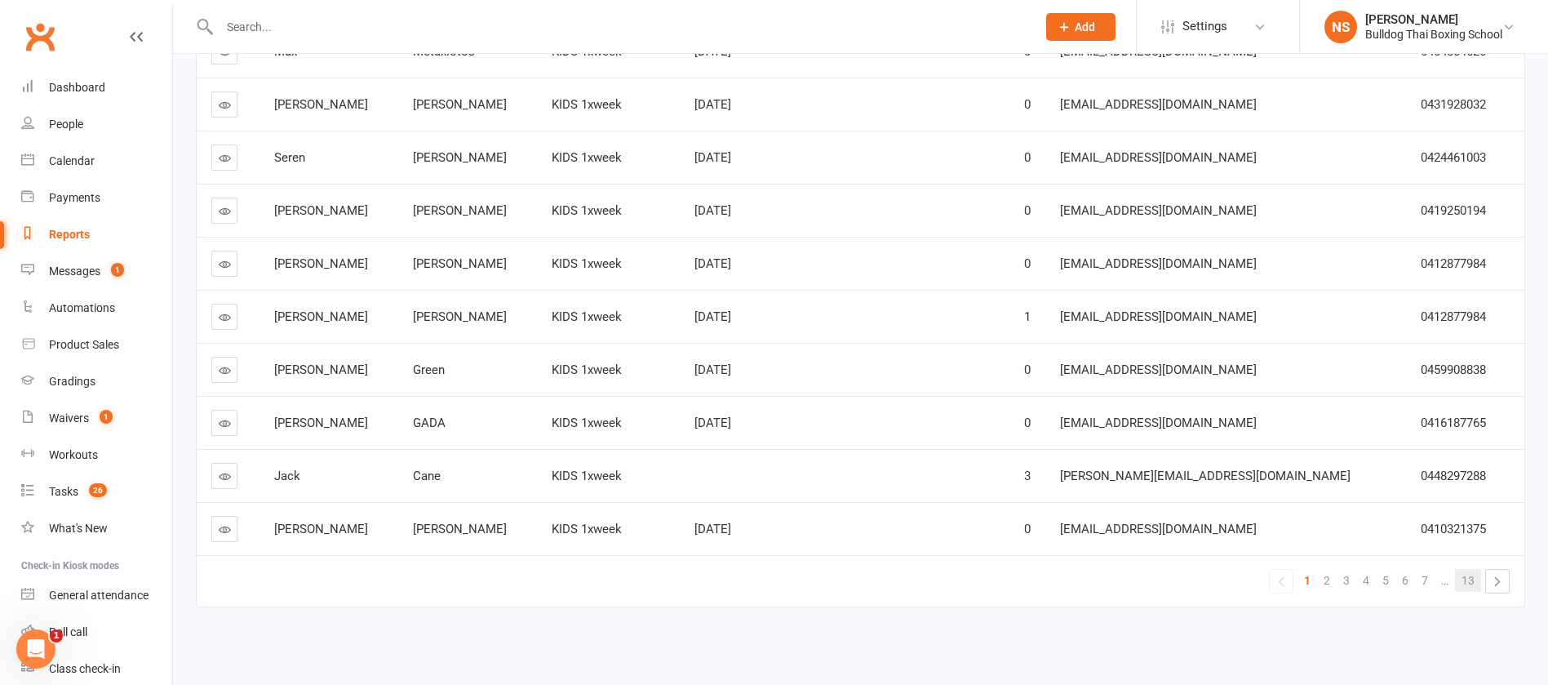
click at [1467, 580] on span "13" at bounding box center [1468, 580] width 13 height 23
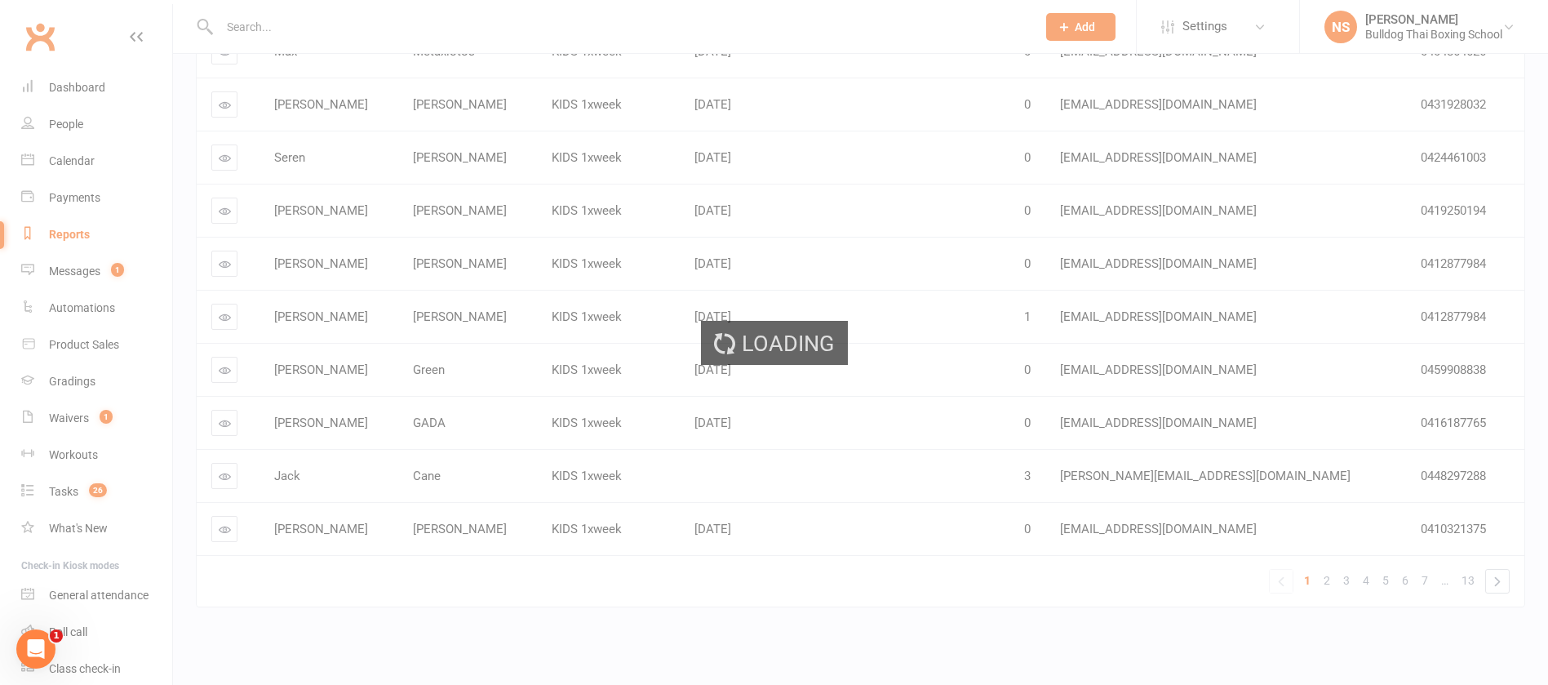
scroll to position [24, 0]
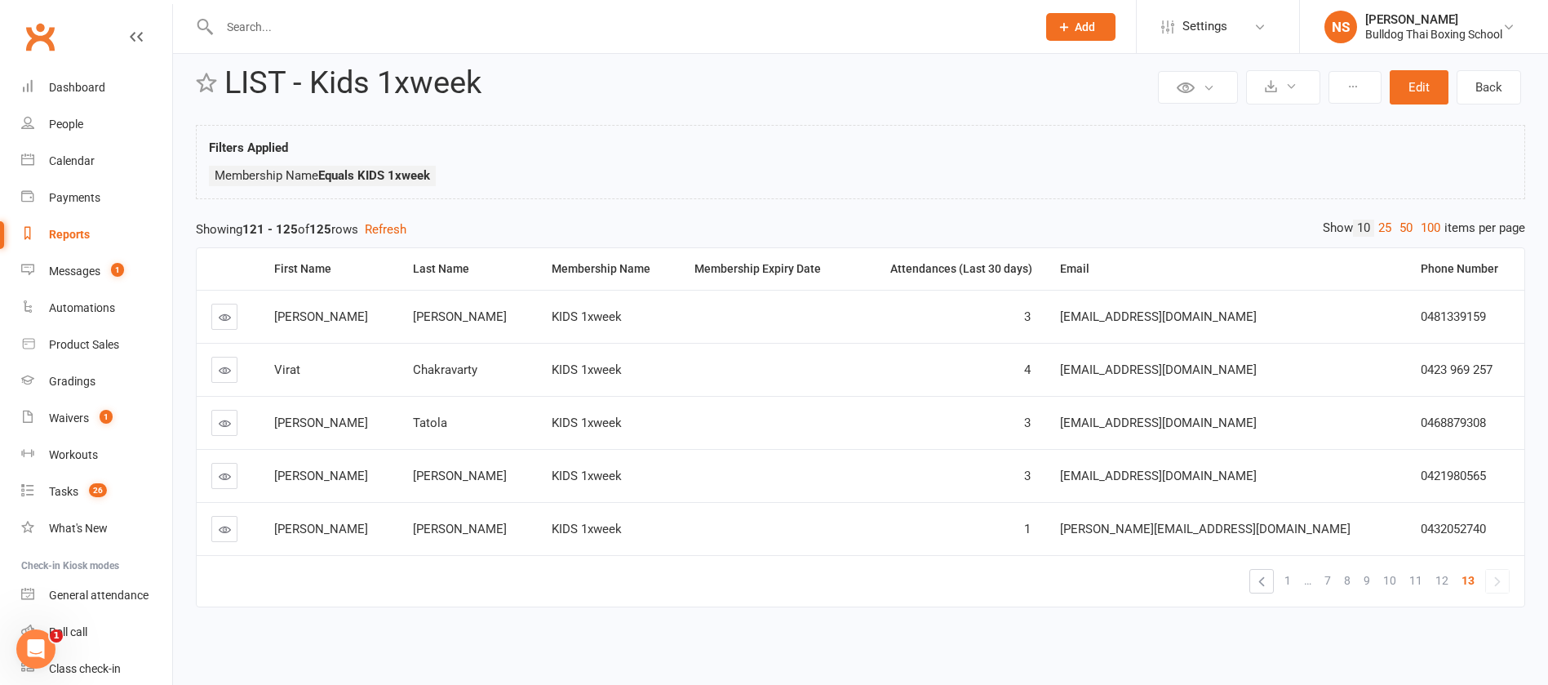
click at [222, 317] on icon at bounding box center [225, 317] width 12 height 12
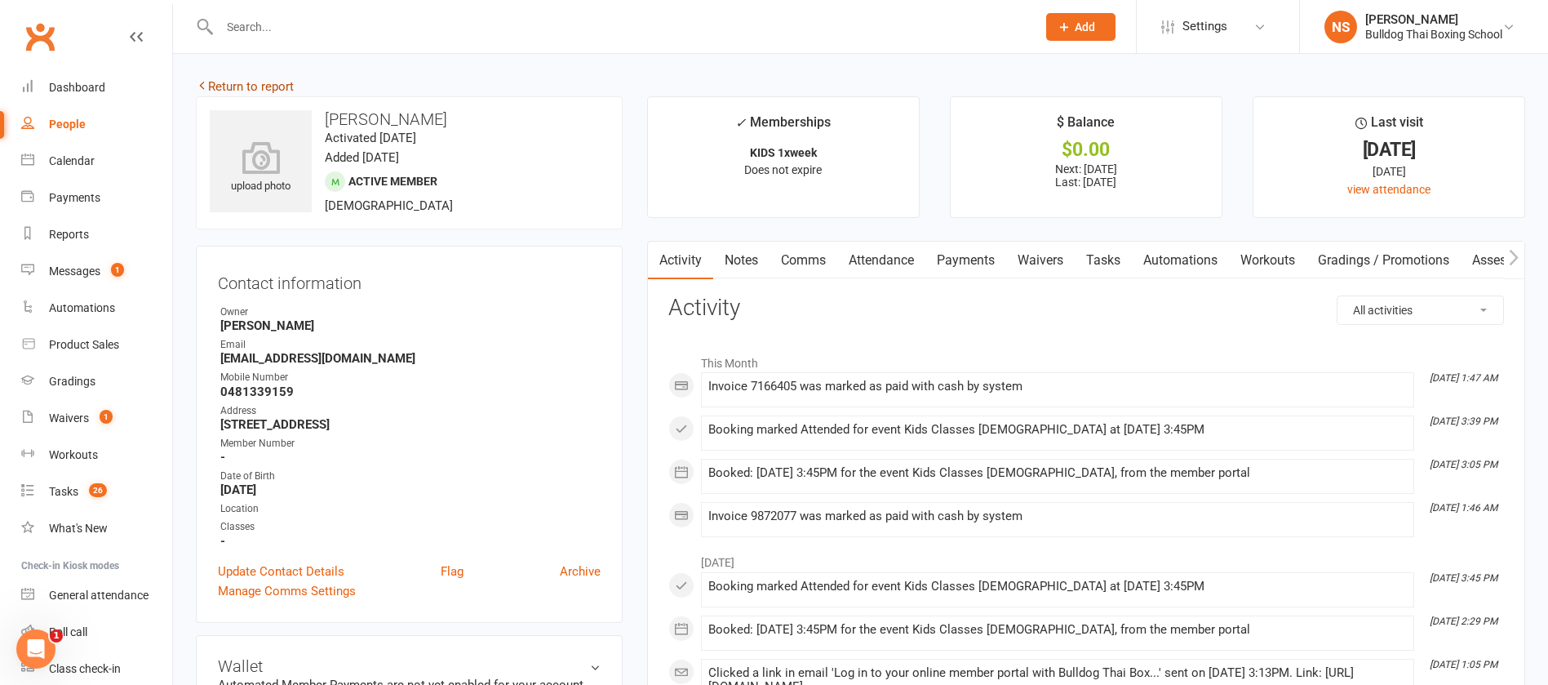
click at [229, 82] on link "Return to report" at bounding box center [245, 86] width 98 height 15
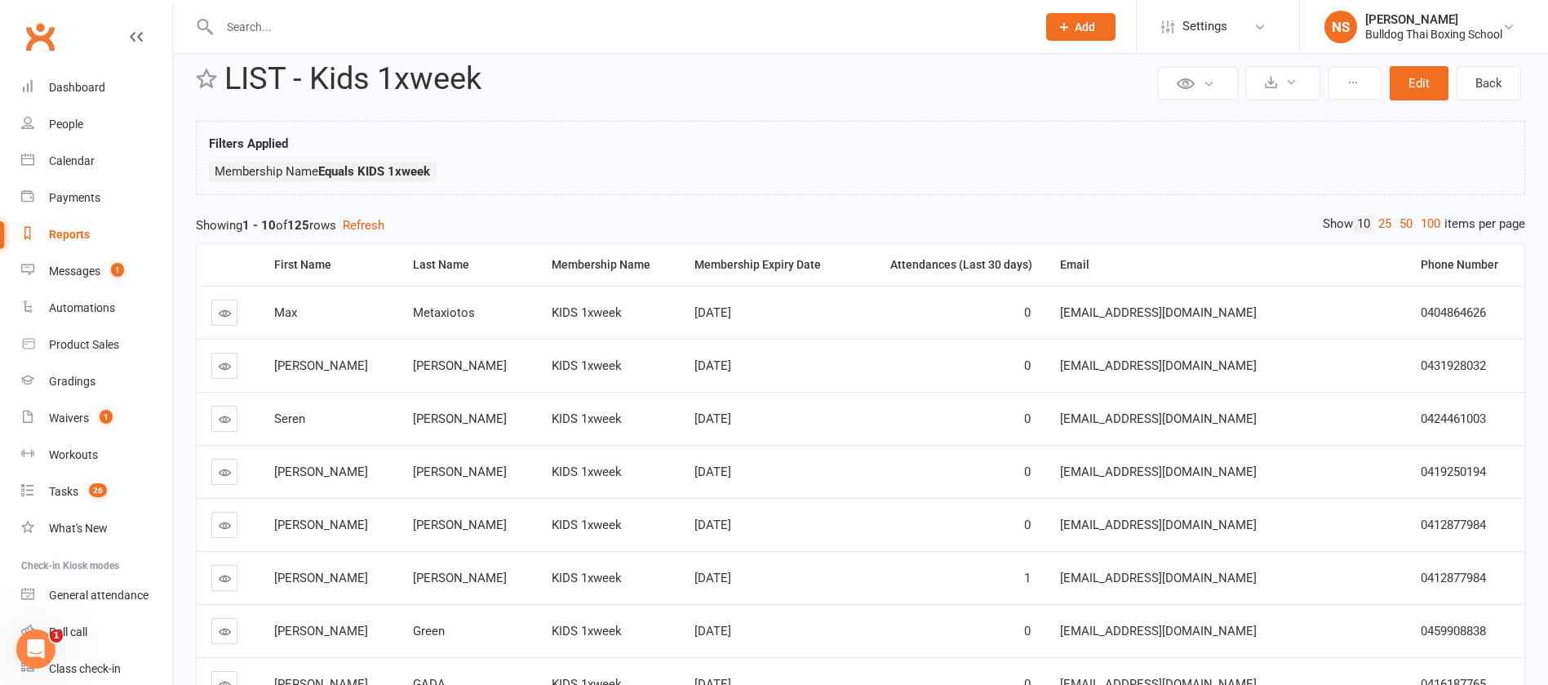
scroll to position [289, 0]
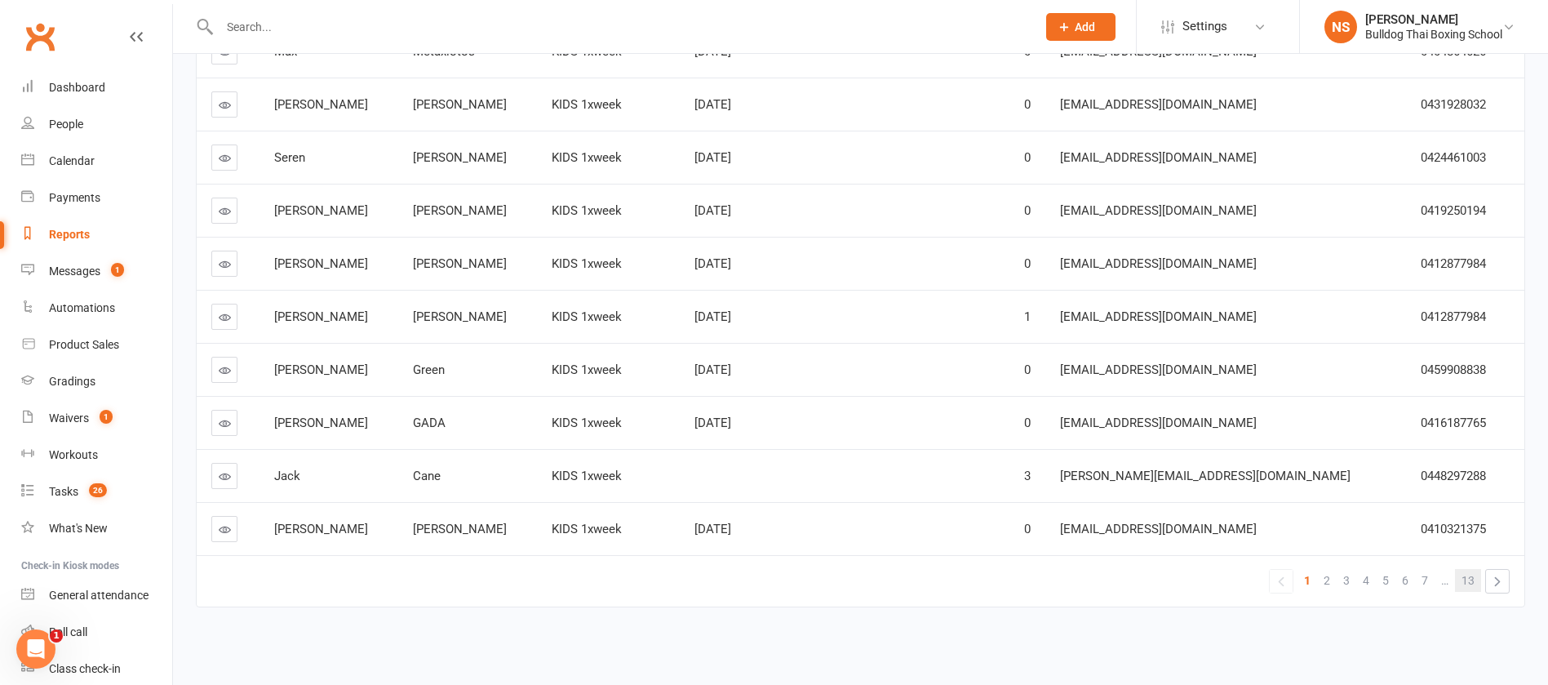
click at [1472, 575] on span "13" at bounding box center [1468, 580] width 13 height 23
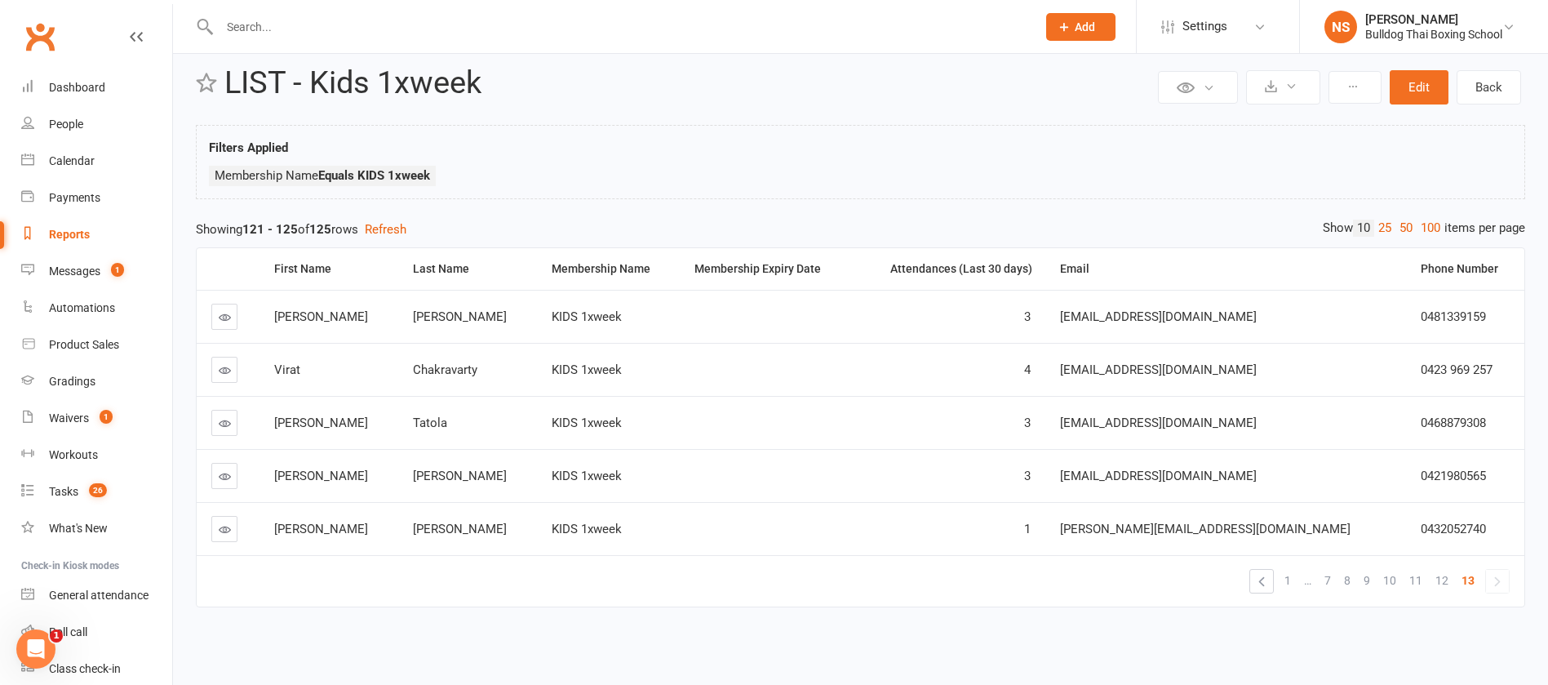
scroll to position [24, 0]
click at [1446, 580] on span "12" at bounding box center [1442, 580] width 13 height 23
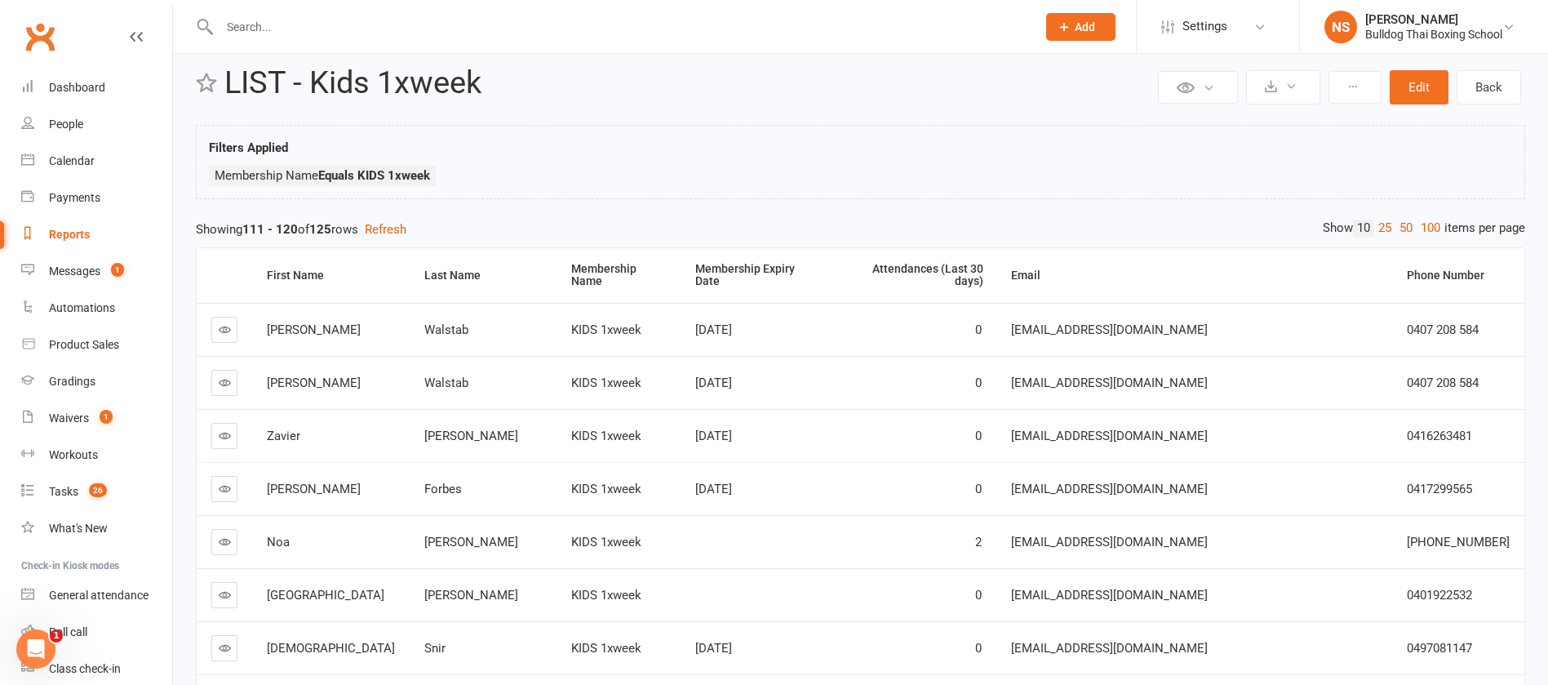
click at [229, 429] on icon at bounding box center [225, 435] width 12 height 12
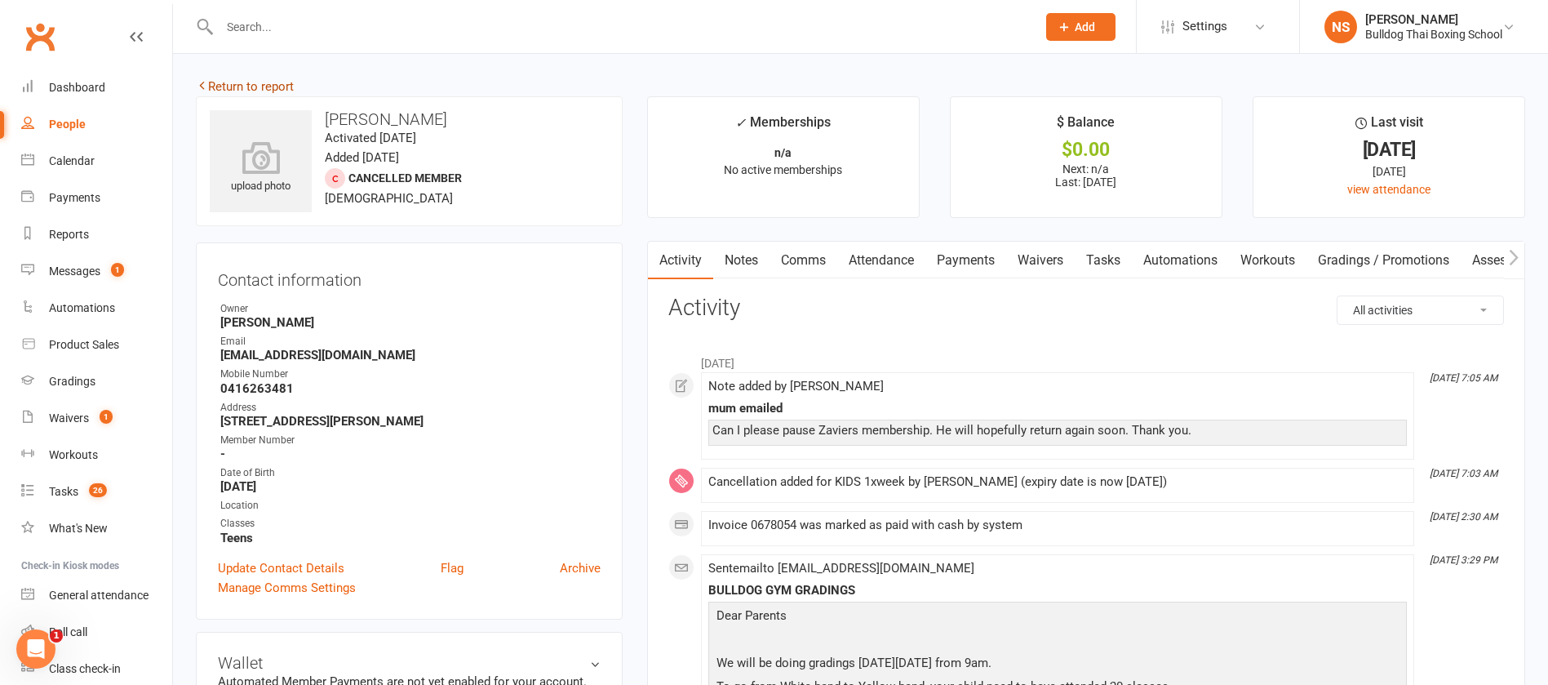
click at [228, 86] on link "Return to report" at bounding box center [245, 86] width 98 height 15
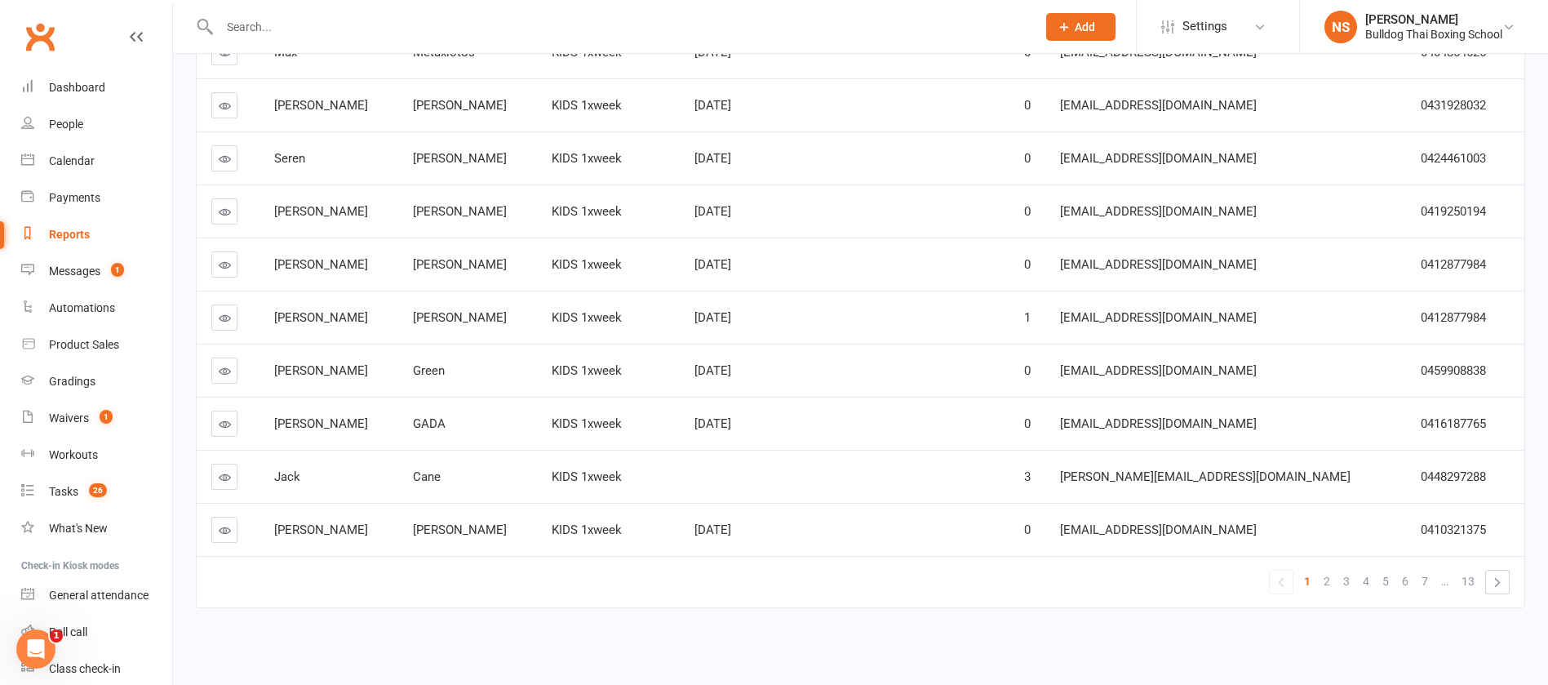
scroll to position [289, 0]
click at [1470, 575] on span "13" at bounding box center [1468, 580] width 13 height 23
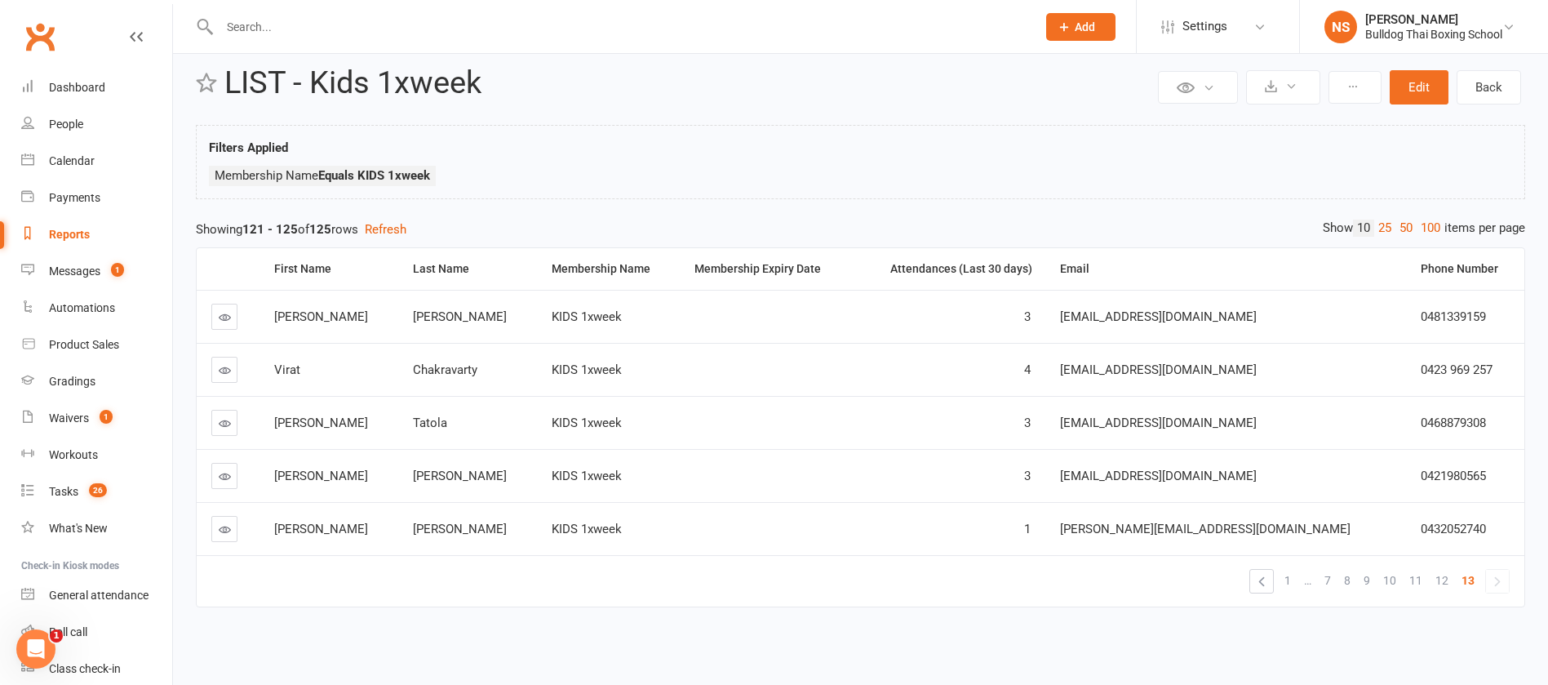
scroll to position [24, 0]
click at [1439, 577] on span "12" at bounding box center [1442, 580] width 13 height 23
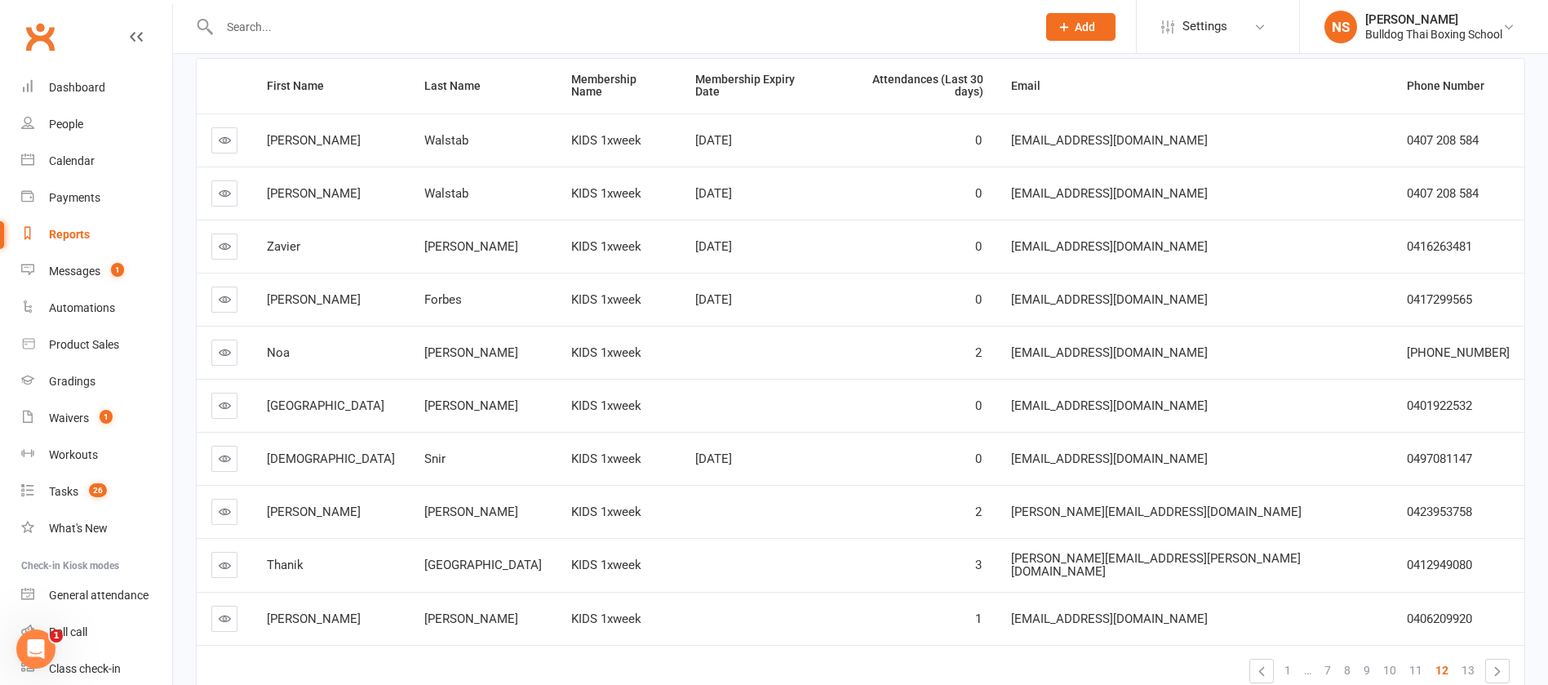
scroll to position [269, 0]
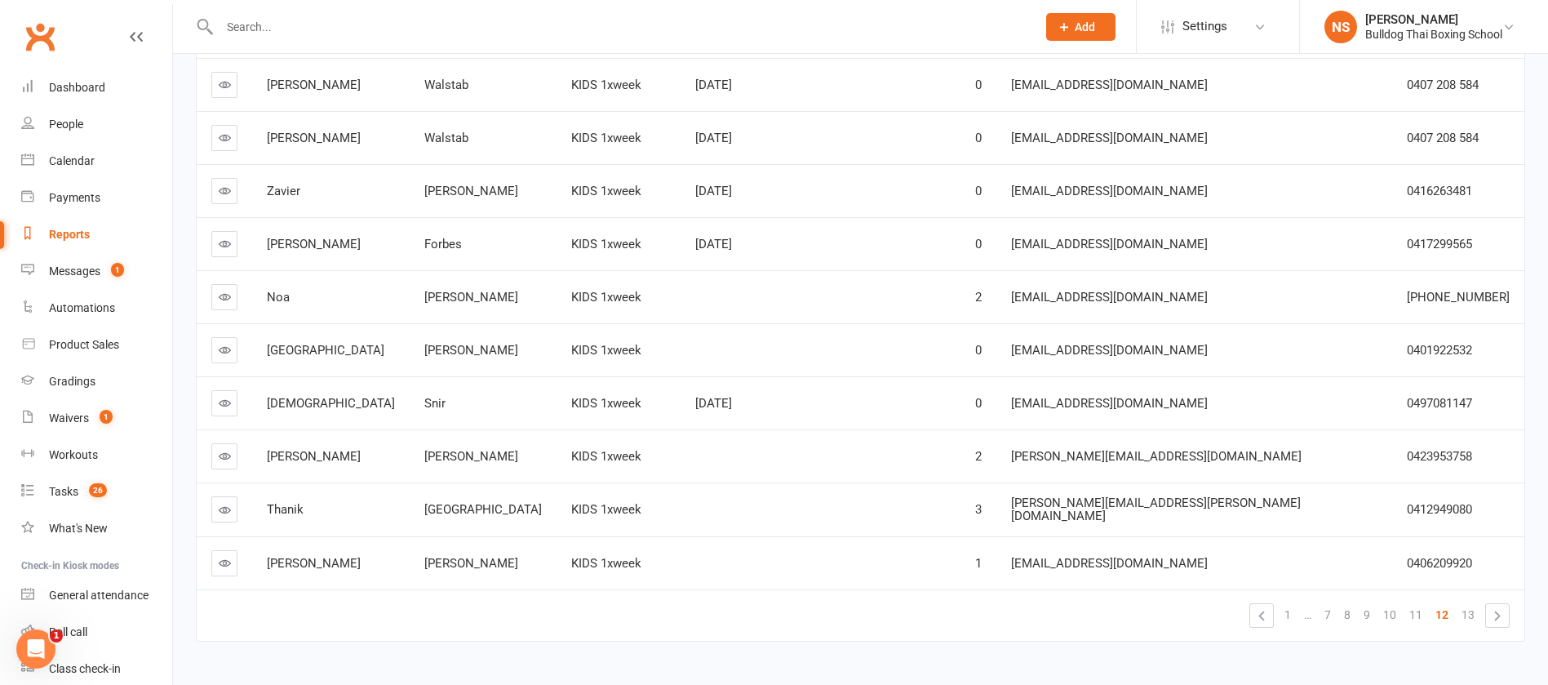
click at [226, 238] on icon at bounding box center [225, 244] width 12 height 12
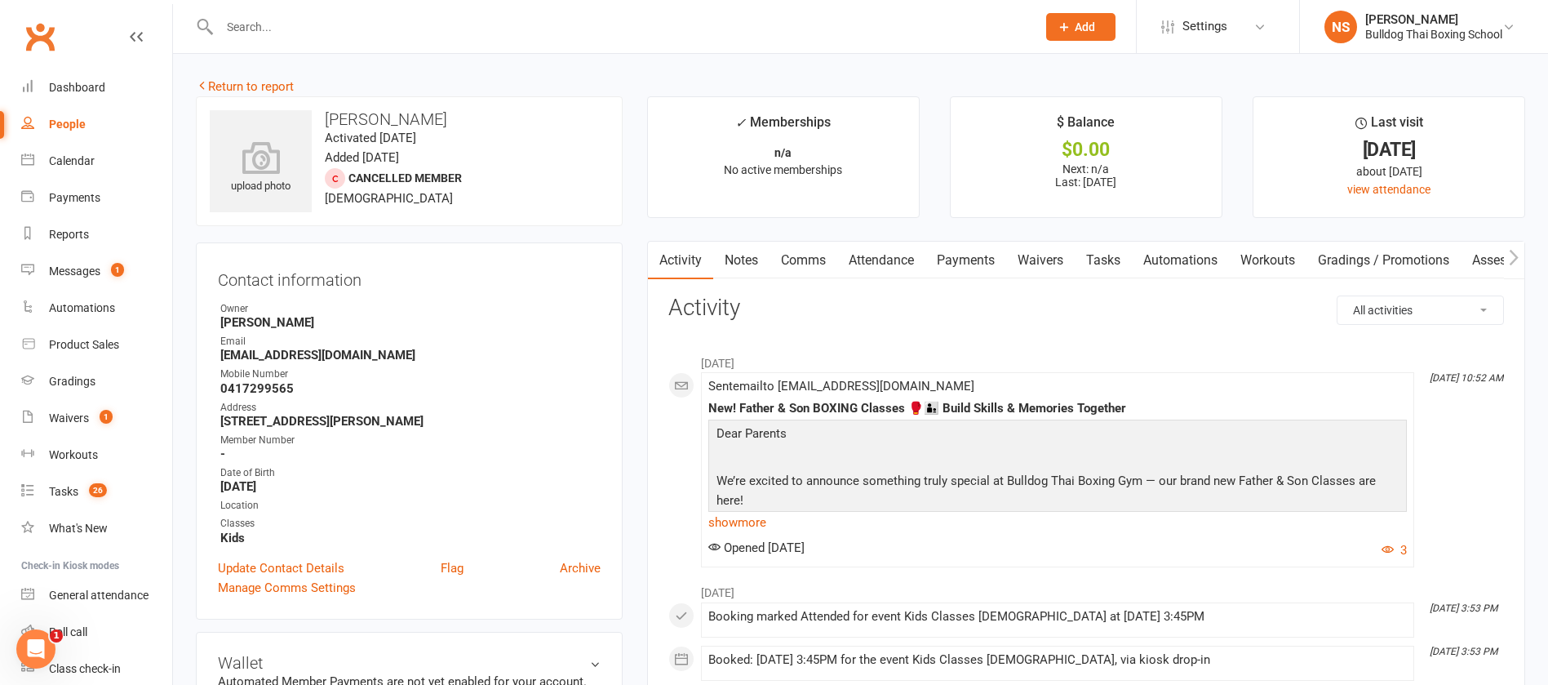
click at [276, 32] on input "text" at bounding box center [620, 27] width 811 height 23
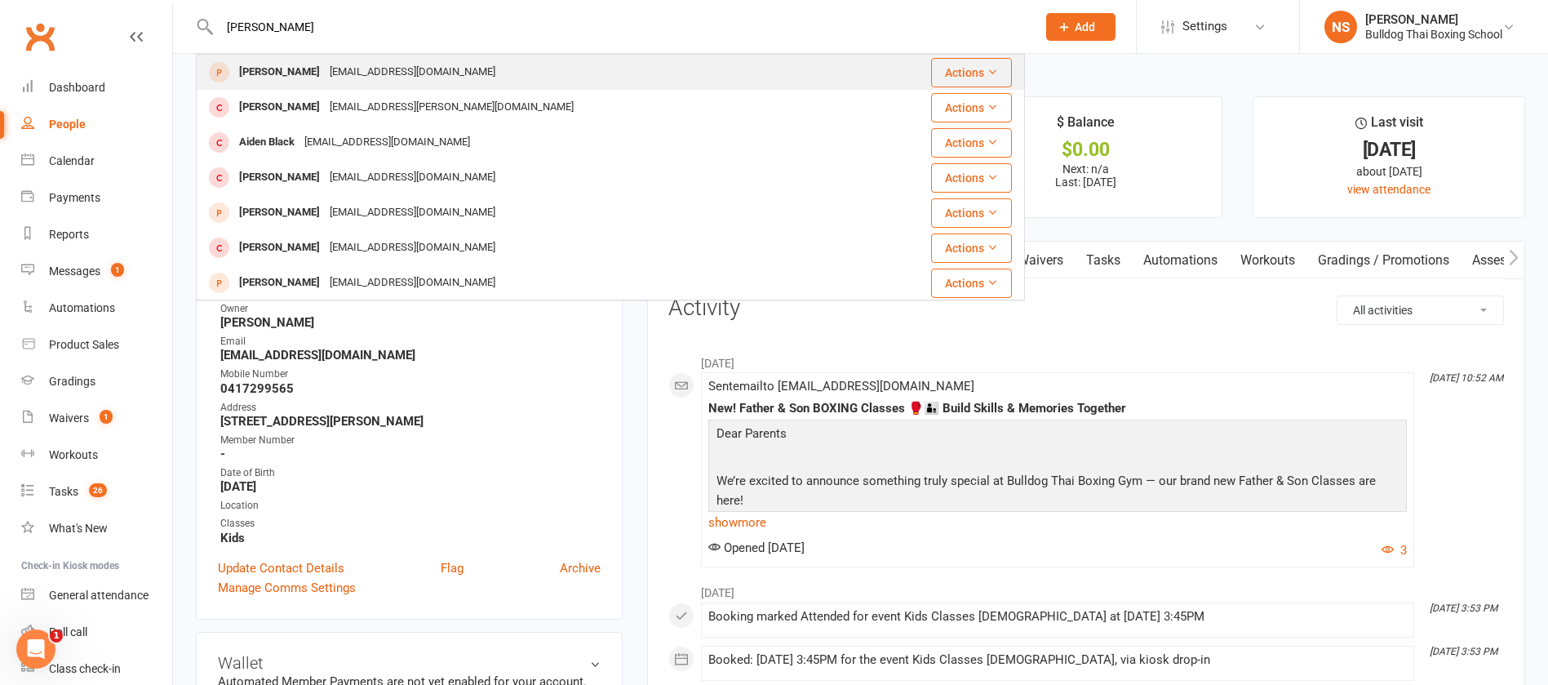
type input "[PERSON_NAME]"
click at [325, 73] on div "[EMAIL_ADDRESS][DOMAIN_NAME]" at bounding box center [413, 72] width 176 height 24
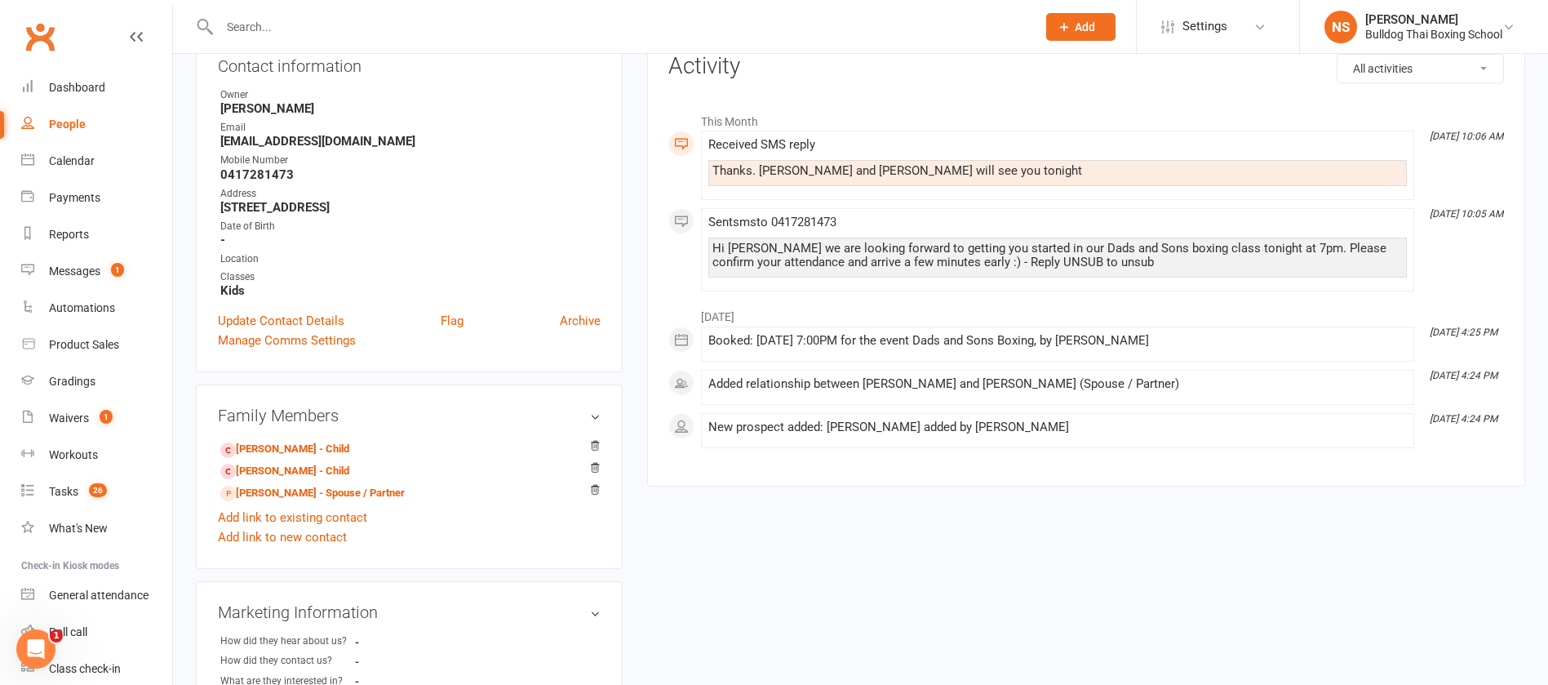
scroll to position [490, 0]
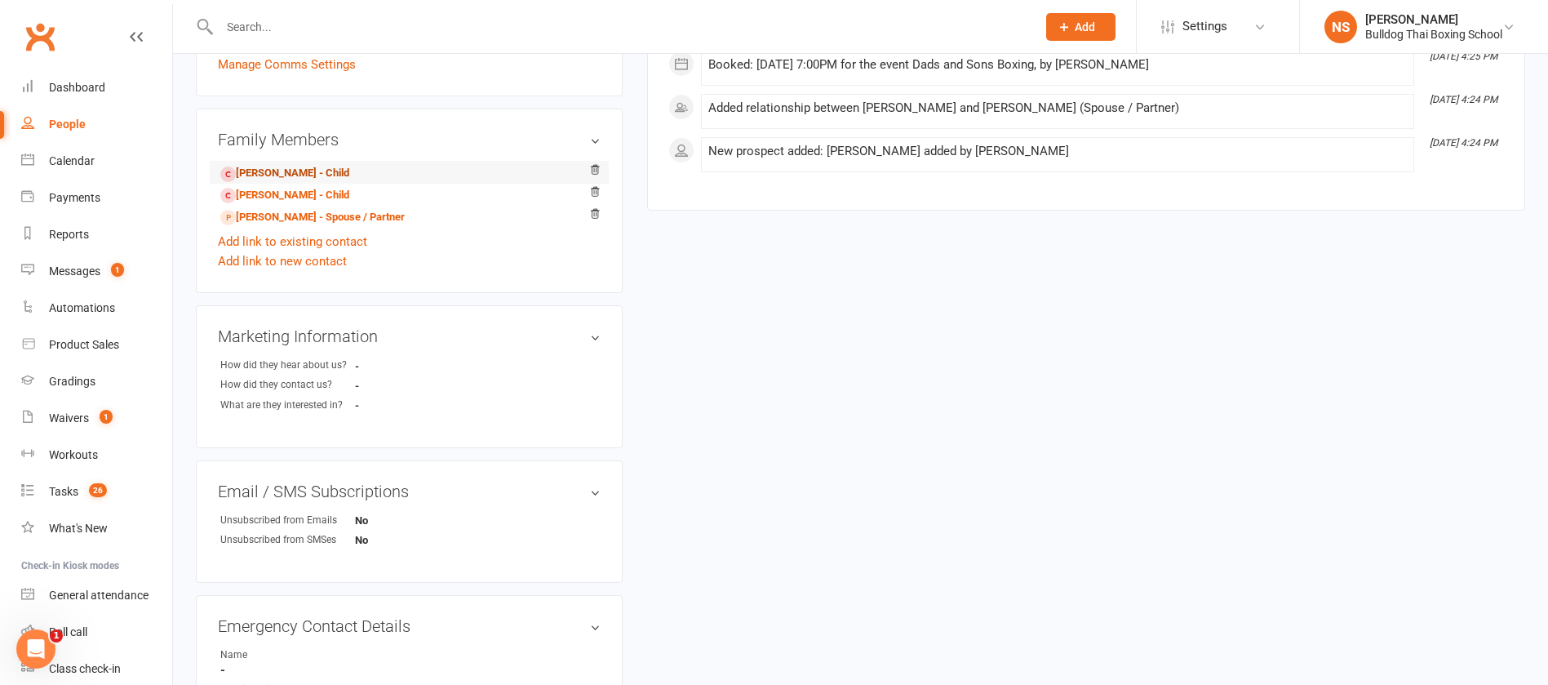
click at [316, 171] on link "[PERSON_NAME] - Child" at bounding box center [284, 173] width 129 height 17
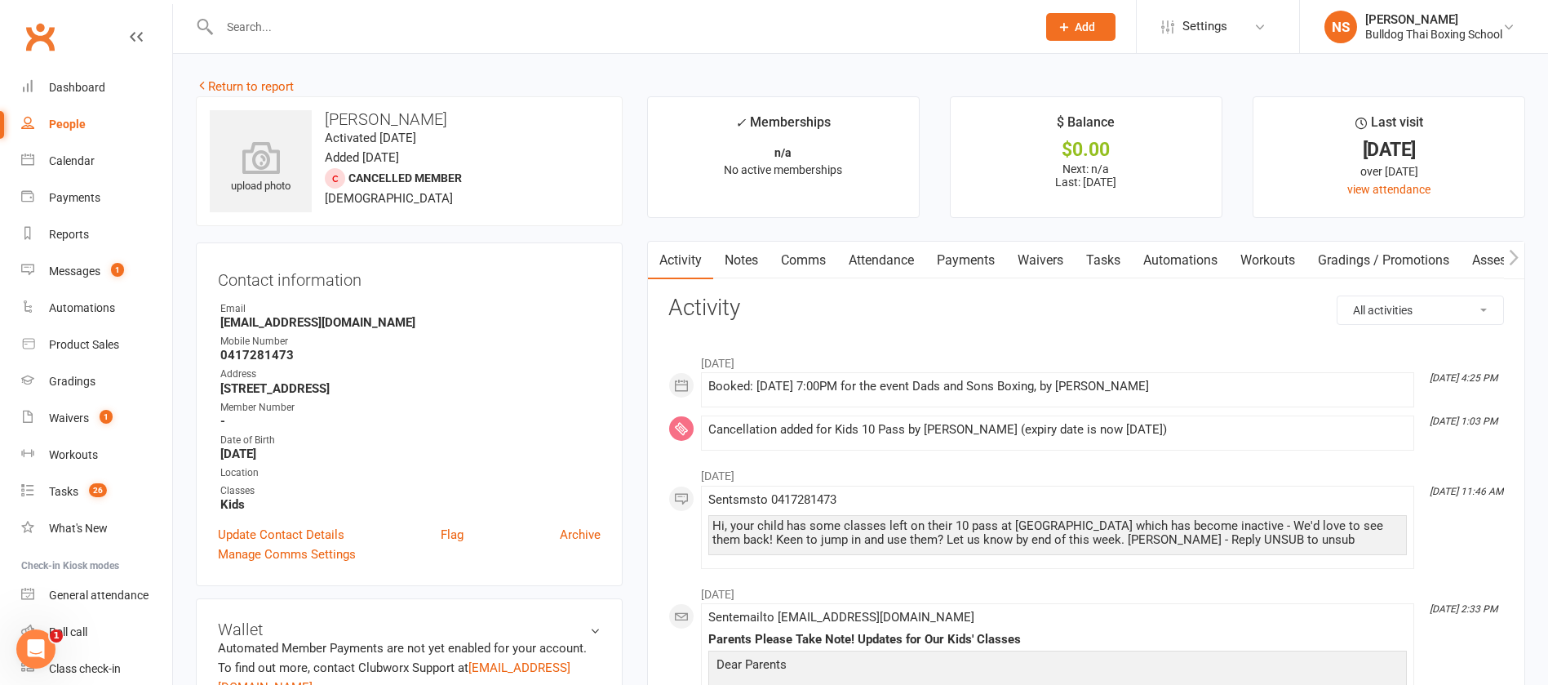
click at [878, 249] on link "Attendance" at bounding box center [882, 261] width 88 height 38
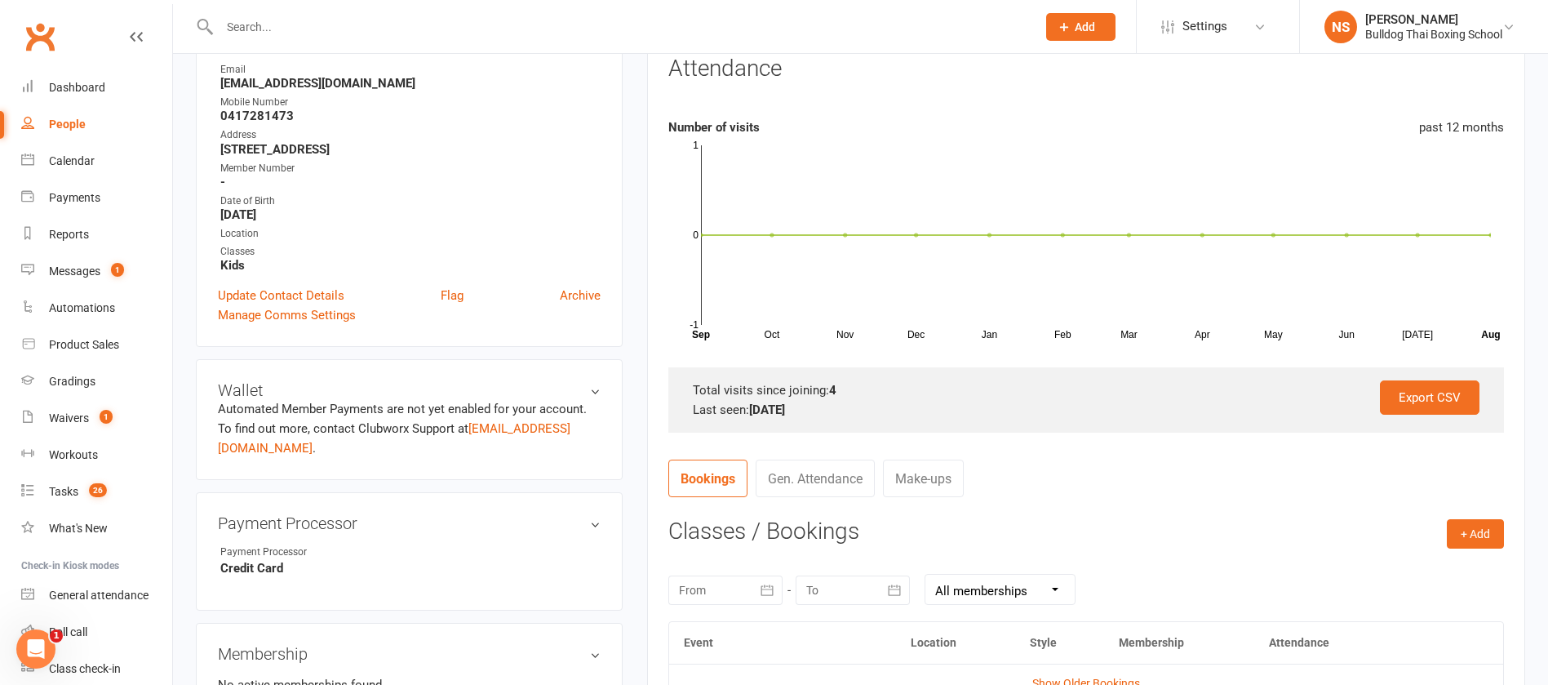
scroll to position [367, 0]
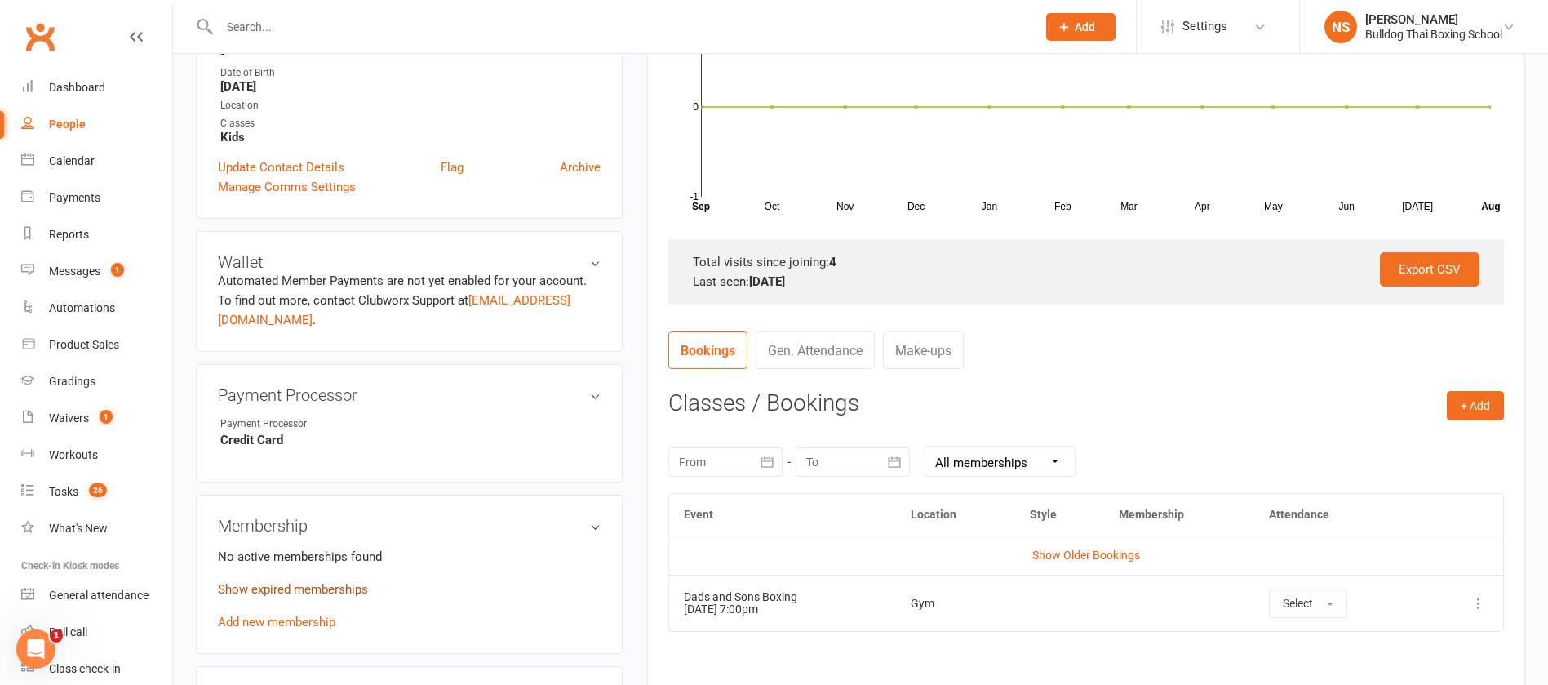
click at [284, 588] on link "Show expired memberships" at bounding box center [293, 589] width 150 height 15
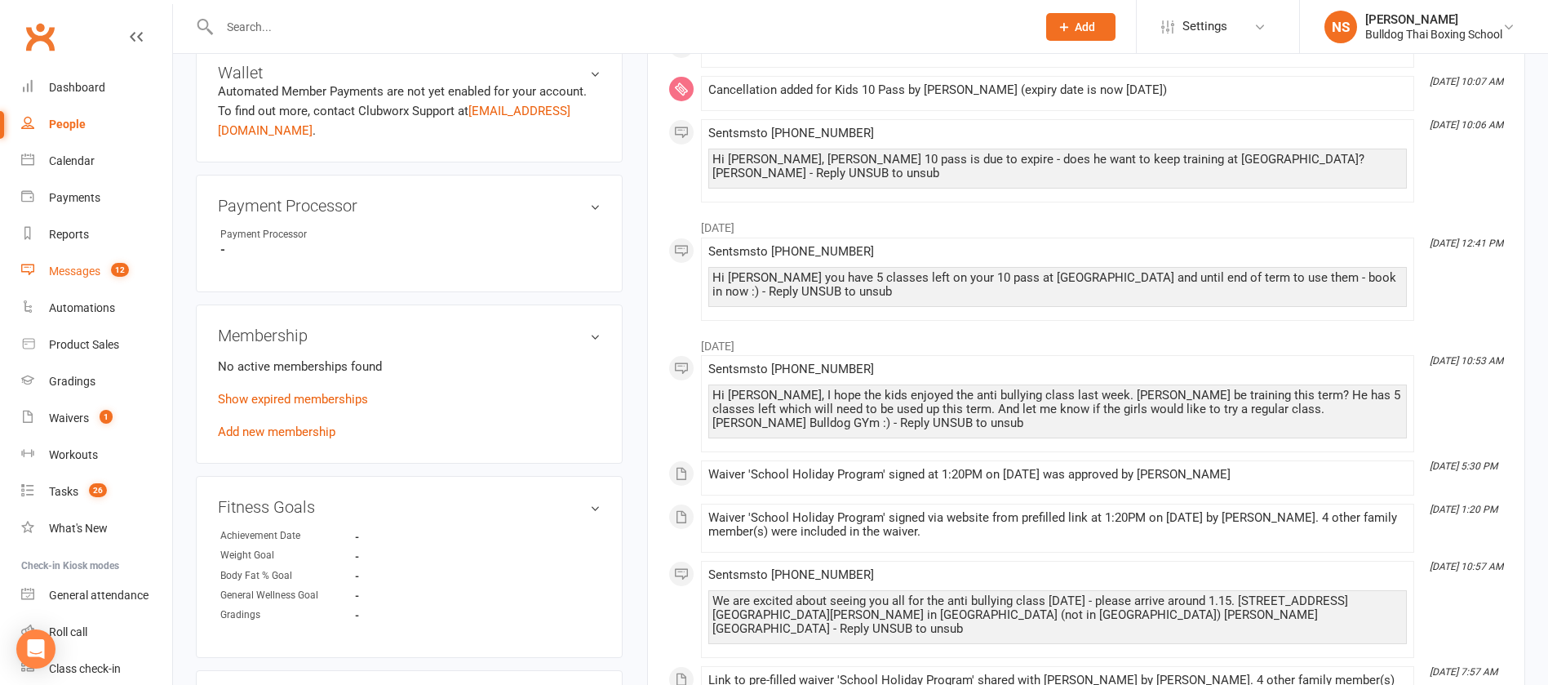
click at [65, 262] on link "Messages 12" at bounding box center [96, 271] width 151 height 37
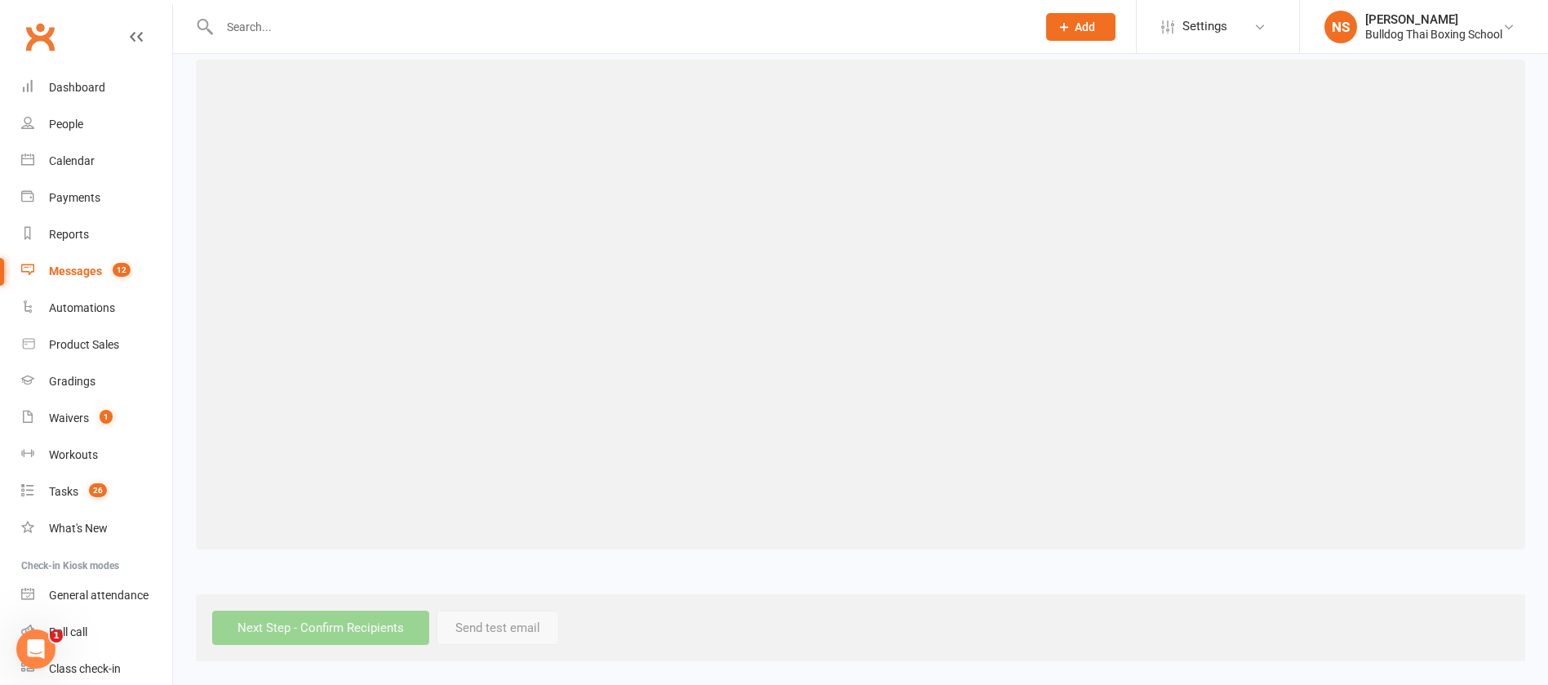
click at [65, 271] on div "Messages" at bounding box center [75, 270] width 53 height 13
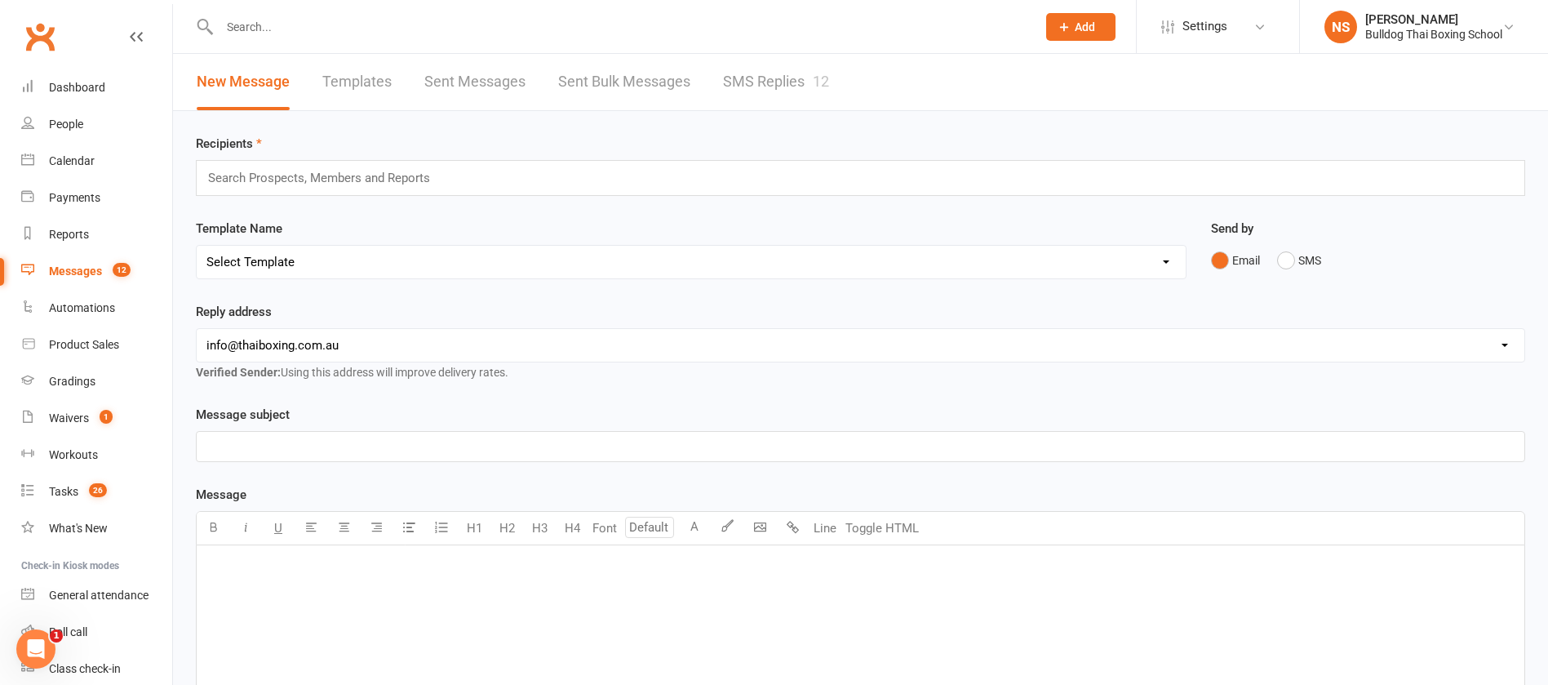
click at [802, 81] on link "SMS Replies 12" at bounding box center [776, 82] width 106 height 56
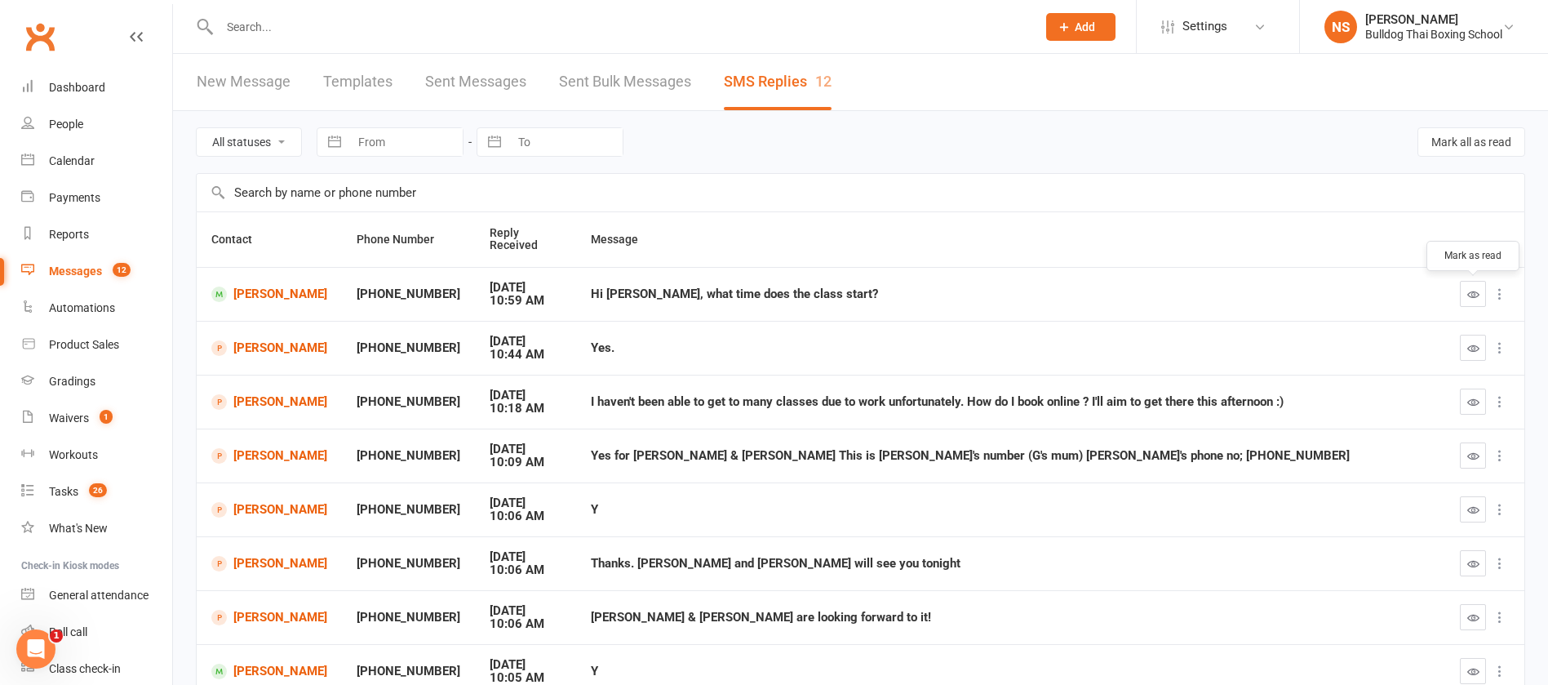
click at [1468, 291] on icon "button" at bounding box center [1474, 294] width 12 height 12
click at [279, 293] on link "[PERSON_NAME]" at bounding box center [269, 295] width 116 height 16
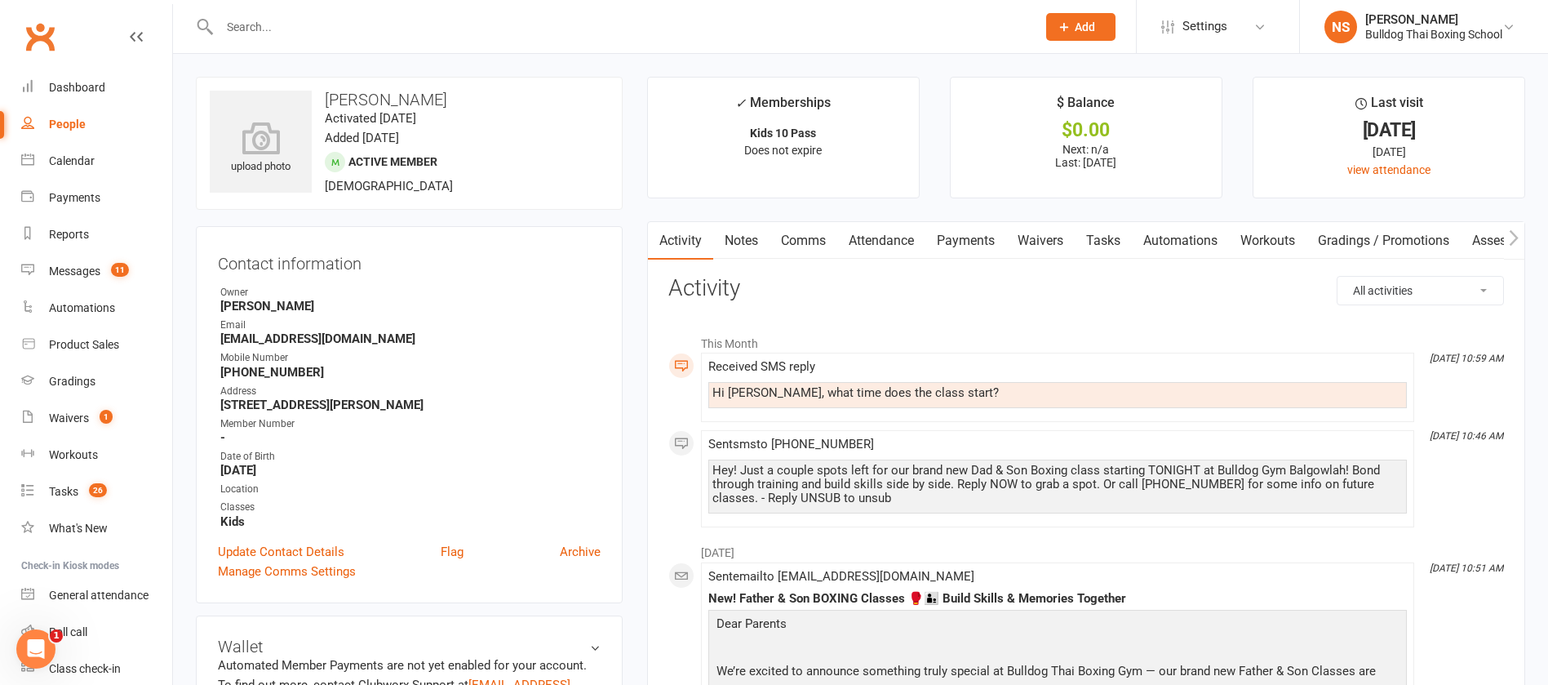
click at [806, 243] on link "Comms" at bounding box center [804, 241] width 68 height 38
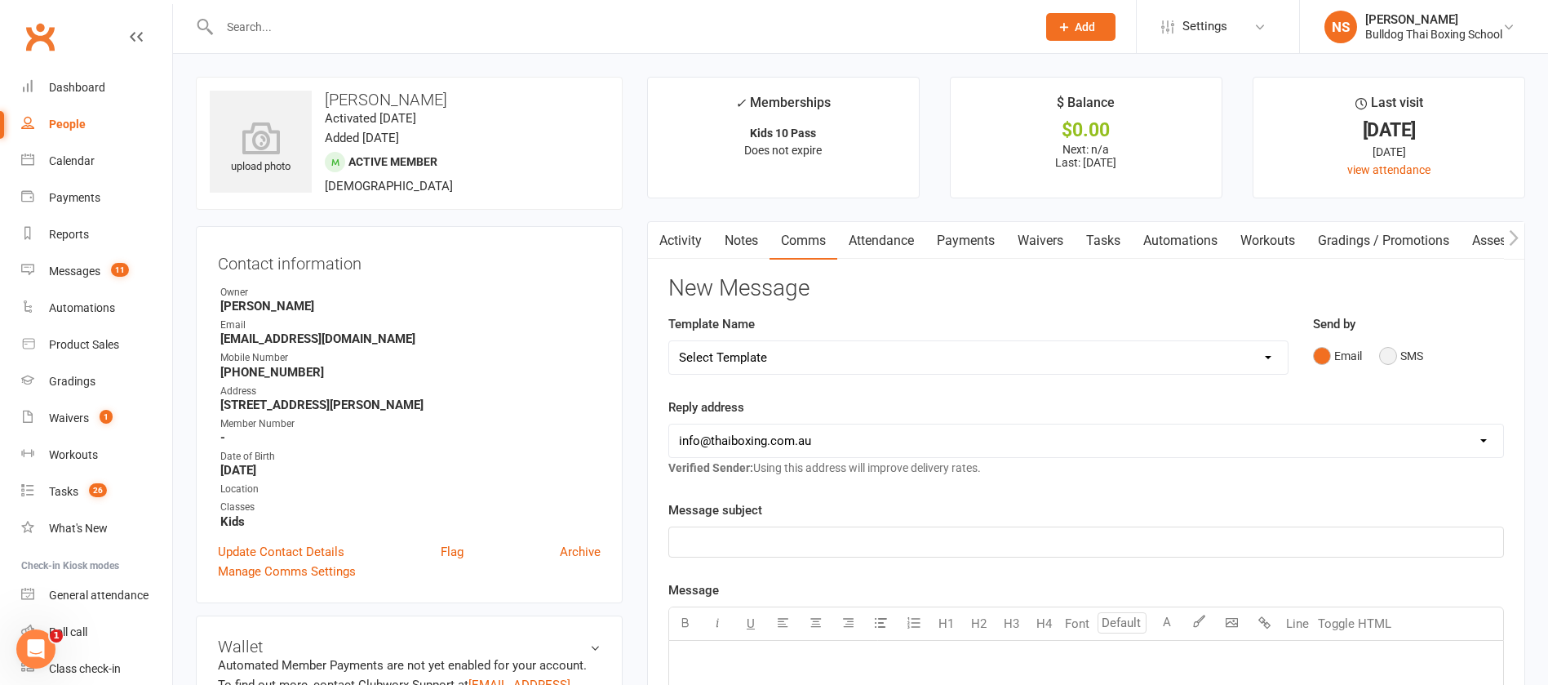
click at [1388, 350] on button "SMS" at bounding box center [1402, 355] width 44 height 31
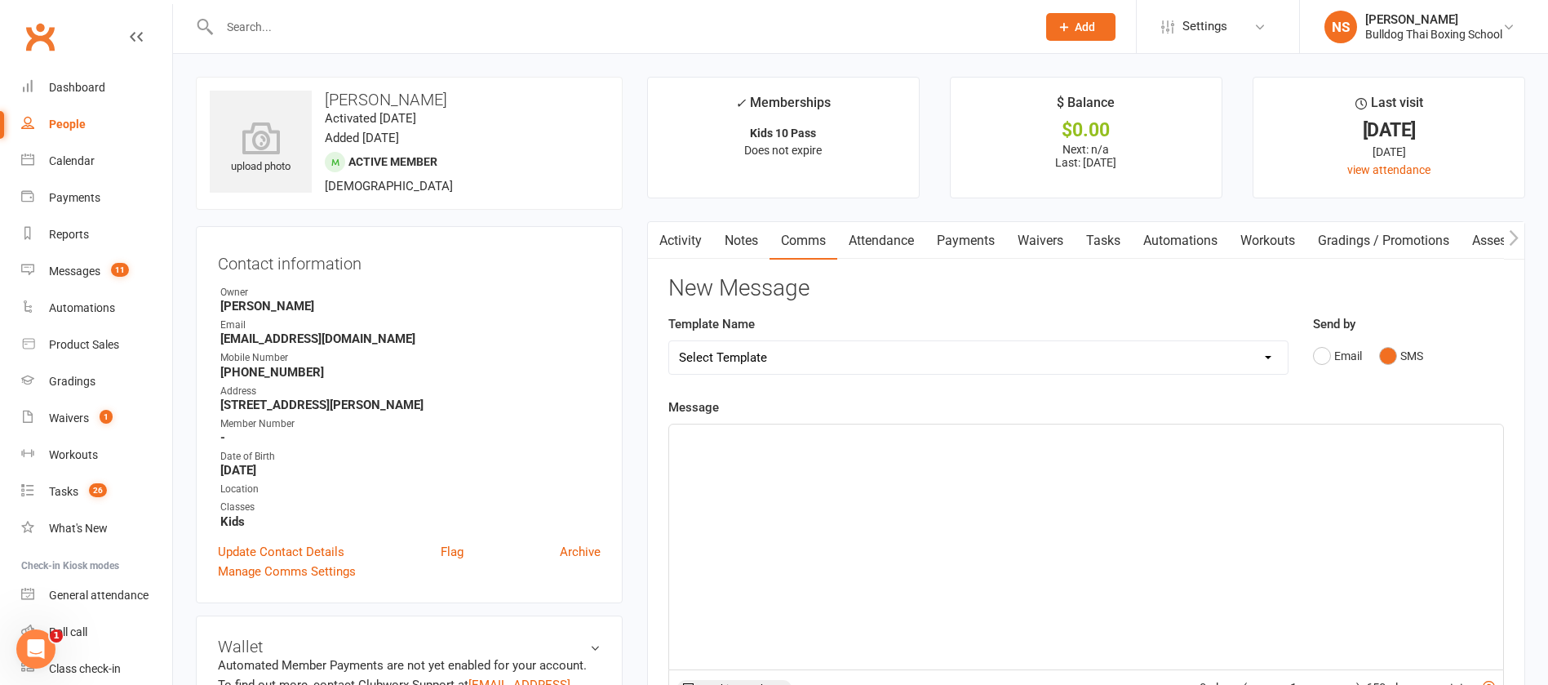
click at [720, 452] on div "﻿" at bounding box center [1086, 546] width 834 height 245
drag, startPoint x: 915, startPoint y: 442, endPoint x: 771, endPoint y: 437, distance: 144.6
click at [770, 437] on p "Hi Tim, it's 7pm. Only time we can fit it in" at bounding box center [1086, 439] width 815 height 20
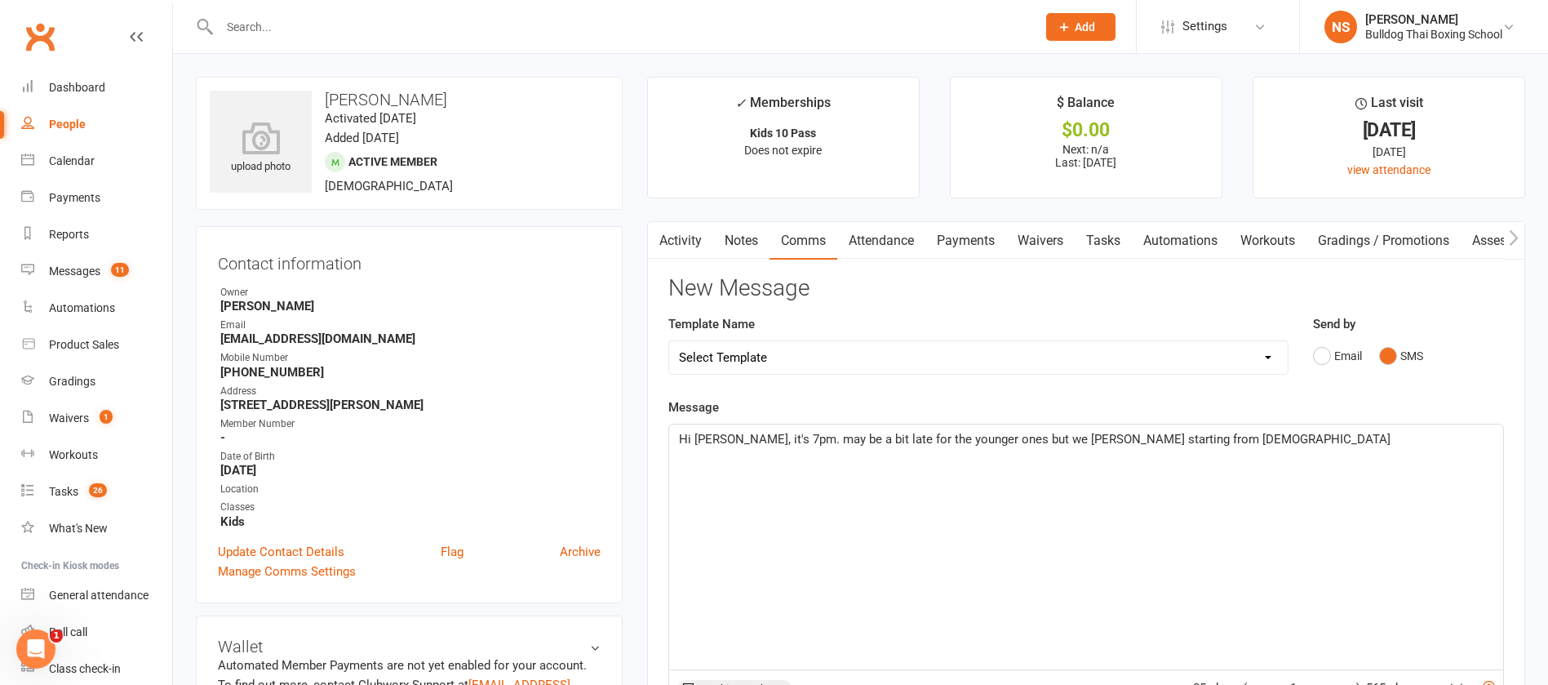
click at [1033, 438] on span "Hi Tim, it's 7pm. may be a bit late for the younger ones but we rae starting fr…" at bounding box center [1035, 439] width 712 height 15
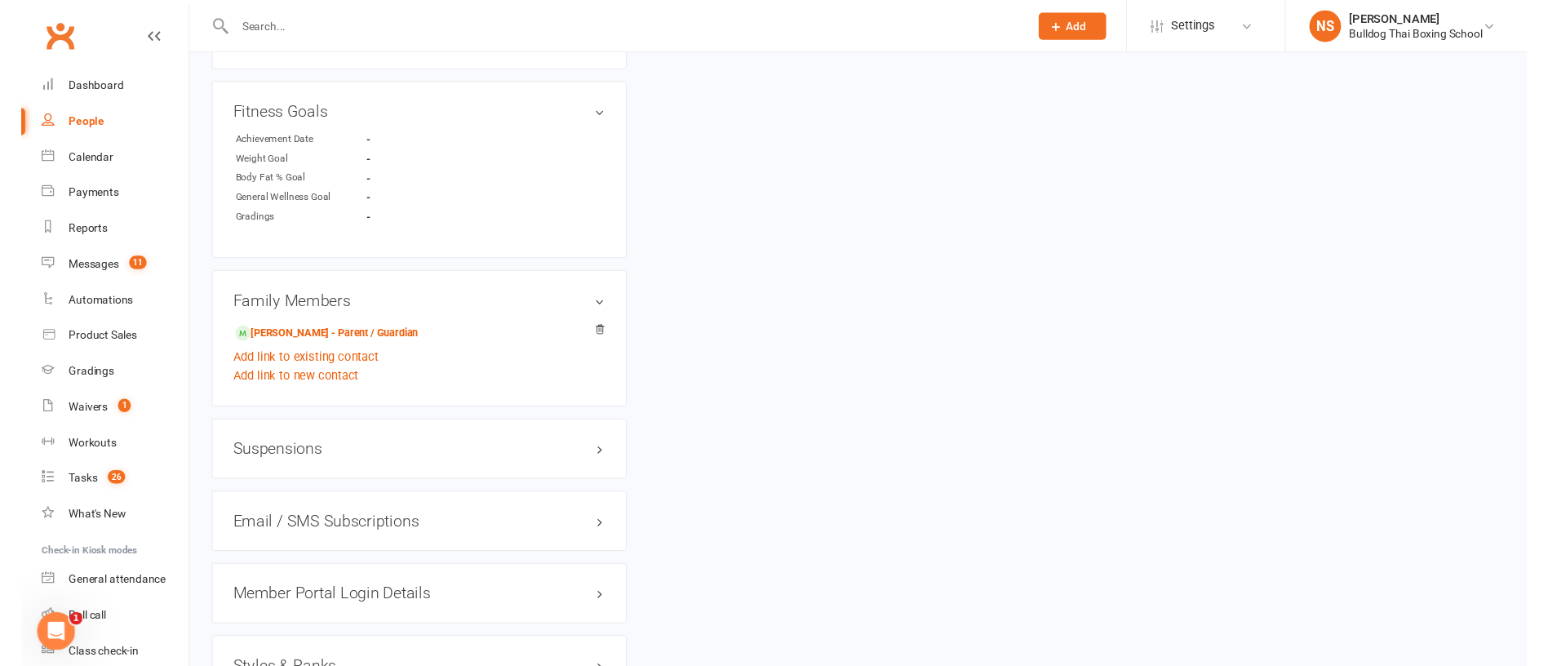
scroll to position [490, 0]
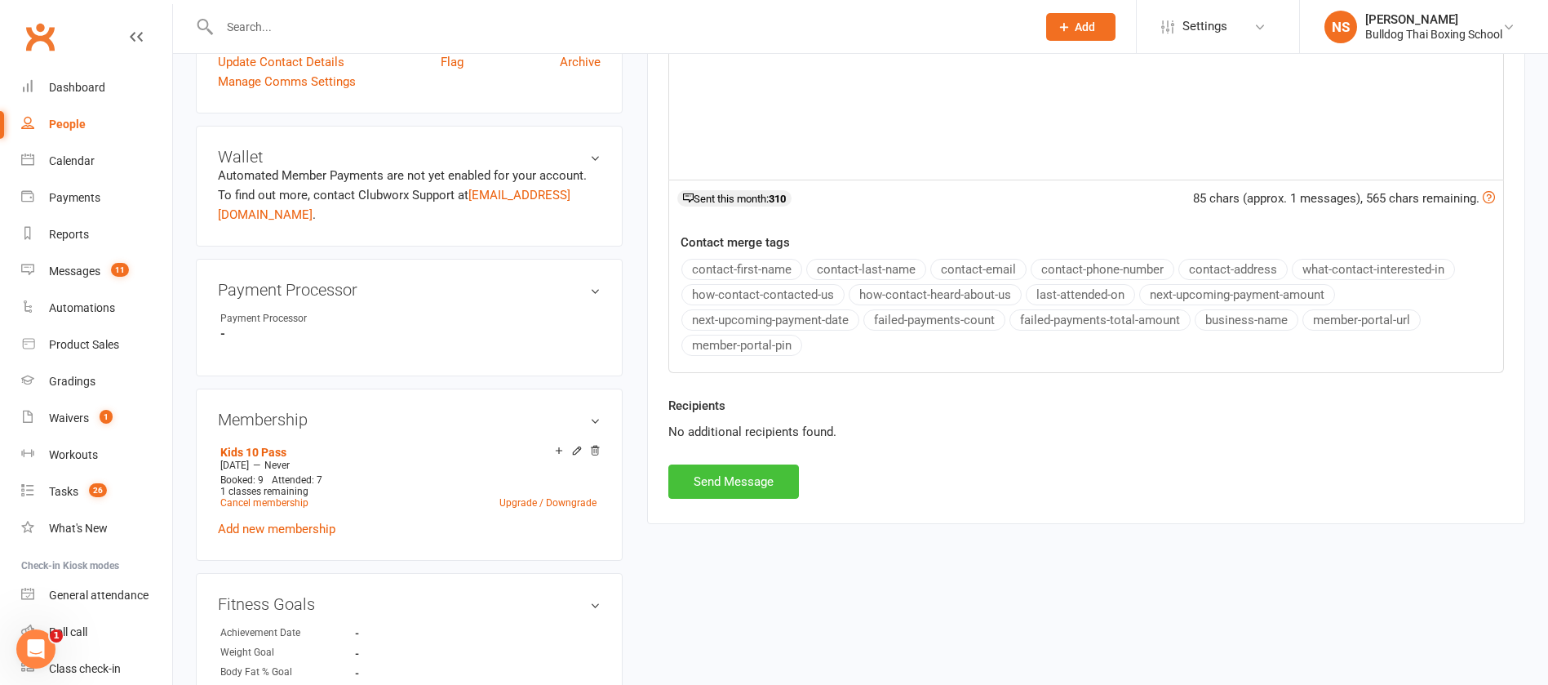
click at [696, 480] on button "Send Message" at bounding box center [734, 481] width 131 height 34
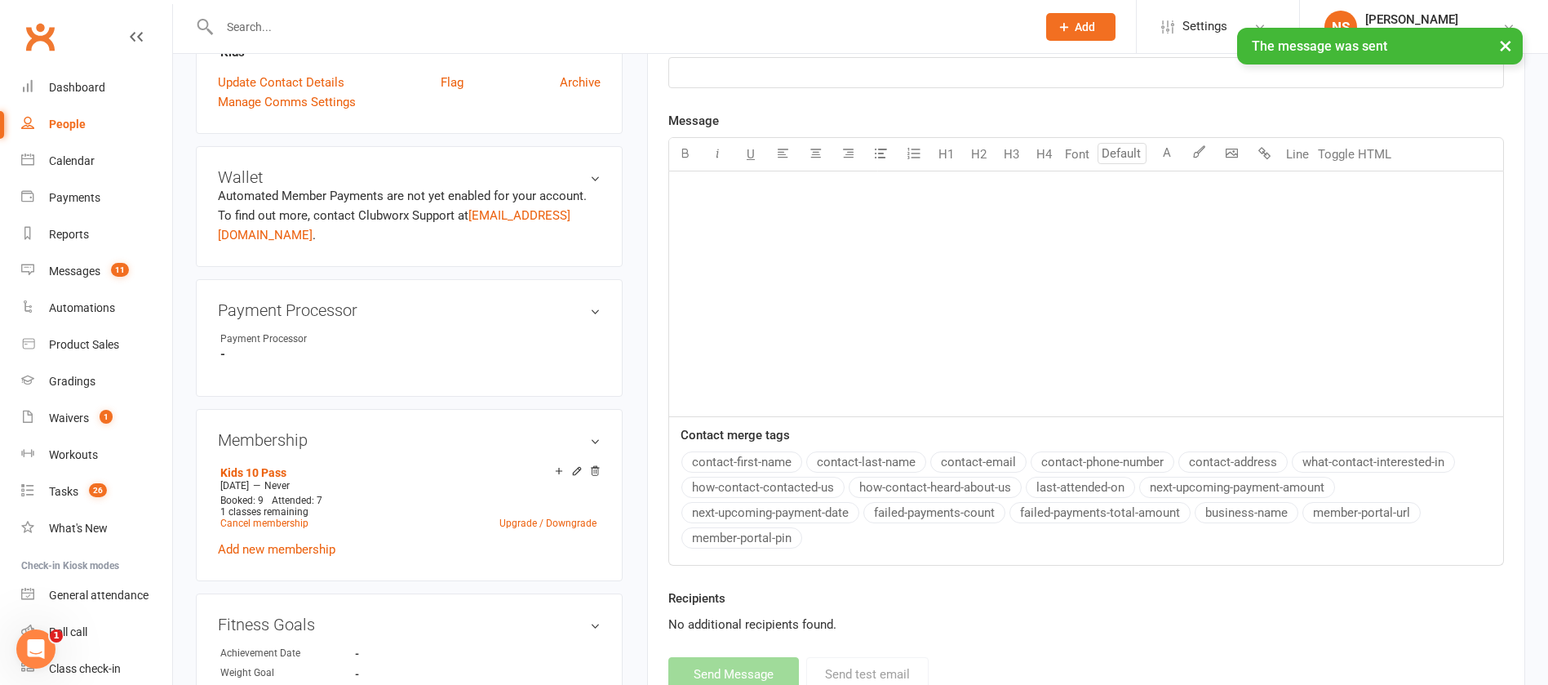
scroll to position [0, 0]
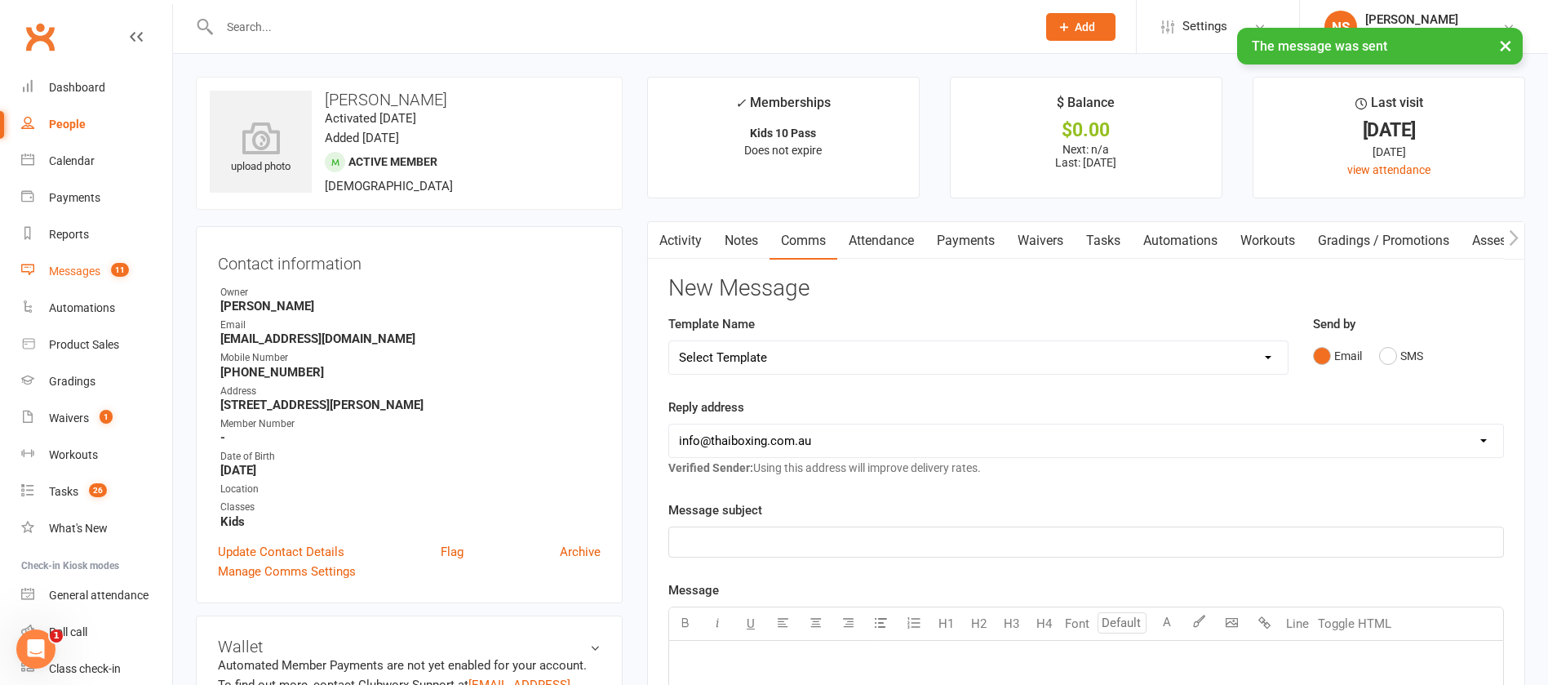
click at [72, 274] on div "Messages" at bounding box center [74, 270] width 51 height 13
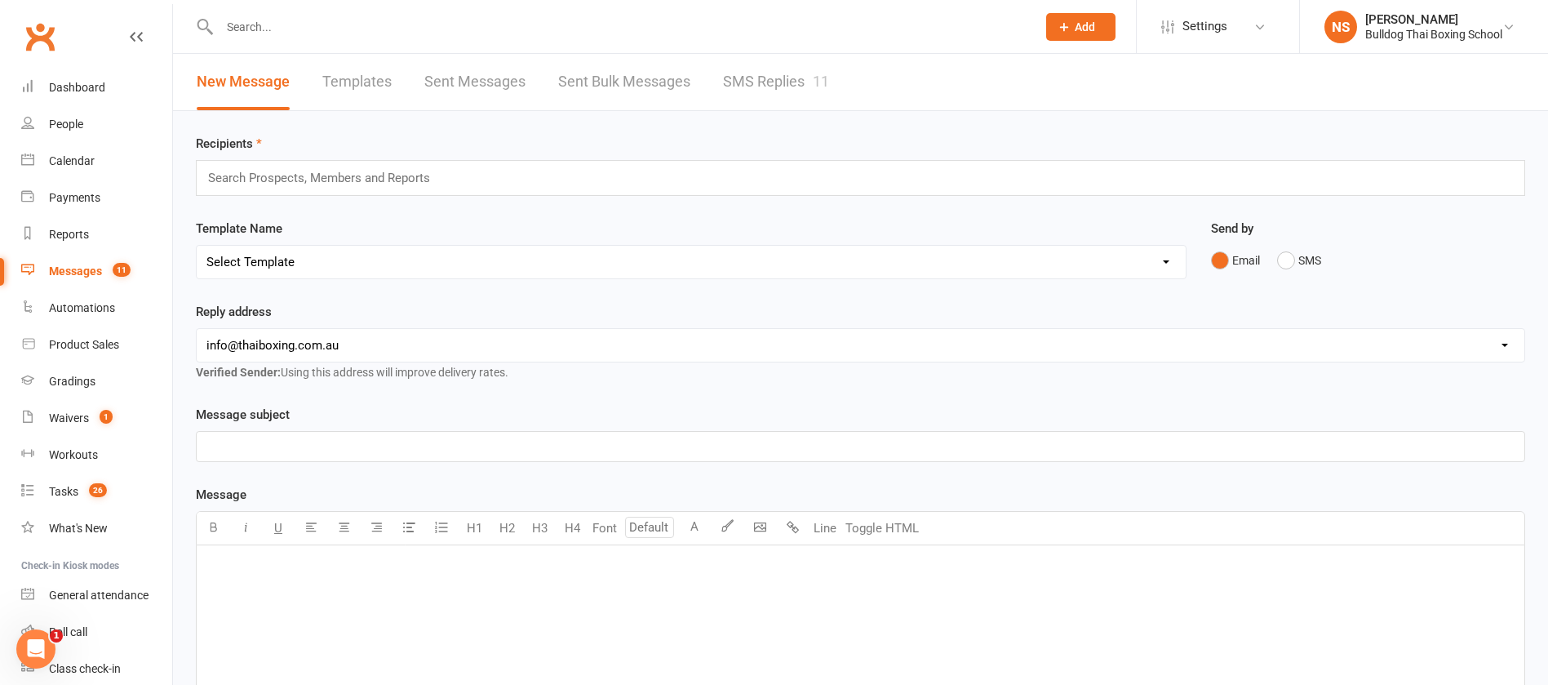
click at [767, 86] on link "SMS Replies 11" at bounding box center [776, 82] width 106 height 56
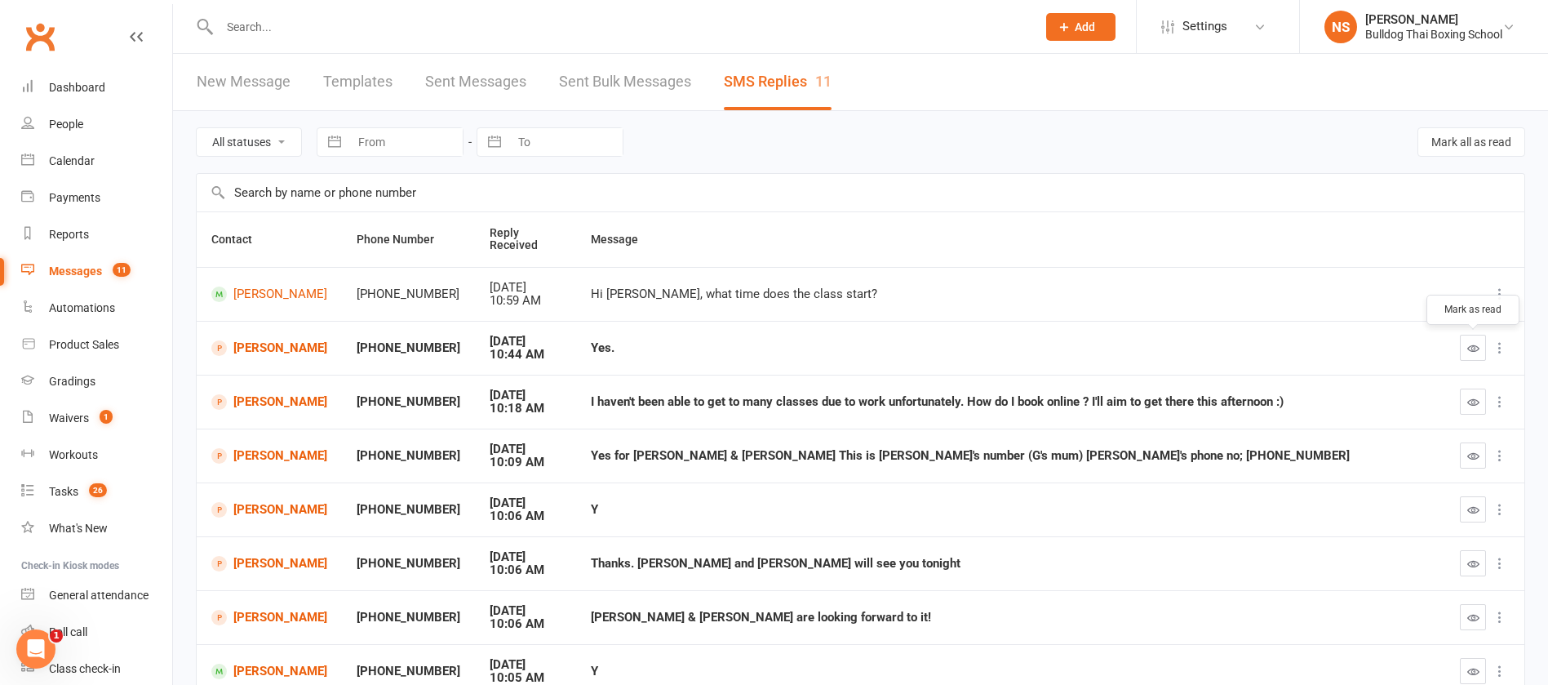
click at [1477, 342] on icon "button" at bounding box center [1474, 348] width 12 height 12
click at [1470, 397] on icon "button" at bounding box center [1474, 402] width 12 height 12
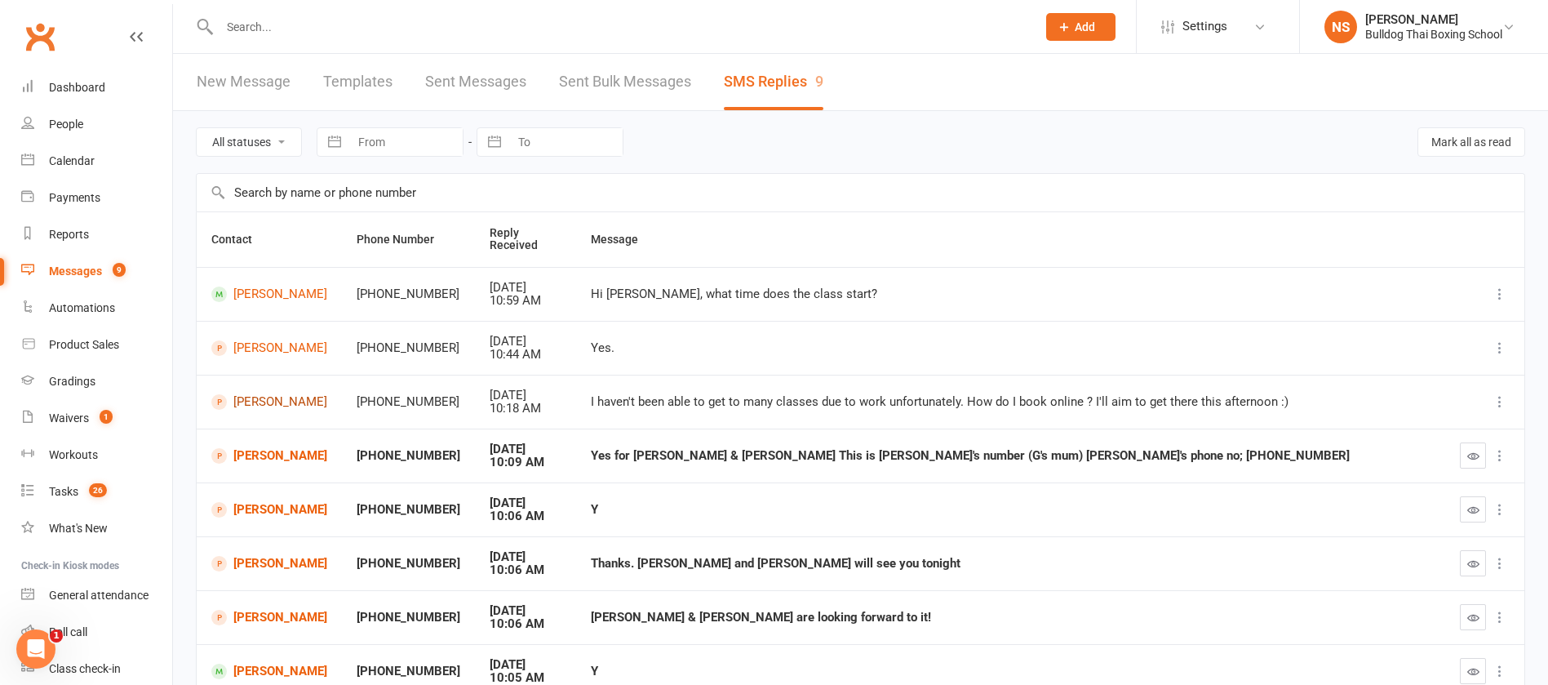
click at [268, 399] on link "Charlemagne Trindorfer" at bounding box center [269, 402] width 116 height 16
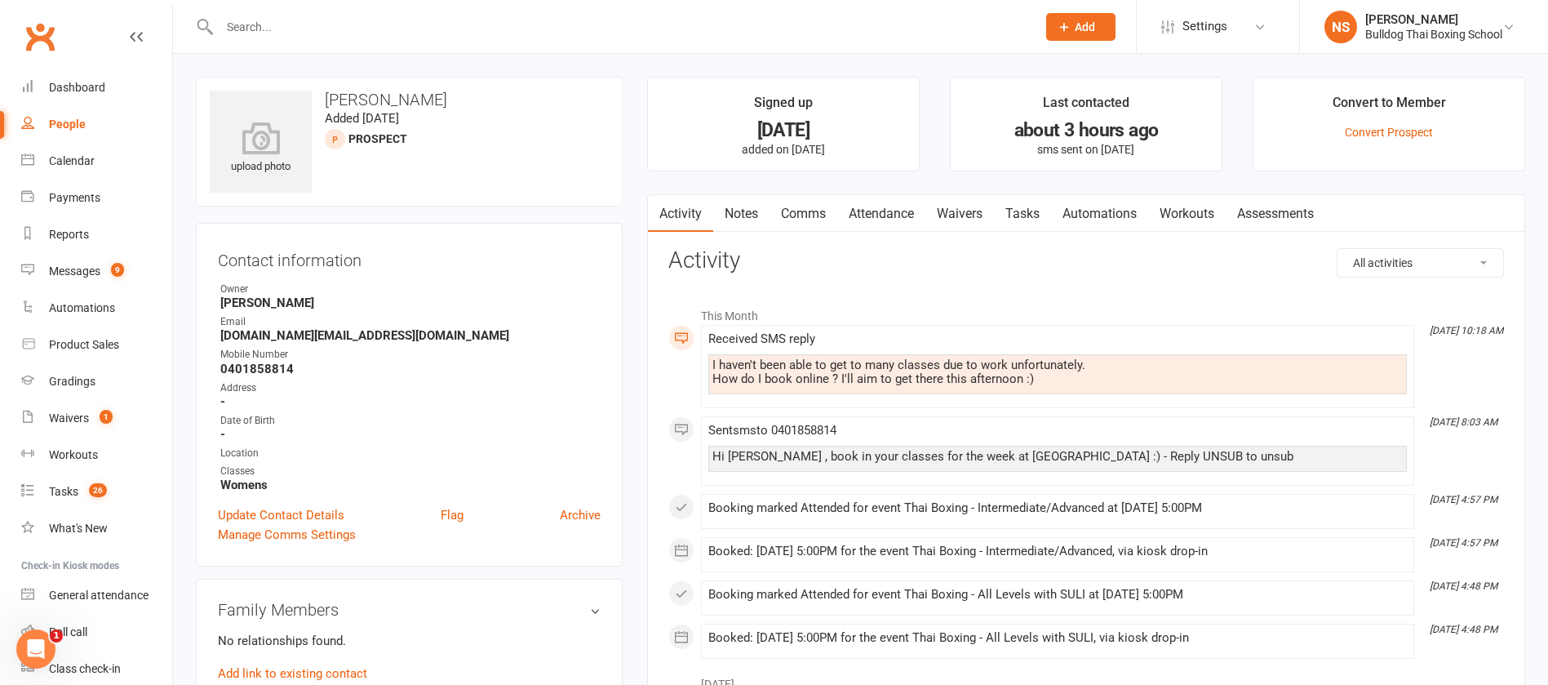
click at [277, 20] on input "text" at bounding box center [620, 27] width 811 height 23
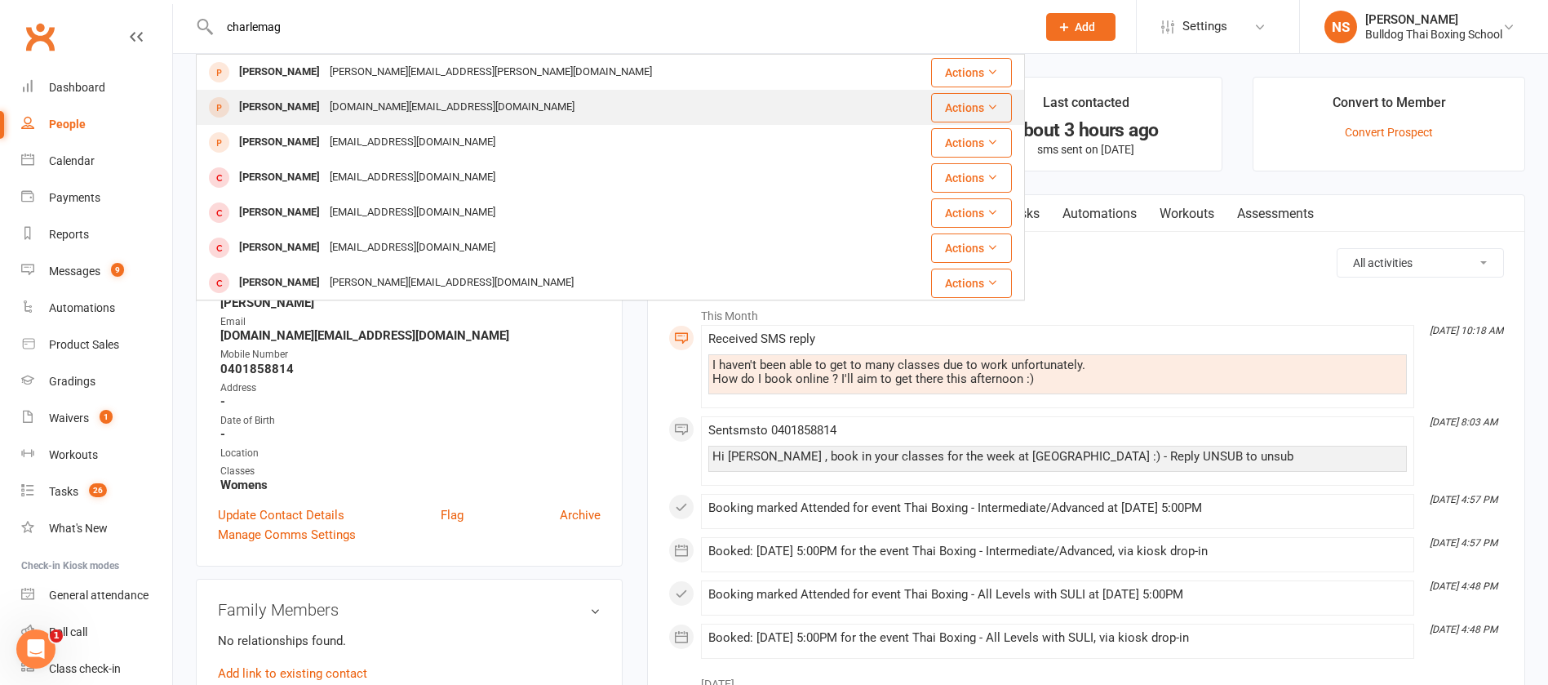
type input "charlemag"
click at [325, 104] on div "Charlemagne Trindorfer" at bounding box center [279, 108] width 91 height 24
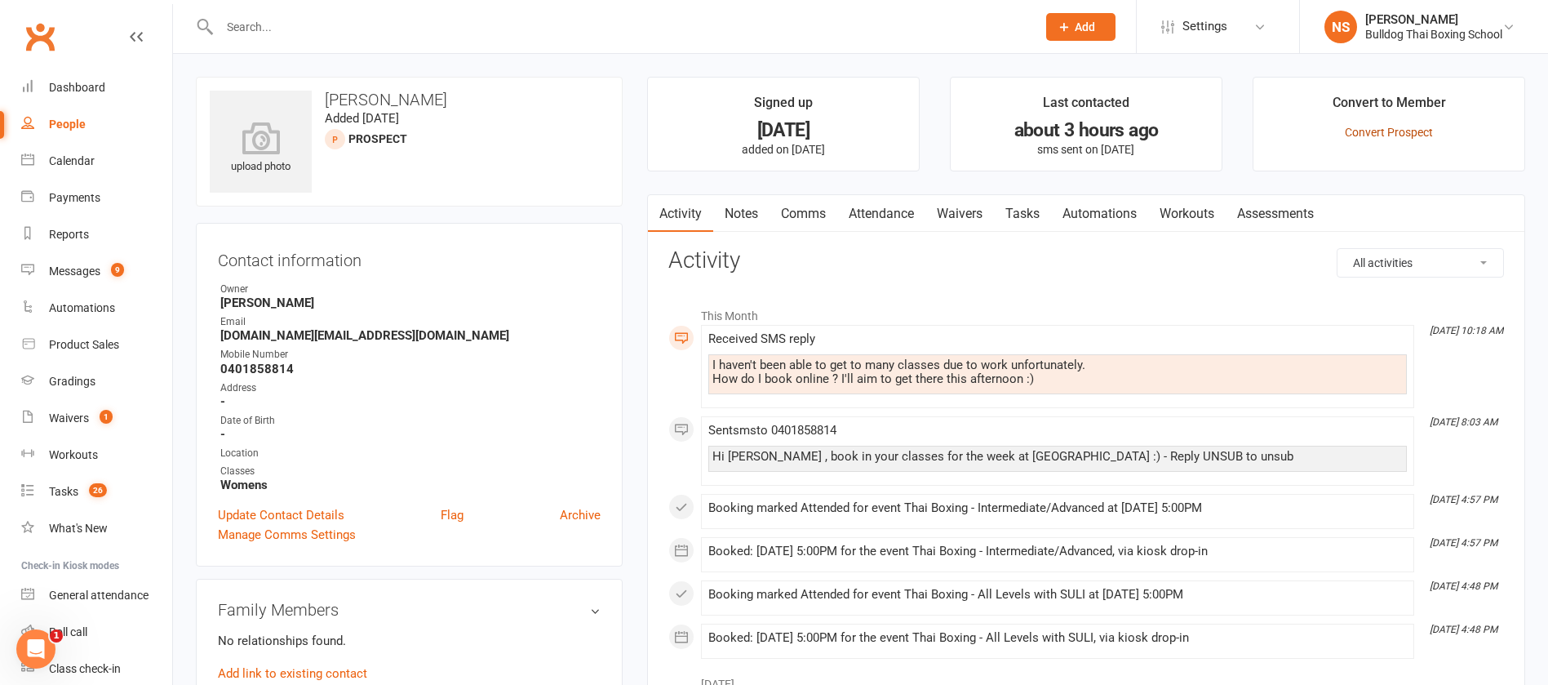
click at [1416, 132] on link "Convert Prospect" at bounding box center [1389, 132] width 88 height 13
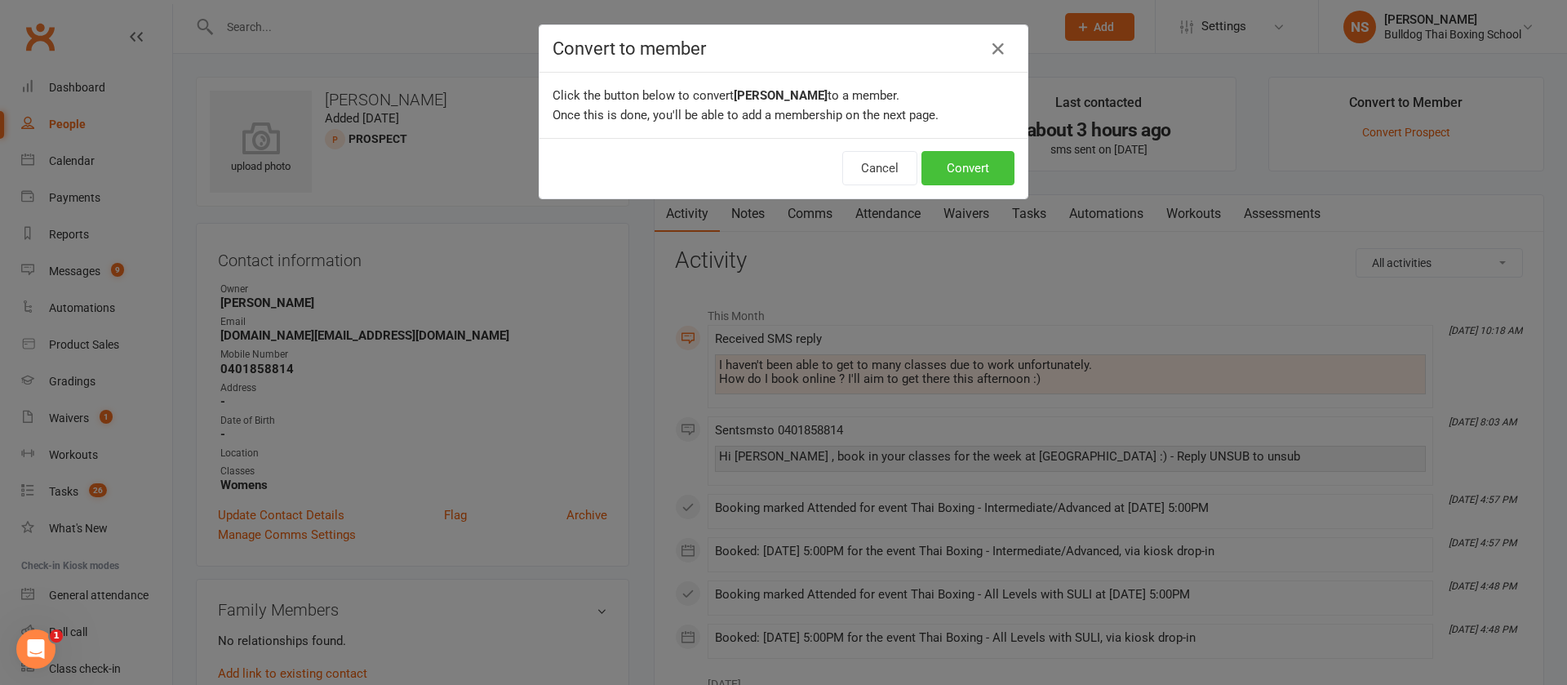
click at [956, 176] on button "Convert" at bounding box center [968, 168] width 93 height 34
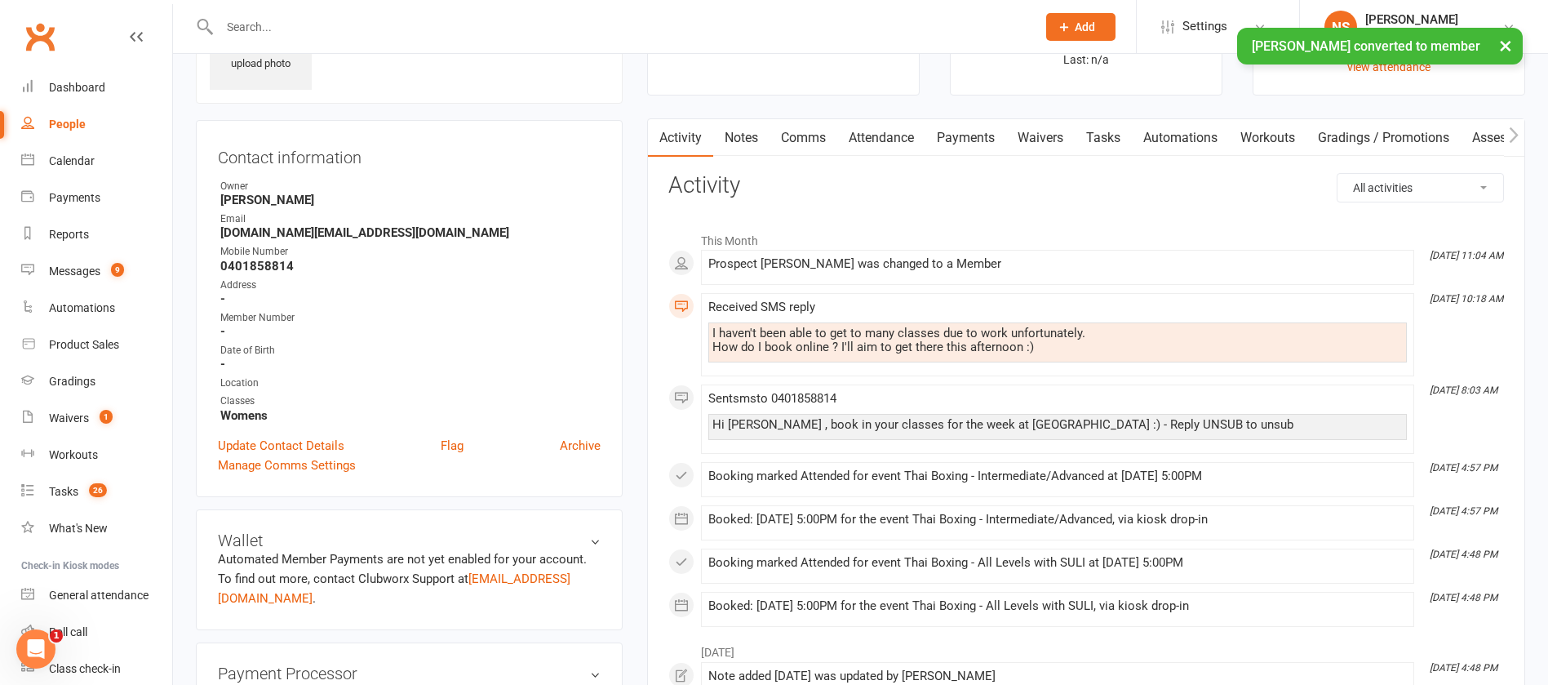
scroll to position [367, 0]
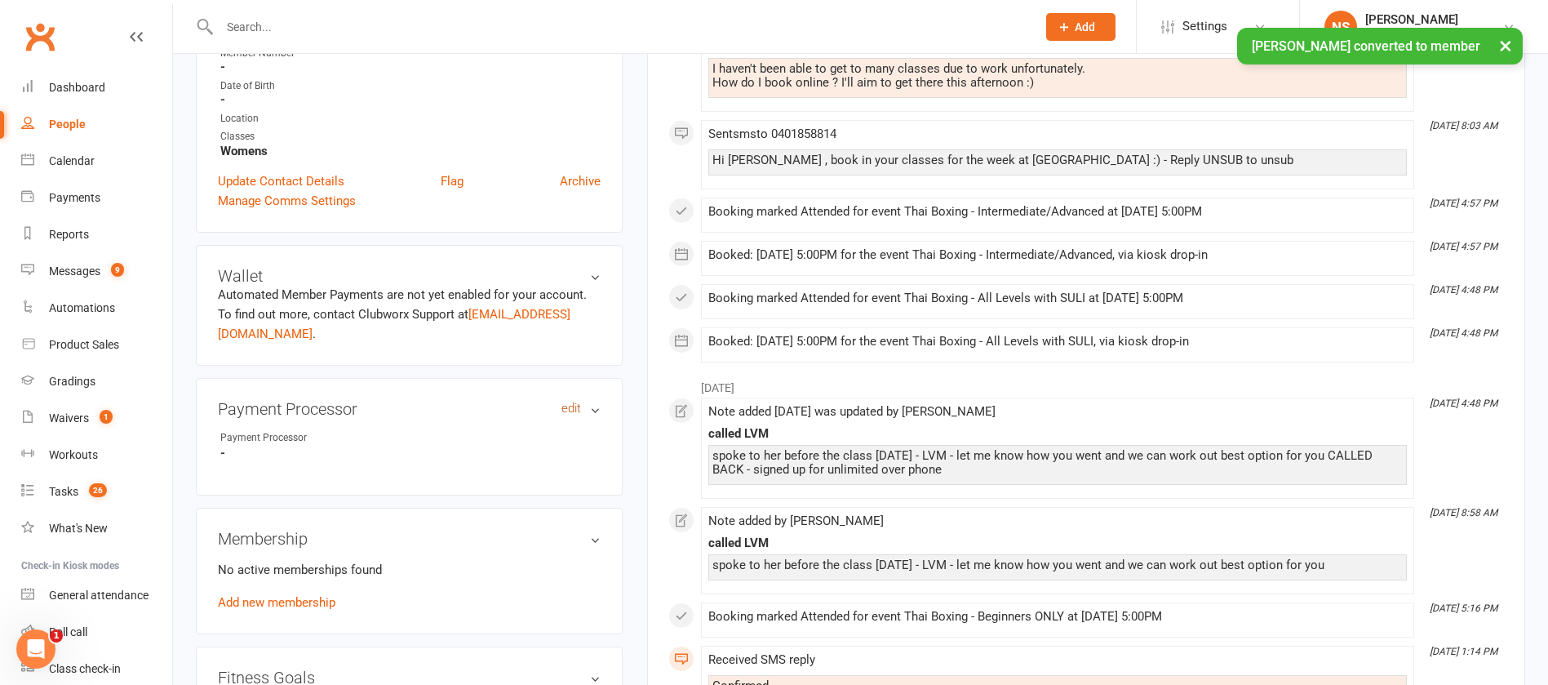
click at [570, 403] on link "edit" at bounding box center [572, 409] width 20 height 14
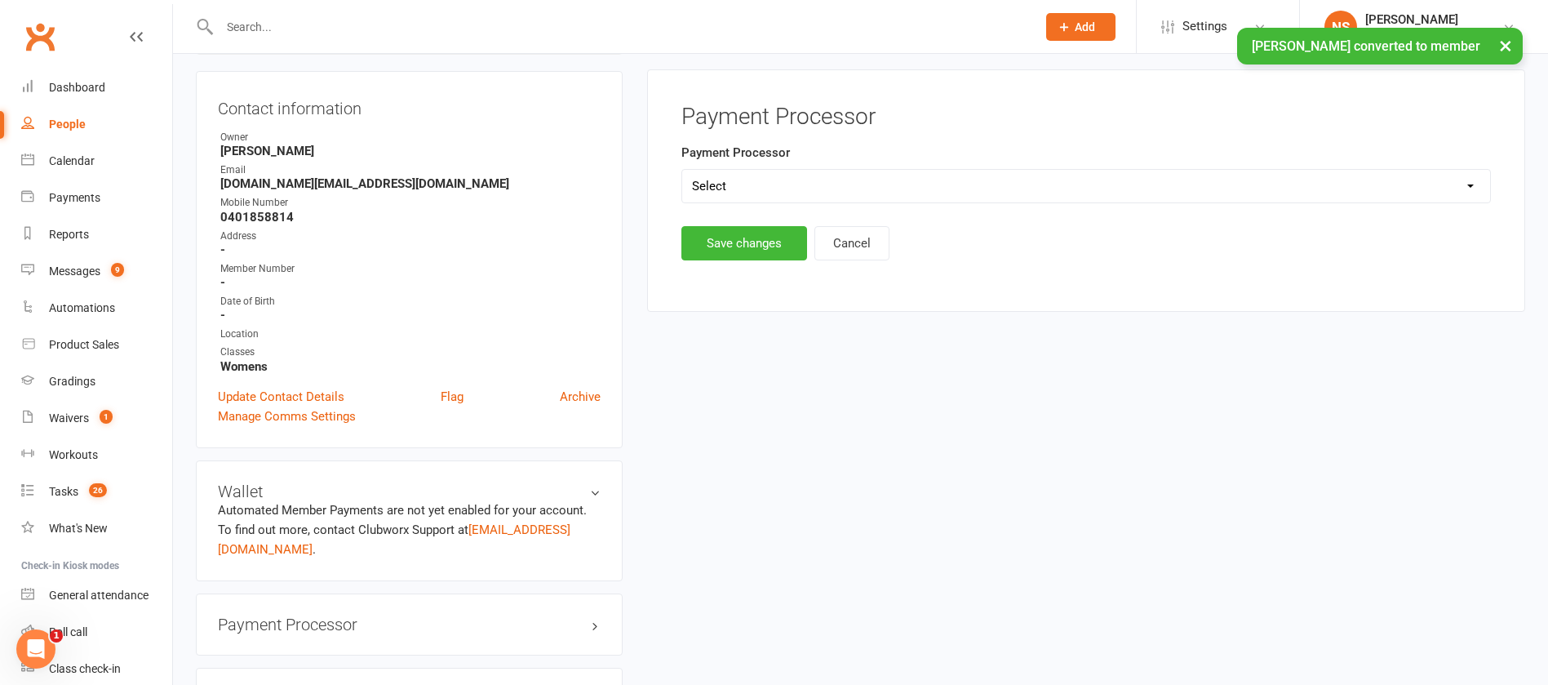
scroll to position [140, 0]
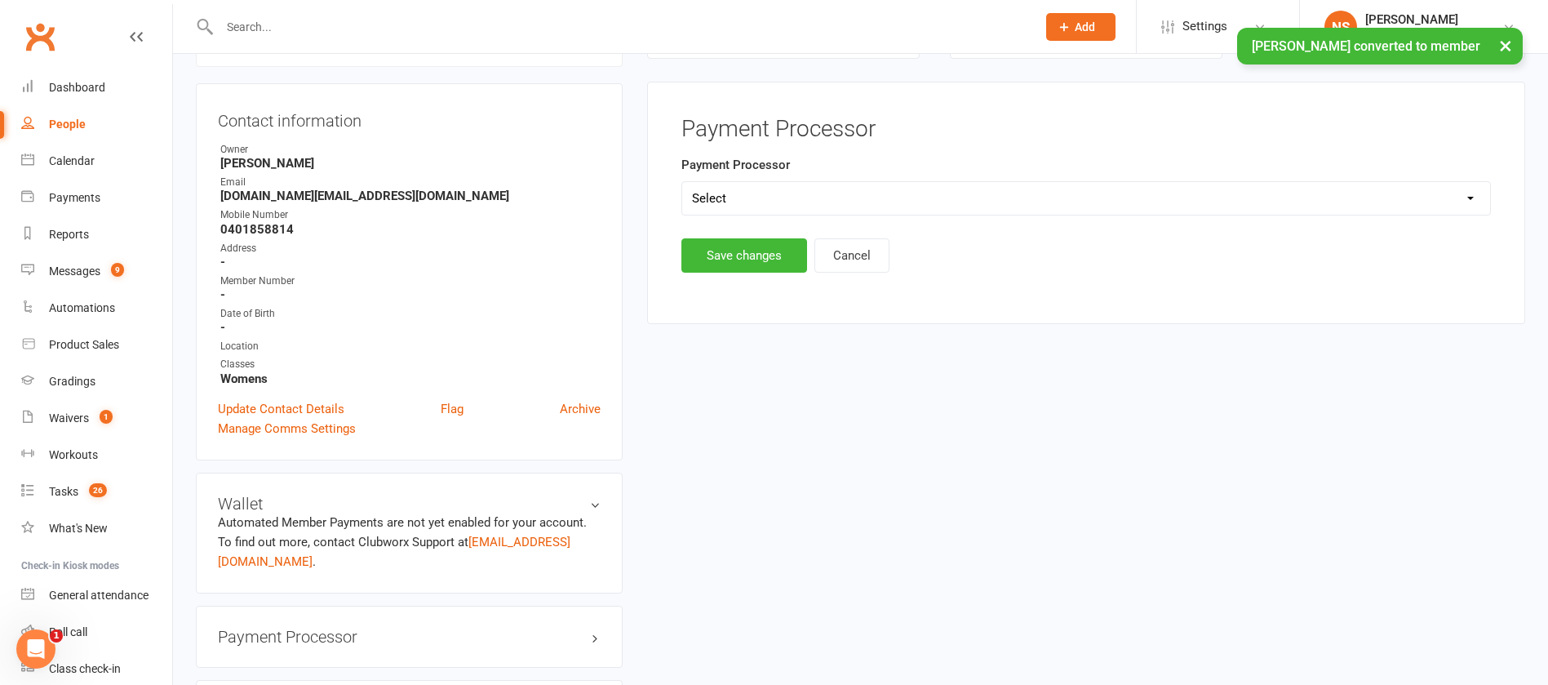
click at [732, 202] on select "Select Ezypay Ezidebit Cash Credit Card Ezypay Kids" at bounding box center [1086, 198] width 808 height 33
select select "Ezypay"
click at [682, 182] on select "Select Ezypay Ezidebit Cash Credit Card Ezypay Kids" at bounding box center [1086, 198] width 808 height 33
click at [731, 256] on button "Save changes" at bounding box center [745, 255] width 126 height 34
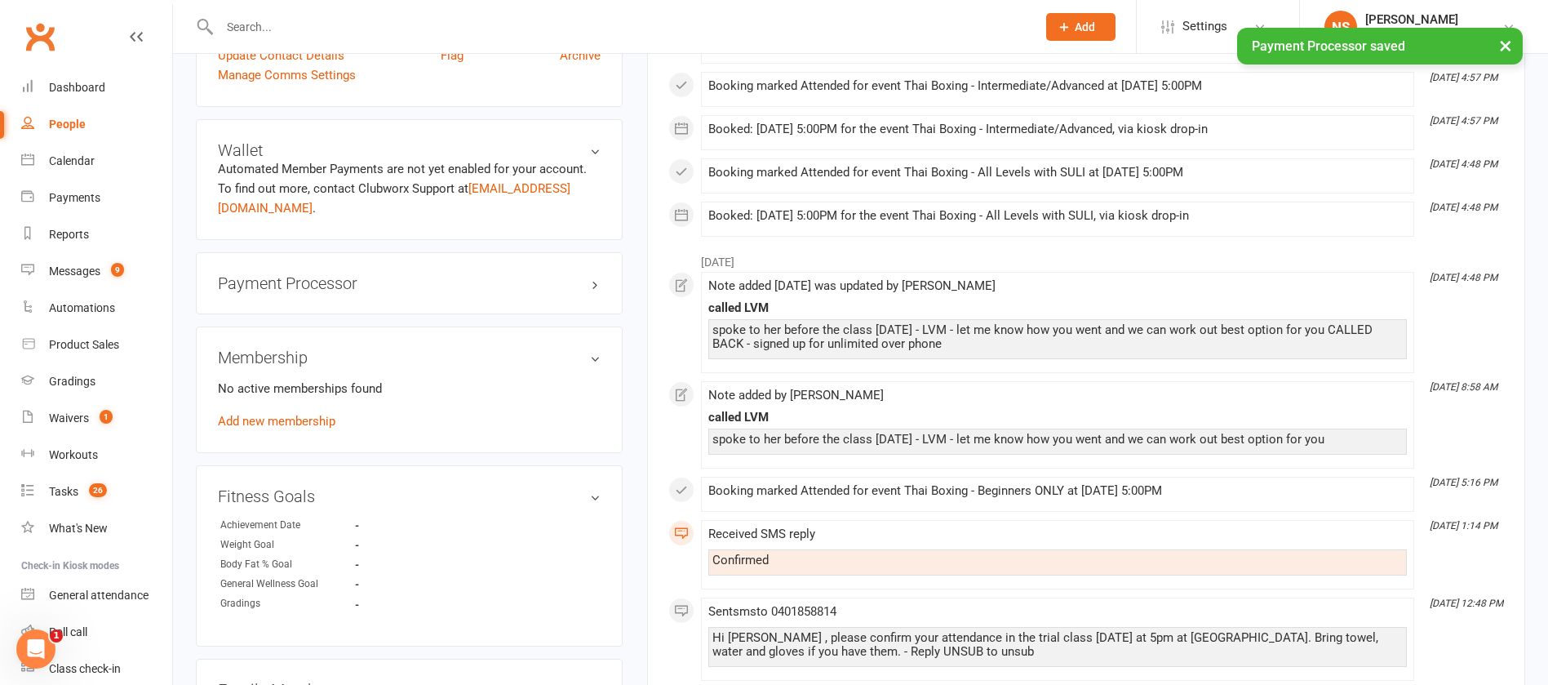
scroll to position [507, 0]
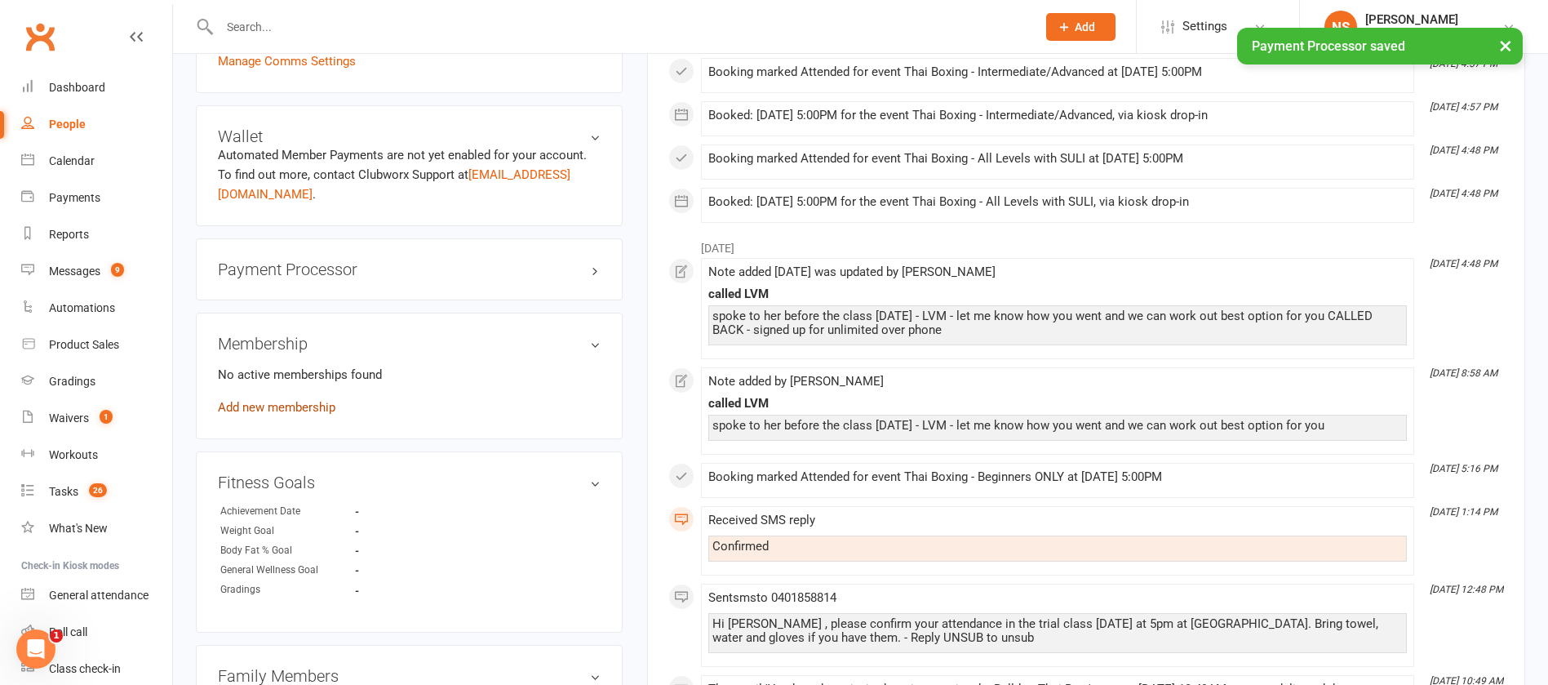
click at [317, 407] on link "Add new membership" at bounding box center [277, 407] width 118 height 15
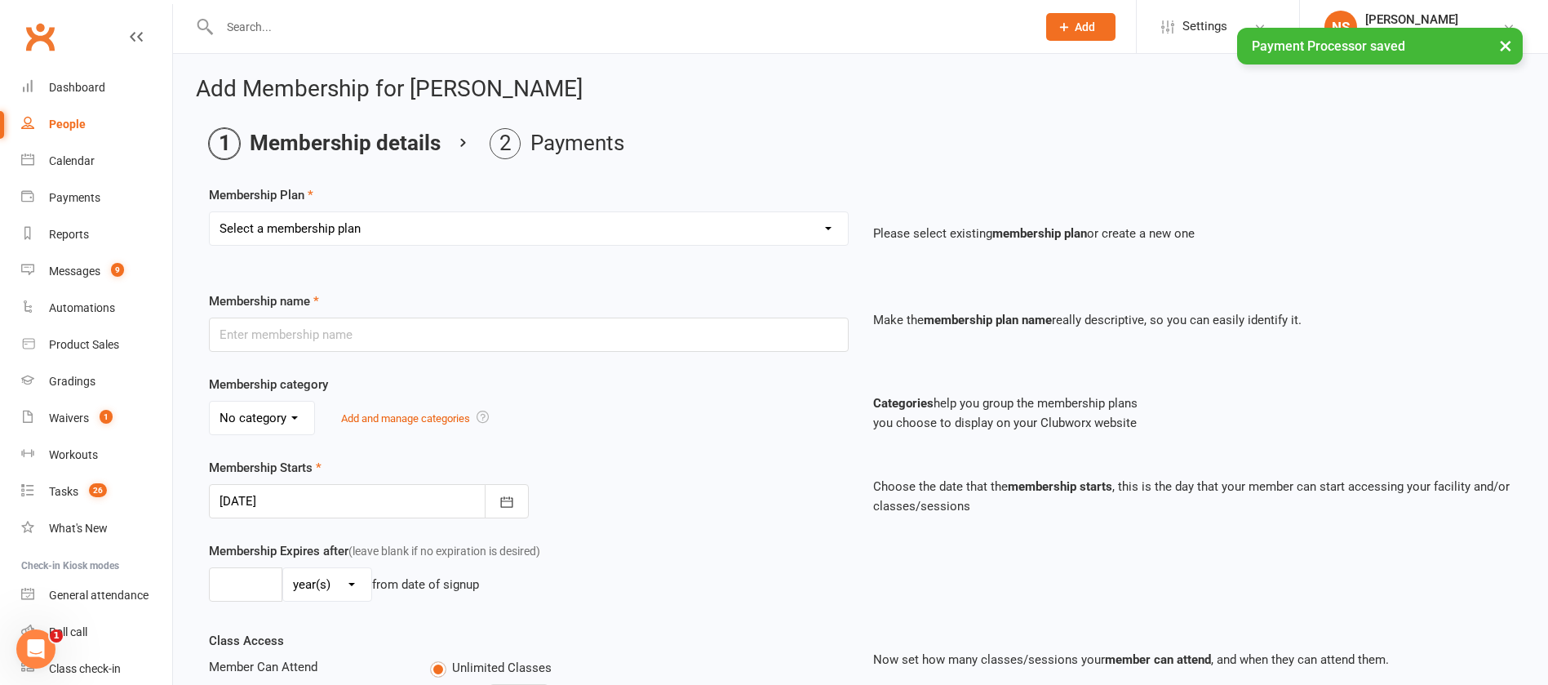
click at [287, 235] on select "Select a membership plan Create new Membership Plan 2 X WEEK MSHIP 1xWeek 25/we…" at bounding box center [529, 228] width 638 height 33
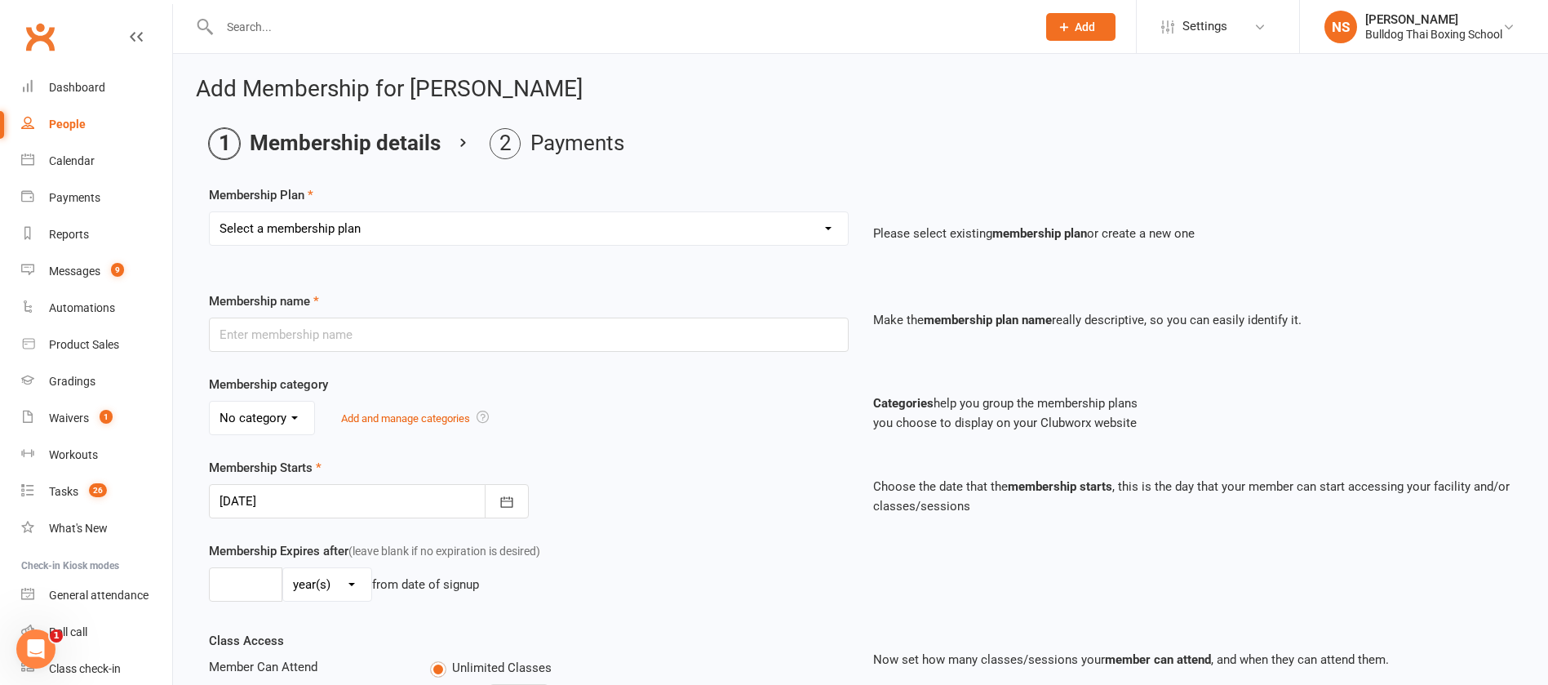
select select "25"
click at [210, 212] on select "Select a membership plan Create new Membership Plan 2 X WEEK MSHIP 1xWeek 25/we…" at bounding box center [529, 228] width 638 height 33
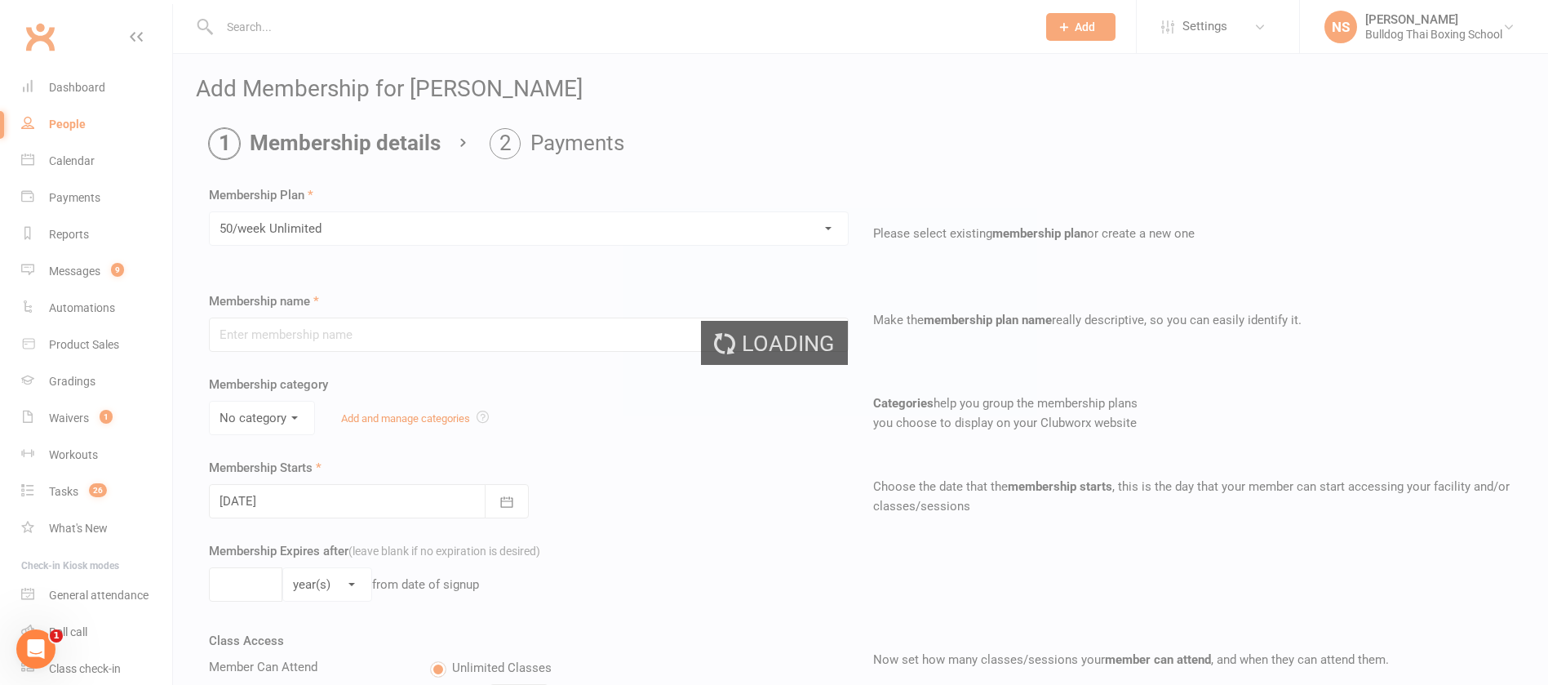
type input "50/week Unlimited"
type input "0"
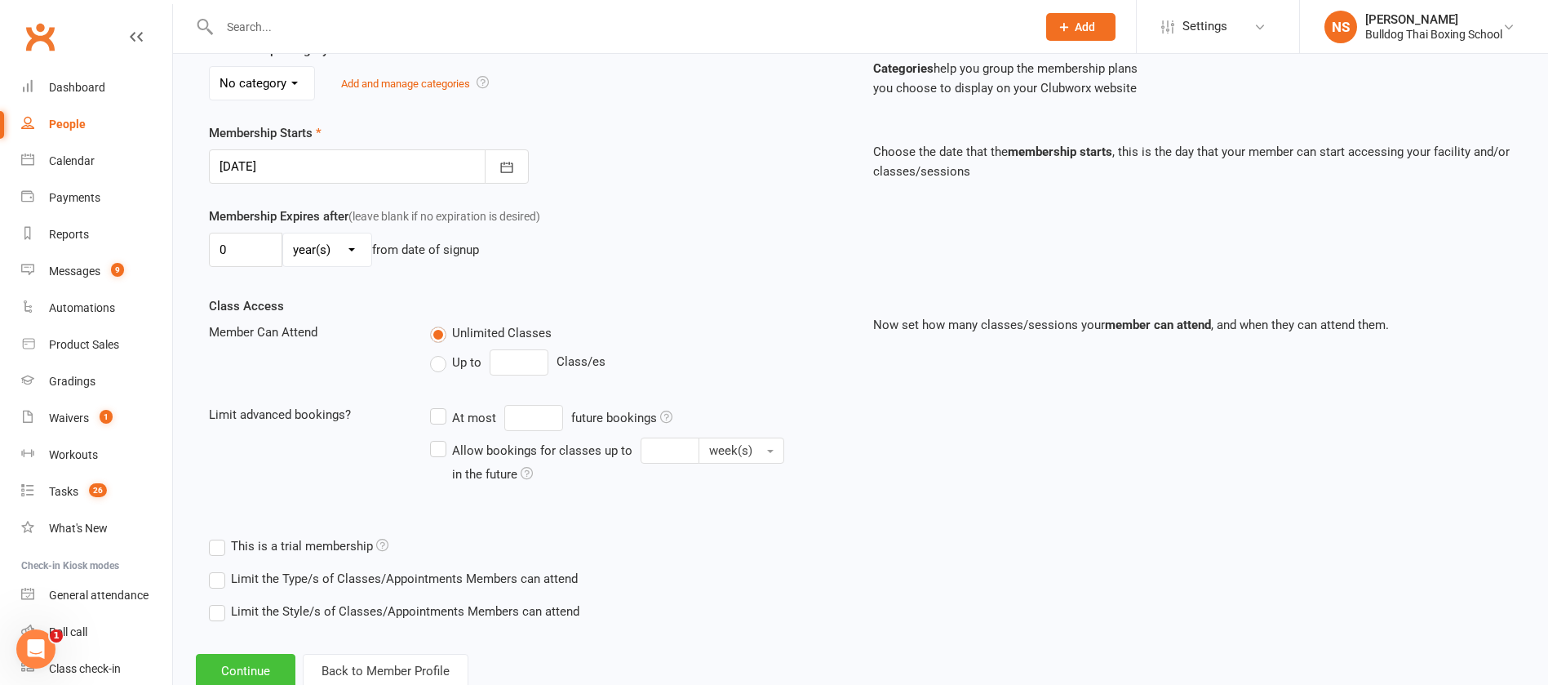
scroll to position [384, 0]
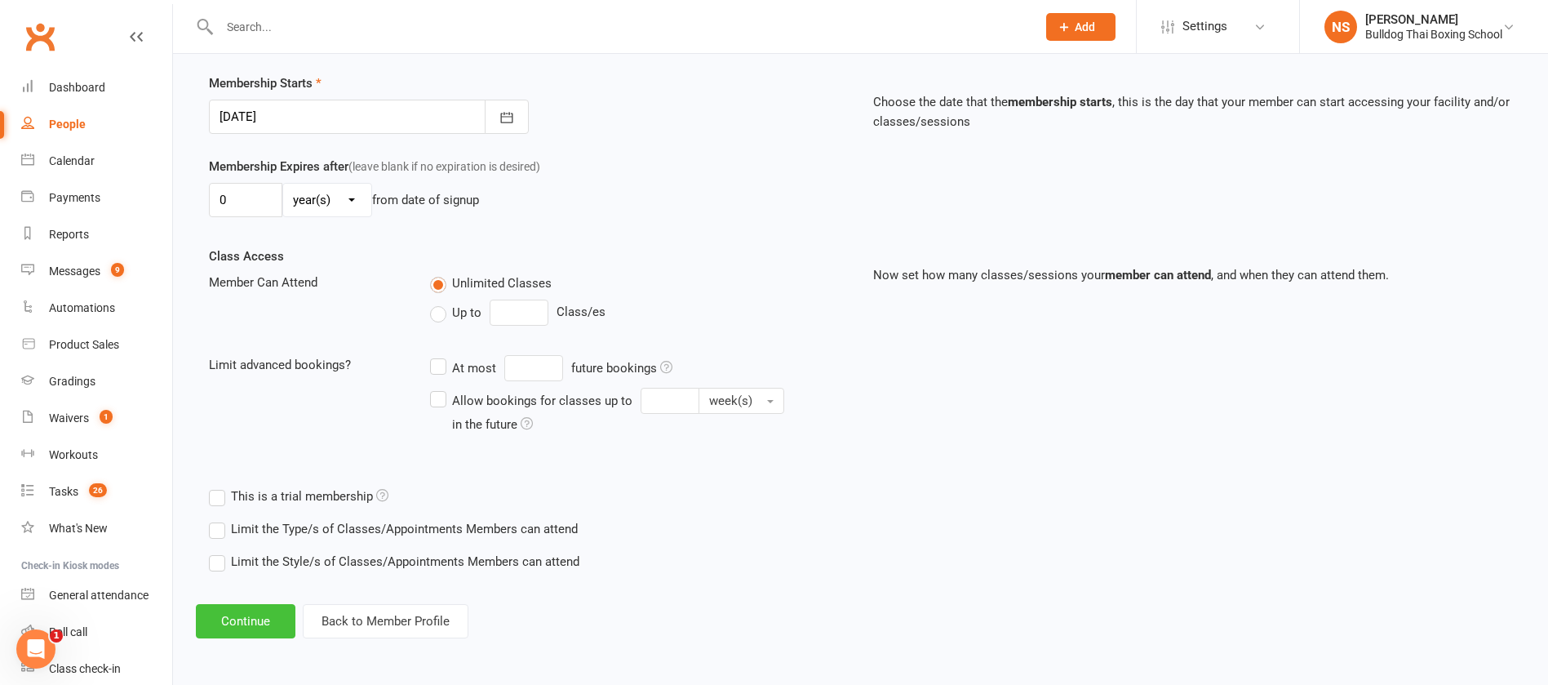
click at [255, 619] on button "Continue" at bounding box center [246, 621] width 100 height 34
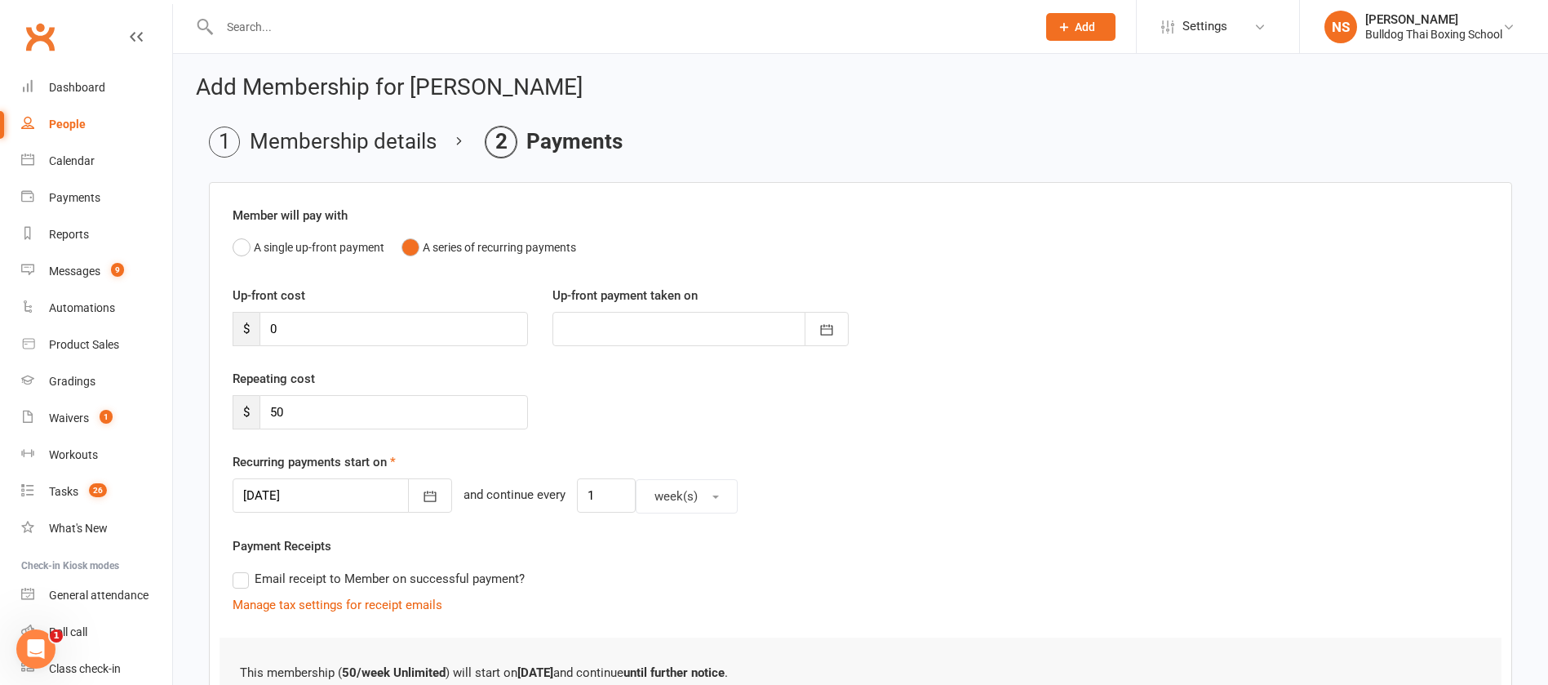
scroll to position [211, 0]
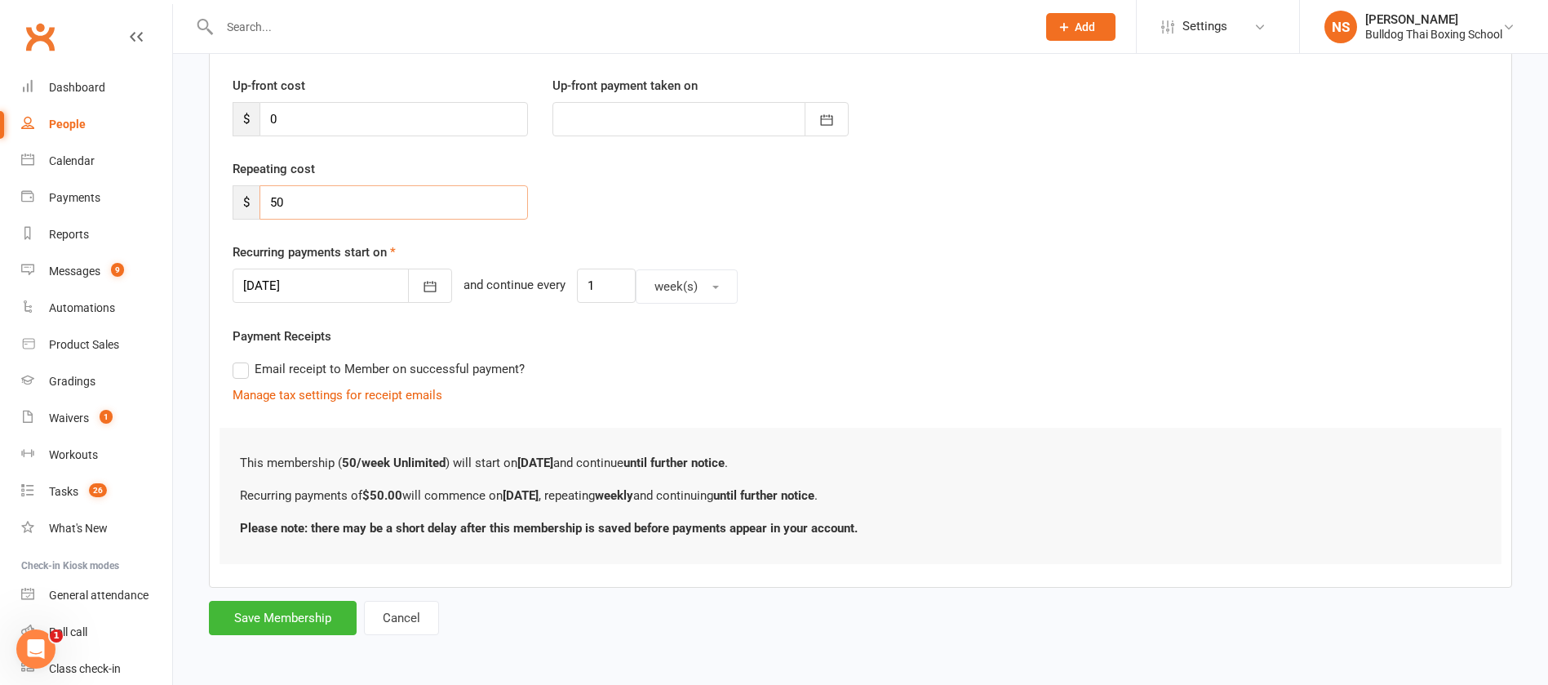
click at [300, 204] on input "50" at bounding box center [394, 202] width 269 height 34
type input "52"
click at [292, 622] on button "Save Membership" at bounding box center [283, 618] width 148 height 34
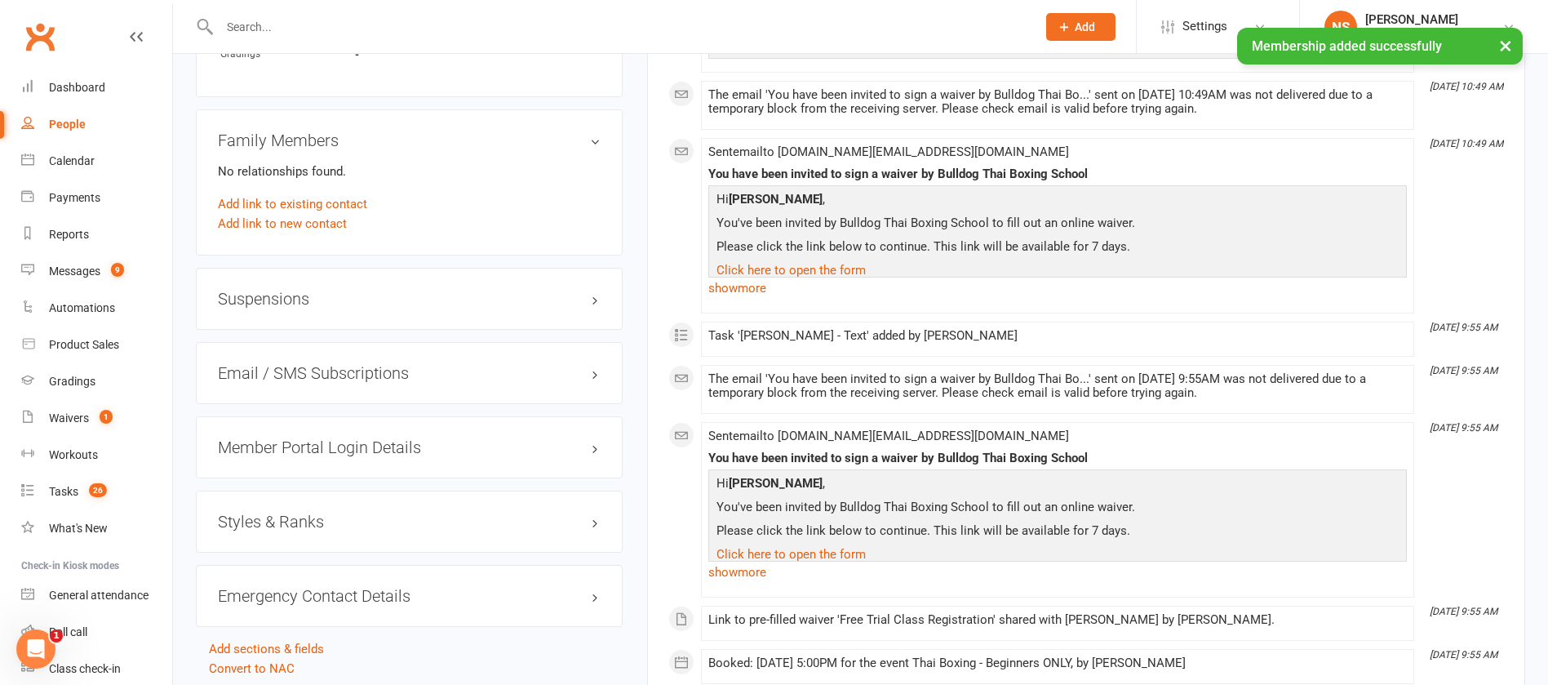
scroll to position [1224, 0]
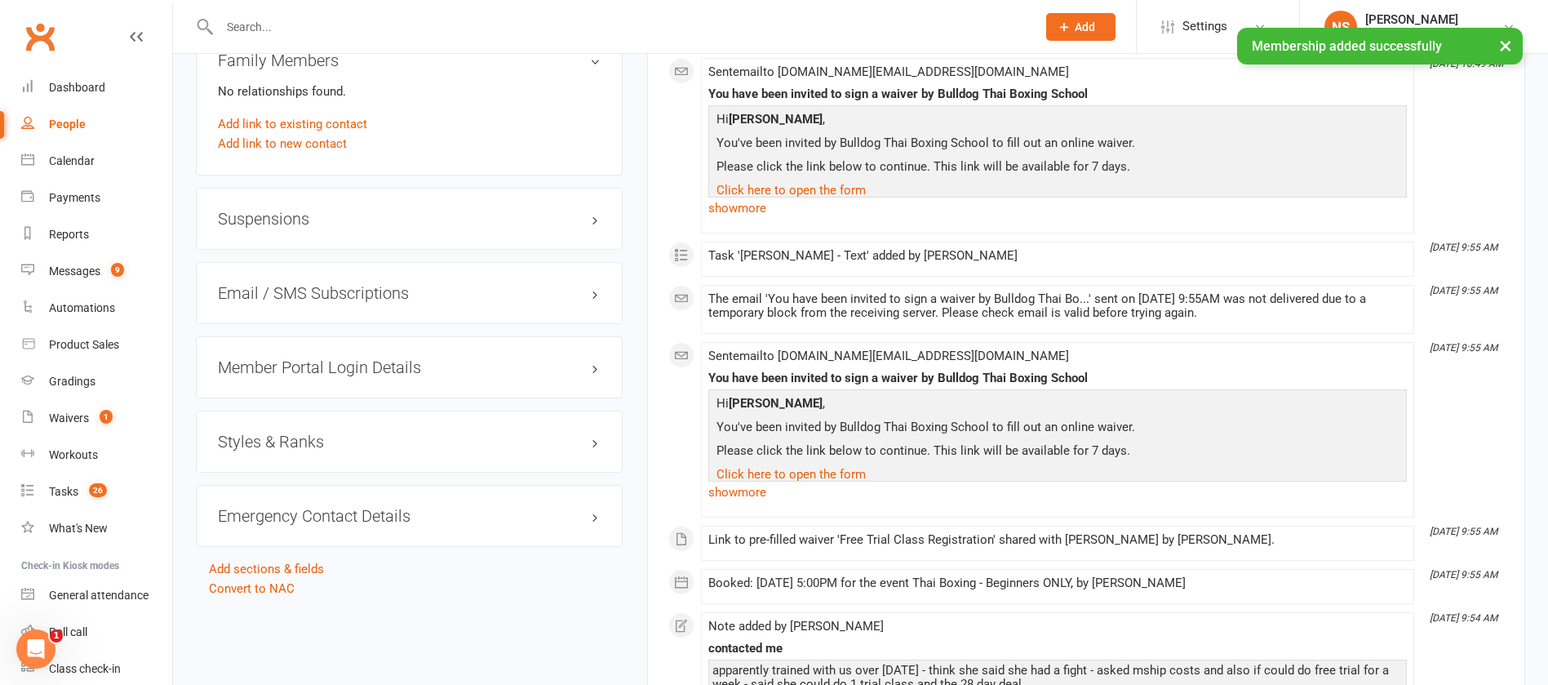
click at [342, 362] on h3 "Member Portal Login Details" at bounding box center [409, 367] width 383 height 18
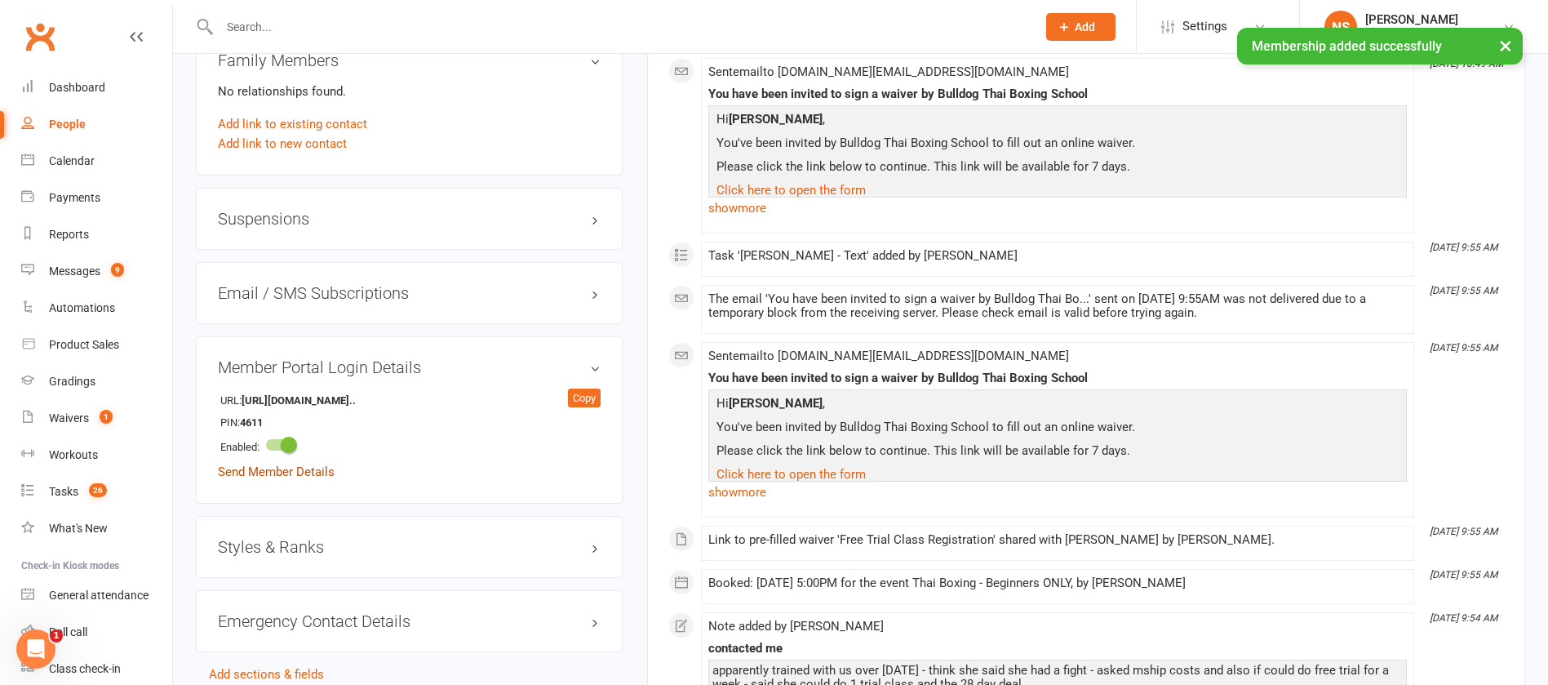
click at [289, 467] on link "Send Member Details" at bounding box center [276, 471] width 117 height 15
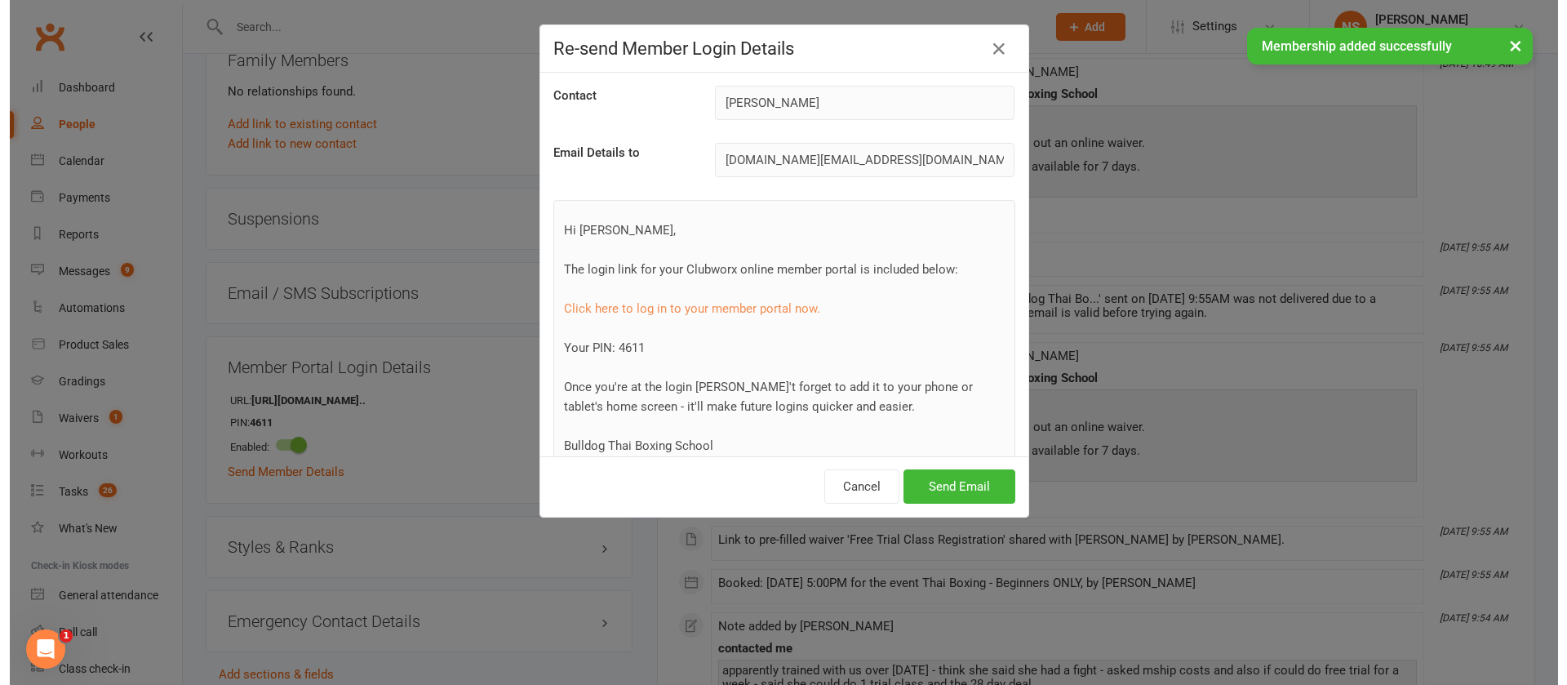
scroll to position [1205, 0]
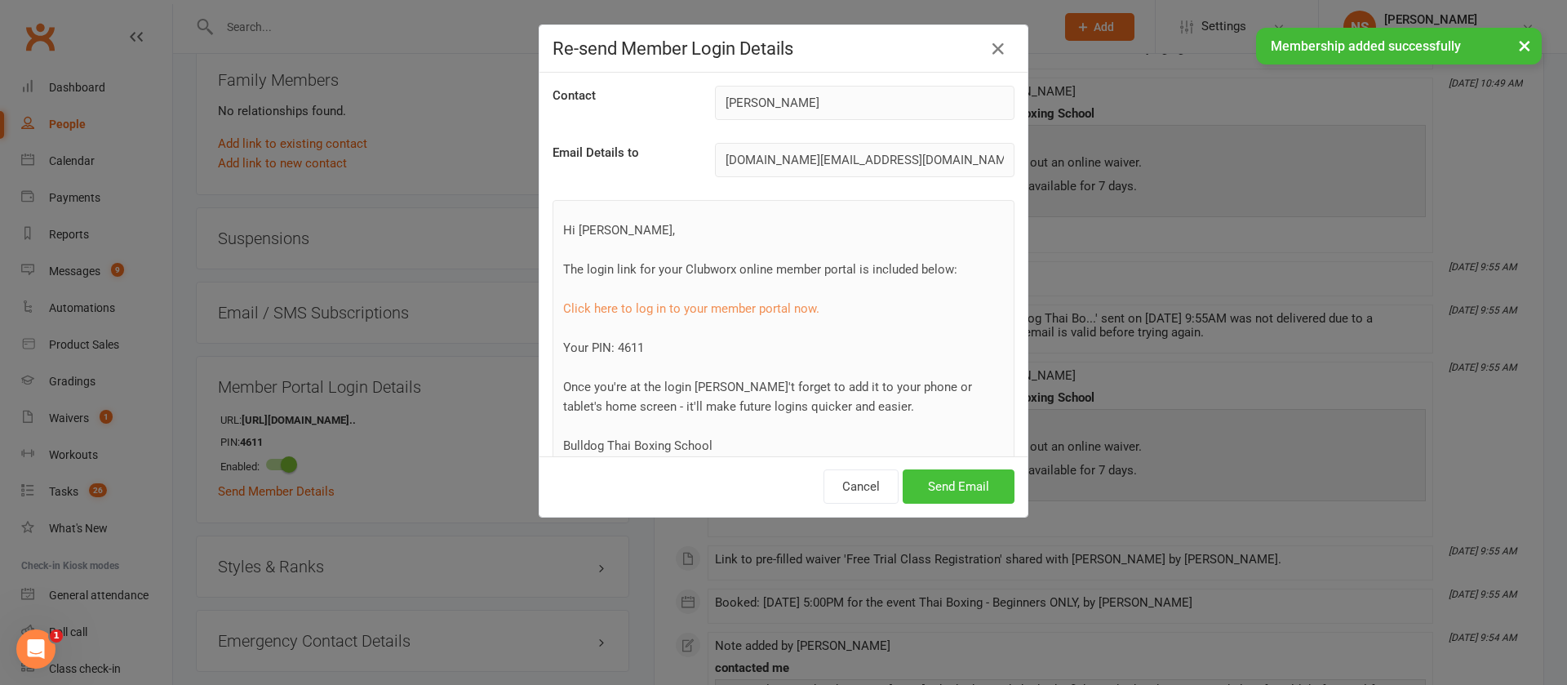
click at [950, 487] on button "Send Email" at bounding box center [959, 486] width 112 height 34
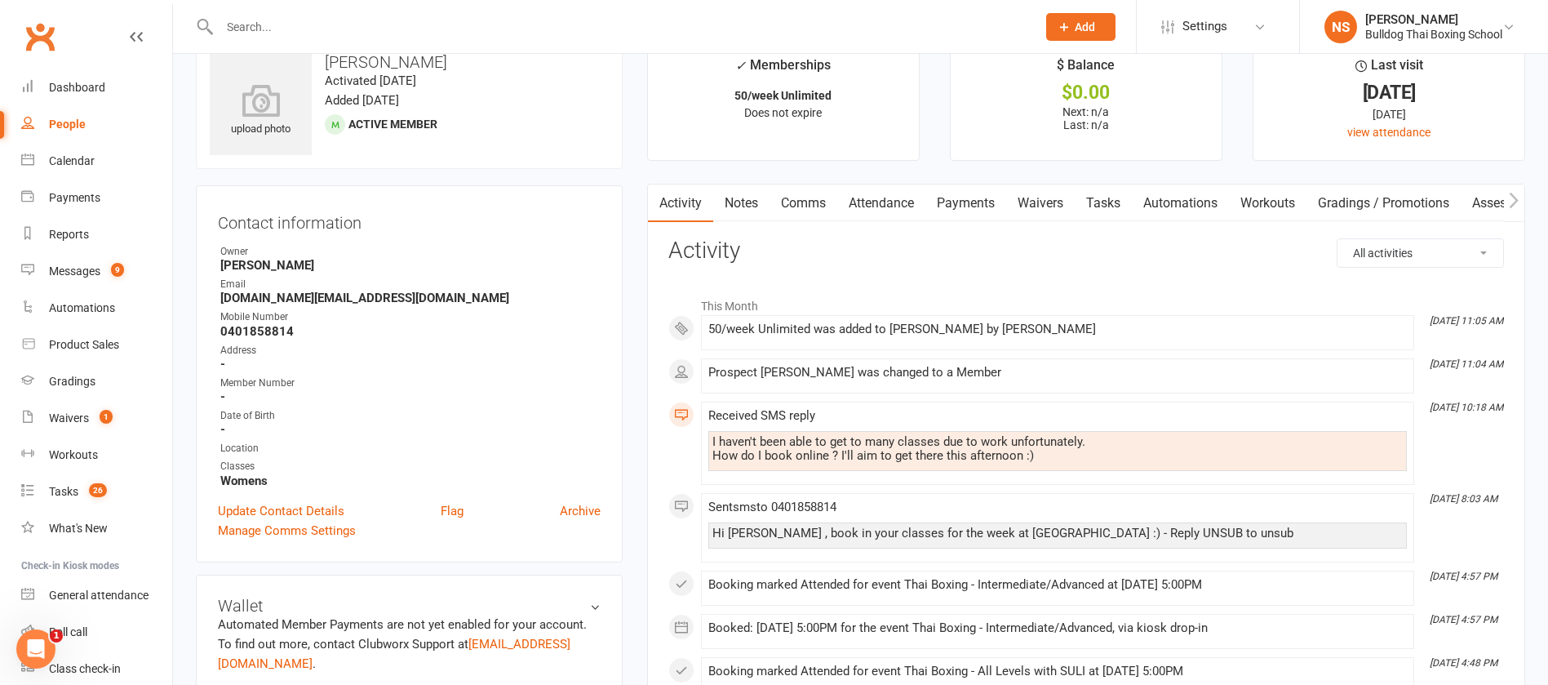
scroll to position [0, 0]
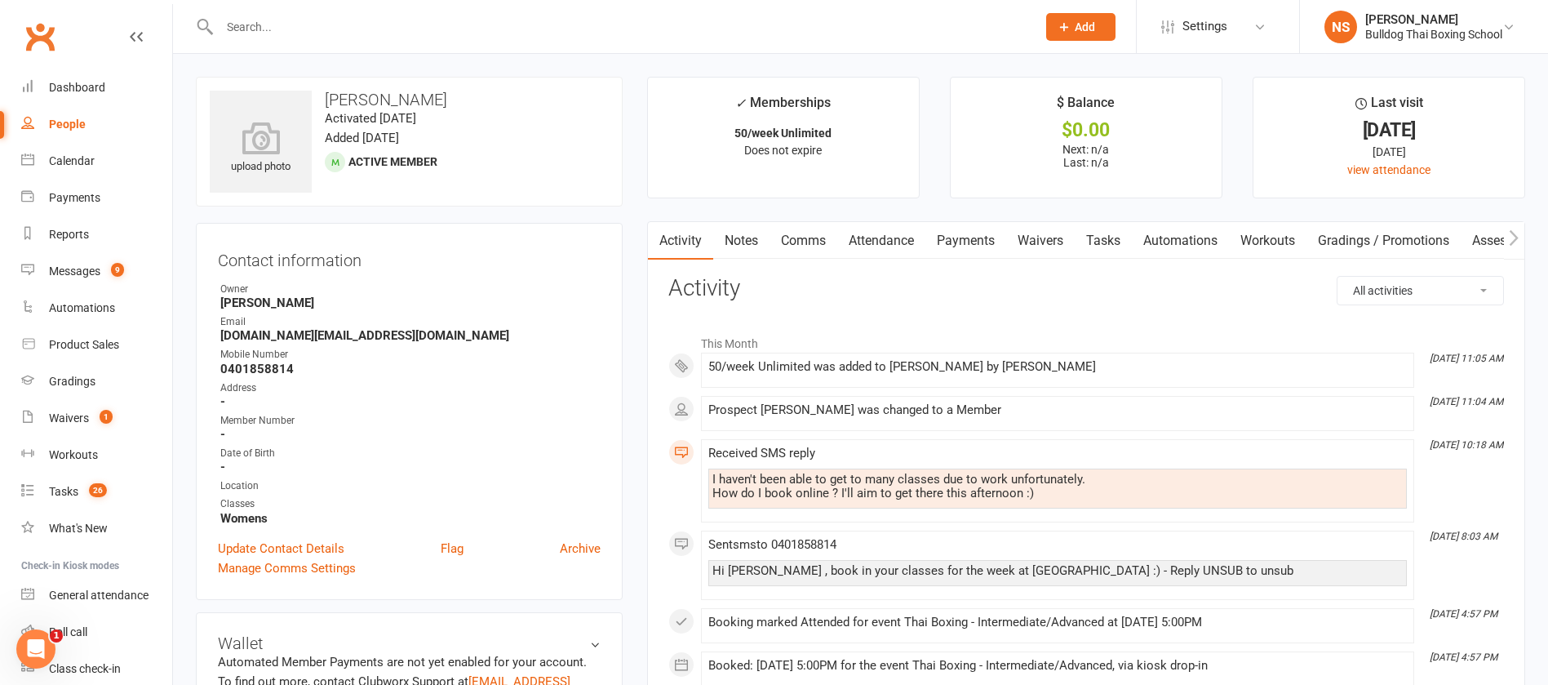
click at [735, 228] on link "Notes" at bounding box center [741, 241] width 56 height 38
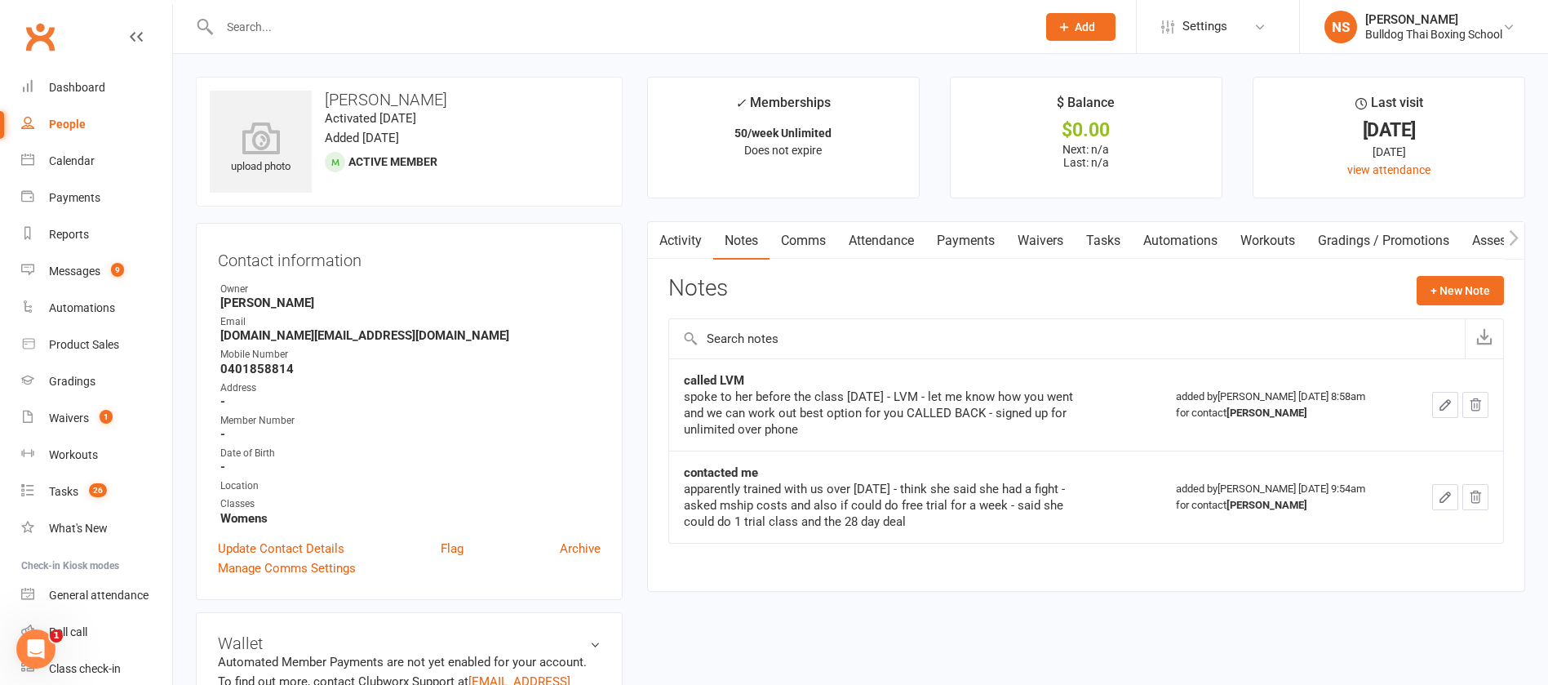
click at [682, 242] on link "Activity" at bounding box center [680, 241] width 65 height 38
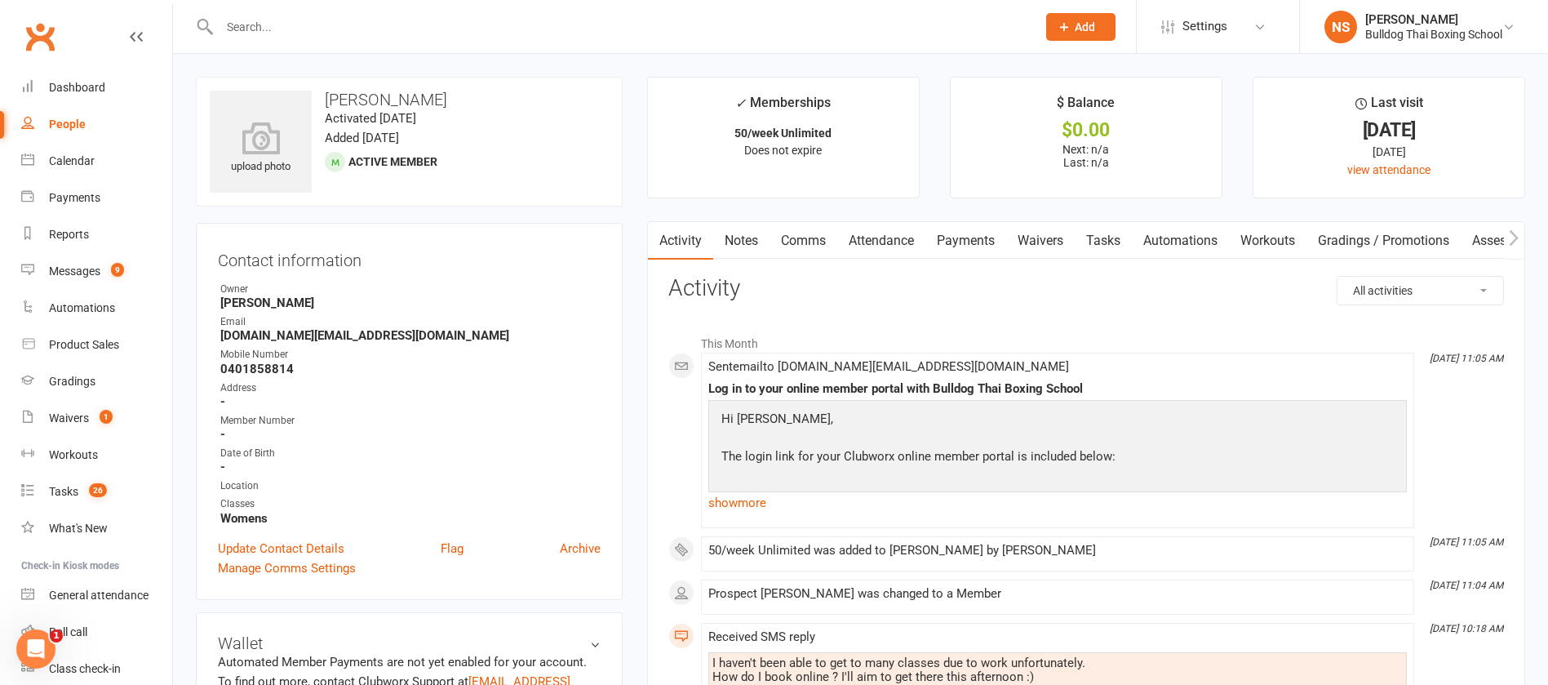
click at [815, 241] on link "Comms" at bounding box center [804, 241] width 68 height 38
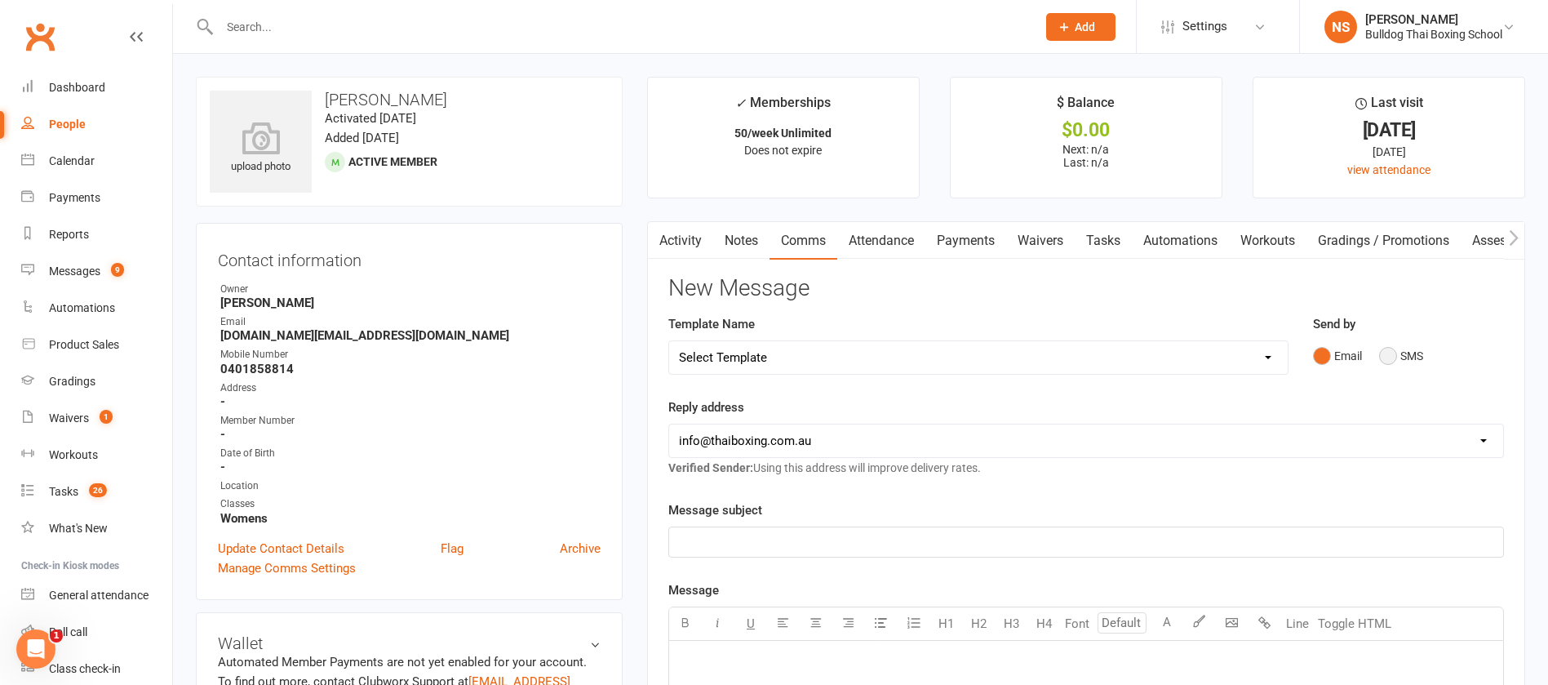
click at [1389, 352] on button "SMS" at bounding box center [1402, 355] width 44 height 31
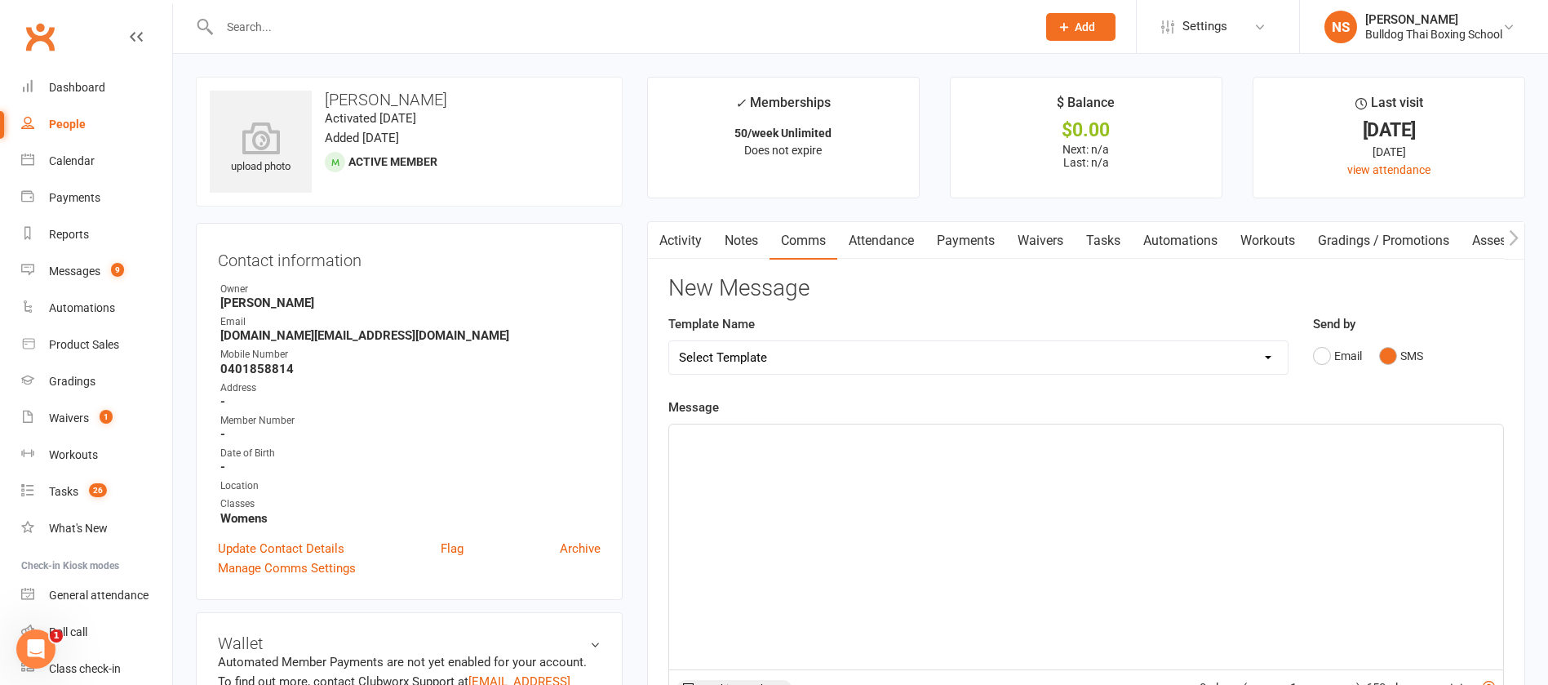
click at [775, 463] on div "﻿" at bounding box center [1086, 546] width 834 height 245
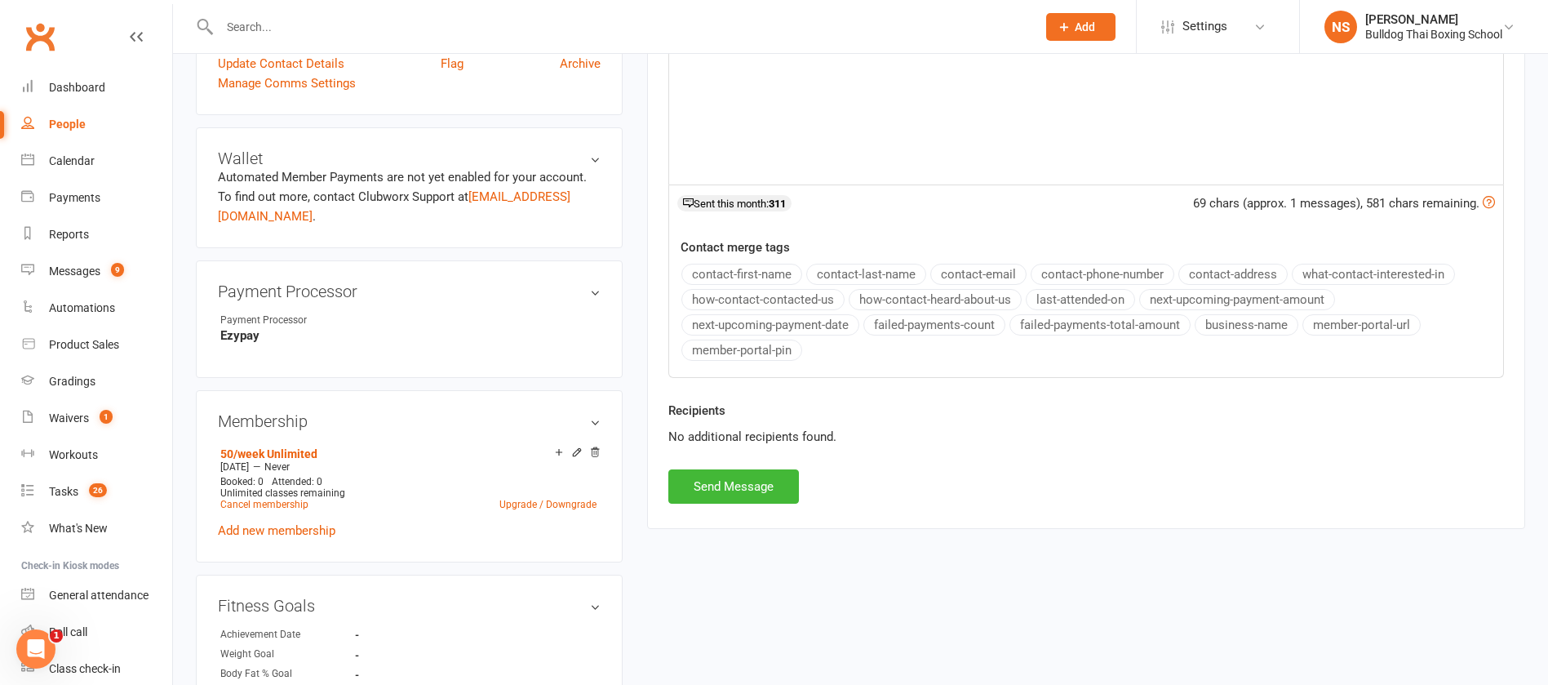
scroll to position [490, 0]
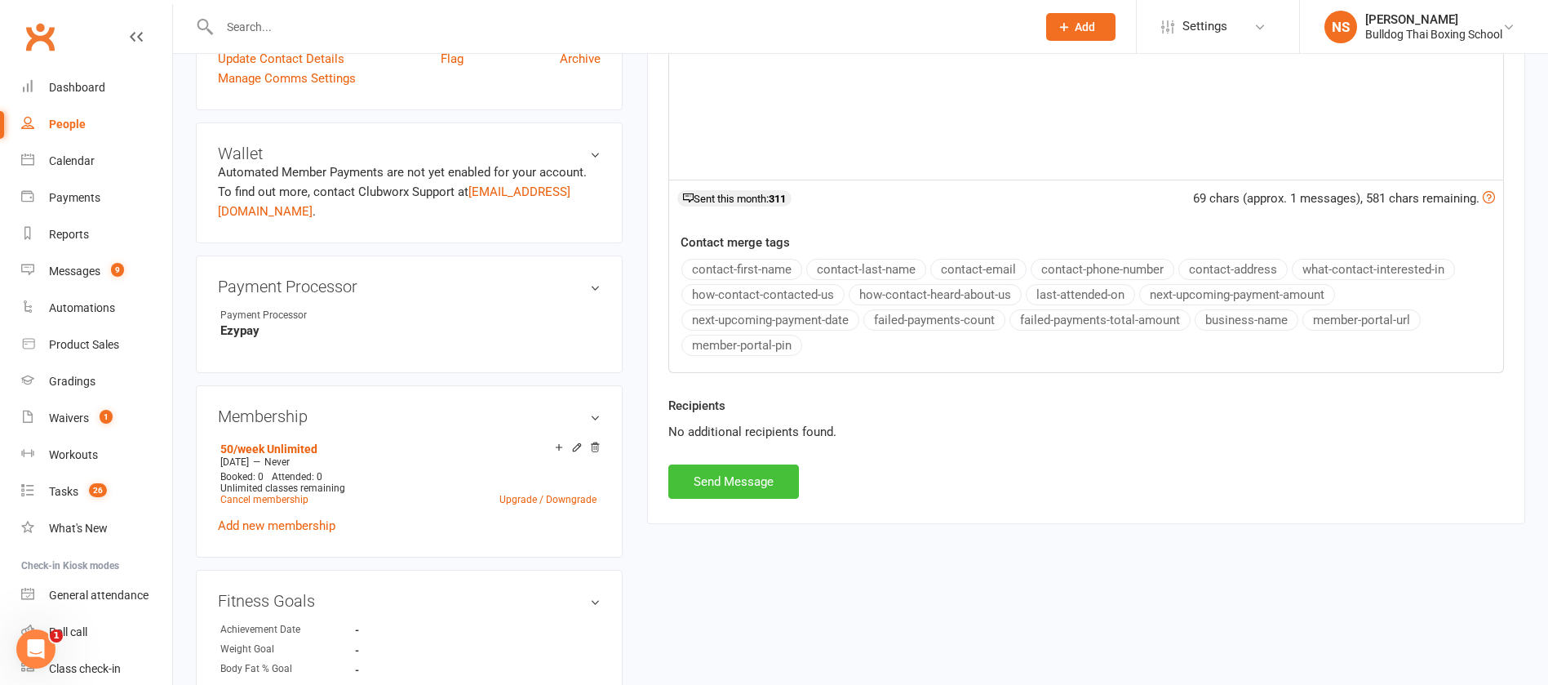
click at [707, 479] on button "Send Message" at bounding box center [734, 481] width 131 height 34
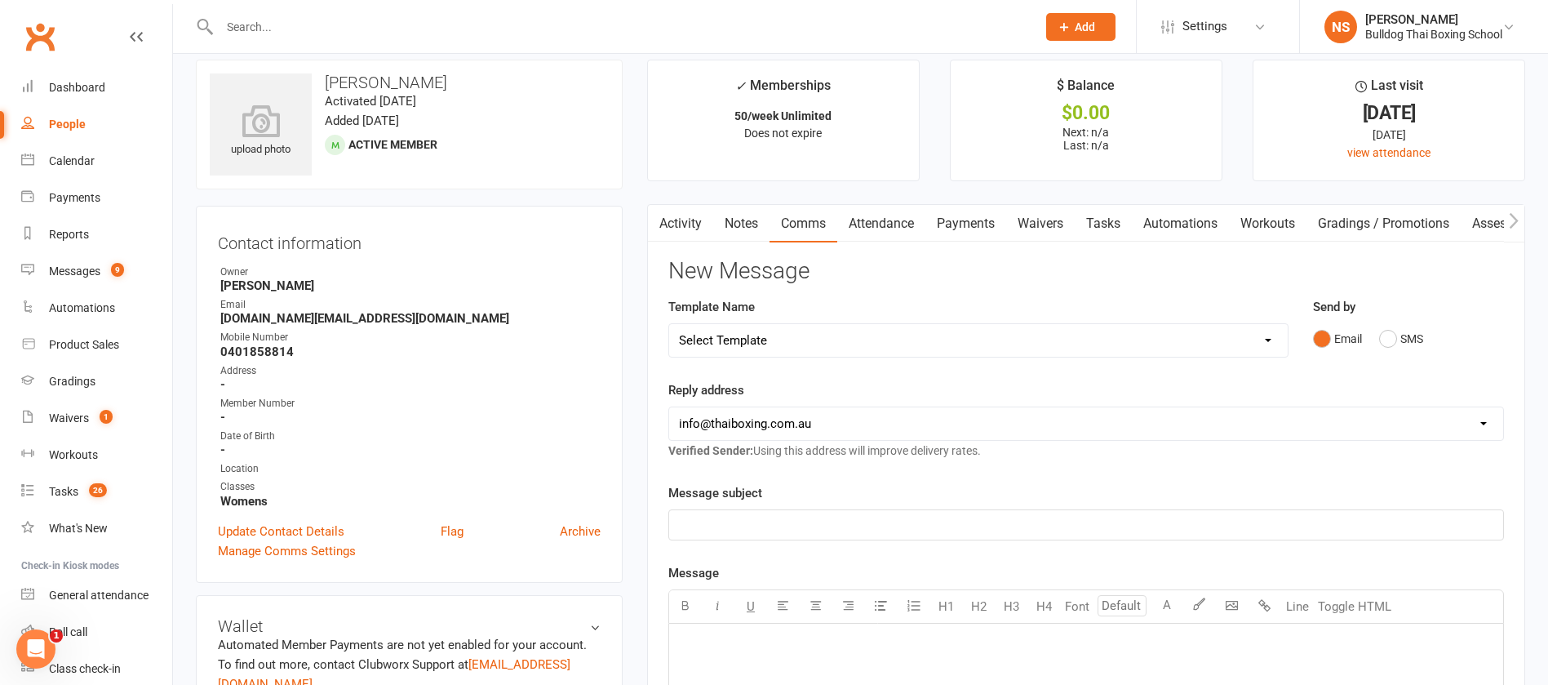
scroll to position [0, 0]
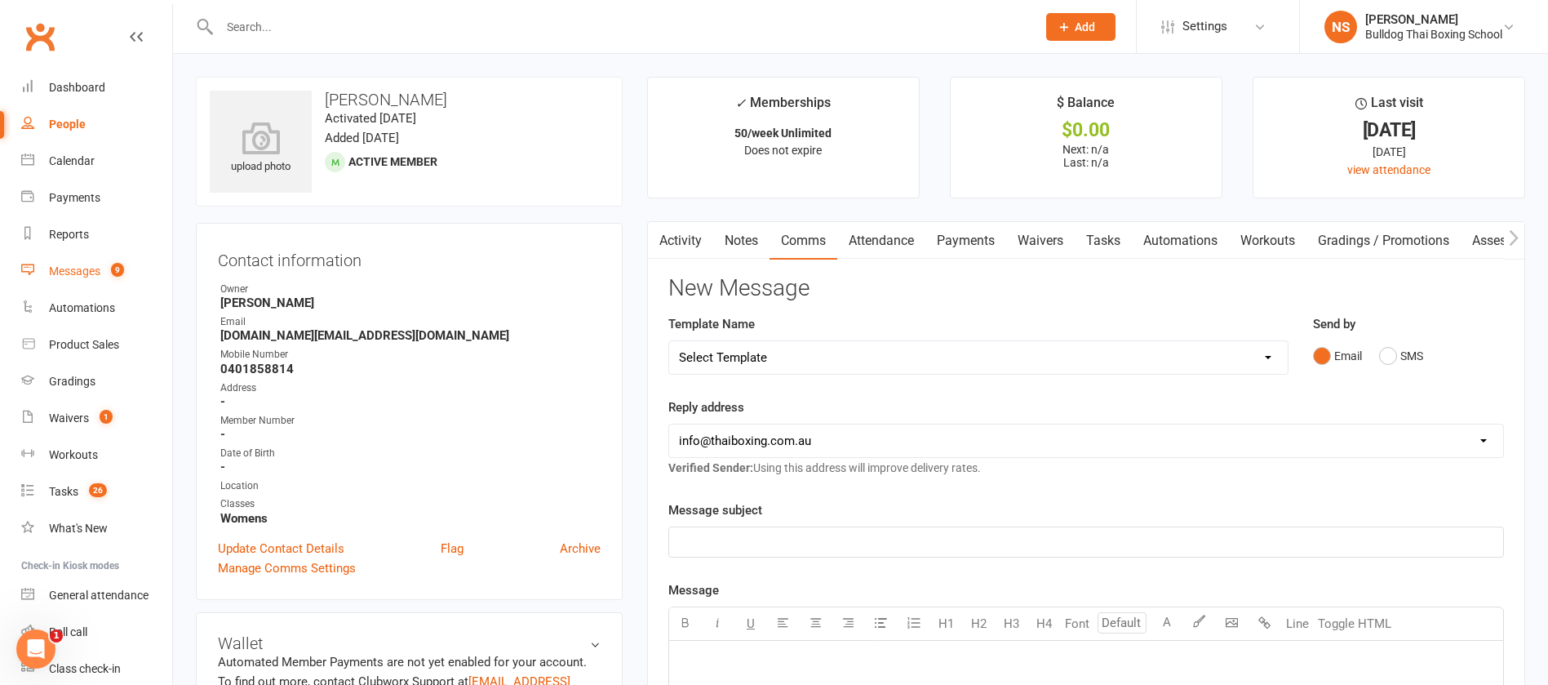
click at [69, 275] on div "Messages" at bounding box center [74, 270] width 51 height 13
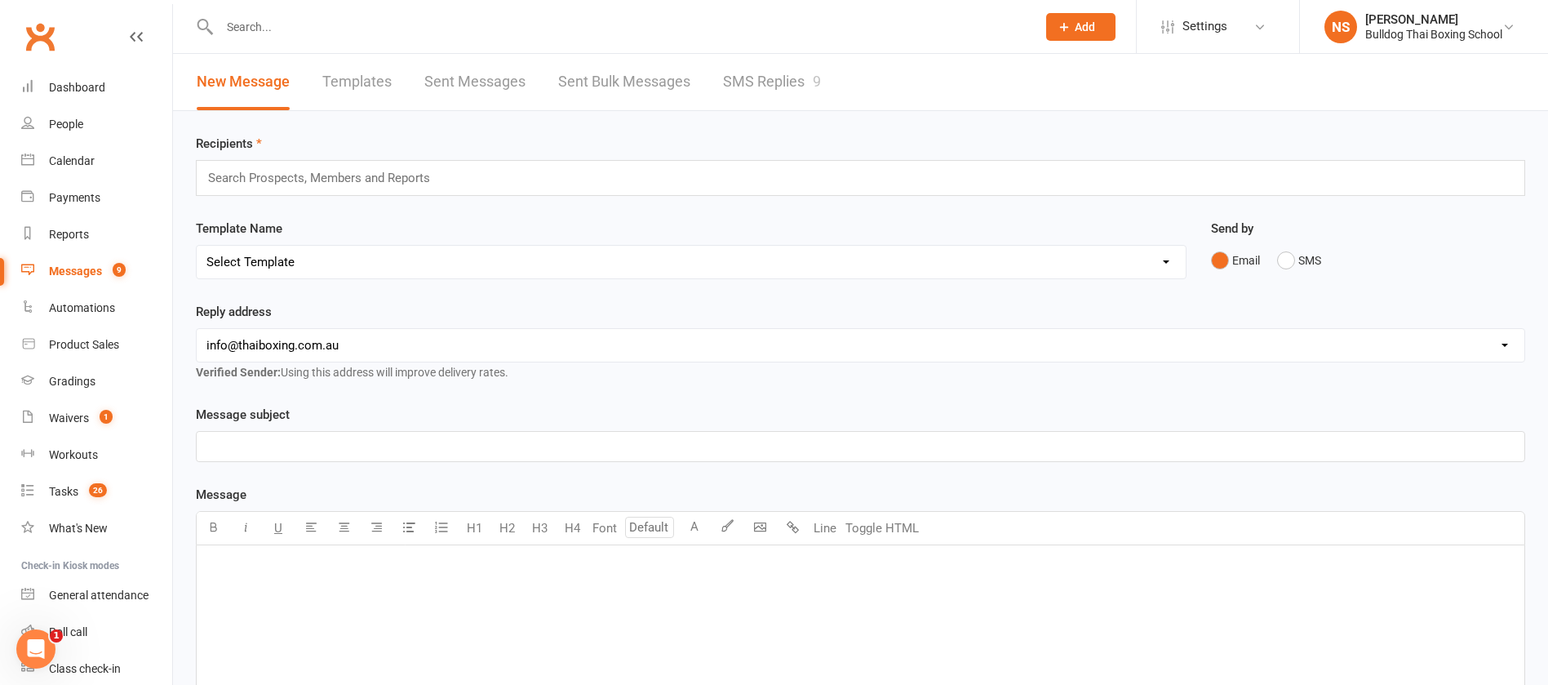
click at [769, 78] on link "SMS Replies 9" at bounding box center [772, 82] width 98 height 56
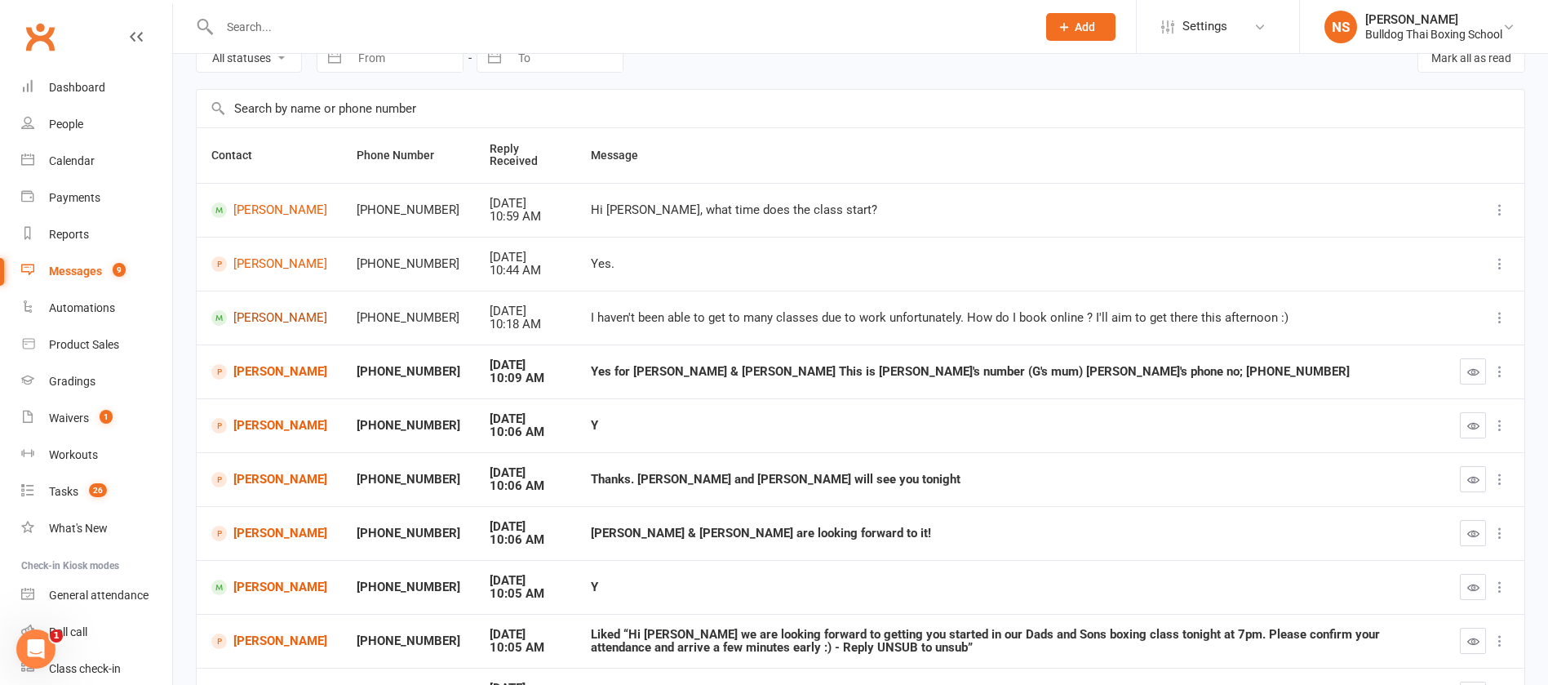
scroll to position [122, 0]
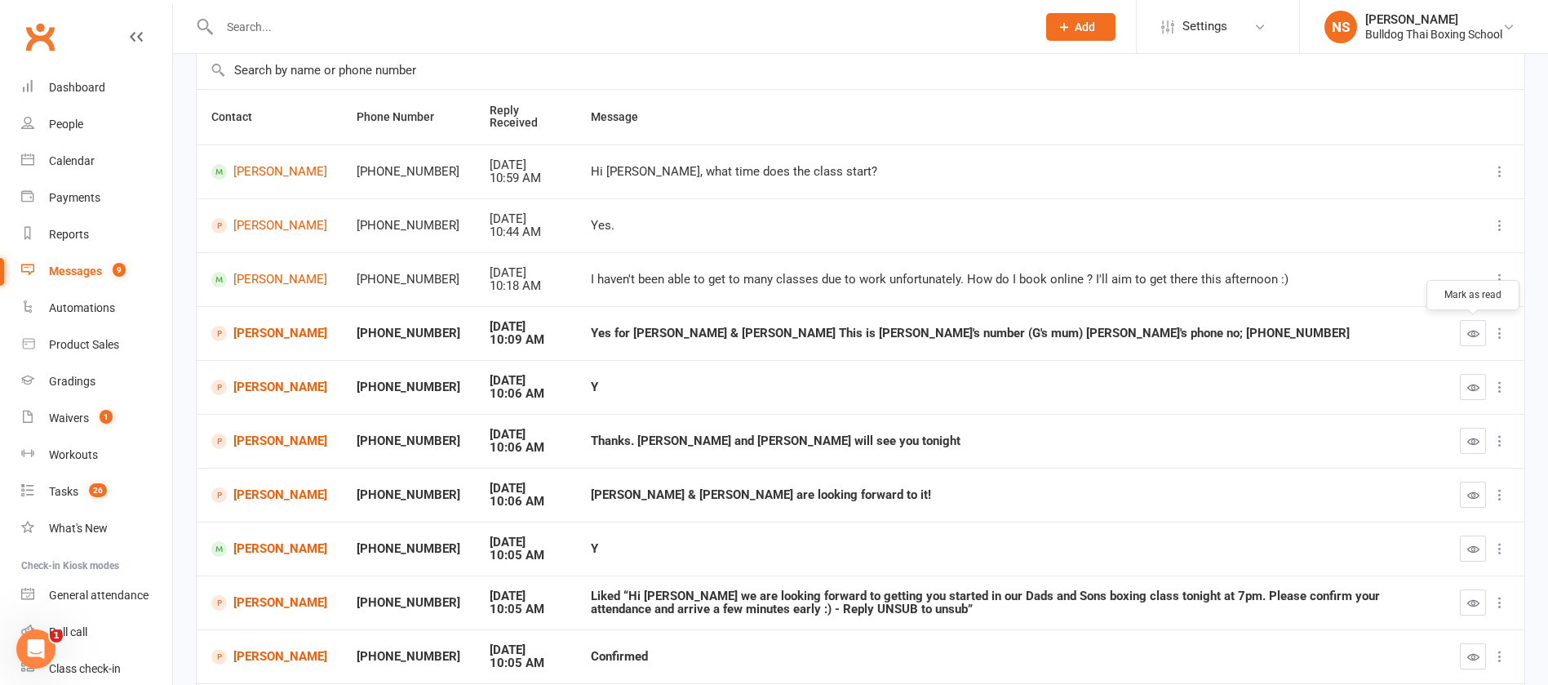
click at [1477, 333] on icon "button" at bounding box center [1474, 333] width 12 height 12
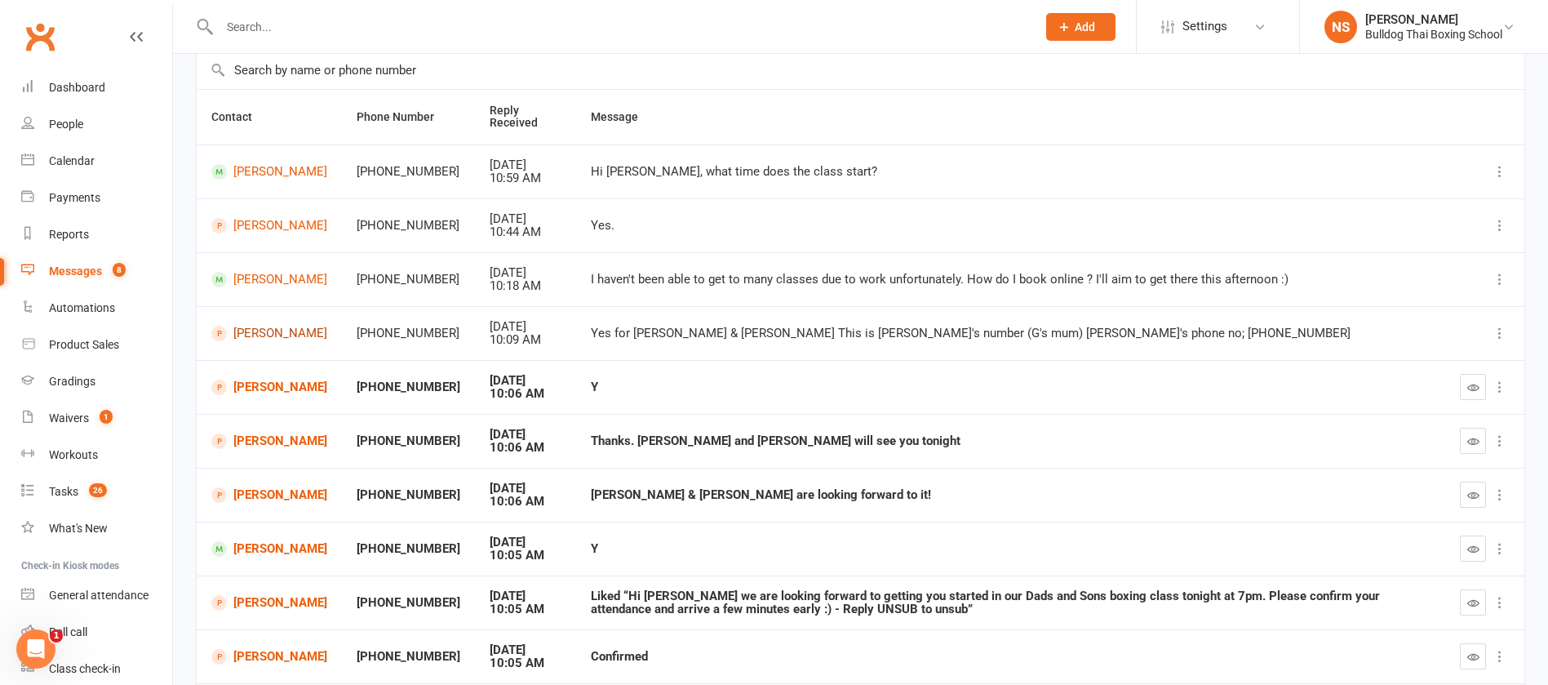
click at [275, 337] on link "david Worley" at bounding box center [269, 334] width 116 height 16
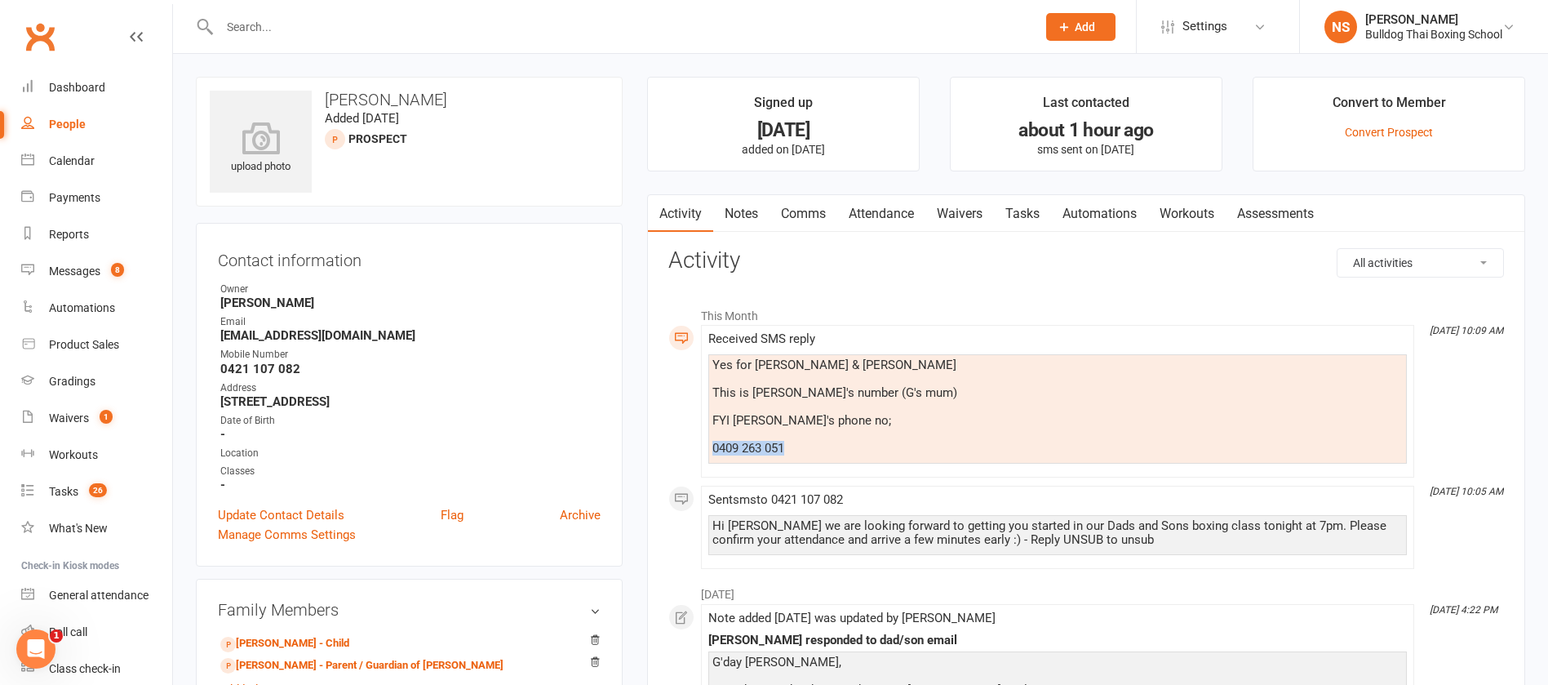
drag, startPoint x: 796, startPoint y: 446, endPoint x: 690, endPoint y: 450, distance: 106.2
click at [690, 450] on div "This Month Aug 12, 10:09 AM Received SMS reply Yes for David & George This is L…" at bounding box center [1087, 434] width 836 height 270
copy div "0409 263 051"
click at [300, 514] on link "Update Contact Details" at bounding box center [281, 515] width 127 height 20
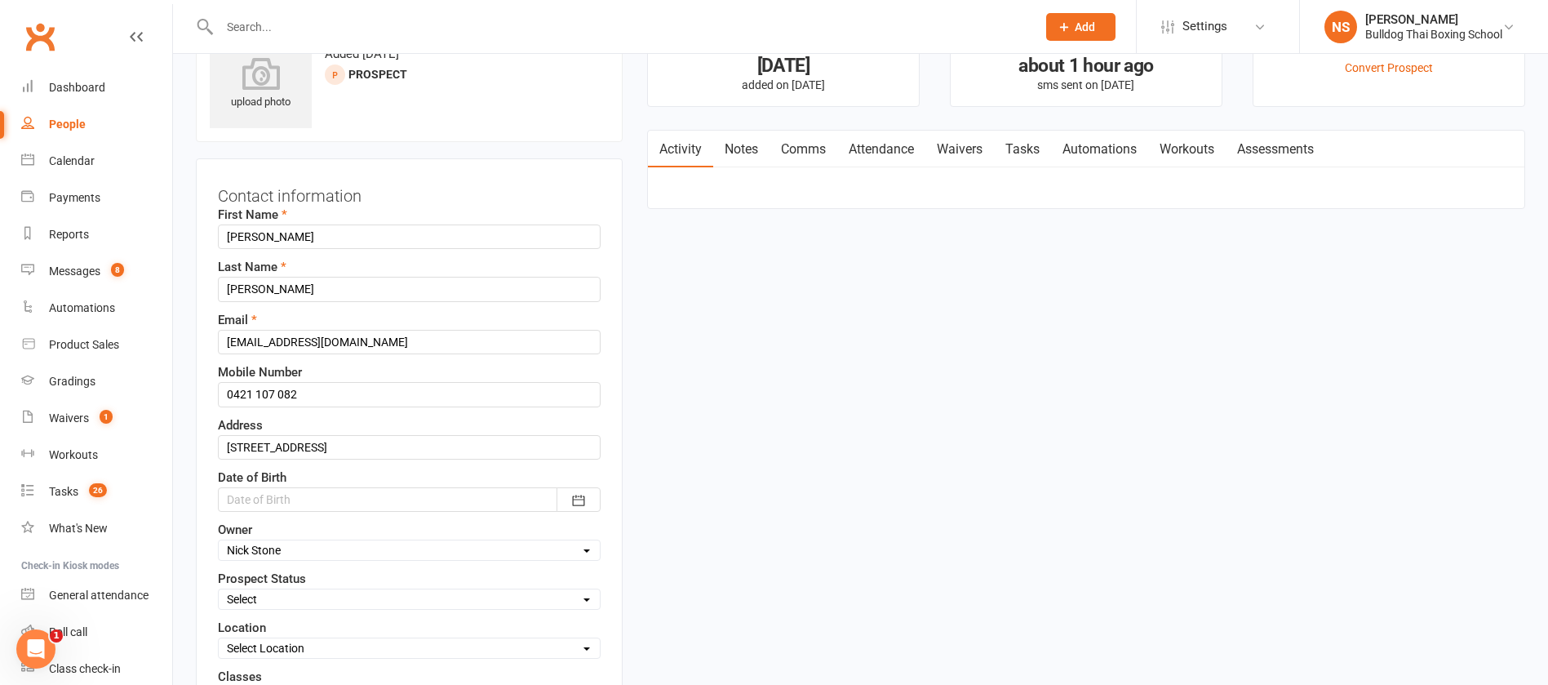
scroll to position [77, 0]
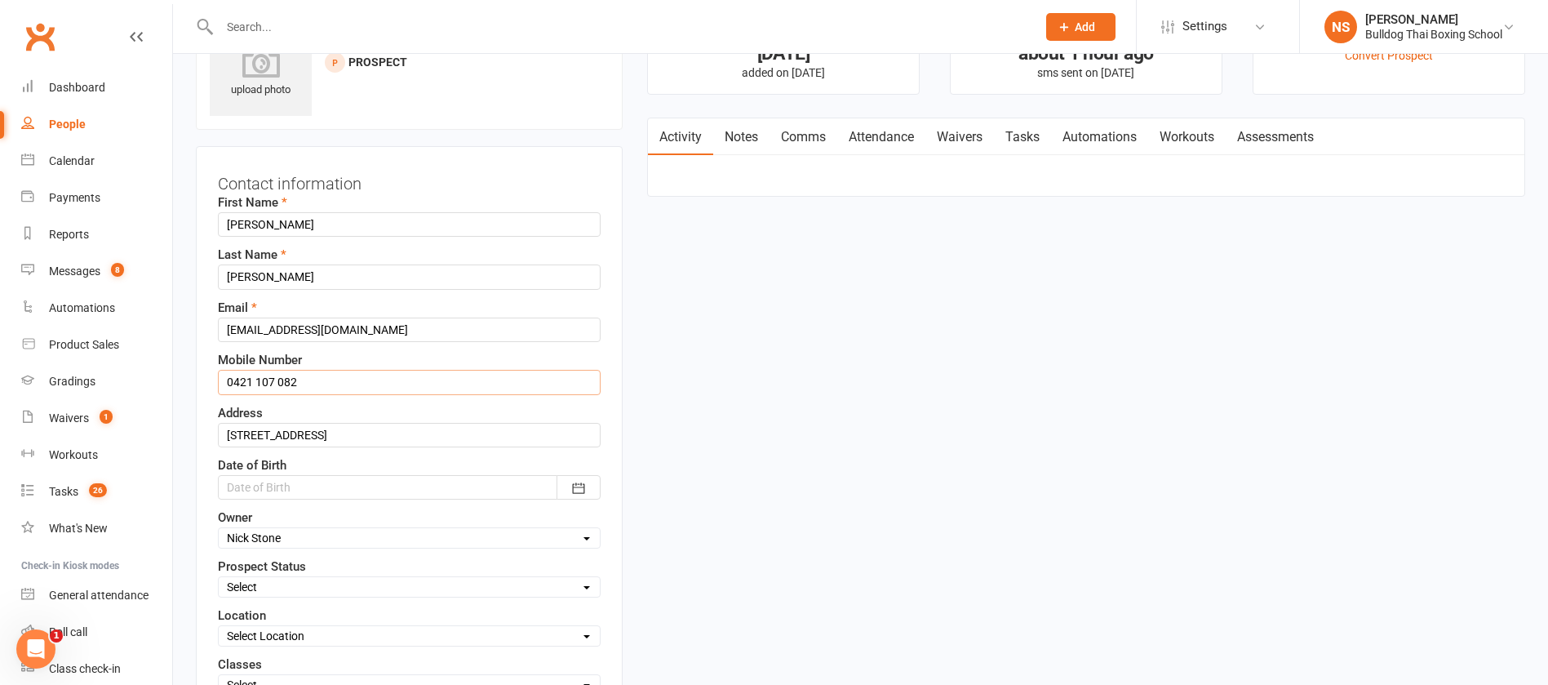
drag, startPoint x: 309, startPoint y: 379, endPoint x: 207, endPoint y: 383, distance: 101.3
click at [207, 383] on div "Contact information First Name david Last Name Worley Email whs@hg.com.au Mobil…" at bounding box center [409, 459] width 427 height 626
paste input "0409 263 051"
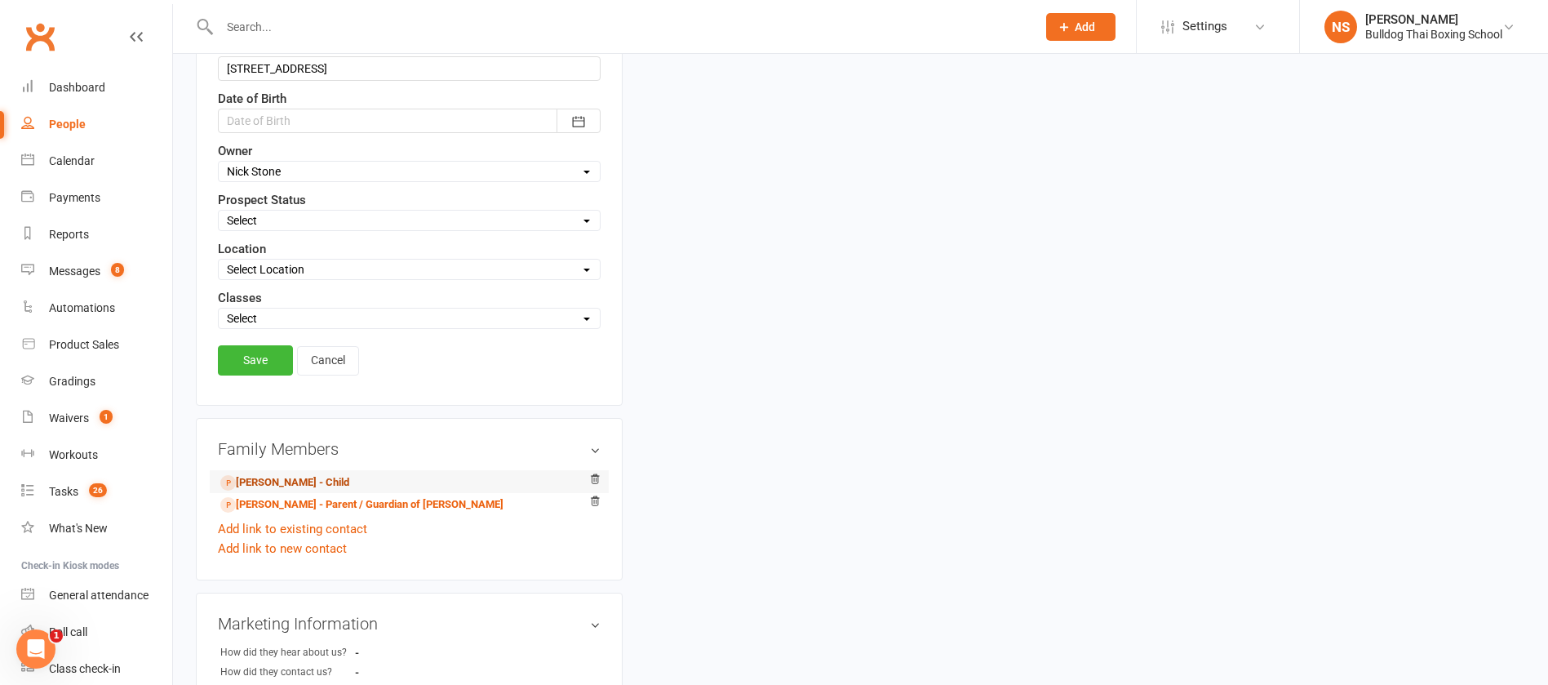
scroll to position [444, 0]
type input "0409 263 051"
click at [246, 363] on link "Save" at bounding box center [255, 358] width 75 height 29
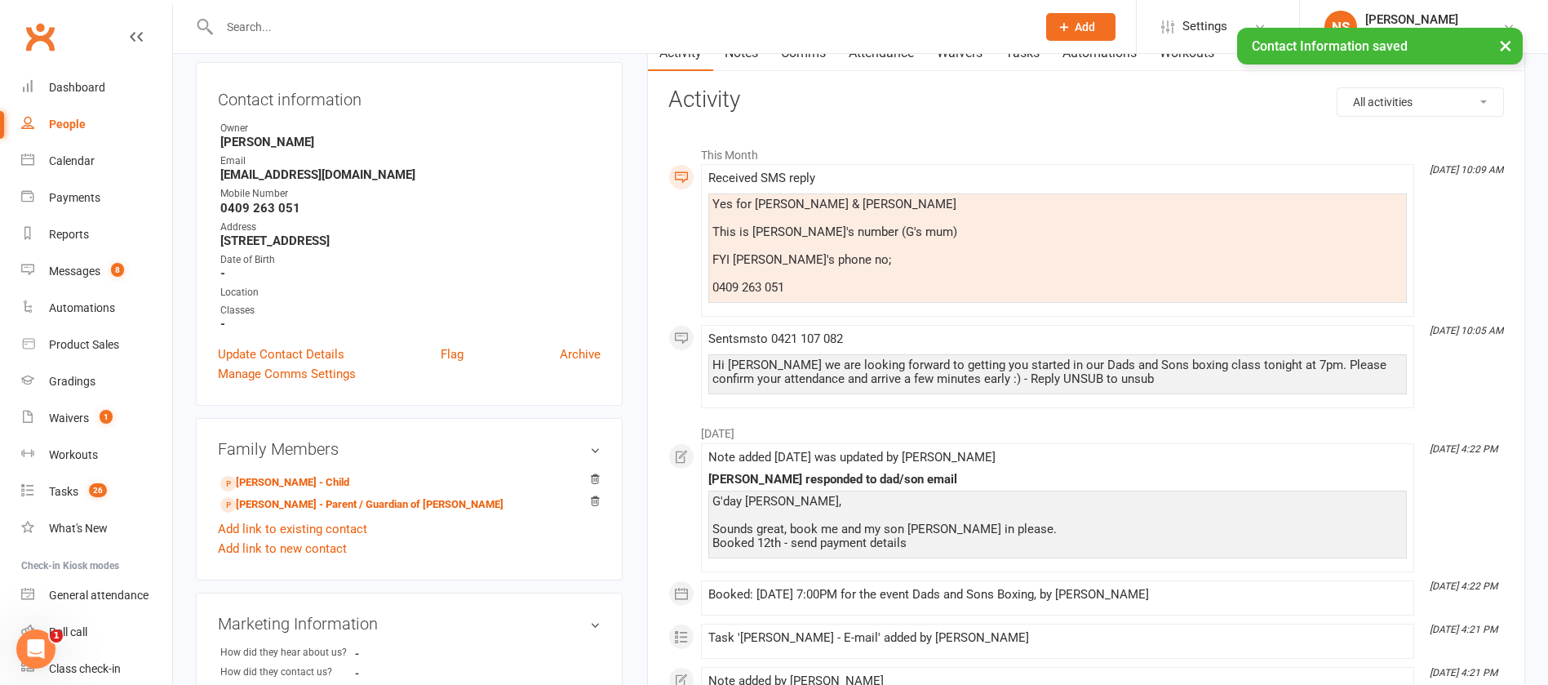
scroll to position [0, 0]
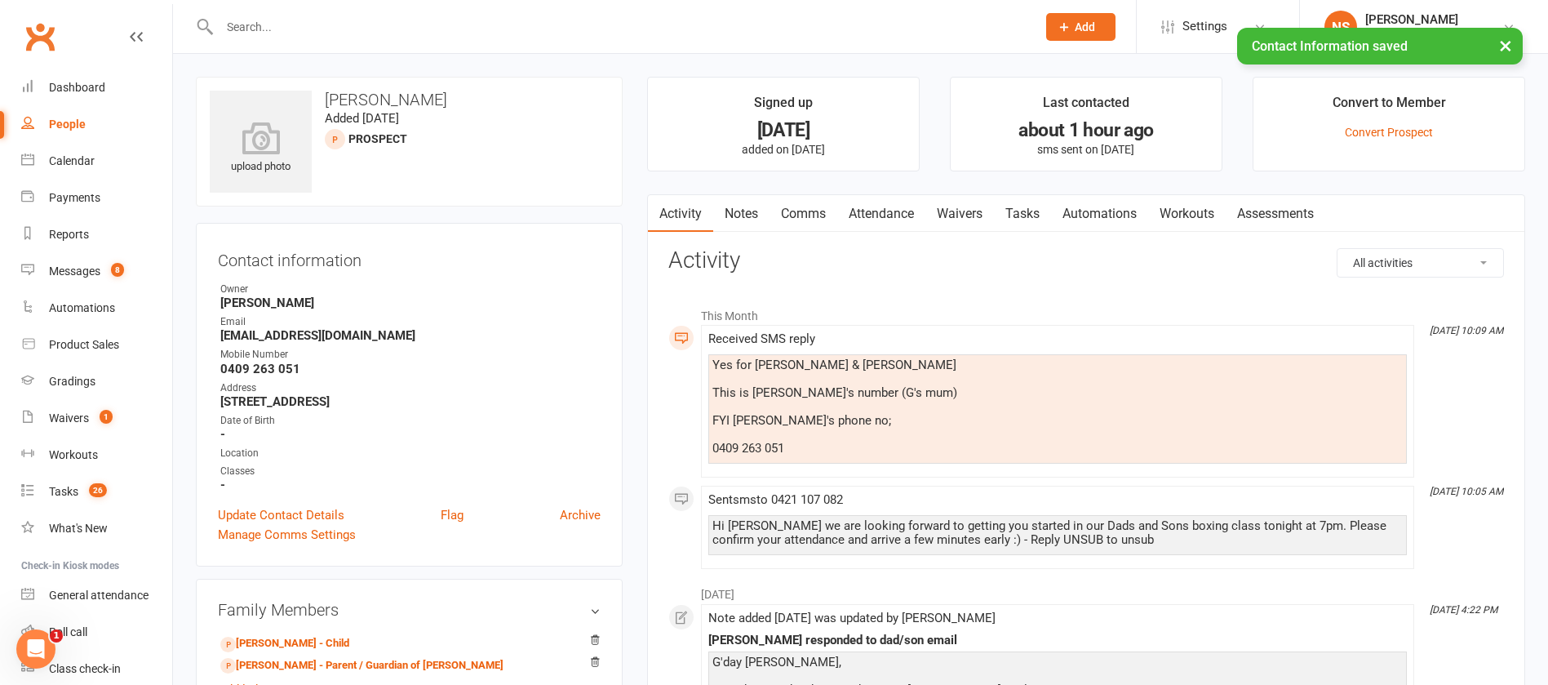
click at [799, 215] on link "Comms" at bounding box center [804, 214] width 68 height 38
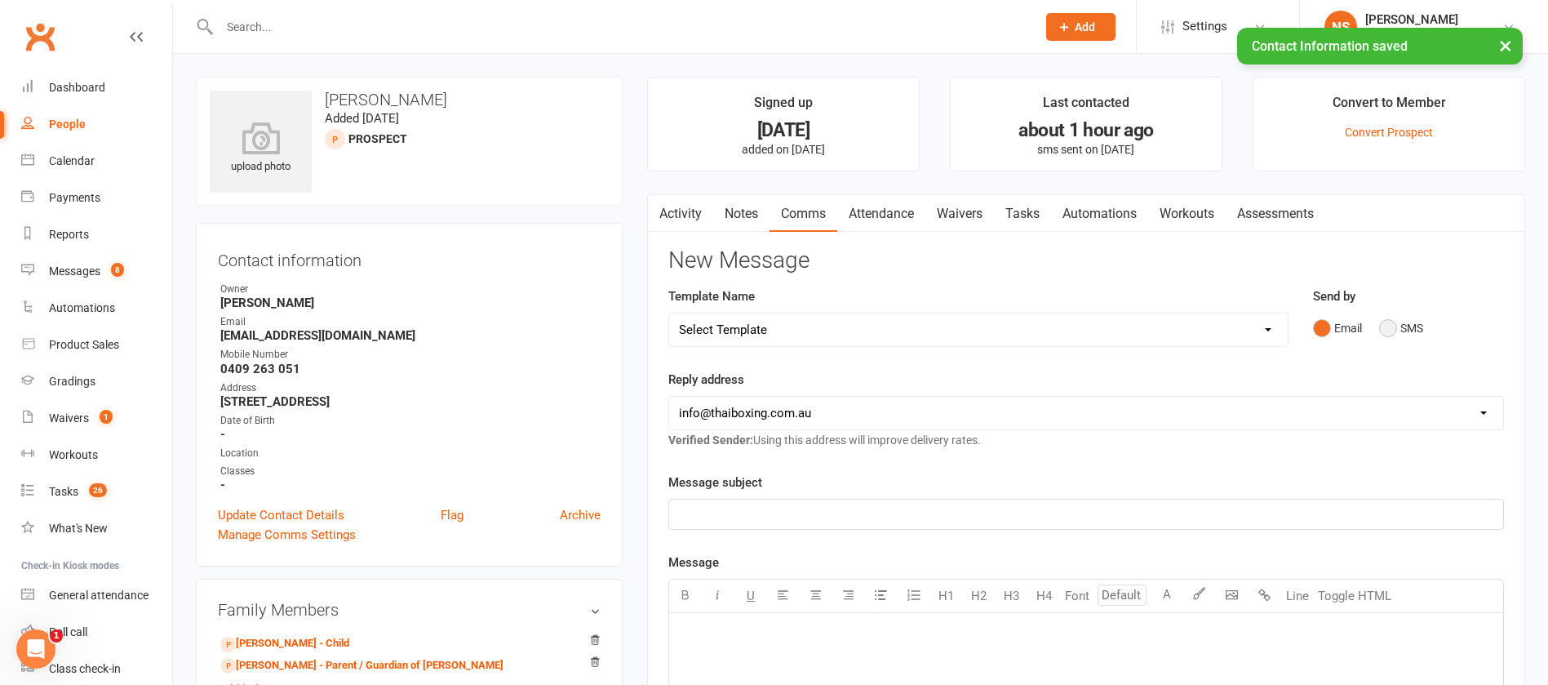
click at [1388, 327] on button "SMS" at bounding box center [1402, 328] width 44 height 31
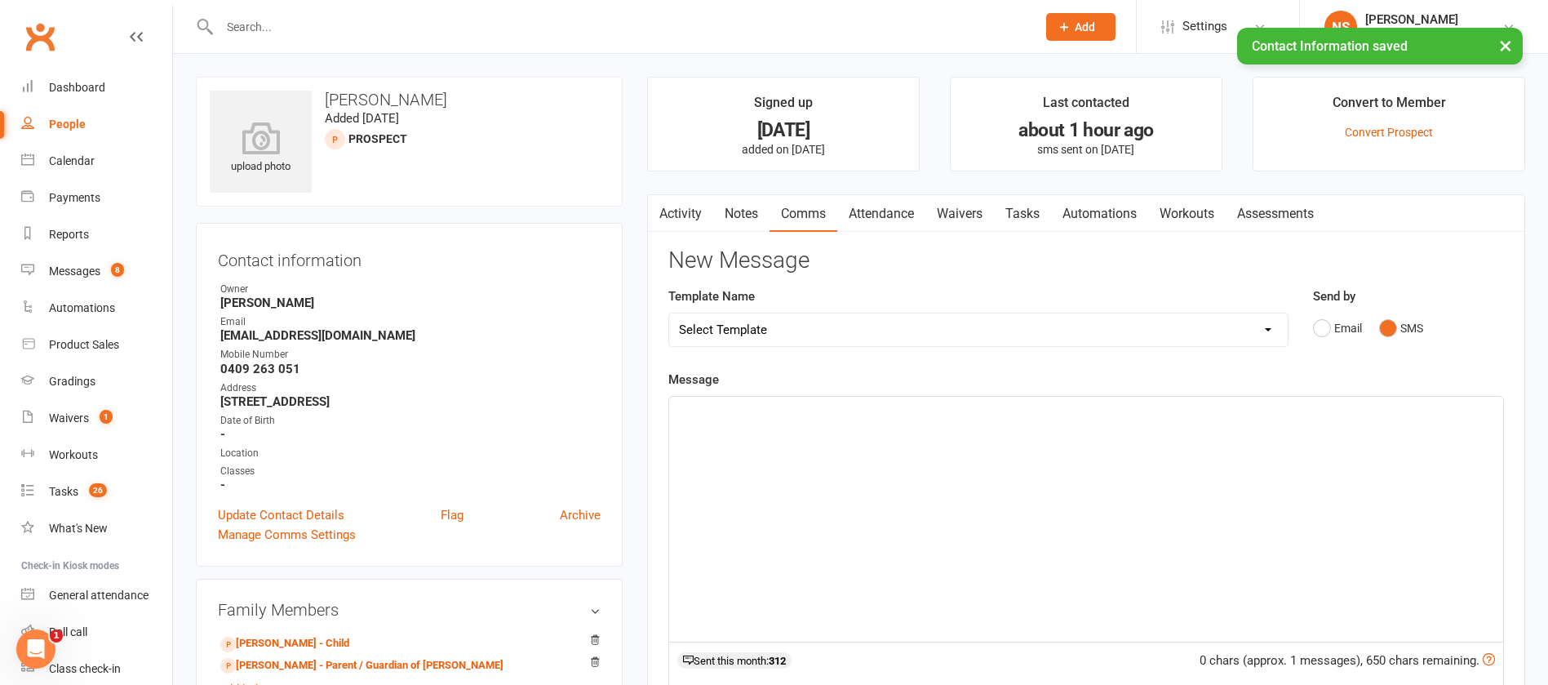
click at [851, 415] on p "﻿" at bounding box center [1086, 412] width 815 height 20
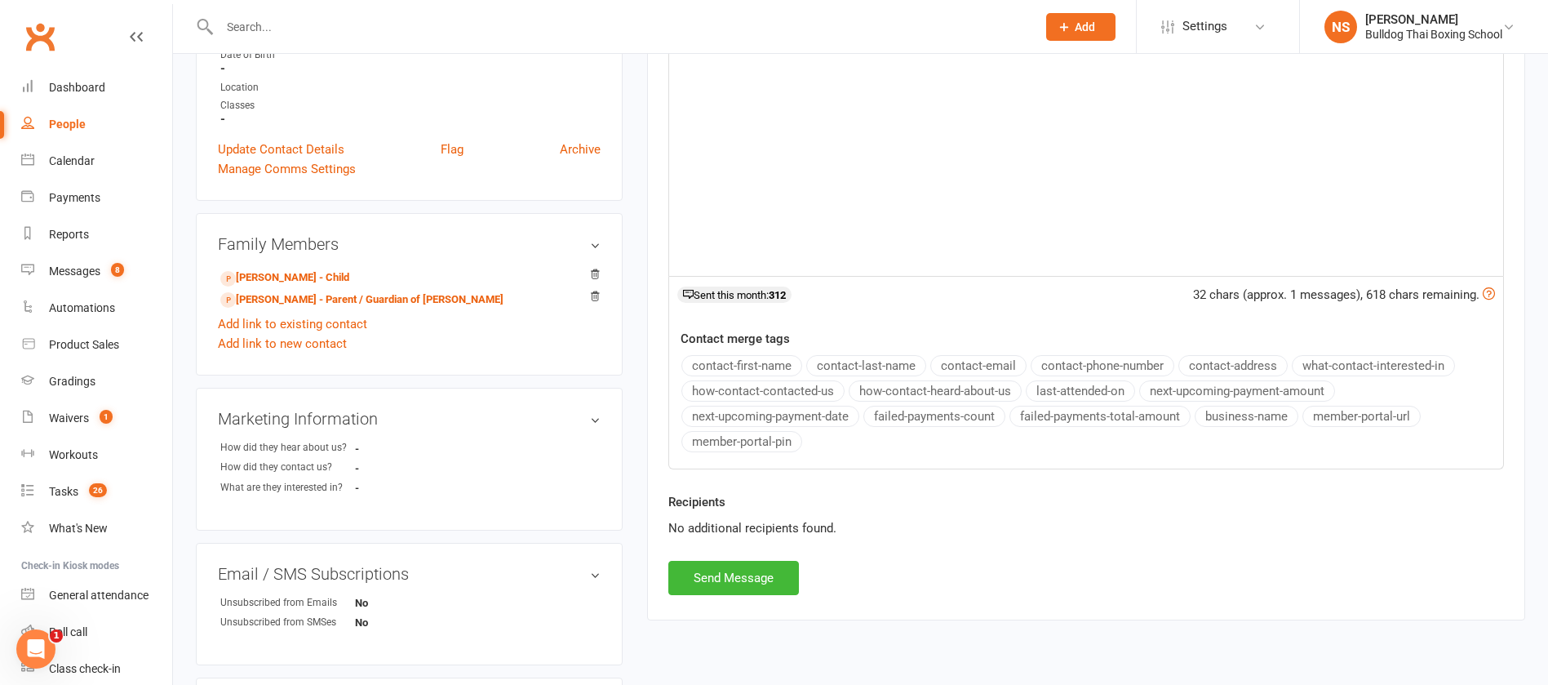
scroll to position [367, 0]
click at [768, 581] on button "Send Message" at bounding box center [734, 576] width 131 height 34
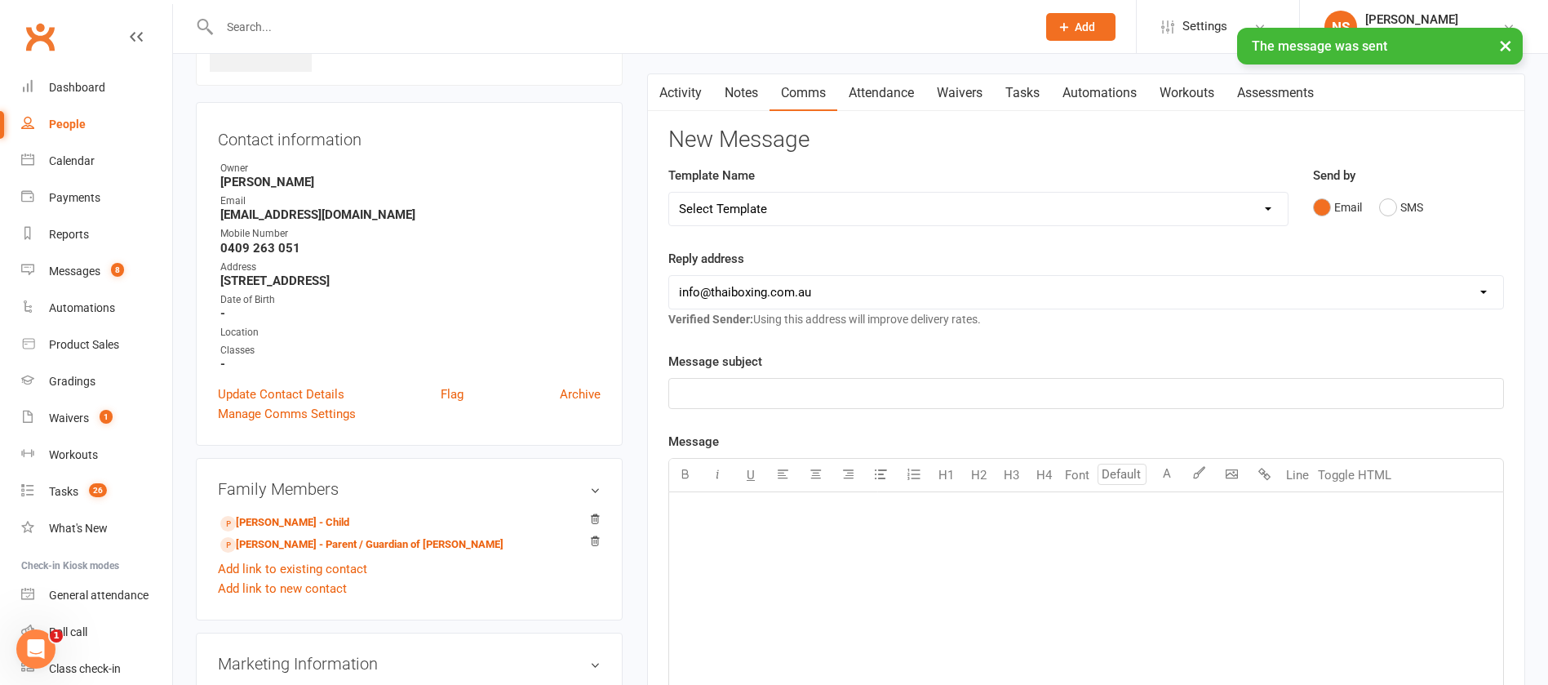
scroll to position [0, 0]
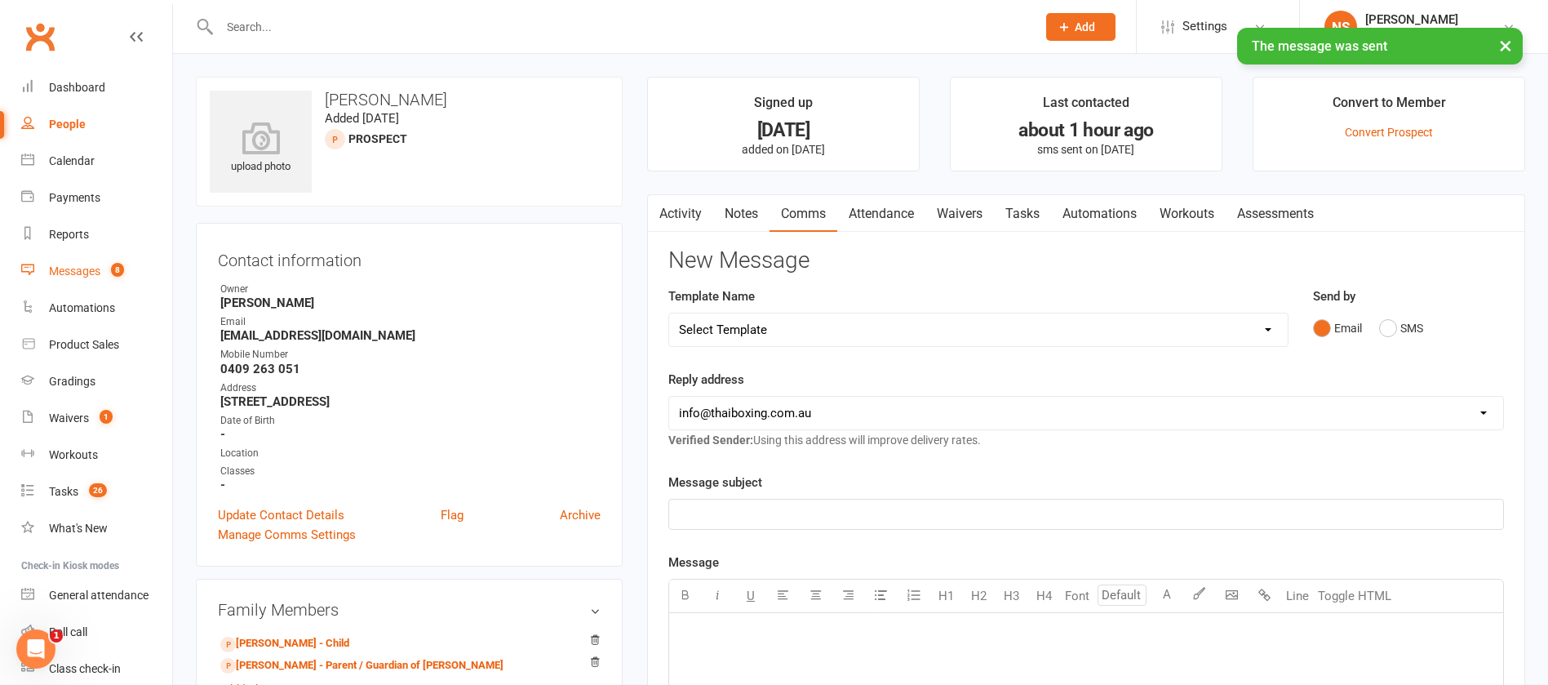
click at [83, 273] on div "Messages" at bounding box center [74, 270] width 51 height 13
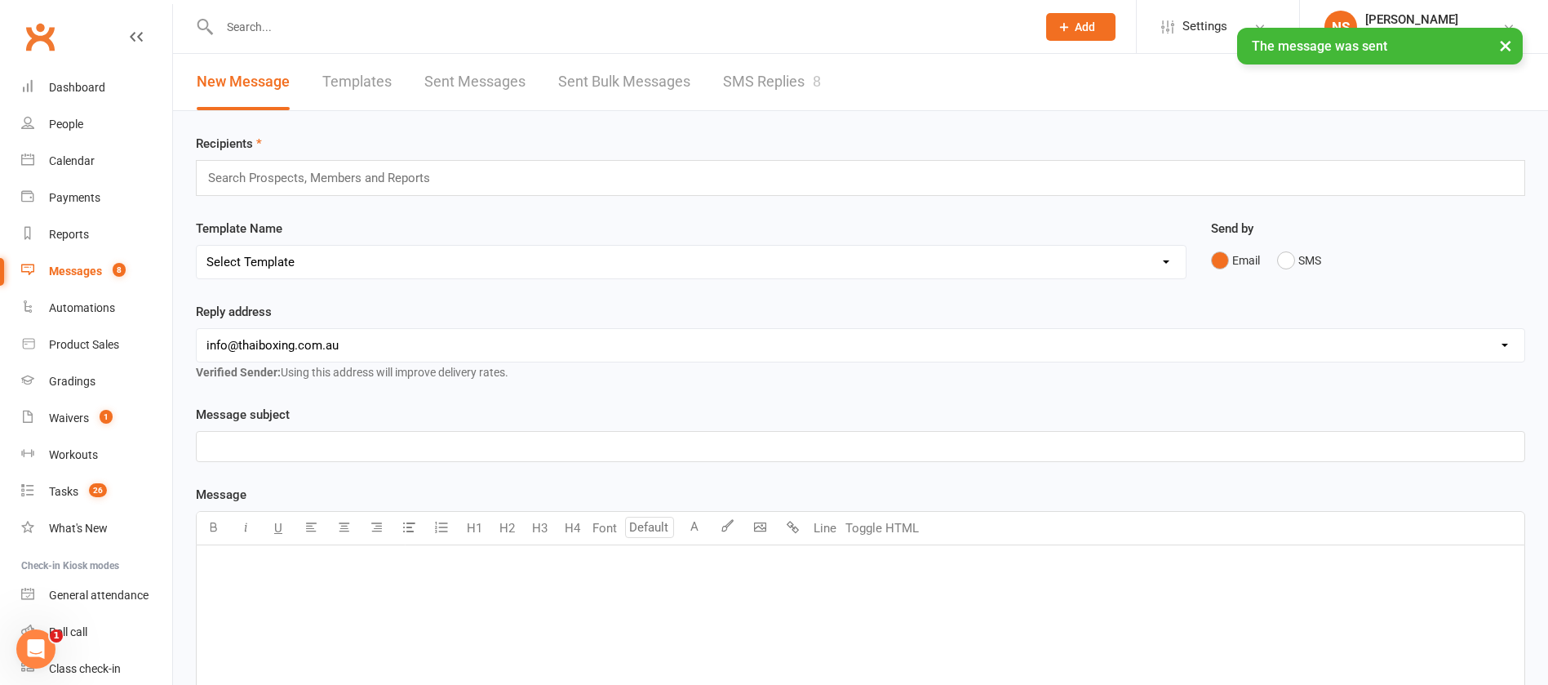
click at [747, 80] on link "SMS Replies 8" at bounding box center [772, 82] width 98 height 56
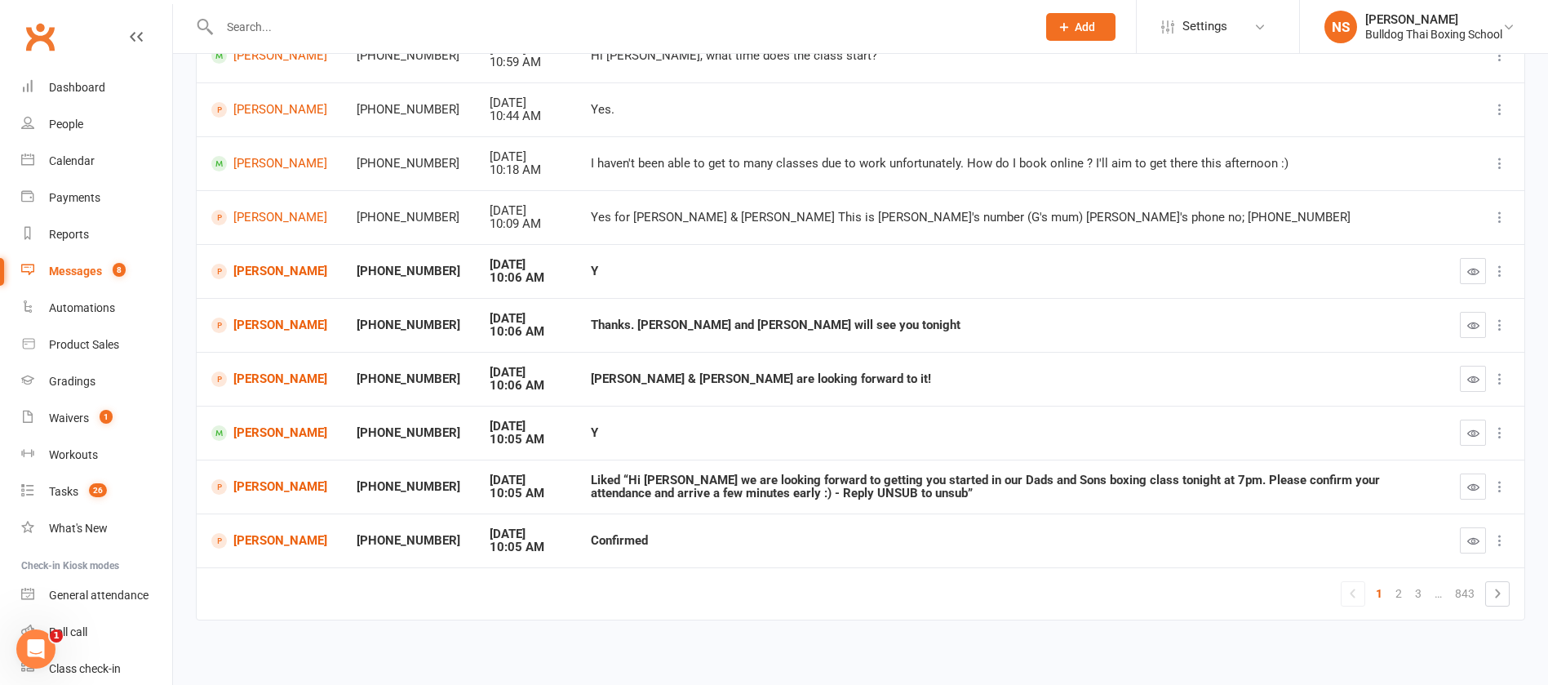
scroll to position [243, 0]
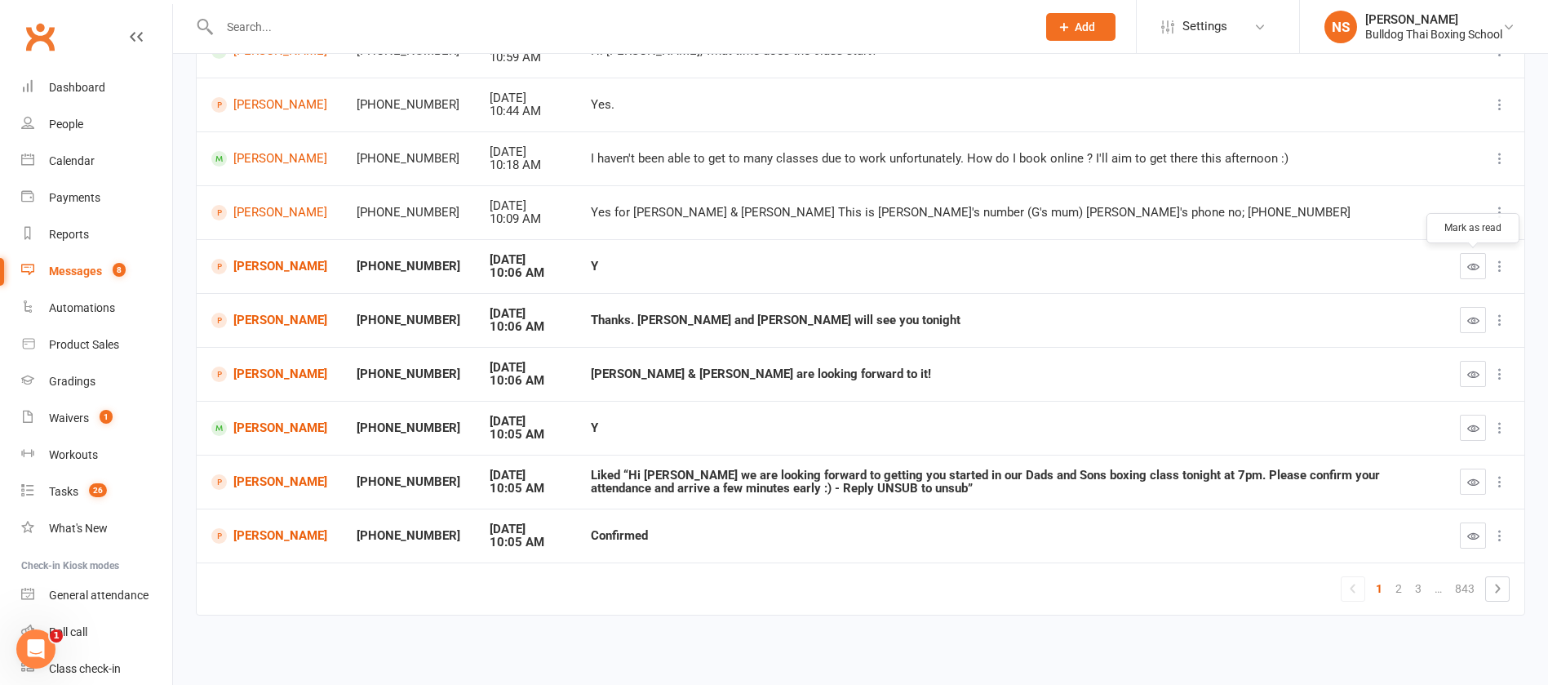
click at [1468, 260] on icon "button" at bounding box center [1474, 266] width 12 height 12
click at [1474, 318] on icon "button" at bounding box center [1474, 320] width 12 height 12
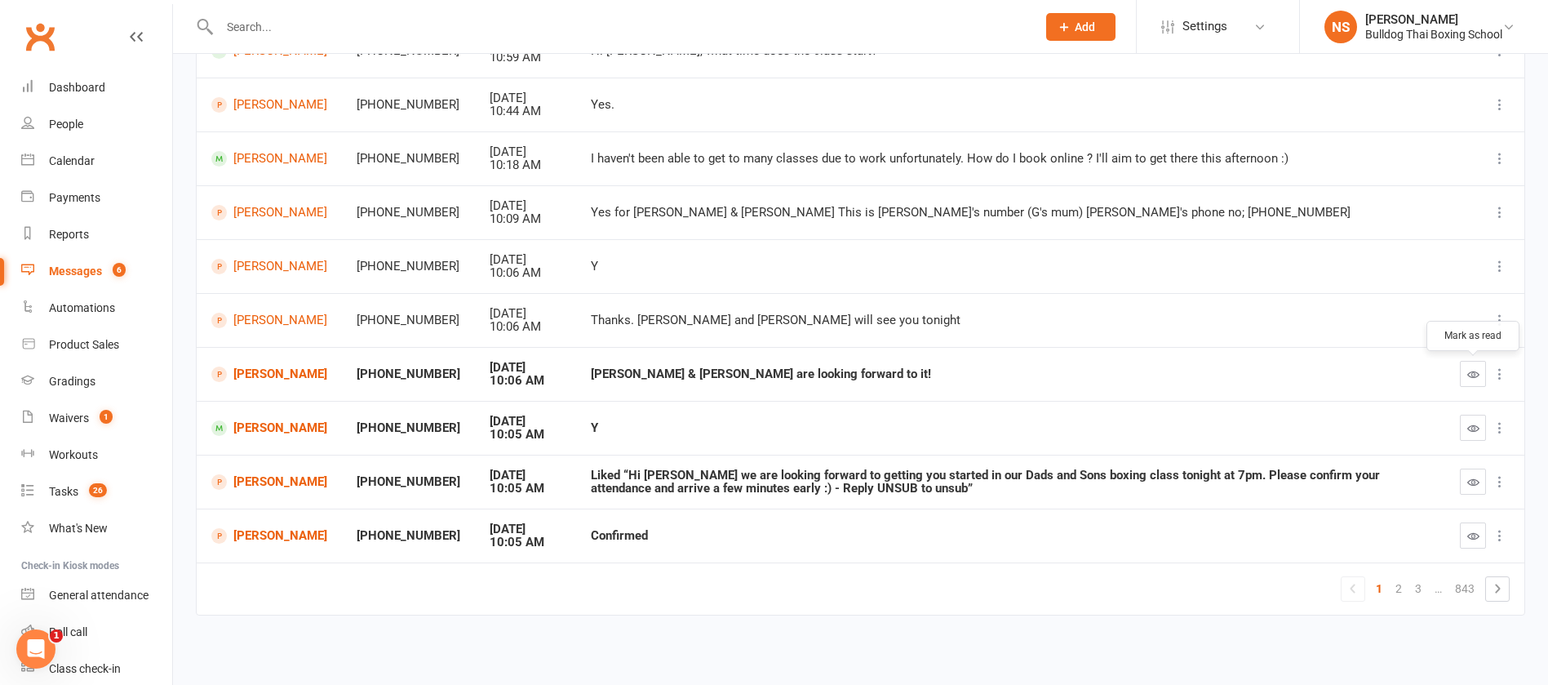
click at [1468, 368] on icon "button" at bounding box center [1474, 374] width 12 height 12
drag, startPoint x: 1471, startPoint y: 418, endPoint x: 904, endPoint y: 87, distance: 657.0
click at [1467, 415] on button "button" at bounding box center [1473, 428] width 26 height 26
drag, startPoint x: 1466, startPoint y: 482, endPoint x: 895, endPoint y: 77, distance: 700.8
click at [1466, 482] on button "button" at bounding box center [1473, 482] width 26 height 26
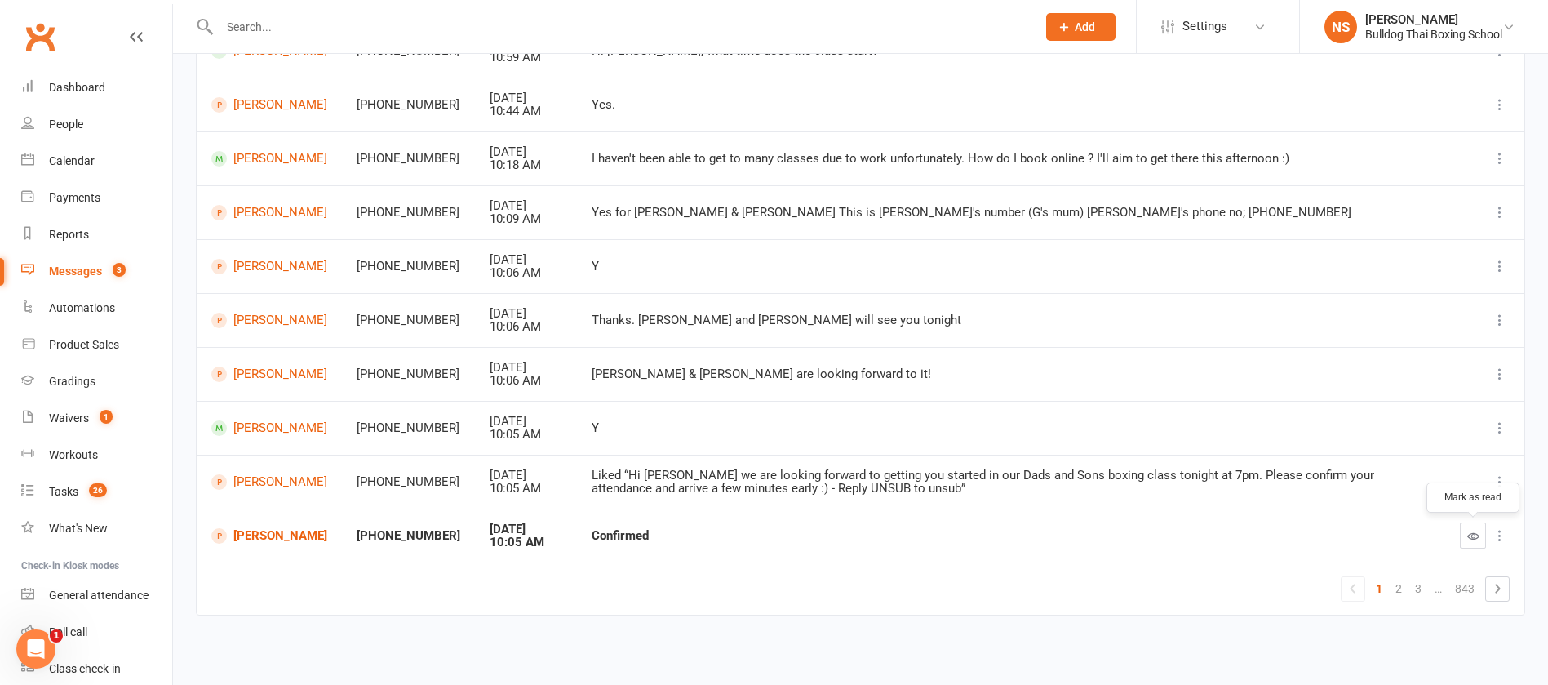
click at [1468, 530] on icon "button" at bounding box center [1474, 536] width 12 height 12
click at [285, 534] on link "Simon Riordan" at bounding box center [269, 536] width 116 height 16
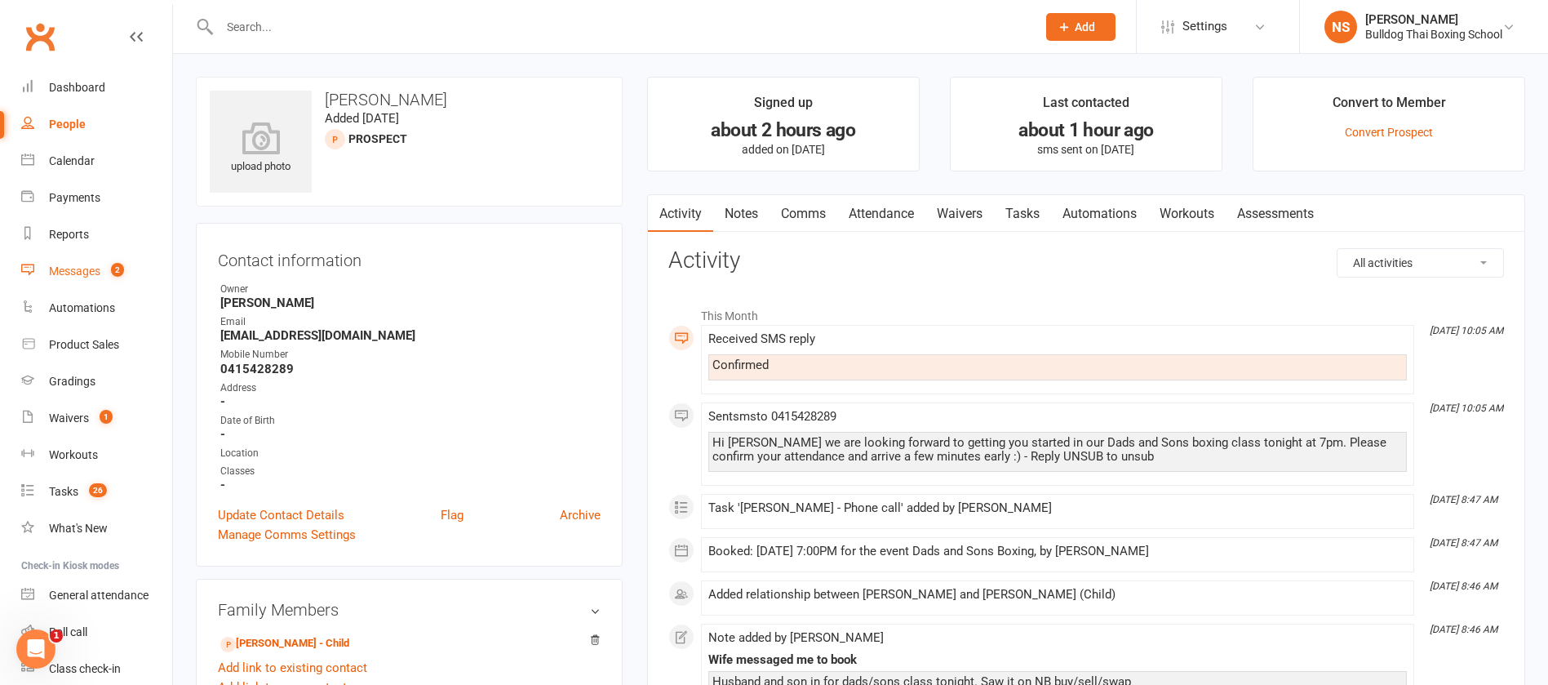
click at [50, 261] on link "Messages 2" at bounding box center [96, 271] width 151 height 37
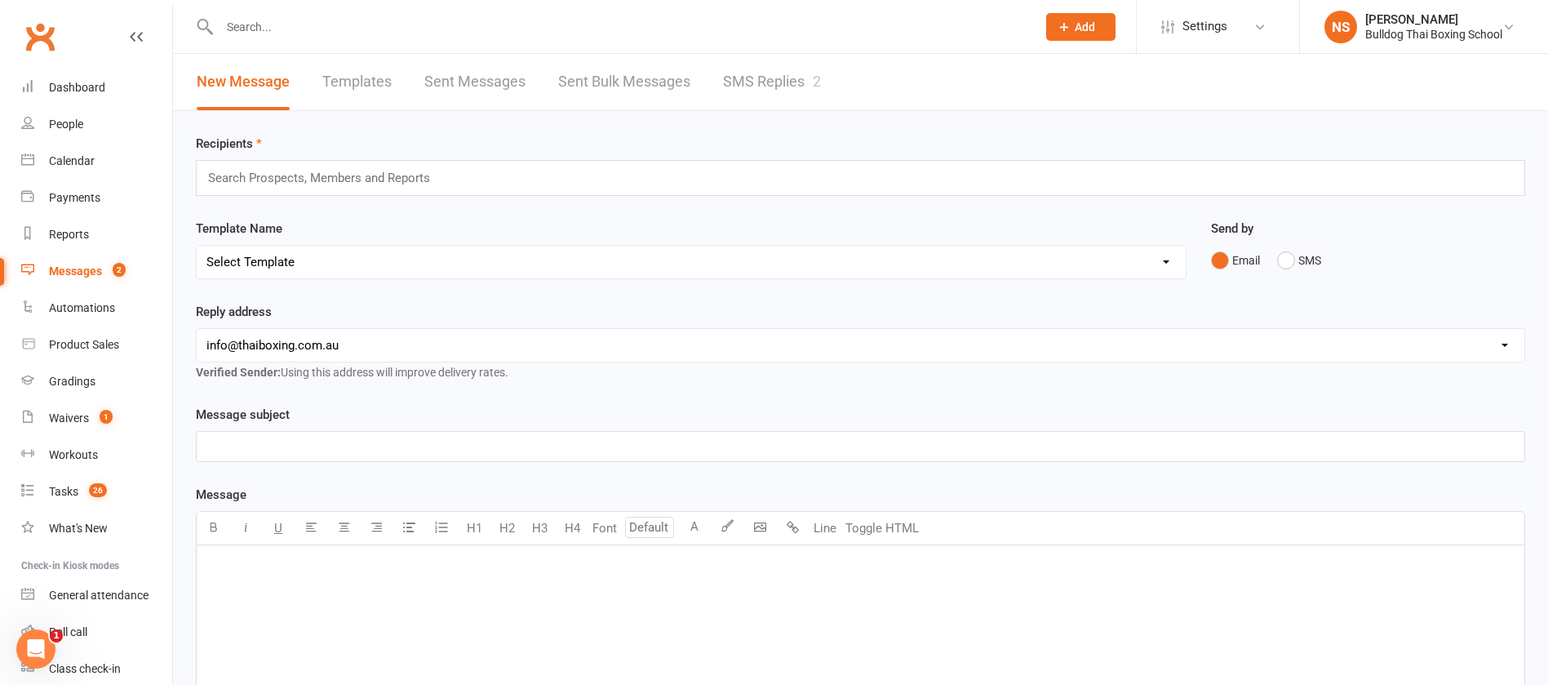
click at [753, 73] on link "SMS Replies 2" at bounding box center [772, 82] width 98 height 56
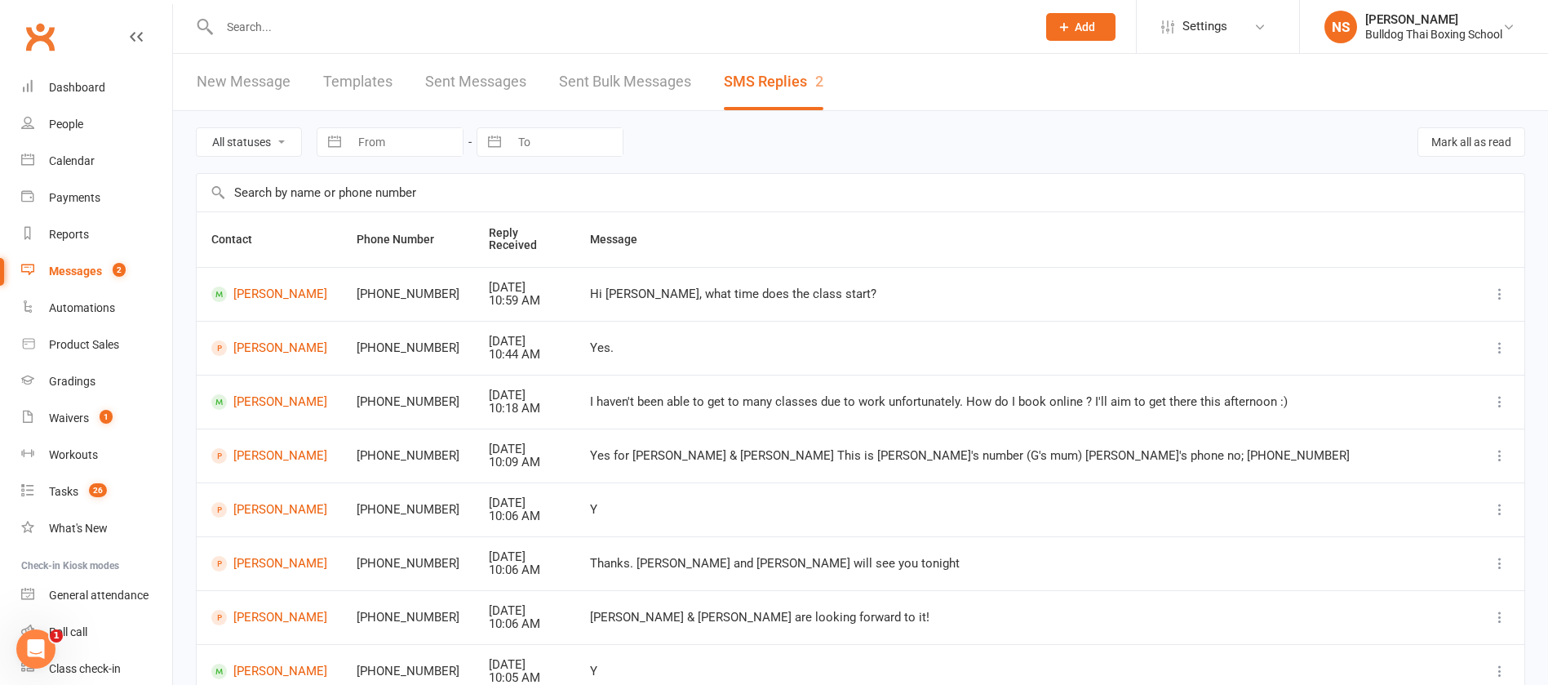
click at [264, 140] on select "All statuses Read only Unread only" at bounding box center [249, 142] width 104 height 28
select select "unread_only"
click at [197, 128] on select "All statuses Read only Unread only" at bounding box center [249, 142] width 104 height 28
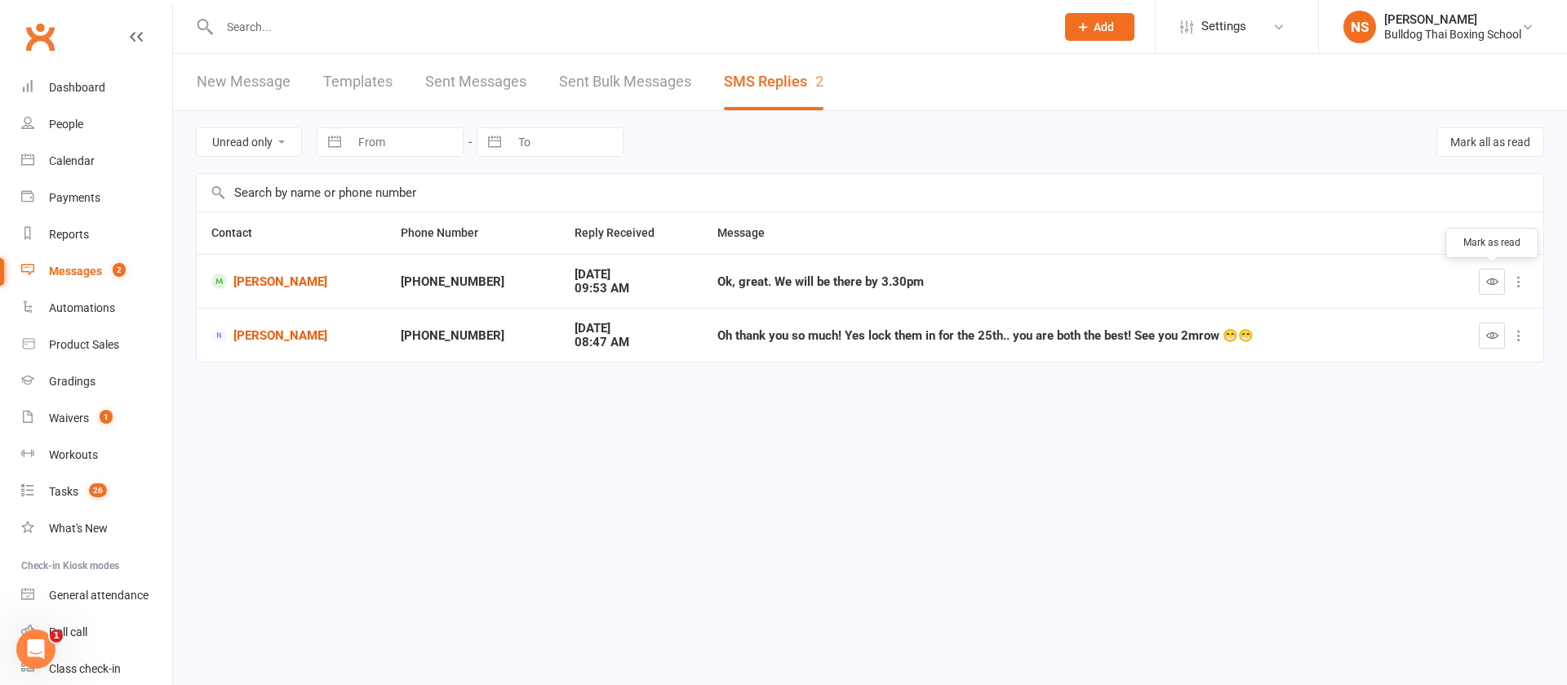
click at [1491, 273] on button "button" at bounding box center [1492, 282] width 26 height 26
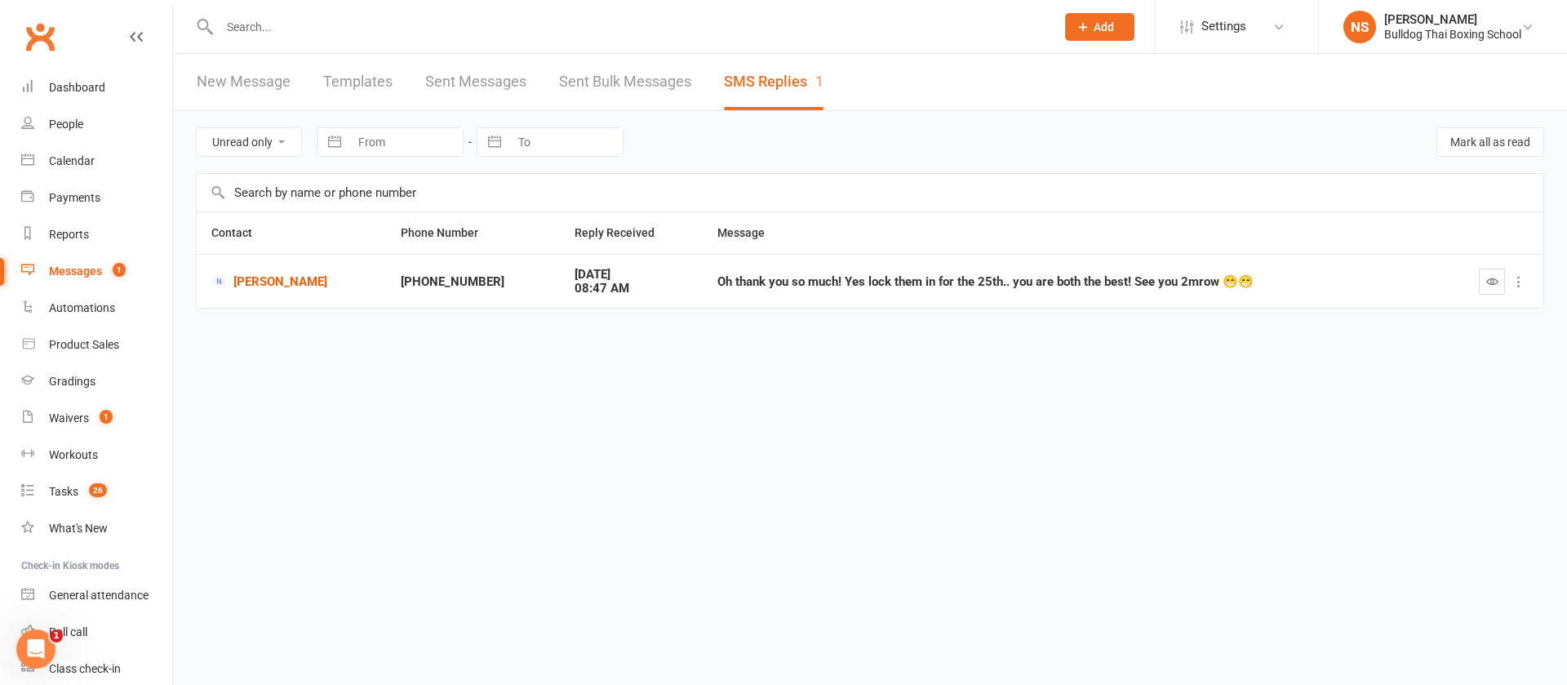
click at [1499, 266] on td at bounding box center [1492, 281] width 104 height 54
click at [1493, 275] on icon "button" at bounding box center [1492, 281] width 12 height 12
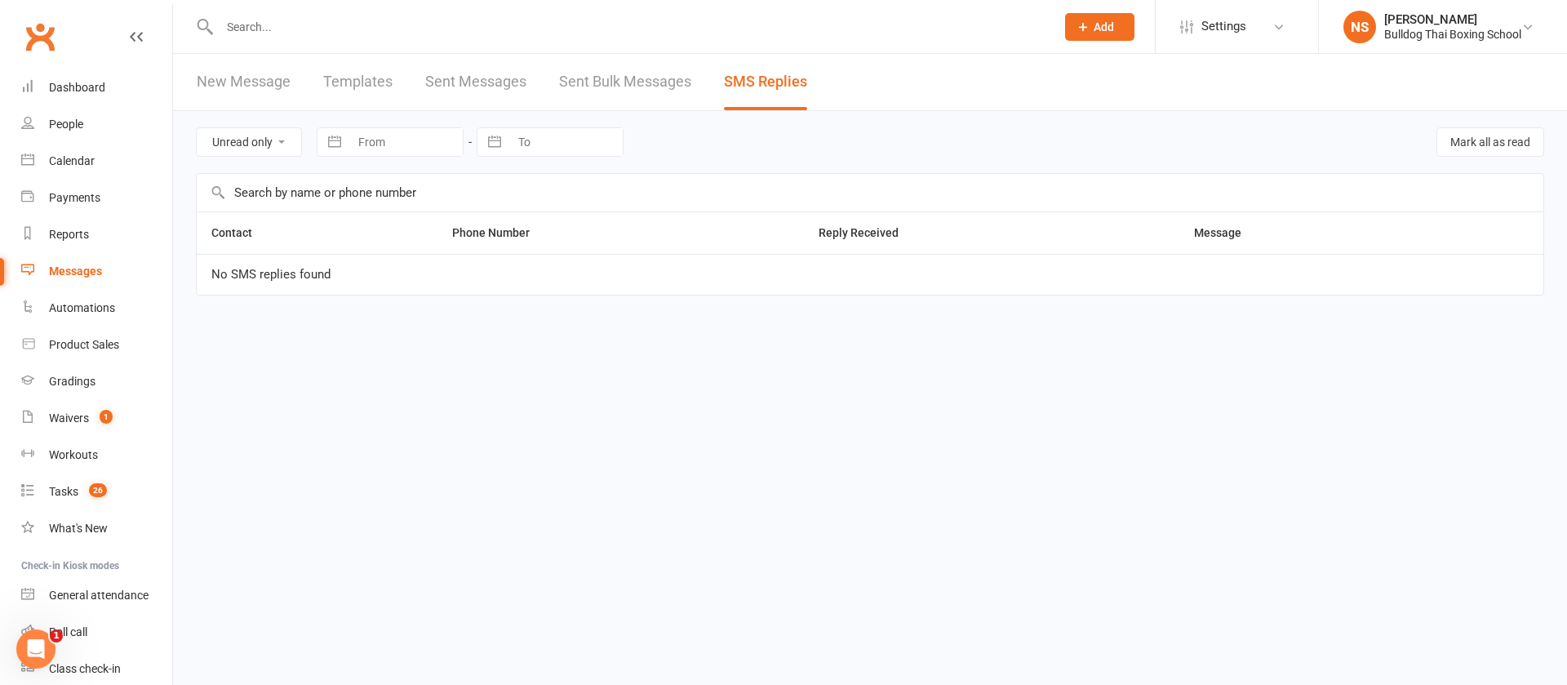
click at [278, 27] on input "text" at bounding box center [629, 27] width 829 height 23
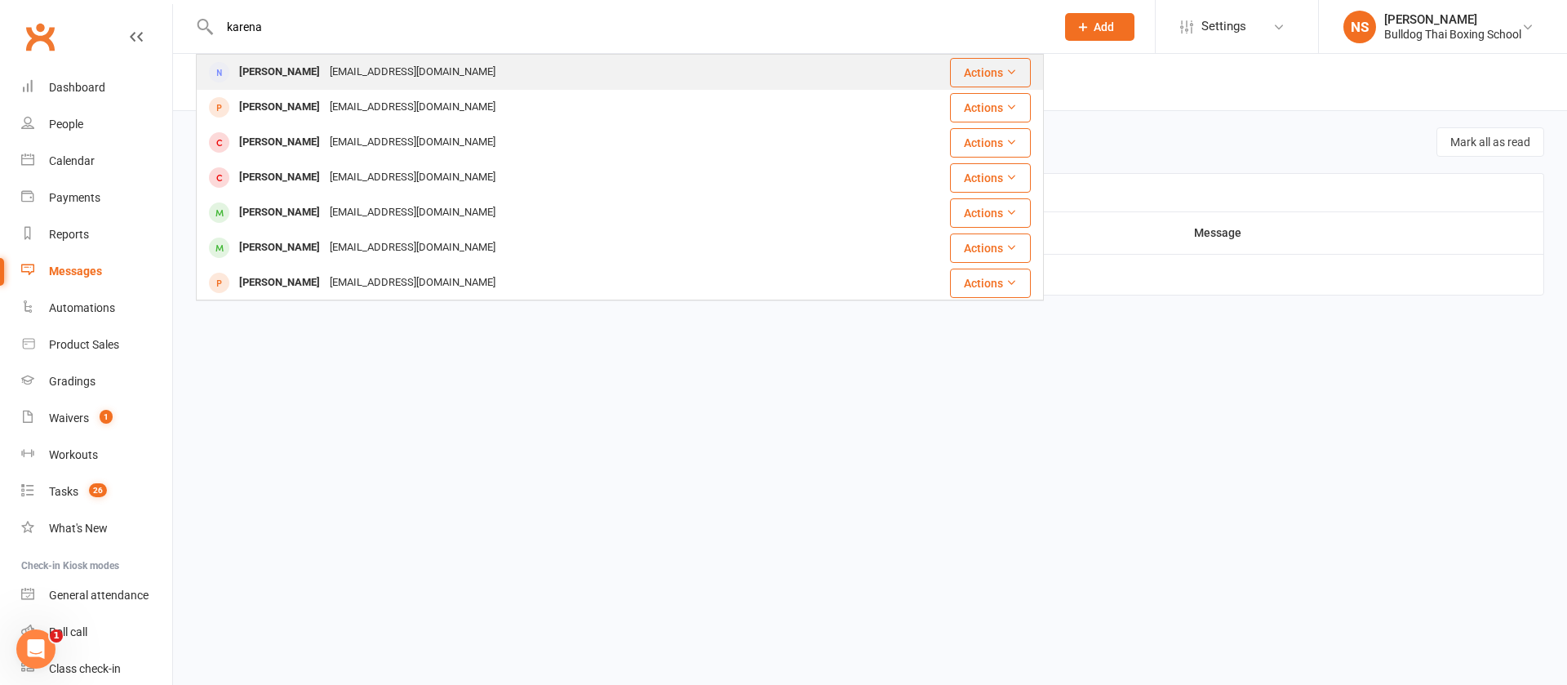
type input "karena"
click at [325, 69] on div "[EMAIL_ADDRESS][DOMAIN_NAME]" at bounding box center [413, 72] width 176 height 24
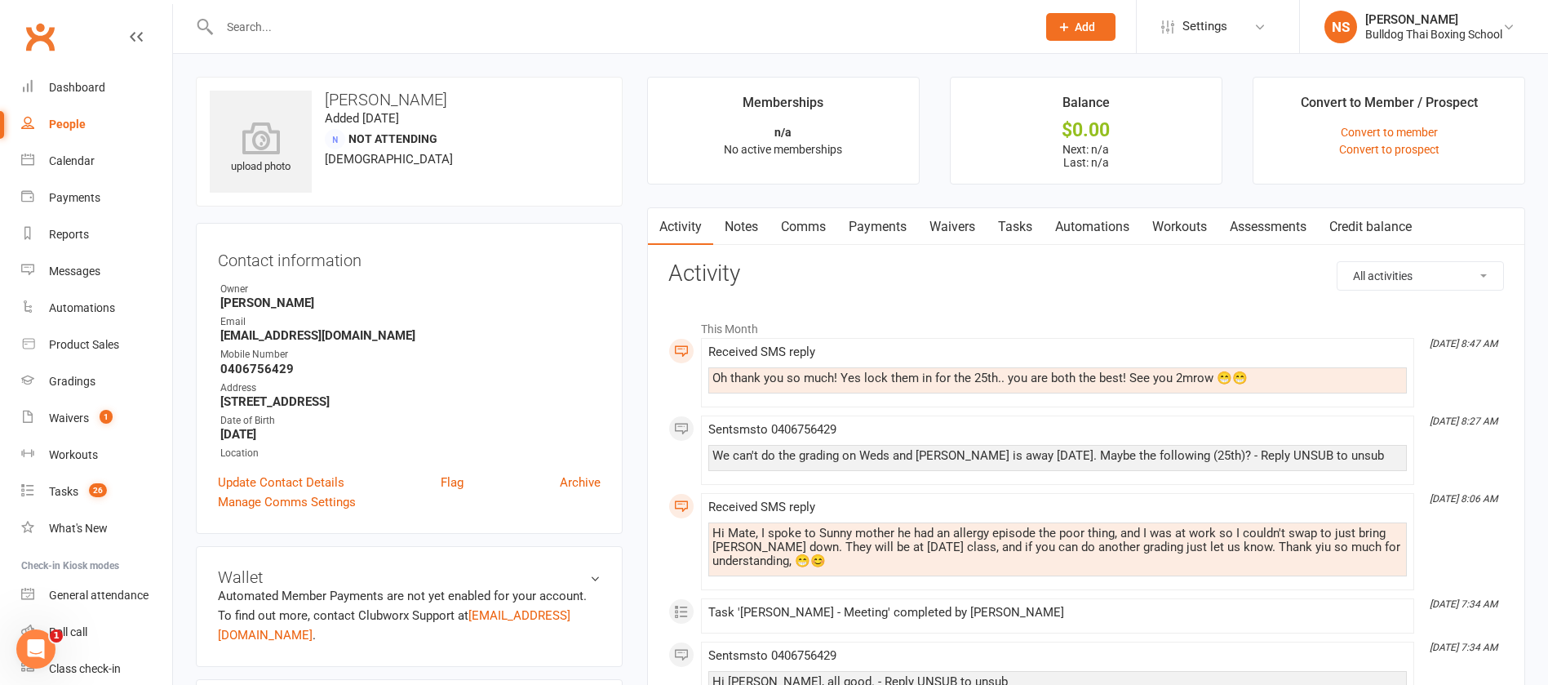
click at [1015, 223] on link "Tasks" at bounding box center [1015, 227] width 57 height 38
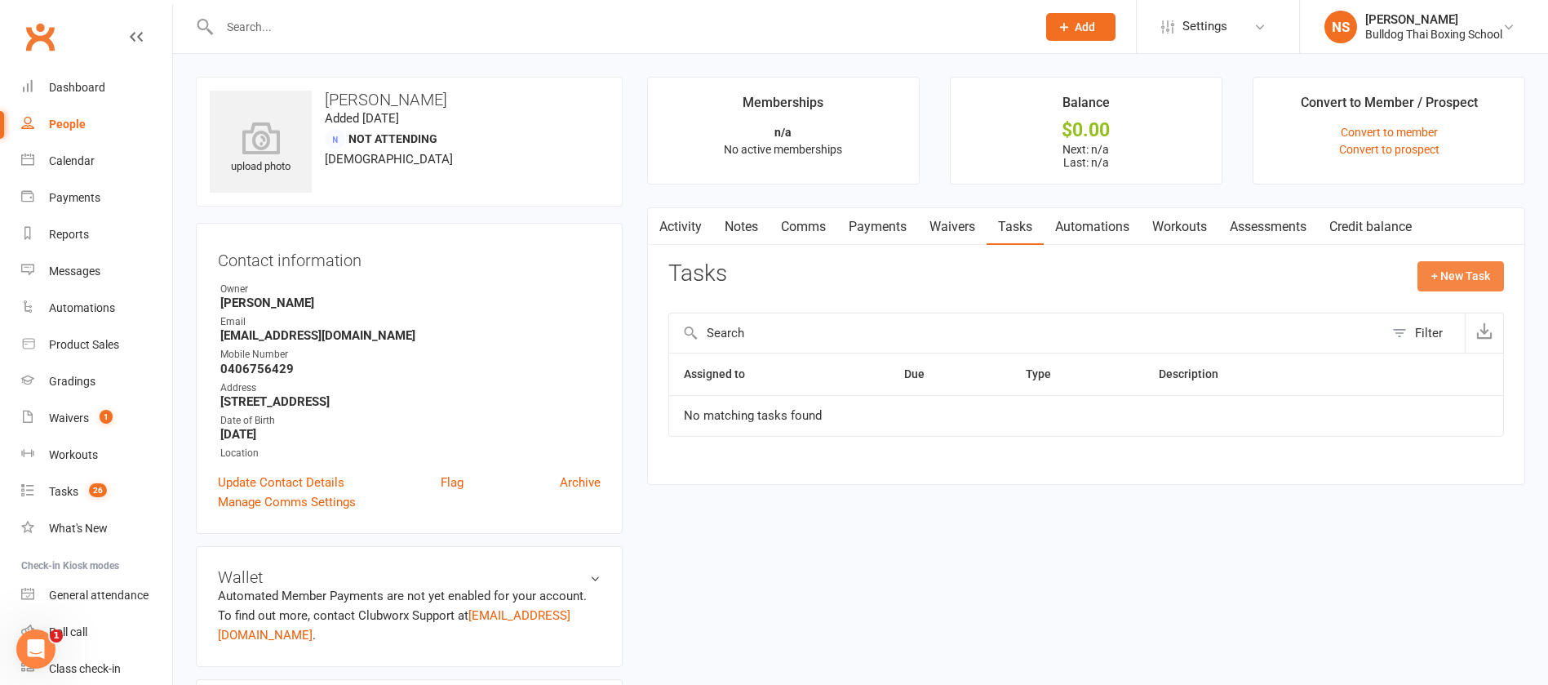
click at [1440, 264] on button "+ New Task" at bounding box center [1461, 275] width 87 height 29
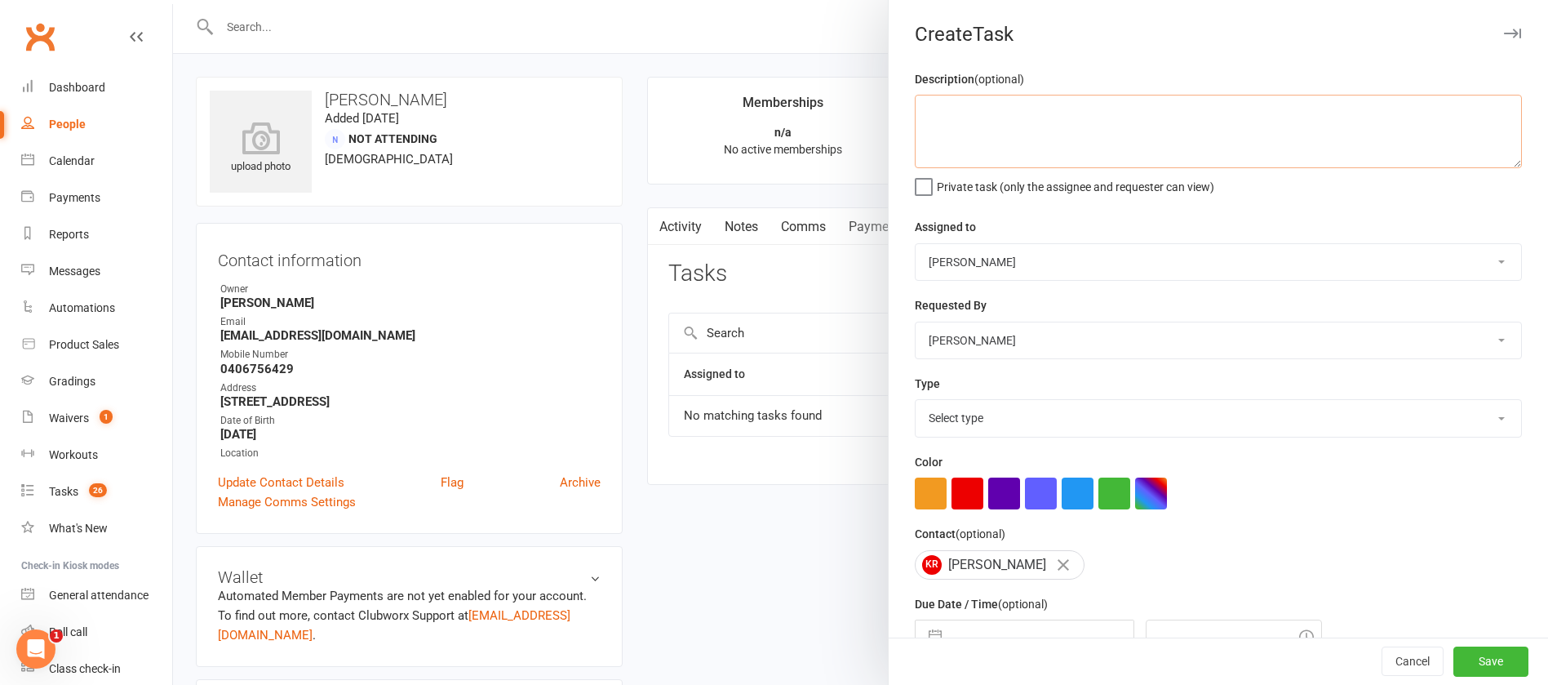
click at [1018, 140] on textarea at bounding box center [1218, 131] width 607 height 73
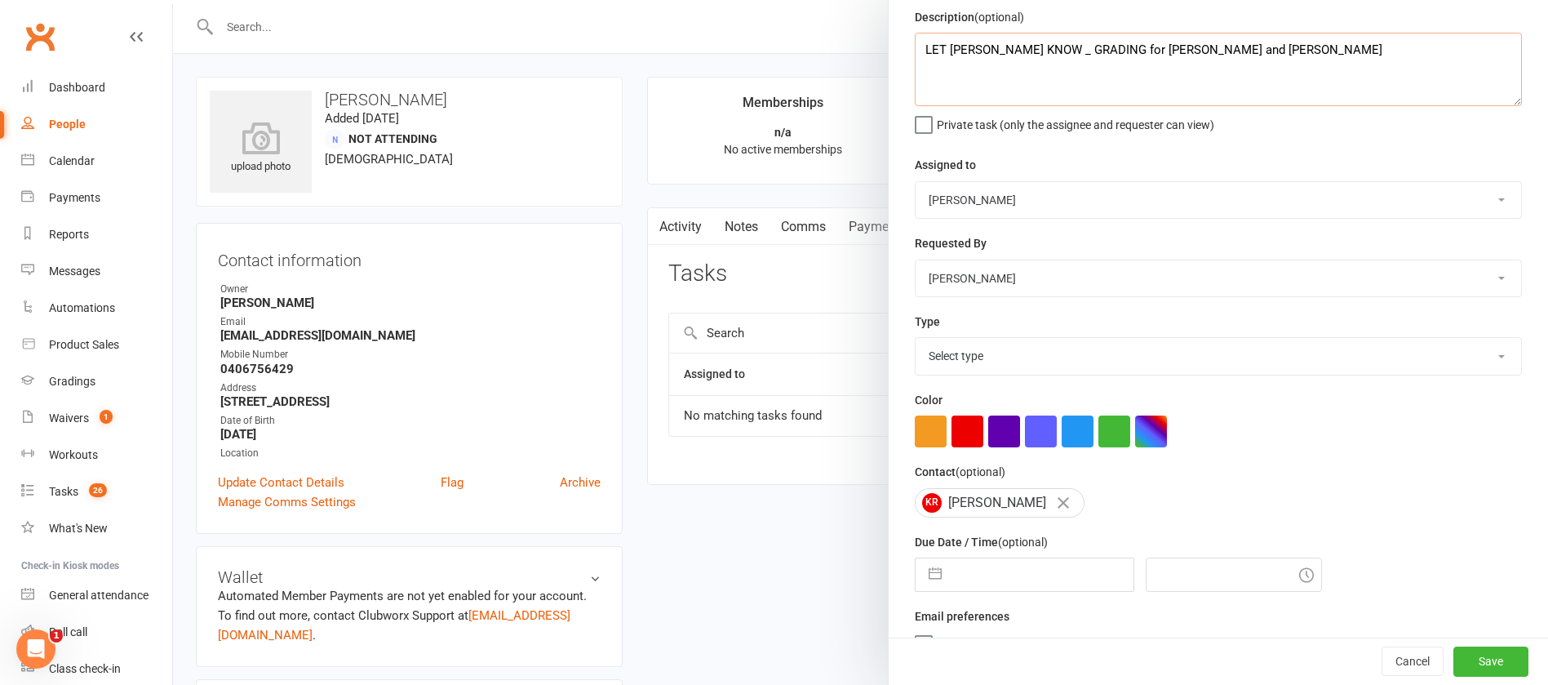
scroll to position [97, 0]
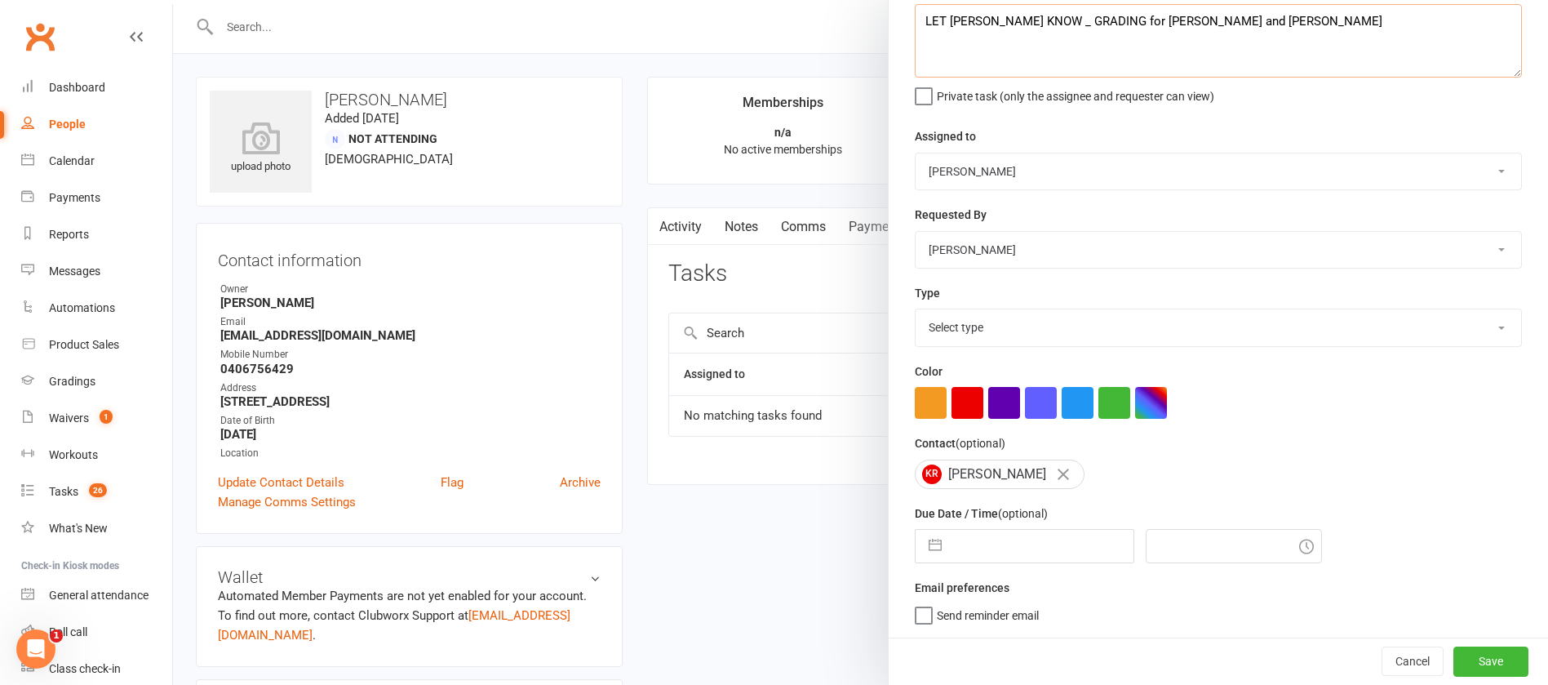
type textarea "LET NICK KNOW _ GRADING for Sonny and Jayden"
click at [944, 333] on select "Select type Action E-mail Meeting Phone call Text Add new task type" at bounding box center [1219, 327] width 606 height 36
select select "12049"
click at [916, 309] on select "Select type Action E-mail Meeting Phone call Text Add new task type" at bounding box center [1219, 327] width 606 height 36
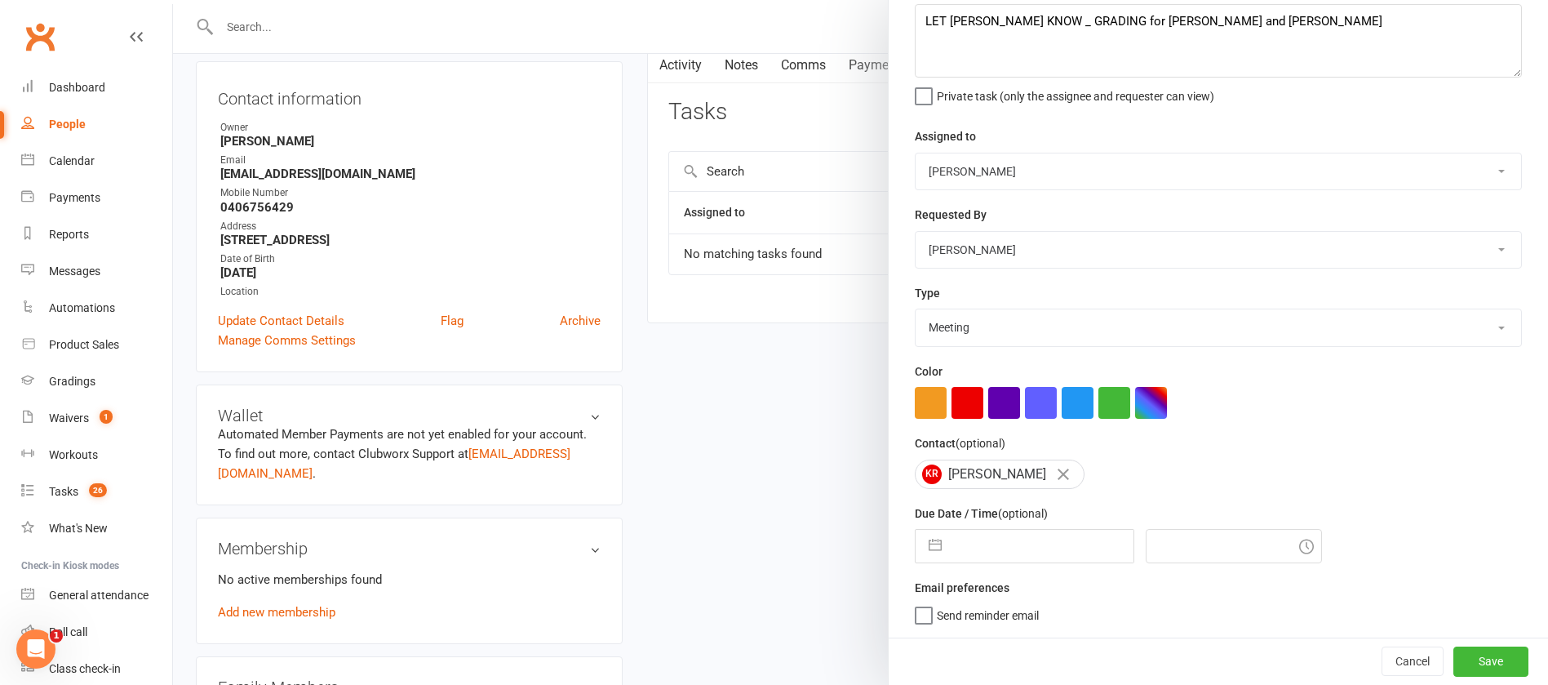
scroll to position [367, 0]
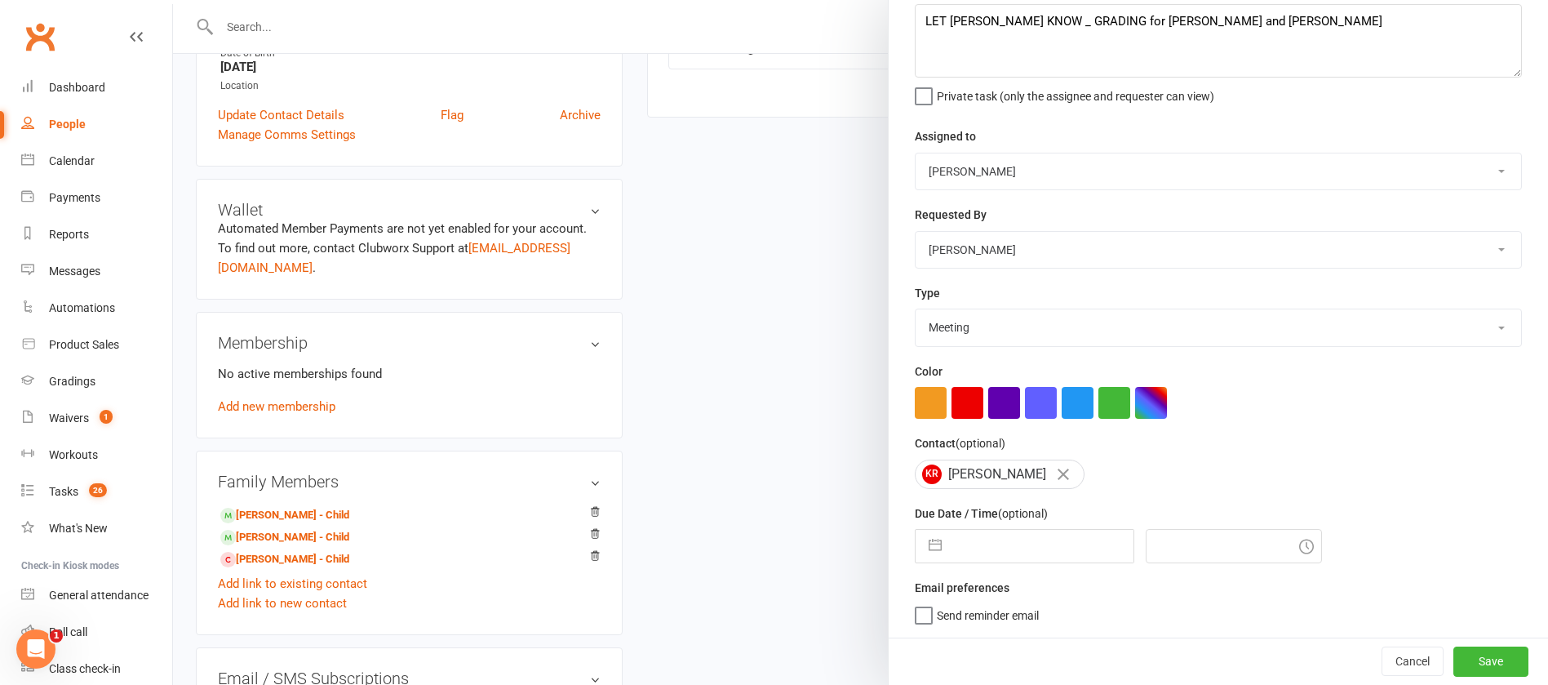
select select "6"
select select "2025"
select select "7"
select select "2025"
select select "8"
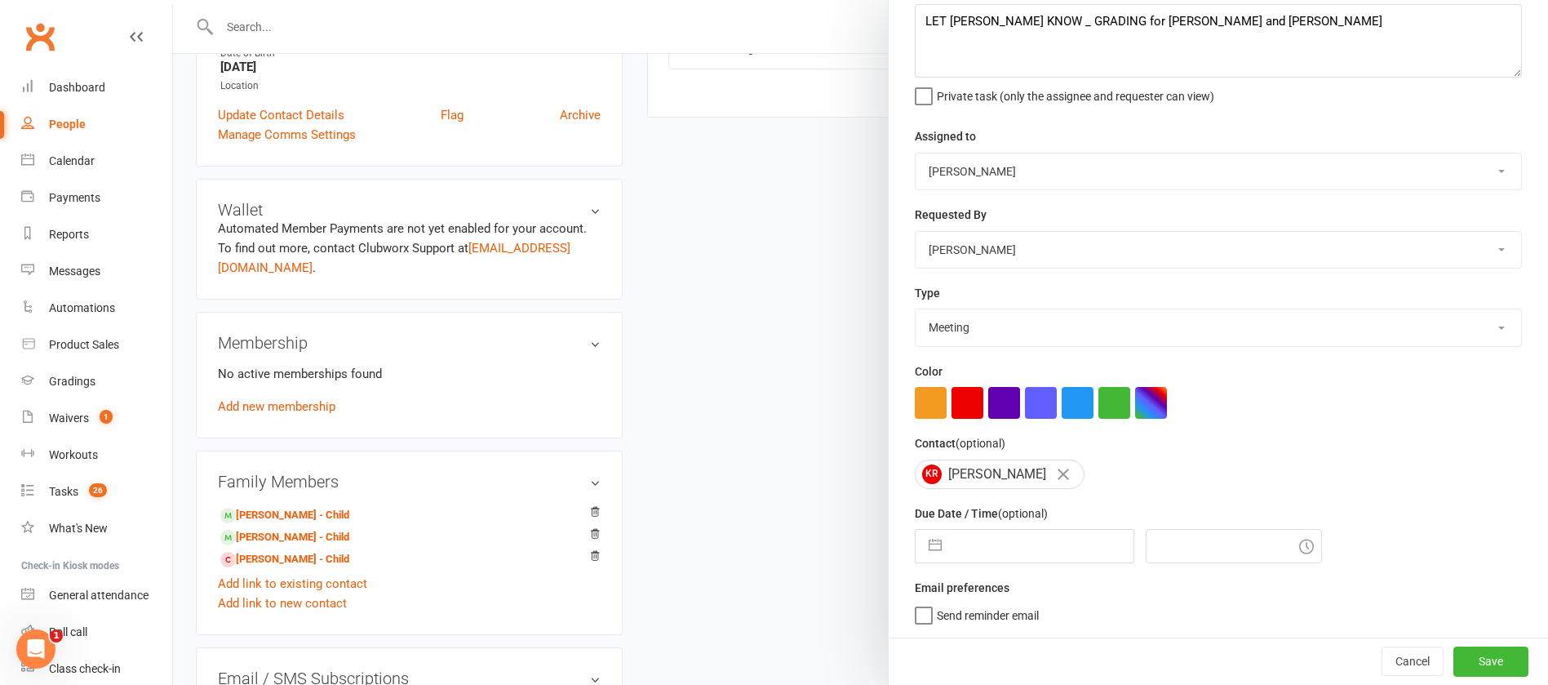
select select "2025"
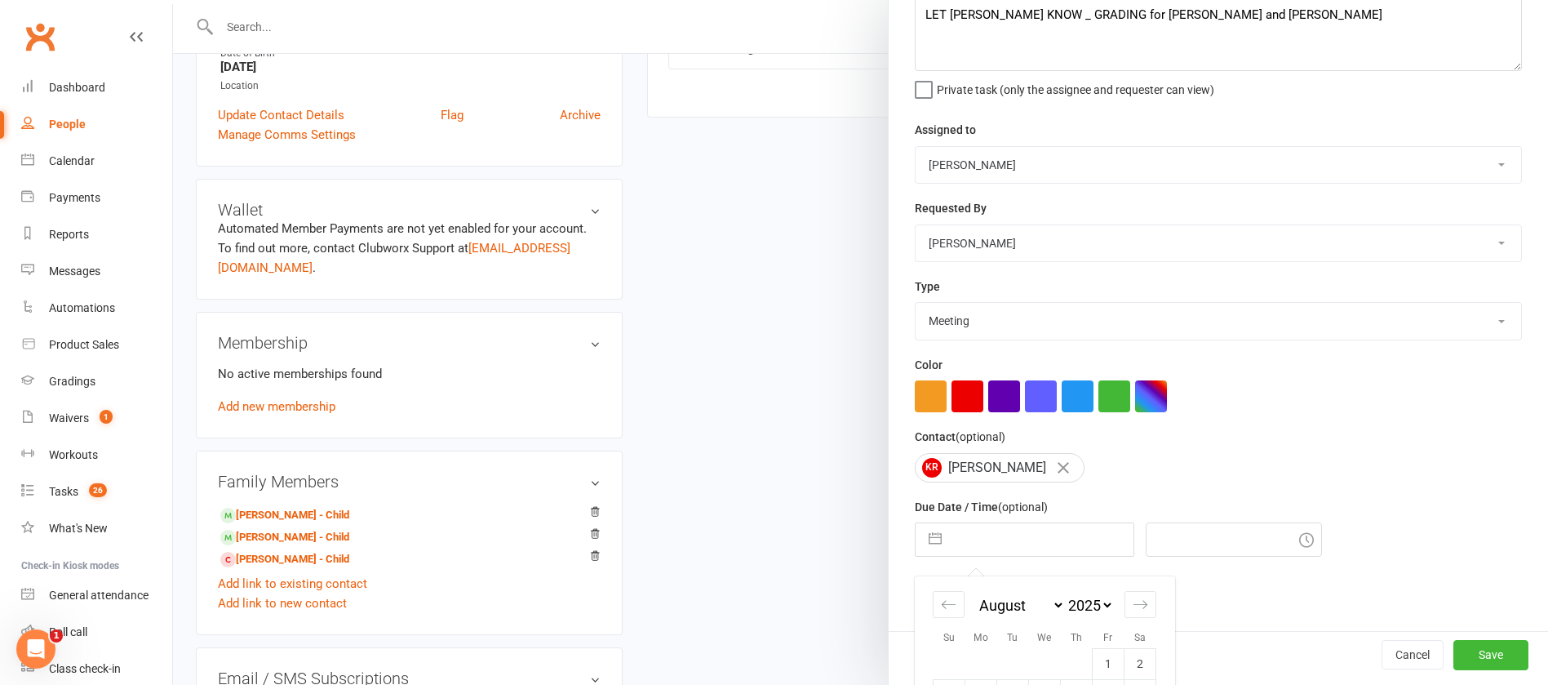
click at [989, 543] on input "text" at bounding box center [1042, 539] width 184 height 33
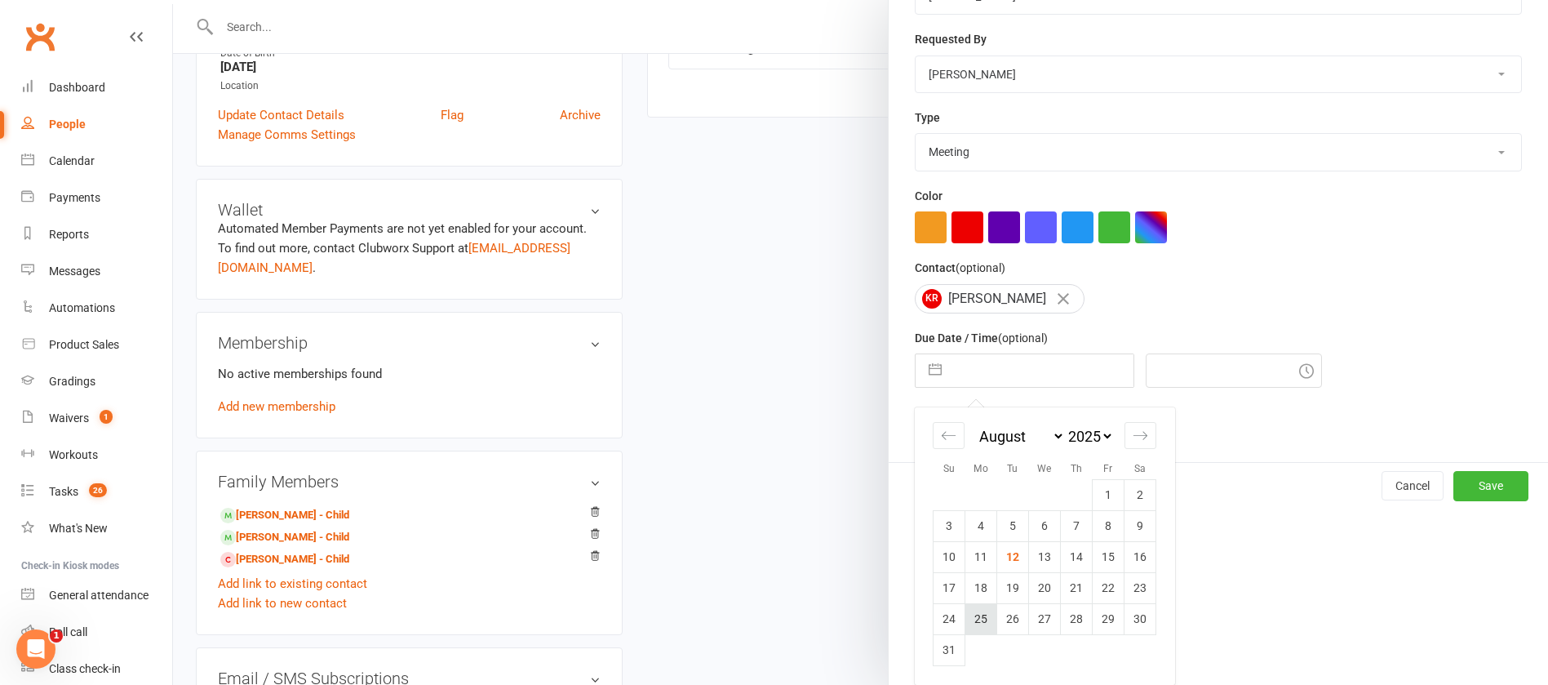
click at [966, 616] on td "25" at bounding box center [982, 618] width 32 height 31
type input "25 Aug 2025"
type input "11:15am"
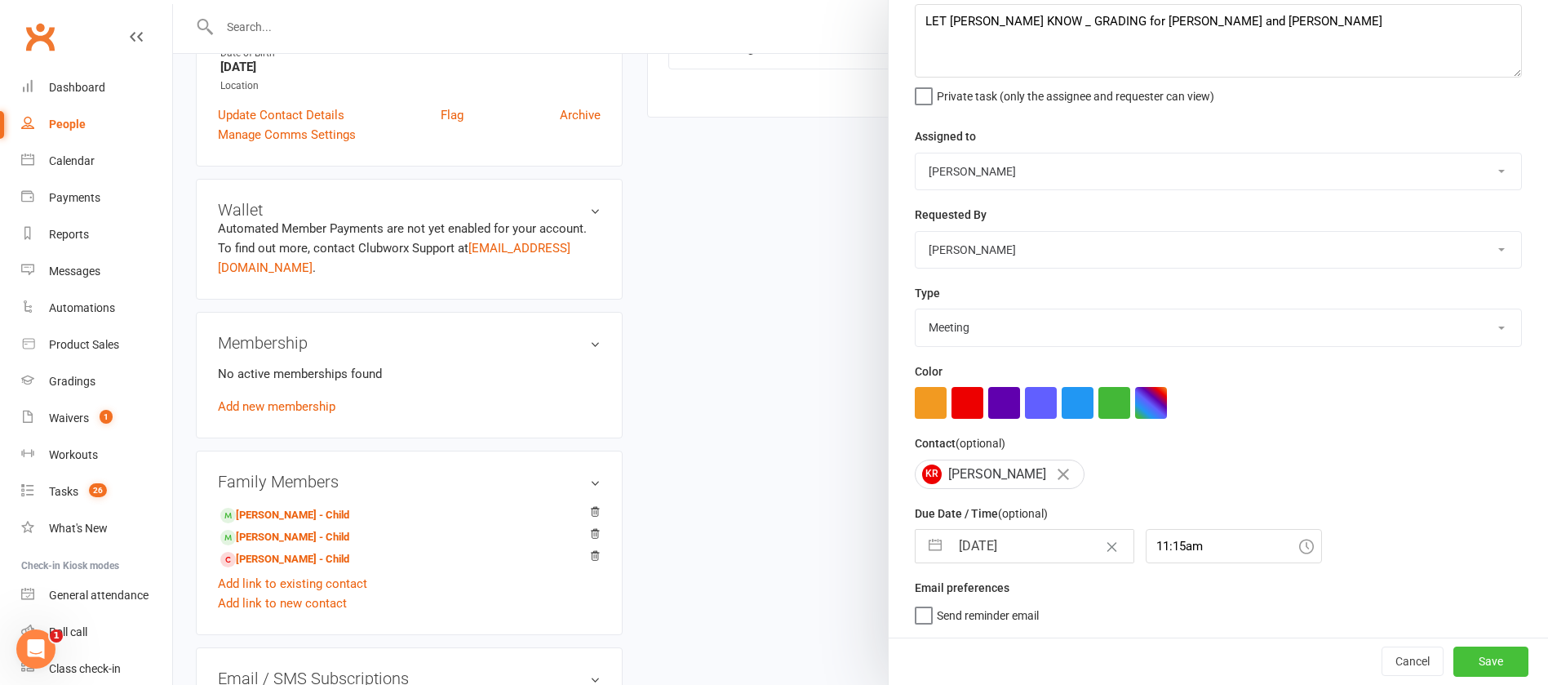
click at [1477, 659] on button "Save" at bounding box center [1491, 660] width 75 height 29
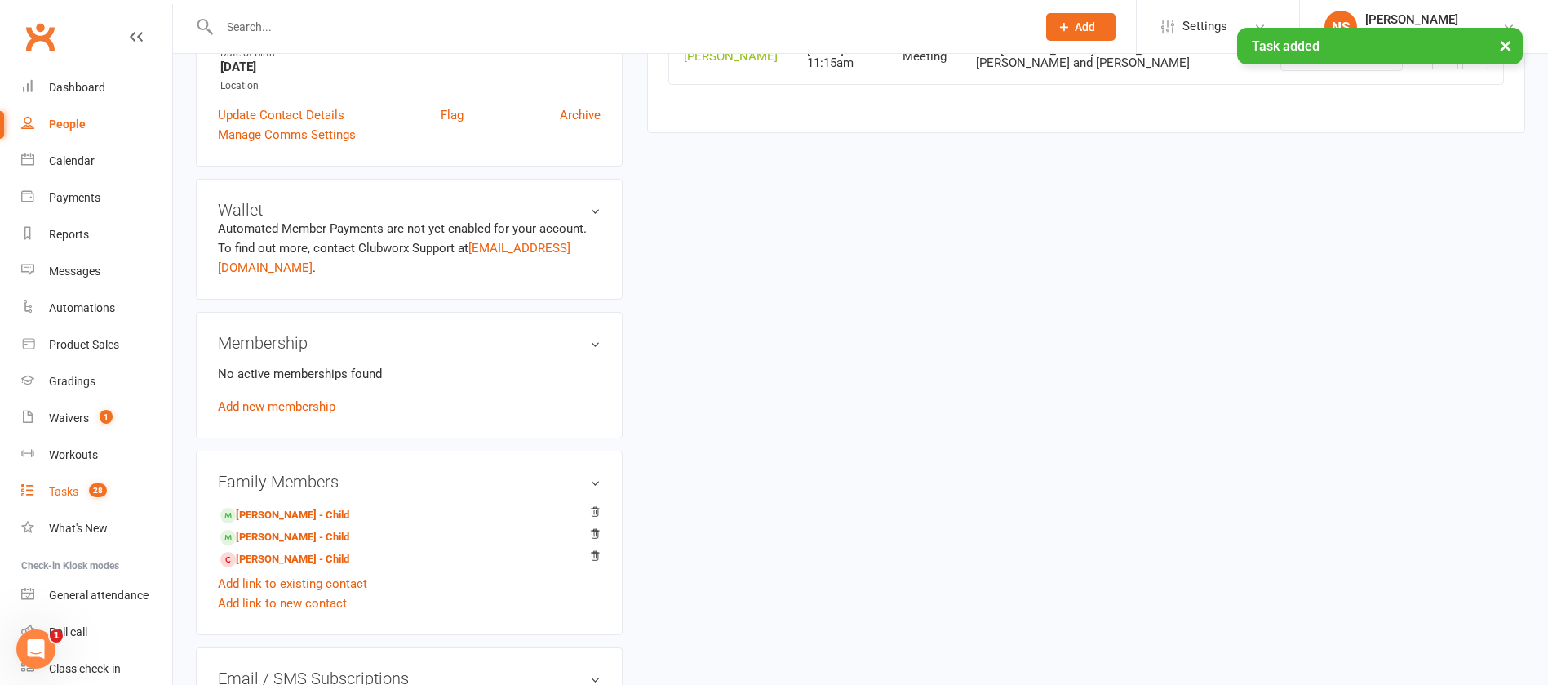
click at [60, 500] on link "Tasks 28" at bounding box center [96, 491] width 151 height 37
